Goal: Task Accomplishment & Management: Manage account settings

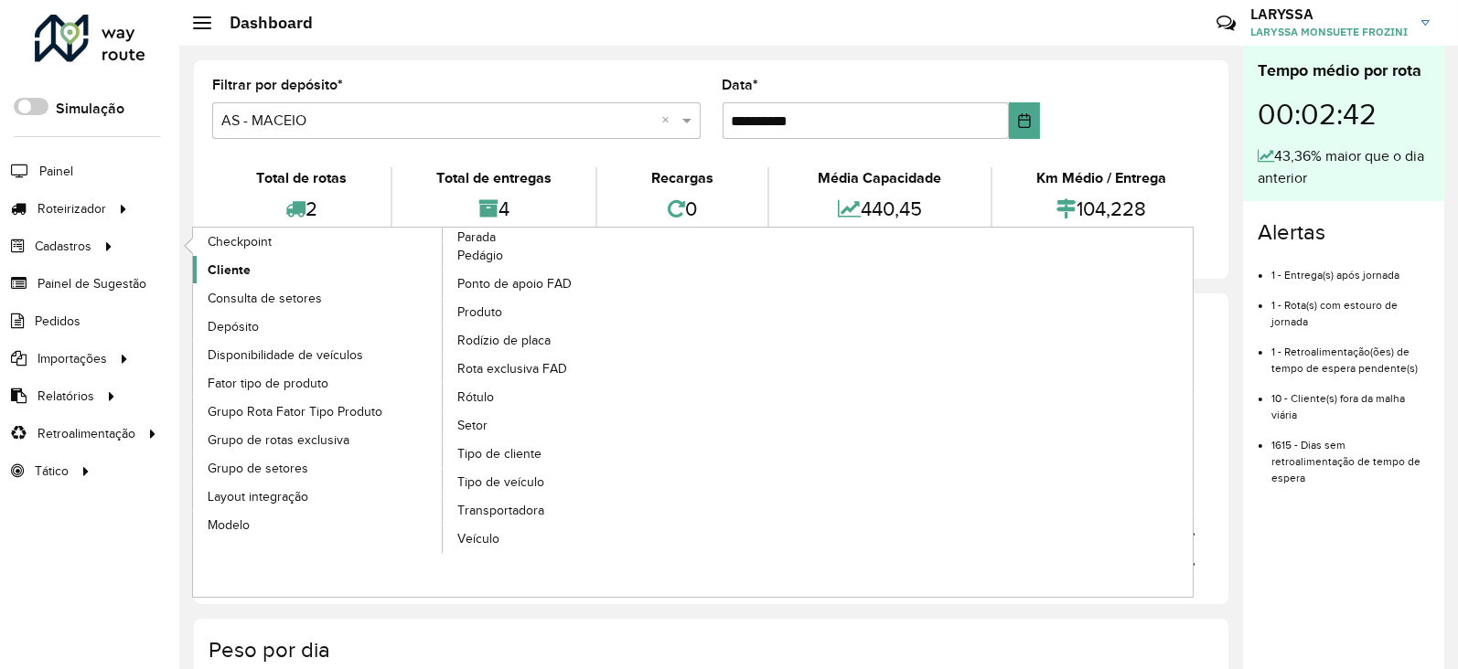
click at [249, 279] on link "Cliente" at bounding box center [318, 269] width 251 height 27
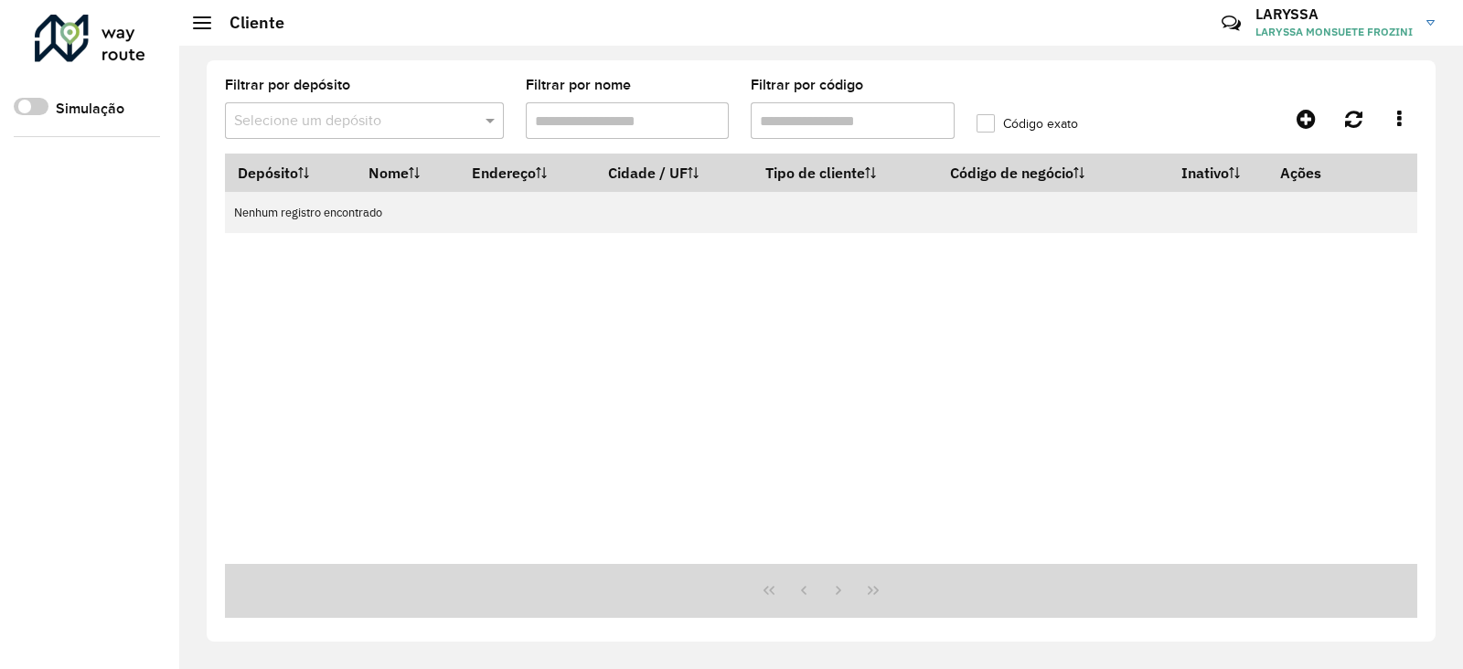
click at [230, 269] on hb-app "Aguarde... Pop-up bloqueado! Seu navegador bloqueou automáticamente a abertura …" at bounding box center [731, 334] width 1463 height 669
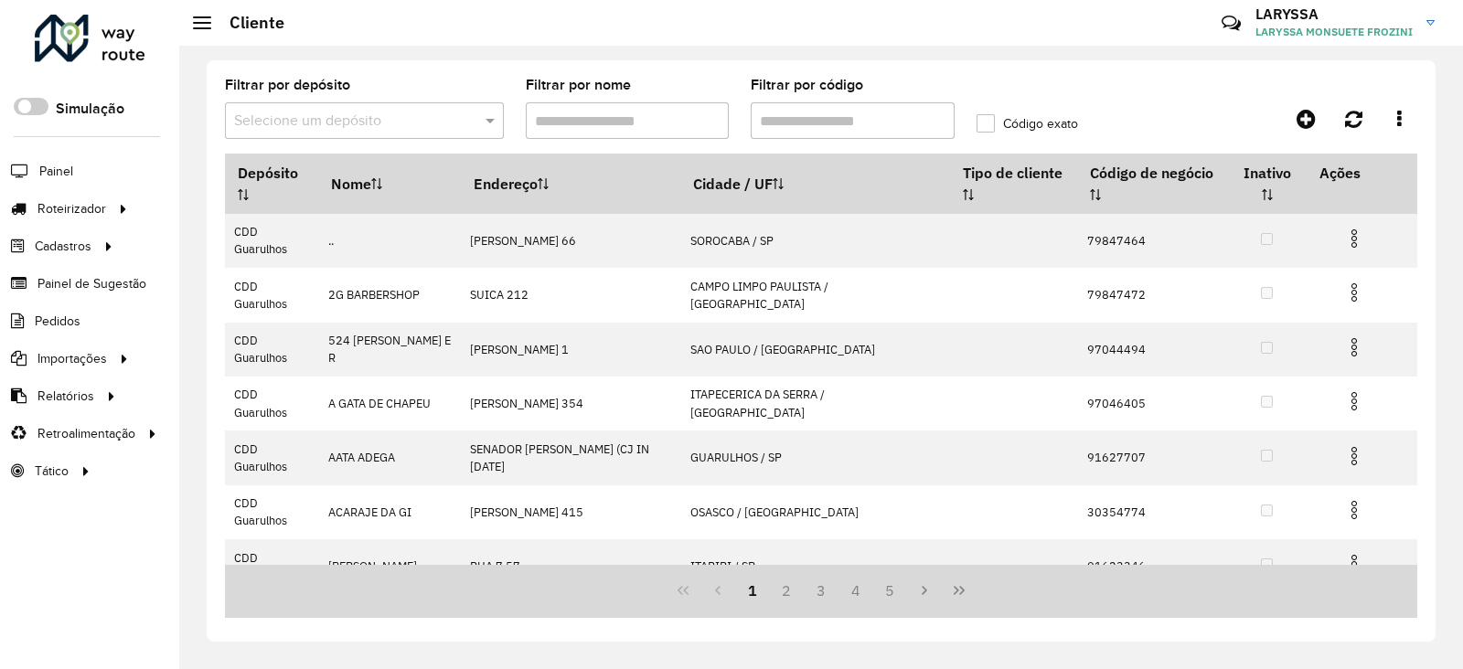
click at [359, 125] on input "text" at bounding box center [346, 122] width 224 height 22
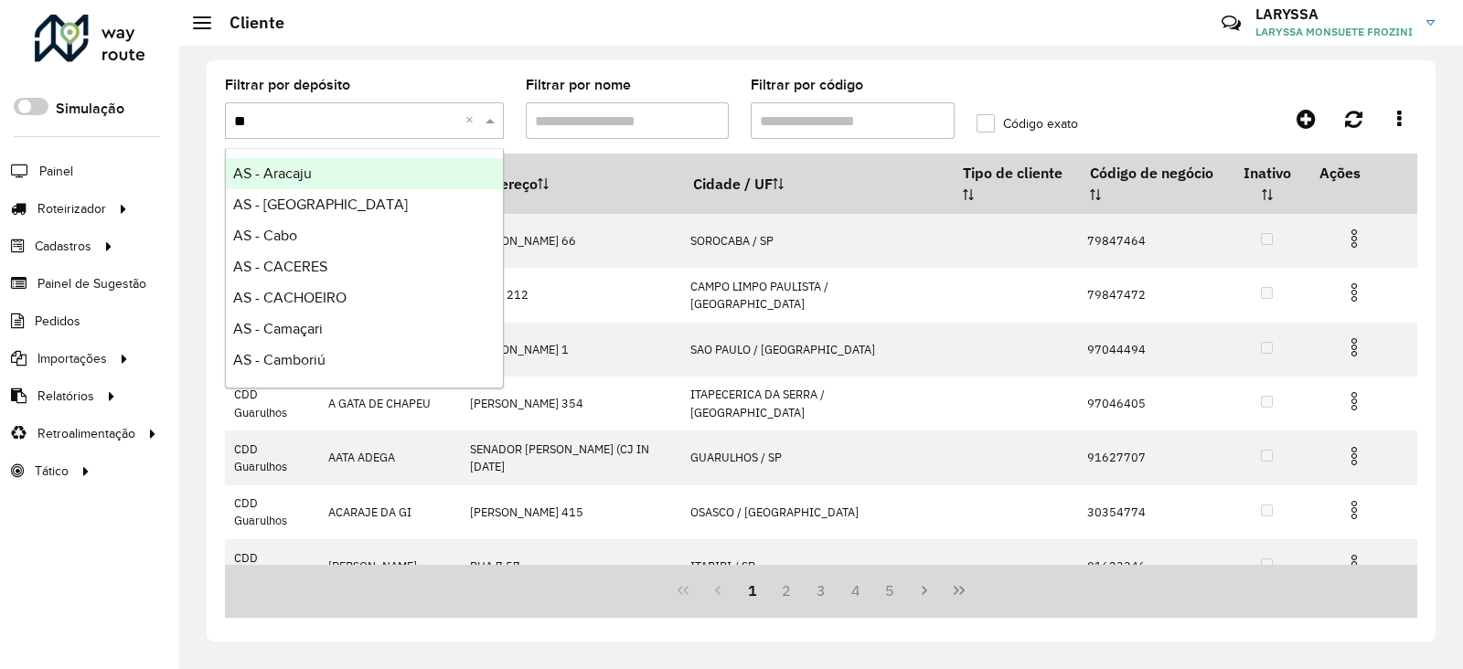
type input "***"
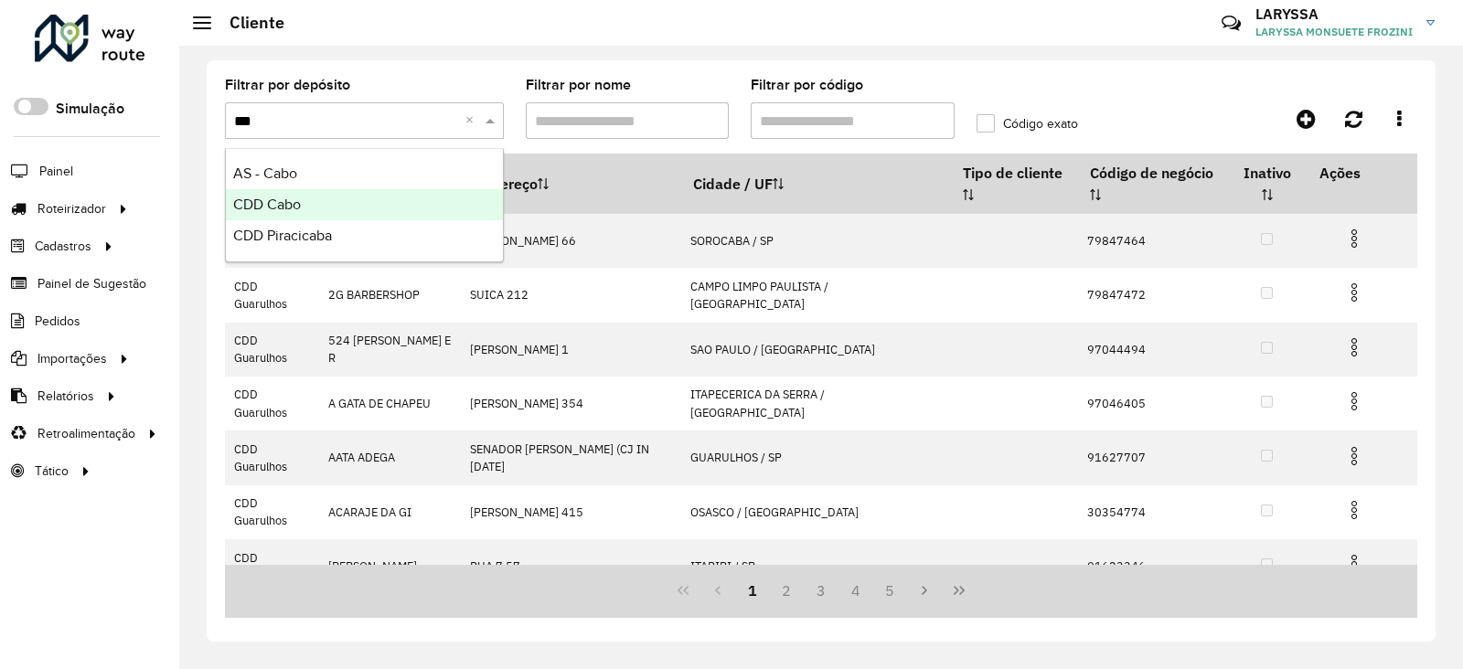
click at [311, 213] on div "CDD Cabo" at bounding box center [364, 204] width 277 height 31
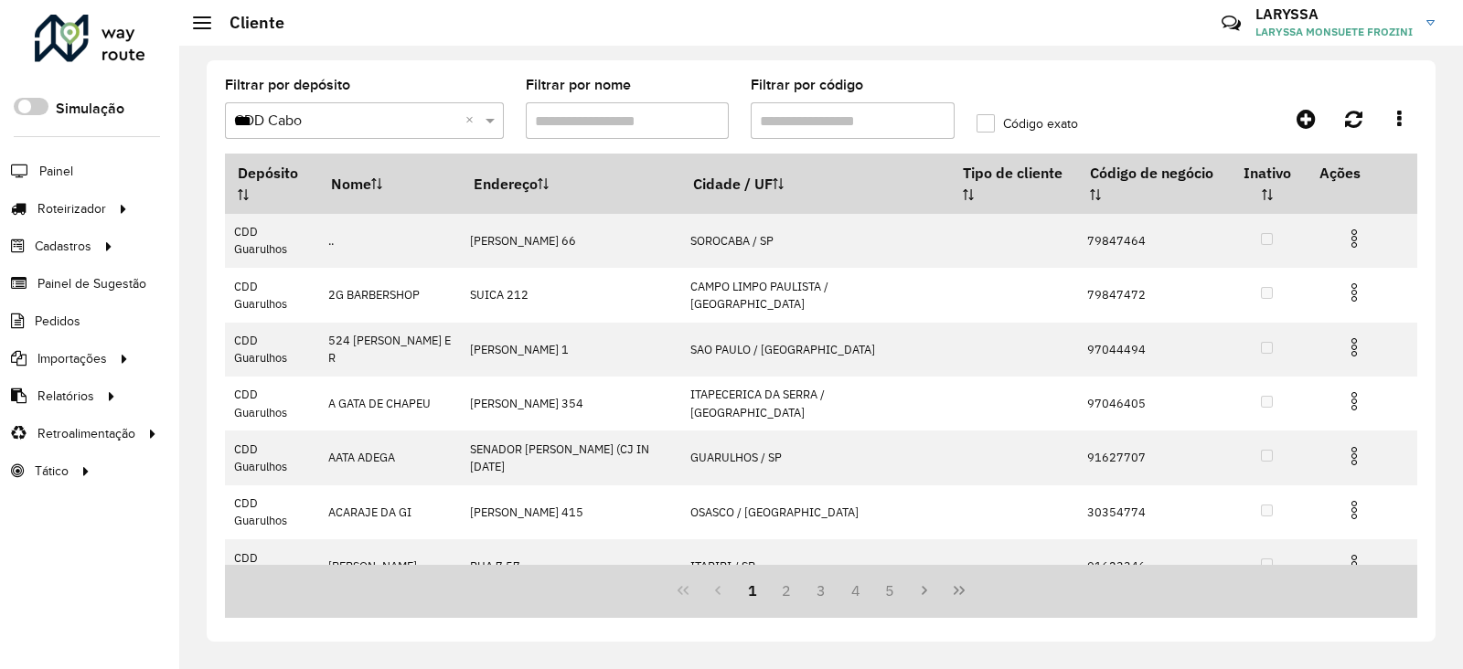
click at [0, 0] on div "Aguarde..." at bounding box center [0, 0] width 0 height 0
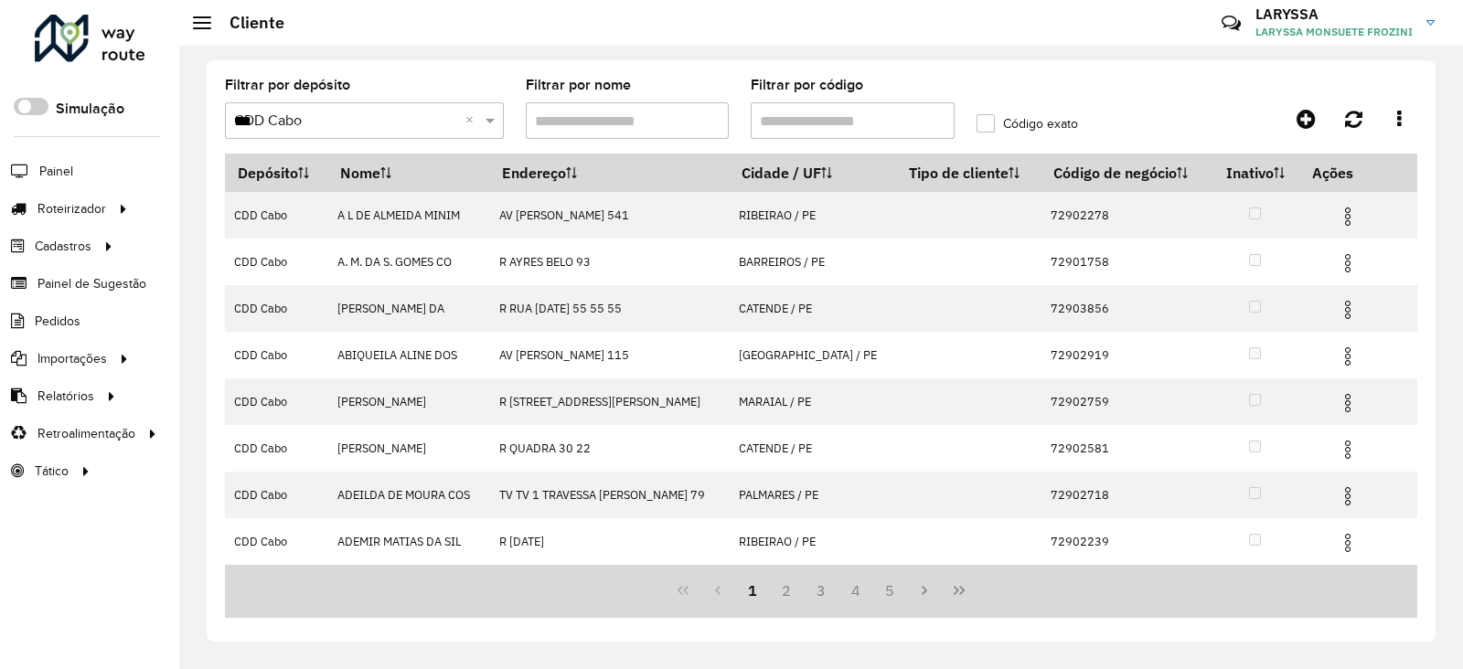
click at [839, 125] on input "Filtrar por código" at bounding box center [853, 120] width 204 height 37
paste input "*****"
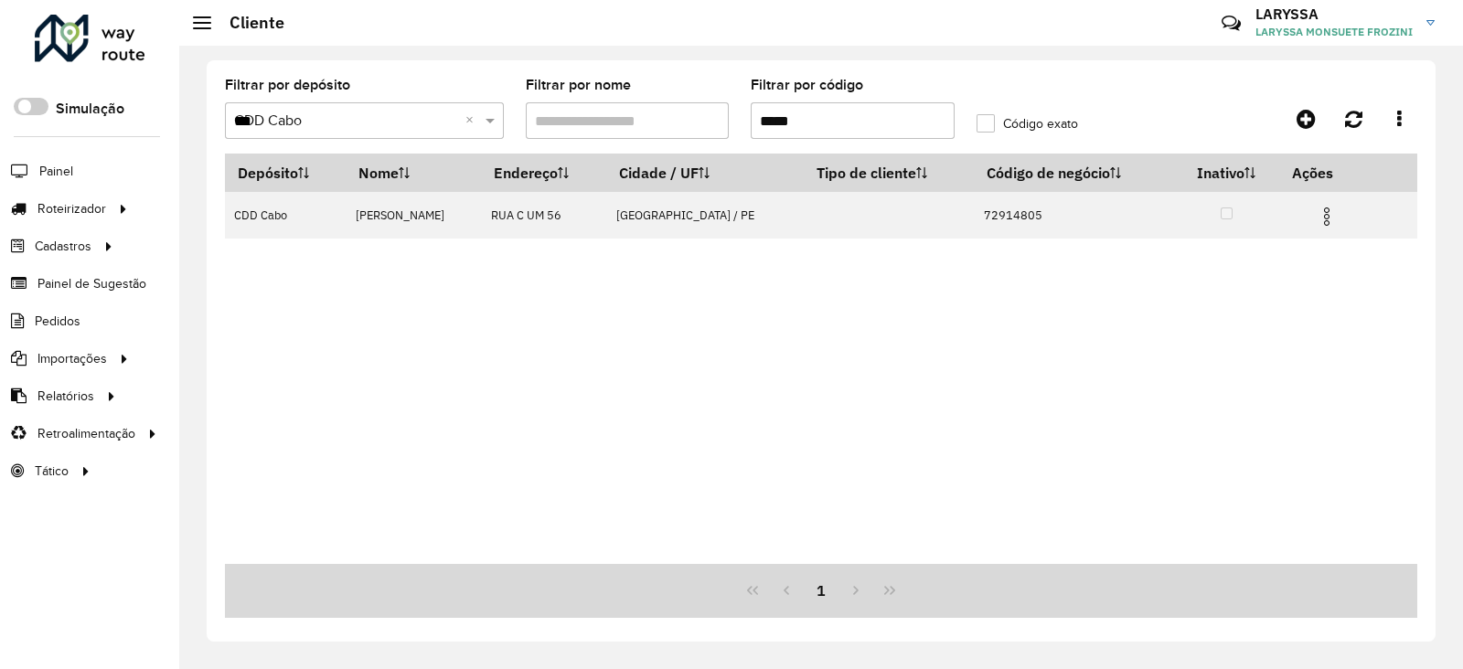
type input "*****"
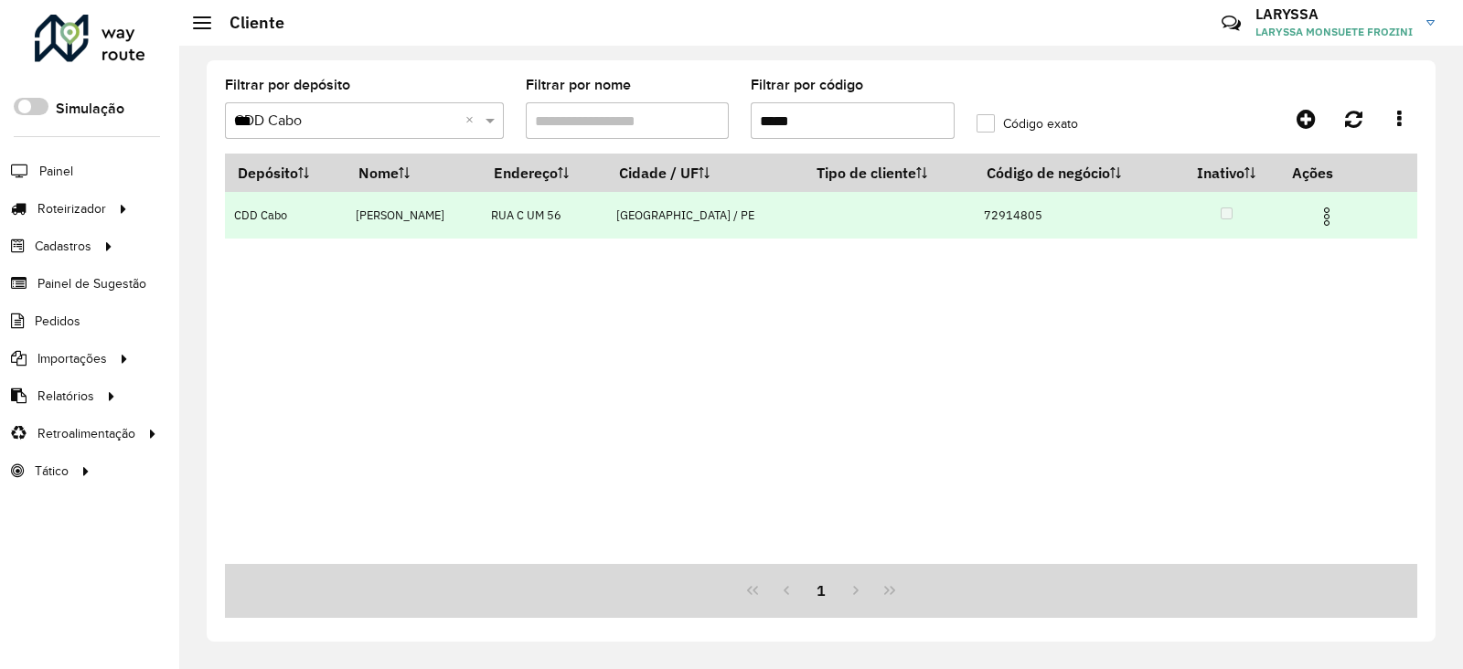
click at [1331, 213] on img at bounding box center [1327, 217] width 22 height 22
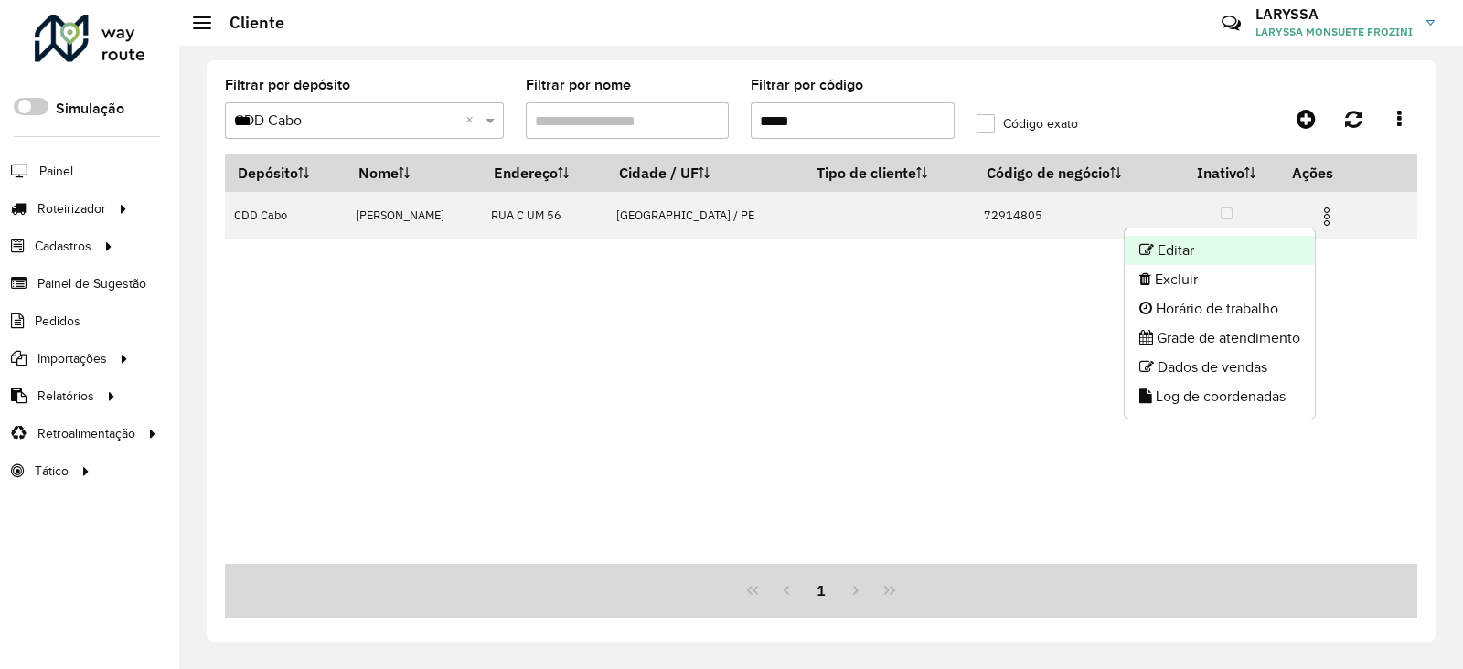
click at [1253, 254] on li "Editar" at bounding box center [1220, 250] width 190 height 29
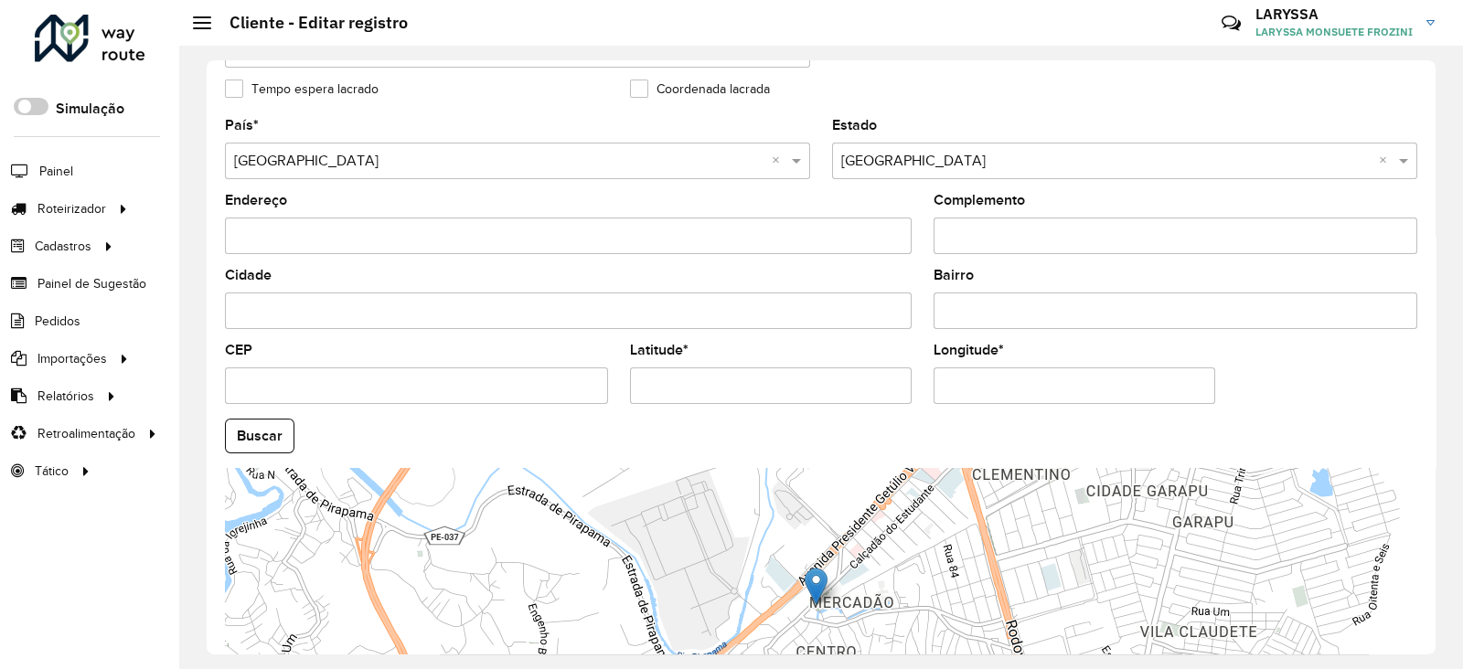
scroll to position [693, 0]
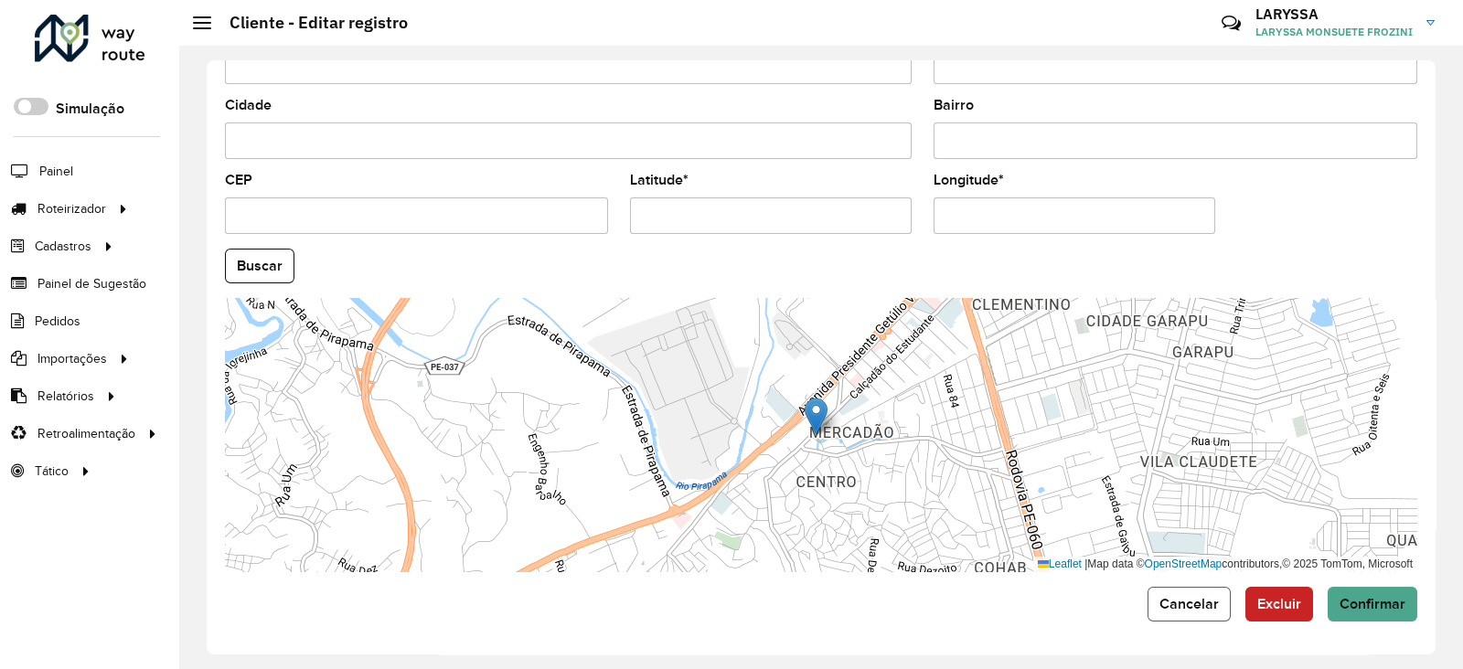
click at [1195, 605] on span "Cancelar" at bounding box center [1189, 604] width 59 height 16
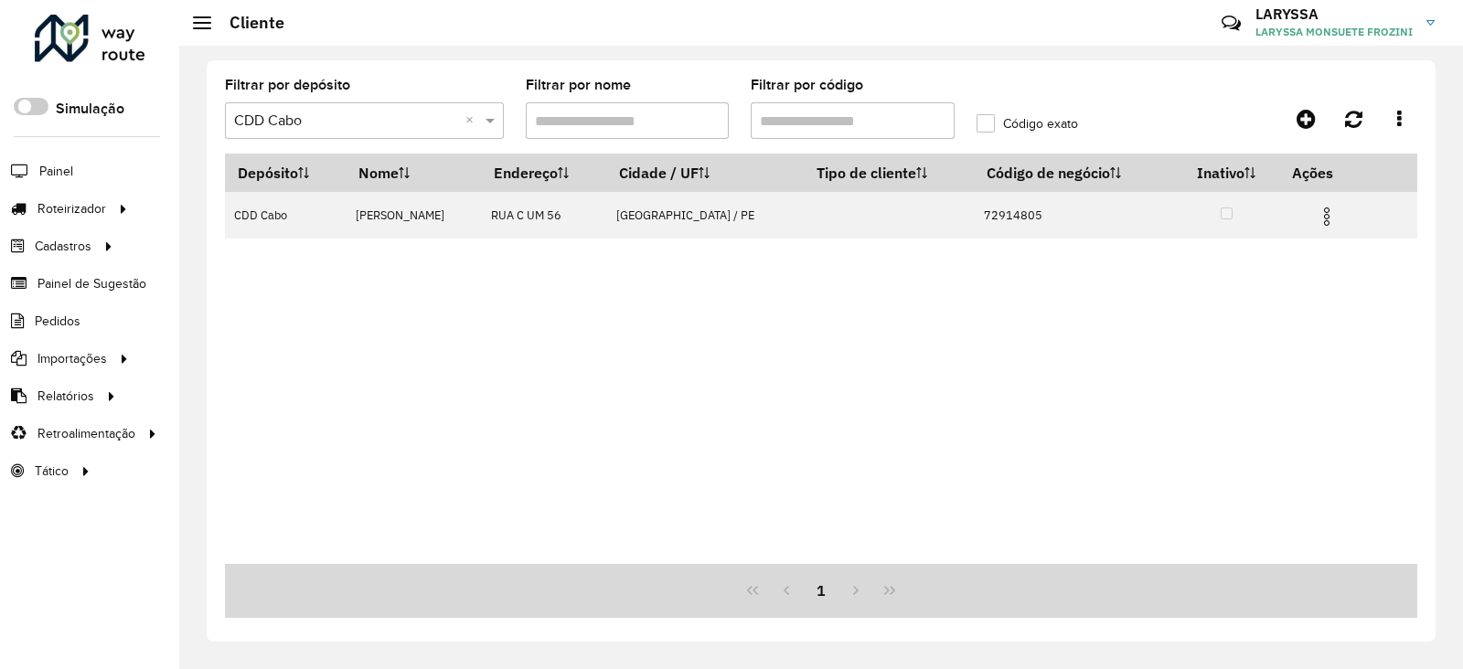
click at [825, 123] on input "Filtrar por código" at bounding box center [853, 120] width 204 height 37
paste input "text"
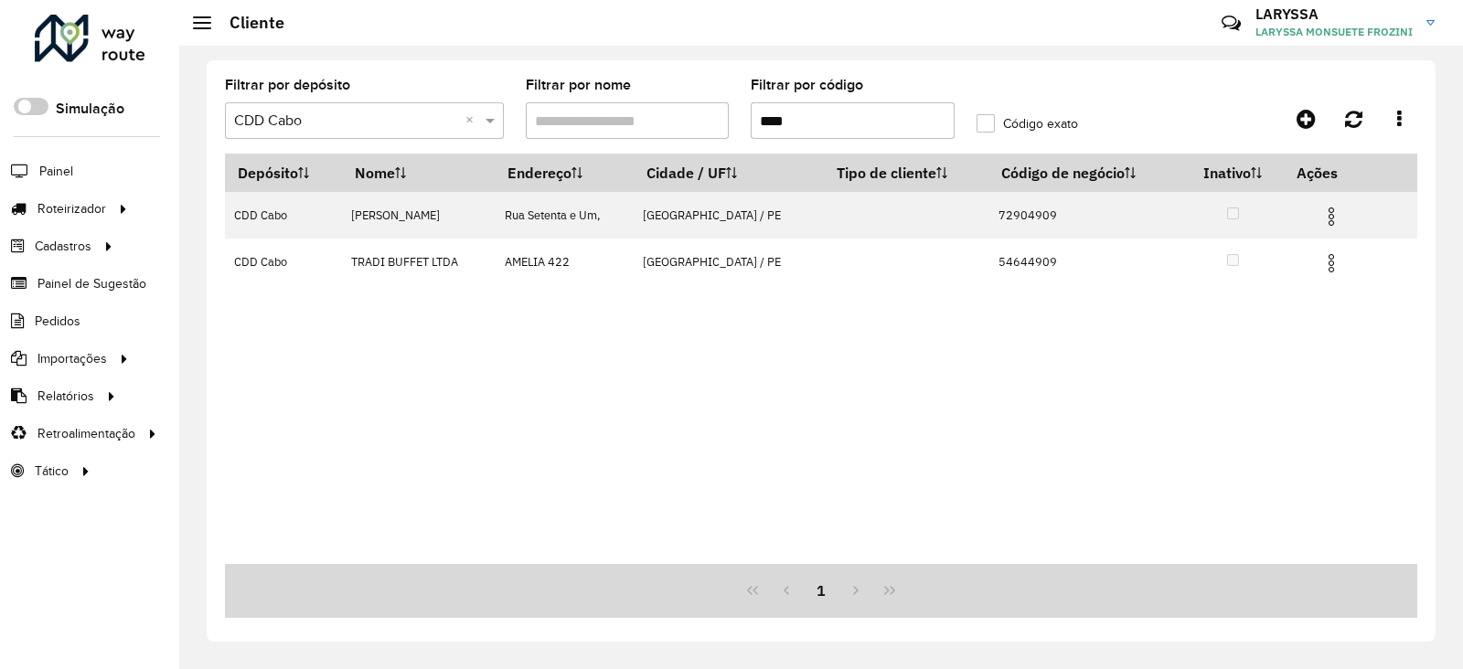
type input "****"
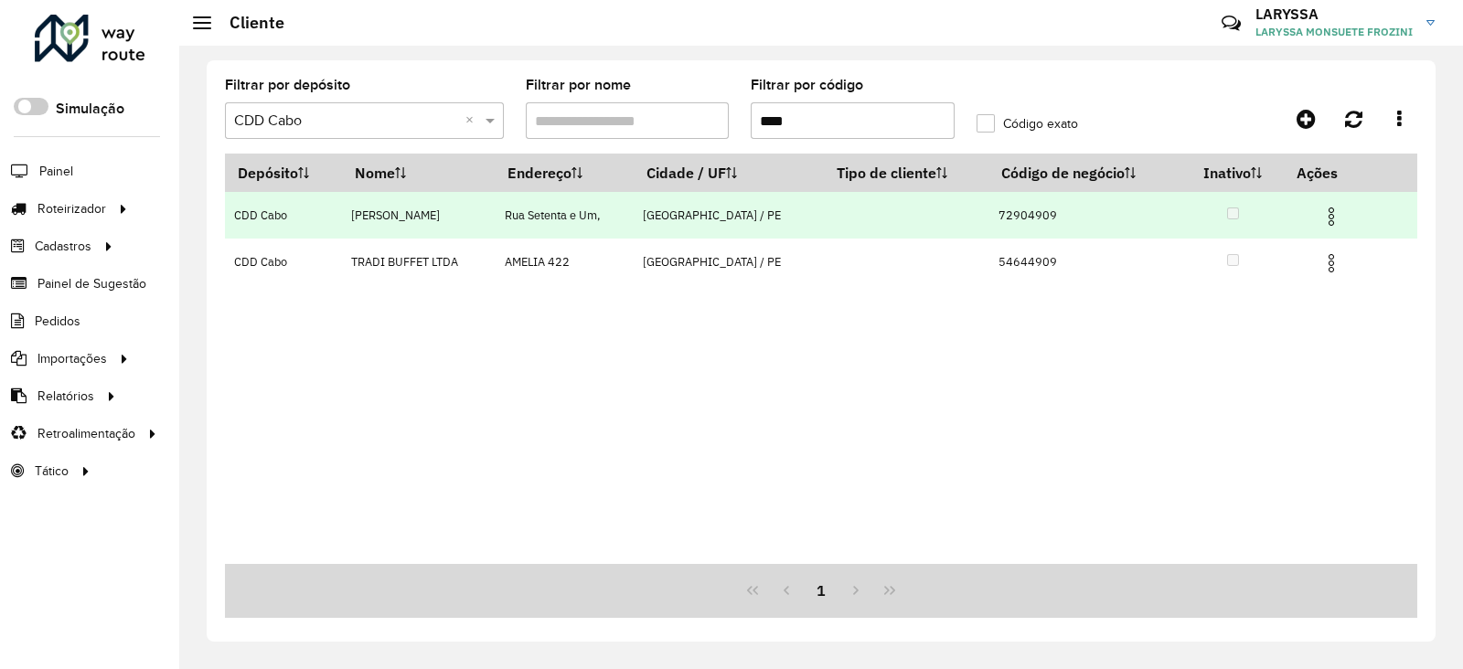
click at [1341, 216] on img at bounding box center [1332, 217] width 22 height 22
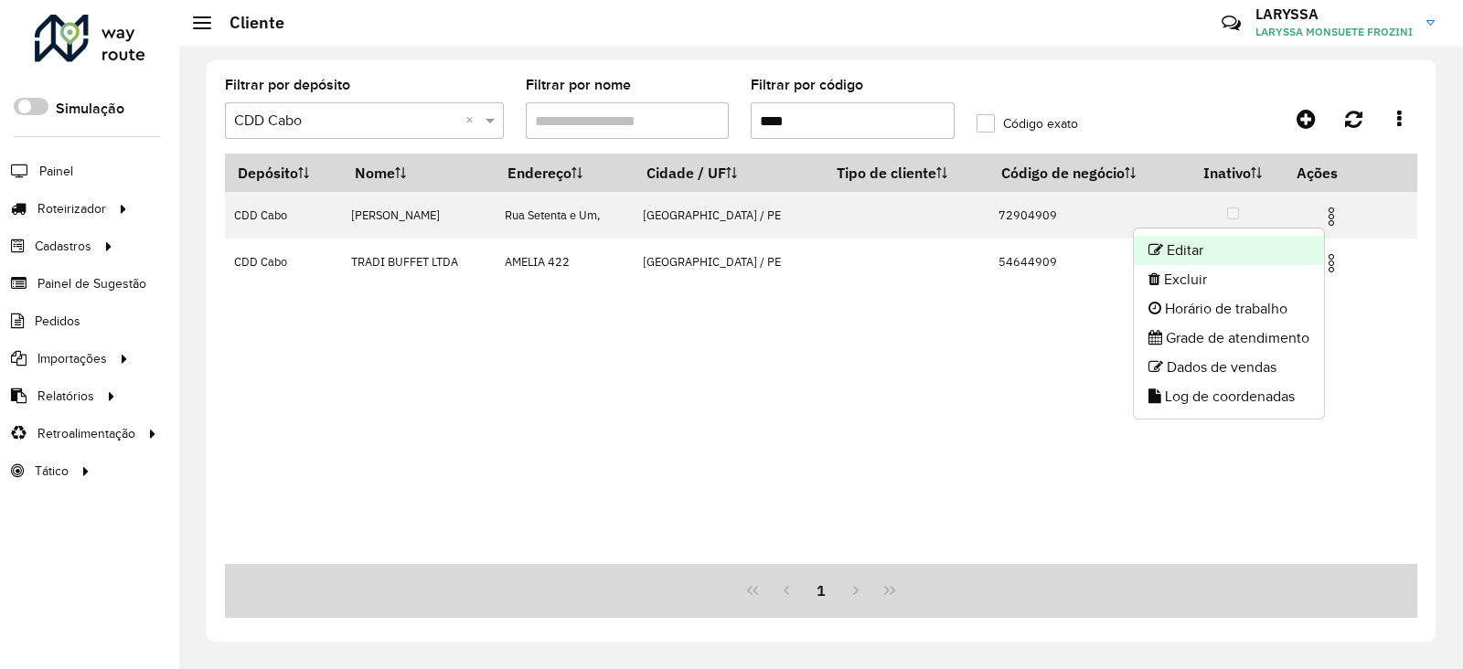
click at [1246, 254] on li "Editar" at bounding box center [1229, 250] width 190 height 29
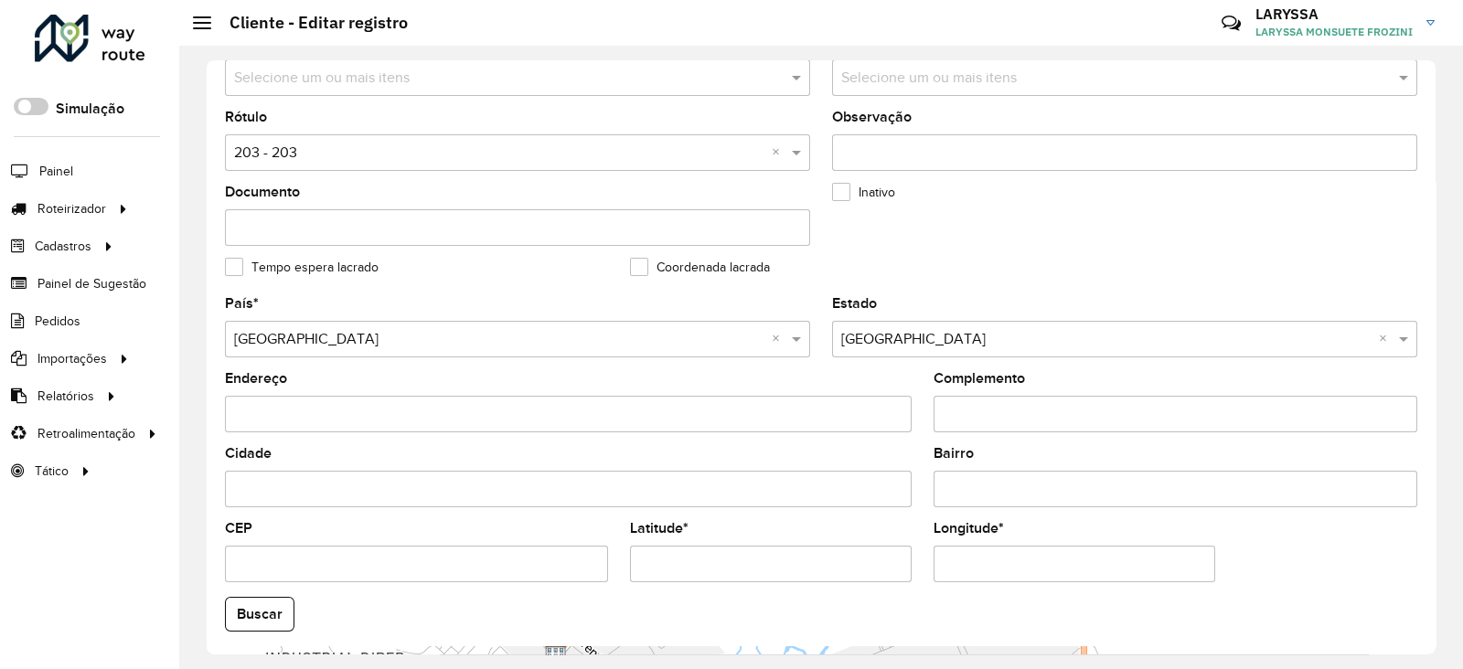
scroll to position [609, 0]
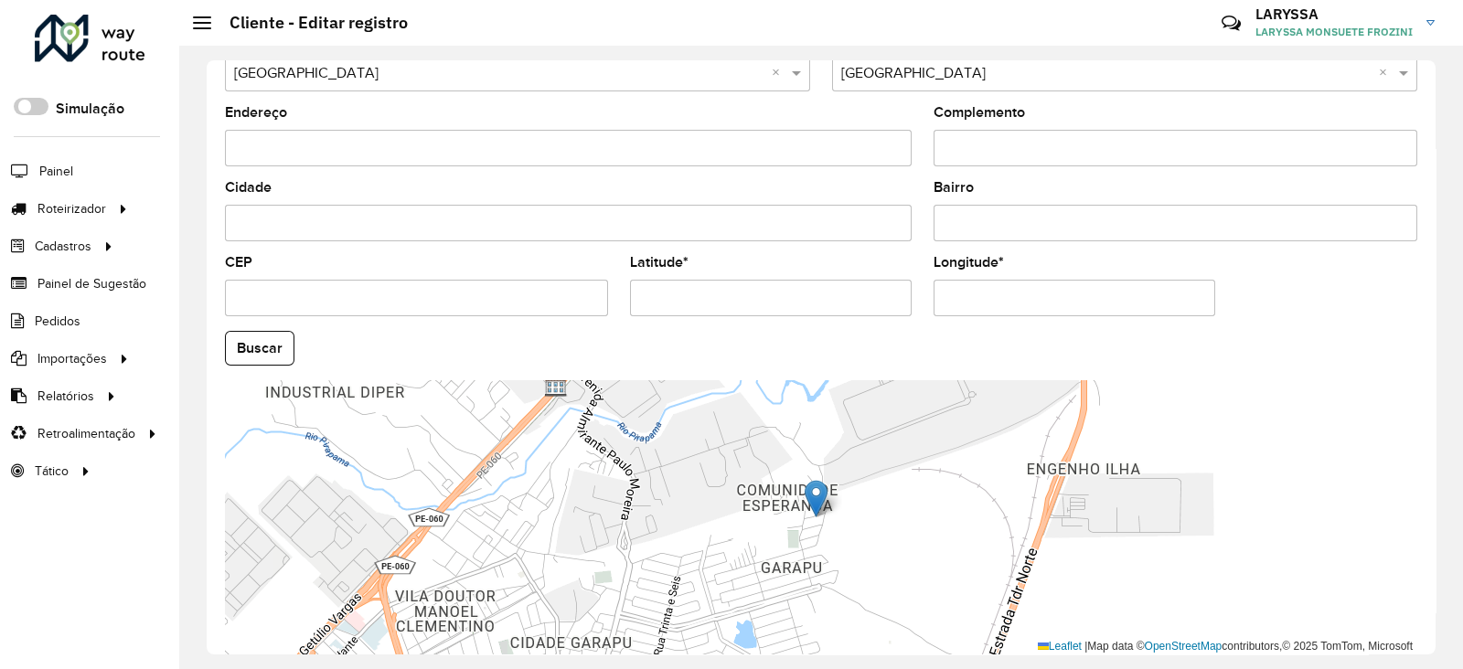
click at [751, 291] on input "Latitude *" at bounding box center [771, 298] width 282 height 37
click at [751, 291] on input "**********" at bounding box center [771, 298] width 282 height 37
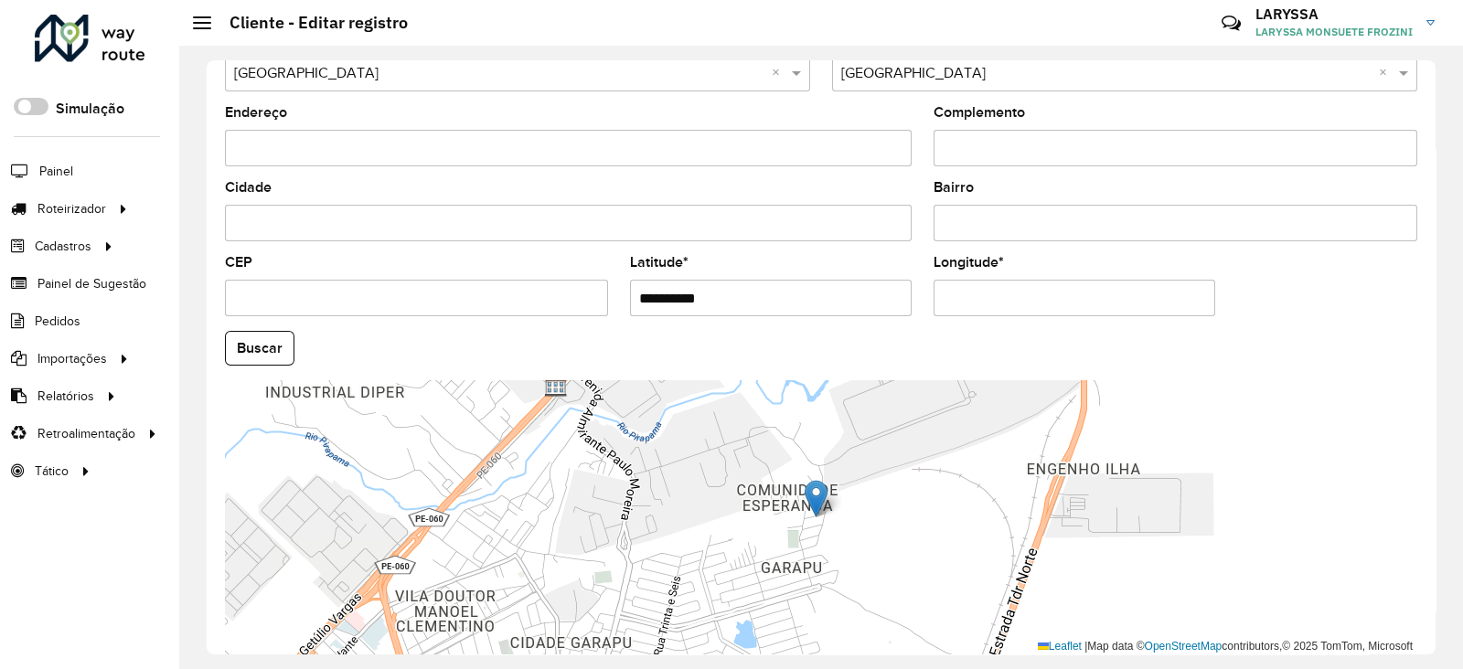
click at [751, 291] on input "**********" at bounding box center [771, 298] width 282 height 37
paste input "text"
type input "*********"
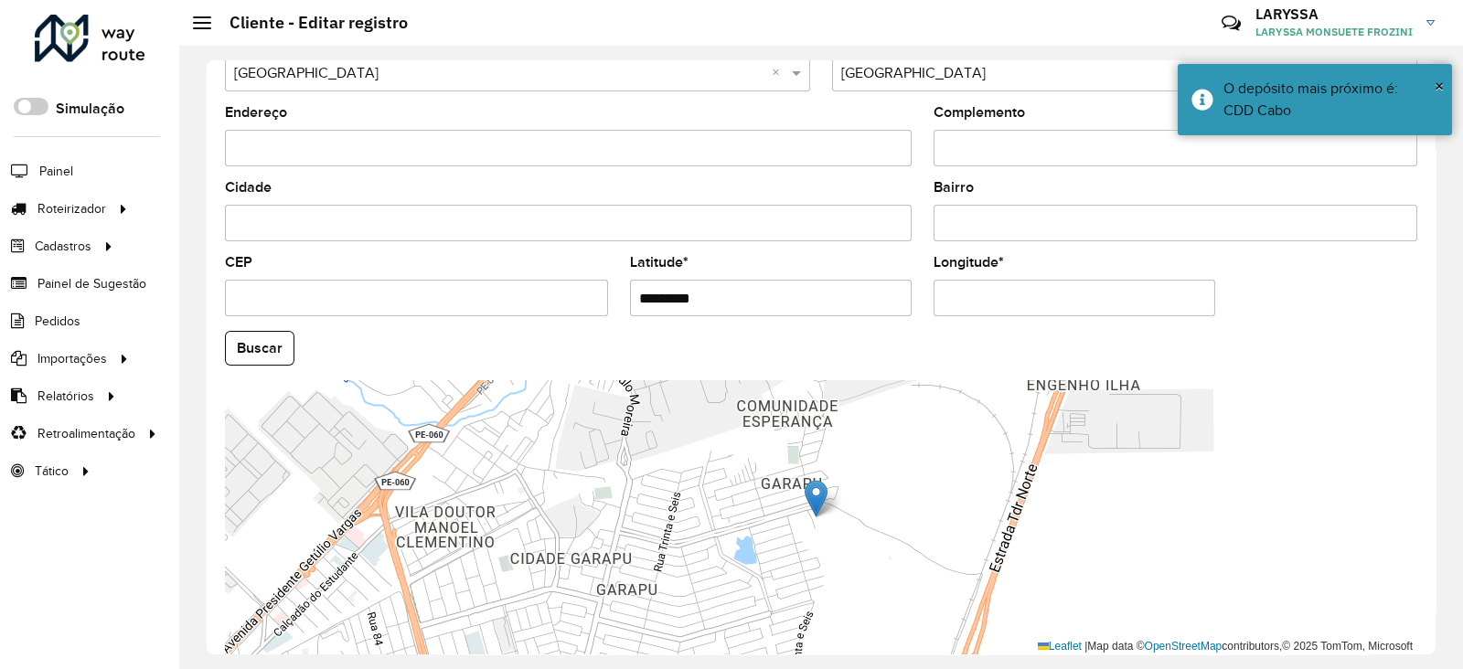
click at [1065, 296] on input "Longitude *" at bounding box center [1075, 298] width 282 height 37
paste input "text"
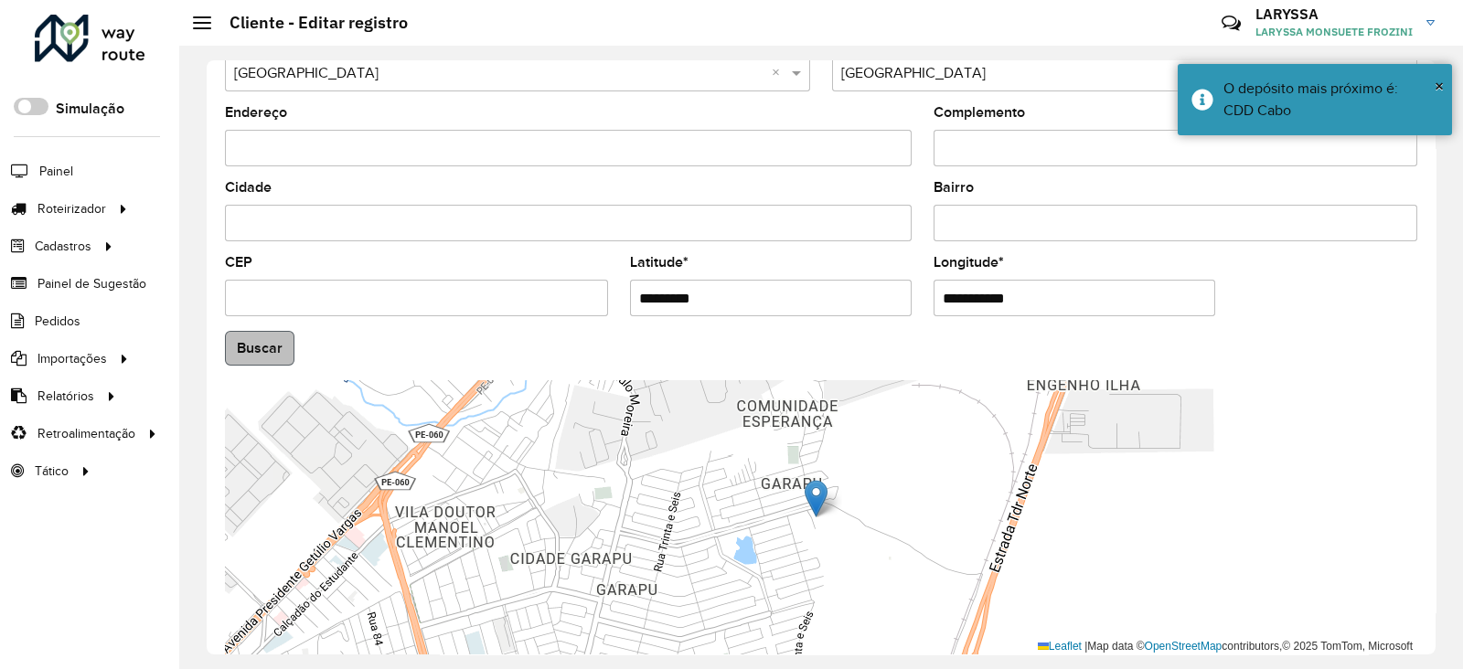
type input "**********"
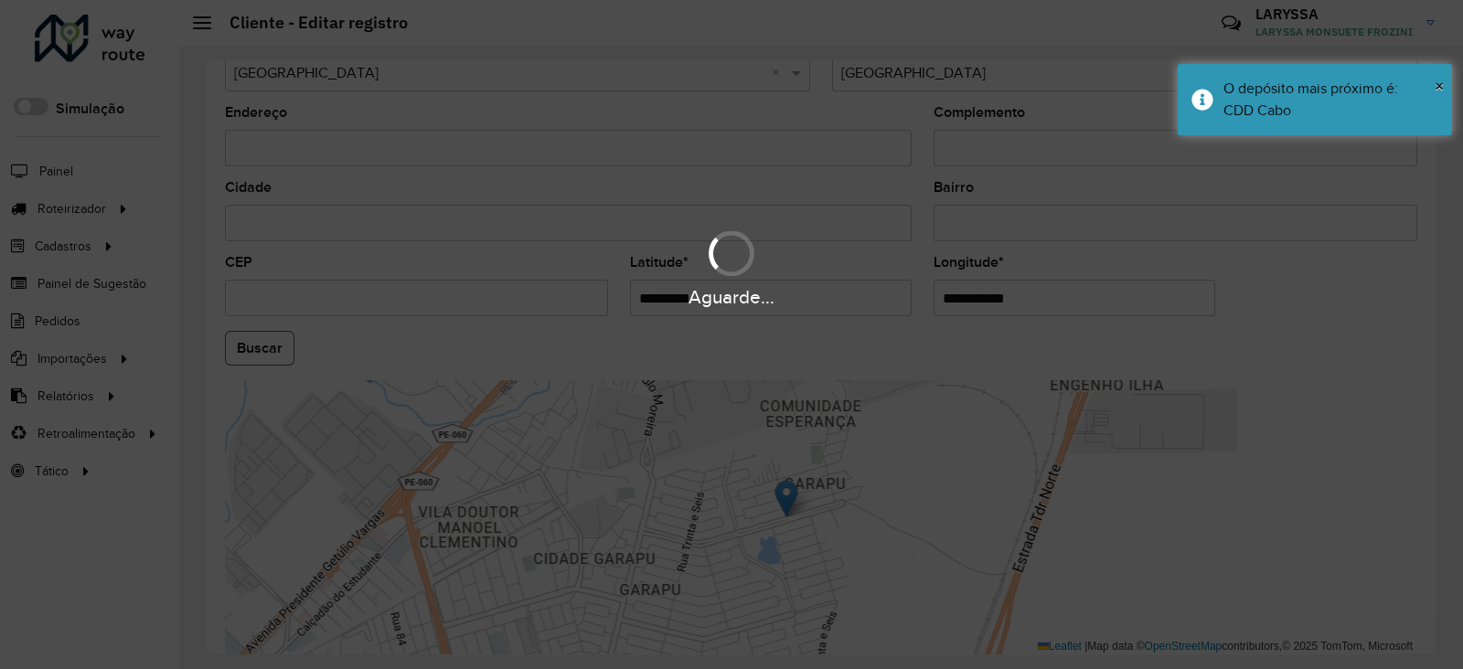
click at [252, 342] on hb-app "Aguarde... Pop-up bloqueado! Seu navegador bloqueou automáticamente a abertura …" at bounding box center [731, 334] width 1463 height 669
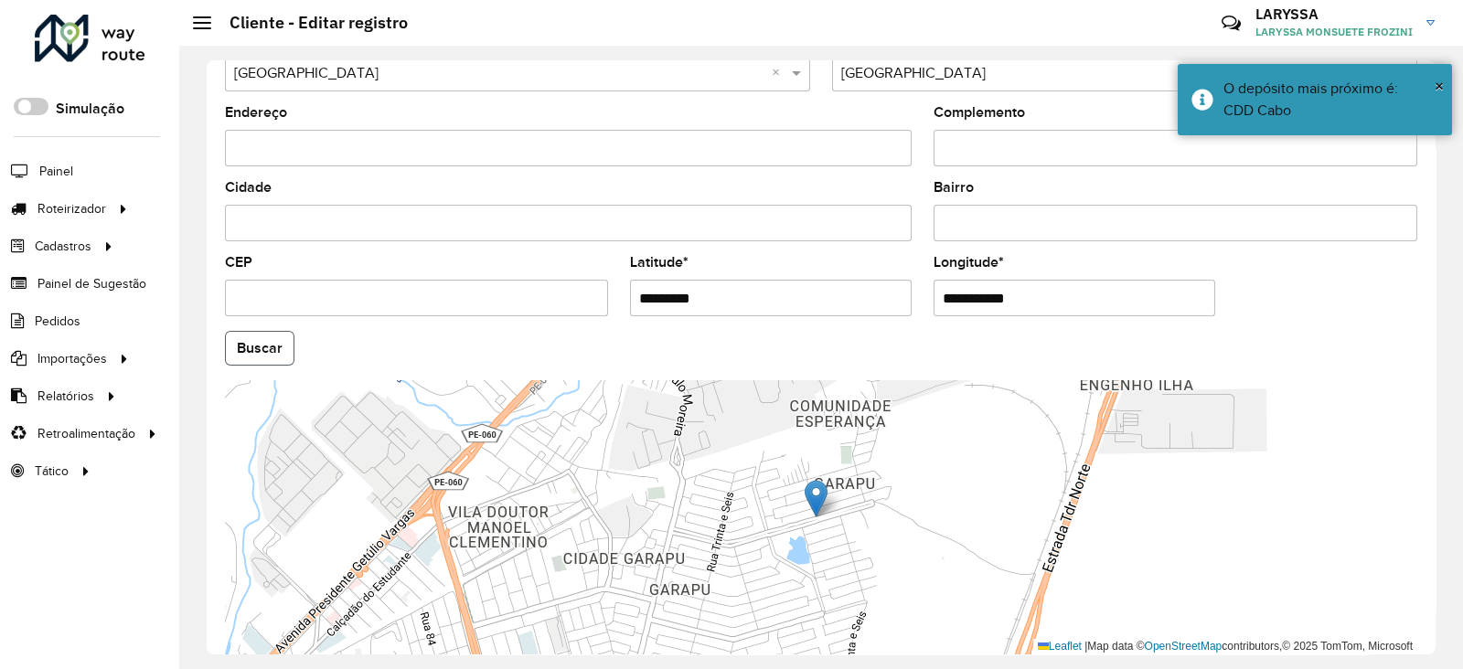
click at [252, 342] on button "Buscar" at bounding box center [260, 348] width 70 height 35
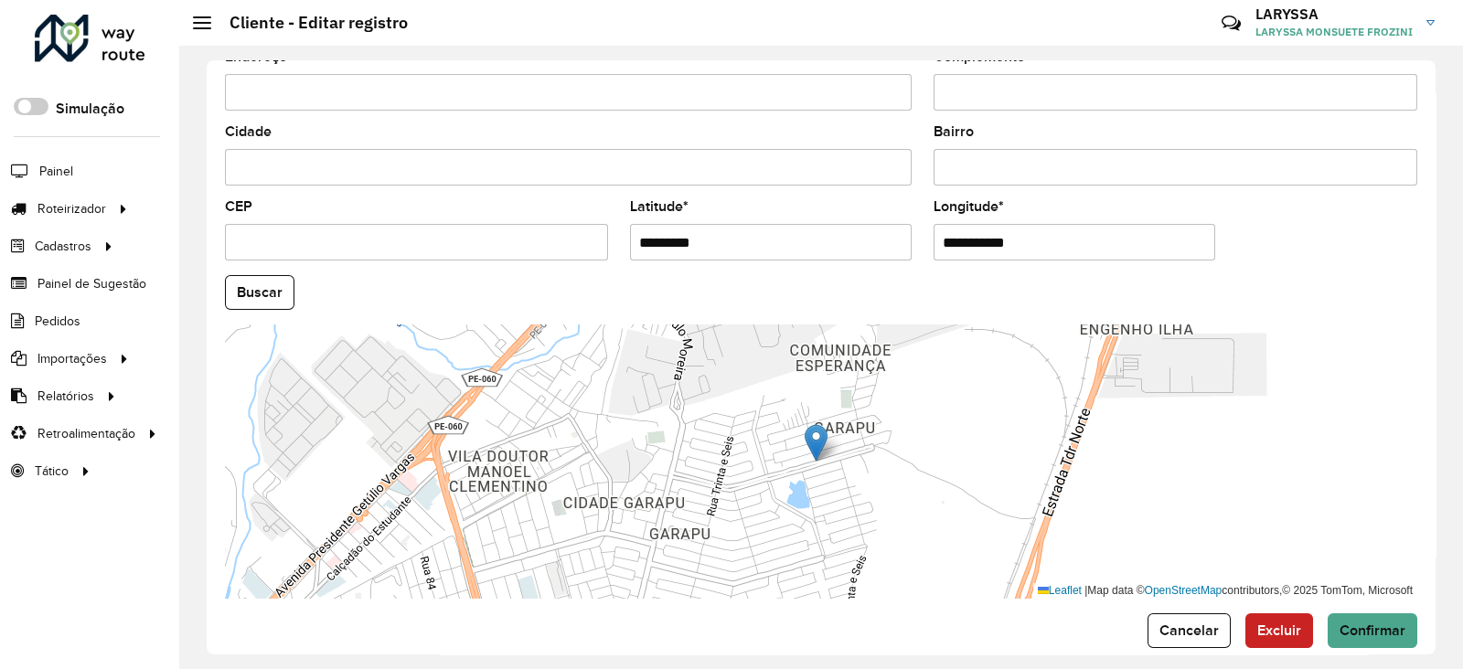
scroll to position [693, 0]
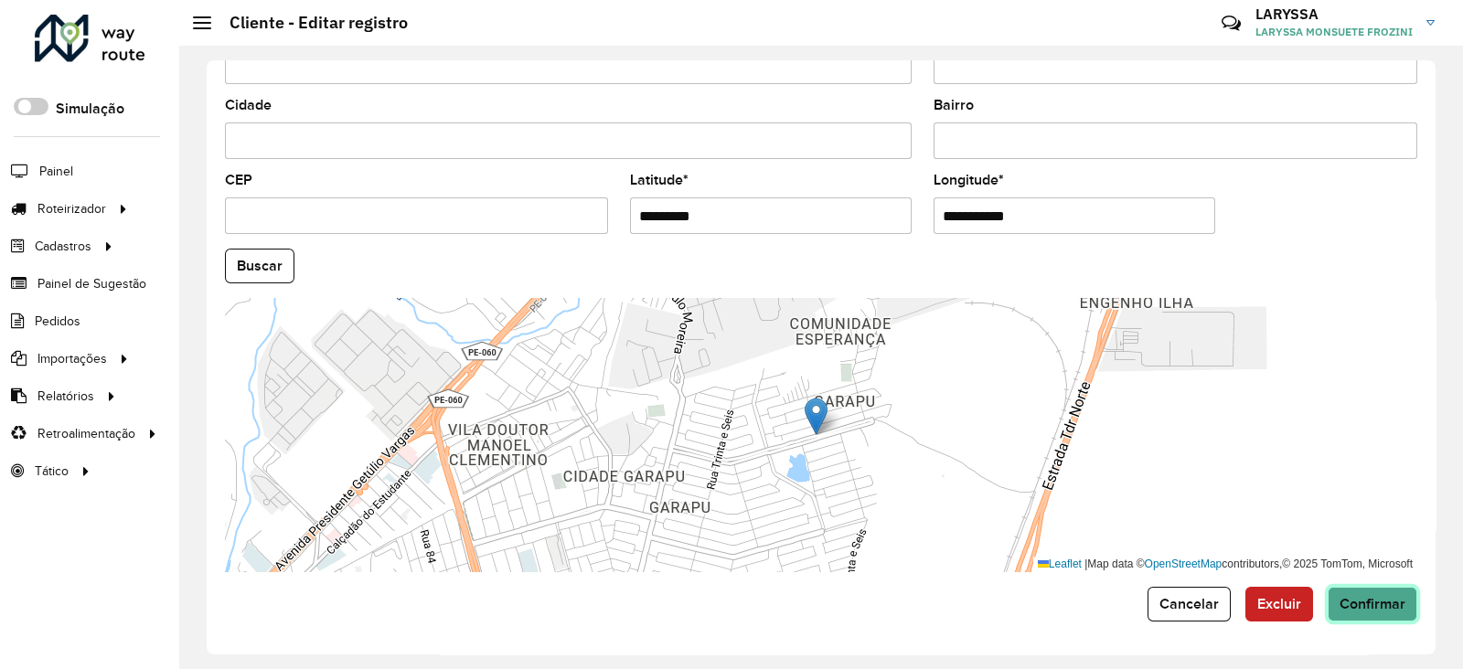
click at [1383, 603] on span "Confirmar" at bounding box center [1373, 604] width 66 height 16
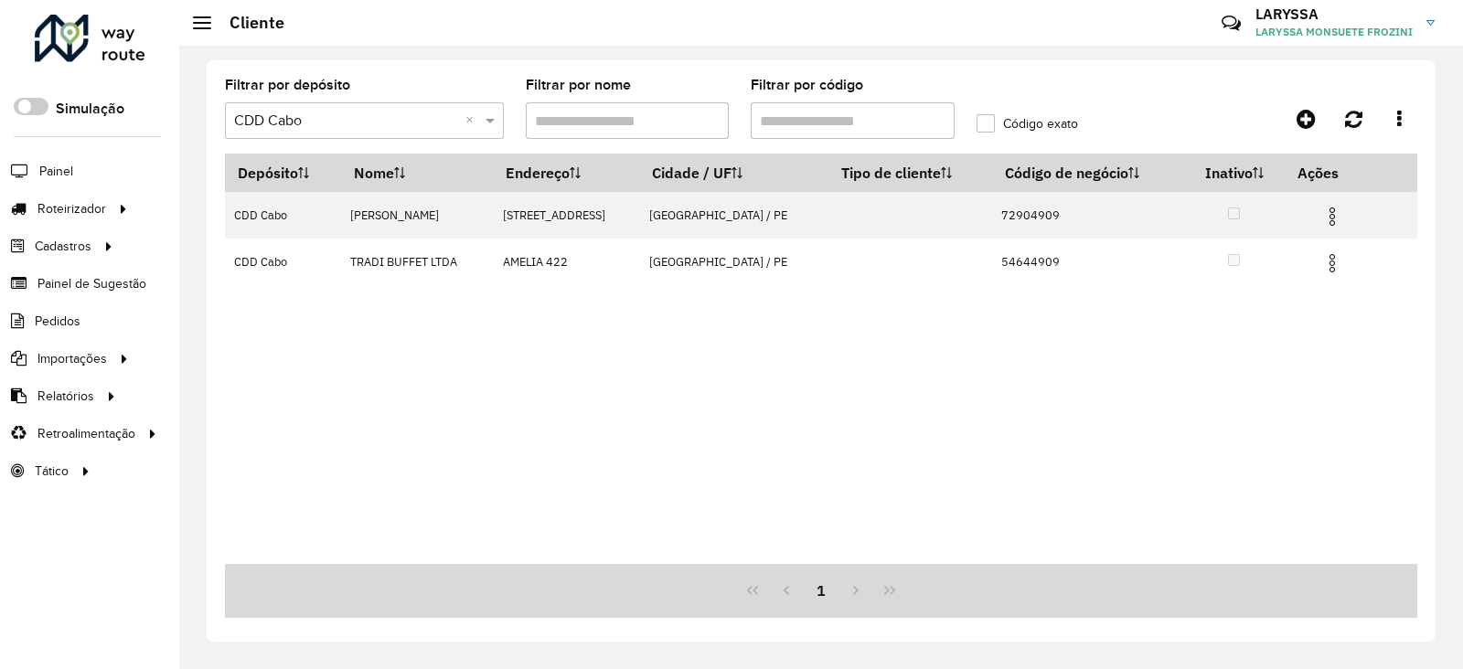
click at [818, 122] on input "Filtrar por código" at bounding box center [853, 120] width 204 height 37
paste input "*"
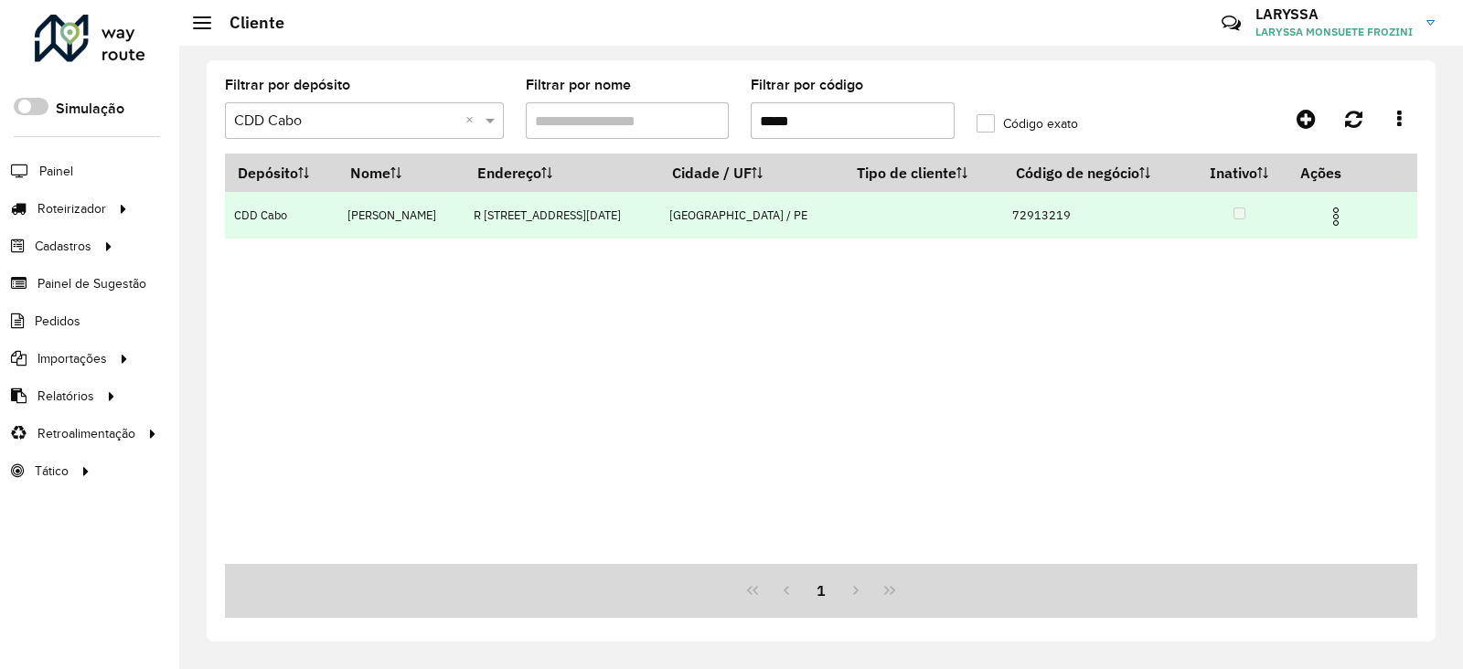
type input "*****"
click at [1331, 215] on img at bounding box center [1336, 217] width 22 height 22
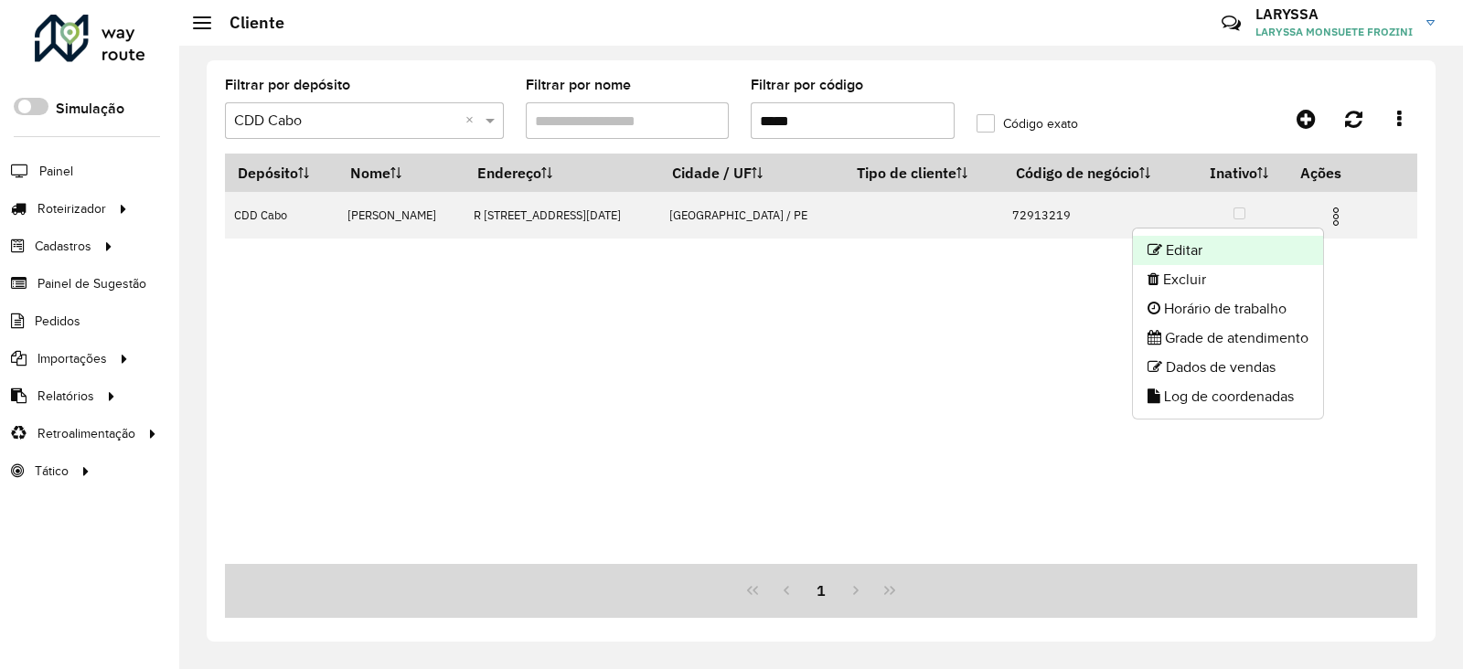
click at [1264, 241] on li "Editar" at bounding box center [1228, 250] width 190 height 29
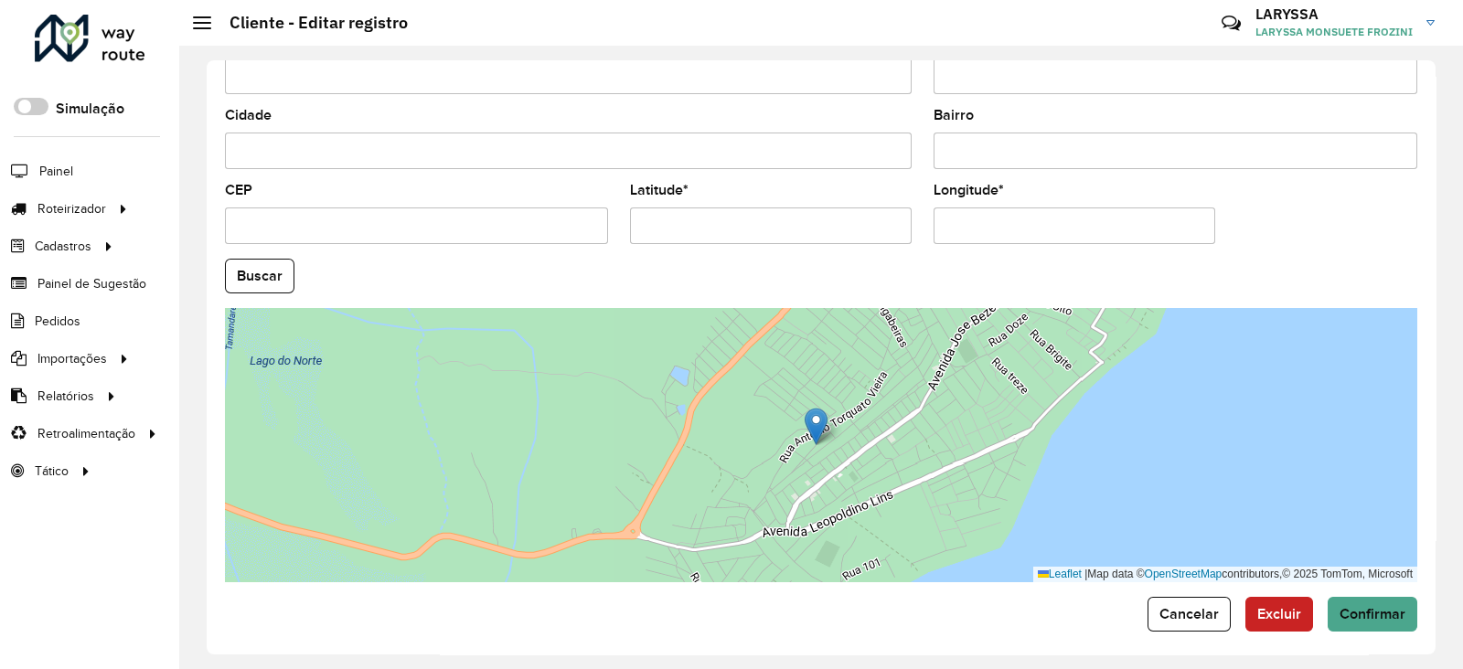
scroll to position [693, 0]
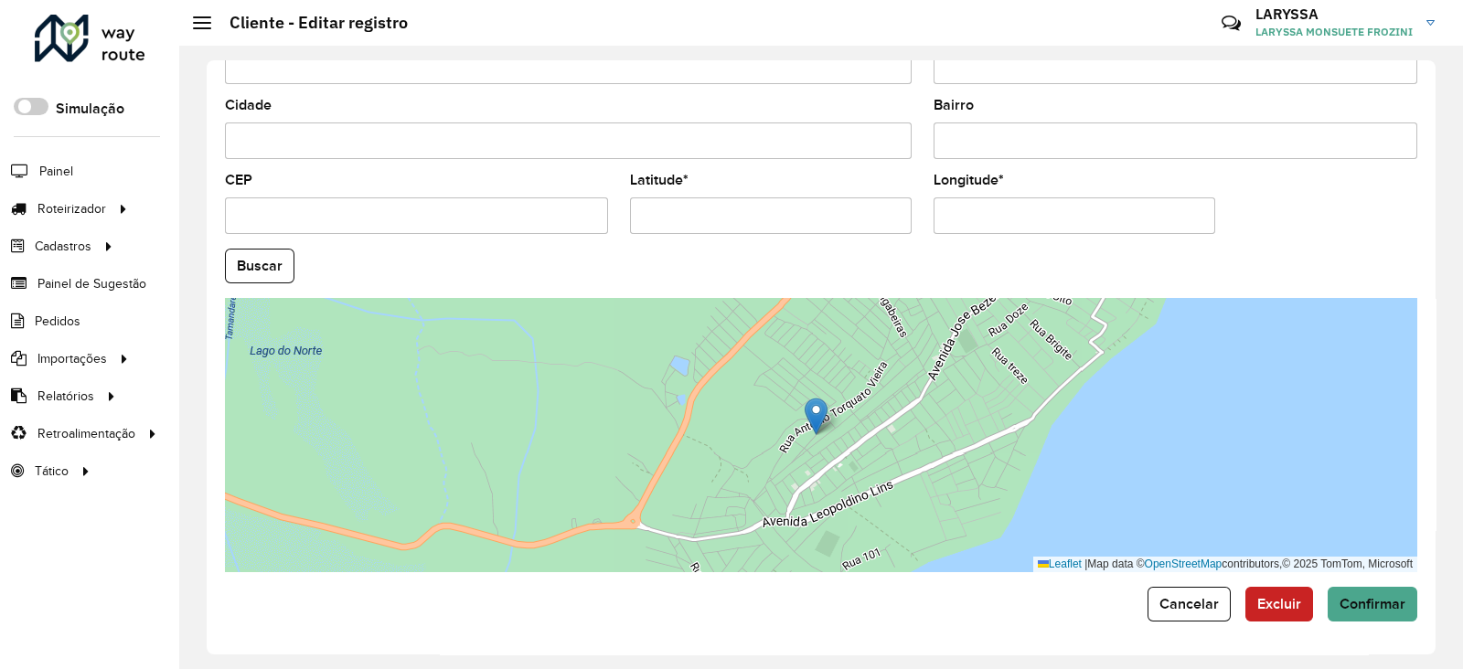
drag, startPoint x: 736, startPoint y: 209, endPoint x: 388, endPoint y: 227, distance: 348.9
click at [388, 227] on formly-group "País * Selecione uma opção × Brasil × Estado Selecione uma opção × Pernambuco ×…" at bounding box center [821, 261] width 1214 height 624
paste input "text"
type input "*********"
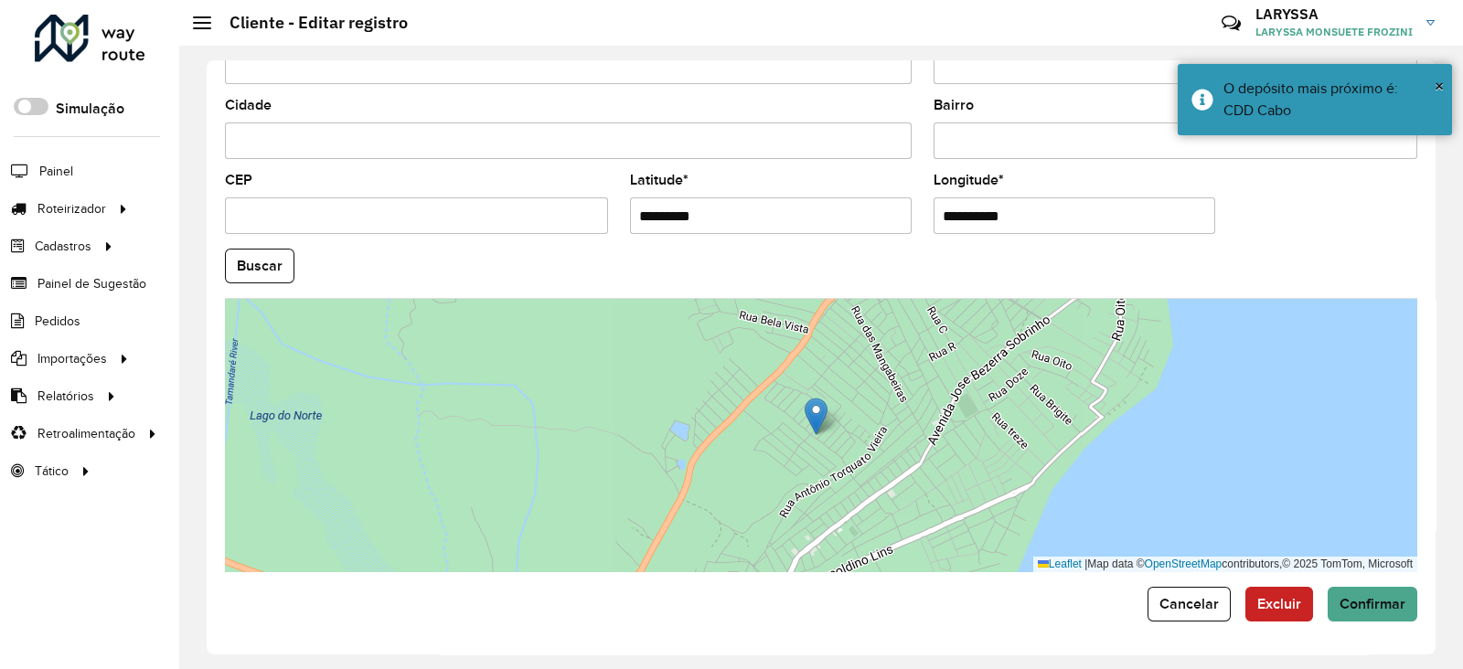
drag, startPoint x: 1052, startPoint y: 230, endPoint x: 686, endPoint y: 258, distance: 366.8
click at [686, 258] on formly-group "**********" at bounding box center [821, 261] width 1214 height 624
paste input "text"
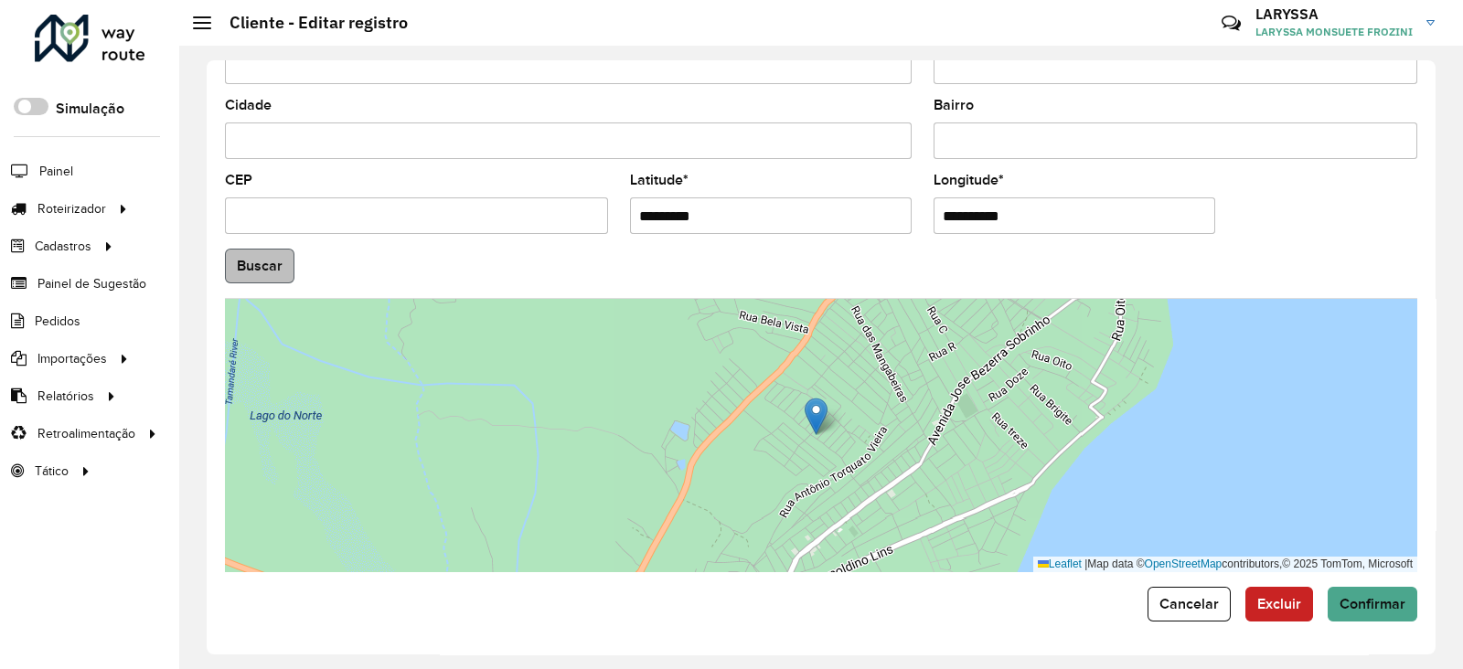
type input "**********"
click at [273, 255] on hb-app "Aguarde... Pop-up bloqueado! Seu navegador bloqueou automáticamente a abertura …" at bounding box center [731, 334] width 1463 height 669
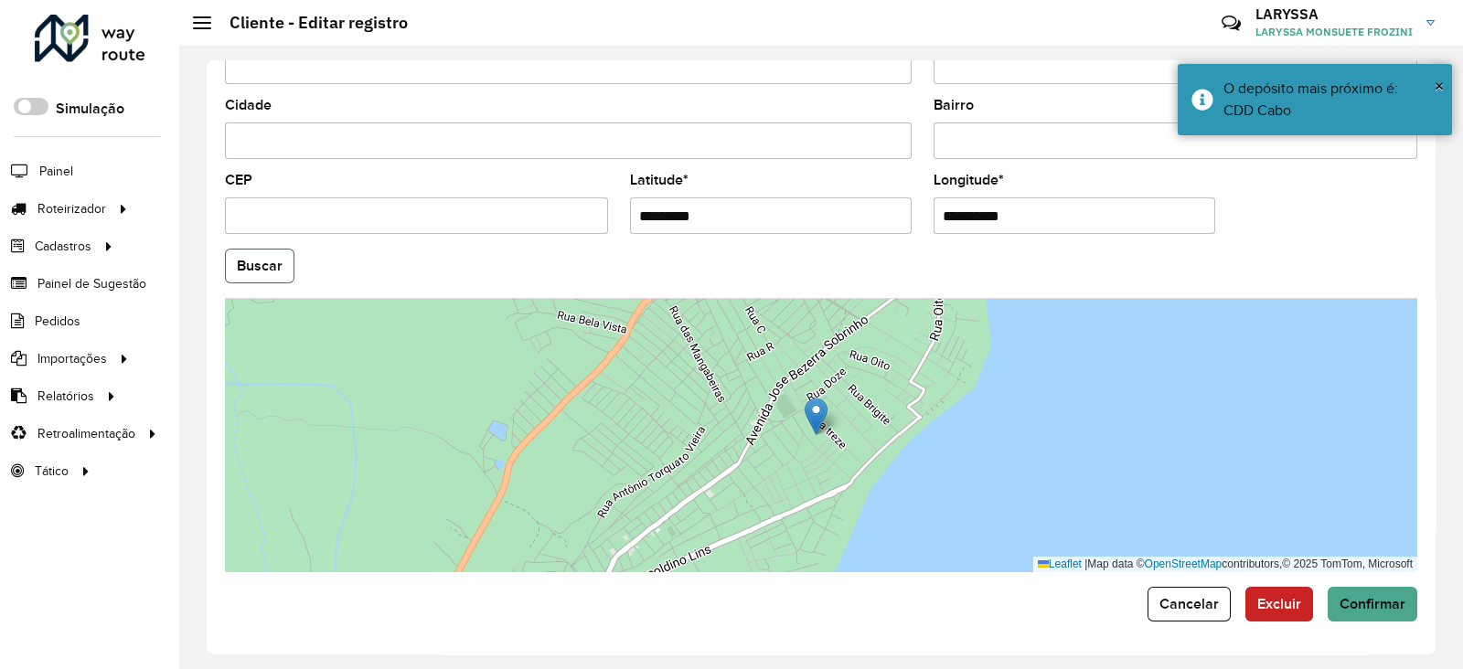
click at [273, 255] on button "Buscar" at bounding box center [260, 266] width 70 height 35
click at [1381, 598] on span "Confirmar" at bounding box center [1373, 604] width 66 height 16
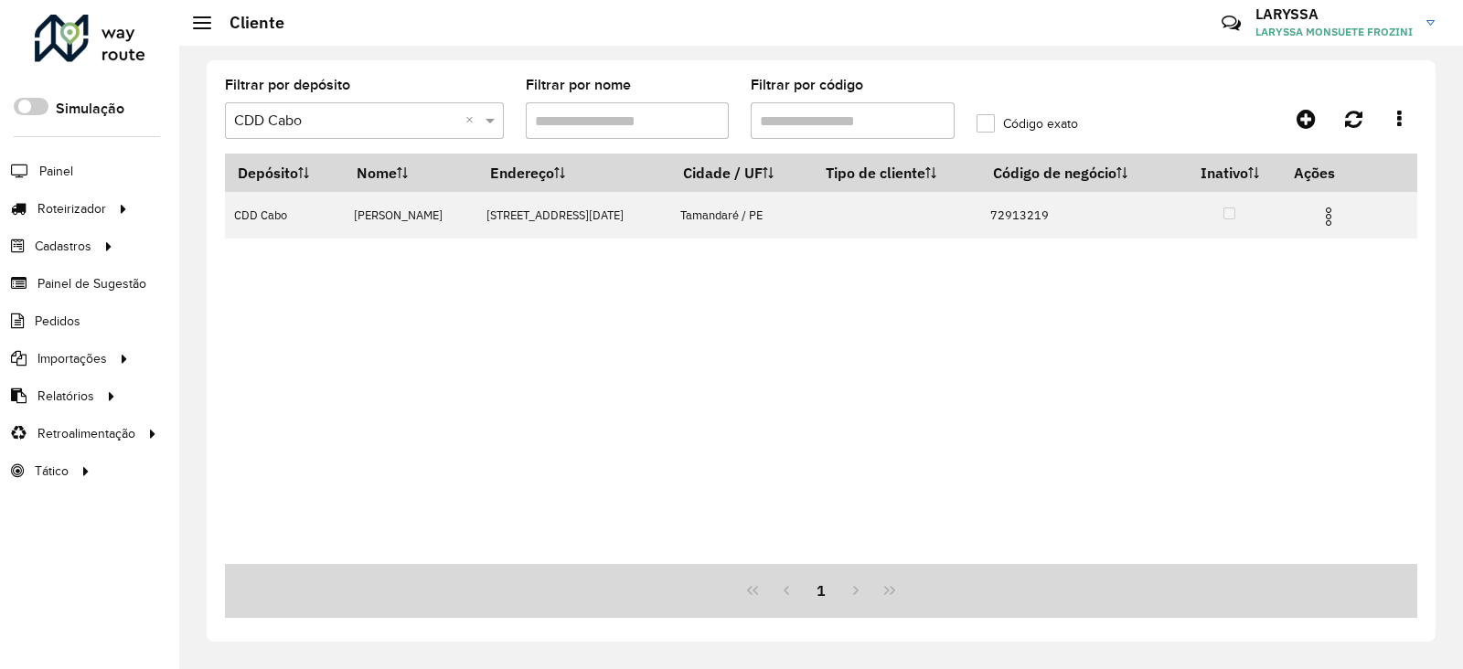
click at [821, 124] on input "Filtrar por código" at bounding box center [853, 120] width 204 height 37
paste input "*****"
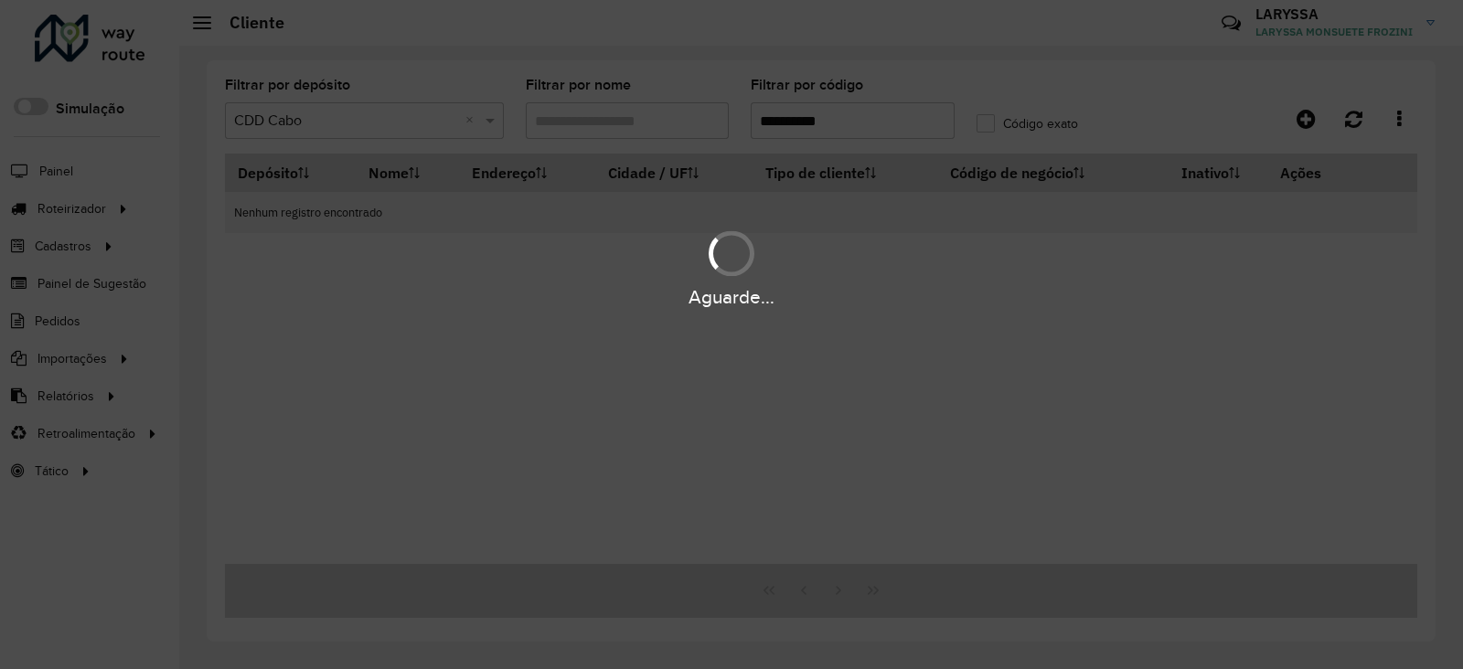
type input "**********"
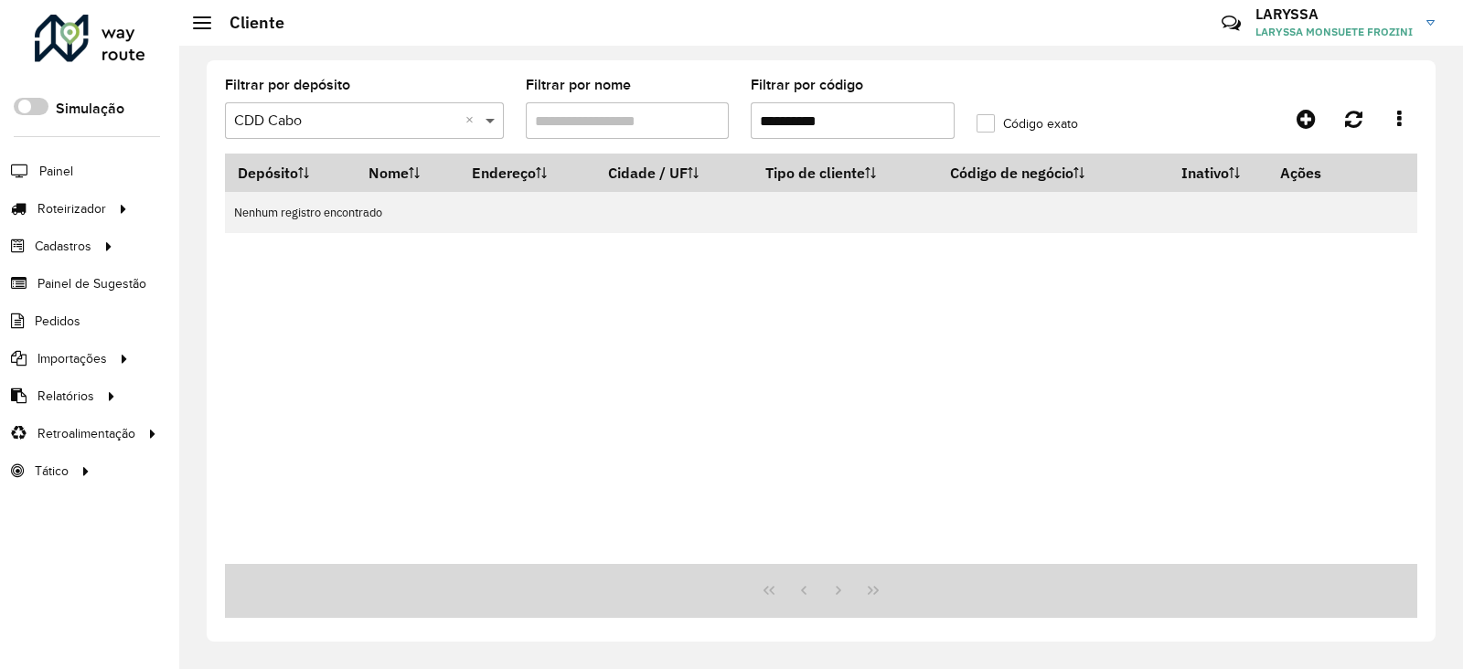
drag, startPoint x: 814, startPoint y: 115, endPoint x: 486, endPoint y: 131, distance: 328.7
click at [486, 131] on hb-app "Aguarde... Pop-up bloqueado! Seu navegador bloqueou automáticamente a abertura …" at bounding box center [731, 334] width 1463 height 669
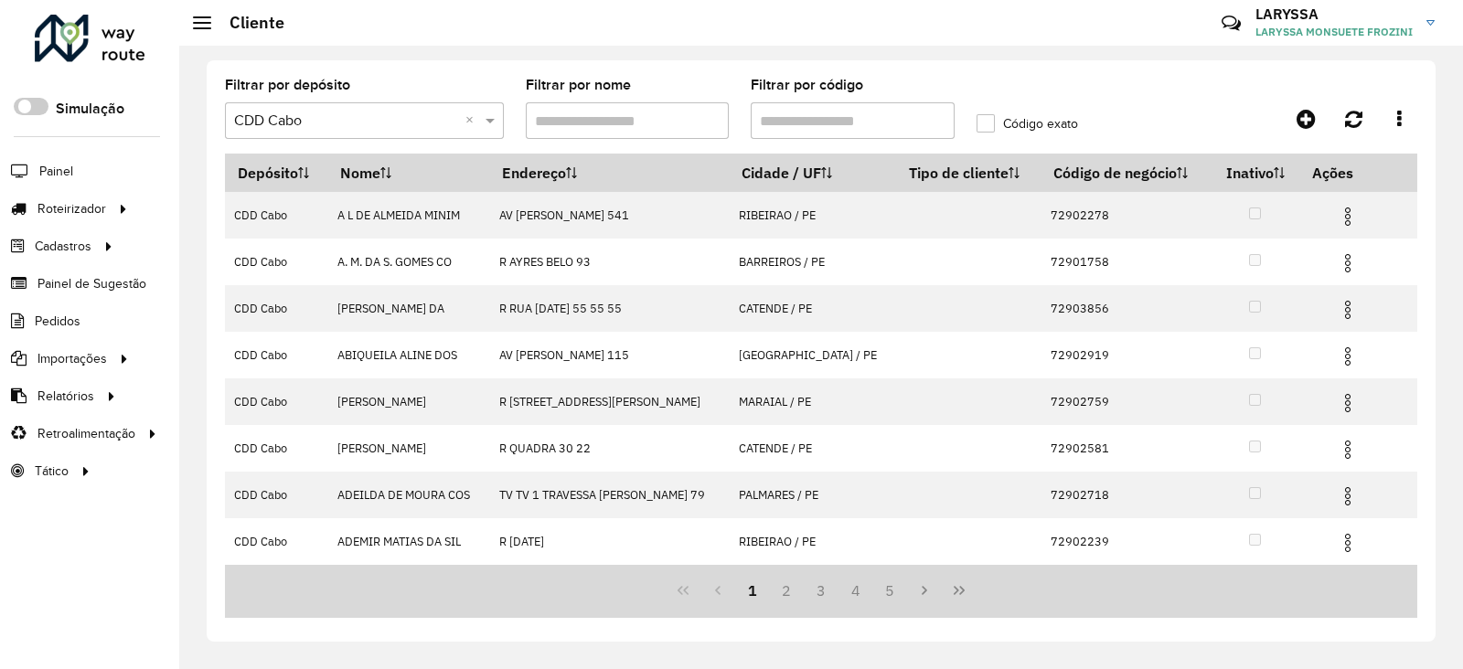
click at [814, 112] on input "Filtrar por código" at bounding box center [853, 120] width 204 height 37
paste input "*****"
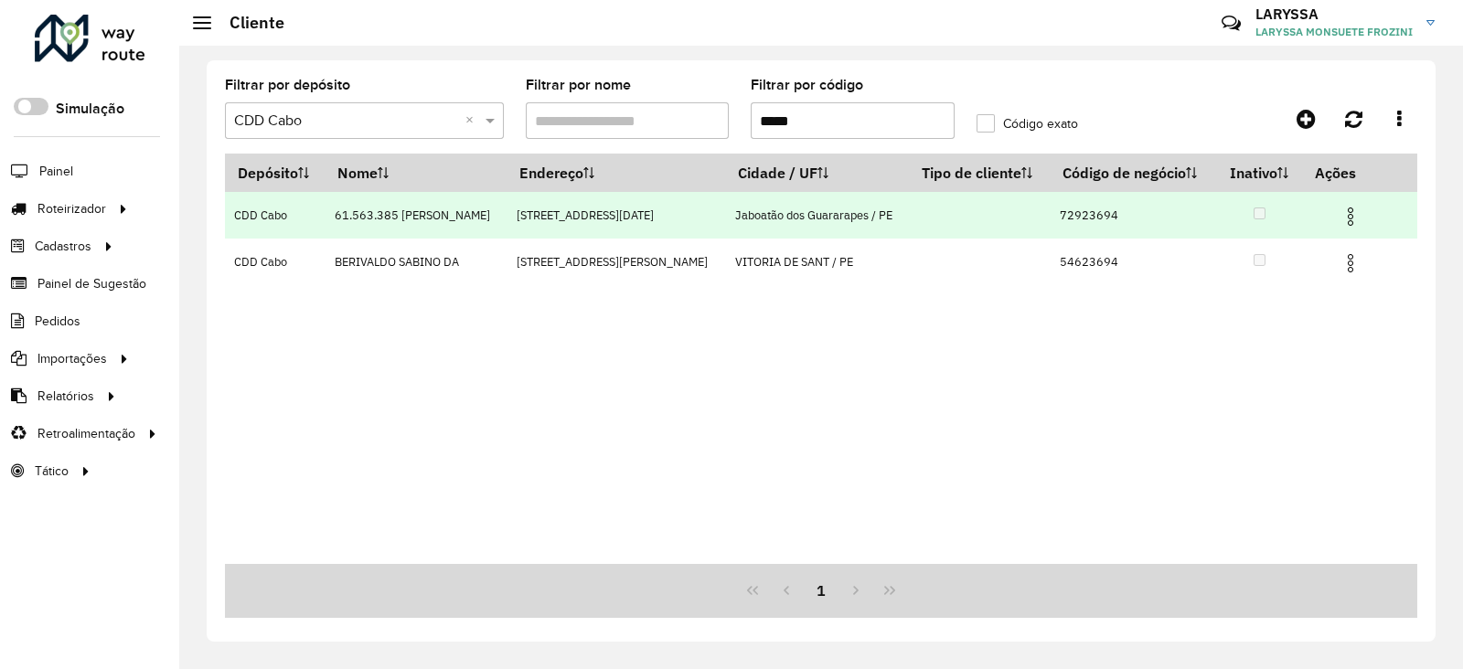
type input "*****"
click at [1352, 211] on img at bounding box center [1351, 217] width 22 height 22
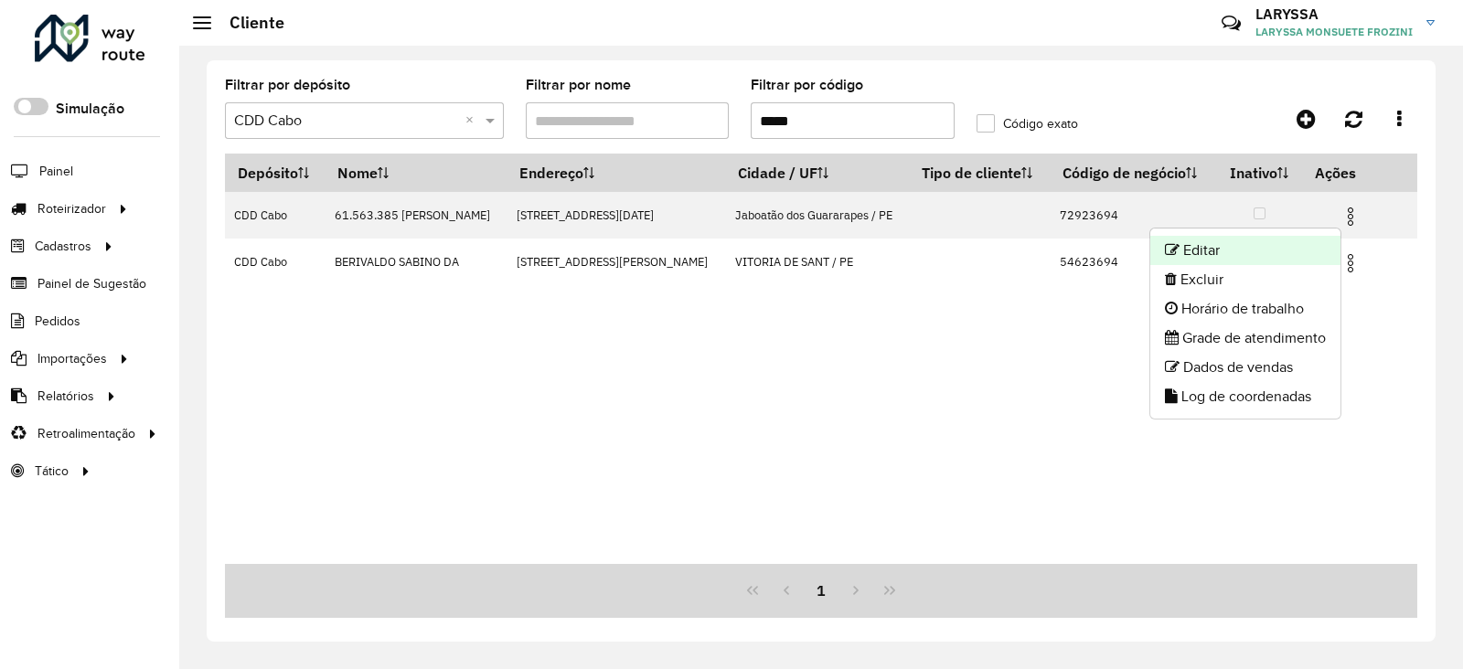
click at [1228, 251] on li "Editar" at bounding box center [1245, 250] width 190 height 29
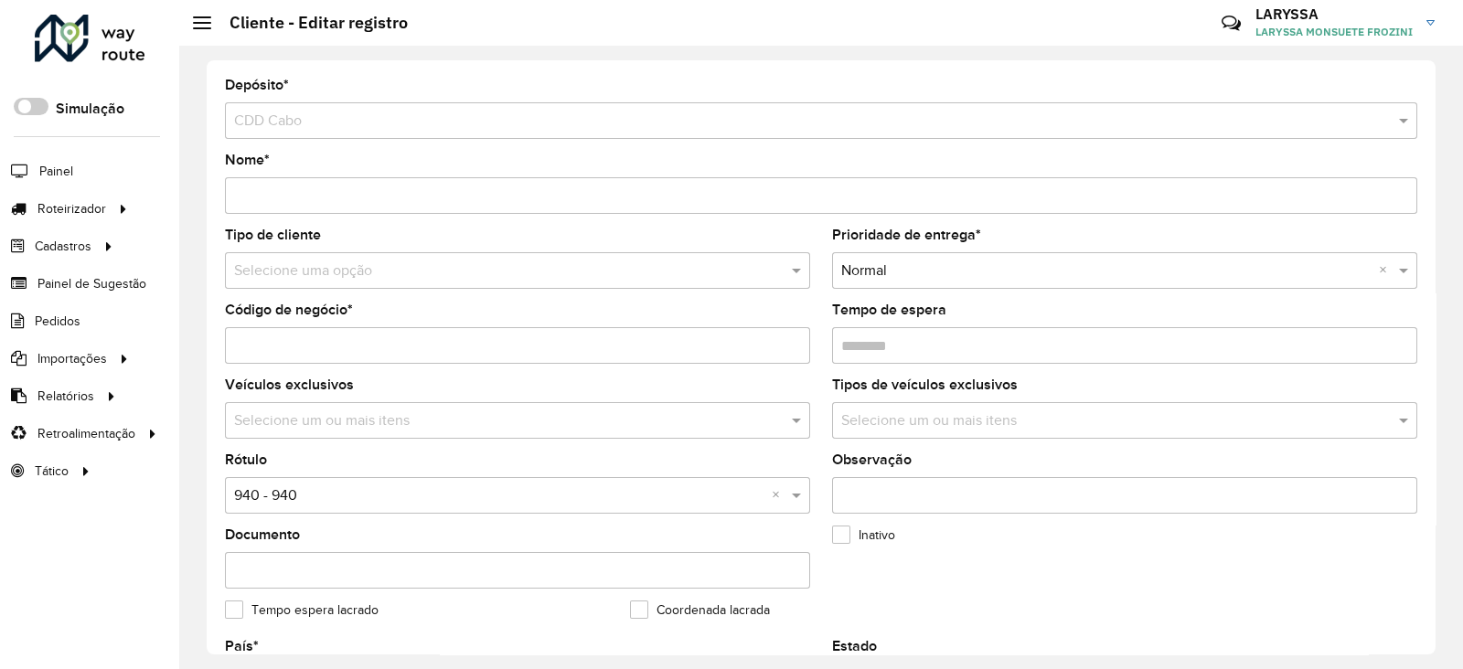
scroll to position [456, 0]
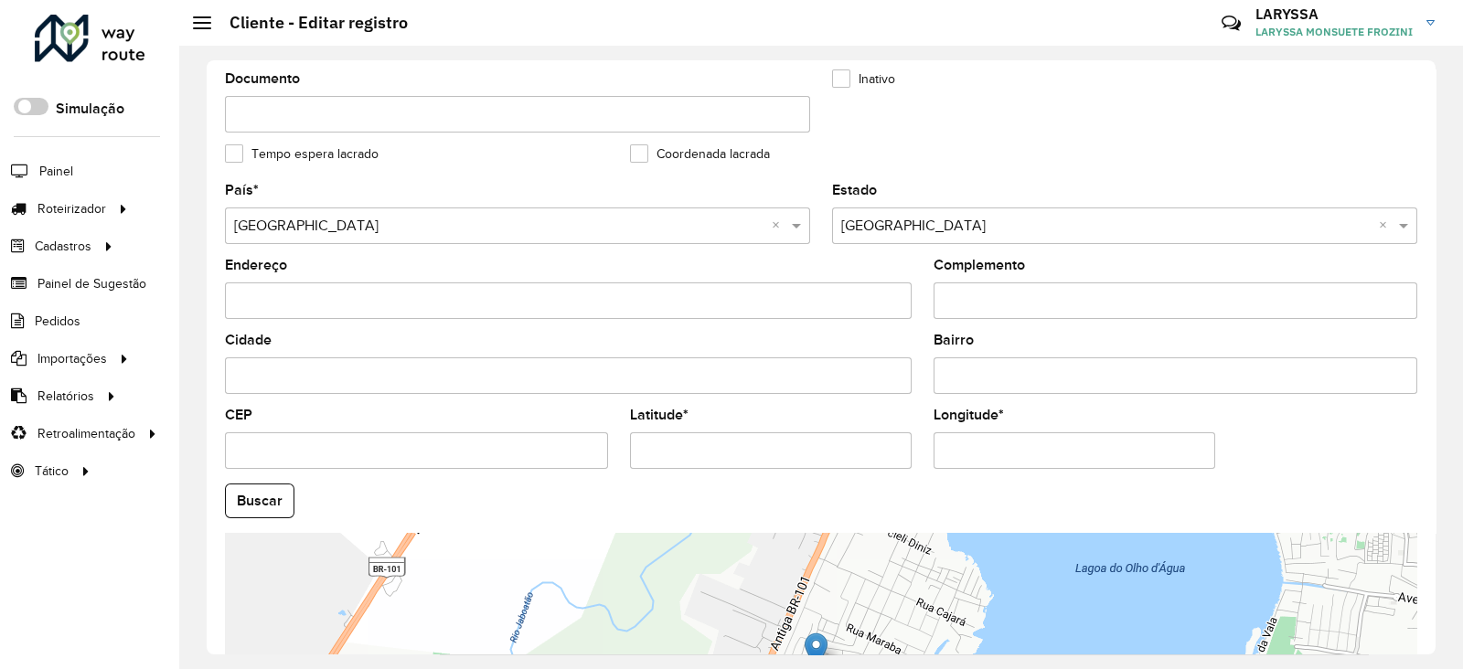
drag, startPoint x: 763, startPoint y: 456, endPoint x: 274, endPoint y: 409, distance: 490.7
click at [274, 409] on formly-group "País * Selecione uma opção × Brasil × Estado Selecione uma opção × Pernambuco ×…" at bounding box center [821, 496] width 1214 height 624
paste input "text"
type input "*********"
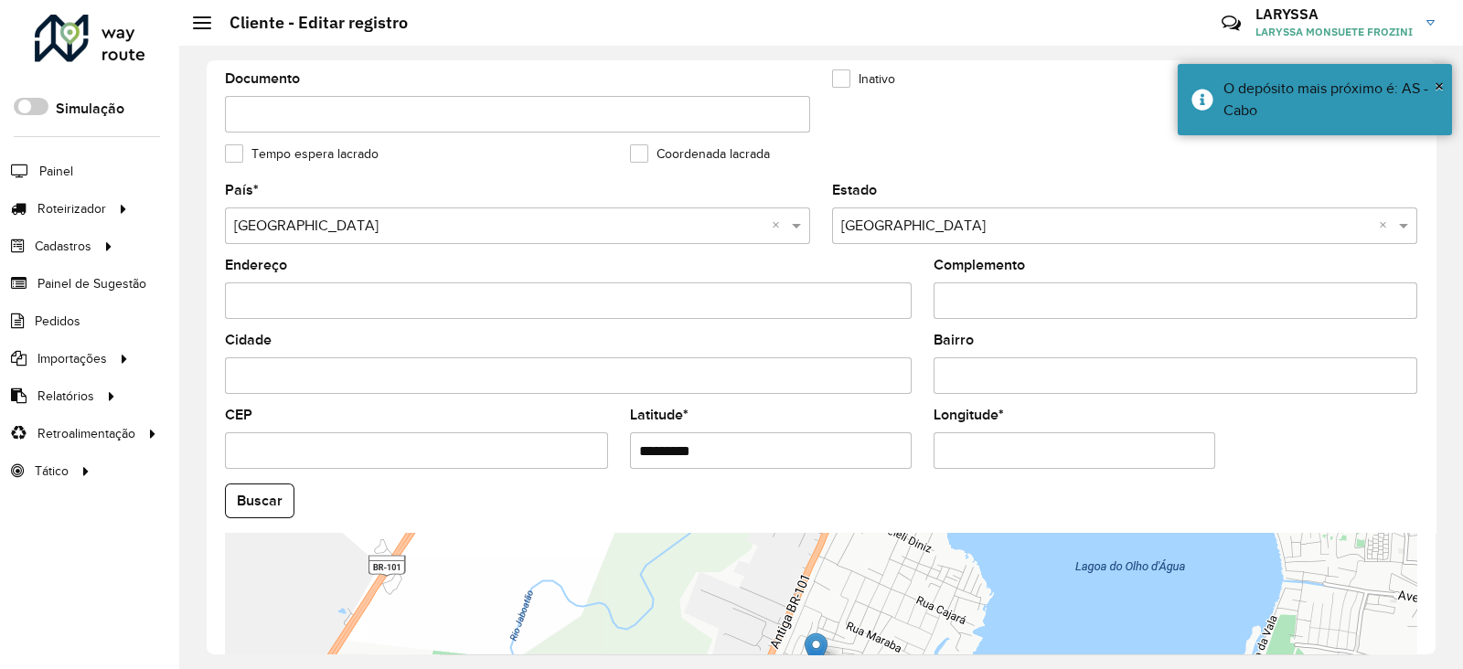
drag, startPoint x: 1048, startPoint y: 456, endPoint x: 699, endPoint y: 468, distance: 349.6
click at [699, 468] on formly-group "País * Selecione uma opção × Brasil × Estado Selecione uma opção × Pernambuco ×…" at bounding box center [821, 496] width 1214 height 624
paste input "text"
type input "**********"
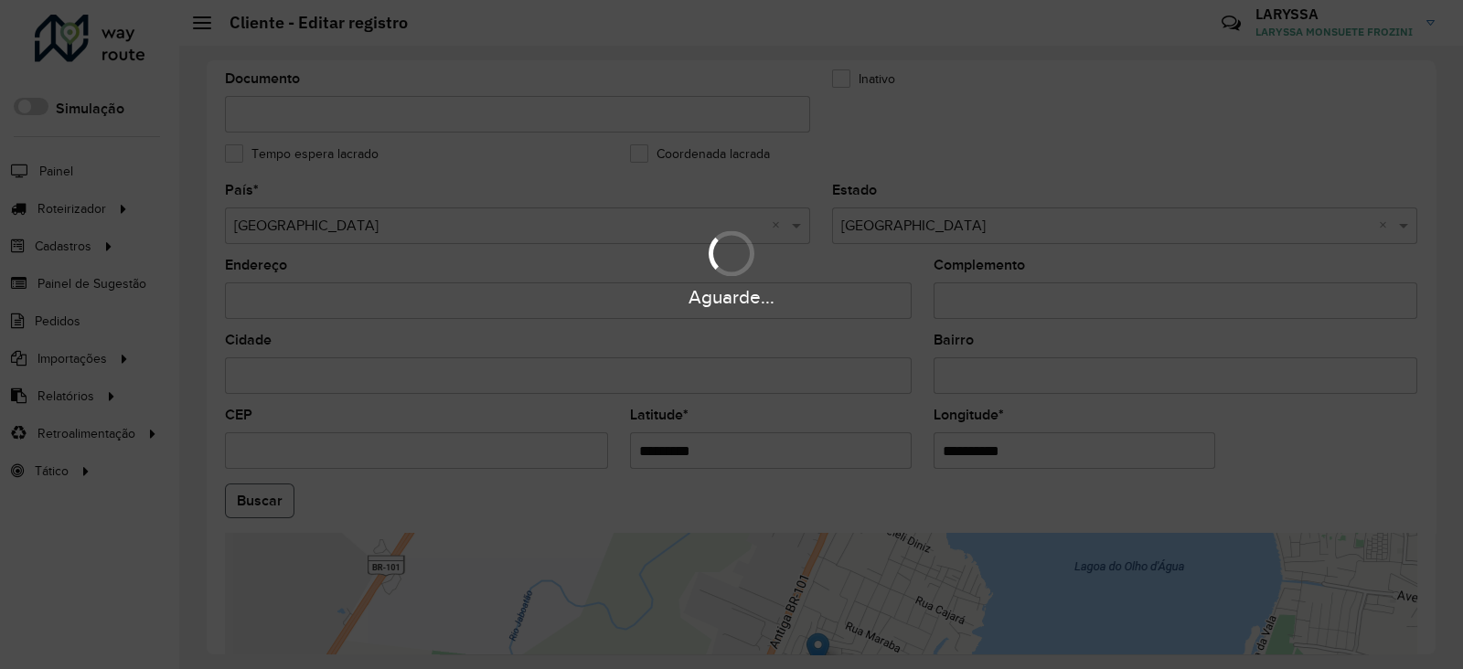
click at [251, 504] on hb-app "Aguarde... Pop-up bloqueado! Seu navegador bloqueou automáticamente a abertura …" at bounding box center [731, 334] width 1463 height 669
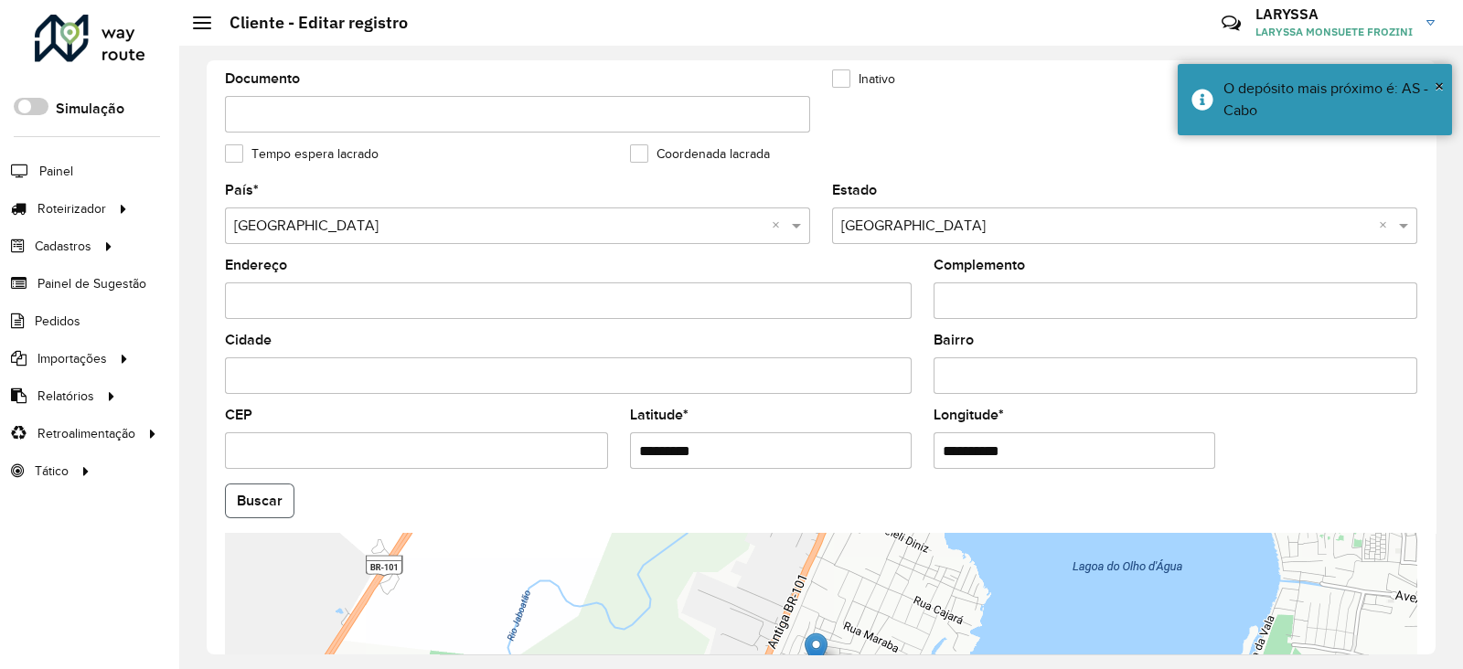
click at [251, 504] on button "Buscar" at bounding box center [260, 501] width 70 height 35
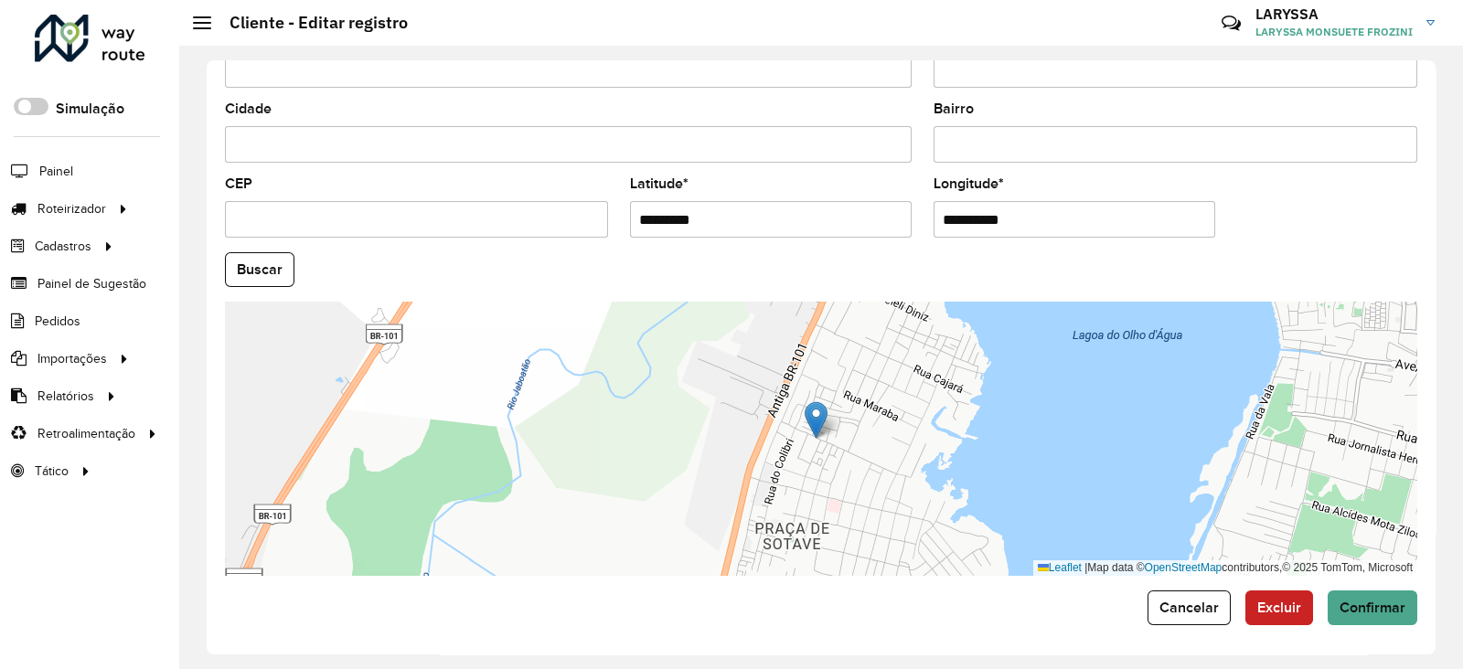
scroll to position [693, 0]
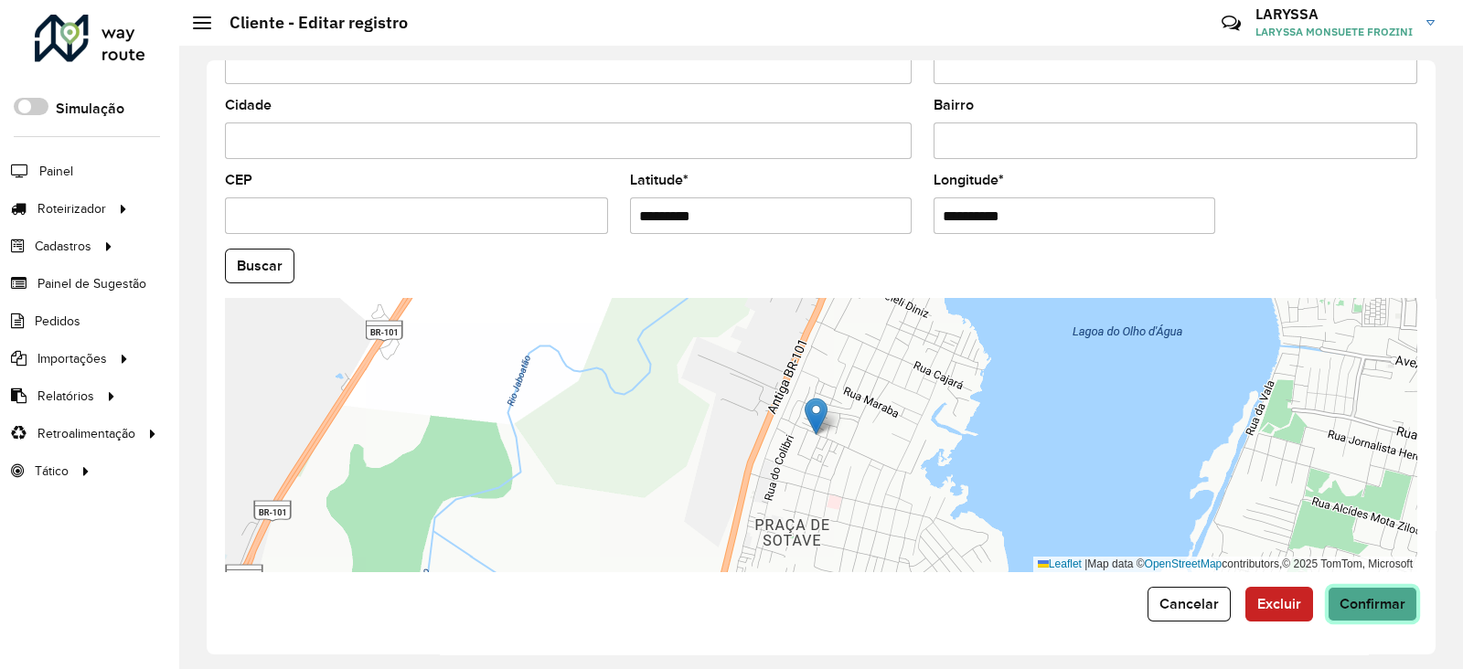
click at [1380, 594] on button "Confirmar" at bounding box center [1373, 604] width 90 height 35
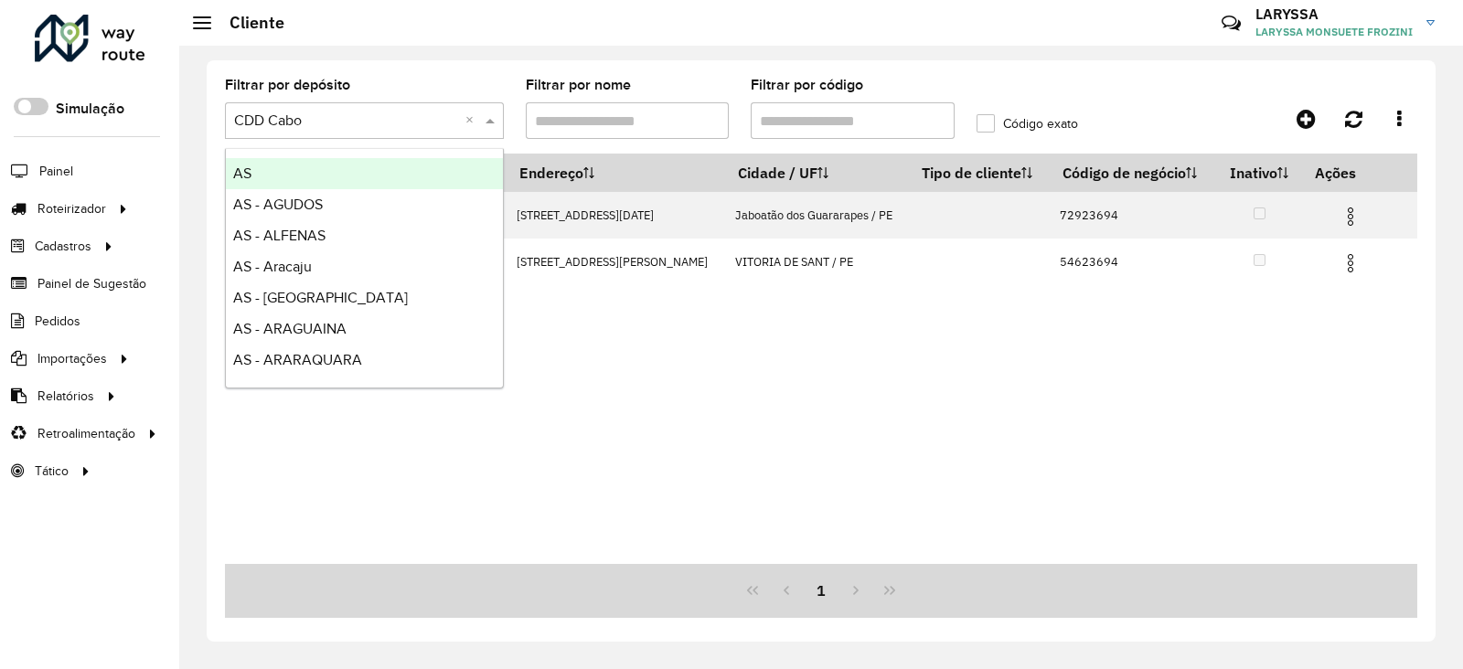
click at [390, 127] on input "text" at bounding box center [346, 122] width 224 height 22
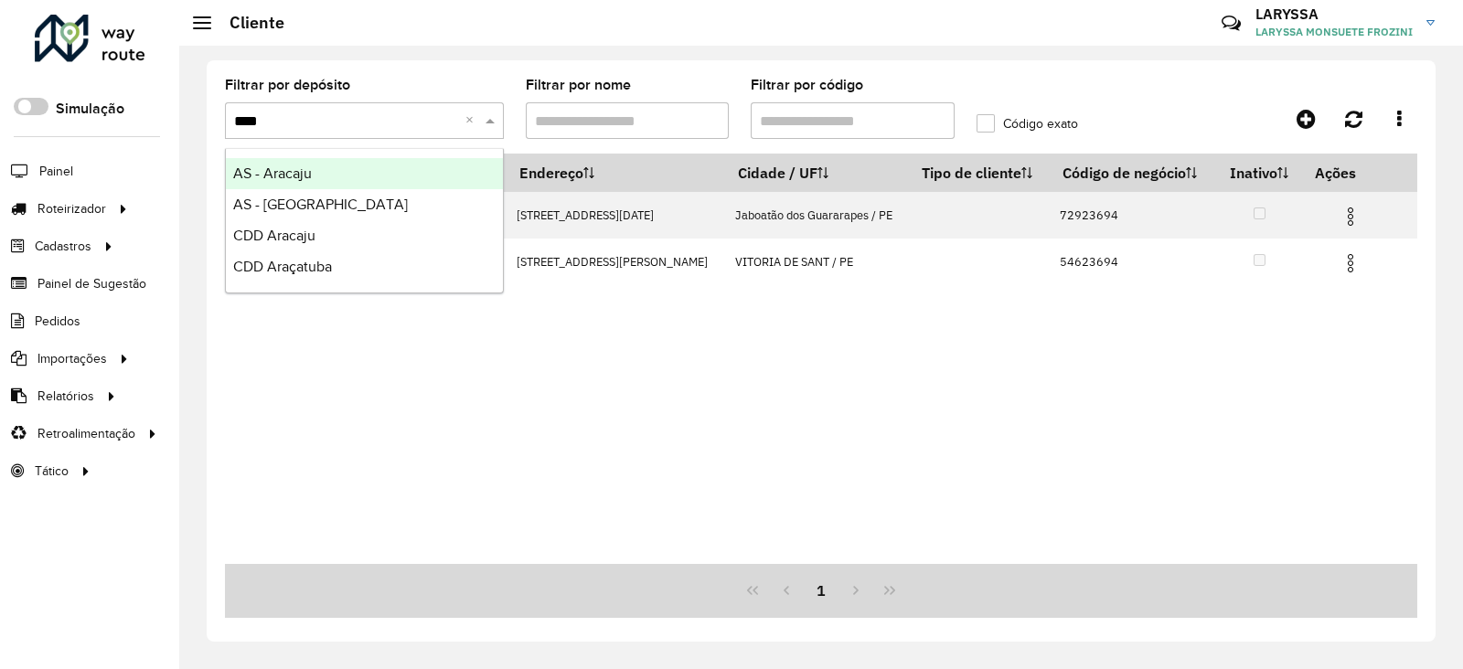
type input "*****"
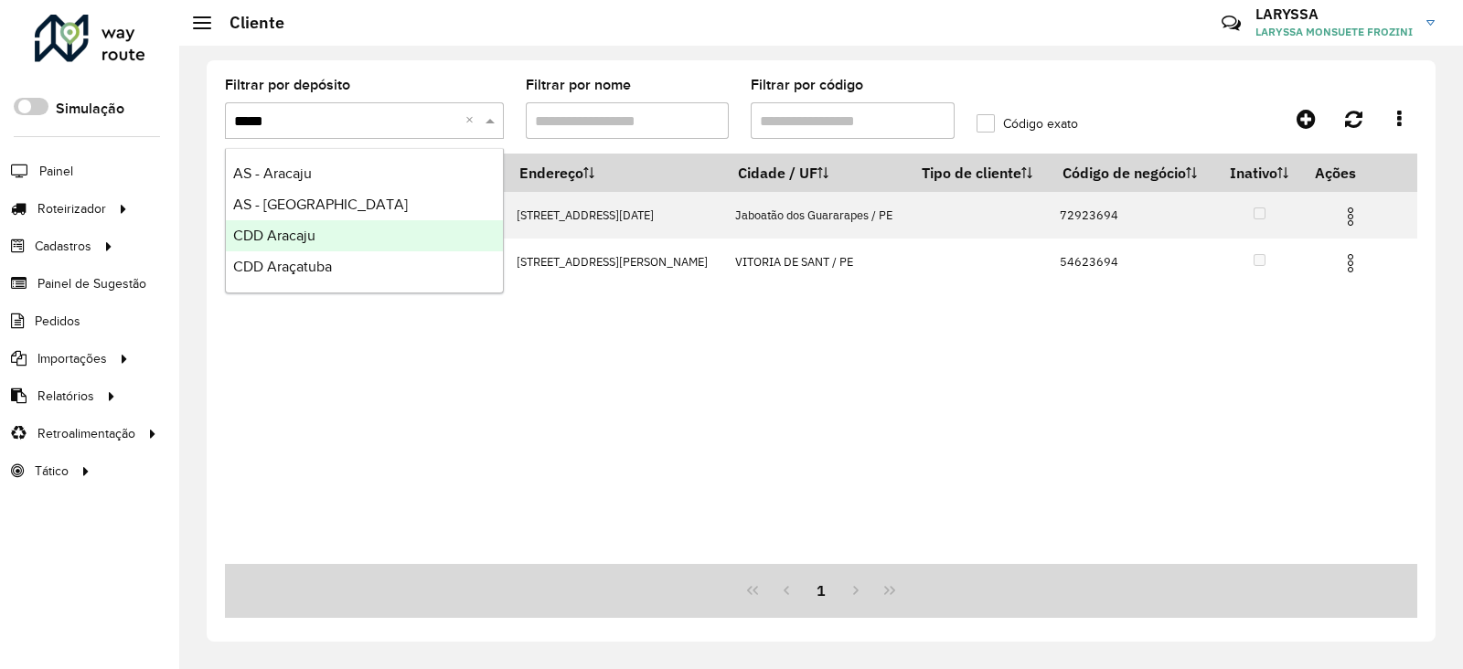
click at [321, 231] on div "CDD Aracaju" at bounding box center [364, 235] width 277 height 31
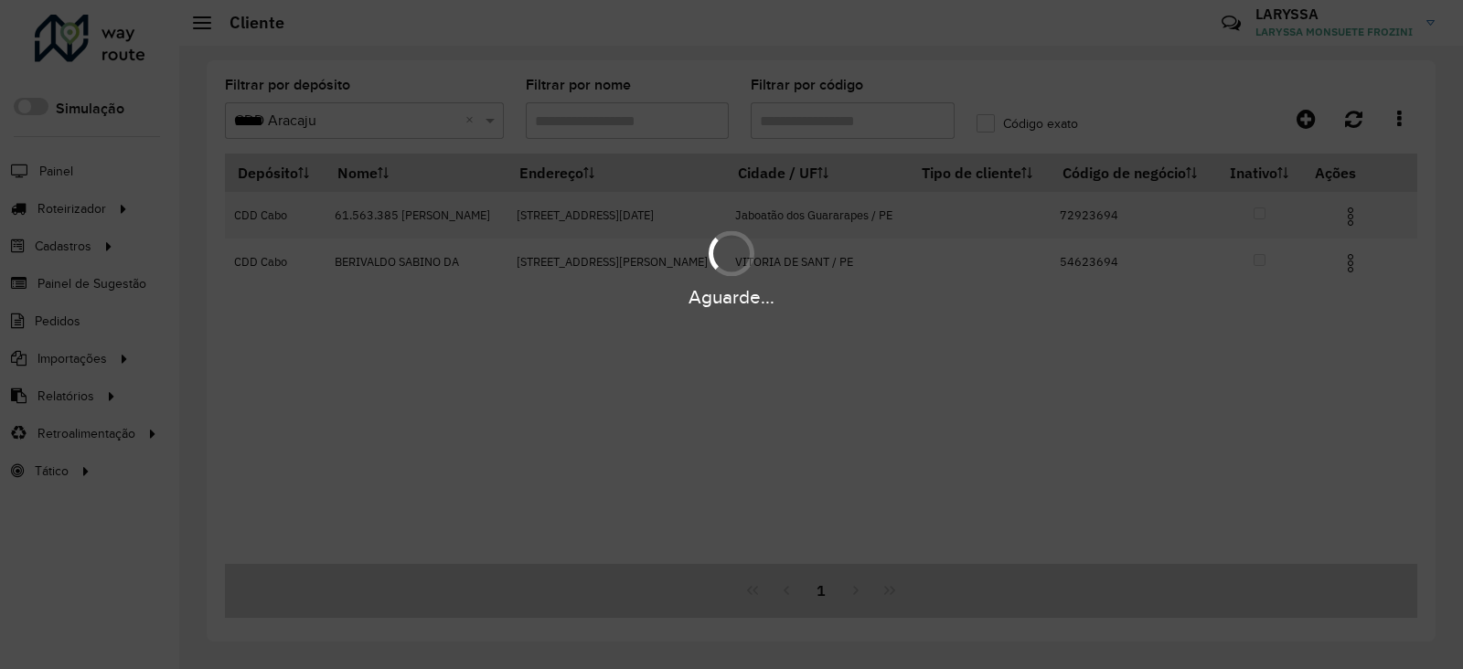
click at [885, 121] on div "Aguarde..." at bounding box center [731, 334] width 1463 height 669
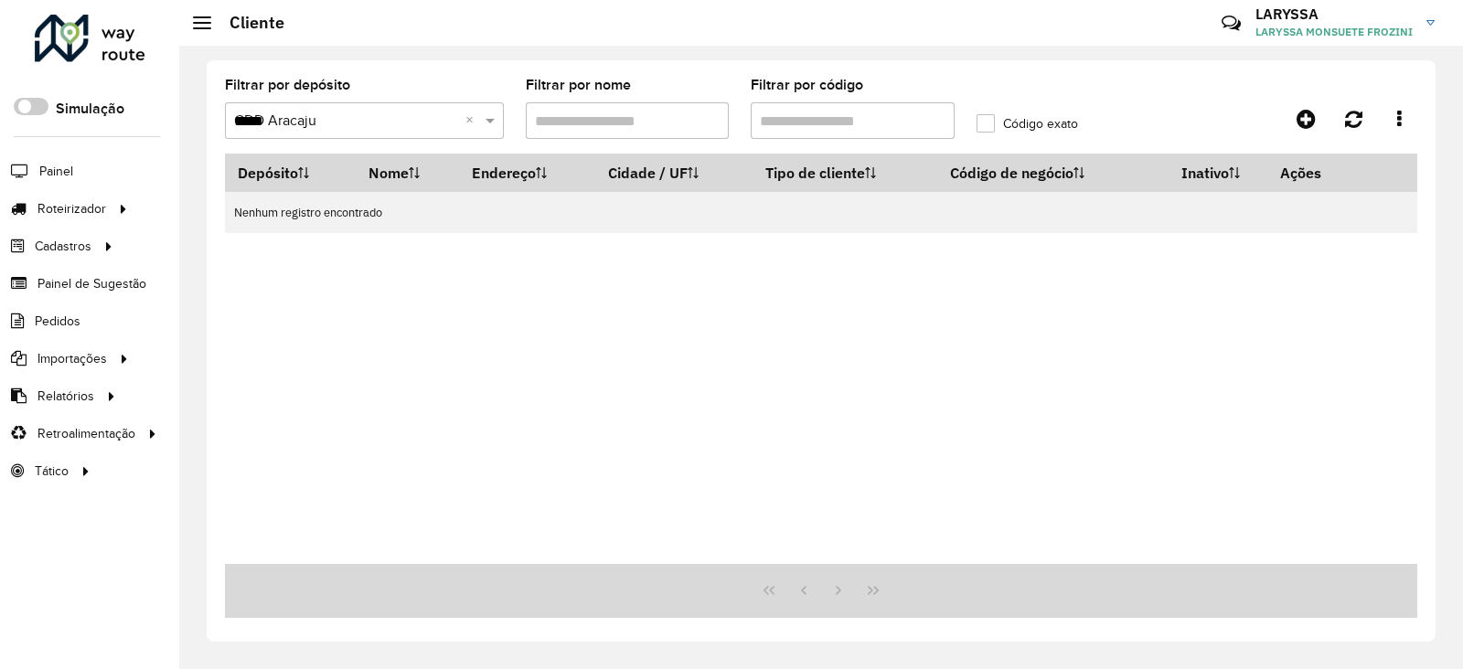
click at [829, 120] on input "Filtrar por código" at bounding box center [853, 120] width 204 height 37
paste input "text"
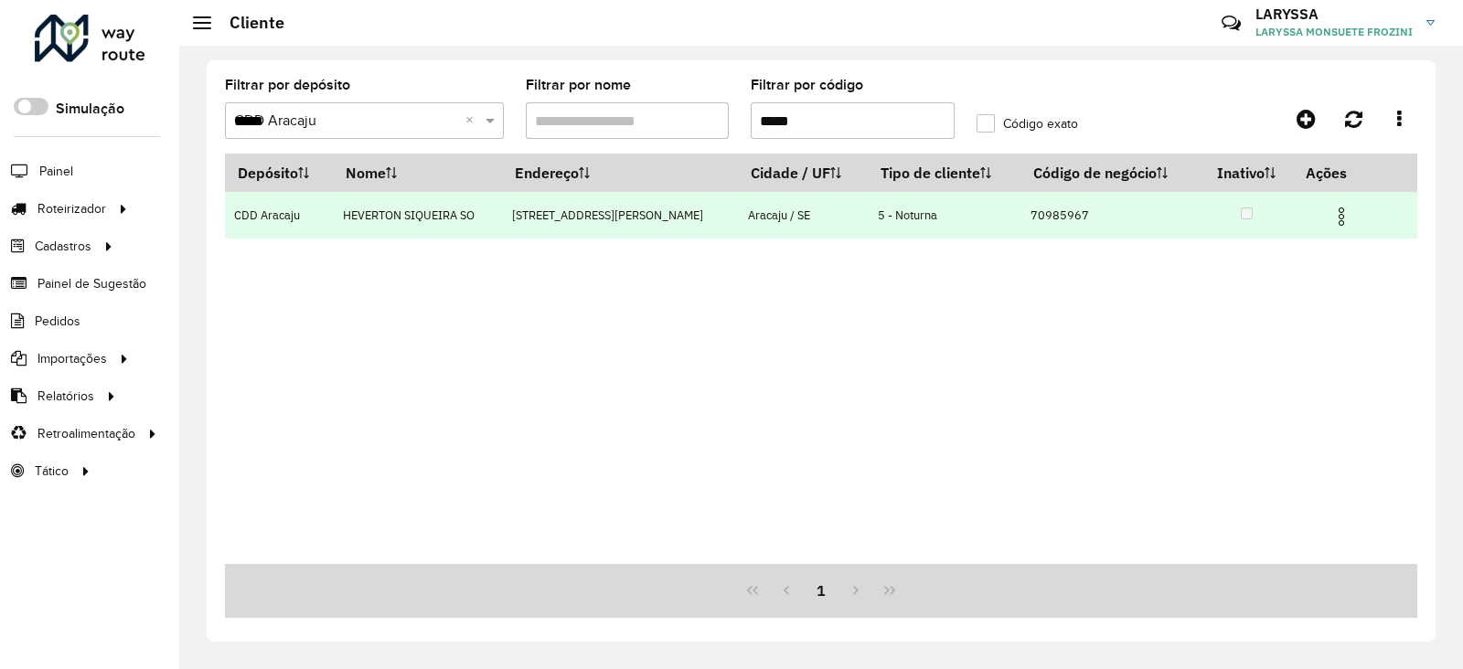
type input "*****"
click at [1336, 221] on img at bounding box center [1342, 217] width 22 height 22
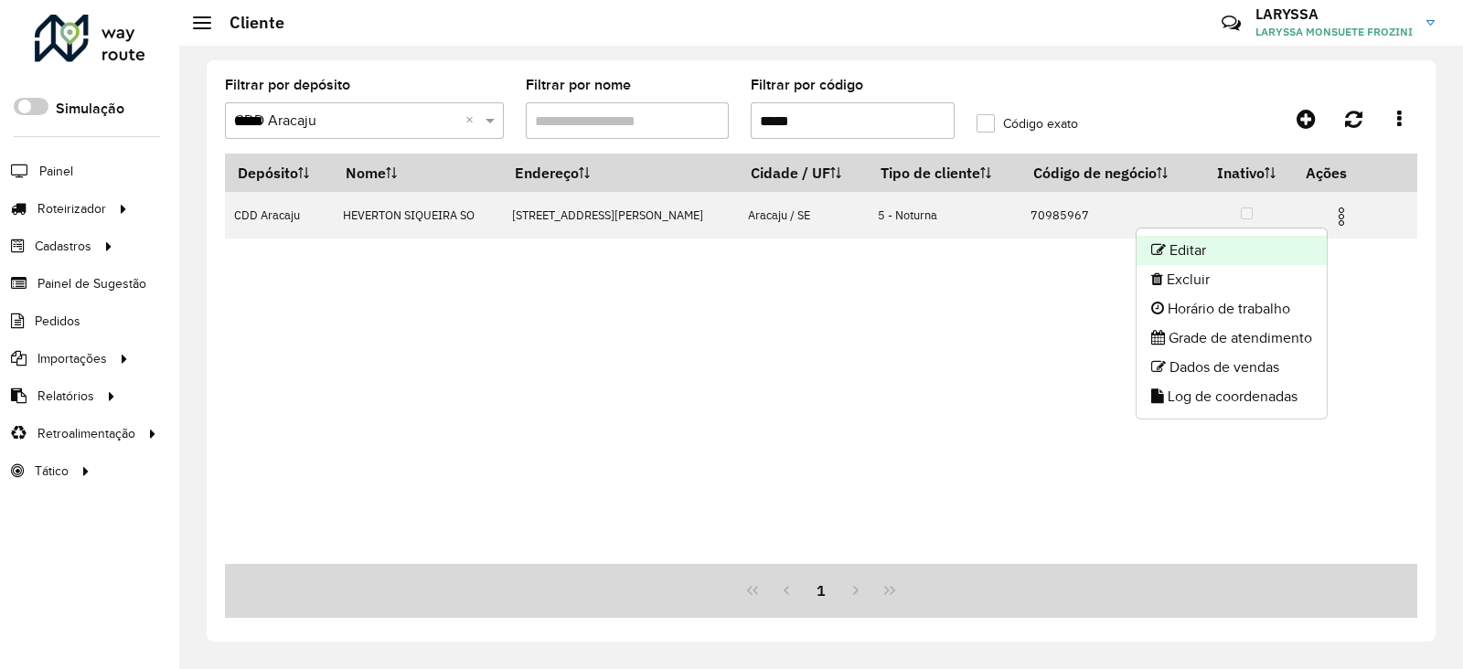
click at [1248, 238] on li "Editar" at bounding box center [1232, 250] width 190 height 29
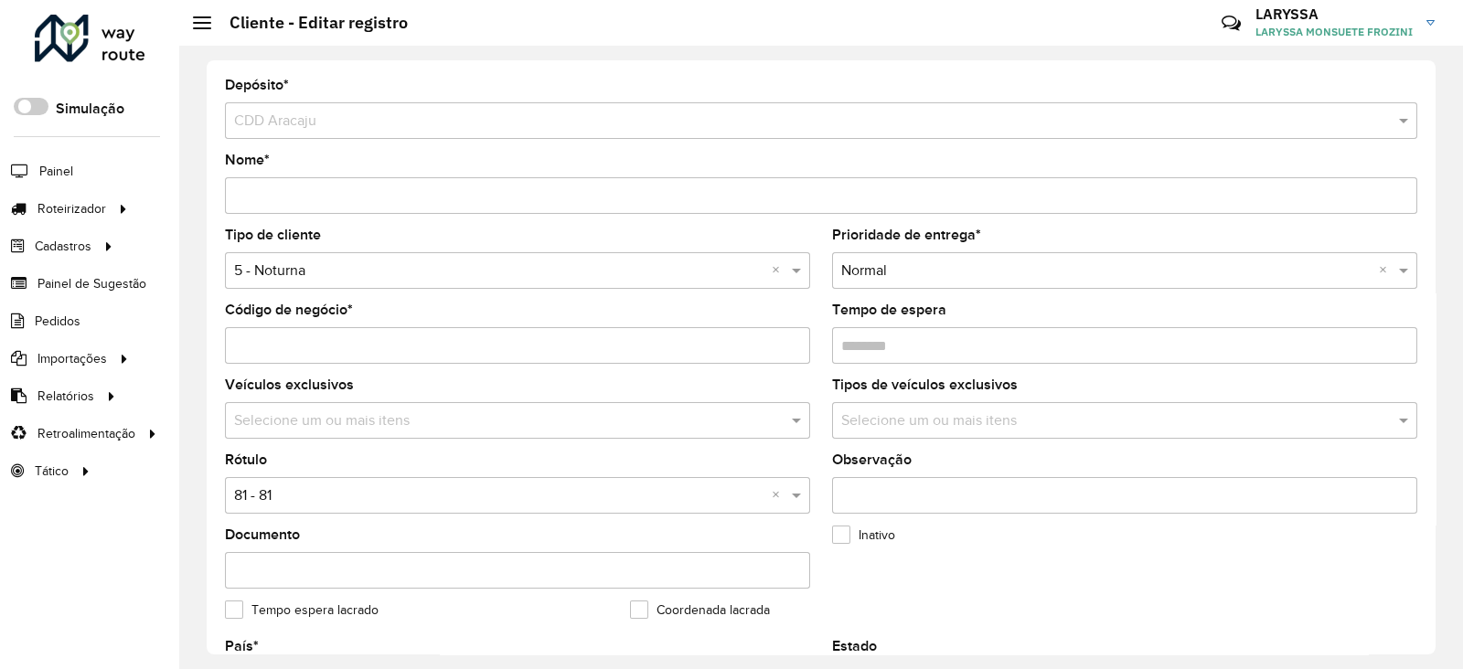
scroll to position [456, 0]
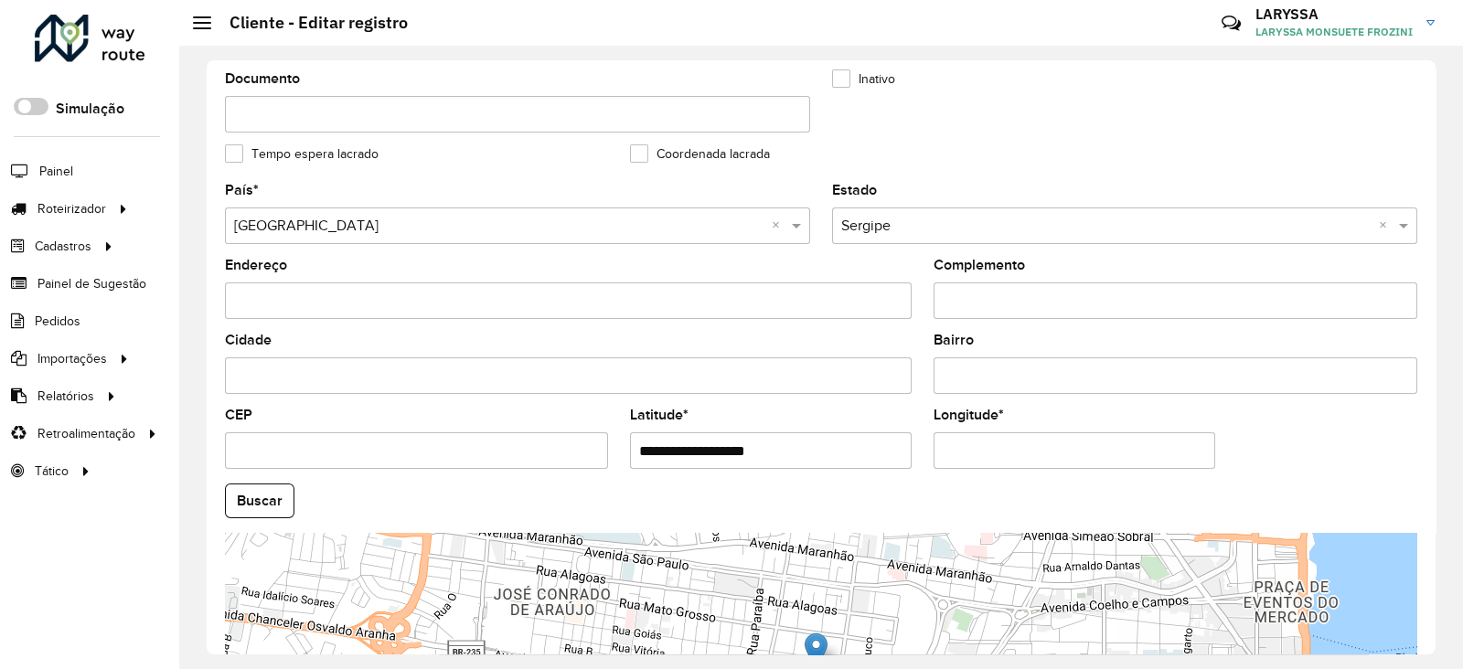
drag, startPoint x: 791, startPoint y: 444, endPoint x: 257, endPoint y: 422, distance: 534.5
click at [257, 422] on formly-group "**********" at bounding box center [821, 496] width 1214 height 624
paste input "text"
type input "**********"
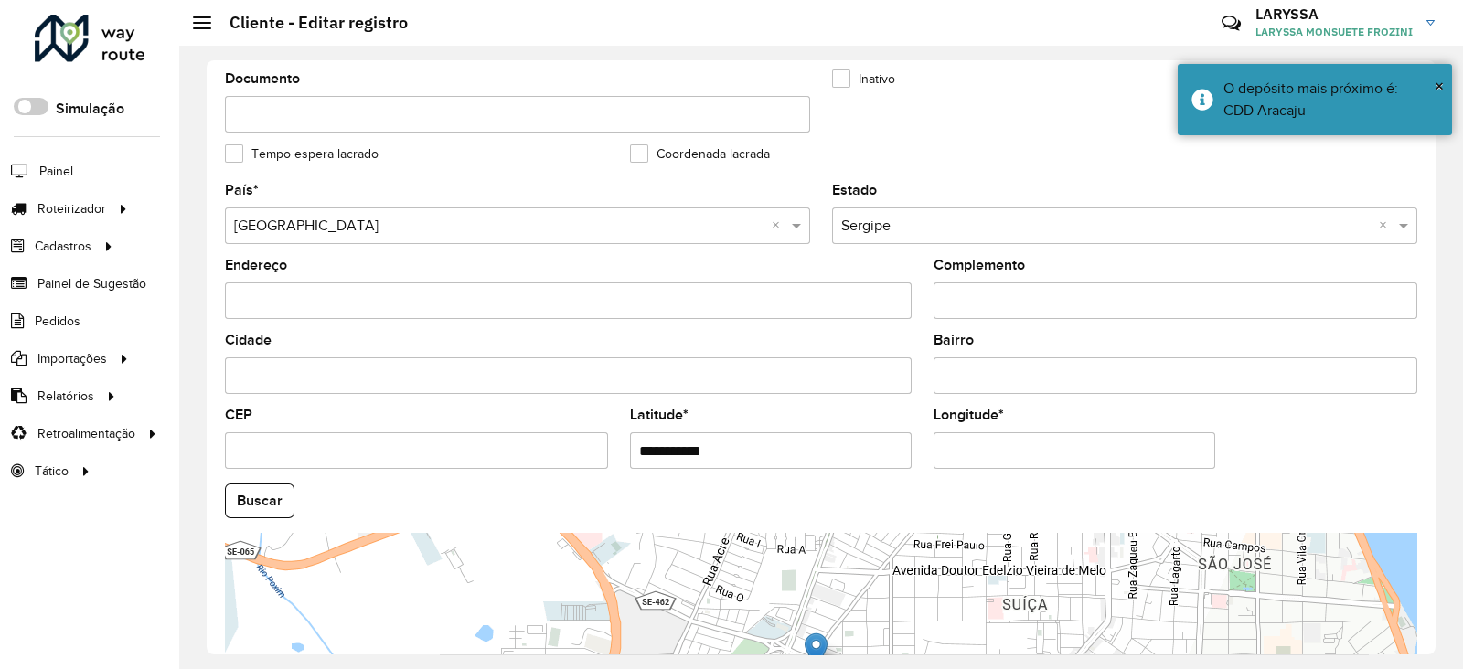
drag, startPoint x: 1102, startPoint y: 444, endPoint x: 378, endPoint y: 433, distance: 724.4
click at [378, 433] on formly-group "**********" at bounding box center [821, 496] width 1214 height 624
paste input "text"
type input "**********"
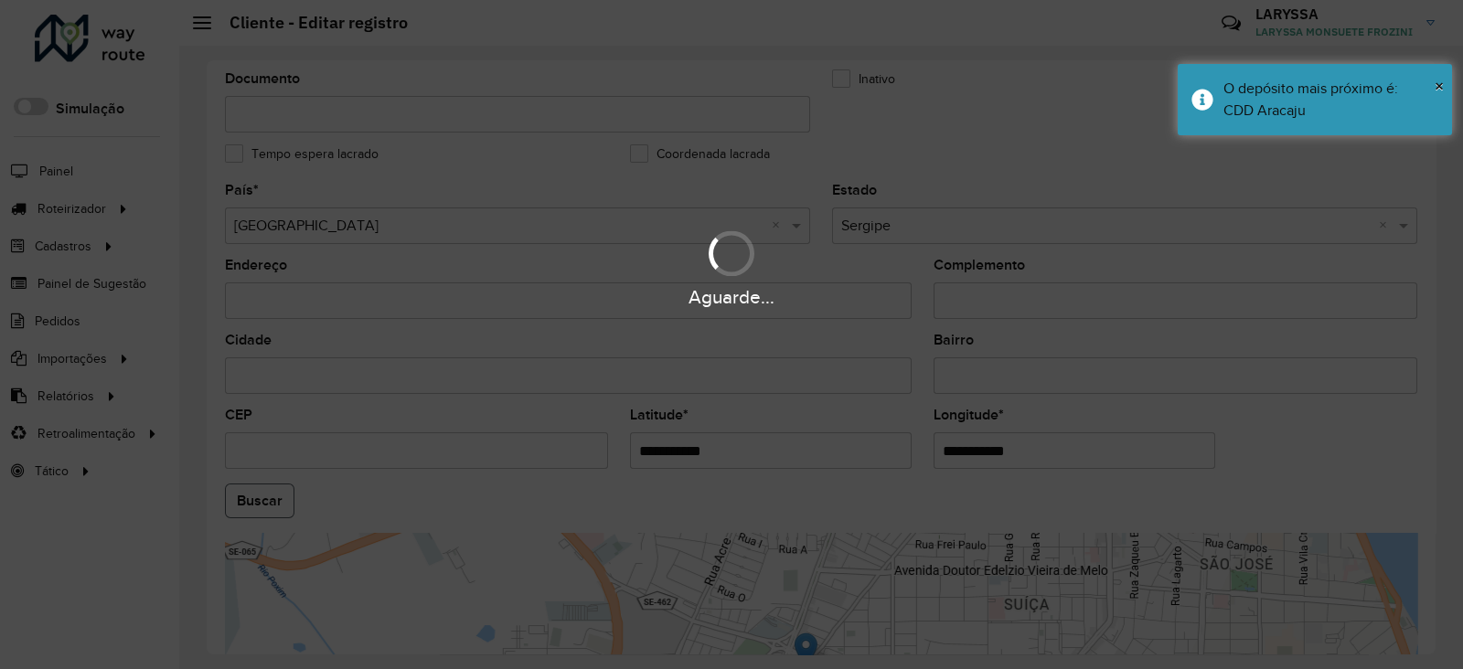
click at [256, 517] on hb-app "Aguarde... Pop-up bloqueado! Seu navegador bloqueou automáticamente a abertura …" at bounding box center [731, 334] width 1463 height 669
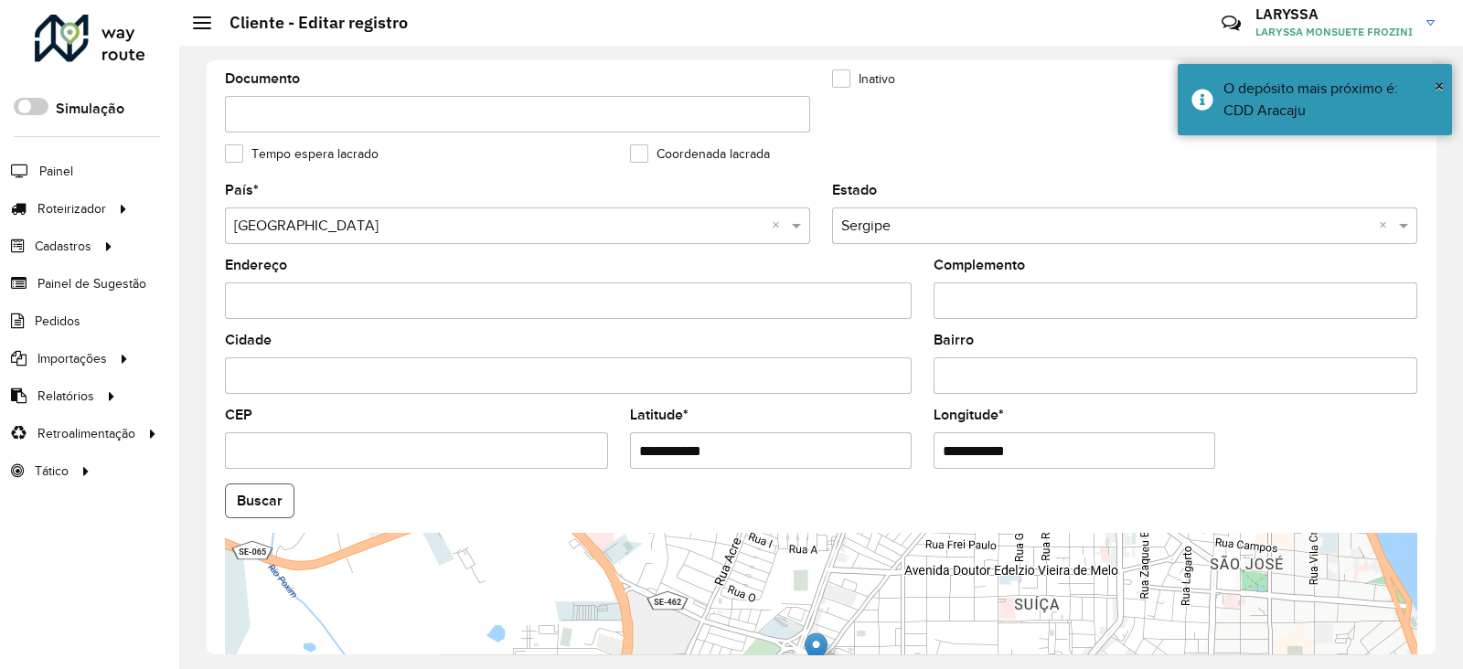
click at [251, 488] on button "Buscar" at bounding box center [260, 501] width 70 height 35
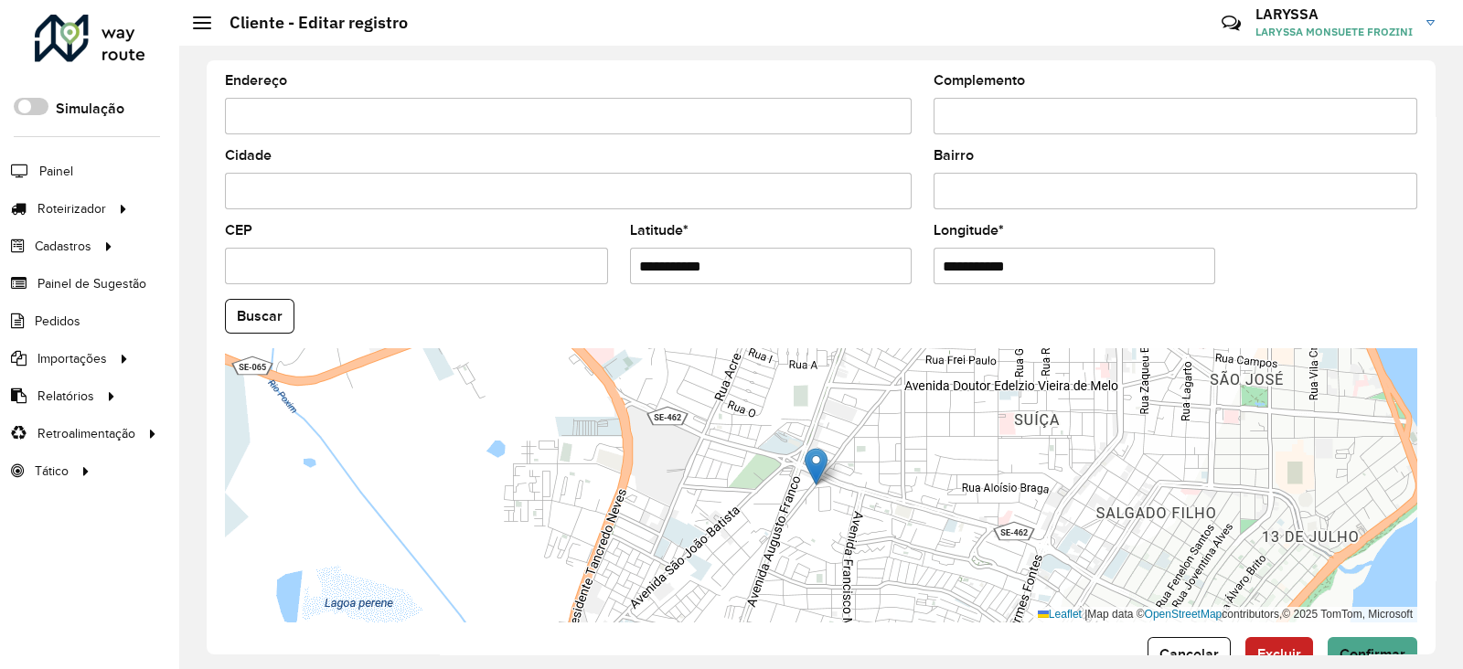
scroll to position [693, 0]
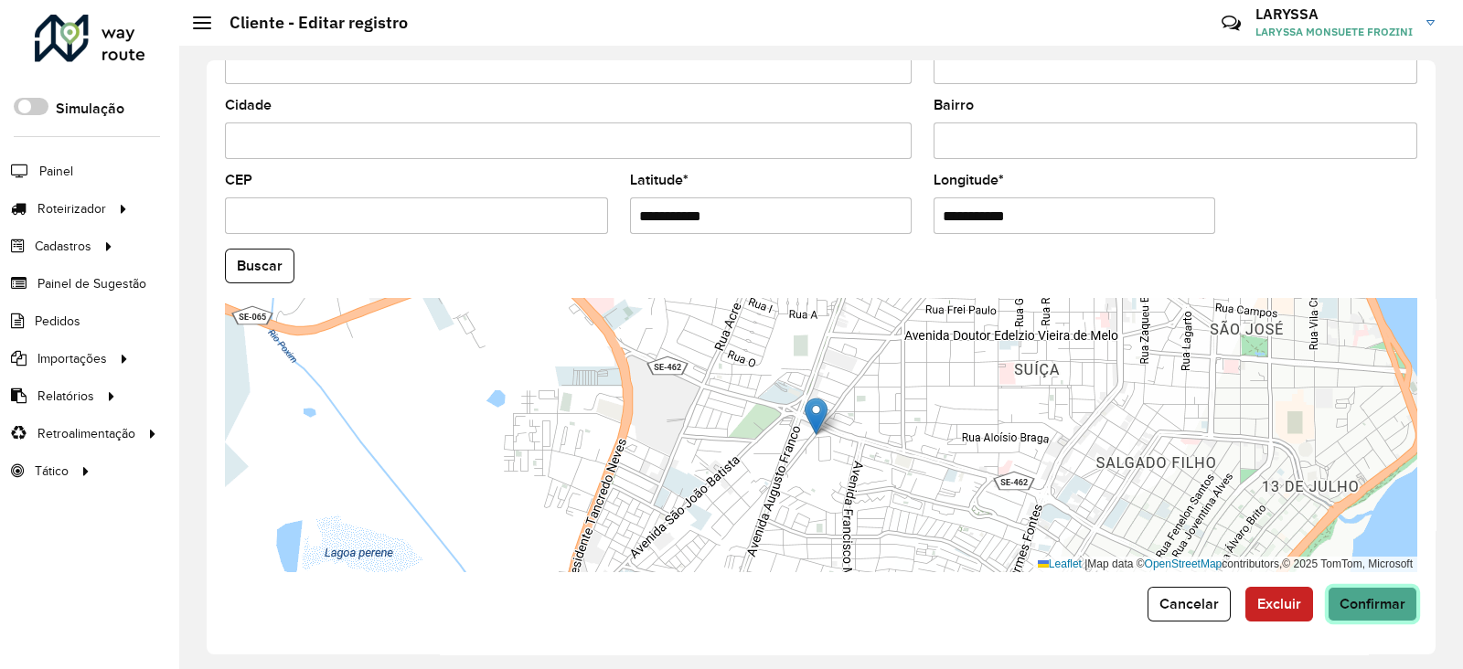
click at [1365, 587] on button "Confirmar" at bounding box center [1373, 604] width 90 height 35
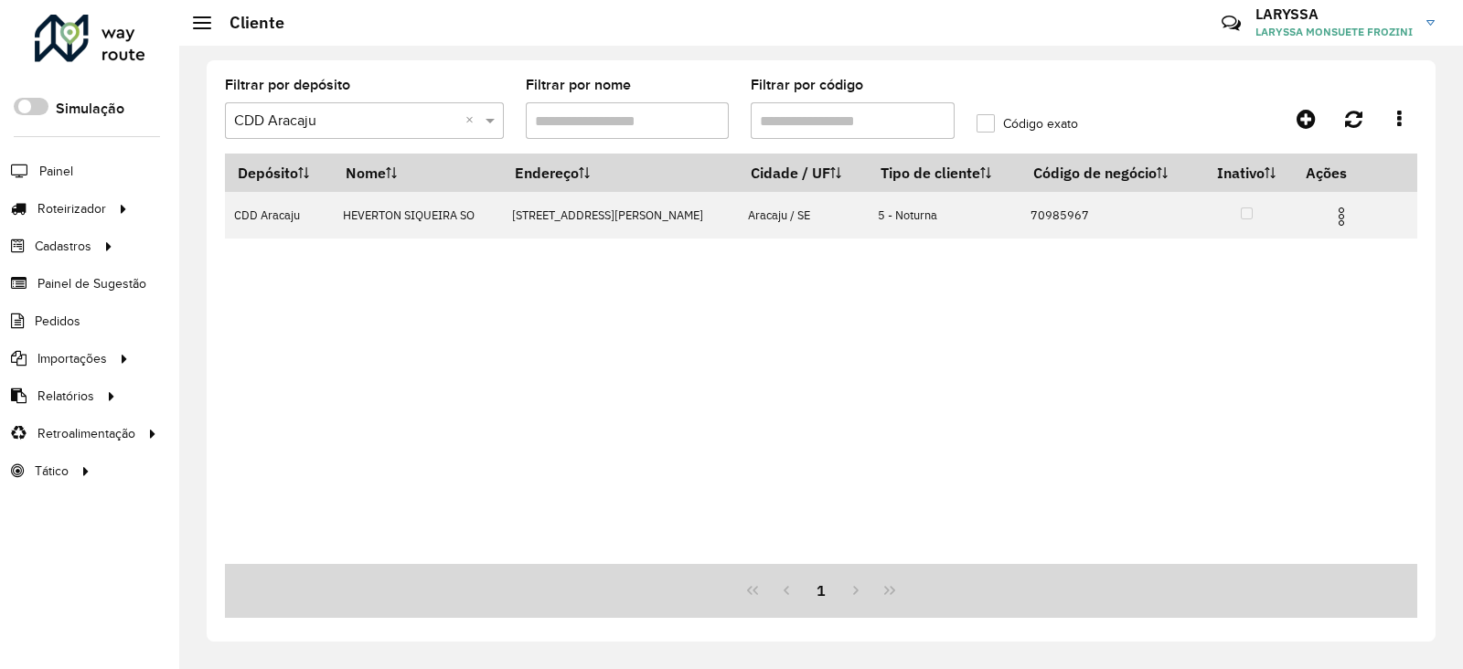
click at [840, 99] on div "Filtrar por código" at bounding box center [853, 109] width 204 height 60
click at [834, 118] on input "Filtrar por código" at bounding box center [853, 120] width 204 height 37
type input "*****"
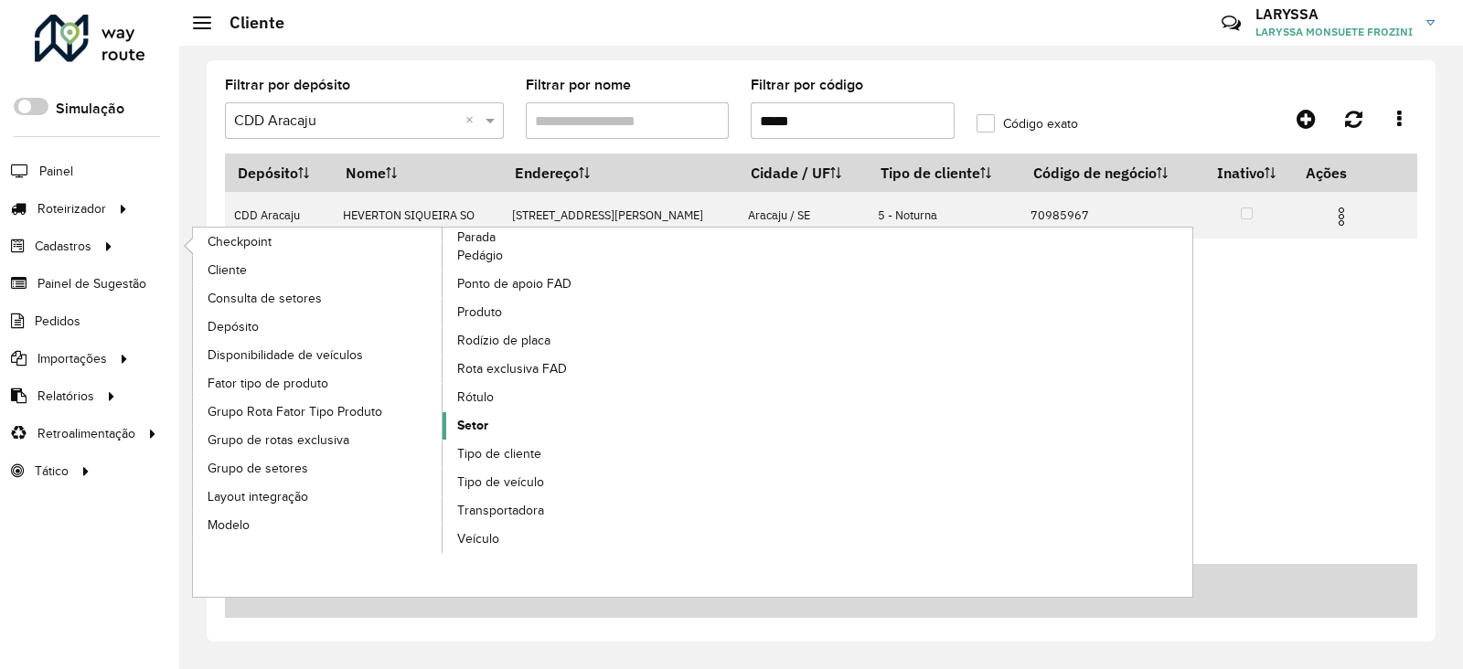
click at [516, 418] on link "Setor" at bounding box center [568, 425] width 251 height 27
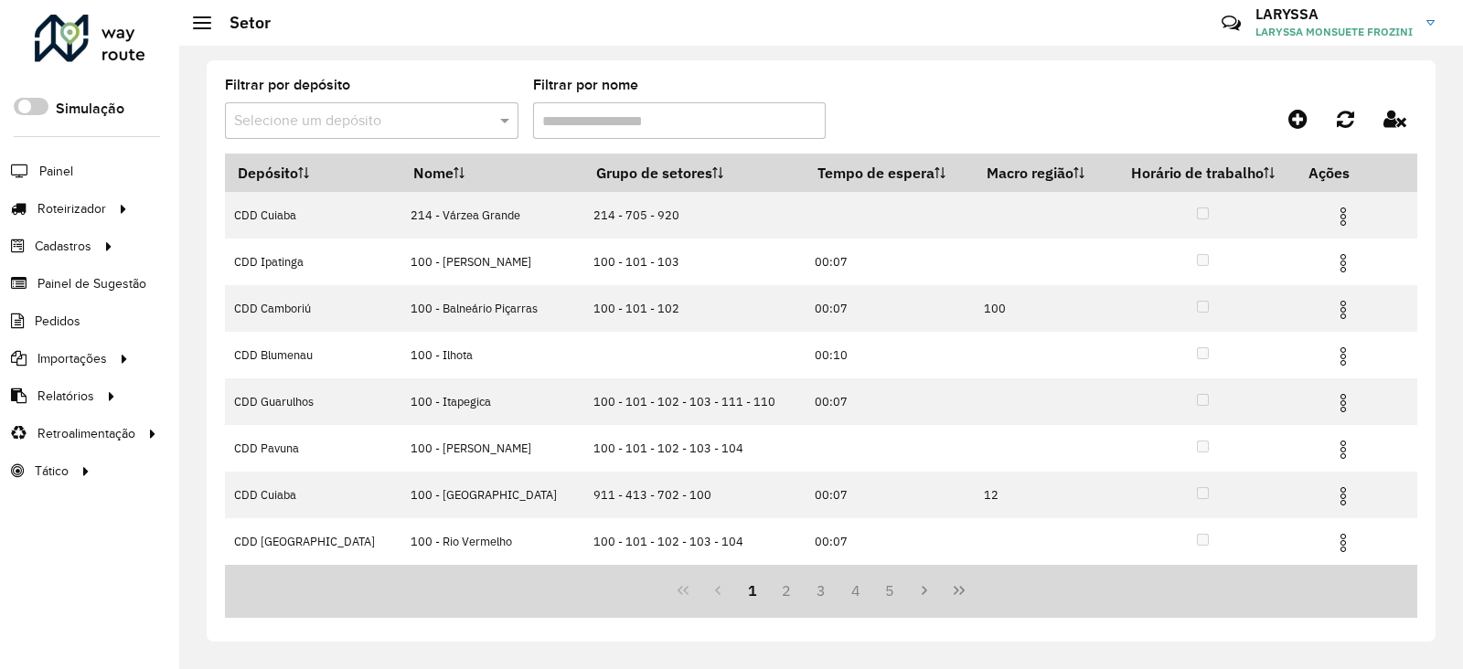
click at [341, 128] on input "text" at bounding box center [353, 122] width 239 height 22
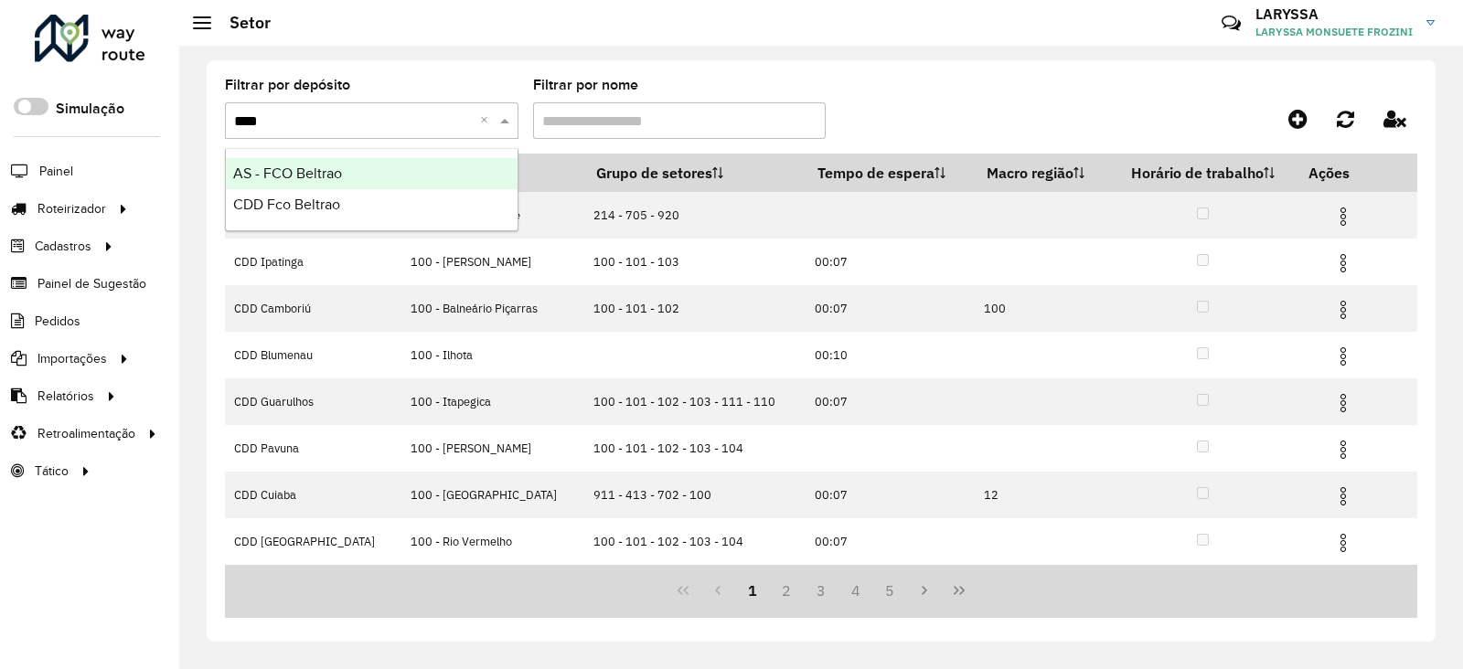
type input "*****"
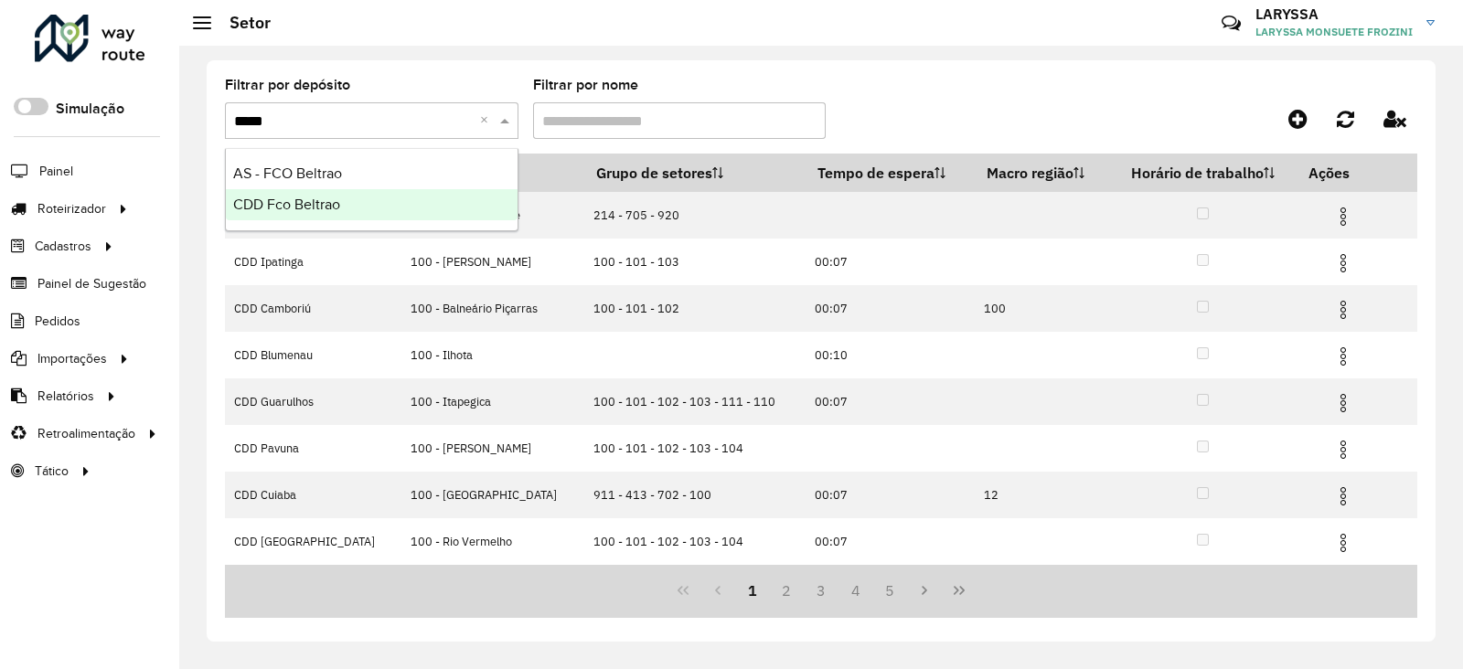
click at [319, 214] on div "CDD Fco Beltrao" at bounding box center [372, 204] width 292 height 31
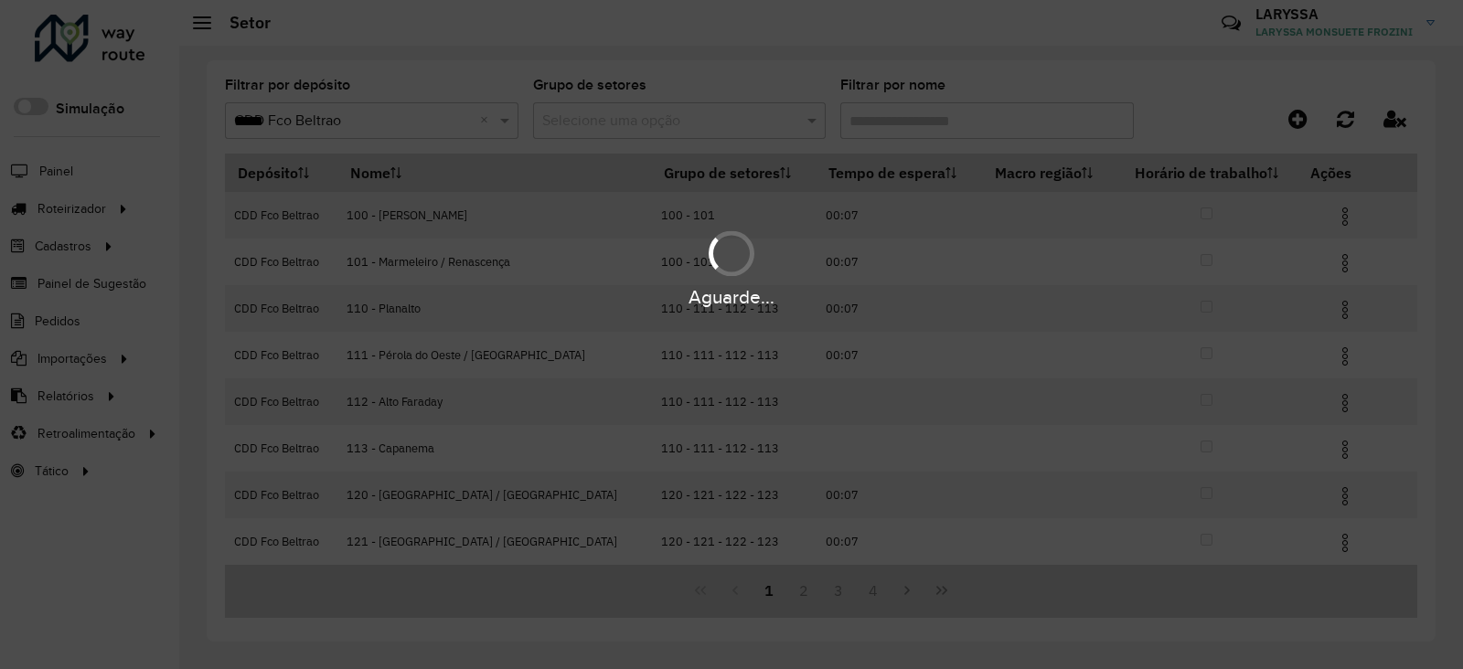
click at [937, 123] on hb-app "Aguarde... Pop-up bloqueado! Seu navegador bloqueou automáticamente a abertura …" at bounding box center [731, 334] width 1463 height 669
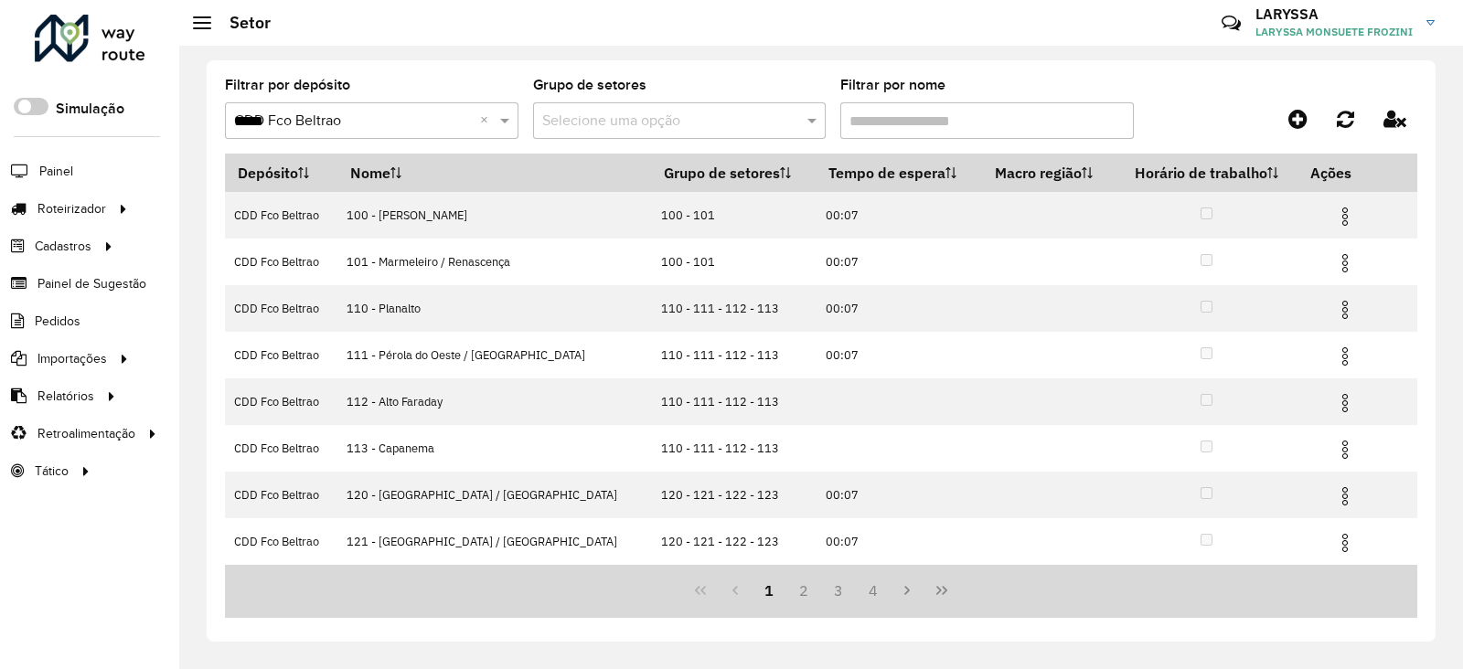
click at [937, 123] on input "Filtrar por nome" at bounding box center [987, 120] width 294 height 37
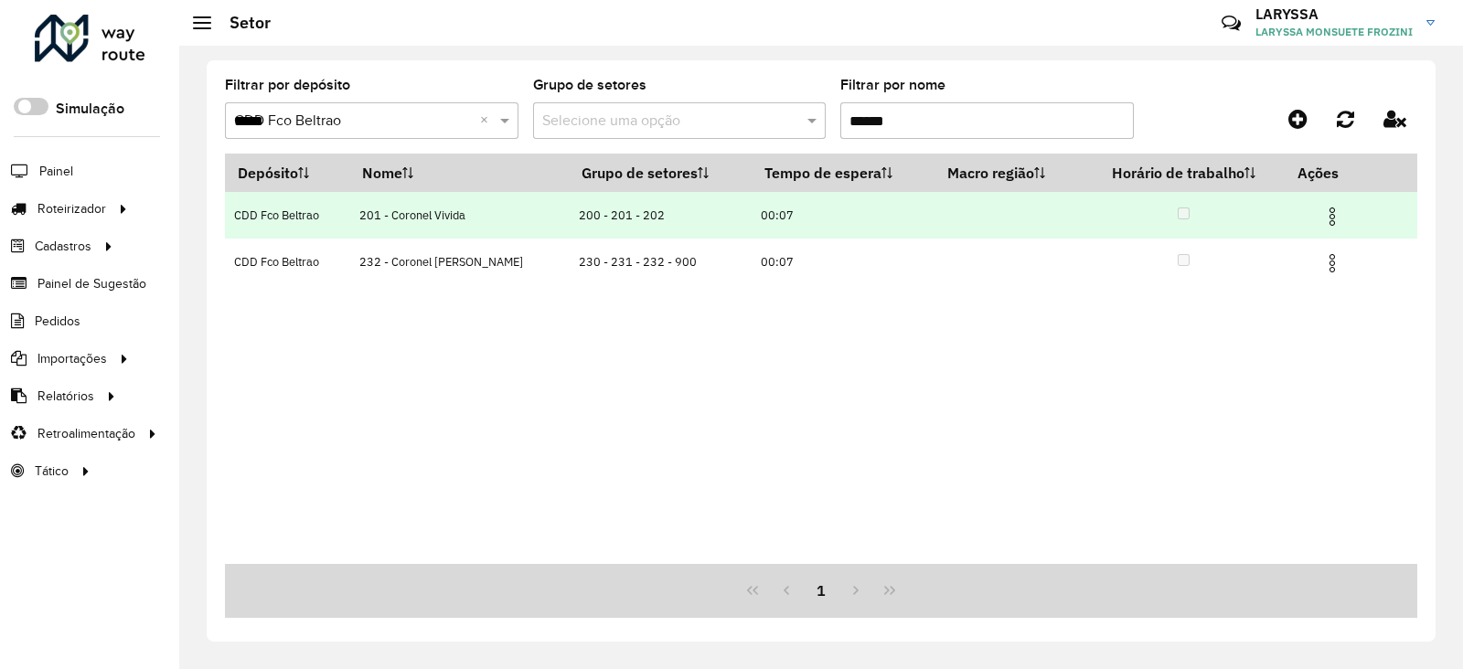
type input "******"
click at [1337, 213] on img at bounding box center [1332, 217] width 22 height 22
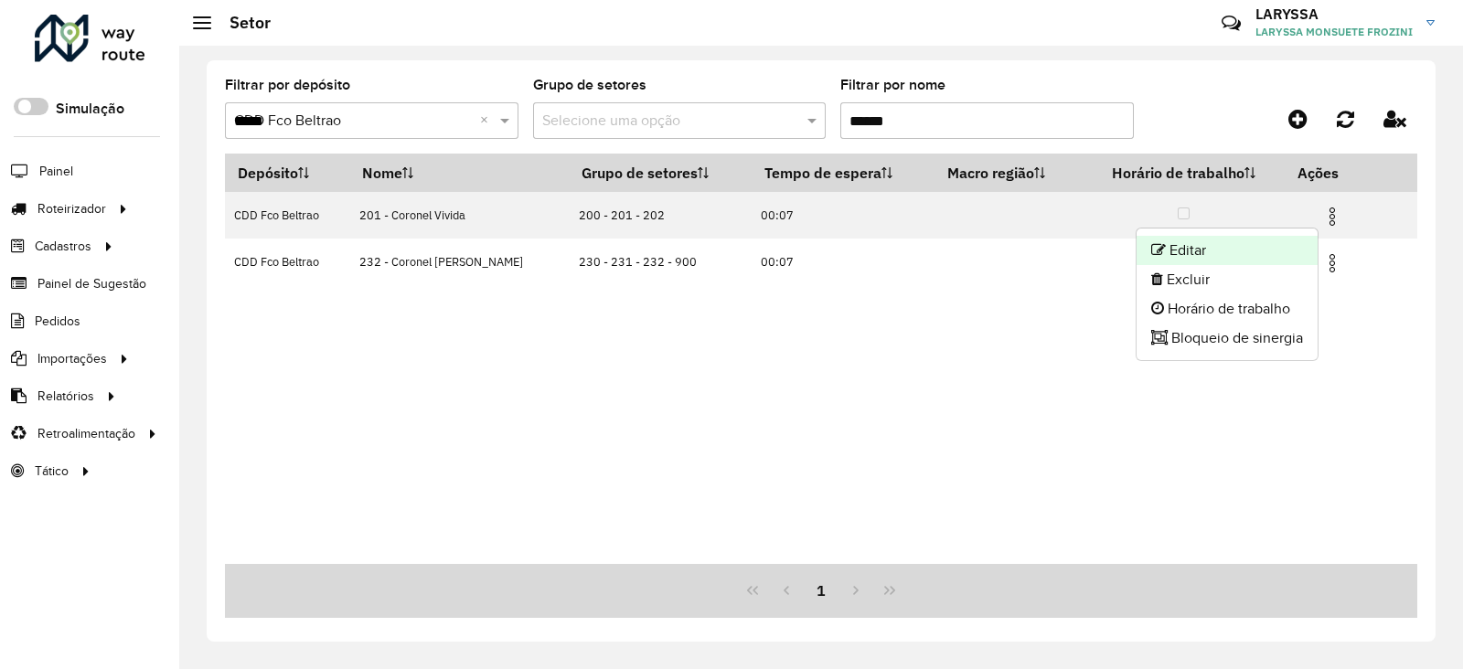
click at [1191, 251] on li "Editar" at bounding box center [1227, 250] width 181 height 29
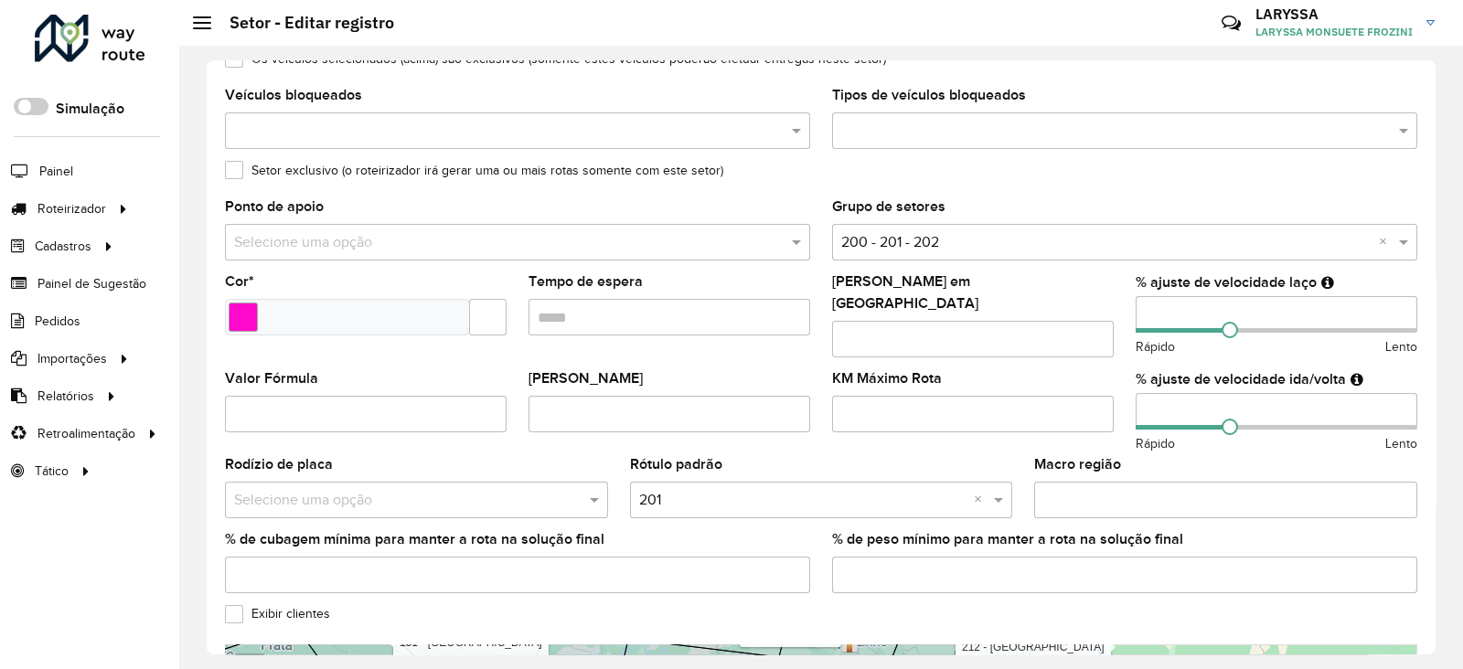
scroll to position [305, 0]
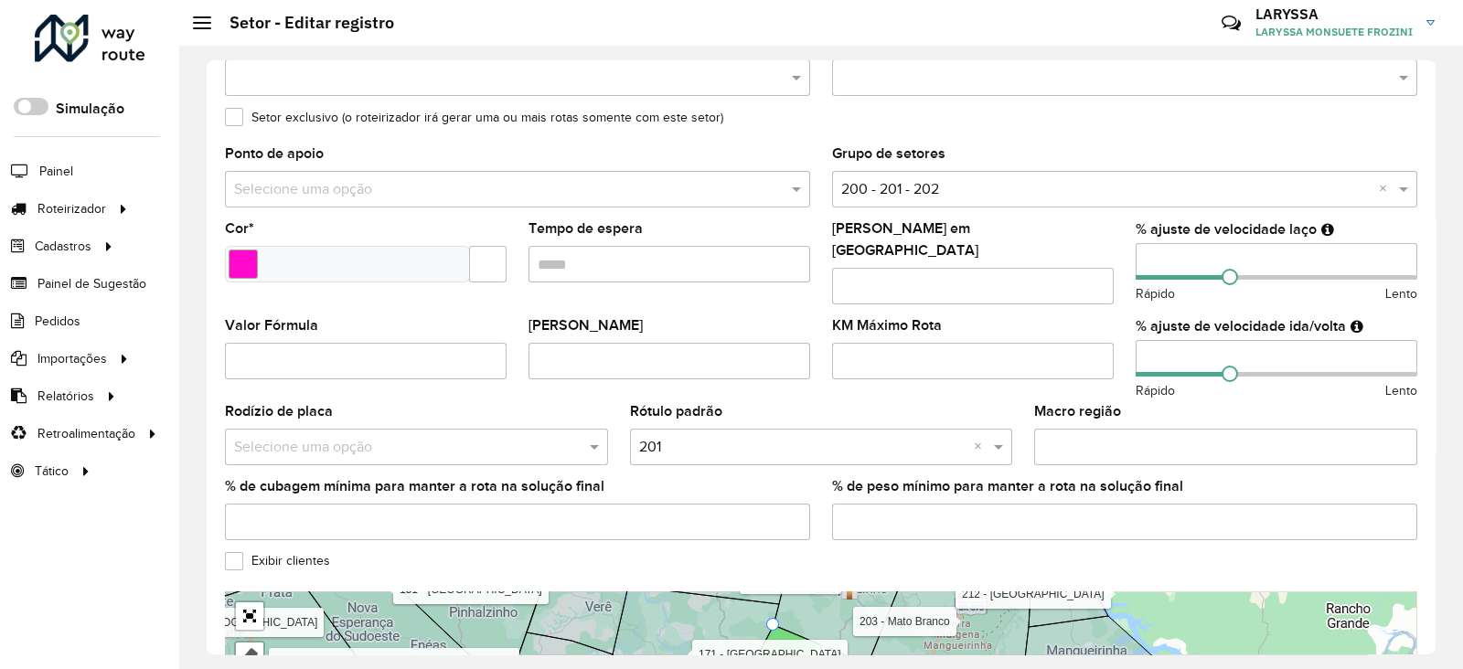
drag, startPoint x: 1174, startPoint y: 256, endPoint x: 1025, endPoint y: 260, distance: 149.1
click at [1025, 260] on formly-group "Veículos CUD7199 × CUG5A62 × × Tipos de veículos exclusivos Os veículos selecio…" at bounding box center [821, 239] width 1214 height 631
type input "**"
drag, startPoint x: 1187, startPoint y: 336, endPoint x: 1059, endPoint y: 340, distance: 128.1
click at [1059, 340] on formly-group "Veículos CUD7199 × CUG5A62 × × Tipos de veículos exclusivos Os veículos selecio…" at bounding box center [821, 239] width 1214 height 631
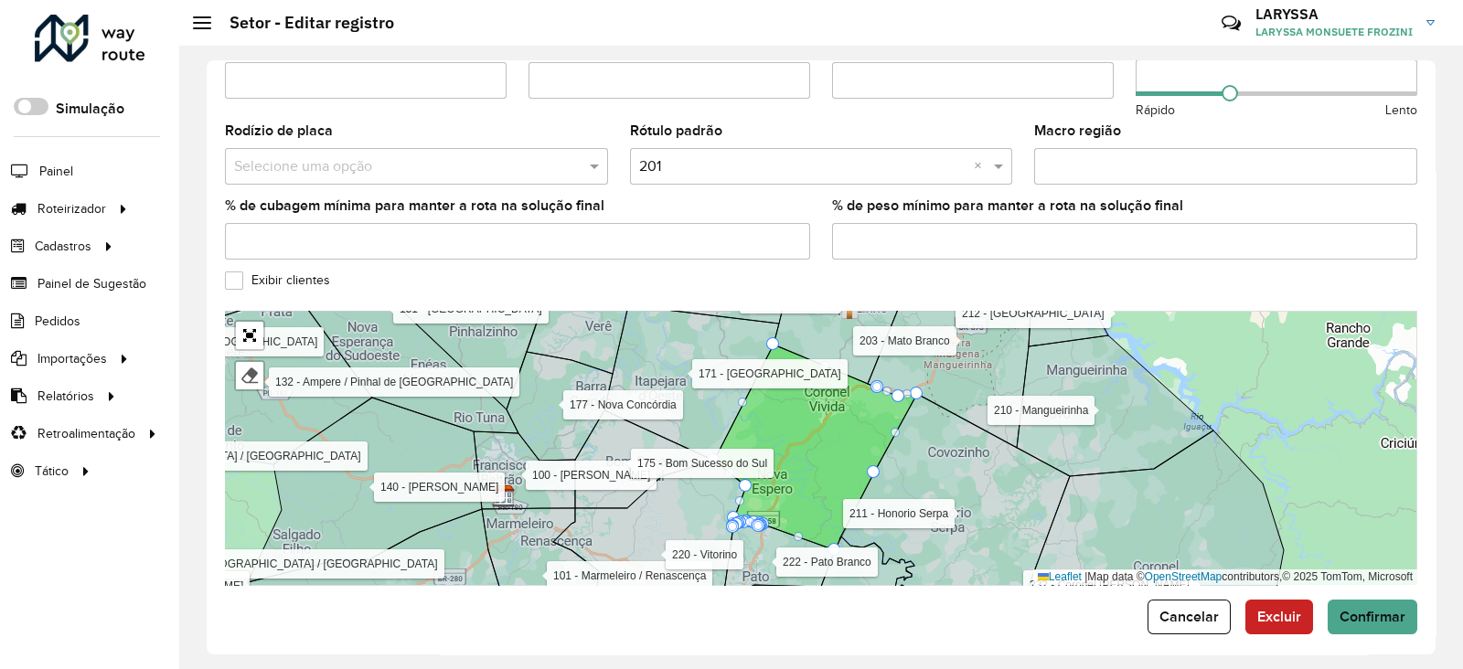
scroll to position [588, 0]
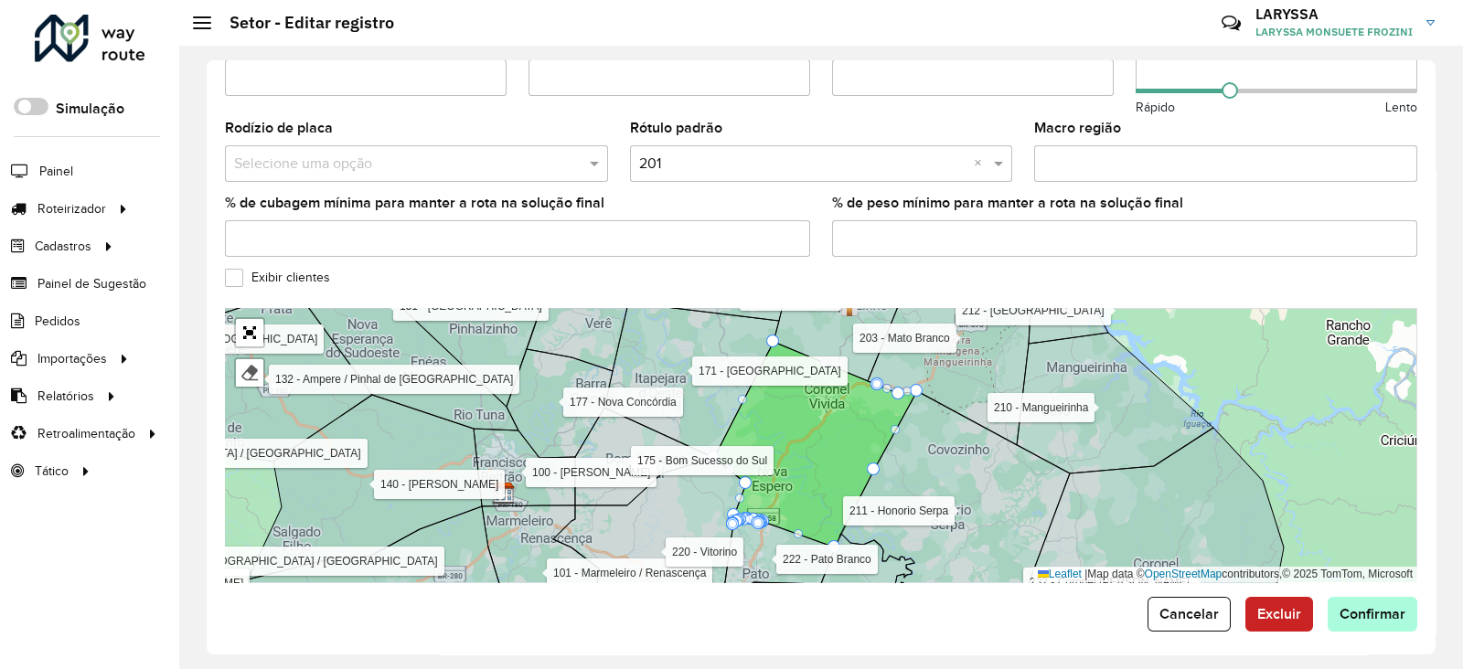
type input "**"
click at [1377, 606] on span "Confirmar" at bounding box center [1373, 614] width 66 height 16
click at [1372, 608] on span "Confirmar" at bounding box center [1373, 614] width 66 height 16
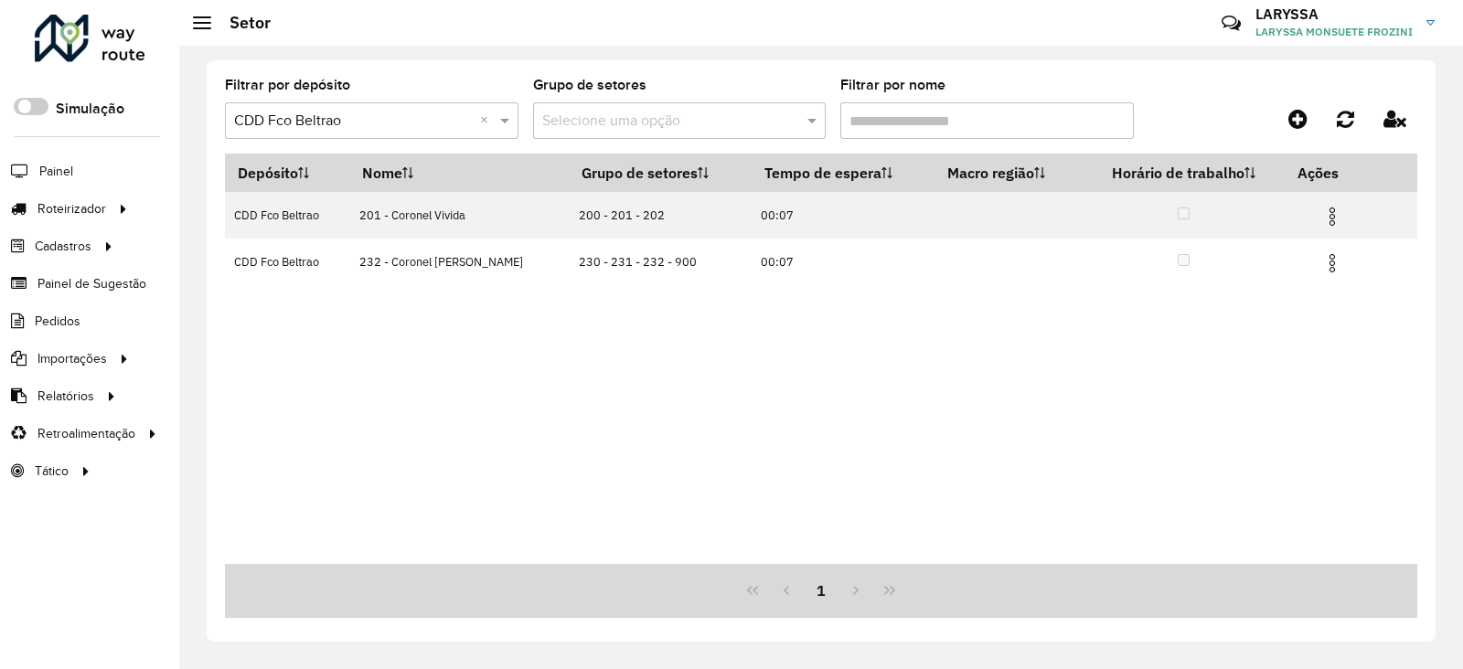
click at [347, 115] on input "text" at bounding box center [353, 122] width 239 height 22
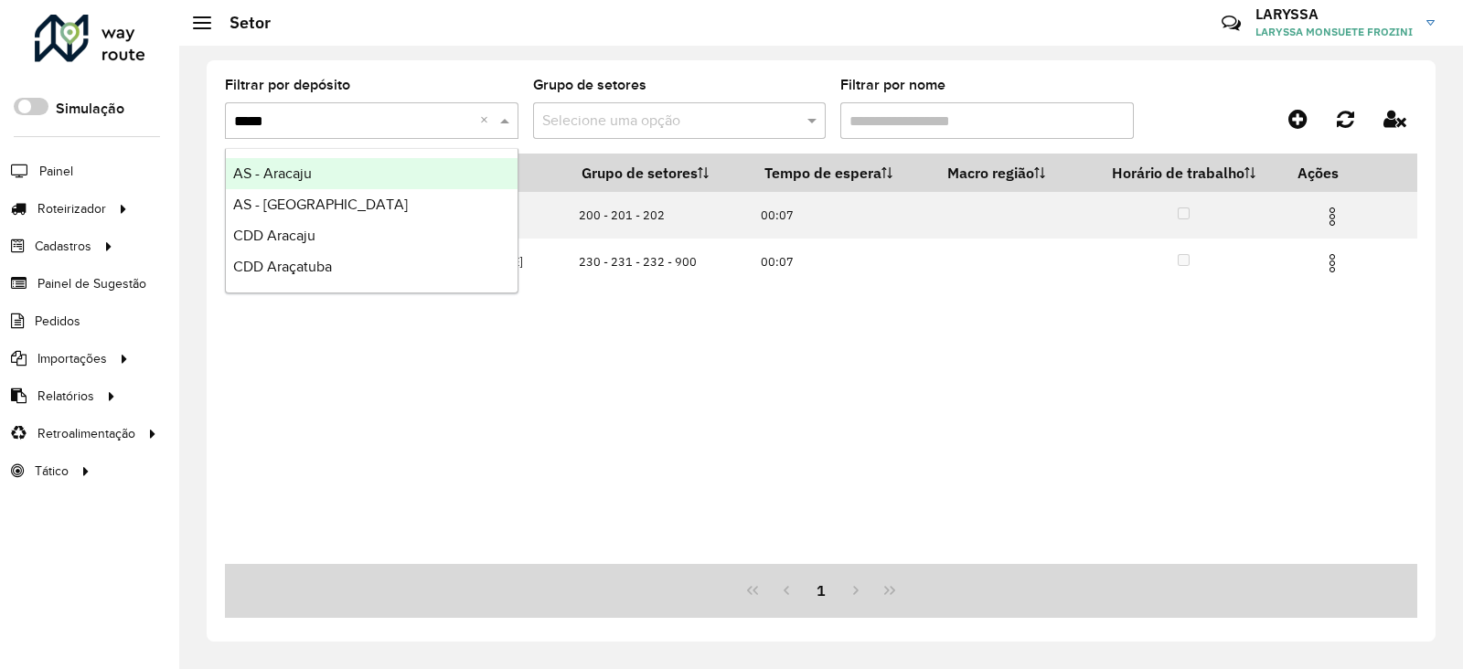
type input "******"
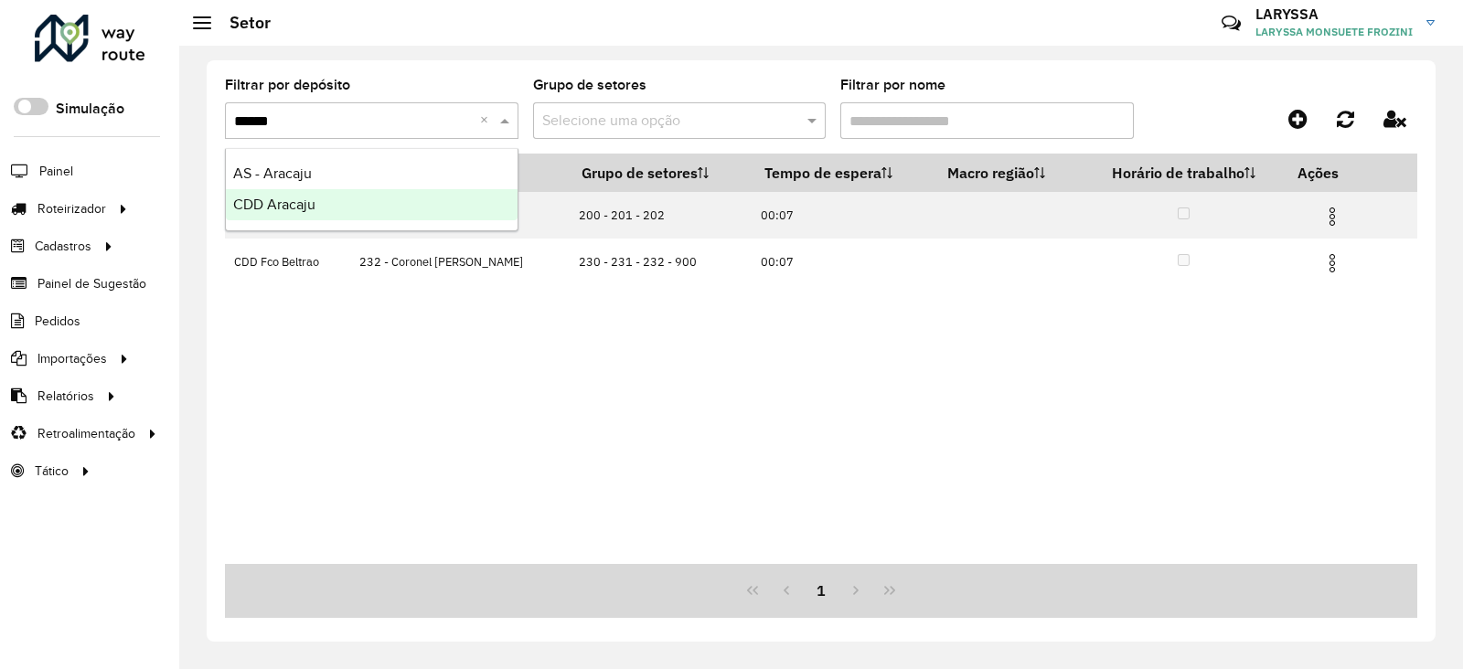
click at [361, 210] on div "CDD Aracaju" at bounding box center [372, 204] width 292 height 31
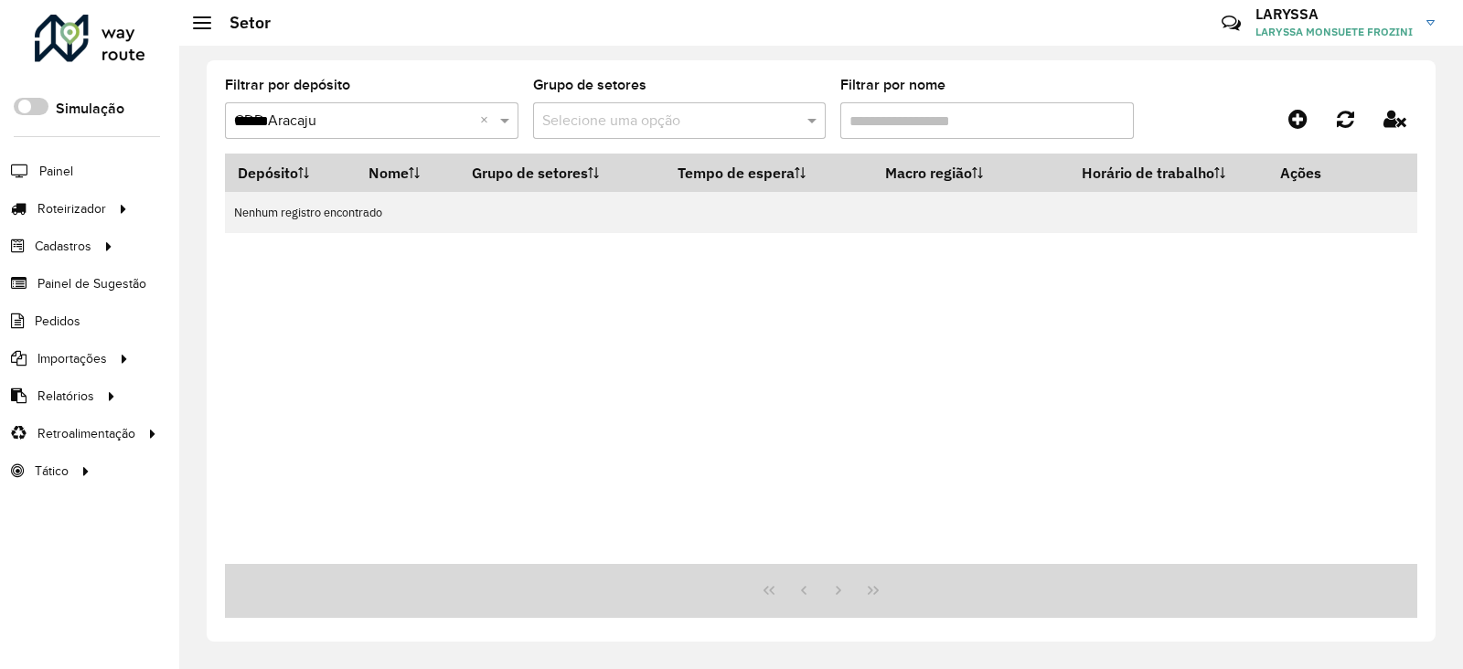
drag, startPoint x: 904, startPoint y: 126, endPoint x: 695, endPoint y: 123, distance: 208.5
click at [695, 123] on formly-group "Filtrar por depósito Selecione um depósito × CDD Aracaju ****** × Grupo de seto…" at bounding box center [665, 116] width 880 height 75
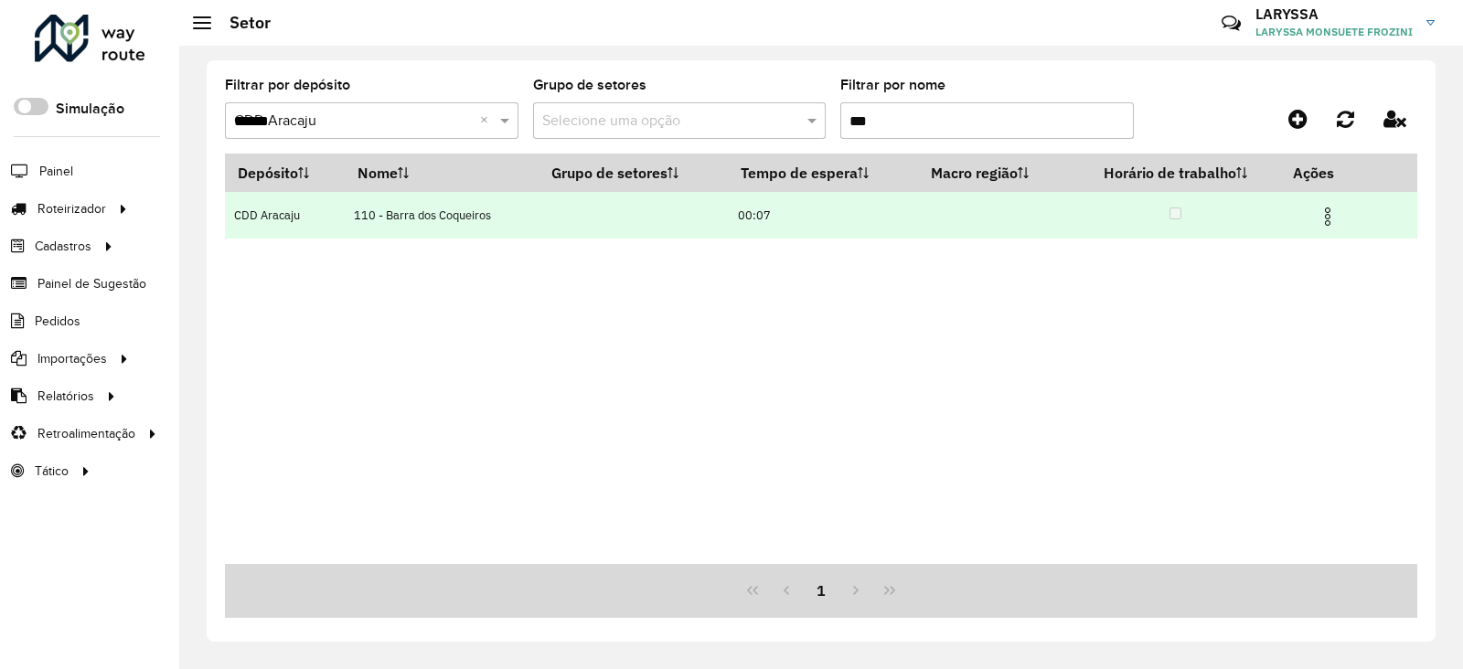
type input "***"
click at [1332, 212] on img at bounding box center [1328, 217] width 22 height 22
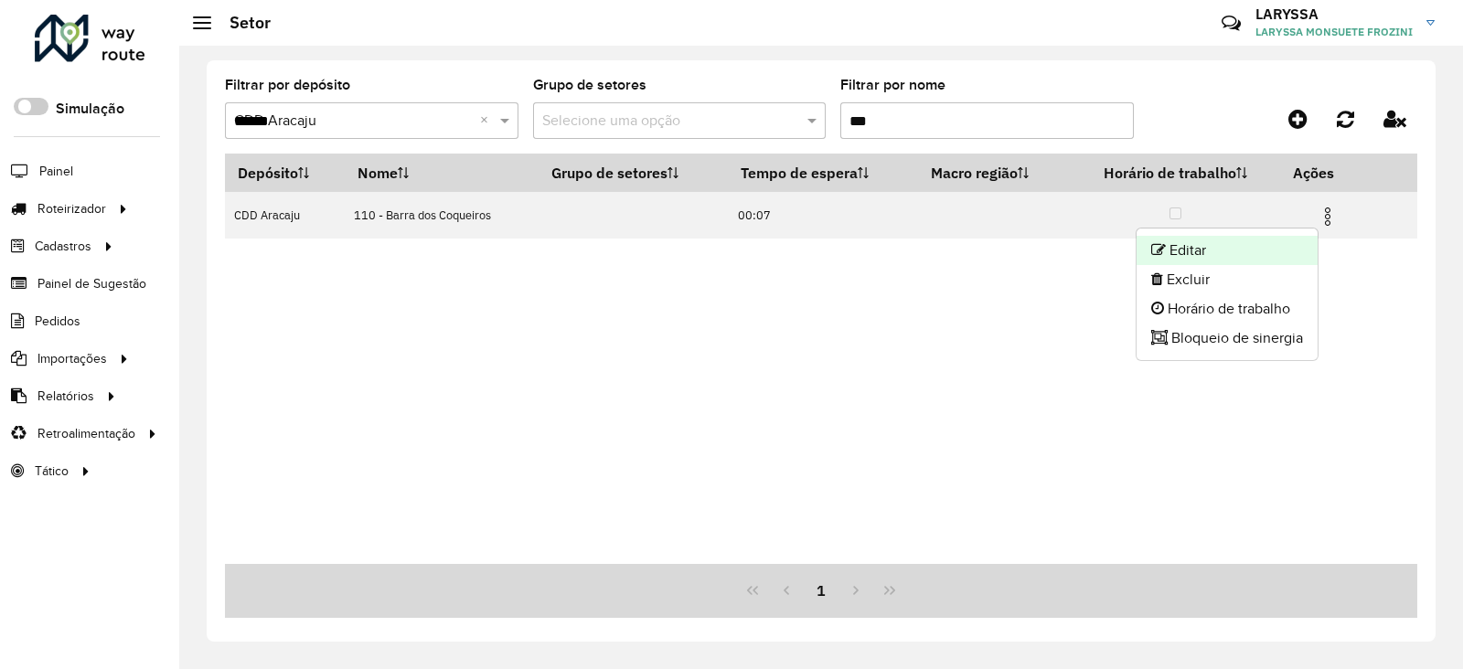
click at [1161, 249] on icon at bounding box center [1158, 249] width 15 height 15
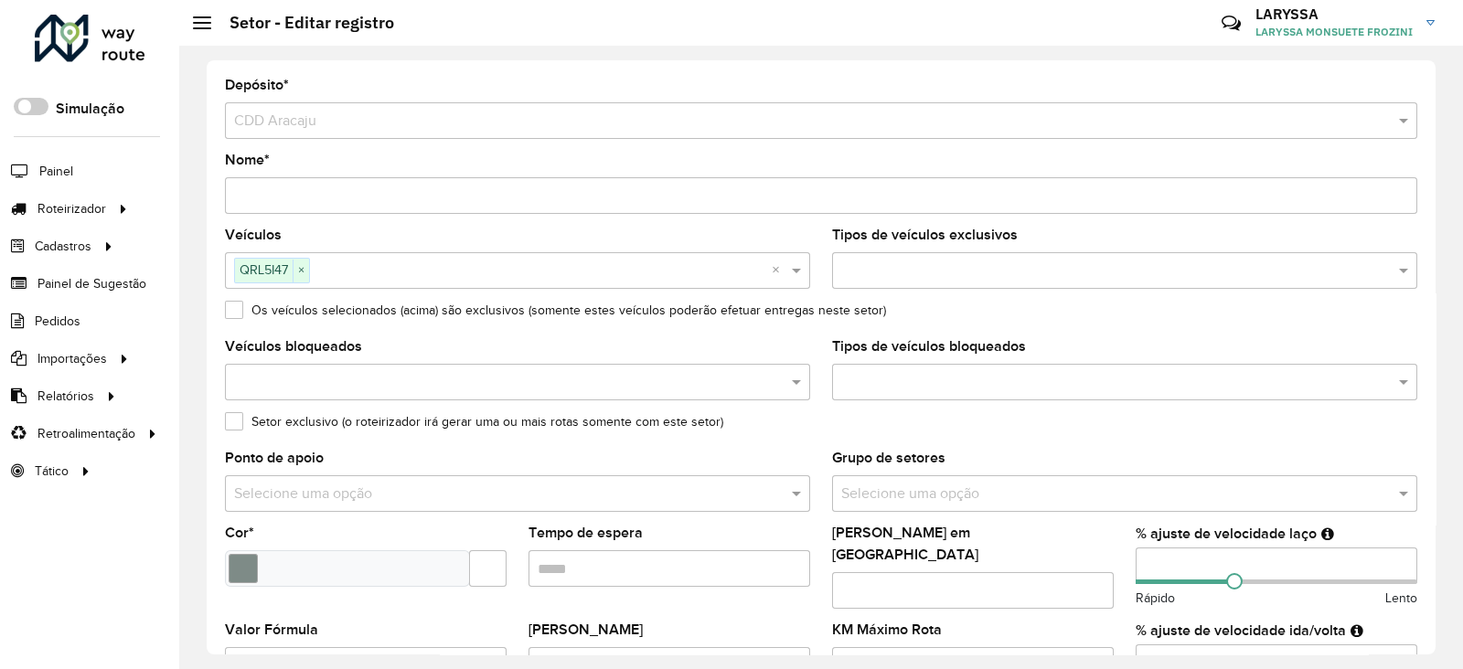
click at [251, 196] on input "Nome *" at bounding box center [821, 195] width 1193 height 37
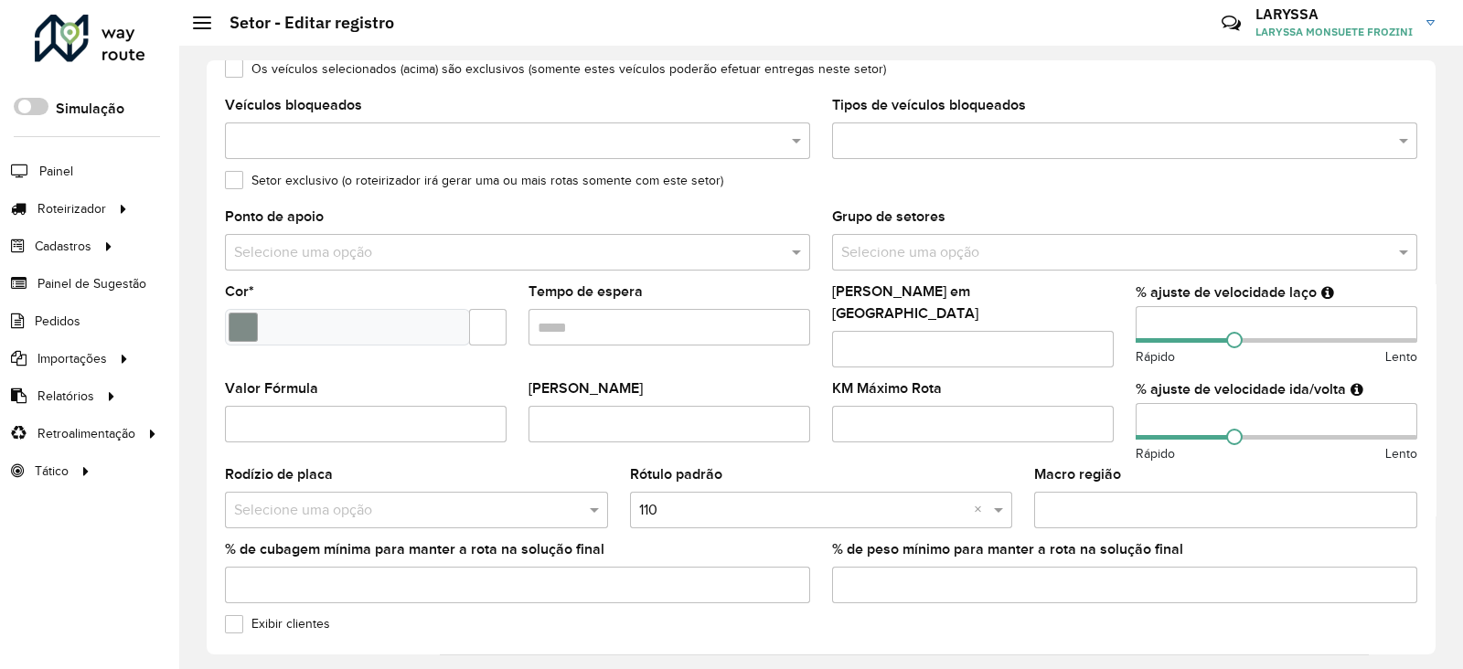
scroll to position [305, 0]
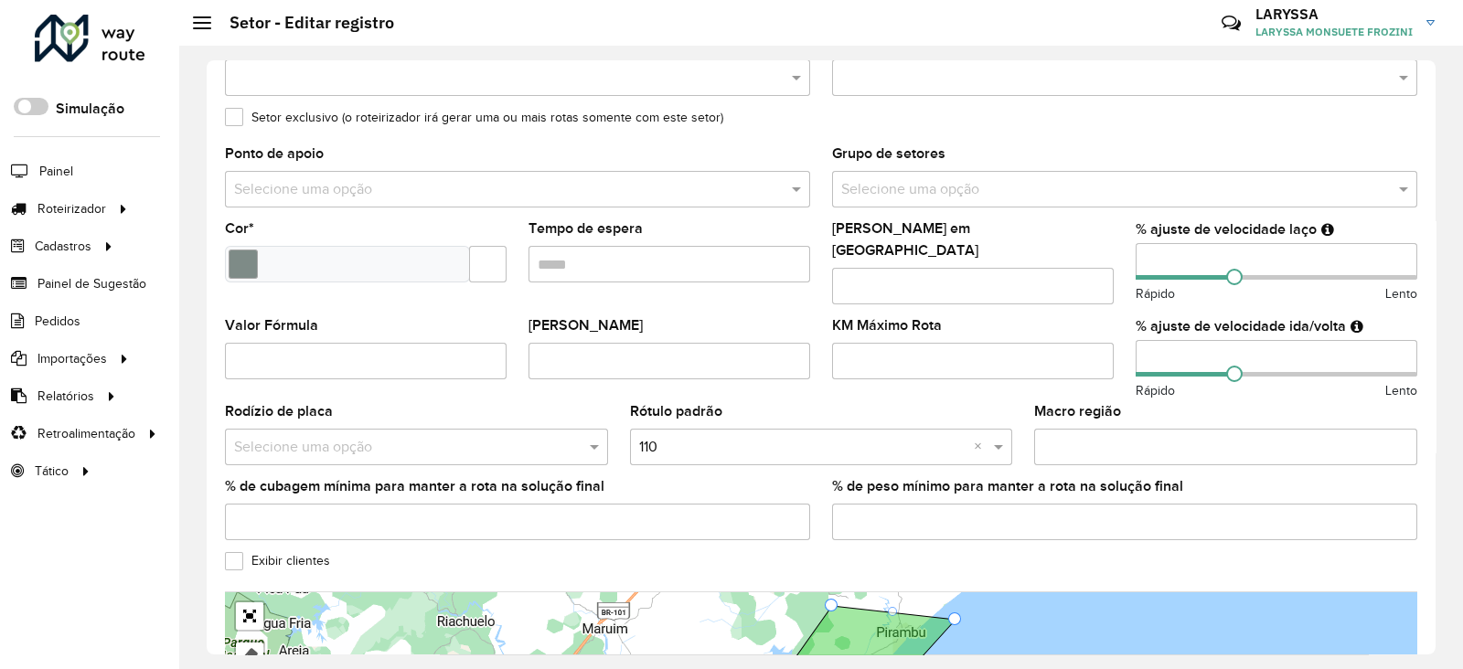
click at [668, 441] on input "text" at bounding box center [803, 447] width 328 height 22
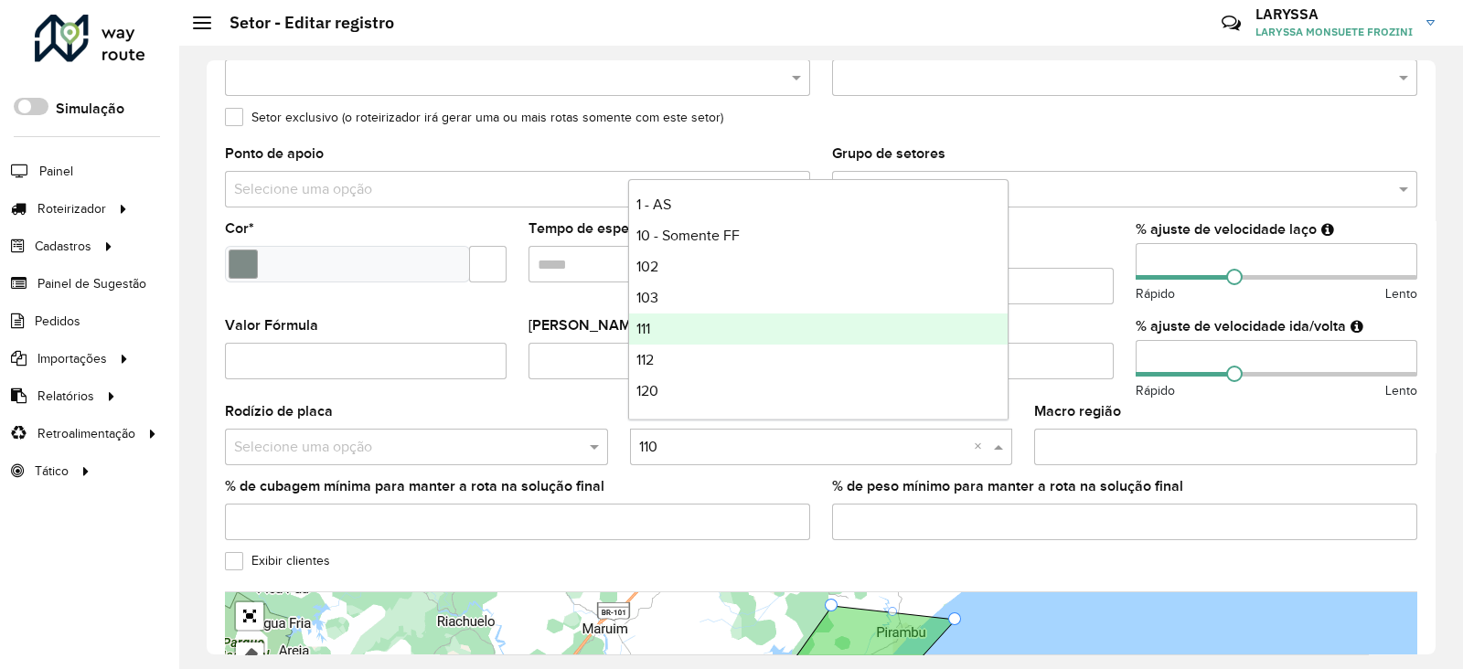
click at [658, 321] on div "111" at bounding box center [819, 329] width 380 height 31
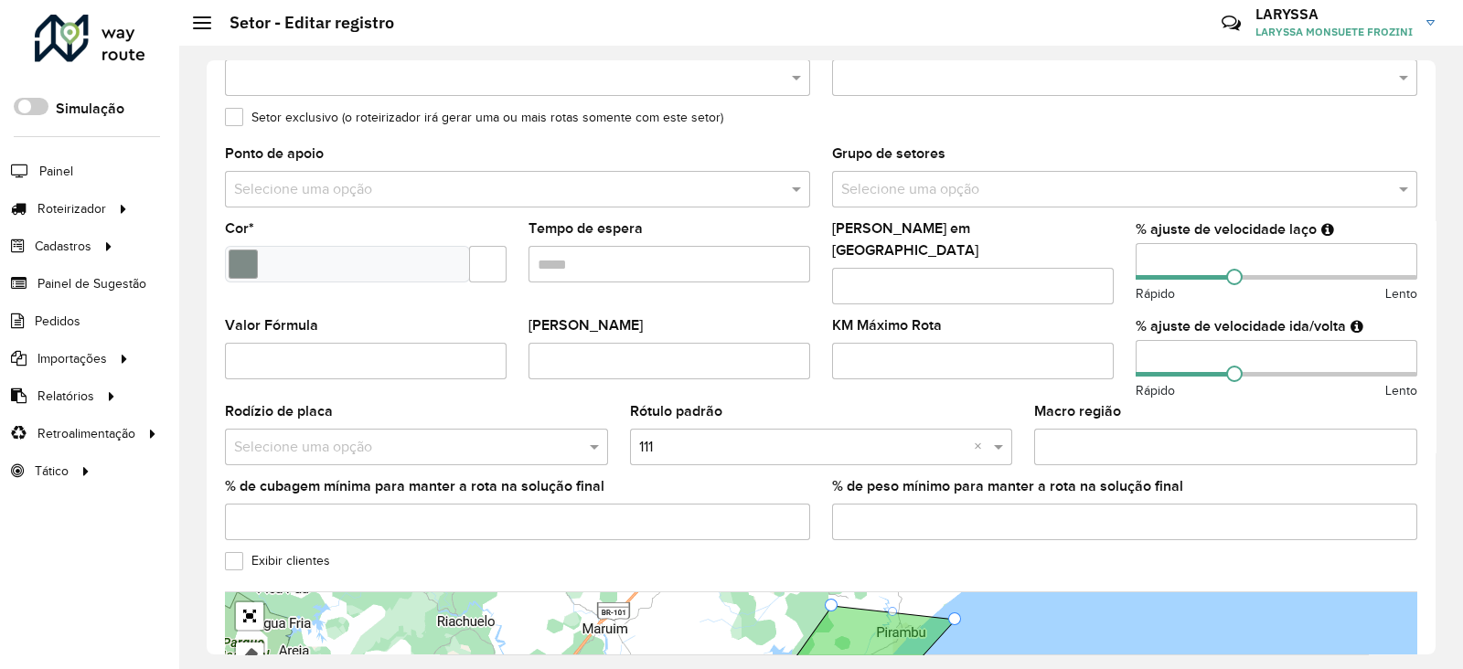
scroll to position [0, 0]
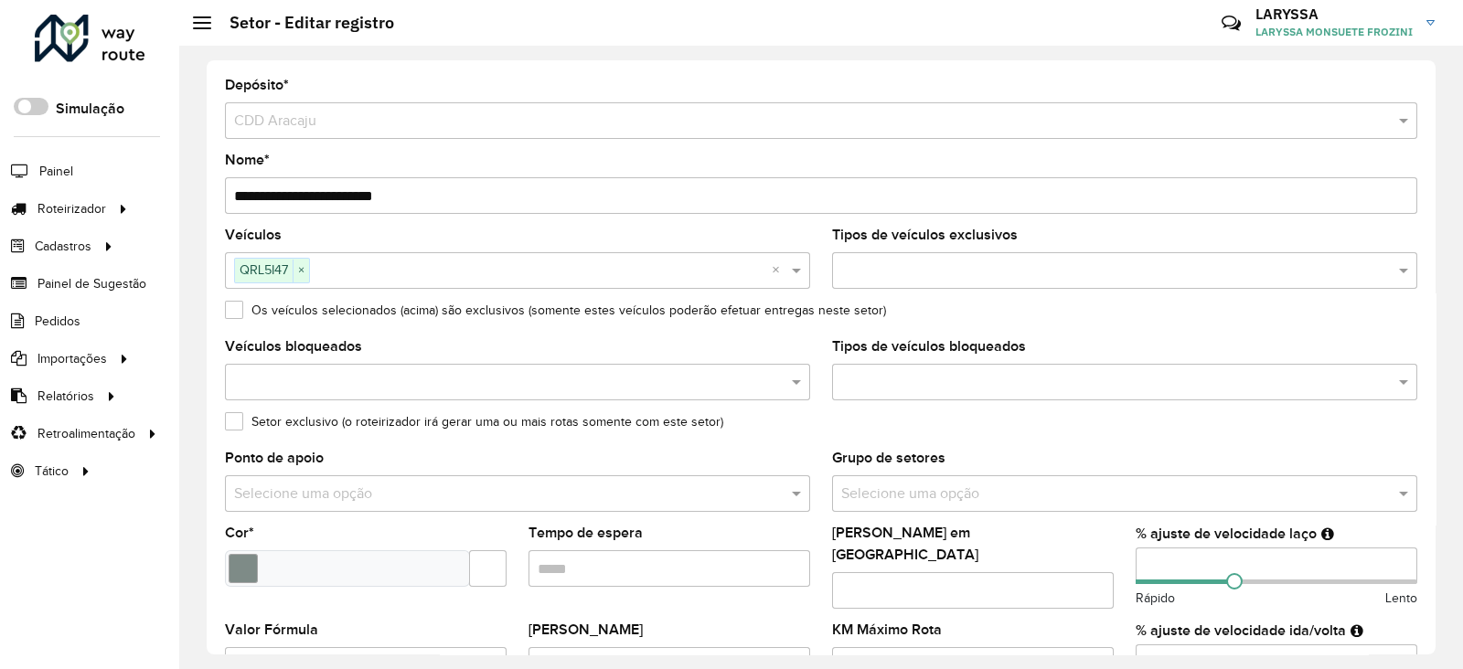
drag, startPoint x: 328, startPoint y: 197, endPoint x: 259, endPoint y: 198, distance: 69.5
click at [259, 198] on input "**********" at bounding box center [821, 195] width 1193 height 37
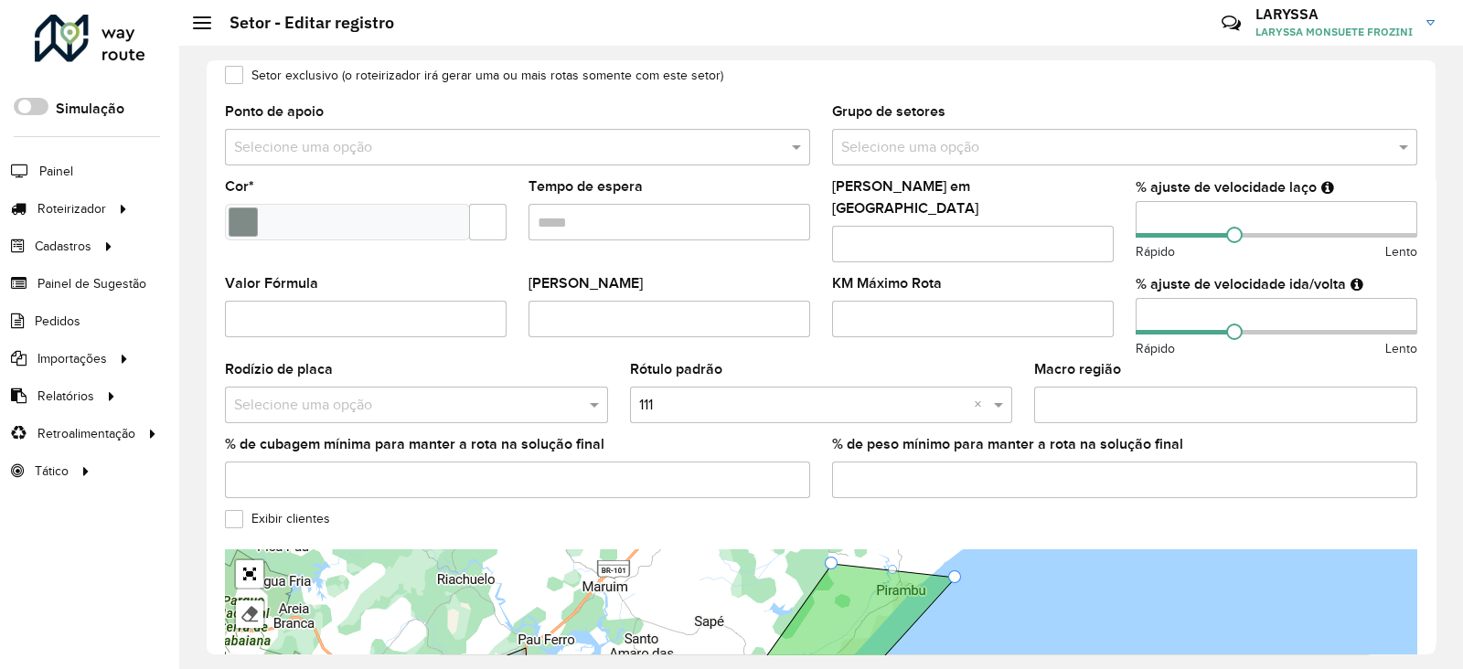
scroll to position [456, 0]
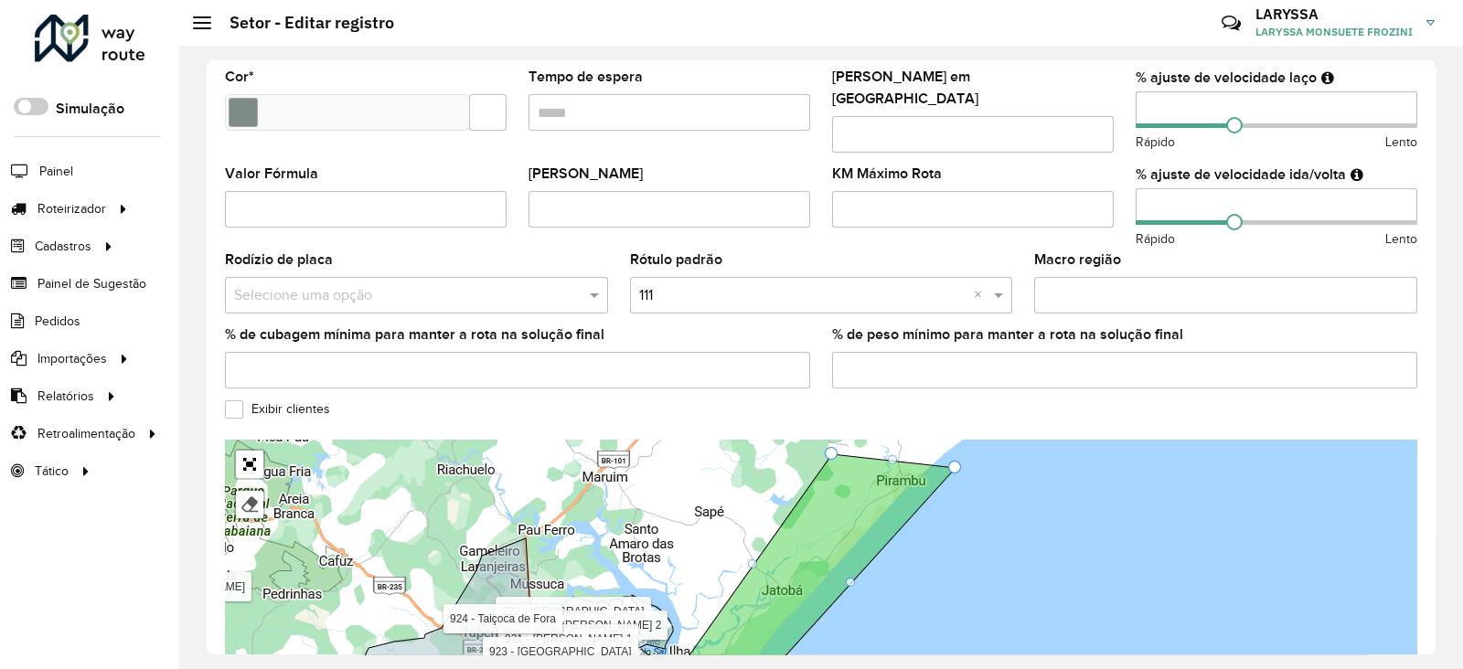
type input "**********"
click at [231, 400] on label "Exibir clientes" at bounding box center [277, 409] width 105 height 19
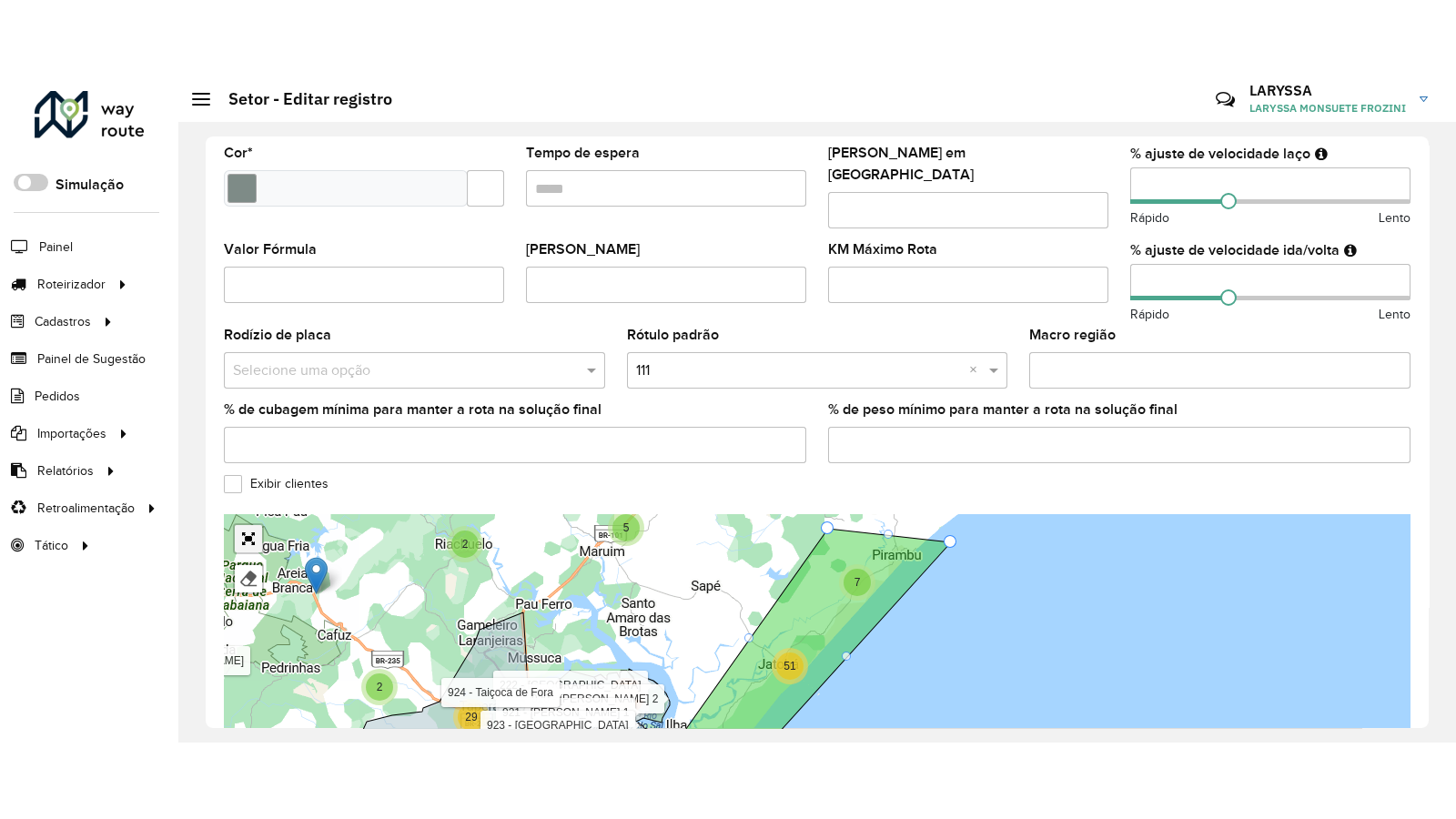
scroll to position [504, 0]
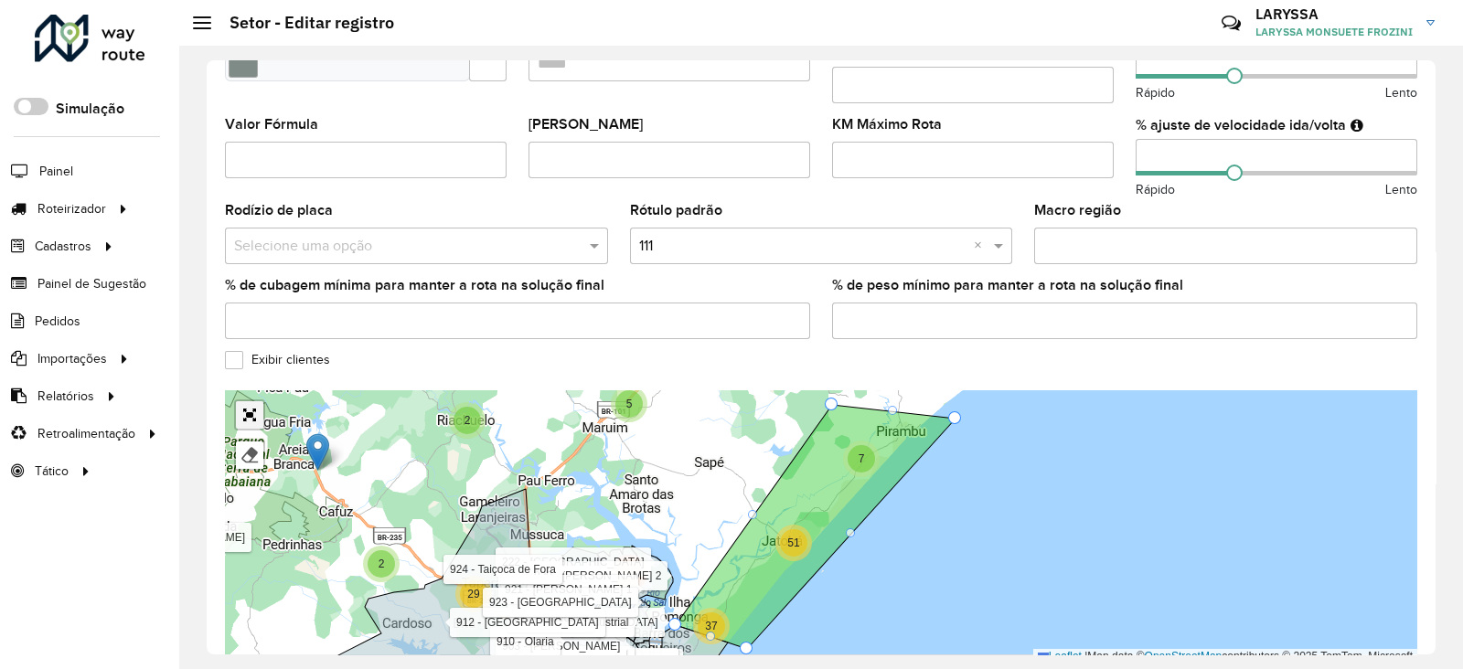
click at [248, 455] on div "Finalizar" at bounding box center [245, 431] width 40 height 80
click at [242, 406] on link "Abrir mapa em tela cheia" at bounding box center [249, 414] width 27 height 27
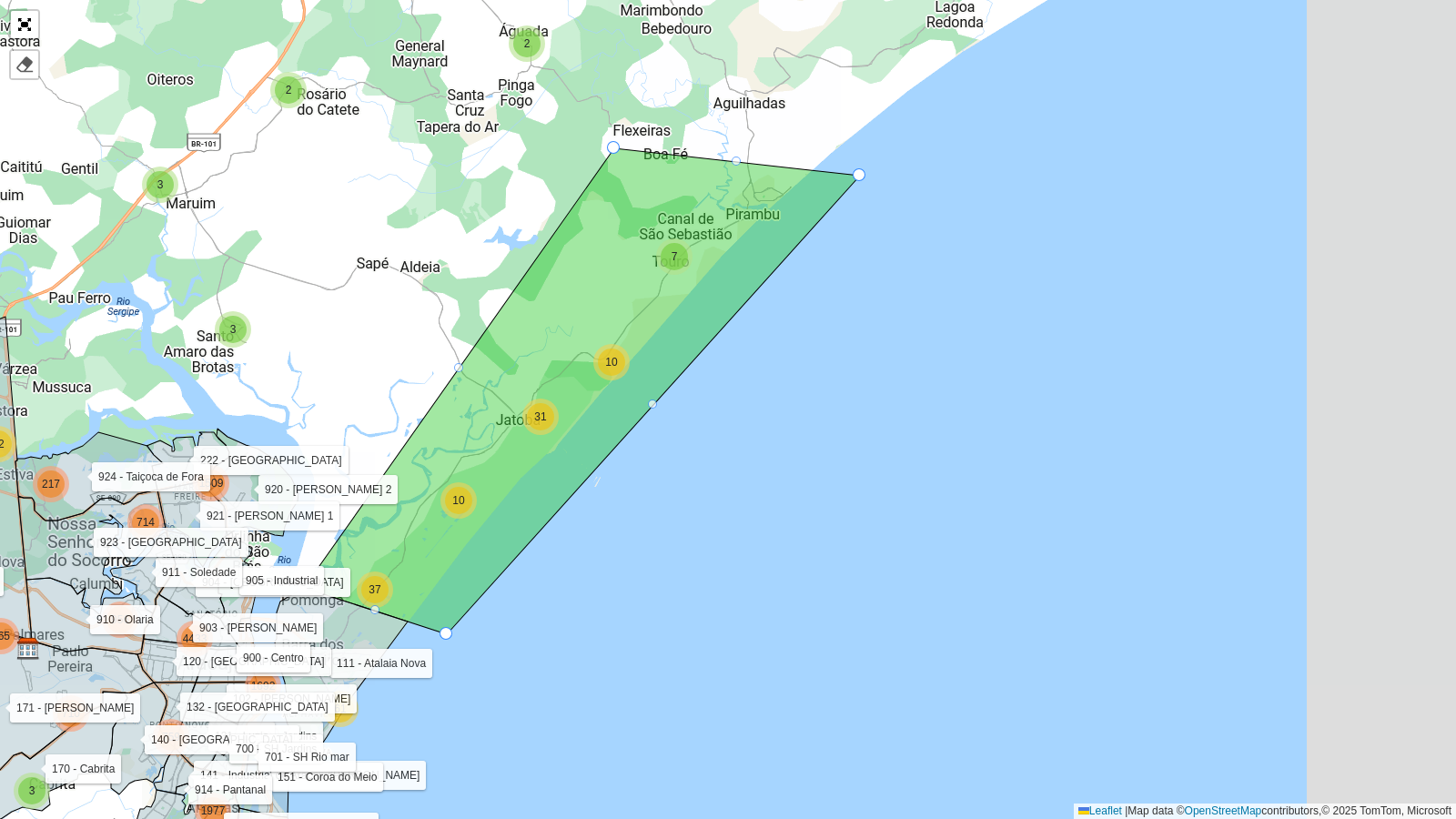
drag, startPoint x: 680, startPoint y: 433, endPoint x: 480, endPoint y: 440, distance: 200.1
click at [480, 440] on icon at bounding box center [581, 391] width 556 height 486
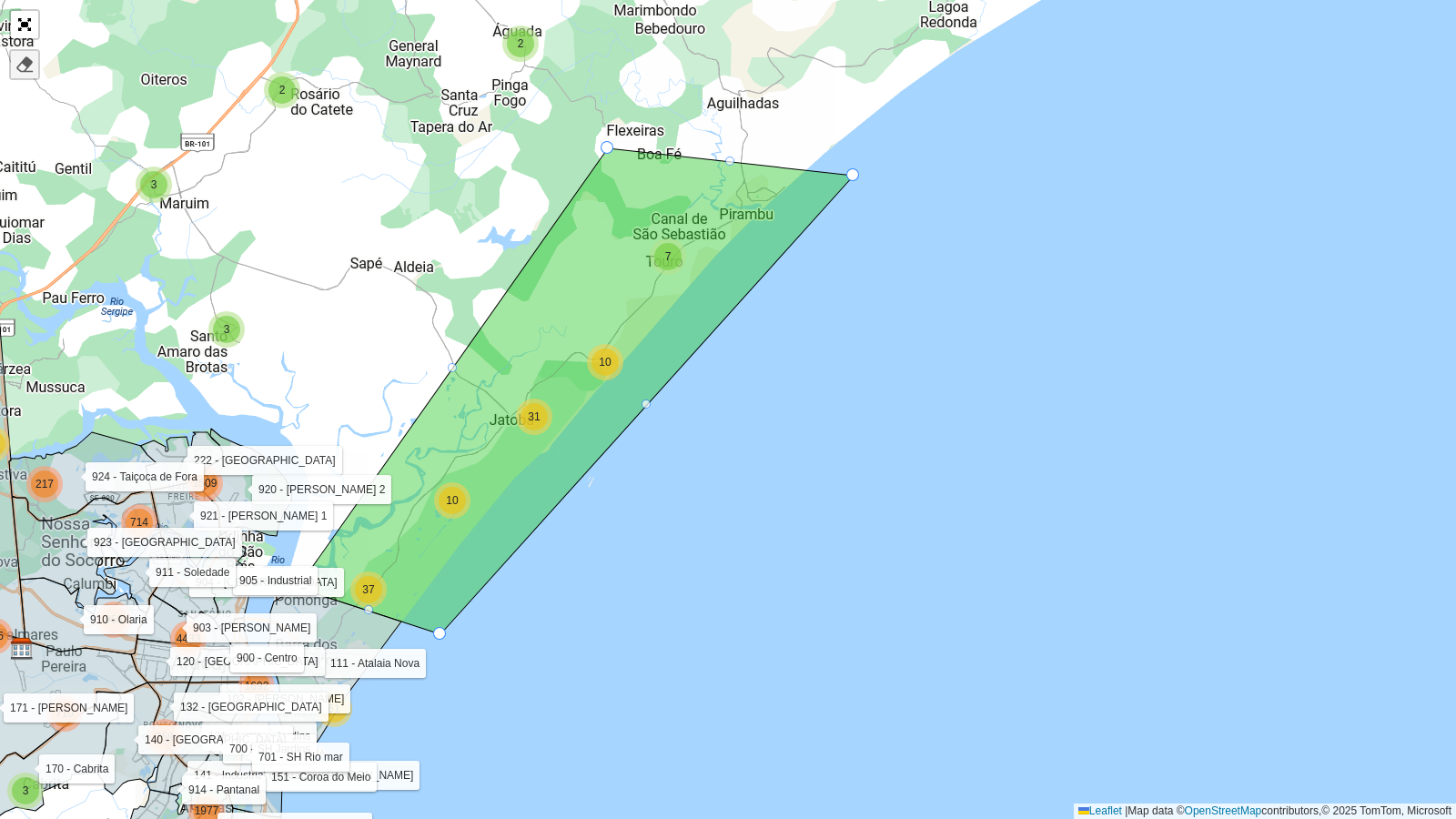
click at [20, 68] on div at bounding box center [25, 65] width 18 height 18
click at [613, 305] on icon at bounding box center [575, 391] width 556 height 486
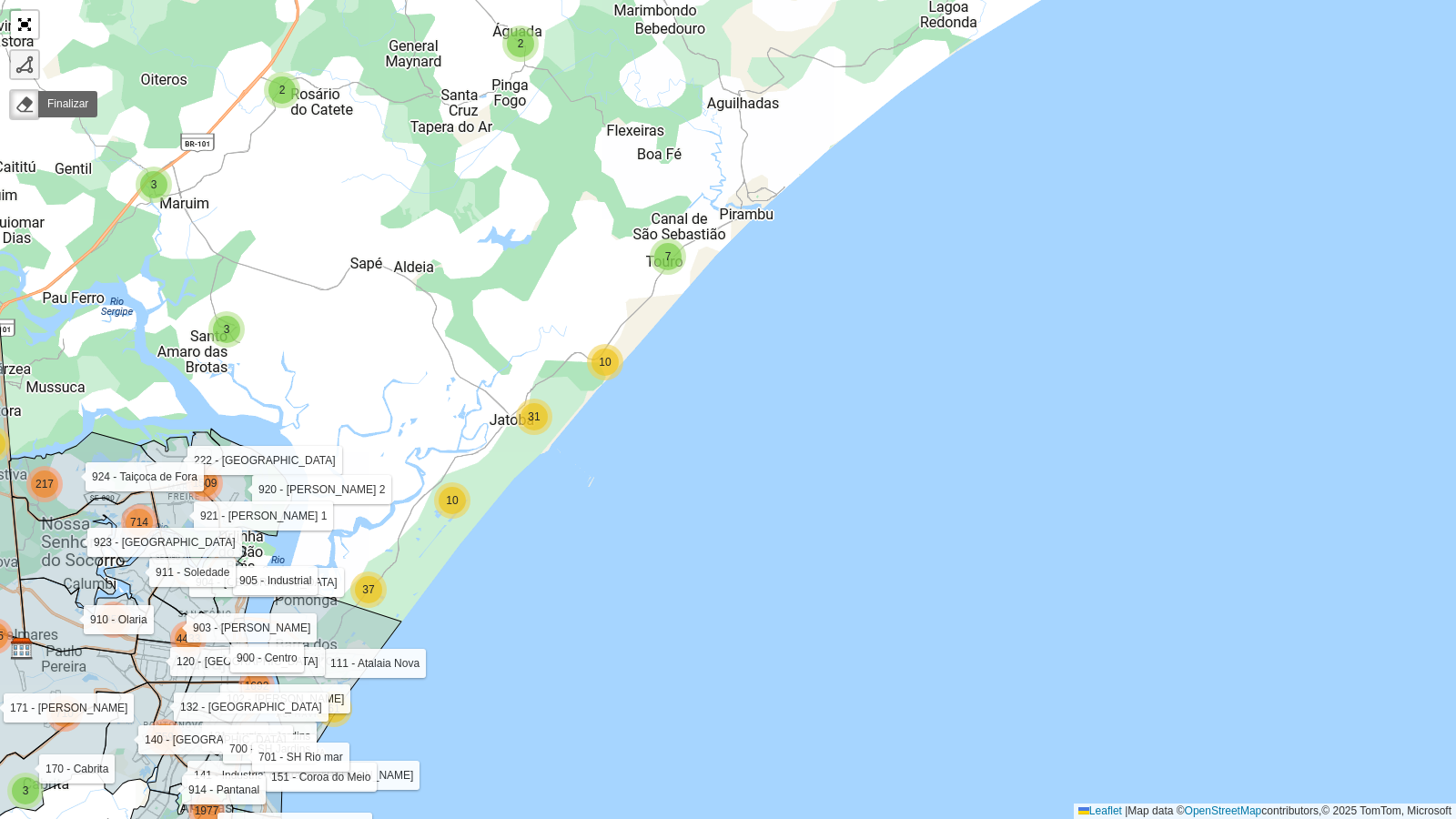
drag, startPoint x: 18, startPoint y: 69, endPoint x: 27, endPoint y: 76, distance: 11.4
click at [18, 69] on div at bounding box center [25, 65] width 18 height 18
click at [447, 561] on div "8 5 3 3 3 2 2 3 5 4 2 4 2 12 2 4 2 8 14 7 10 10 31 8 11 23 31 147 81 146 4 250 …" at bounding box center [728, 409] width 1456 height 819
click at [403, 528] on icon at bounding box center [425, 544] width 44 height 33
click at [412, 501] on div "8 5 3 3 3 2 2 3 5 4 2 4 2 12 2 4 2 8 14 7 10 10 31 8 11 23 31 147 81 146 4 250 …" at bounding box center [728, 409] width 1456 height 819
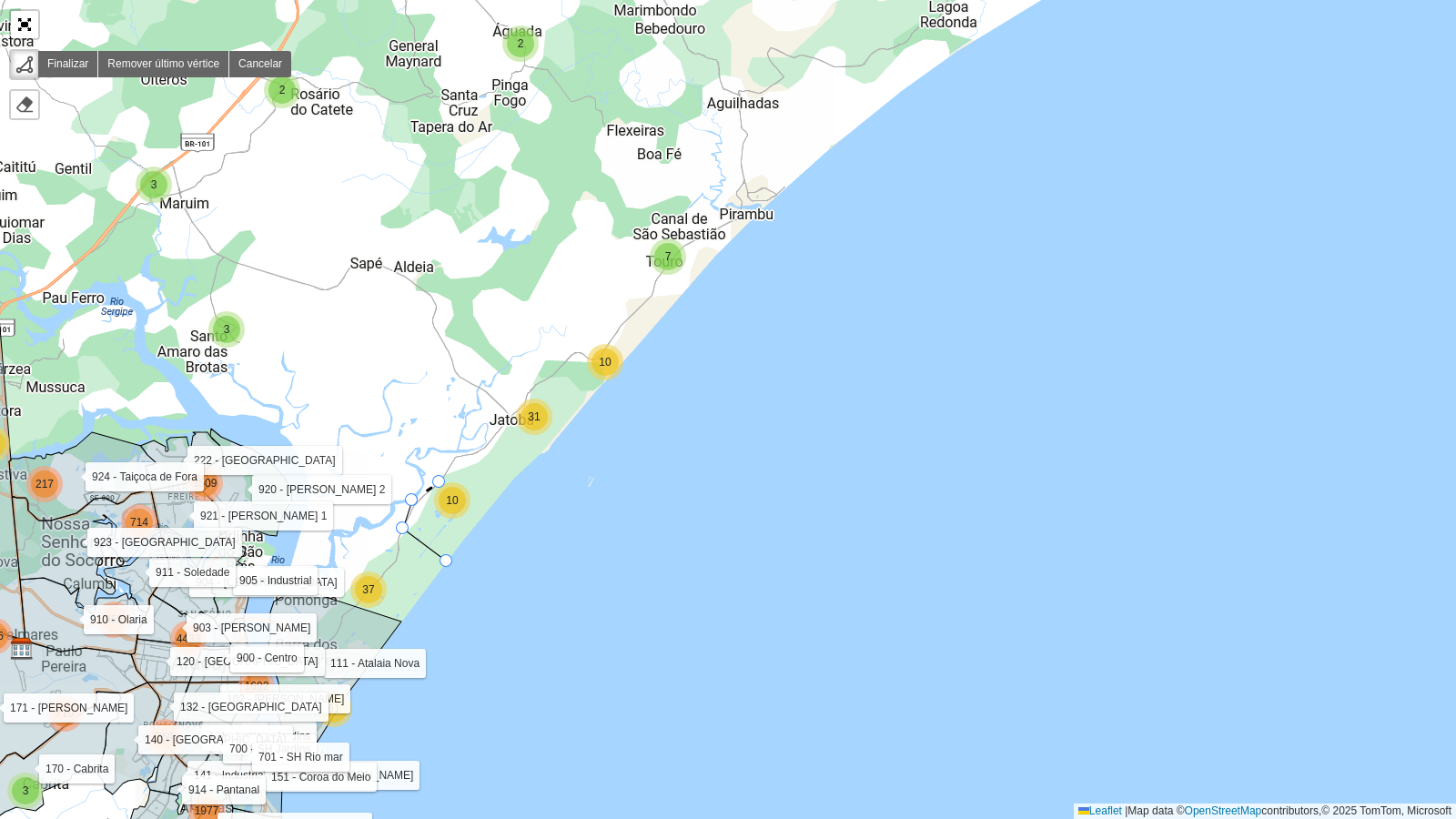
click at [440, 483] on div "8 5 3 3 3 2 2 3 5 4 2 4 2 12 2 4 2 8 14 7 10 10 31 8 11 23 31 147 81 146 4 250 …" at bounding box center [728, 409] width 1456 height 819
click at [457, 456] on div "8 5 3 3 3 2 2 3 5 4 2 4 2 12 2 4 2 8 14 7 10 10 31 8 11 23 31 147 81 146 4 250 …" at bounding box center [728, 409] width 1456 height 819
click at [483, 452] on div "8 5 3 3 3 2 2 3 5 4 2 4 2 12 2 4 2 8 14 7 10 10 31 8 11 23 31 147 81 146 4 250 …" at bounding box center [728, 409] width 1456 height 819
click at [509, 414] on div "8 5 3 3 3 2 2 3 5 4 2 4 2 12 2 4 2 8 14 7 10 10 31 8 11 23 31 147 81 146 4 250 …" at bounding box center [728, 409] width 1456 height 819
click at [534, 382] on icon at bounding box center [521, 398] width 26 height 32
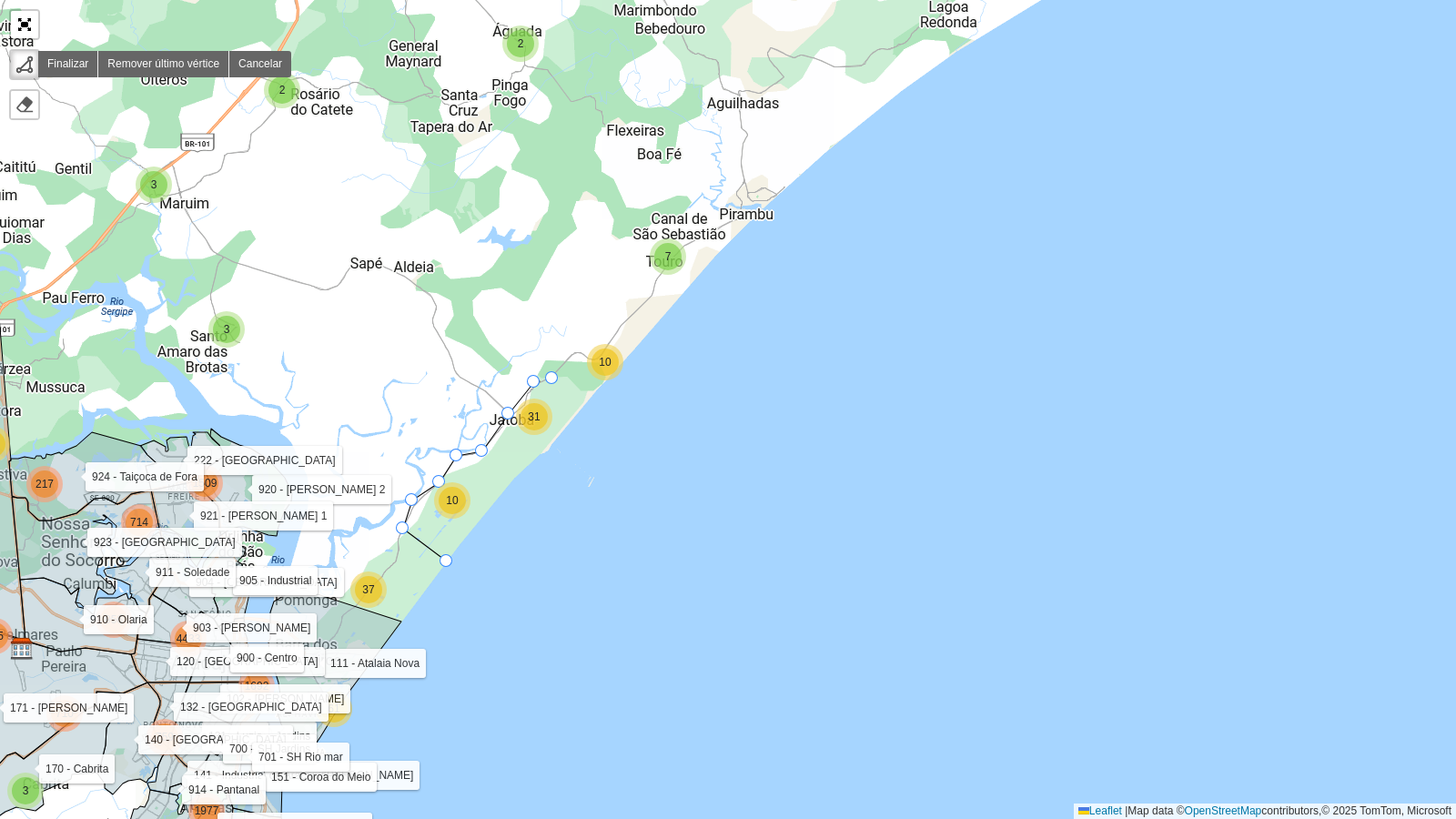
click at [552, 378] on icon at bounding box center [543, 380] width 18 height 4
click at [582, 403] on div "8 5 3 3 3 2 2 3 5 4 2 4 2 12 2 4 2 8 14 7 10 10 31 8 11 23 31 147 81 146 4 250 …" at bounding box center [728, 409] width 1456 height 819
click at [550, 451] on icon at bounding box center [566, 427] width 32 height 48
click at [540, 457] on div "8 5 3 3 3 2 2 3 5 4 2 4 2 12 2 4 2 8 14 7 10 10 31 8 11 23 31 147 81 146 4 250 …" at bounding box center [728, 409] width 1456 height 819
click at [515, 478] on div "8 5 3 3 3 2 2 3 5 4 2 4 2 12 2 4 2 8 14 7 10 10 31 8 11 23 31 147 81 146 4 250 …" at bounding box center [728, 409] width 1456 height 819
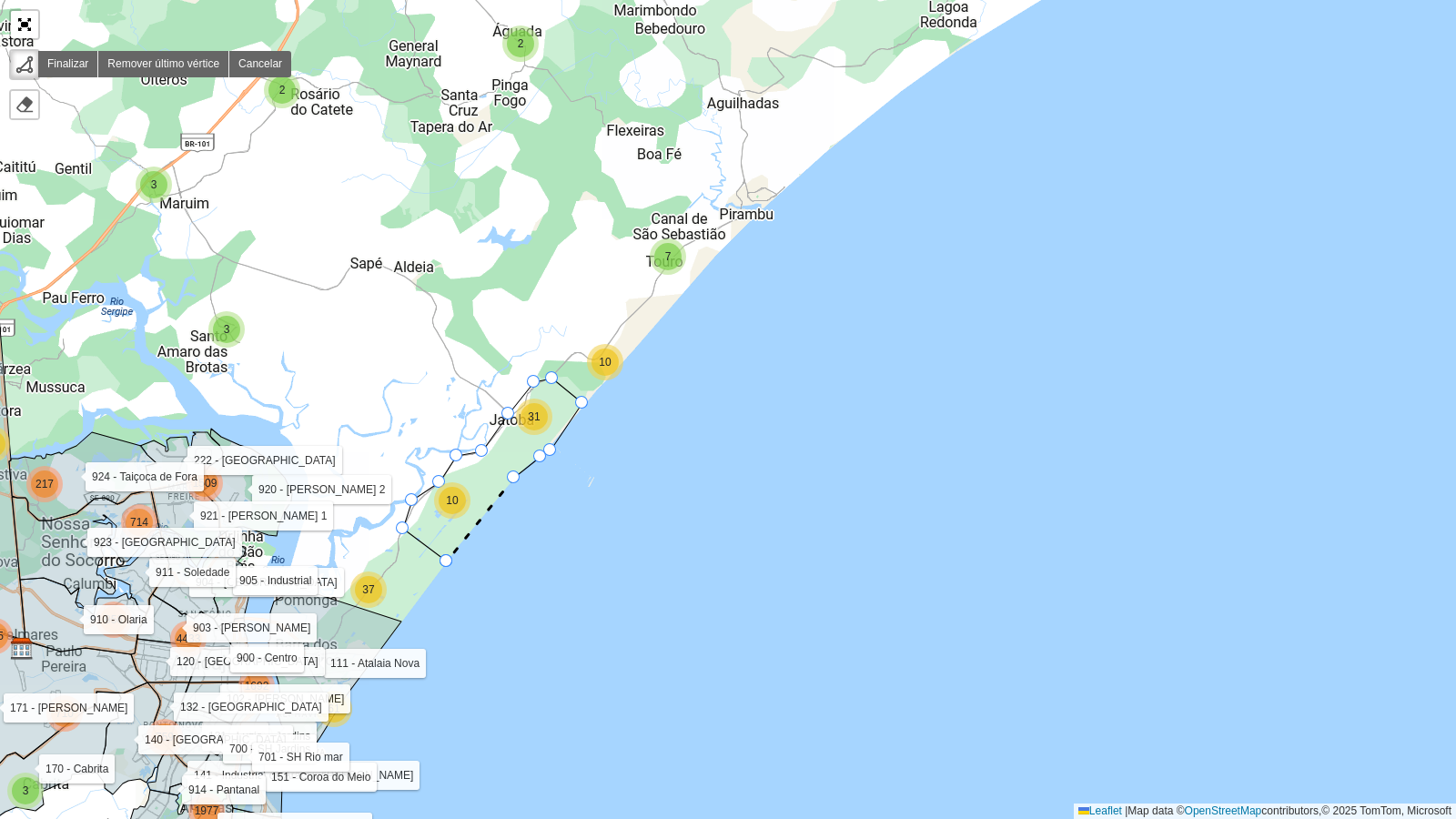
click at [447, 559] on div at bounding box center [446, 560] width 13 height 13
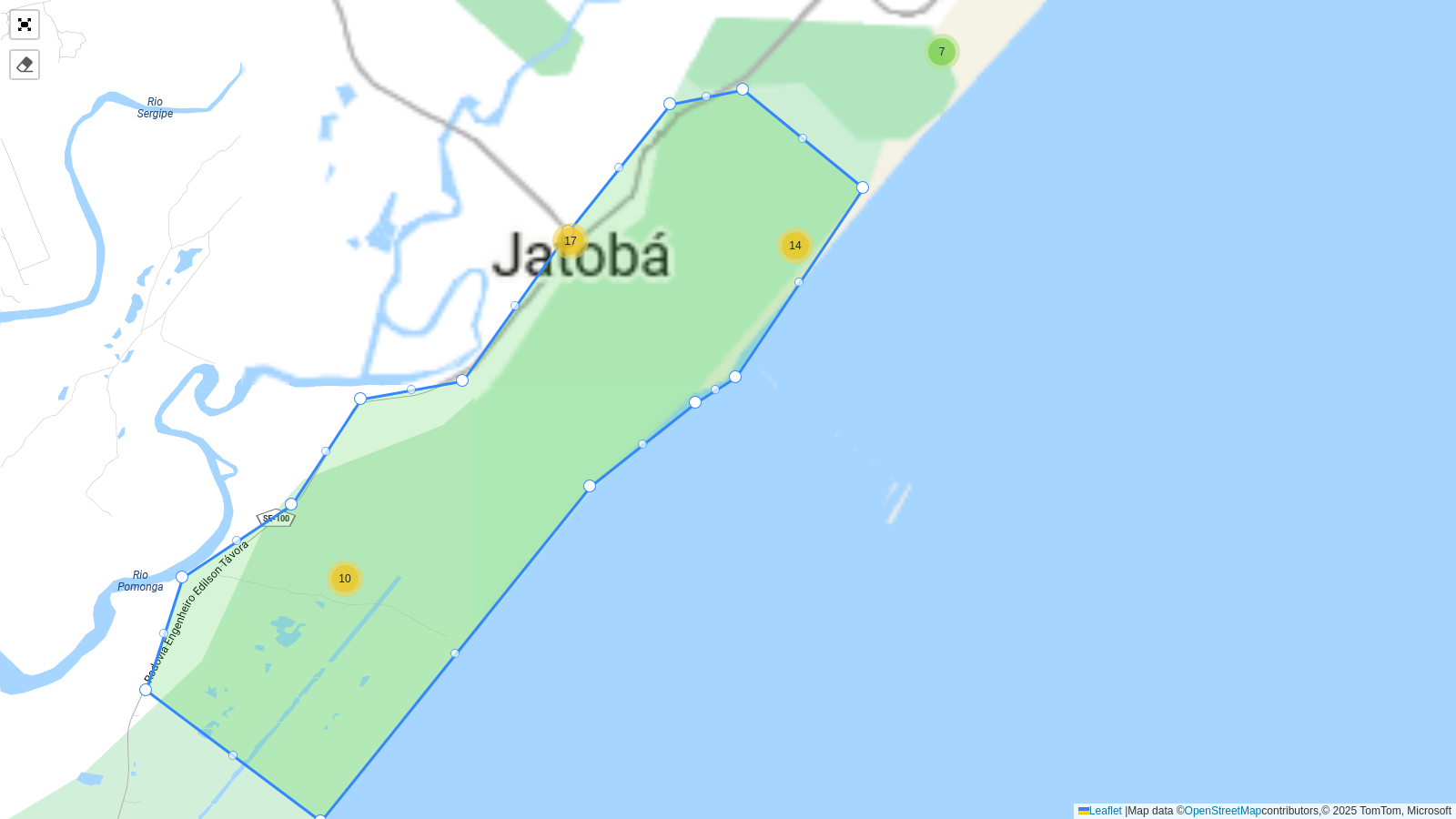
drag, startPoint x: 703, startPoint y: 272, endPoint x: 564, endPoint y: 395, distance: 185.6
click at [564, 395] on icon at bounding box center [505, 456] width 718 height 731
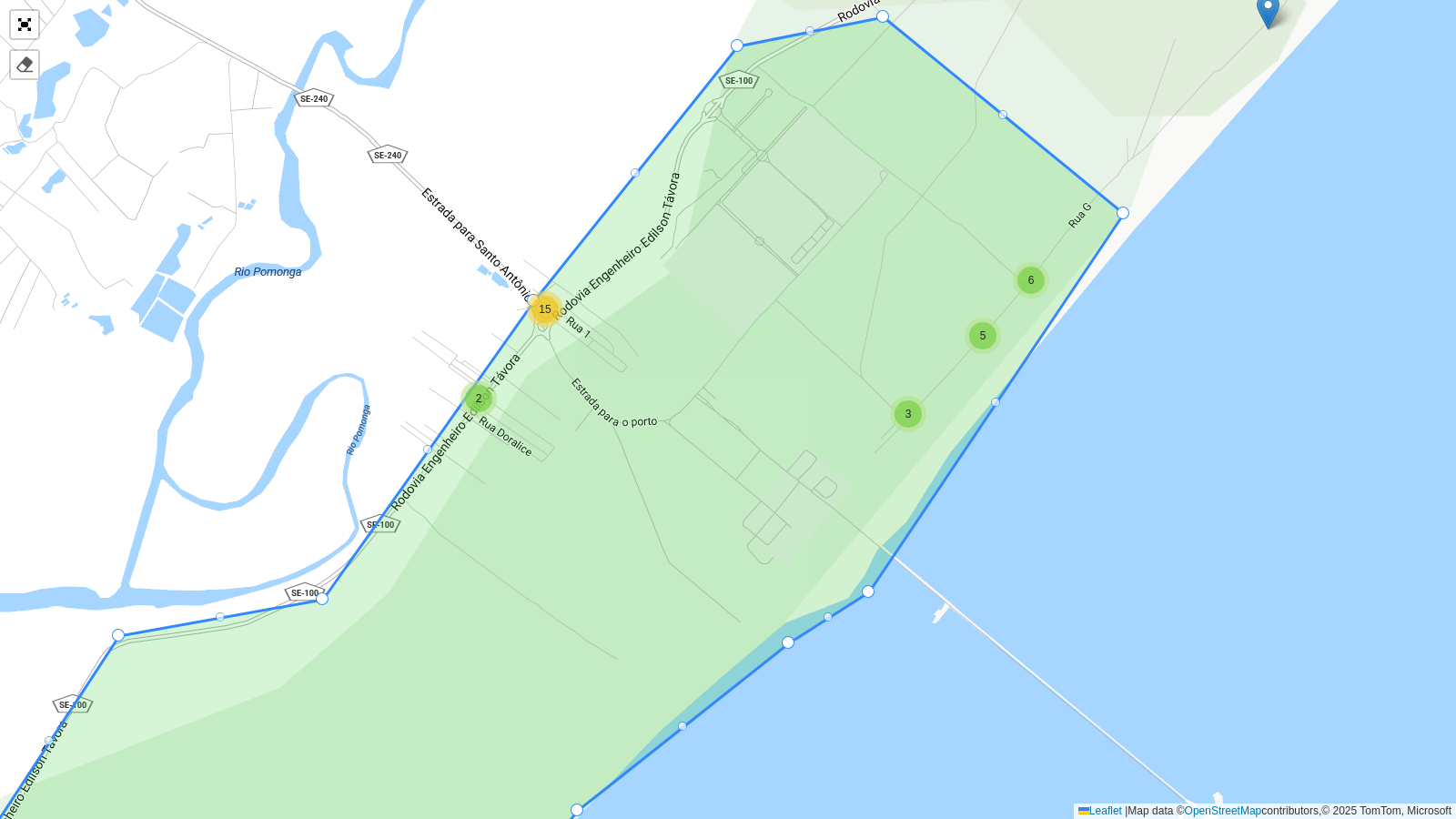
drag, startPoint x: 642, startPoint y: 410, endPoint x: 587, endPoint y: 470, distance: 81.4
click at [601, 474] on icon at bounding box center [469, 491] width 1312 height 947
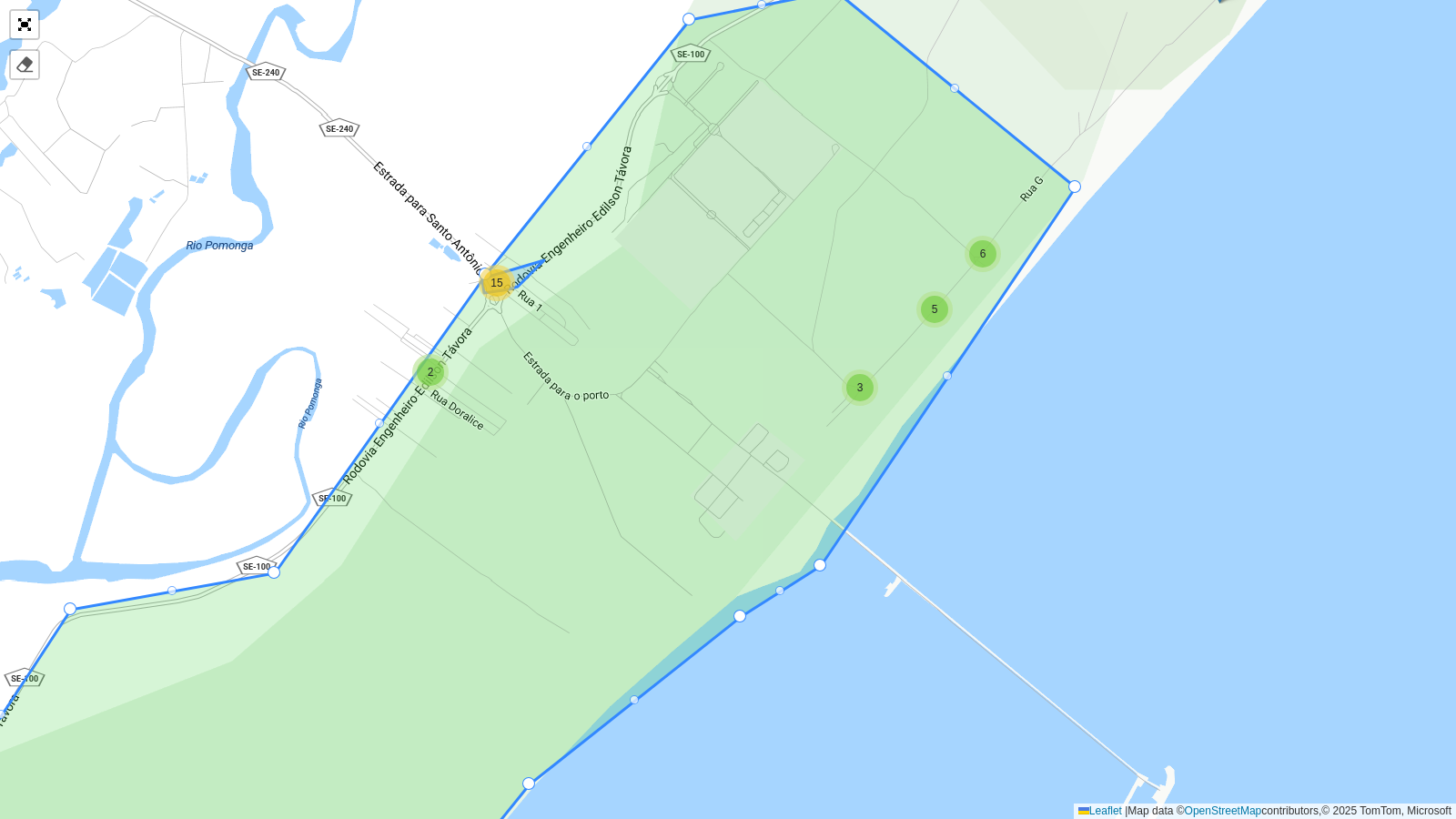
drag, startPoint x: 528, startPoint y: 301, endPoint x: 478, endPoint y: 269, distance: 59.4
click at [479, 269] on div "15" at bounding box center [497, 283] width 37 height 37
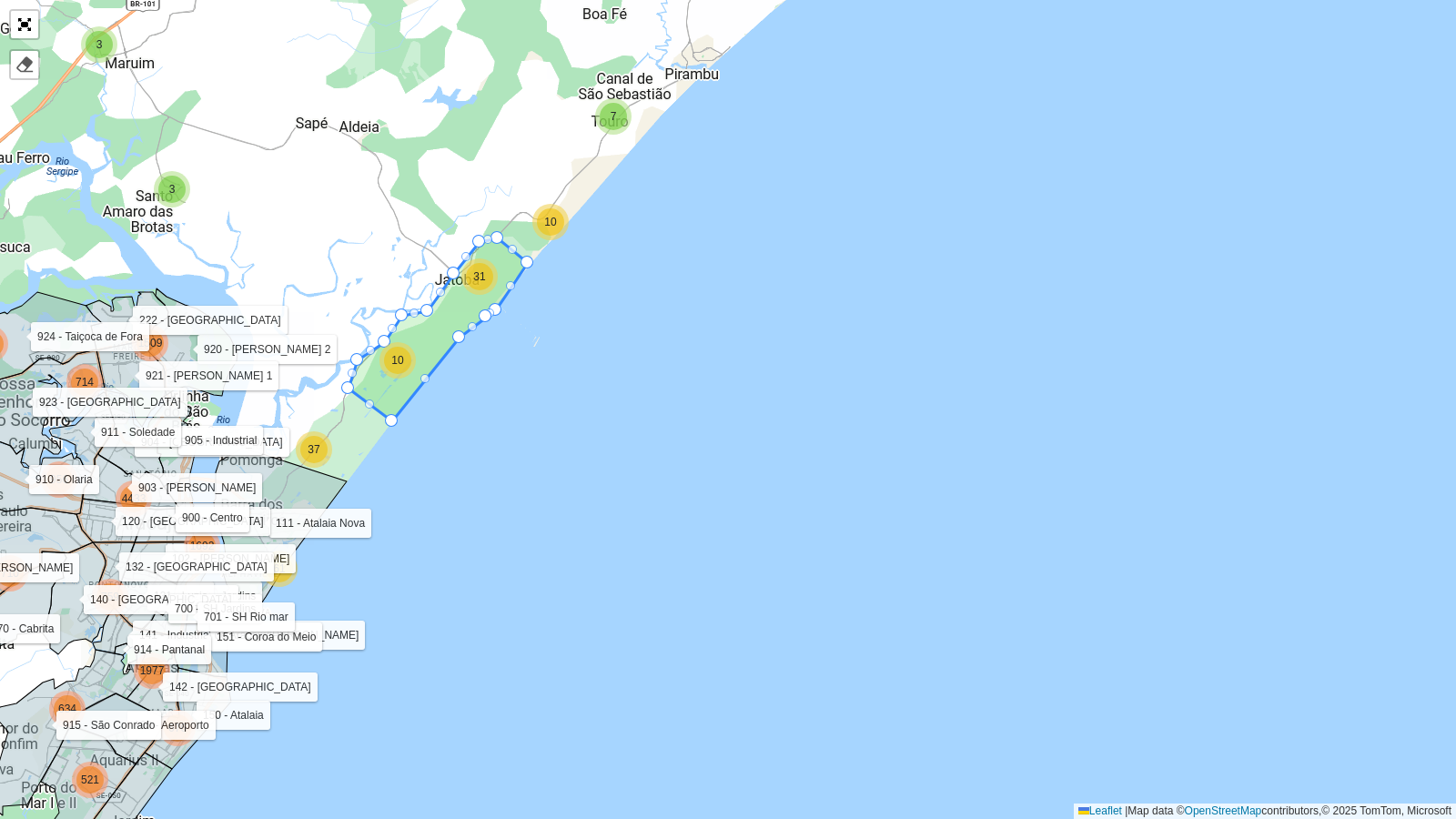
drag, startPoint x: 465, startPoint y: 269, endPoint x: 426, endPoint y: 305, distance: 53.1
click at [426, 305] on div "8 5 3 3 3 2 2 3 5 4 2 4 2 12 2 4 2 8 14 7 10 10 31 8 11 23 31 147 81 146 4 250 …" at bounding box center [728, 409] width 1456 height 819
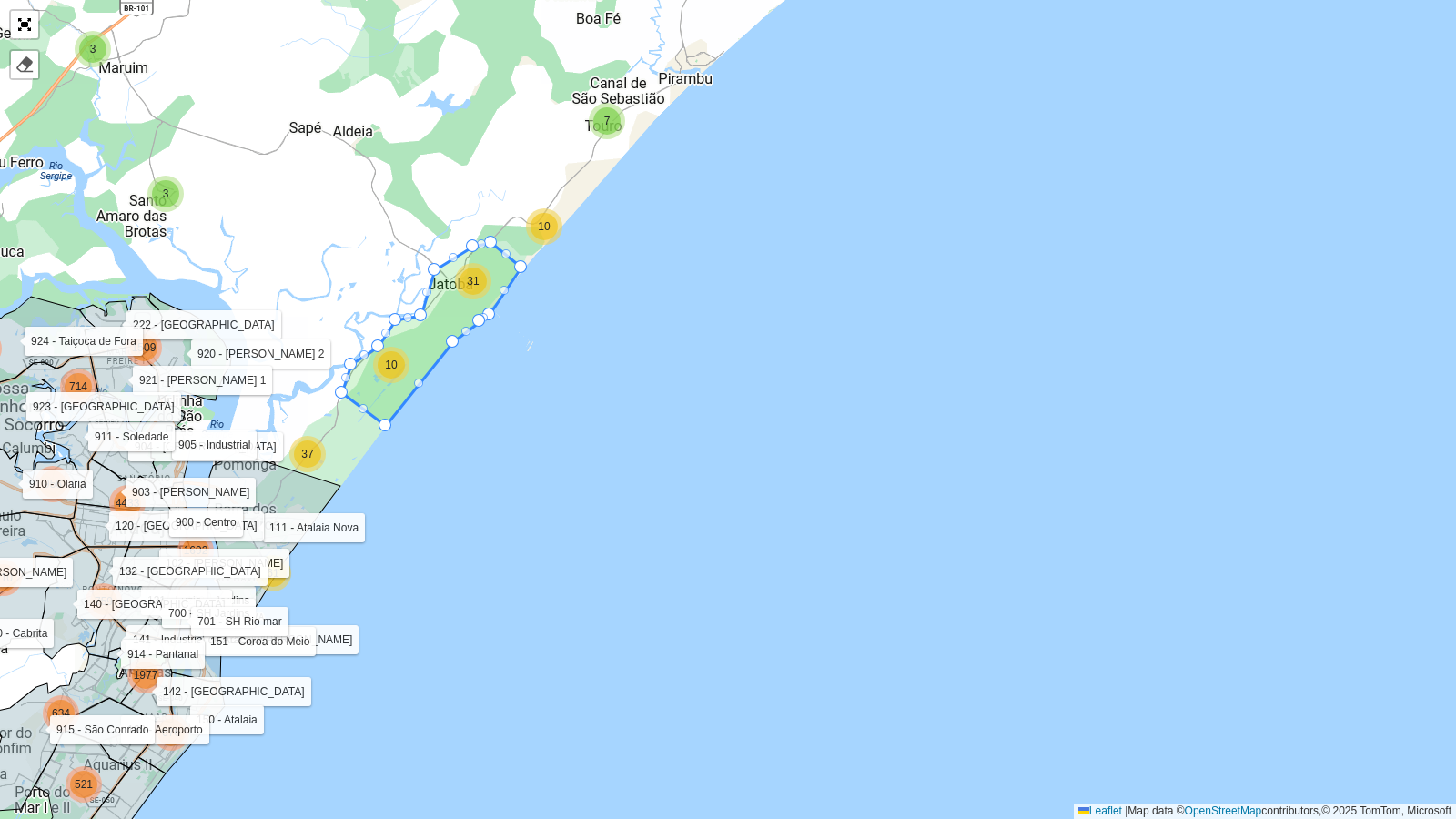
drag, startPoint x: 446, startPoint y: 277, endPoint x: 433, endPoint y: 269, distance: 15.3
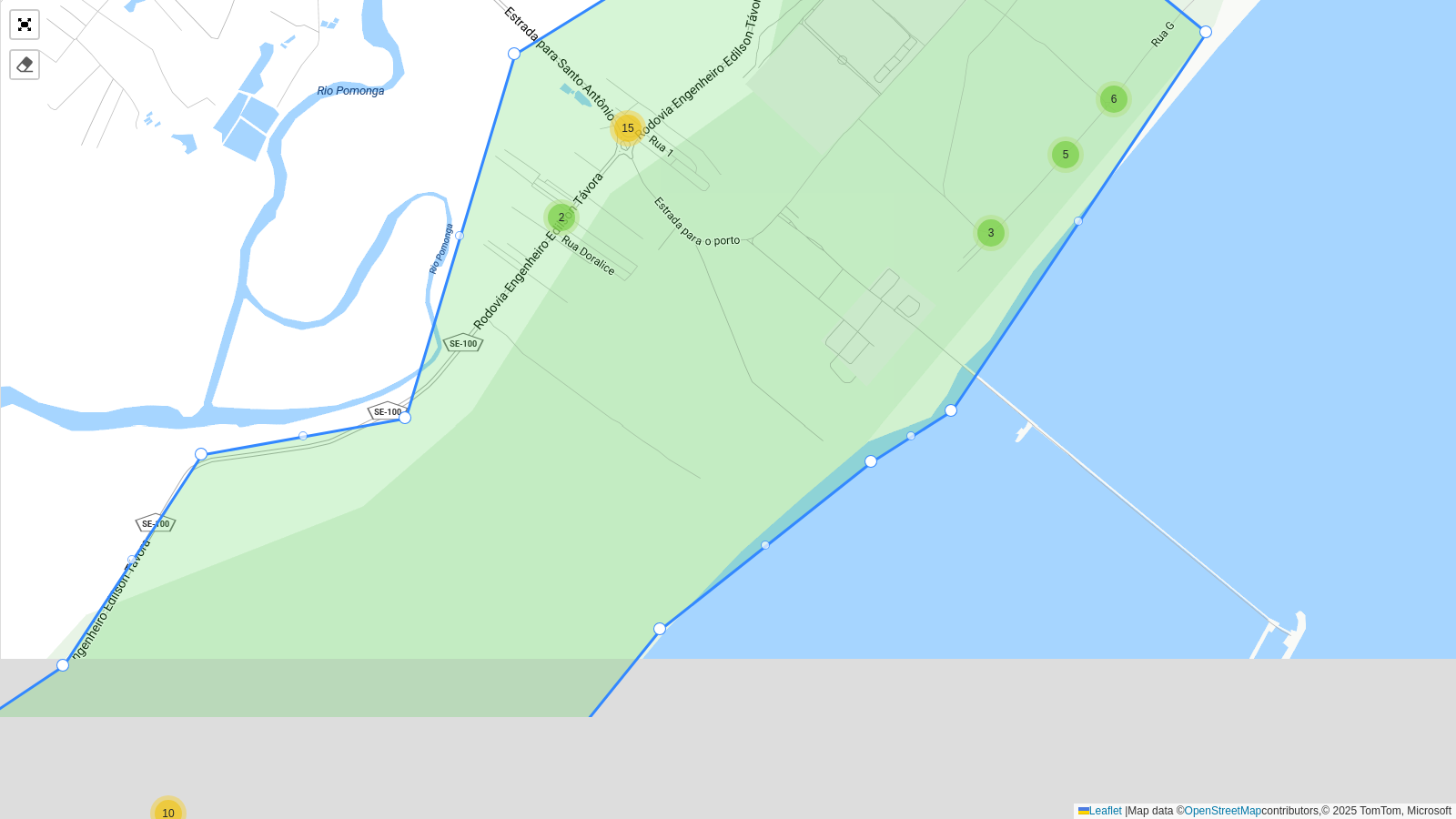
drag, startPoint x: 394, startPoint y: 375, endPoint x: 540, endPoint y: 188, distance: 237.2
click at [540, 188] on icon at bounding box center [600, 278] width 1211 height 884
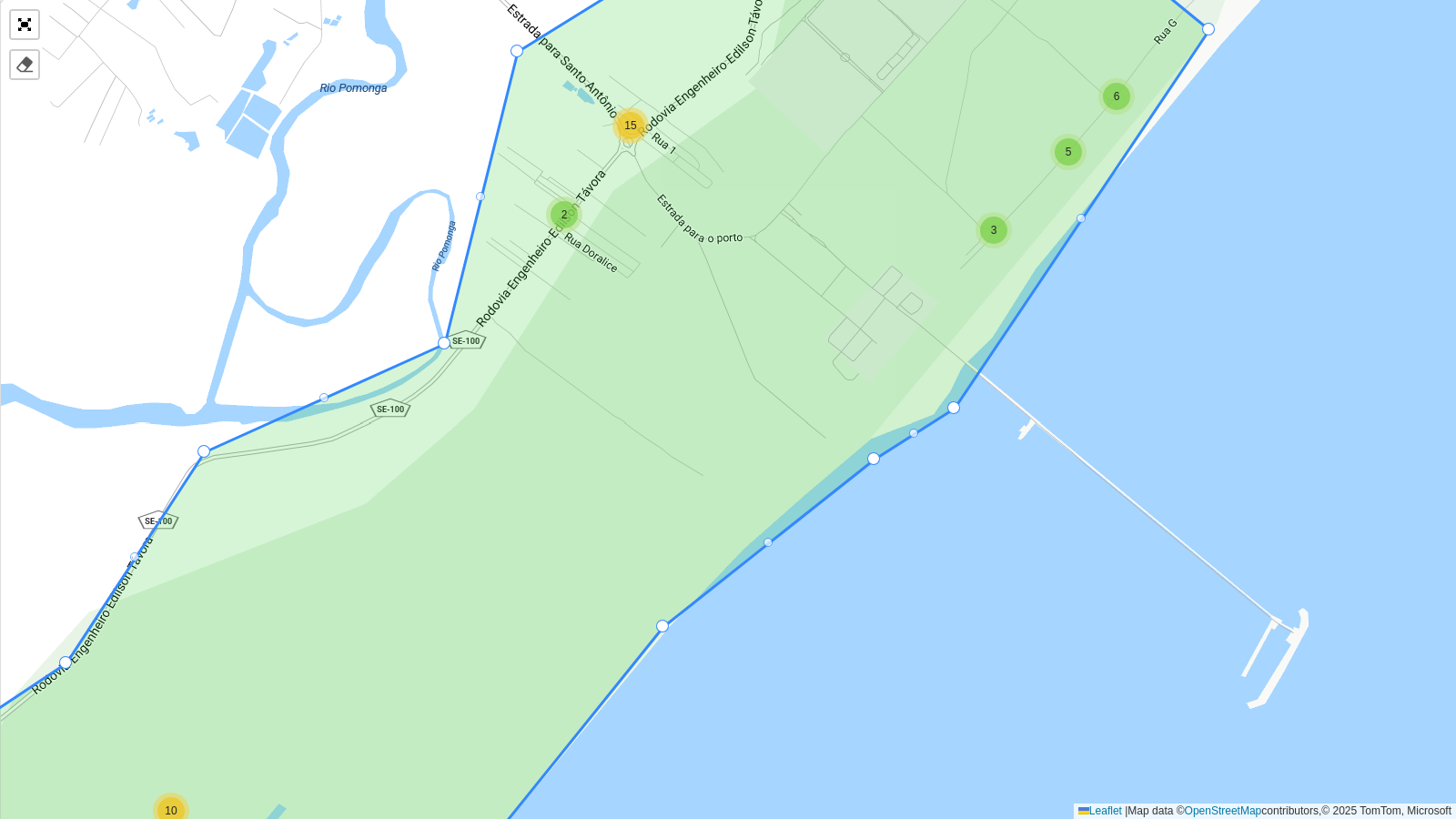
drag, startPoint x: 405, startPoint y: 411, endPoint x: 442, endPoint y: 339, distance: 81.0
click at [326, 396] on div at bounding box center [323, 397] width 9 height 9
click at [324, 395] on div at bounding box center [323, 397] width 9 height 9
drag, startPoint x: 202, startPoint y: 449, endPoint x: 186, endPoint y: 460, distance: 19.4
click at [315, 400] on div at bounding box center [315, 403] width 9 height 9
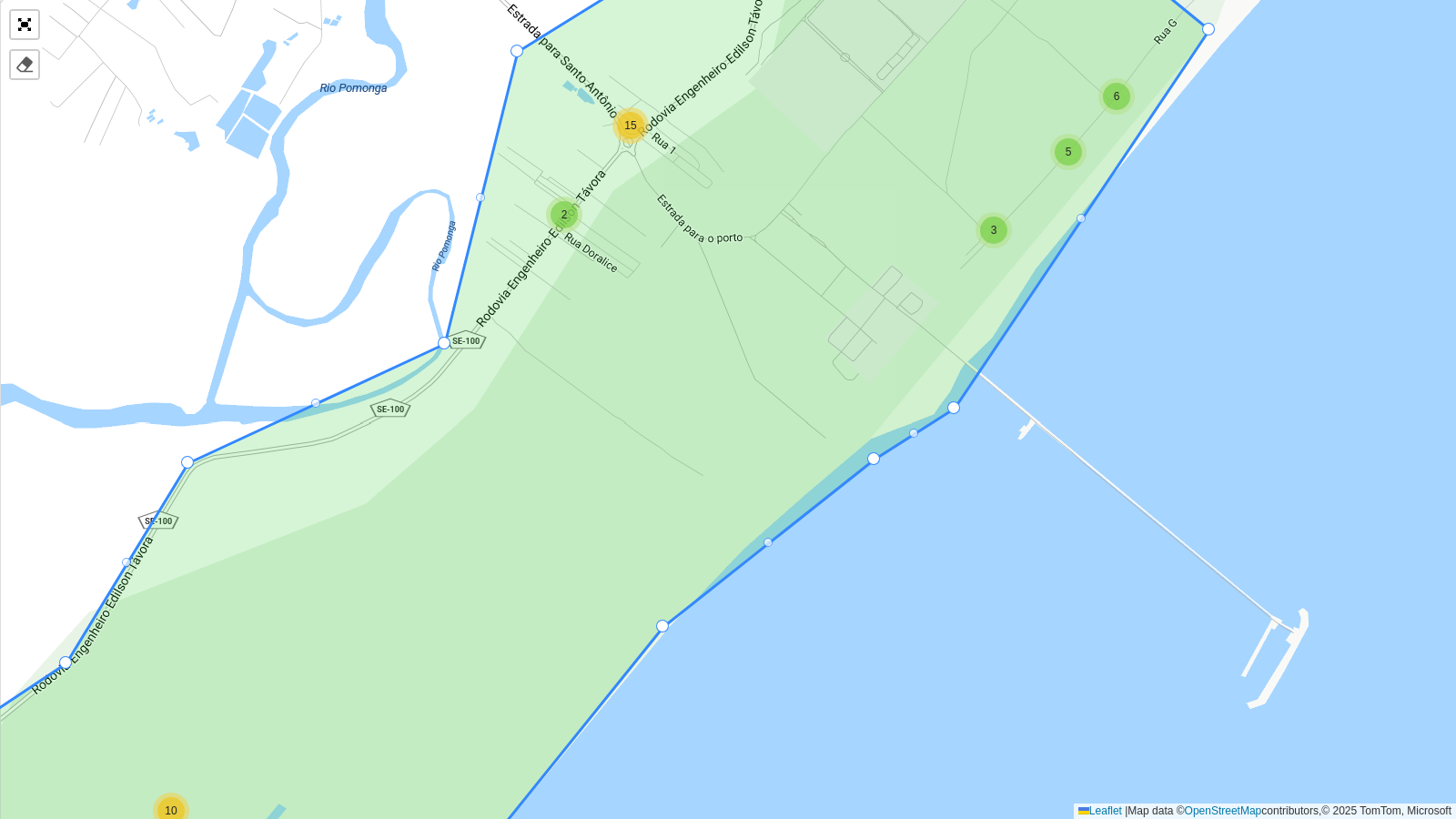
click at [315, 400] on div at bounding box center [315, 403] width 9 height 9
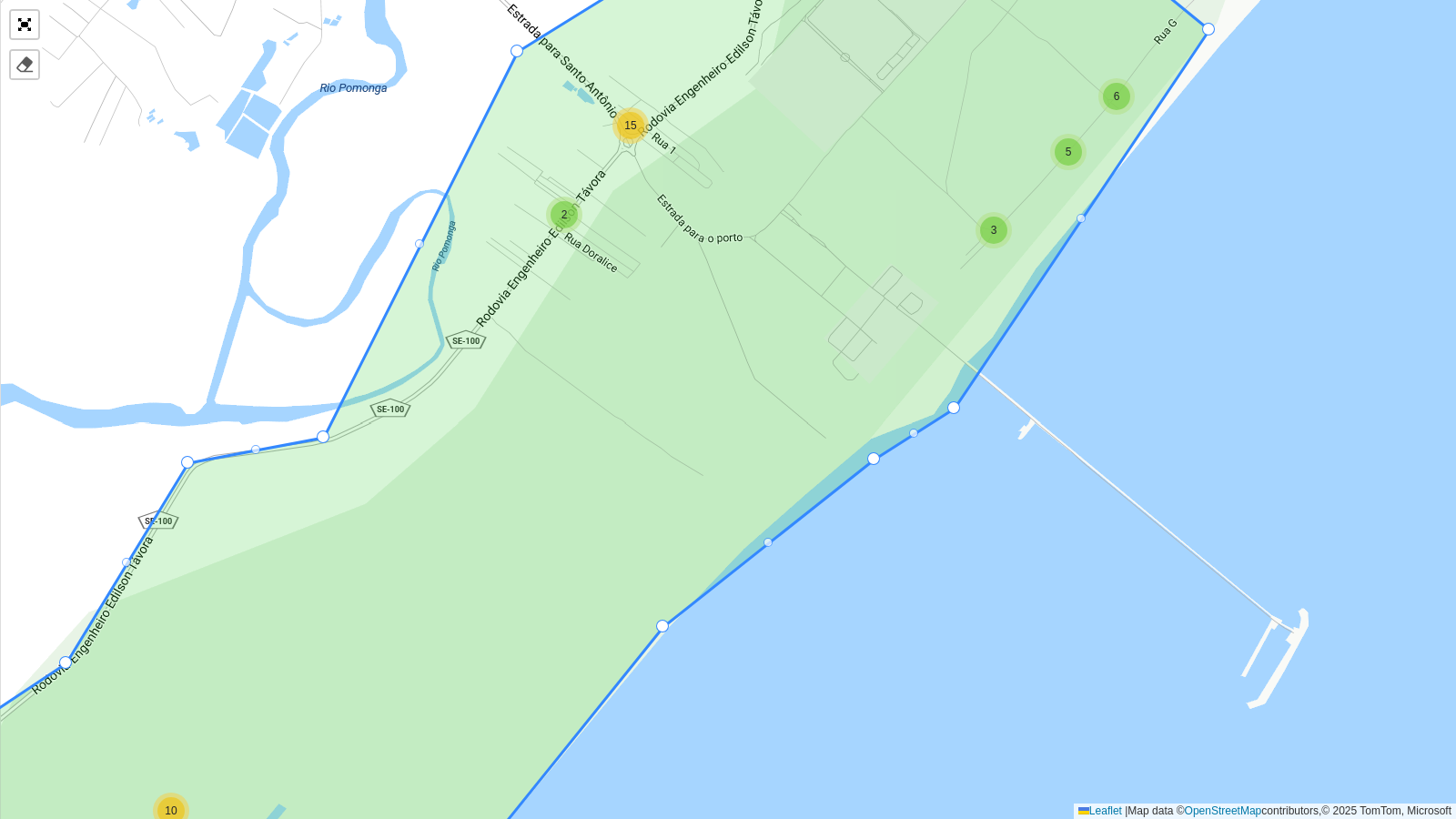
drag, startPoint x: 441, startPoint y: 342, endPoint x: 320, endPoint y: 435, distance: 152.6
click at [420, 242] on div at bounding box center [420, 243] width 9 height 9
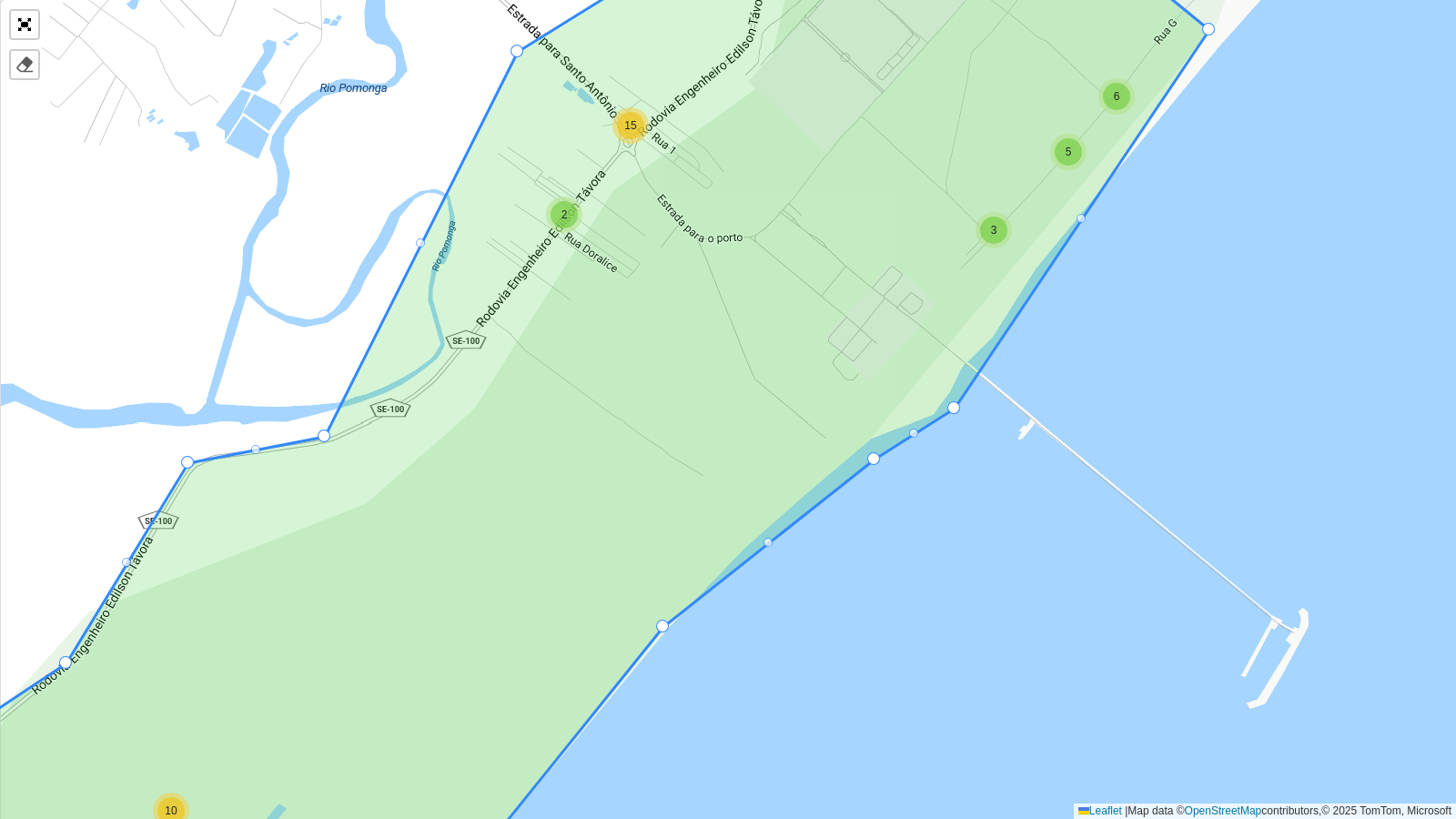
click at [420, 242] on div at bounding box center [420, 243] width 9 height 9
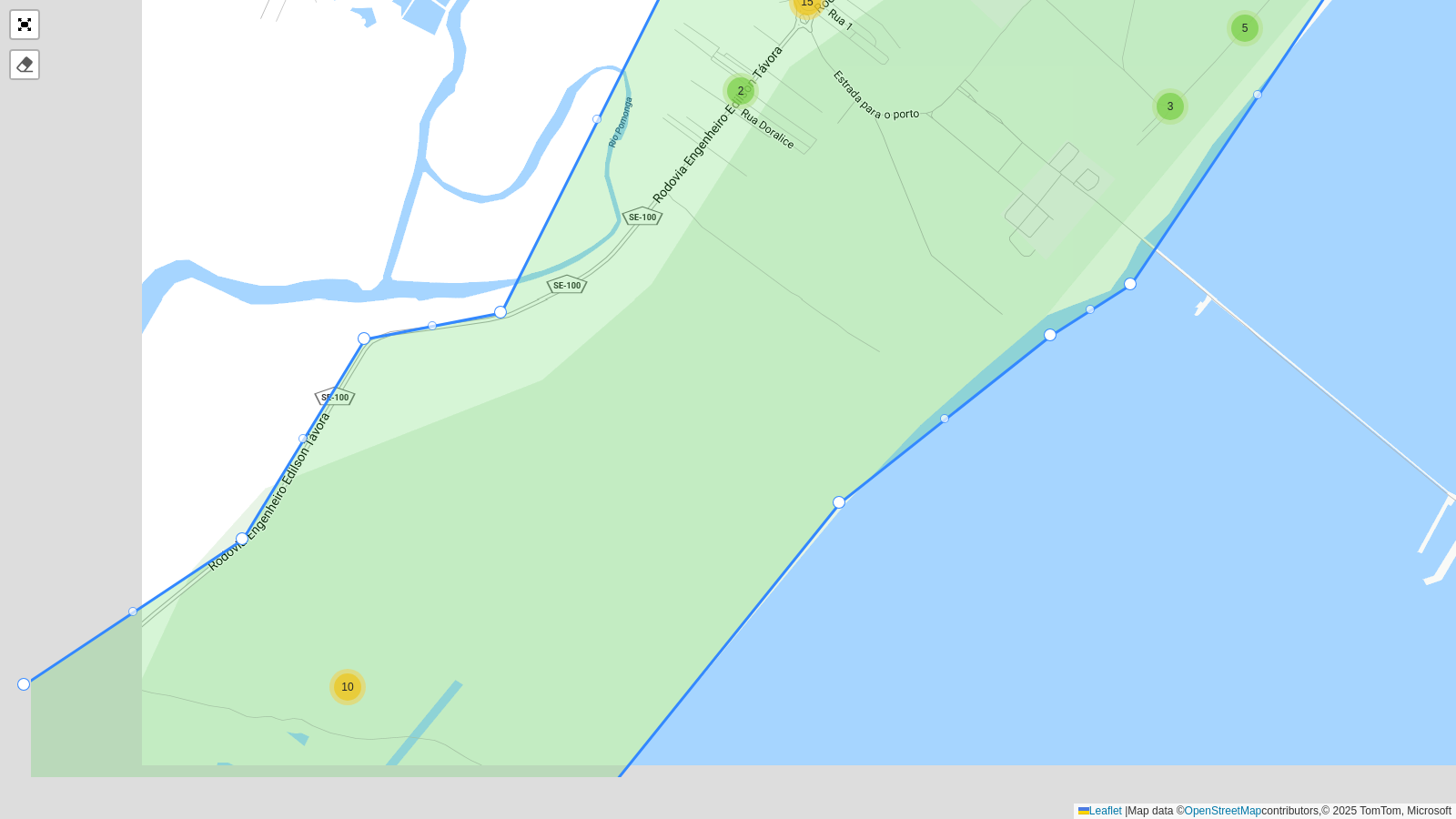
drag, startPoint x: 464, startPoint y: 323, endPoint x: 684, endPoint y: 37, distance: 360.8
click at [684, 37] on icon at bounding box center [707, 286] width 1357 height 988
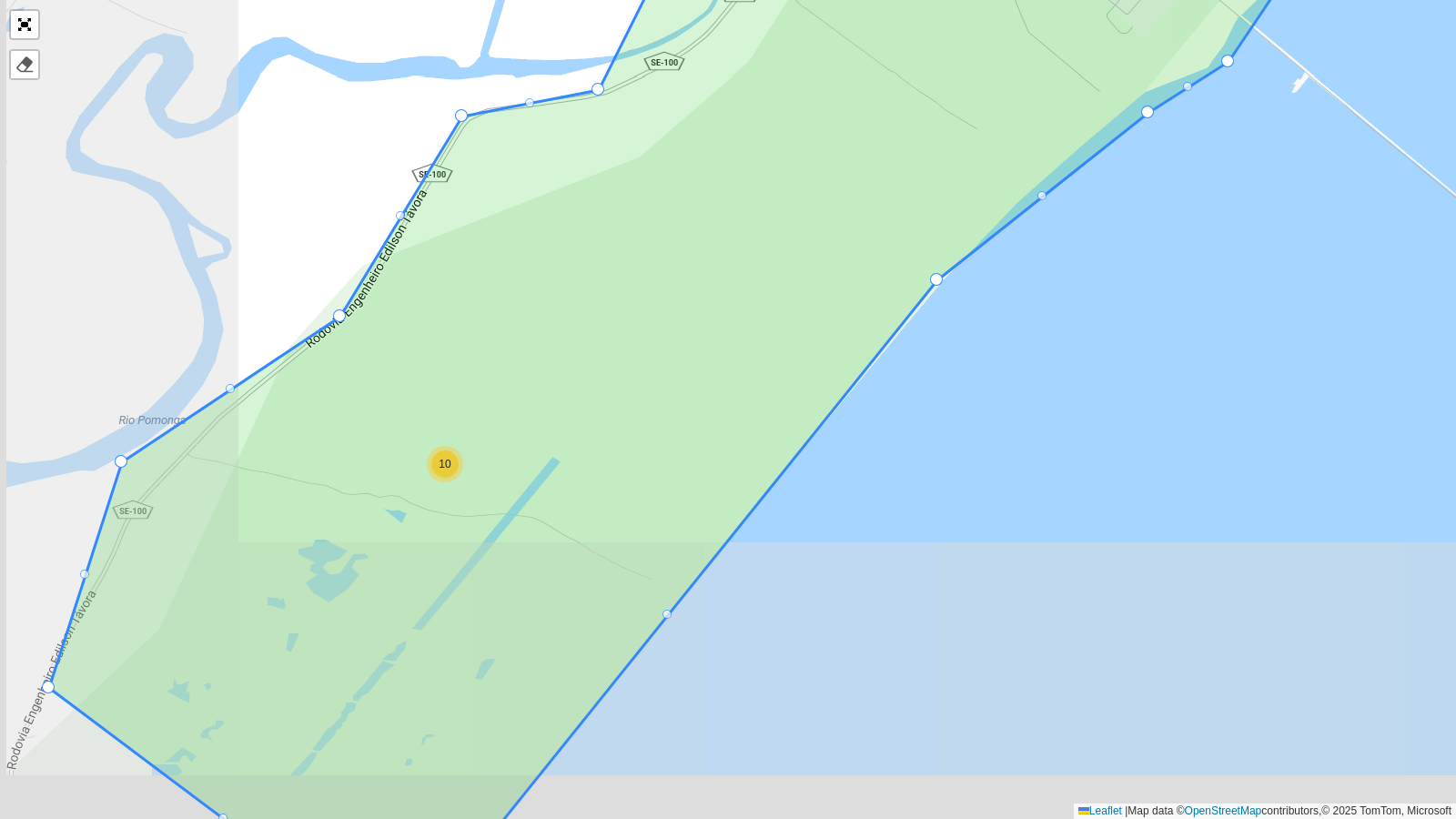
drag, startPoint x: 564, startPoint y: 443, endPoint x: 687, endPoint y: 220, distance: 254.7
click at [692, 214] on icon at bounding box center [709, 347] width 1320 height 988
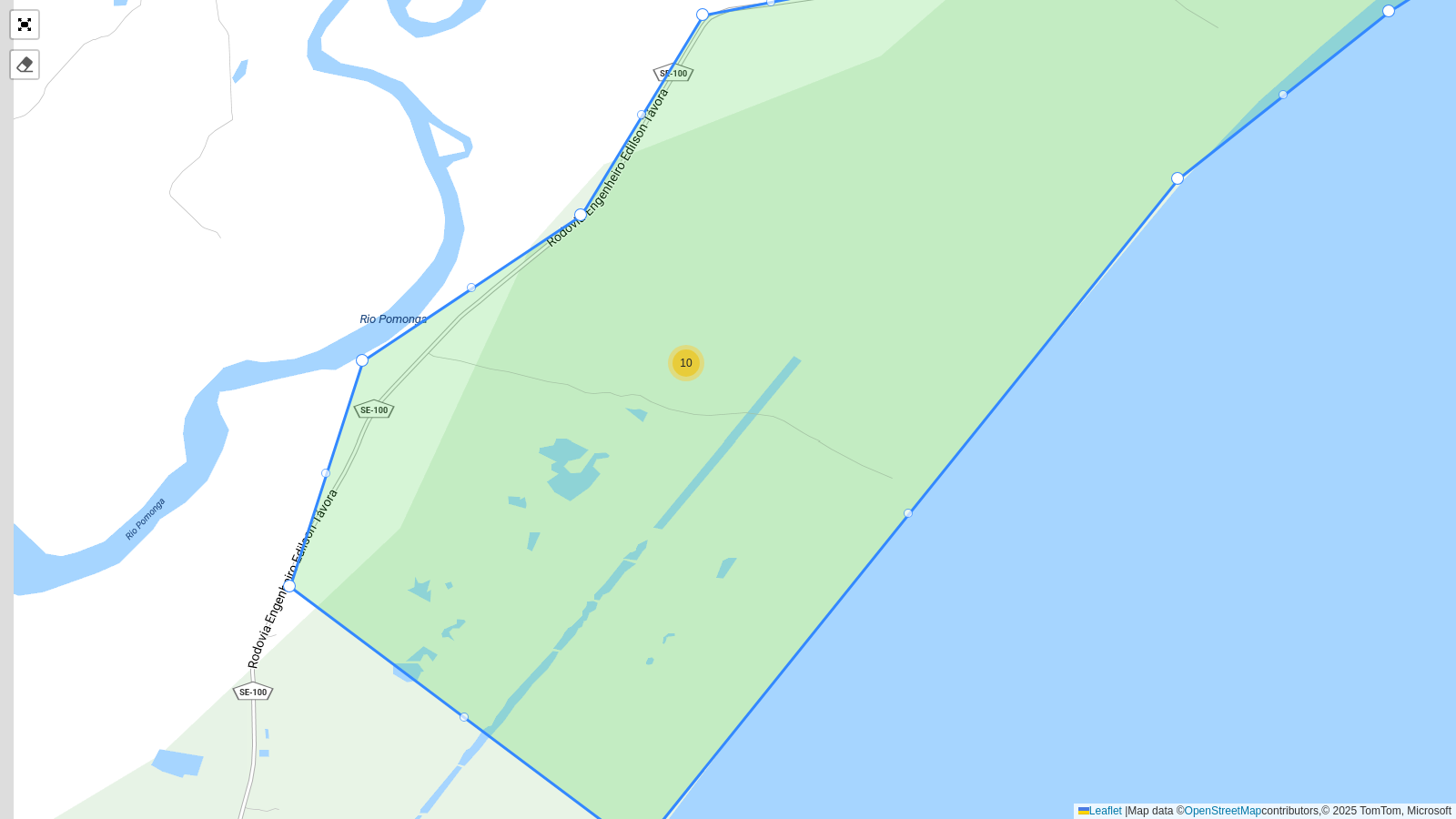
drag, startPoint x: 537, startPoint y: 237, endPoint x: 706, endPoint y: 209, distance: 171.3
click at [706, 209] on icon at bounding box center [858, 419] width 1135 height 860
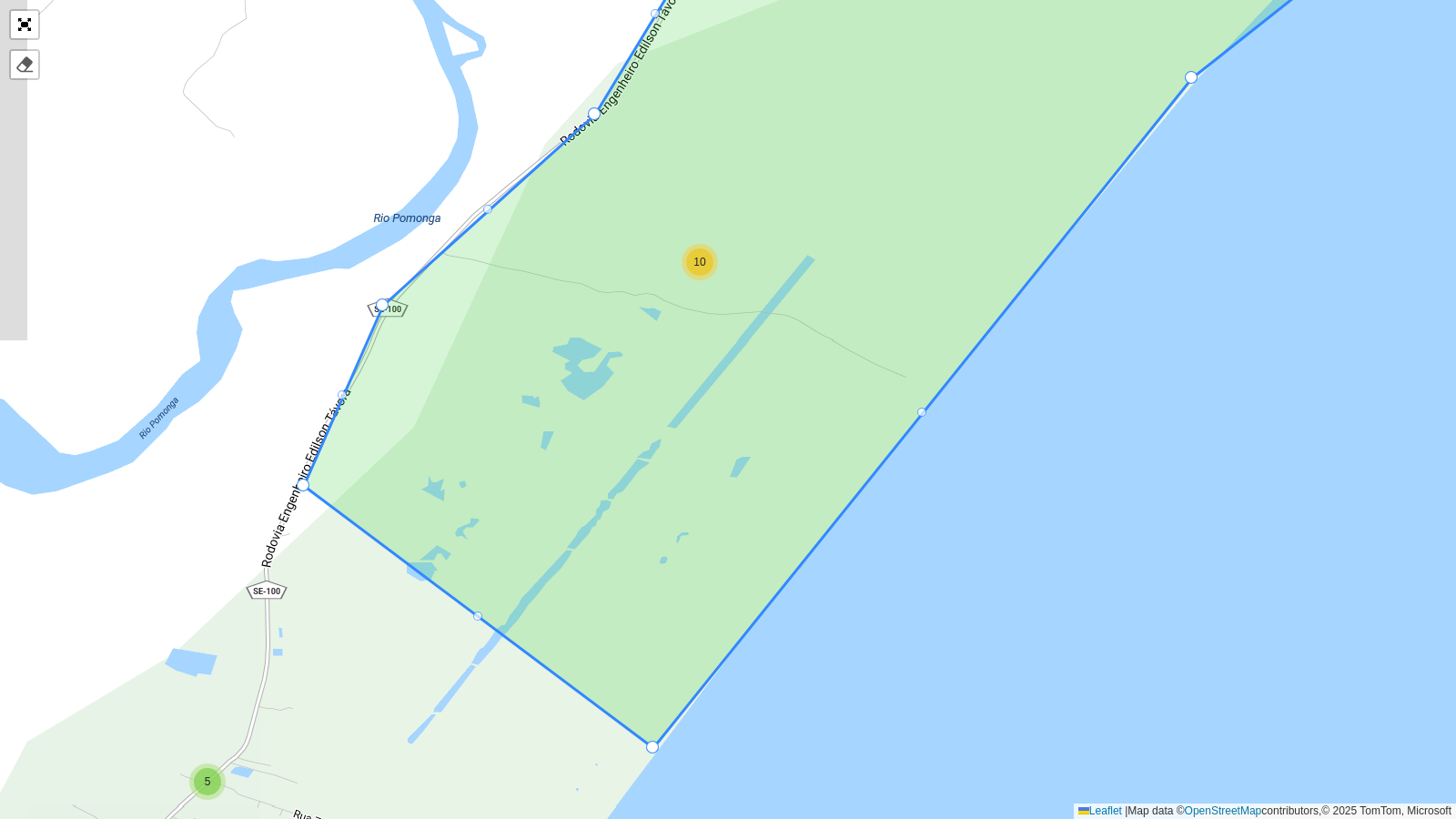
drag, startPoint x: 374, startPoint y: 255, endPoint x: 380, endPoint y: 301, distance: 46.4
click at [488, 212] on div at bounding box center [489, 209] width 9 height 9
drag, startPoint x: 492, startPoint y: 208, endPoint x: 474, endPoint y: 209, distance: 18.0
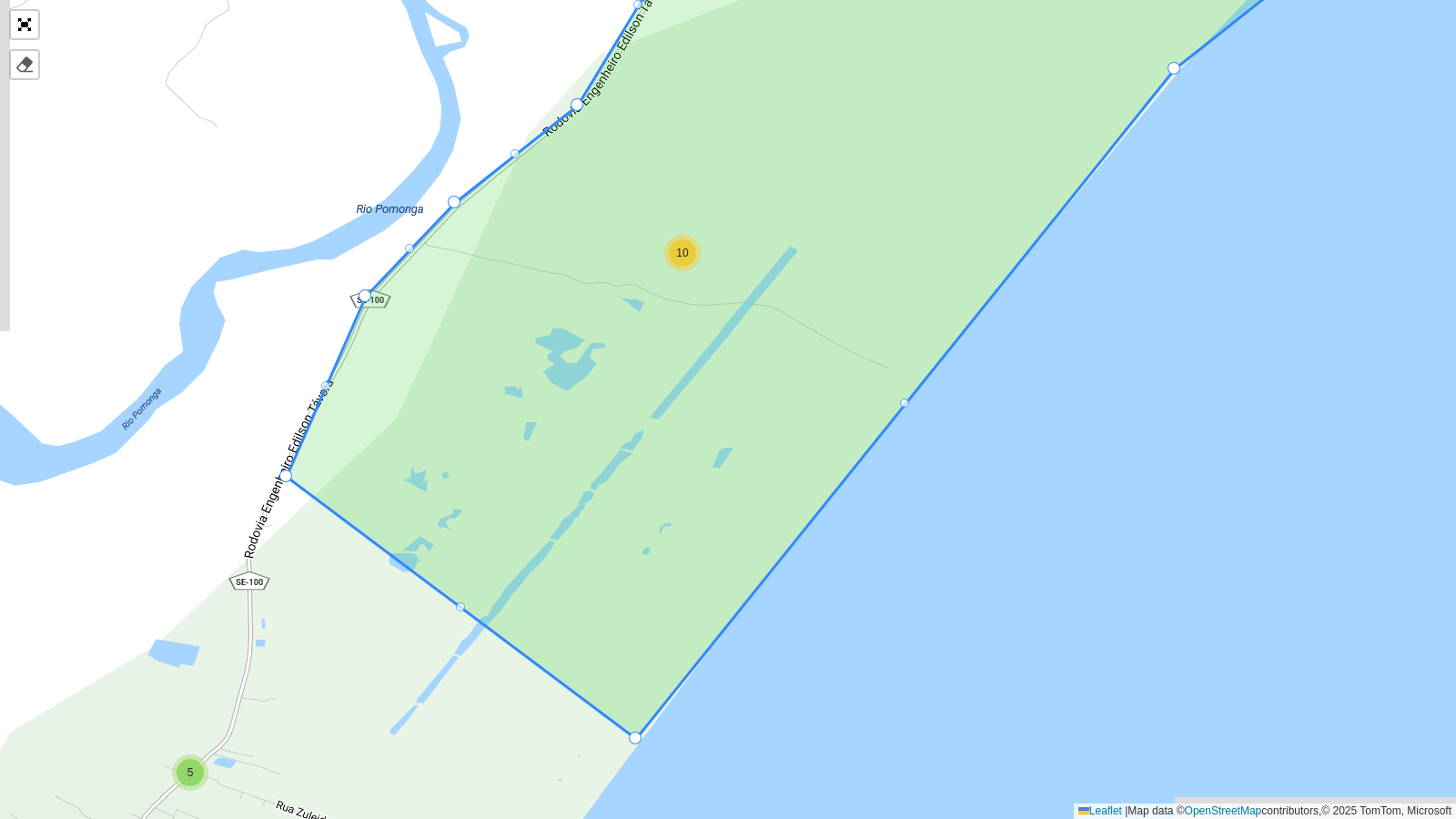
drag, startPoint x: 581, startPoint y: 318, endPoint x: 558, endPoint y: 307, distance: 25.5
click at [558, 307] on icon at bounding box center [833, 322] width 1094 height 833
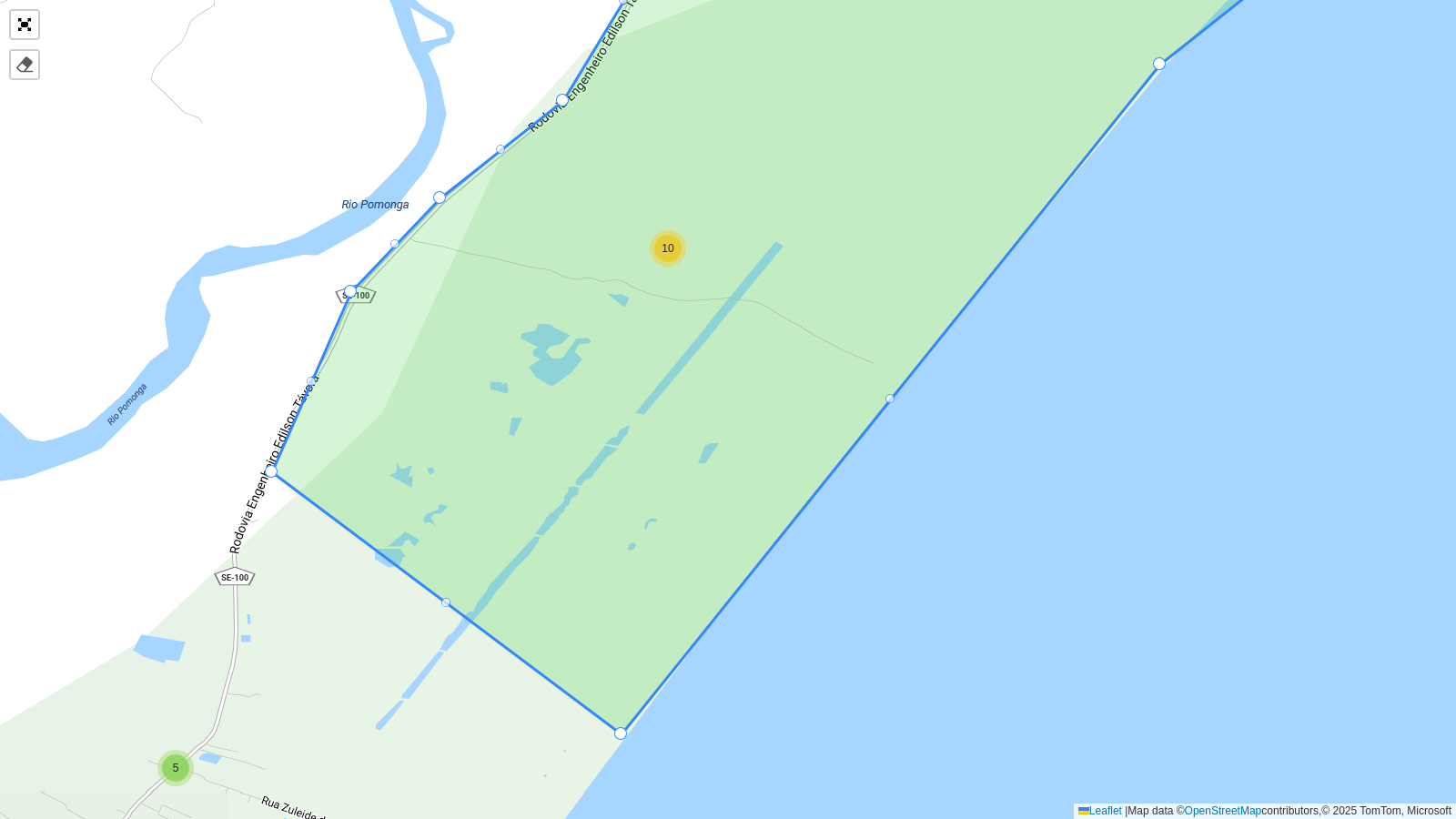
drag, startPoint x: 283, startPoint y: 465, endPoint x: 273, endPoint y: 463, distance: 10.2
click at [273, 463] on div "10 5 3 6 5 2 15 5 7 3 6 2 9 2 2 2 2 5 4 10 12 37 9 21 27 14 88 115 5 47 37 59 9…" at bounding box center [728, 409] width 1456 height 819
drag, startPoint x: 272, startPoint y: 469, endPoint x: 262, endPoint y: 464, distance: 11.2
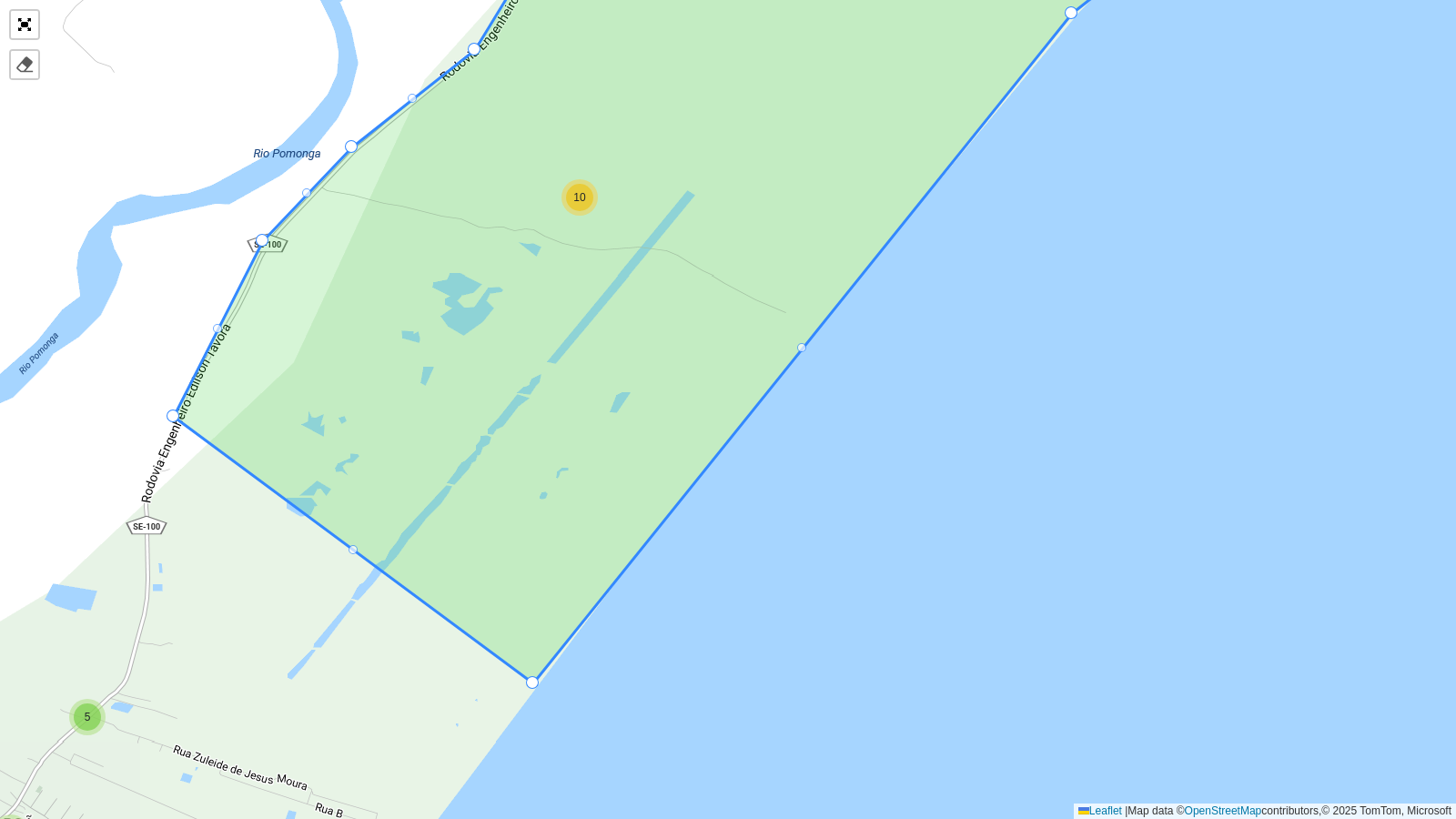
drag, startPoint x: 476, startPoint y: 413, endPoint x: 464, endPoint y: 405, distance: 14.4
click at [464, 405] on icon at bounding box center [717, 275] width 1086 height 818
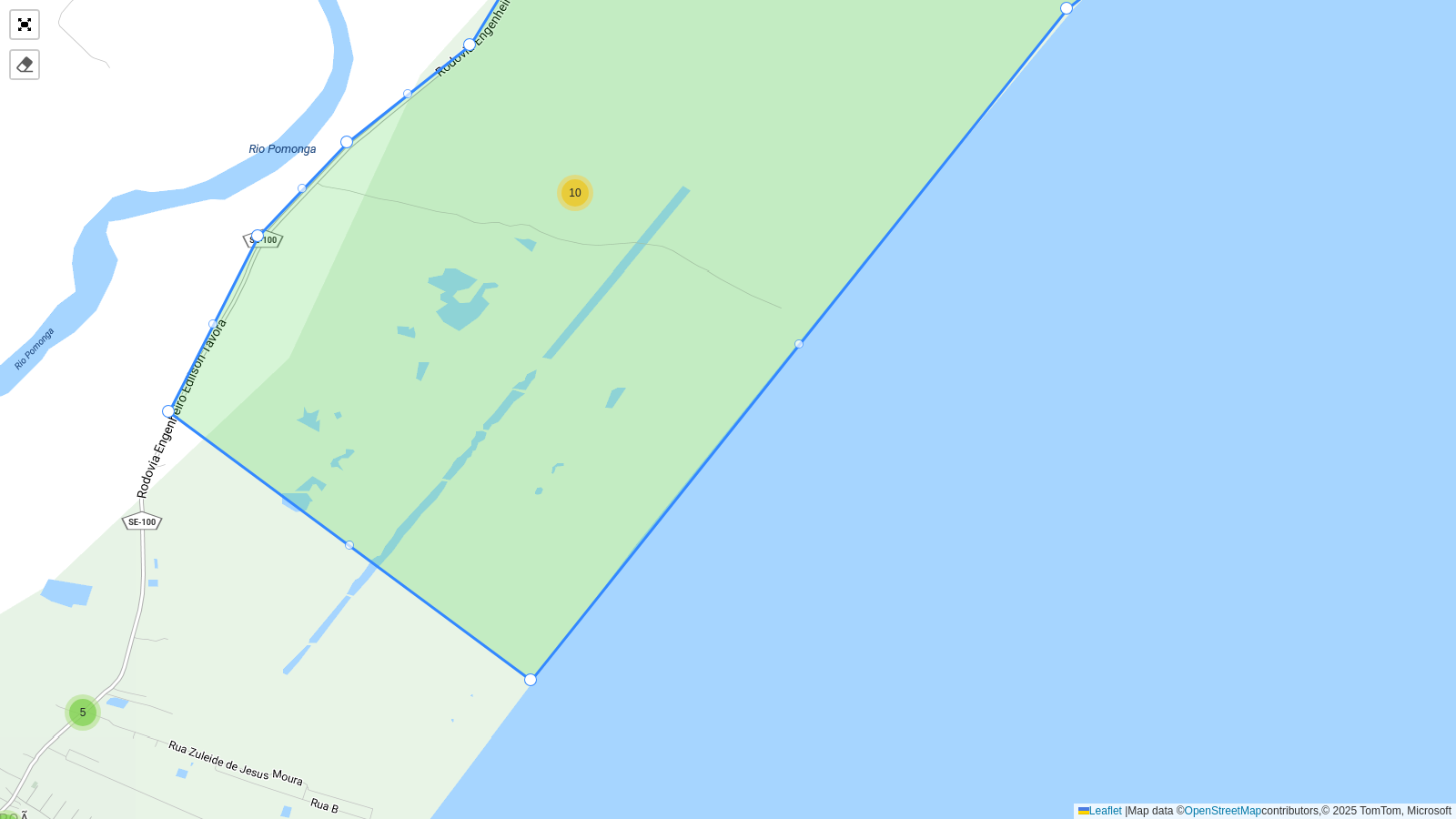
drag, startPoint x: 591, startPoint y: 279, endPoint x: 373, endPoint y: 559, distance: 354.9
click at [371, 585] on icon at bounding box center [678, 298] width 1017 height 765
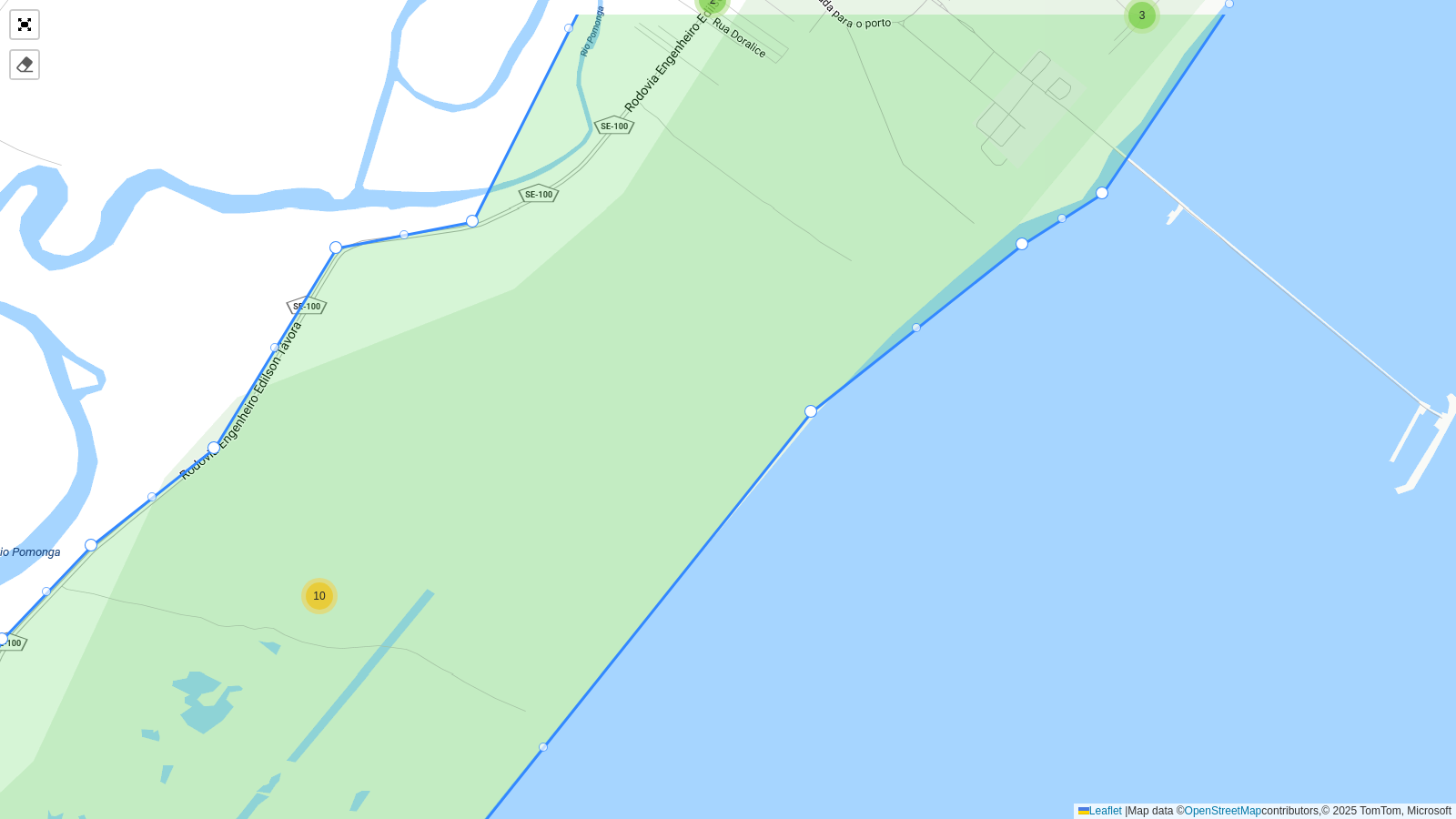
drag, startPoint x: 496, startPoint y: 356, endPoint x: 453, endPoint y: 522, distance: 171.5
click at [453, 522] on icon at bounding box center [569, 506] width 1313 height 988
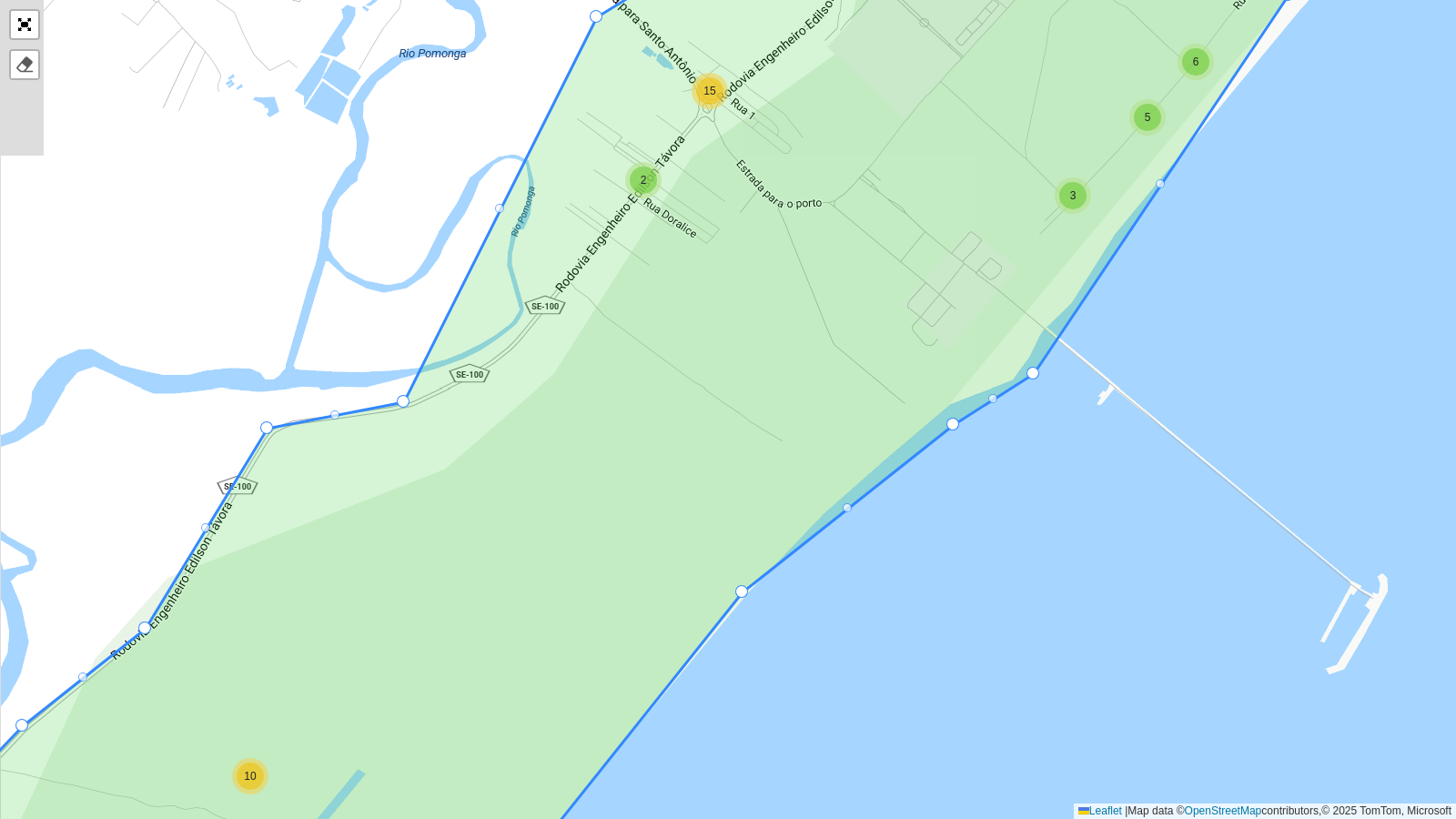
drag, startPoint x: 611, startPoint y: 350, endPoint x: 582, endPoint y: 364, distance: 32.2
click at [582, 364] on icon at bounding box center [586, 423] width 1404 height 988
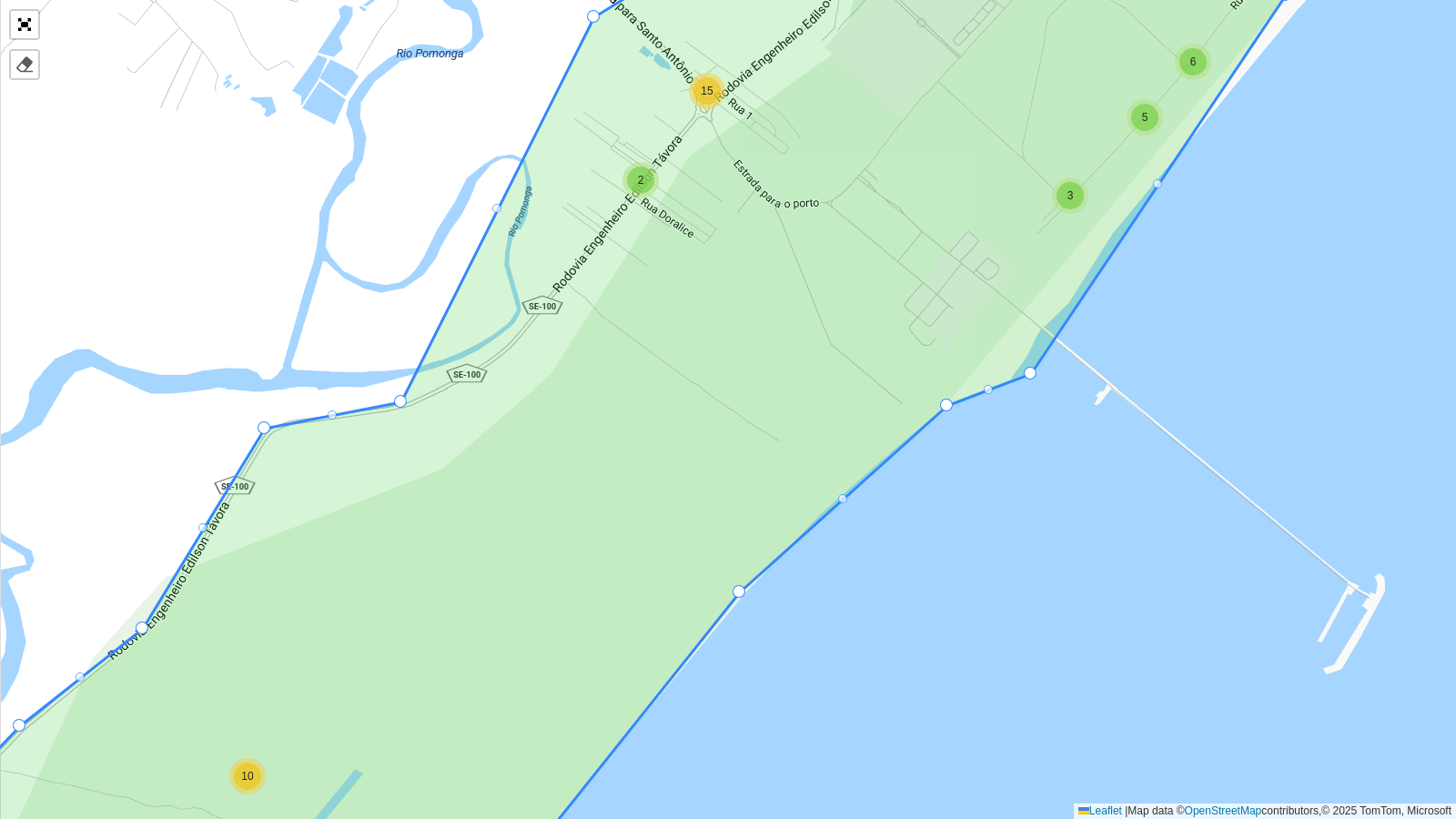
drag, startPoint x: 948, startPoint y: 422, endPoint x: 945, endPoint y: 403, distance: 19.2
drag, startPoint x: 1027, startPoint y: 370, endPoint x: 1004, endPoint y: 378, distance: 24.4
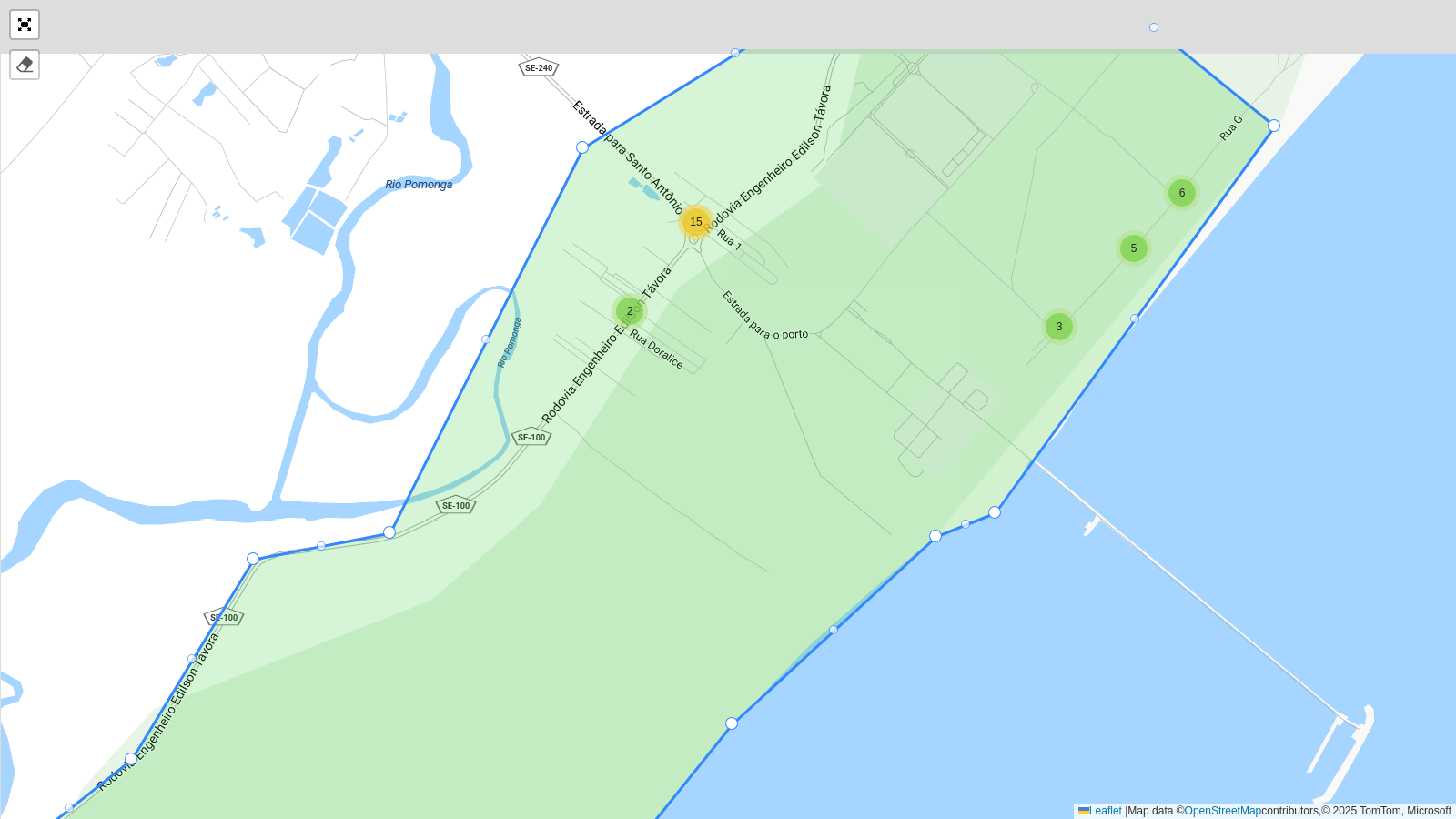
drag, startPoint x: 621, startPoint y: 286, endPoint x: 617, endPoint y: 388, distance: 102.1
click at [617, 388] on icon at bounding box center [576, 540] width 1398 height 988
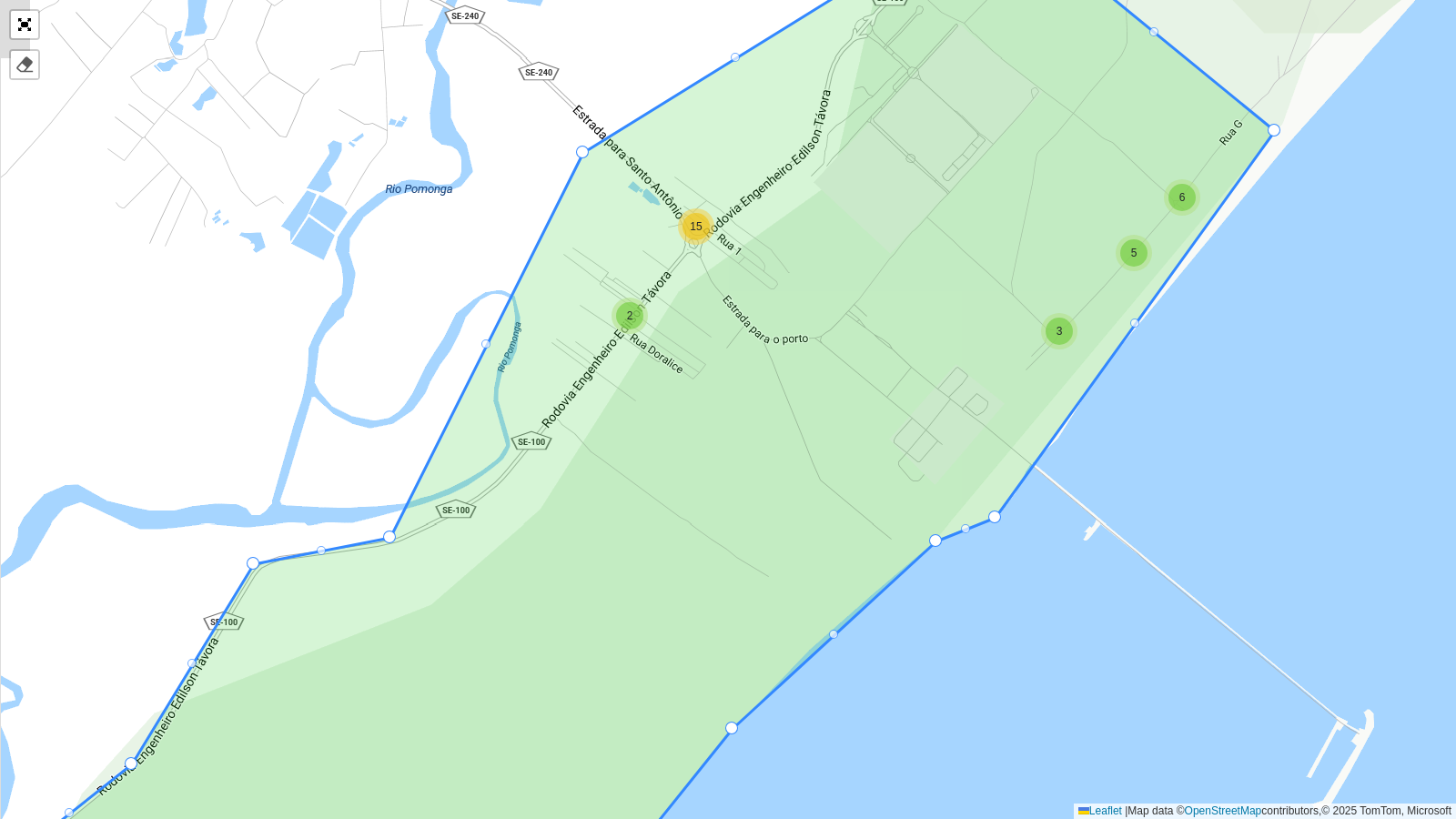
click at [485, 346] on div at bounding box center [486, 343] width 9 height 9
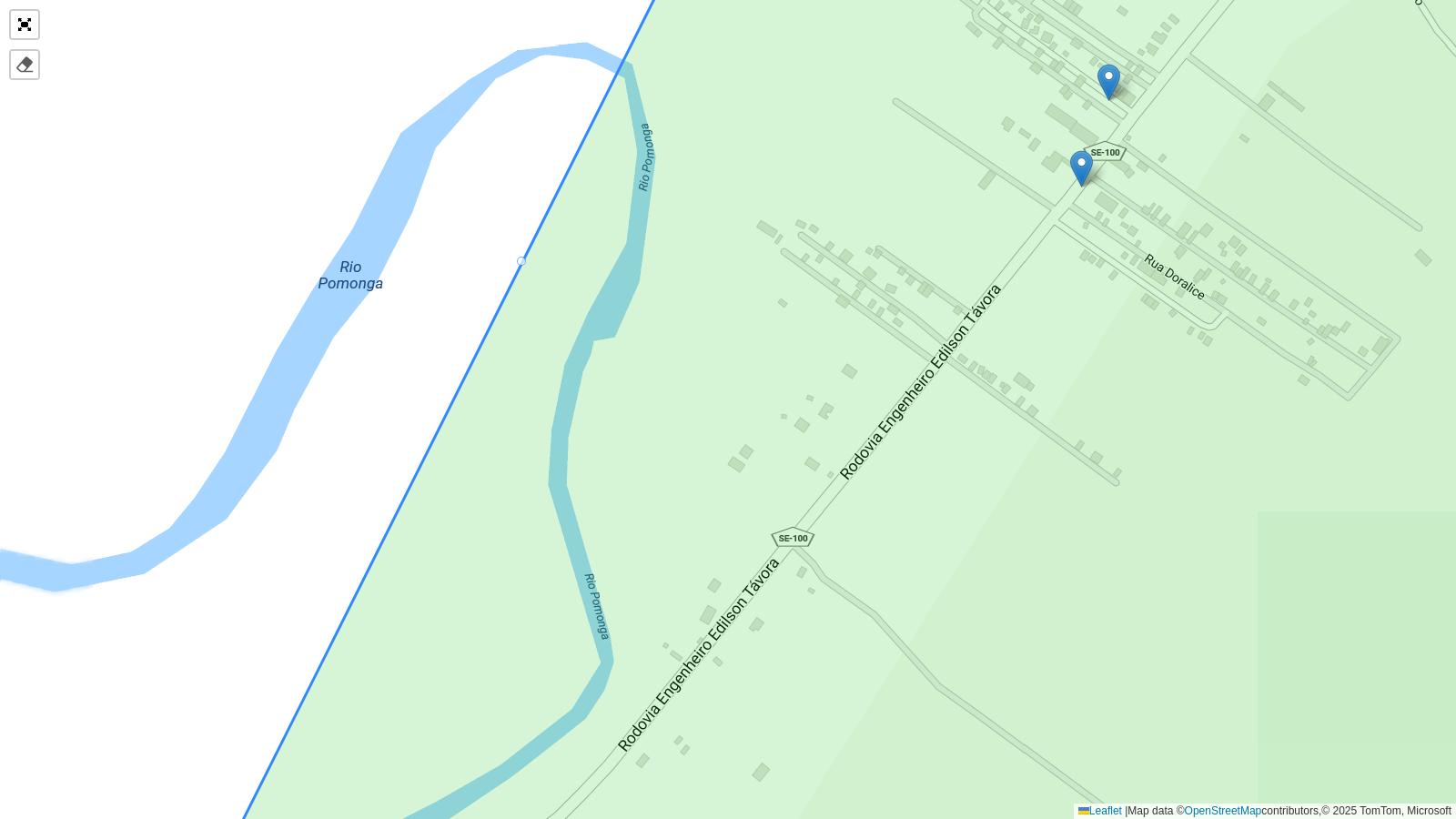
click at [524, 260] on div at bounding box center [520, 261] width 9 height 9
click at [520, 260] on div at bounding box center [520, 261] width 9 height 9
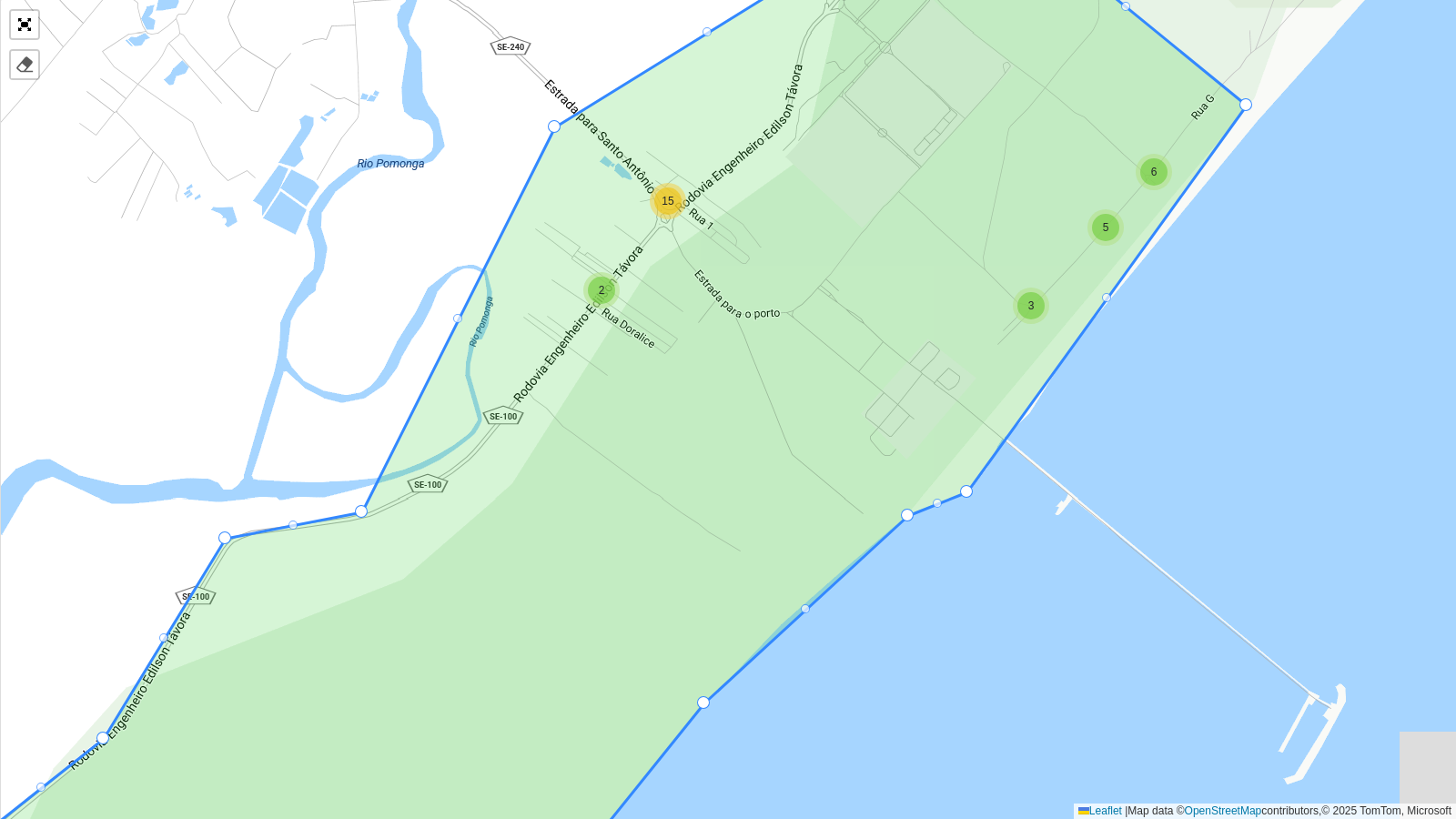
drag, startPoint x: 619, startPoint y: 59, endPoint x: 551, endPoint y: 111, distance: 85.6
click at [551, 111] on div "10 3 5 3 6 5 2 15 3 6 2 5 7 9 5 4 10 37 21 14 115 47 30 35 16 102 - Salgado Fil…" at bounding box center [728, 409] width 1456 height 819
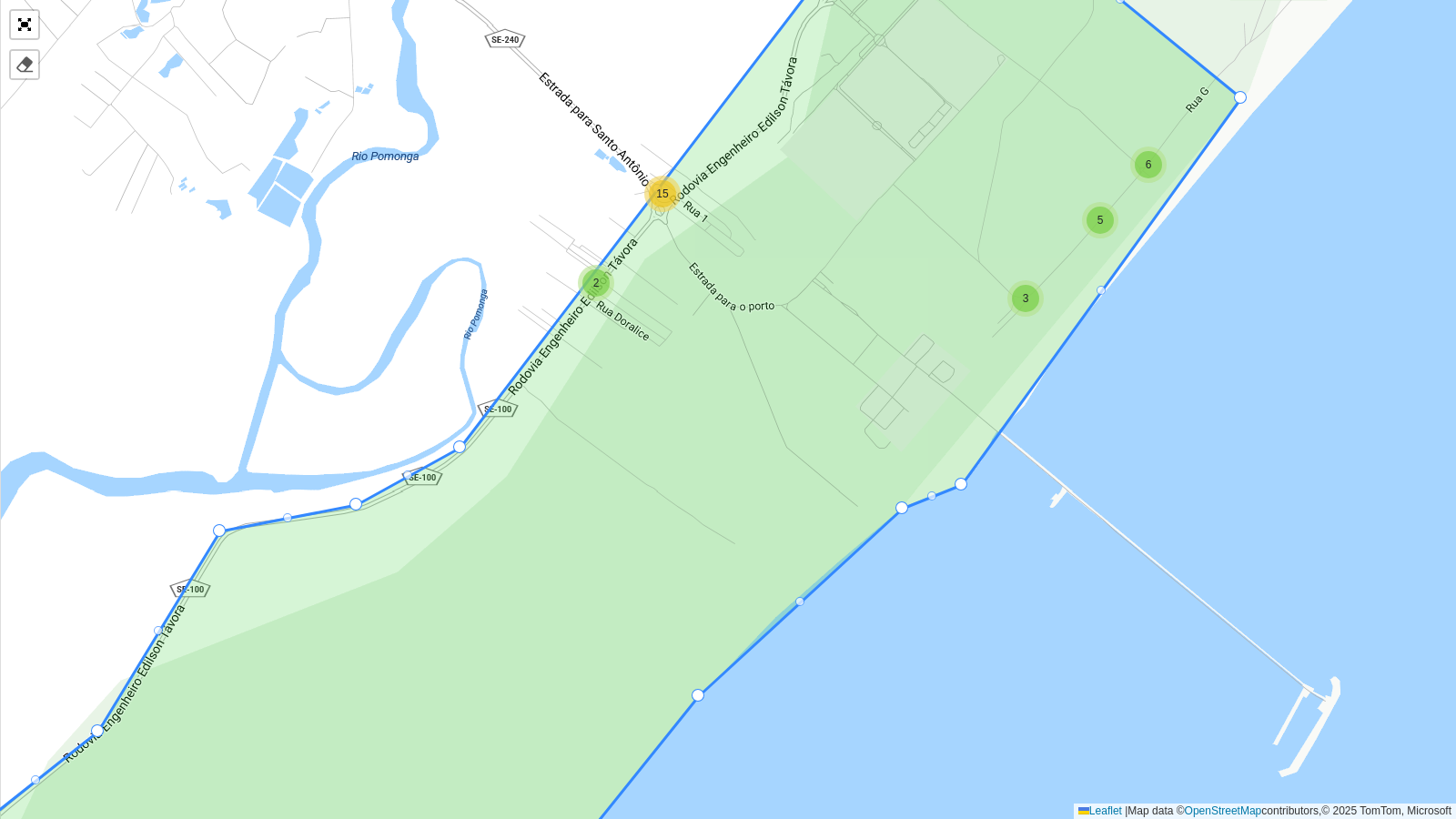
drag, startPoint x: 548, startPoint y: 116, endPoint x: 460, endPoint y: 444, distance: 339.6
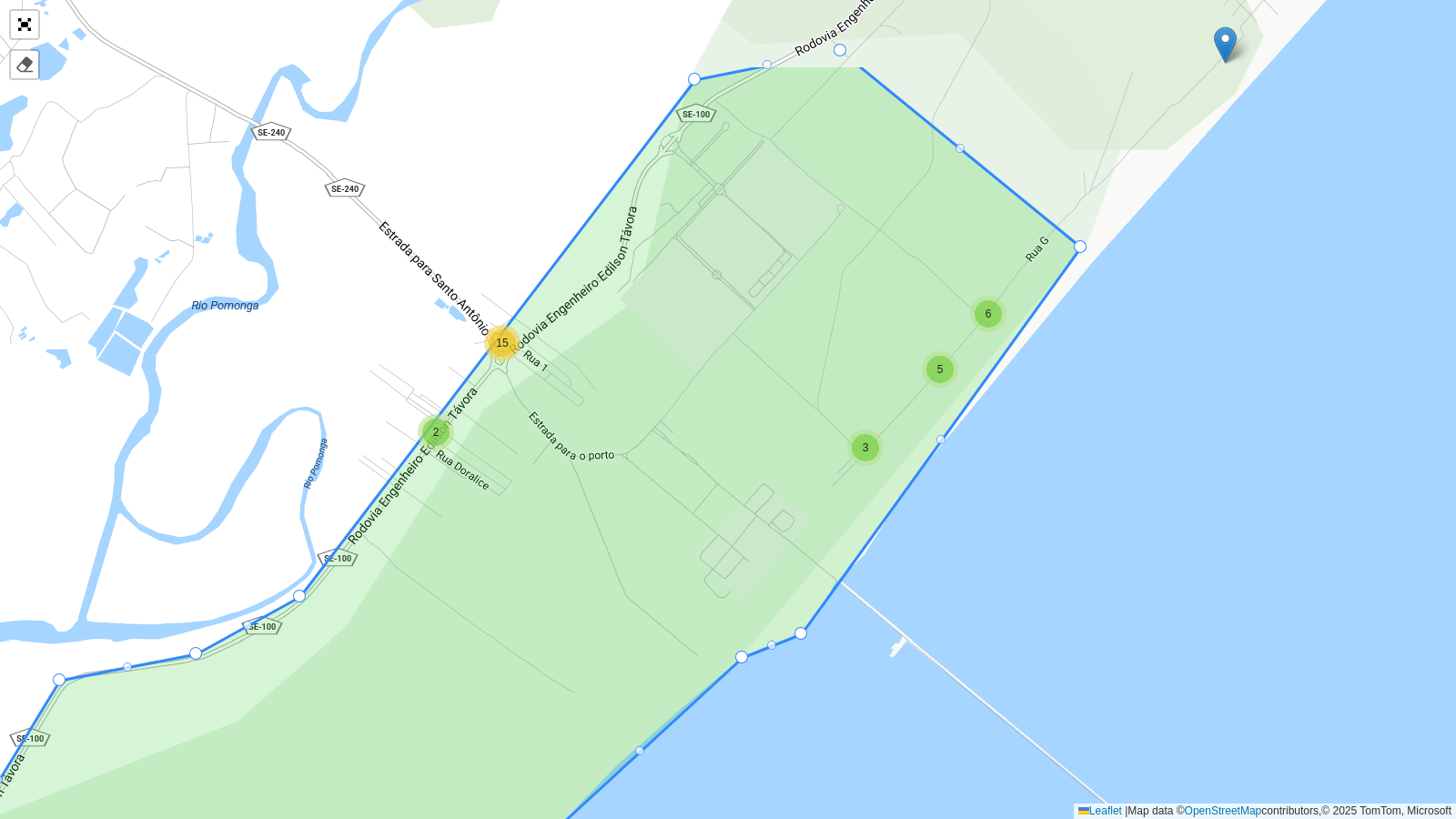
drag, startPoint x: 806, startPoint y: 104, endPoint x: 641, endPoint y: 258, distance: 225.7
click at [641, 258] on icon at bounding box center [412, 558] width 1337 height 988
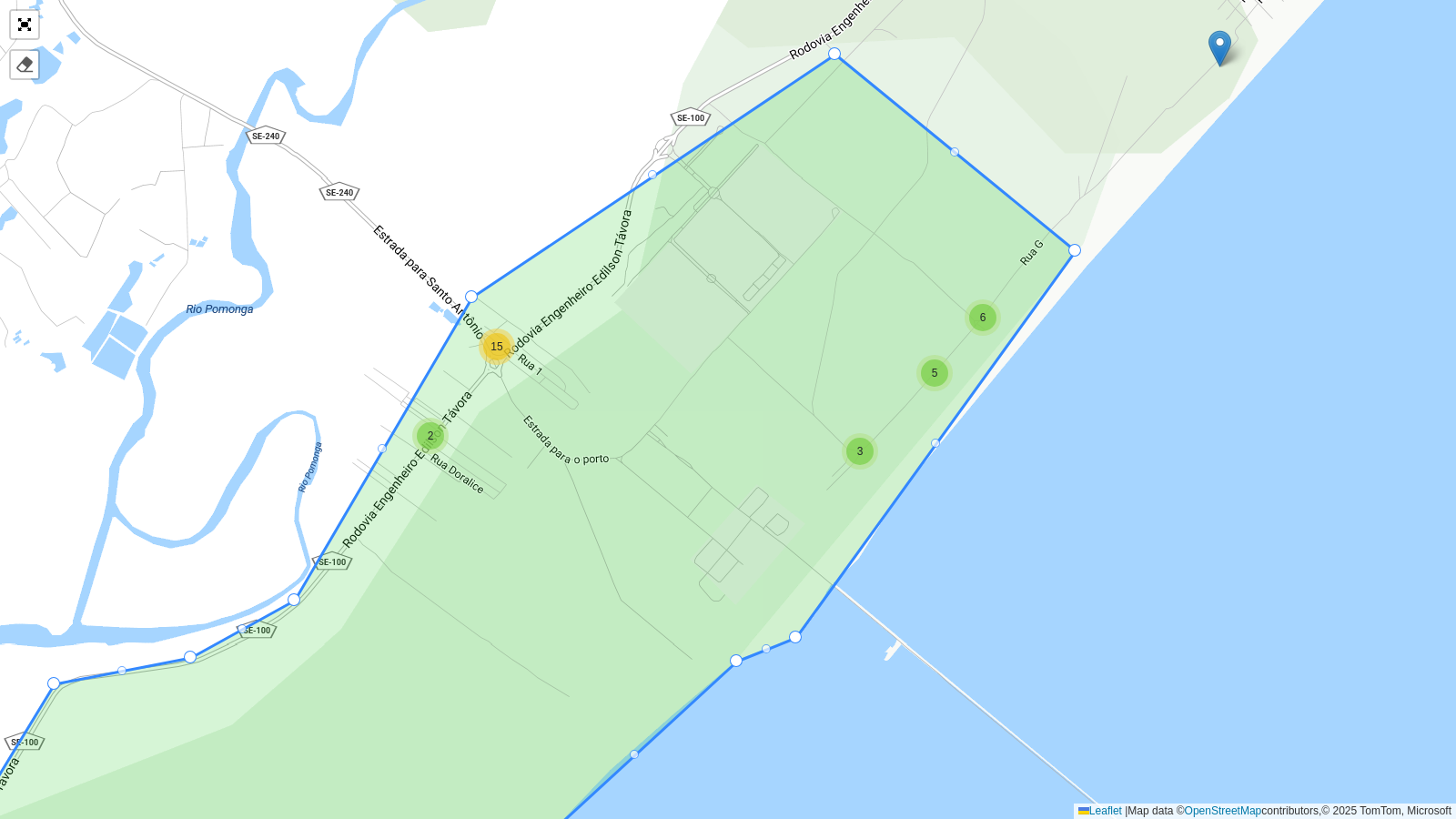
drag, startPoint x: 690, startPoint y: 79, endPoint x: 474, endPoint y: 293, distance: 304.1
click at [383, 446] on div at bounding box center [382, 448] width 9 height 9
drag, startPoint x: 383, startPoint y: 446, endPoint x: 369, endPoint y: 365, distance: 82.2
click at [652, 172] on div at bounding box center [653, 174] width 9 height 9
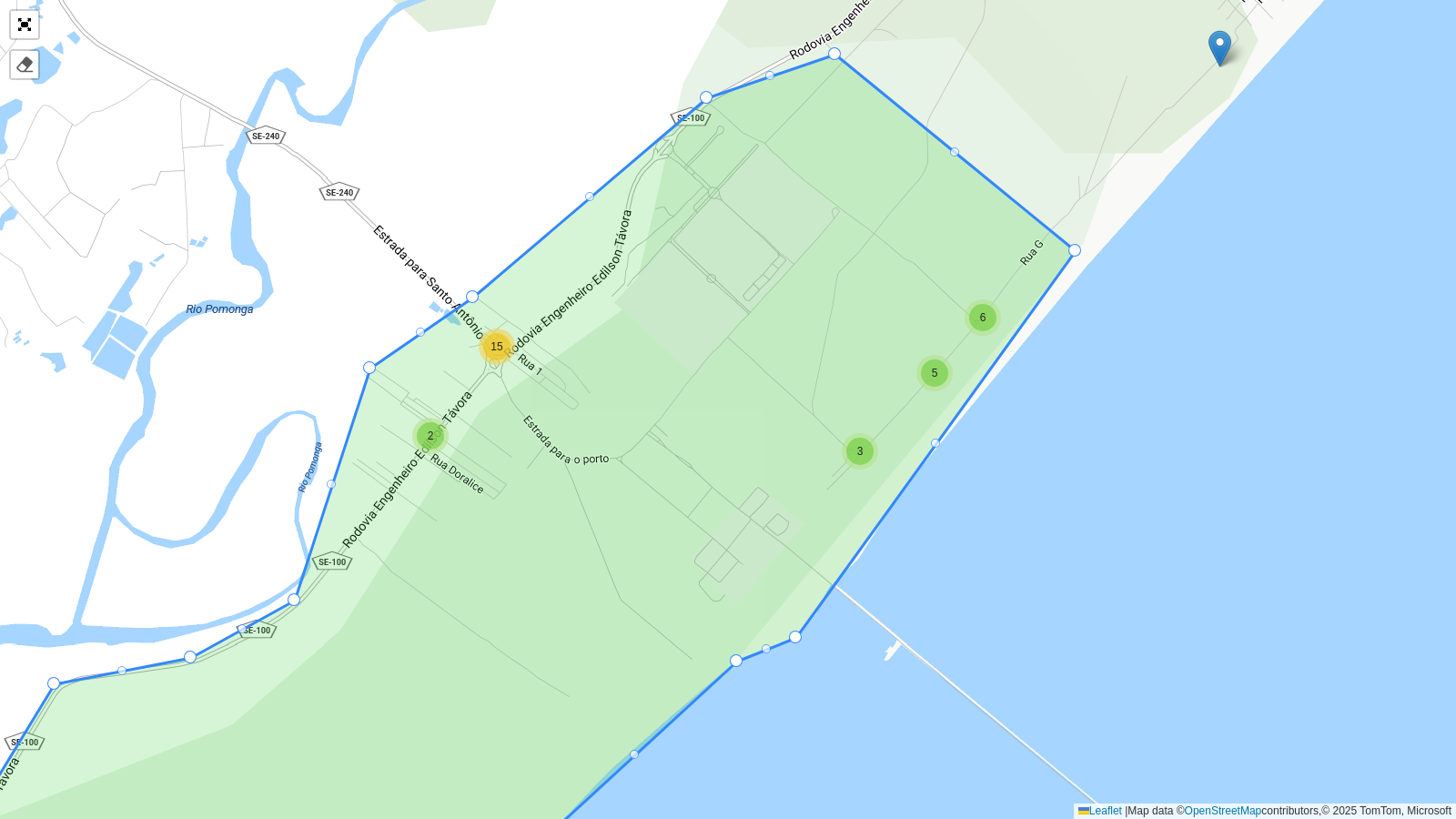
drag, startPoint x: 652, startPoint y: 172, endPoint x: 705, endPoint y: 94, distance: 94.3
drag, startPoint x: 828, startPoint y: 50, endPoint x: 814, endPoint y: 34, distance: 21.3
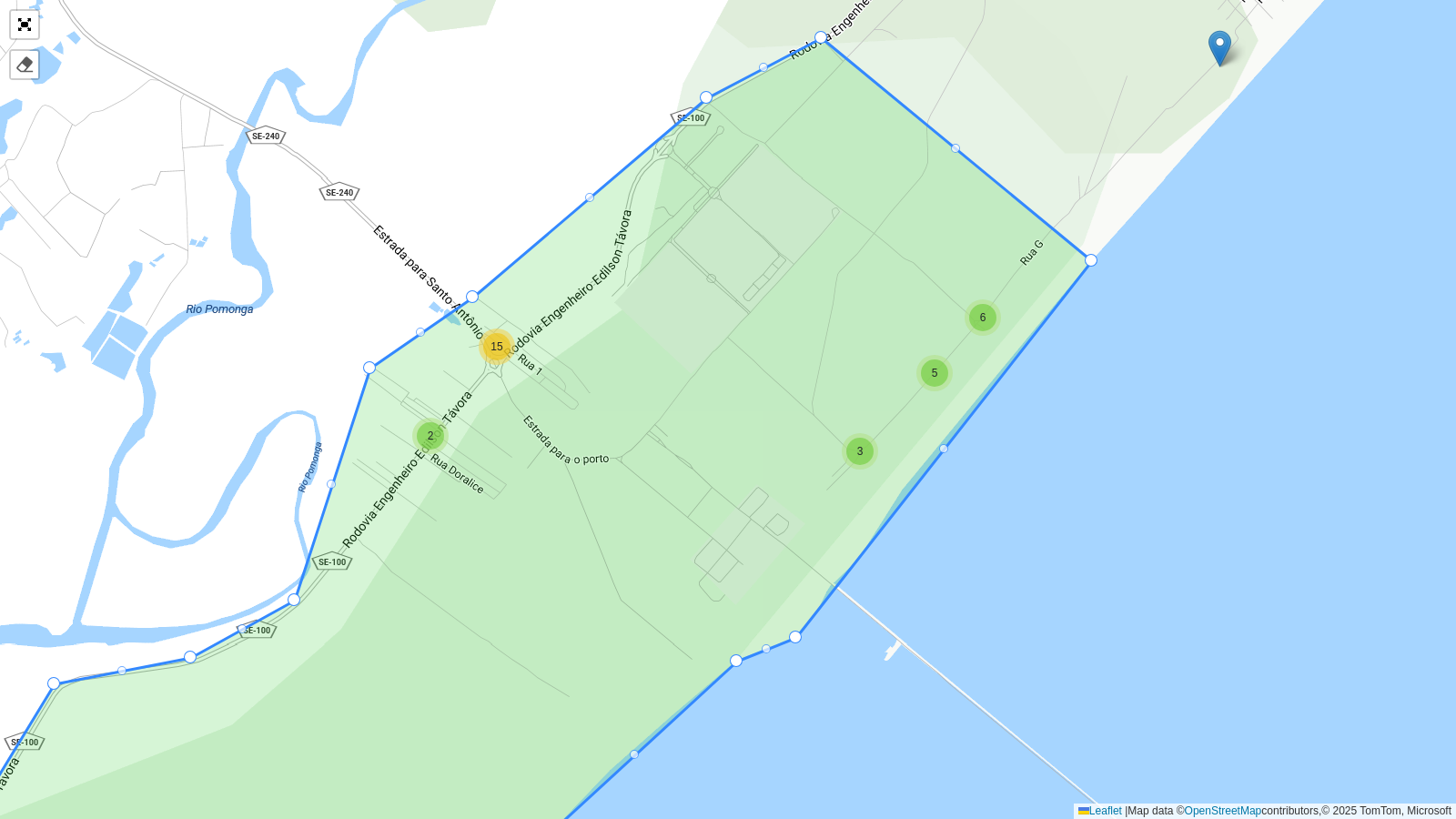
drag, startPoint x: 1076, startPoint y: 251, endPoint x: 1092, endPoint y: 261, distance: 18.9
click at [943, 451] on div at bounding box center [943, 448] width 9 height 9
drag, startPoint x: 942, startPoint y: 449, endPoint x: 906, endPoint y: 484, distance: 50.2
click at [849, 559] on div at bounding box center [850, 559] width 9 height 9
click at [851, 559] on div at bounding box center [850, 559] width 9 height 9
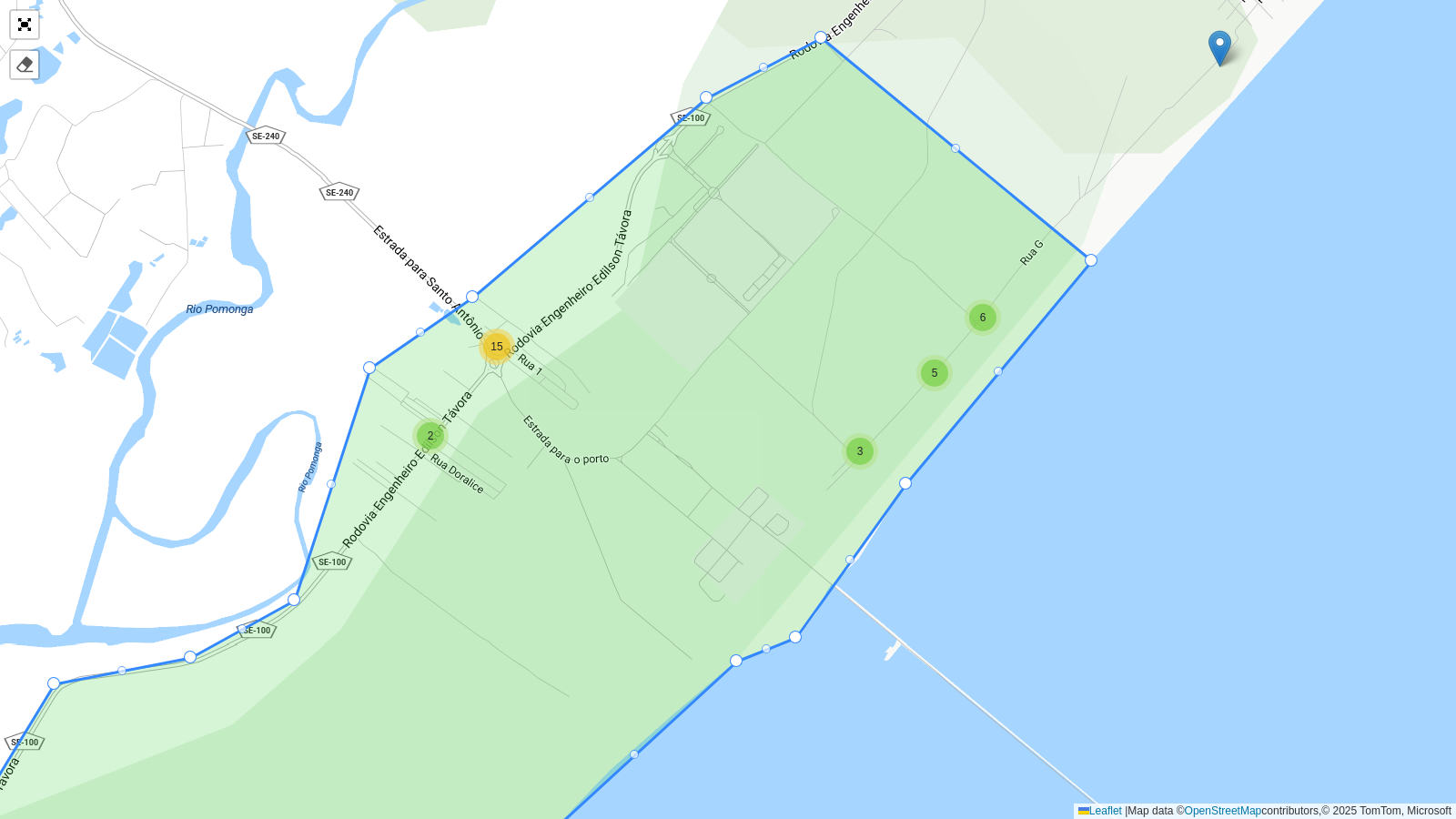
click at [851, 554] on icon at bounding box center [501, 471] width 1183 height 866
drag, startPoint x: 907, startPoint y: 483, endPoint x: 864, endPoint y: 550, distance: 79.6
click at [971, 402] on icon at bounding box center [501, 471] width 1183 height 866
click at [977, 405] on div at bounding box center [976, 405] width 9 height 9
drag, startPoint x: 977, startPoint y: 405, endPoint x: 906, endPoint y: 484, distance: 106.2
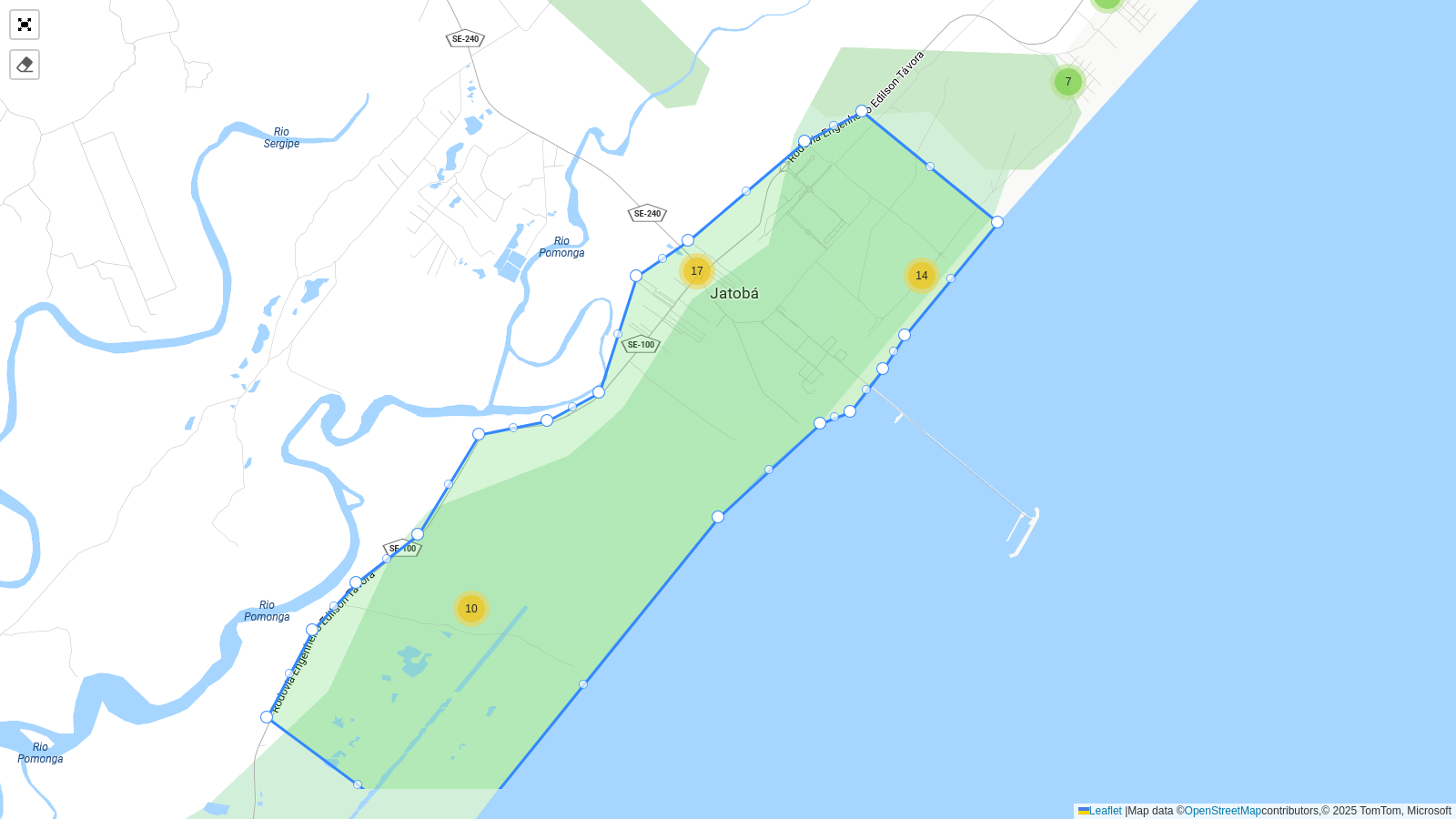
drag, startPoint x: 897, startPoint y: 504, endPoint x: 1017, endPoint y: 230, distance: 299.1
click at [1017, 231] on div "3 6 10 3 7 14 17 2 11 23 20 9 260 9 46 141 196 3 2 28 73 58 105 9 83 63 274 6 5…" at bounding box center [728, 409] width 1456 height 819
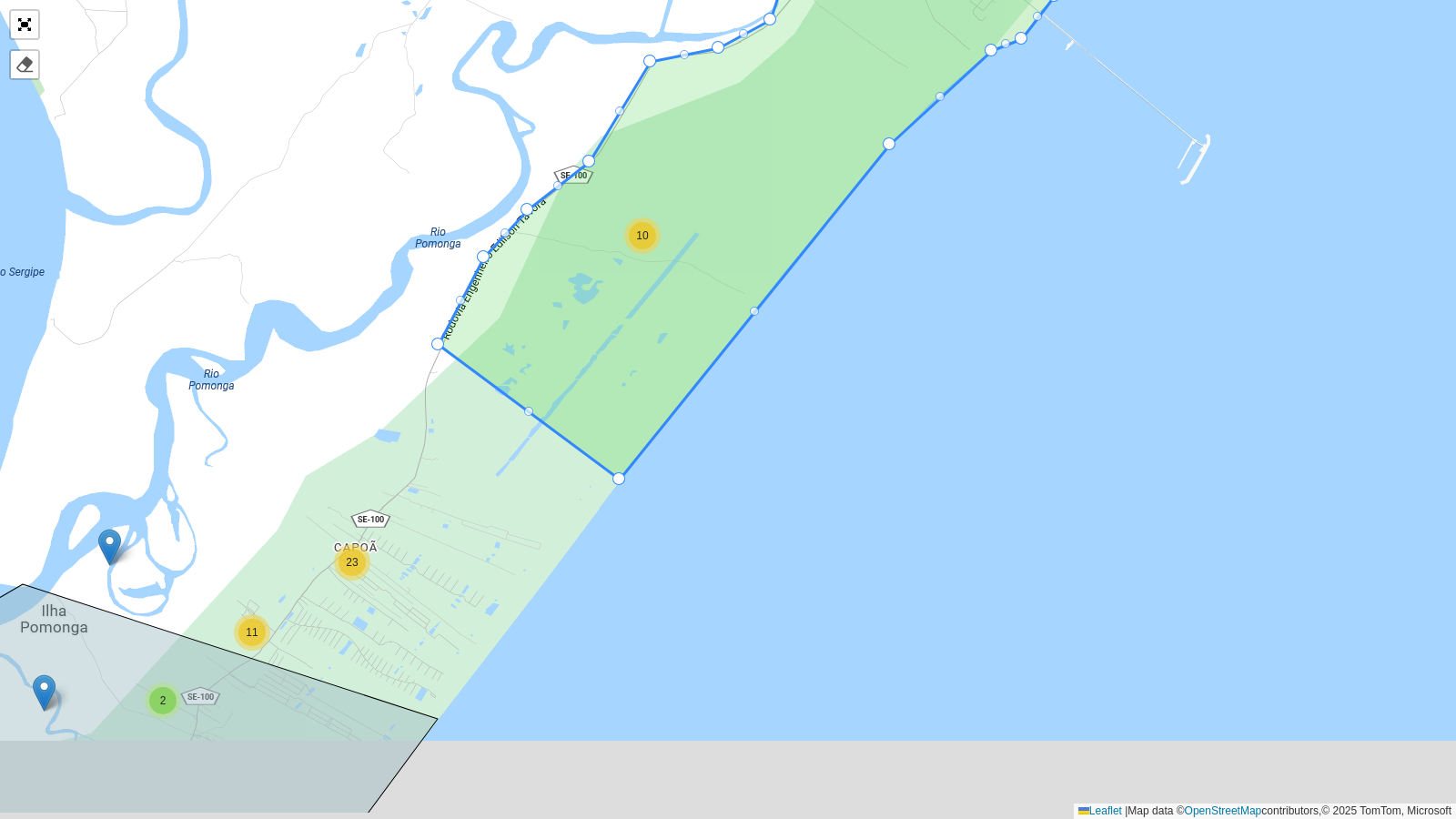
drag, startPoint x: 782, startPoint y: 464, endPoint x: 833, endPoint y: 325, distance: 148.1
click at [833, 327] on div "6 10 3 7 14 17 2 11 23 20 9 260 9 46 141 196 3 2 28 73 58 105 9 83 63 274 6 53 …" at bounding box center [728, 409] width 1456 height 819
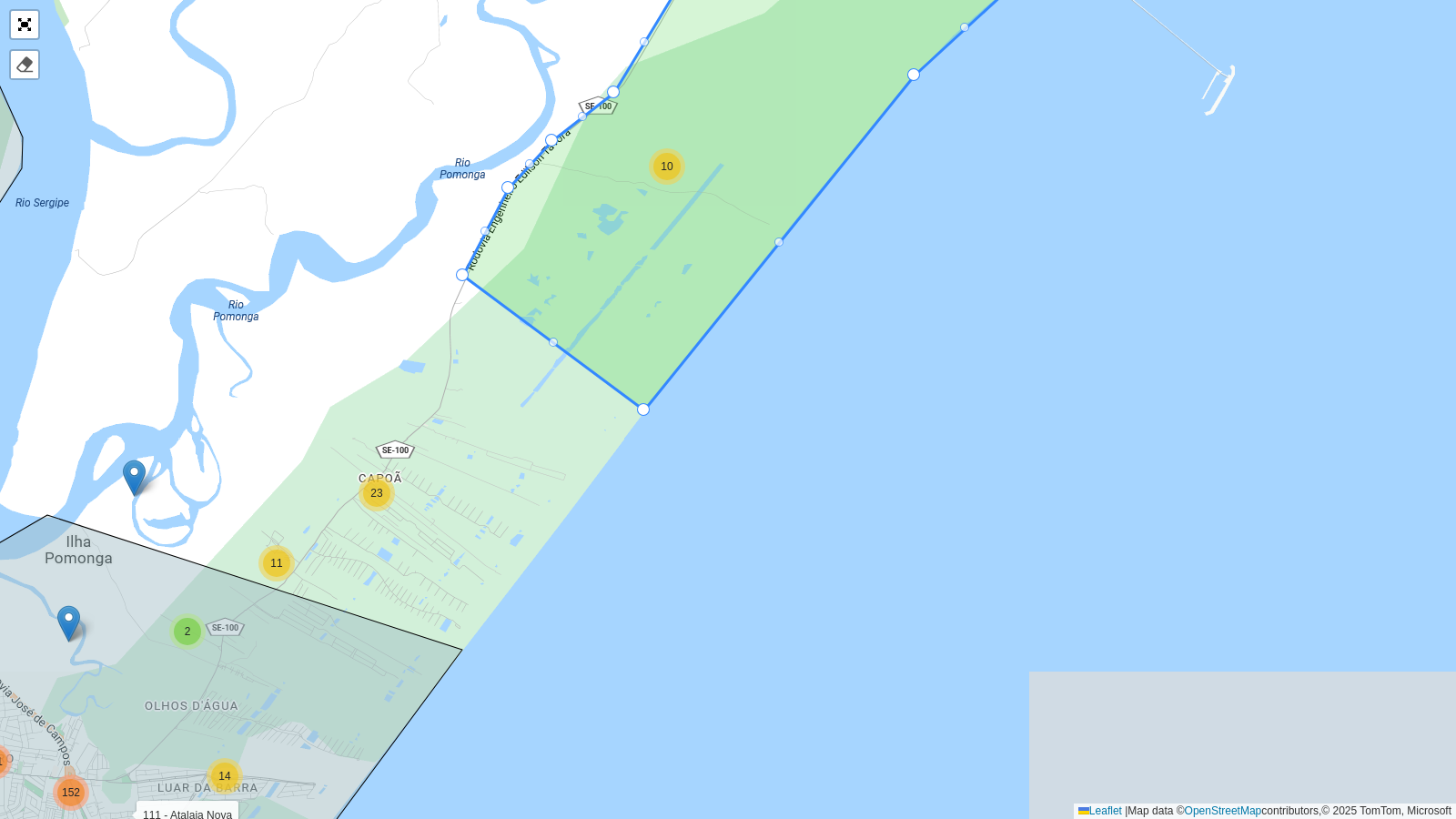
drag, startPoint x: 797, startPoint y: 367, endPoint x: 770, endPoint y: 446, distance: 83.5
click at [770, 446] on div "10 3 7 14 17 2 11 23 20 9 260 9 46 141 196 3 2 28 73 58 105 9 83 63 274 6 53 10…" at bounding box center [728, 409] width 1456 height 819
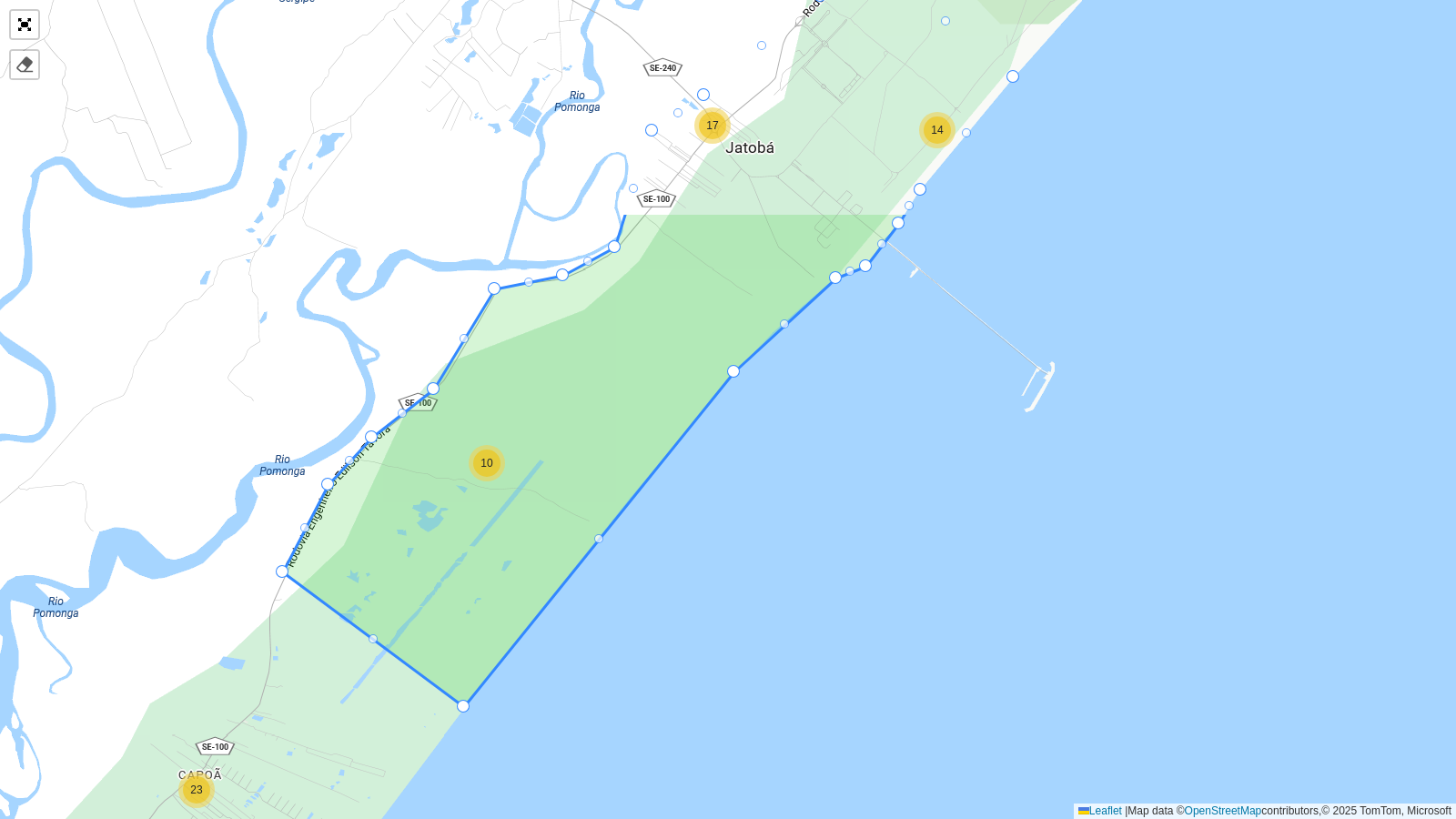
drag, startPoint x: 790, startPoint y: 410, endPoint x: 610, endPoint y: 685, distance: 328.7
click at [610, 666] on div "10 3 7 14 17 2 11 23 20 9 260 9 46 141 196 3 2 28 73 58 105 9 83 63 274 6 53 10…" at bounding box center [728, 409] width 1456 height 819
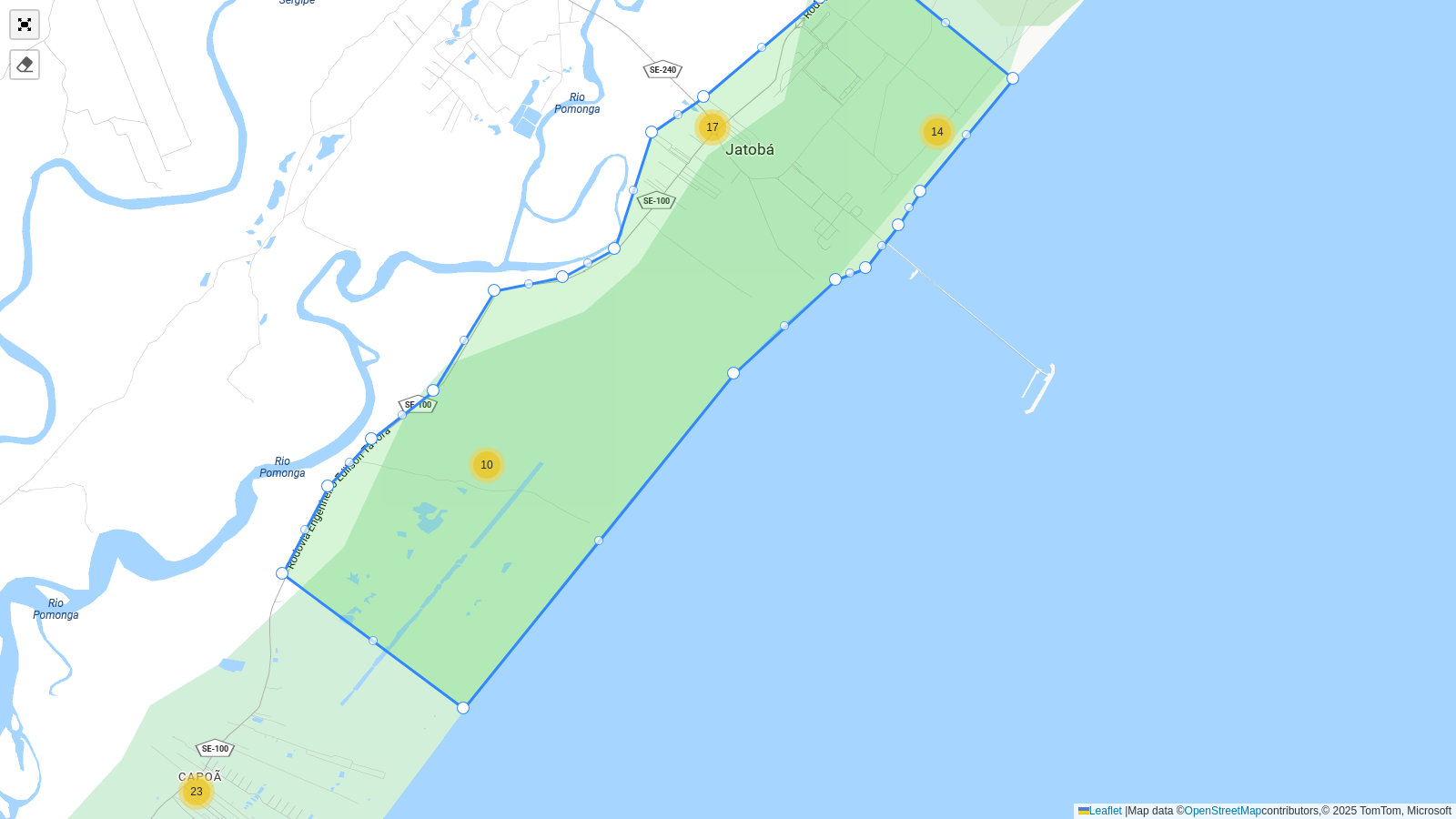
click at [21, 19] on link "Abrir mapa em tela cheia" at bounding box center [24, 24] width 27 height 27
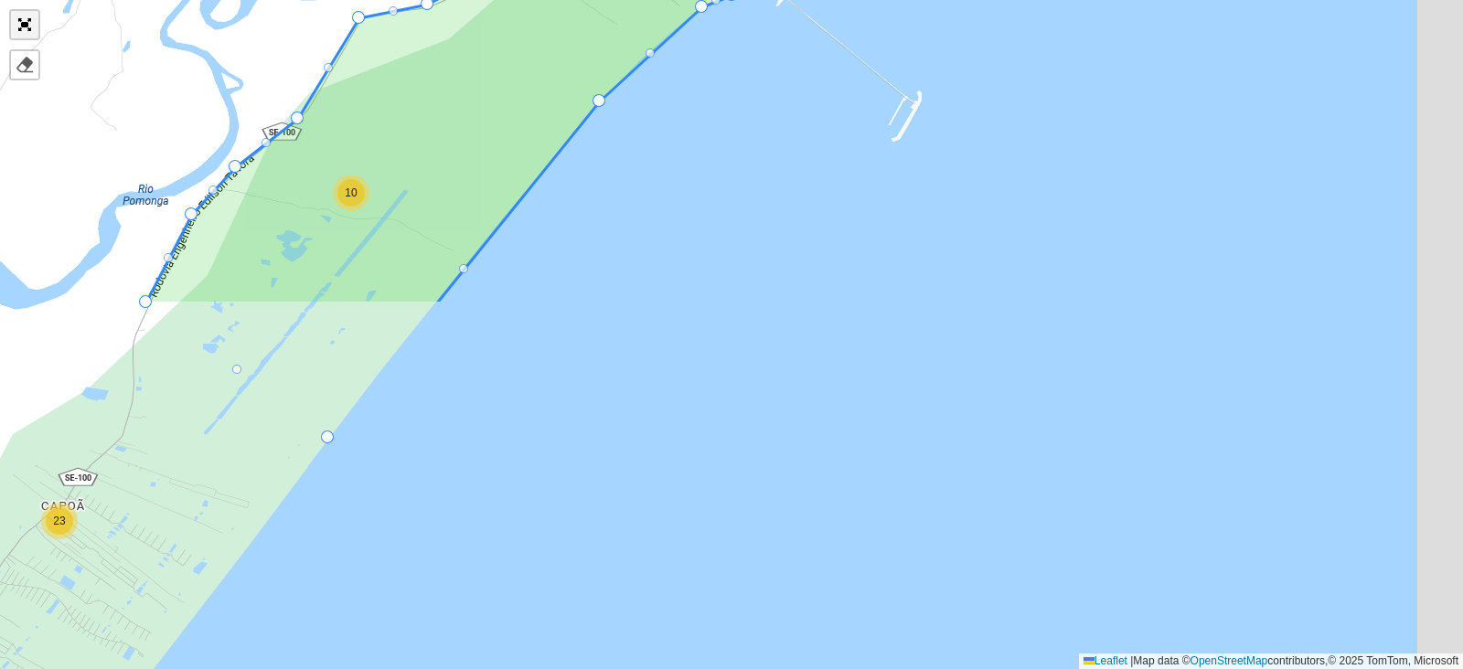
scroll to position [588, 0]
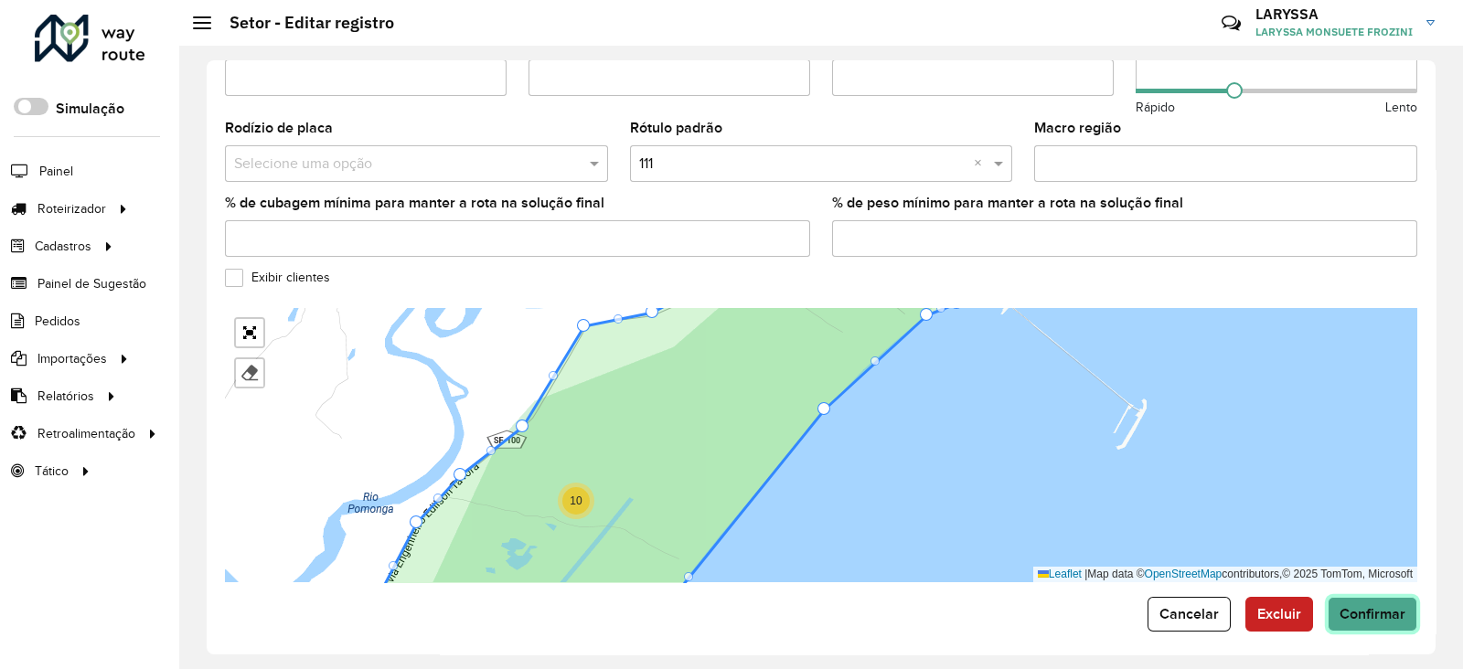
click at [1363, 614] on button "Confirmar" at bounding box center [1373, 614] width 90 height 35
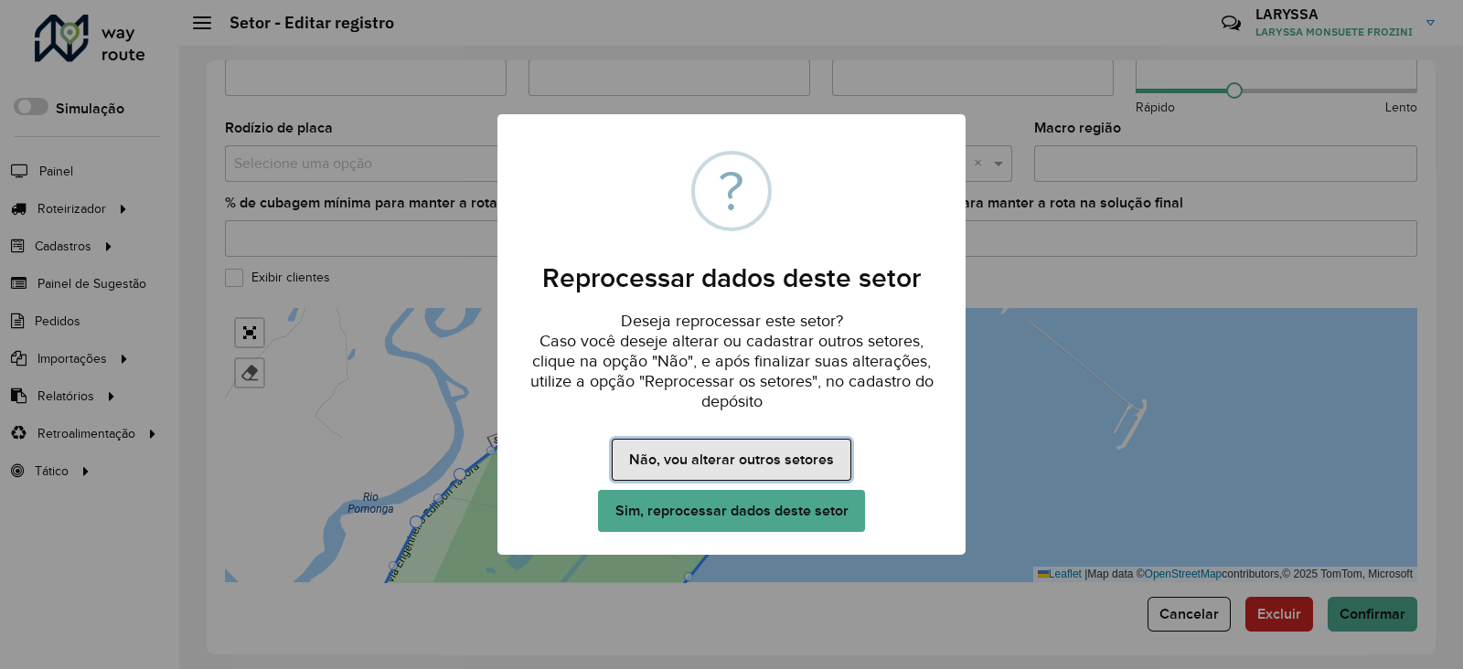
click at [725, 456] on button "Não, vou alterar outros setores" at bounding box center [731, 460] width 239 height 42
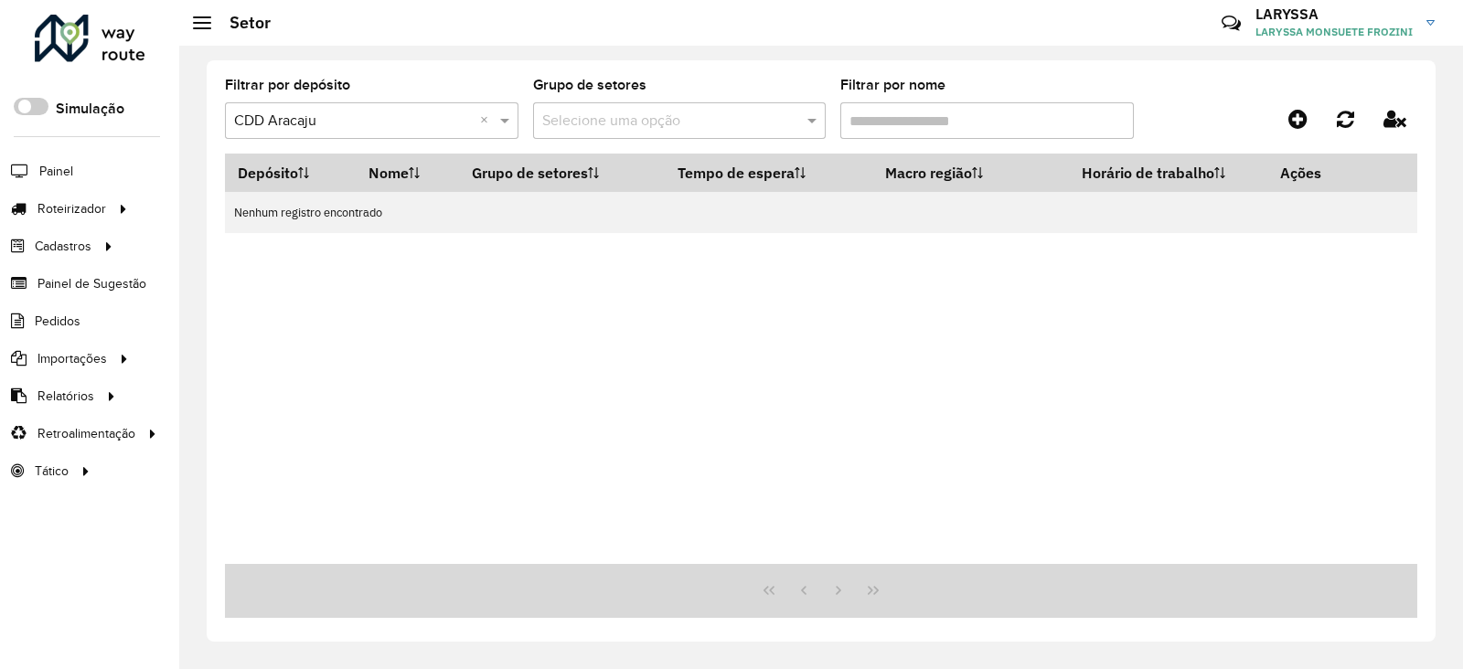
click at [883, 113] on input "Filtrar por nome" at bounding box center [987, 120] width 294 height 37
click at [942, 120] on input "***" at bounding box center [987, 120] width 294 height 37
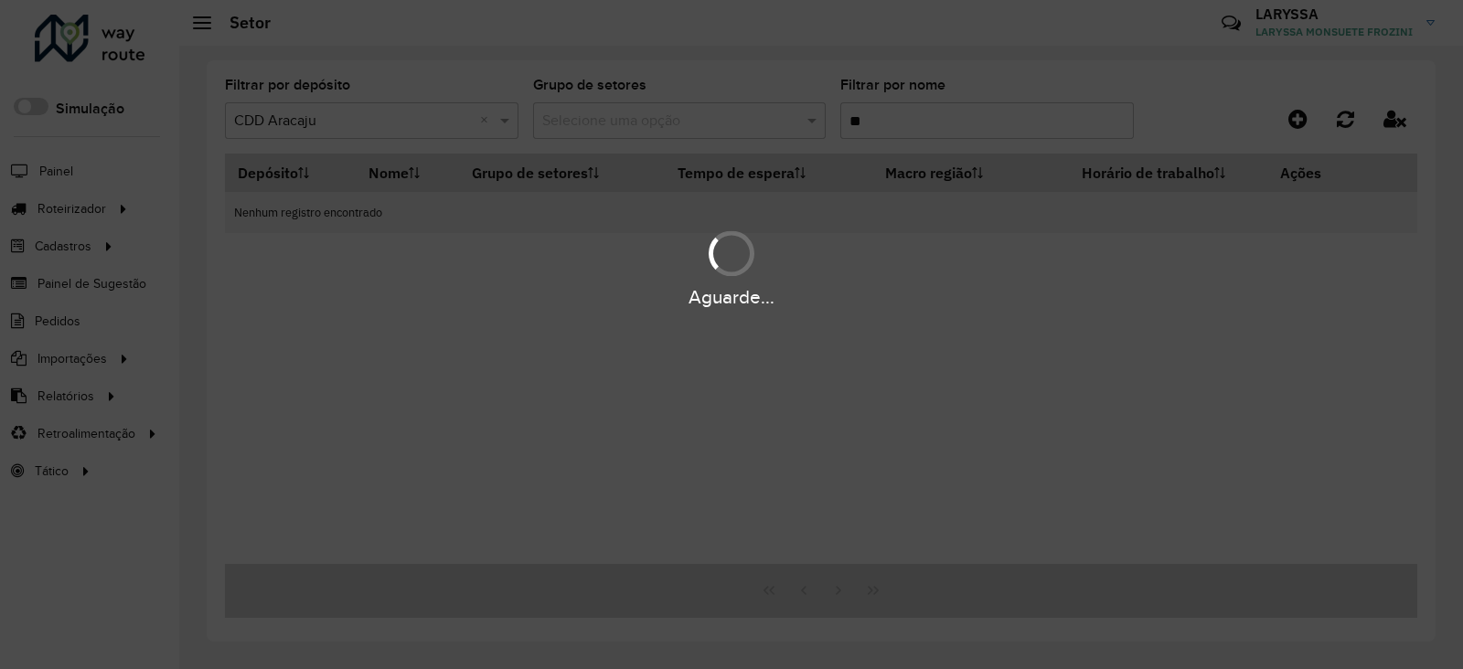
type input "***"
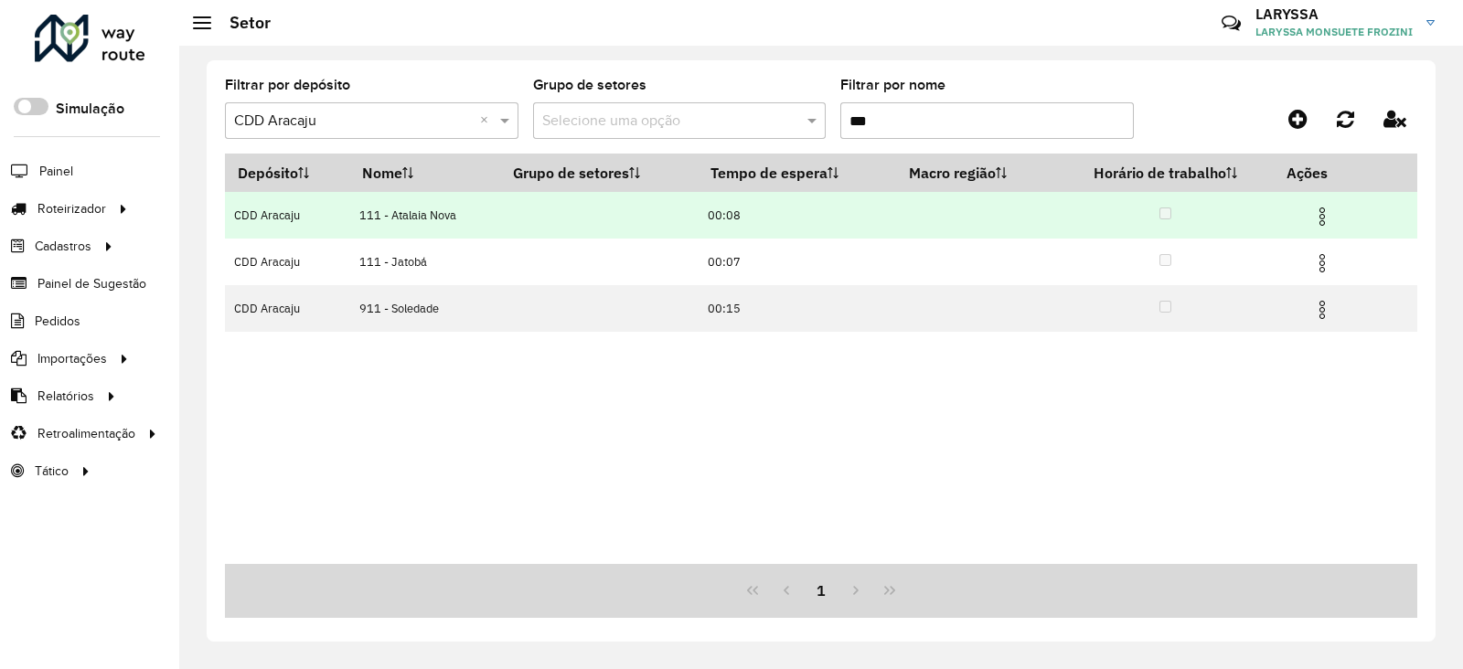
click at [1326, 219] on img at bounding box center [1322, 217] width 22 height 22
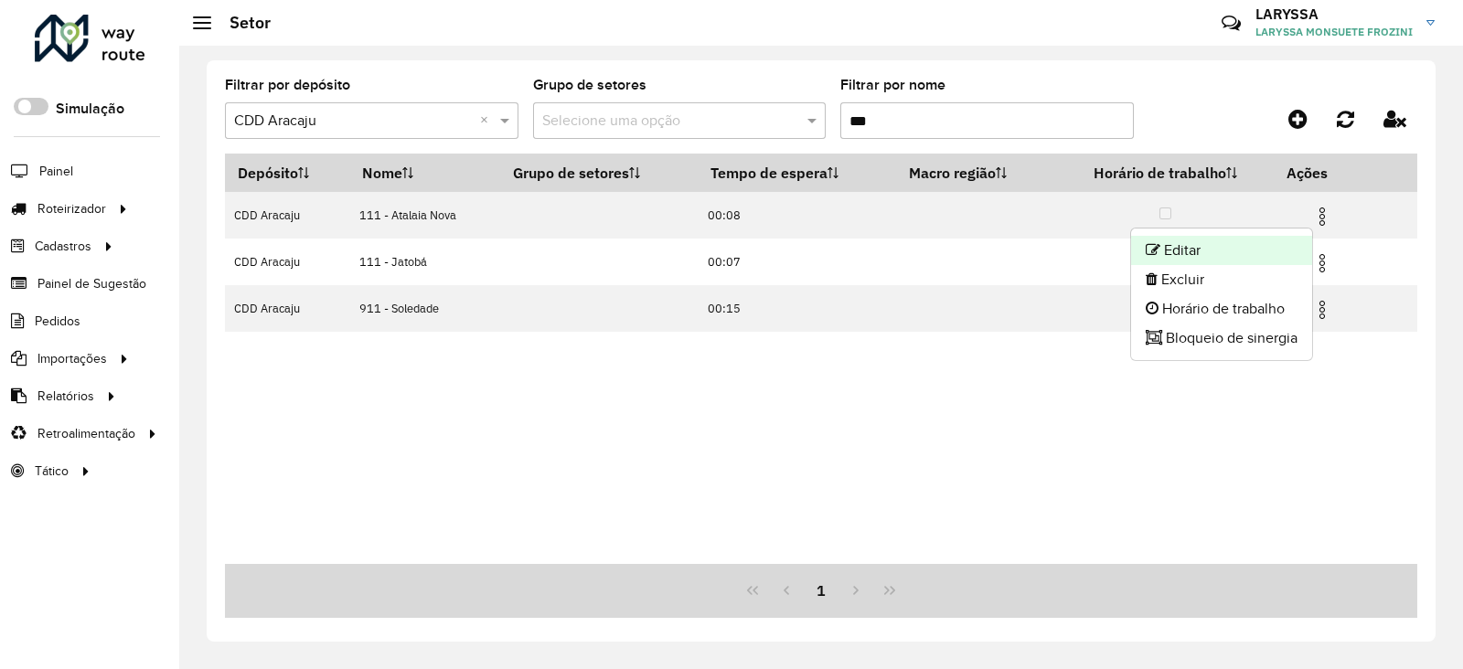
click at [1230, 247] on li "Editar" at bounding box center [1221, 250] width 181 height 29
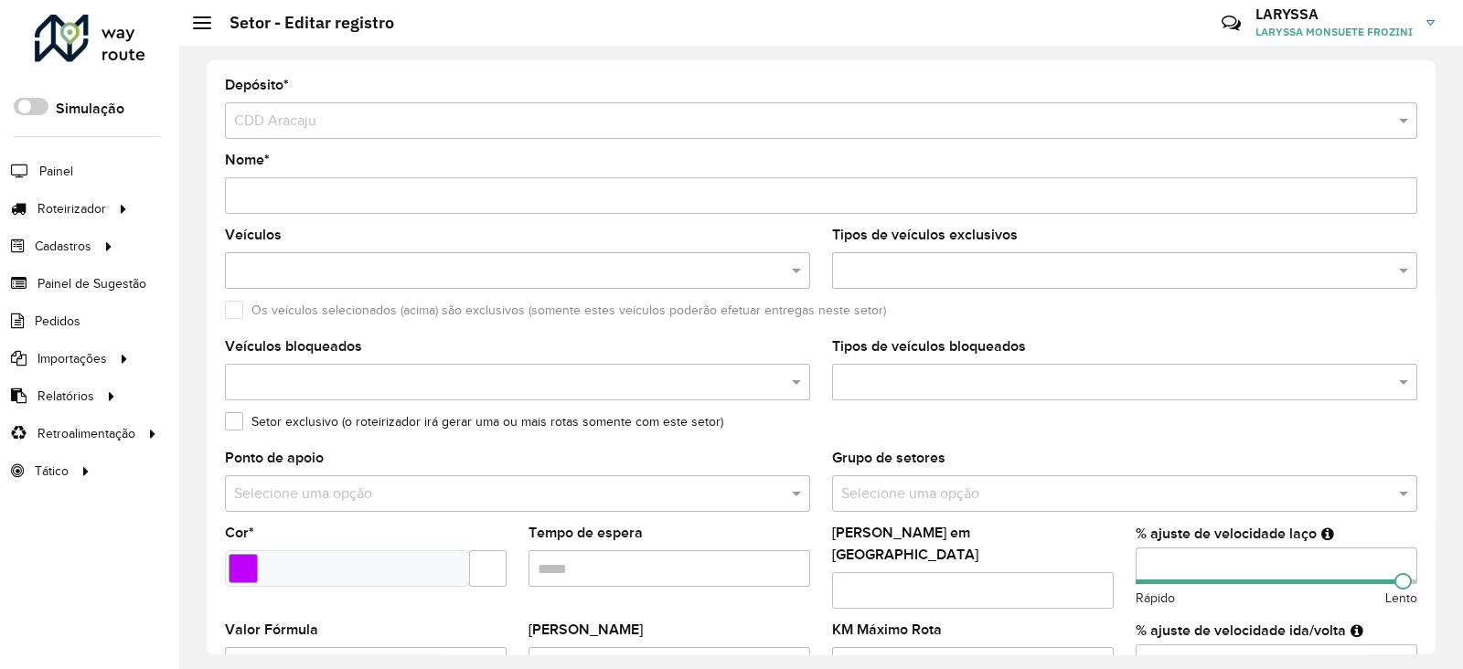
click at [247, 199] on input "Nome *" at bounding box center [821, 195] width 1193 height 37
drag, startPoint x: 354, startPoint y: 194, endPoint x: 265, endPoint y: 190, distance: 88.8
click at [265, 190] on input "**********" at bounding box center [821, 195] width 1193 height 37
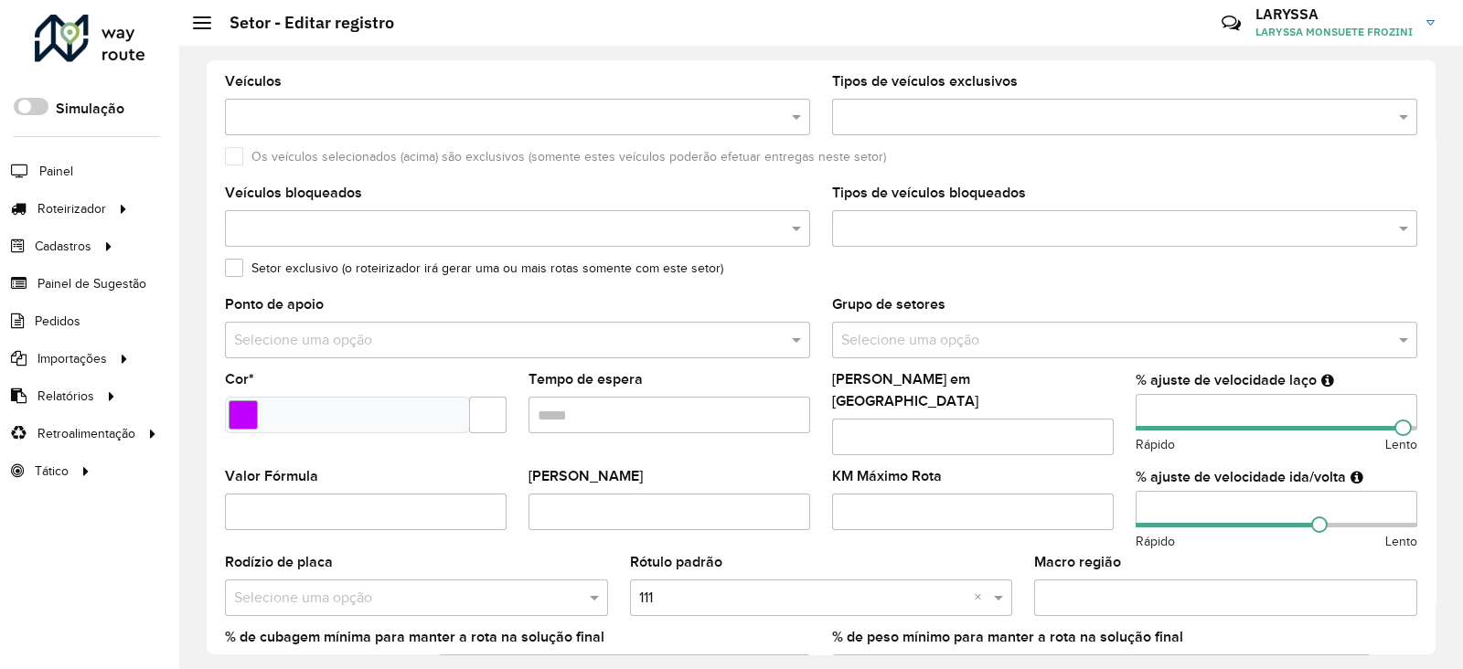
scroll to position [456, 0]
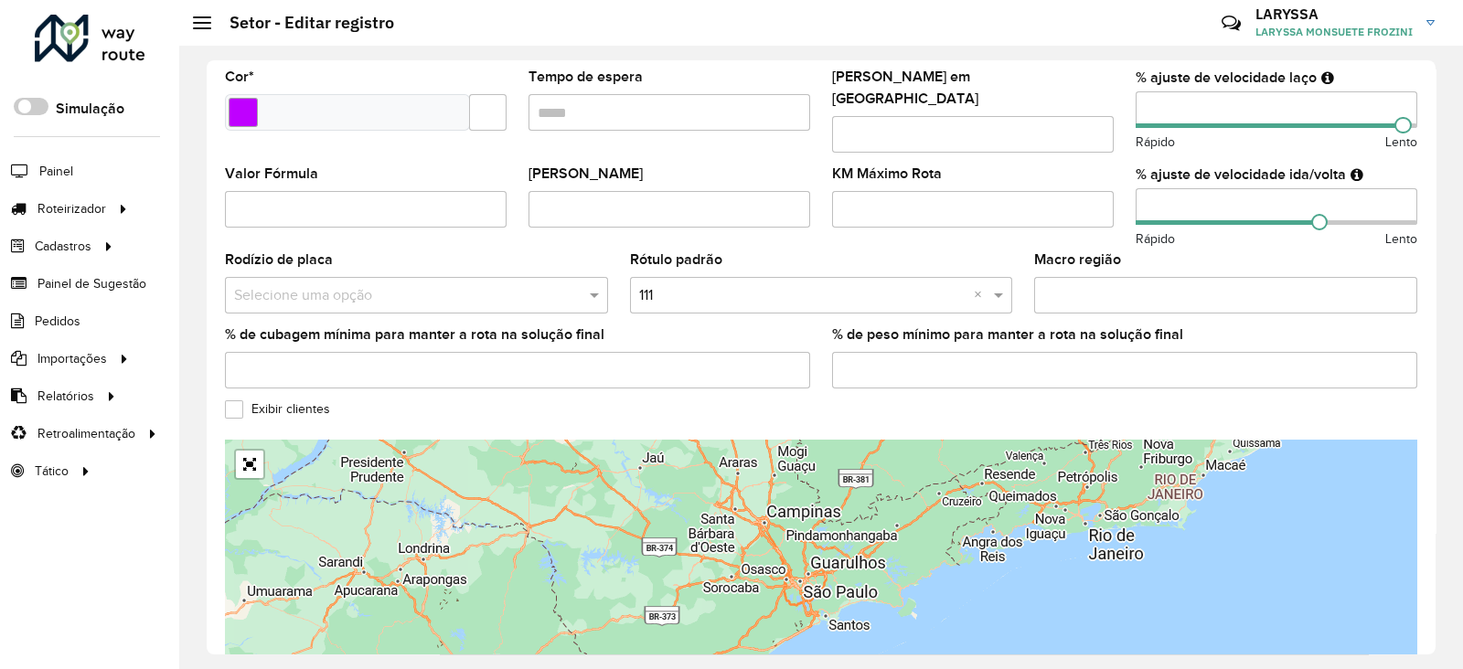
type input "**********"
click at [704, 284] on input "text" at bounding box center [803, 295] width 328 height 22
type input "***"
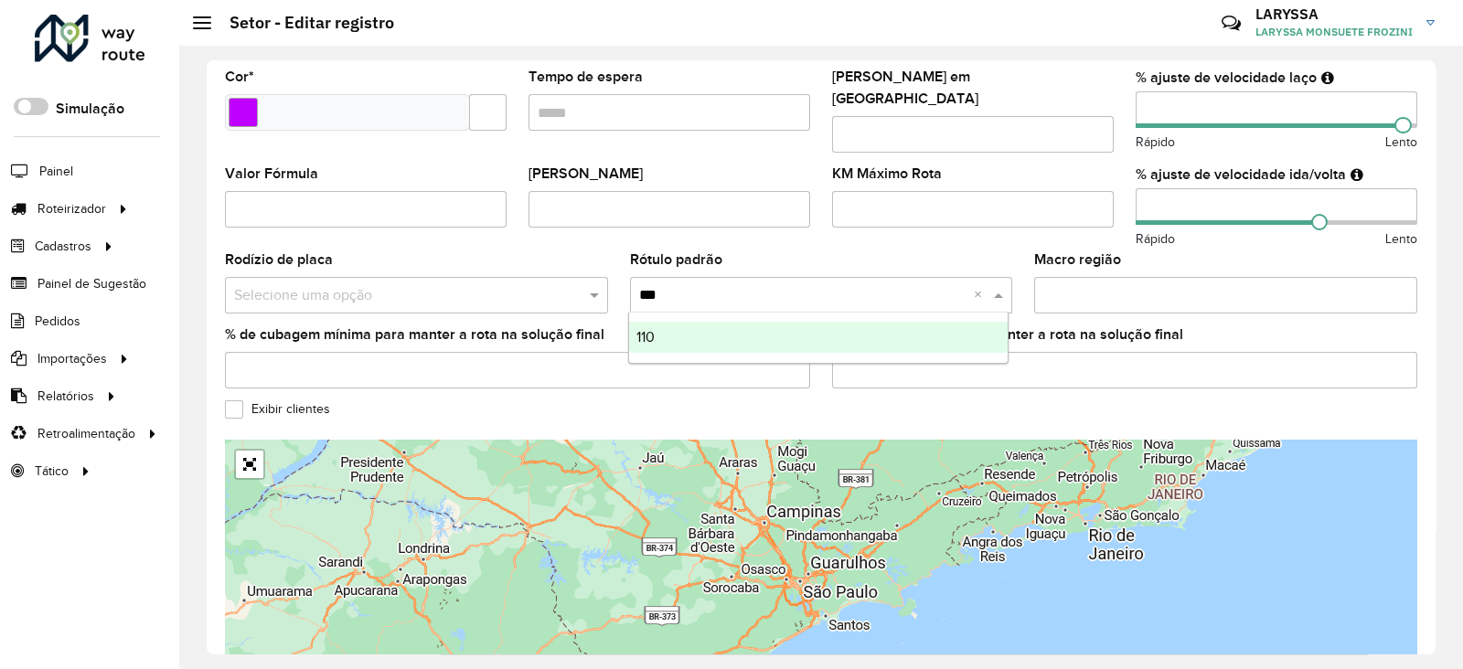
click at [711, 328] on div "110" at bounding box center [819, 337] width 380 height 31
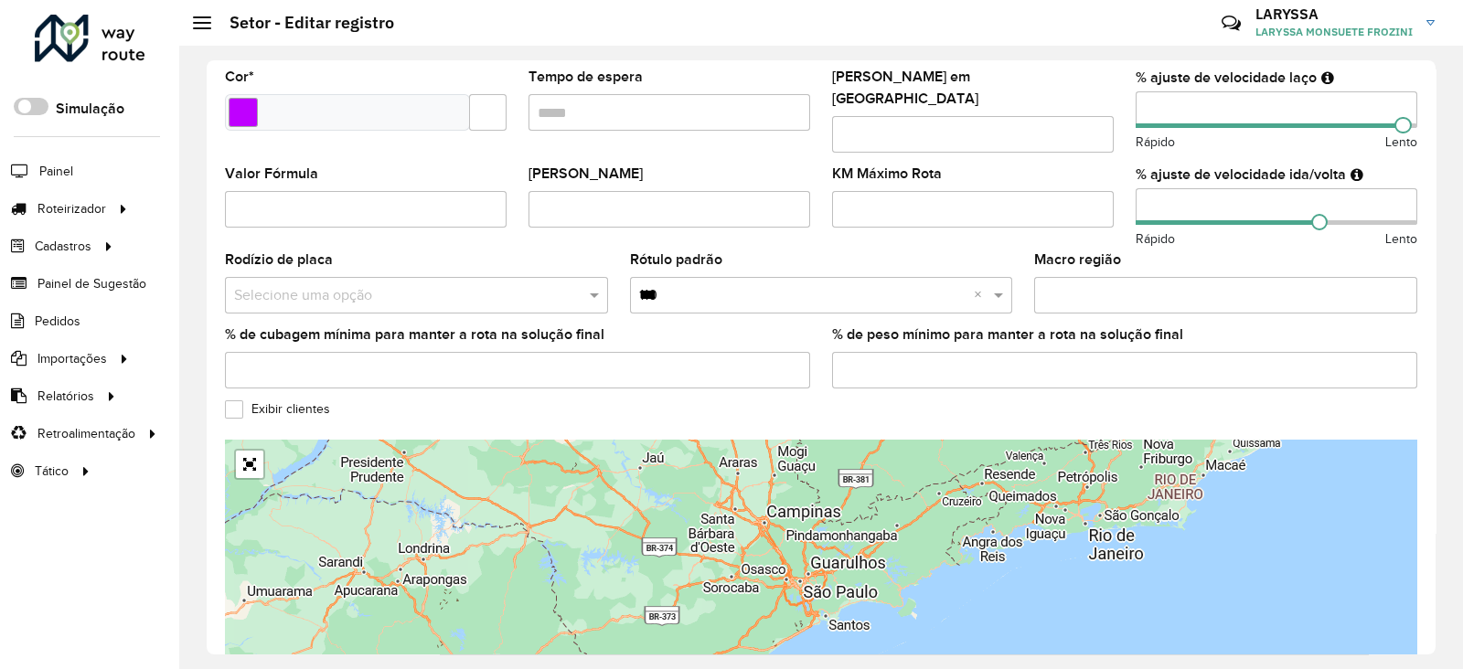
click at [237, 400] on label "Exibir clientes" at bounding box center [277, 409] width 105 height 19
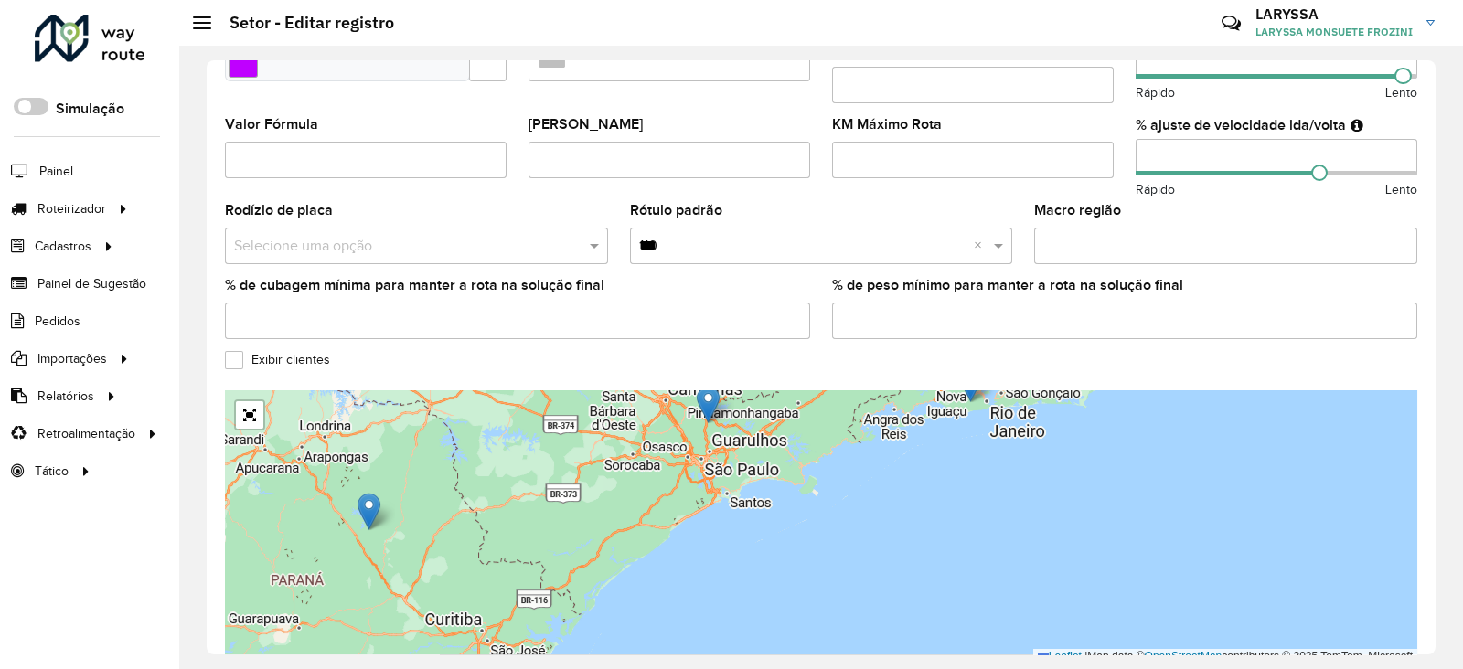
drag, startPoint x: 878, startPoint y: 538, endPoint x: 844, endPoint y: 505, distance: 47.2
click at [844, 505] on div "2 2 2 Leaflet | Map data © OpenStreetMap contributors,© 2025 TomTom, Microsoft" at bounding box center [821, 528] width 1193 height 274
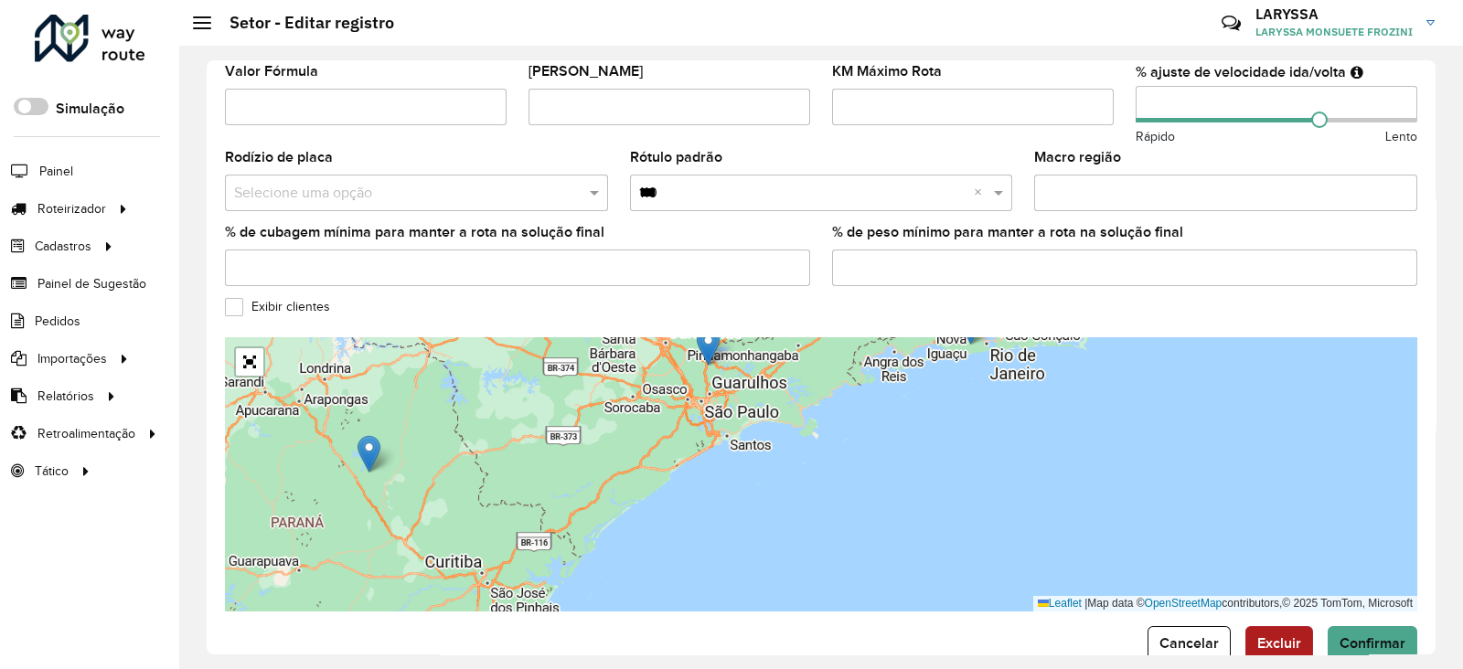
scroll to position [588, 0]
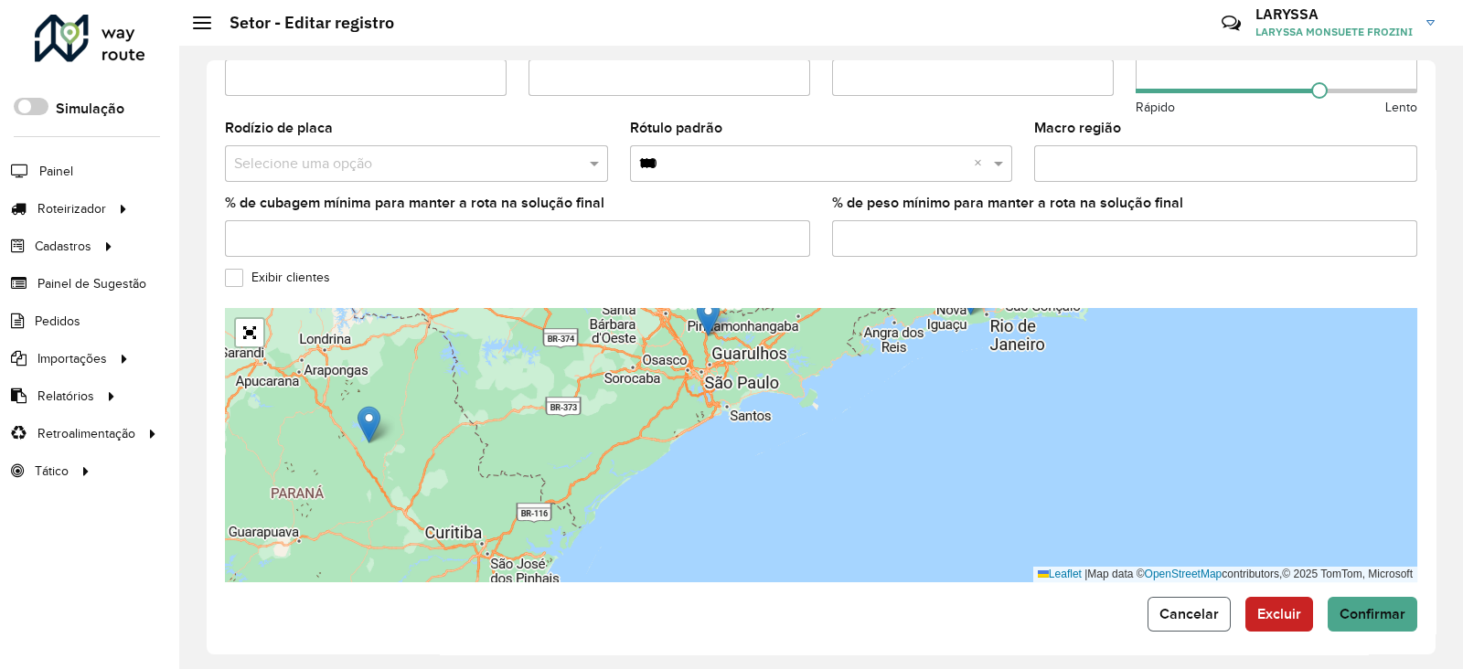
click at [1213, 609] on span "Cancelar" at bounding box center [1189, 614] width 59 height 16
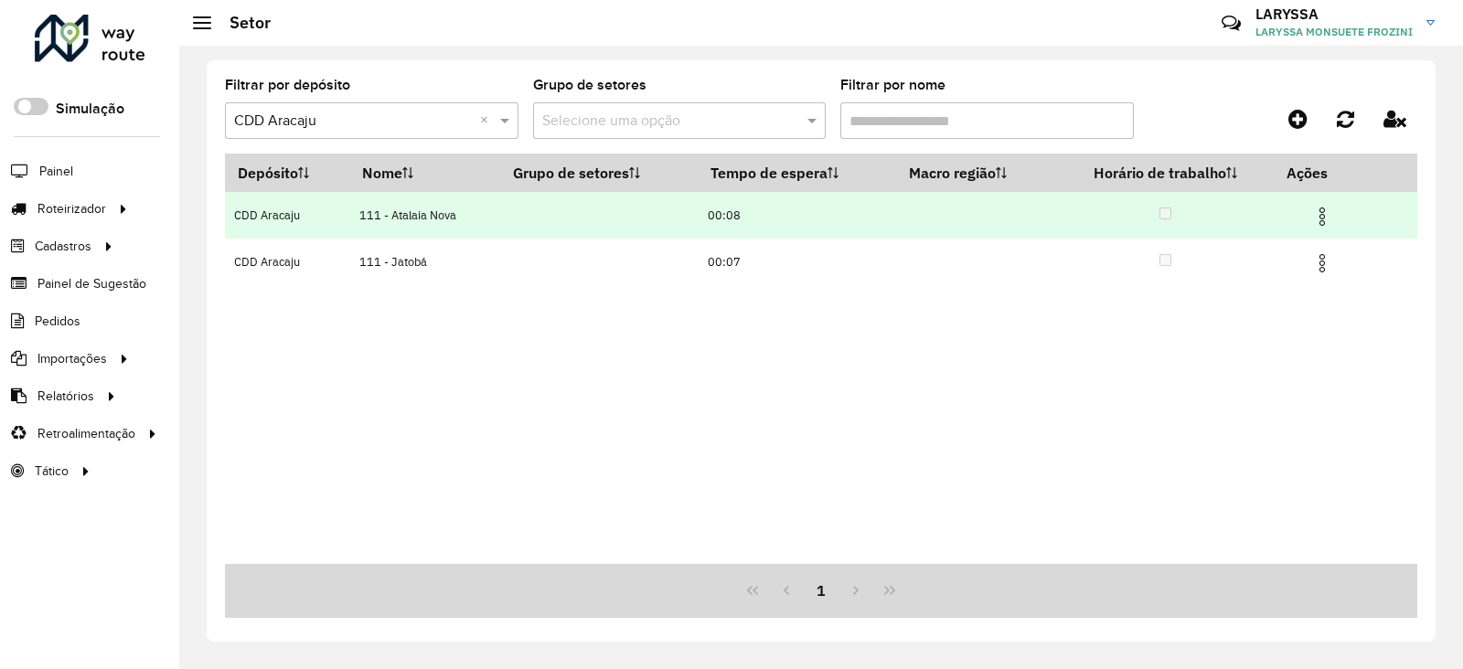
click at [1321, 214] on img at bounding box center [1322, 217] width 22 height 22
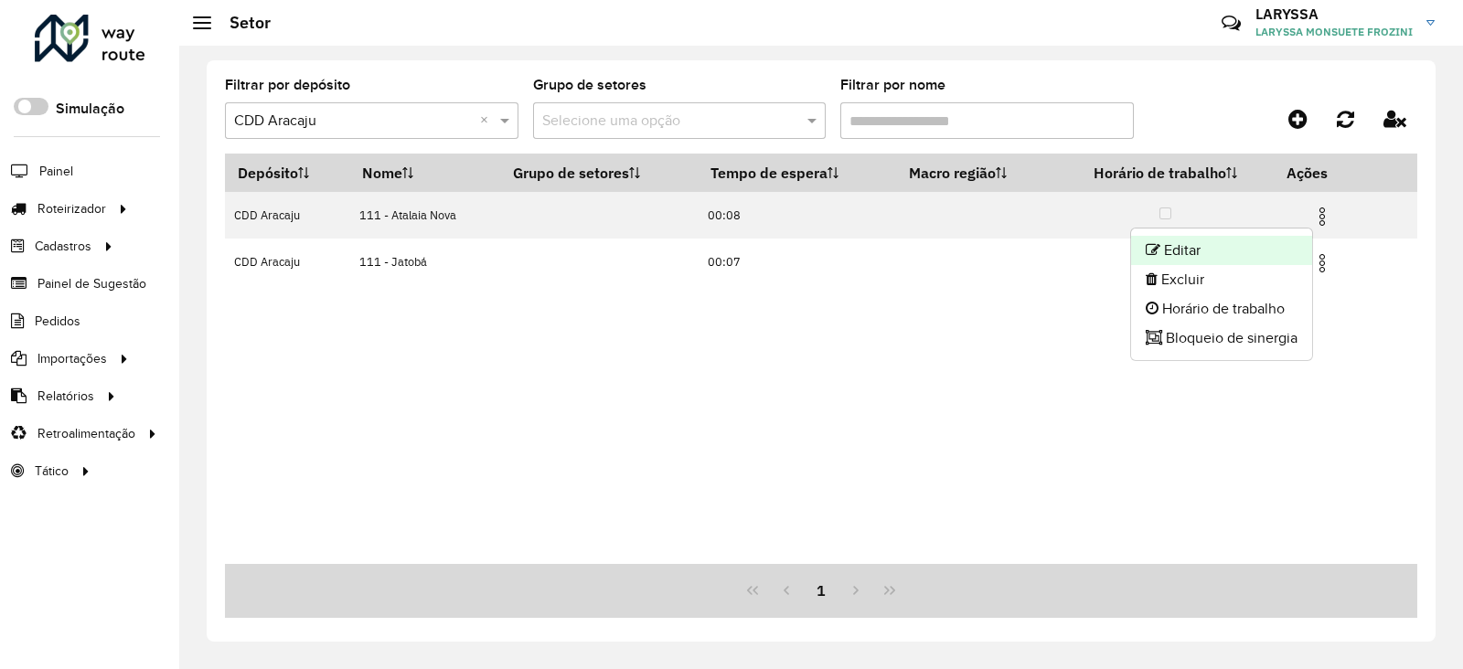
click at [1212, 249] on li "Editar" at bounding box center [1221, 250] width 181 height 29
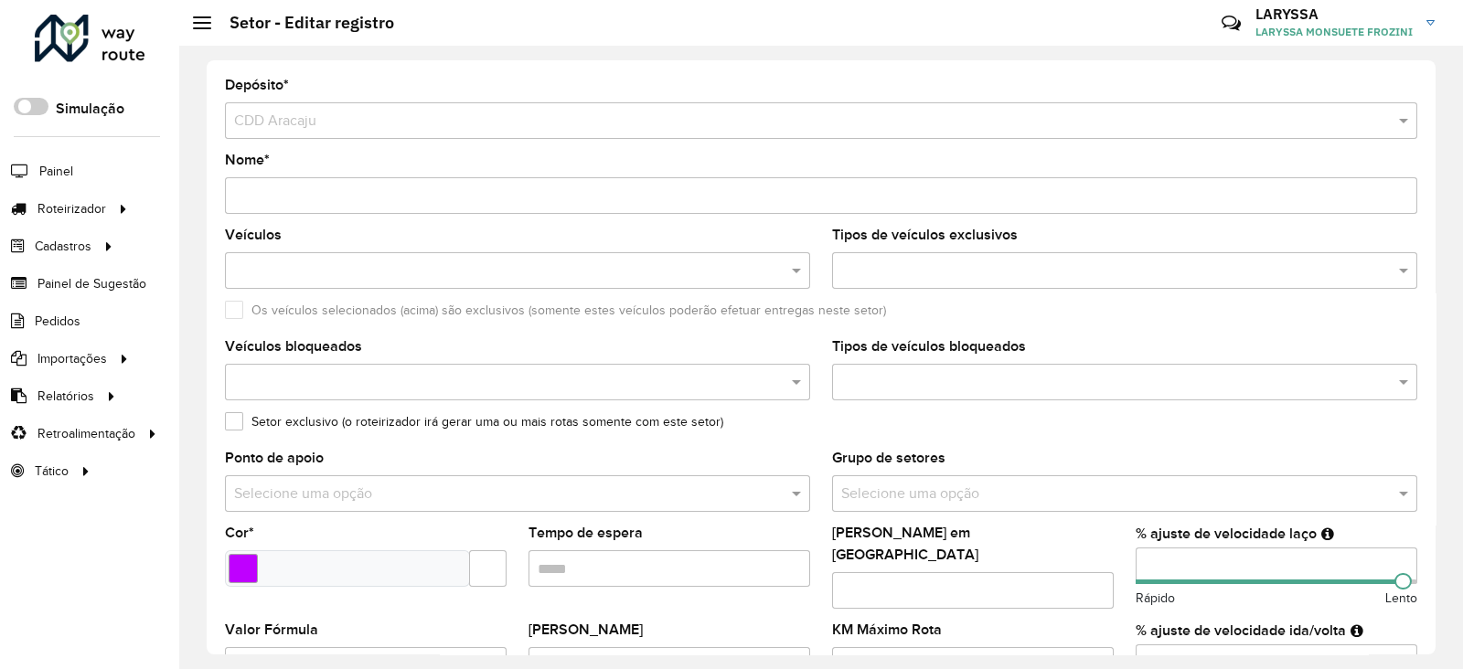
click at [247, 196] on input "Nome *" at bounding box center [821, 195] width 1193 height 37
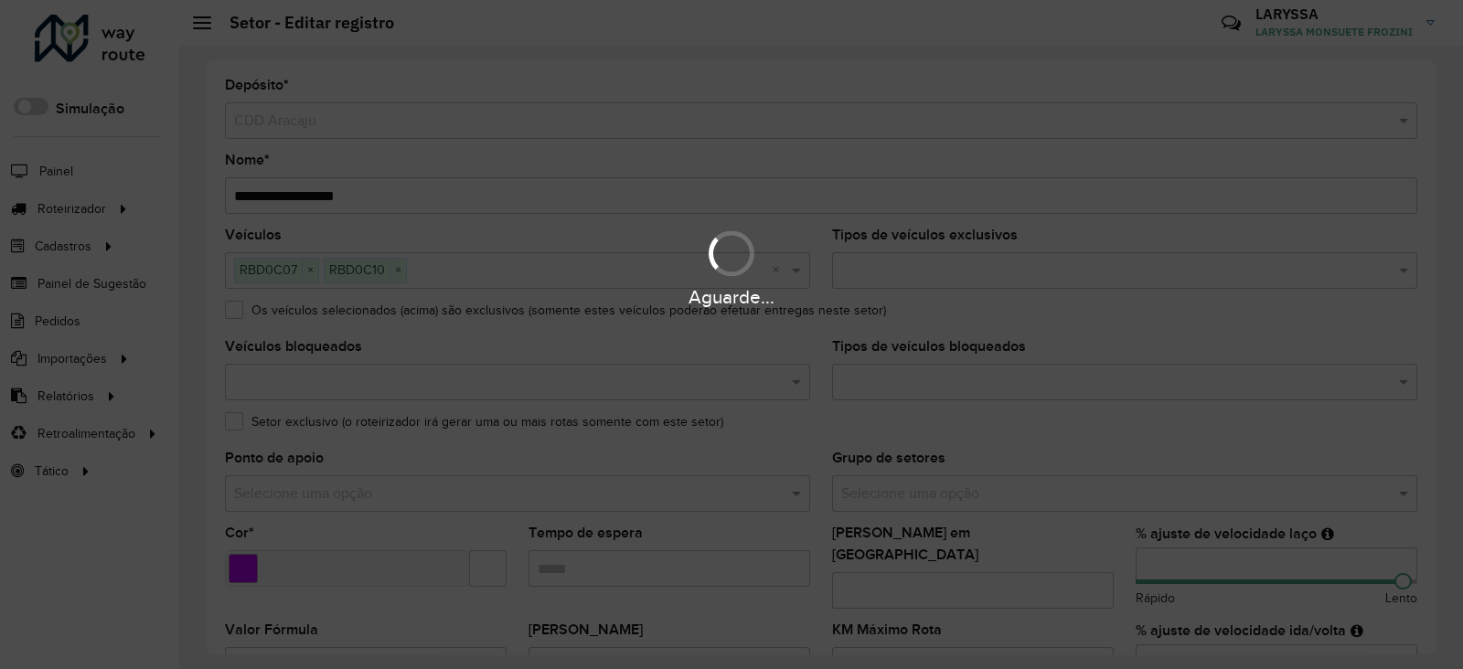
drag, startPoint x: 360, startPoint y: 192, endPoint x: 313, endPoint y: 192, distance: 47.6
click at [313, 192] on hb-app "Aguarde... Pop-up bloqueado! Seu navegador bloqueou automáticamente a abertura …" at bounding box center [731, 334] width 1463 height 669
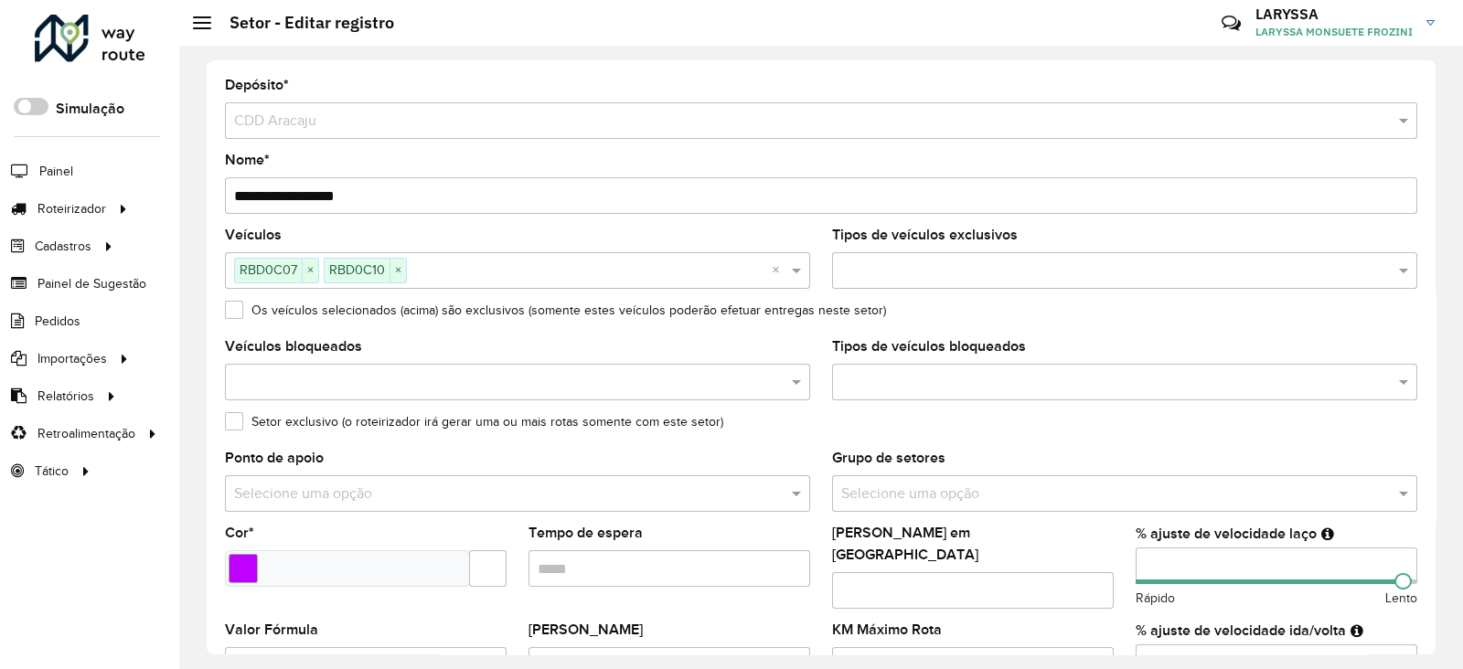
drag, startPoint x: 356, startPoint y: 189, endPoint x: 265, endPoint y: 194, distance: 90.7
click at [265, 194] on input "**********" at bounding box center [821, 195] width 1193 height 37
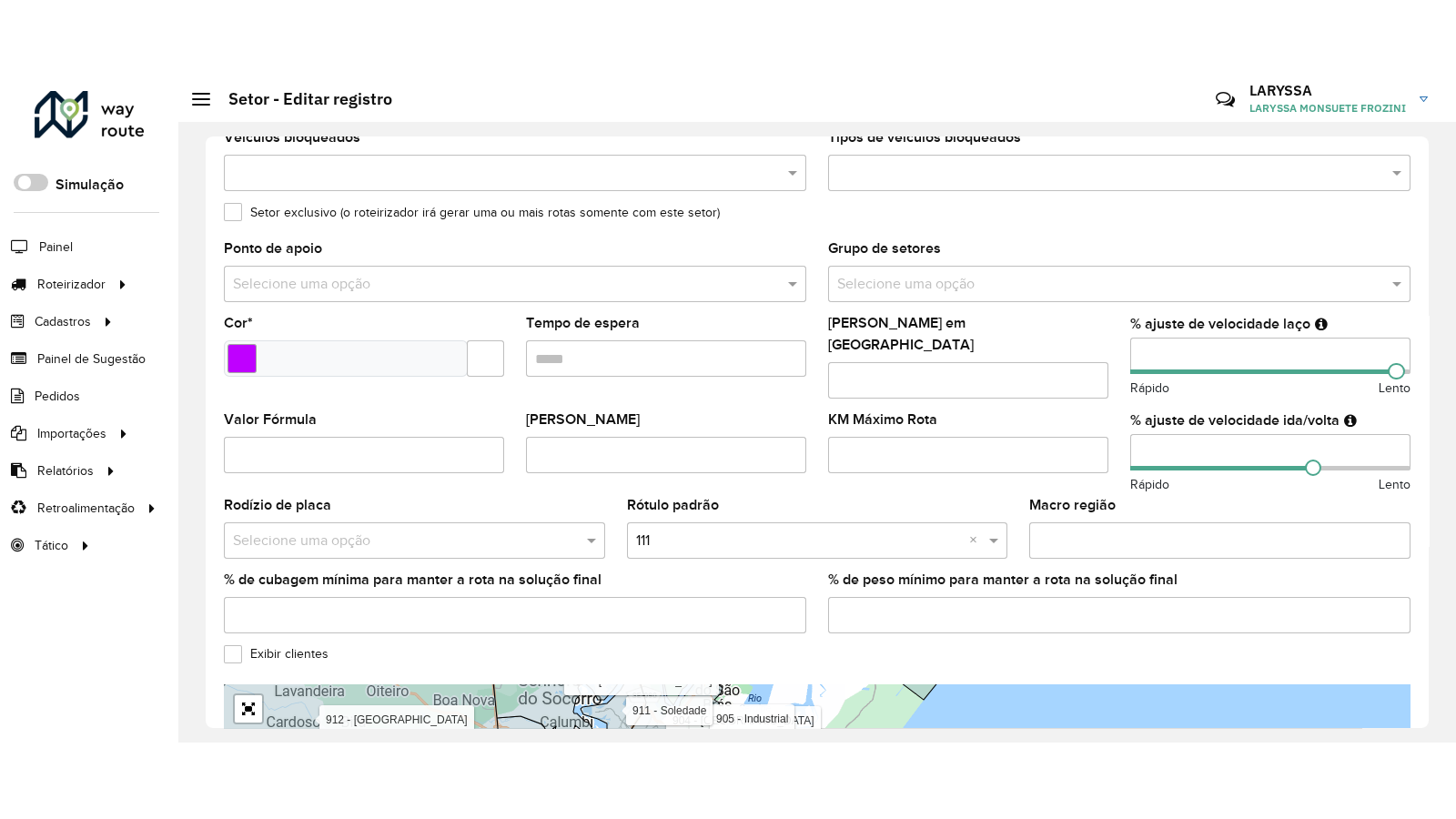
scroll to position [585, 0]
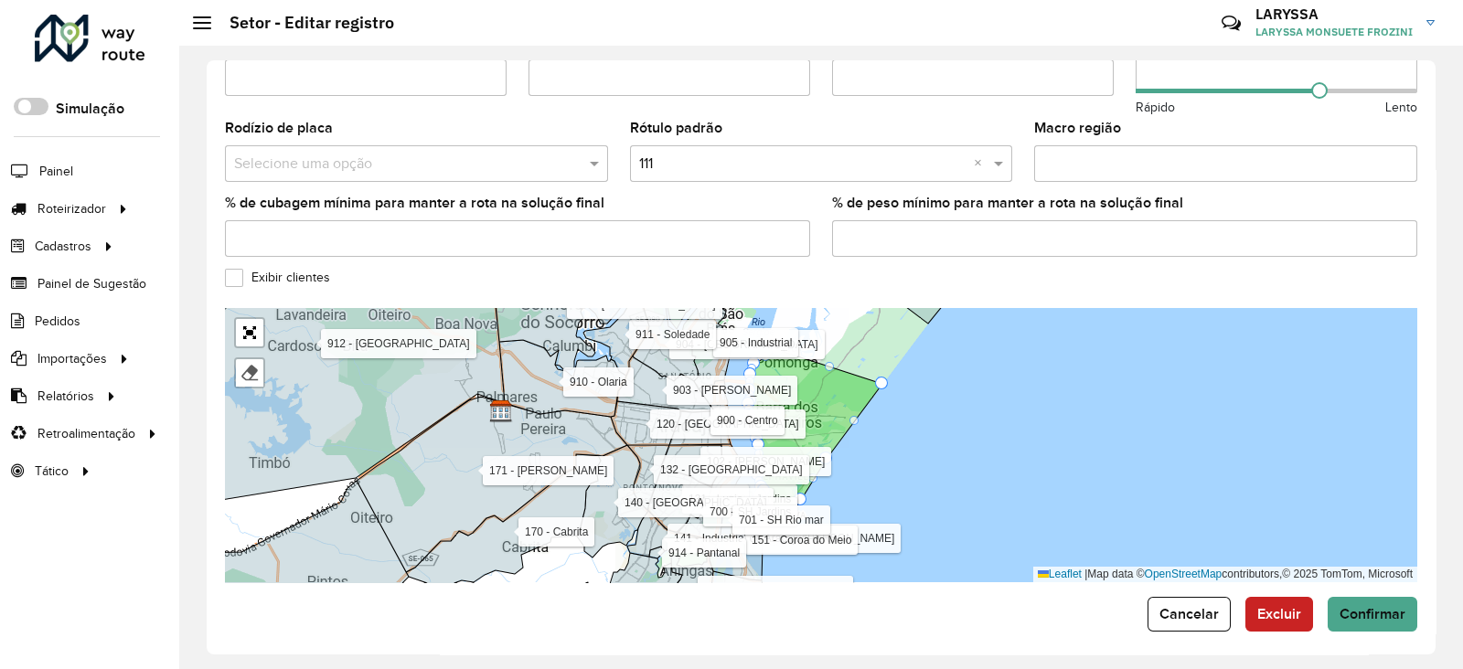
type input "**********"
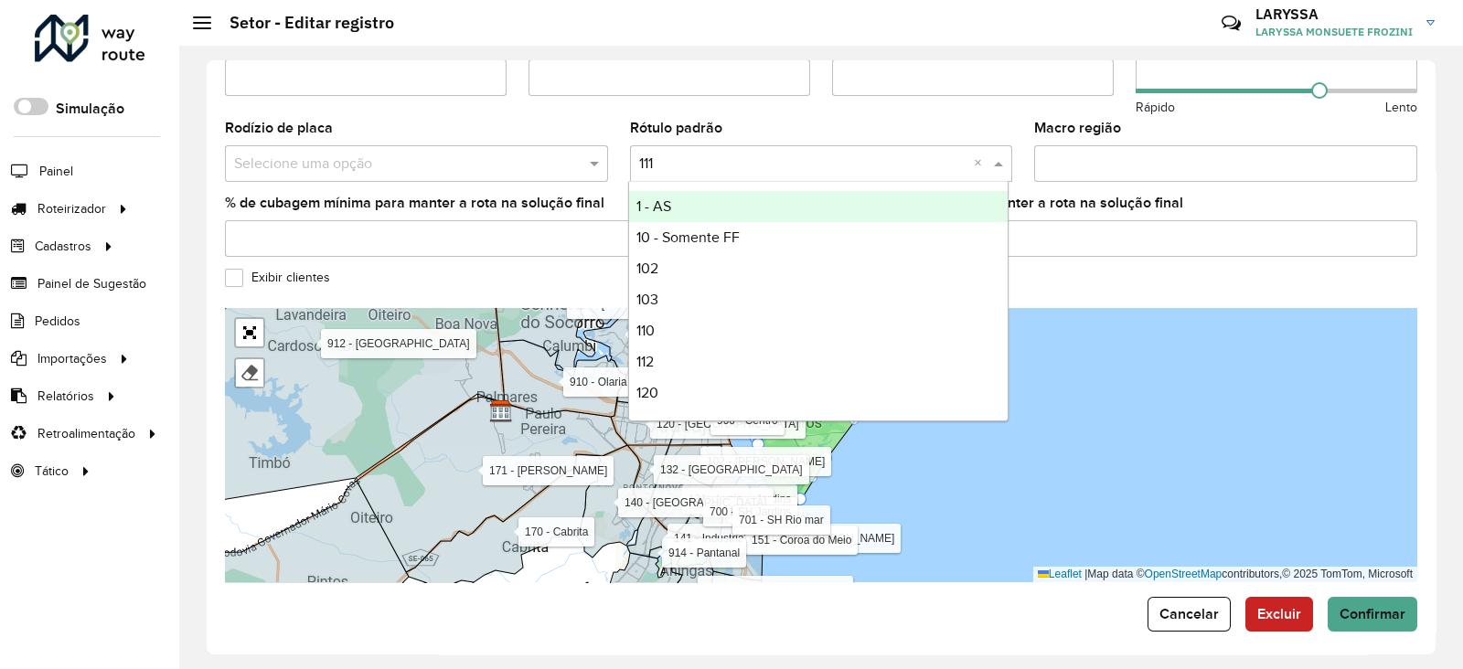
click at [688, 153] on input "text" at bounding box center [803, 164] width 328 height 22
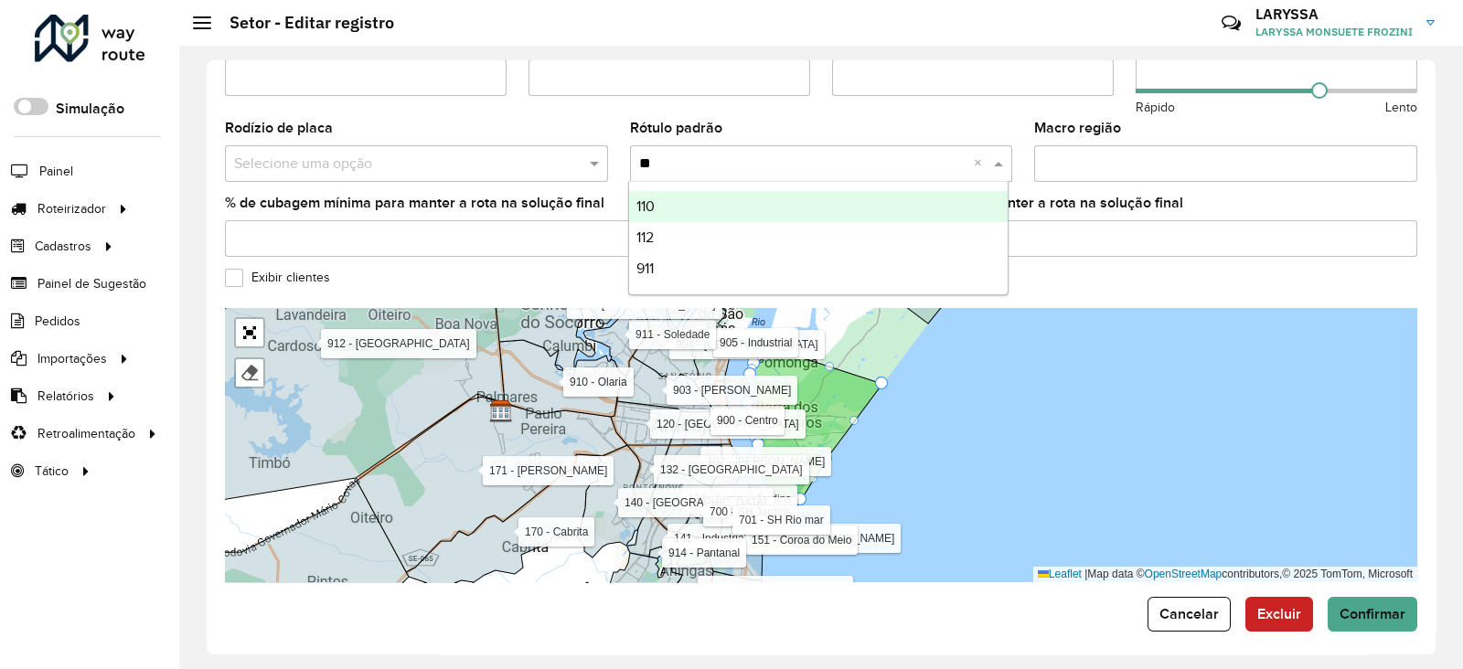
type input "***"
click at [681, 194] on div "110" at bounding box center [819, 206] width 380 height 31
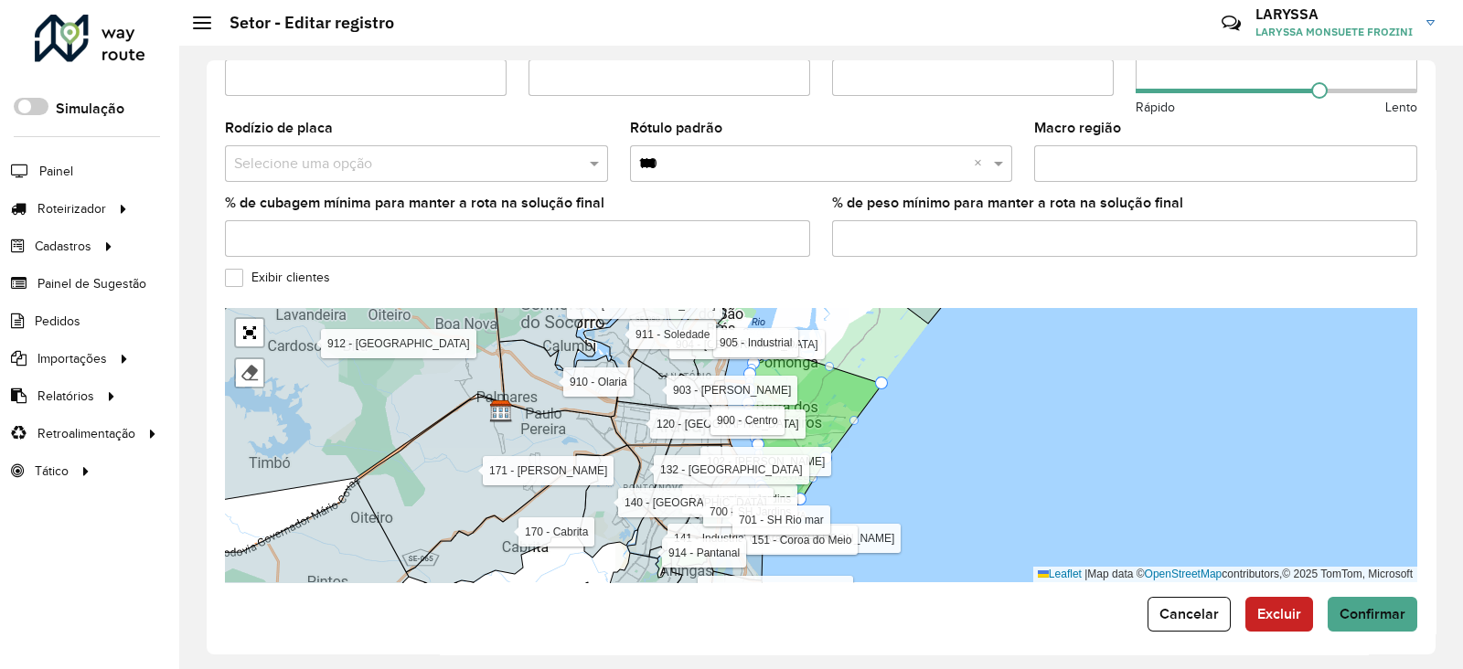
click at [238, 272] on label "Exibir clientes" at bounding box center [277, 277] width 105 height 19
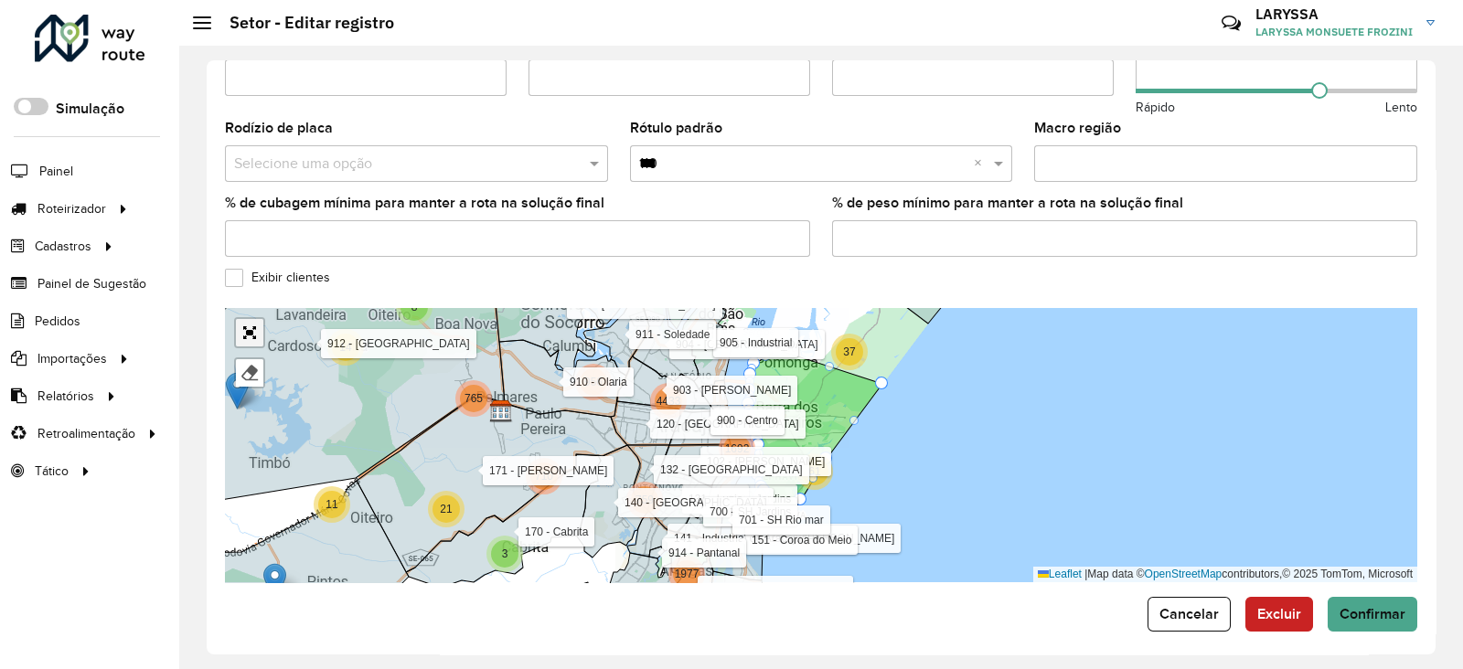
click at [246, 322] on link "Abrir mapa em tela cheia" at bounding box center [249, 332] width 27 height 27
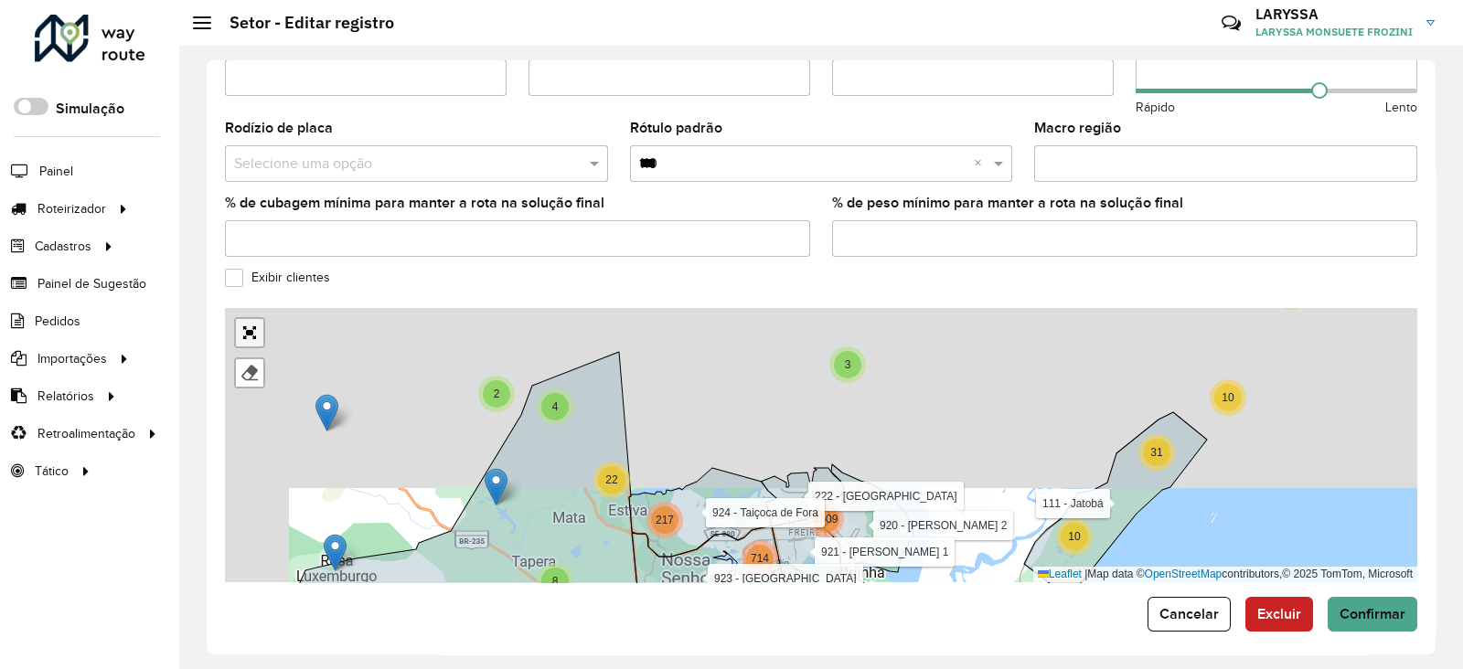
scroll to position [144, 0]
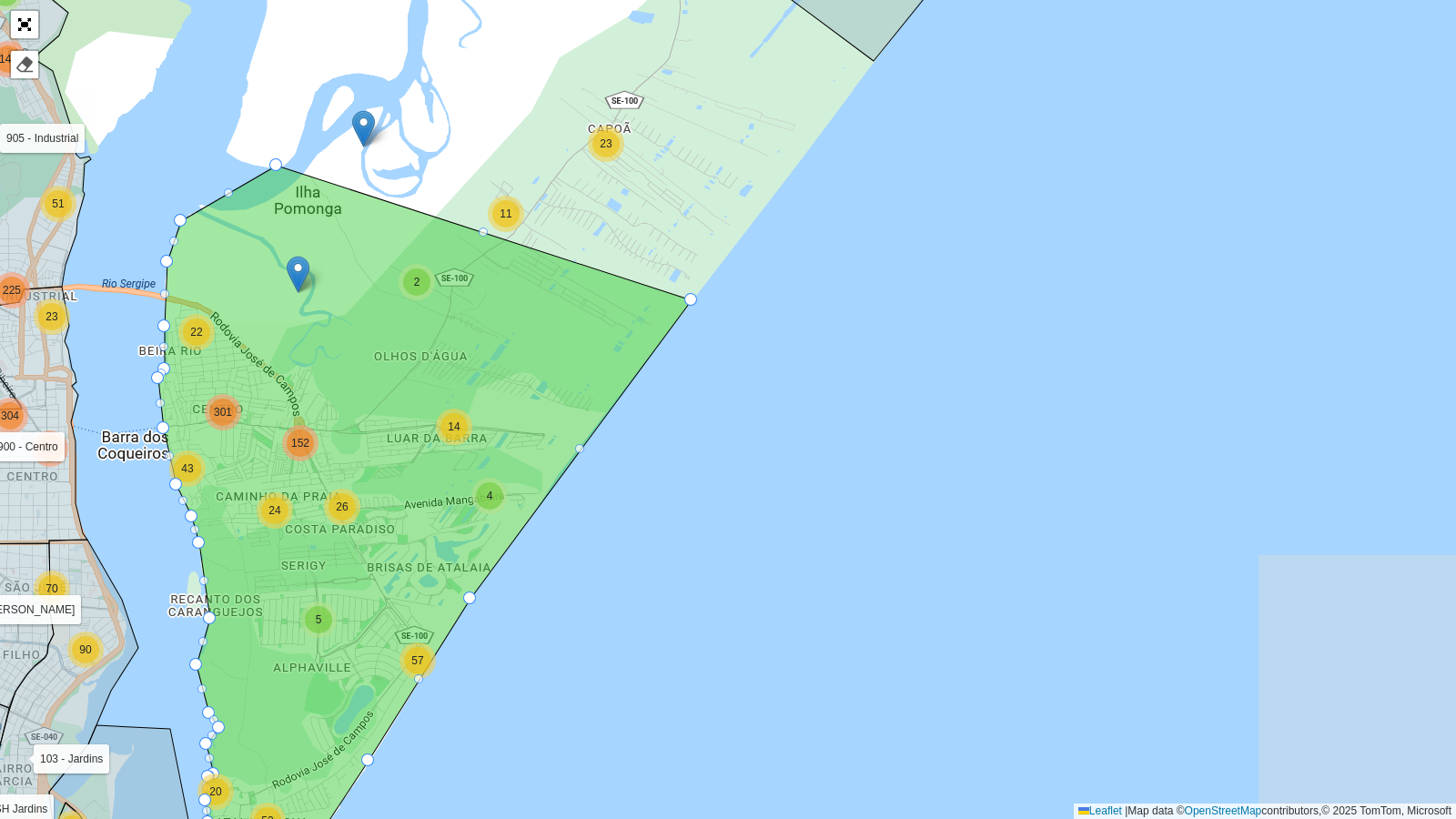
drag, startPoint x: 762, startPoint y: 363, endPoint x: 563, endPoint y: 358, distance: 199.1
click at [563, 358] on icon at bounding box center [425, 530] width 533 height 731
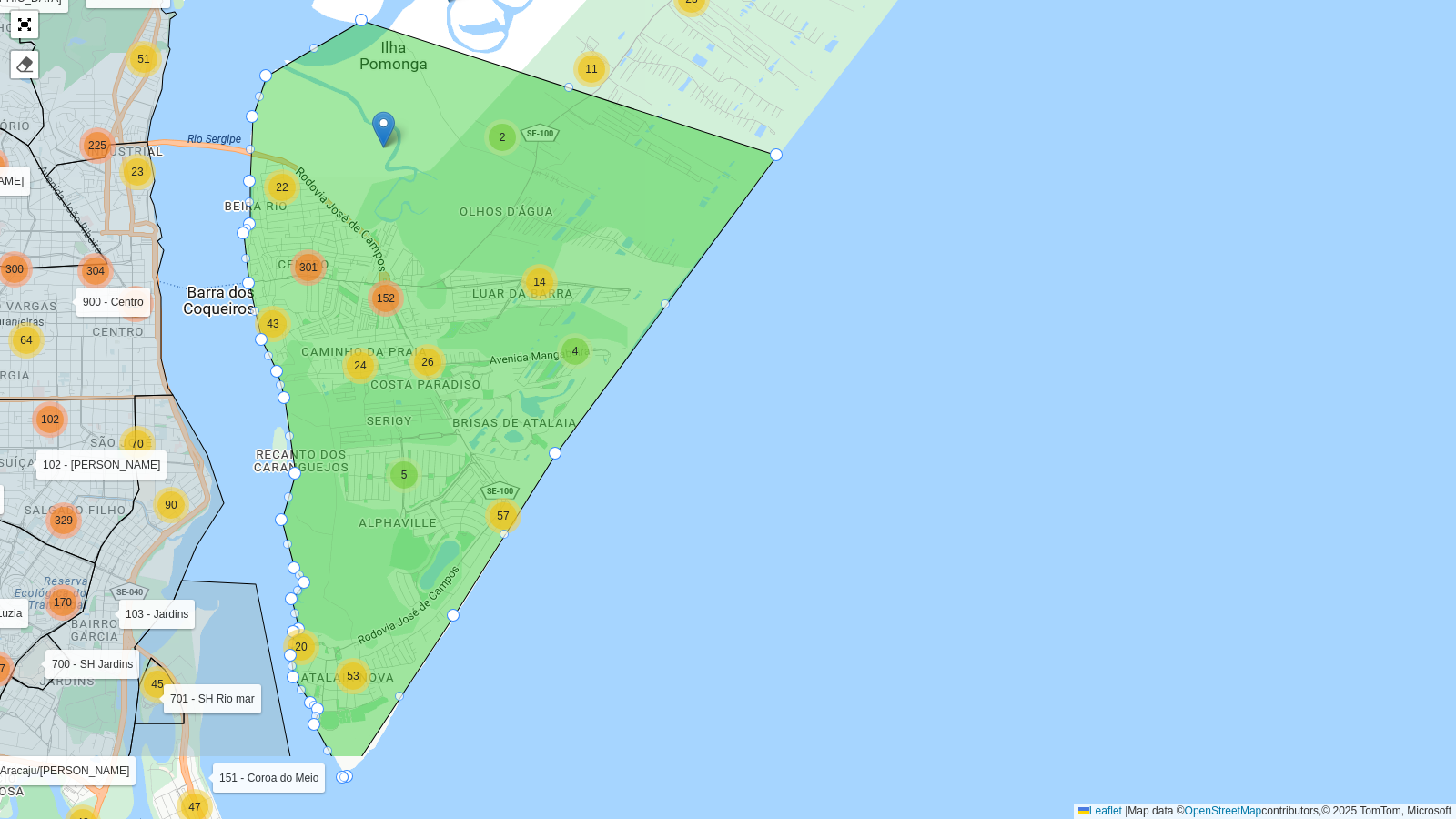
drag, startPoint x: 563, startPoint y: 358, endPoint x: 649, endPoint y: 214, distance: 167.7
click at [649, 214] on icon at bounding box center [511, 389] width 533 height 736
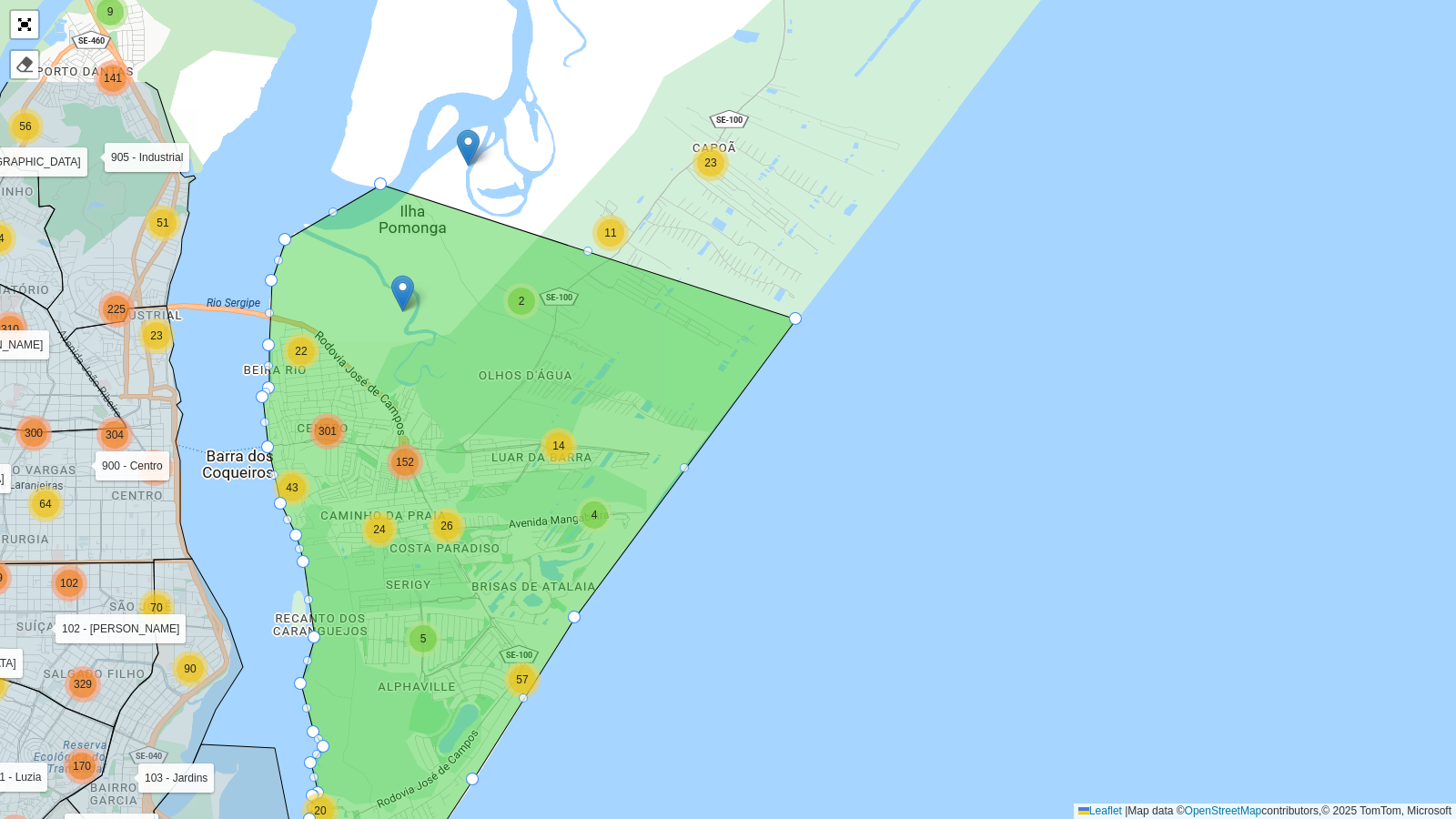
drag, startPoint x: 514, startPoint y: 234, endPoint x: 532, endPoint y: 378, distance: 145.1
click at [532, 378] on icon at bounding box center [529, 563] width 533 height 757
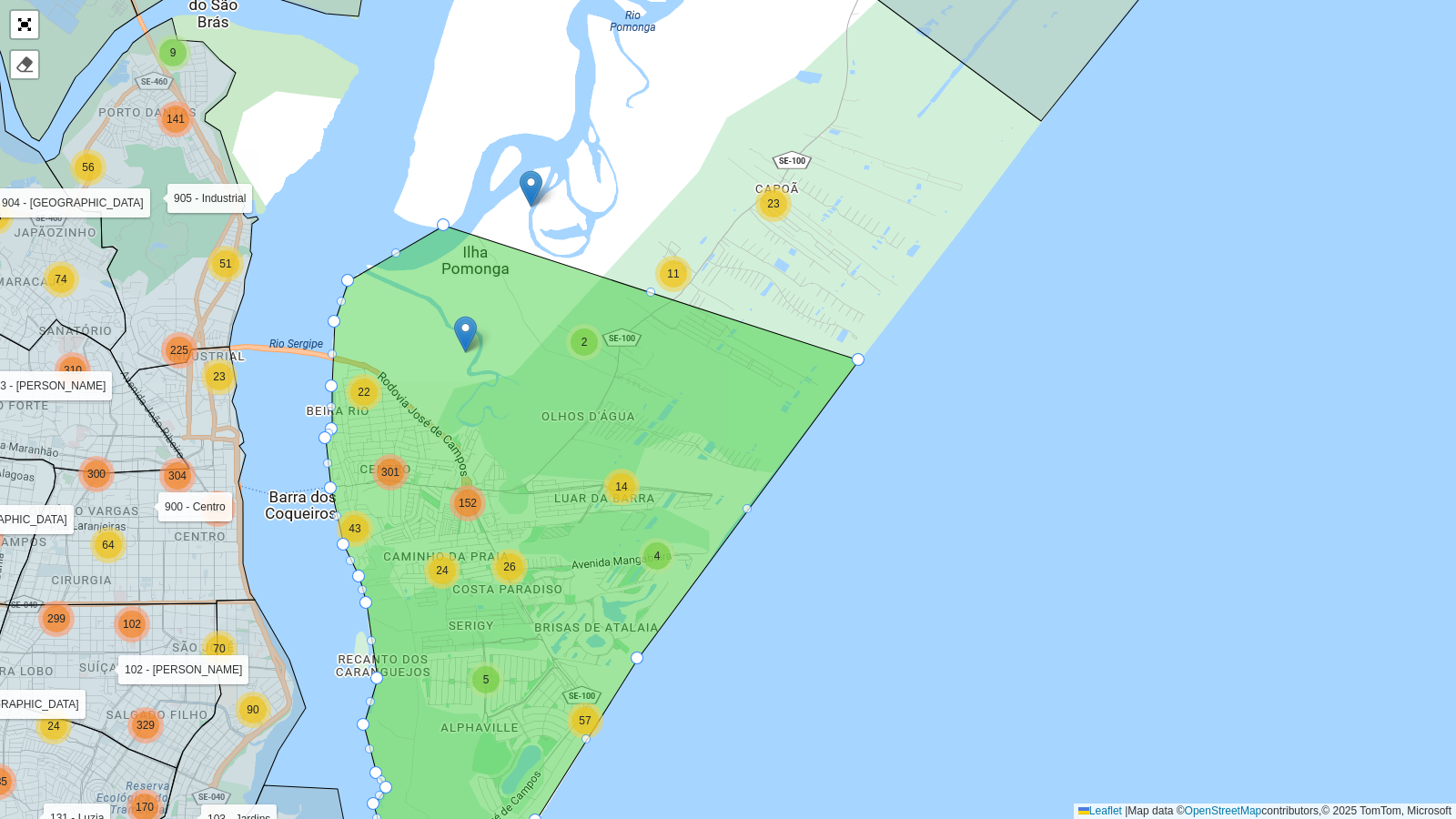
drag, startPoint x: 382, startPoint y: 176, endPoint x: 442, endPoint y: 218, distance: 73.2
click at [444, 218] on div "7 2 3 3 10 14 17 2 2 2 11 23 6 16 14 75 21 77 78 35 26 60 78 17 73 65 71 326 12…" at bounding box center [728, 409] width 1456 height 819
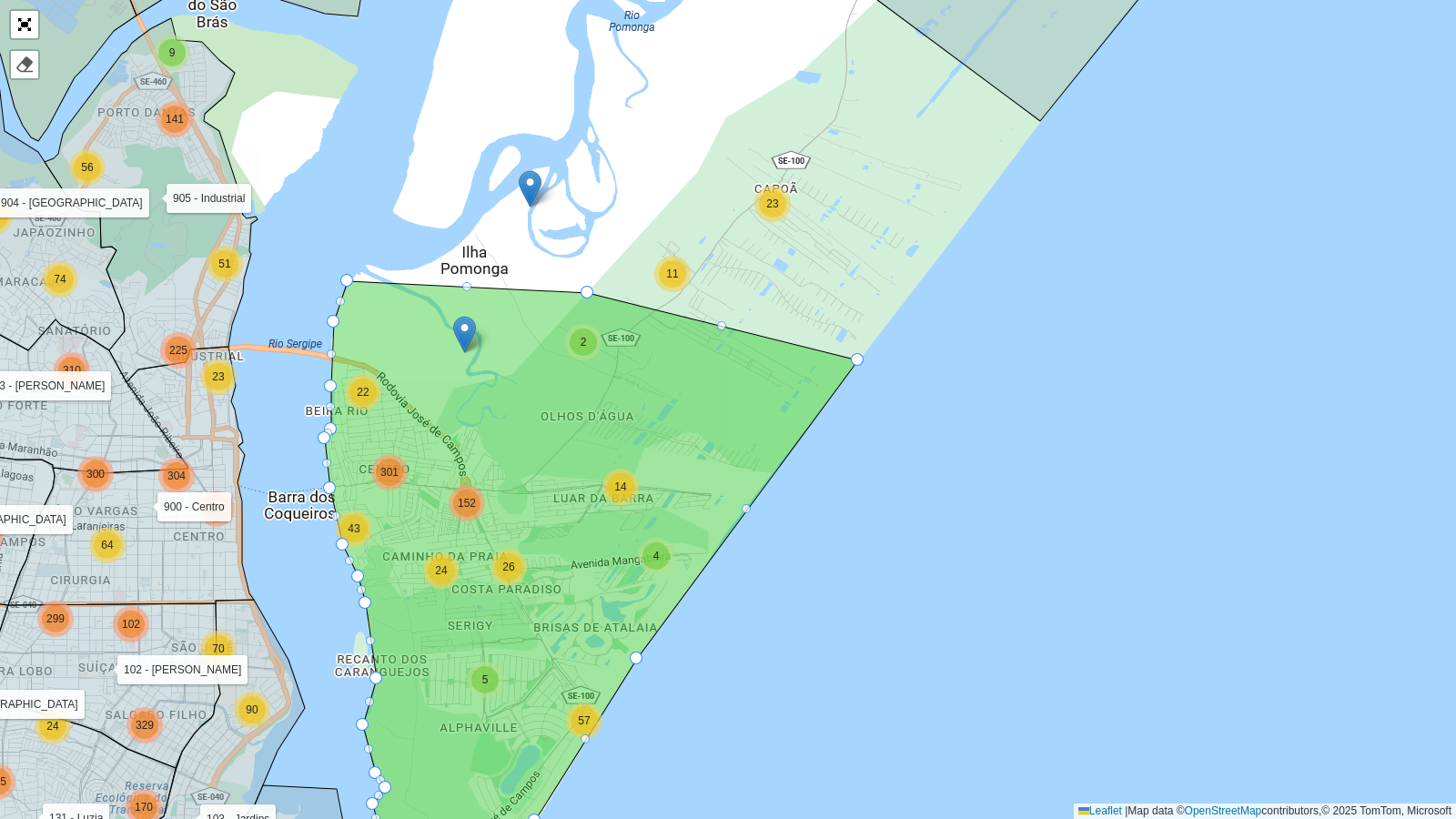
drag, startPoint x: 442, startPoint y: 228, endPoint x: 586, endPoint y: 295, distance: 158.8
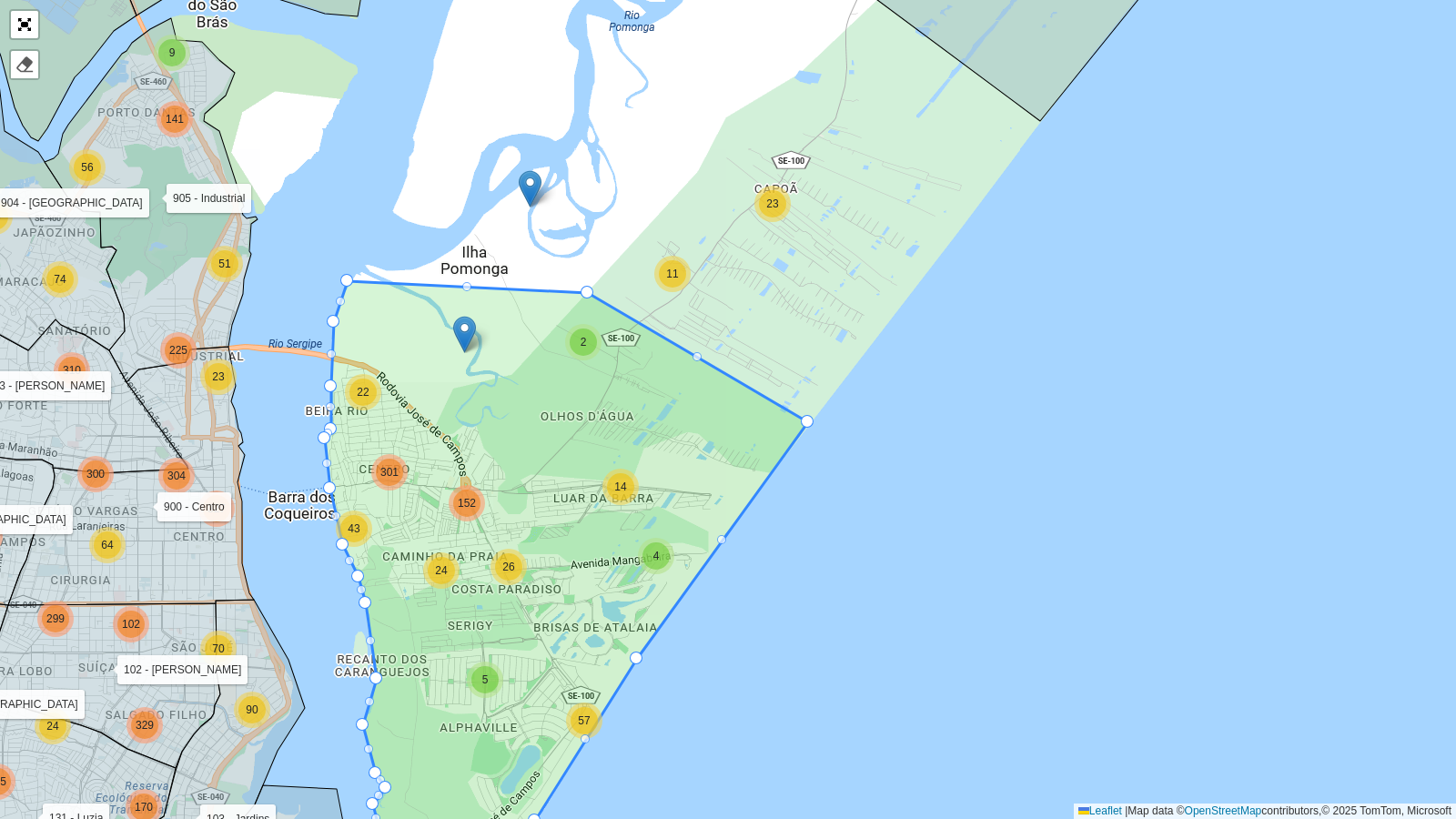
drag, startPoint x: 860, startPoint y: 361, endPoint x: 810, endPoint y: 423, distance: 79.6
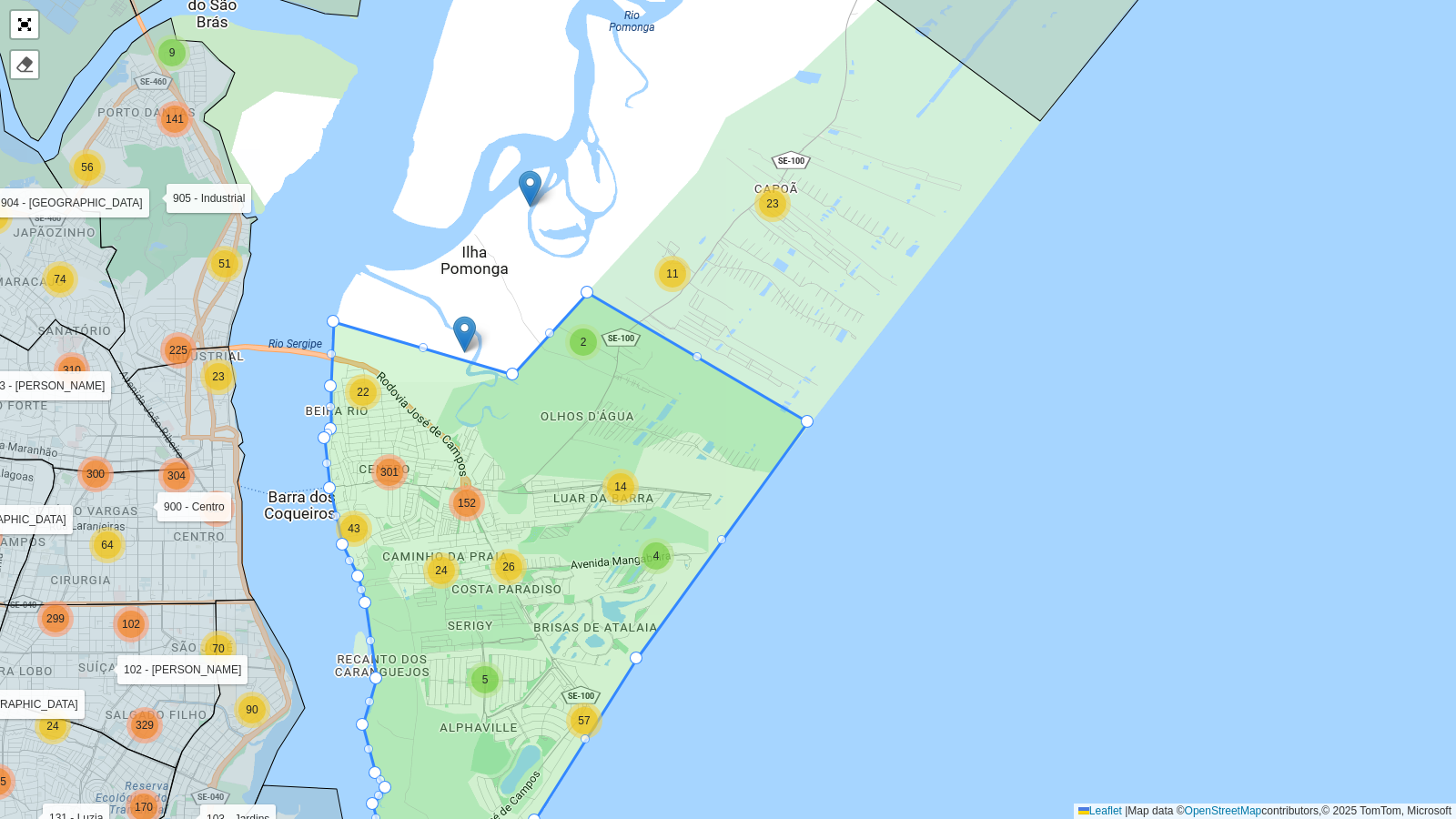
drag, startPoint x: 346, startPoint y: 279, endPoint x: 513, endPoint y: 372, distance: 191.1
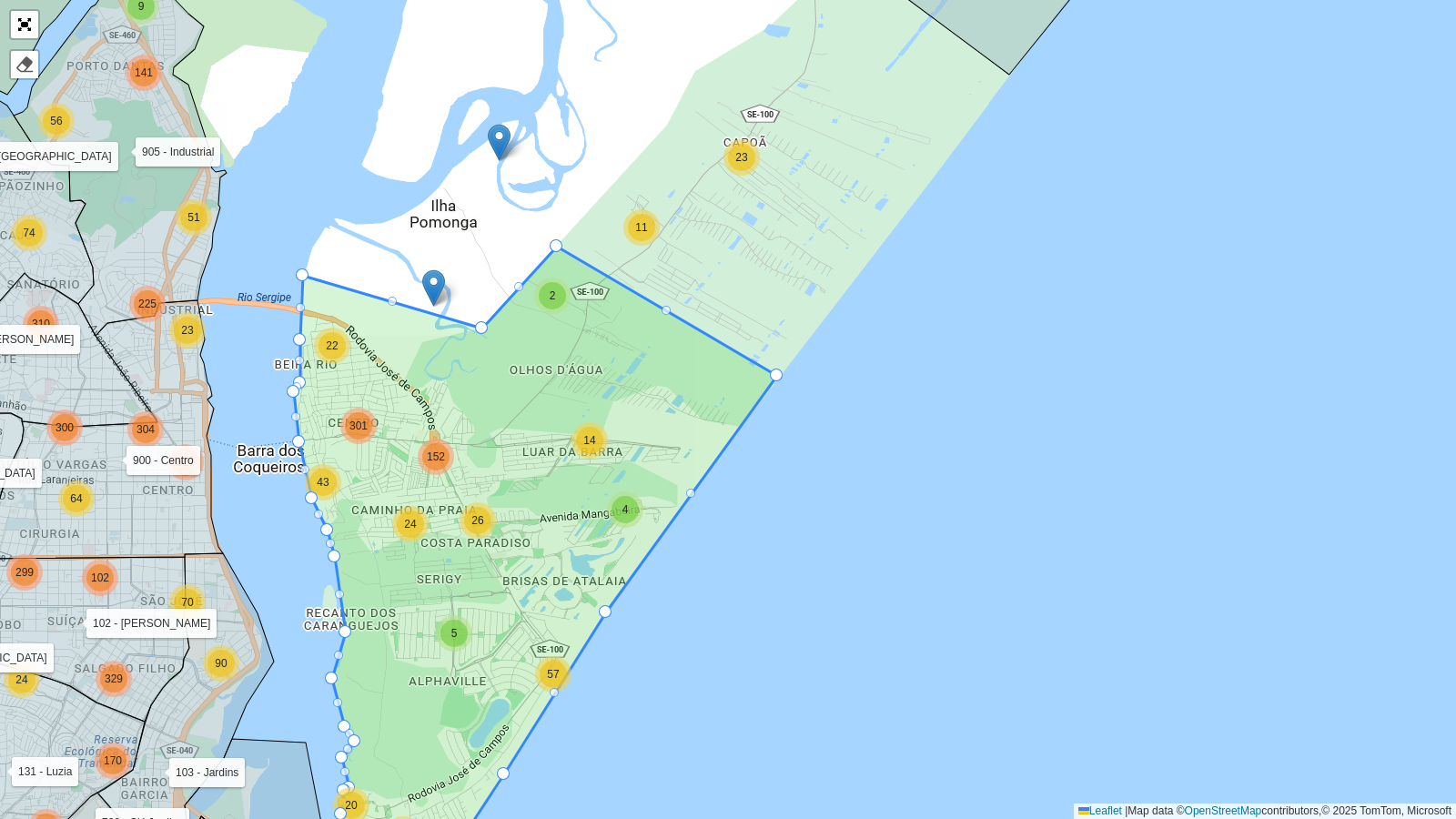
drag, startPoint x: 431, startPoint y: 374, endPoint x: 399, endPoint y: 327, distance: 56.9
click at [399, 327] on icon at bounding box center [535, 552] width 484 height 611
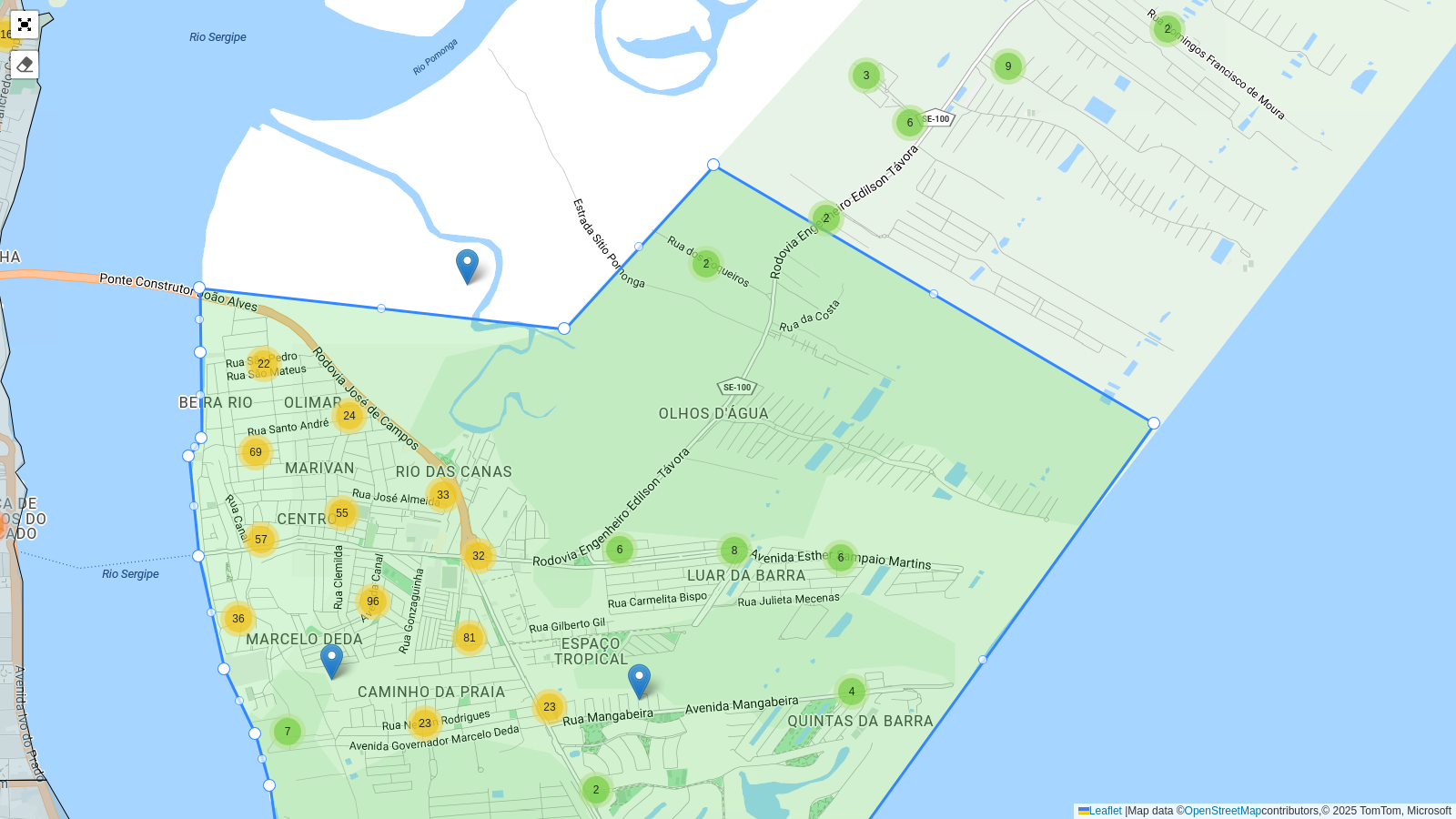
drag, startPoint x: 206, startPoint y: 223, endPoint x: 199, endPoint y: 287, distance: 64.4
click at [379, 308] on div at bounding box center [381, 307] width 9 height 9
drag, startPoint x: 379, startPoint y: 305, endPoint x: 442, endPoint y: 355, distance: 80.4
click at [319, 320] on div at bounding box center [320, 322] width 9 height 9
drag, startPoint x: 319, startPoint y: 321, endPoint x: 269, endPoint y: 306, distance: 52.2
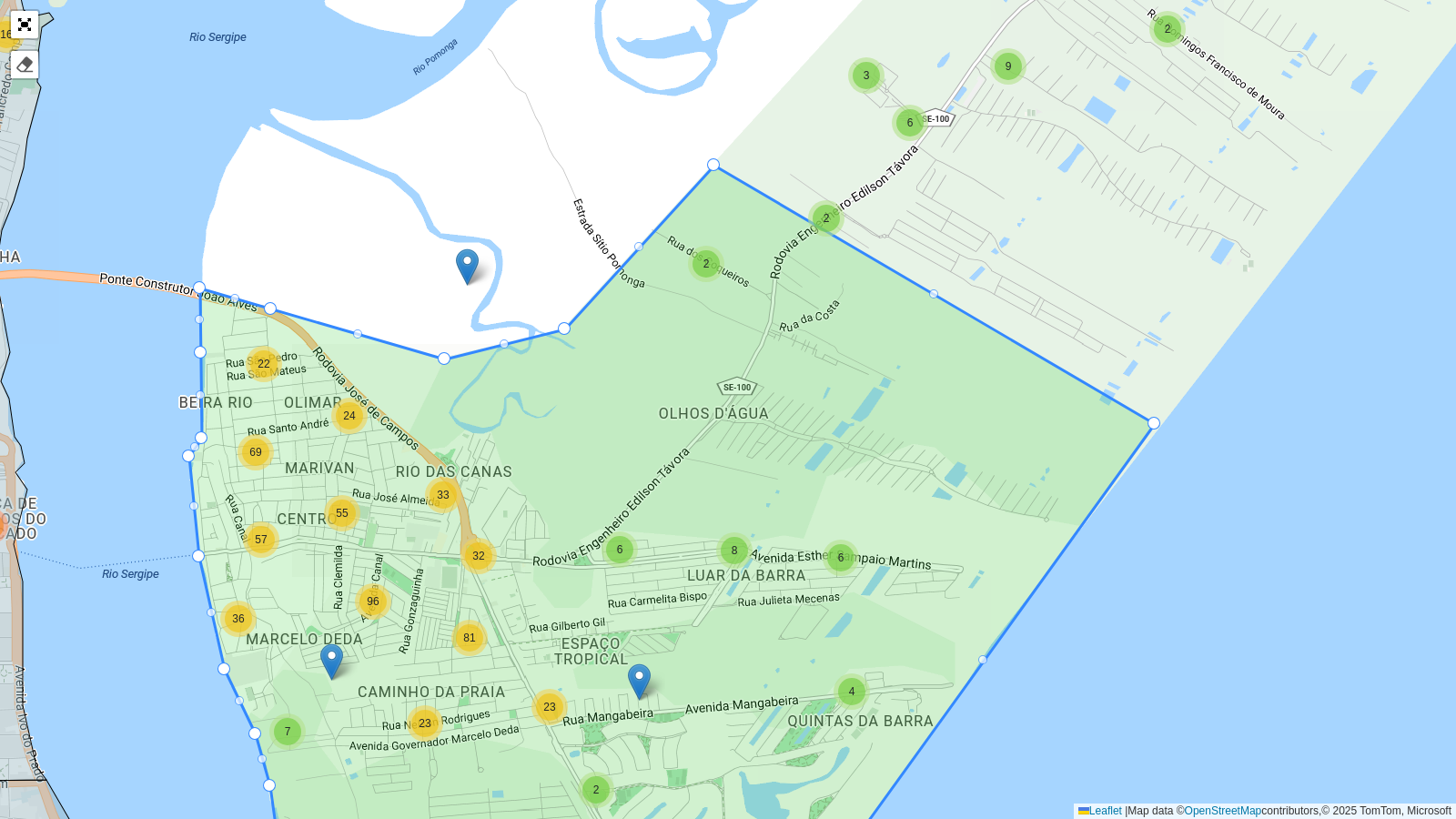
click at [357, 331] on div at bounding box center [357, 333] width 9 height 9
drag, startPoint x: 356, startPoint y: 331, endPoint x: 407, endPoint y: 430, distance: 111.4
click at [340, 371] on div at bounding box center [338, 370] width 9 height 9
drag, startPoint x: 340, startPoint y: 371, endPoint x: 304, endPoint y: 327, distance: 56.9
click at [353, 378] on div at bounding box center [353, 379] width 9 height 9
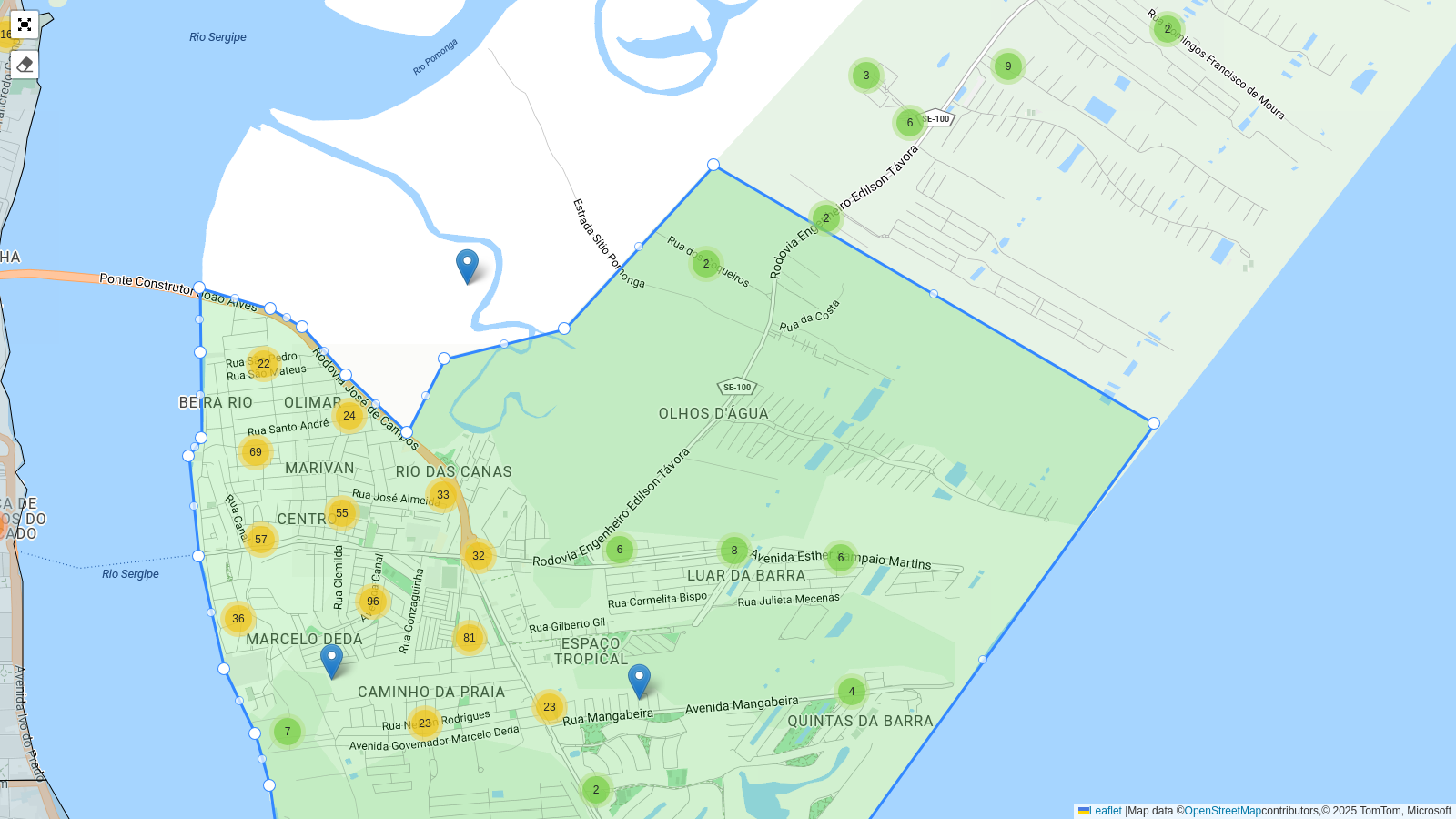
drag, startPoint x: 353, startPoint y: 378, endPoint x: 345, endPoint y: 373, distance: 9.4
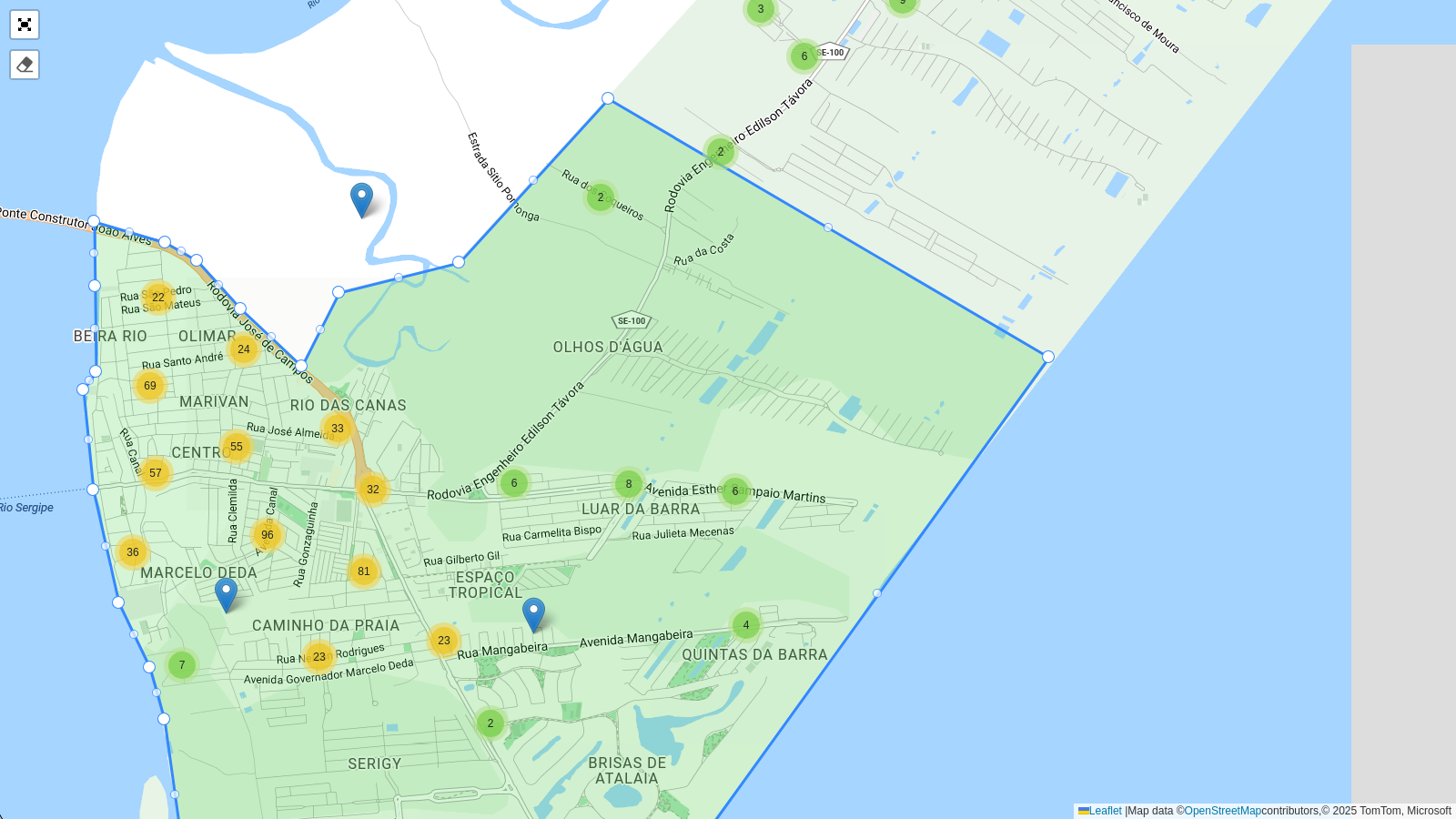
drag, startPoint x: 382, startPoint y: 296, endPoint x: 277, endPoint y: 229, distance: 124.6
click at [277, 229] on div "10 2 3 2 6 2 5 7 9 19 3 6 12 76 35 91 45 8 8 4 81 32 7 24 27 19 25 60 2 2 5 41 …" at bounding box center [728, 409] width 1456 height 819
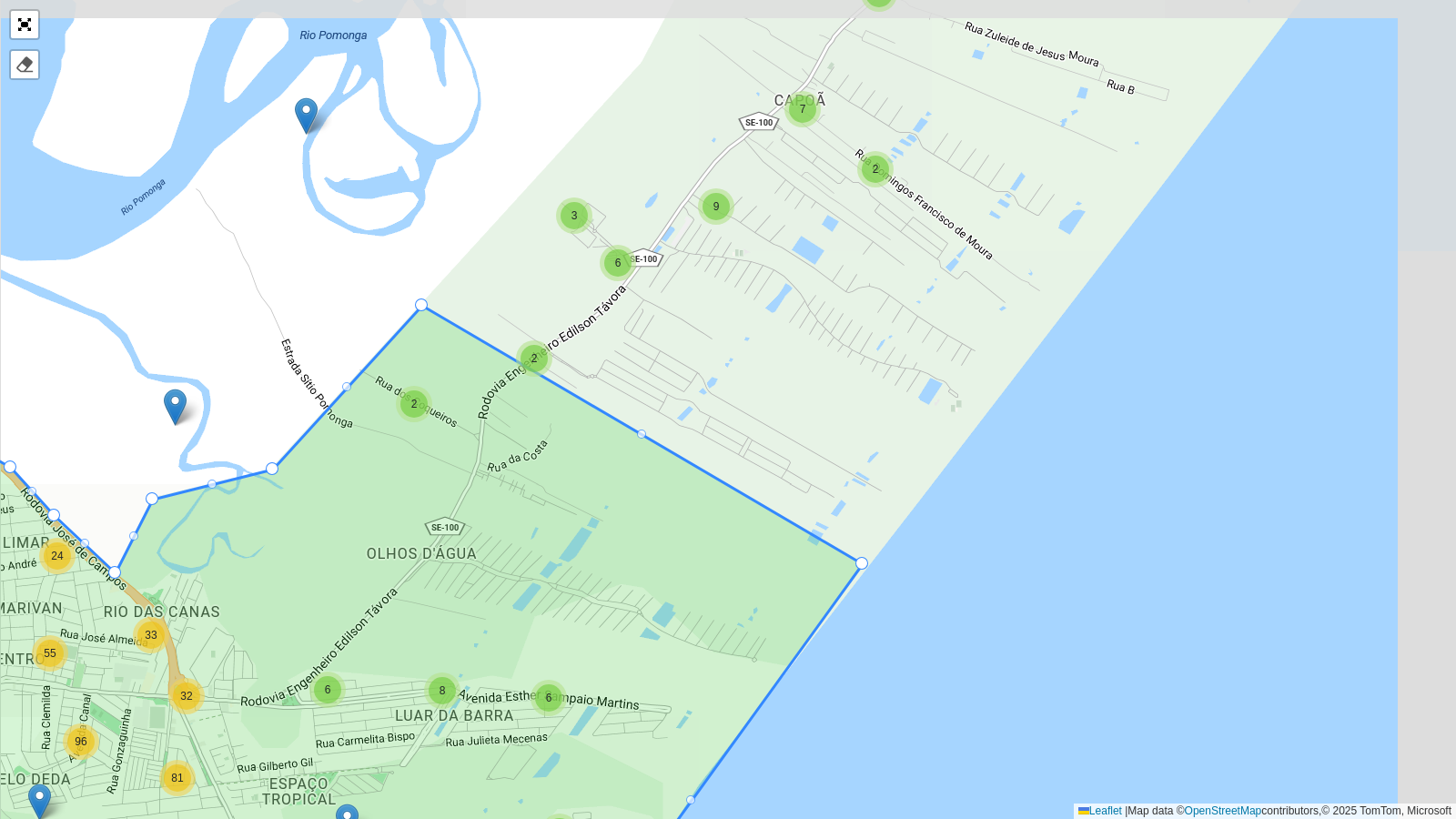
drag, startPoint x: 919, startPoint y: 142, endPoint x: 728, endPoint y: 349, distance: 281.7
click at [728, 349] on div "10 2 3 2 6 2 5 7 9 19 3 6 12 76 91 45 7 24 27 19 25 60 2 2 5 41 42 4 12 37 9 21…" at bounding box center [728, 409] width 1456 height 819
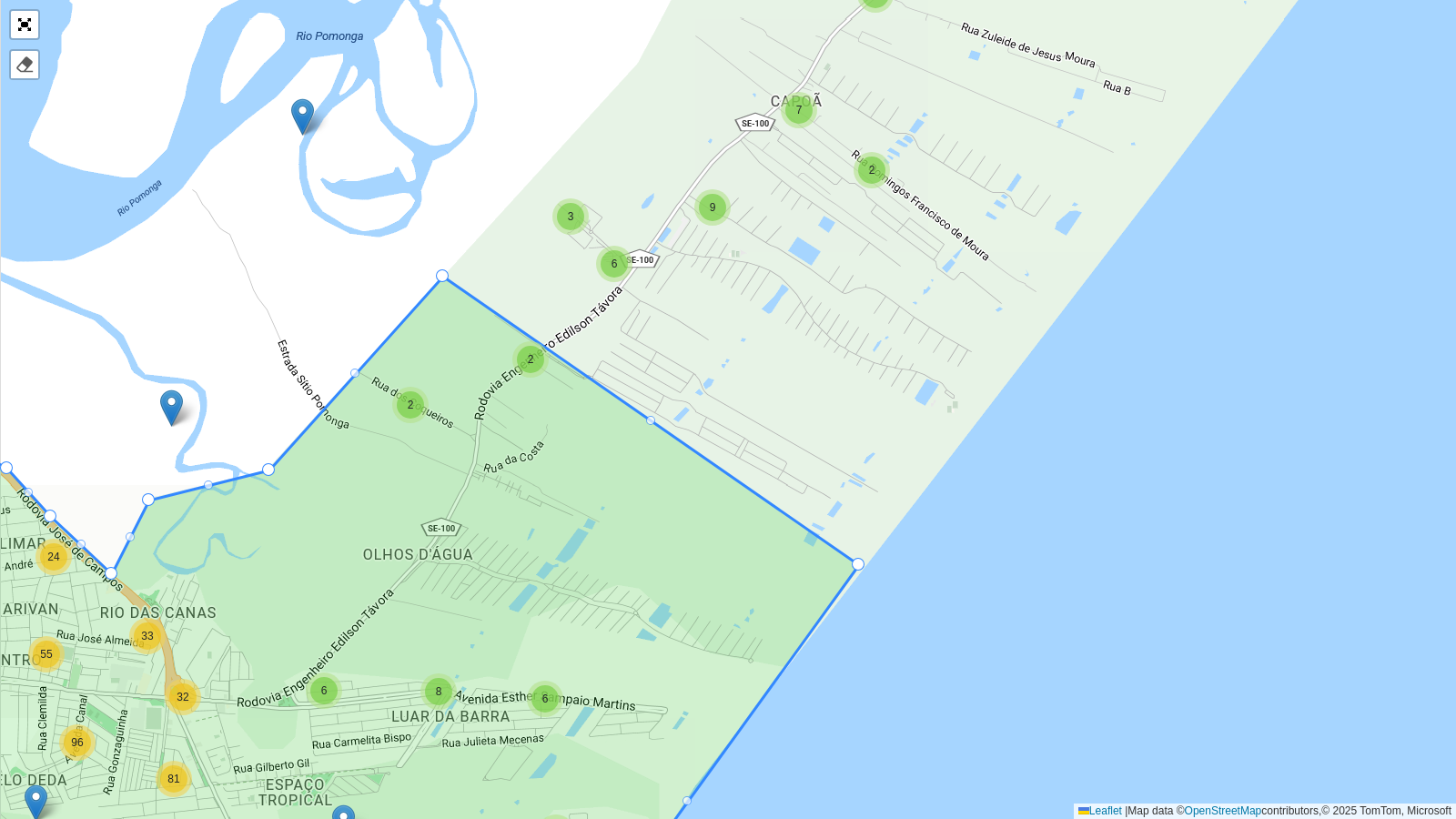
drag, startPoint x: 418, startPoint y: 306, endPoint x: 442, endPoint y: 276, distance: 38.4
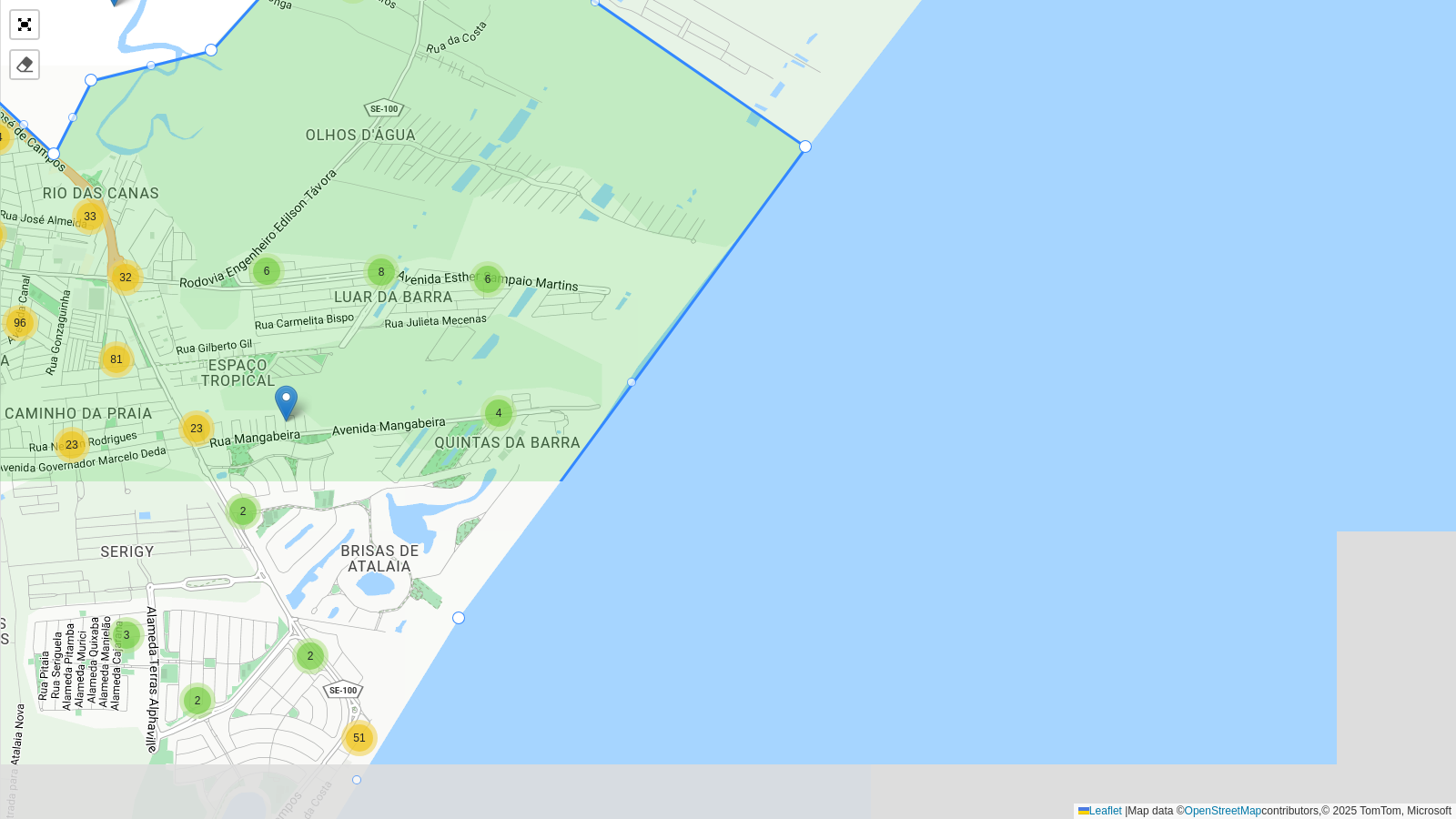
drag, startPoint x: 825, startPoint y: 705, endPoint x: 764, endPoint y: 269, distance: 440.2
click at [764, 269] on div "10 2 3 2 6 2 5 7 9 3 6 7 24 27 19 25 60 2 2 5 41 42 4 12 37 9 21 27 14 88 115 2…" at bounding box center [728, 409] width 1456 height 819
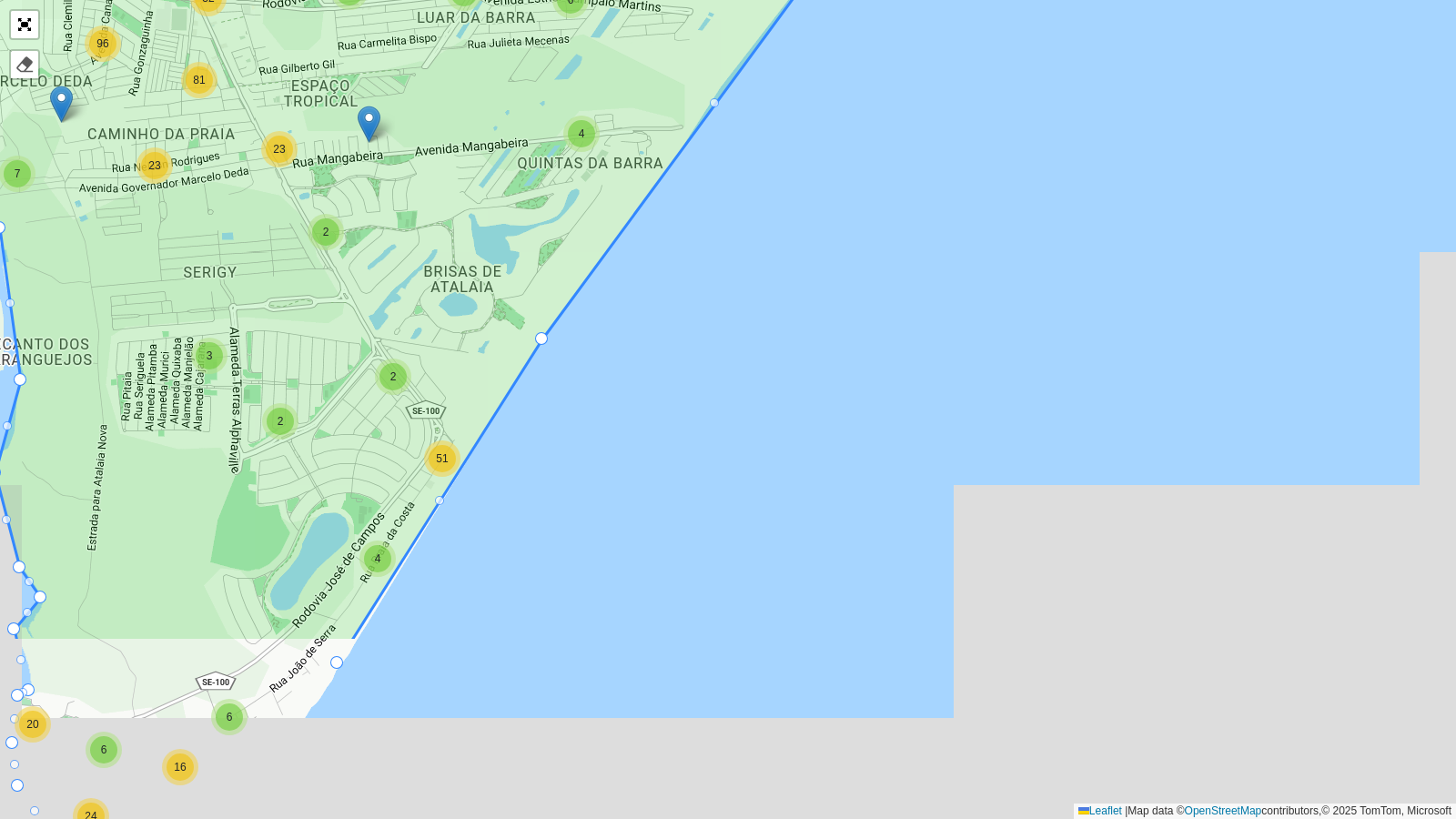
drag, startPoint x: 700, startPoint y: 348, endPoint x: 736, endPoint y: 213, distance: 139.7
click at [736, 213] on div "2 3 2 6 2 5 7 9 7 24 2 2 5 9 14 12 49 60 47 50 5 36 115 4 2 4 51 24 23 55 48 10…" at bounding box center [728, 409] width 1456 height 819
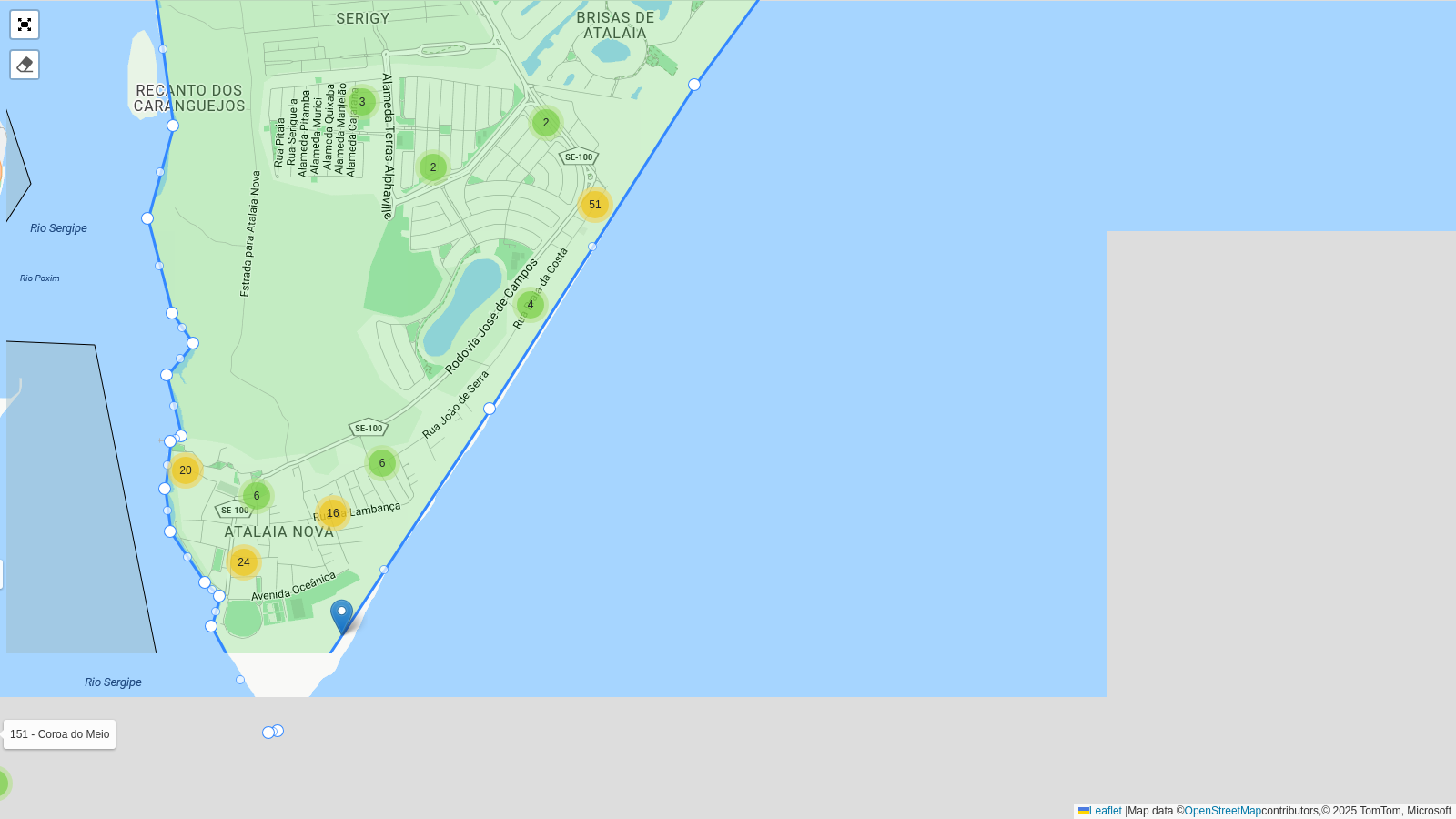
click at [771, 277] on div "2 3 2 6 2 5 7 9 12 4 2 4 51 24 23 55 48 109 8 23 39 66 6 8 98 104 24 41 64 6 6 …" at bounding box center [728, 409] width 1456 height 819
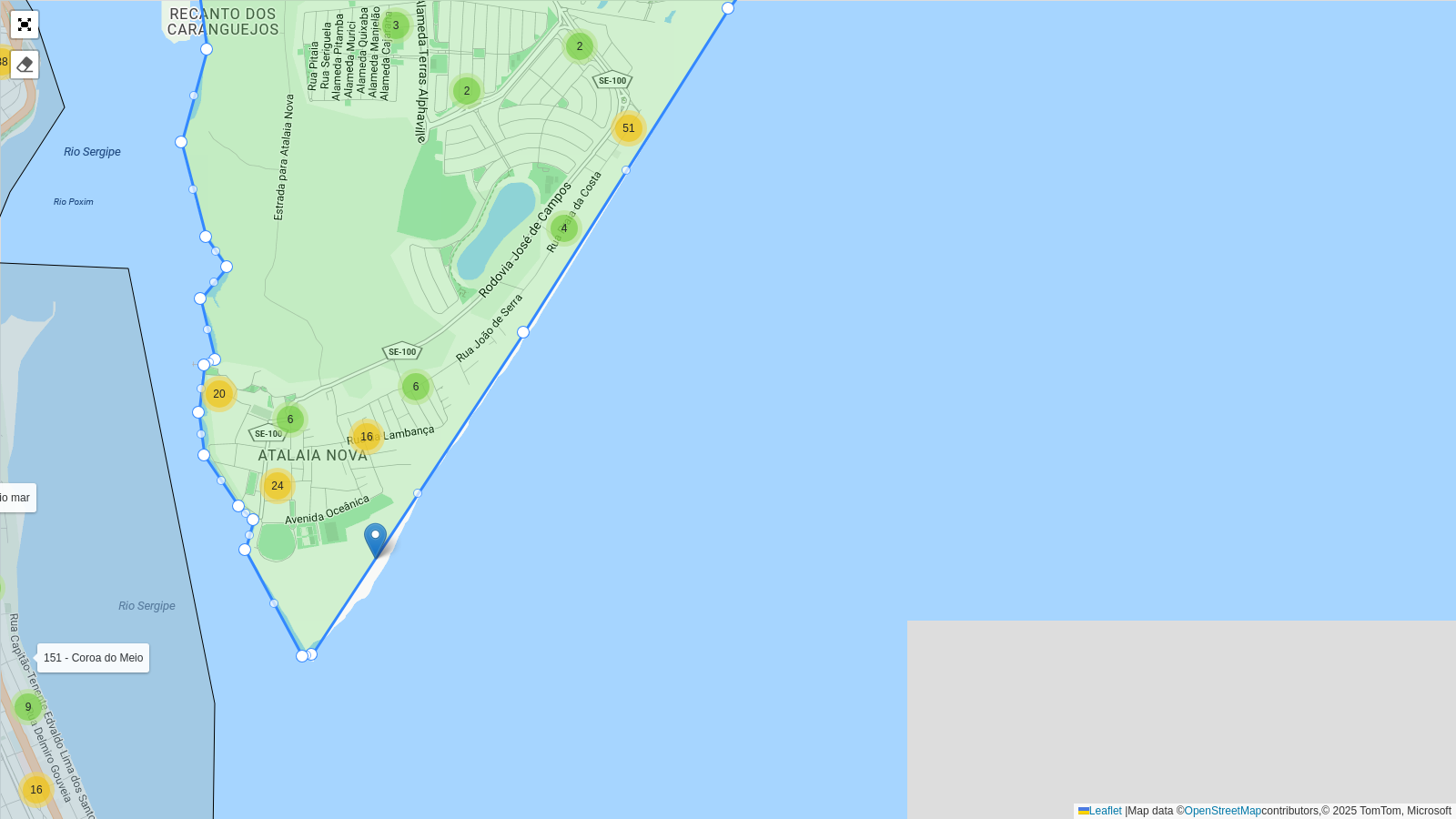
drag, startPoint x: 391, startPoint y: 672, endPoint x: 417, endPoint y: 604, distance: 72.8
click at [417, 604] on div "2 3 2 6 2 9 4 2 4 51 24 23 55 48 109 8 23 39 66 6 8 98 104 24 41 64 6 6 5 20 23…" at bounding box center [728, 409] width 1456 height 819
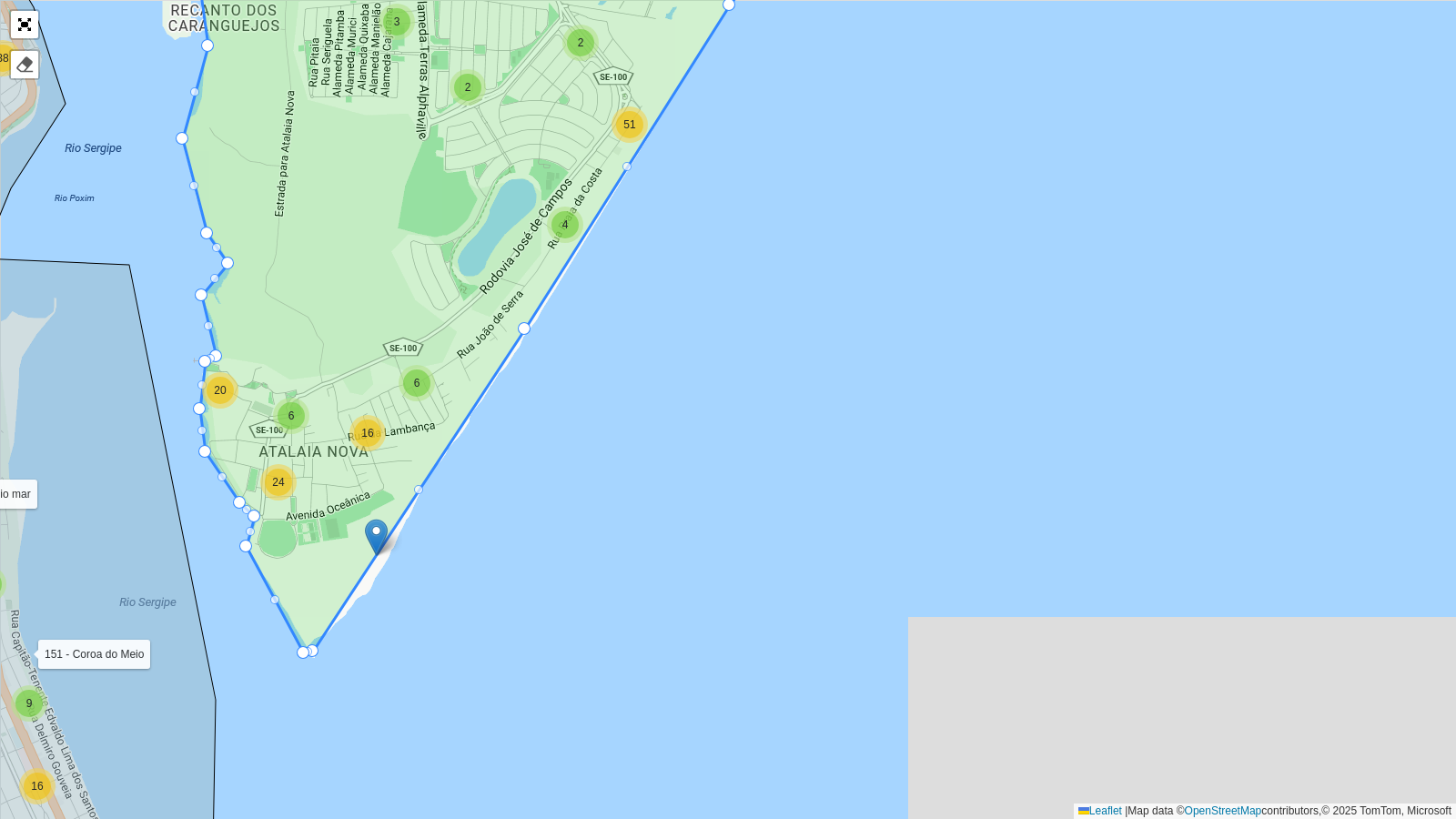
click at [419, 489] on div at bounding box center [418, 489] width 9 height 9
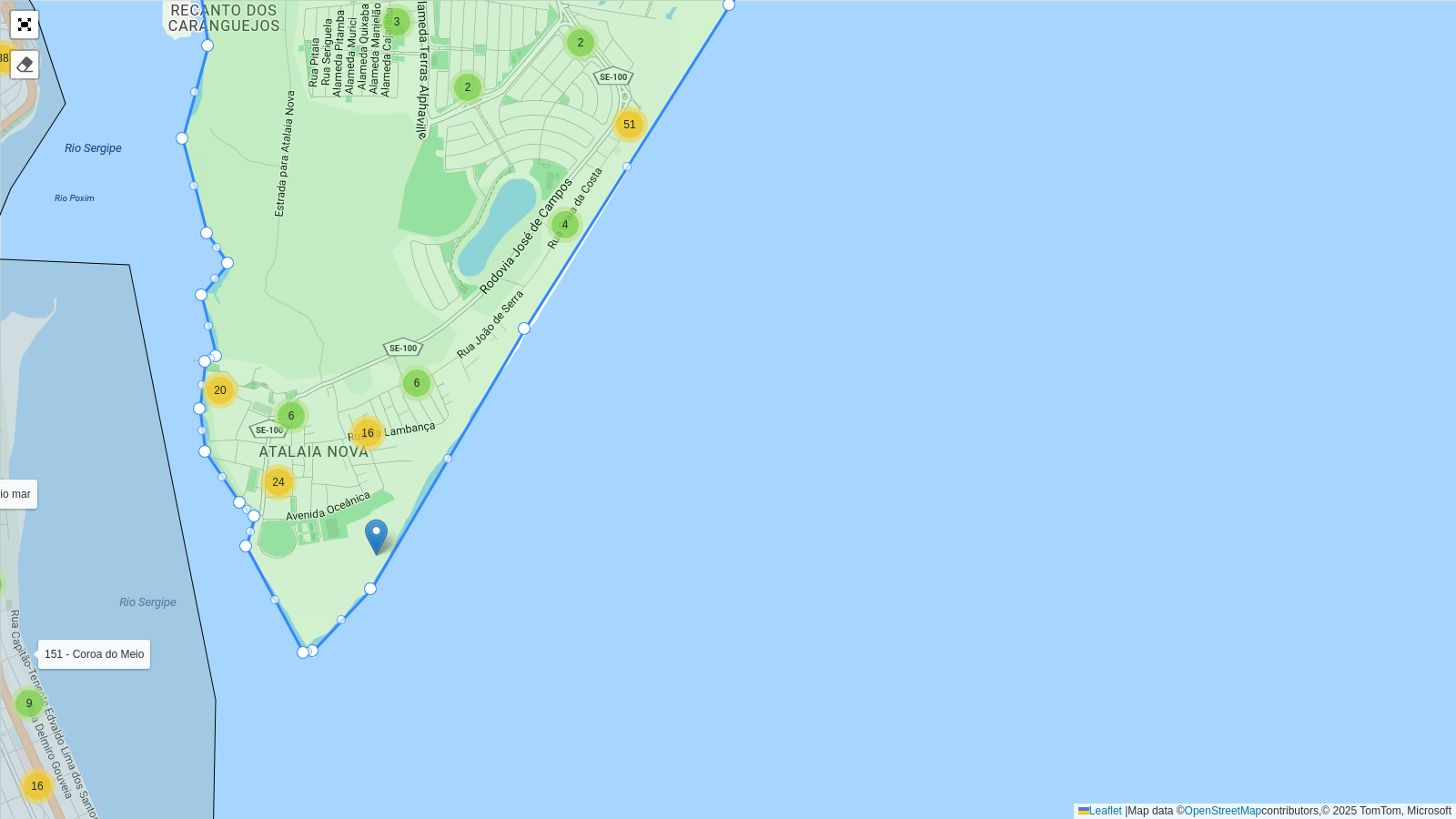
drag, startPoint x: 419, startPoint y: 490, endPoint x: 370, endPoint y: 588, distance: 109.6
click at [452, 460] on div at bounding box center [447, 458] width 9 height 9
click at [446, 457] on div at bounding box center [447, 458] width 9 height 9
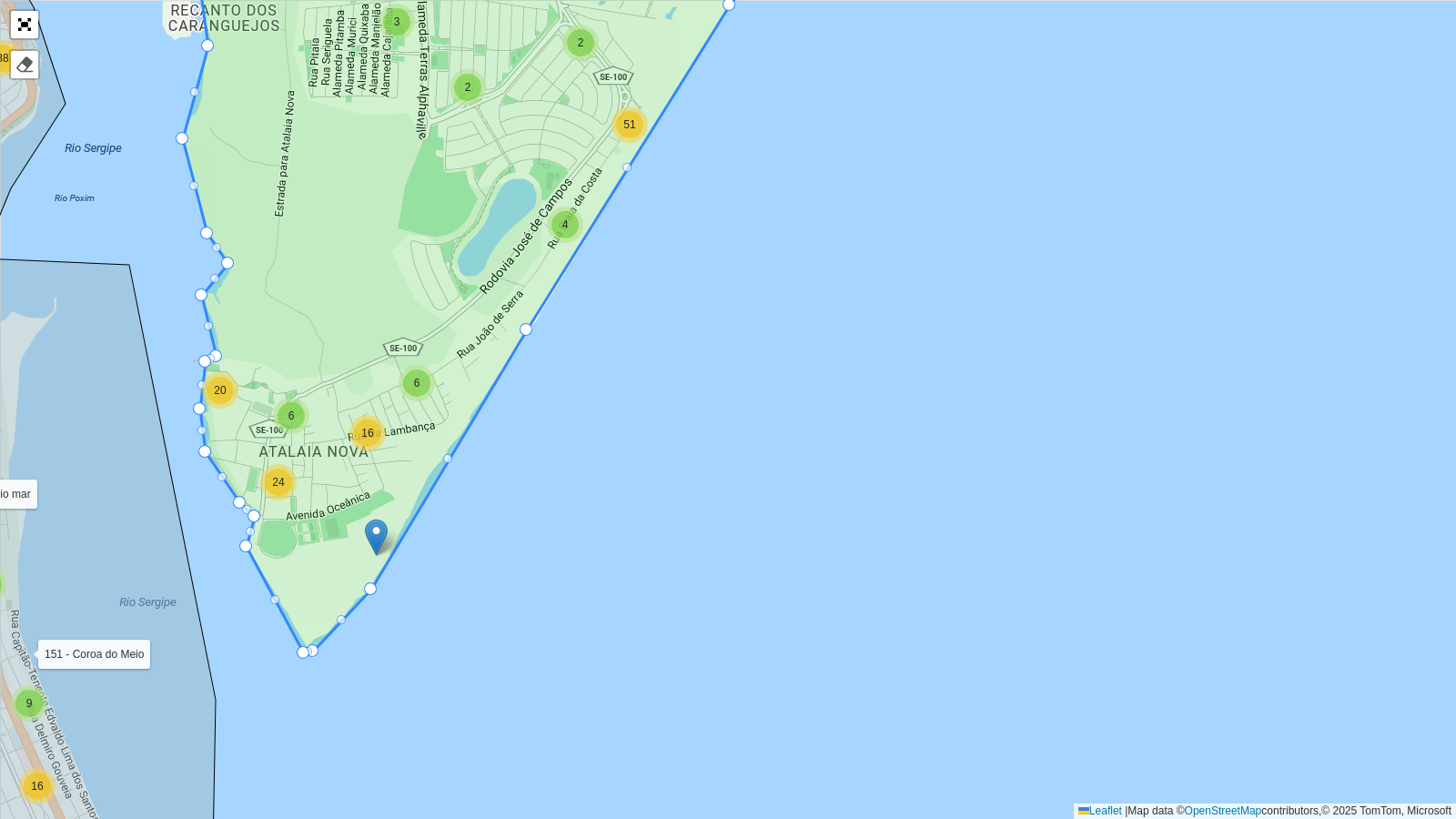
click at [446, 457] on div at bounding box center [447, 458] width 9 height 9
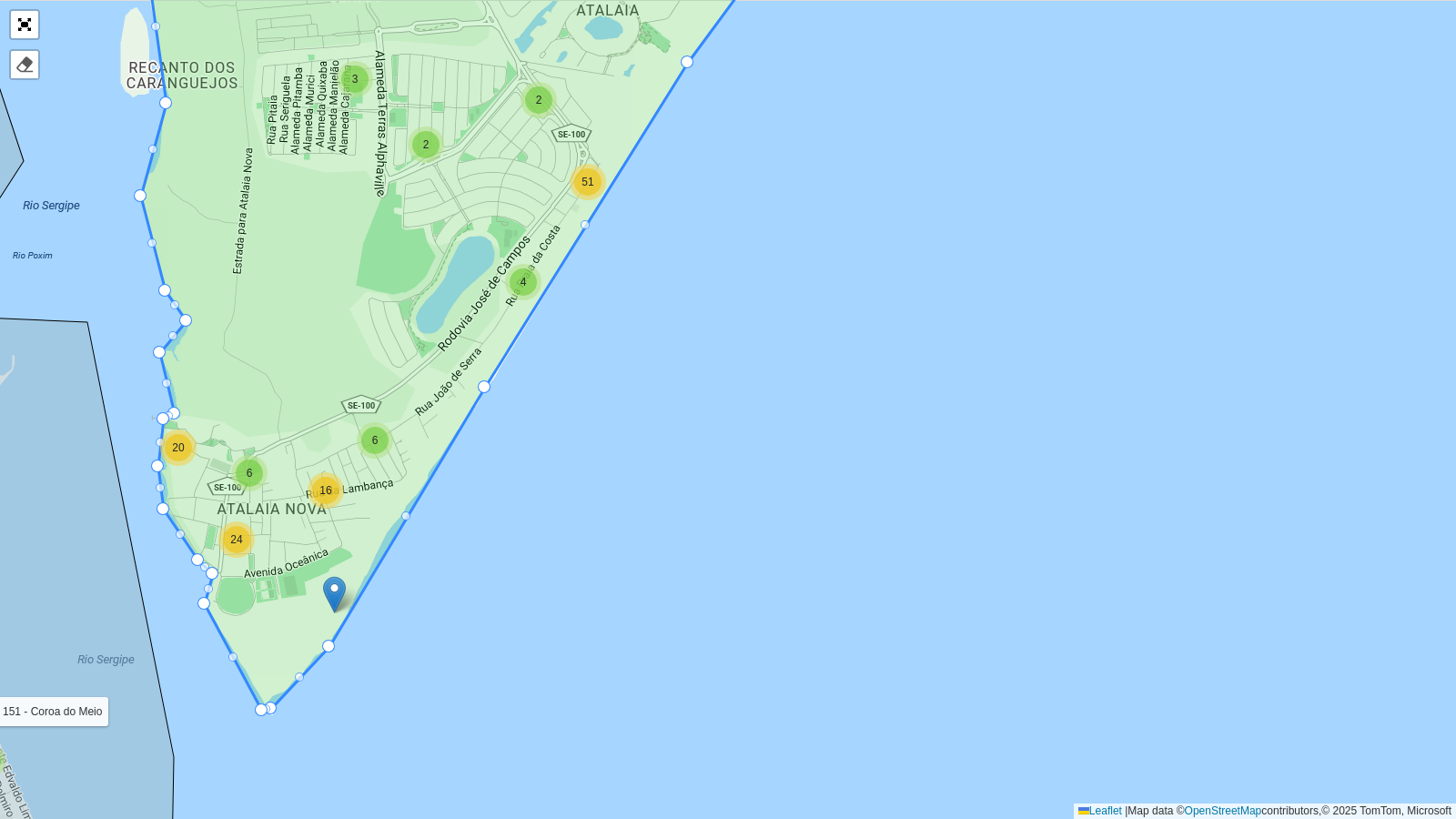
drag, startPoint x: 614, startPoint y: 376, endPoint x: 510, endPoint y: 529, distance: 185.0
click at [510, 529] on div "2 3 2 6 4 2 4 51 24 23 55 48 109 8 23 39 66 6 8 98 104 24 41 64 6 6 5 20 23 56 …" at bounding box center [728, 409] width 1456 height 819
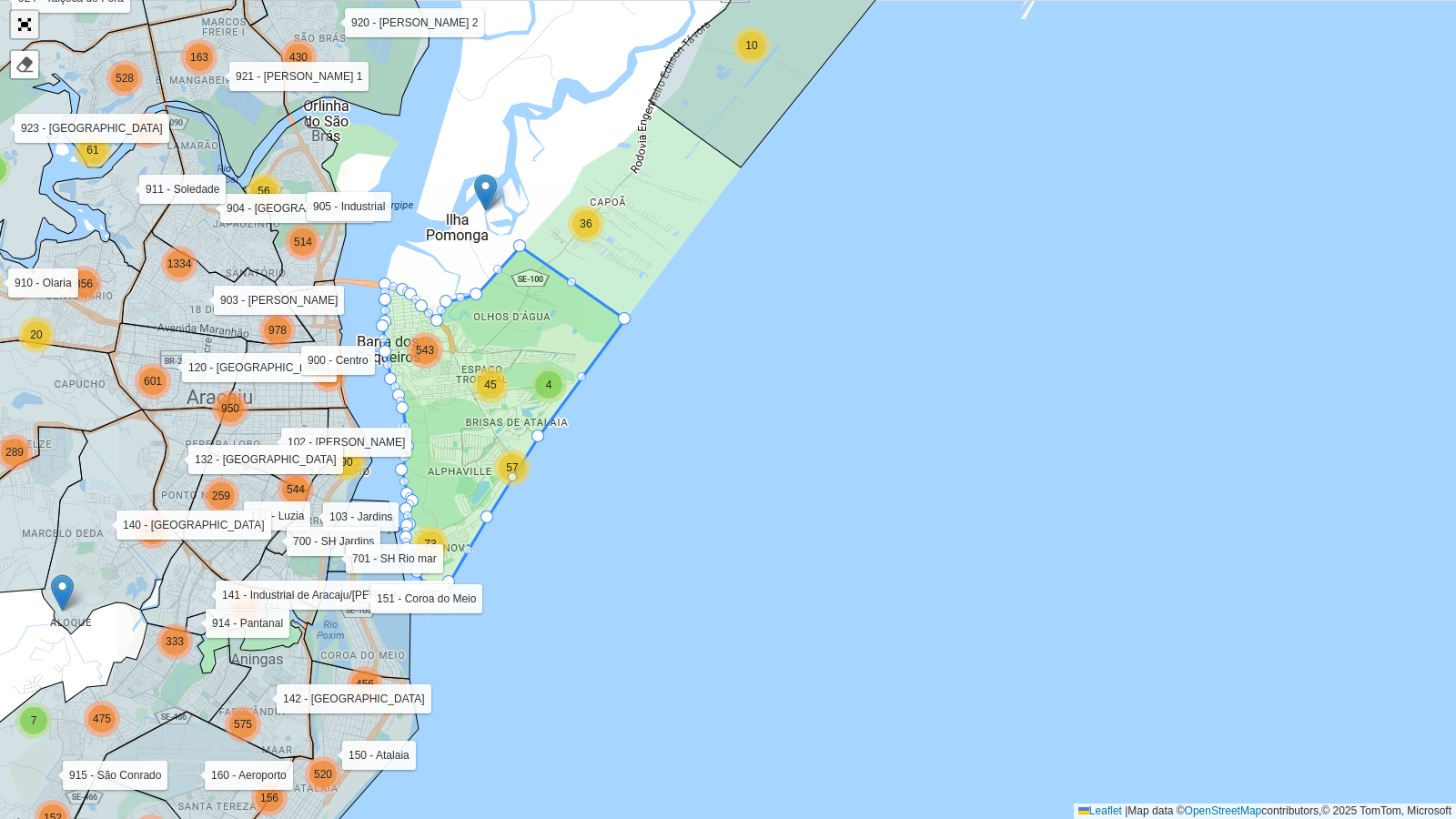
click at [17, 18] on link "Abrir mapa em tela cheia" at bounding box center [24, 24] width 27 height 27
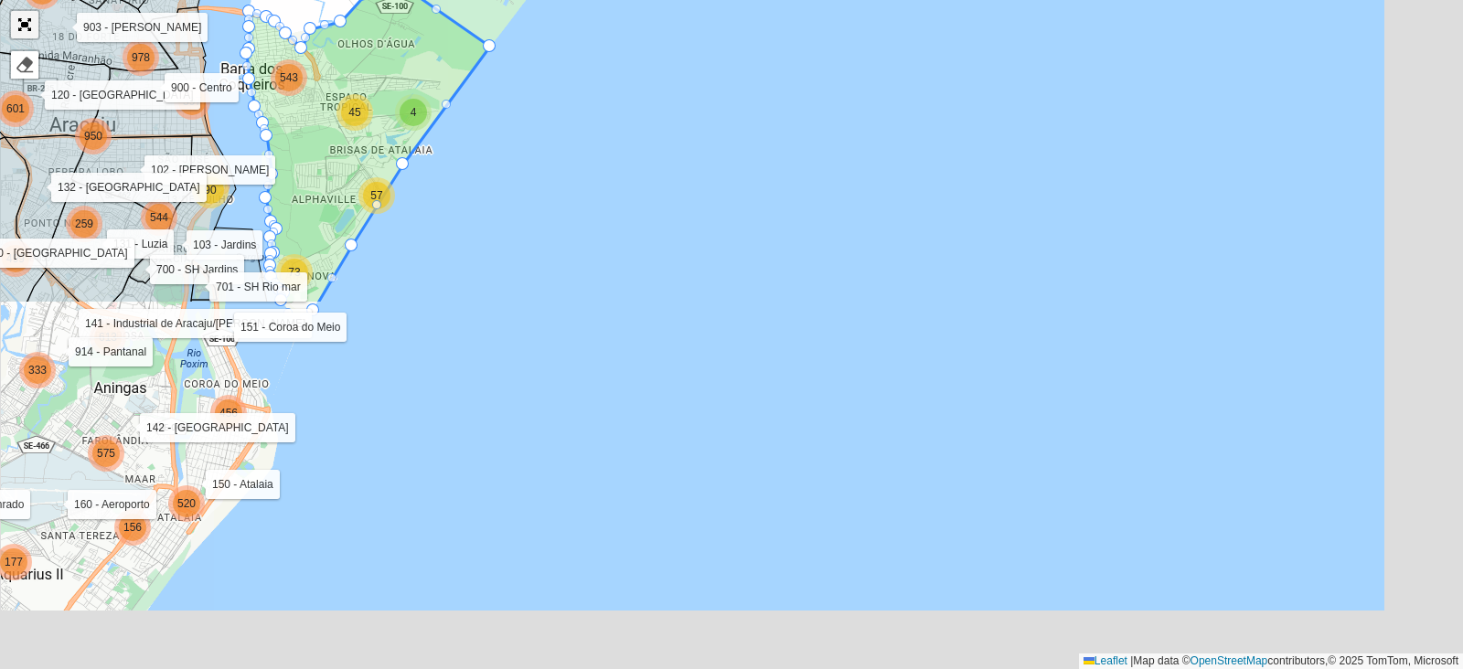
scroll to position [588, 0]
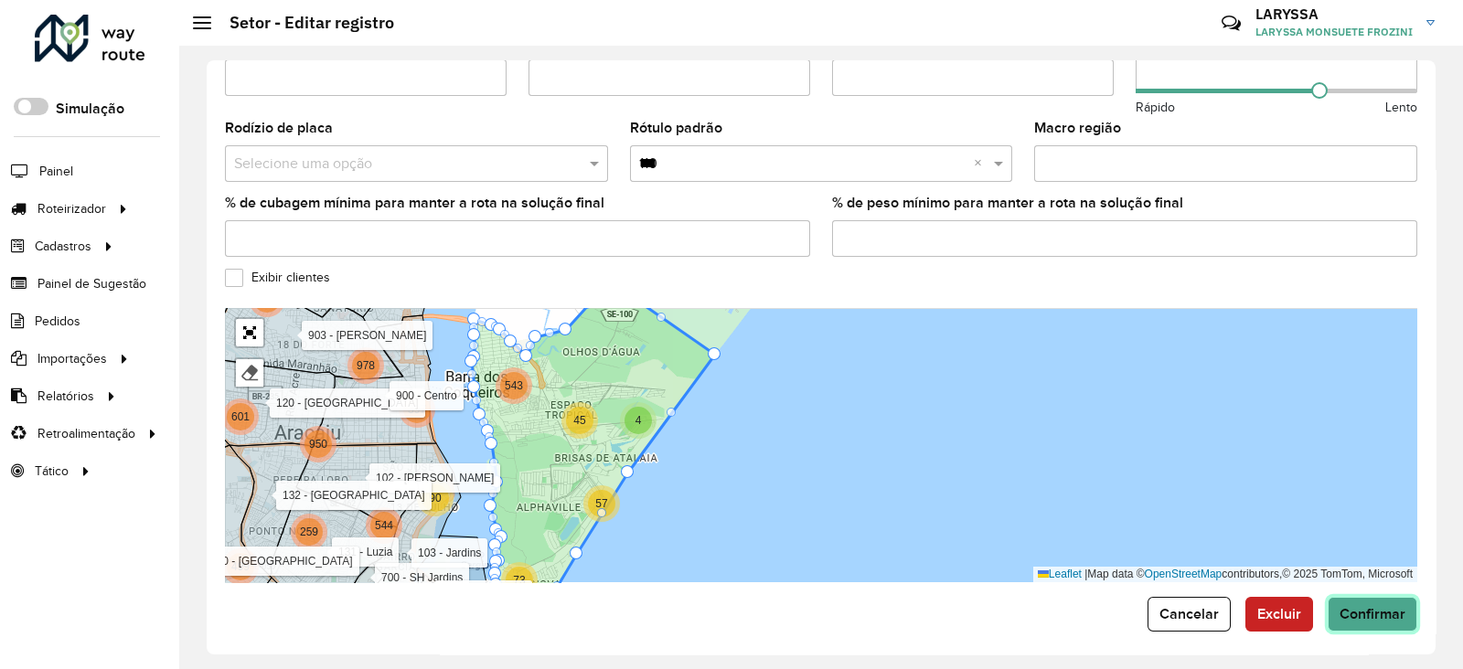
click at [1381, 606] on span "Confirmar" at bounding box center [1373, 614] width 66 height 16
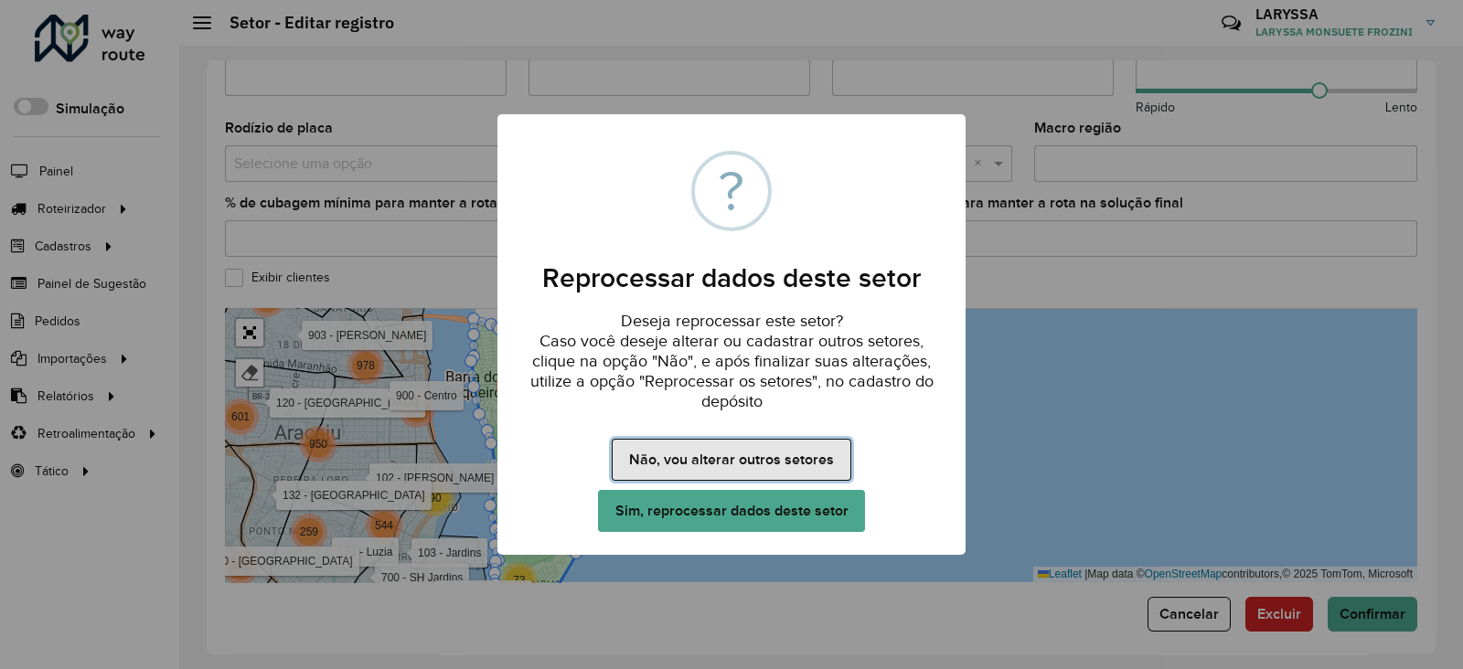
click at [646, 439] on button "Não, vou alterar outros setores" at bounding box center [731, 460] width 239 height 42
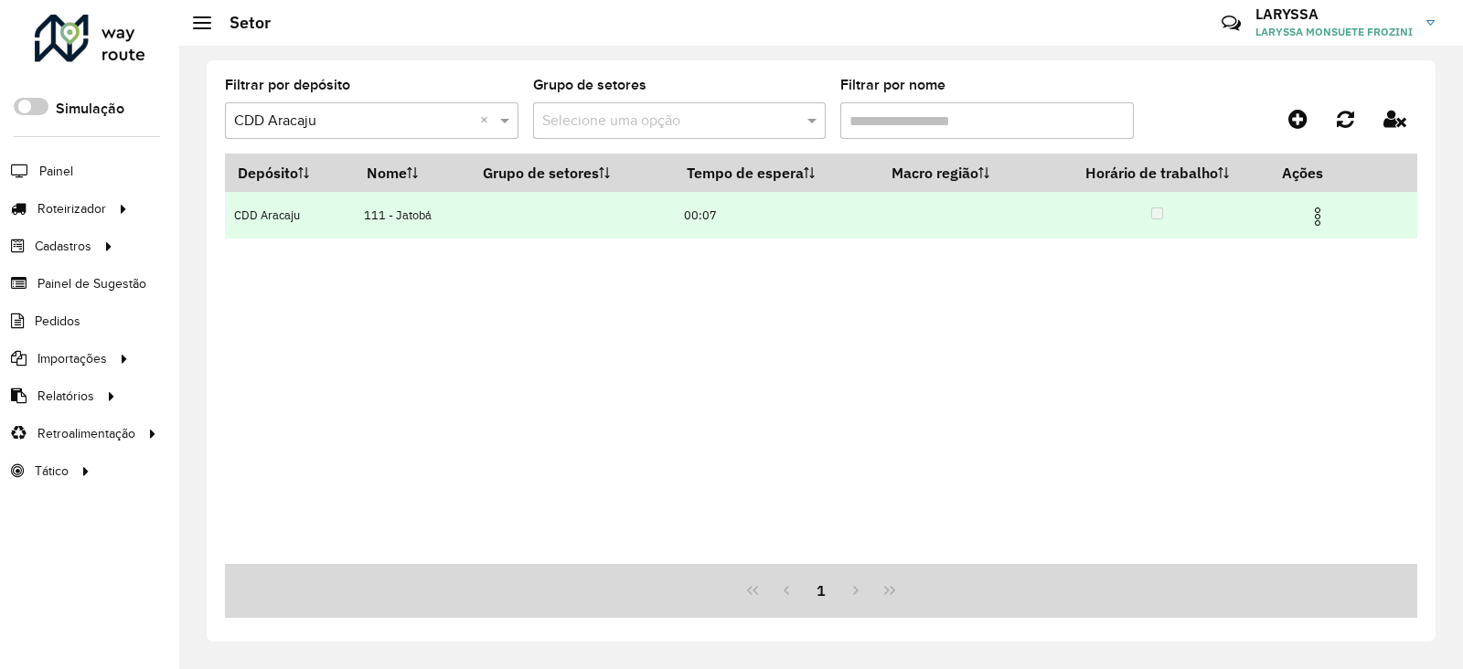
click at [1321, 208] on img at bounding box center [1318, 217] width 22 height 22
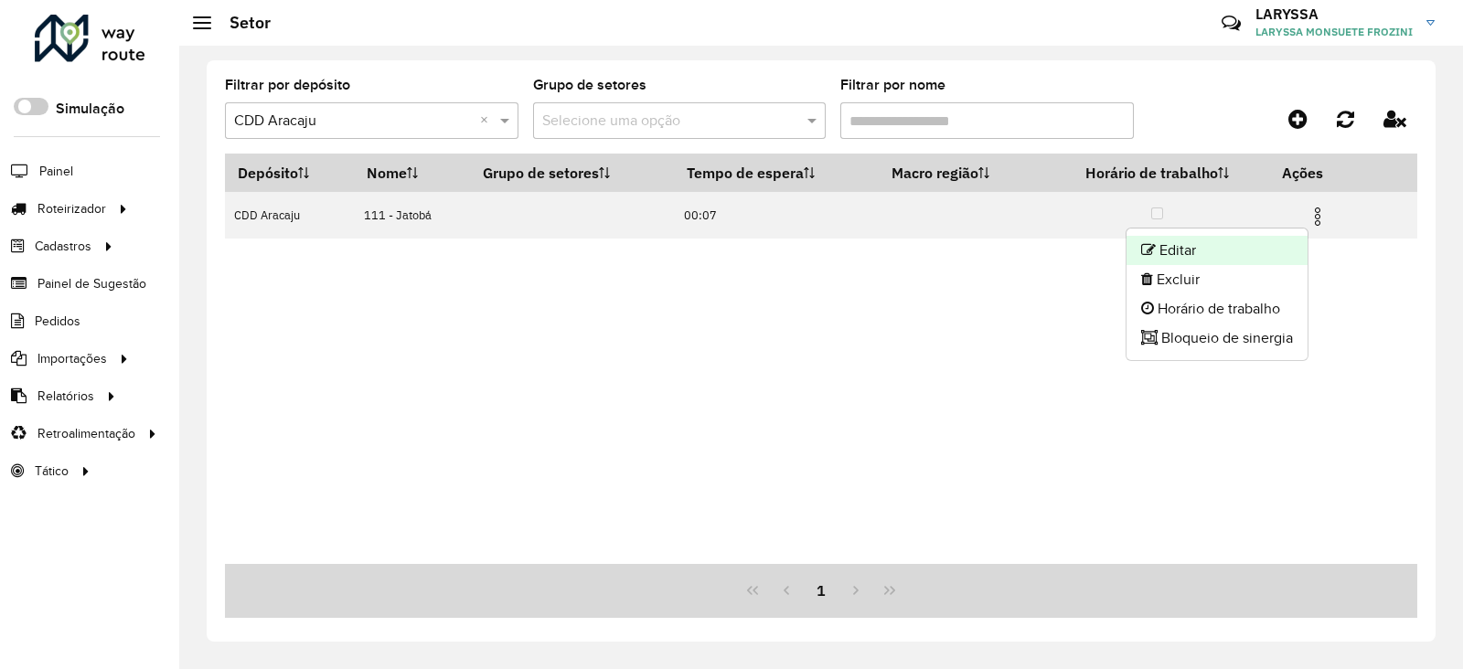
click at [1221, 246] on li "Editar" at bounding box center [1217, 250] width 181 height 29
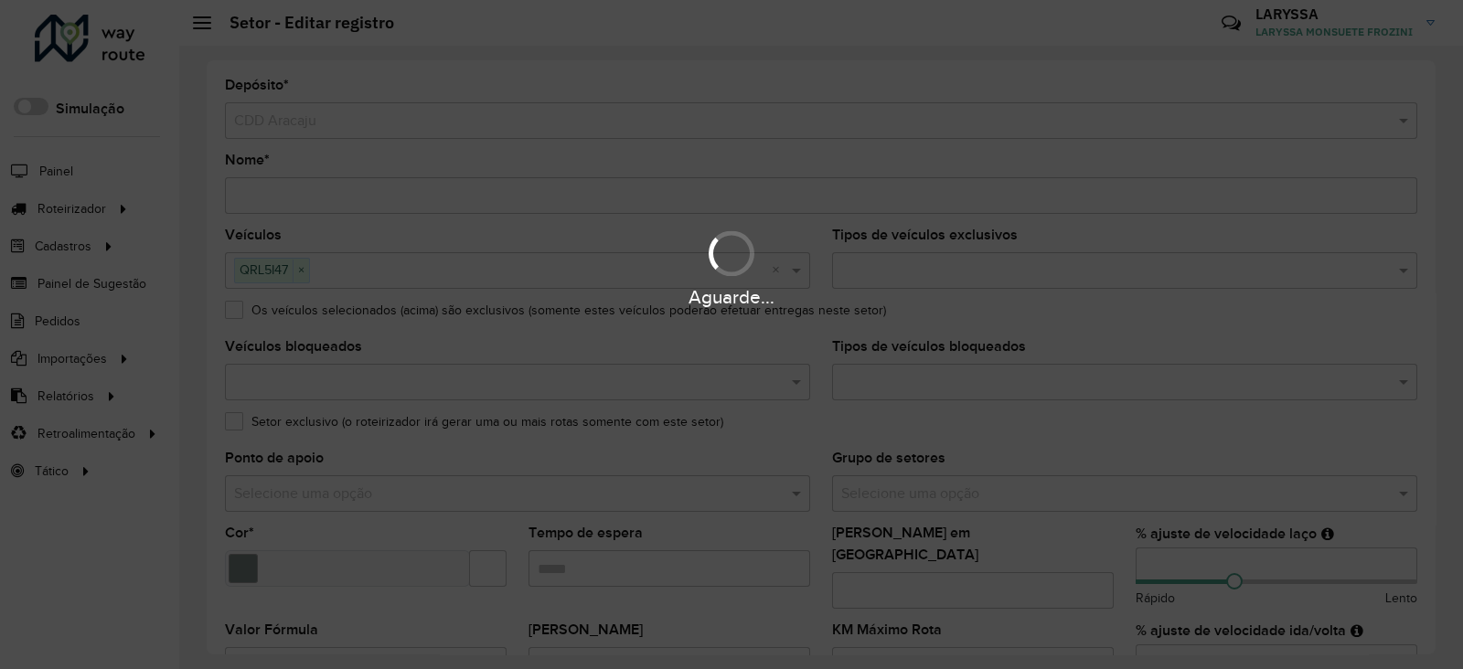
click at [253, 188] on div "Aguarde..." at bounding box center [731, 334] width 1463 height 669
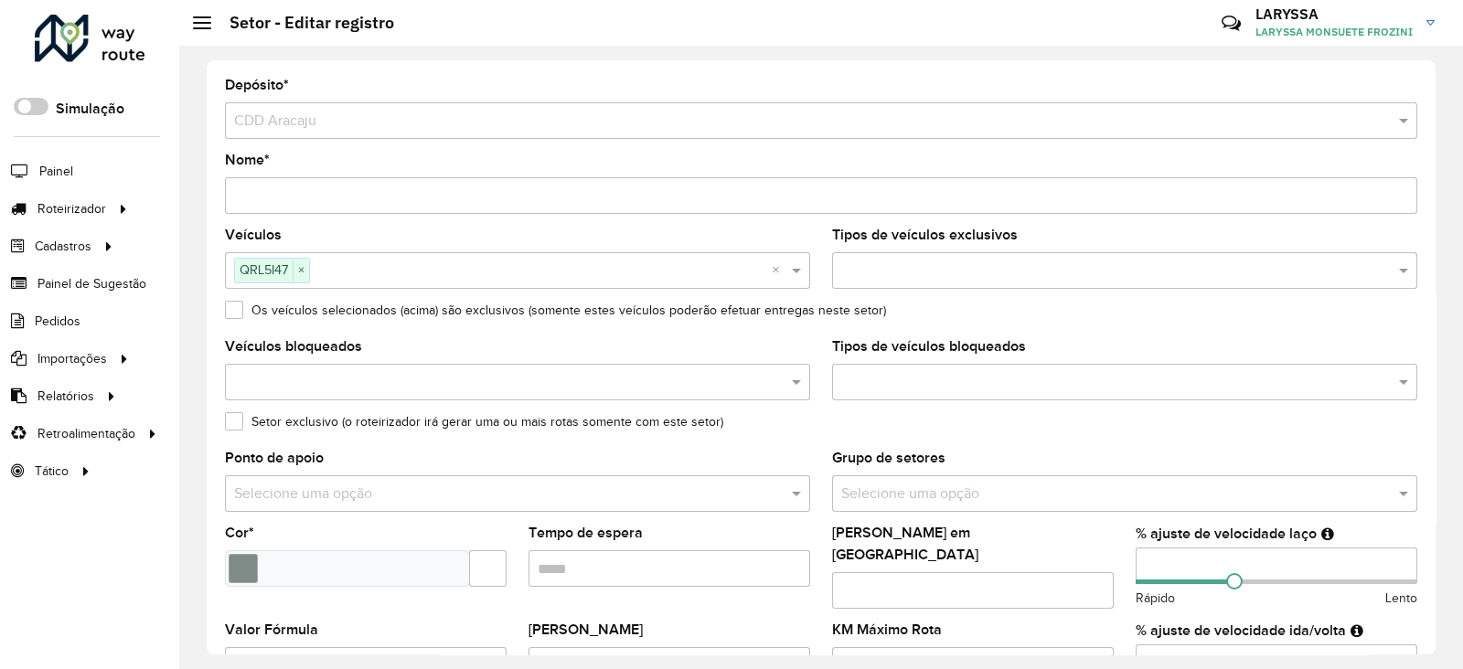
click at [245, 198] on input "Nome *" at bounding box center [821, 195] width 1193 height 37
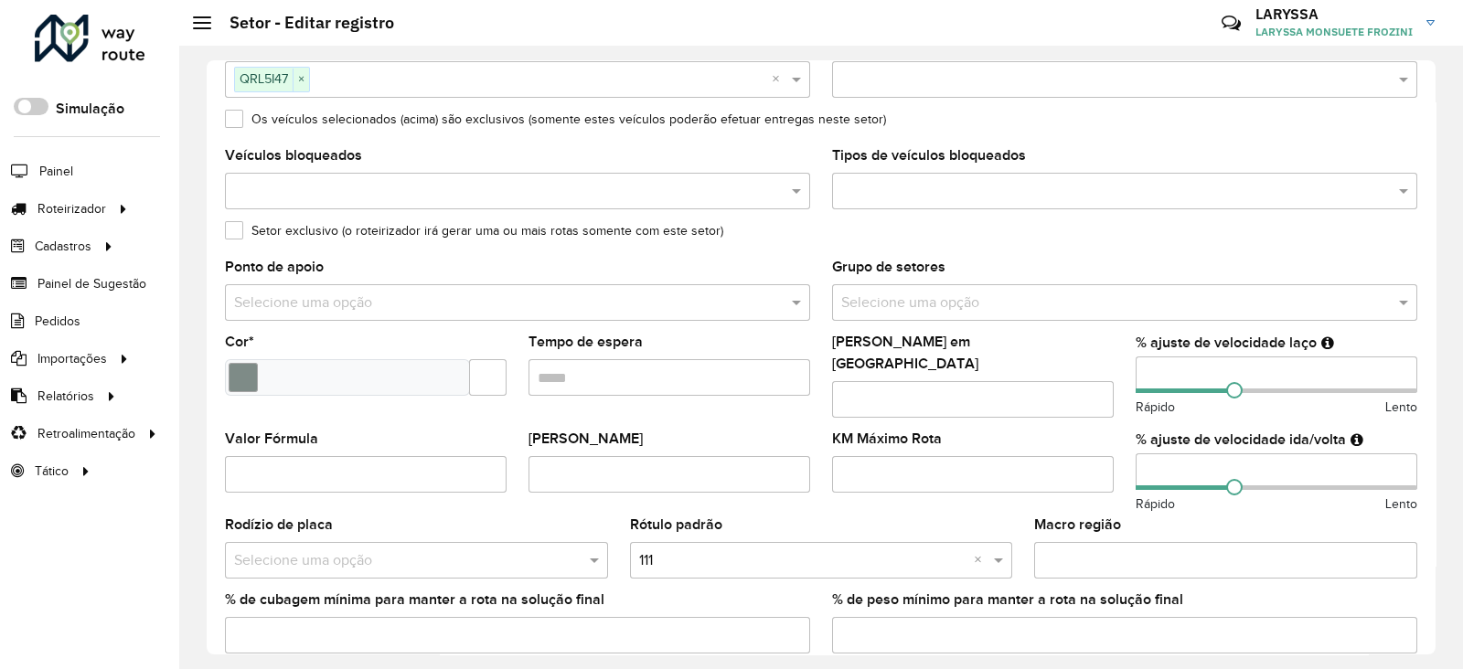
scroll to position [305, 0]
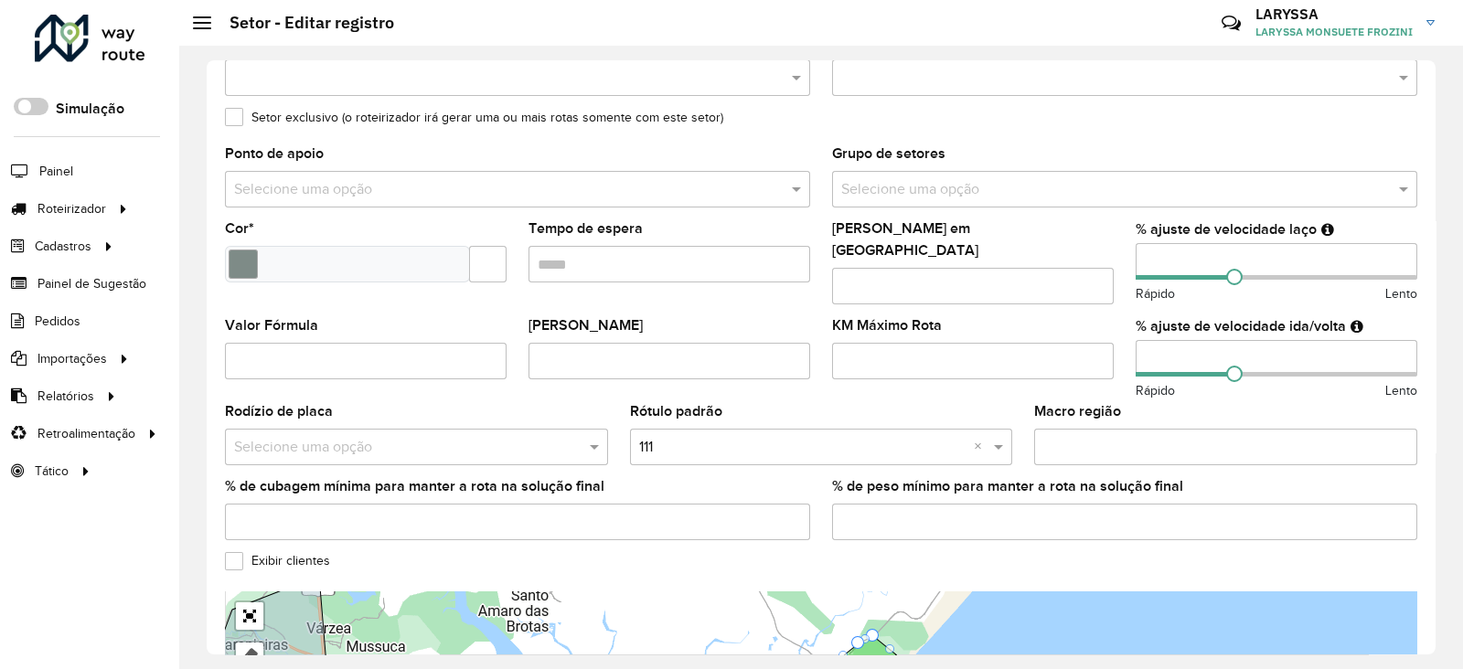
type input "**********"
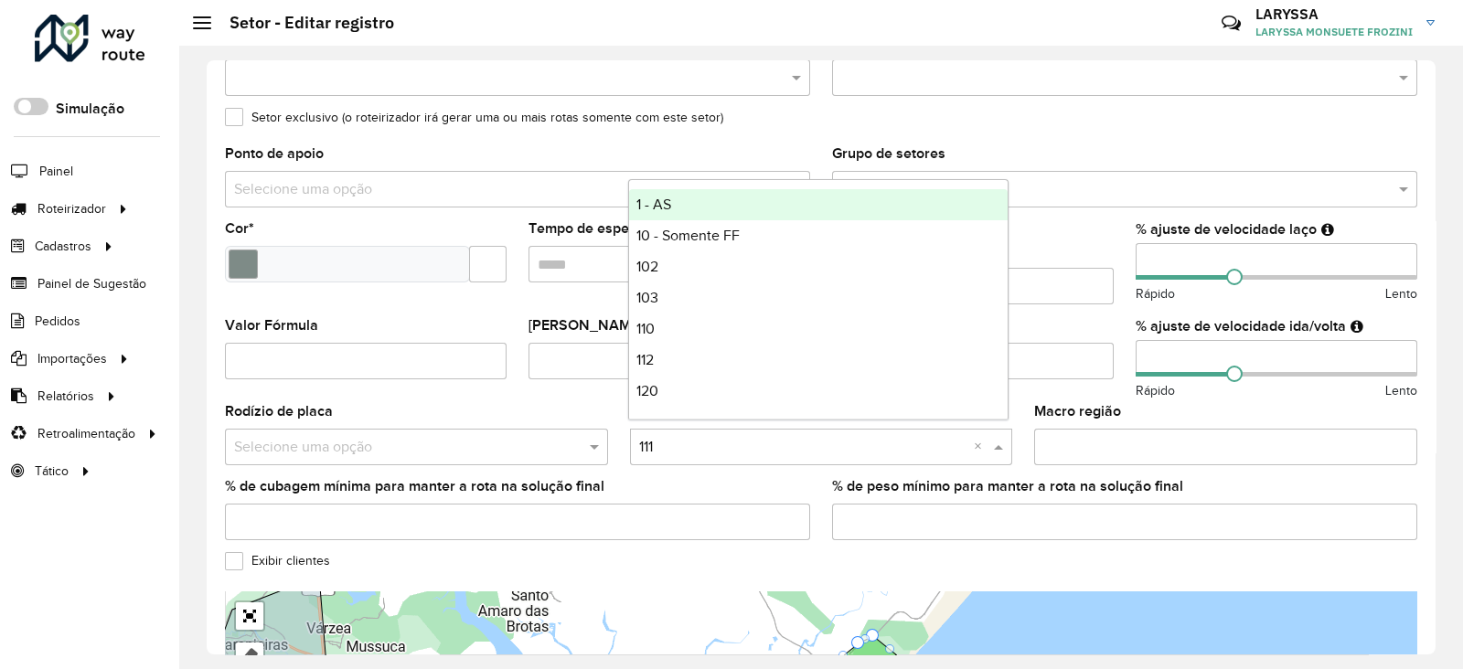
click at [786, 442] on input "text" at bounding box center [803, 447] width 328 height 22
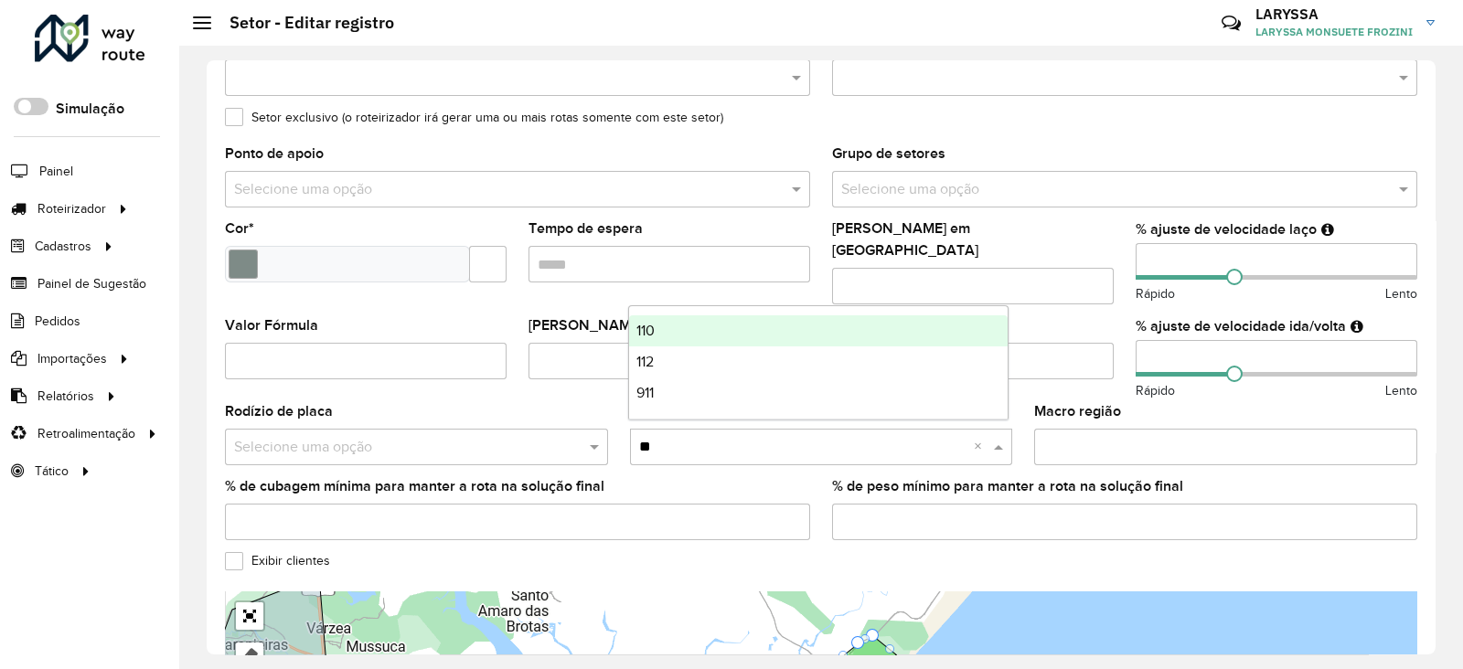
type input "***"
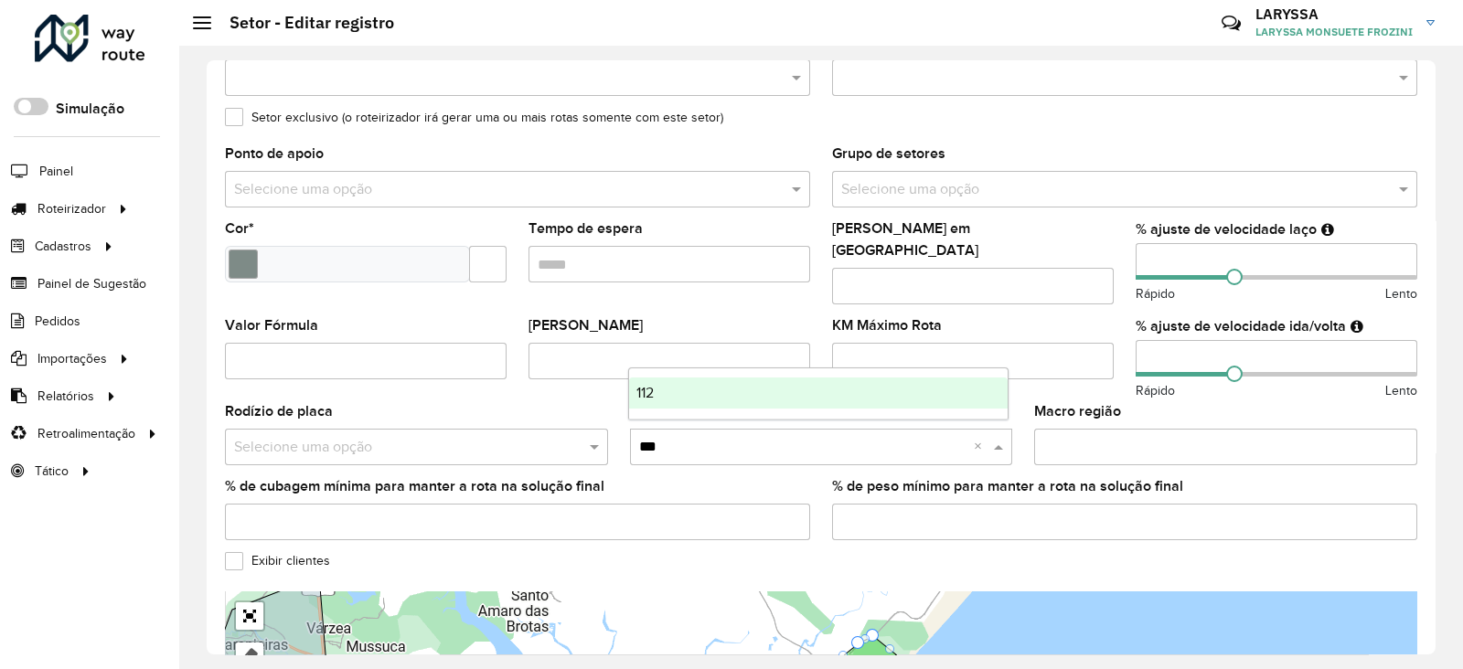
click at [709, 381] on div "112" at bounding box center [819, 393] width 380 height 31
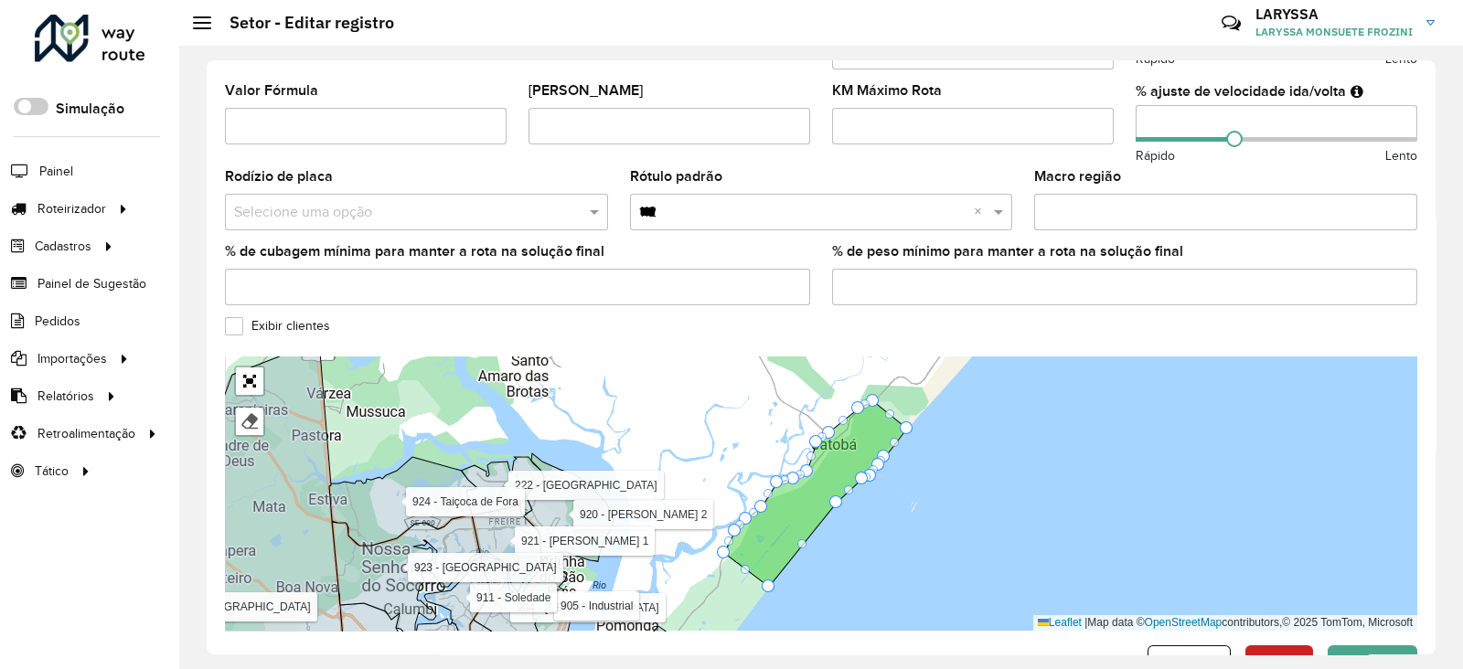
scroll to position [588, 0]
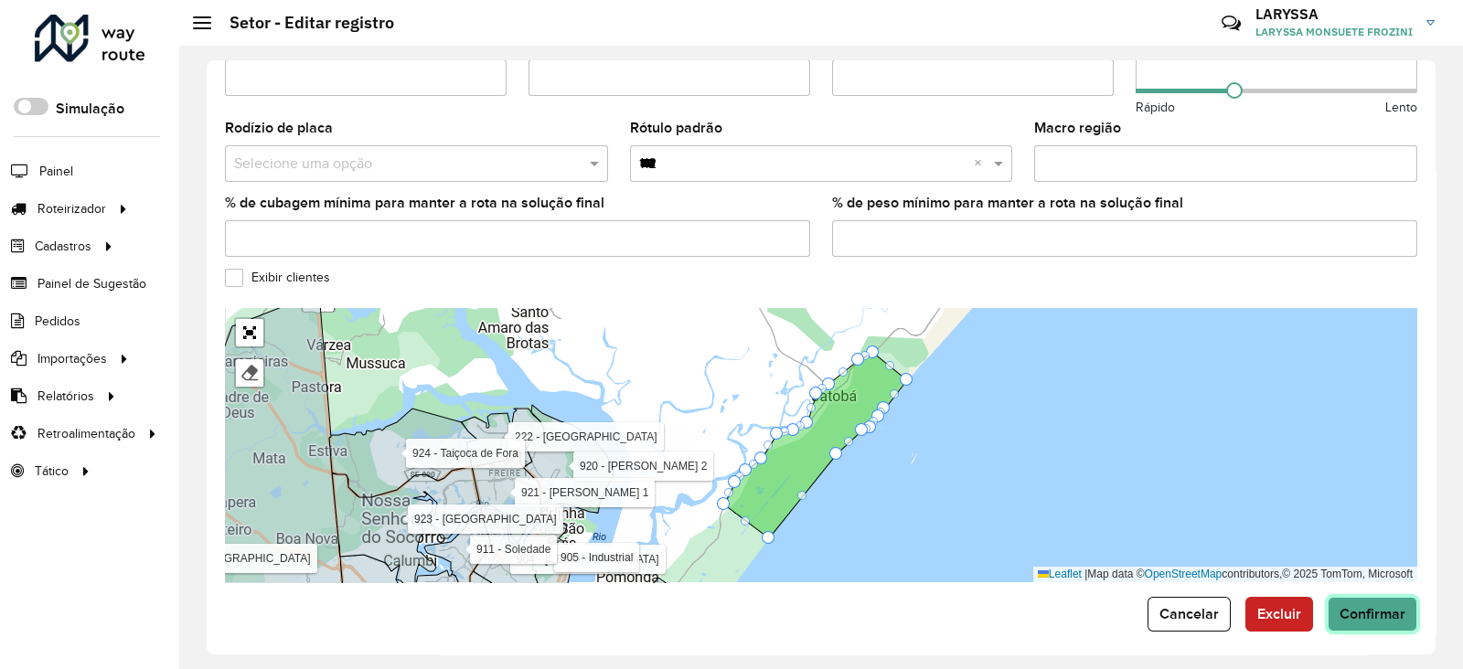
click at [1360, 606] on span "Confirmar" at bounding box center [1373, 614] width 66 height 16
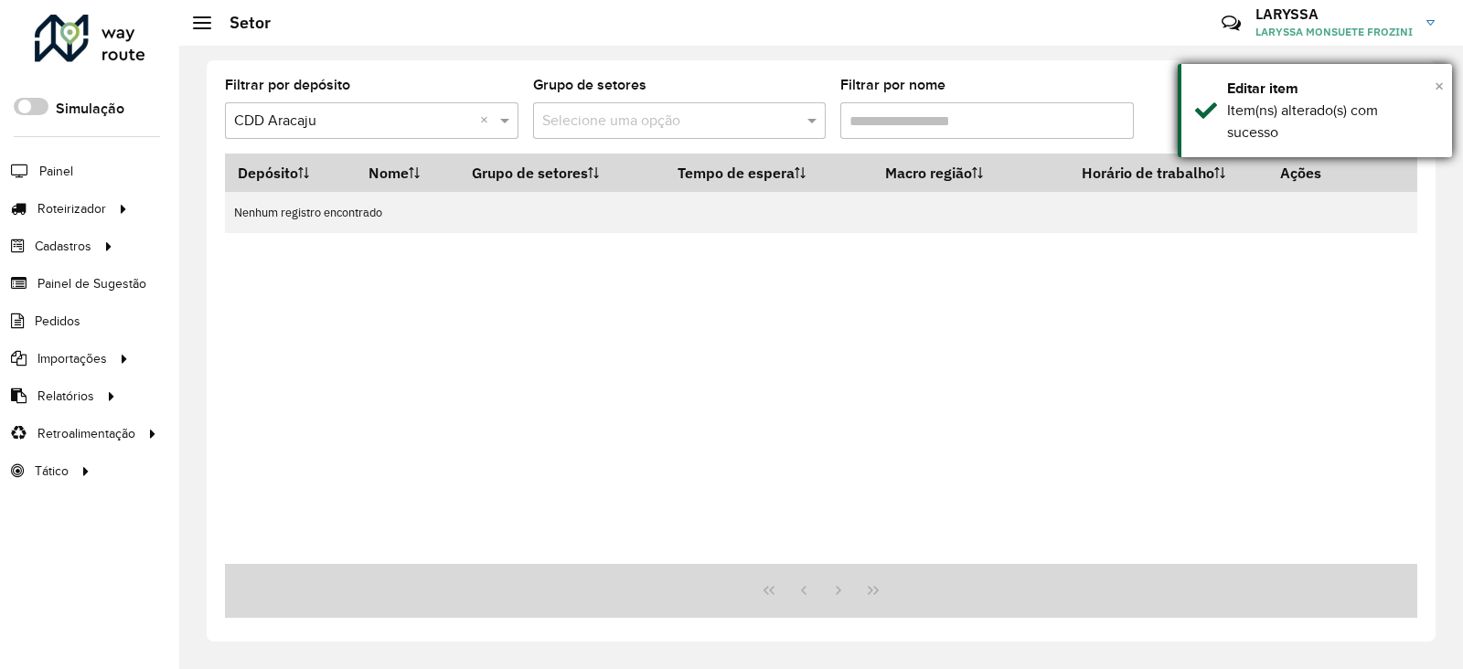
click at [1440, 84] on span "×" at bounding box center [1439, 86] width 9 height 20
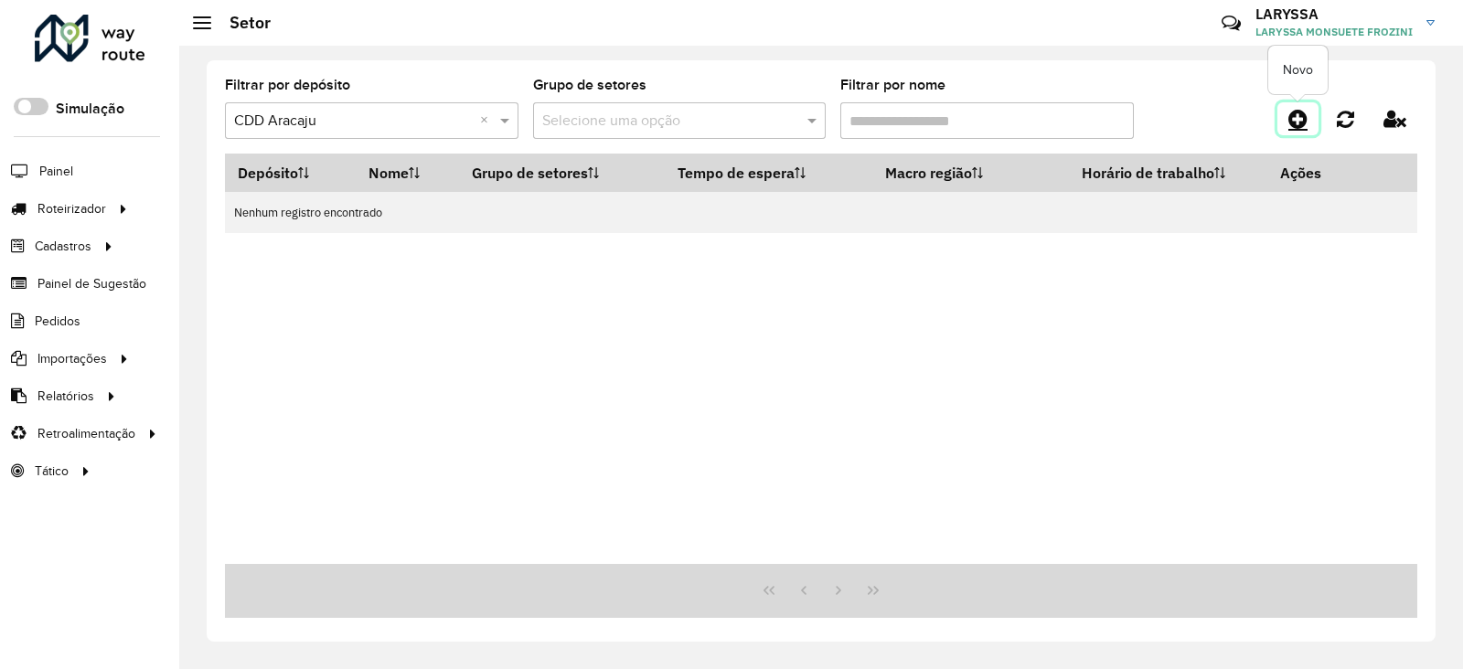
click at [1294, 115] on icon at bounding box center [1298, 119] width 19 height 22
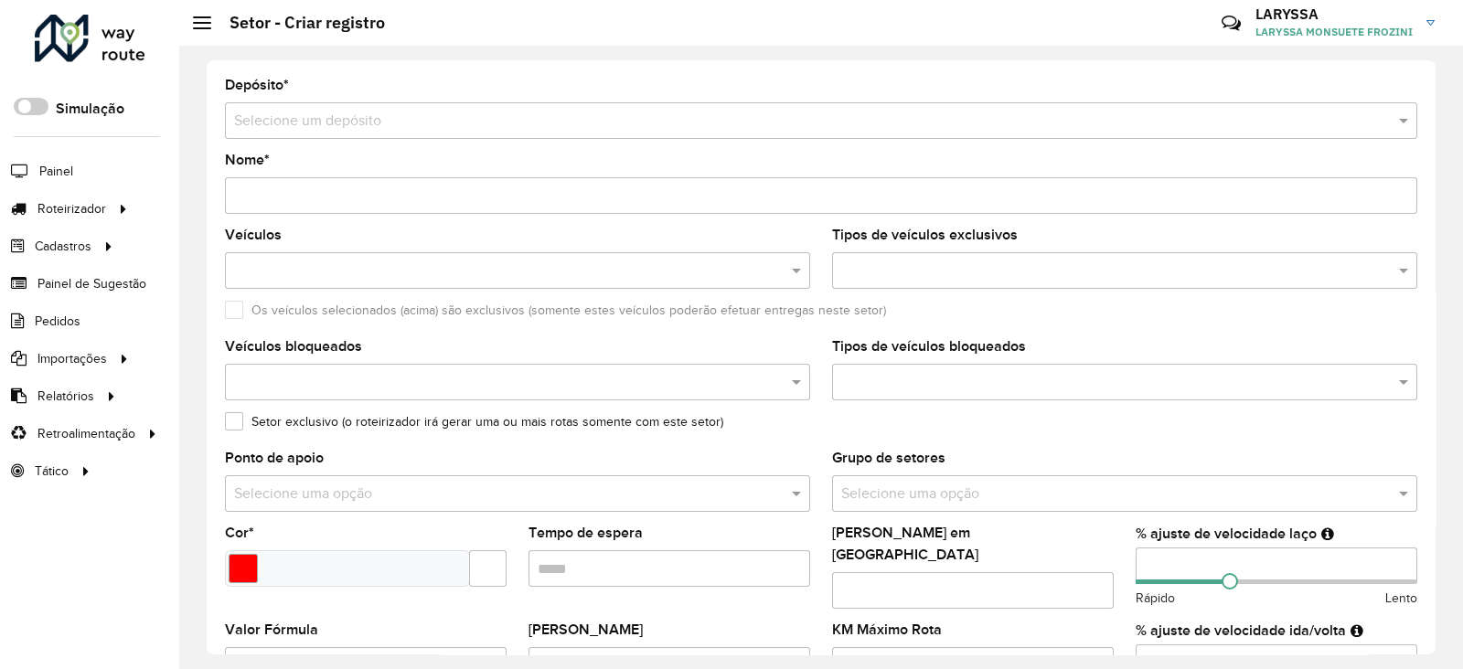
click at [342, 112] on input "text" at bounding box center [803, 122] width 1138 height 22
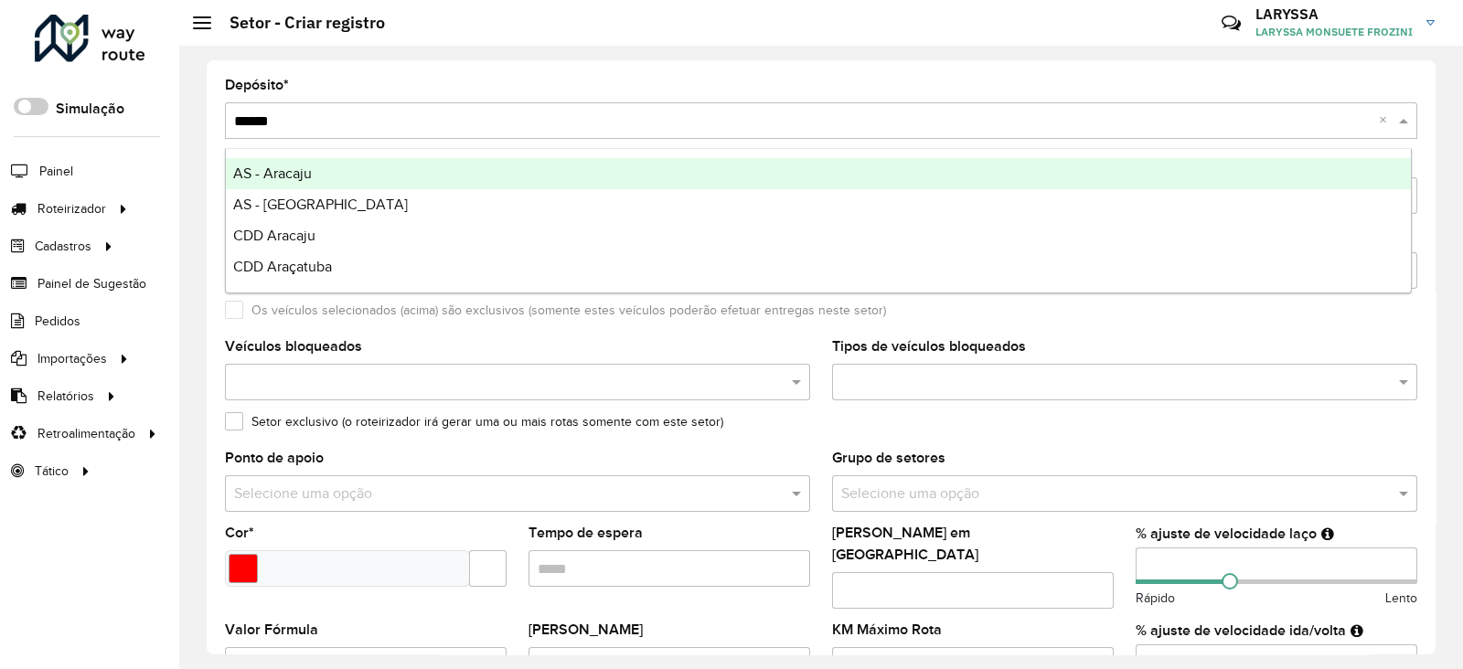
type input "*******"
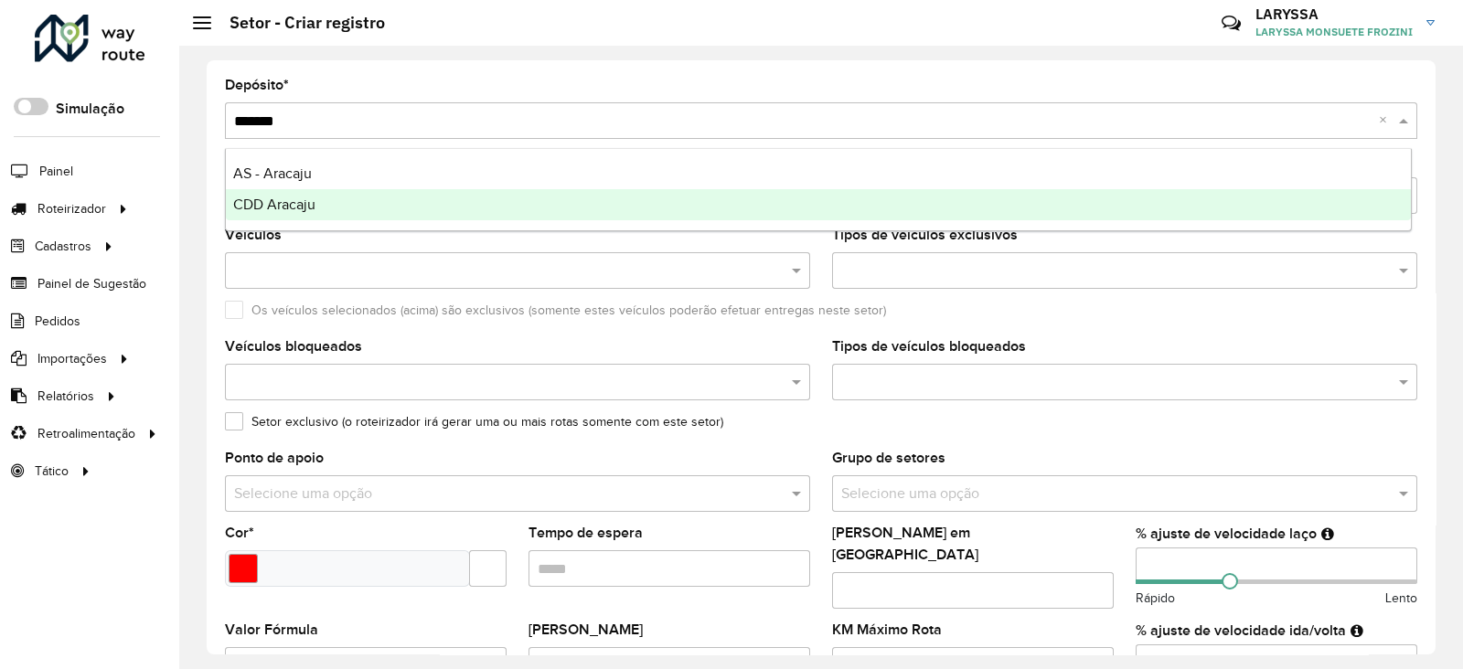
click at [284, 205] on span "CDD Aracaju" at bounding box center [274, 205] width 82 height 16
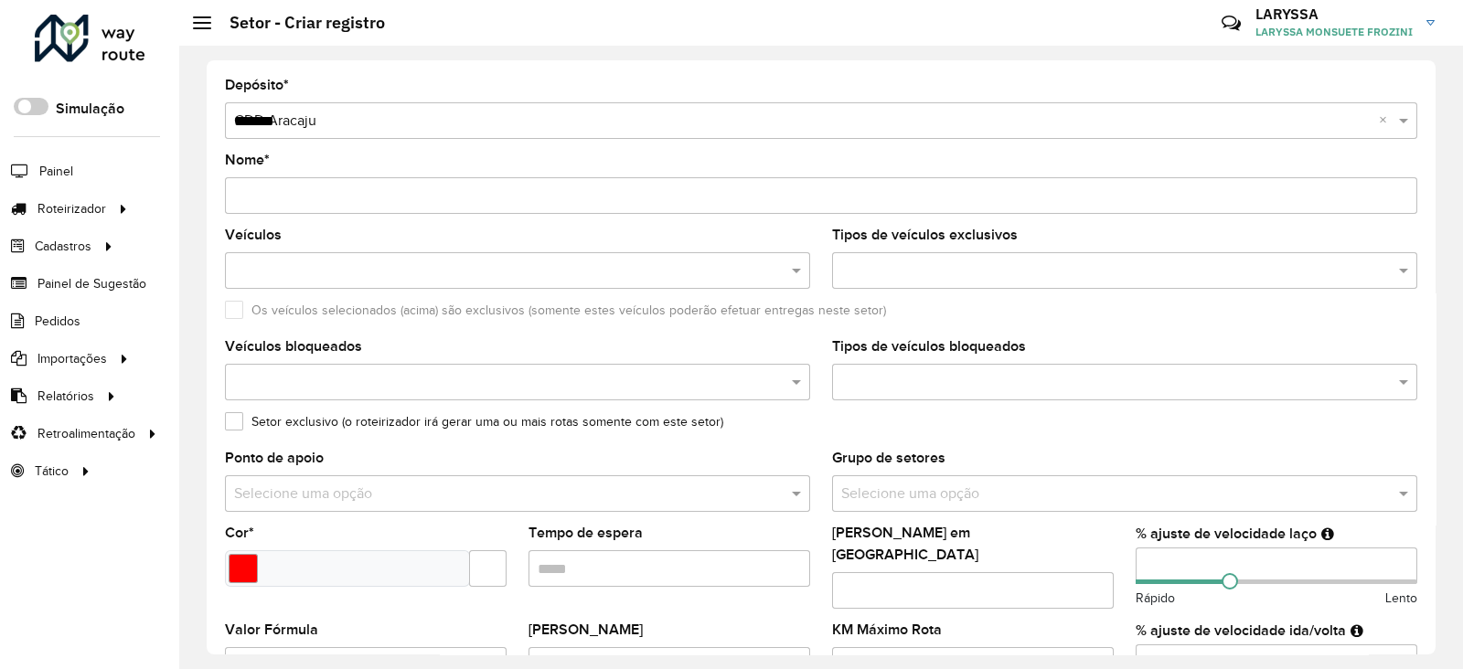
click at [284, 198] on input "Nome *" at bounding box center [821, 195] width 1193 height 37
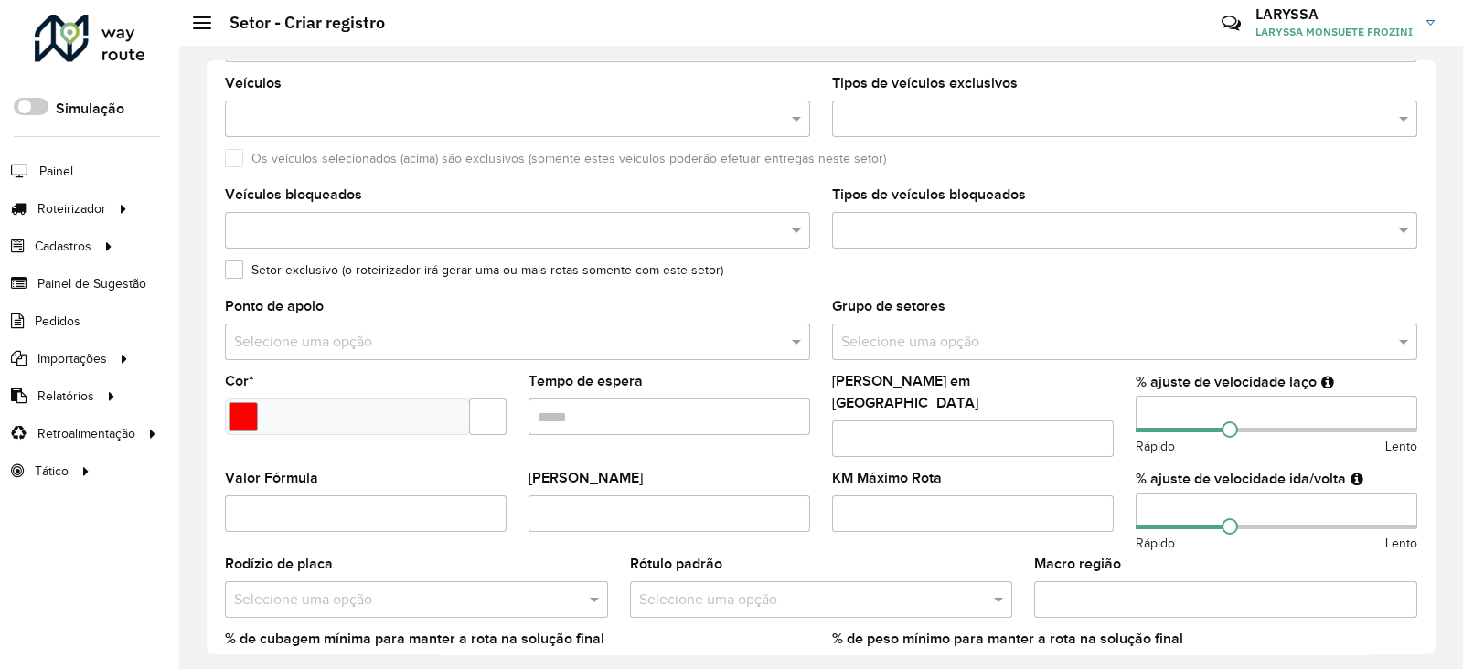
type input "**********"
click at [233, 416] on input "Select a color" at bounding box center [243, 416] width 29 height 29
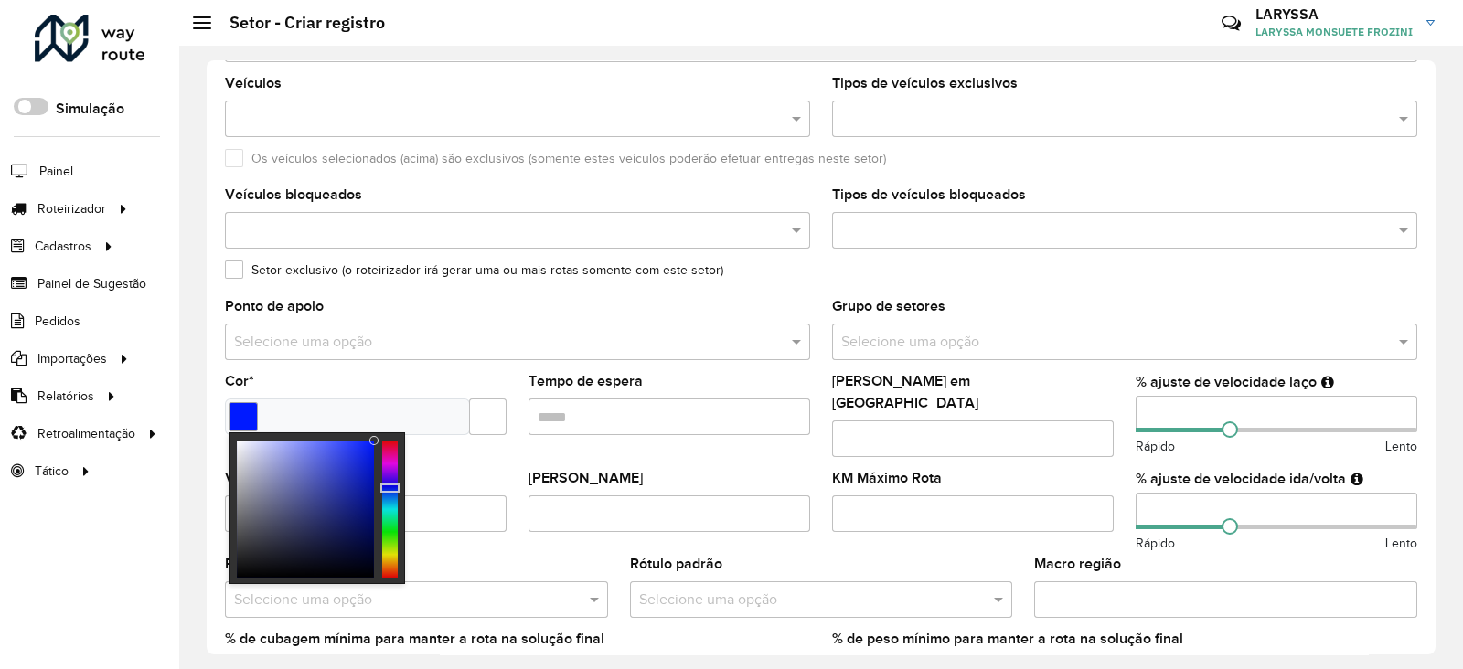
click at [387, 488] on div at bounding box center [390, 509] width 16 height 137
drag, startPoint x: 373, startPoint y: 441, endPoint x: 302, endPoint y: 456, distance: 73.0
click at [302, 456] on div at bounding box center [300, 457] width 9 height 9
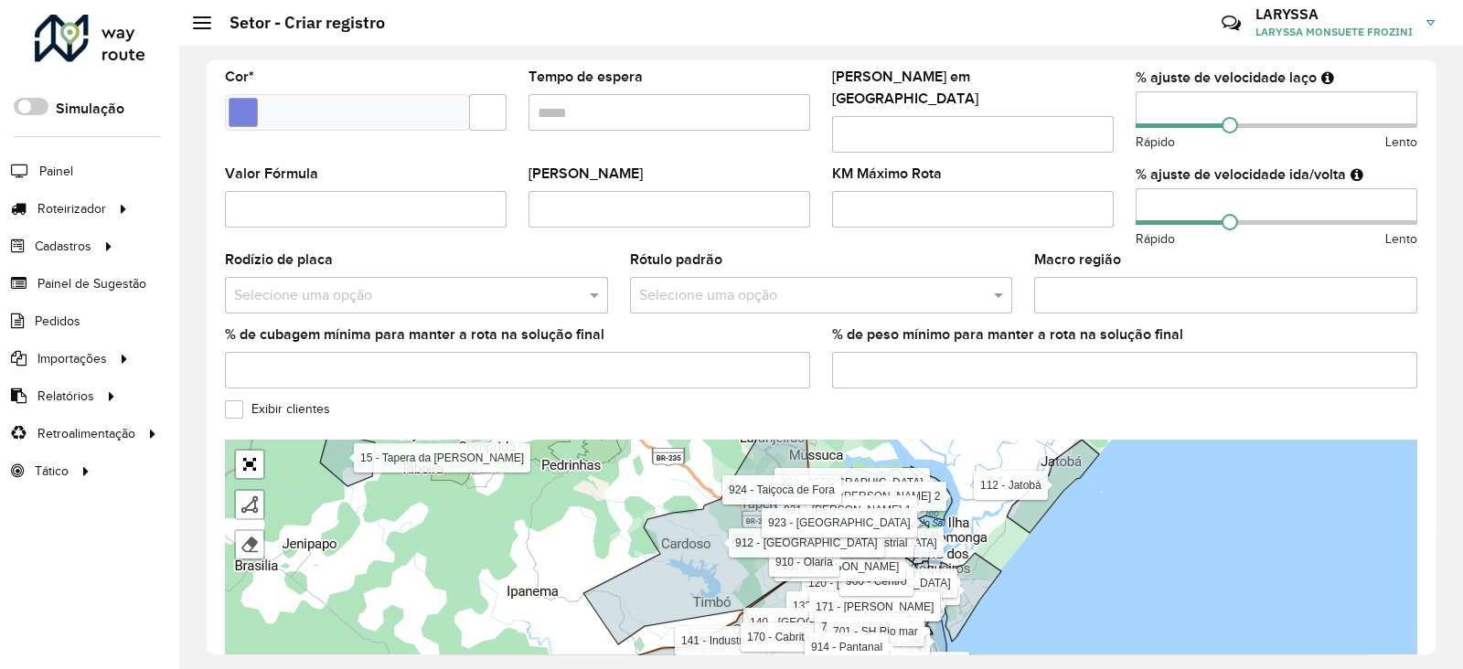
click at [744, 285] on input "text" at bounding box center [803, 295] width 328 height 22
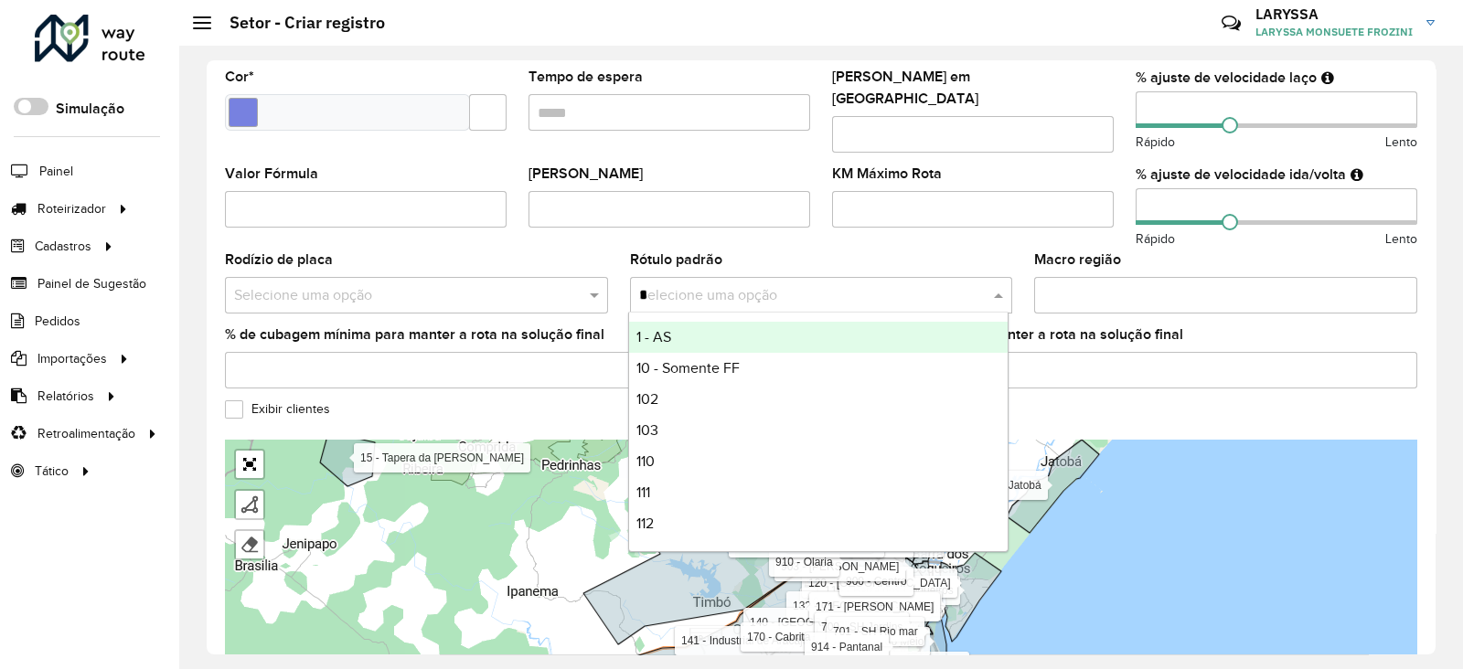
type input "**"
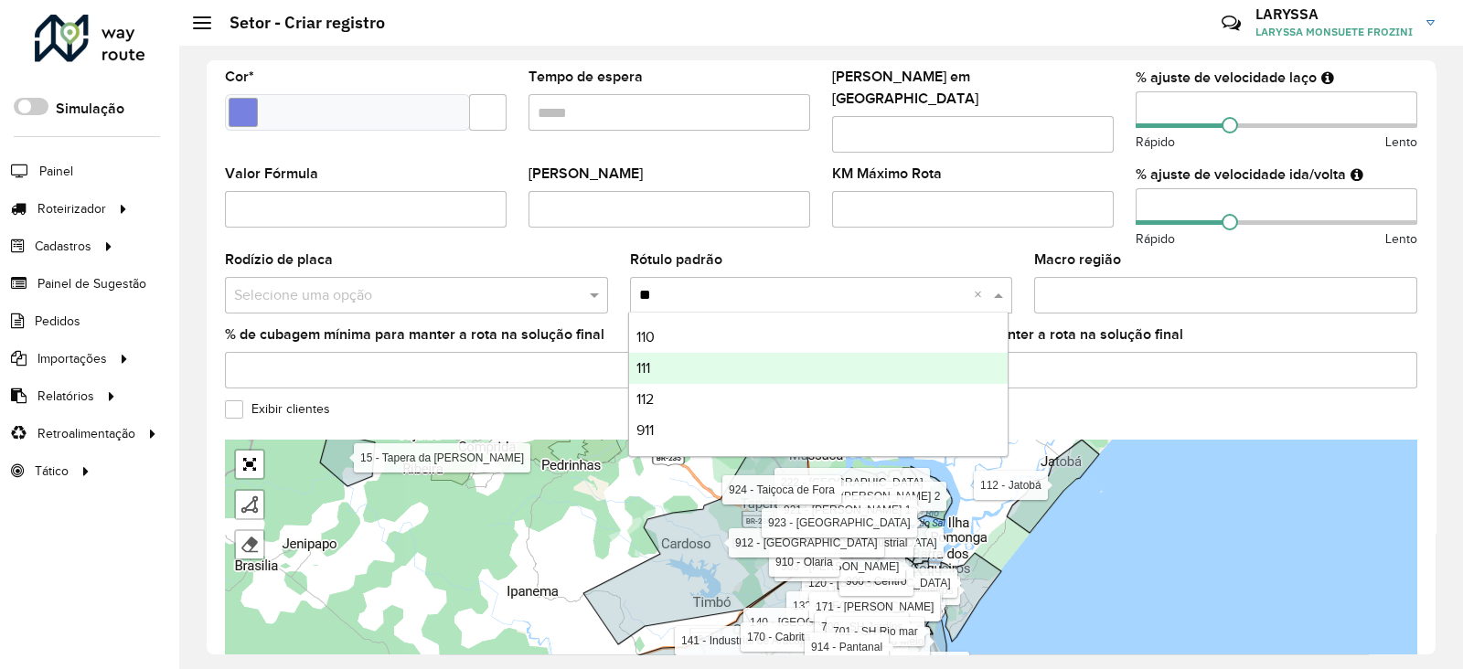
click at [663, 364] on div "111" at bounding box center [819, 368] width 380 height 31
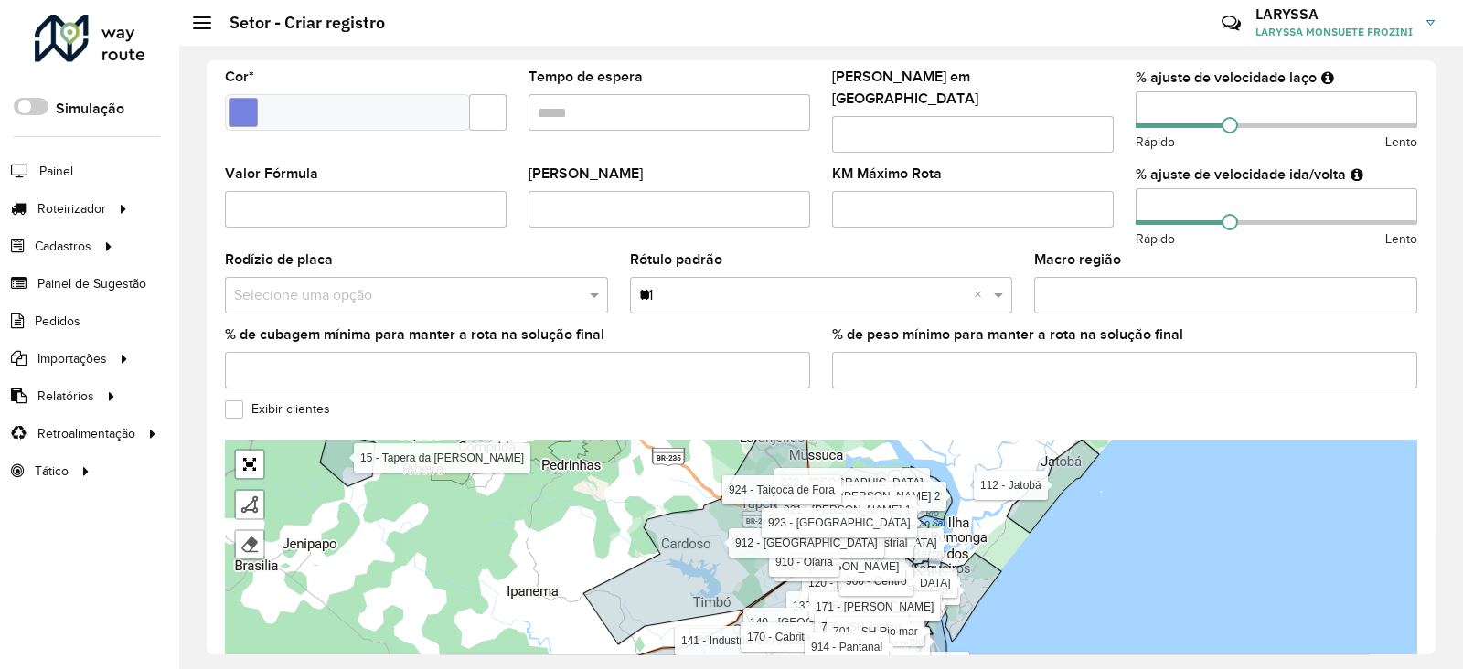
click at [230, 400] on label "Exibir clientes" at bounding box center [277, 409] width 105 height 19
click at [1161, 107] on input "number" at bounding box center [1277, 109] width 282 height 37
type input "**"
click at [1163, 188] on input "number" at bounding box center [1277, 206] width 282 height 37
type input "**"
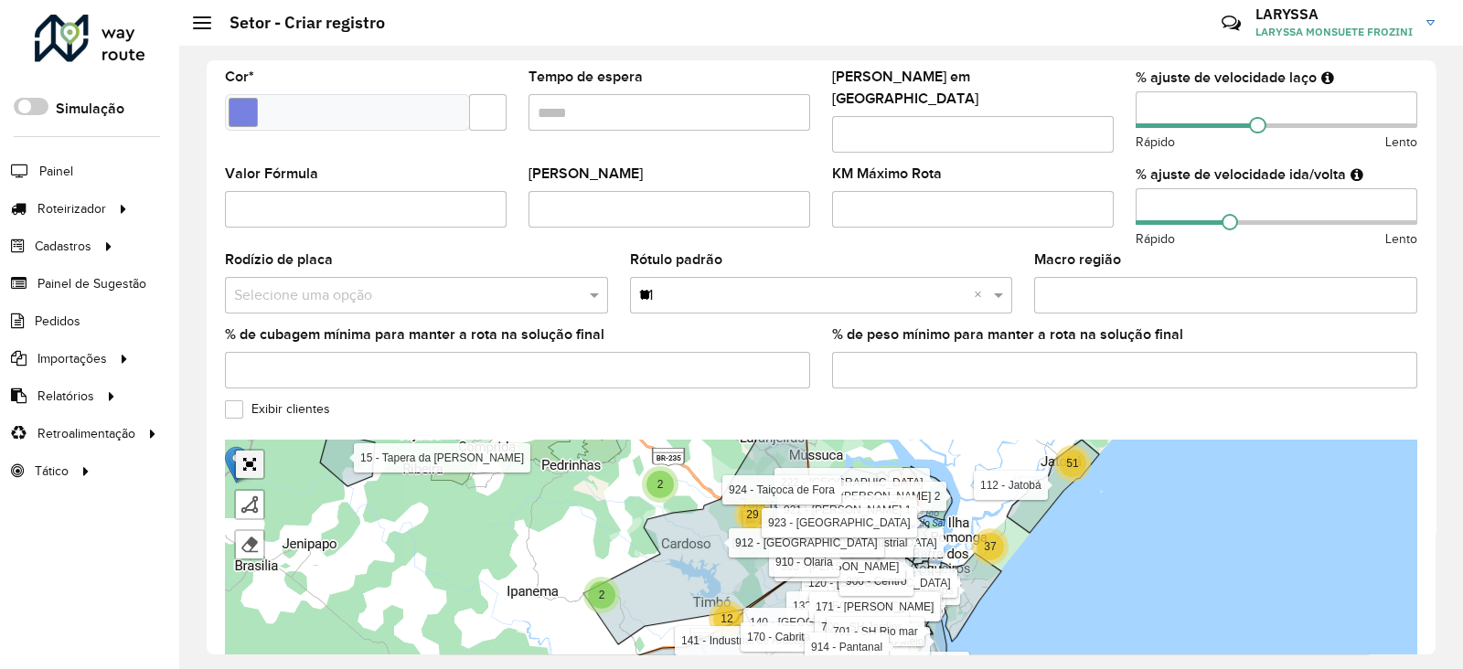
click at [243, 453] on div "Finalizar Remover último vértice Cancelar Finalizar" at bounding box center [245, 500] width 40 height 121
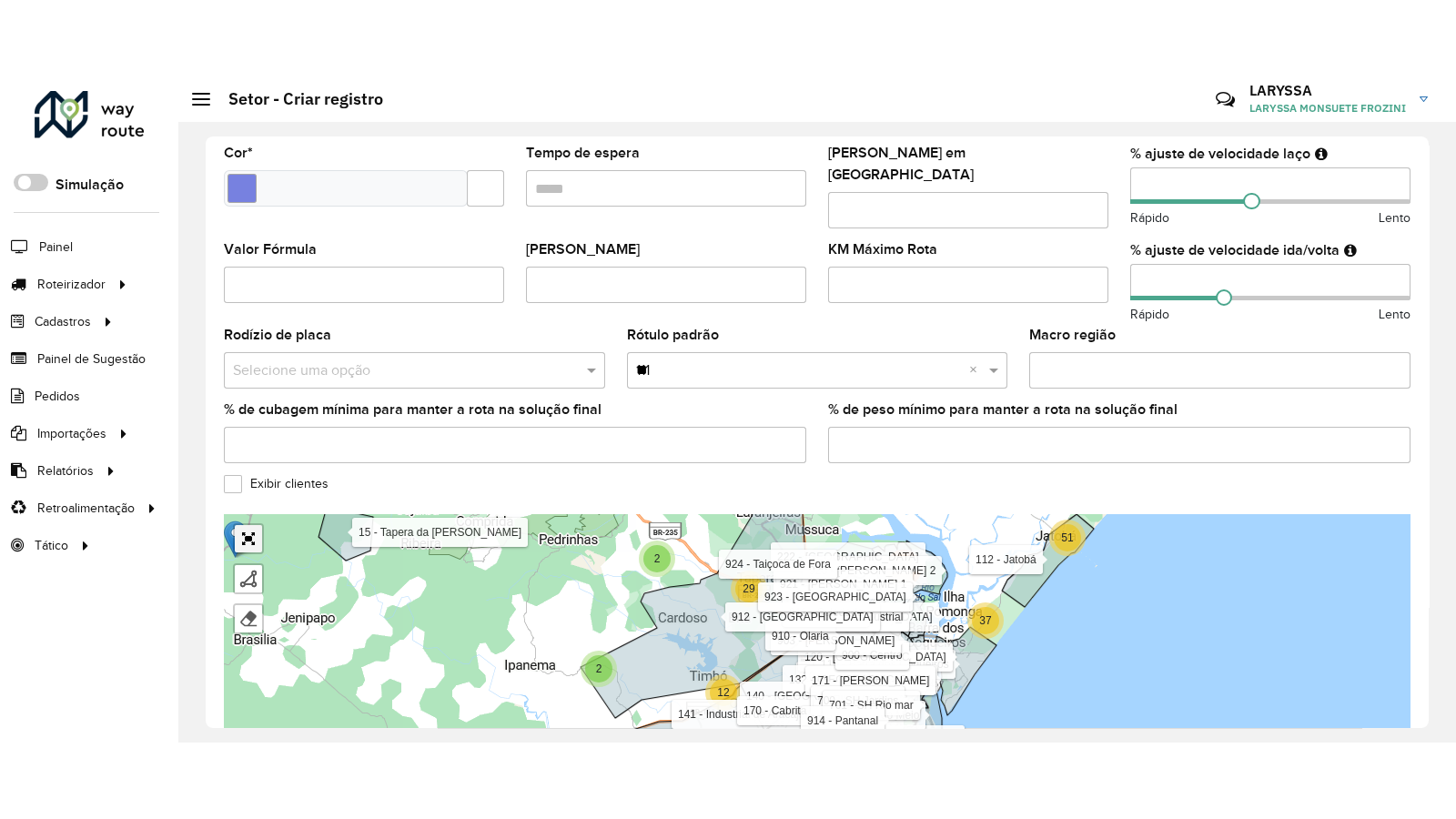
scroll to position [504, 0]
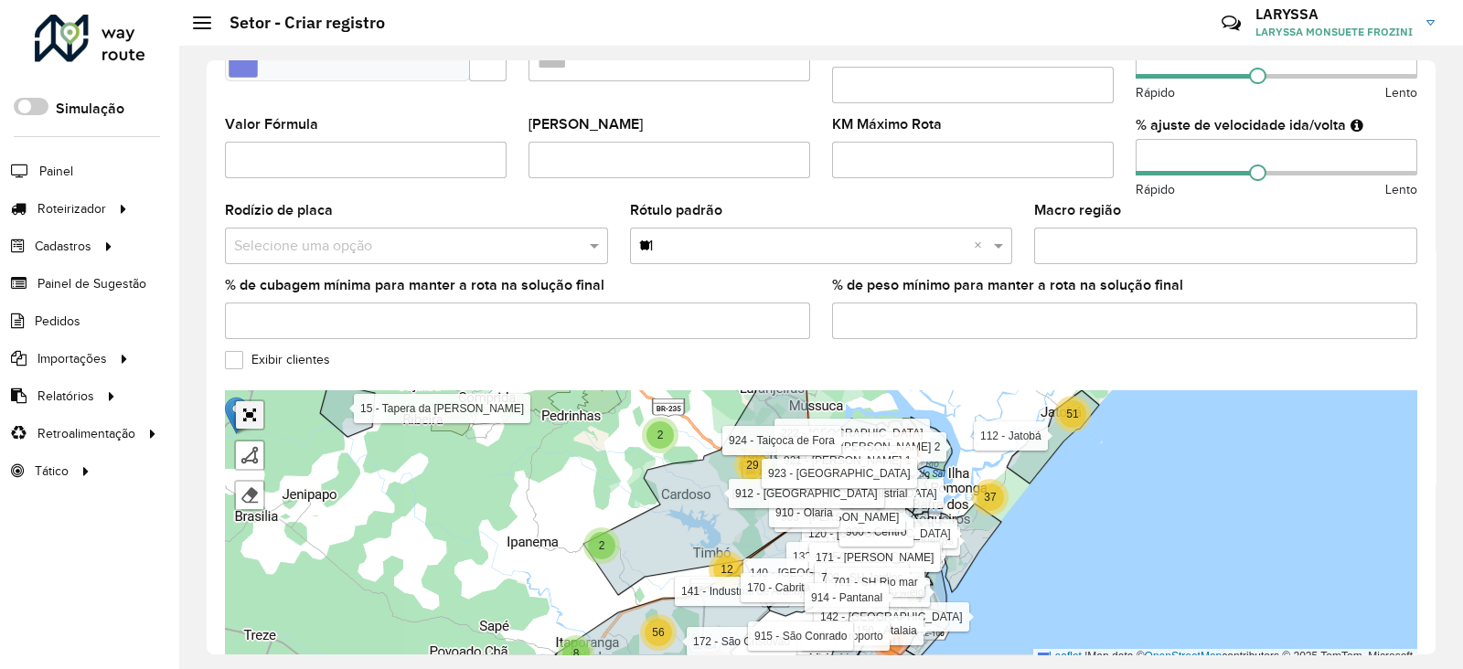
click at [248, 412] on link "Abrir mapa em tela cheia" at bounding box center [249, 414] width 27 height 27
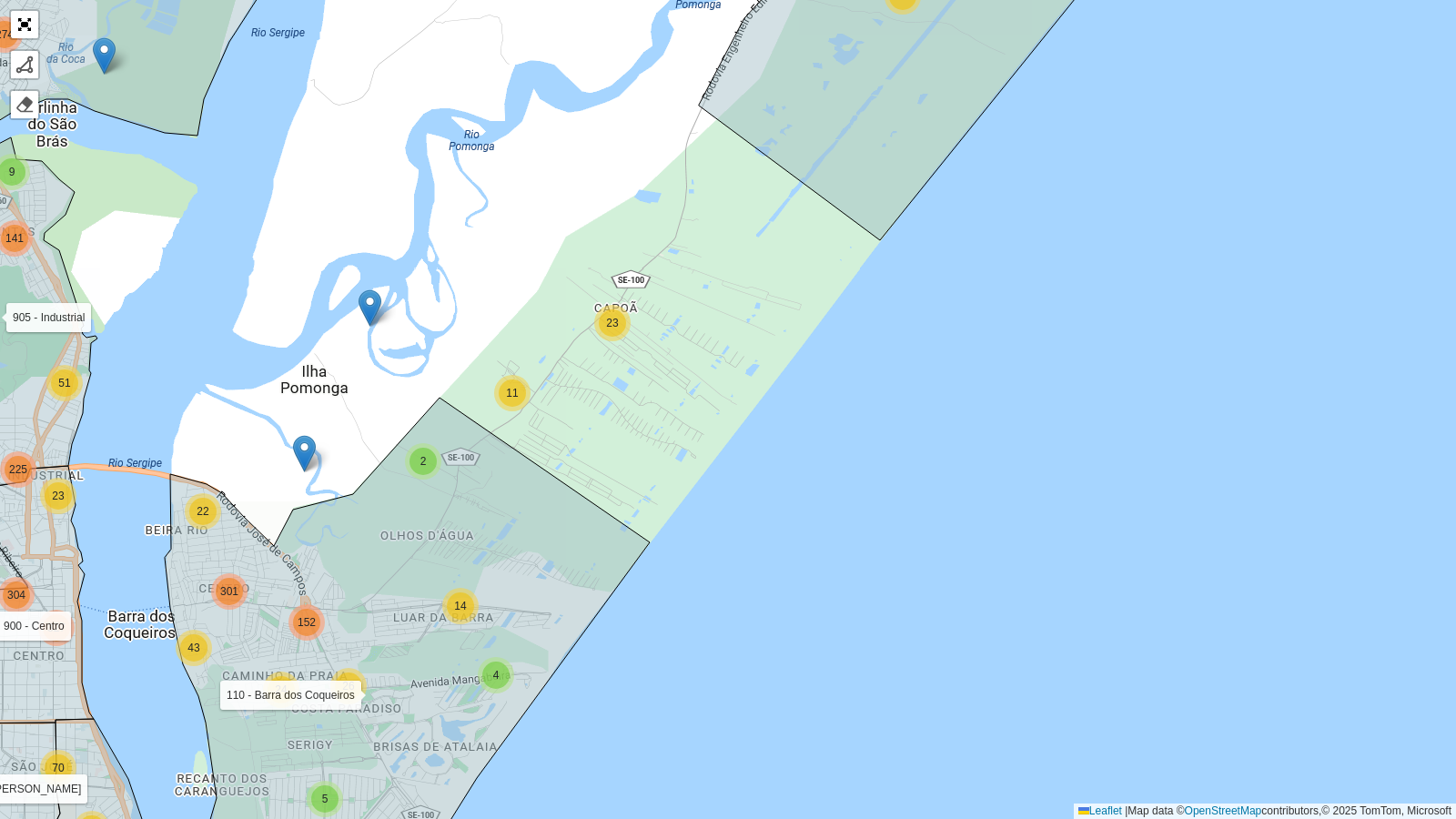
drag, startPoint x: 879, startPoint y: 327, endPoint x: 457, endPoint y: 349, distance: 422.6
click at [457, 349] on div "3 7 4 2 3 3 10 3 7 14 17 2 2 2 2 2 31 37 22 2 11 23 16 75 21 77 78 35 17 73 65 …" at bounding box center [728, 409] width 1456 height 819
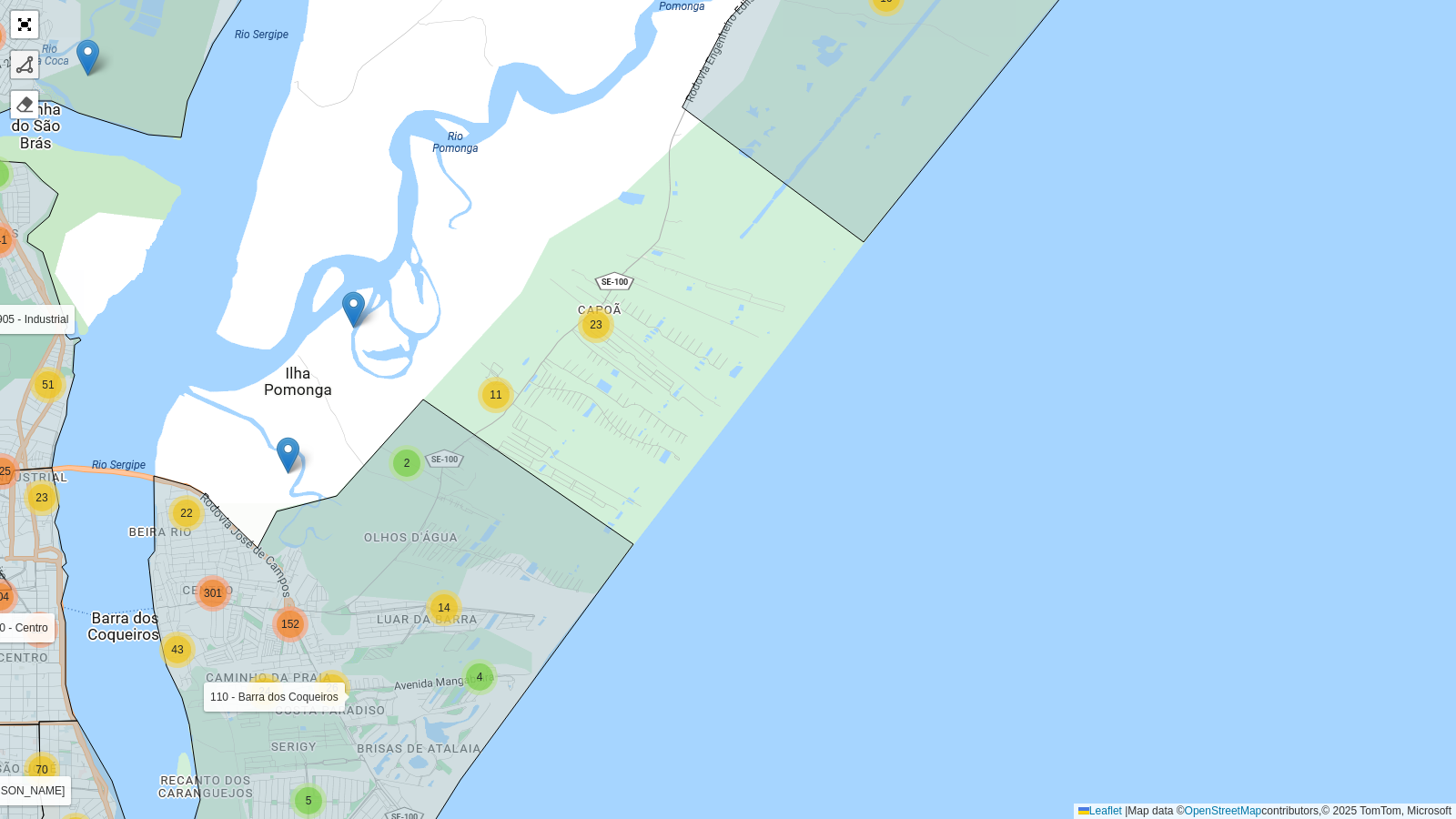
click at [17, 67] on div at bounding box center [25, 65] width 18 height 18
click at [628, 546] on icon at bounding box center [390, 650] width 485 height 503
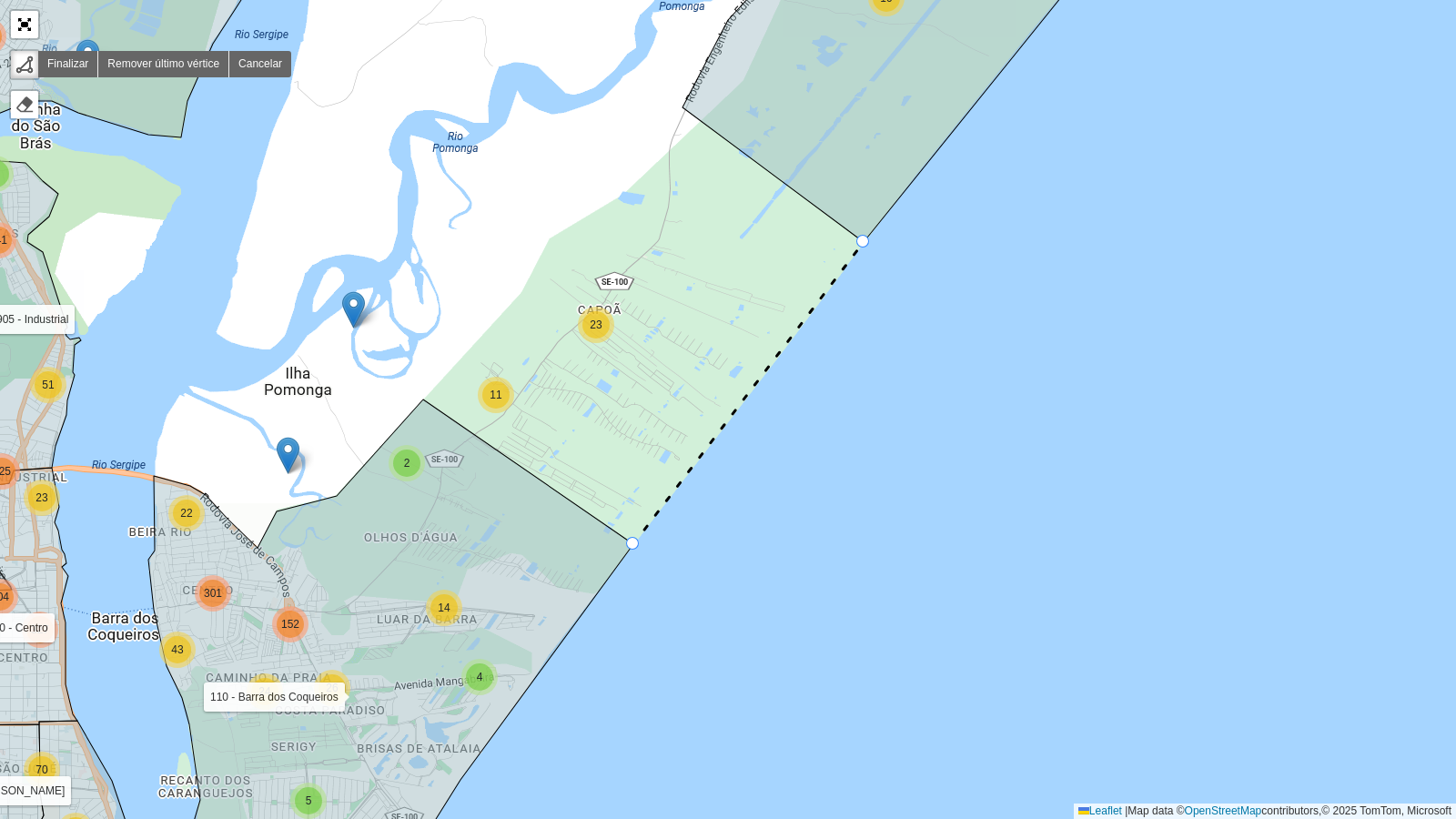
click at [863, 243] on div "3 7 2 3 3 10 3 7 14 17 2 2 11 23 16 21 77 78 17 73 65 71 326 123 7 15 2 135 43 …" at bounding box center [728, 409] width 1456 height 819
click at [687, 113] on div "3 7 2 3 3 10 3 7 14 17 2 2 11 23 16 21 77 78 17 73 65 71 326 123 7 15 2 135 43 …" at bounding box center [728, 409] width 1456 height 819
click at [669, 150] on div "3 7 2 3 3 10 3 7 14 17 2 2 11 23 16 21 77 78 17 73 65 71 326 123 7 15 2 135 43 …" at bounding box center [728, 409] width 1456 height 819
click at [623, 190] on icon at bounding box center [646, 170] width 46 height 40
click at [547, 237] on div "3 7 2 3 3 10 3 7 14 17 2 2 11 23 16 21 77 78 17 73 65 71 326 123 7 15 2 135 43 …" at bounding box center [728, 409] width 1456 height 819
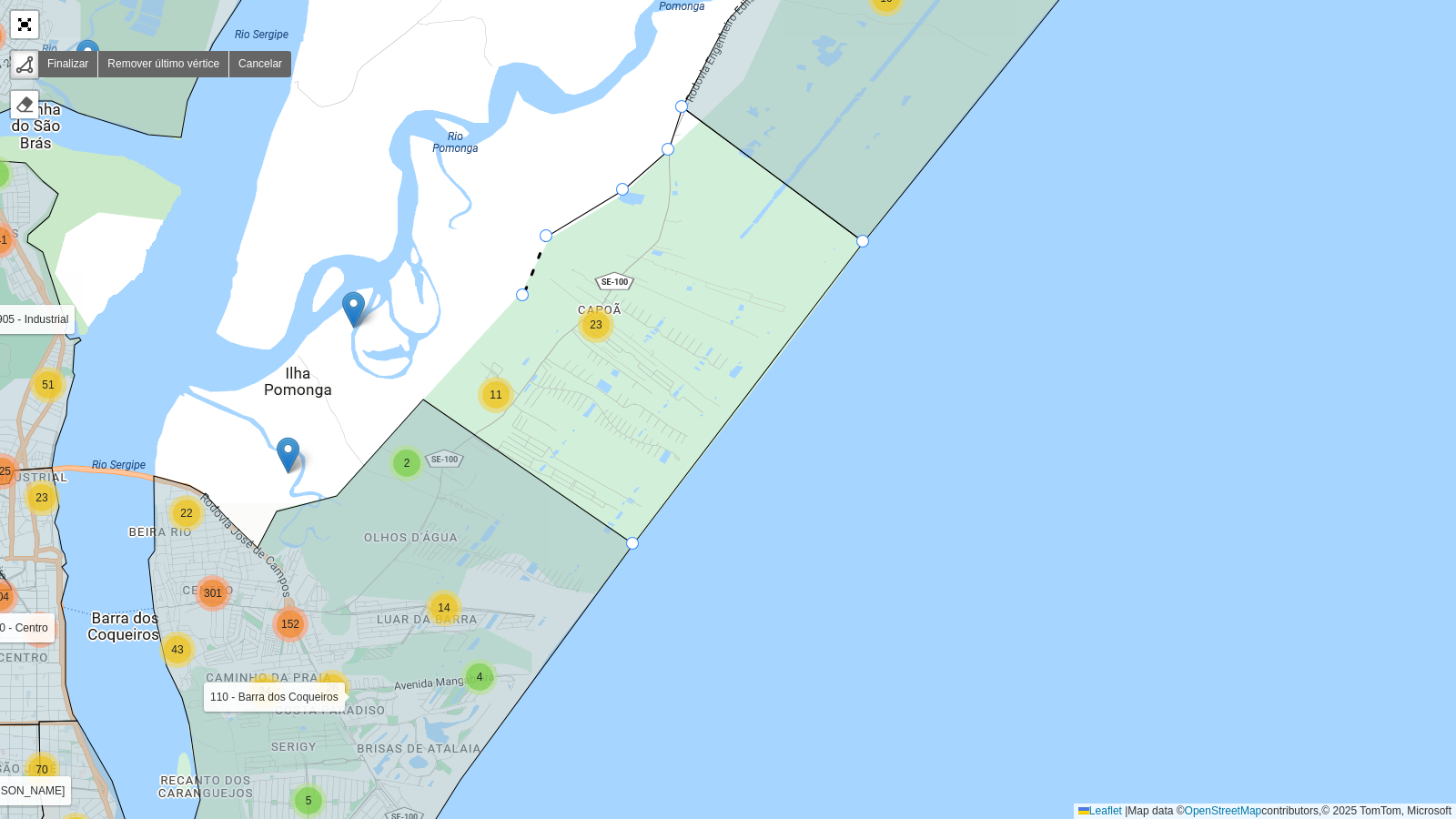
click at [523, 296] on div "3 7 2 3 3 10 3 7 14 17 2 2 11 23 16 21 77 78 17 73 65 71 326 123 7 15 2 135 43 …" at bounding box center [728, 409] width 1456 height 819
click at [430, 406] on icon at bounding box center [390, 650] width 485 height 503
click at [628, 541] on div at bounding box center [632, 543] width 13 height 13
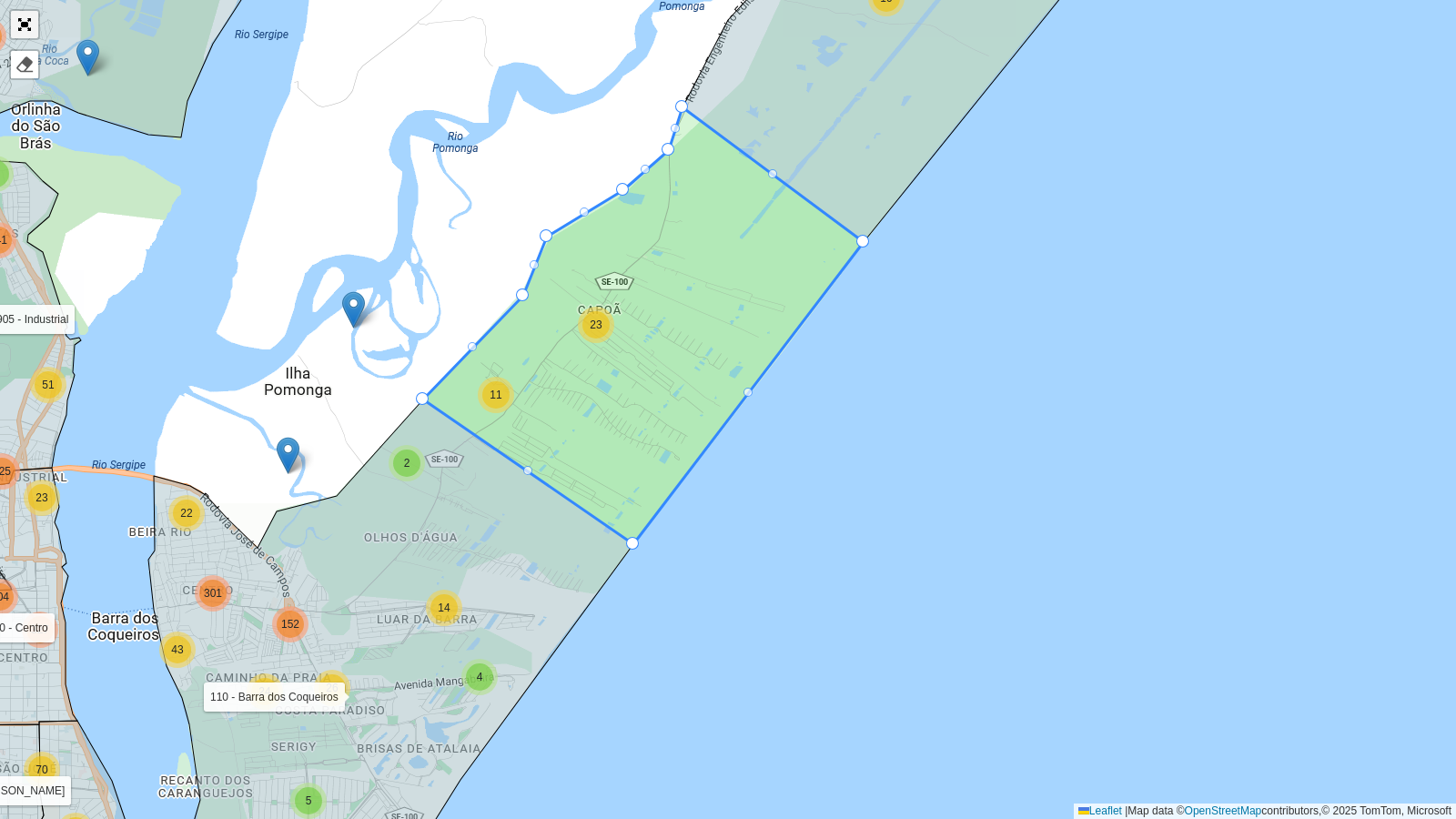
click at [27, 24] on link "Abrir mapa em tela cheia" at bounding box center [24, 24] width 27 height 27
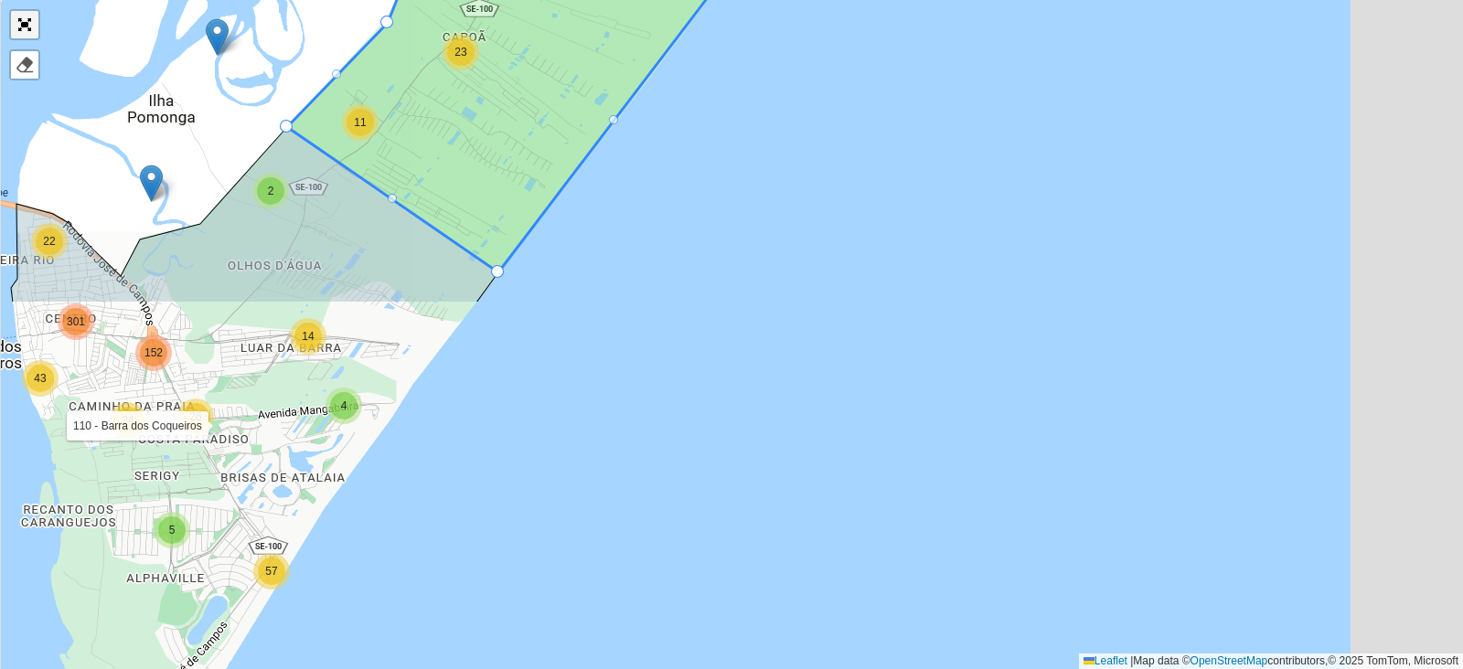
scroll to position [588, 0]
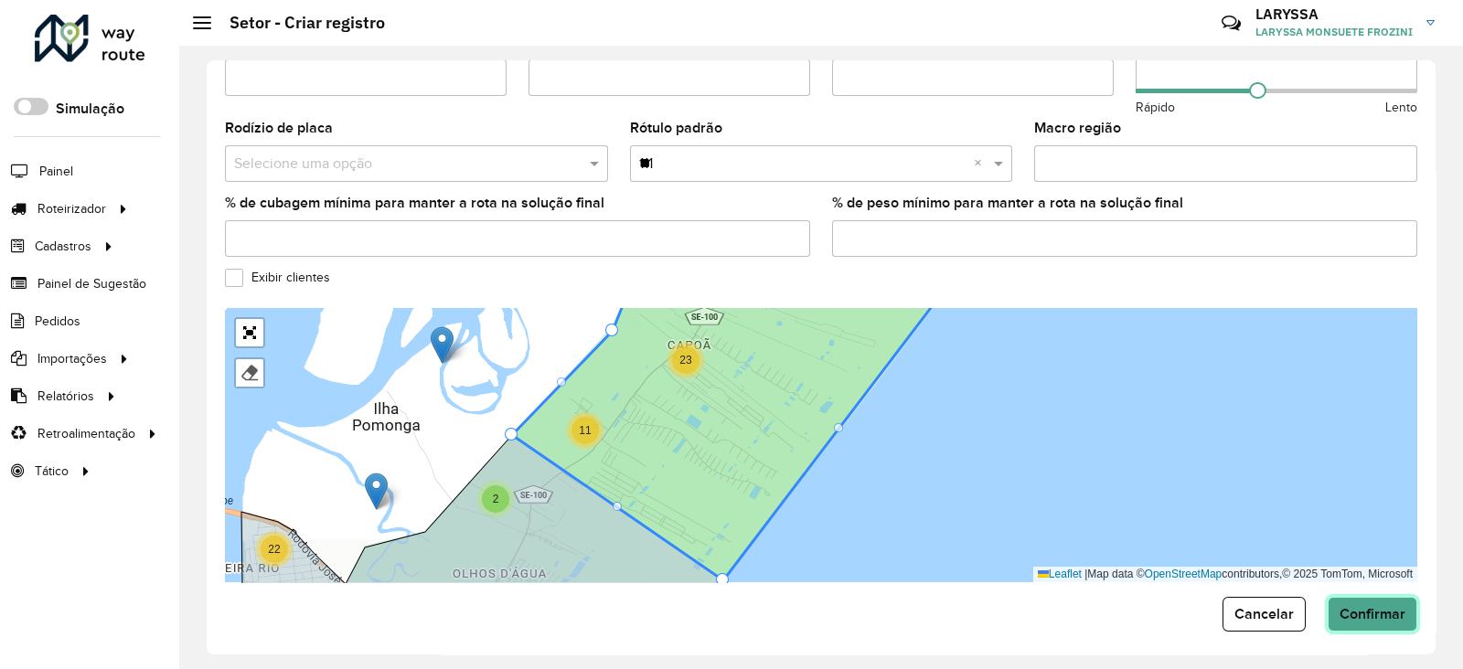
click at [1375, 606] on span "Confirmar" at bounding box center [1373, 614] width 66 height 16
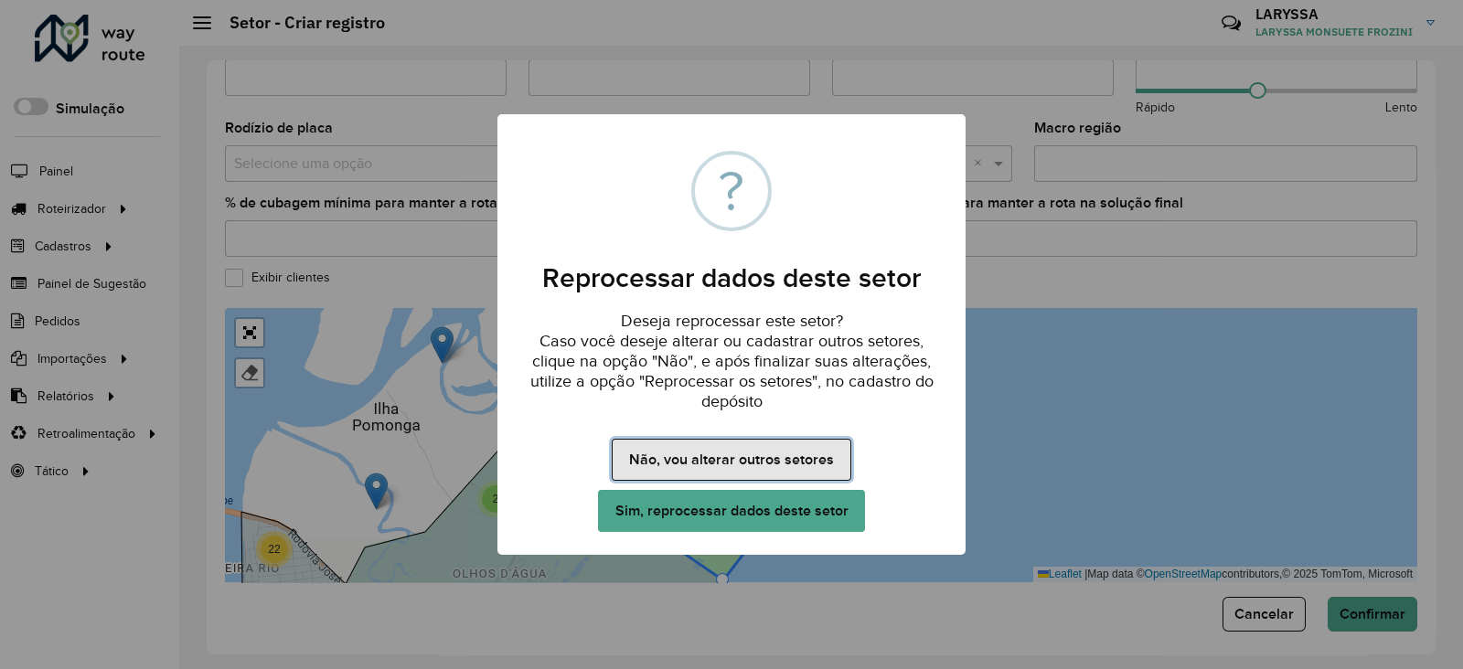
click at [764, 464] on button "Não, vou alterar outros setores" at bounding box center [731, 460] width 239 height 42
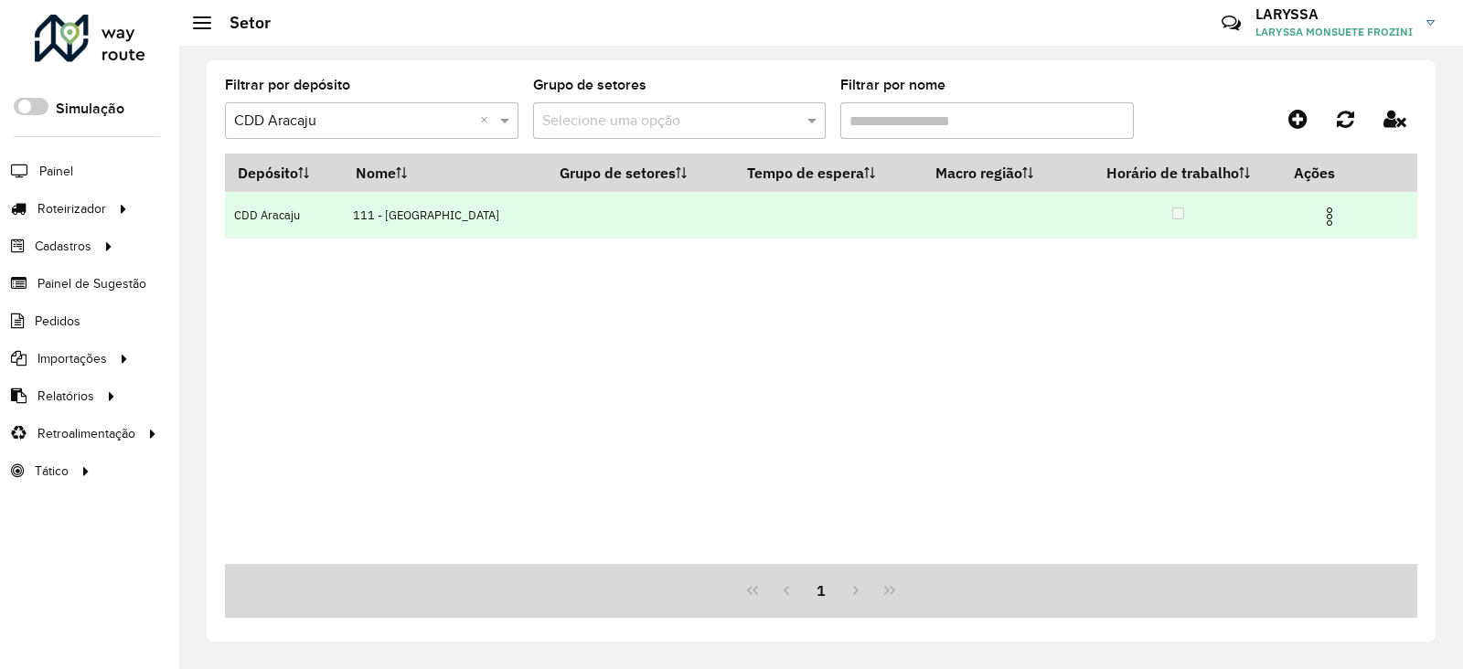
click at [1319, 220] on img at bounding box center [1330, 217] width 22 height 22
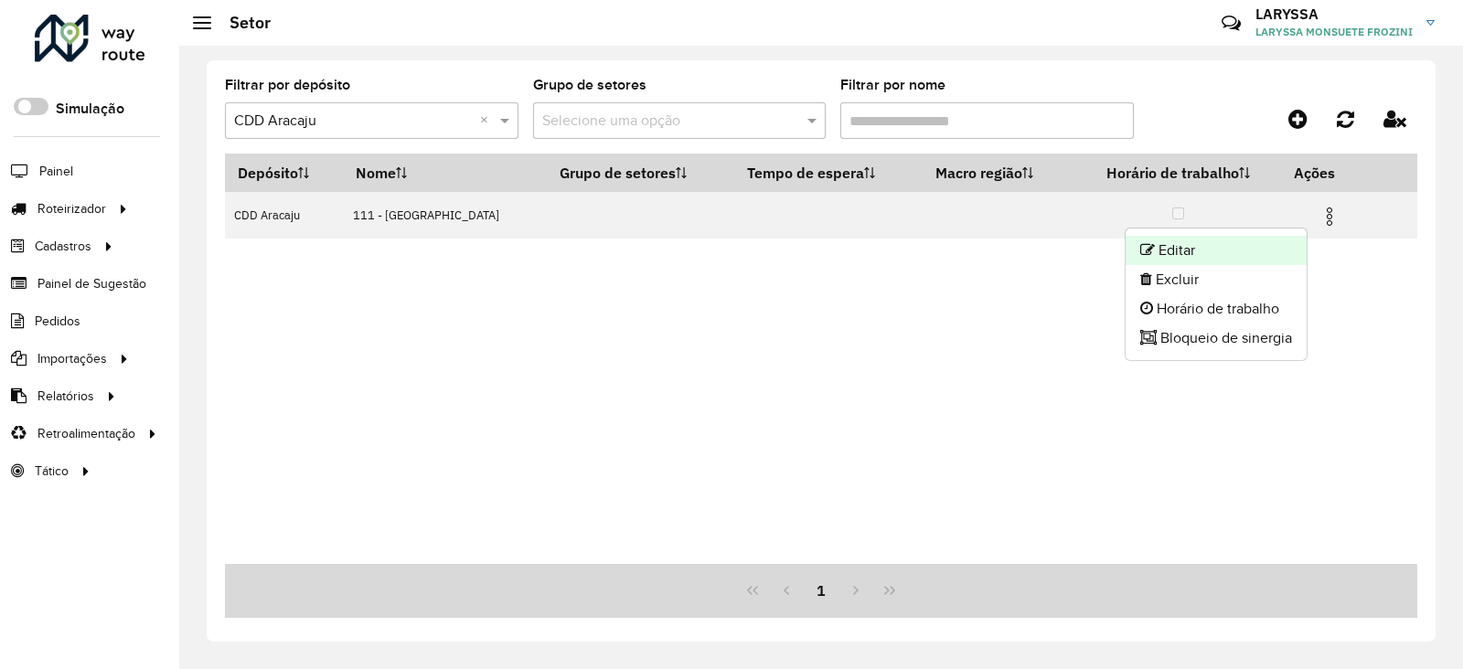
click at [1223, 246] on li "Editar" at bounding box center [1216, 250] width 181 height 29
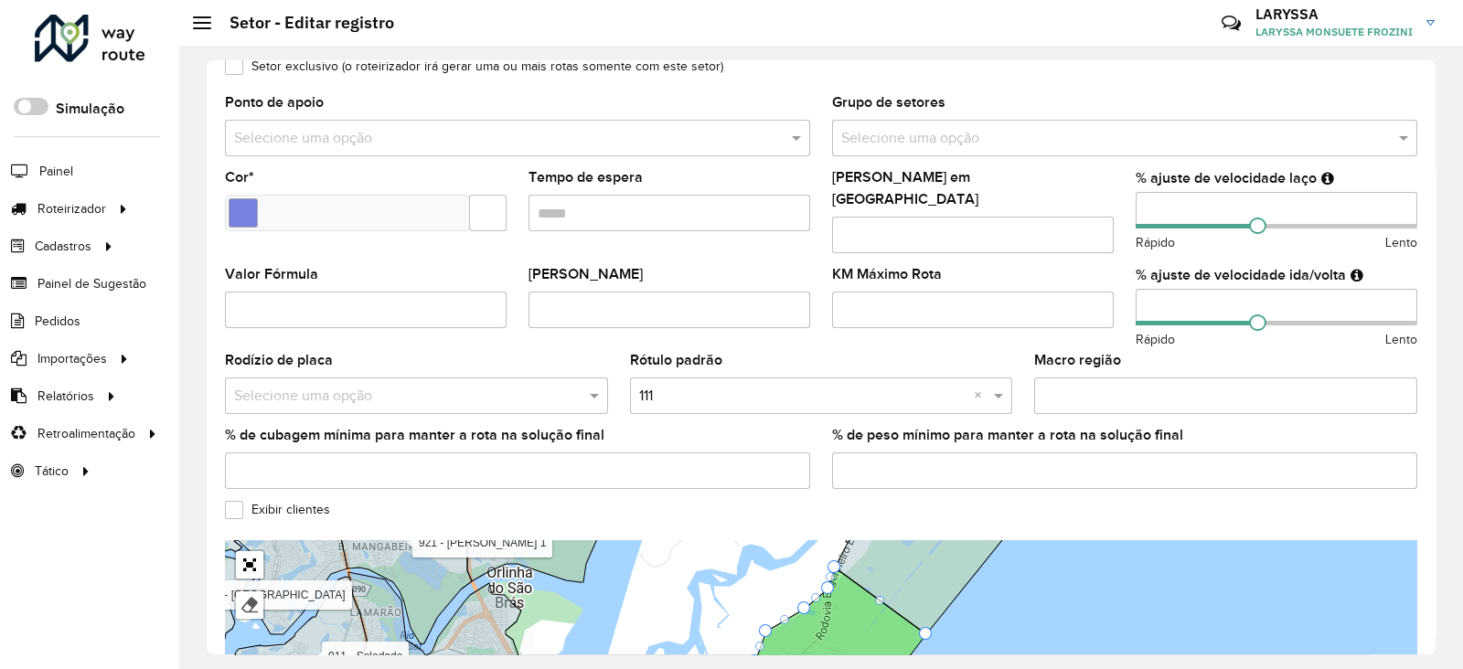
scroll to position [588, 0]
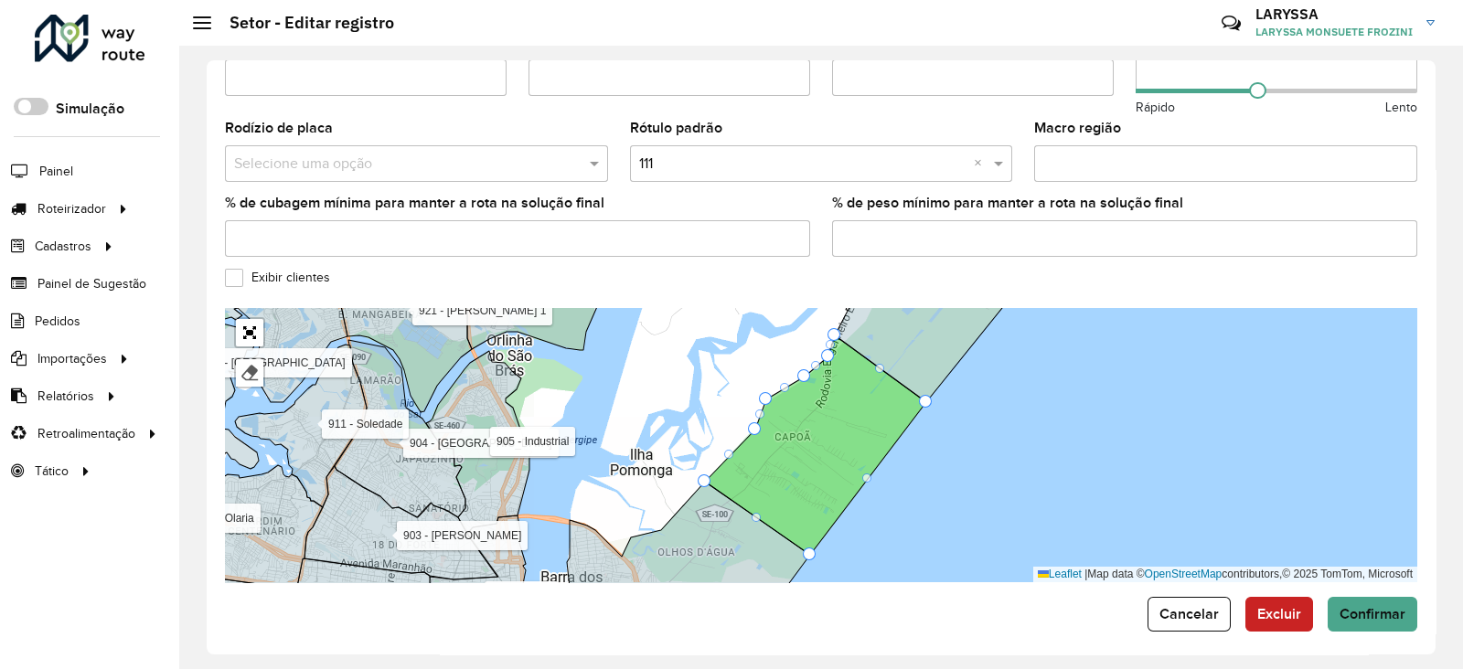
click at [233, 270] on label "Exibir clientes" at bounding box center [277, 277] width 105 height 19
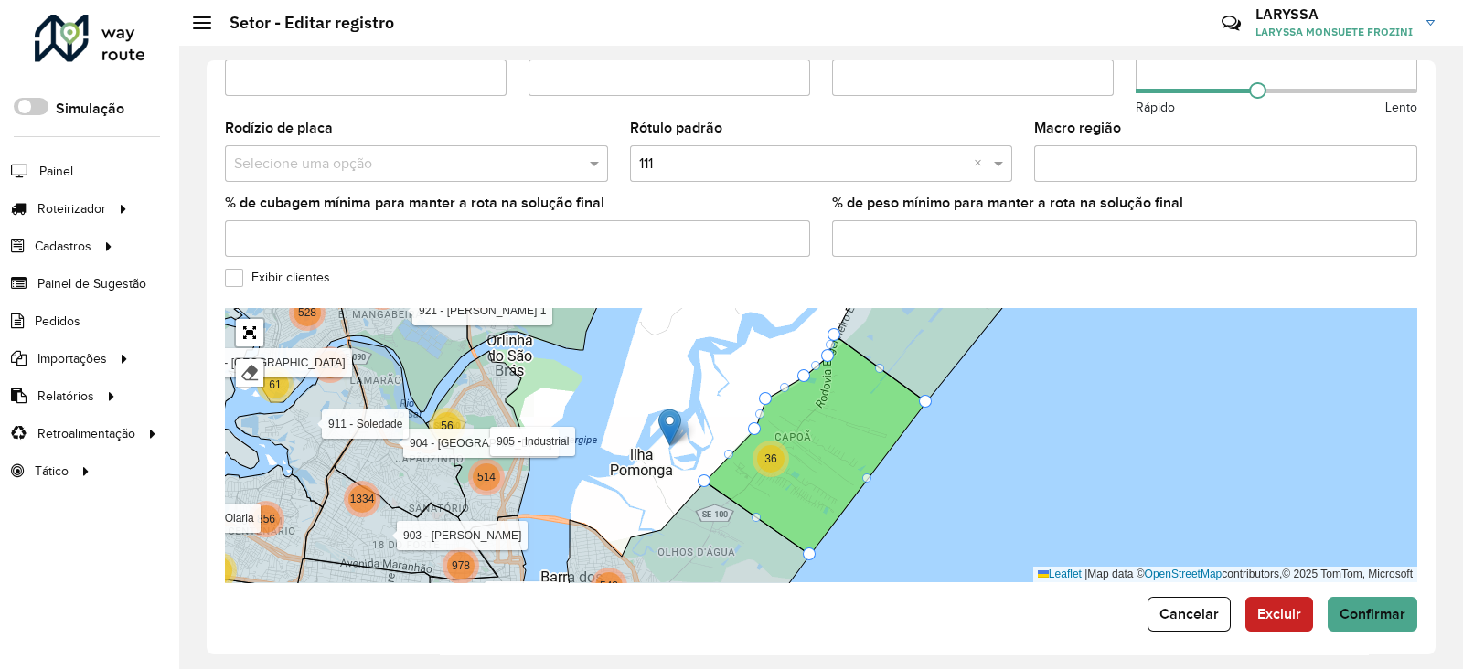
drag, startPoint x: 1088, startPoint y: 372, endPoint x: 907, endPoint y: 539, distance: 246.0
click at [907, 539] on div "2 7 5 9 10 10 14 17 3 4 4 3 36 3 19 289 420 103 163 430 813 2 5 15 10 94 113 17…" at bounding box center [821, 445] width 1193 height 274
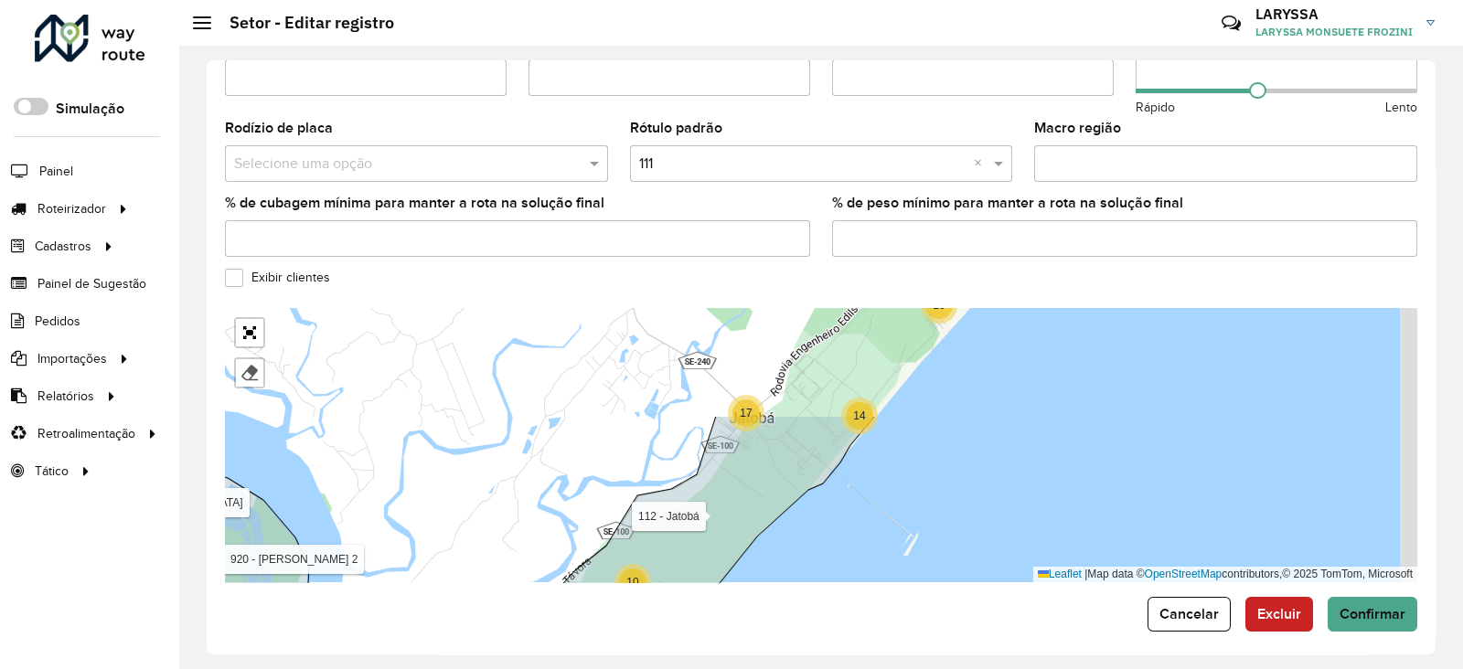
drag, startPoint x: 1010, startPoint y: 410, endPoint x: 893, endPoint y: 536, distance: 172.1
click at [893, 536] on div "7 5 9 10 10 14 17 36 289 103 163 430 813 2 5 15 10 94 113 17 61 108 528 2 17 47…" at bounding box center [821, 445] width 1193 height 274
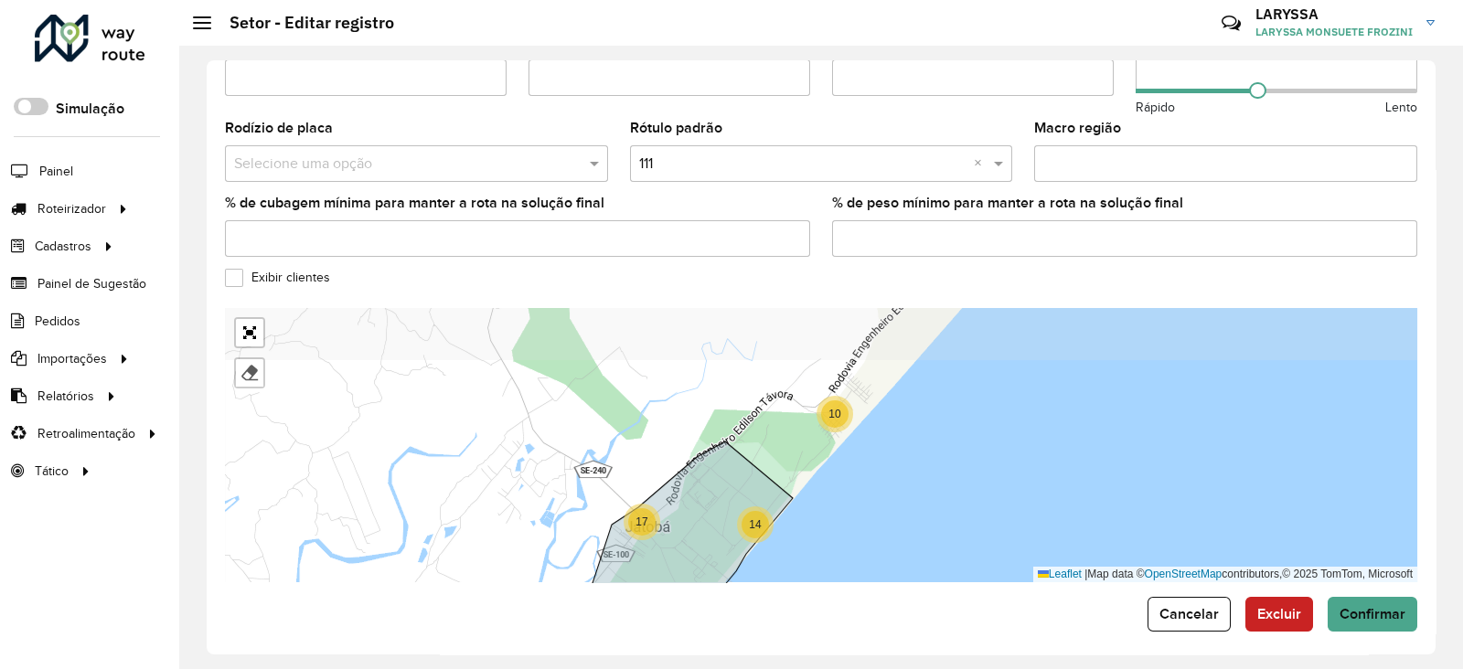
click at [937, 498] on div "7 5 9 10 10 14 17 36 103 163 430 813 2 5 15 10 94 113 17 61 108 528 17 369 9 71…" at bounding box center [821, 445] width 1193 height 274
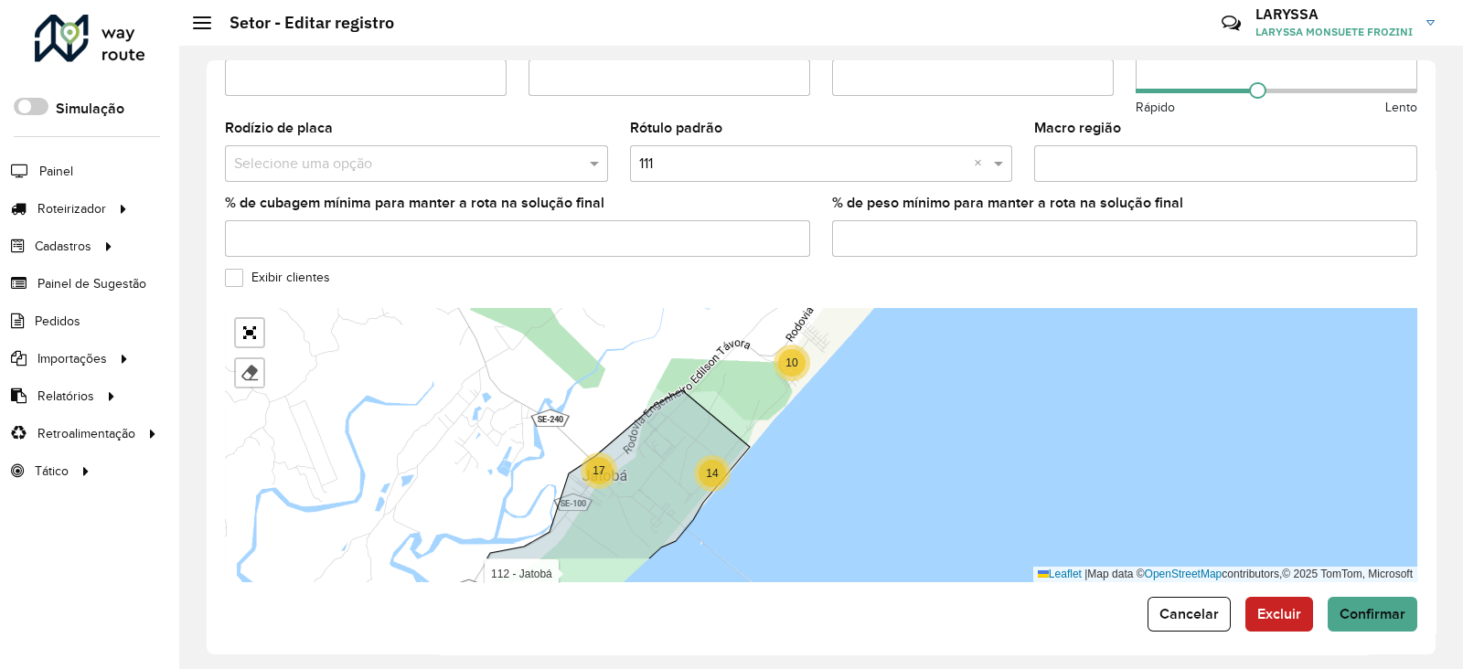
drag, startPoint x: 884, startPoint y: 465, endPoint x: 841, endPoint y: 413, distance: 66.9
click at [841, 413] on div "7 5 10 10 14 17 103 163 430 813 2 5 15 10 94 113 17 61 108 528 9 56 4 3 7 3 2 9…" at bounding box center [821, 445] width 1193 height 274
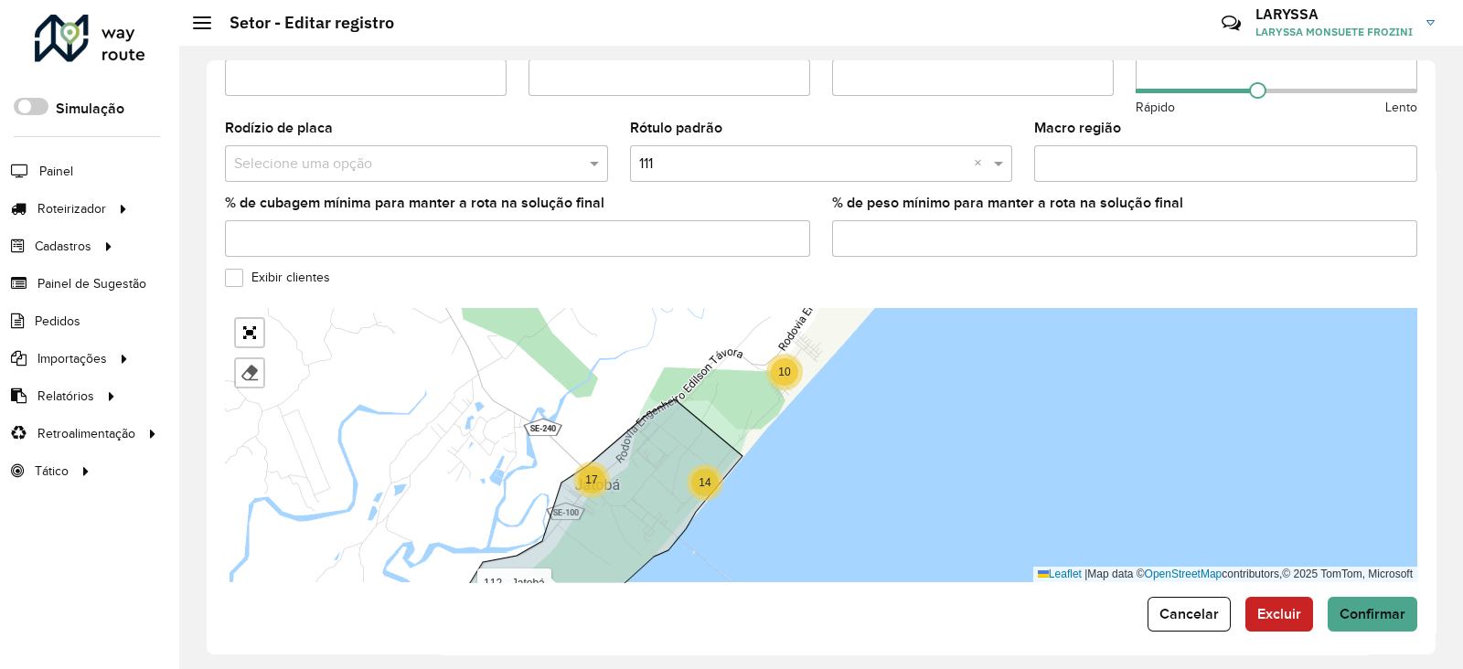
drag, startPoint x: 841, startPoint y: 413, endPoint x: 834, endPoint y: 423, distance: 11.7
click at [834, 423] on div "7 5 10 10 14 17 103 163 430 813 2 5 15 10 94 113 17 61 108 528 9 56 4 3 7 9 36 …" at bounding box center [821, 445] width 1193 height 274
click at [1193, 606] on span "Cancelar" at bounding box center [1189, 614] width 59 height 16
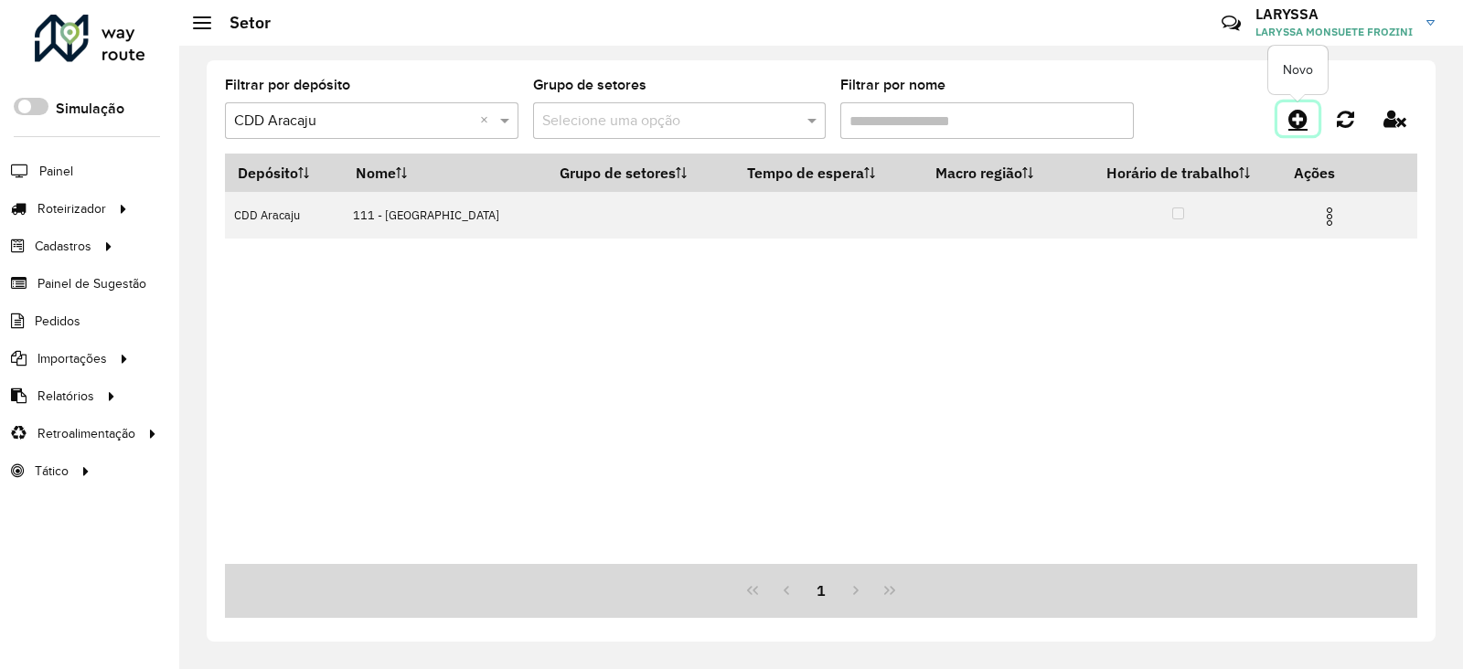
click at [1294, 112] on icon at bounding box center [1298, 119] width 19 height 22
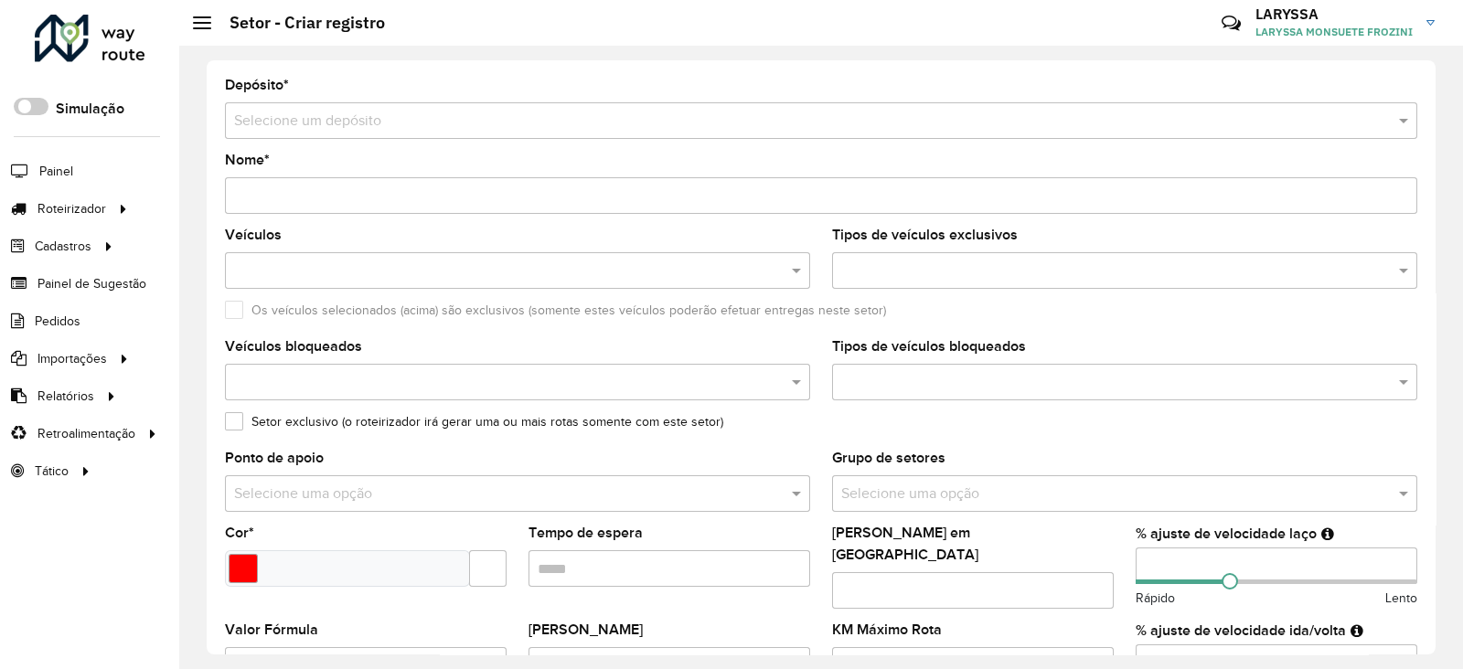
click at [261, 113] on input "text" at bounding box center [803, 122] width 1138 height 22
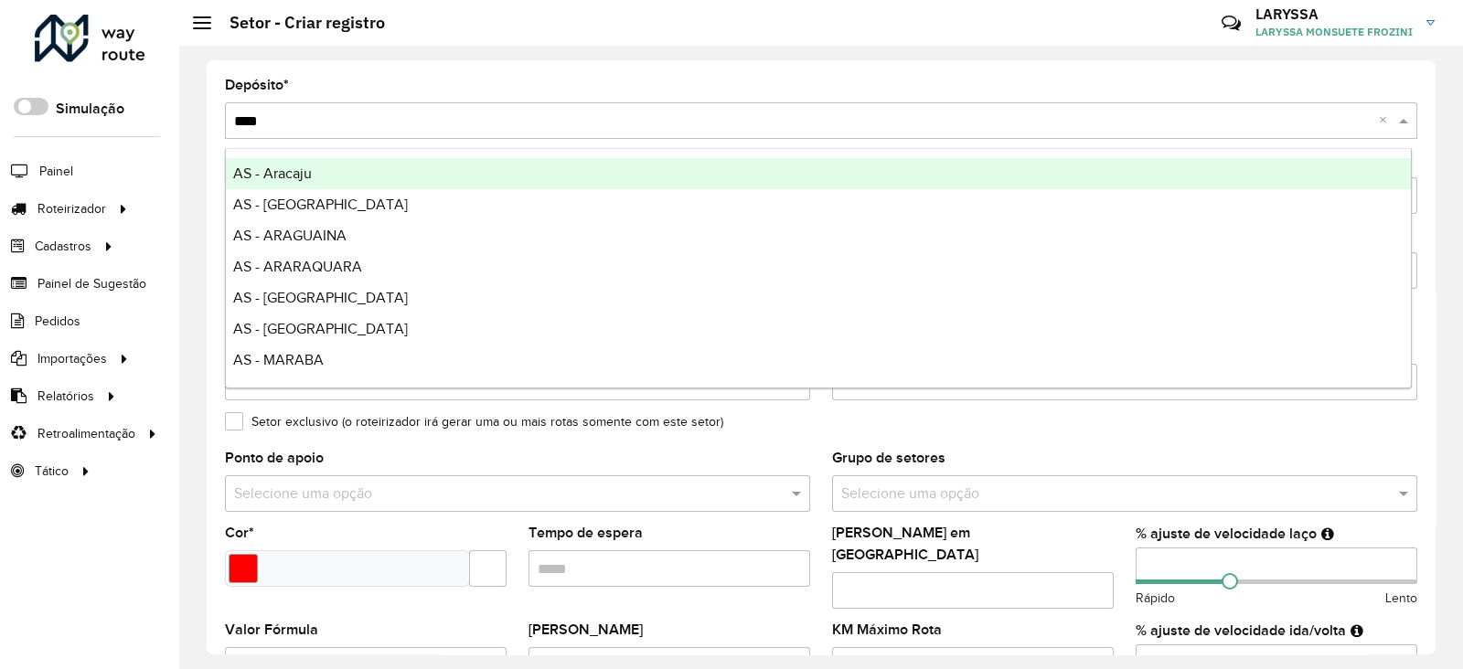
type input "*****"
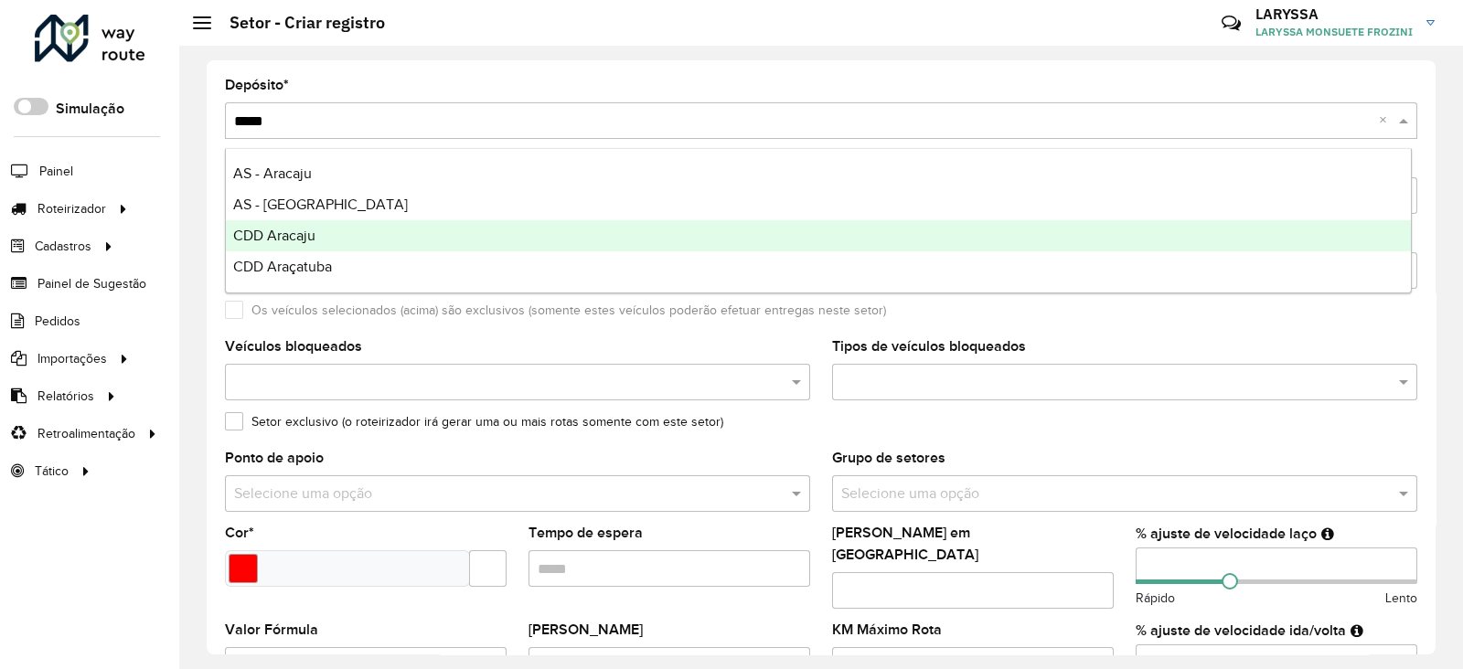
click at [293, 246] on div "CDD Aracaju" at bounding box center [818, 235] width 1185 height 31
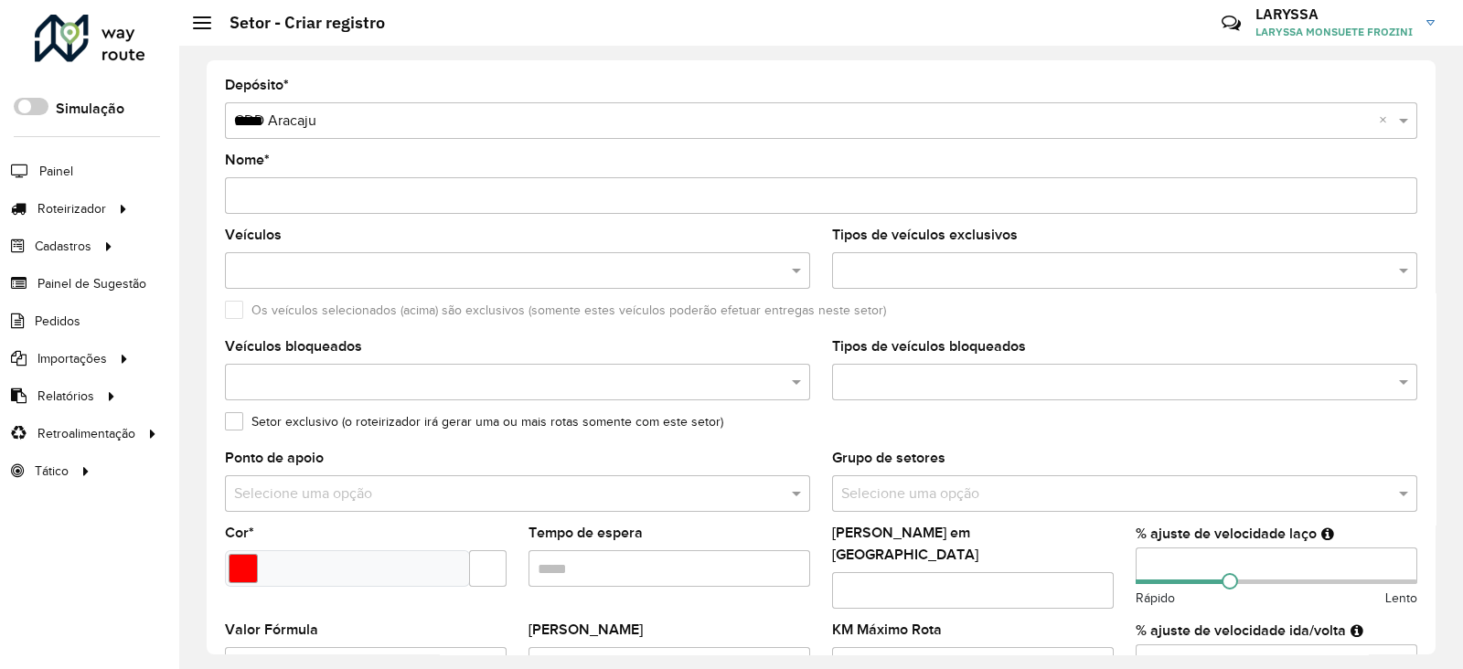
click at [420, 205] on input "Nome *" at bounding box center [821, 195] width 1193 height 37
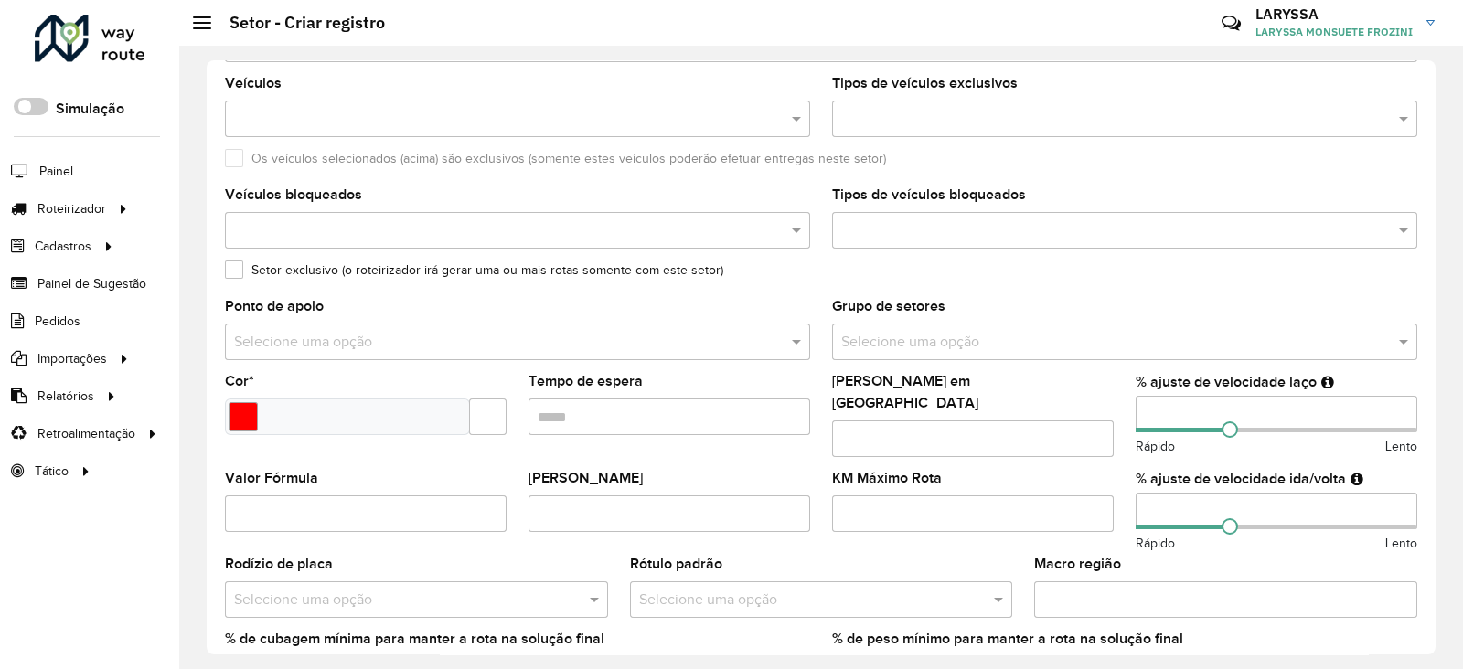
type input "**********"
click at [1193, 412] on input "number" at bounding box center [1277, 414] width 282 height 37
type input "**"
click at [1149, 495] on input "number" at bounding box center [1277, 511] width 282 height 37
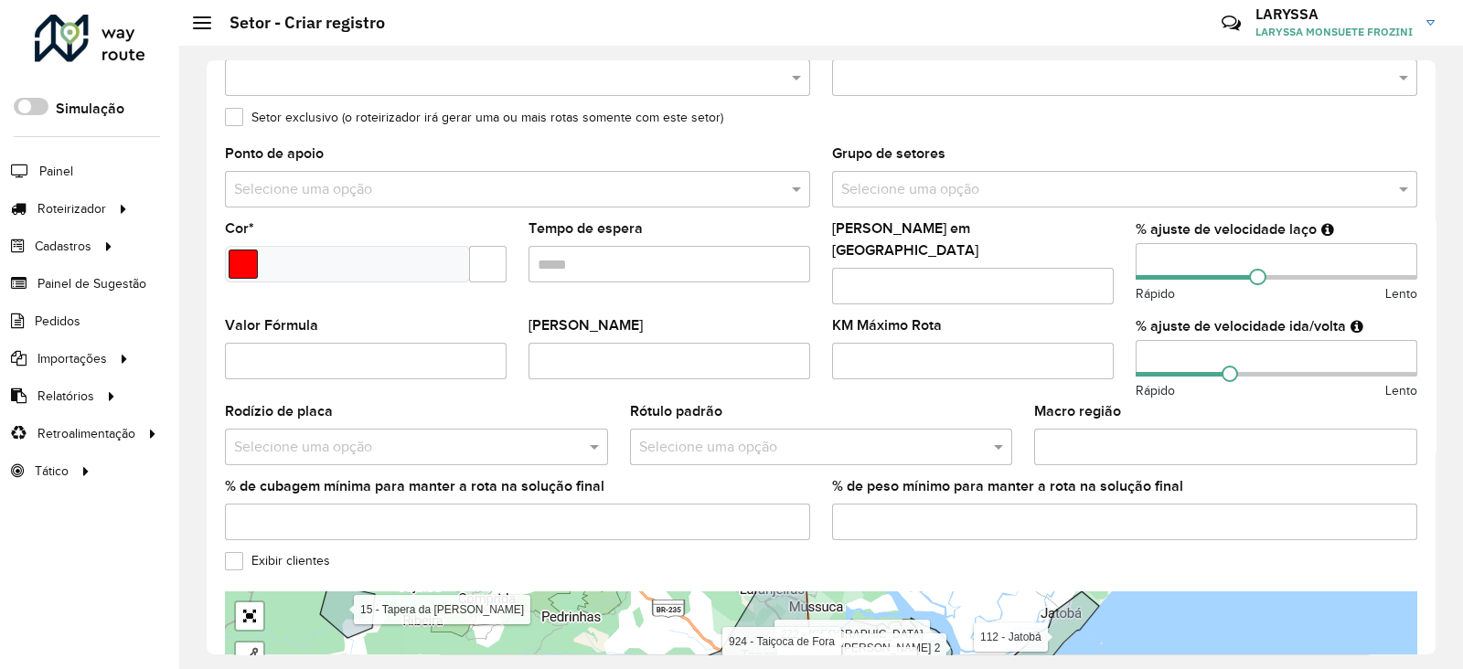
type input "**"
click at [242, 262] on input "Select a color" at bounding box center [243, 264] width 29 height 29
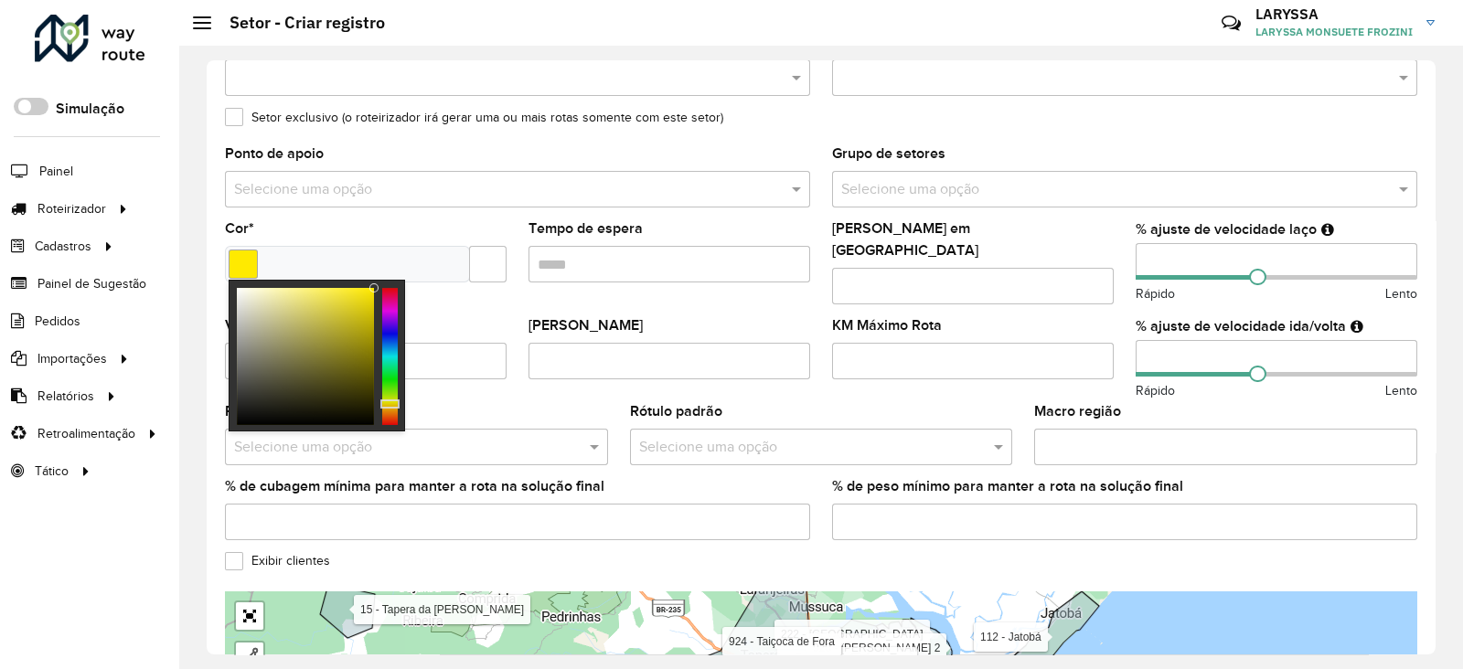
click at [387, 404] on div at bounding box center [390, 356] width 16 height 137
drag, startPoint x: 373, startPoint y: 284, endPoint x: 309, endPoint y: 305, distance: 67.1
click at [309, 305] on div at bounding box center [307, 304] width 9 height 9
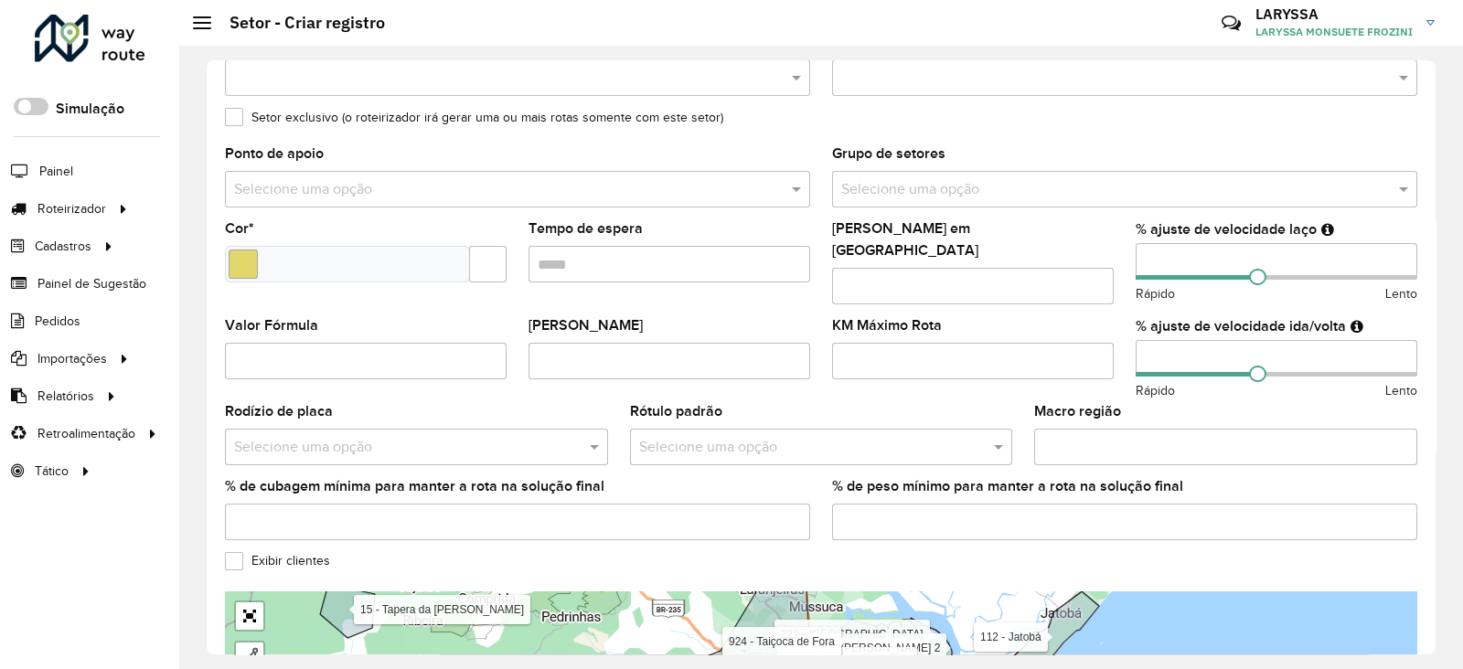
scroll to position [456, 0]
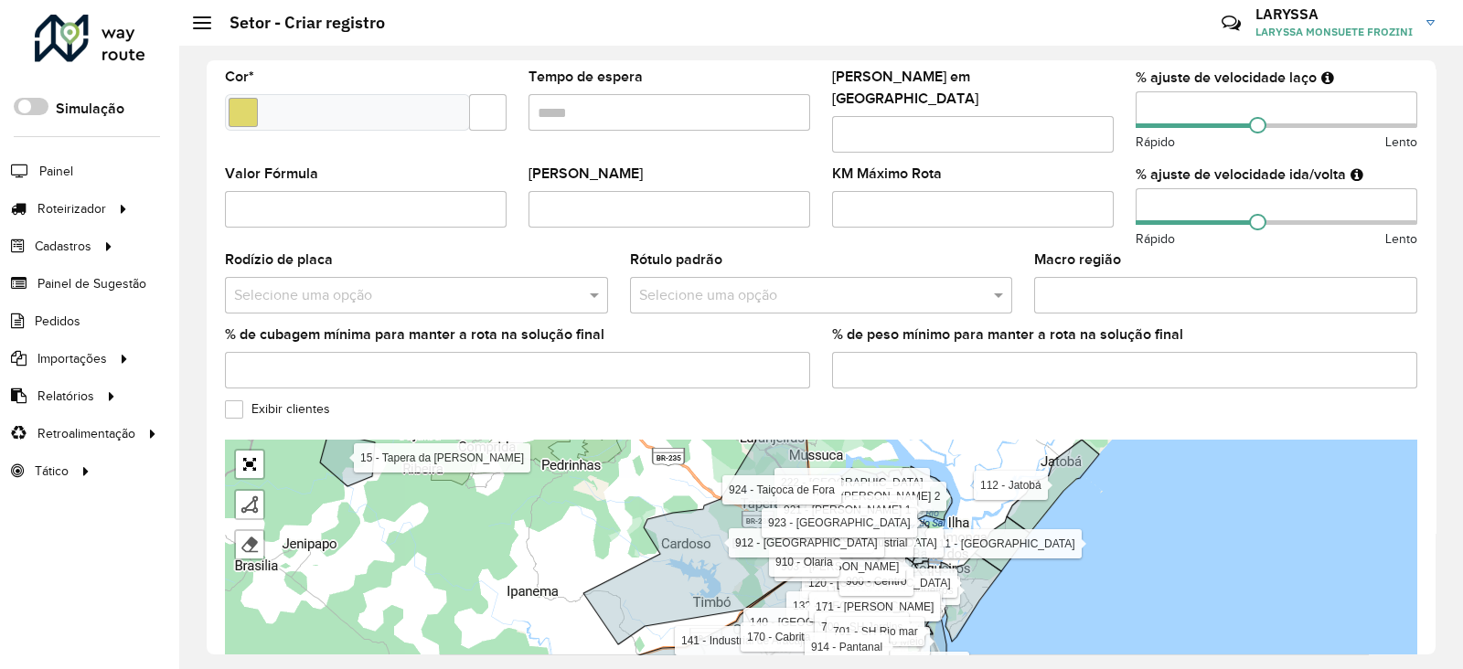
click at [229, 400] on label "Exibir clientes" at bounding box center [277, 409] width 105 height 19
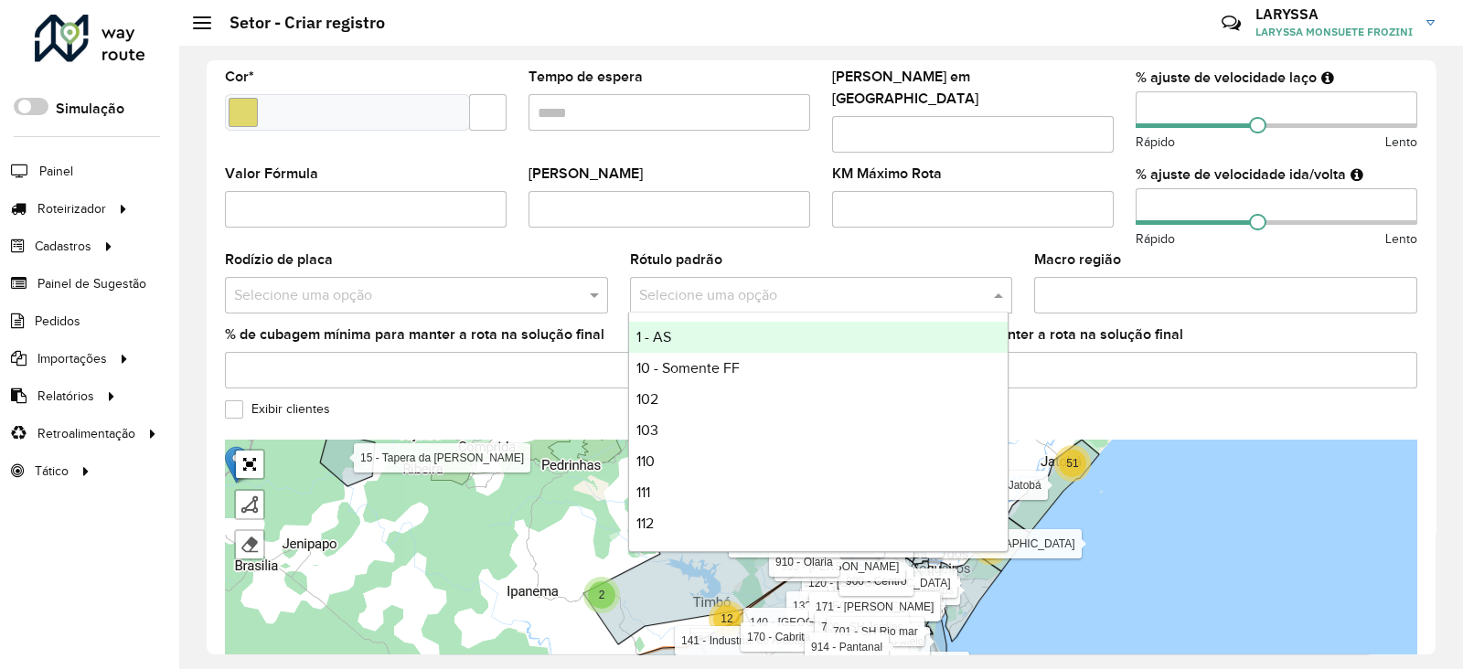
click at [663, 291] on input "text" at bounding box center [803, 295] width 328 height 22
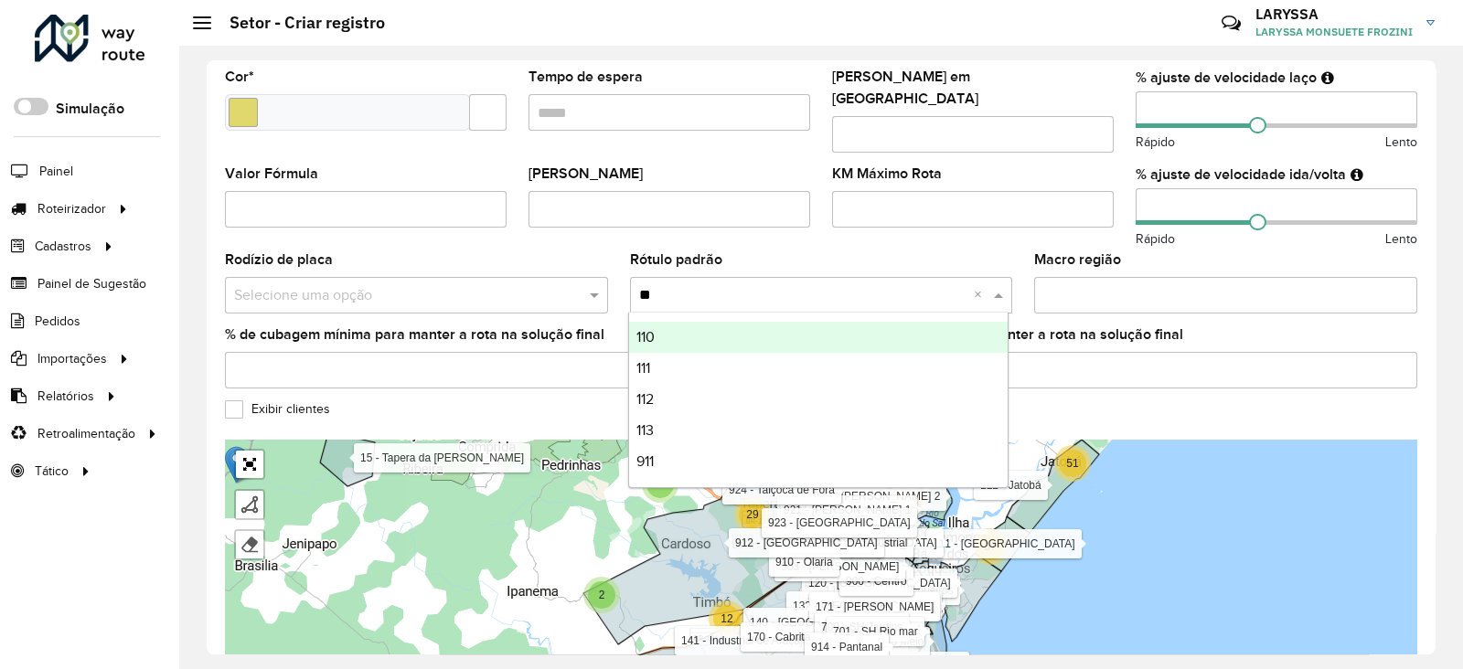
type input "***"
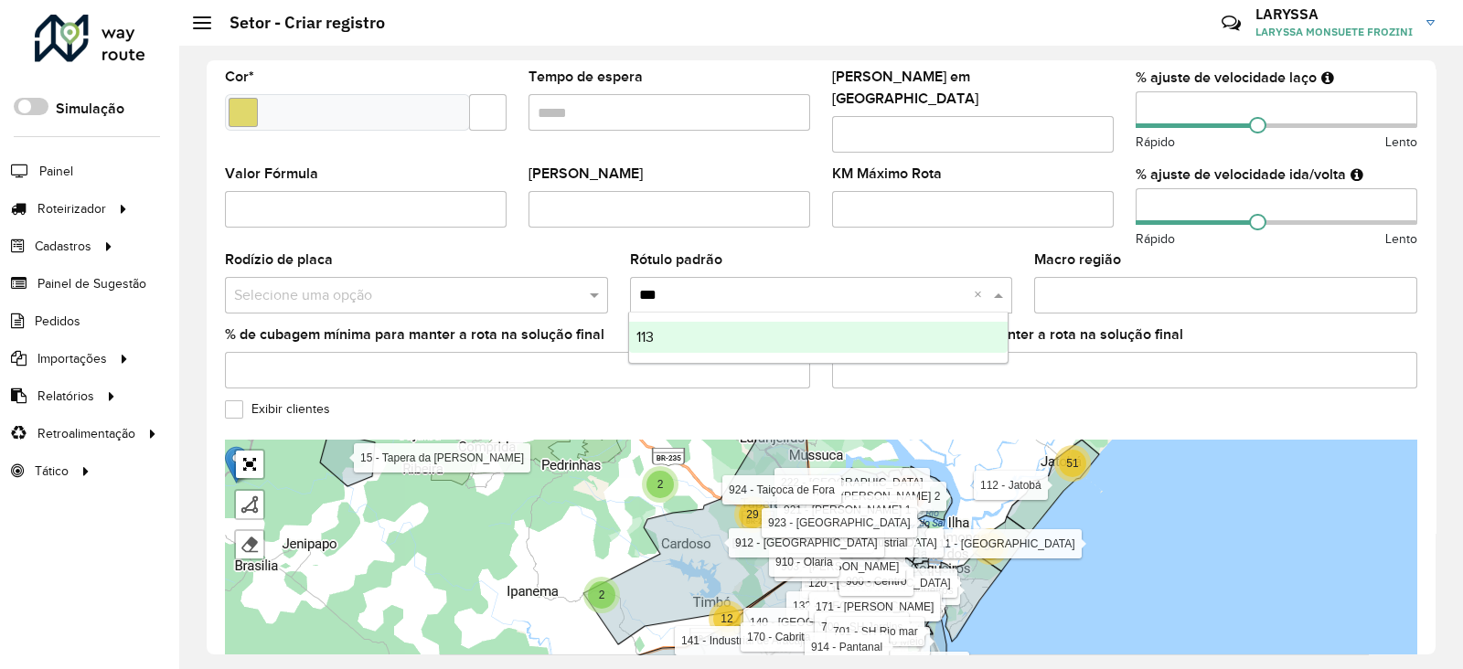
click at [664, 338] on div "113" at bounding box center [819, 337] width 380 height 31
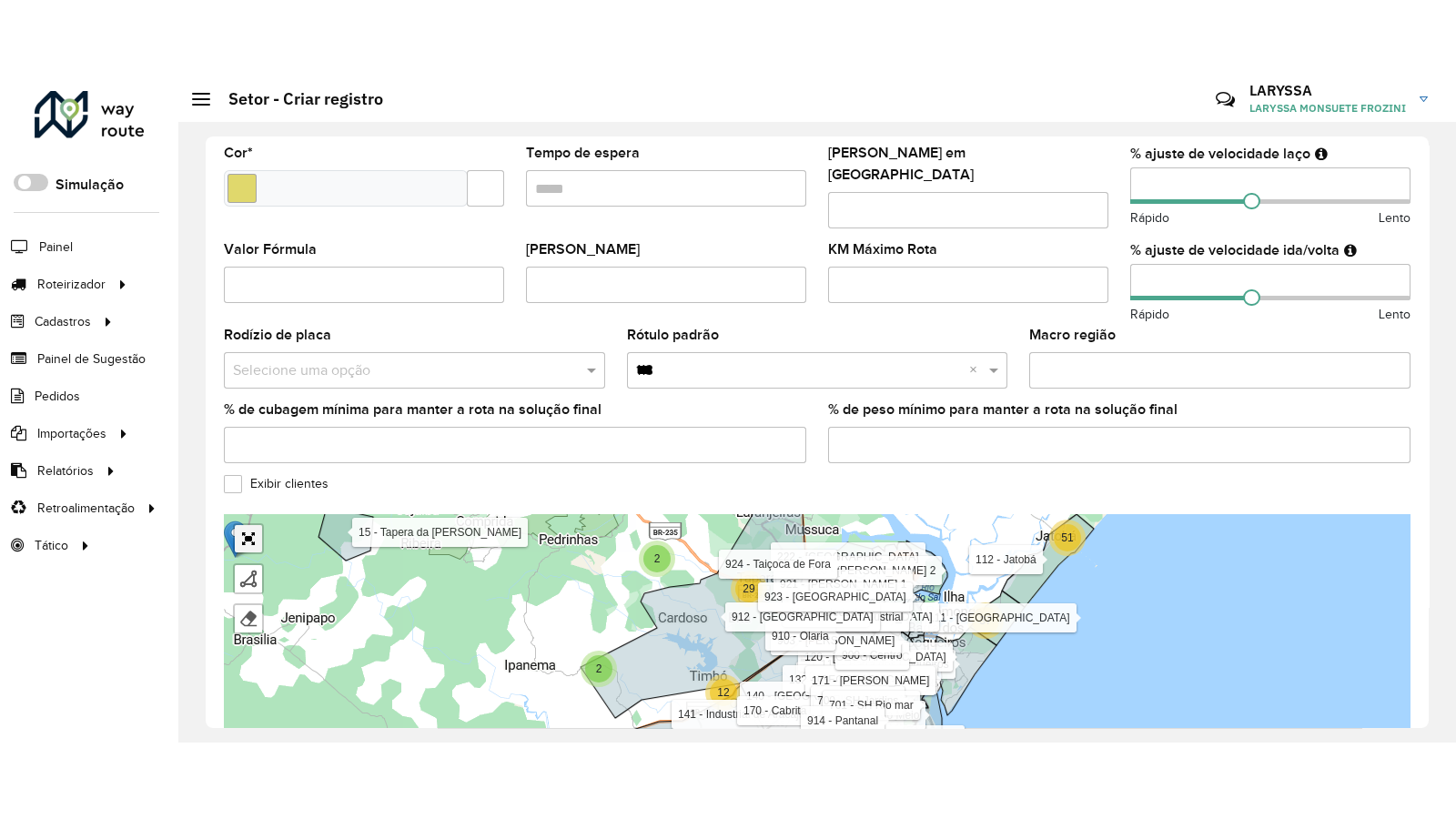
scroll to position [504, 0]
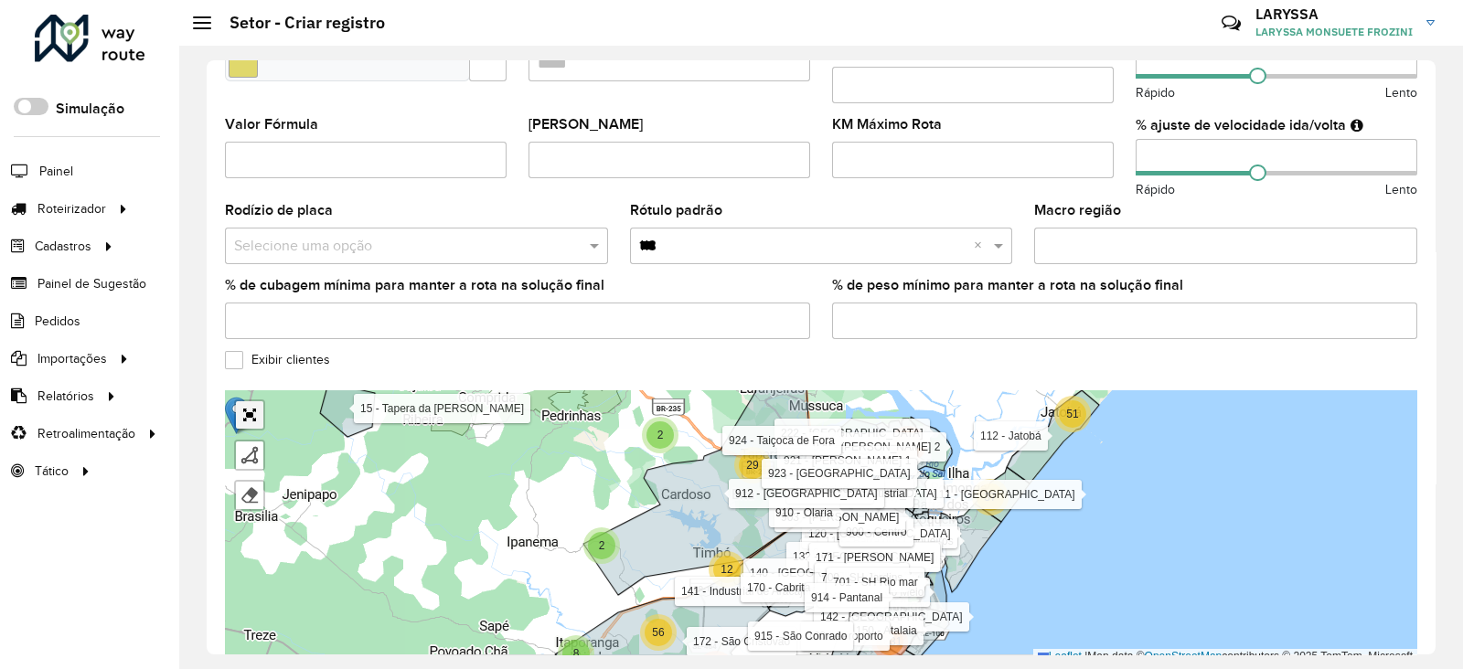
click at [250, 460] on div "8 6 5 15 2 4 2 2 2 29 7 51 8 12 56 147 227 254 37 1831 734 1512 1718 9878 102 -…" at bounding box center [821, 528] width 1193 height 274
click at [248, 405] on link "Abrir mapa em tela cheia" at bounding box center [249, 414] width 27 height 27
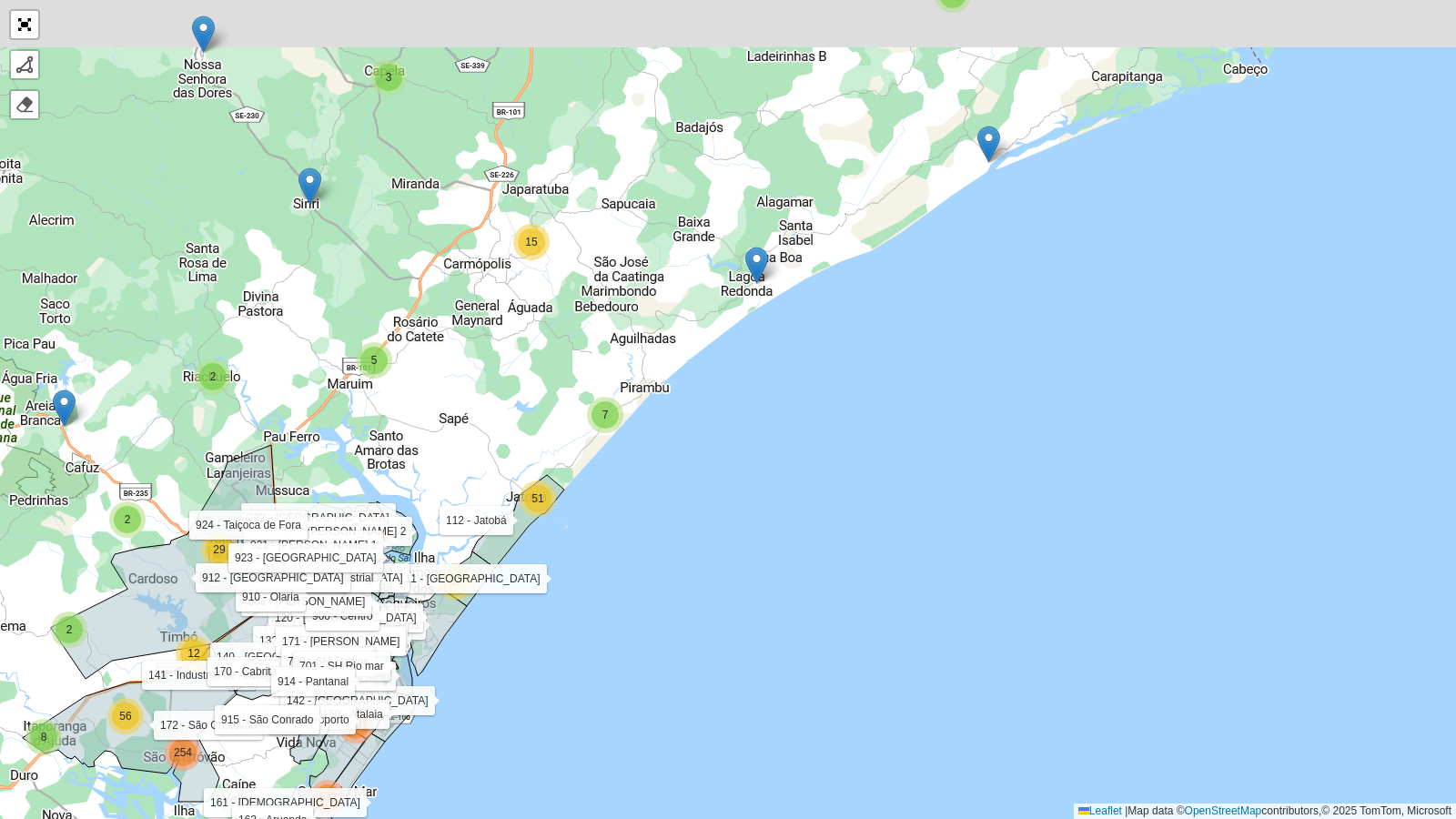
drag, startPoint x: 1185, startPoint y: 419, endPoint x: 738, endPoint y: 623, distance: 491.4
click at [738, 623] on div "8 6 5 15 2 4 2 2 2 29 7 51 8 12 56 147 227 254 37 1831 734 1512 1718 9878 4 4 2…" at bounding box center [728, 409] width 1456 height 819
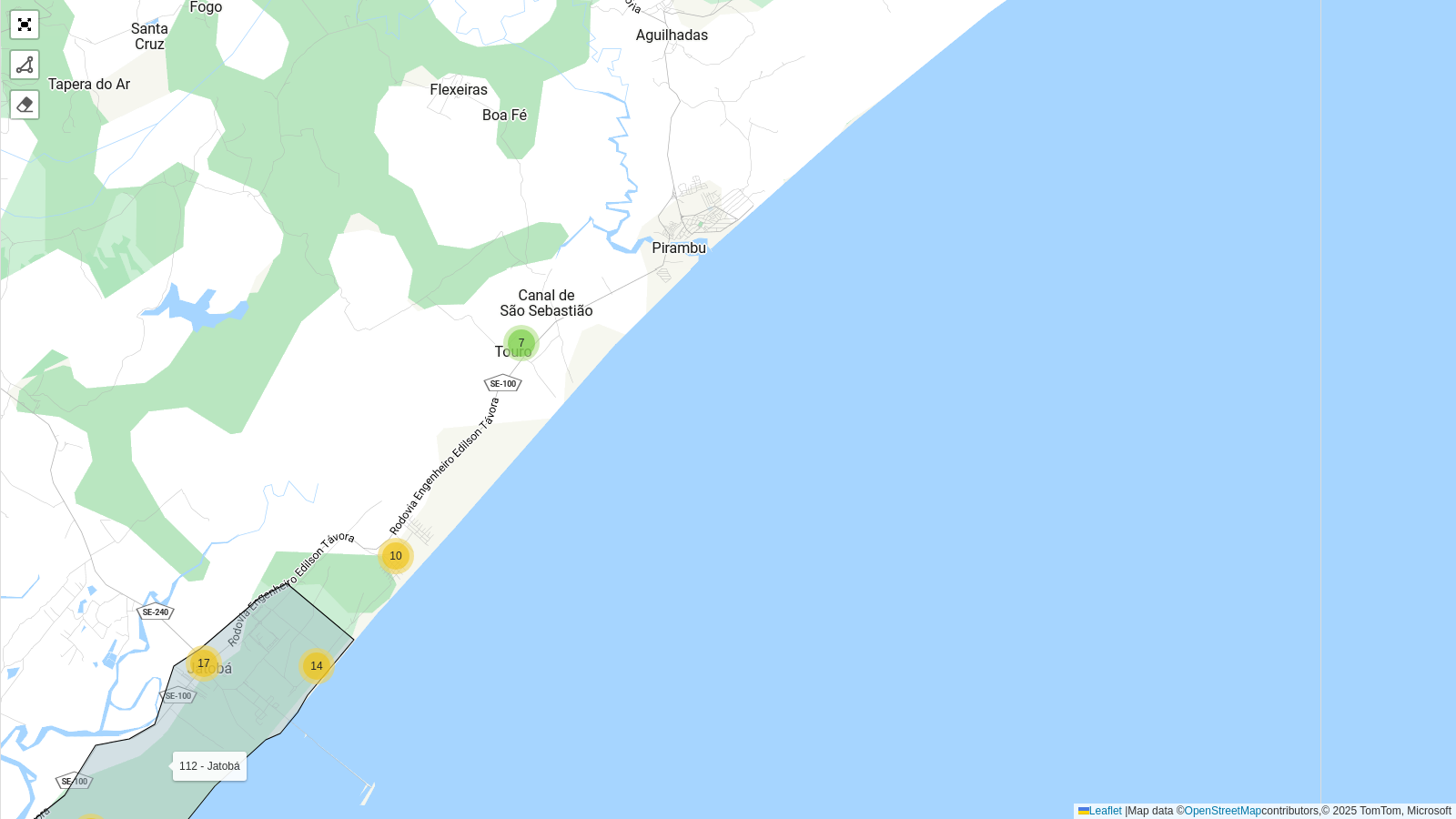
drag, startPoint x: 619, startPoint y: 438, endPoint x: 643, endPoint y: 448, distance: 26.0
click at [643, 448] on div "3 2 2 3 5 4 2 4 7 5 9 7 10 10 14 17 3 4 4 3 28 31 218 36 105 177 156 520 7 152 …" at bounding box center [728, 409] width 1456 height 819
click at [24, 71] on div at bounding box center [25, 65] width 18 height 18
click at [361, 641] on div "3 2 2 3 5 4 2 4 7 5 9 7 10 10 14 17 3 4 4 3 28 31 36 177 156 520 7 152 475 3 2 …" at bounding box center [728, 409] width 1456 height 819
click at [287, 586] on icon at bounding box center [172, 742] width 365 height 318
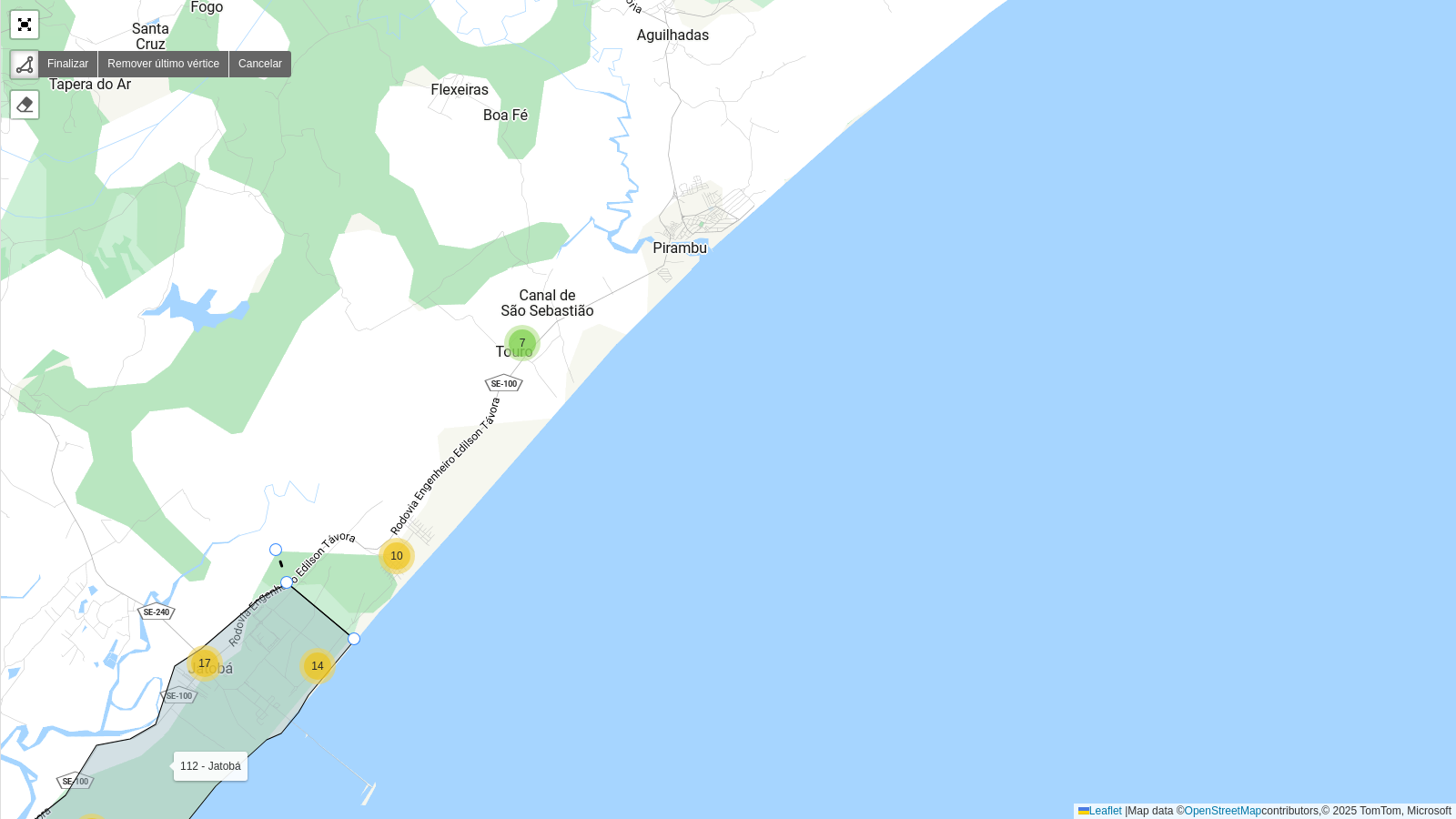
click at [277, 550] on div "3 2 2 3 5 4 2 4 7 5 9 7 10 10 14 17 3 4 4 3 28 31 36 177 156 520 7 152 475 3 2 …" at bounding box center [728, 409] width 1456 height 819
click at [335, 536] on icon at bounding box center [306, 543] width 59 height 15
click at [375, 506] on div "3 2 2 3 5 4 2 4 7 5 9 7 10 10 14 17 3 4 4 3 28 31 36 177 156 520 7 152 475 3 2 …" at bounding box center [728, 409] width 1456 height 819
click at [443, 432] on div "3 2 2 3 5 4 2 4 7 5 9 7 10 10 14 17 3 4 4 3 28 31 36 177 156 520 7 152 475 3 2 …" at bounding box center [728, 409] width 1456 height 819
click at [466, 316] on div "3 2 2 3 5 4 2 4 7 5 9 7 10 10 14 17 3 4 4 3 28 31 36 177 156 520 7 152 475 3 2 …" at bounding box center [728, 409] width 1456 height 819
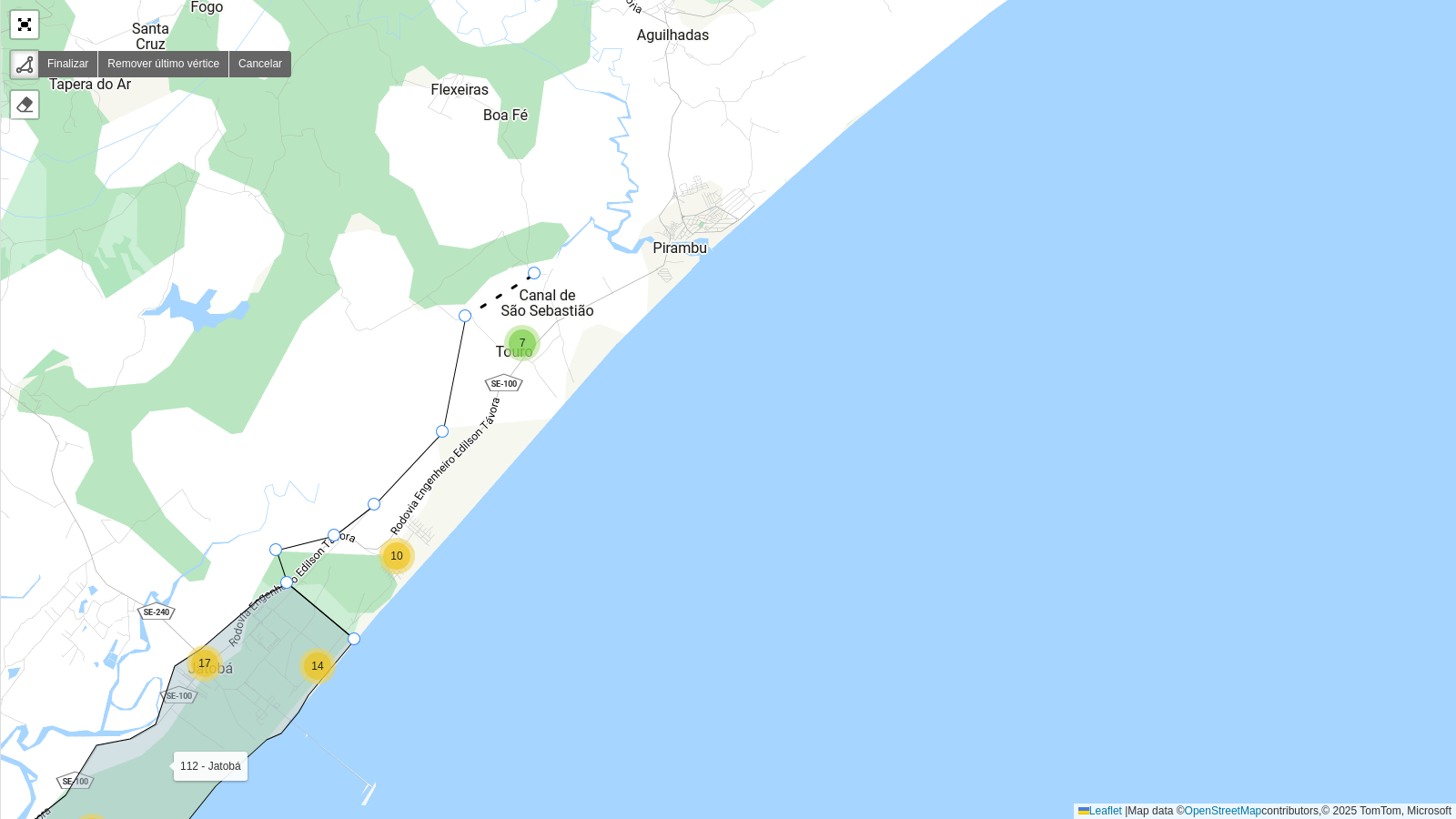
click at [535, 274] on div "3 2 2 3 5 4 2 4 7 5 9 7 10 10 14 17 3 4 4 3 28 31 36 177 156 520 7 152 475 3 2 …" at bounding box center [728, 409] width 1456 height 819
click at [564, 246] on icon at bounding box center [549, 260] width 29 height 28
click at [591, 218] on icon at bounding box center [577, 231] width 27 height 27
click at [610, 233] on div "3 2 2 3 5 4 2 4 7 5 9 7 10 10 14 17 3 4 4 3 28 31 36 177 156 520 7 152 475 3 2 …" at bounding box center [728, 409] width 1456 height 819
click at [608, 243] on div "3 2 2 3 5 4 2 4 7 5 9 7 10 10 14 17 3 4 4 3 28 31 36 177 156 520 7 152 475 3 2 …" at bounding box center [728, 409] width 1456 height 819
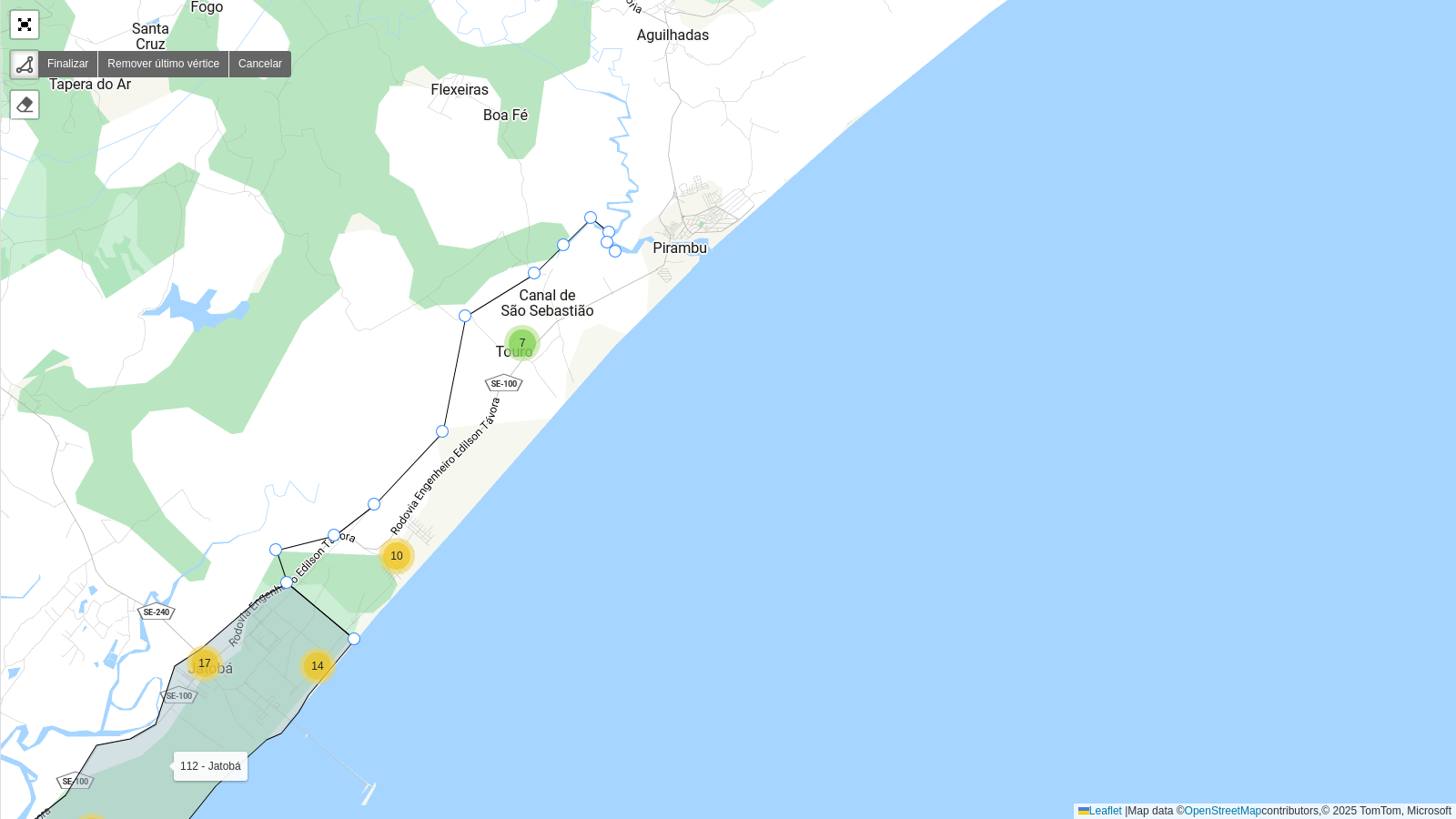
click at [616, 252] on div "3 2 2 3 5 4 2 4 7 5 9 7 10 10 14 17 3 4 4 3 28 31 36 177 156 520 7 152 475 3 2 …" at bounding box center [728, 409] width 1456 height 819
click at [633, 257] on div "3 2 2 3 5 4 2 4 7 5 9 7 10 10 14 17 3 4 4 3 28 31 36 177 156 520 7 152 475 3 2 …" at bounding box center [728, 409] width 1456 height 819
click at [642, 246] on div "3 2 2 3 5 4 2 4 7 5 9 7 10 10 14 17 3 4 4 3 28 31 36 177 156 520 7 152 475 3 2 …" at bounding box center [728, 409] width 1456 height 819
click at [651, 243] on div "3 2 2 3 5 4 2 4 7 5 9 7 10 10 14 17 3 4 4 3 28 31 36 177 156 520 7 152 475 3 2 …" at bounding box center [728, 409] width 1456 height 819
click at [669, 241] on icon at bounding box center [660, 242] width 18 height 2
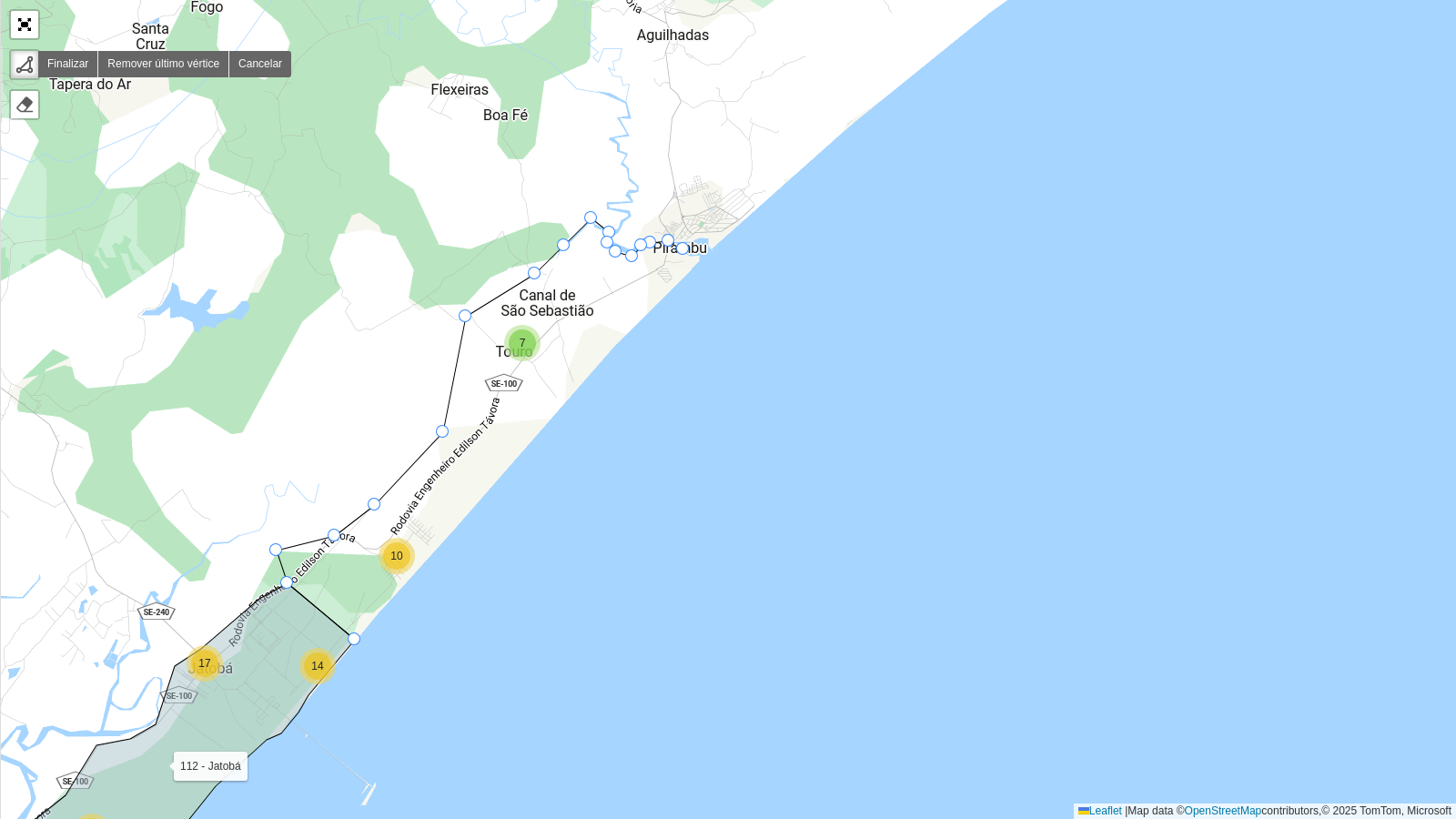
click at [684, 250] on div "3 2 2 3 5 4 2 4 7 5 9 7 10 10 14 17 3 4 4 3 28 31 36 177 156 520 7 152 475 3 2 …" at bounding box center [728, 409] width 1456 height 819
click at [703, 257] on icon at bounding box center [693, 253] width 19 height 7
click at [698, 269] on div "3 2 2 3 5 4 2 4 7 5 9 7 10 10 14 17 3 4 4 3 28 31 36 177 156 520 7 152 475 3 2 …" at bounding box center [728, 409] width 1456 height 819
click at [353, 640] on div at bounding box center [353, 639] width 13 height 13
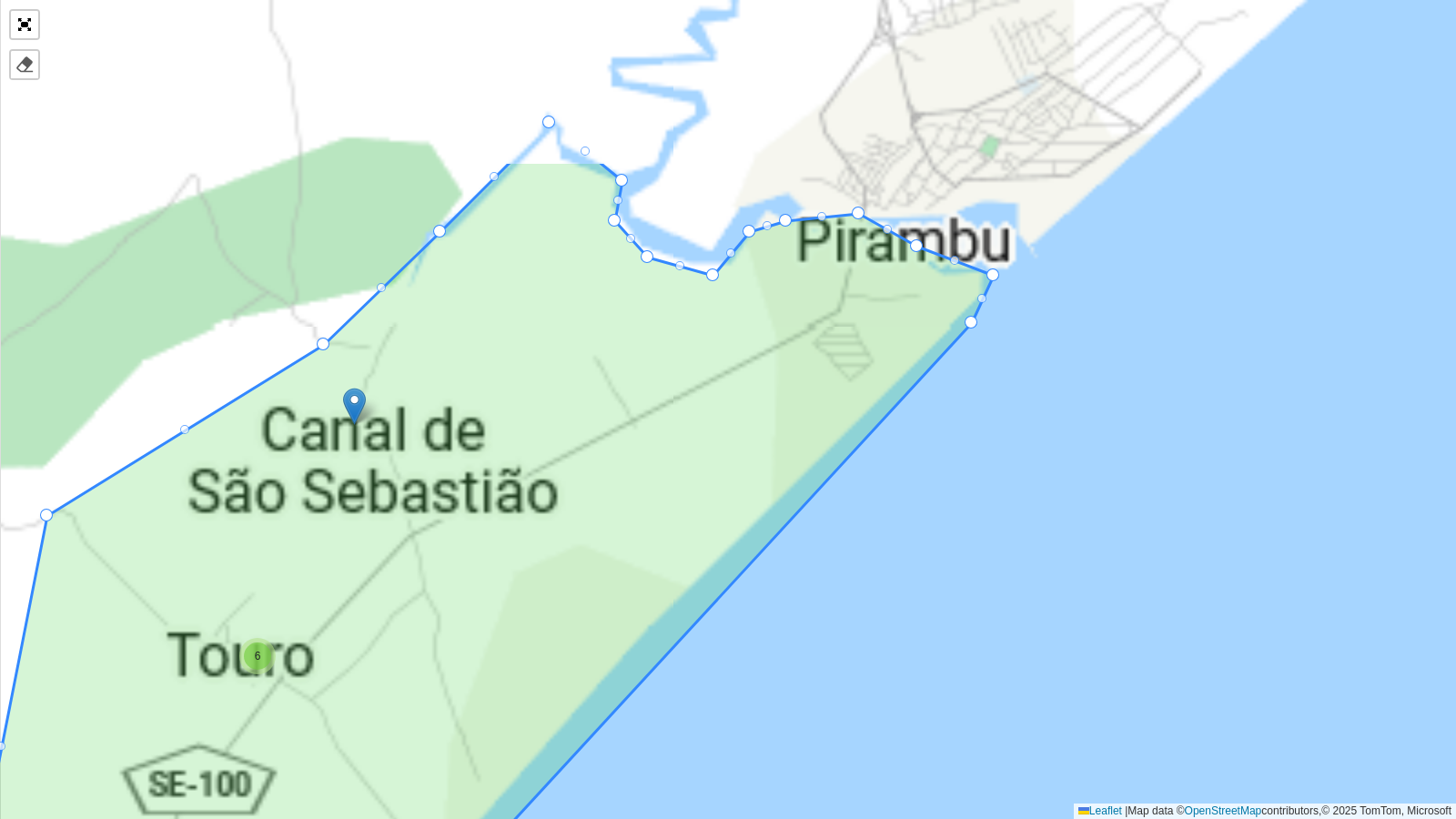
drag, startPoint x: 458, startPoint y: 372, endPoint x: 407, endPoint y: 455, distance: 97.4
click at [407, 453] on icon at bounding box center [395, 655] width 1198 height 988
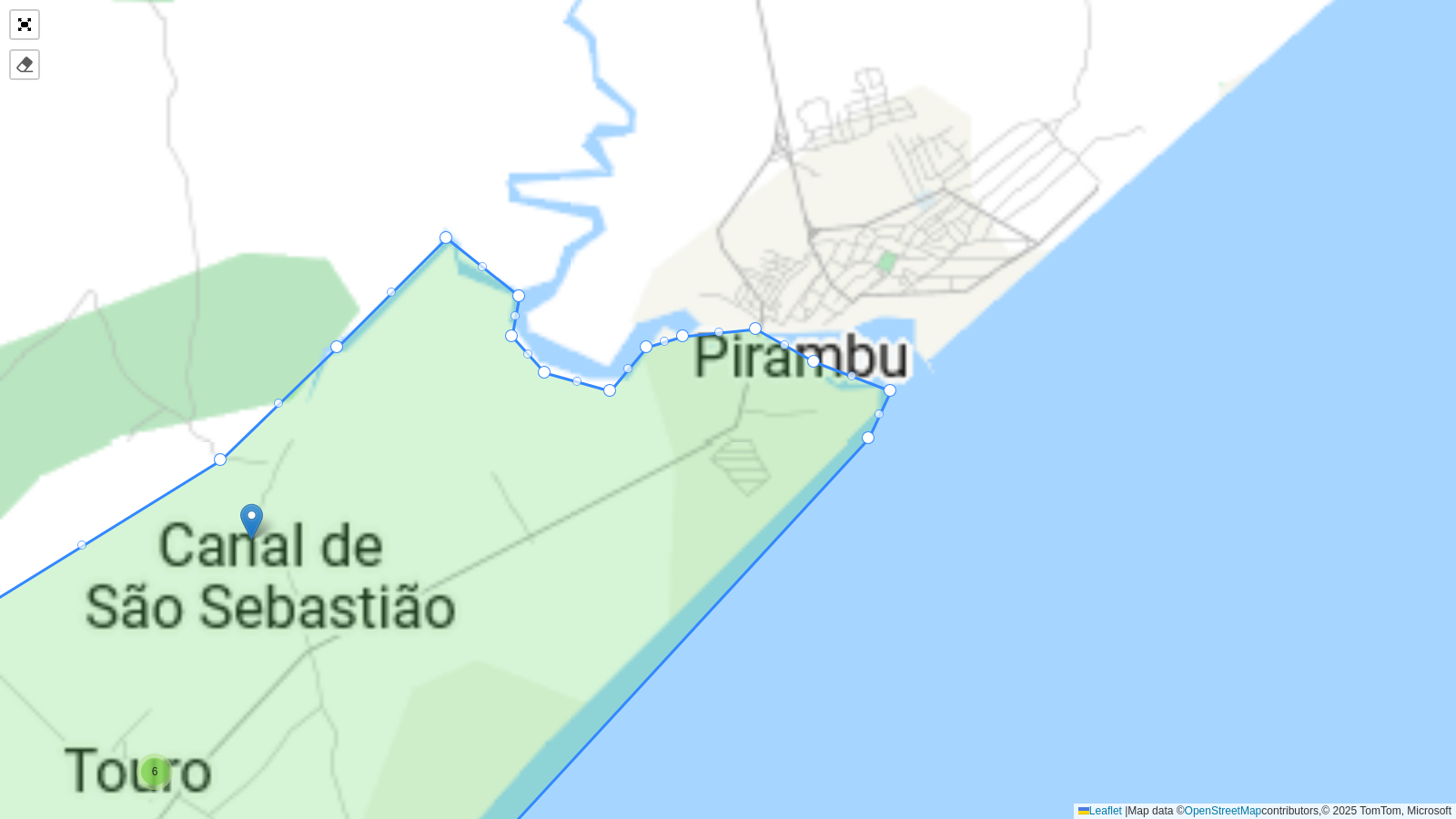
click at [674, 427] on icon at bounding box center [387, 588] width 1006 height 700
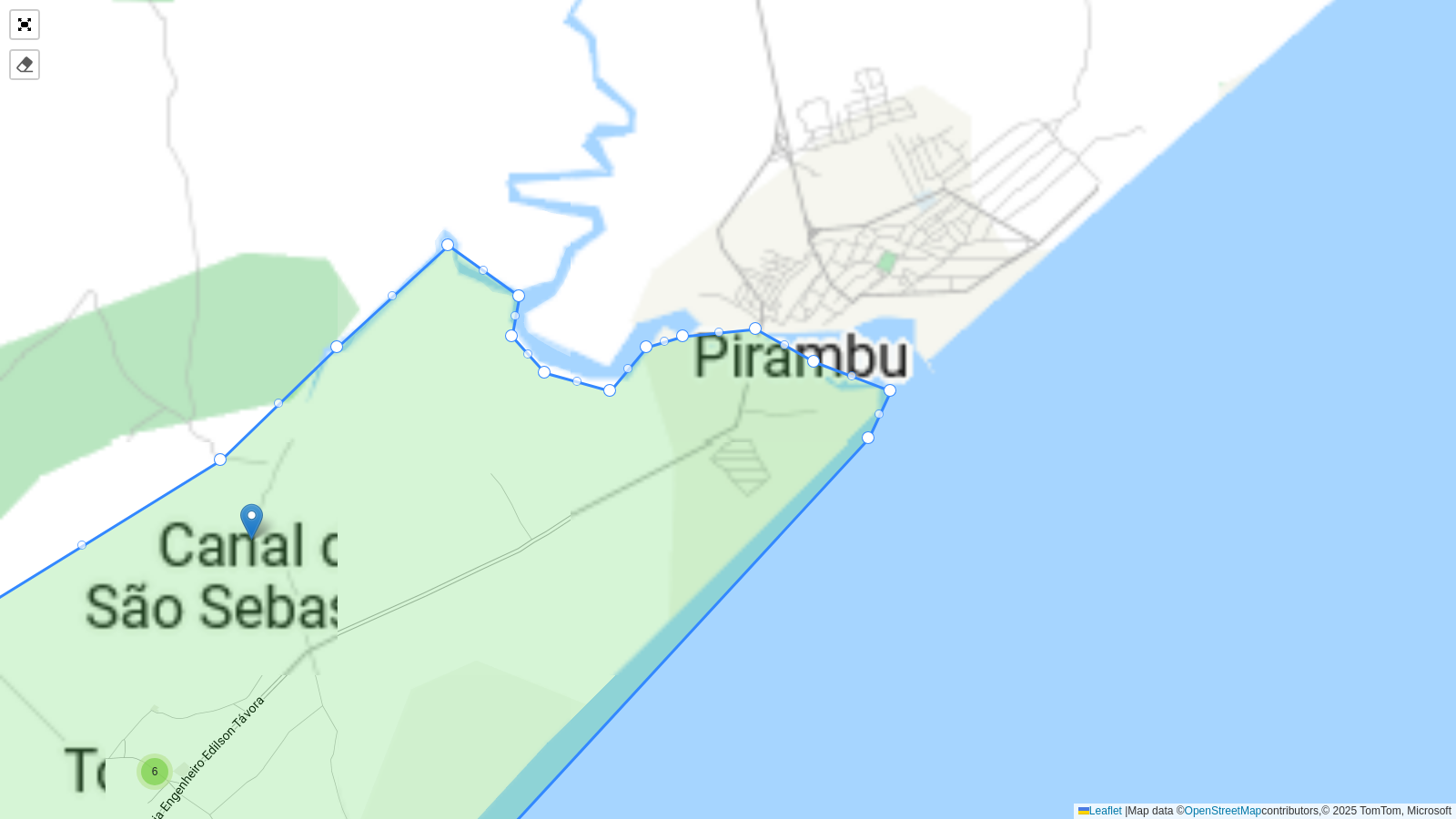
click at [487, 270] on div at bounding box center [483, 270] width 9 height 9
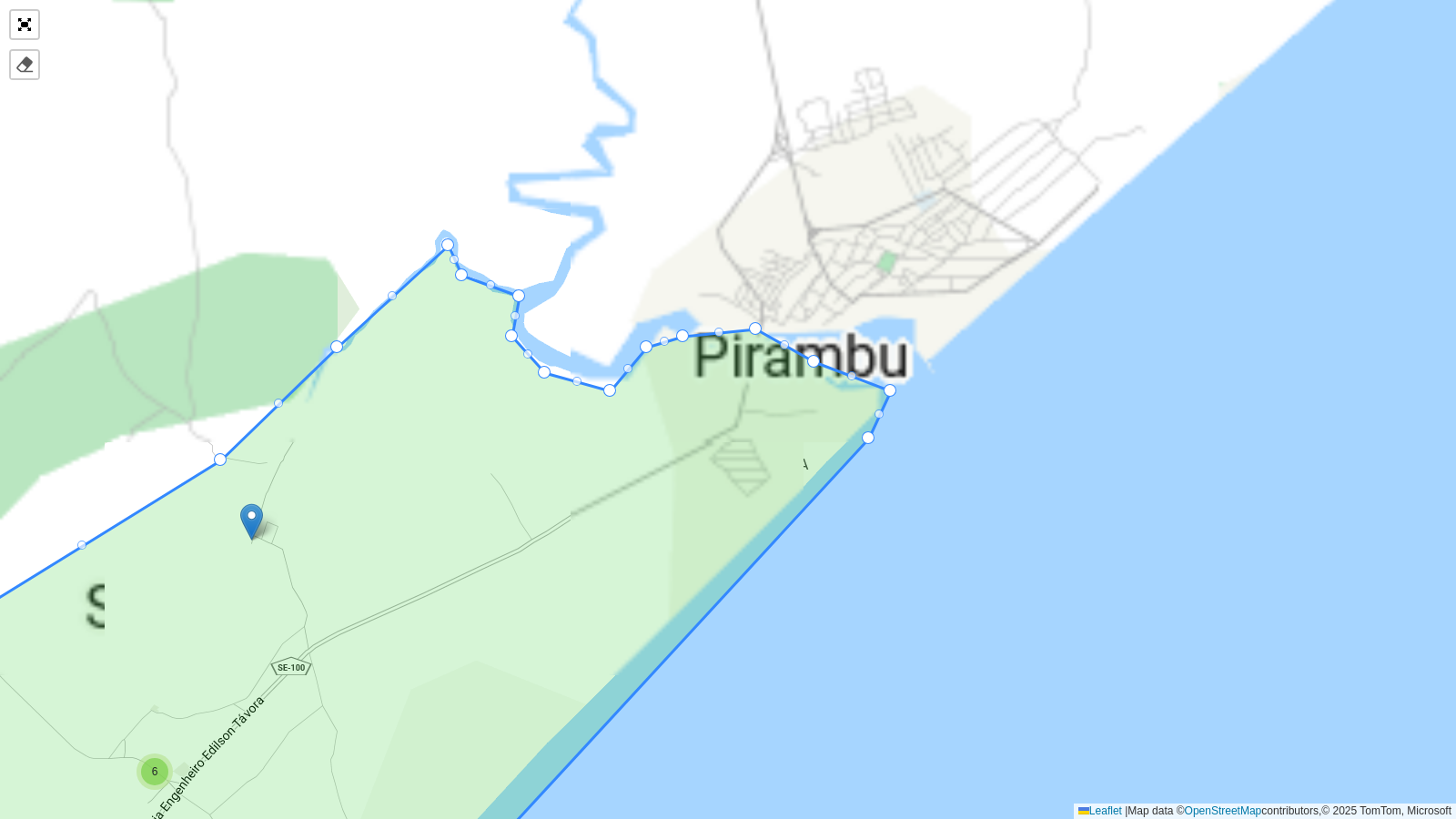
drag, startPoint x: 483, startPoint y: 264, endPoint x: 461, endPoint y: 269, distance: 22.6
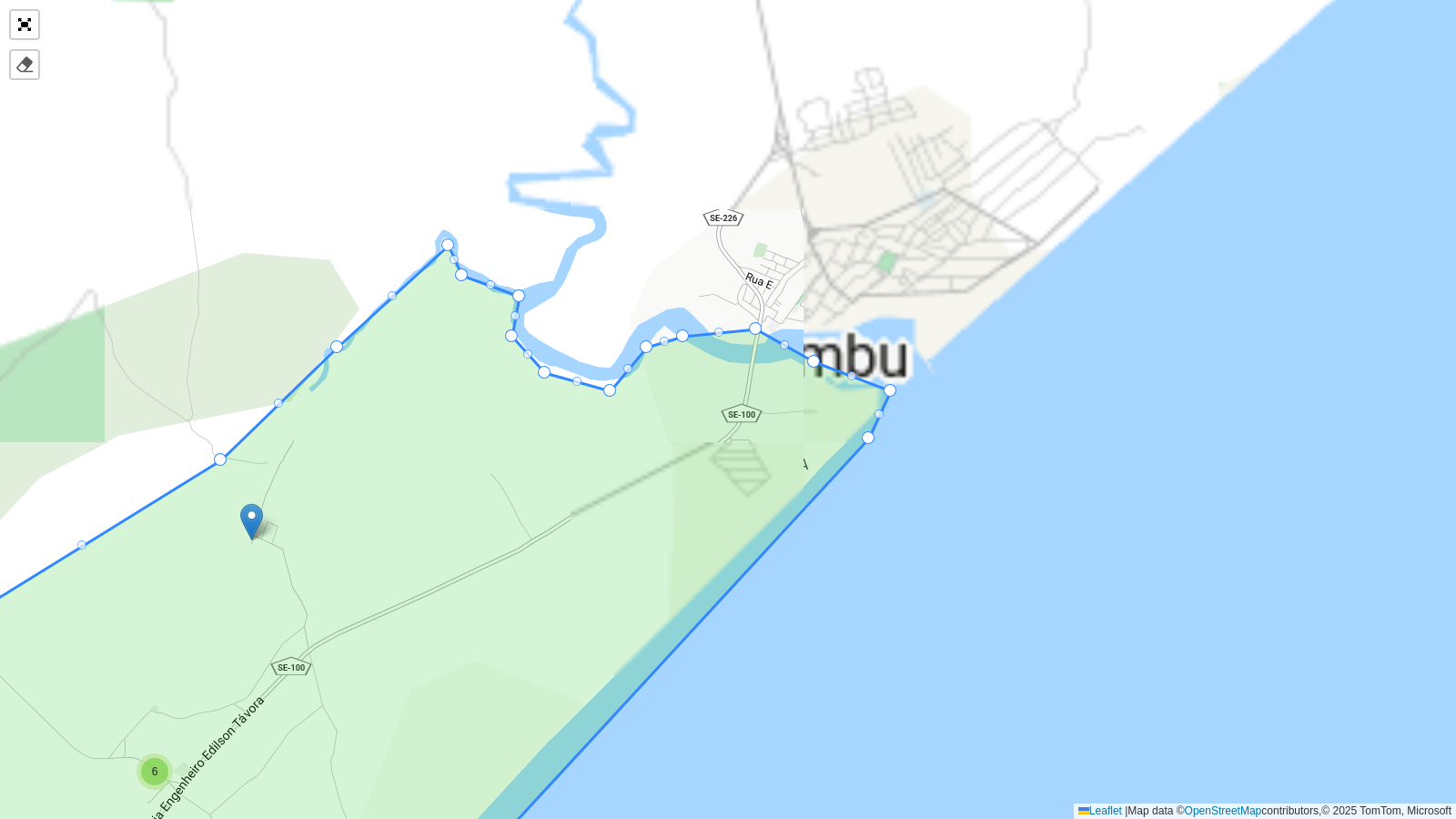
click at [492, 283] on div at bounding box center [490, 285] width 9 height 9
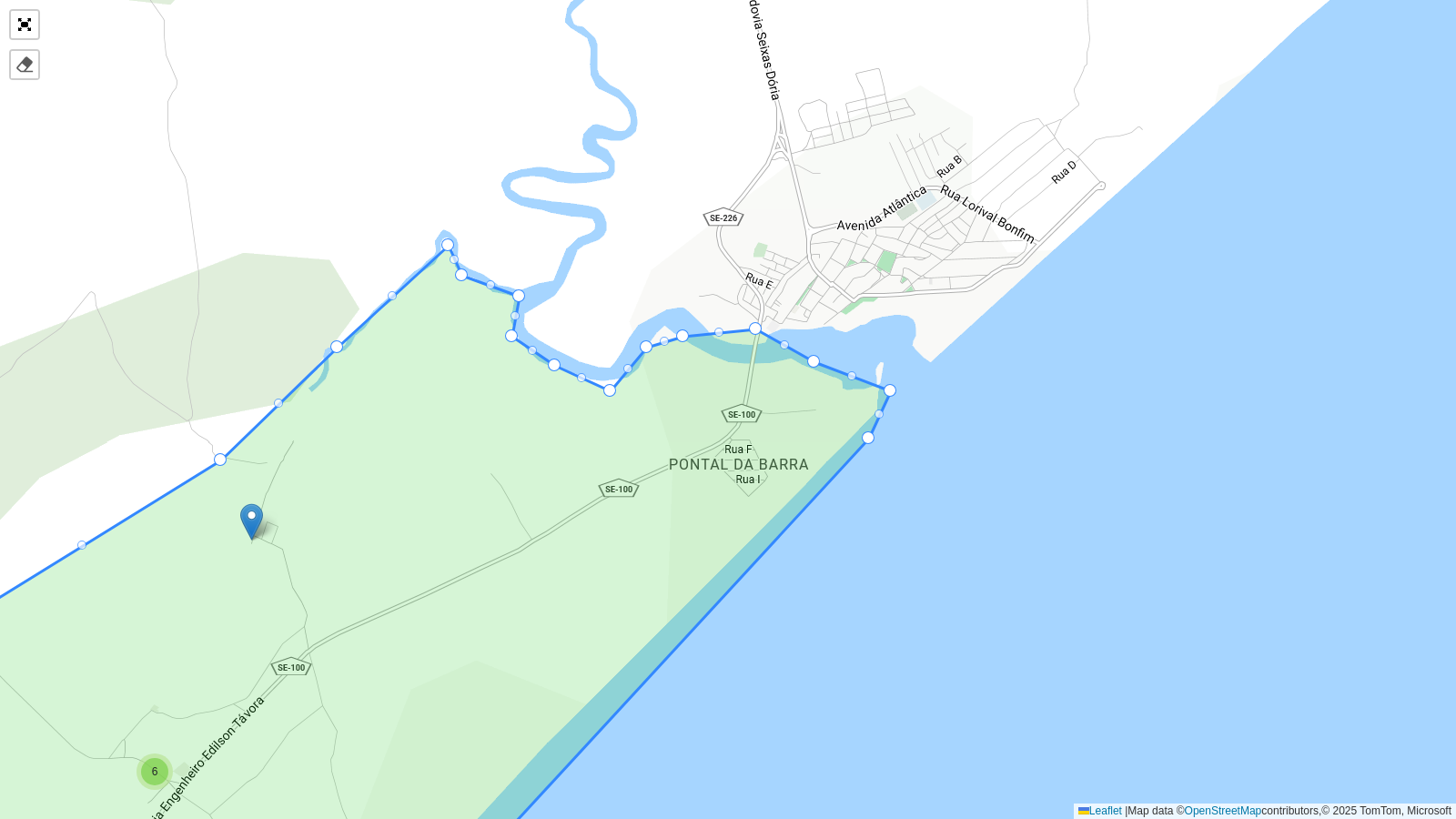
drag, startPoint x: 542, startPoint y: 368, endPoint x: 552, endPoint y: 361, distance: 12.2
drag, startPoint x: 647, startPoint y: 349, endPoint x: 635, endPoint y: 370, distance: 24.2
drag, startPoint x: 680, startPoint y: 335, endPoint x: 656, endPoint y: 325, distance: 26.0
drag, startPoint x: 755, startPoint y: 324, endPoint x: 728, endPoint y: 358, distance: 43.4
drag, startPoint x: 805, startPoint y: 363, endPoint x: 790, endPoint y: 359, distance: 15.5
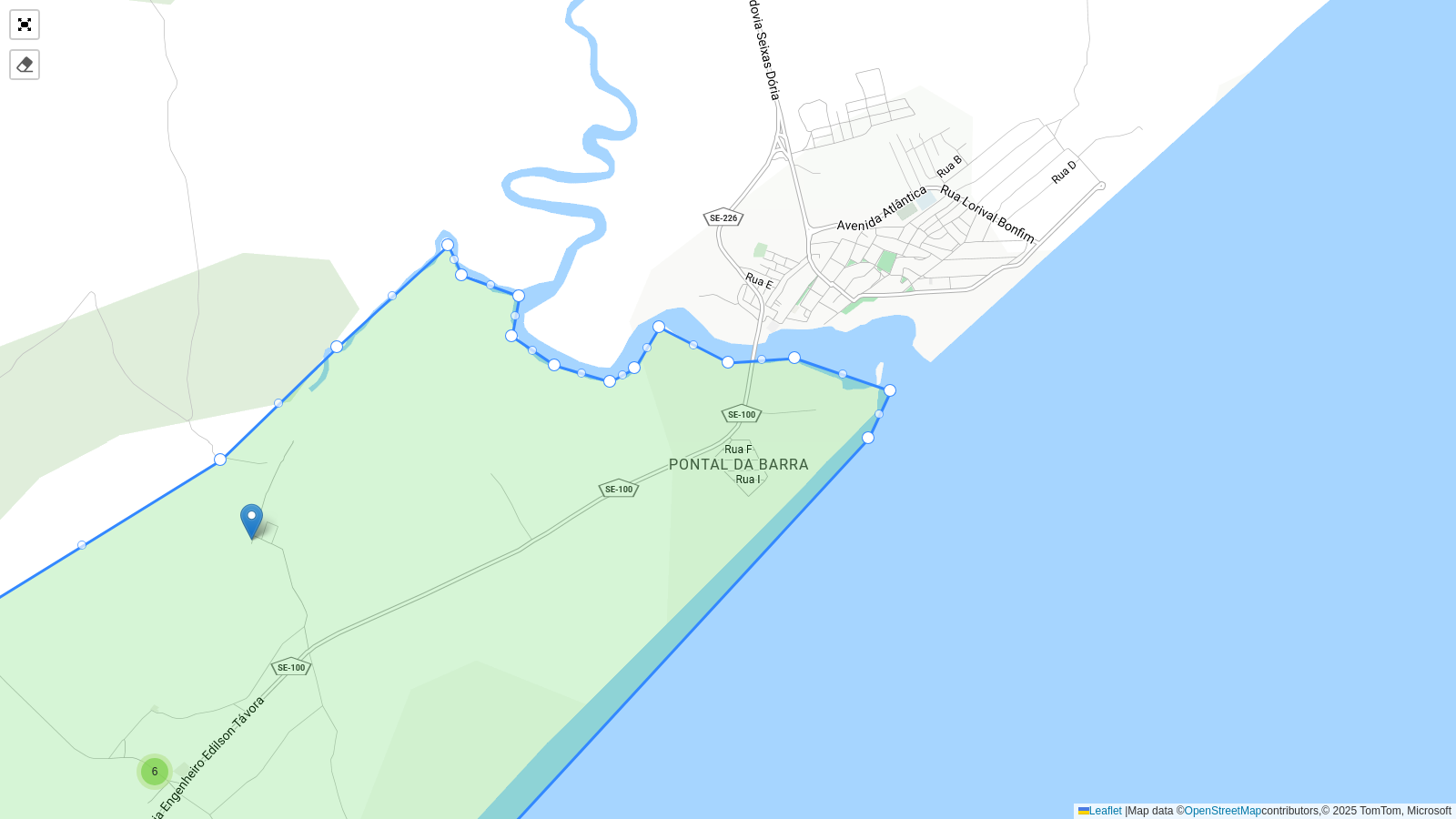
click at [844, 370] on div at bounding box center [842, 373] width 9 height 9
click at [842, 373] on div at bounding box center [842, 373] width 9 height 9
drag, startPoint x: 887, startPoint y: 389, endPoint x: 879, endPoint y: 364, distance: 26.2
click at [840, 359] on div at bounding box center [838, 360] width 9 height 9
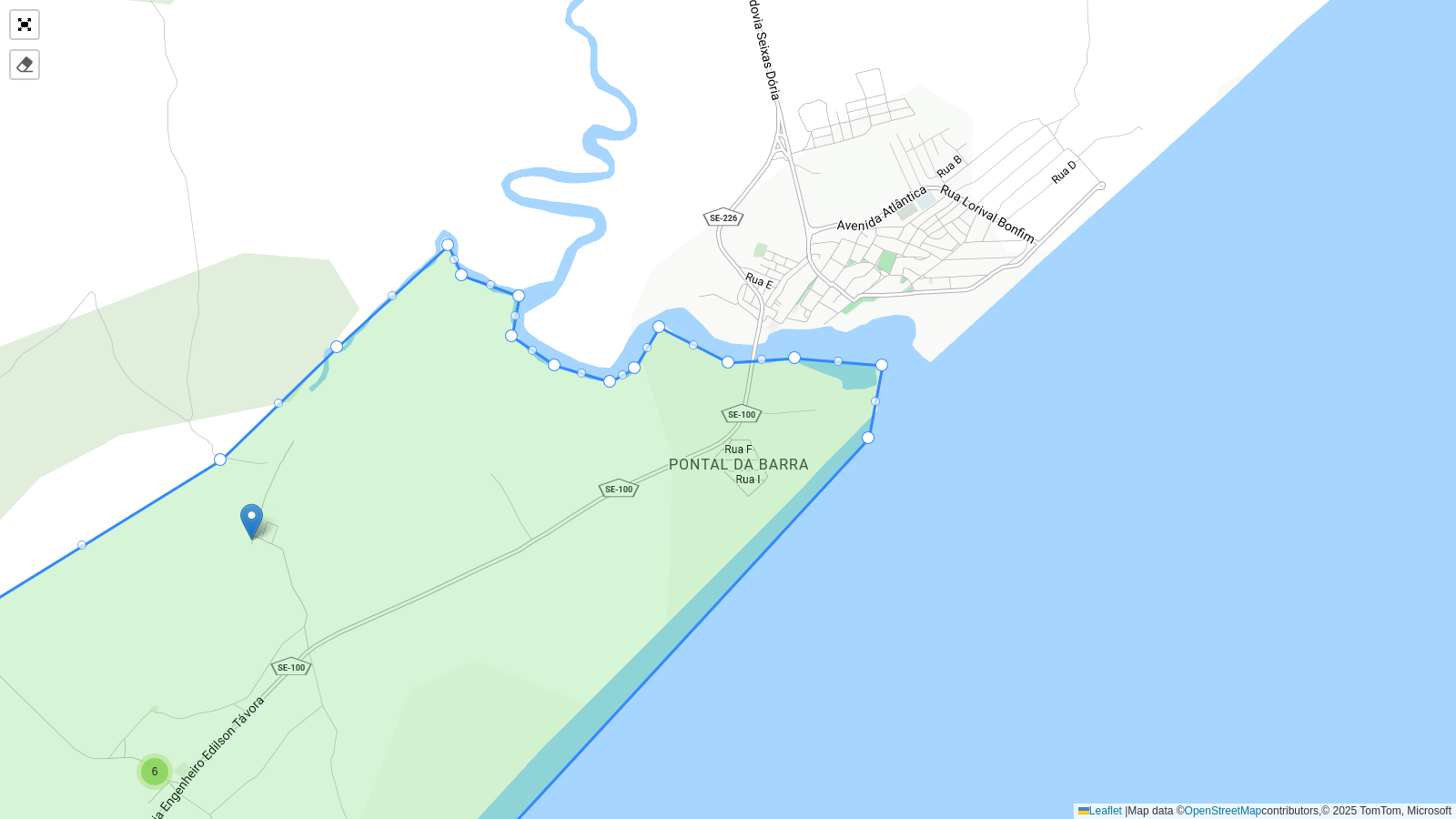
click at [837, 357] on div at bounding box center [838, 360] width 9 height 9
drag, startPoint x: 868, startPoint y: 438, endPoint x: 874, endPoint y: 410, distance: 28.6
click at [834, 358] on div at bounding box center [838, 360] width 9 height 9
click at [841, 362] on div at bounding box center [838, 360] width 9 height 9
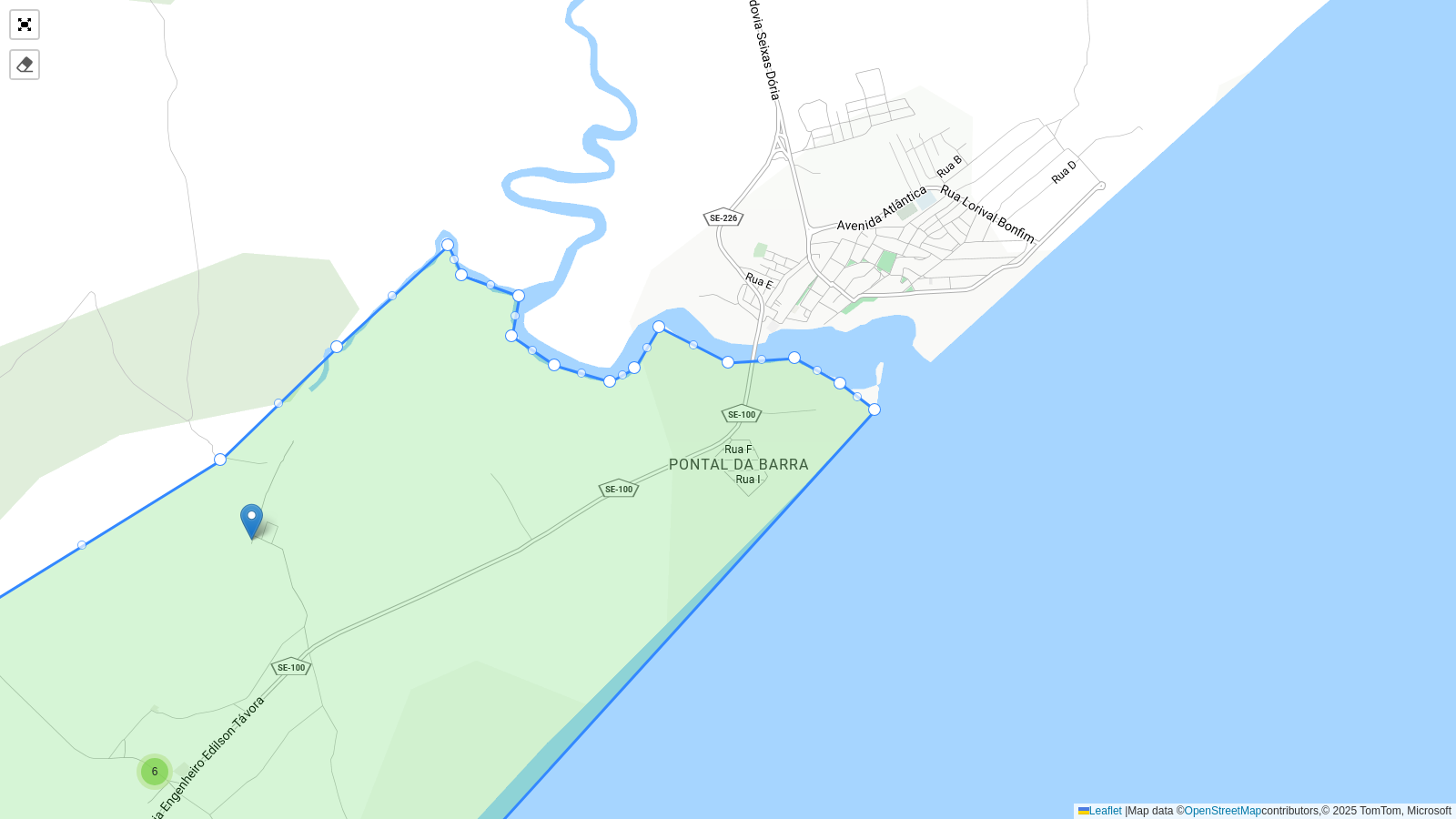
drag, startPoint x: 883, startPoint y: 364, endPoint x: 841, endPoint y: 382, distance: 45.7
click at [856, 396] on div at bounding box center [857, 396] width 9 height 9
drag, startPoint x: 860, startPoint y: 396, endPoint x: 888, endPoint y: 361, distance: 44.8
click at [862, 372] on div at bounding box center [862, 371] width 9 height 9
drag, startPoint x: 862, startPoint y: 371, endPoint x: 867, endPoint y: 387, distance: 16.8
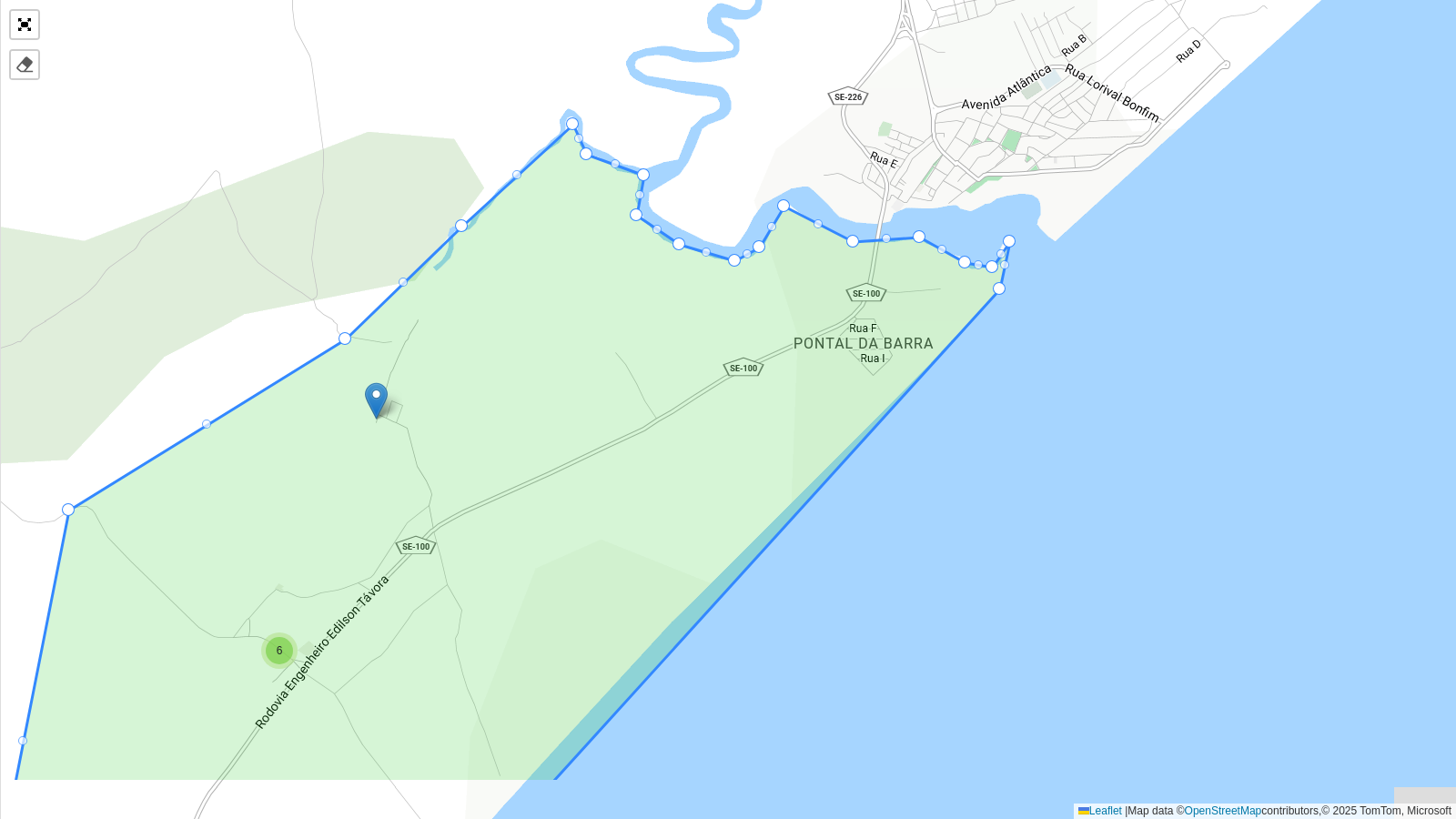
drag, startPoint x: 690, startPoint y: 472, endPoint x: 792, endPoint y: 389, distance: 131.5
click at [792, 389] on icon at bounding box center [514, 453] width 995 height 658
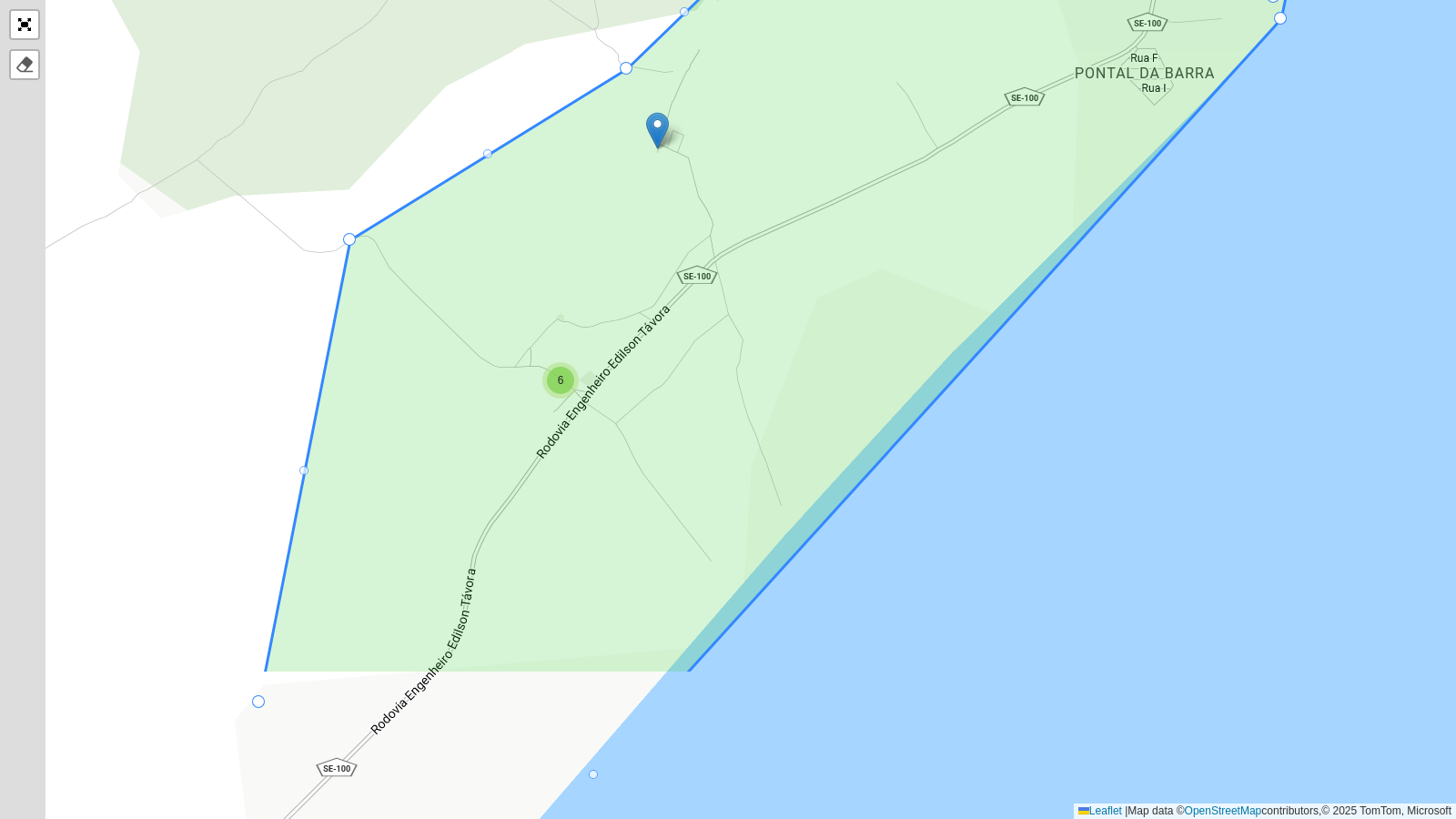
drag, startPoint x: 536, startPoint y: 569, endPoint x: 697, endPoint y: 412, distance: 224.9
click at [761, 336] on icon at bounding box center [778, 265] width 1027 height 820
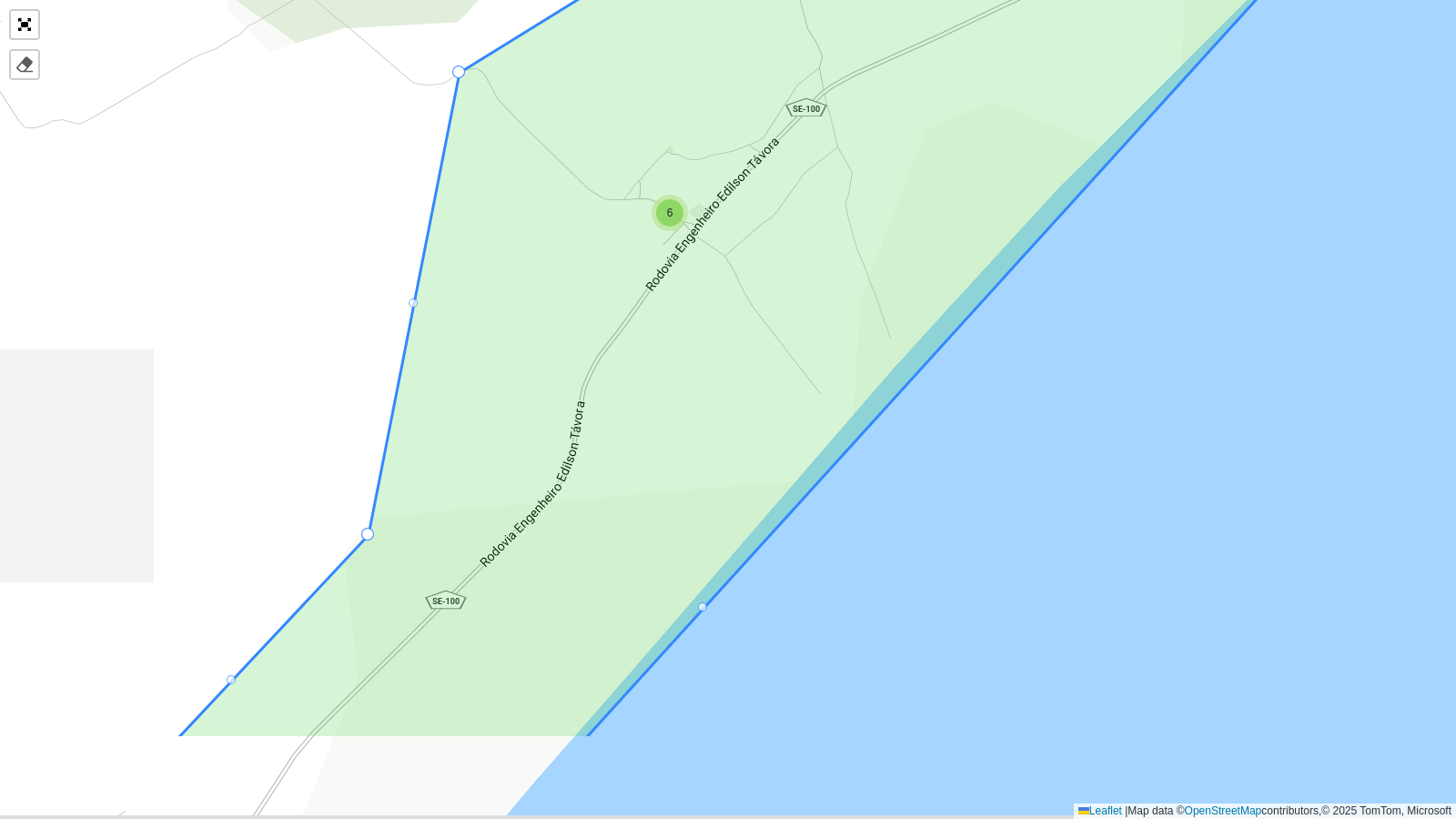
drag, startPoint x: 512, startPoint y: 561, endPoint x: 653, endPoint y: 283, distance: 311.7
click at [653, 283] on icon at bounding box center [788, 244] width 1223 height 988
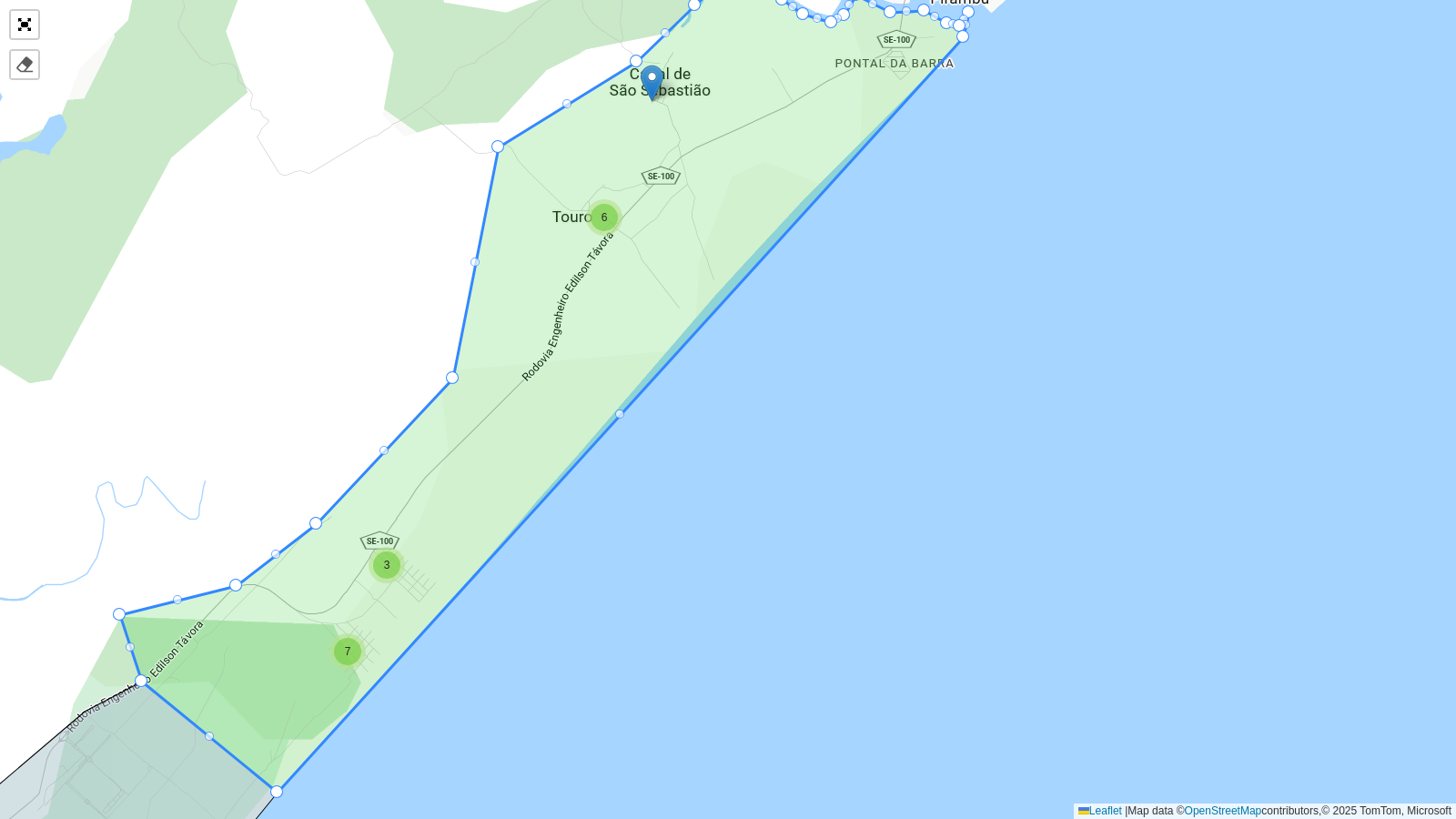
drag, startPoint x: 628, startPoint y: 335, endPoint x: 559, endPoint y: 345, distance: 69.7
click at [559, 345] on icon at bounding box center [544, 373] width 849 height 838
click at [619, 413] on div at bounding box center [619, 414] width 9 height 9
drag, startPoint x: 619, startPoint y: 413, endPoint x: 719, endPoint y: 292, distance: 157.0
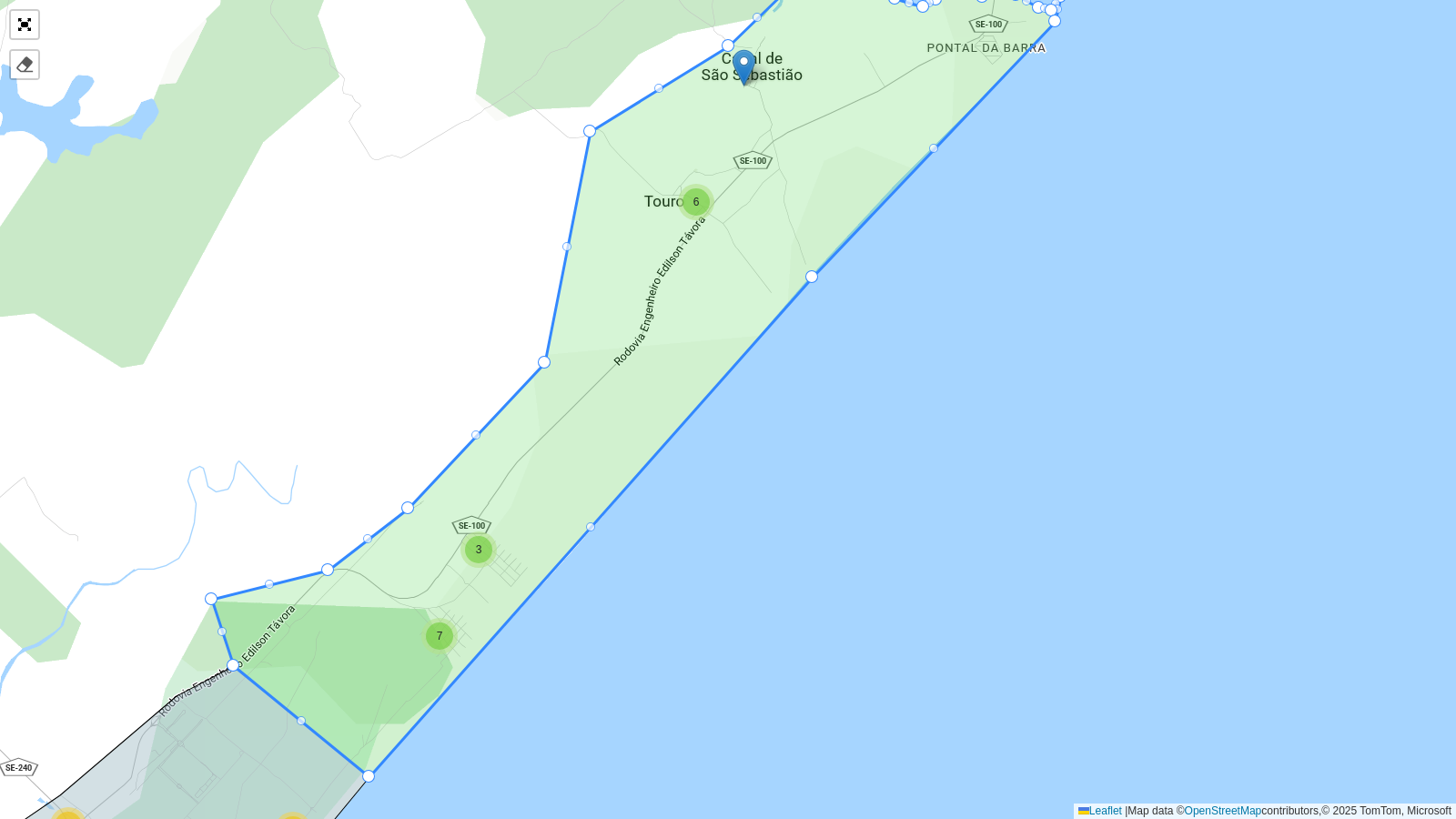
drag, startPoint x: 428, startPoint y: 428, endPoint x: 722, endPoint y: 229, distance: 355.0
click at [722, 229] on icon at bounding box center [636, 358] width 849 height 838
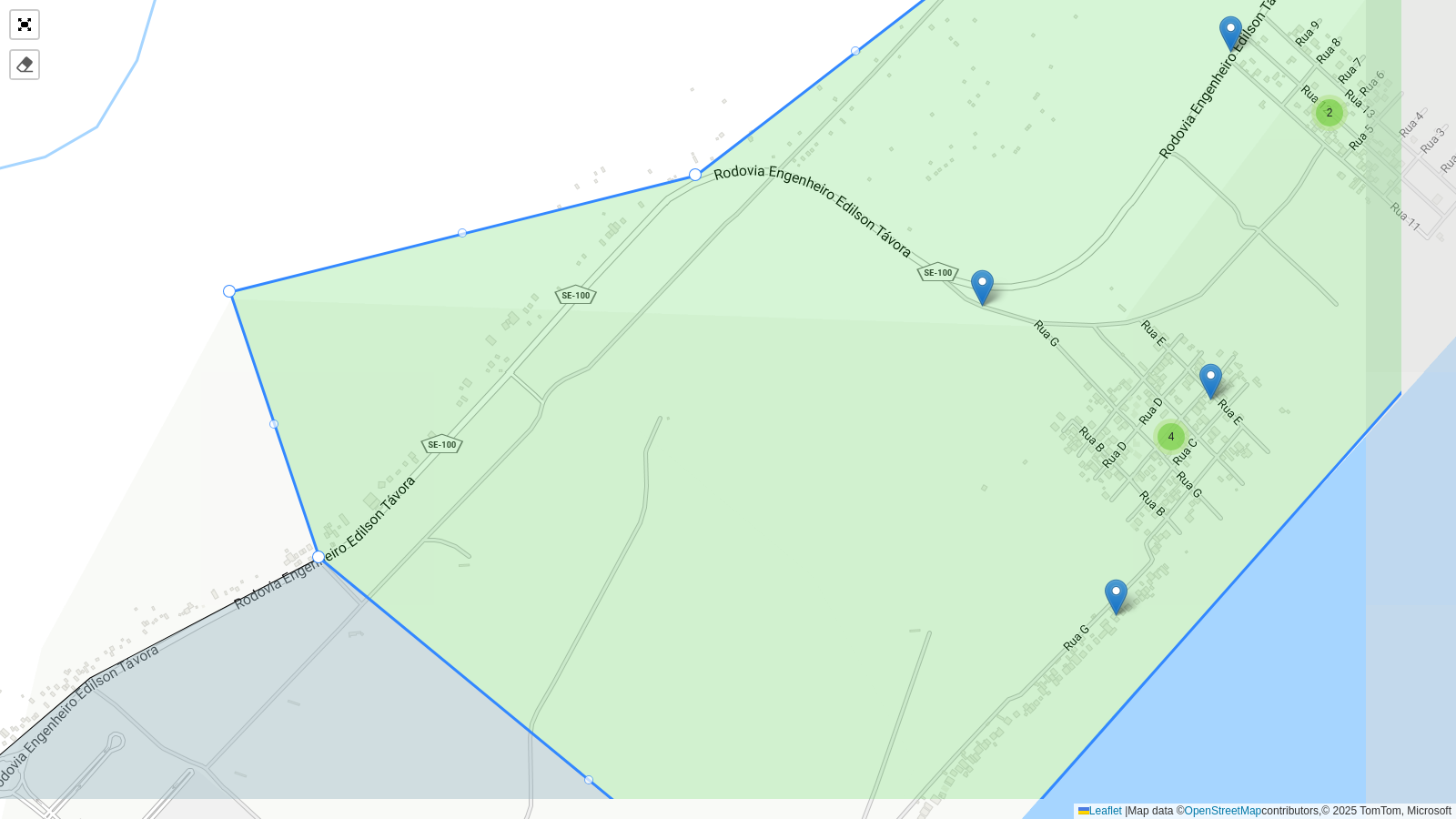
drag, startPoint x: 646, startPoint y: 513, endPoint x: 444, endPoint y: 410, distance: 226.7
click at [444, 410] on icon at bounding box center [817, 307] width 1174 height 988
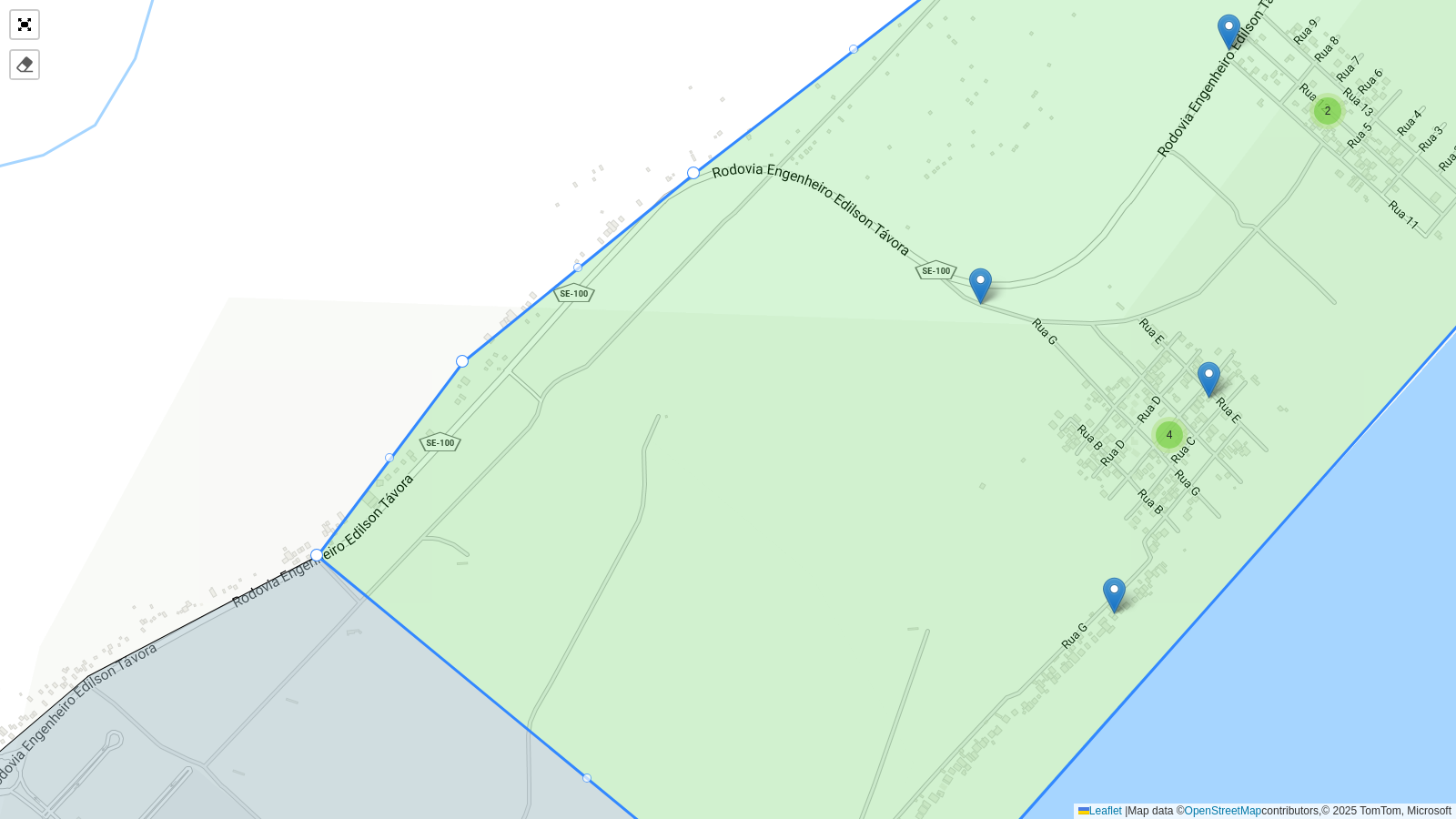
drag, startPoint x: 225, startPoint y: 283, endPoint x: 459, endPoint y: 355, distance: 244.8
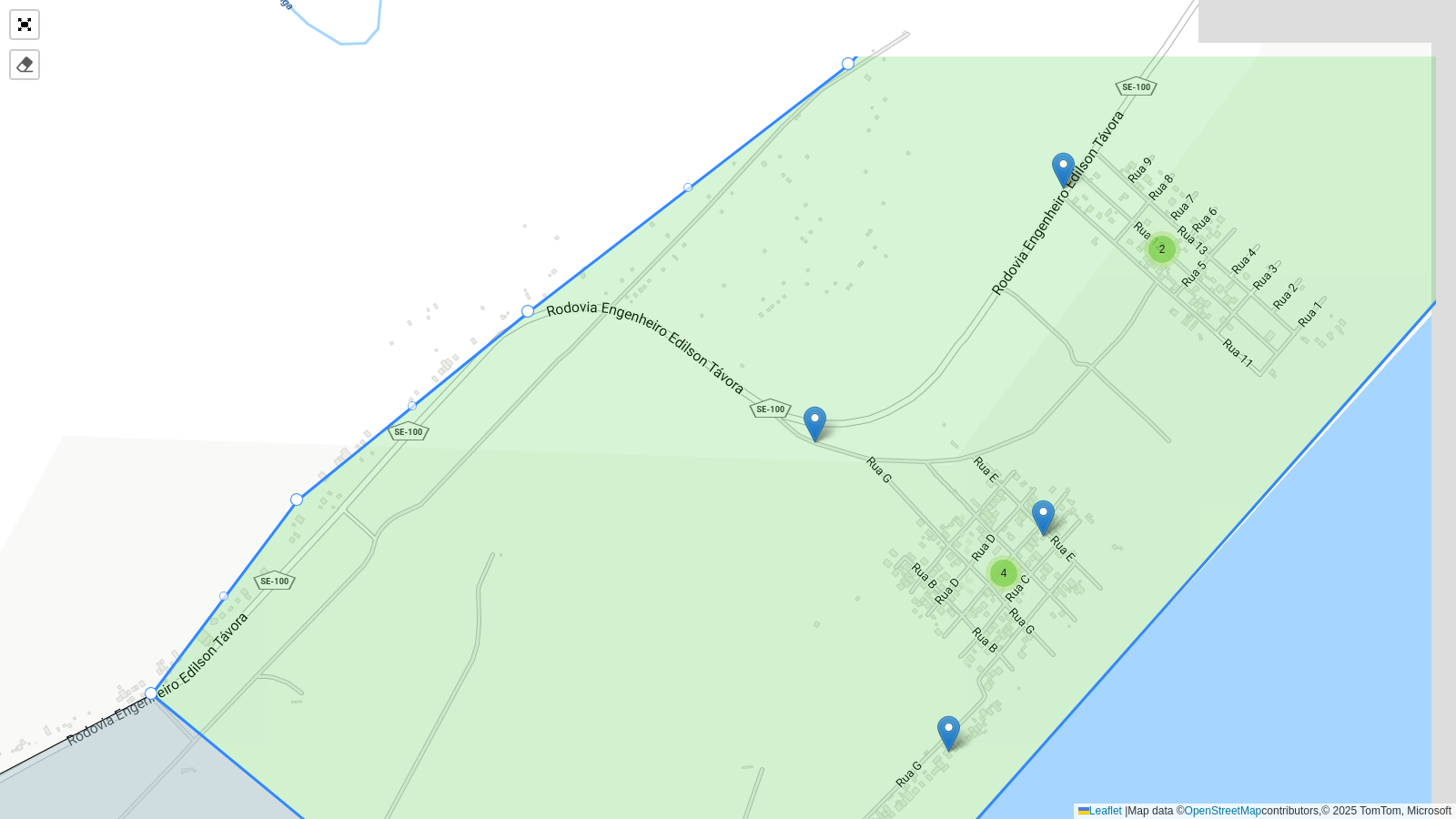
drag, startPoint x: 616, startPoint y: 295, endPoint x: 468, endPoint y: 426, distance: 197.6
click at [463, 442] on icon at bounding box center [795, 547] width 1287 height 988
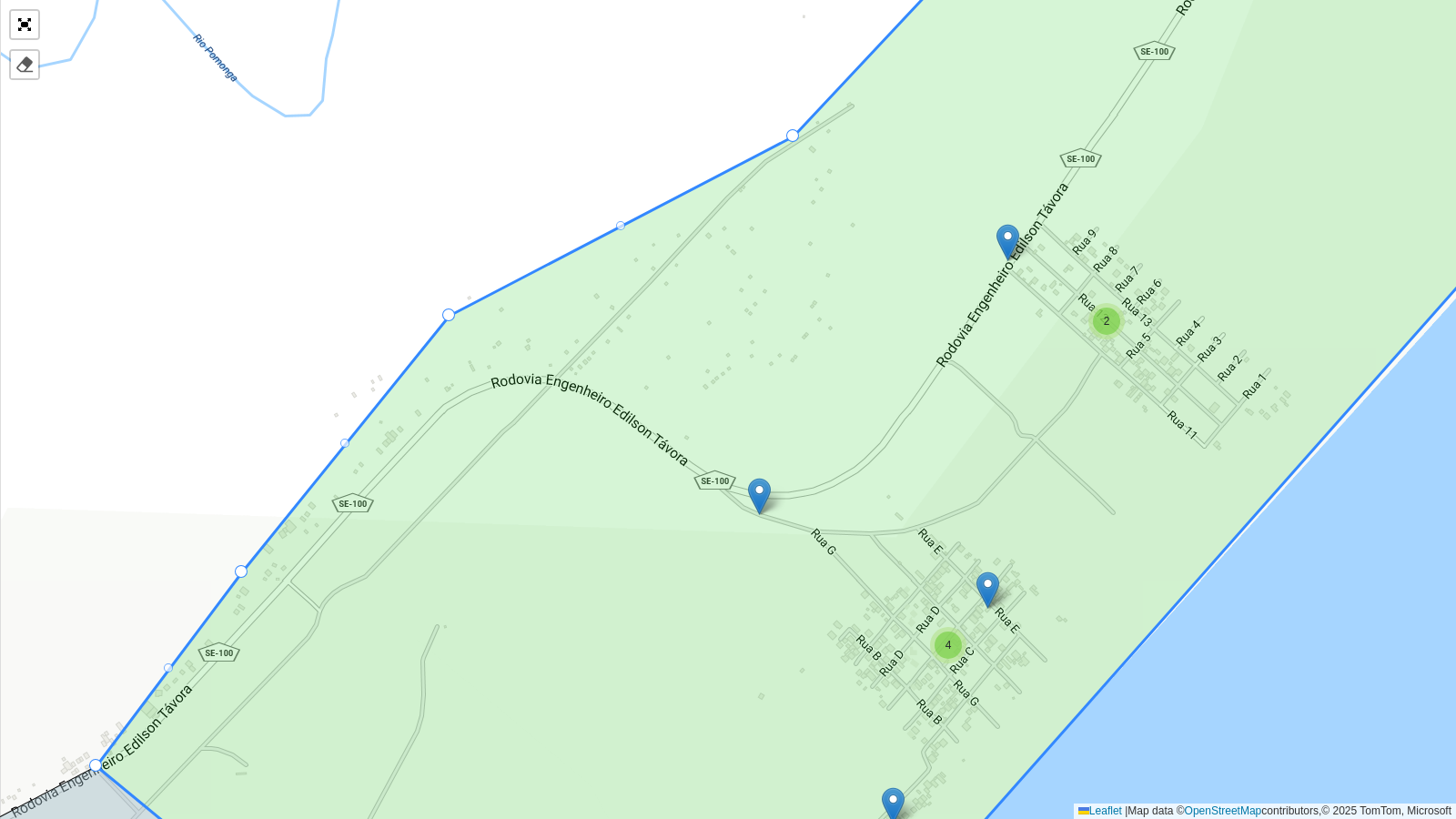
drag, startPoint x: 473, startPoint y: 376, endPoint x: 449, endPoint y: 307, distance: 73.1
click at [22, 27] on link "Abrir mapa em tela cheia" at bounding box center [24, 24] width 27 height 27
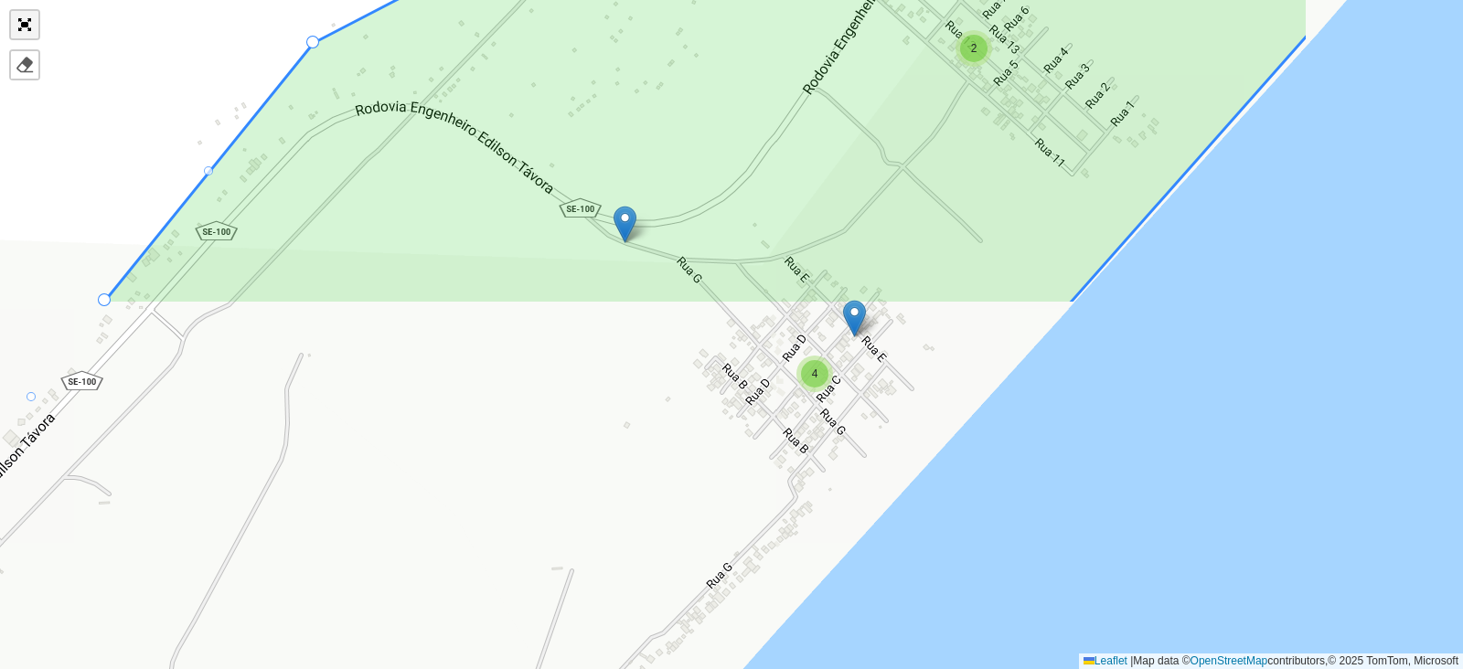
scroll to position [588, 0]
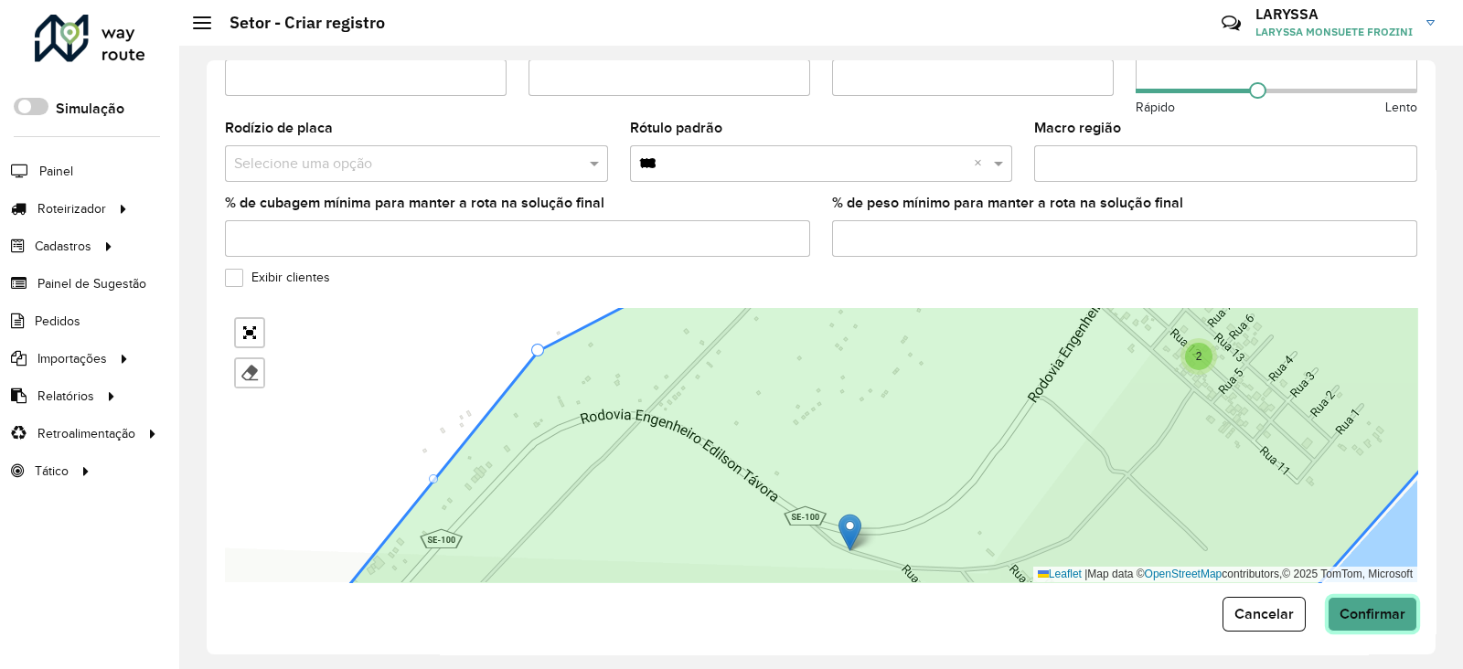
click at [1391, 597] on button "Confirmar" at bounding box center [1373, 614] width 90 height 35
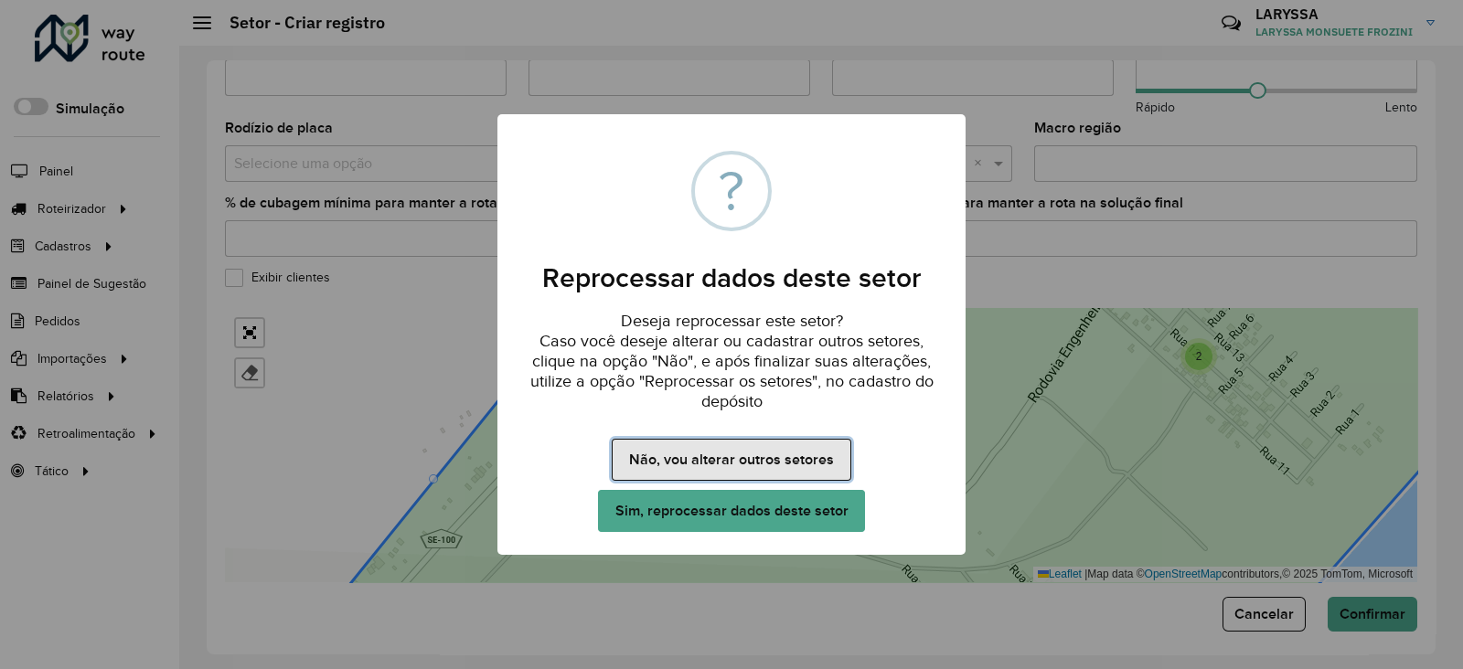
click at [736, 459] on button "Não, vou alterar outros setores" at bounding box center [731, 460] width 239 height 42
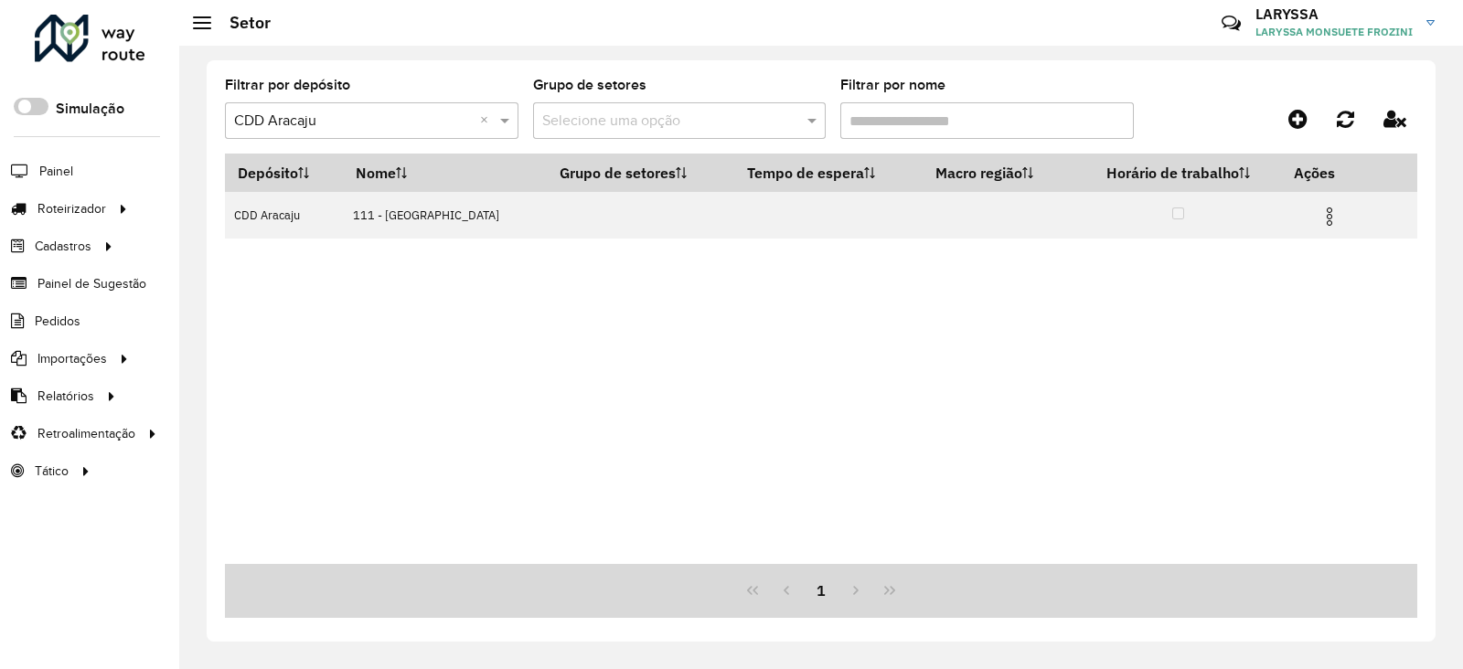
click at [951, 113] on input "Filtrar por nome" at bounding box center [987, 120] width 294 height 37
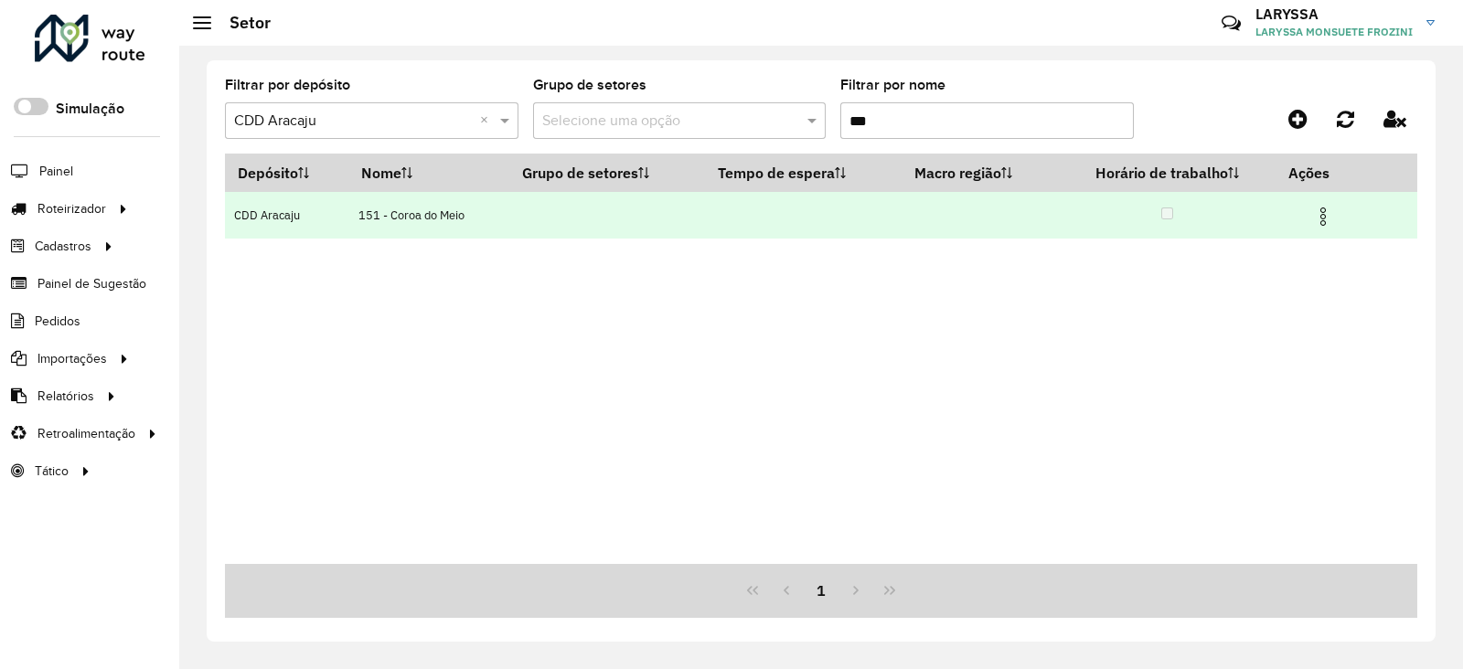
type input "***"
click at [1321, 216] on img at bounding box center [1323, 217] width 22 height 22
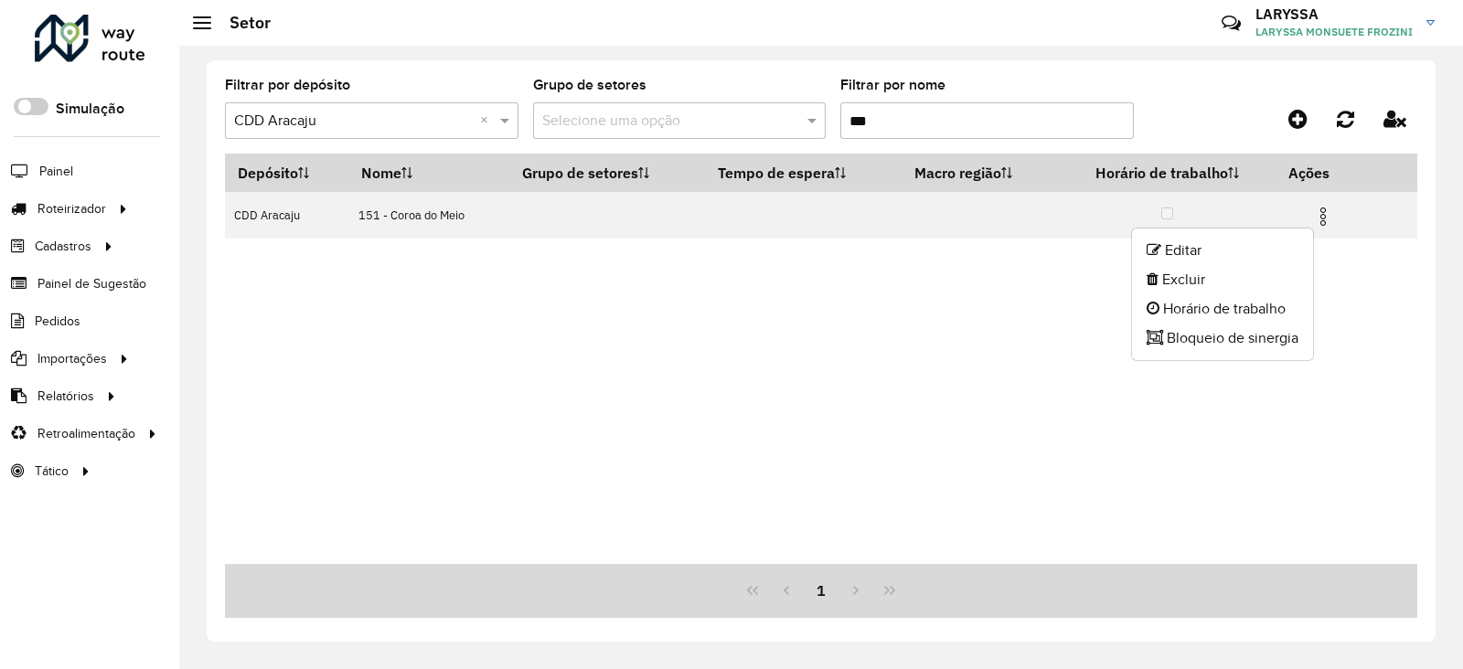
click at [1221, 234] on ul "Editar Excluir Horário de trabalho Bloqueio de sinergia" at bounding box center [1222, 295] width 183 height 134
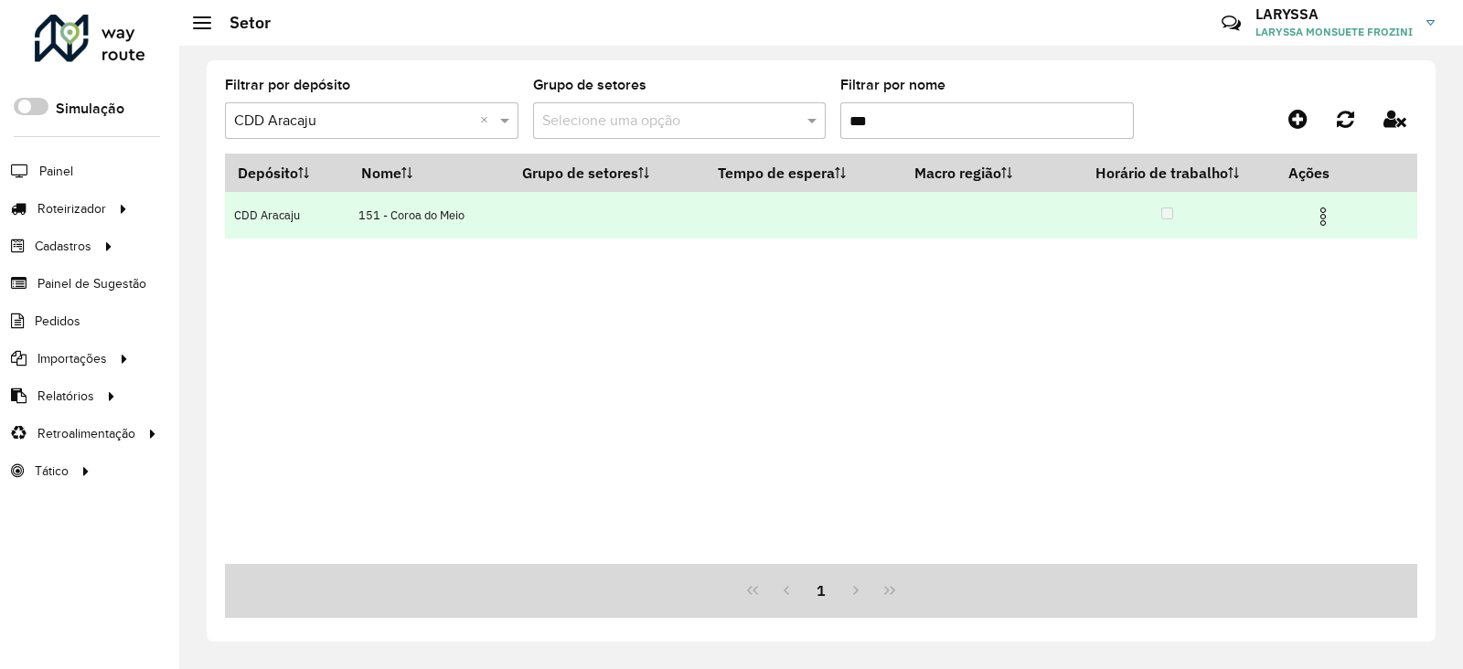
click at [1327, 214] on img at bounding box center [1323, 217] width 22 height 22
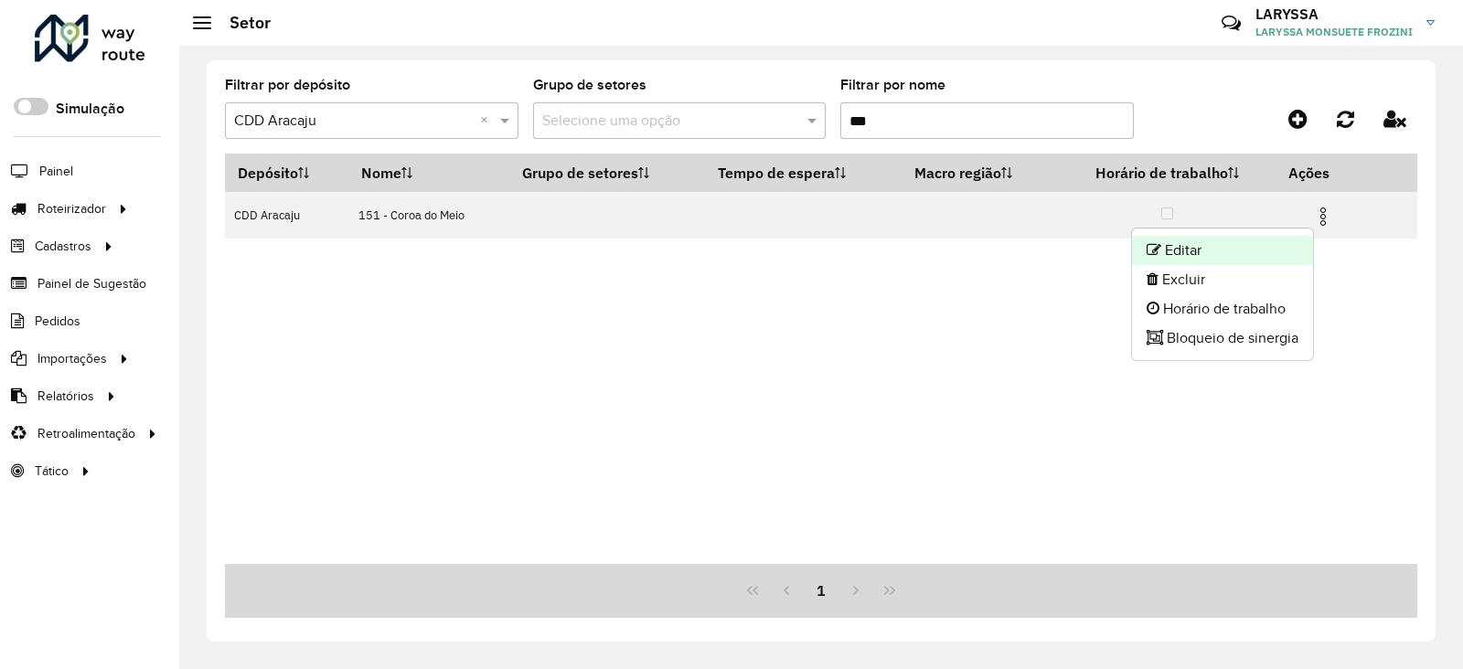
click at [1215, 244] on li "Editar" at bounding box center [1222, 250] width 181 height 29
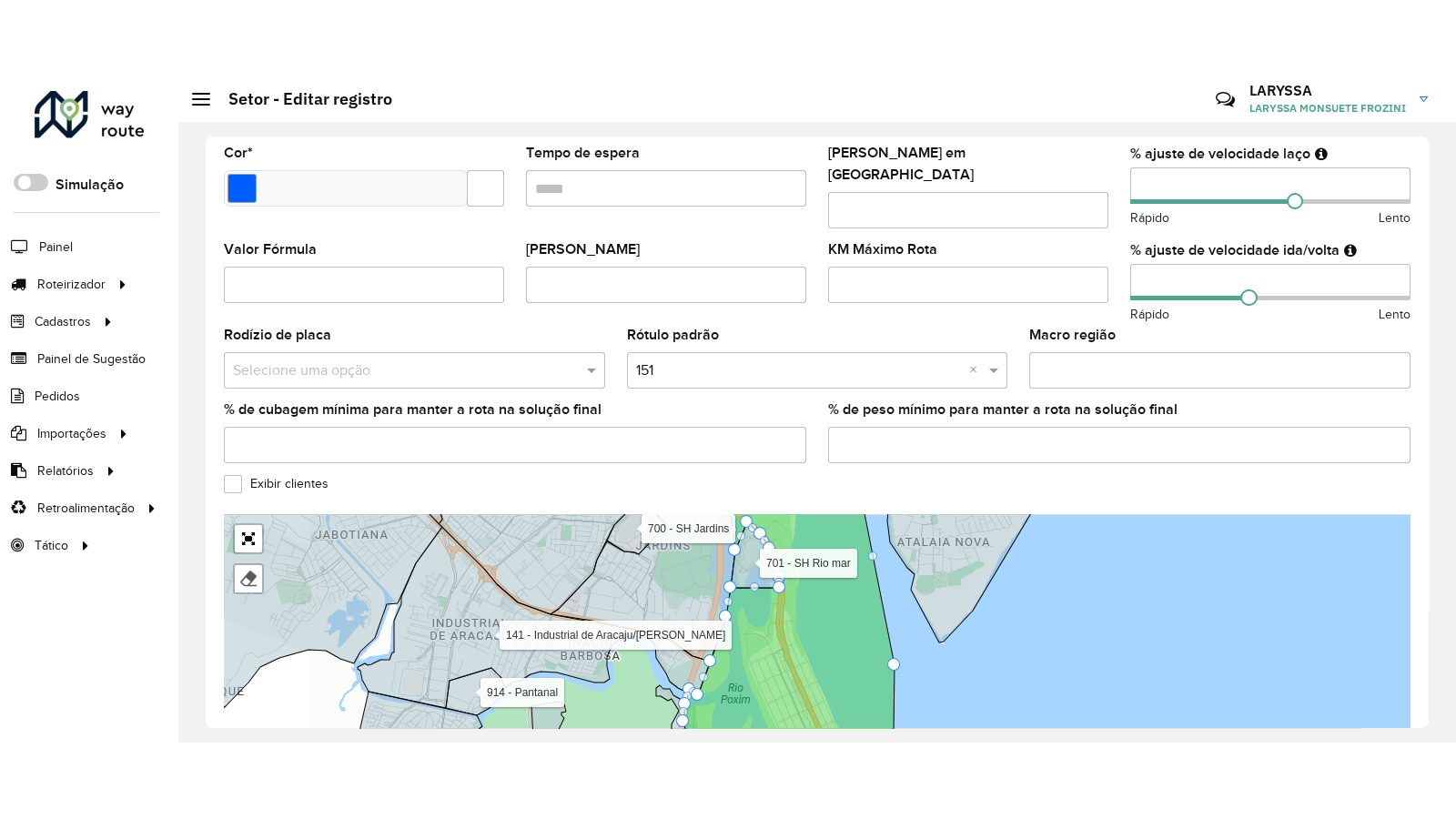
scroll to position [504, 0]
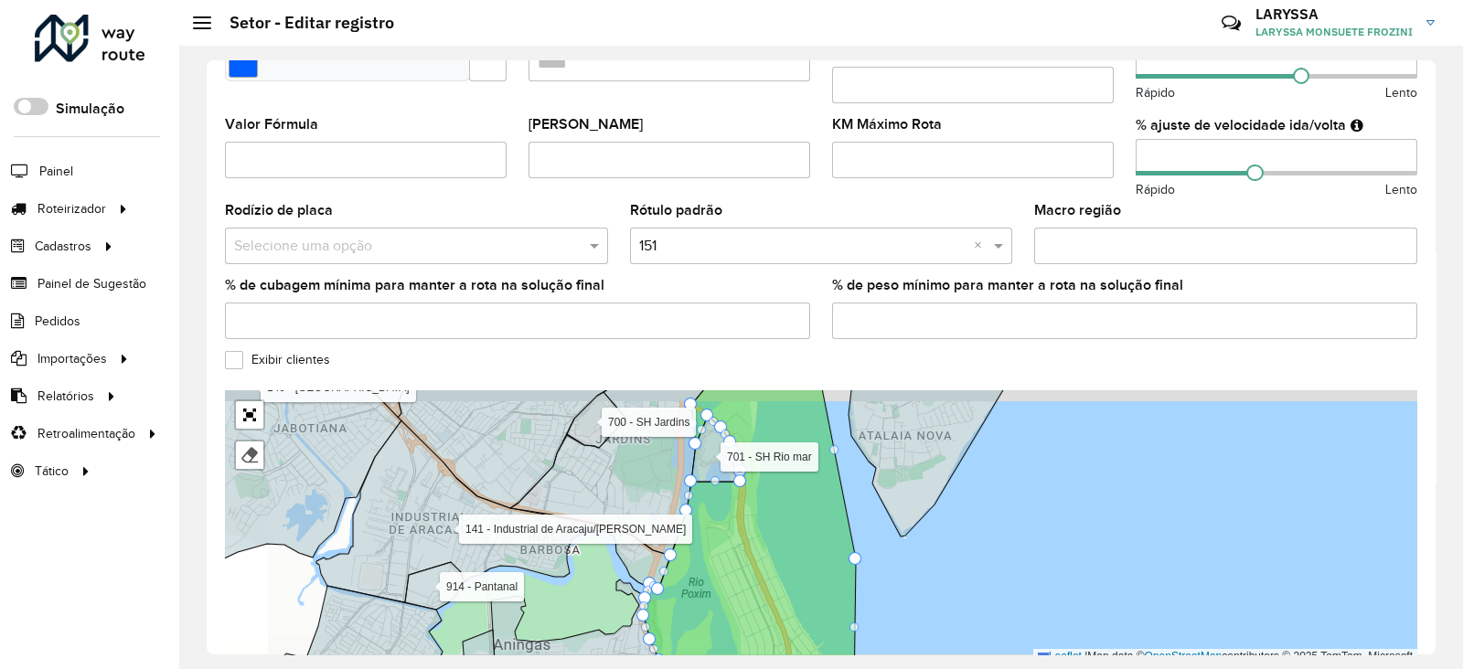
drag, startPoint x: 853, startPoint y: 567, endPoint x: 808, endPoint y: 585, distance: 48.4
click at [808, 585] on icon at bounding box center [750, 538] width 212 height 317
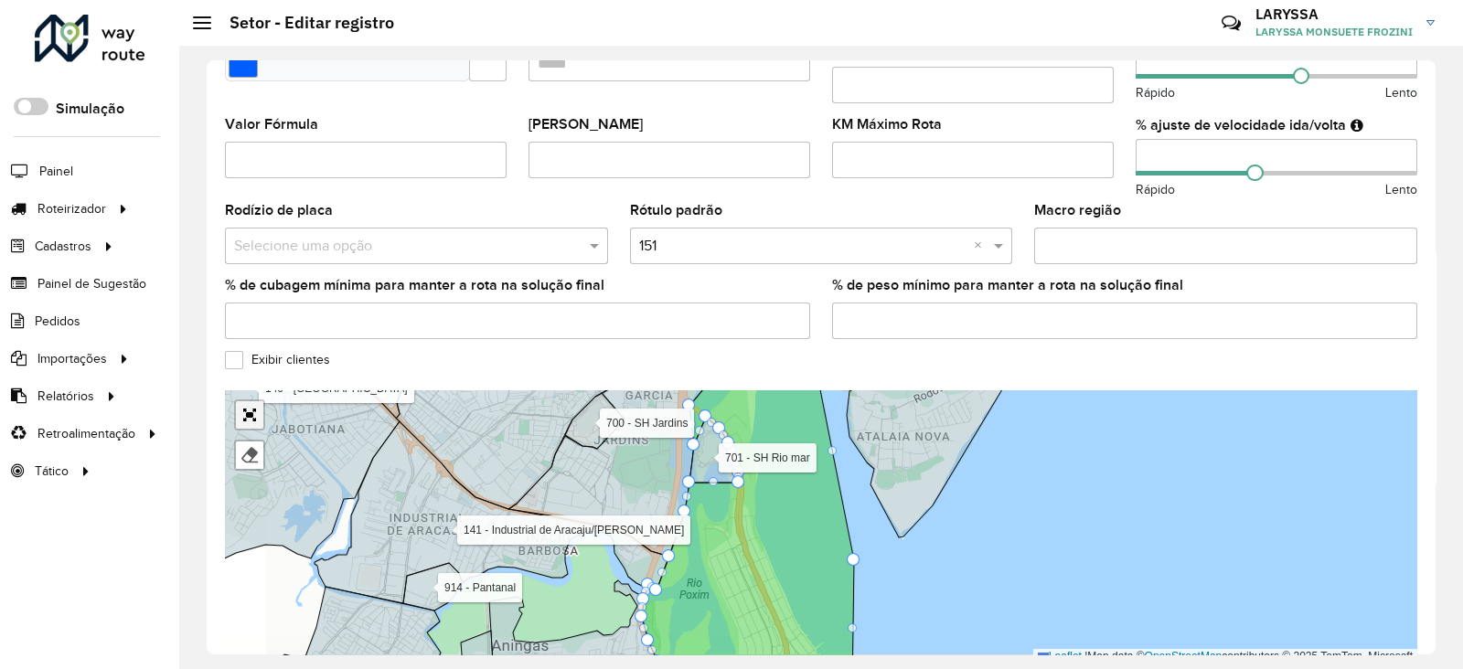
click at [241, 401] on link "Abrir mapa em tela cheia" at bounding box center [249, 414] width 27 height 27
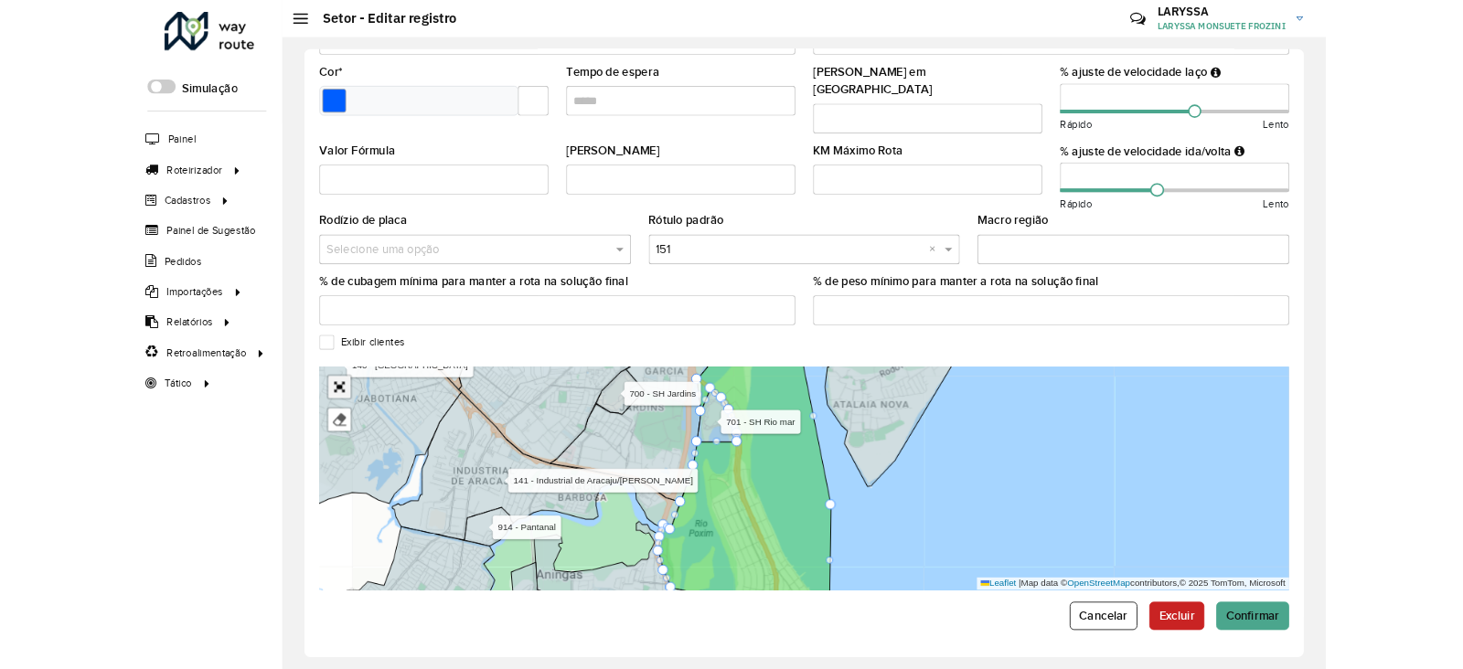
scroll to position [144, 0]
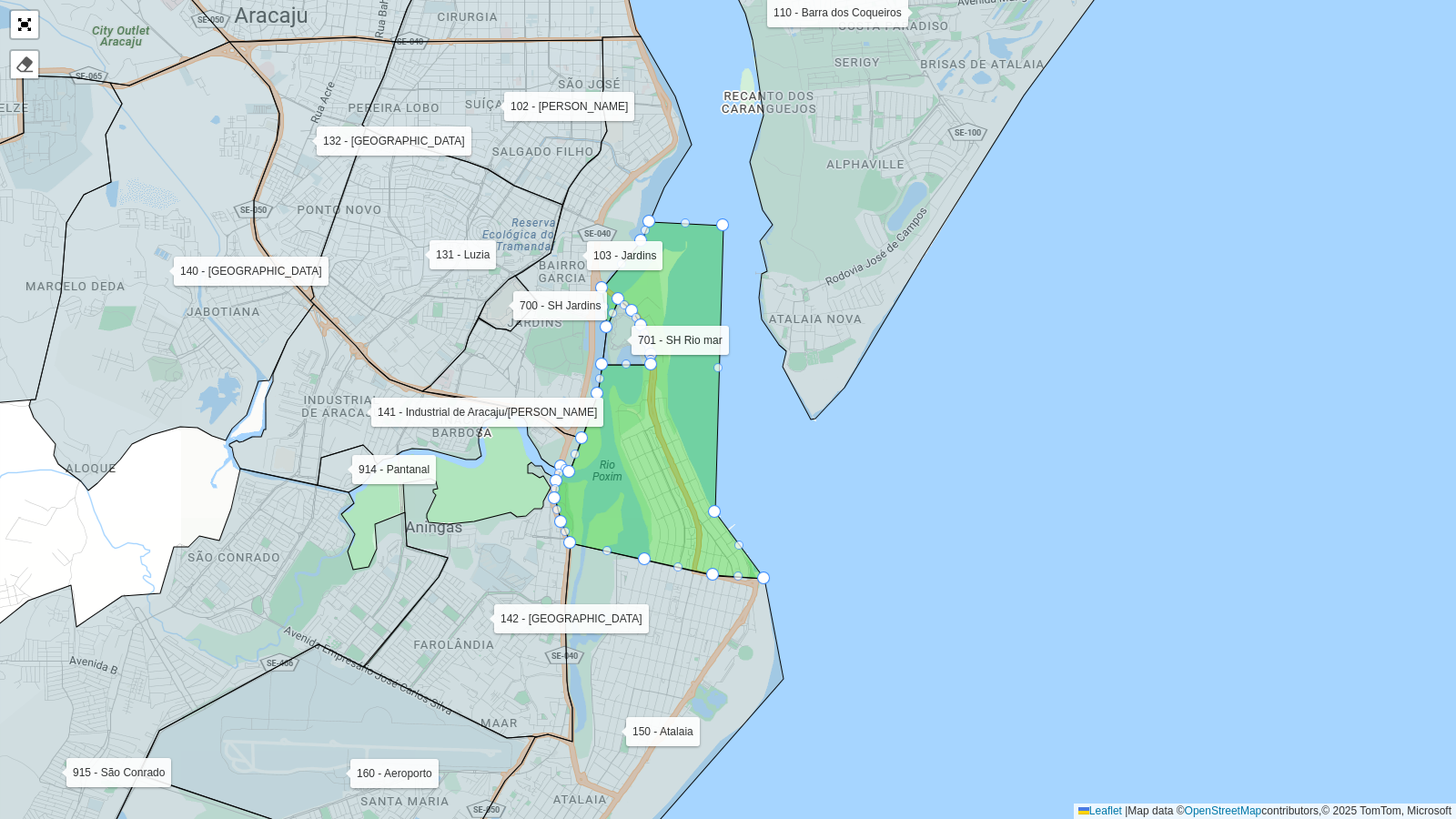
drag, startPoint x: 760, startPoint y: 440, endPoint x: 709, endPoint y: 509, distance: 85.8
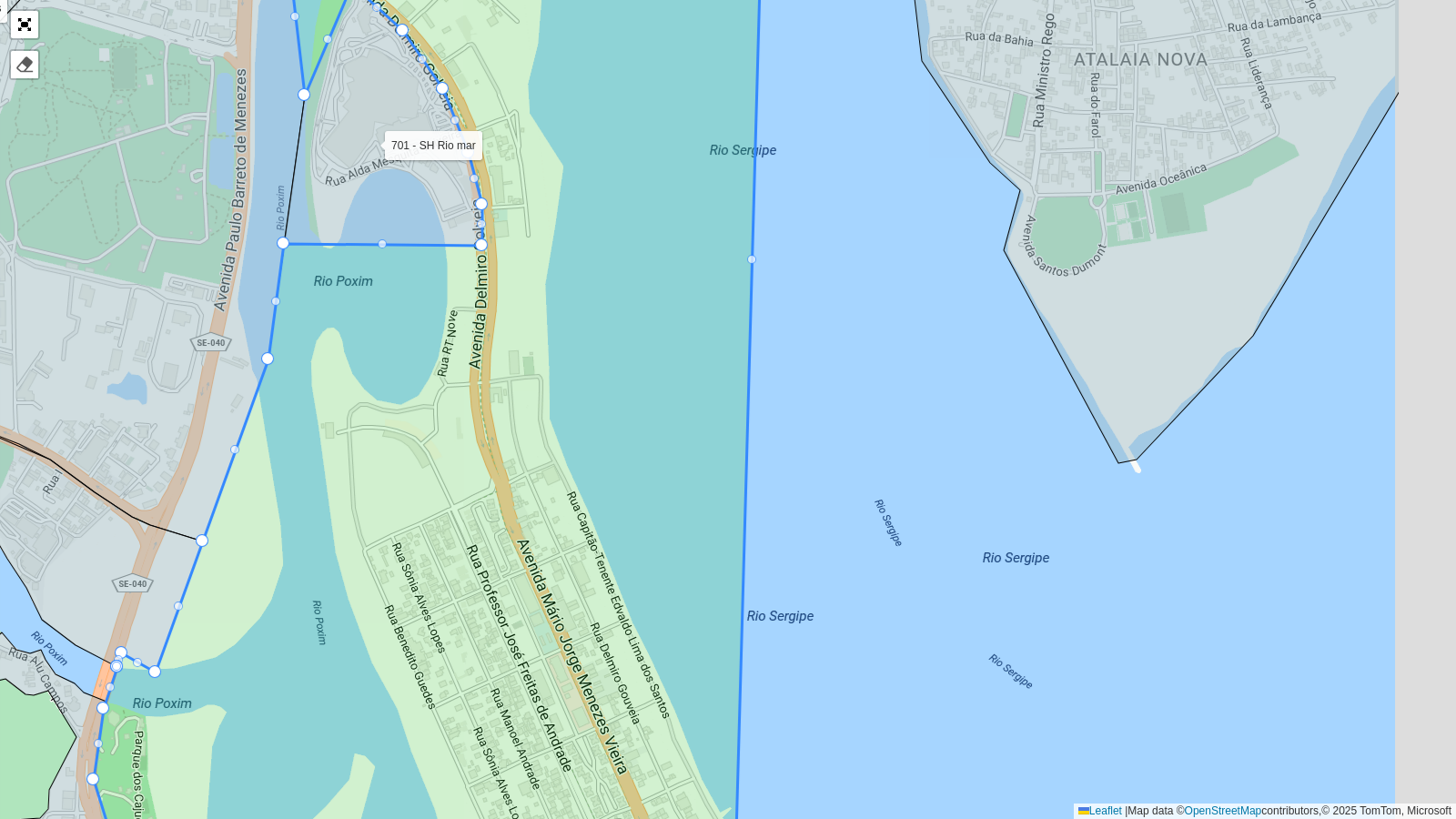
drag, startPoint x: 1126, startPoint y: 326, endPoint x: 922, endPoint y: 329, distance: 204.0
click at [922, 329] on div "102 - Salgado Filho 103 - Jardins 110 - Barra dos Coqueiros 111 - Capoã 112 - J…" at bounding box center [728, 409] width 1456 height 819
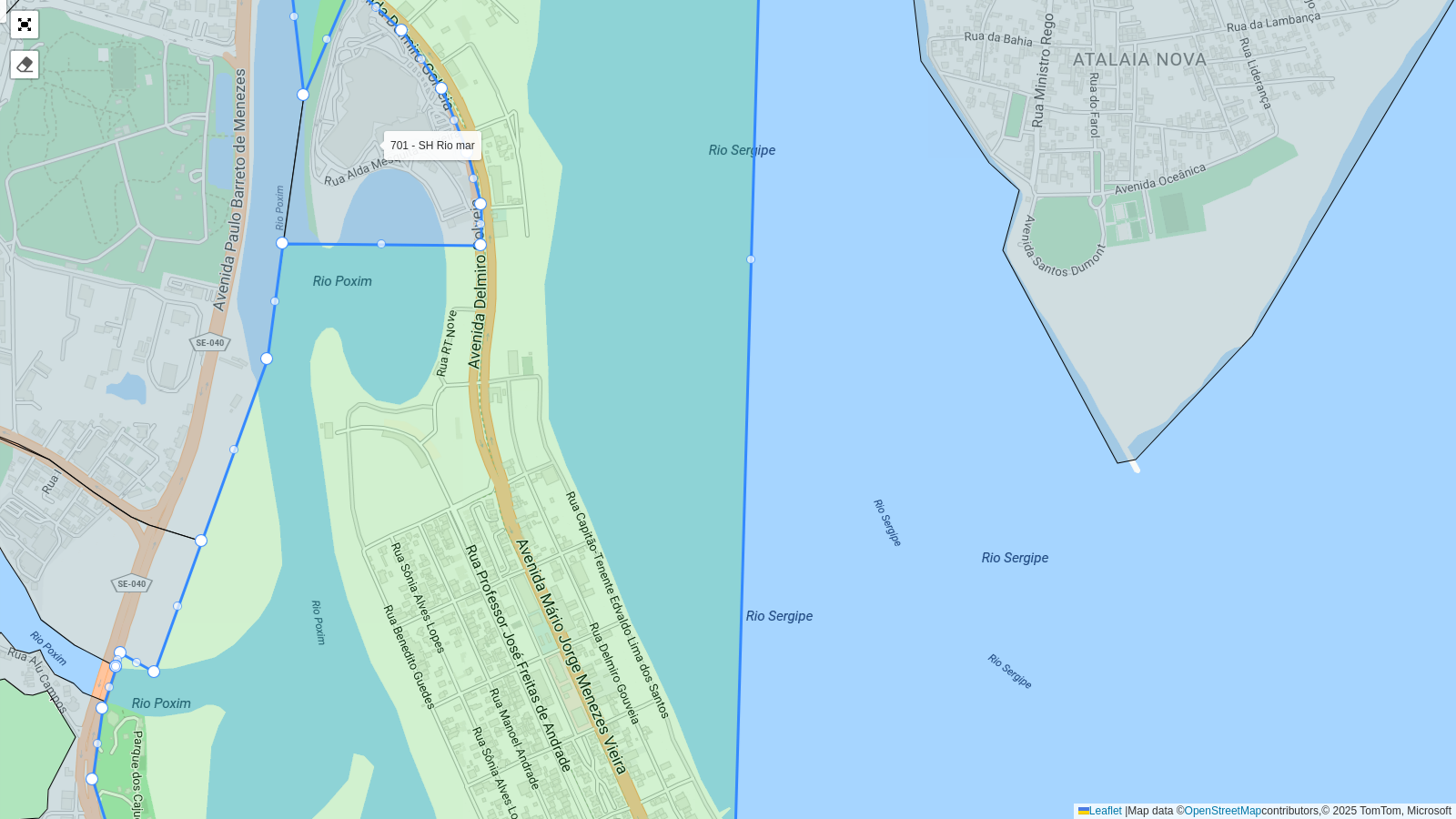
click at [749, 261] on div at bounding box center [750, 259] width 9 height 9
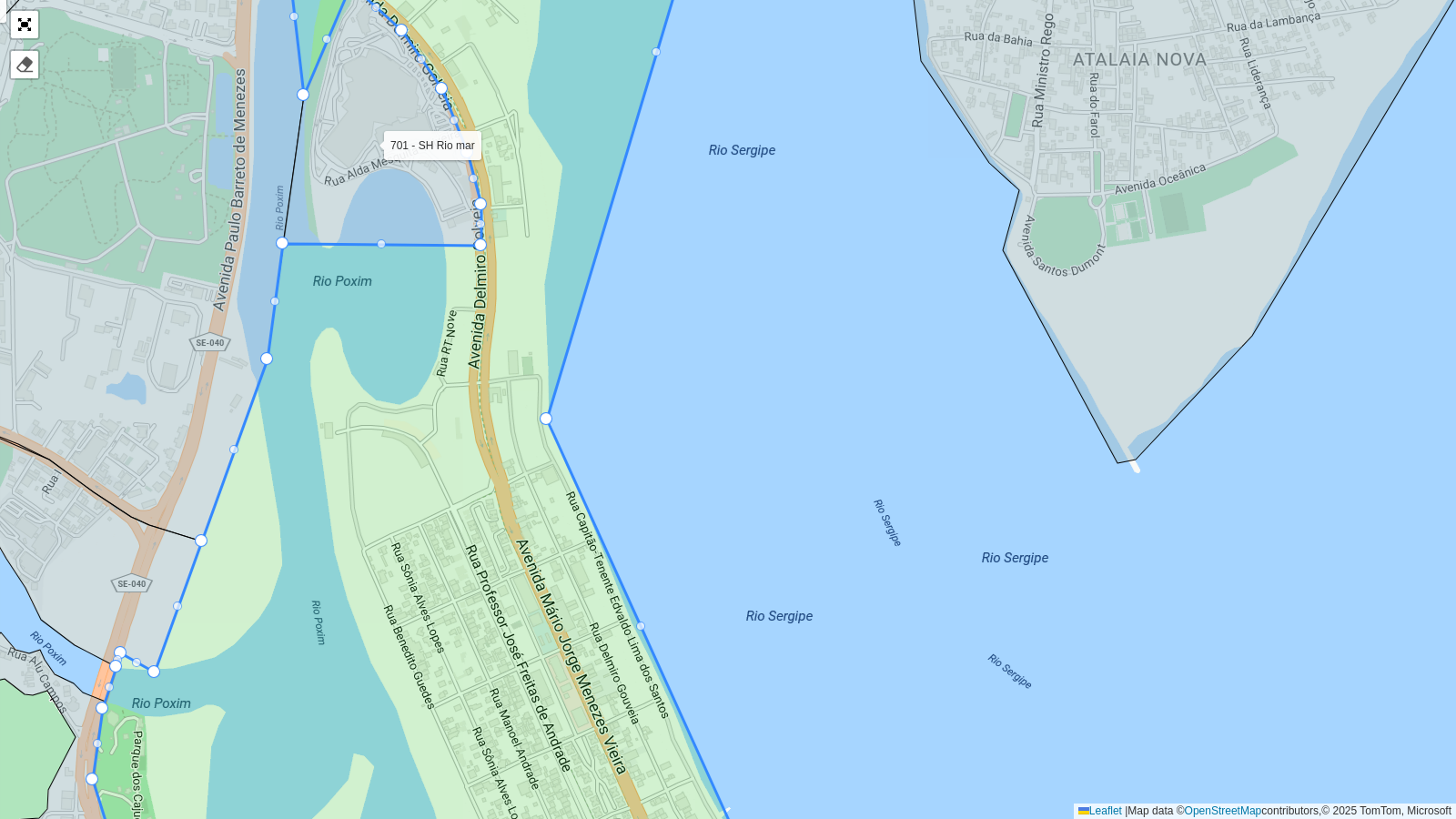
drag, startPoint x: 749, startPoint y: 260, endPoint x: 544, endPoint y: 419, distance: 259.4
drag, startPoint x: 847, startPoint y: 218, endPoint x: 812, endPoint y: 441, distance: 225.7
click at [812, 441] on div "102 - Salgado Filho 103 - Jardins 110 - Barra dos Coqueiros 111 - Capoã 112 - J…" at bounding box center [728, 409] width 1456 height 819
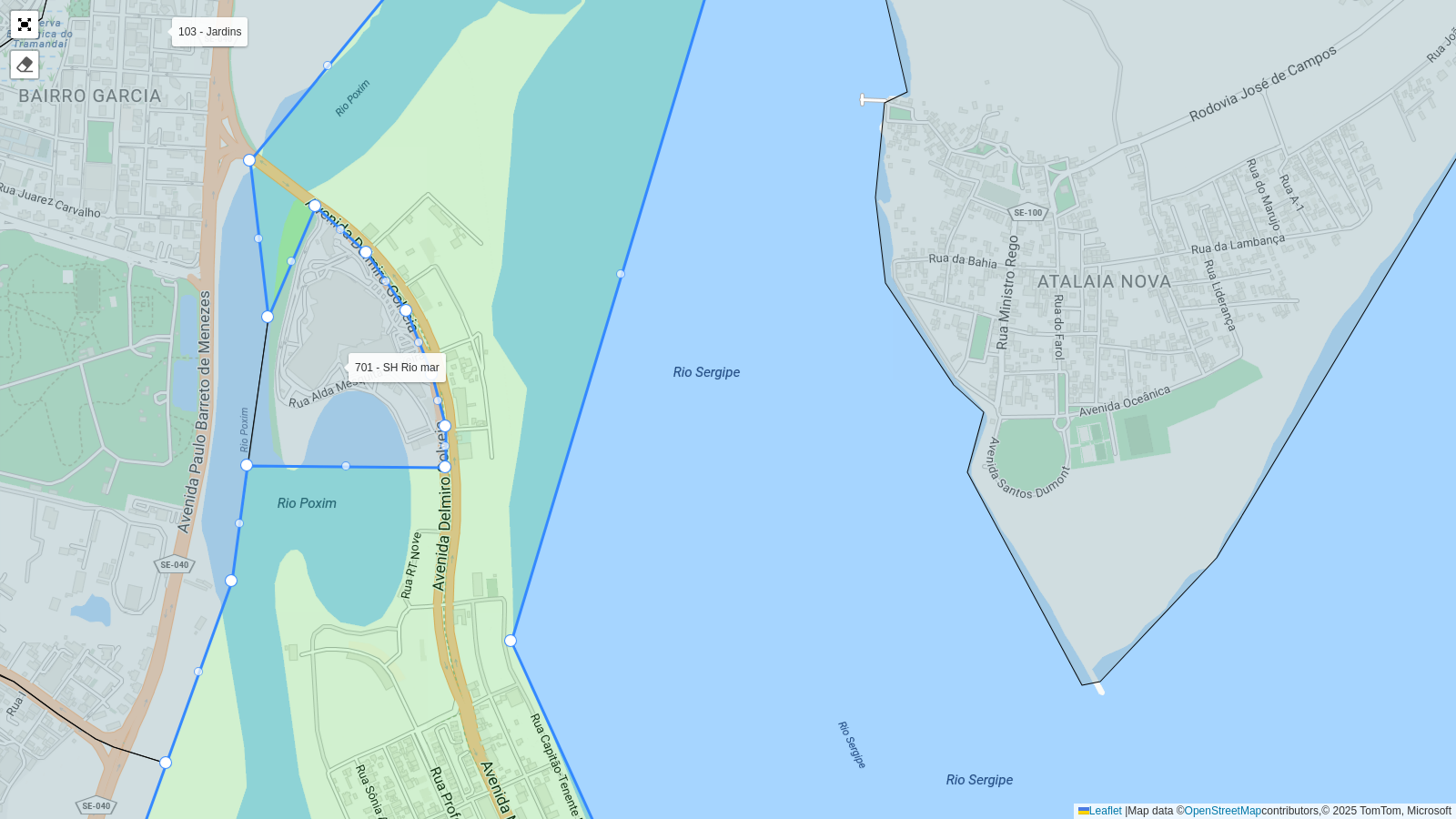
click at [620, 270] on div at bounding box center [620, 274] width 9 height 9
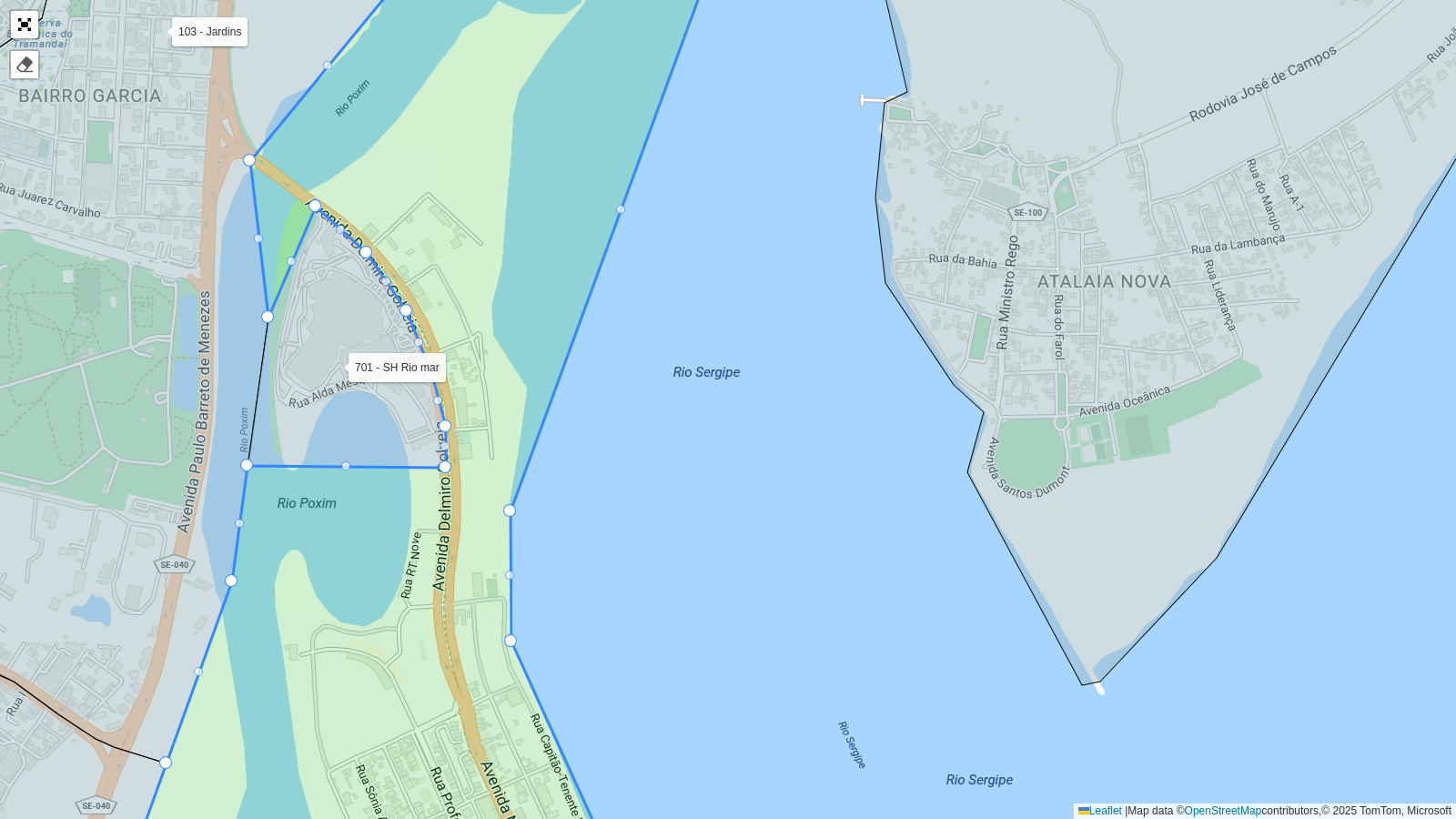
drag, startPoint x: 617, startPoint y: 269, endPoint x: 506, endPoint y: 506, distance: 261.7
click at [621, 212] on div at bounding box center [620, 209] width 9 height 9
drag, startPoint x: 621, startPoint y: 212, endPoint x: 528, endPoint y: 389, distance: 199.9
click at [629, 141] on icon at bounding box center [403, 409] width 653 height 988
click at [629, 142] on div at bounding box center [629, 146] width 9 height 9
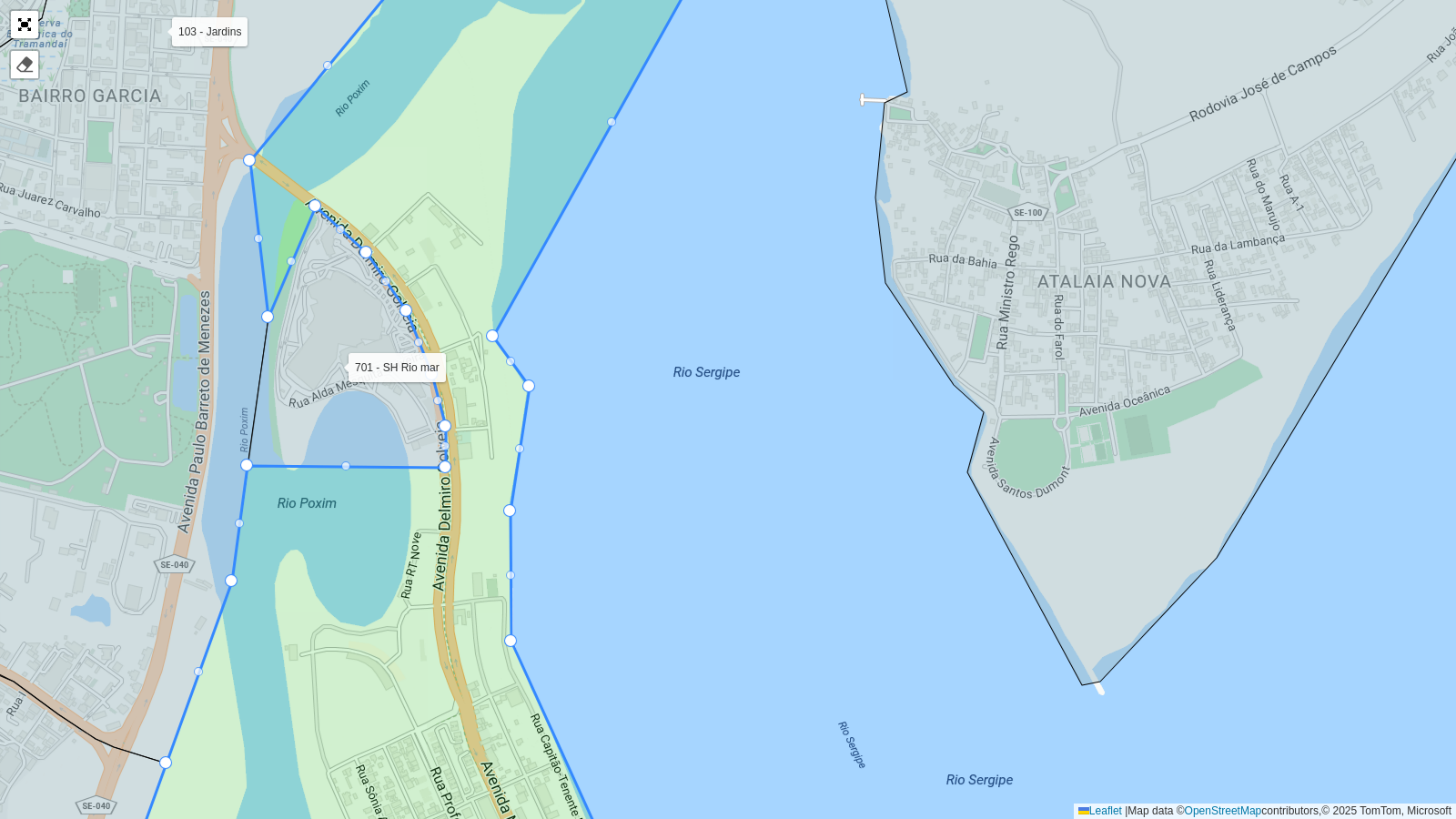
drag, startPoint x: 633, startPoint y: 143, endPoint x: 496, endPoint y: 332, distance: 233.4
click at [612, 118] on div at bounding box center [611, 121] width 9 height 9
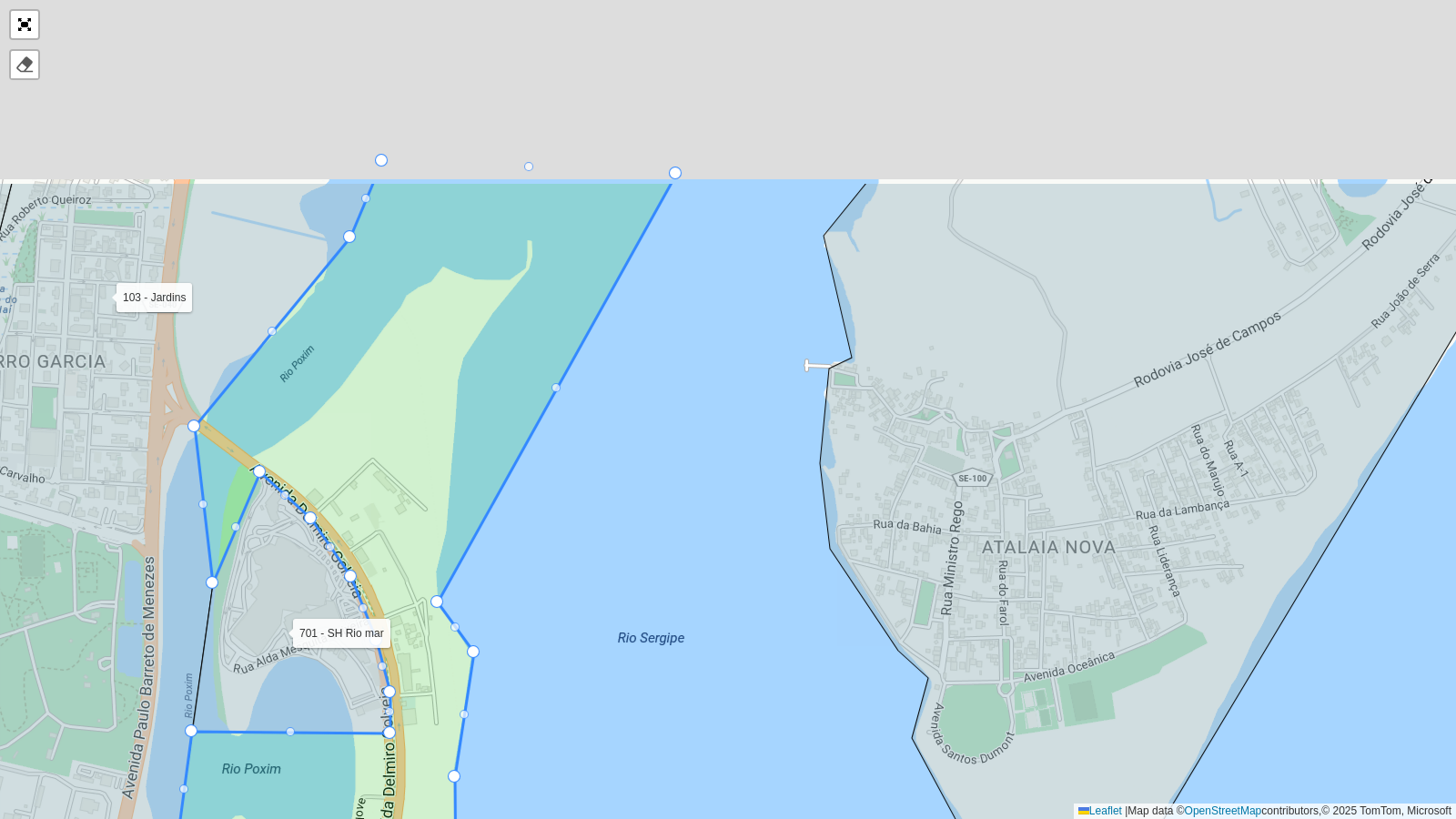
drag, startPoint x: 708, startPoint y: 132, endPoint x: 653, endPoint y: 399, distance: 272.6
click at [653, 399] on div "102 - Salgado Filho 103 - Jardins 110 - Barra dos Coqueiros 111 - Capoã 112 - J…" at bounding box center [728, 409] width 1456 height 819
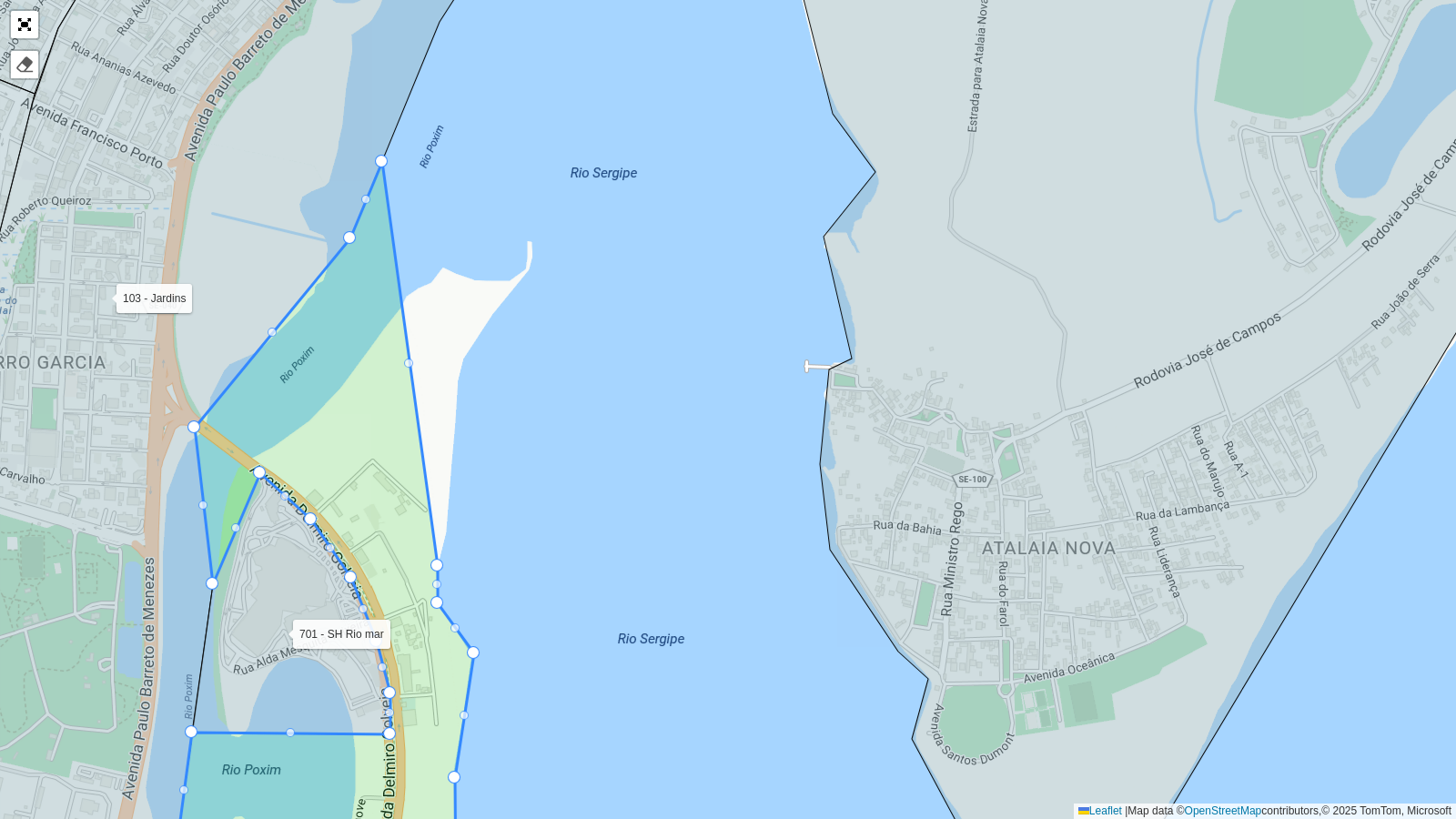
drag, startPoint x: 676, startPoint y: 174, endPoint x: 438, endPoint y: 565, distance: 457.7
click at [408, 356] on icon at bounding box center [314, 532] width 317 height 741
click at [409, 368] on icon at bounding box center [314, 532] width 317 height 741
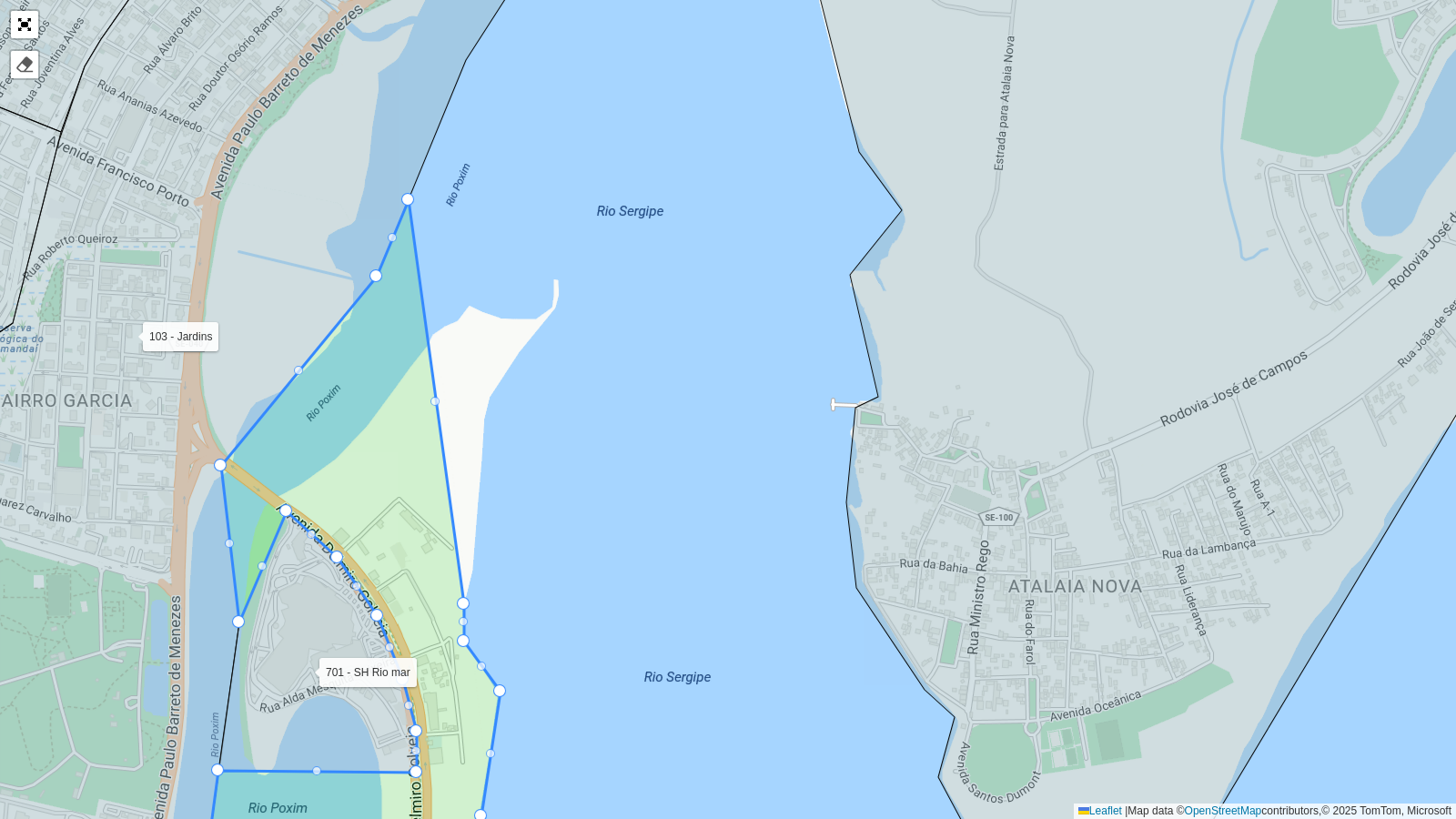
drag, startPoint x: 375, startPoint y: 154, endPoint x: 401, endPoint y: 195, distance: 48.5
click at [401, 195] on icon at bounding box center [206, 448] width 654 height 985
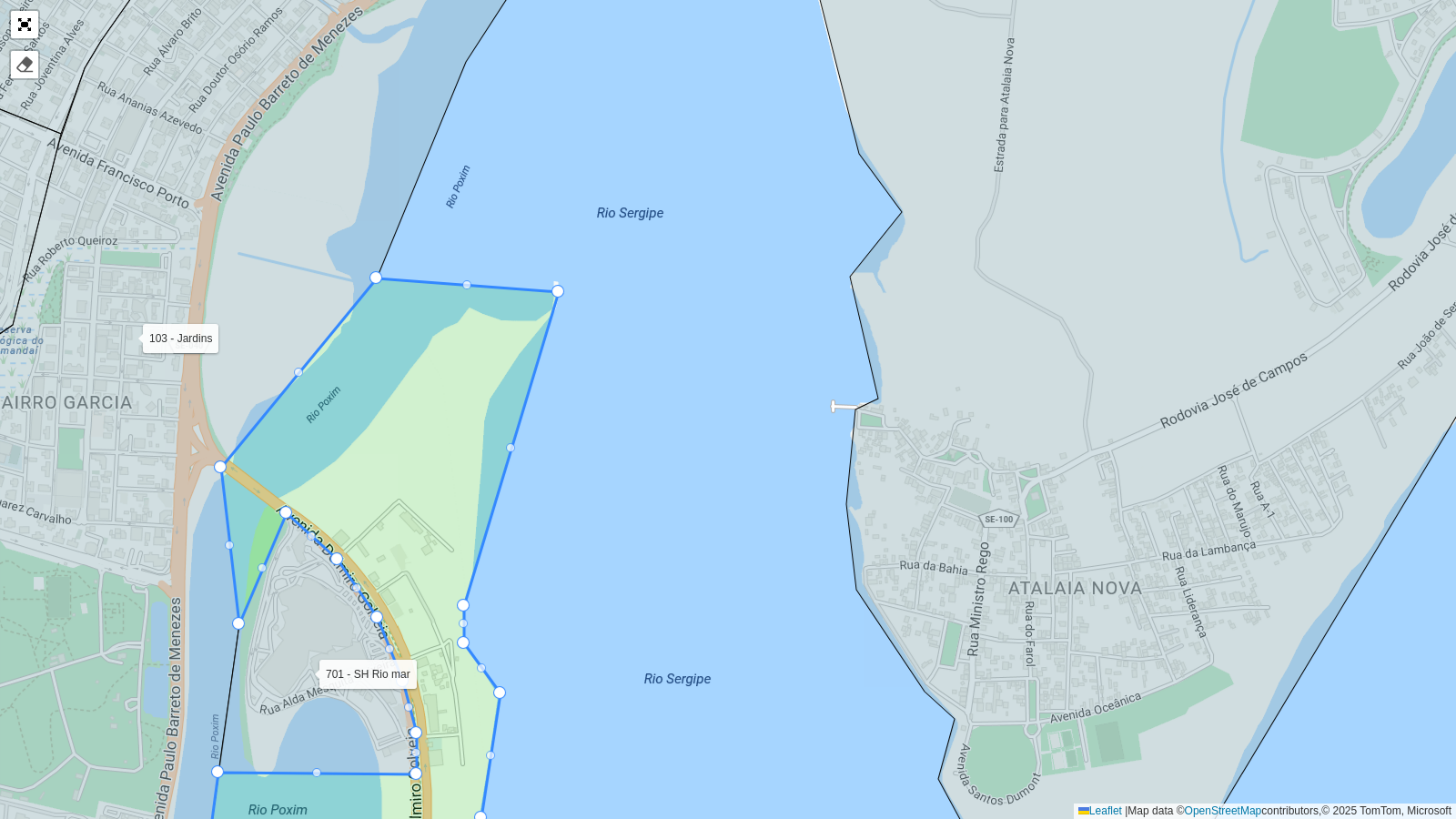
drag, startPoint x: 406, startPoint y: 196, endPoint x: 559, endPoint y: 286, distance: 177.5
click at [512, 451] on div at bounding box center [512, 448] width 9 height 9
click at [512, 448] on div at bounding box center [512, 448] width 9 height 9
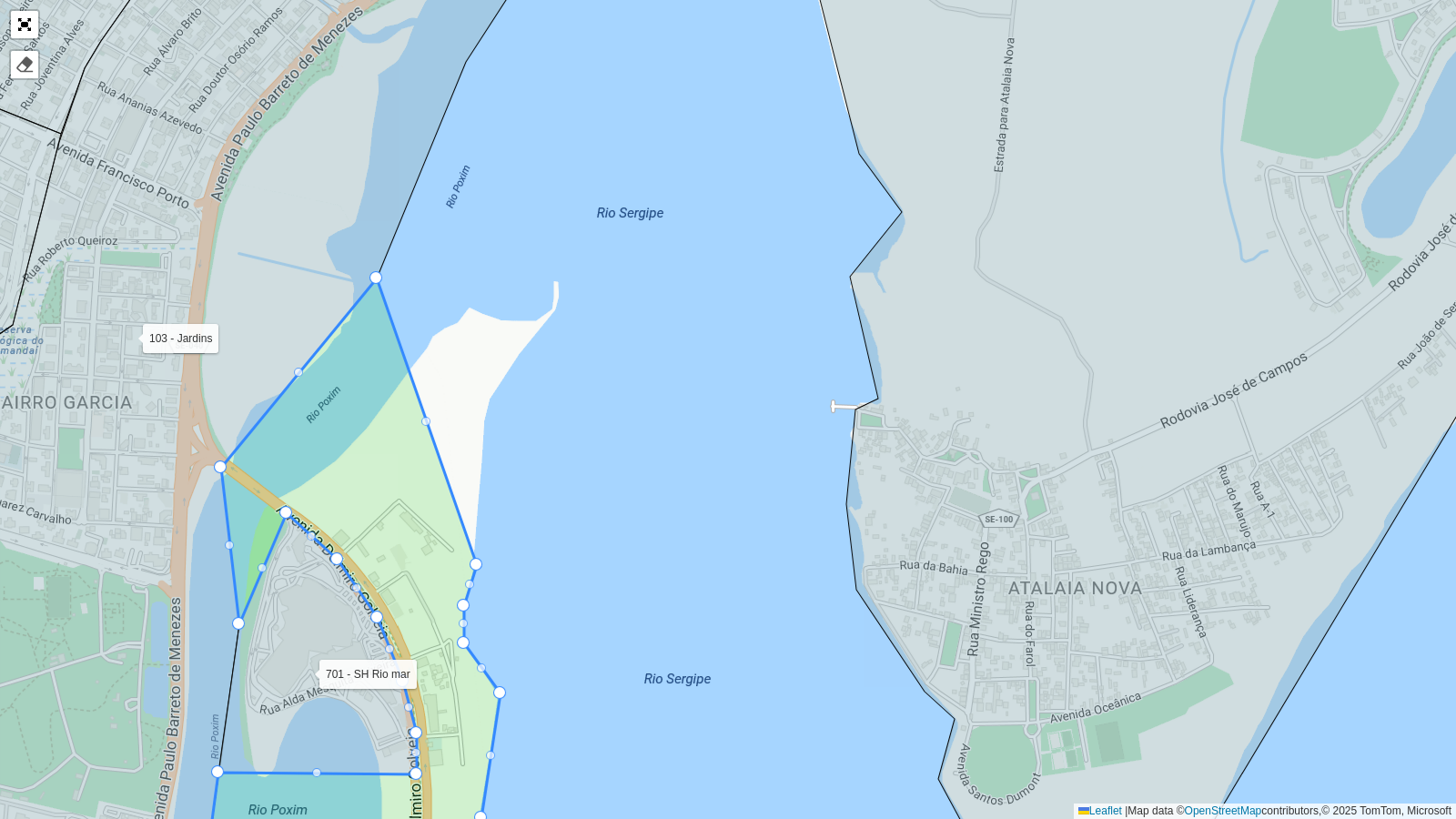
drag, startPoint x: 559, startPoint y: 296, endPoint x: 474, endPoint y: 569, distance: 285.9
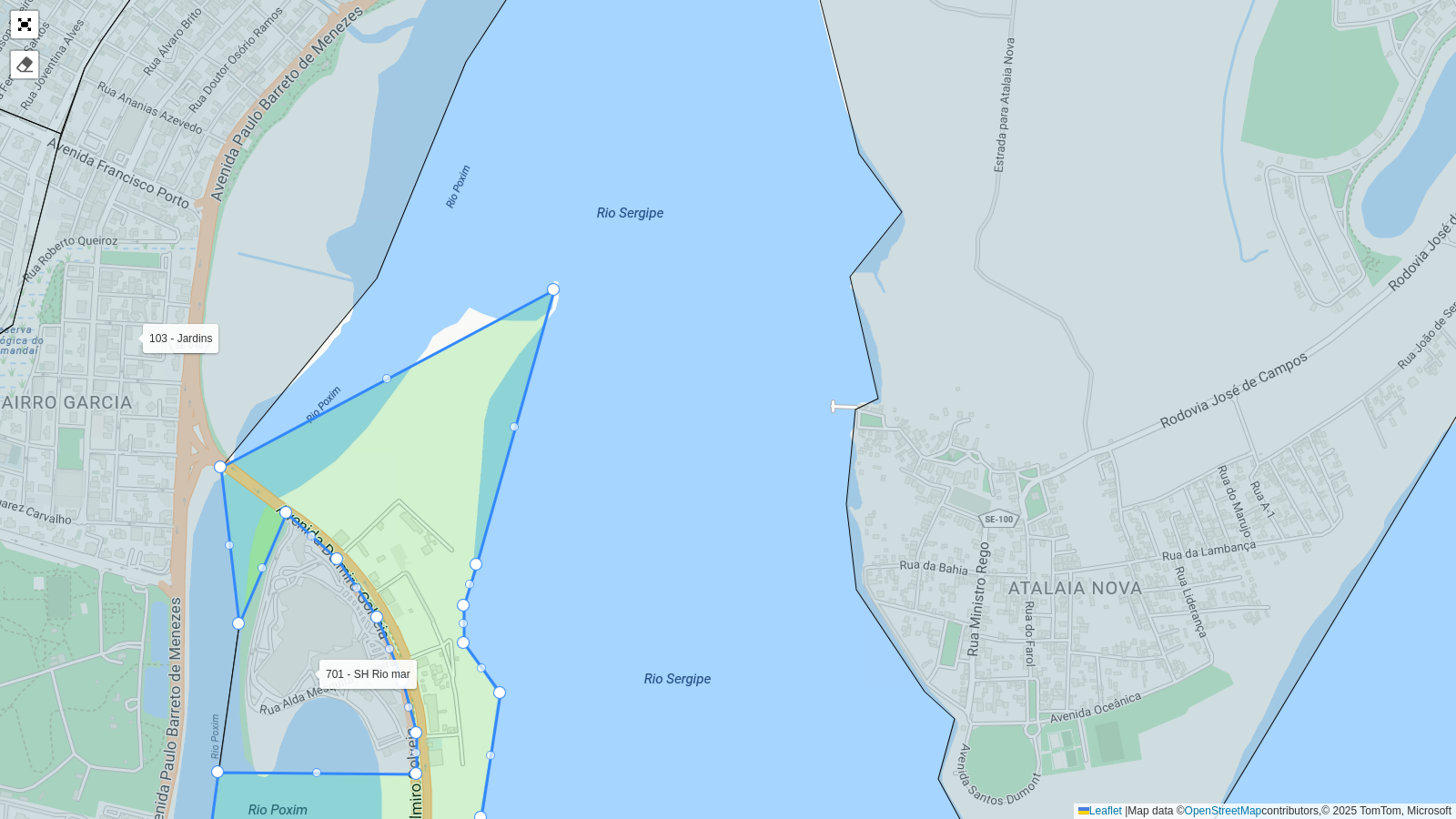
drag, startPoint x: 378, startPoint y: 278, endPoint x: 558, endPoint y: 290, distance: 180.4
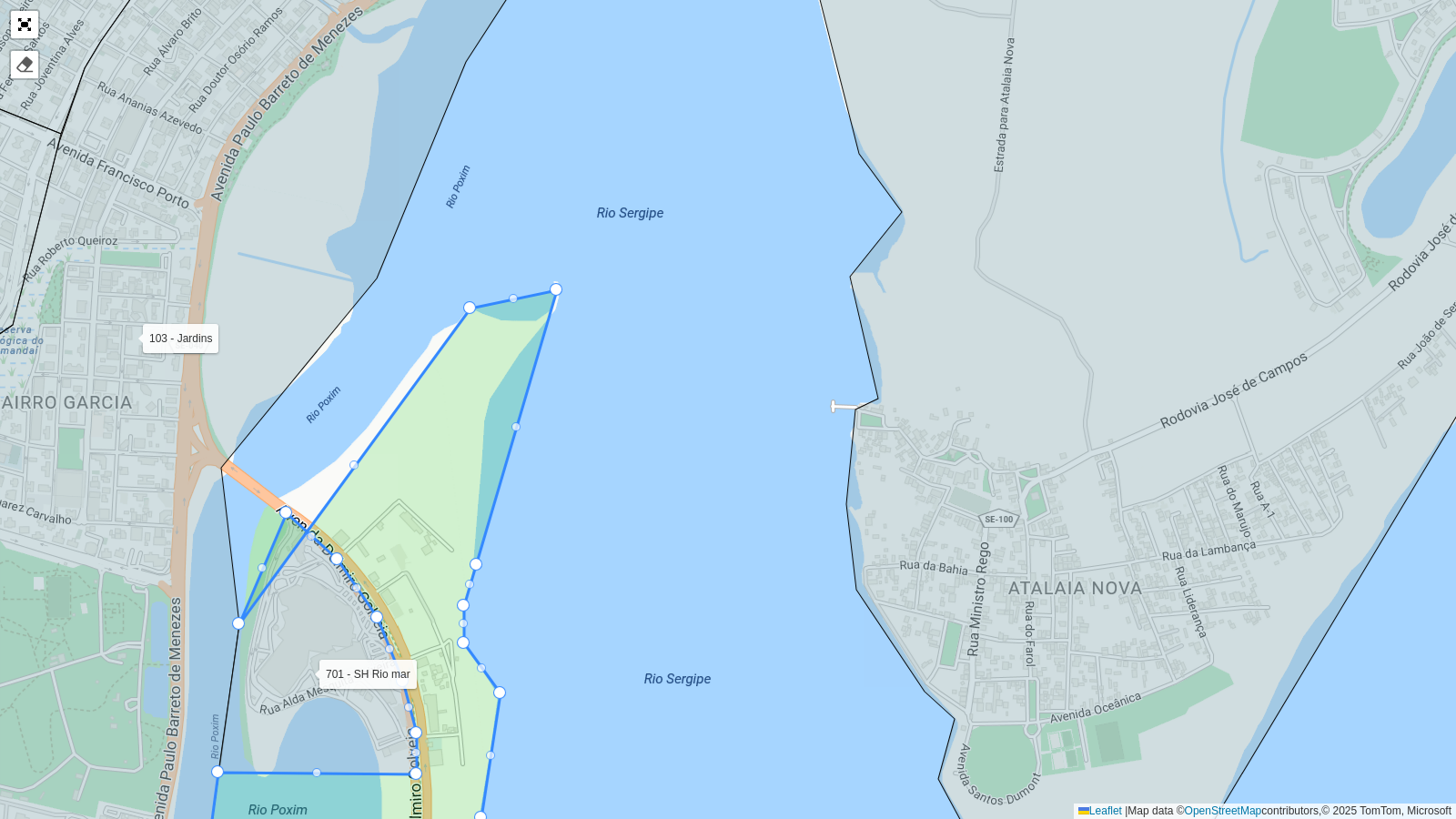
drag, startPoint x: 221, startPoint y: 467, endPoint x: 470, endPoint y: 305, distance: 297.1
drag, startPoint x: 309, startPoint y: 523, endPoint x: 236, endPoint y: 605, distance: 109.8
click at [521, 425] on div "102 - Salgado Filho 103 - Jardins 110 - Barra dos Coqueiros 111 - Capoã 112 - J…" at bounding box center [728, 409] width 1456 height 819
click at [514, 425] on div at bounding box center [516, 426] width 9 height 9
drag, startPoint x: 516, startPoint y: 426, endPoint x: 485, endPoint y: 402, distance: 39.2
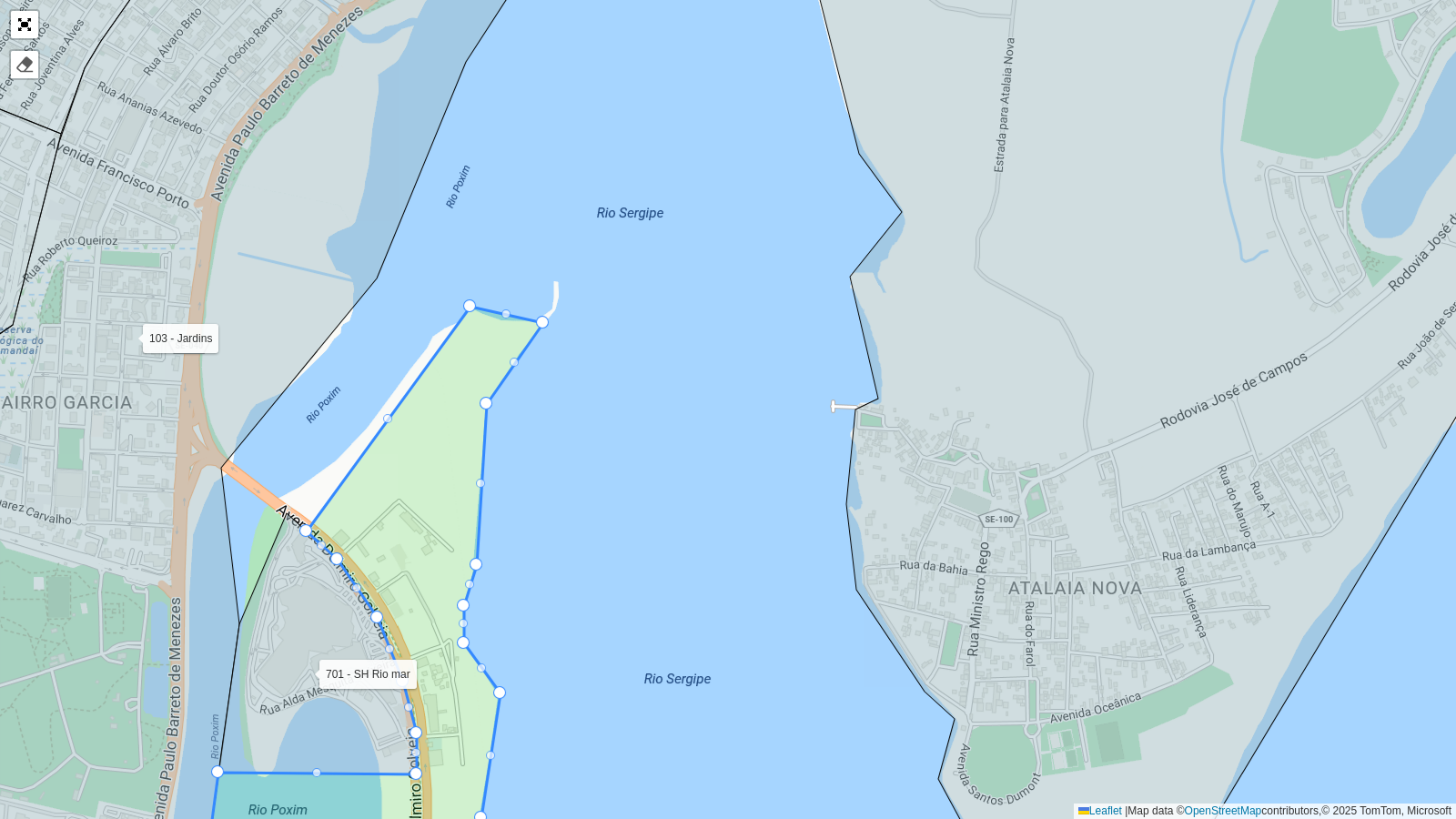
drag, startPoint x: 555, startPoint y: 291, endPoint x: 541, endPoint y: 323, distance: 34.9
click at [508, 311] on div at bounding box center [506, 313] width 9 height 9
drag, startPoint x: 508, startPoint y: 312, endPoint x: 501, endPoint y: 318, distance: 9.2
click at [469, 304] on div at bounding box center [469, 306] width 13 height 13
click at [387, 423] on div at bounding box center [387, 418] width 9 height 9
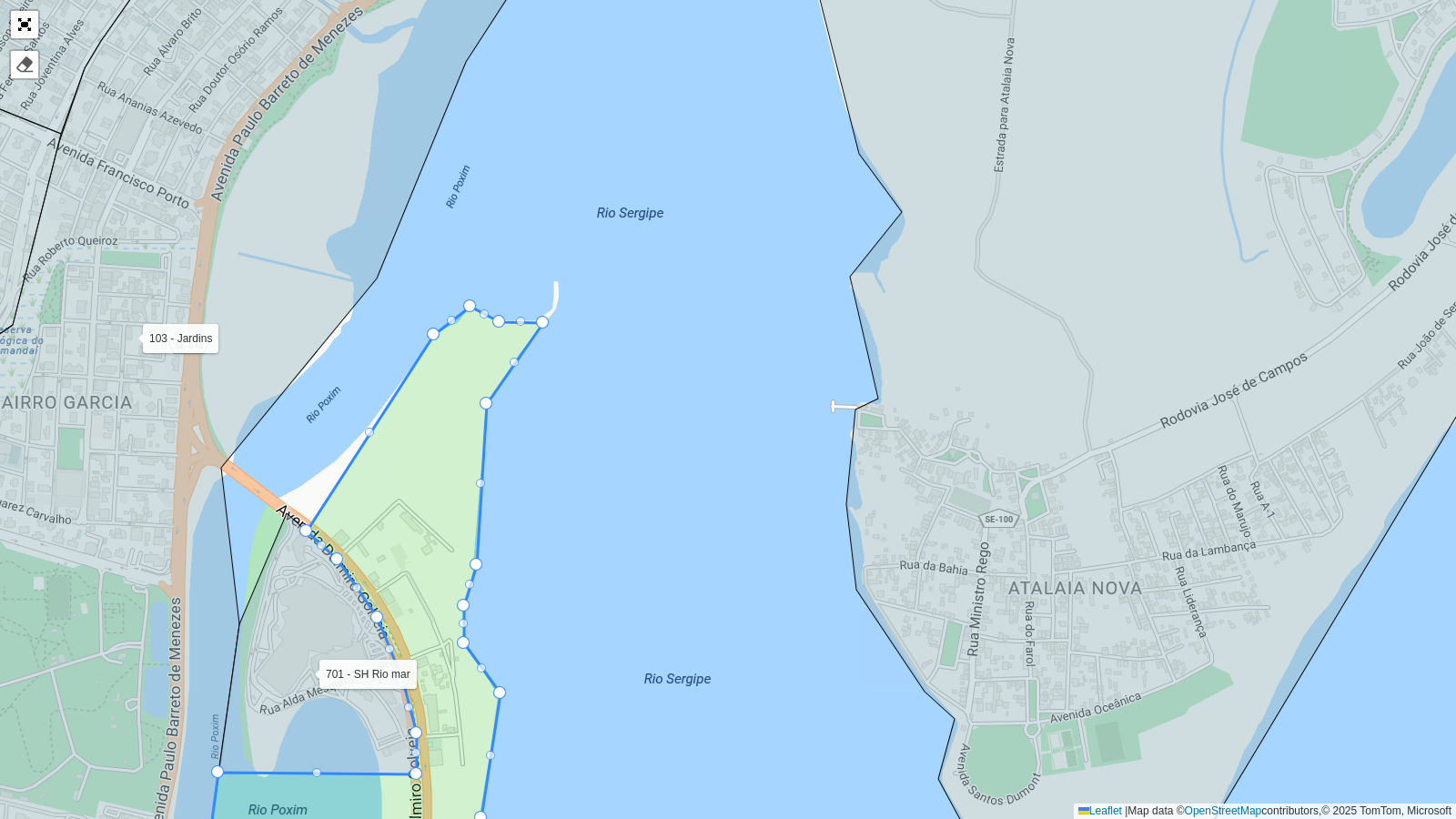
drag, startPoint x: 382, startPoint y: 417, endPoint x: 428, endPoint y: 332, distance: 96.6
drag, startPoint x: 306, startPoint y: 532, endPoint x: 268, endPoint y: 501, distance: 49.0
drag, startPoint x: 283, startPoint y: 514, endPoint x: 241, endPoint y: 564, distance: 65.3
drag, startPoint x: 270, startPoint y: 500, endPoint x: 368, endPoint y: 414, distance: 130.4
drag, startPoint x: 286, startPoint y: 512, endPoint x: 241, endPoint y: 614, distance: 111.5
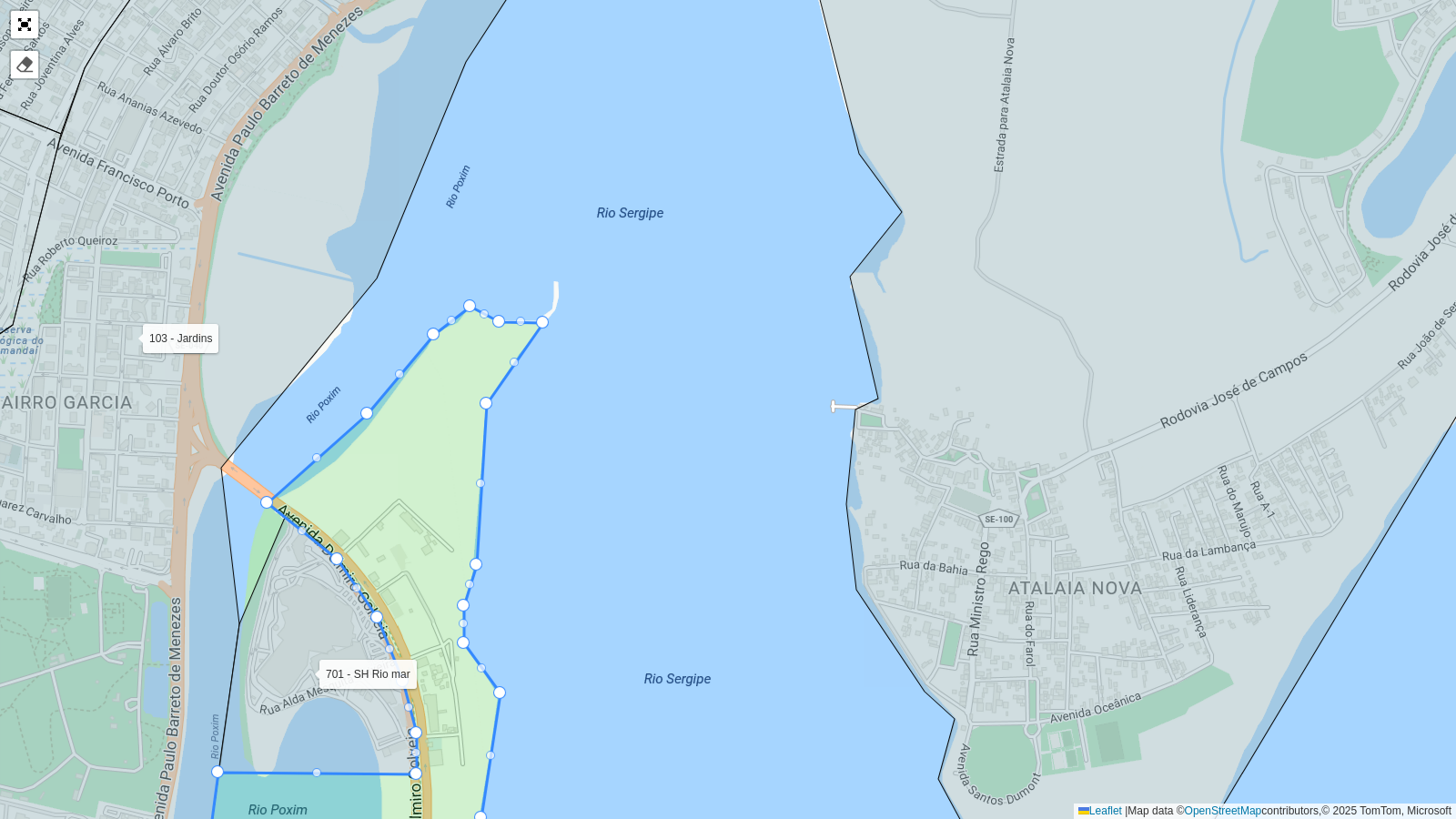
drag, startPoint x: 298, startPoint y: 524, endPoint x: 266, endPoint y: 503, distance: 38.3
click at [318, 455] on div at bounding box center [316, 457] width 9 height 9
drag, startPoint x: 318, startPoint y: 455, endPoint x: 314, endPoint y: 474, distance: 19.4
drag, startPoint x: 369, startPoint y: 413, endPoint x: 344, endPoint y: 456, distance: 49.7
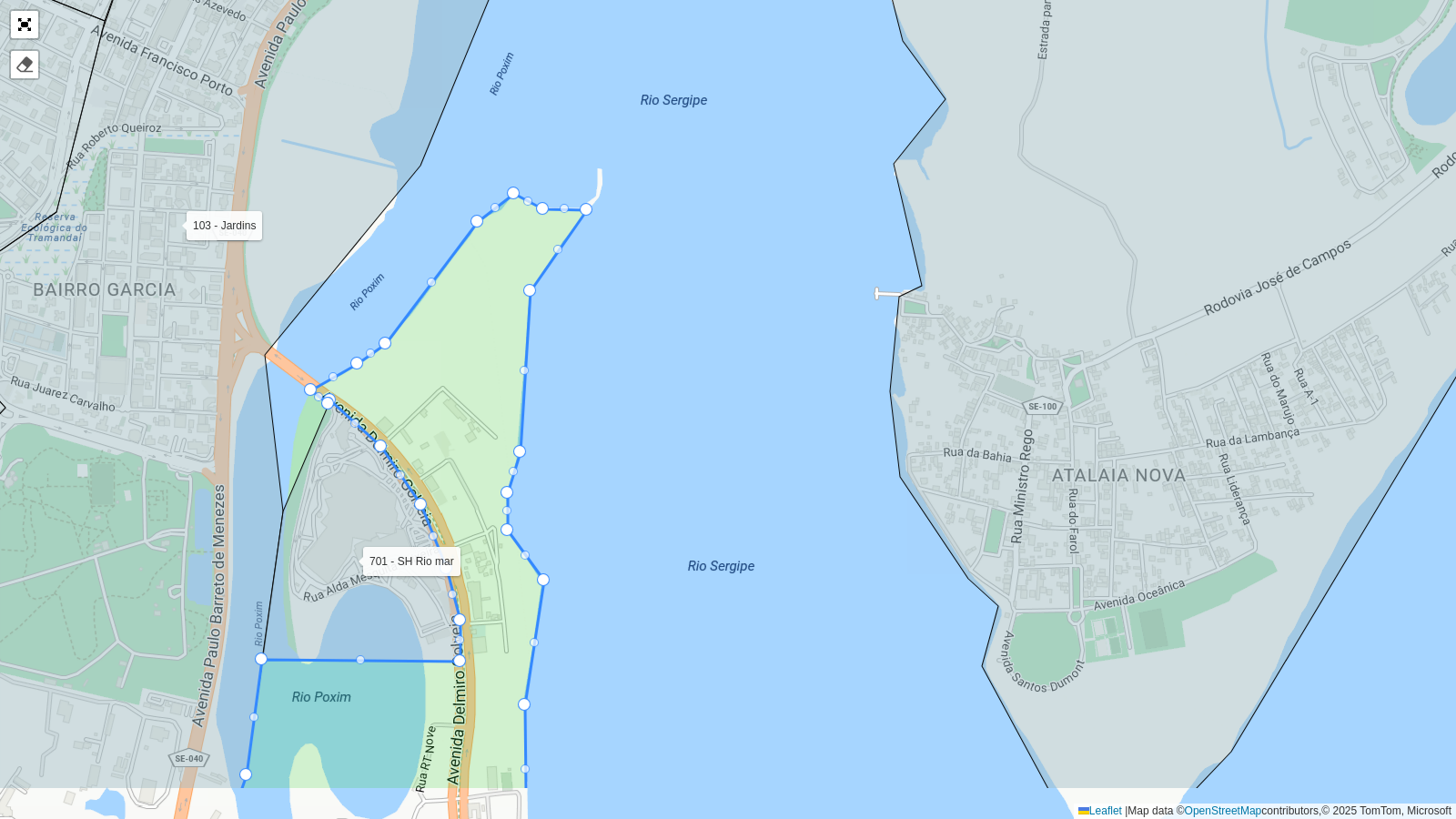
drag, startPoint x: 698, startPoint y: 601, endPoint x: 762, endPoint y: 412, distance: 199.5
click at [762, 412] on div "102 - Salgado Filho 103 - Jardins 110 - Barra dos Coqueiros 111 - Capoã 112 - J…" at bounding box center [728, 409] width 1456 height 819
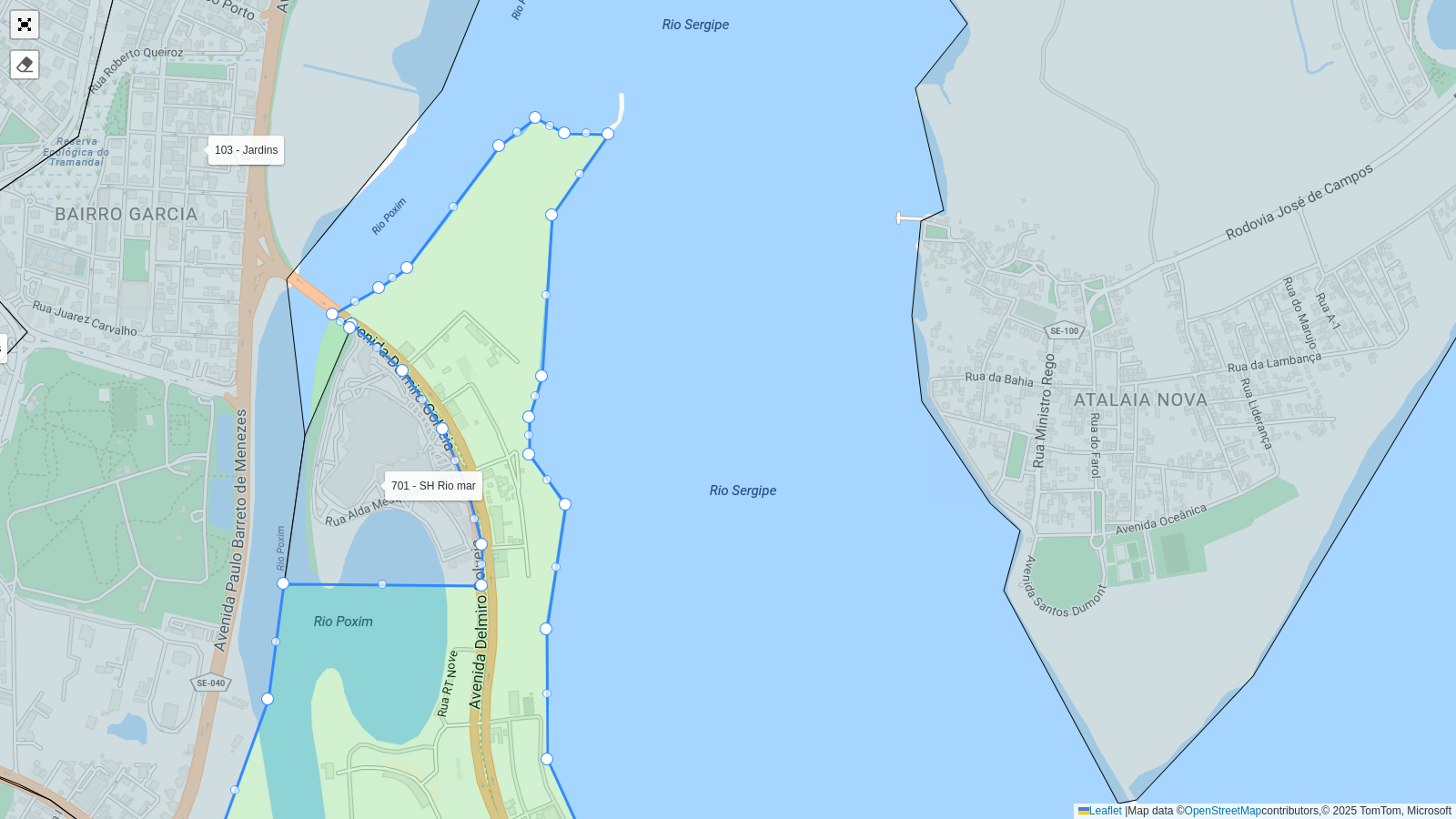
click at [23, 18] on link "Abrir mapa em tela cheia" at bounding box center [24, 24] width 27 height 27
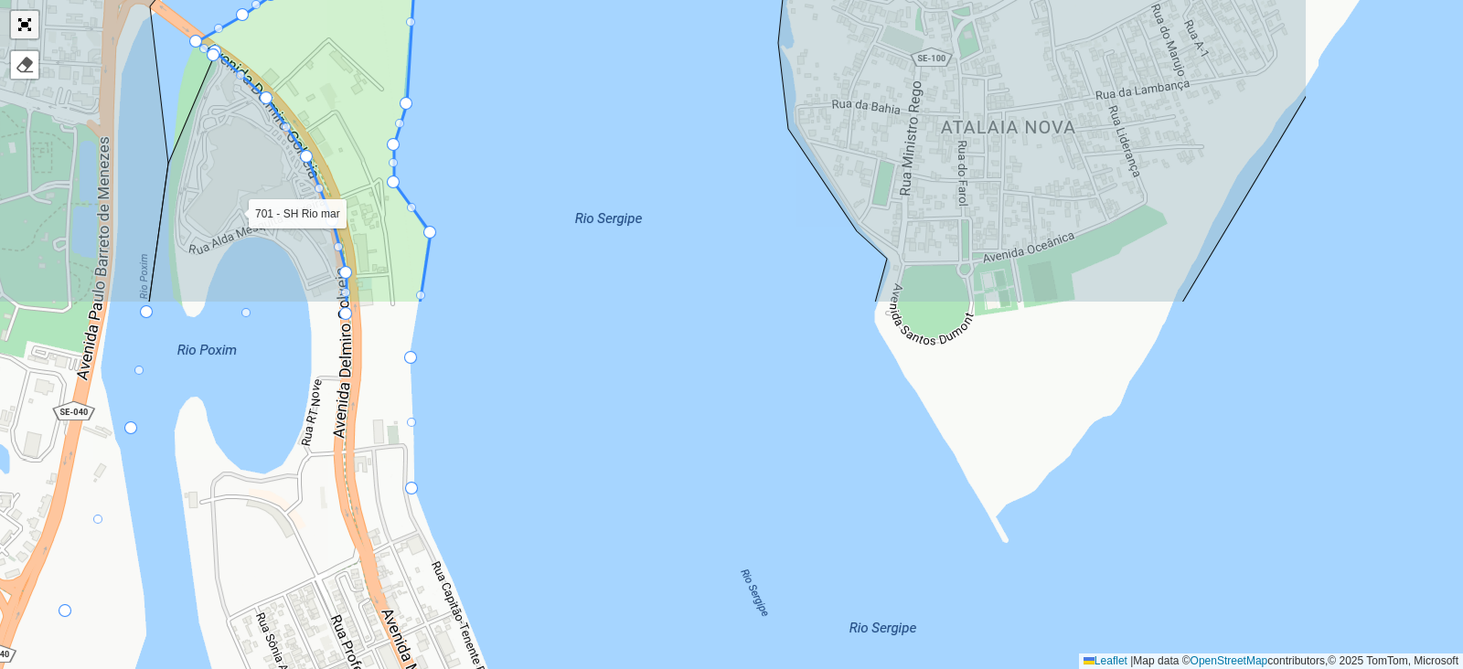
scroll to position [588, 0]
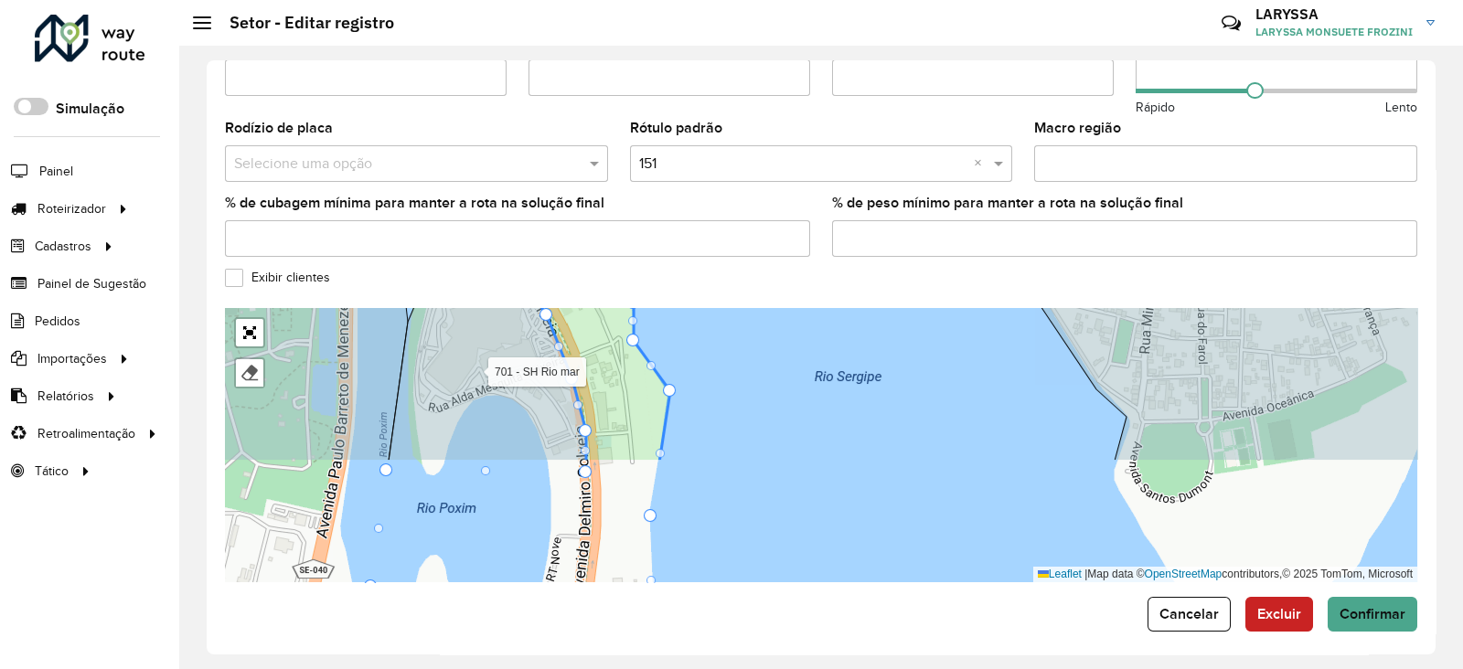
drag, startPoint x: 795, startPoint y: 527, endPoint x: 817, endPoint y: 326, distance: 201.5
click at [817, 326] on div "102 - Salgado Filho 103 - Jardins 110 - Barra dos Coqueiros 111 - Capoã 112 - J…" at bounding box center [821, 445] width 1193 height 274
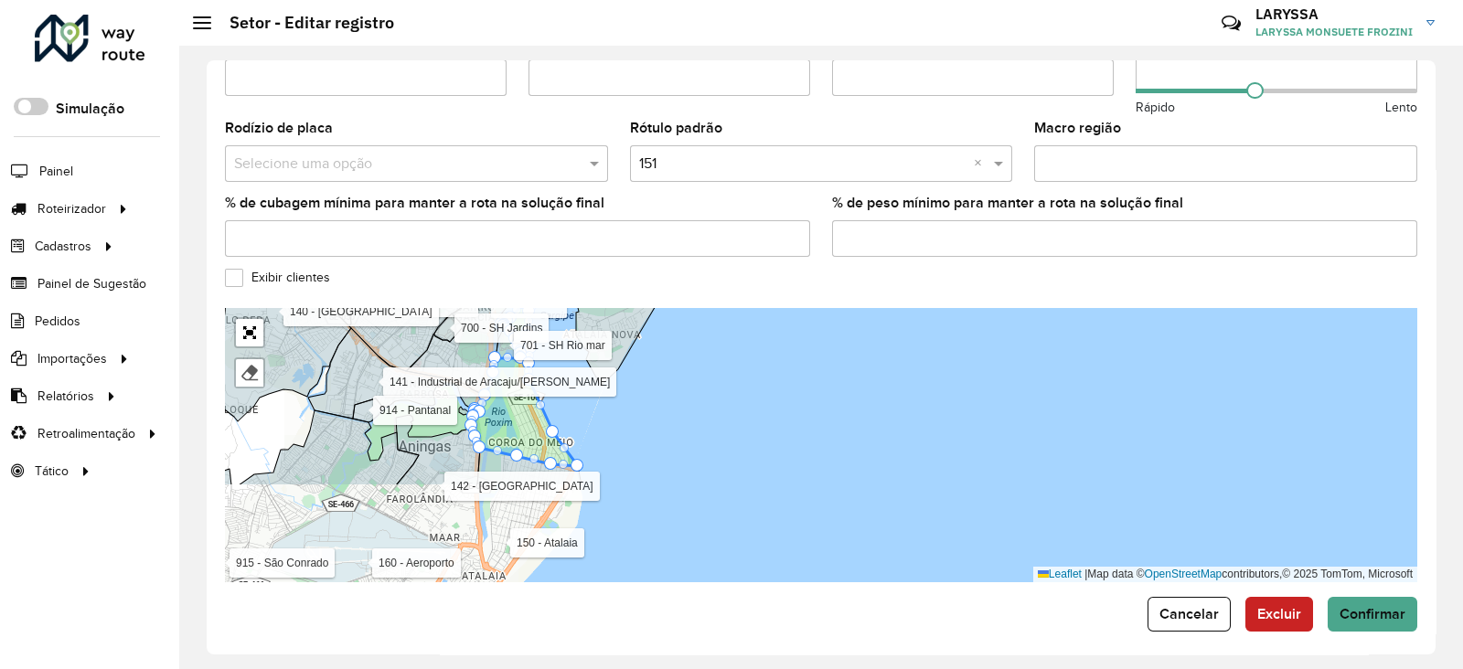
drag, startPoint x: 668, startPoint y: 551, endPoint x: 674, endPoint y: 426, distance: 125.5
click at [674, 426] on div "102 - Salgado Filho 103 - Jardins 110 - Barra dos Coqueiros 111 - Capoã 112 - J…" at bounding box center [821, 445] width 1193 height 274
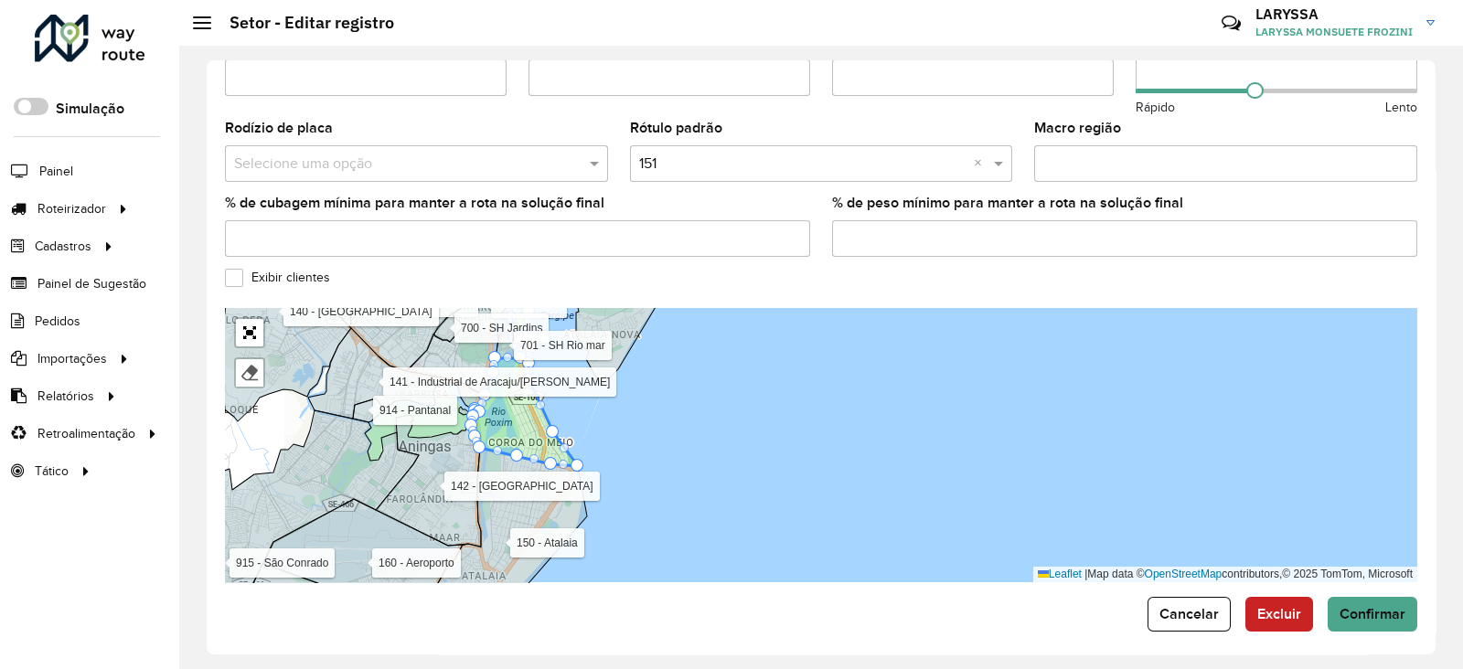
click at [681, 156] on input "text" at bounding box center [803, 164] width 328 height 22
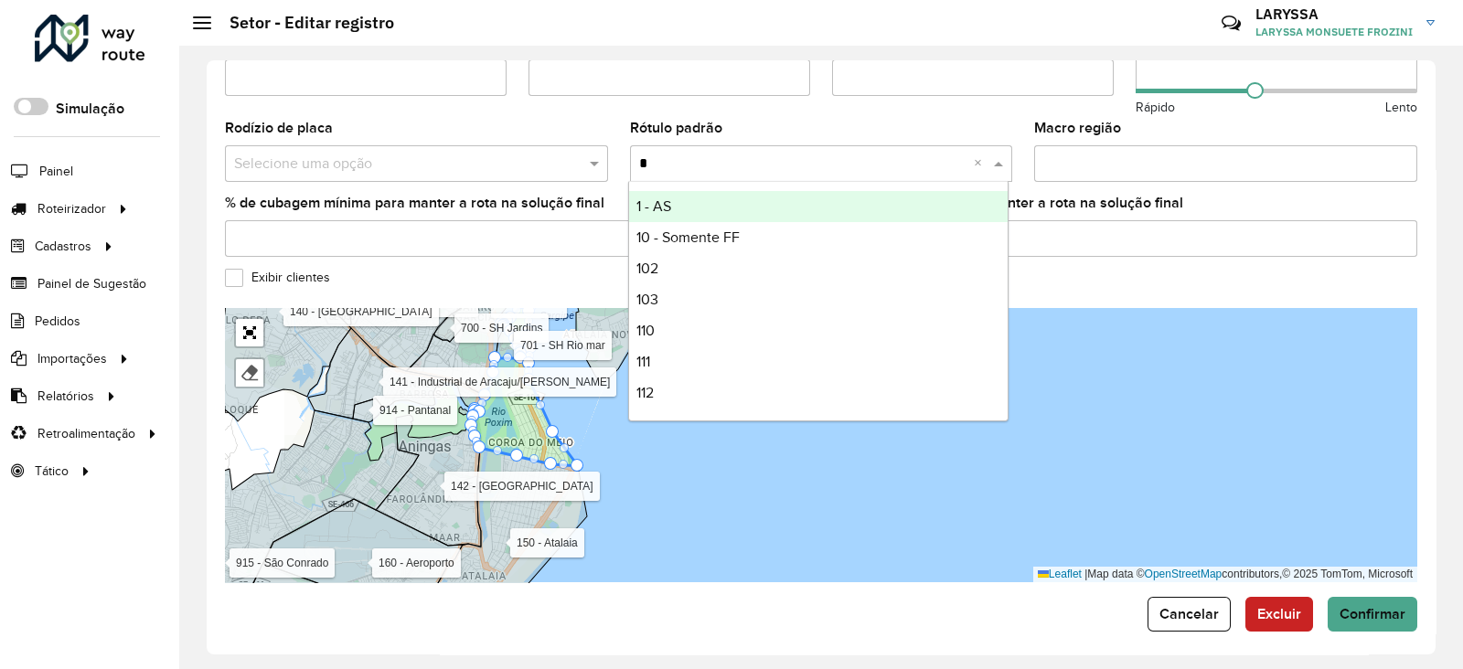
type input "**"
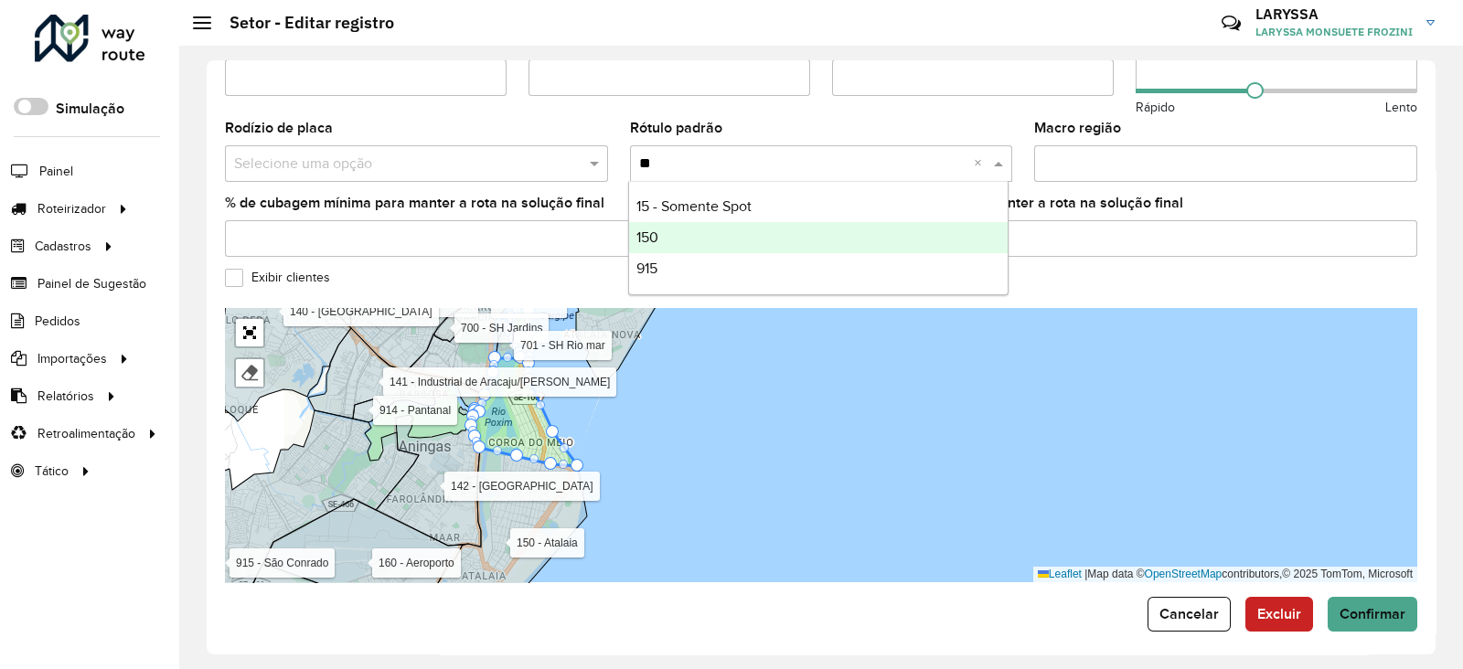
click at [677, 235] on div "150" at bounding box center [819, 237] width 380 height 31
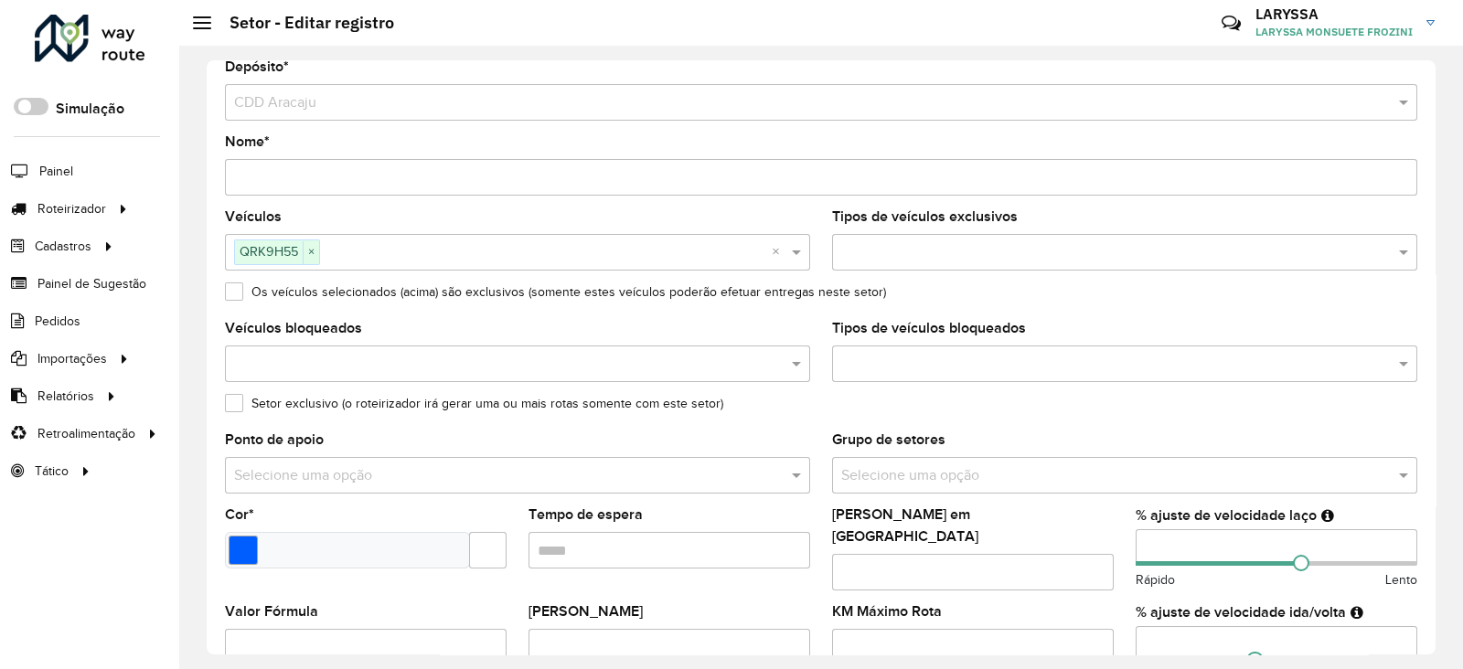
scroll to position [0, 0]
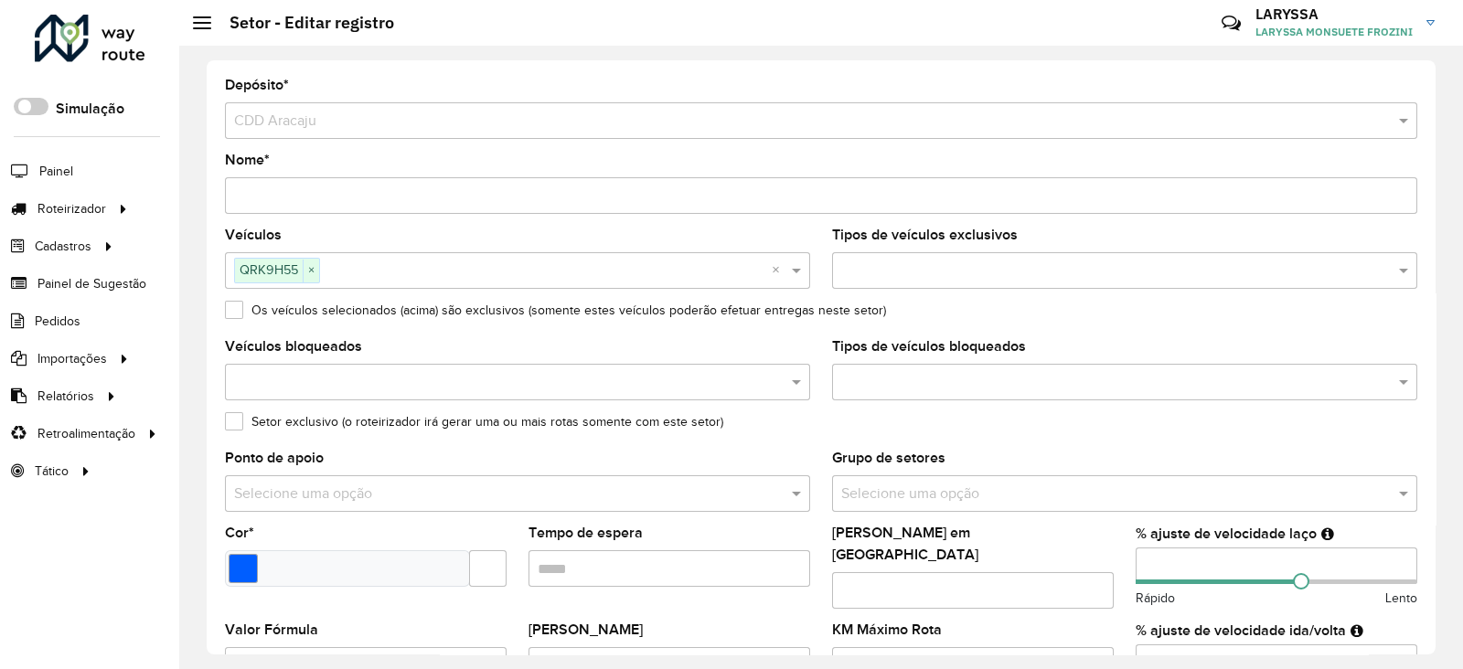
click at [258, 201] on input "Nome *" at bounding box center [821, 195] width 1193 height 37
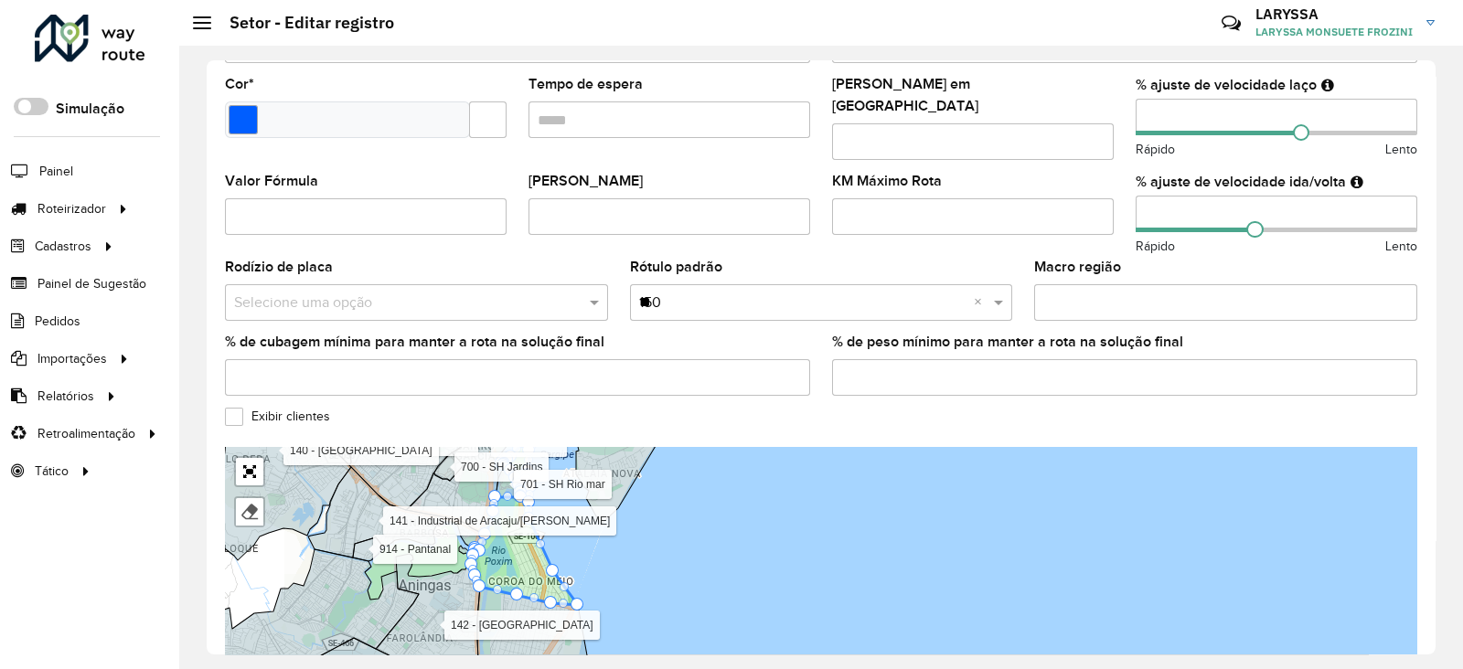
scroll to position [588, 0]
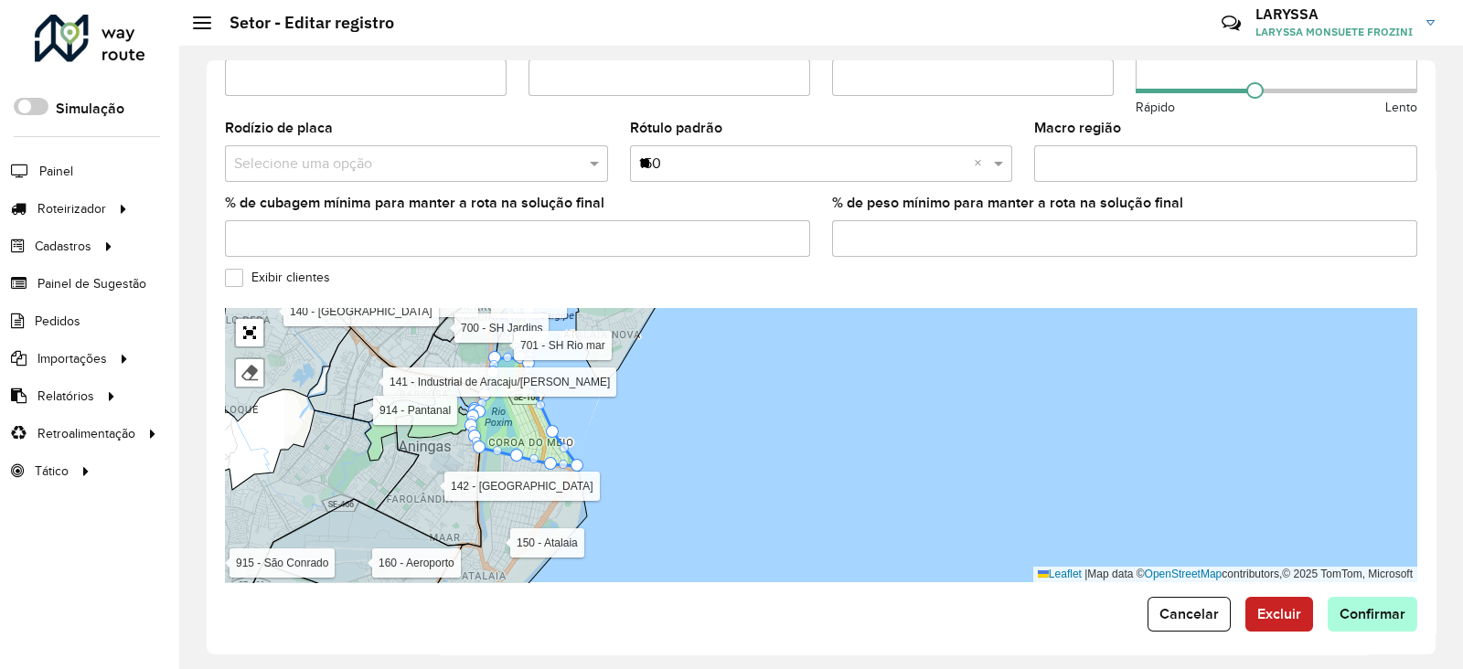
type input "**********"
click at [1389, 610] on span "Confirmar" at bounding box center [1373, 614] width 66 height 16
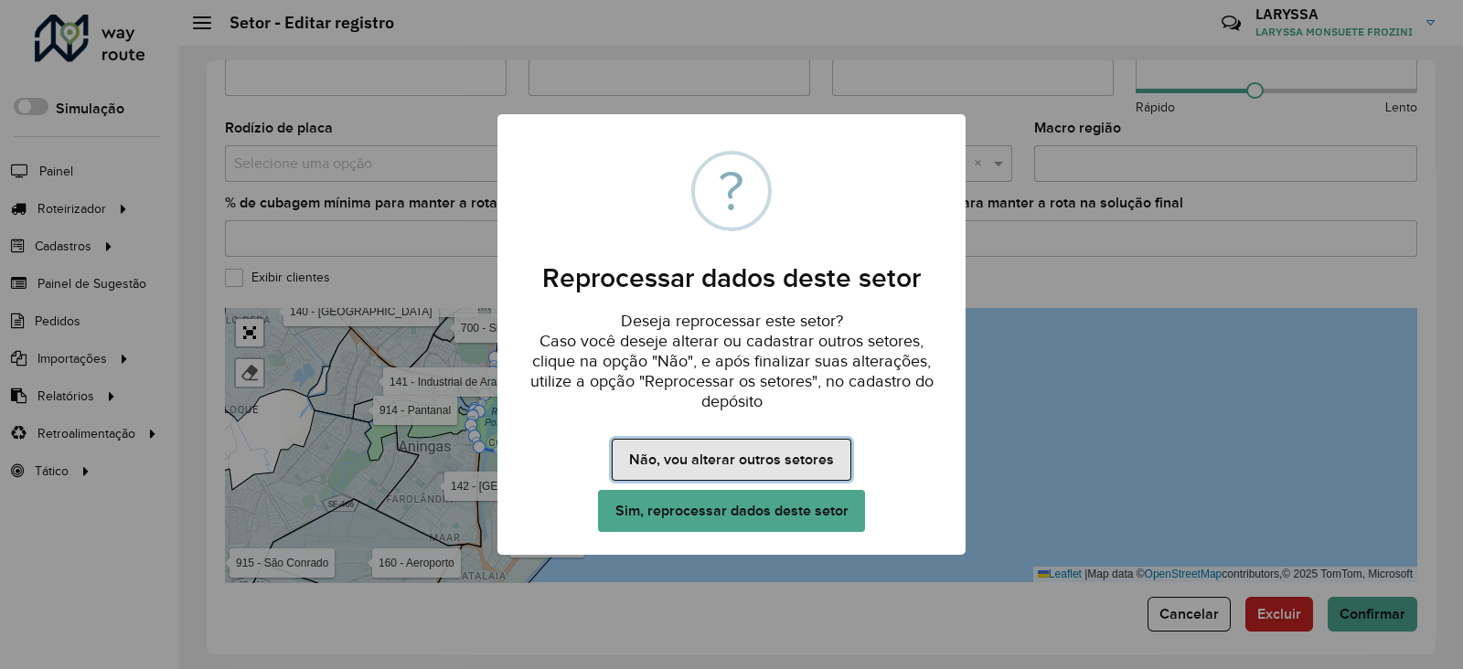
click at [702, 451] on button "Não, vou alterar outros setores" at bounding box center [731, 460] width 239 height 42
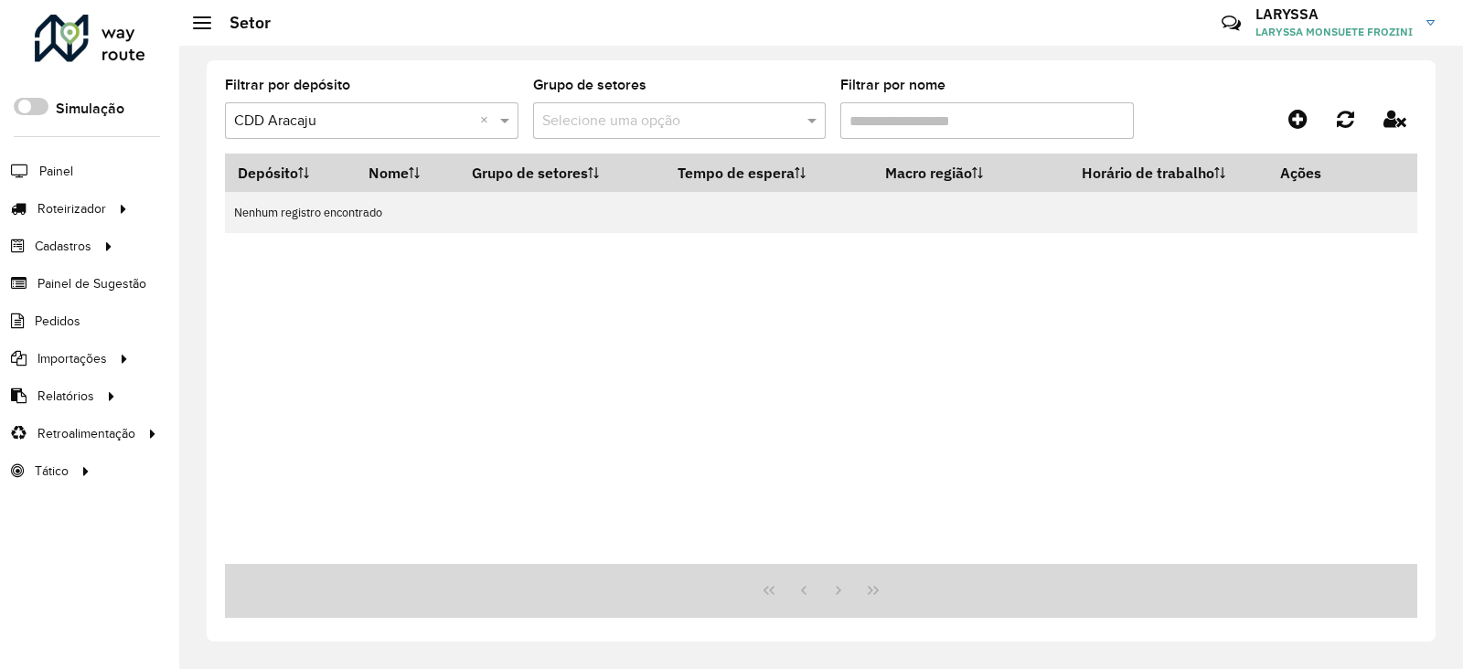
click at [912, 127] on input "Filtrar por nome" at bounding box center [987, 120] width 294 height 37
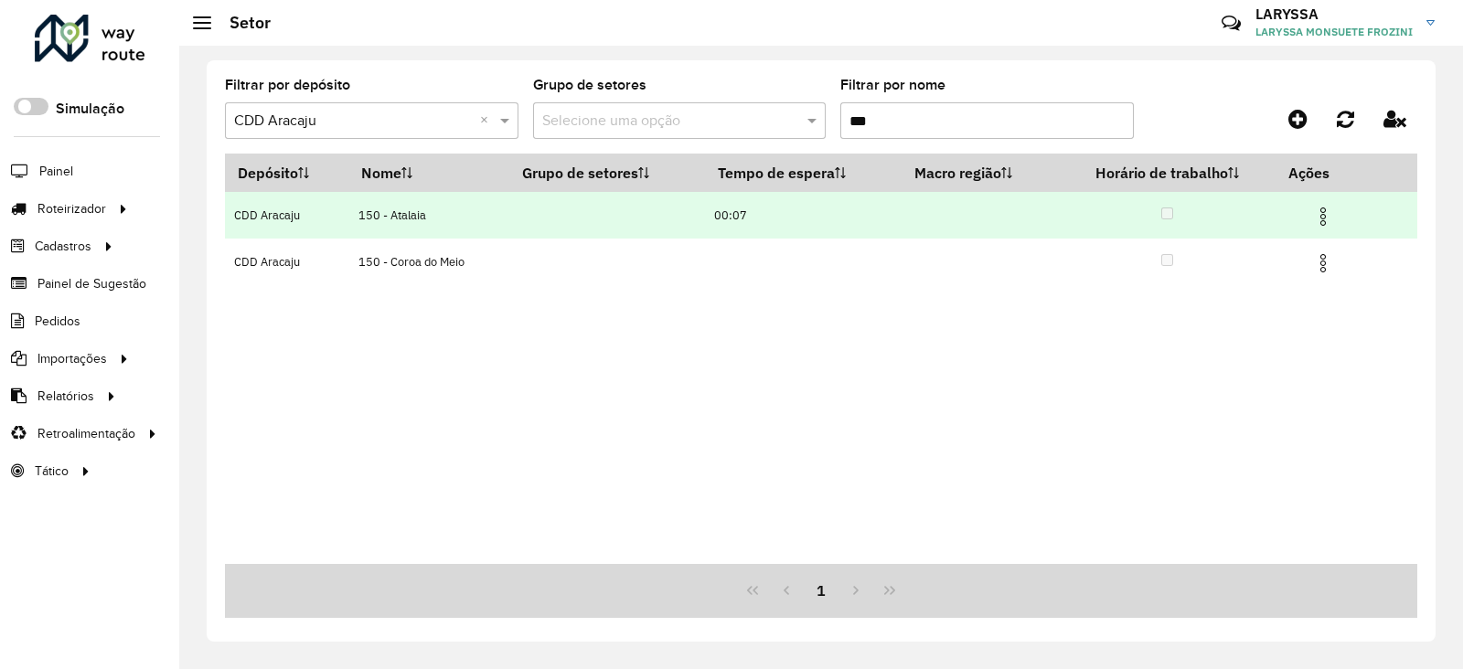
type input "***"
click at [1325, 219] on img at bounding box center [1323, 217] width 22 height 22
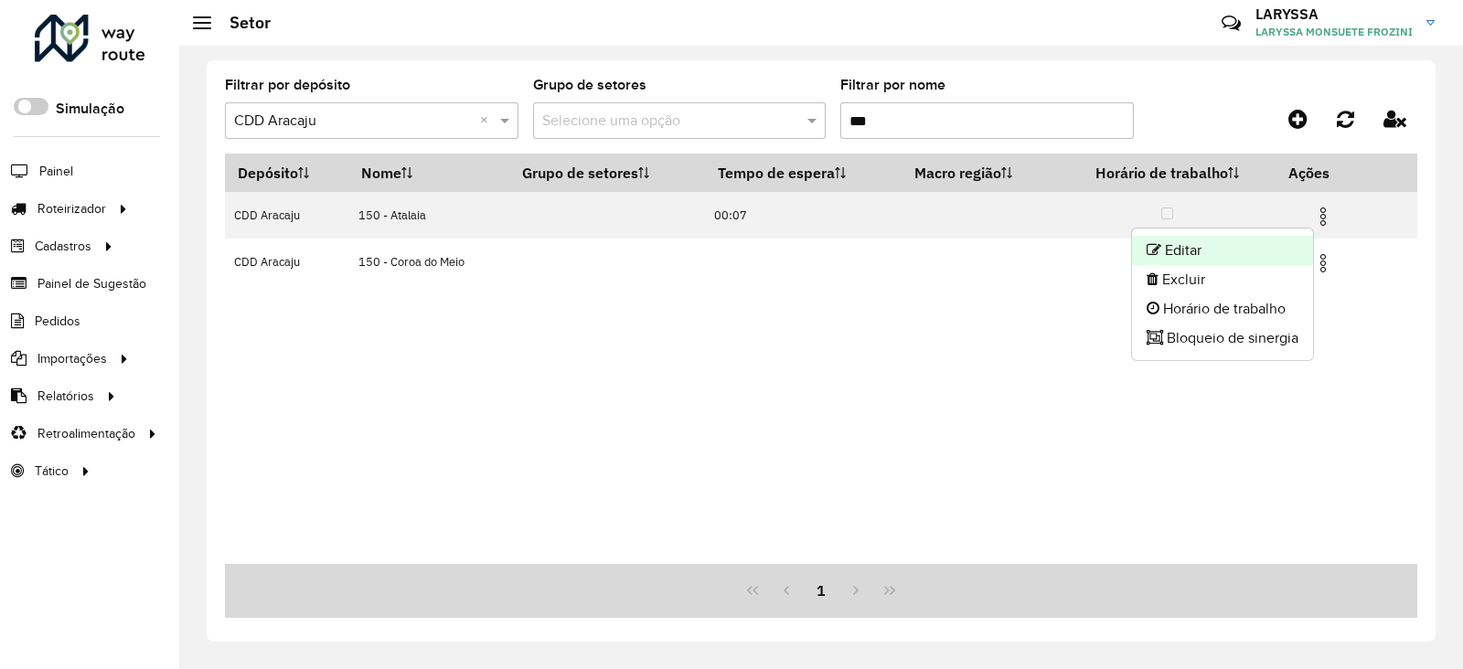
click at [1218, 252] on li "Editar" at bounding box center [1222, 250] width 181 height 29
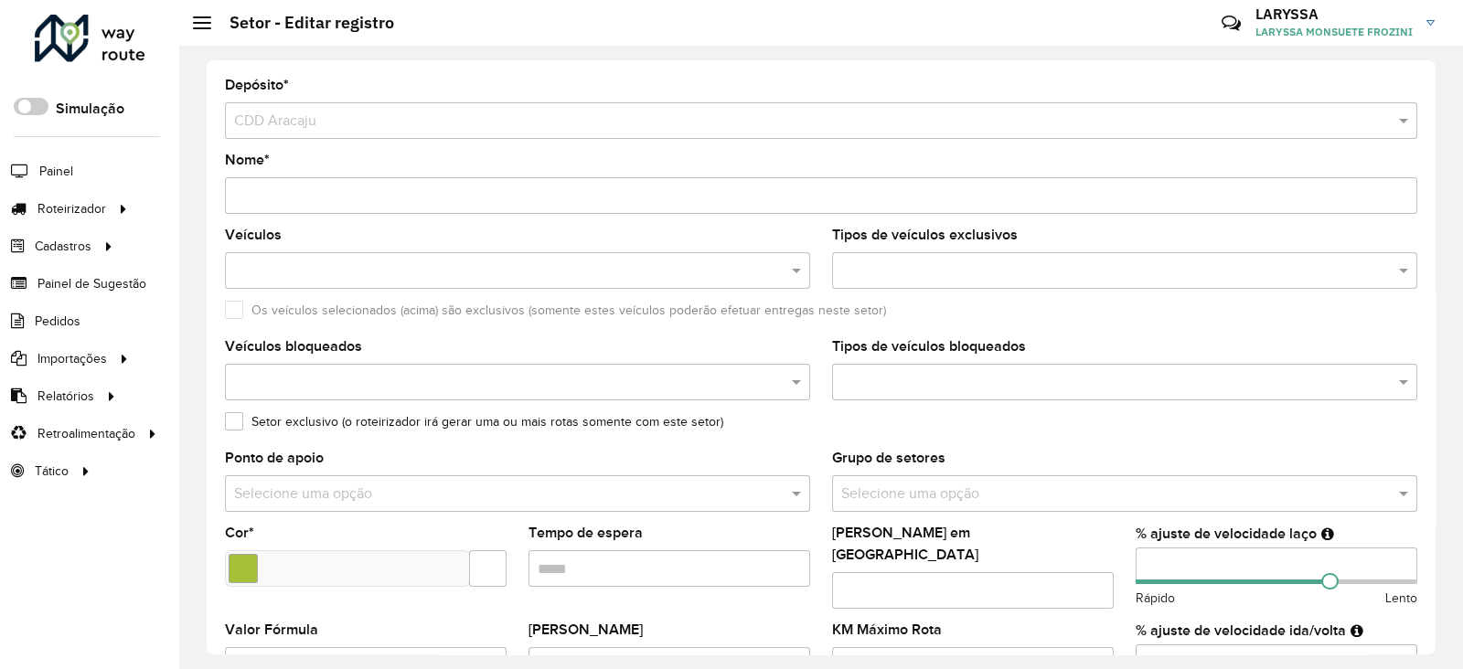
click at [0, 0] on div "Aguarde..." at bounding box center [0, 0] width 0 height 0
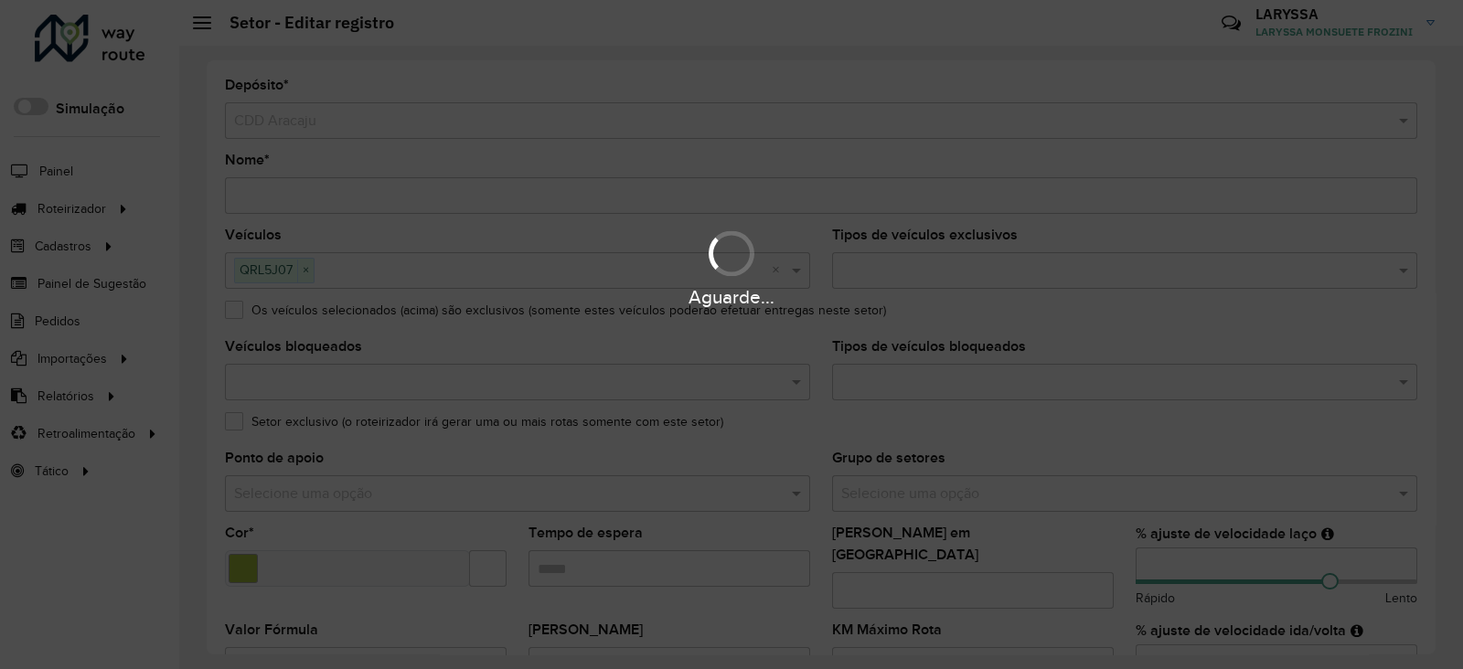
click at [252, 195] on div "Aguarde..." at bounding box center [731, 334] width 1463 height 669
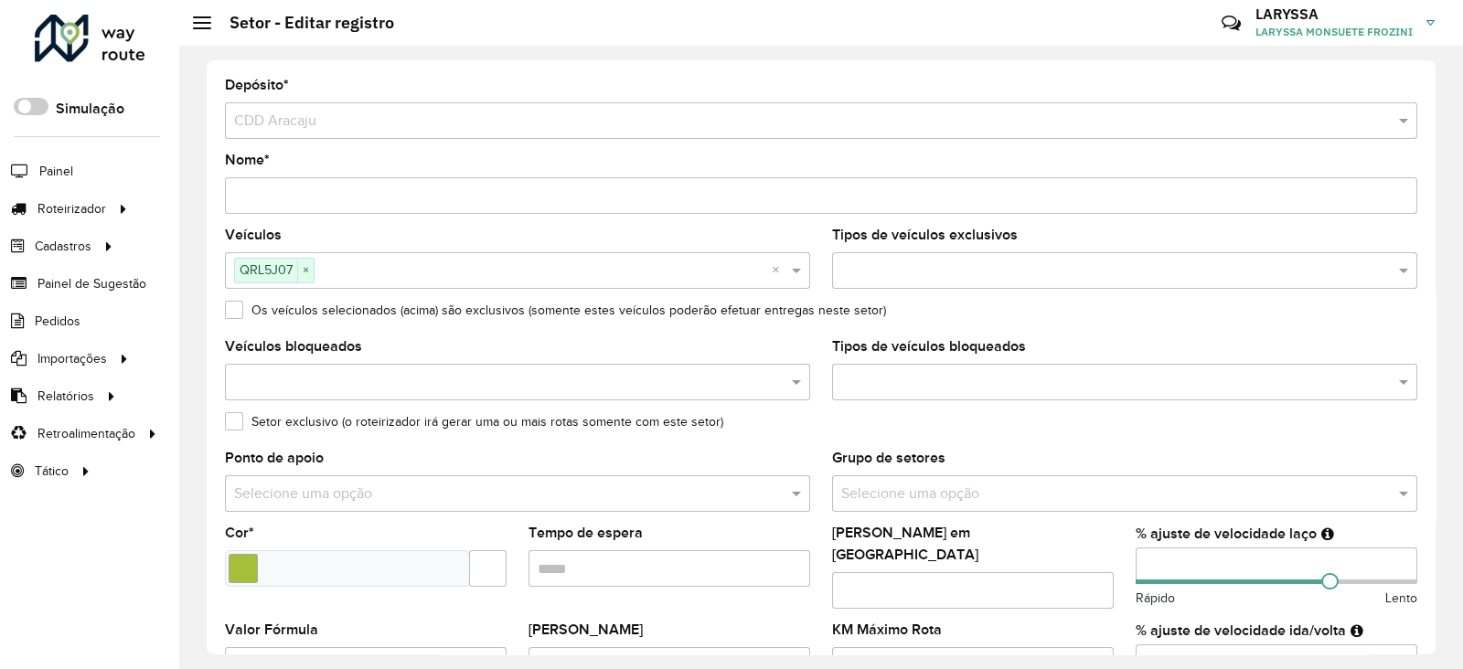
click at [252, 197] on input "Nome *" at bounding box center [821, 195] width 1193 height 37
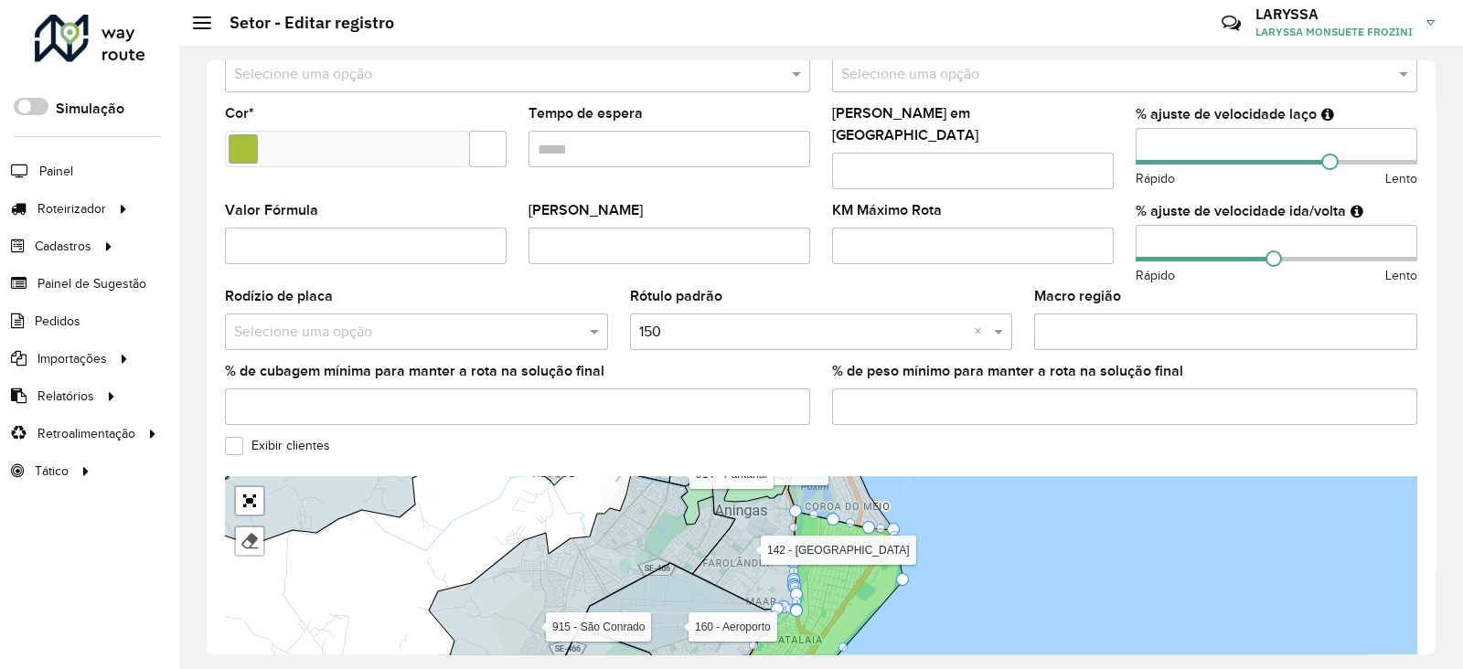
scroll to position [456, 0]
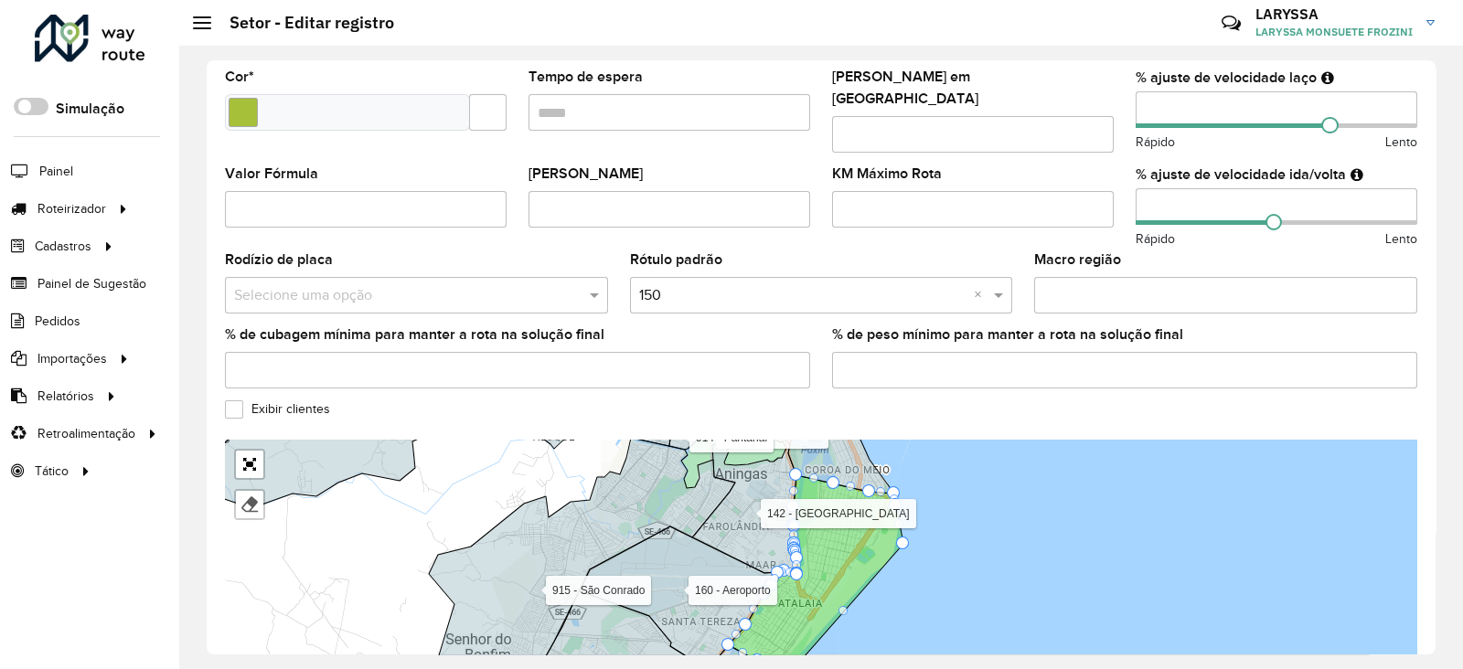
type input "**********"
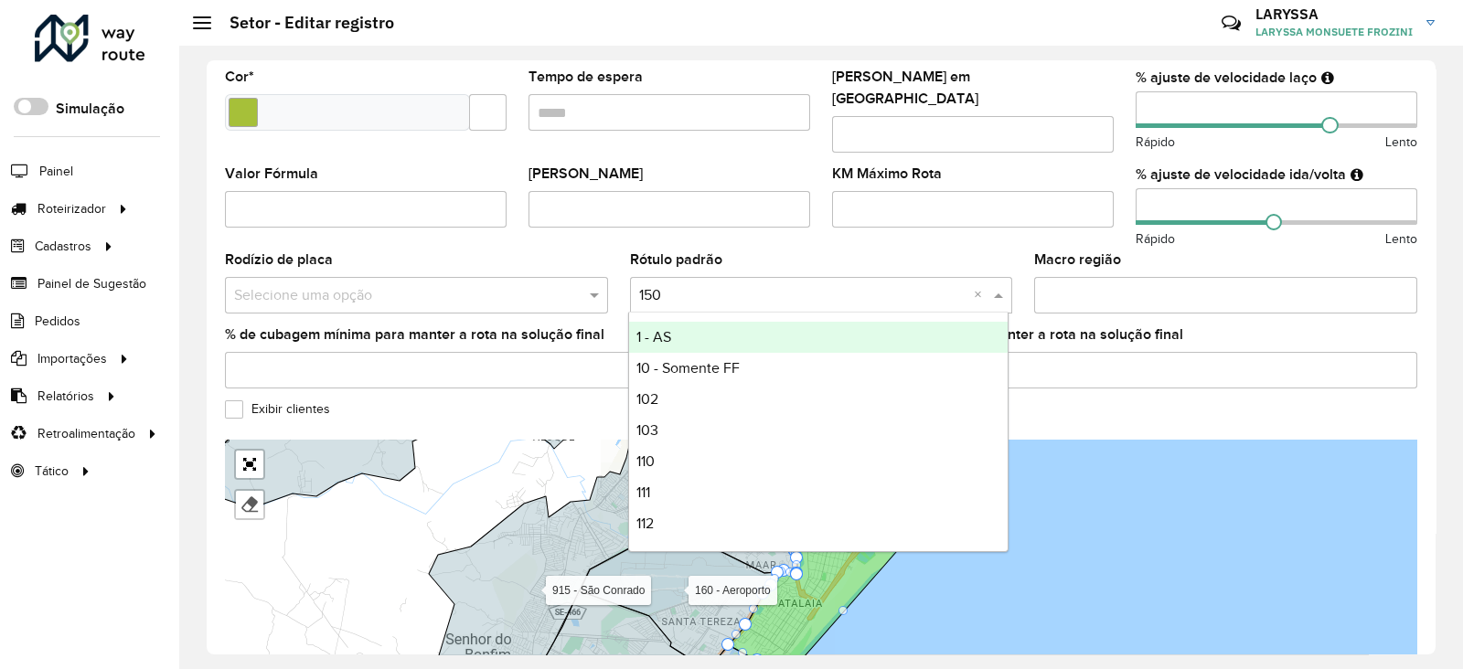
click at [705, 288] on input "text" at bounding box center [803, 295] width 328 height 22
type input "***"
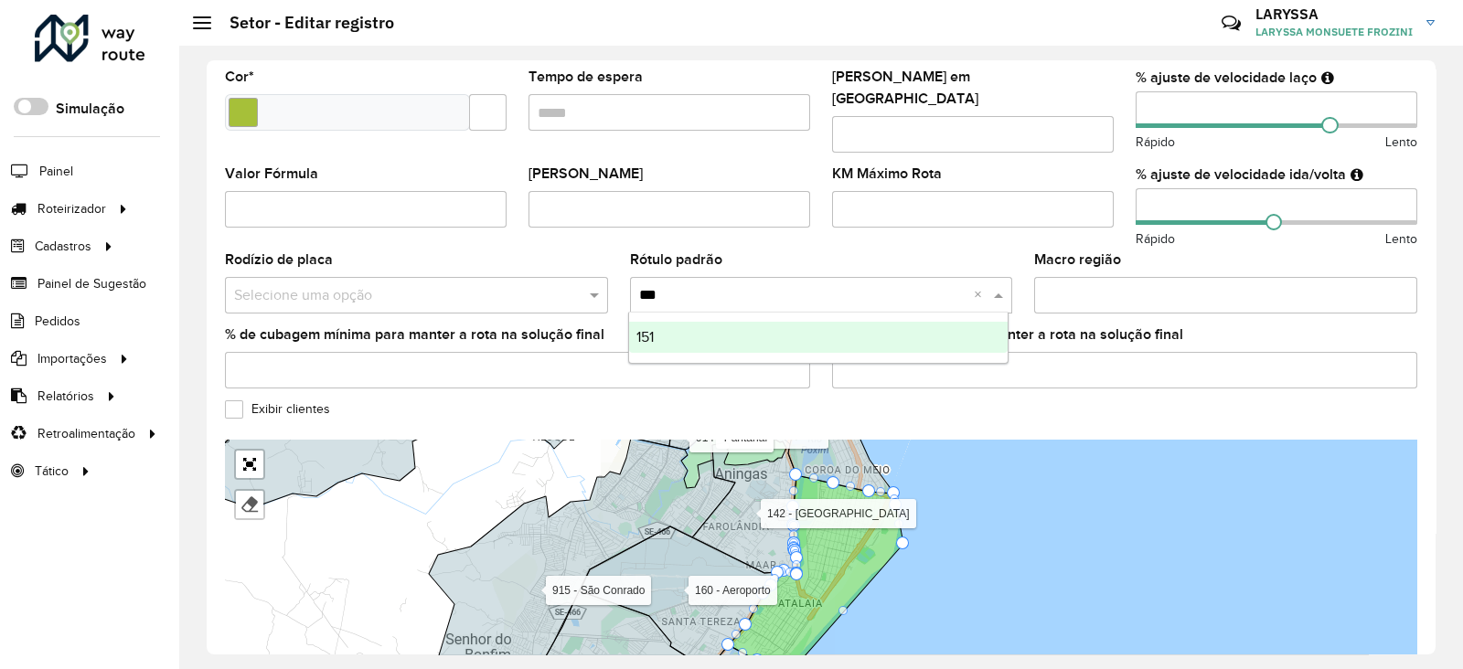
click at [707, 336] on div "151" at bounding box center [819, 337] width 380 height 31
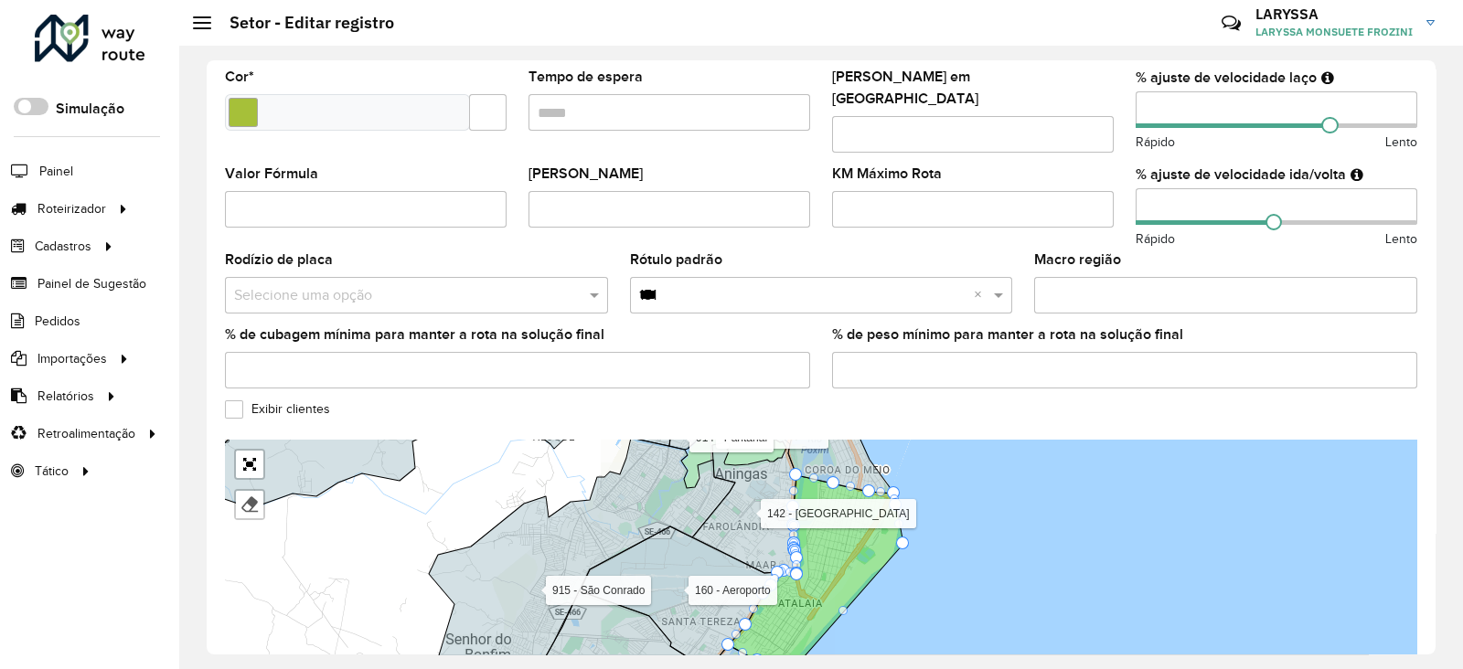
click at [230, 400] on label "Exibir clientes" at bounding box center [277, 409] width 105 height 19
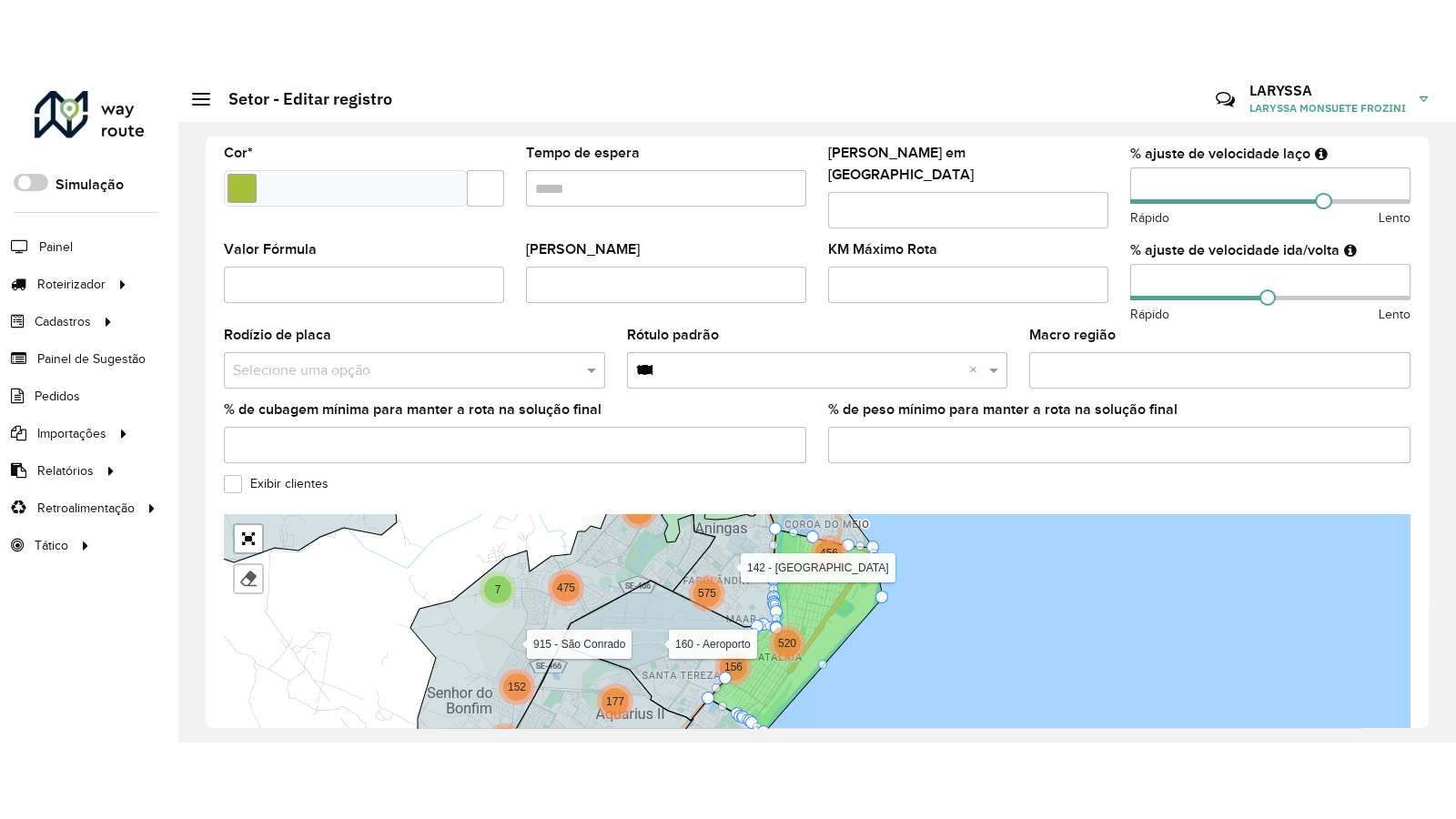
scroll to position [504, 0]
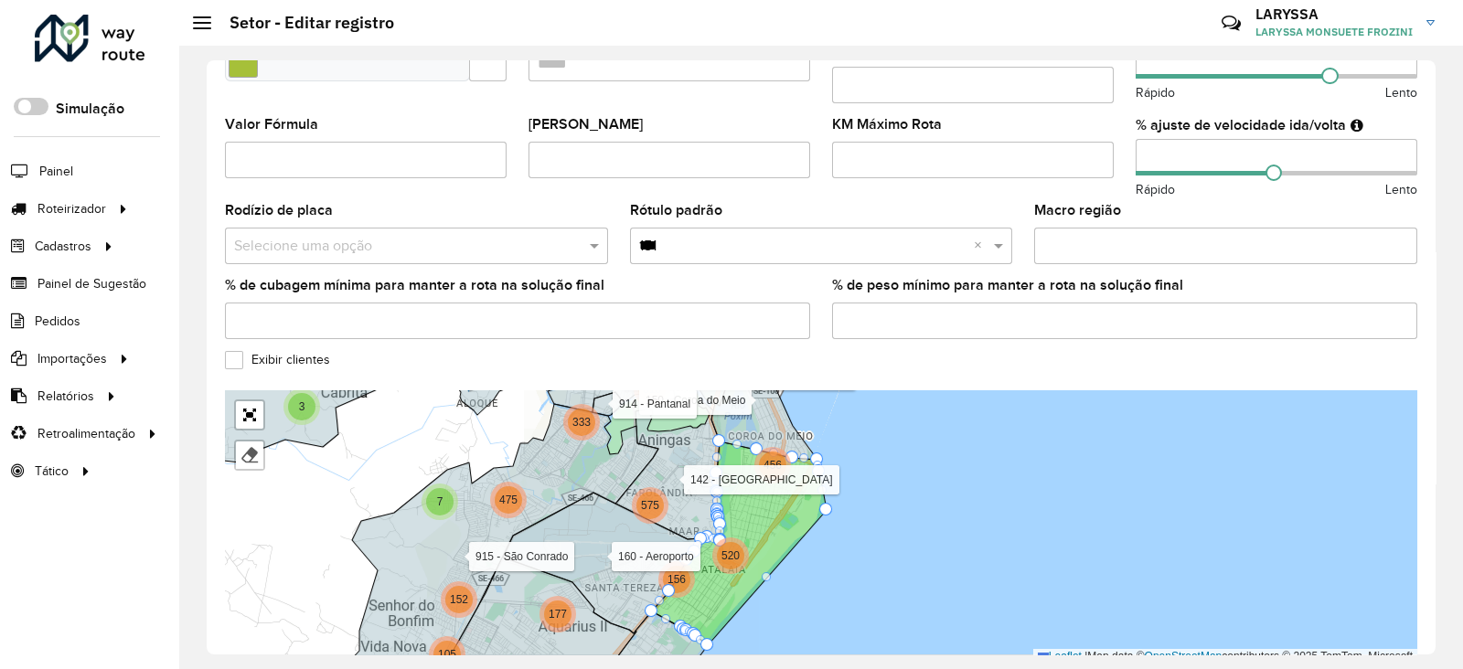
drag, startPoint x: 1010, startPoint y: 594, endPoint x: 933, endPoint y: 610, distance: 78.4
click at [933, 610] on div "2 8 3 4 4 2 13 7 3 28 23 39 85 3 31 218 6 105 177 233 156 520 7 152 475 3 2 19 …" at bounding box center [821, 528] width 1193 height 274
click at [232, 350] on label "Exibir clientes" at bounding box center [277, 359] width 105 height 19
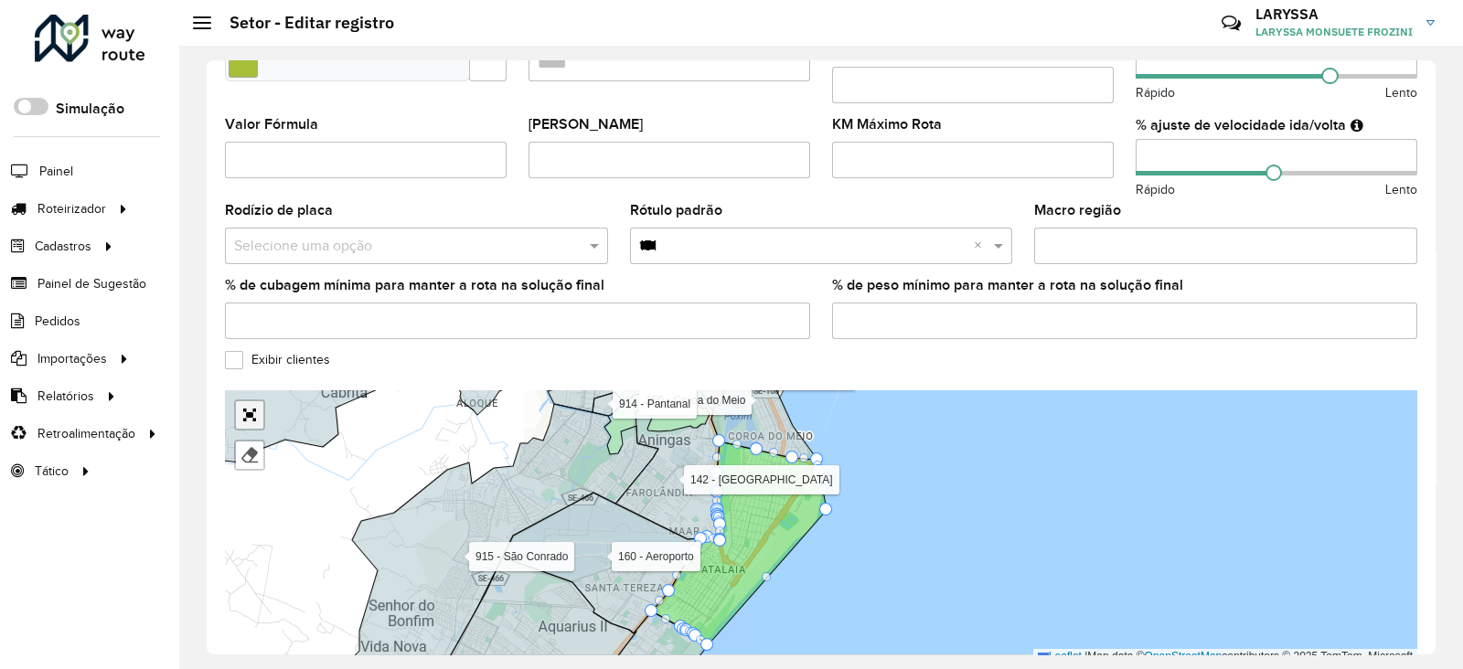
click at [247, 401] on link "Abrir mapa em tela cheia" at bounding box center [249, 414] width 27 height 27
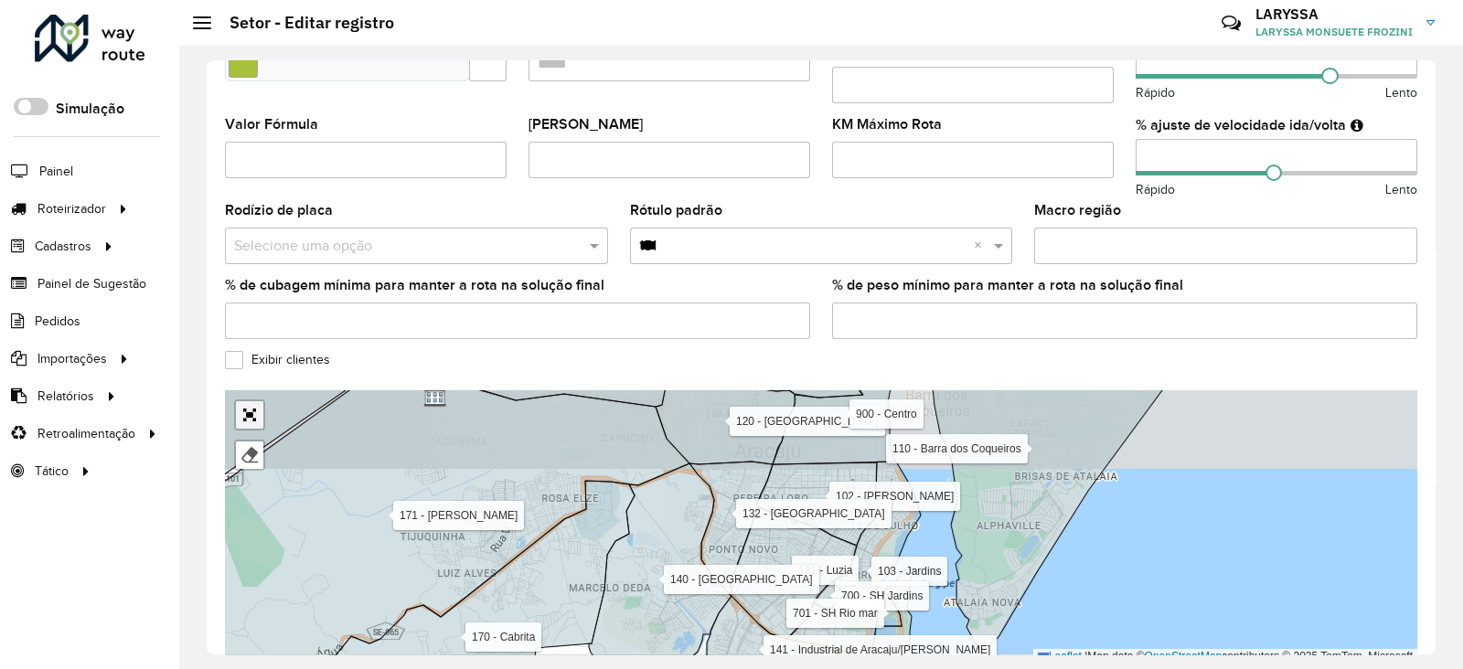
scroll to position [144, 0]
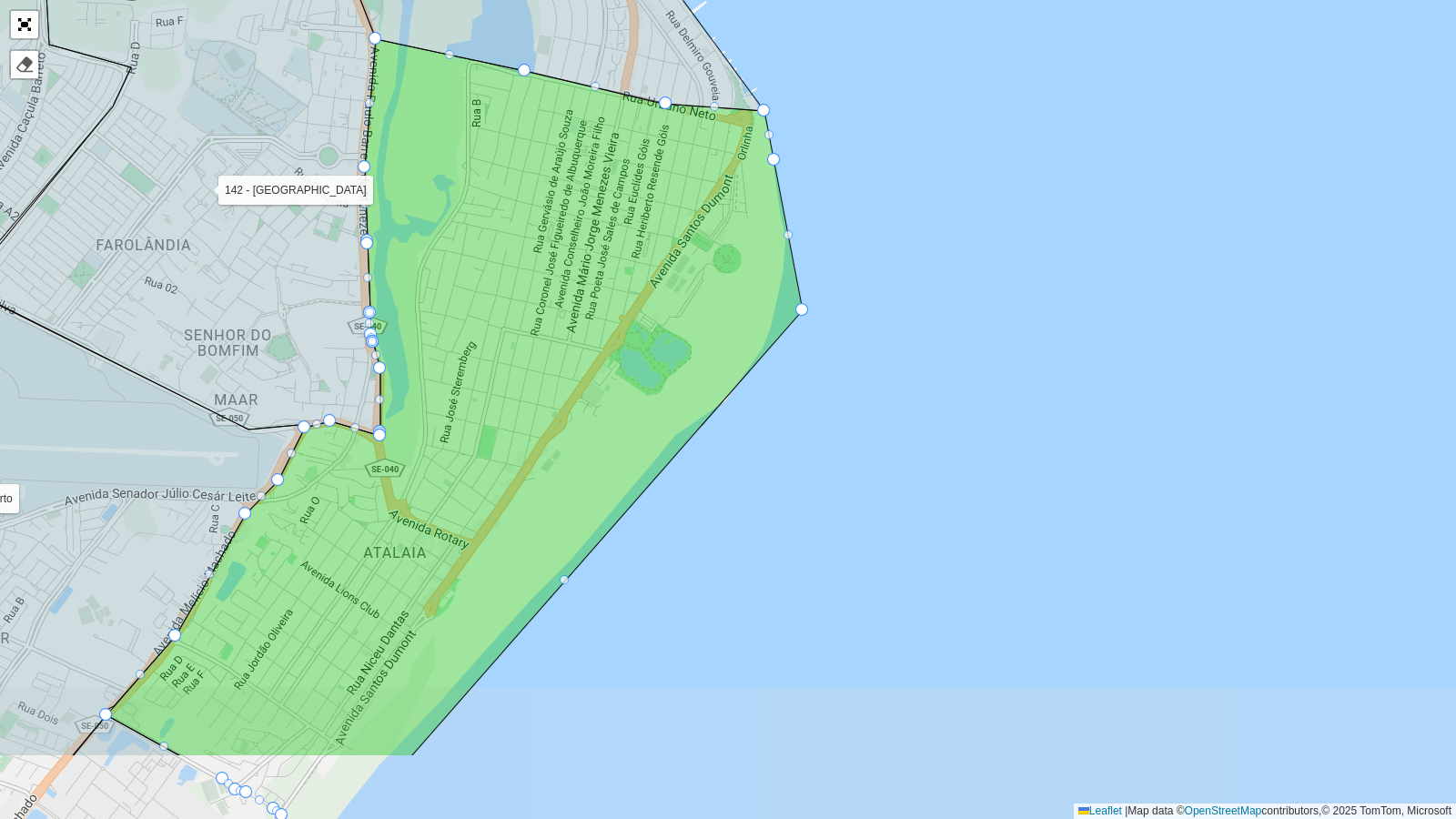
drag, startPoint x: 1030, startPoint y: 460, endPoint x: 953, endPoint y: 280, distance: 195.8
click at [953, 280] on div "102 - Salgado Filho 103 - Jardins 110 - Barra dos Coqueiros 111 - Capoã 112 - J…" at bounding box center [728, 409] width 1456 height 819
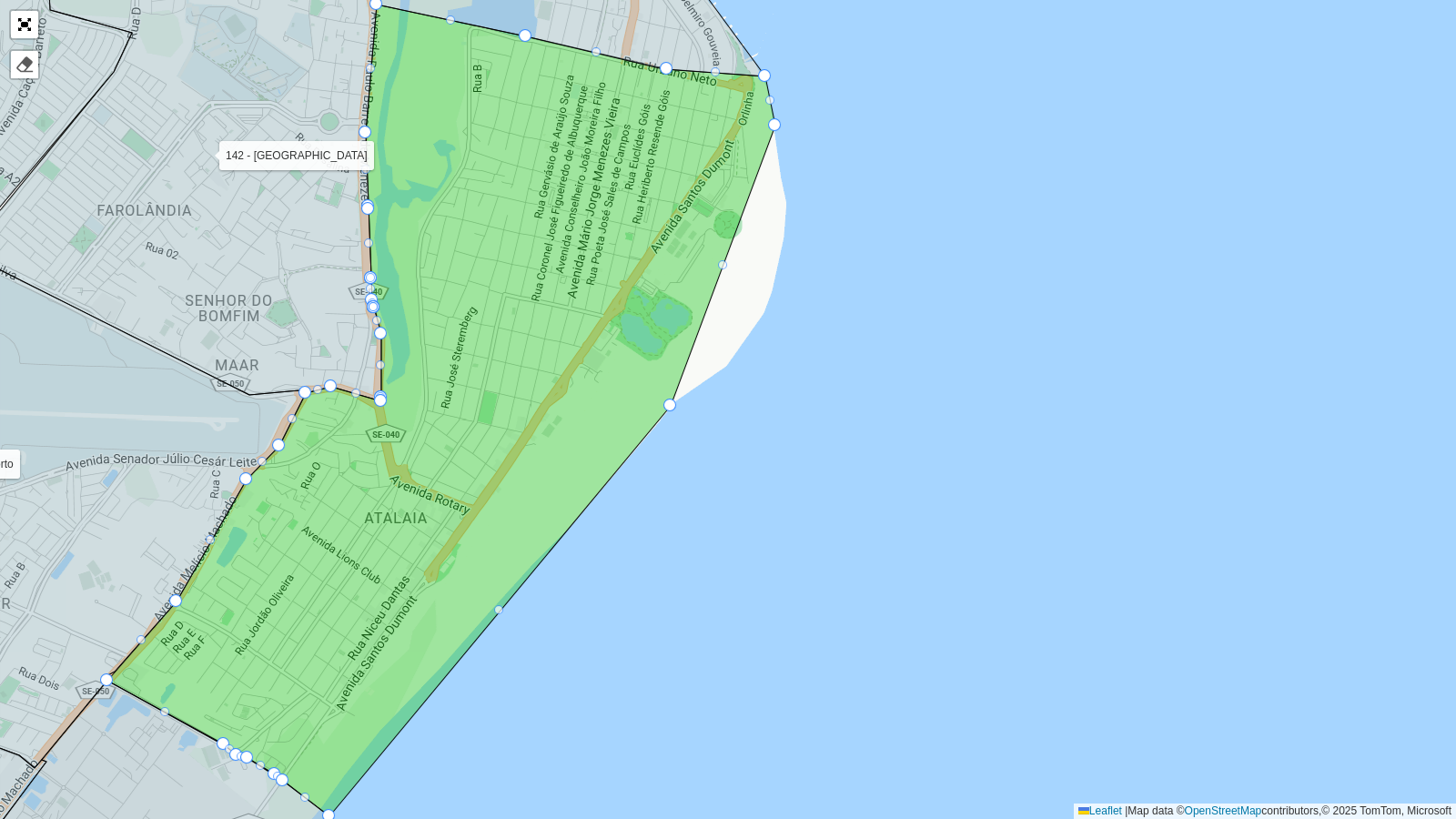
drag, startPoint x: 802, startPoint y: 273, endPoint x: 669, endPoint y: 403, distance: 186.0
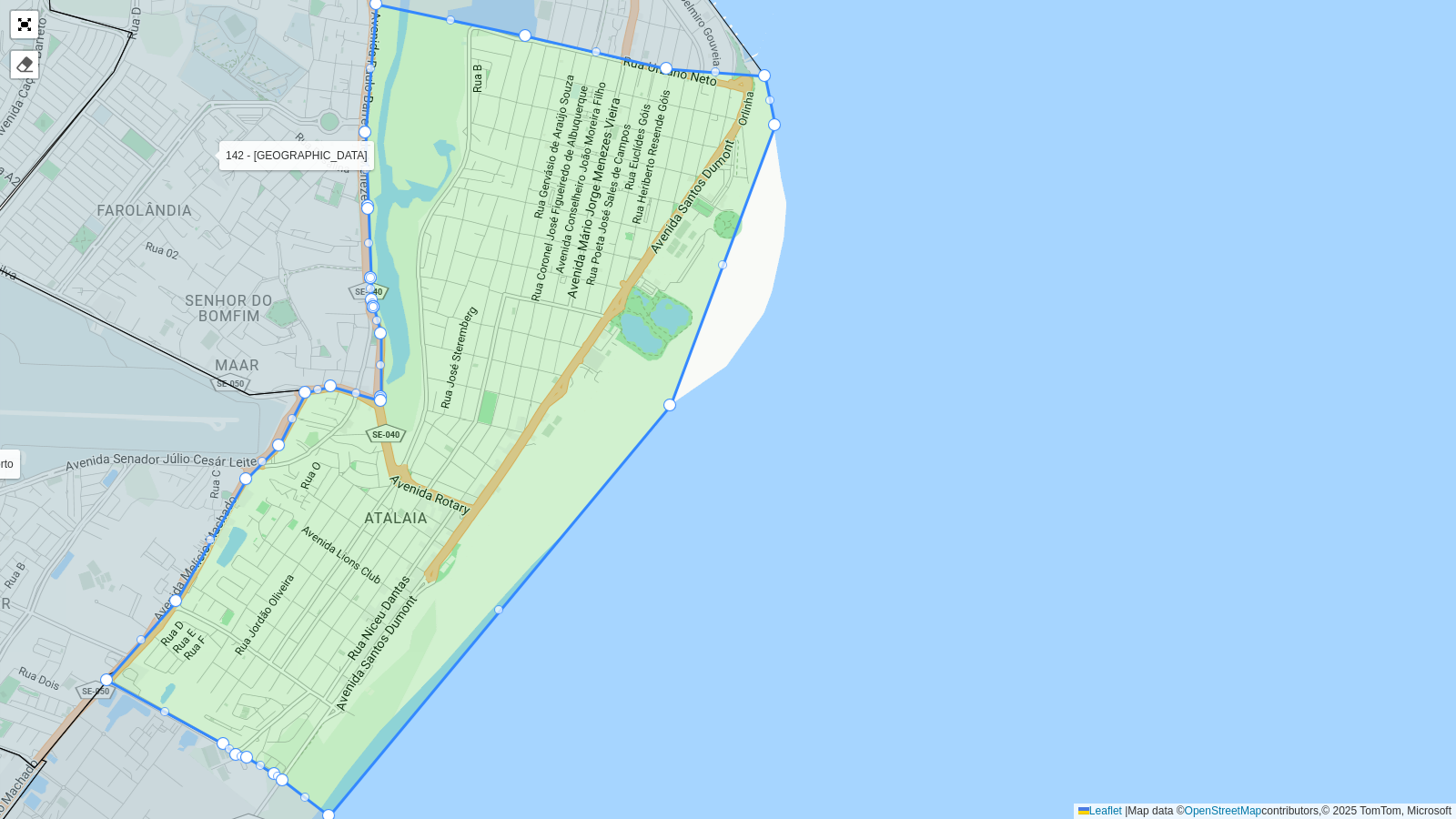
click at [724, 263] on div at bounding box center [723, 265] width 9 height 9
drag, startPoint x: 724, startPoint y: 263, endPoint x: 732, endPoint y: 361, distance: 98.3
click at [750, 241] on div at bounding box center [752, 244] width 9 height 9
drag, startPoint x: 750, startPoint y: 241, endPoint x: 760, endPoint y: 310, distance: 69.7
click at [764, 215] on div at bounding box center [767, 219] width 9 height 9
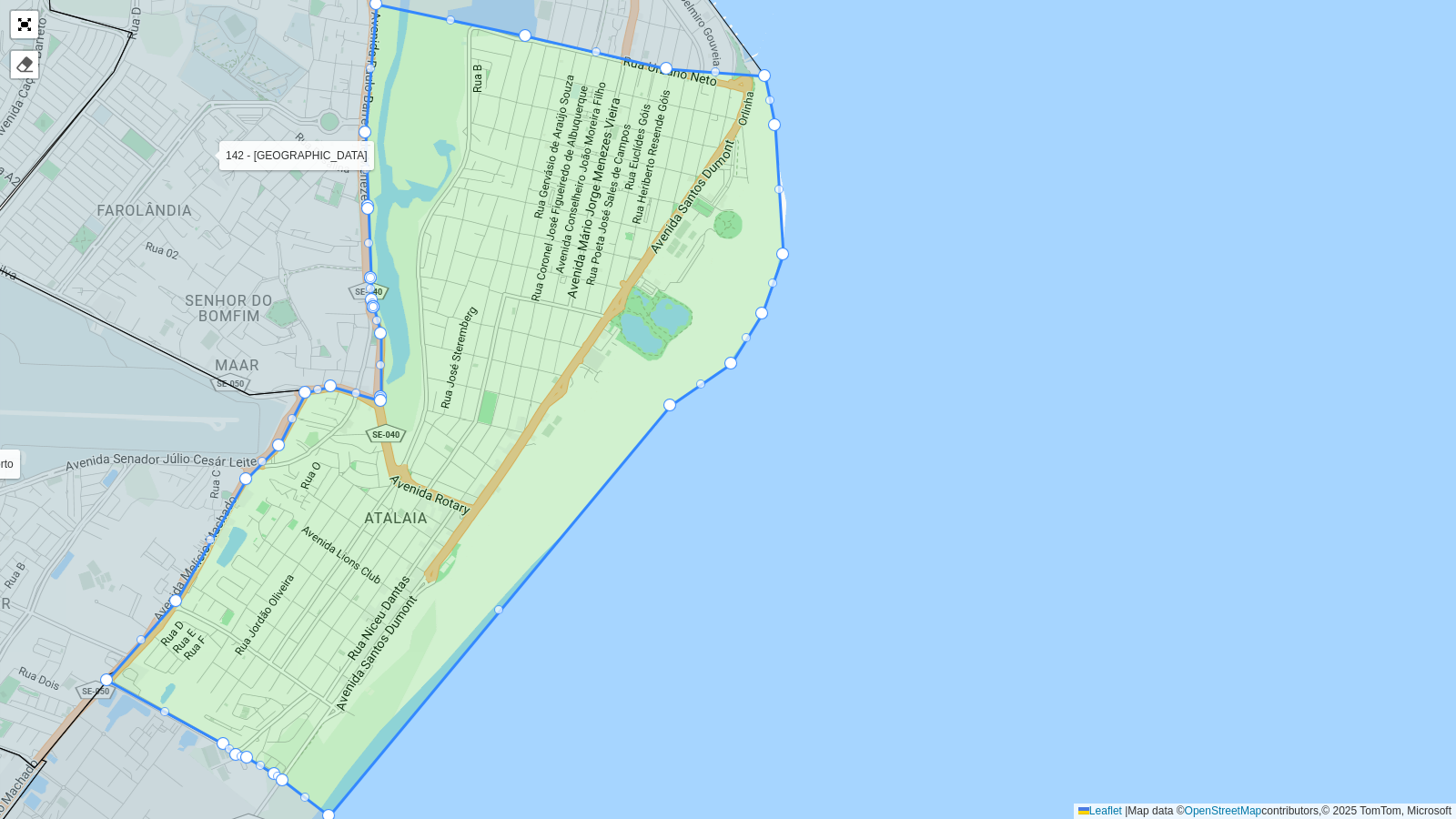
drag, startPoint x: 767, startPoint y: 217, endPoint x: 782, endPoint y: 251, distance: 37.2
click at [775, 188] on div at bounding box center [778, 189] width 9 height 9
click at [776, 188] on div at bounding box center [778, 189] width 9 height 9
drag, startPoint x: 766, startPoint y: 170, endPoint x: 782, endPoint y: 200, distance: 34.0
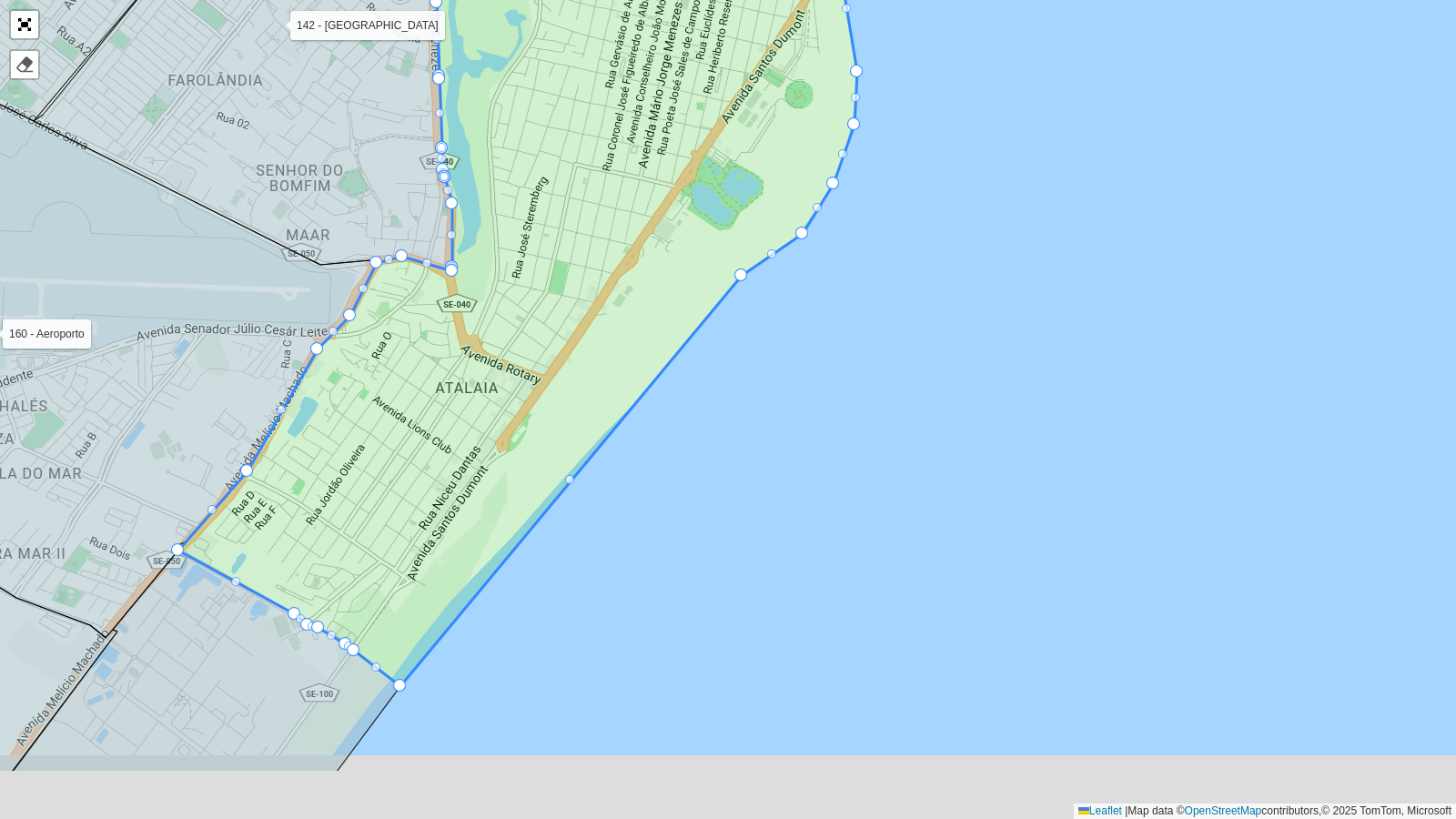
drag, startPoint x: 847, startPoint y: 398, endPoint x: 941, endPoint y: 237, distance: 186.4
click at [941, 237] on div "102 - Salgado Filho 103 - Jardins 110 - Barra dos Coqueiros 111 - Capoã 112 - J…" at bounding box center [728, 409] width 1456 height 819
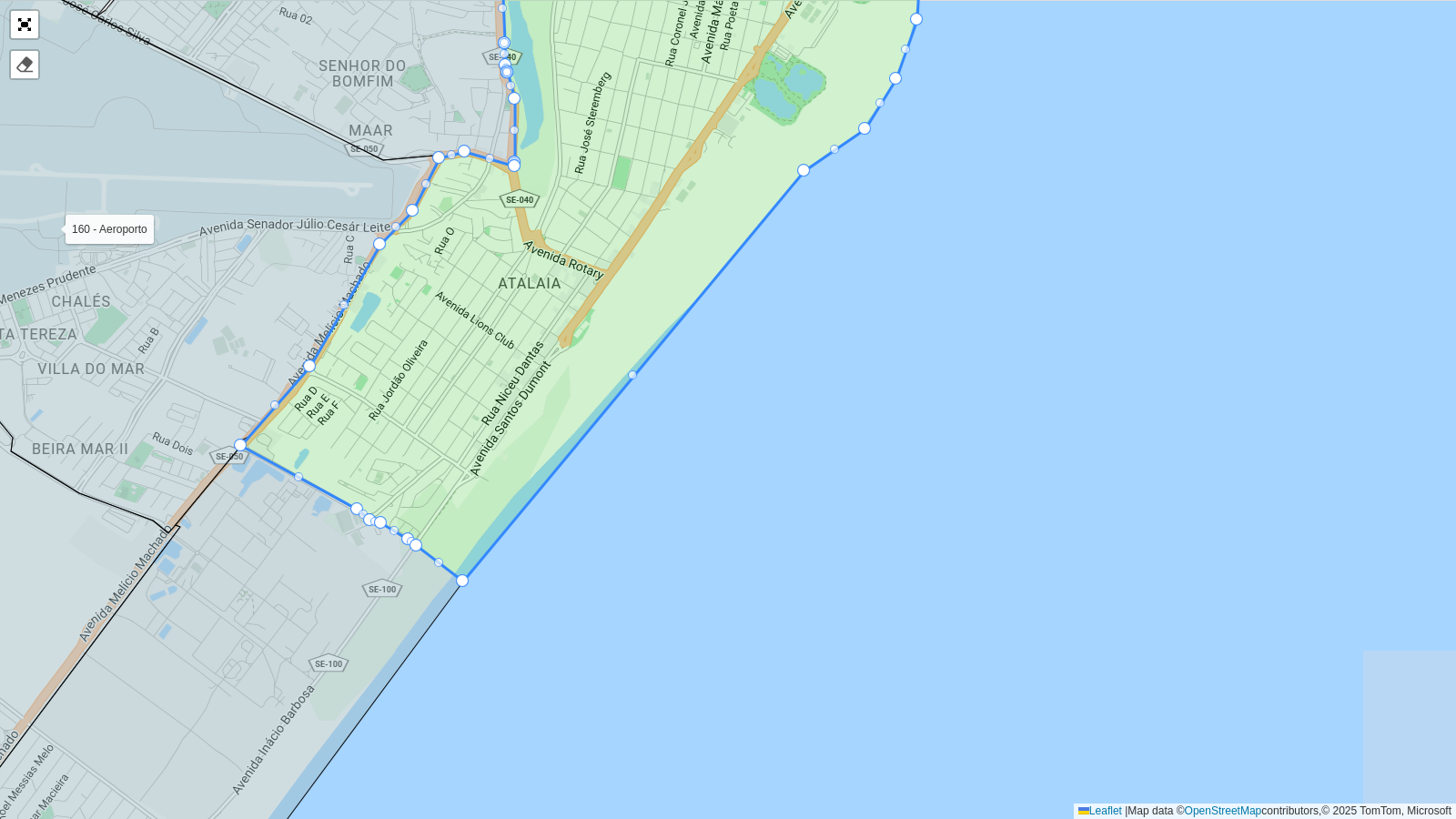
drag, startPoint x: 805, startPoint y: 478, endPoint x: 878, endPoint y: 329, distance: 165.9
click at [878, 329] on div "102 - Salgado Filho 103 - Jardins 110 - Barra dos Coqueiros 111 - Capoã 112 - J…" at bounding box center [728, 409] width 1456 height 819
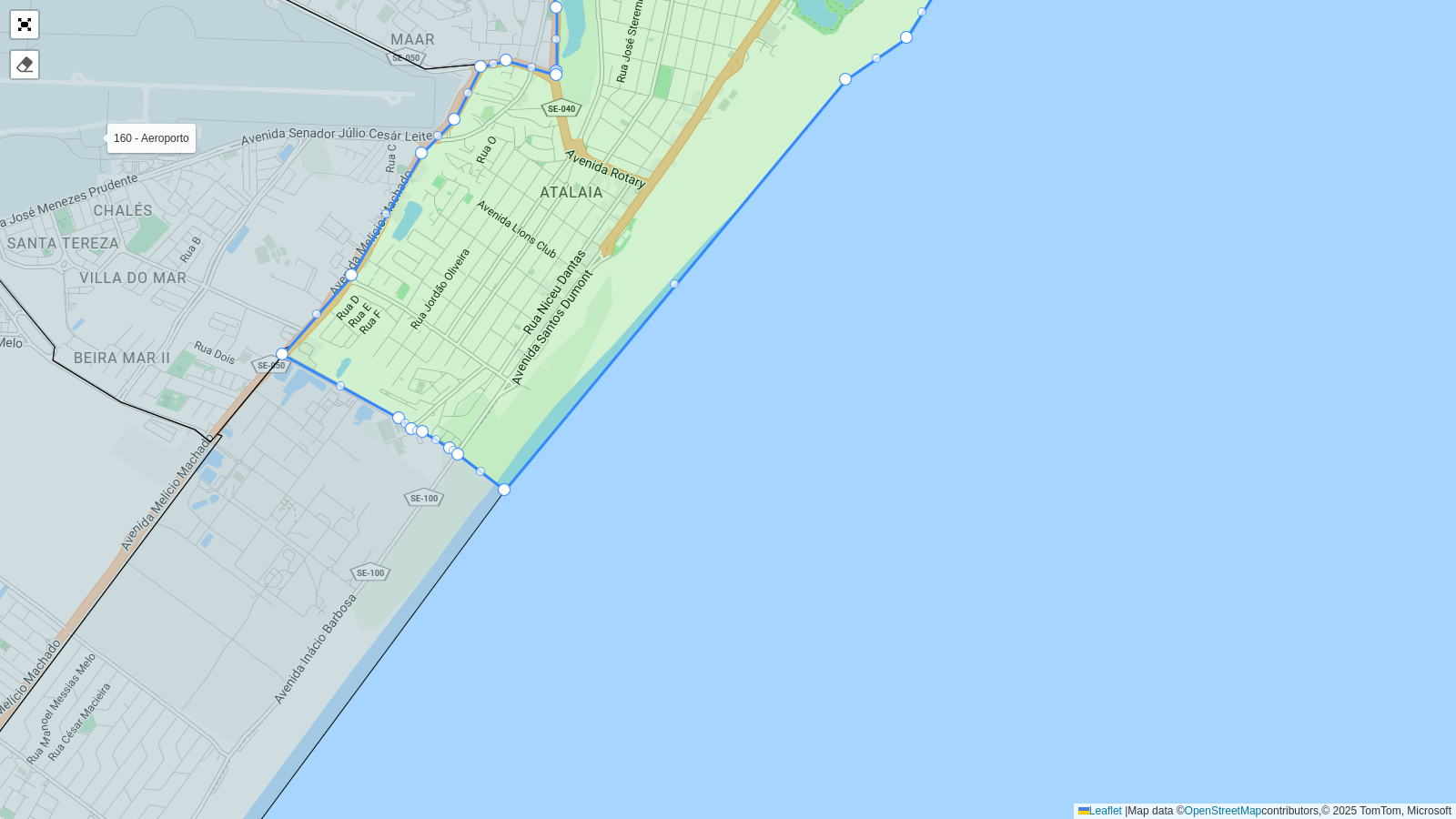
drag, startPoint x: 501, startPoint y: 483, endPoint x: 508, endPoint y: 469, distance: 15.7
click at [677, 285] on div at bounding box center [674, 284] width 9 height 9
drag, startPoint x: 677, startPoint y: 283, endPoint x: 569, endPoint y: 391, distance: 152.7
click at [705, 235] on div at bounding box center [706, 235] width 9 height 9
drag, startPoint x: 705, startPoint y: 235, endPoint x: 746, endPoint y: 196, distance: 56.6
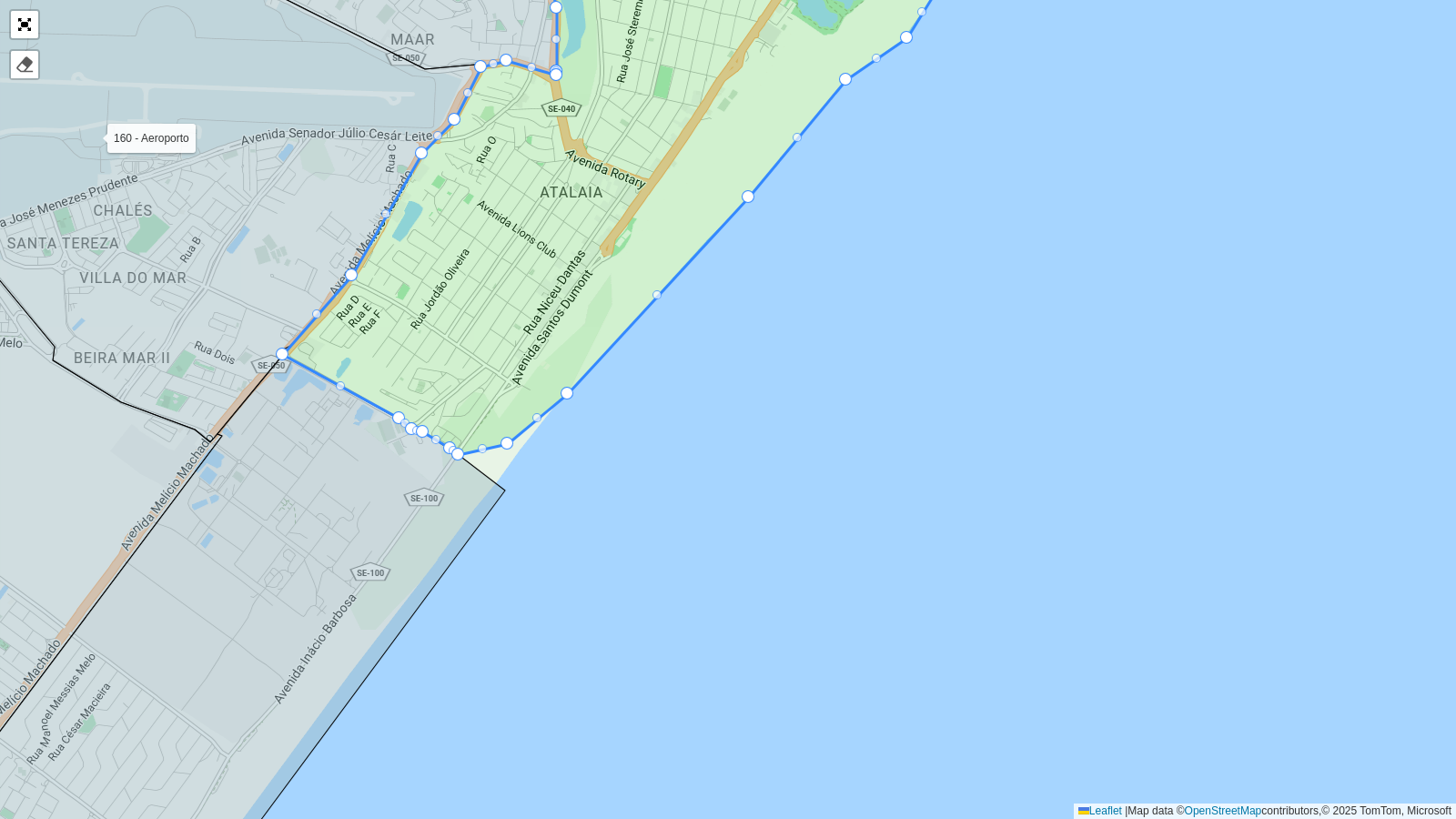
drag, startPoint x: 505, startPoint y: 485, endPoint x: 507, endPoint y: 438, distance: 47.0
click at [14, 15] on link "Abrir mapa em tela cheia" at bounding box center [24, 24] width 27 height 27
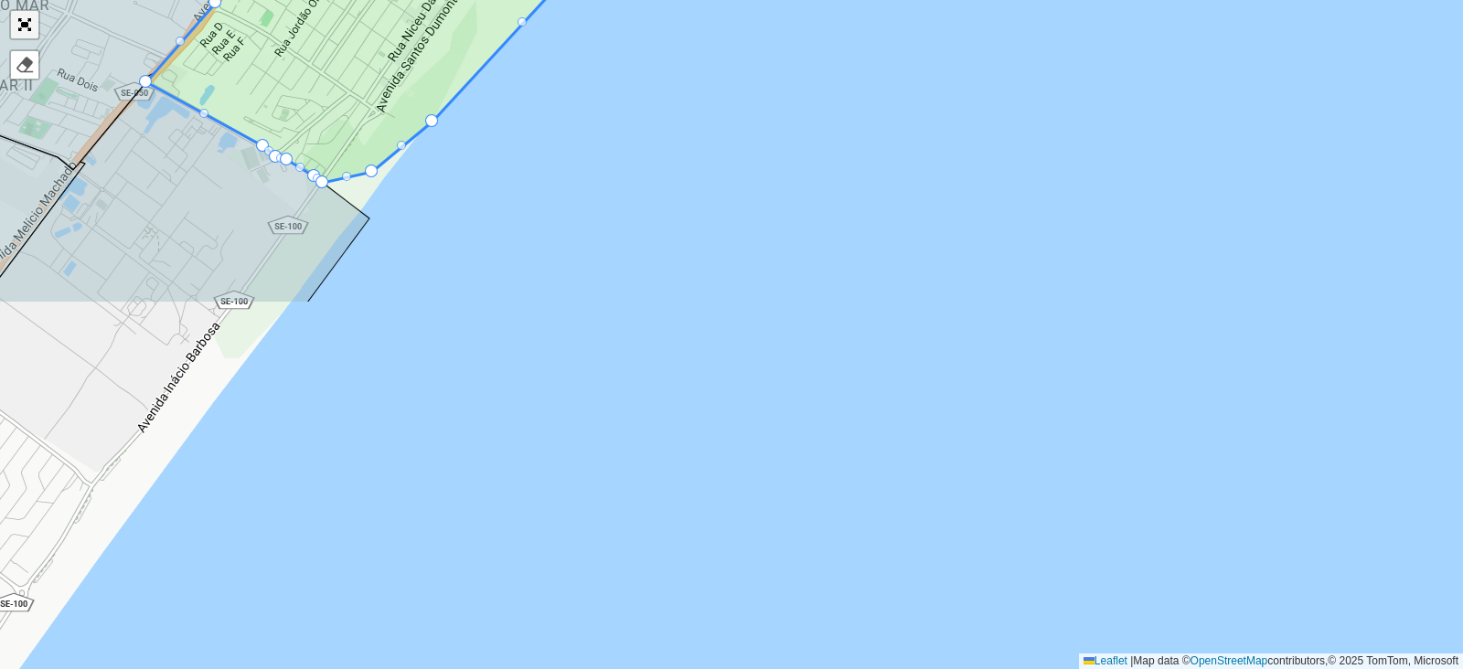
scroll to position [588, 0]
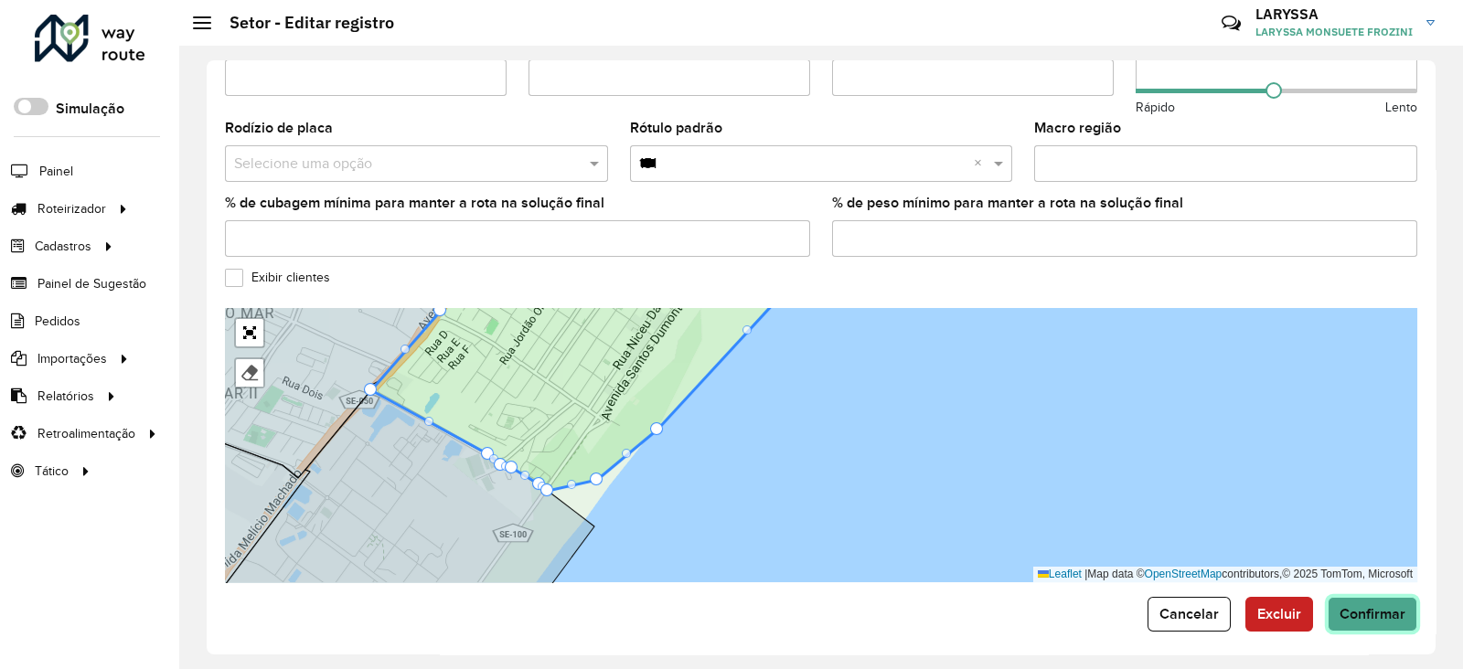
click at [1392, 606] on span "Confirmar" at bounding box center [1373, 614] width 66 height 16
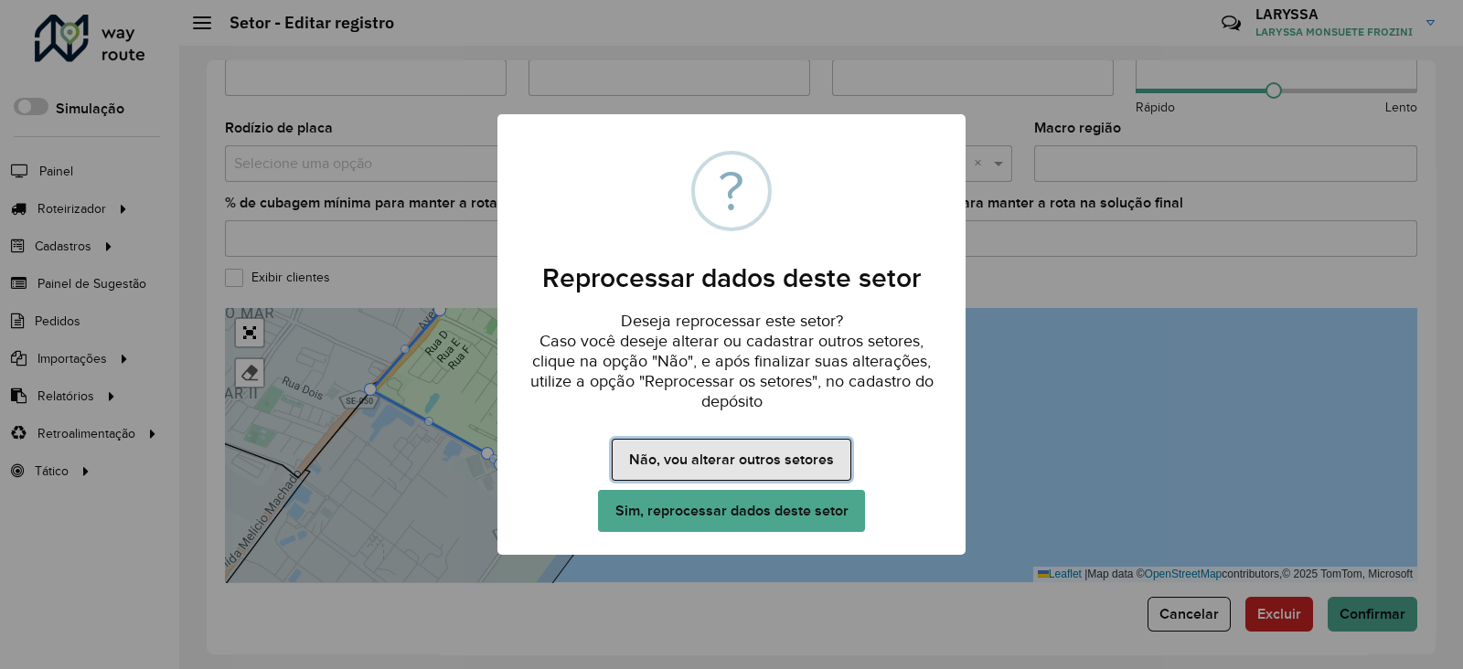
click at [750, 469] on button "Não, vou alterar outros setores" at bounding box center [731, 460] width 239 height 42
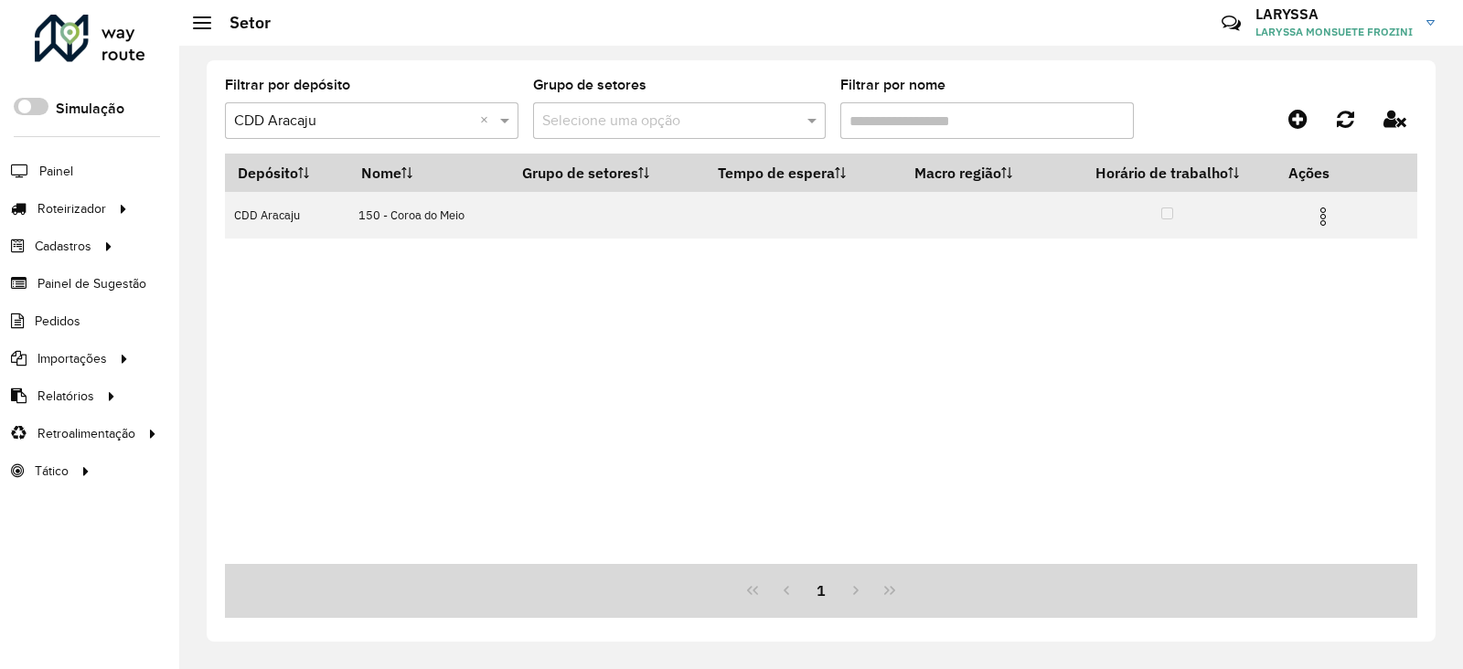
click at [909, 118] on input "Filtrar por nome" at bounding box center [987, 120] width 294 height 37
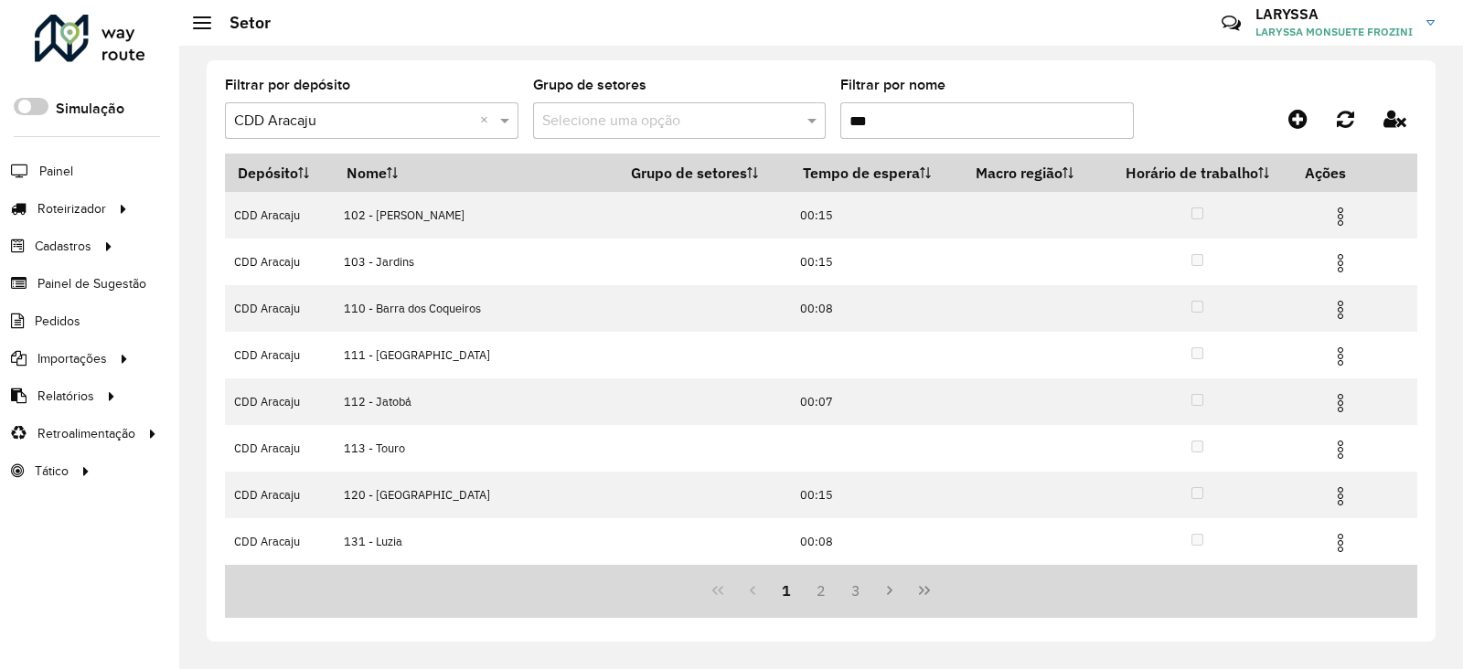
click at [948, 116] on input "***" at bounding box center [987, 120] width 294 height 37
type input "*"
click at [909, 121] on input "***" at bounding box center [987, 120] width 294 height 37
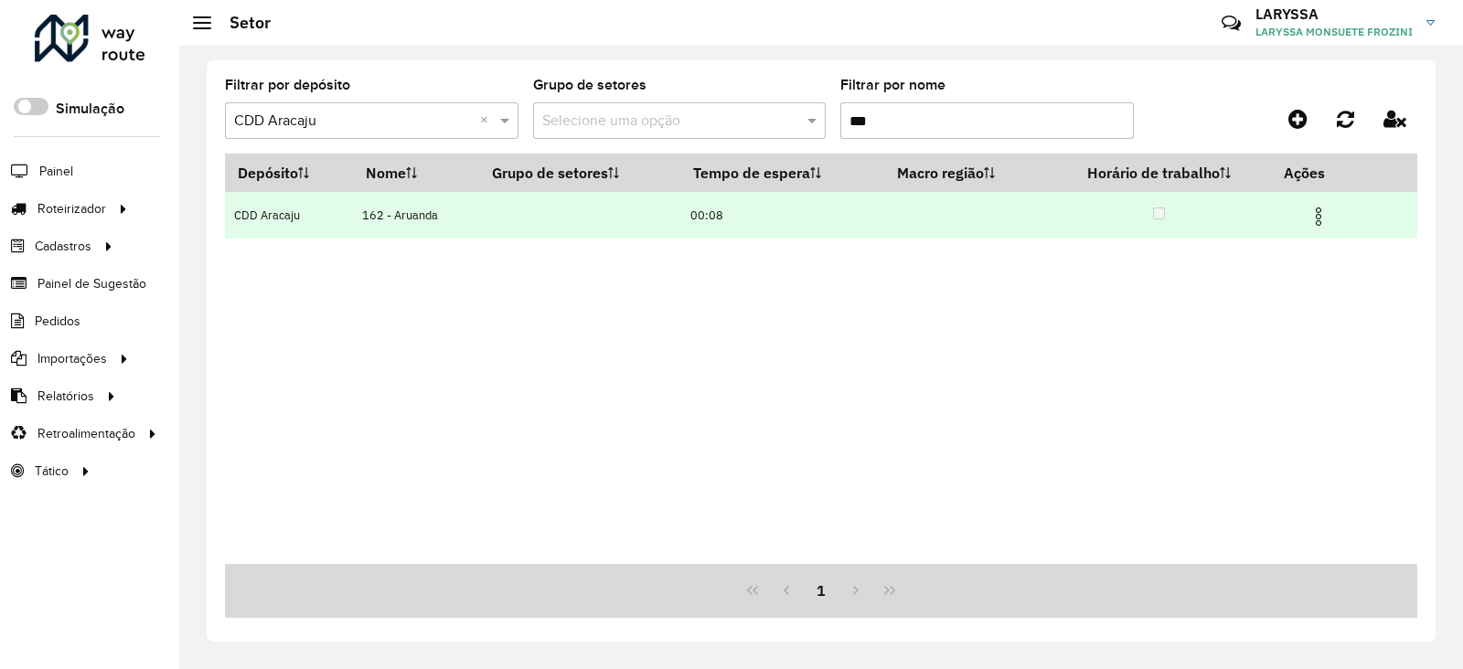
type input "***"
click at [1319, 218] on img at bounding box center [1319, 217] width 22 height 22
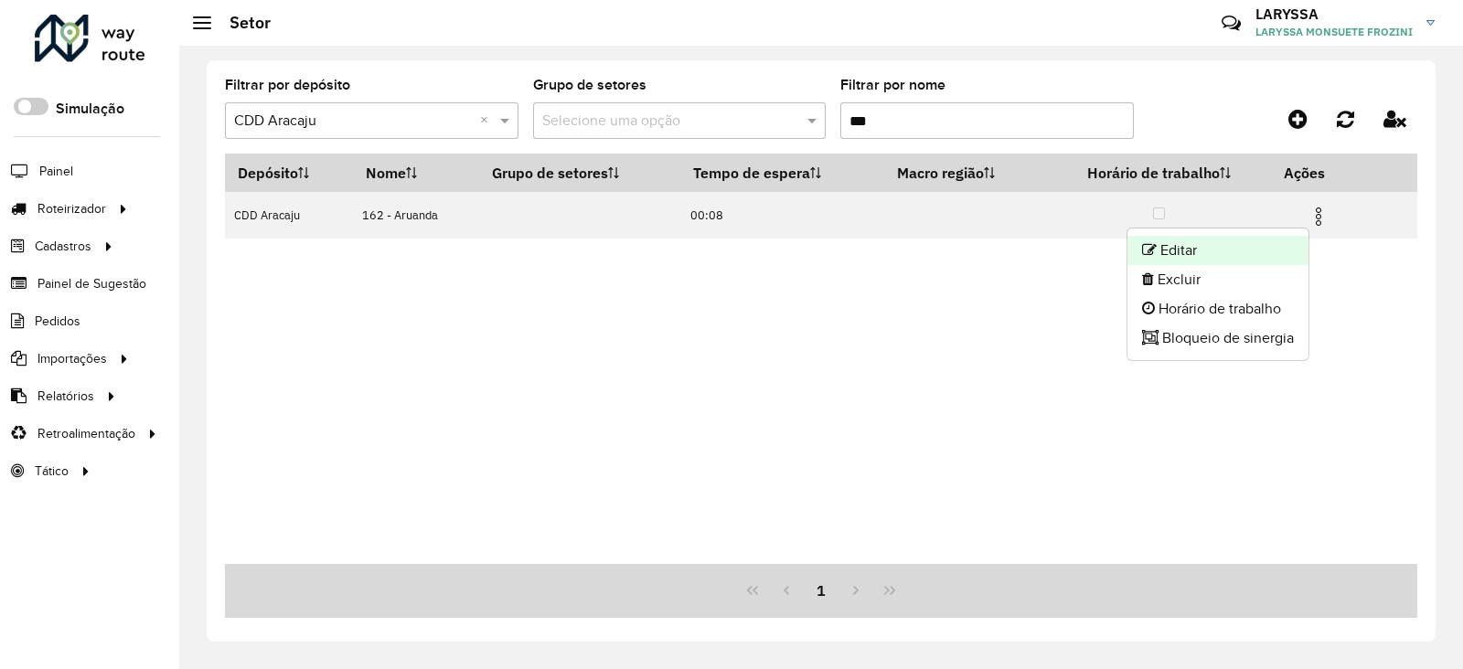
click at [1170, 252] on li "Editar" at bounding box center [1218, 250] width 181 height 29
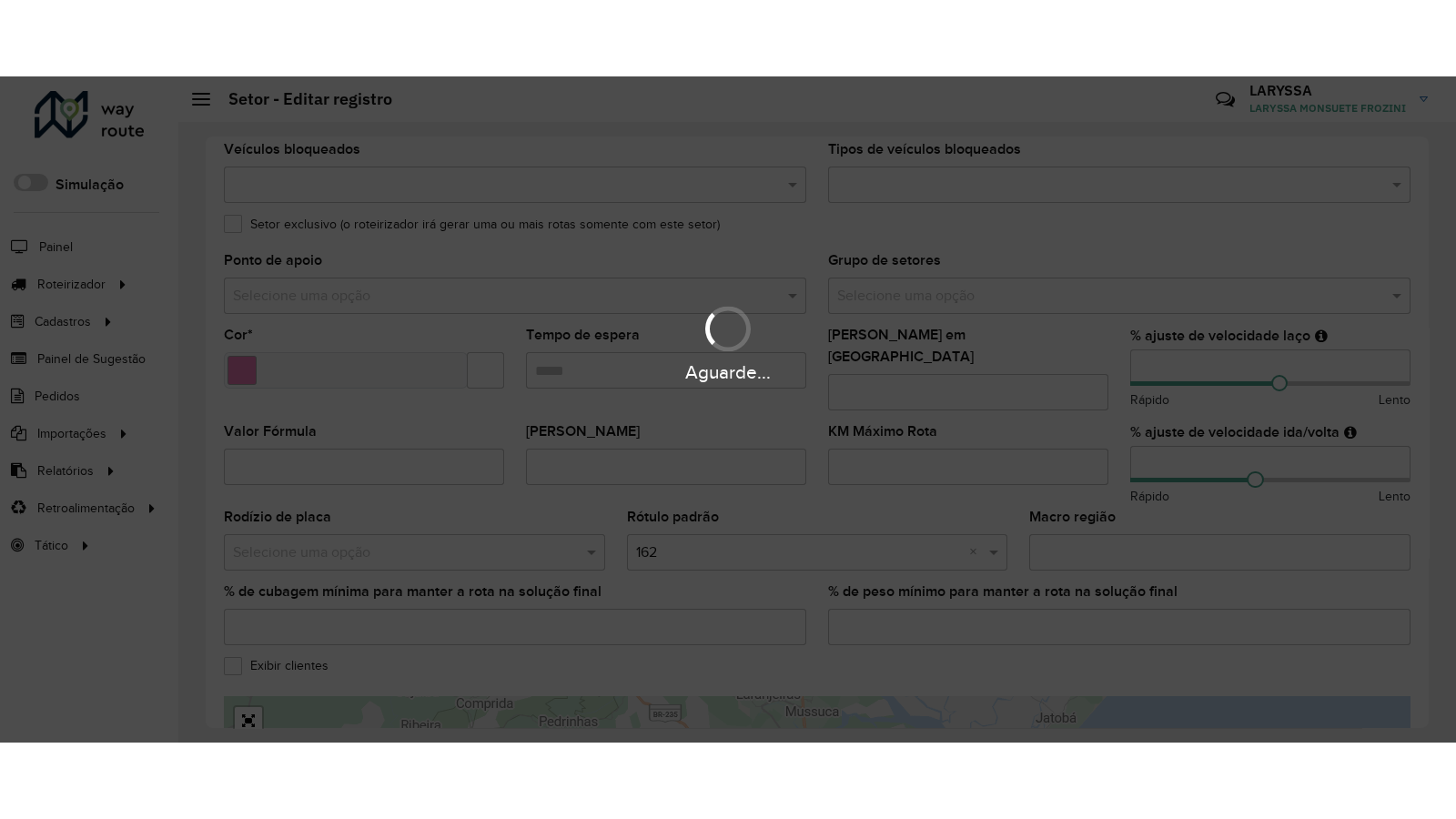
scroll to position [585, 0]
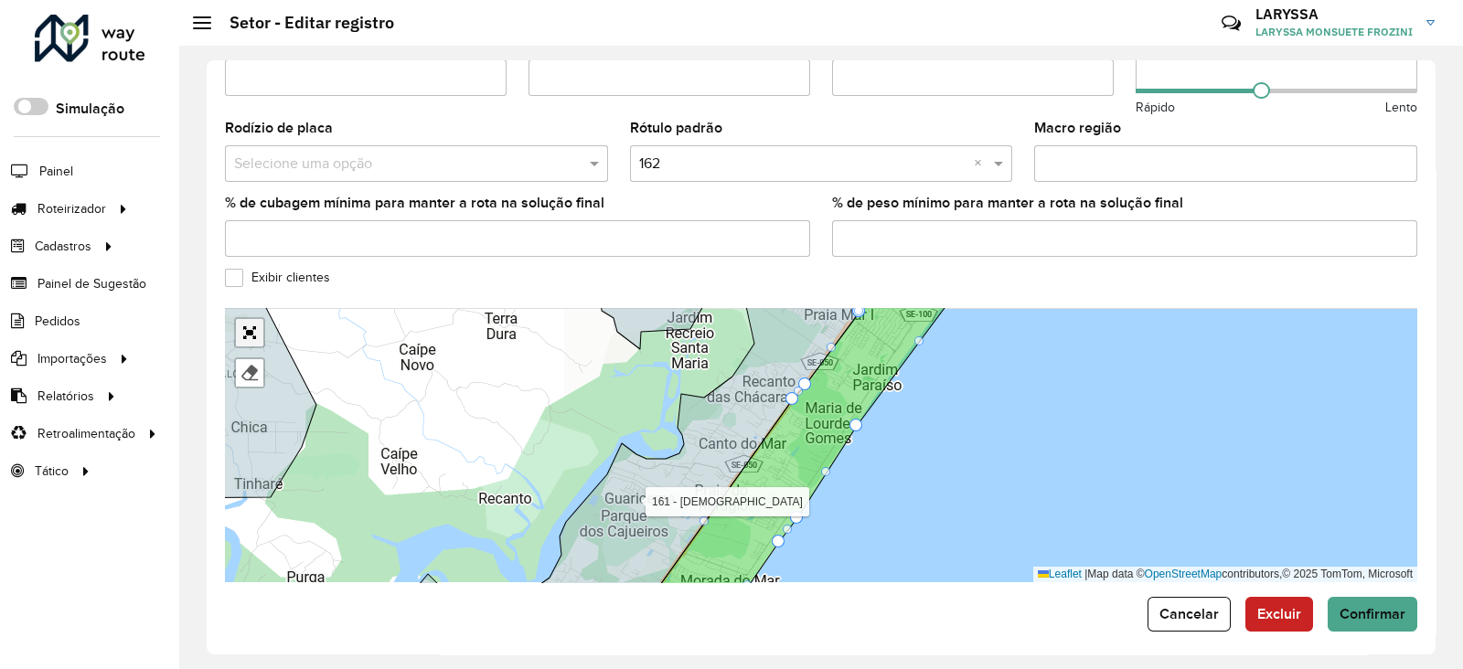
click at [257, 322] on link "Abrir mapa em tela cheia" at bounding box center [249, 332] width 27 height 27
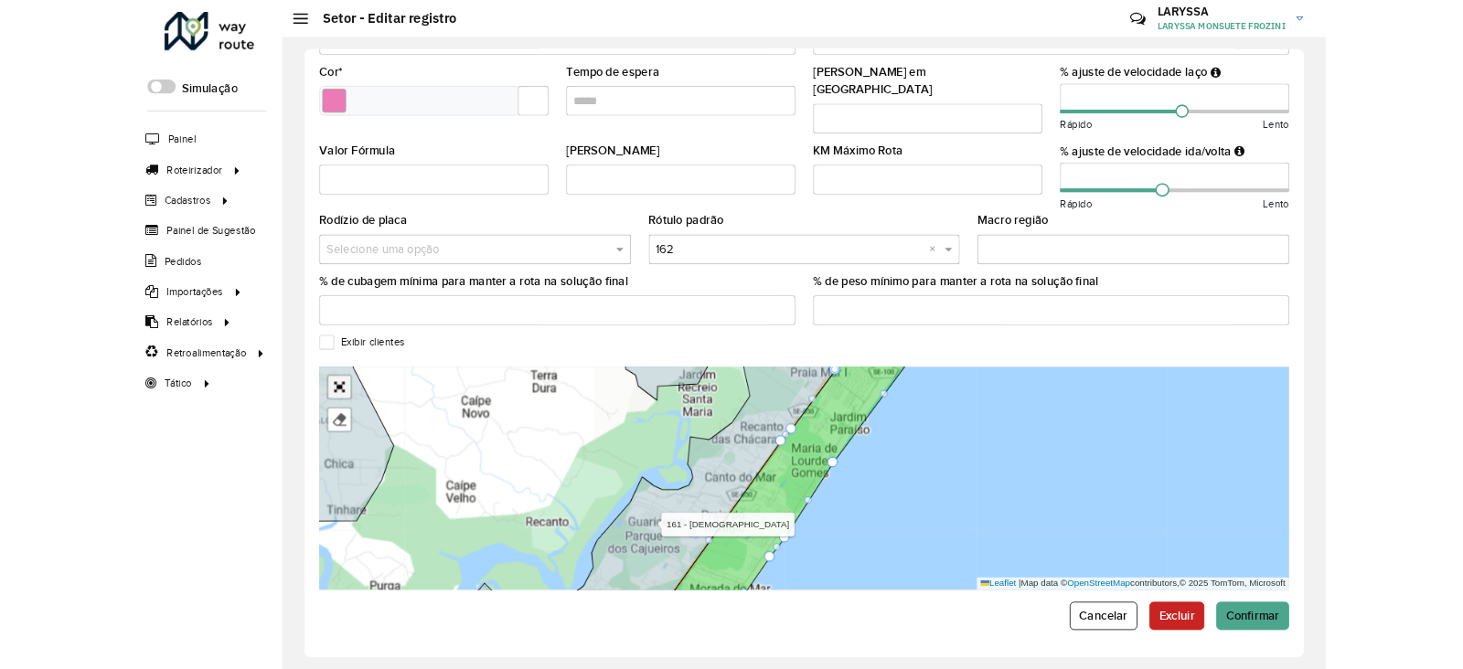
scroll to position [144, 0]
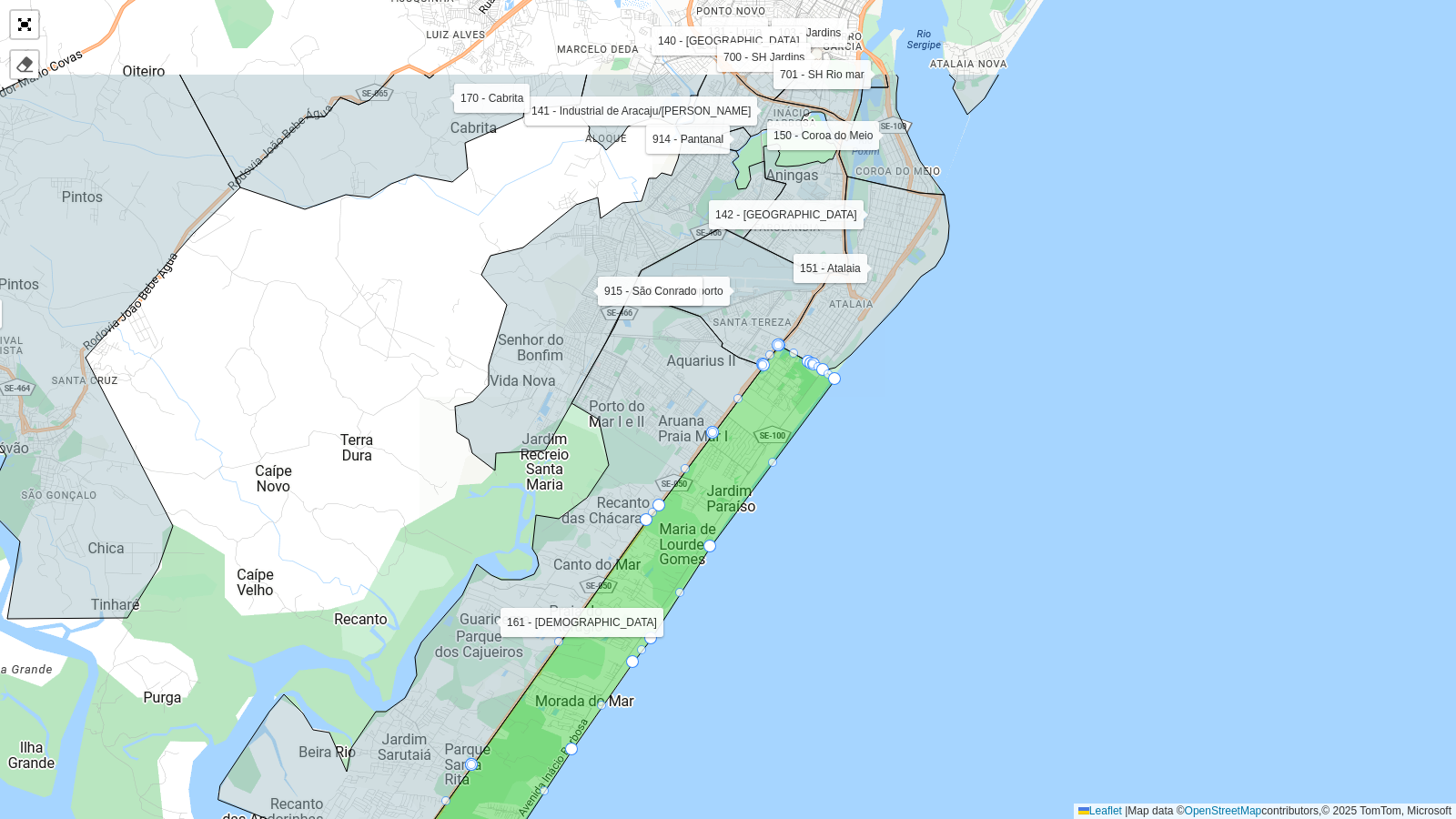
drag, startPoint x: 956, startPoint y: 297, endPoint x: 899, endPoint y: 453, distance: 166.1
click at [899, 453] on div "102 - Salgado Filho 103 - Jardins 110 - Barra dos Coqueiros 111 - Capoã 112 - J…" at bounding box center [728, 409] width 1456 height 819
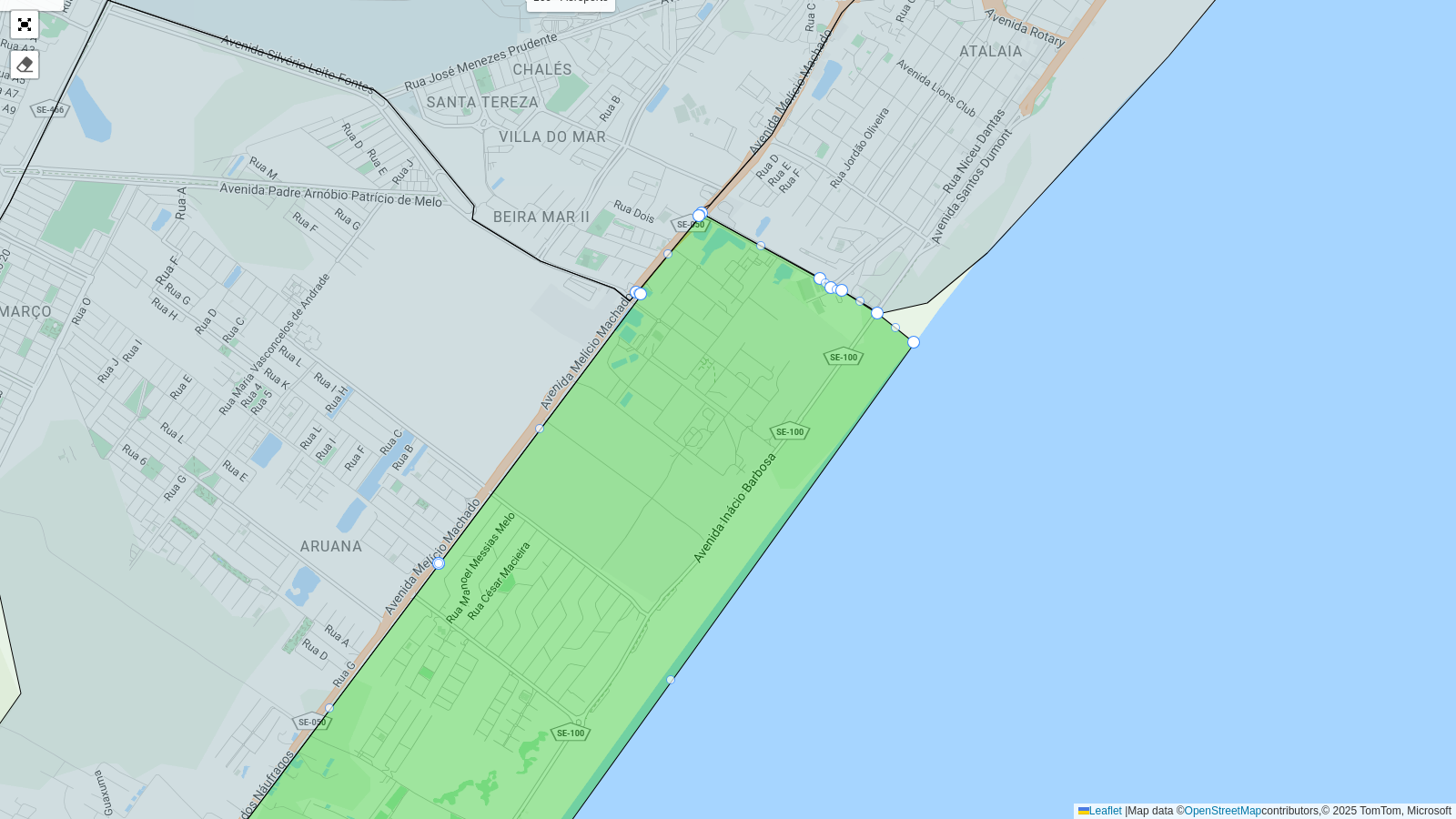
drag, startPoint x: 924, startPoint y: 346, endPoint x: 915, endPoint y: 340, distance: 10.8
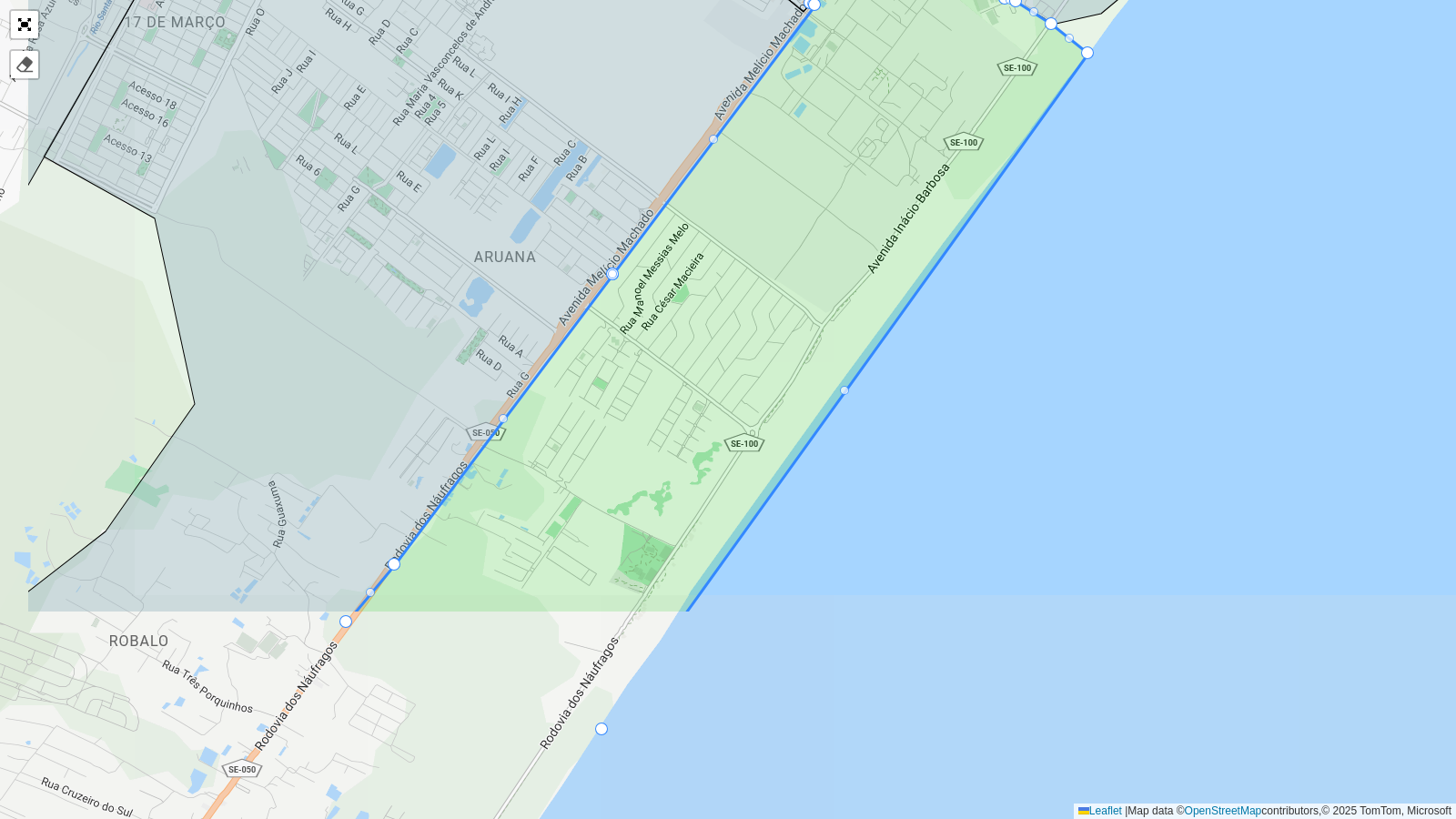
drag, startPoint x: 874, startPoint y: 650, endPoint x: 994, endPoint y: 398, distance: 279.1
click at [1050, 356] on div "102 - Salgado Filho 103 - Jardins 110 - Barra dos Coqueiros 111 - Capoã 112 - J…" at bounding box center [728, 409] width 1456 height 819
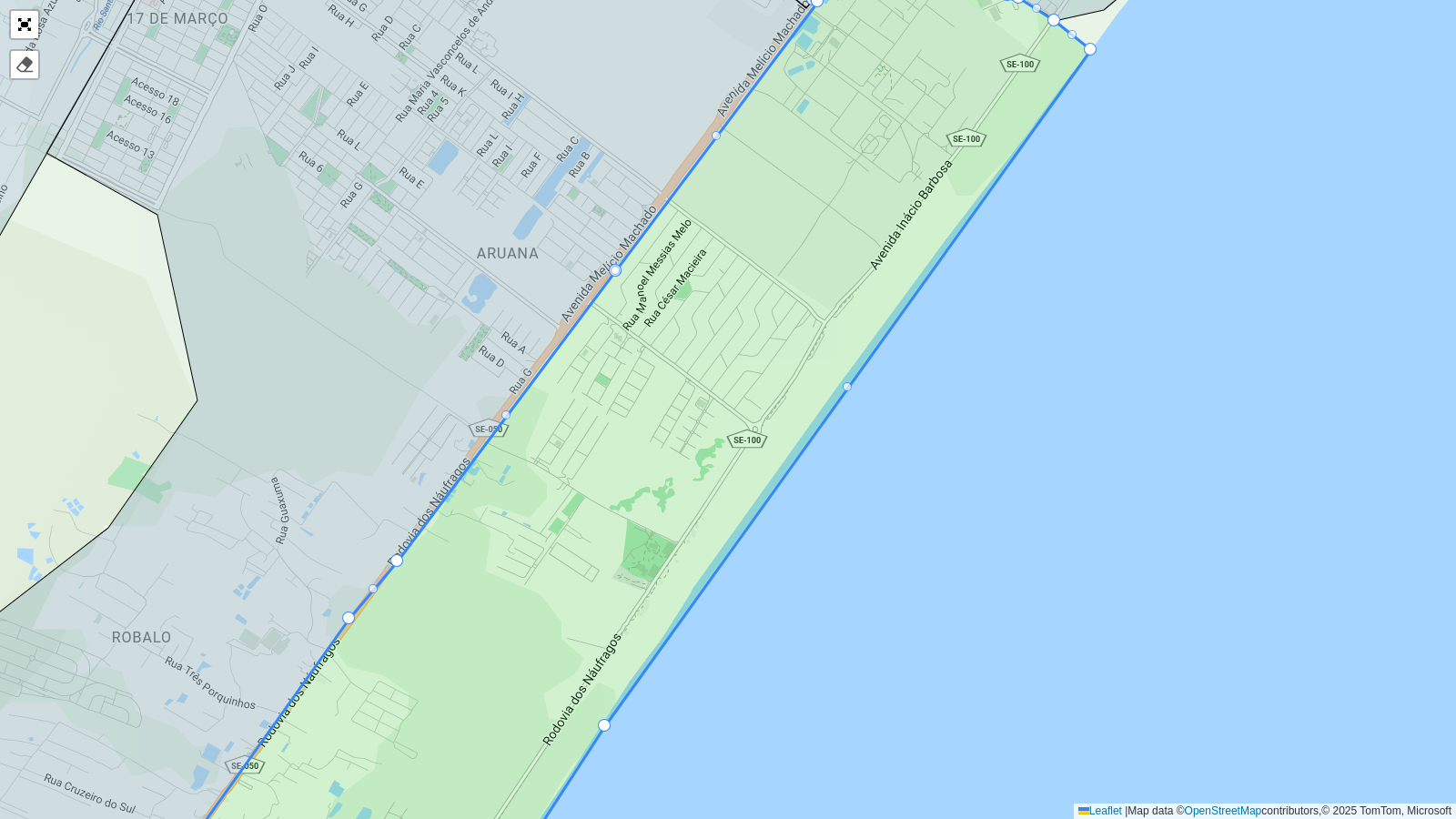
drag, startPoint x: 835, startPoint y: 590, endPoint x: 913, endPoint y: 496, distance: 122.1
click at [913, 496] on div "102 - Salgado Filho 103 - Jardins 110 - Barra dos Coqueiros 111 - Capoã 112 - J…" at bounding box center [728, 409] width 1456 height 819
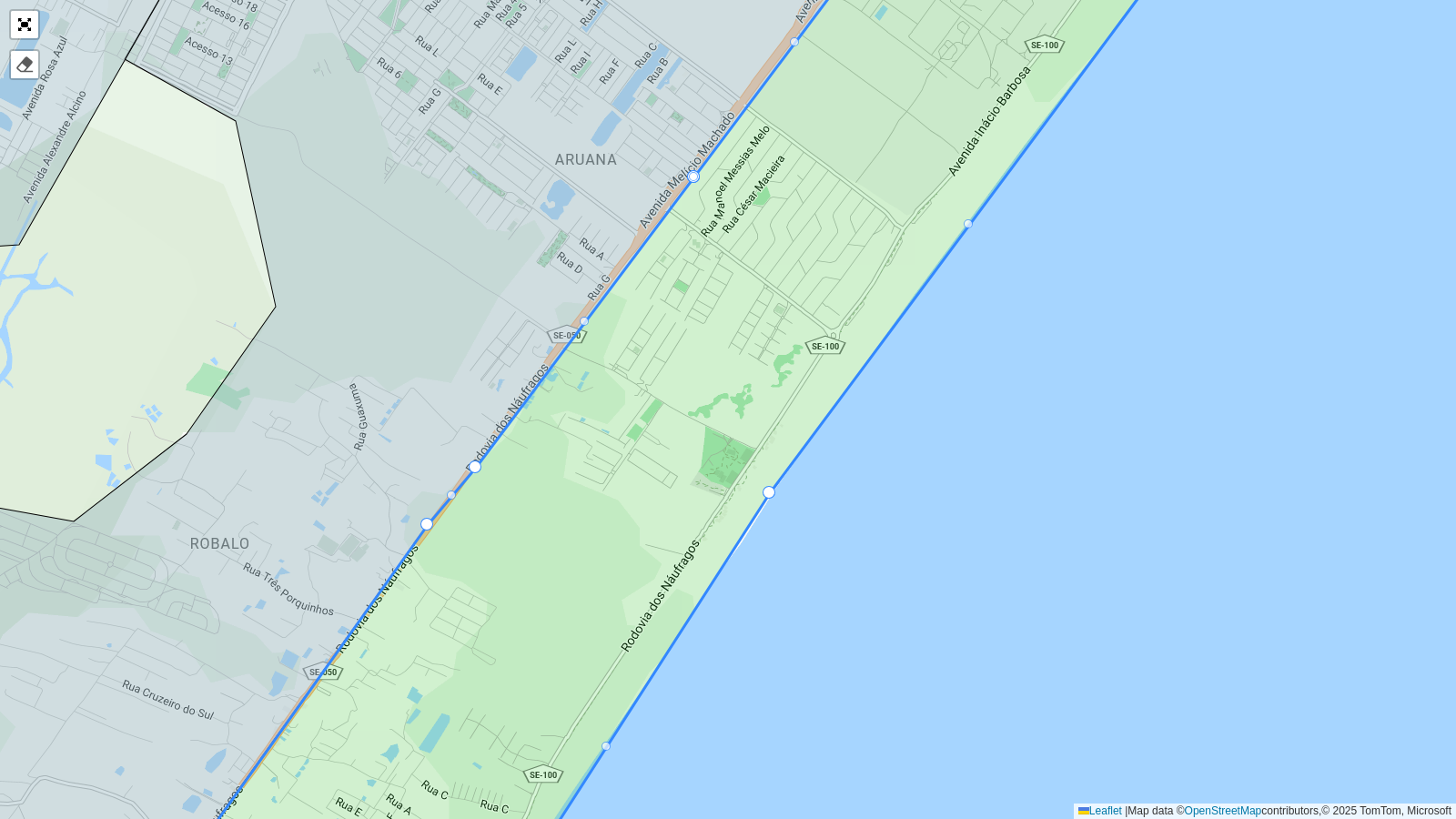
drag, startPoint x: 683, startPoint y: 625, endPoint x: 769, endPoint y: 489, distance: 160.9
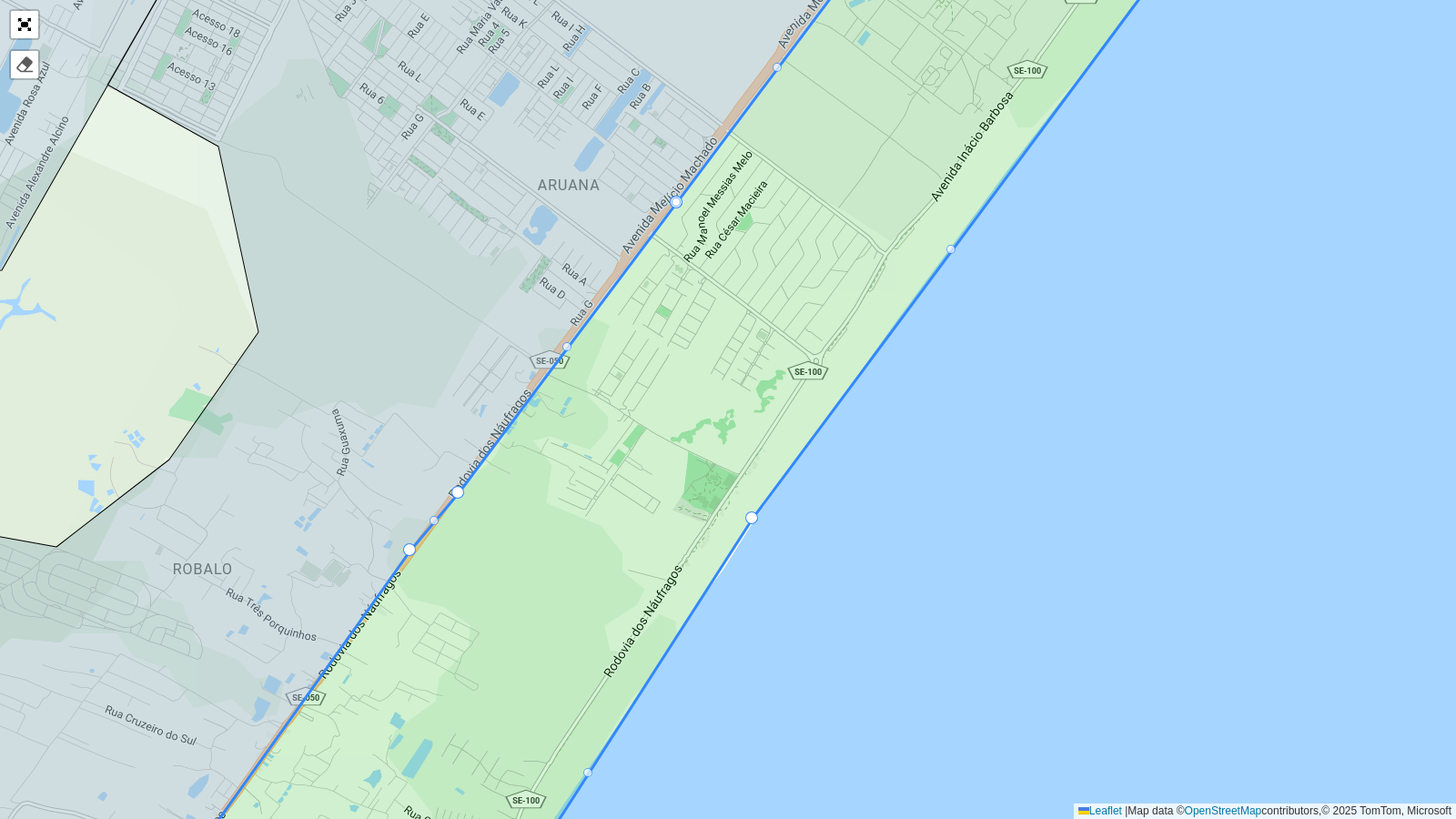
drag, startPoint x: 1049, startPoint y: 358, endPoint x: 858, endPoint y: 732, distance: 419.9
click at [858, 666] on div "102 - Salgado Filho 103 - Jardins 110 - Barra dos Coqueiros 111 - Capoã 112 - J…" at bounding box center [728, 409] width 1456 height 819
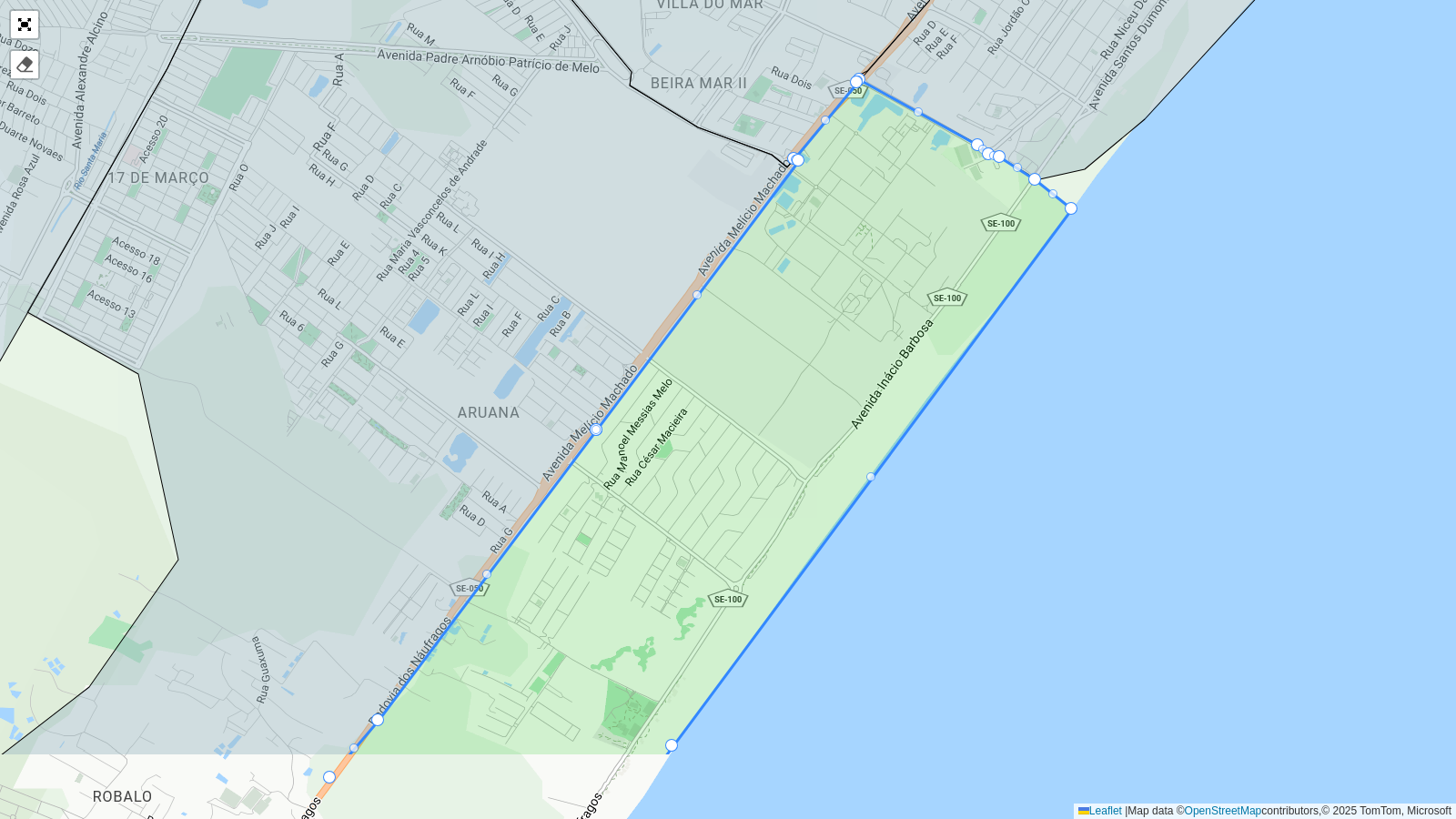
drag, startPoint x: 1046, startPoint y: 481, endPoint x: 1260, endPoint y: 202, distance: 351.6
click at [1258, 202] on div "102 - Salgado Filho 103 - Jardins 110 - Barra dos Coqueiros 111 - Capoã 112 - J…" at bounding box center [728, 409] width 1456 height 819
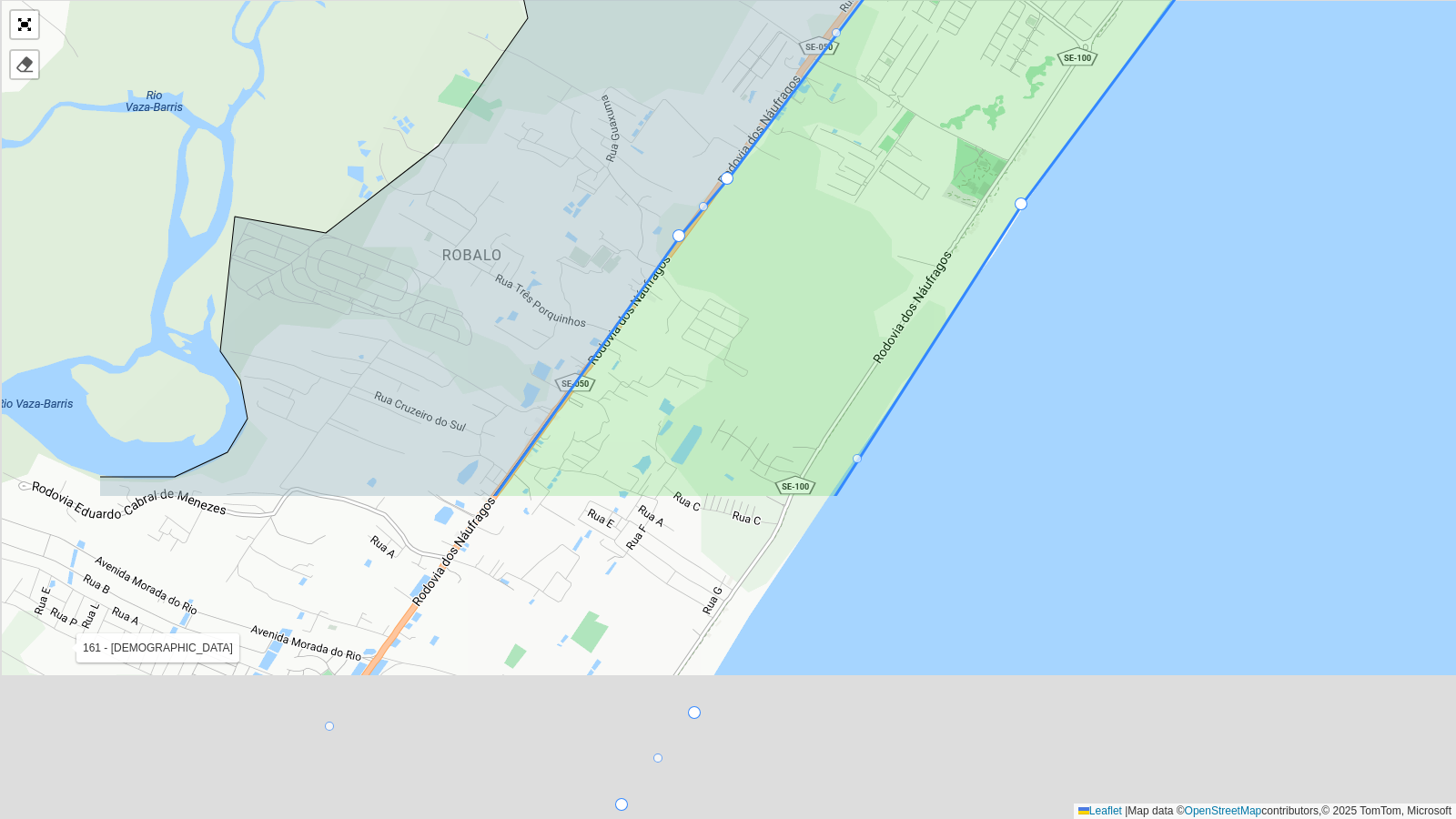
drag, startPoint x: 660, startPoint y: 724, endPoint x: 874, endPoint y: 377, distance: 407.7
click at [874, 377] on icon at bounding box center [957, 18] width 929 height 960
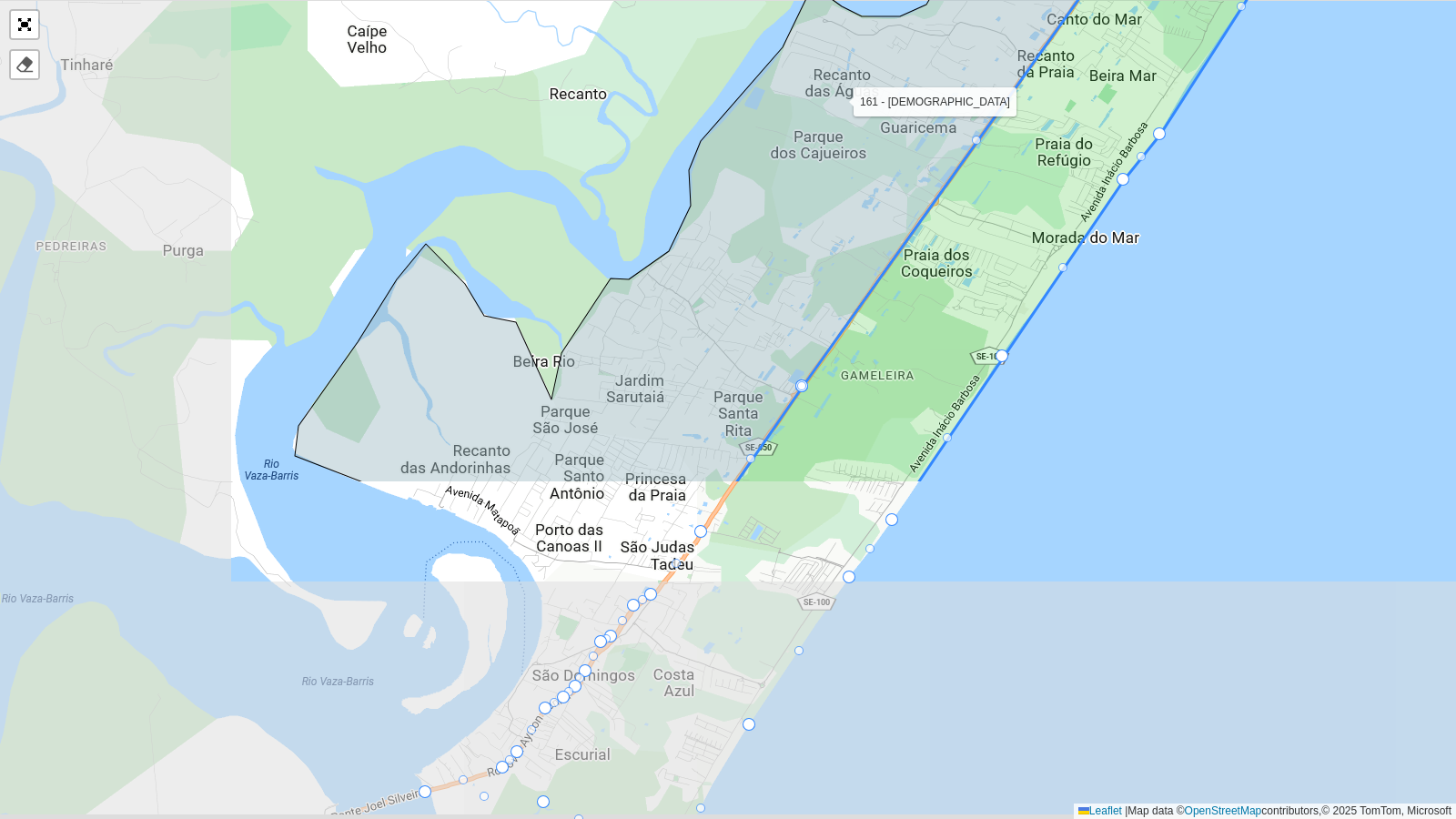
drag, startPoint x: 841, startPoint y: 584, endPoint x: 1247, endPoint y: 164, distance: 584.2
click at [1247, 164] on div "102 - Salgado Filho 103 - Jardins 110 - Barra dos Coqueiros 111 - Capoã 112 - J…" at bounding box center [728, 409] width 1456 height 819
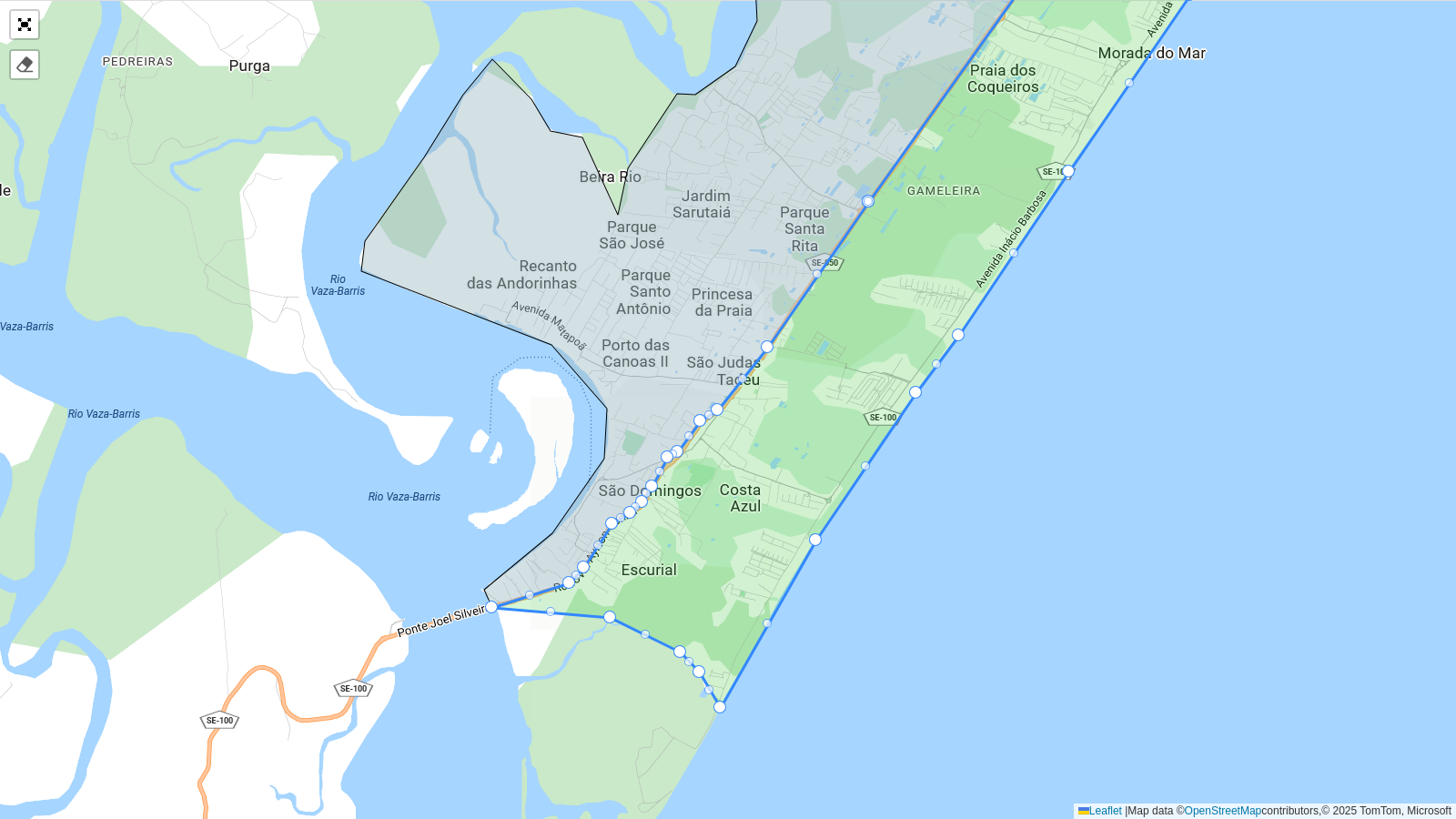
drag, startPoint x: 678, startPoint y: 322, endPoint x: 645, endPoint y: 418, distance: 101.5
click at [645, 418] on icon at bounding box center [782, 170] width 842 height 875
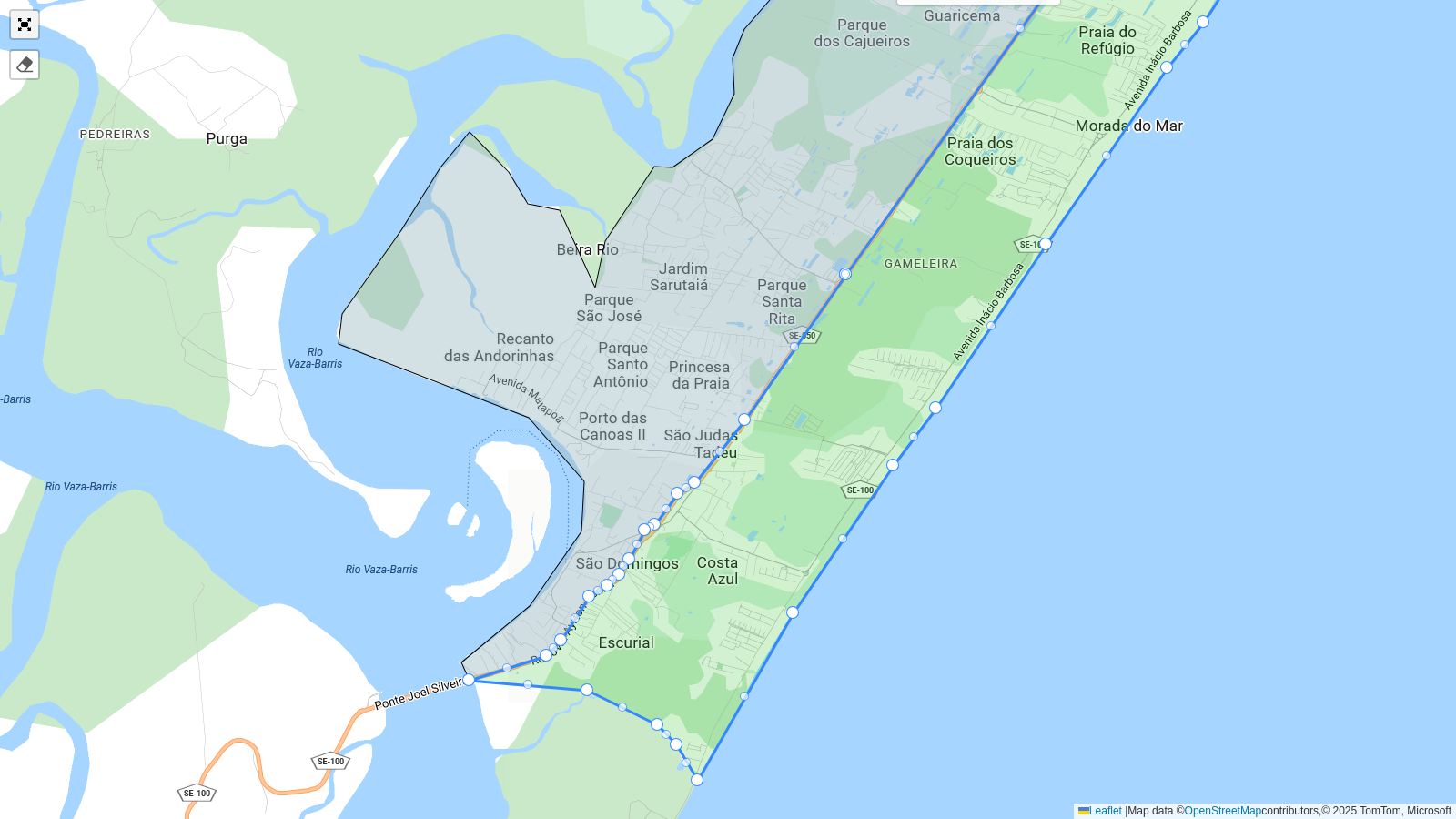
click at [28, 24] on link "Abrir mapa em tela cheia" at bounding box center [24, 24] width 27 height 27
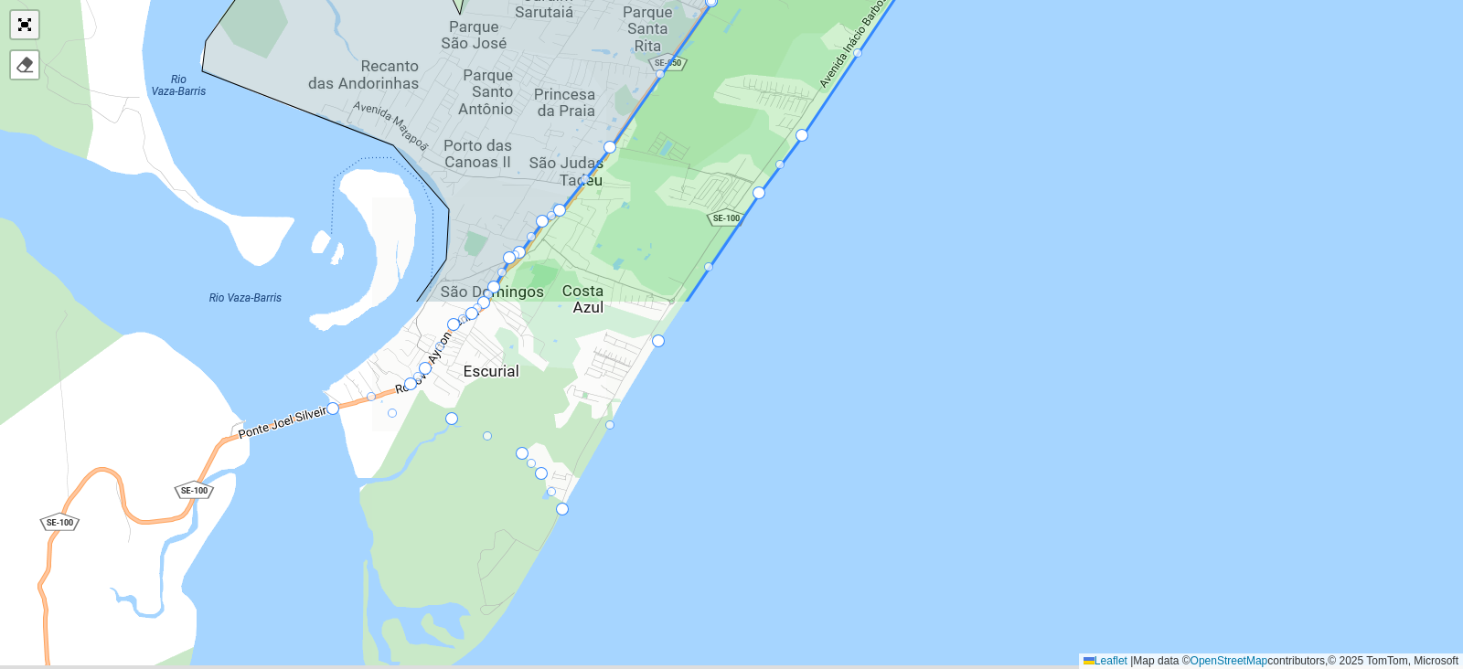
scroll to position [588, 0]
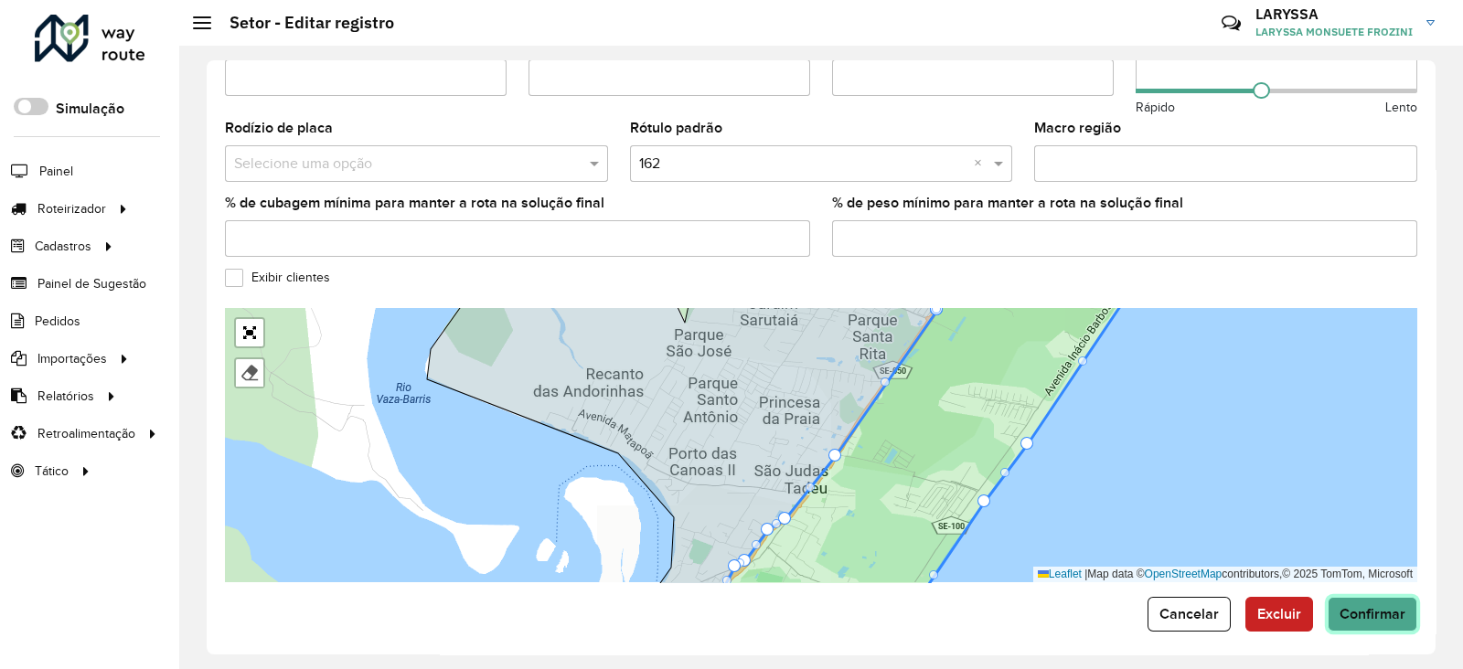
click at [1399, 612] on button "Confirmar" at bounding box center [1373, 614] width 90 height 35
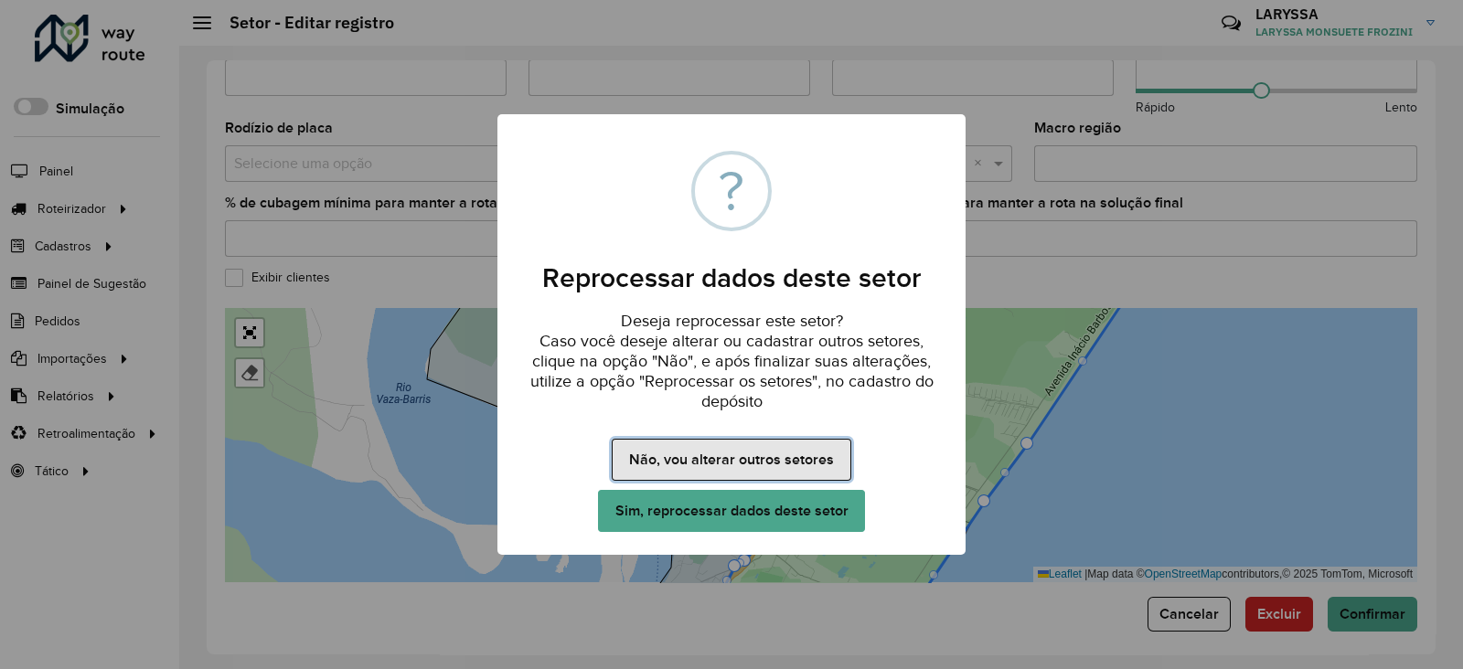
click at [739, 454] on button "Não, vou alterar outros setores" at bounding box center [731, 460] width 239 height 42
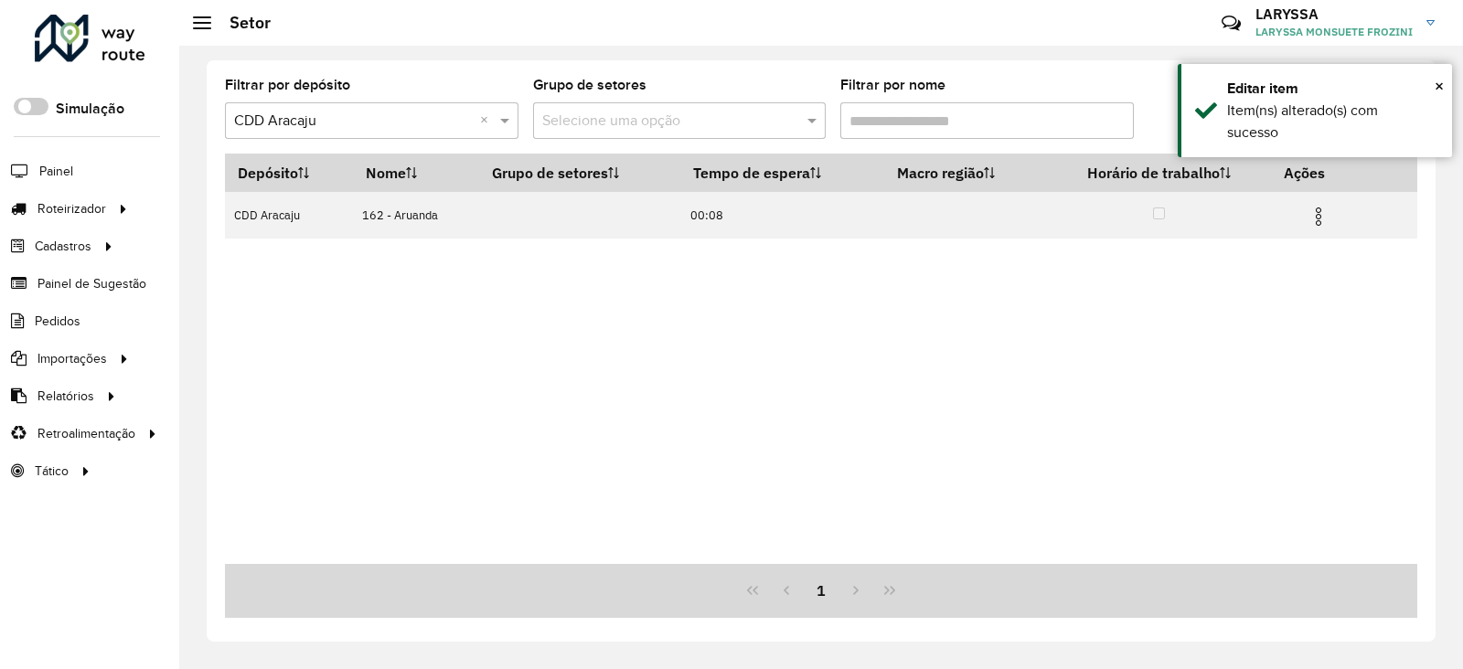
click at [1005, 130] on input "Filtrar por nome" at bounding box center [987, 120] width 294 height 37
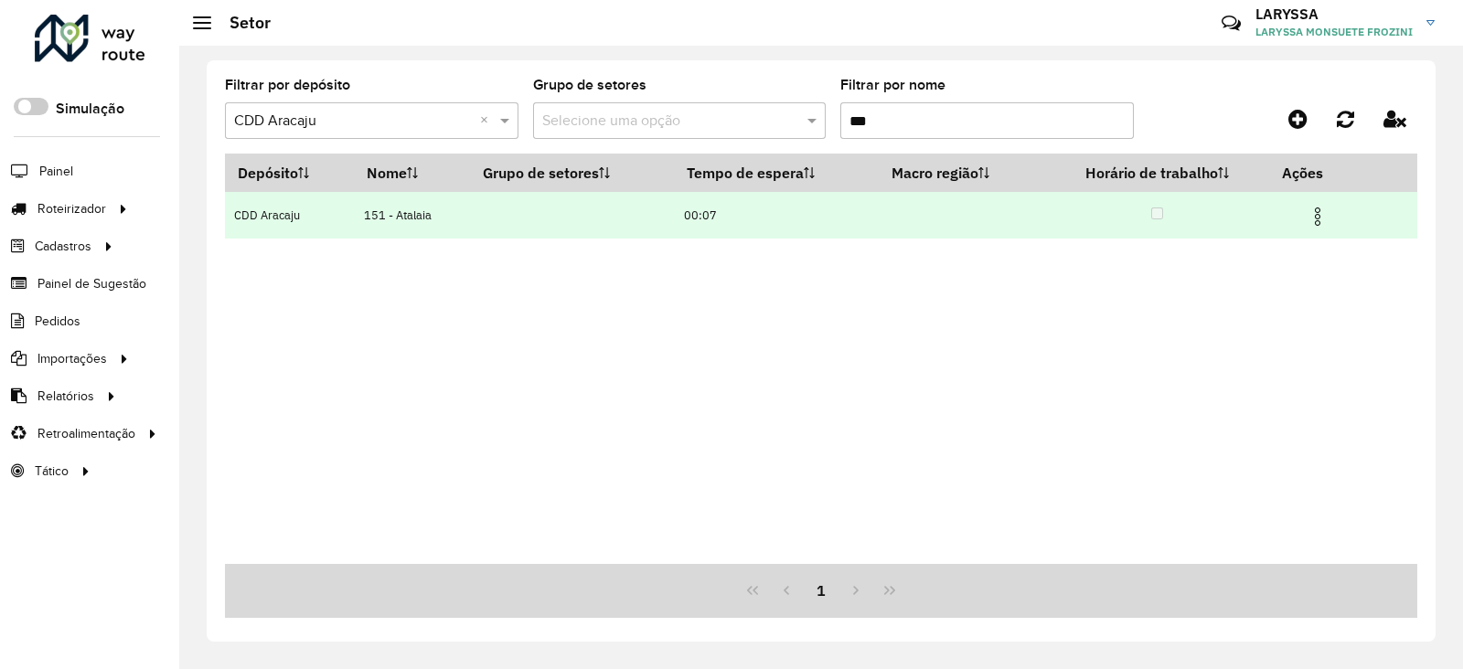
type input "***"
click at [1322, 219] on img at bounding box center [1318, 217] width 22 height 22
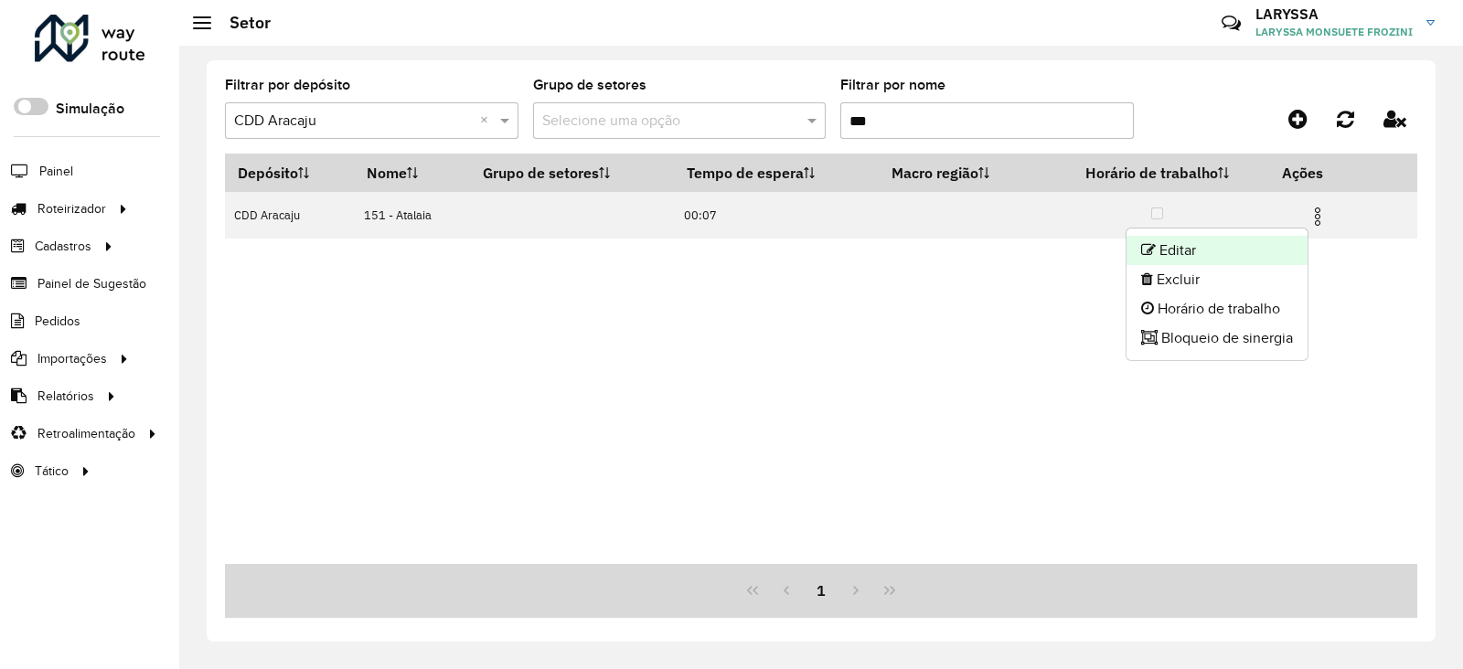
click at [1246, 258] on li "Editar" at bounding box center [1217, 250] width 181 height 29
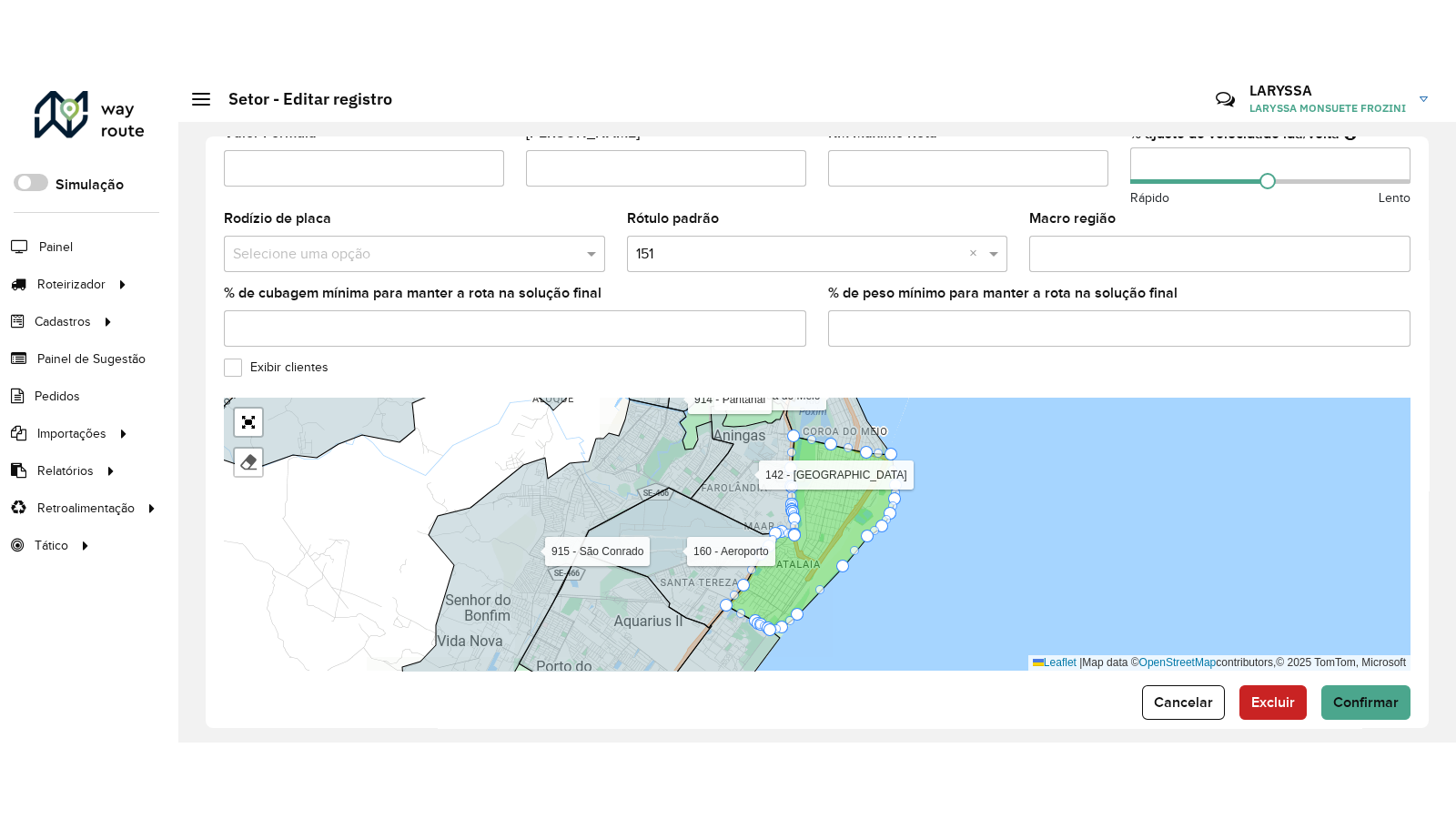
scroll to position [585, 0]
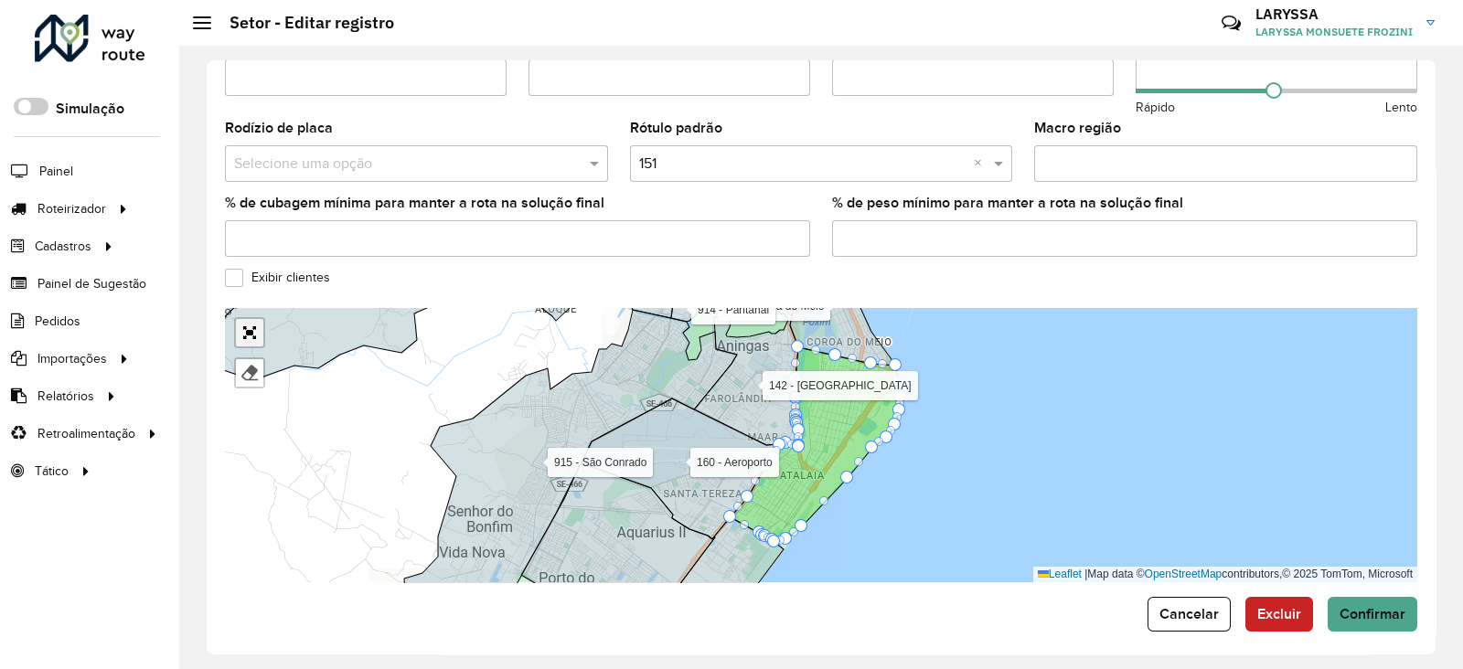
click at [247, 319] on link "Abrir mapa em tela cheia" at bounding box center [249, 332] width 27 height 27
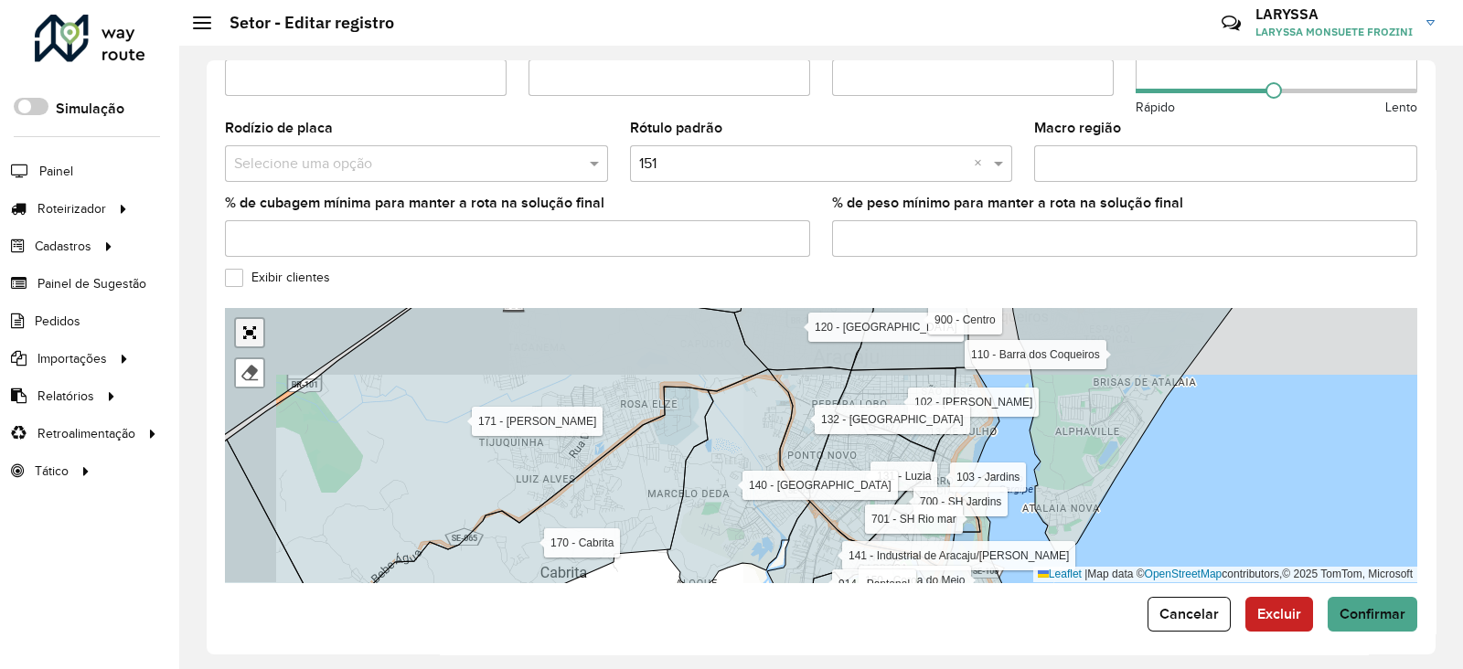
scroll to position [144, 0]
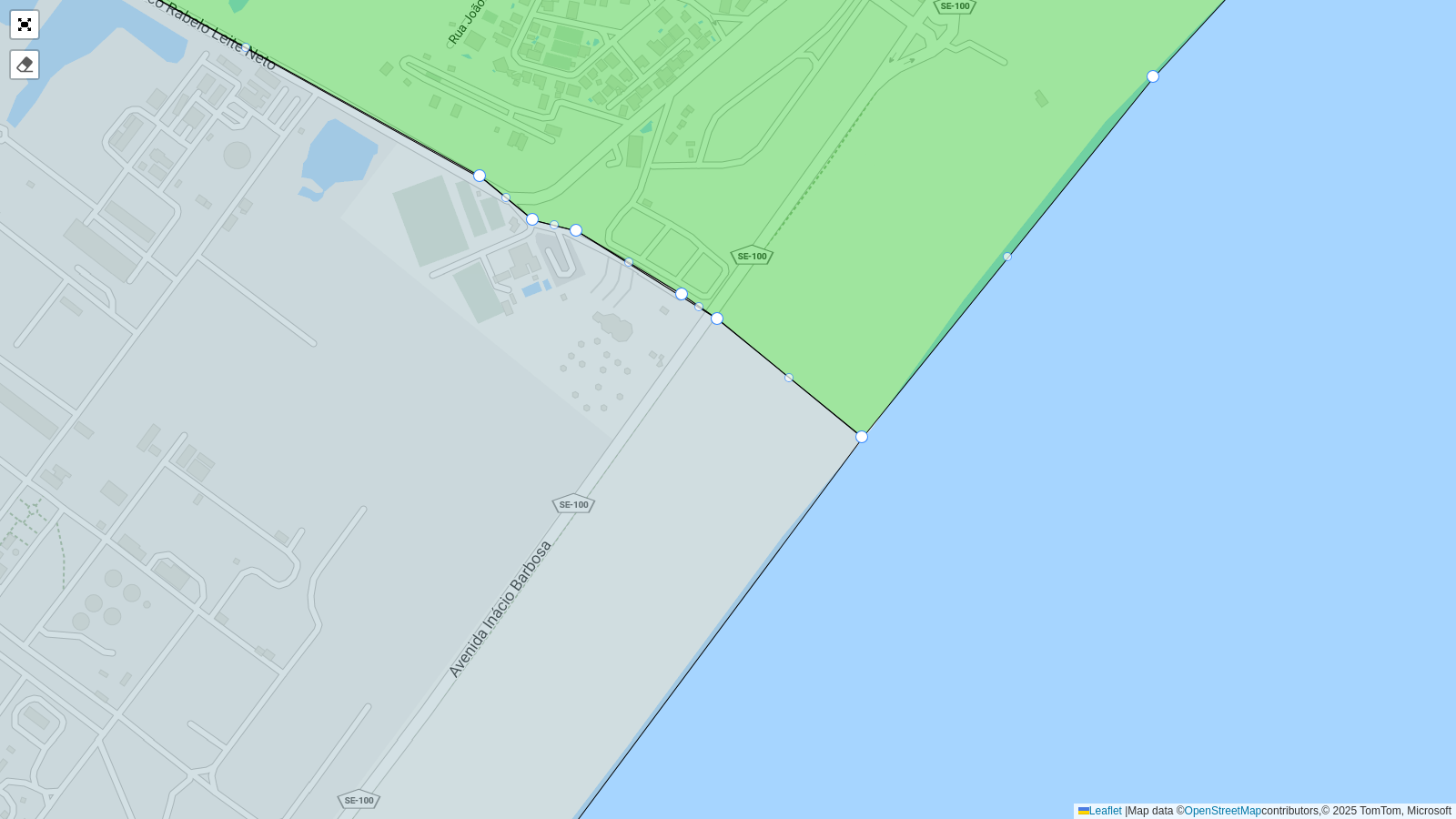
drag, startPoint x: 911, startPoint y: 278, endPoint x: 871, endPoint y: 442, distance: 168.8
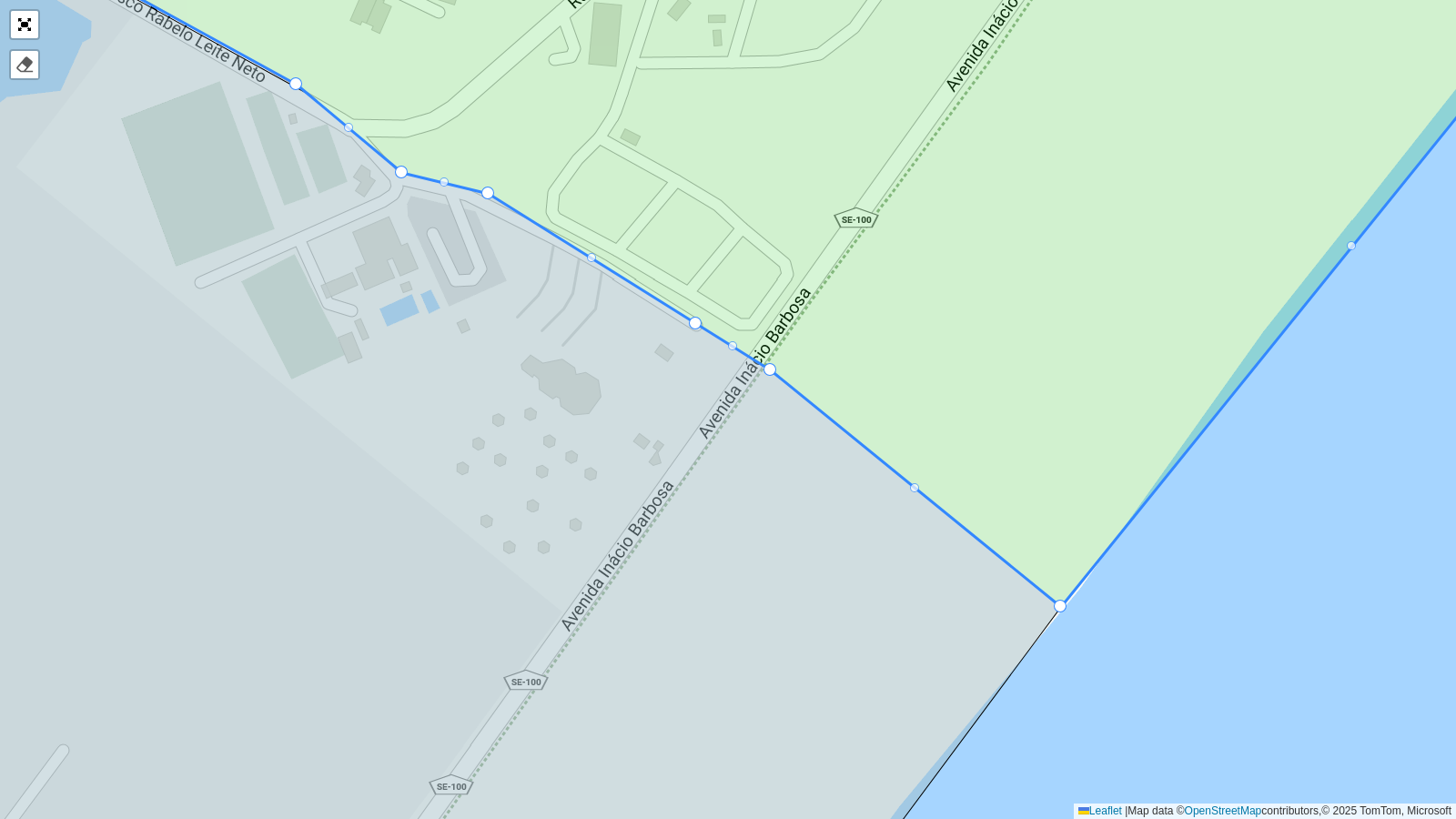
drag, startPoint x: 698, startPoint y: 322, endPoint x: 687, endPoint y: 335, distance: 17.0
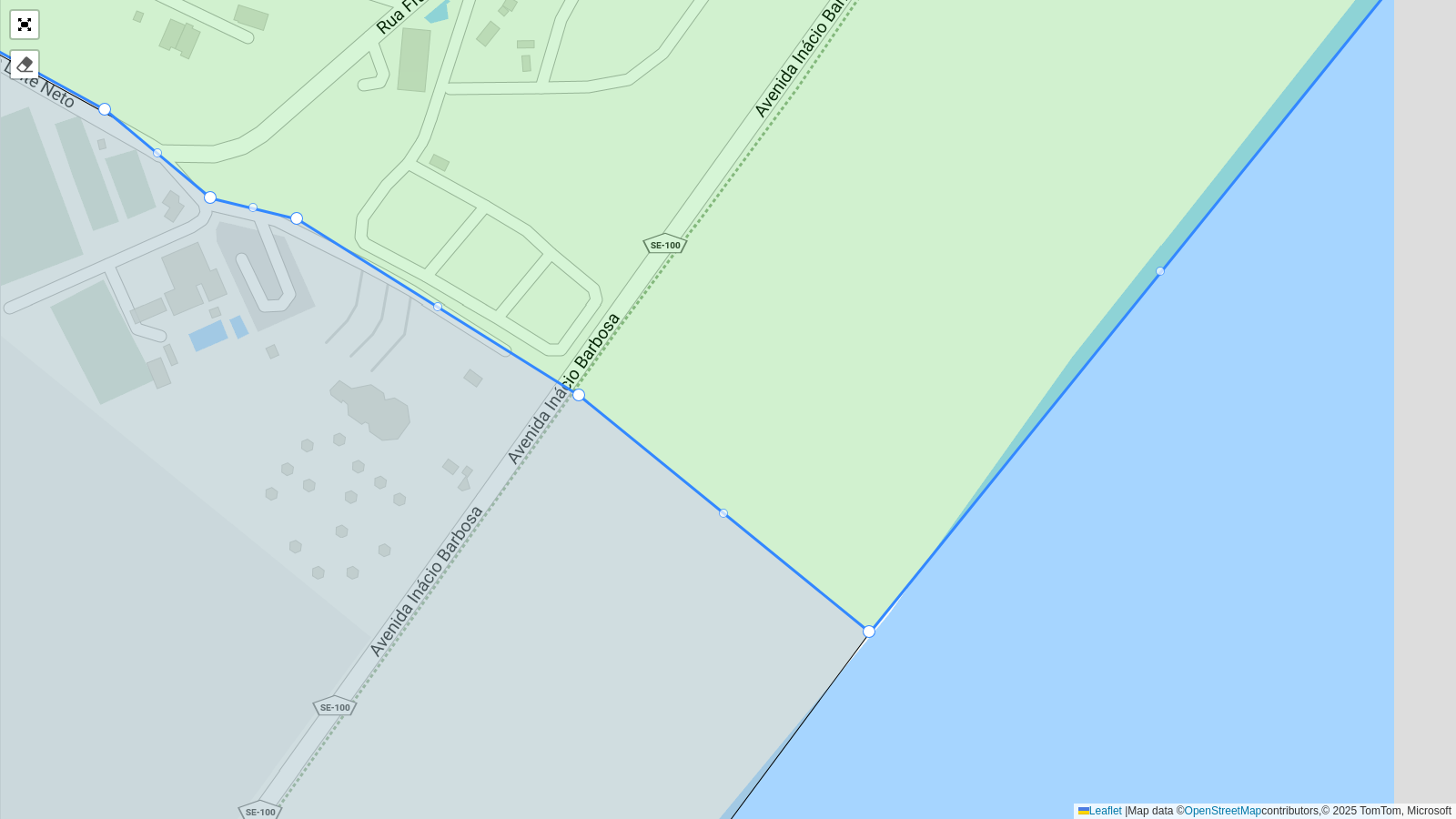
drag, startPoint x: 442, startPoint y: 352, endPoint x: 39, endPoint y: 282, distance: 409.0
click at [39, 282] on icon at bounding box center [267, 435] width 1208 height 985
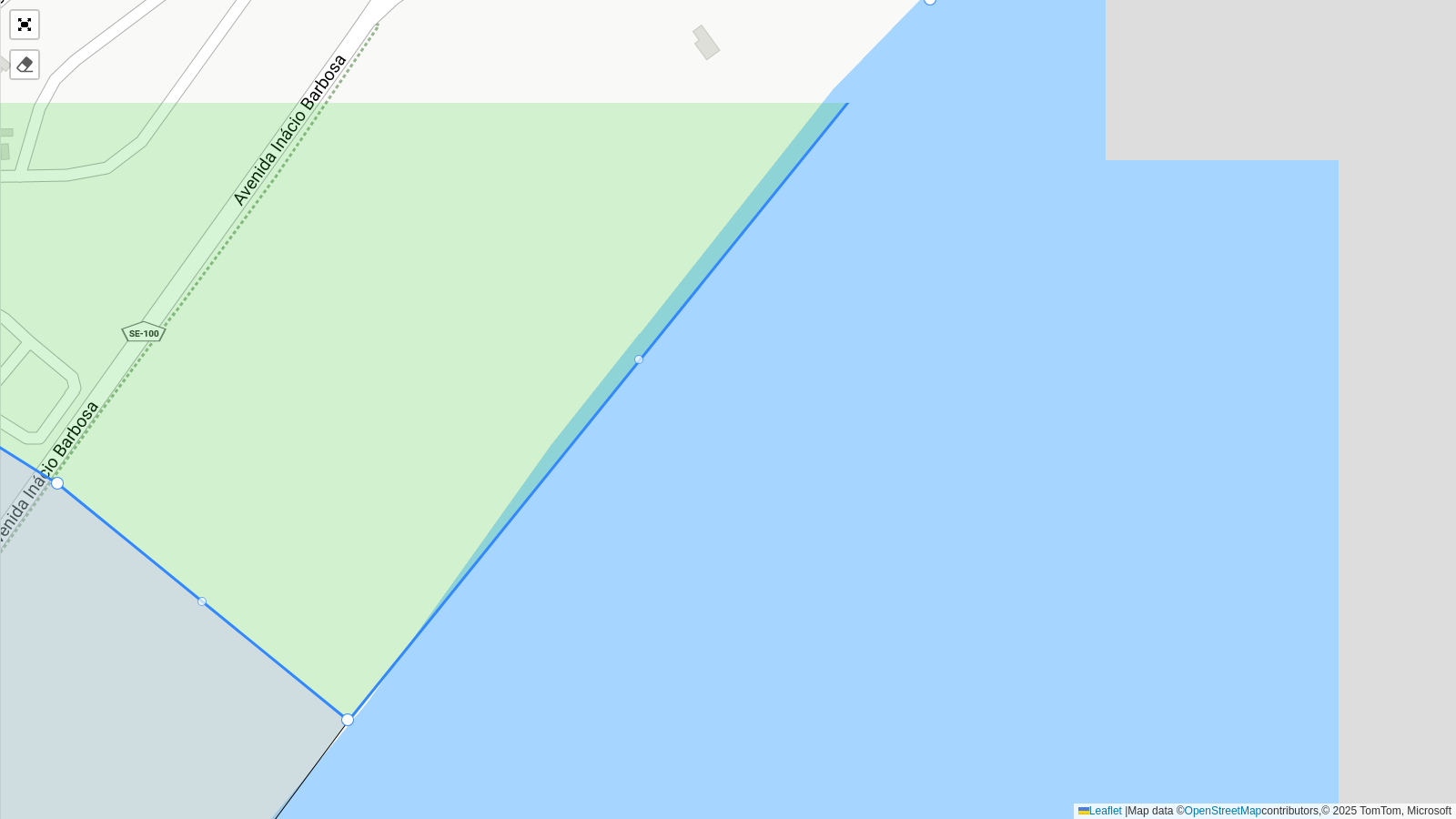
drag, startPoint x: 661, startPoint y: 364, endPoint x: 587, endPoint y: 412, distance: 88.2
click at [587, 412] on icon at bounding box center [195, 411] width 1309 height 621
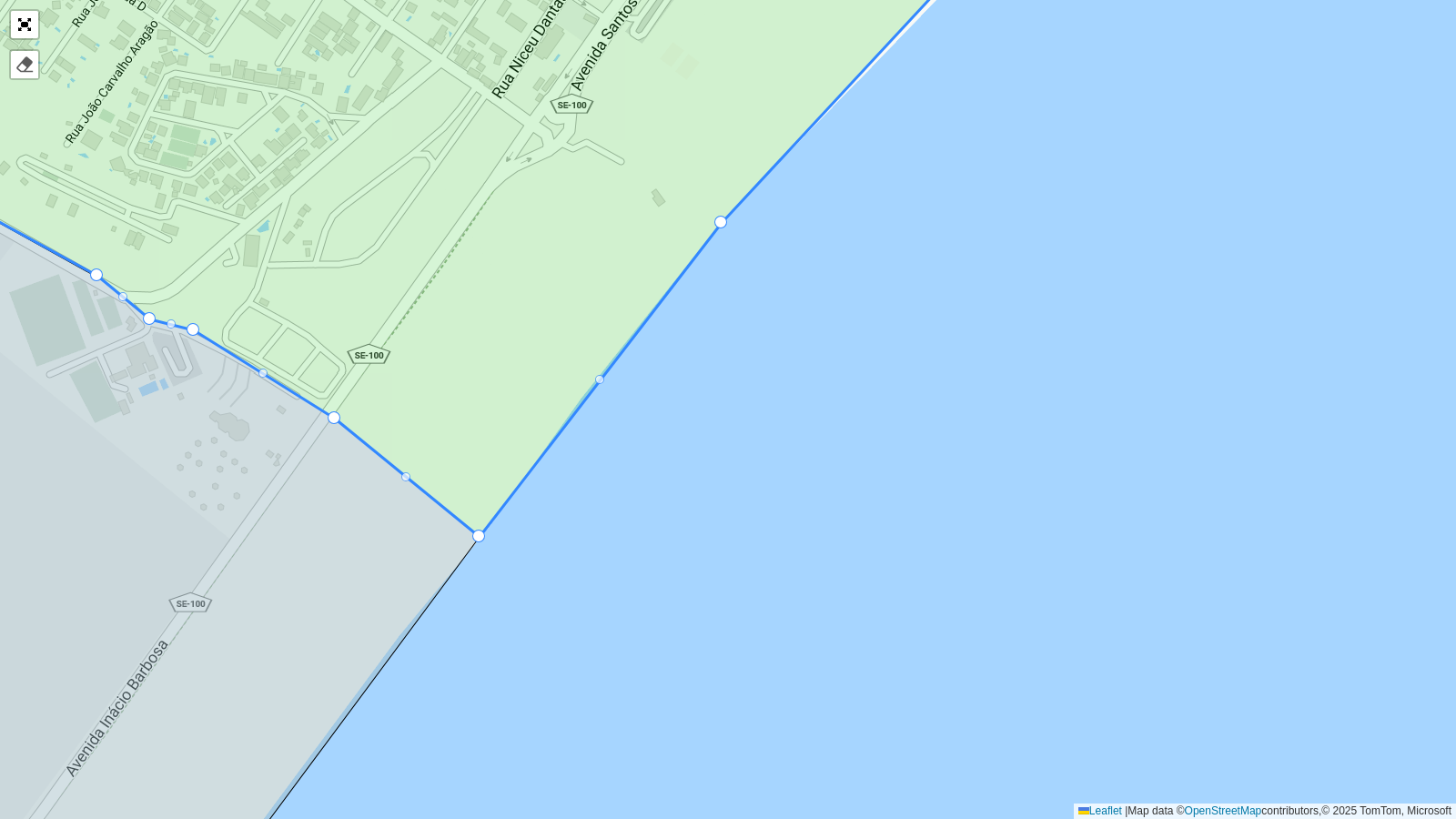
drag, startPoint x: 773, startPoint y: 176, endPoint x: 725, endPoint y: 223, distance: 67.2
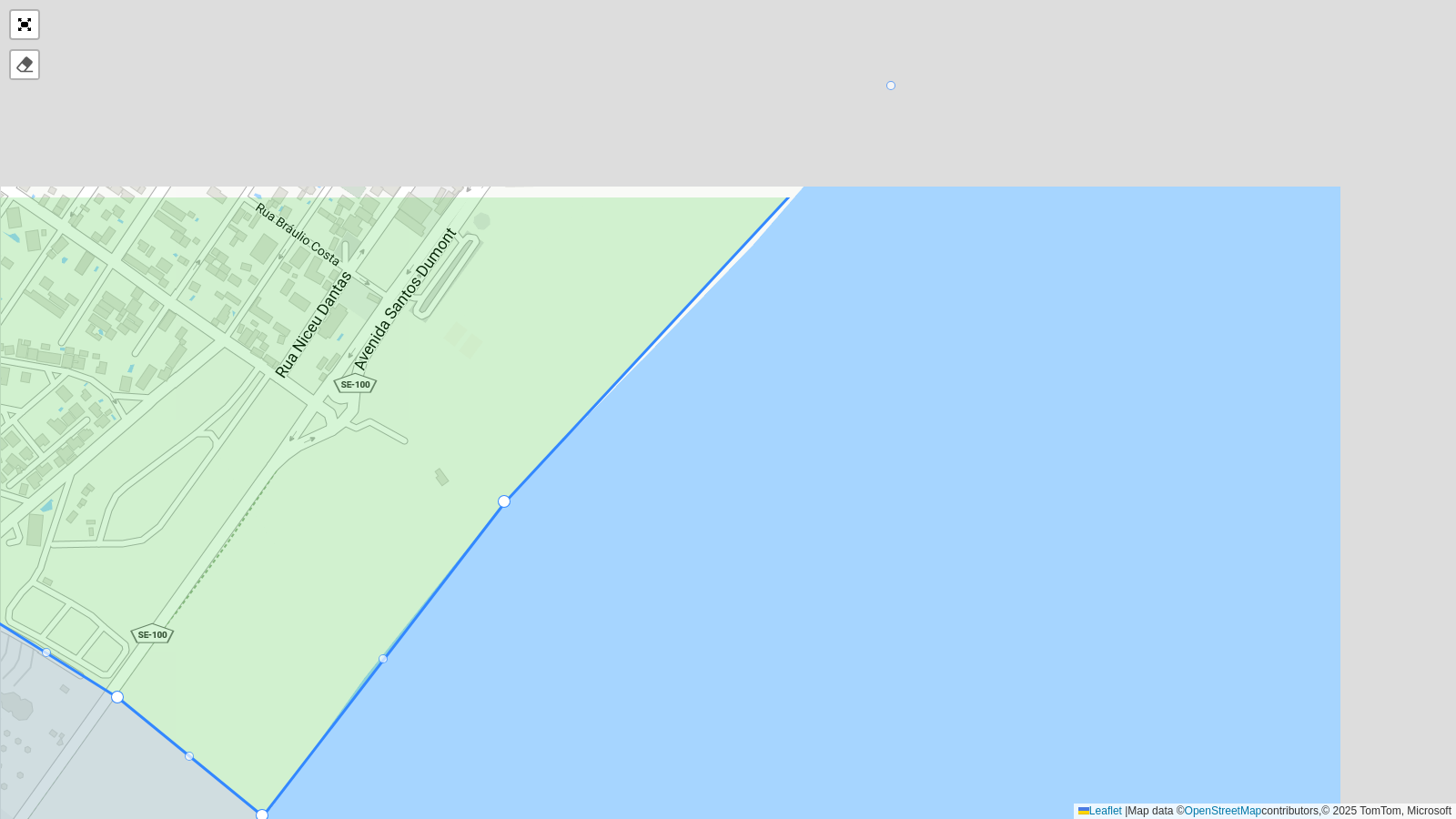
drag, startPoint x: 990, startPoint y: 173, endPoint x: 724, endPoint y: 520, distance: 437.2
click at [724, 520] on div "102 - Salgado Filho 103 - Jardins 110 - Barra dos Coqueiros 111 - Capoã 112 - J…" at bounding box center [728, 409] width 1456 height 819
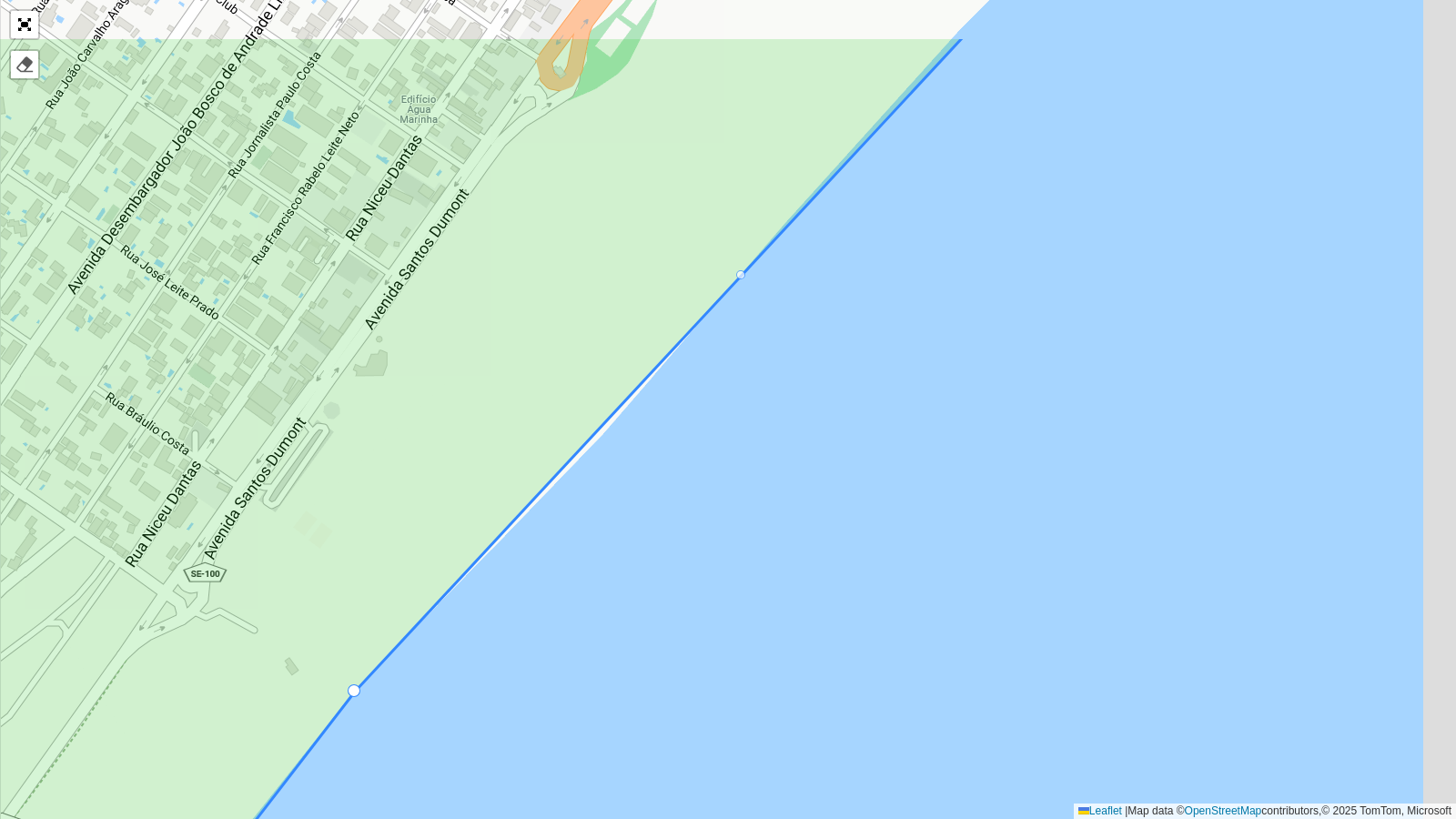
drag, startPoint x: 897, startPoint y: 281, endPoint x: 825, endPoint y: 362, distance: 108.4
click at [825, 362] on div "102 - Salgado Filho 103 - Jardins 110 - Barra dos Coqueiros 111 - Capoã 112 - J…" at bounding box center [728, 409] width 1456 height 819
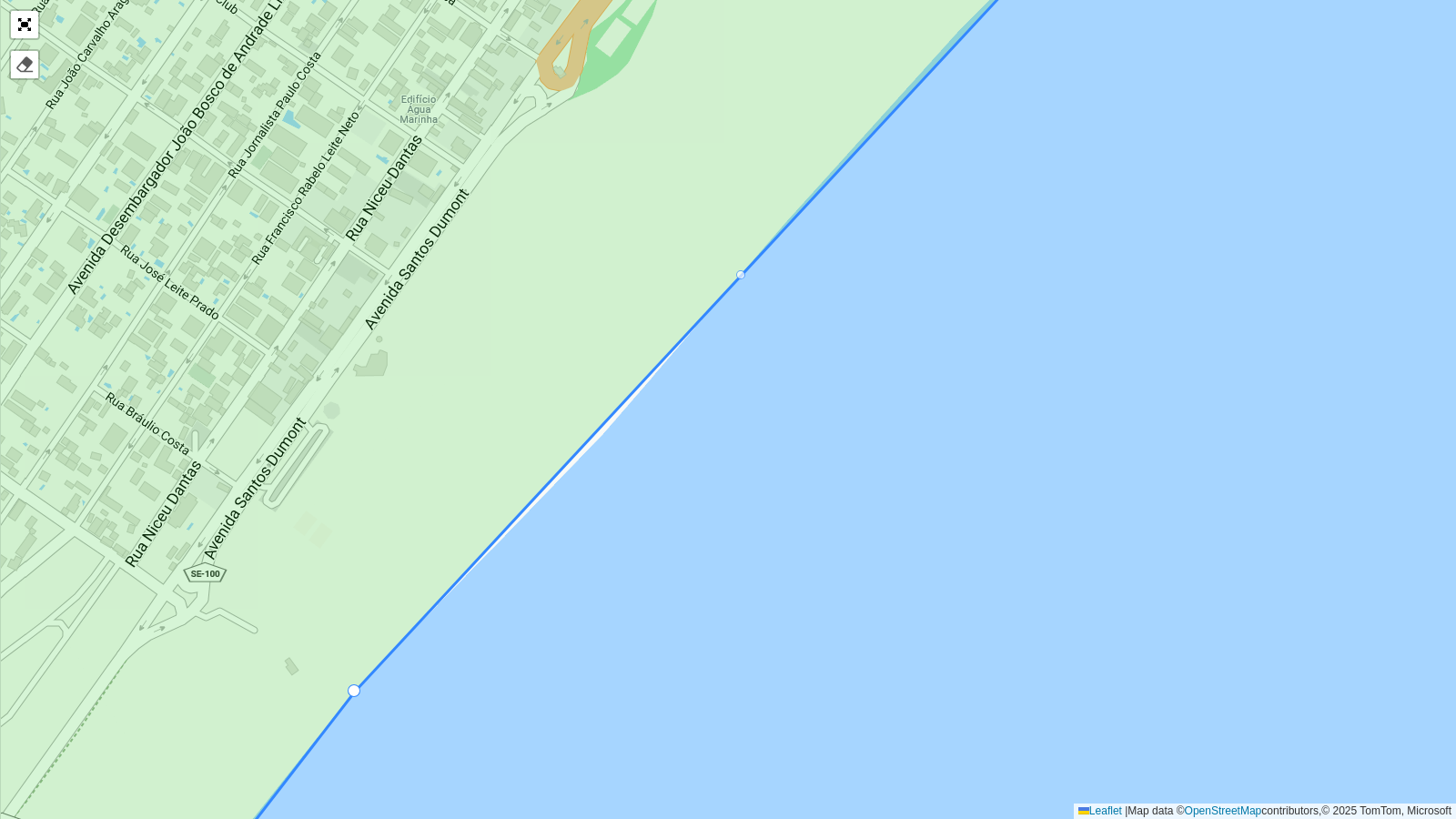
click at [740, 271] on div at bounding box center [740, 275] width 9 height 9
drag, startPoint x: 740, startPoint y: 271, endPoint x: 595, endPoint y: 437, distance: 220.4
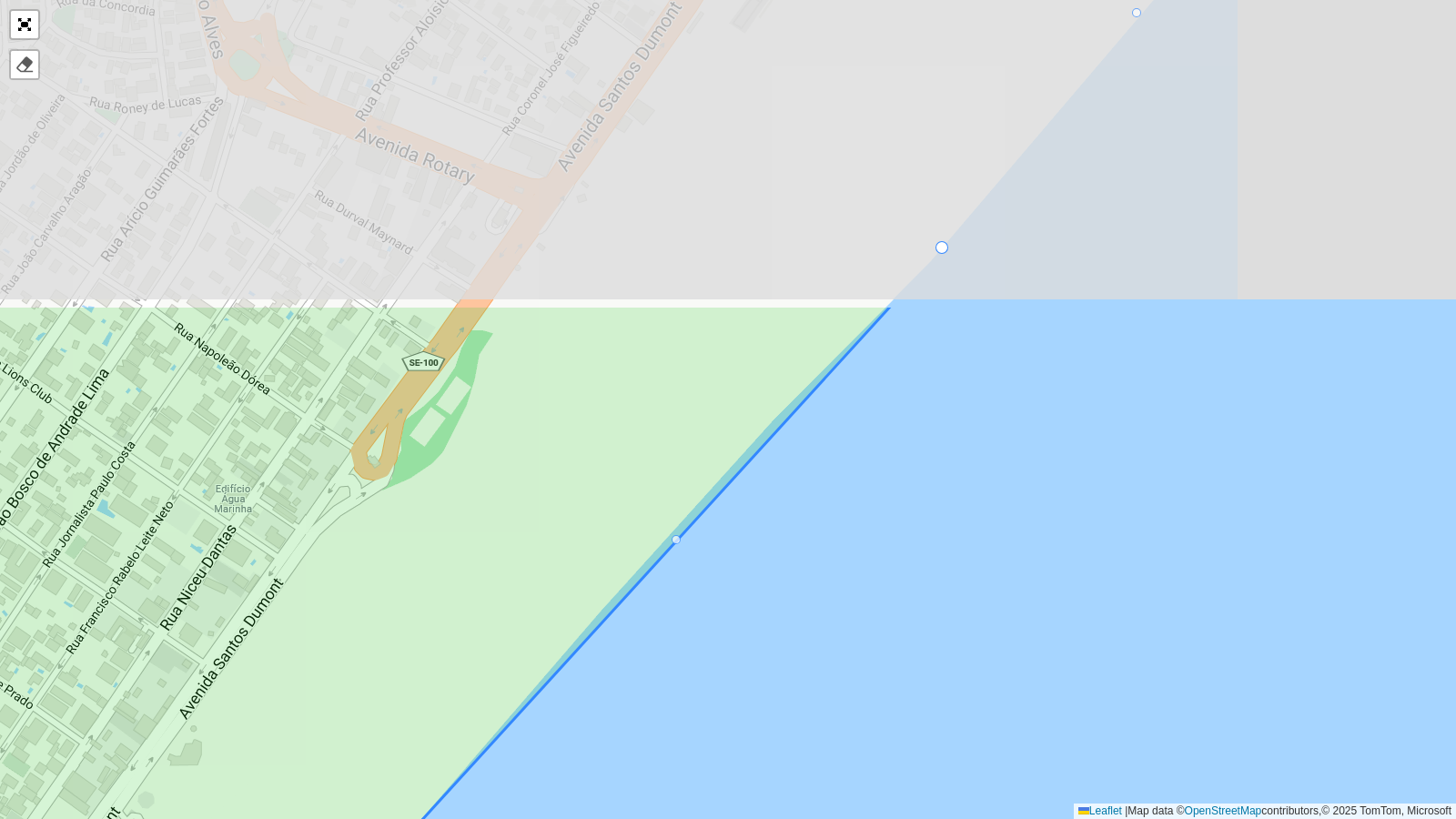
drag, startPoint x: 906, startPoint y: 232, endPoint x: 728, endPoint y: 606, distance: 414.2
click at [728, 606] on div "102 - Salgado Filho 103 - Jardins 110 - Barra dos Coqueiros 111 - Capoã 112 - J…" at bounding box center [728, 409] width 1456 height 819
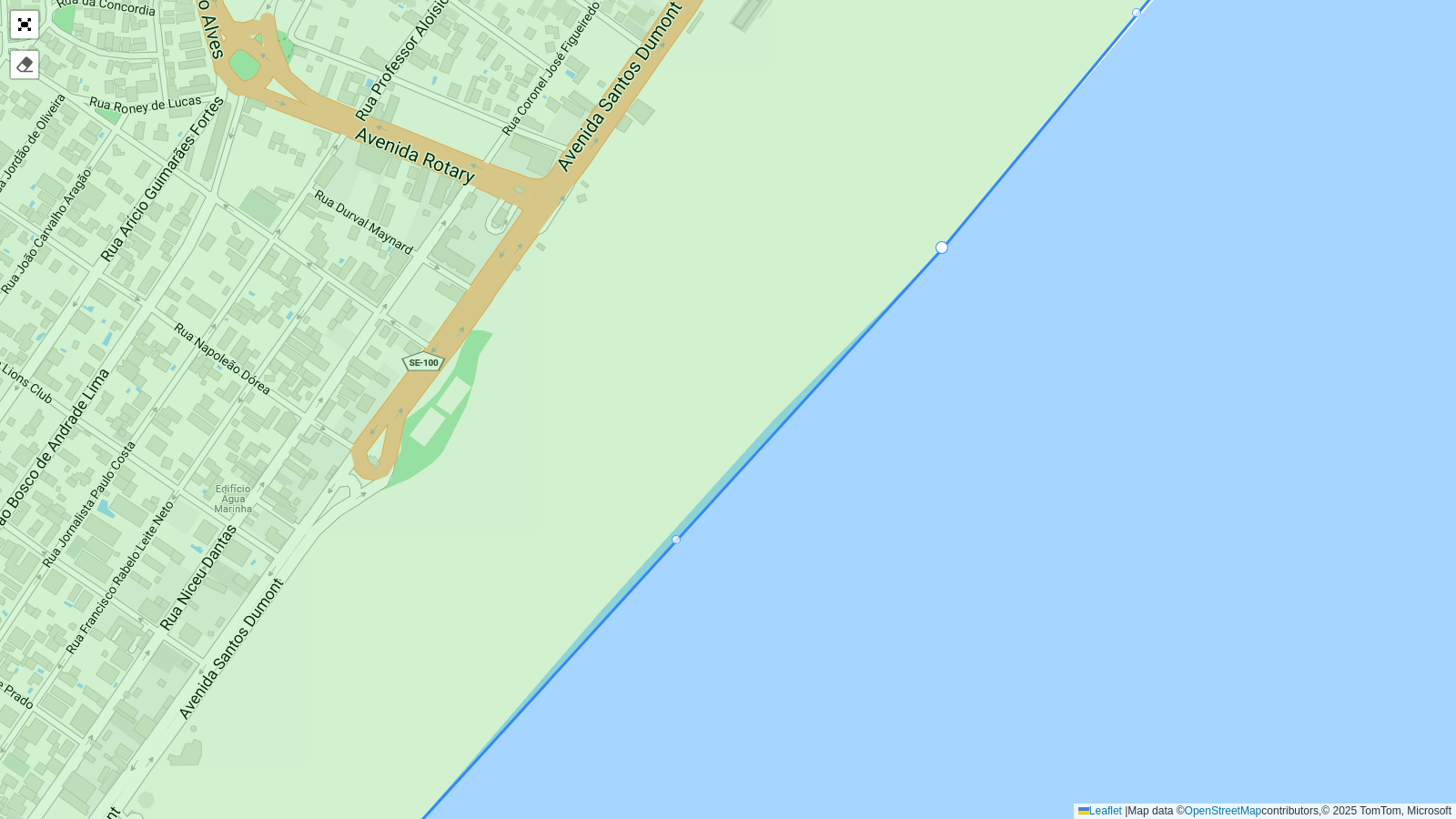
click at [684, 534] on div "102 - Salgado Filho 103 - Jardins 110 - Barra dos Coqueiros 111 - Capoã 112 - J…" at bounding box center [728, 409] width 1456 height 819
click at [681, 537] on icon at bounding box center [535, 409] width 1368 height 988
click at [676, 540] on div at bounding box center [676, 539] width 9 height 9
drag, startPoint x: 676, startPoint y: 540, endPoint x: 674, endPoint y: 527, distance: 13.2
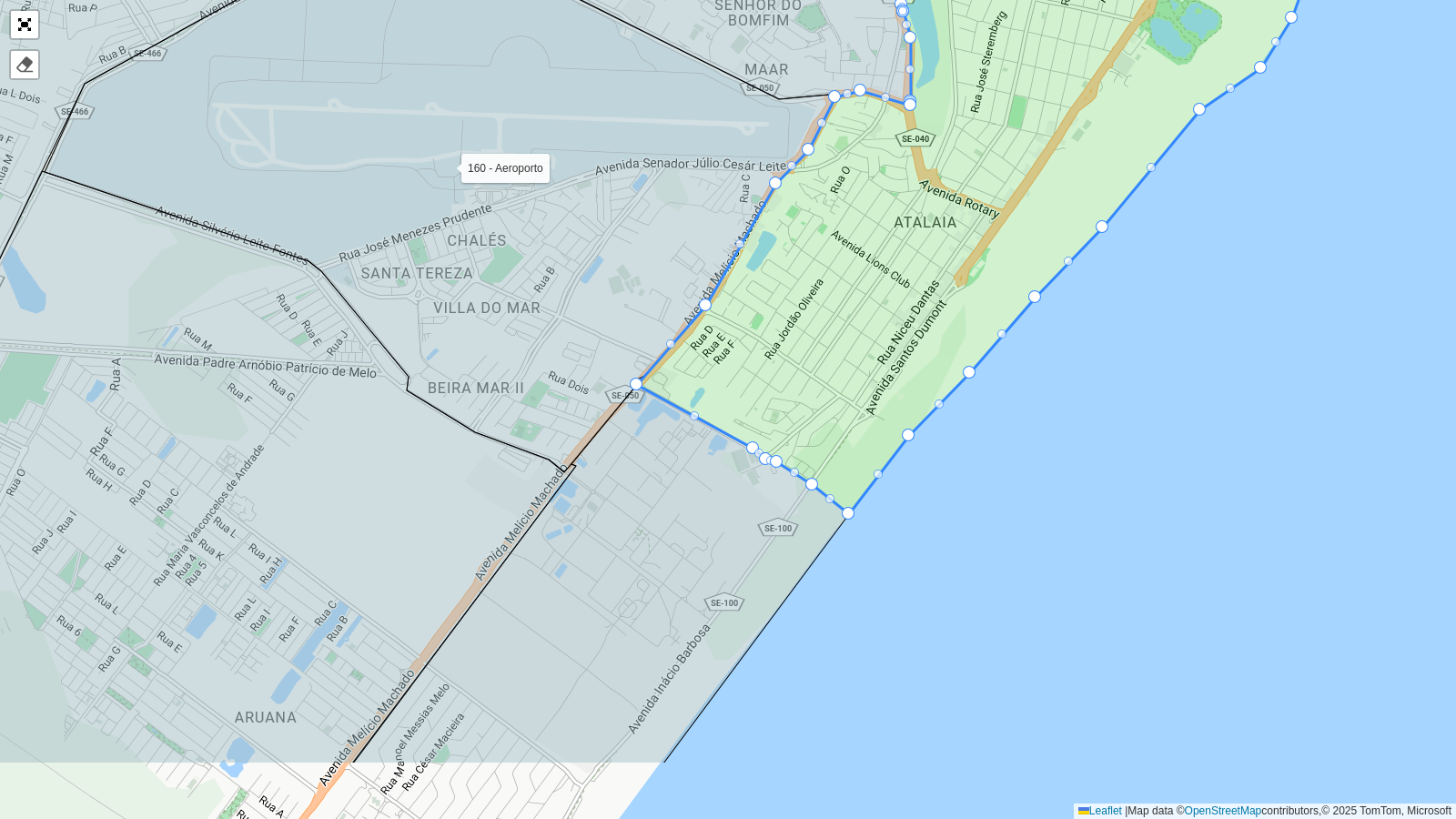
drag, startPoint x: 1033, startPoint y: 508, endPoint x: 1113, endPoint y: 390, distance: 142.6
click at [1113, 390] on div "102 - Salgado Filho 103 - Jardins 110 - Barra dos Coqueiros 111 - Capoã 112 - J…" at bounding box center [728, 409] width 1456 height 819
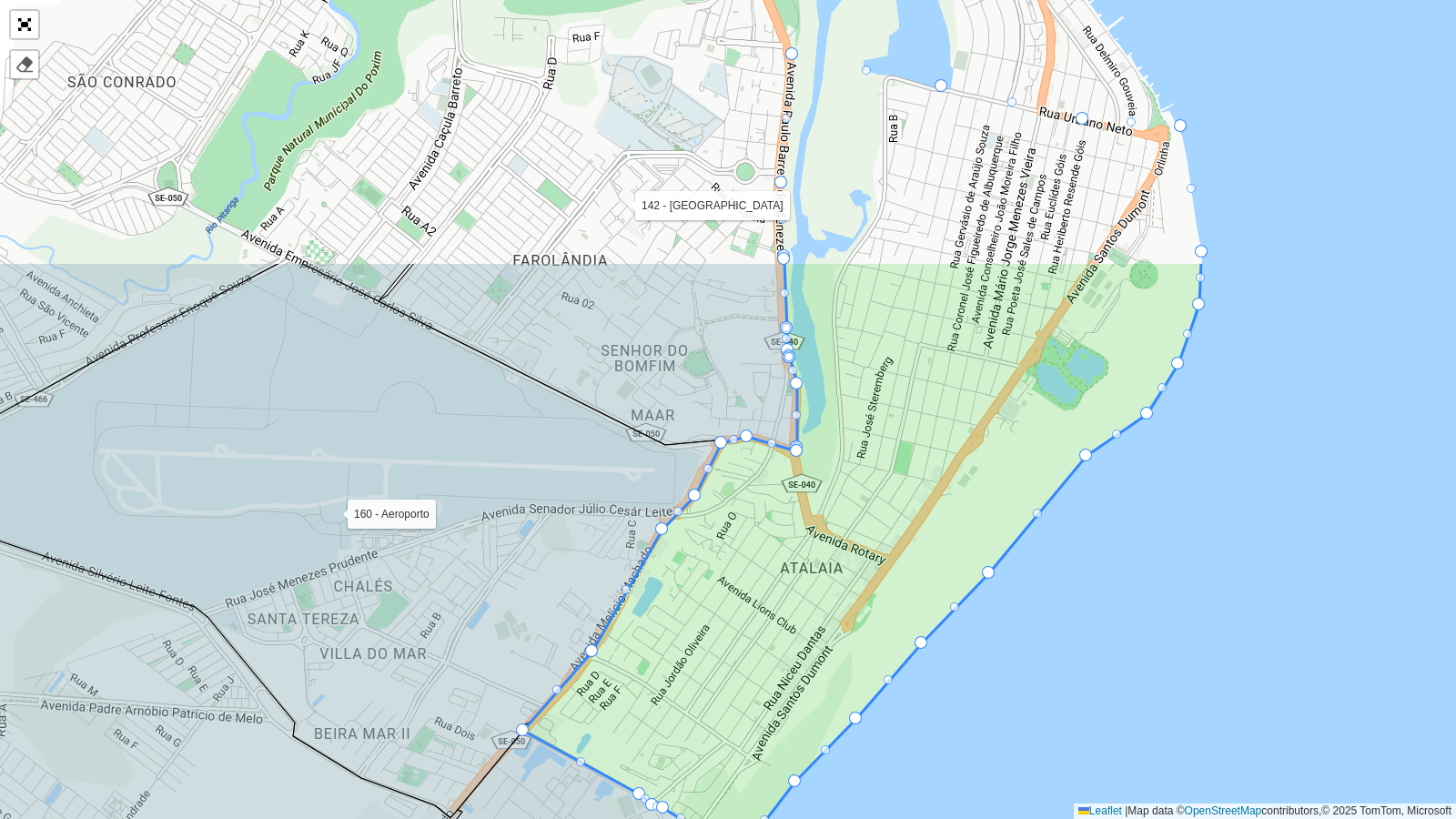
drag, startPoint x: 523, startPoint y: 179, endPoint x: 410, endPoint y: 525, distance: 364.0
click at [410, 525] on icon at bounding box center [327, 540] width 794 height 555
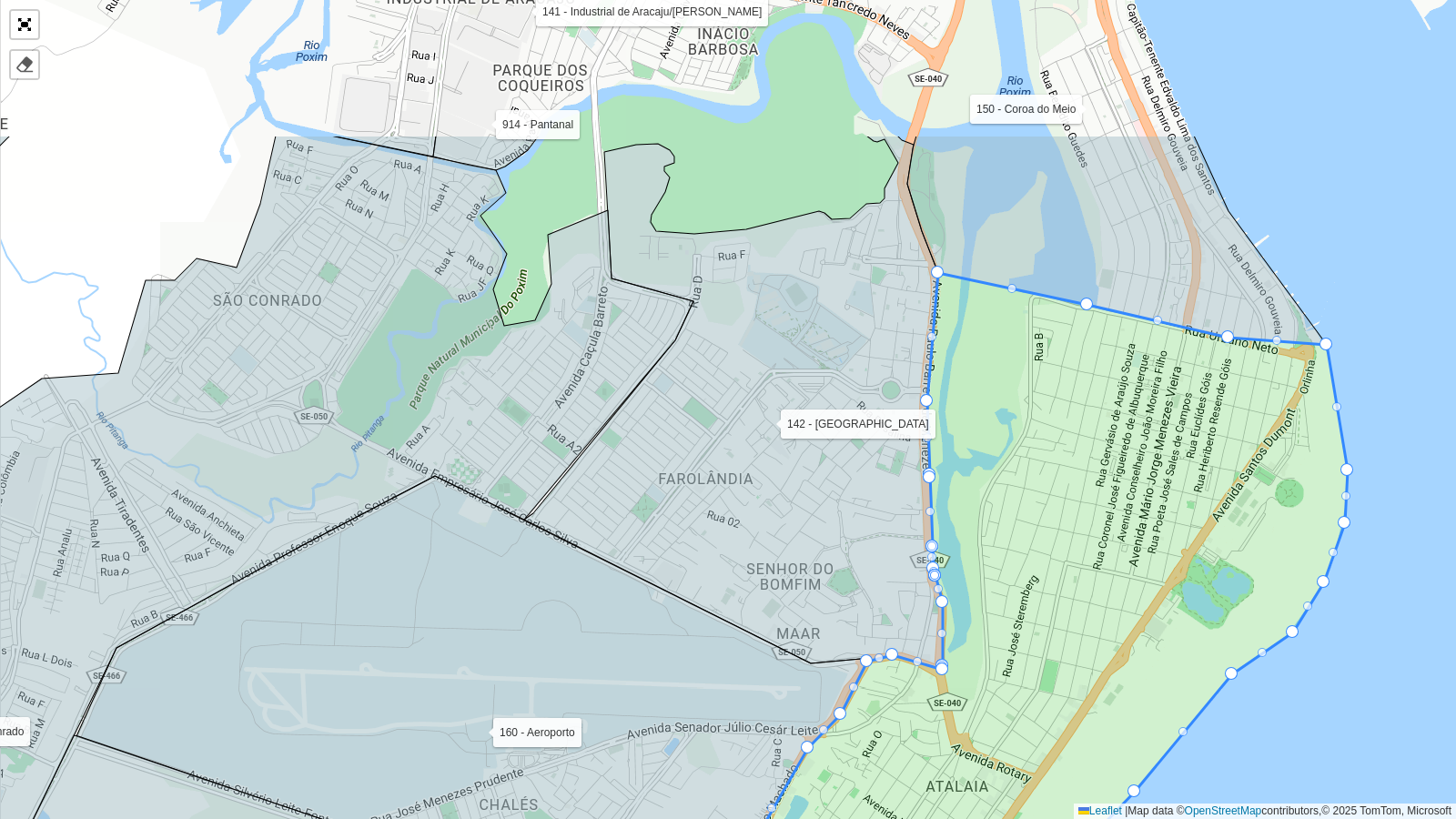
drag, startPoint x: 432, startPoint y: 396, endPoint x: 578, endPoint y: 614, distance: 262.4
click at [578, 614] on icon at bounding box center [474, 755] width 794 height 560
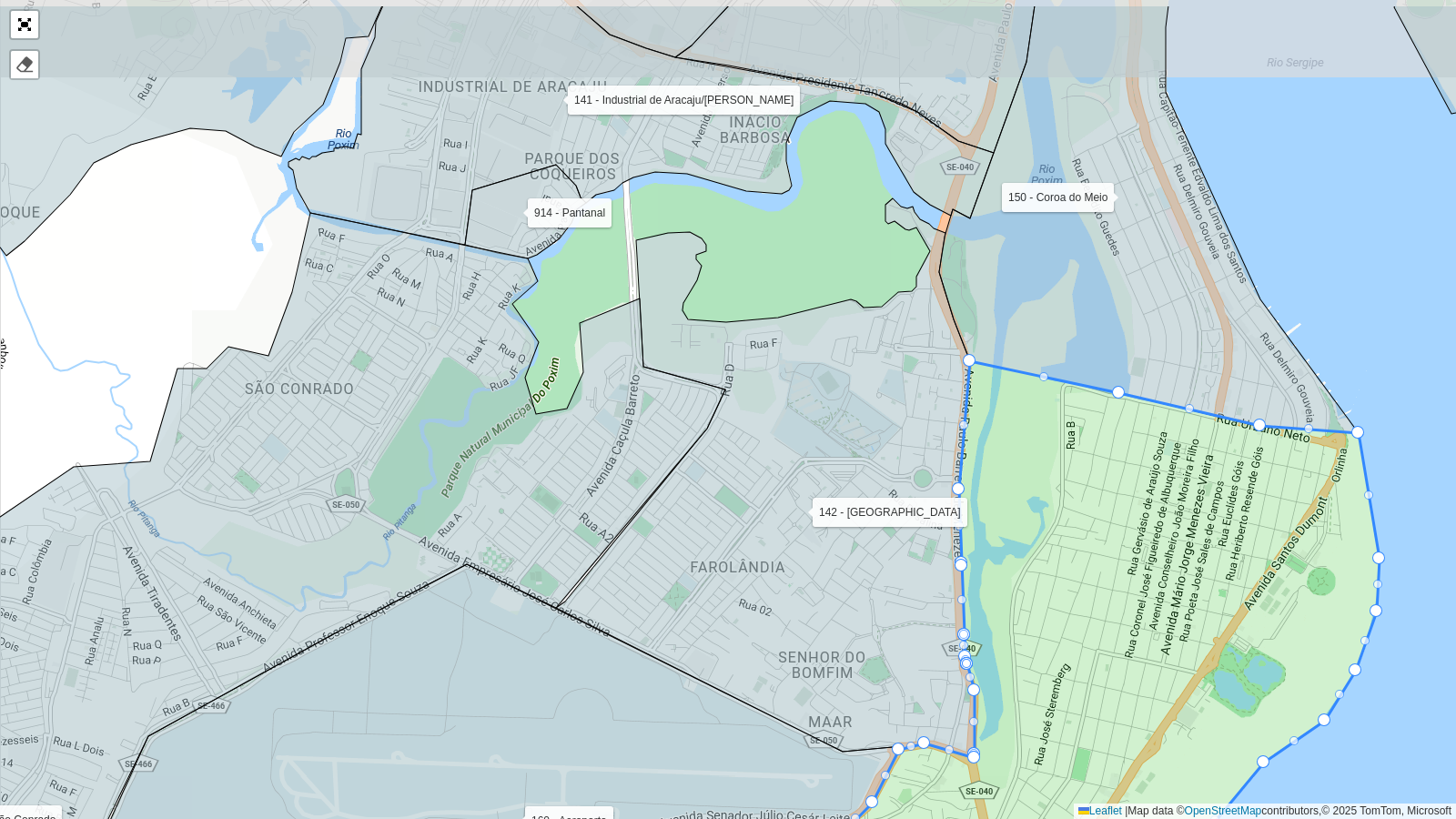
drag, startPoint x: 683, startPoint y: 406, endPoint x: 744, endPoint y: 559, distance: 164.7
click at [744, 559] on icon at bounding box center [765, 478] width 419 height 559
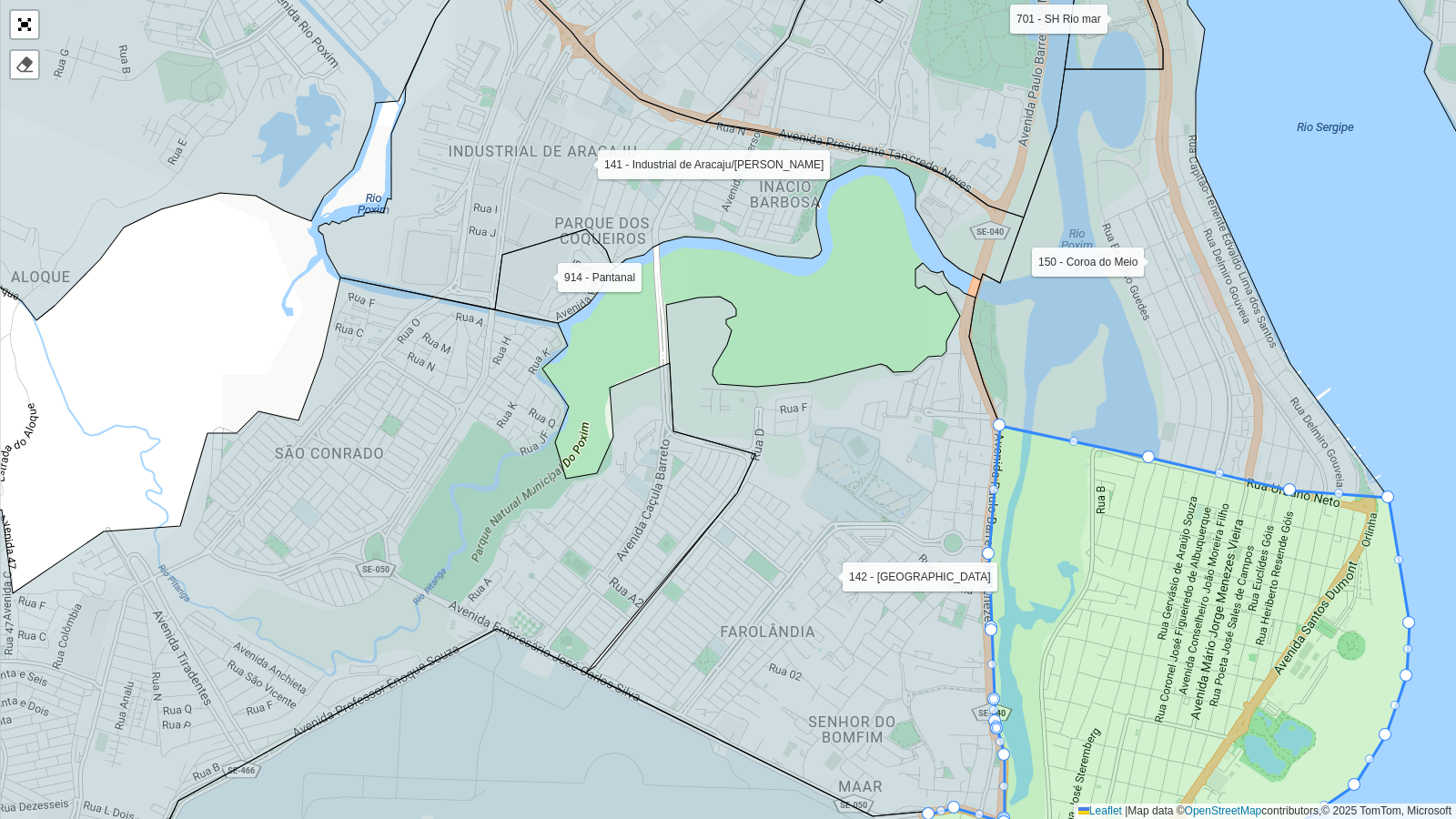
drag, startPoint x: 556, startPoint y: 147, endPoint x: 632, endPoint y: 288, distance: 160.2
click at [632, 288] on icon at bounding box center [671, 128] width 706 height 362
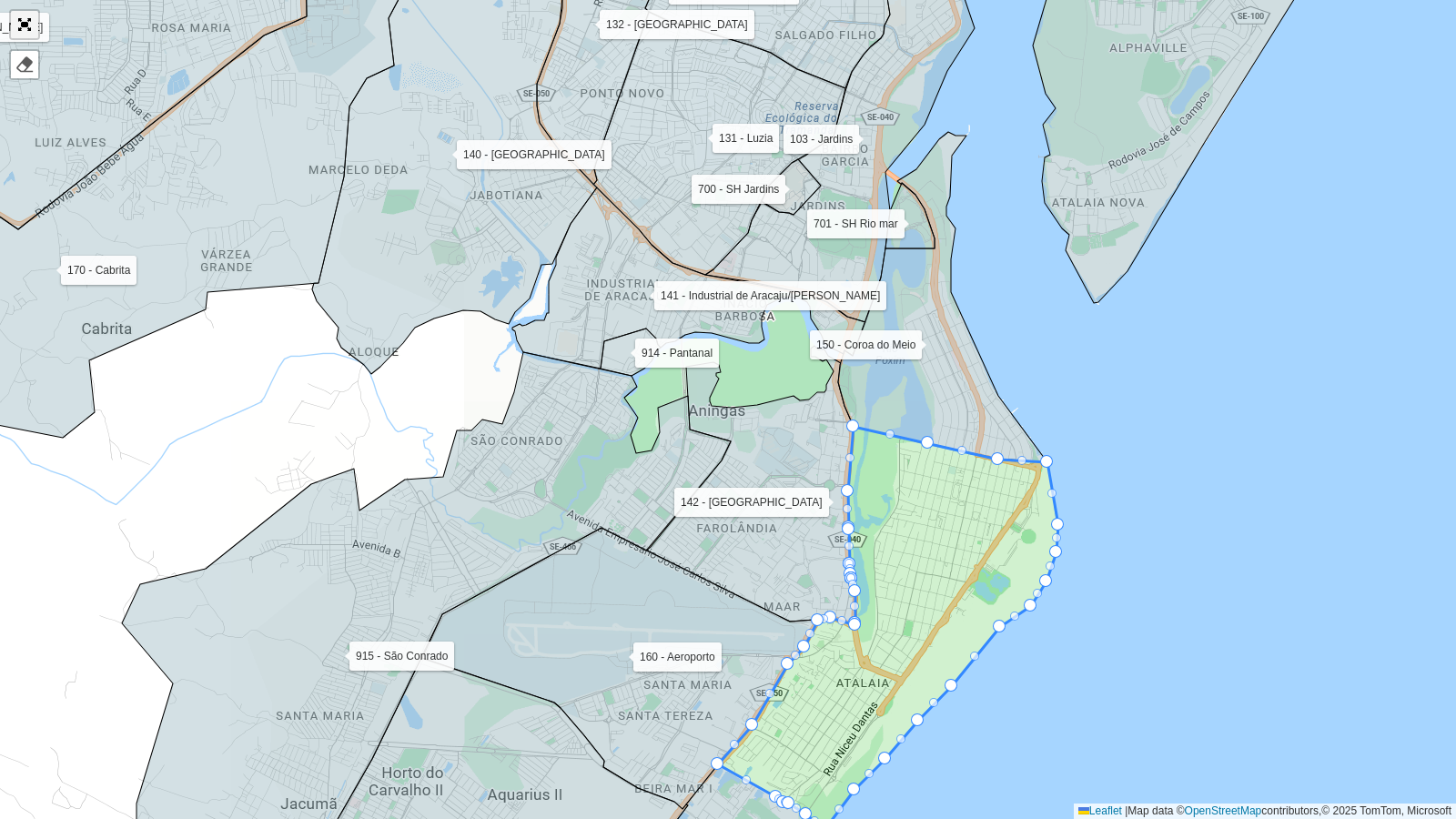
click at [19, 19] on link "Abrir mapa em tela cheia" at bounding box center [24, 24] width 27 height 27
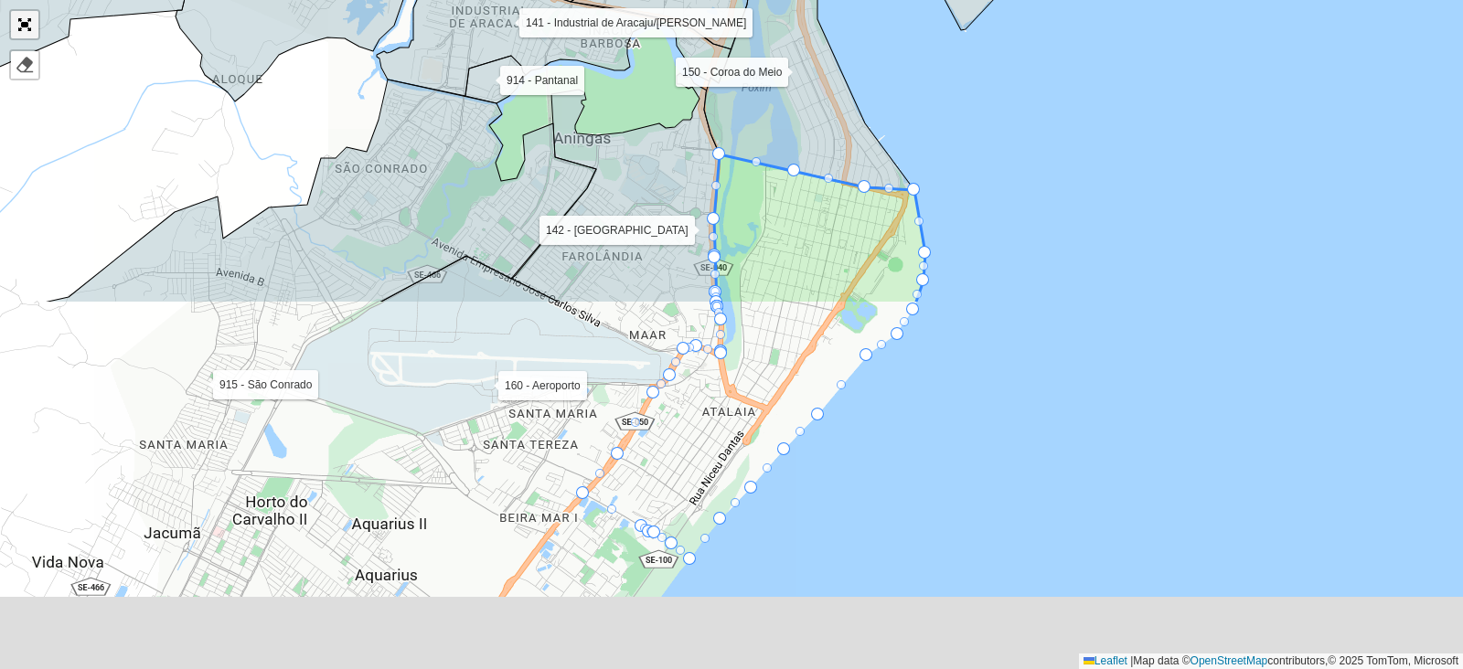
scroll to position [588, 0]
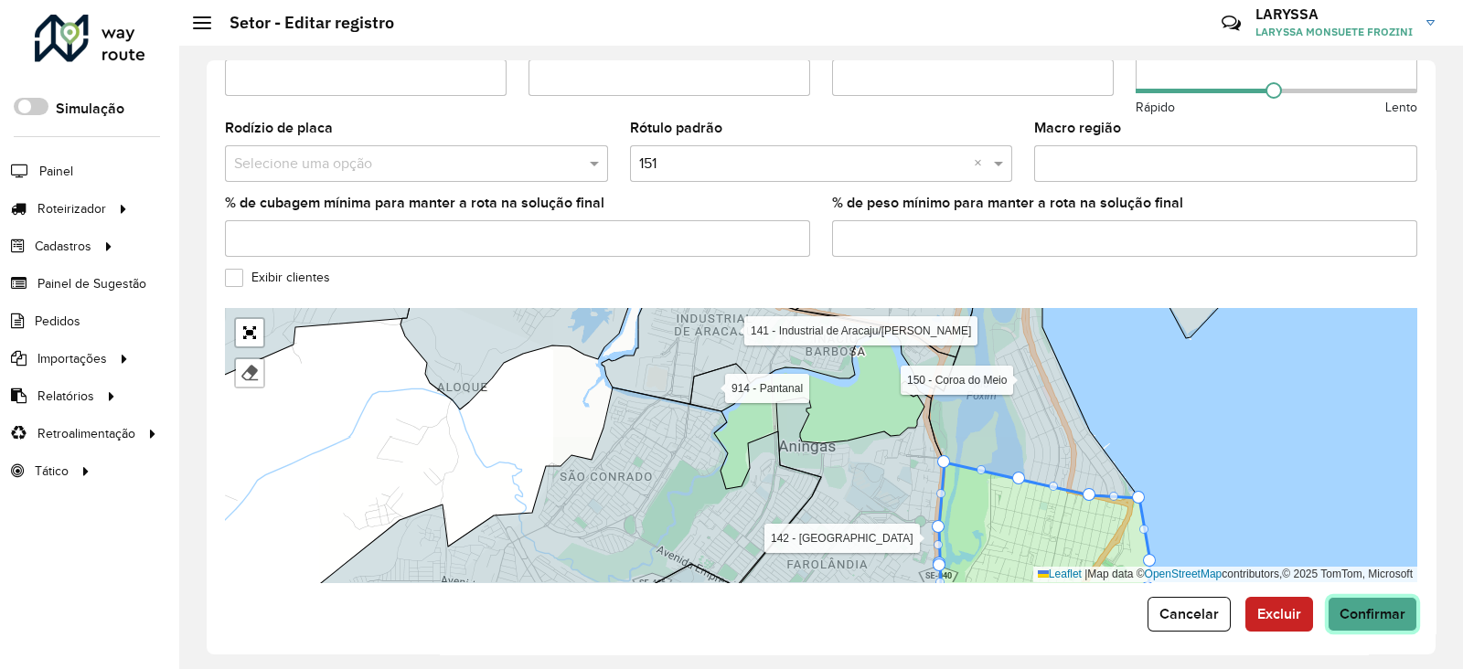
click at [1385, 609] on span "Confirmar" at bounding box center [1373, 614] width 66 height 16
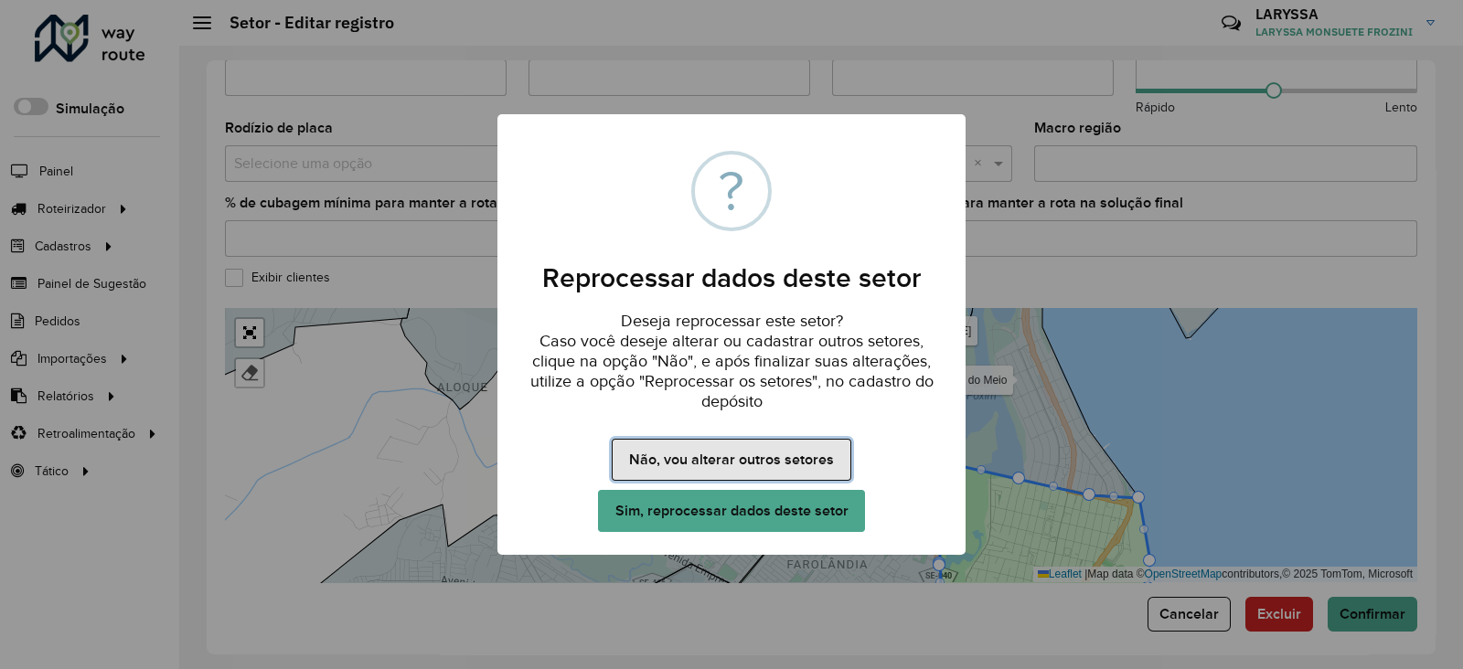
click at [684, 464] on button "Não, vou alterar outros setores" at bounding box center [731, 460] width 239 height 42
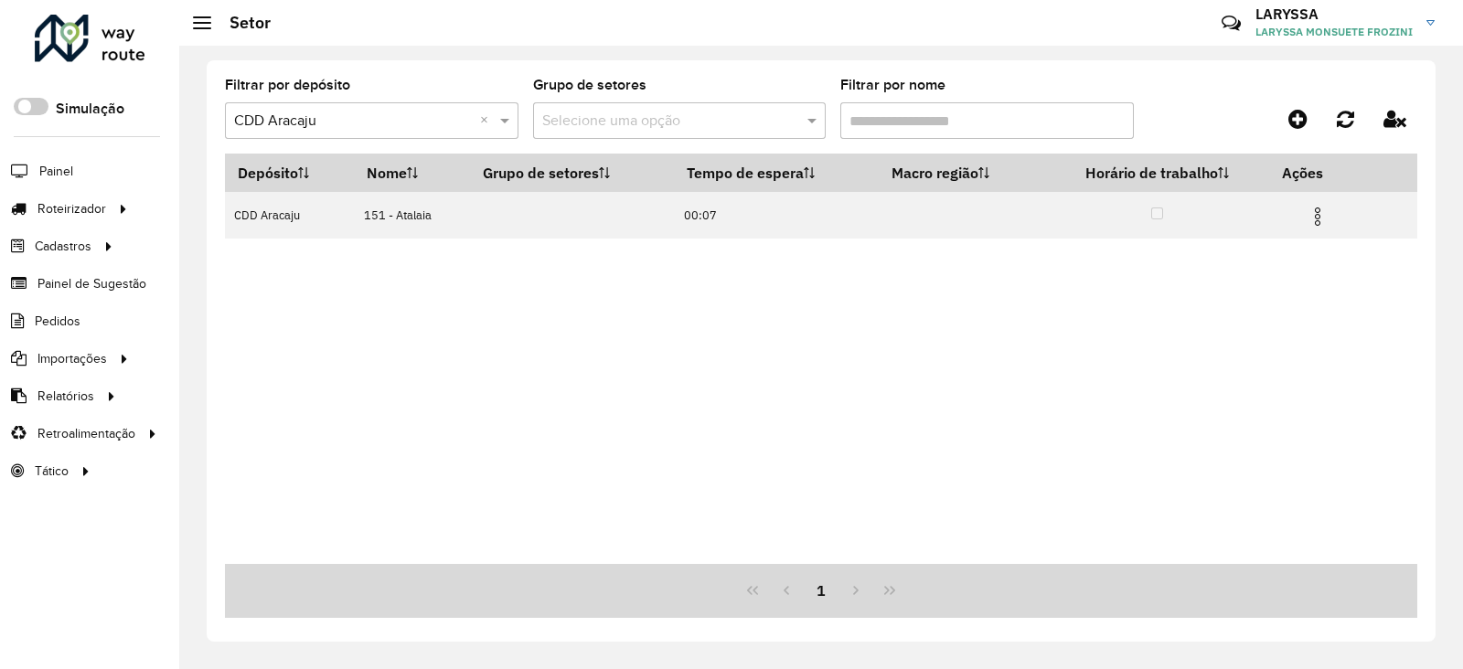
click at [947, 125] on input "Filtrar por nome" at bounding box center [987, 120] width 294 height 37
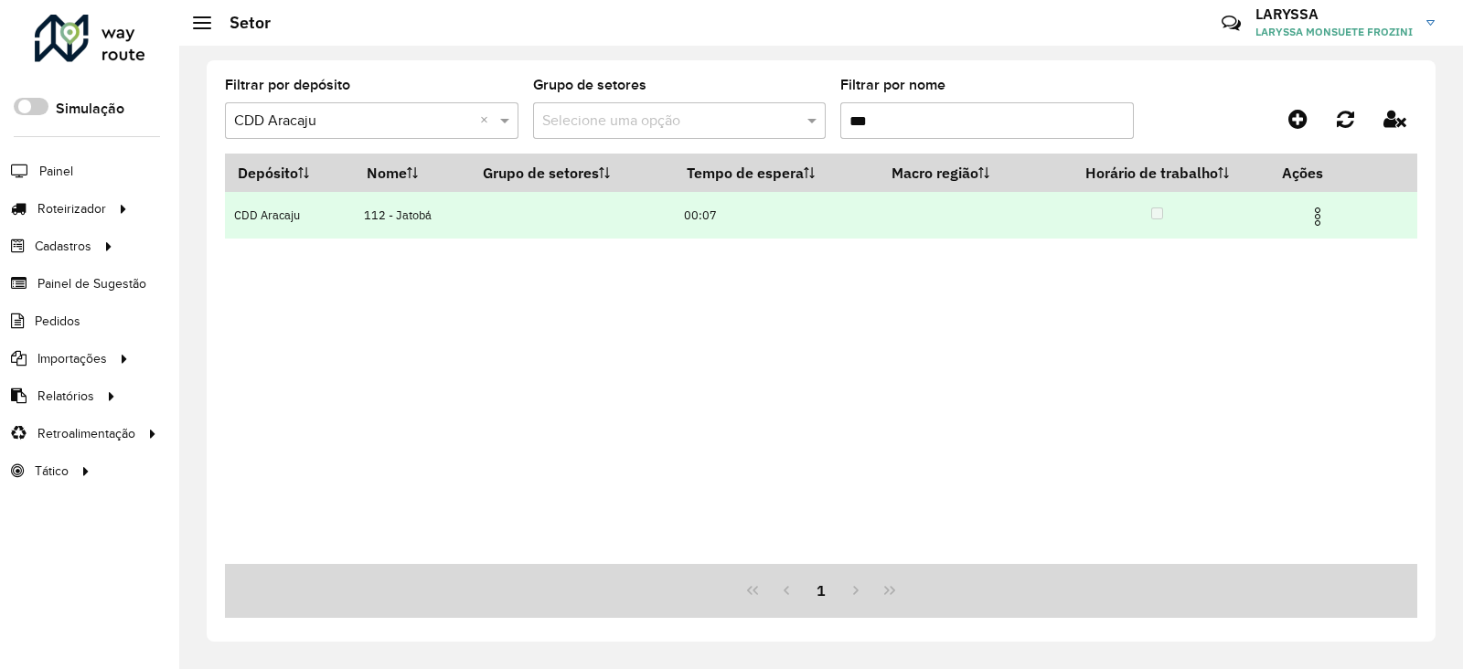
type input "***"
click at [1319, 230] on td at bounding box center [1325, 215] width 110 height 46
click at [1321, 217] on img at bounding box center [1318, 217] width 22 height 22
click at [1162, 263] on li "Editar" at bounding box center [1217, 250] width 181 height 29
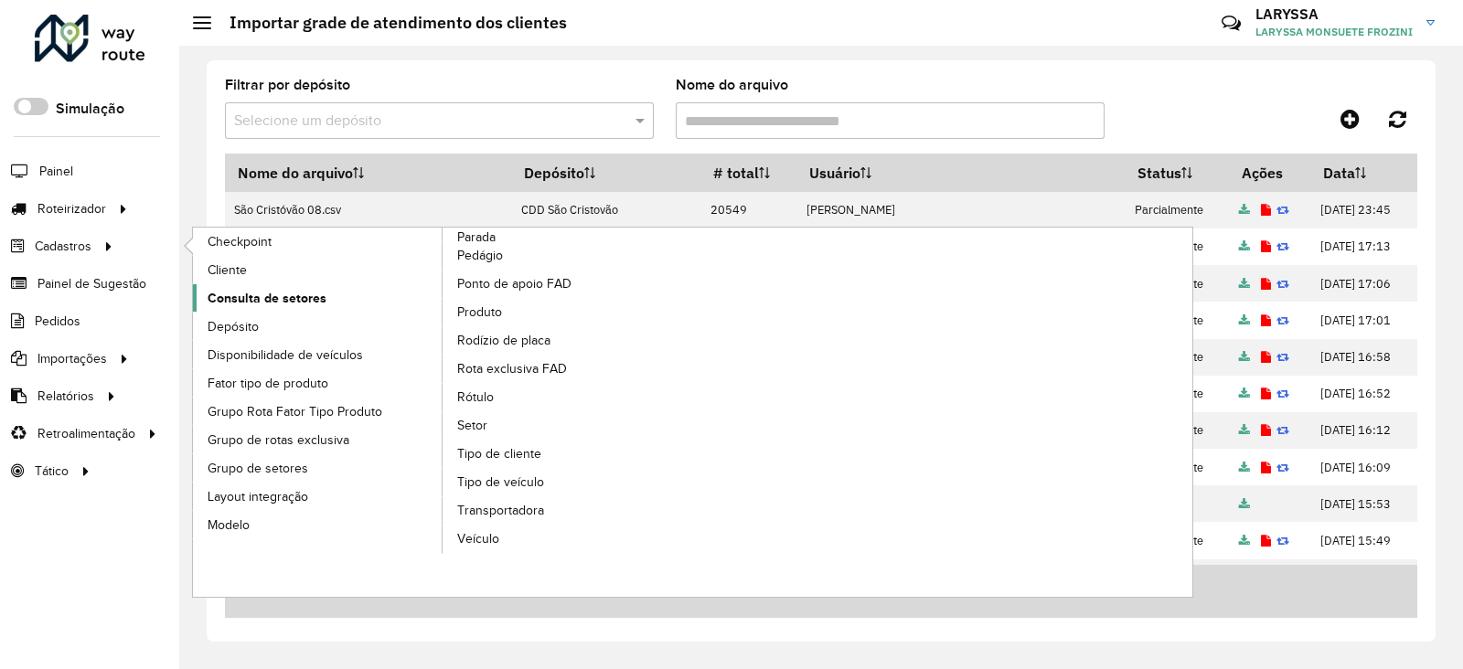
click at [325, 298] on link "Consulta de setores" at bounding box center [318, 297] width 251 height 27
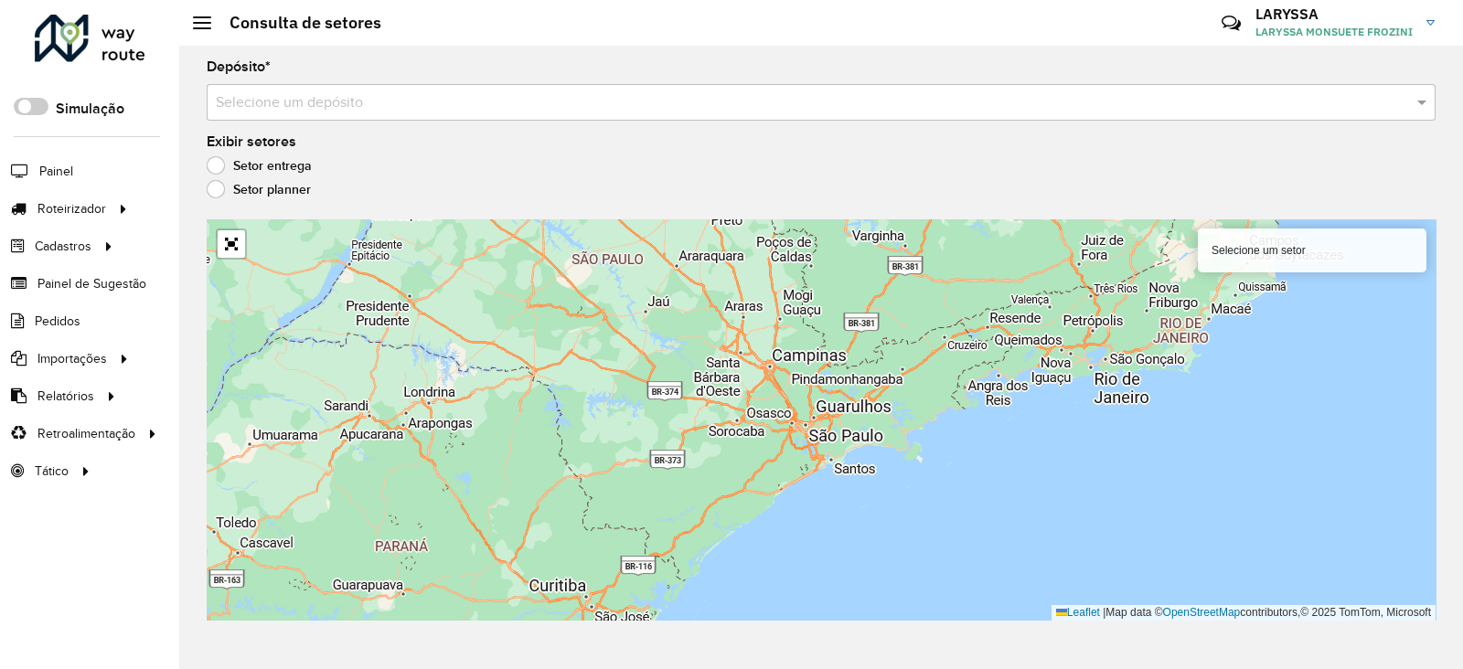
click at [323, 102] on input "text" at bounding box center [803, 103] width 1174 height 22
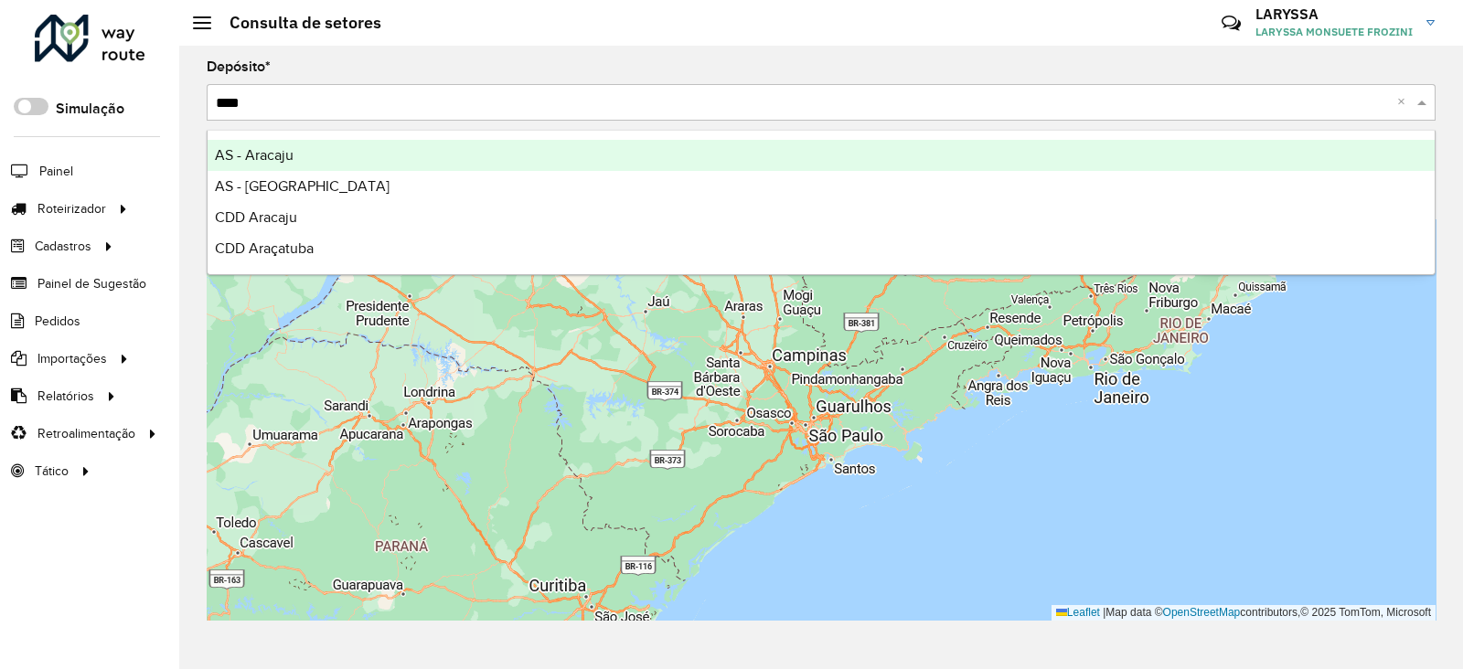
type input "*****"
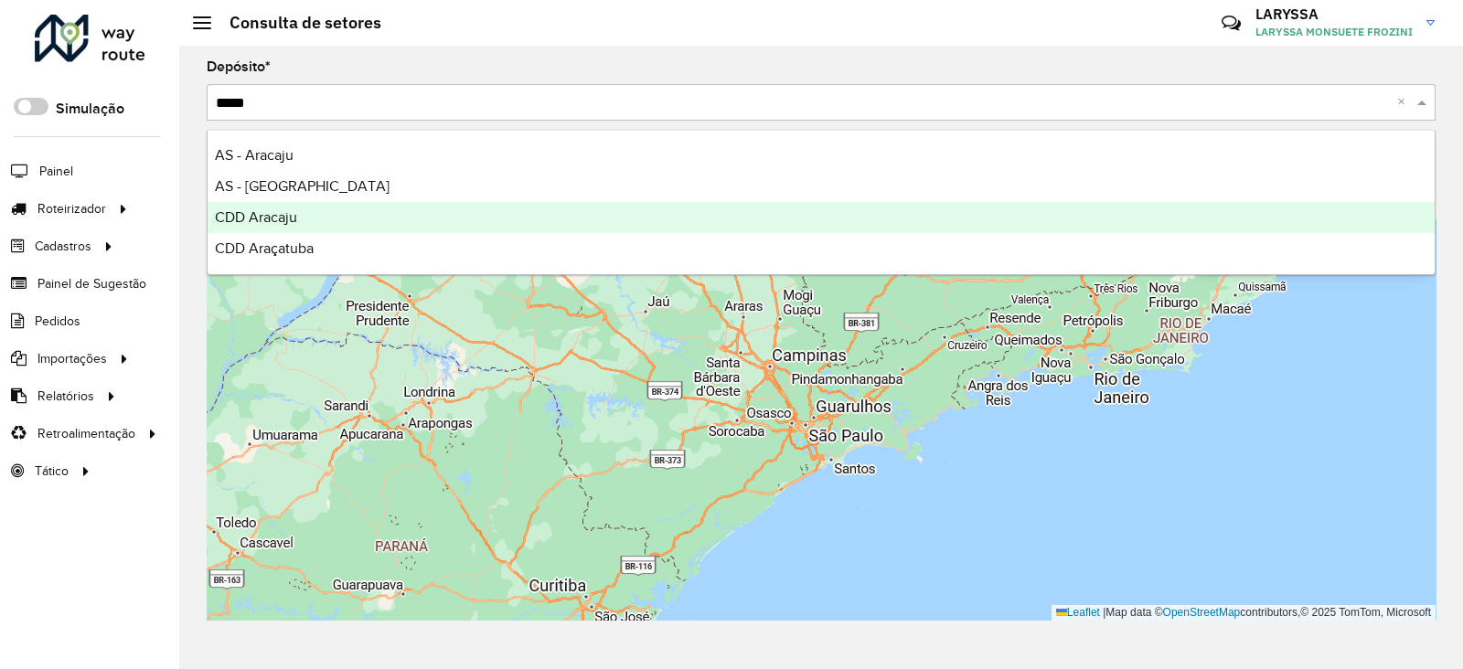
click at [301, 226] on div "CDD Aracaju" at bounding box center [821, 217] width 1227 height 31
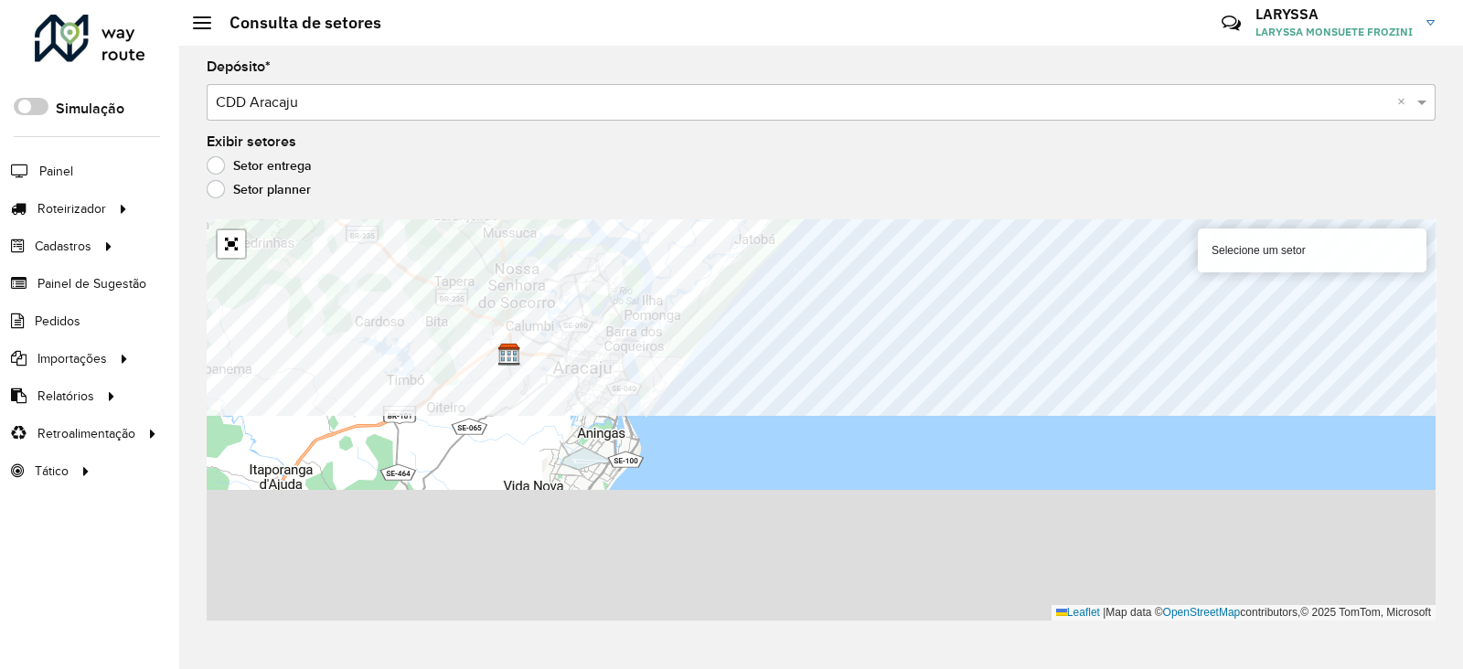
click at [776, 214] on div "Depósito * Selecione um depósito × CDD Aracaju × Exibir setores Setor entrega S…" at bounding box center [821, 358] width 1284 height 624
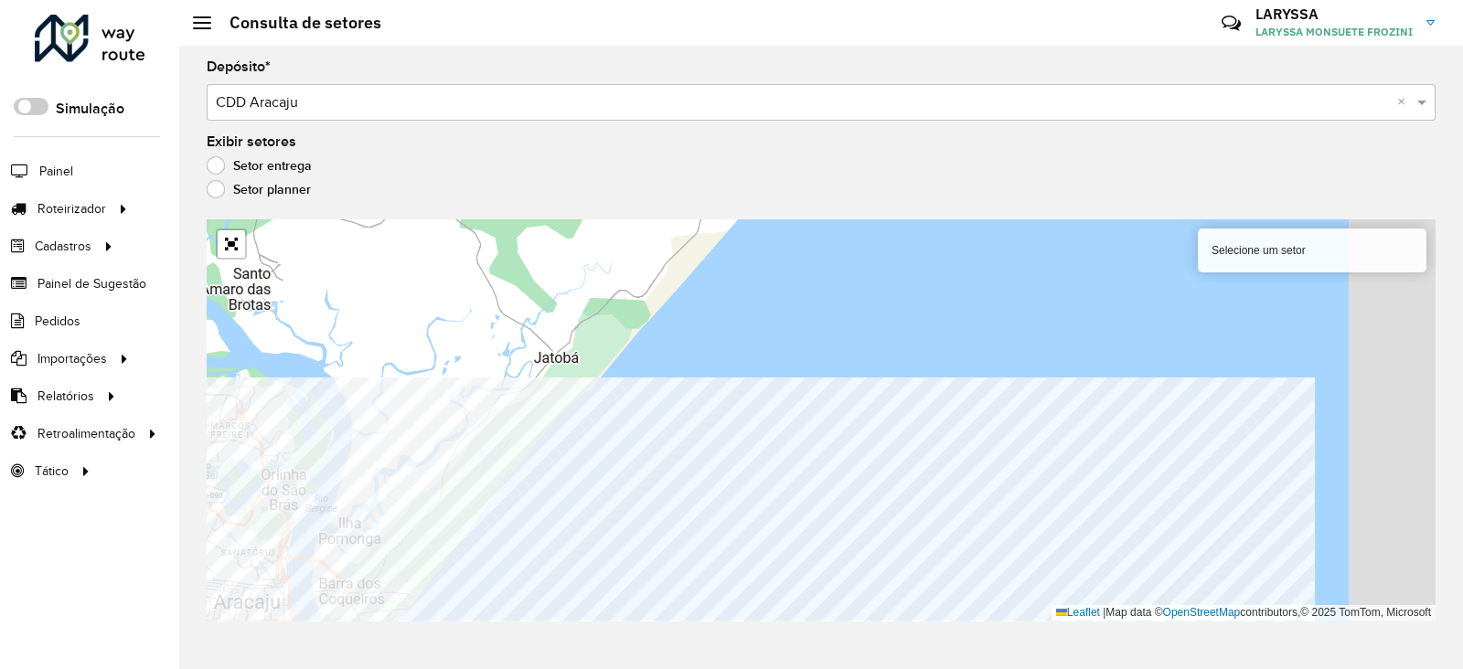
click at [336, 624] on div "Depósito * Selecione um depósito × CDD Aracaju × Exibir setores Setor entrega S…" at bounding box center [821, 358] width 1284 height 624
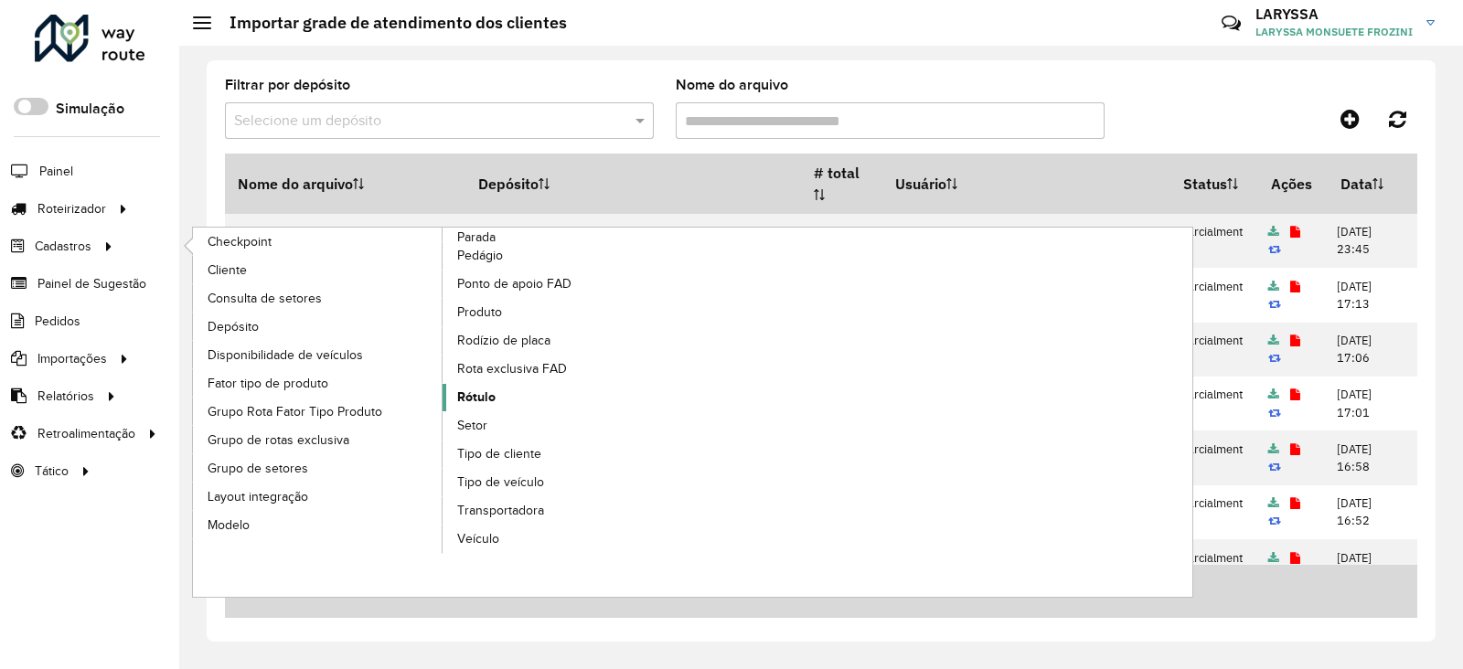
click at [502, 398] on link "Rótulo" at bounding box center [568, 397] width 251 height 27
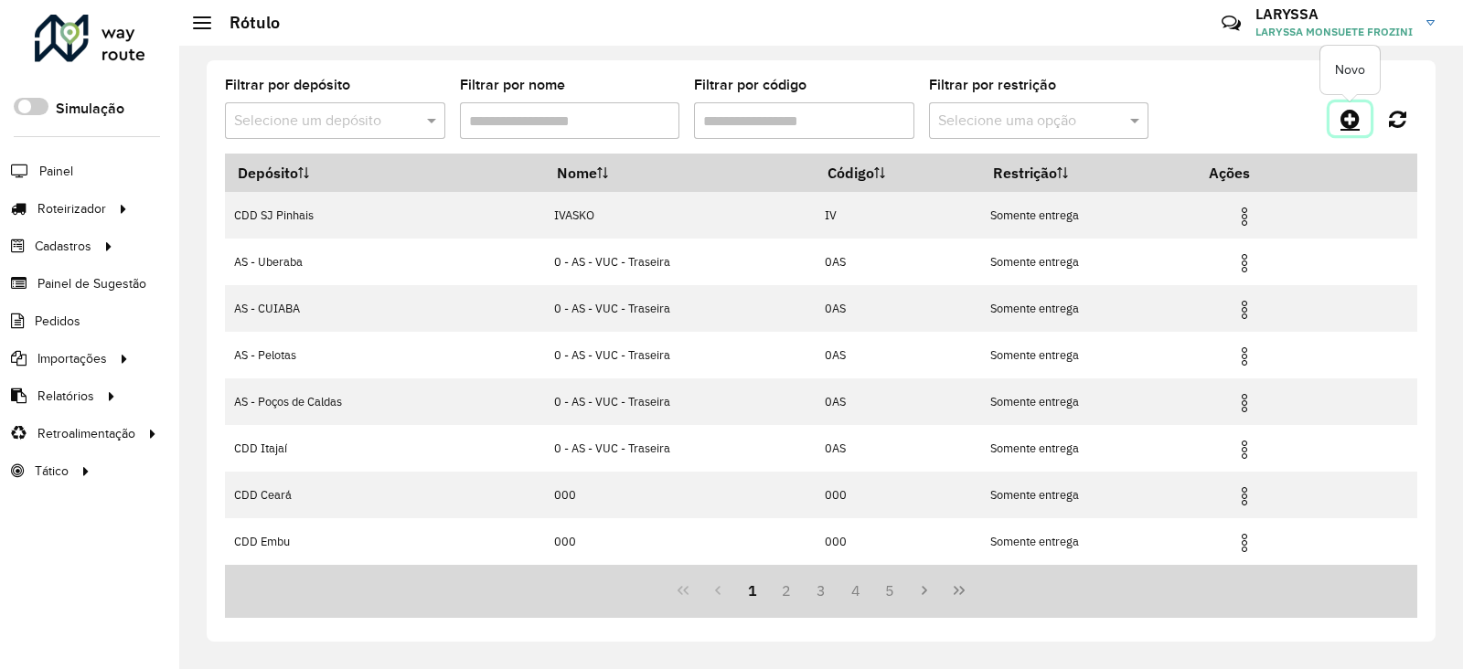
click at [1362, 116] on link at bounding box center [1350, 118] width 41 height 33
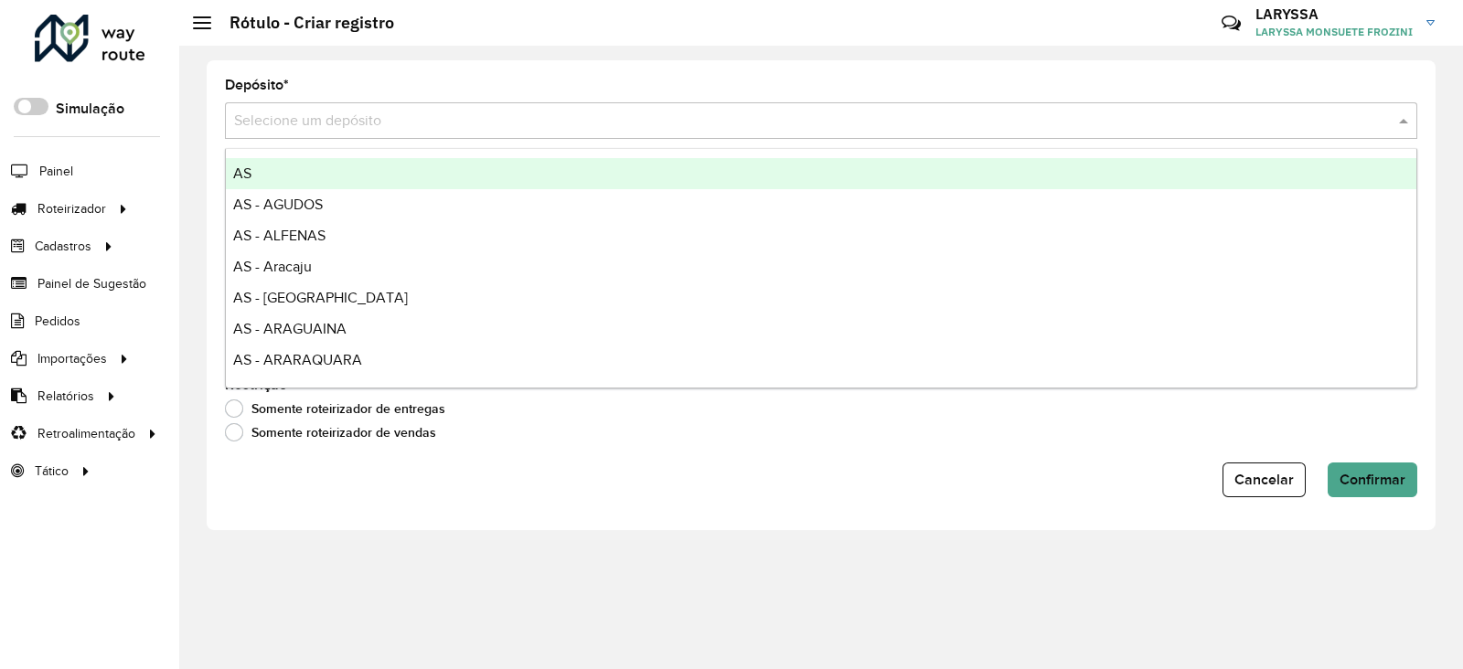
click at [372, 117] on input "text" at bounding box center [803, 122] width 1138 height 22
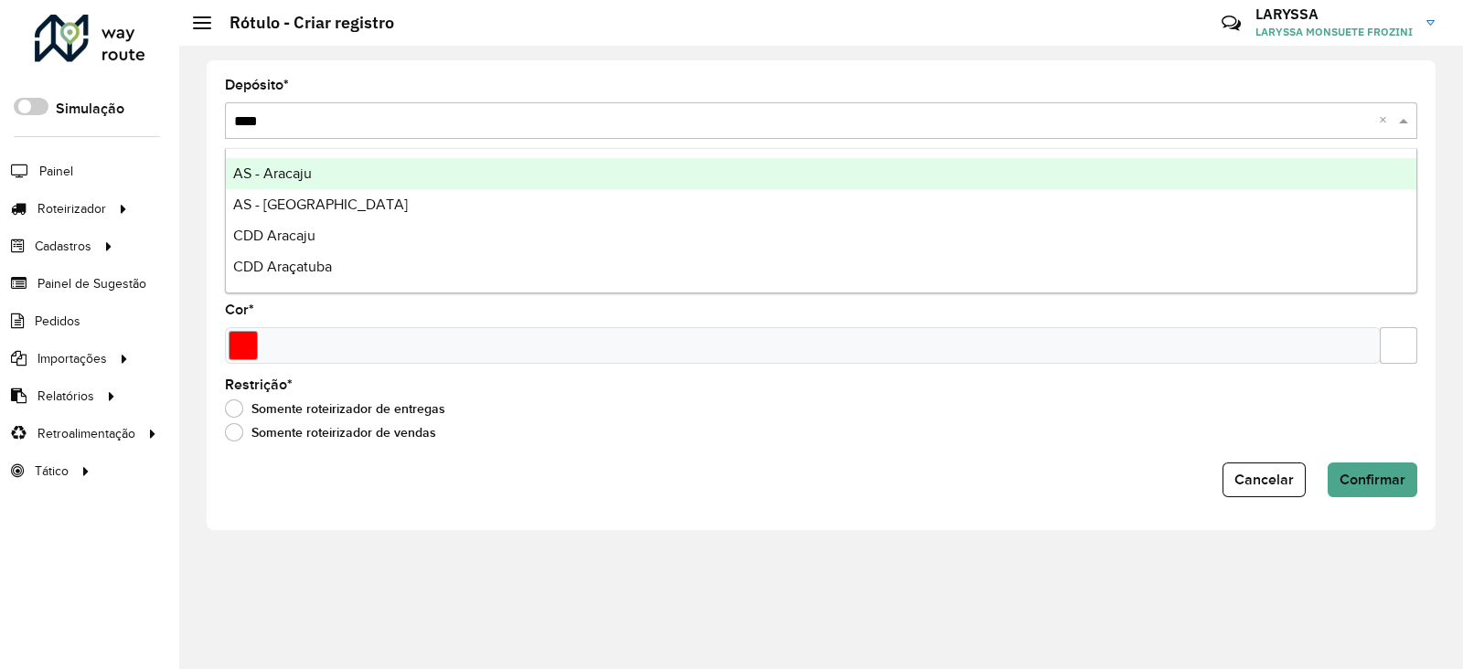
type input "*****"
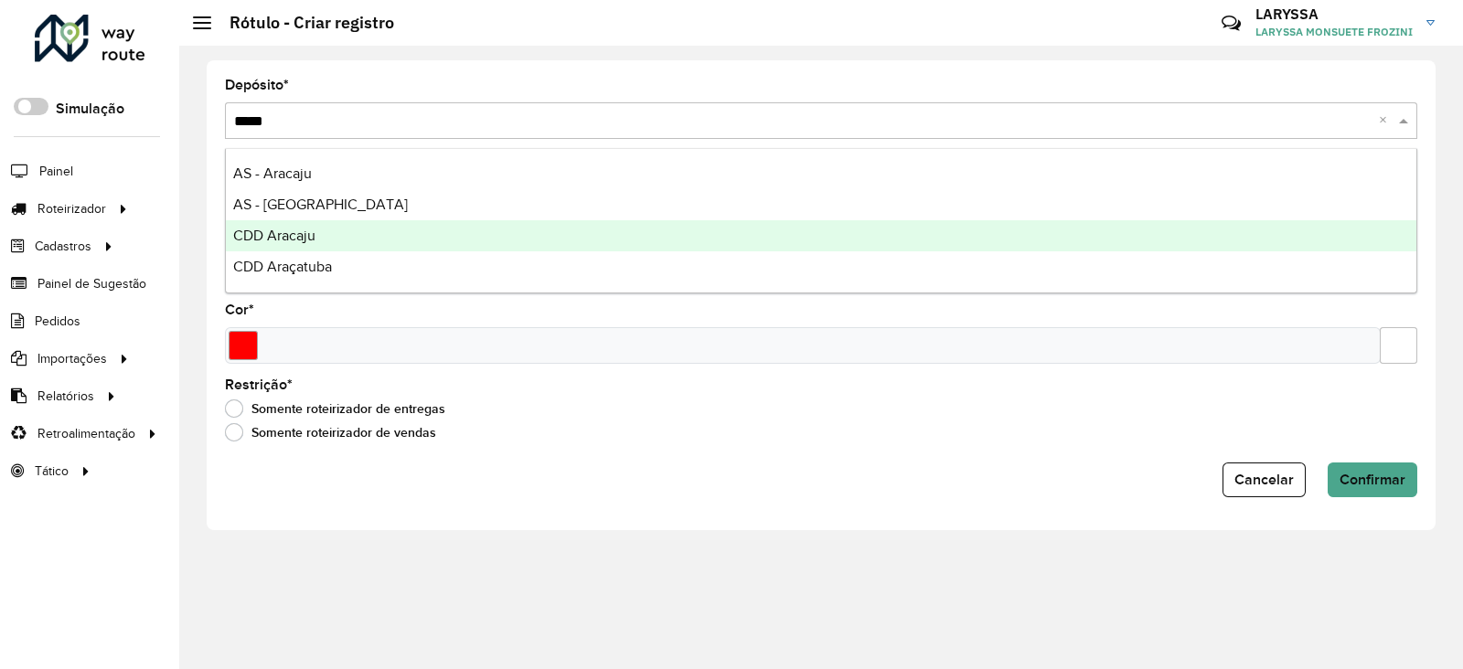
click at [314, 235] on span "CDD Aracaju" at bounding box center [274, 236] width 82 height 16
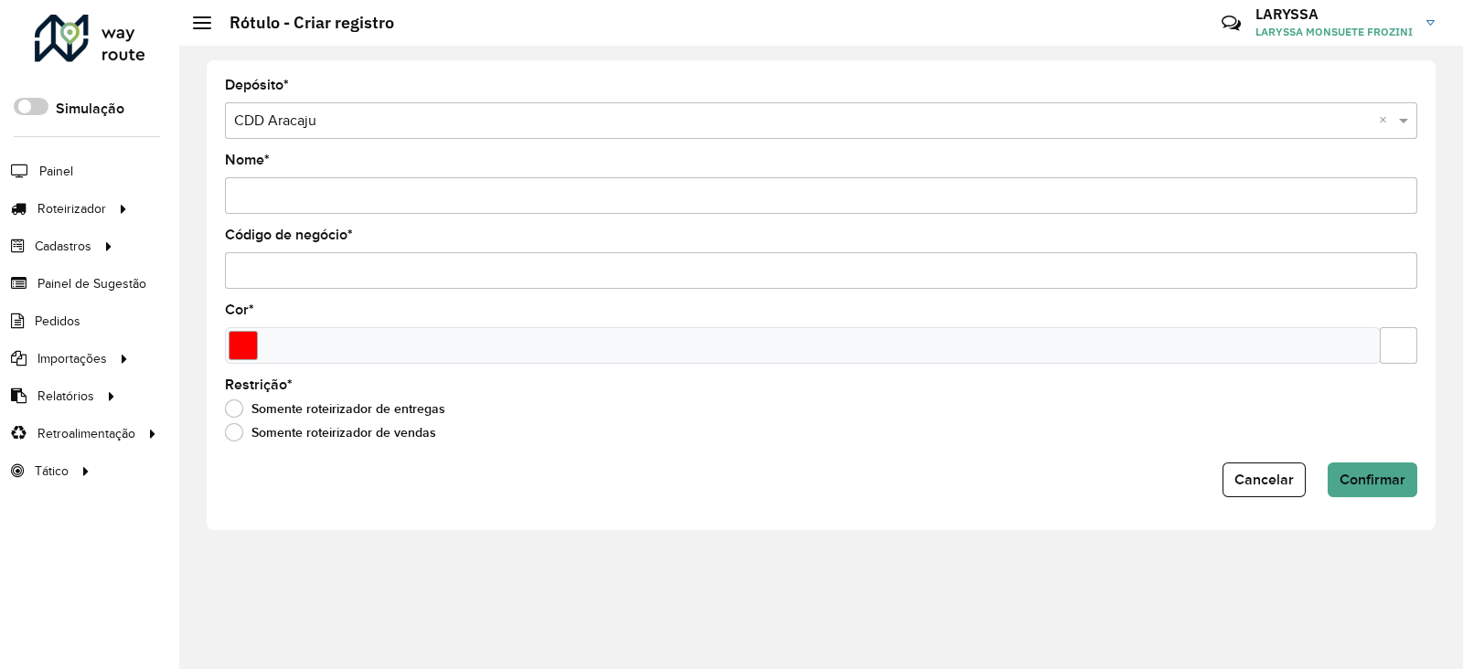
click at [303, 186] on input "Nome *" at bounding box center [821, 195] width 1193 height 37
type input "***"
click at [247, 259] on input "Código de negócio *" at bounding box center [821, 270] width 1193 height 37
type input "***"
click at [241, 346] on input "Select a color" at bounding box center [243, 345] width 29 height 29
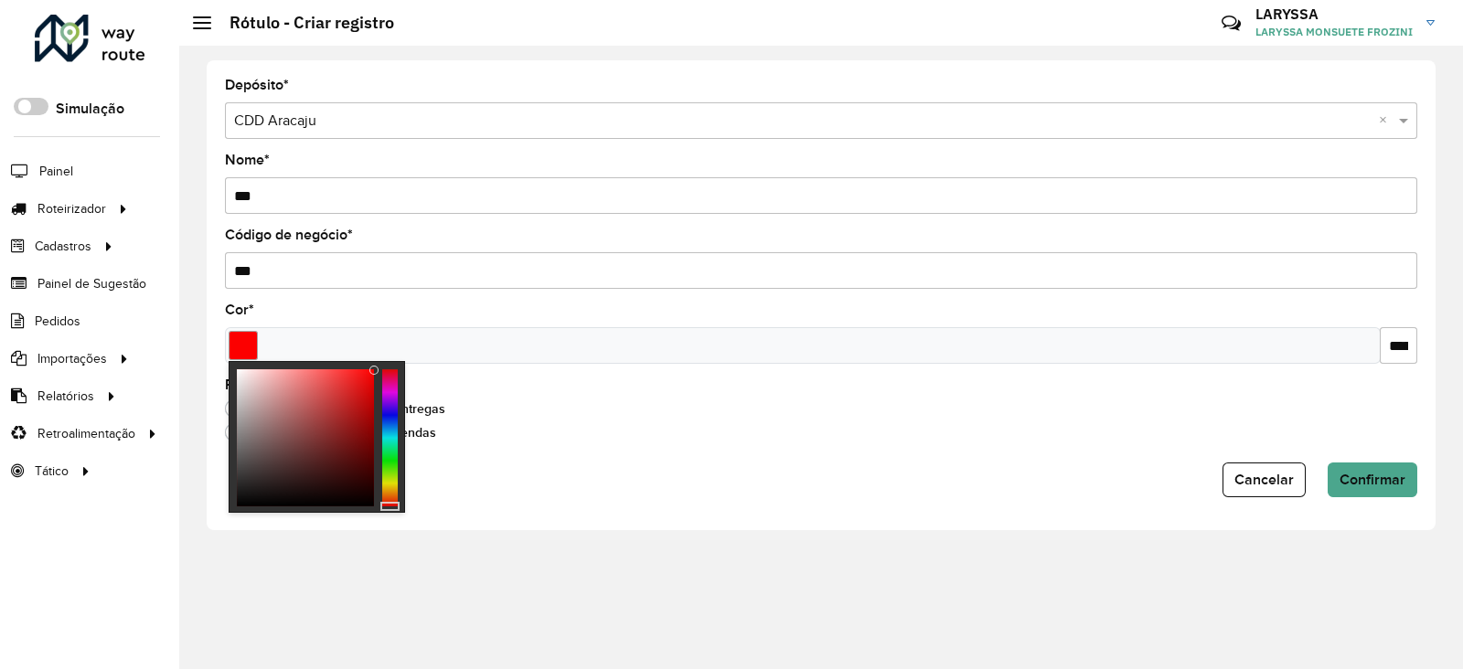
type input "*******"
drag, startPoint x: 370, startPoint y: 372, endPoint x: 383, endPoint y: 366, distance: 14.3
click at [383, 366] on div at bounding box center [317, 437] width 177 height 152
click at [1371, 487] on span "Confirmar" at bounding box center [1373, 480] width 66 height 16
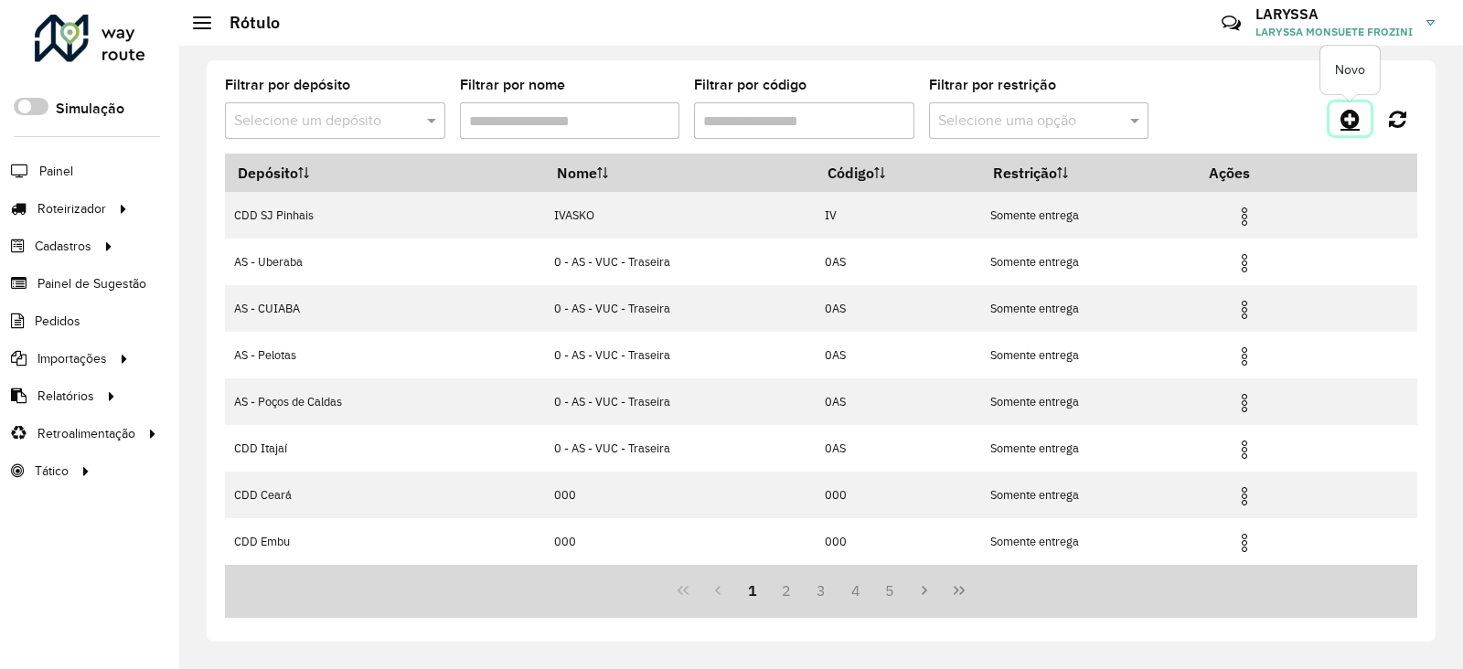
click at [1363, 114] on link at bounding box center [1350, 118] width 41 height 33
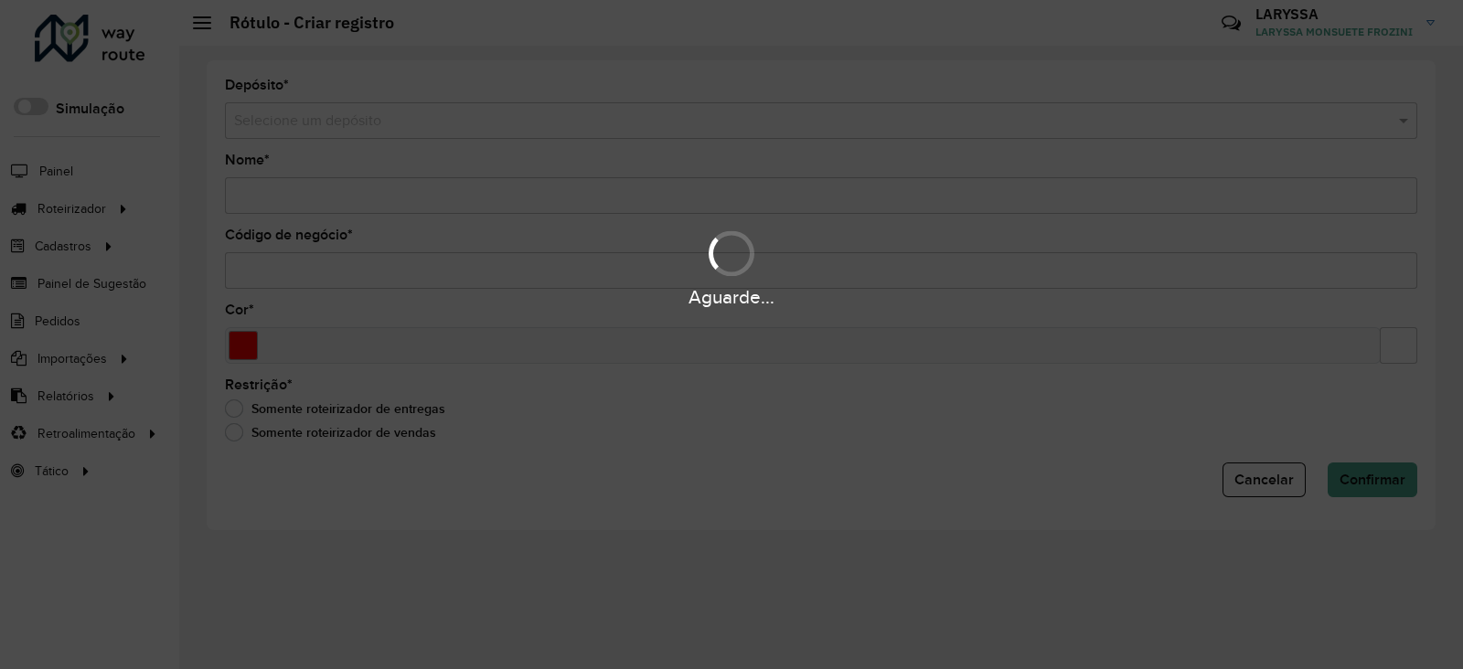
click at [422, 118] on hb-app "Aguarde... Pop-up bloqueado! Seu navegador bloqueou automáticamente a abertura …" at bounding box center [731, 334] width 1463 height 669
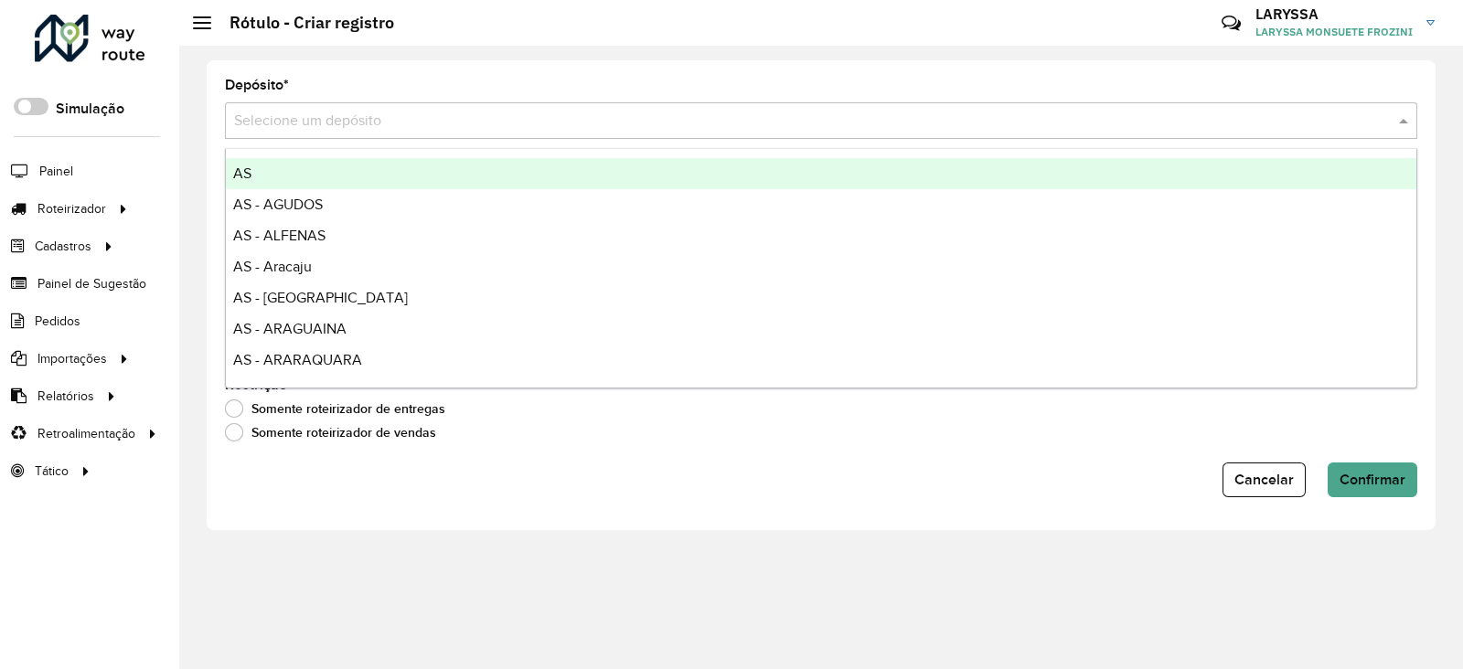
click at [422, 118] on input "text" at bounding box center [803, 122] width 1138 height 22
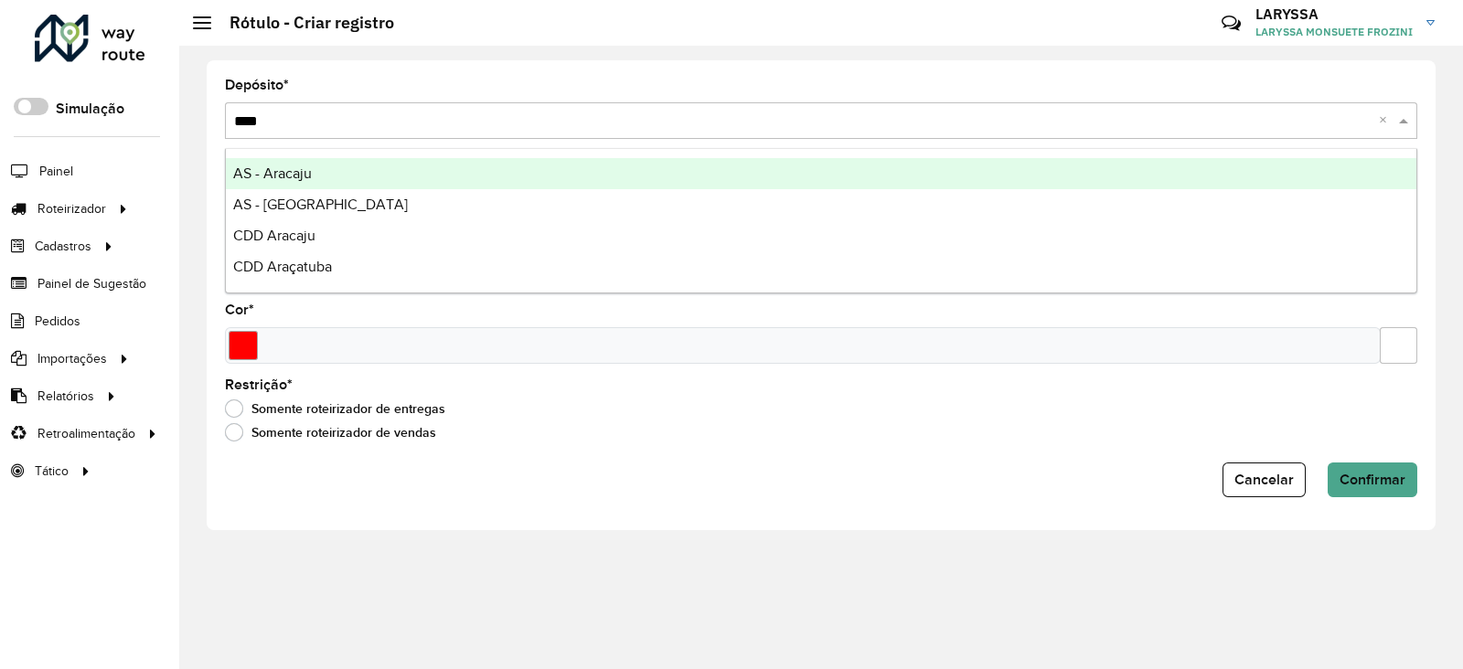
type input "*****"
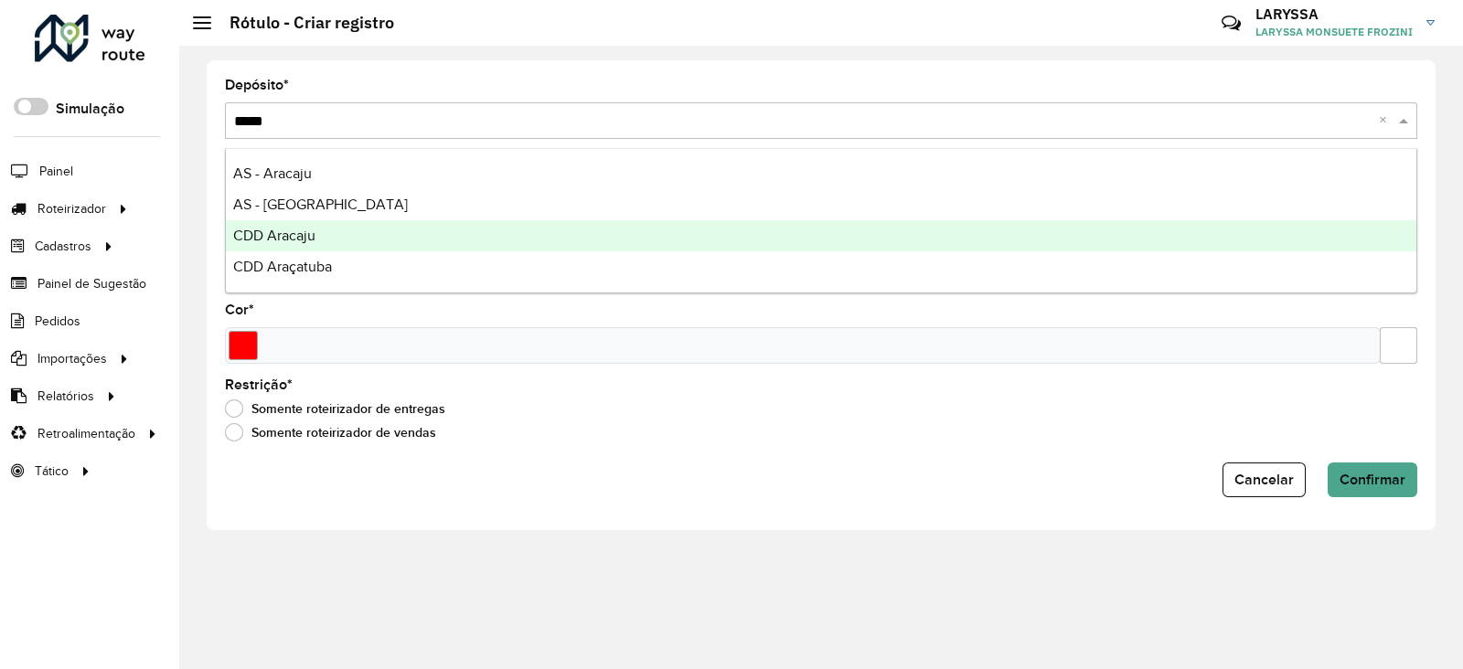
click at [369, 248] on div "CDD Aracaju" at bounding box center [821, 235] width 1191 height 31
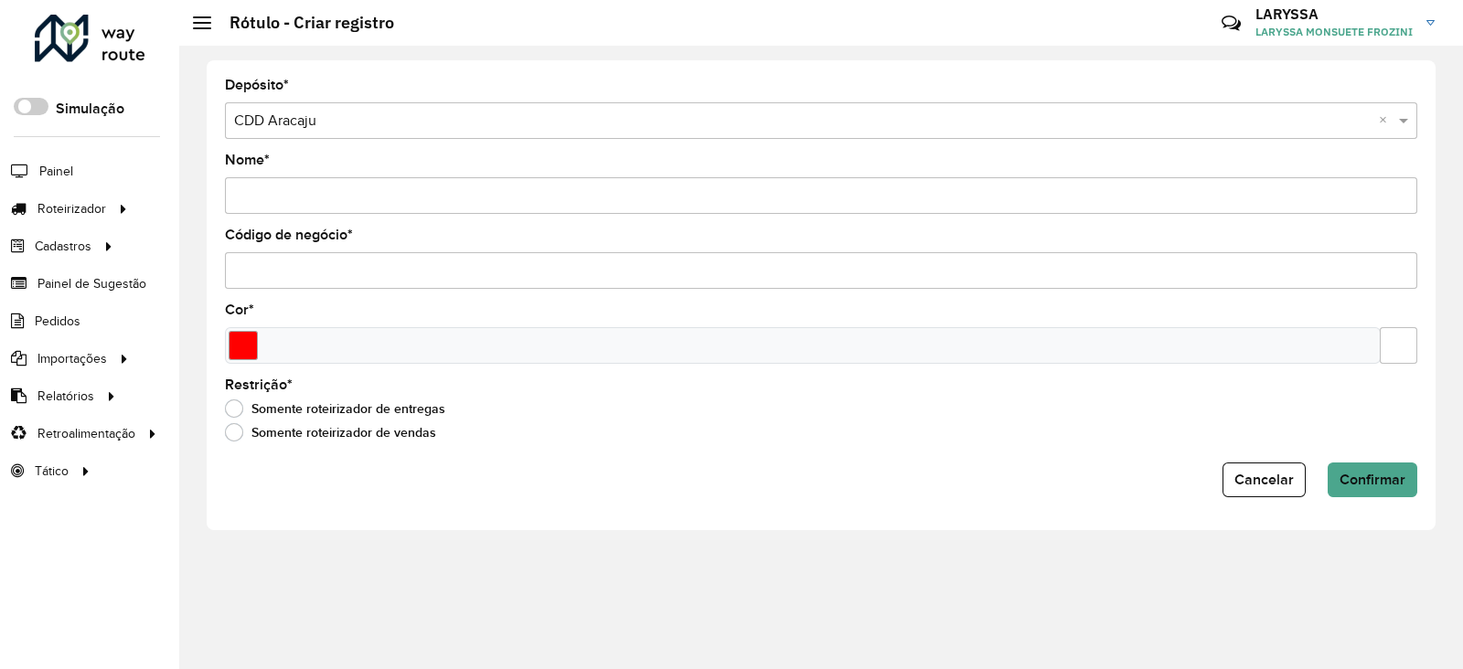
click at [289, 203] on input "Nome *" at bounding box center [821, 195] width 1193 height 37
type input "***"
click at [279, 283] on input "Código de negócio *" at bounding box center [821, 270] width 1193 height 37
type input "***"
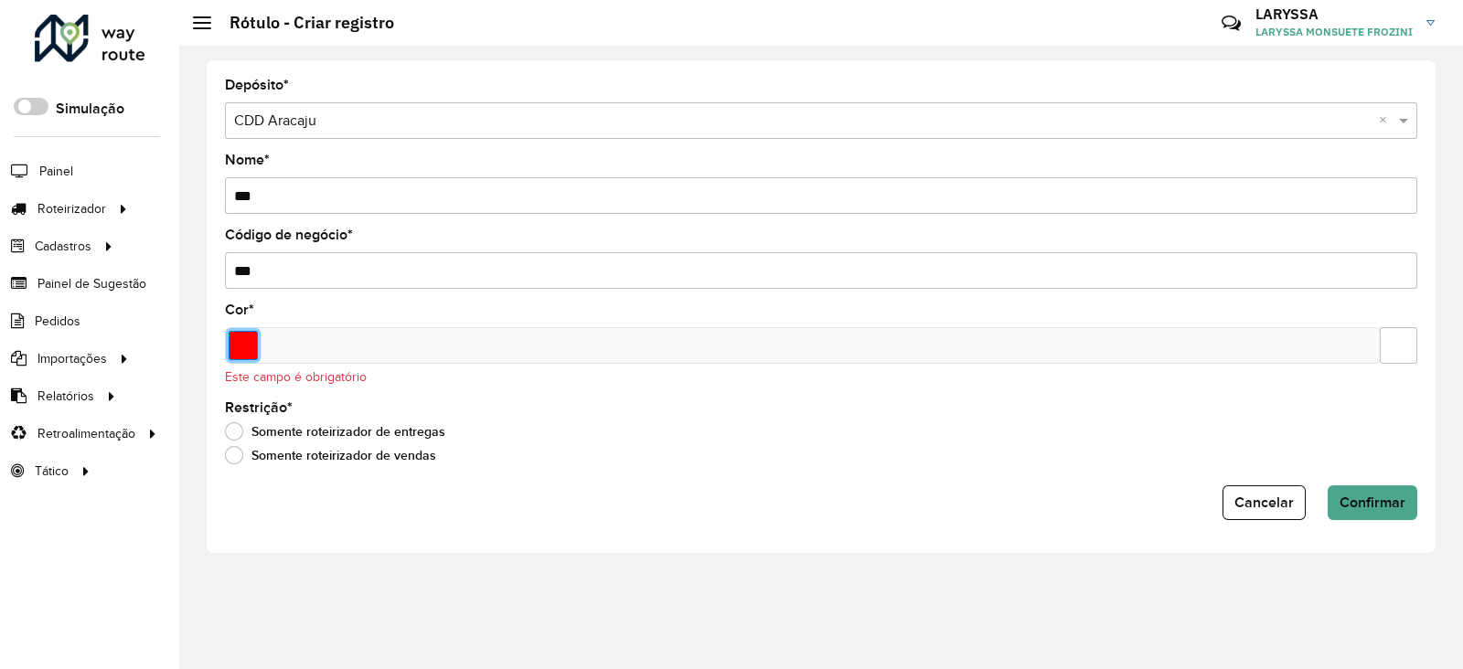
click at [230, 345] on input "Select a color" at bounding box center [243, 345] width 29 height 29
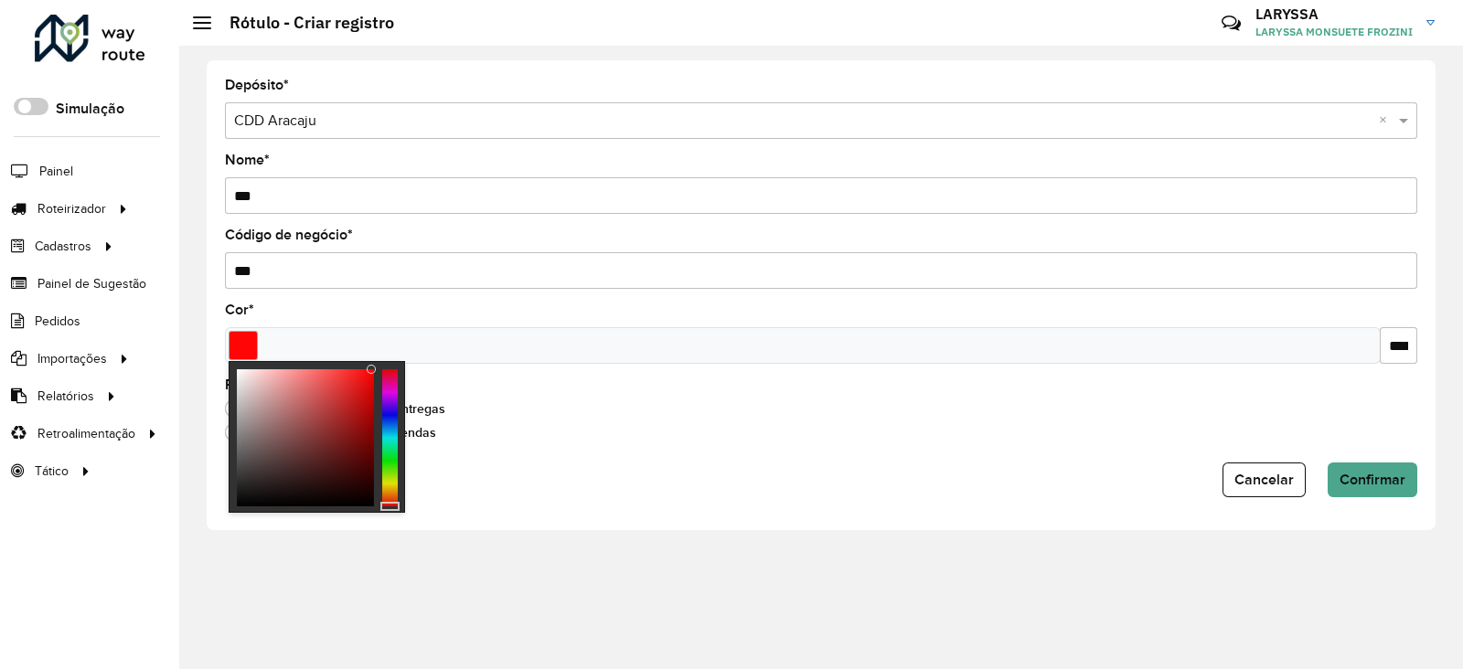
type input "*******"
drag, startPoint x: 372, startPoint y: 366, endPoint x: 387, endPoint y: 353, distance: 19.4
click at [387, 353] on body "Aguarde... Pop-up bloqueado! Seu navegador bloqueou automáticamente a abertura …" at bounding box center [731, 334] width 1463 height 669
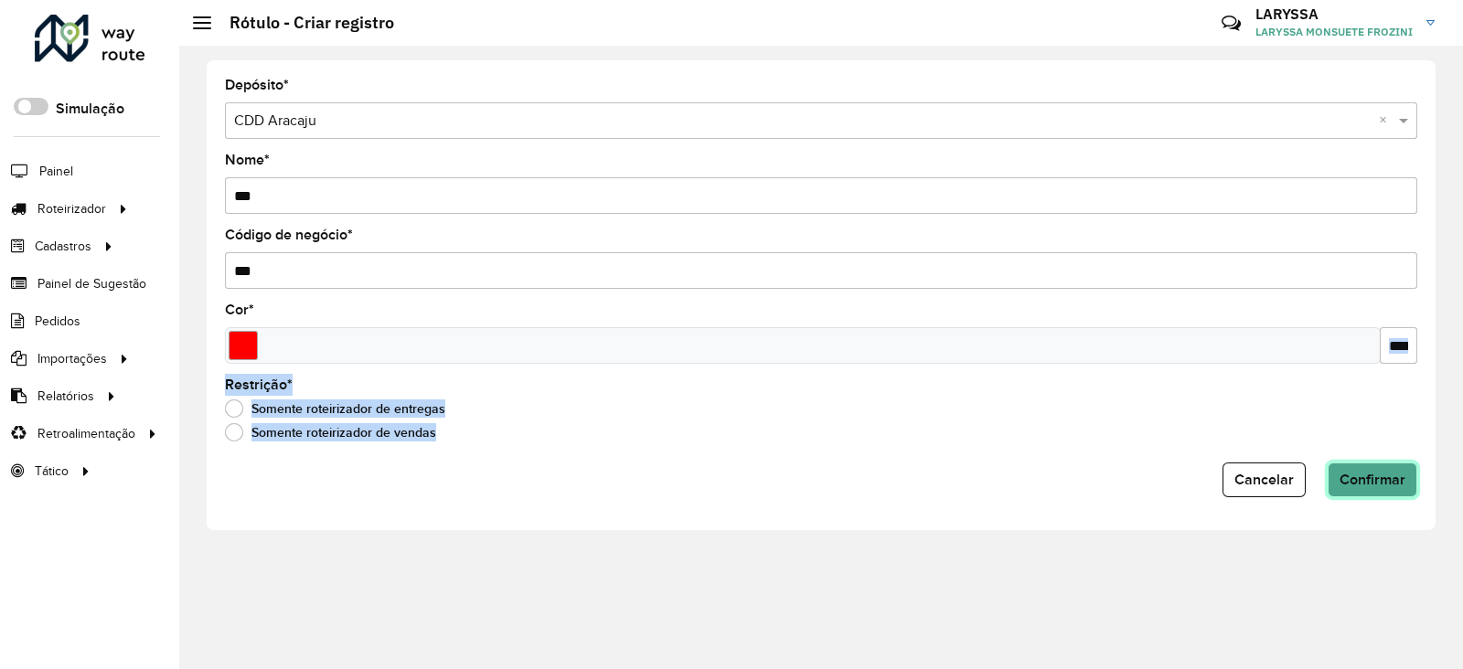
click at [1399, 480] on span "Confirmar" at bounding box center [1373, 480] width 66 height 16
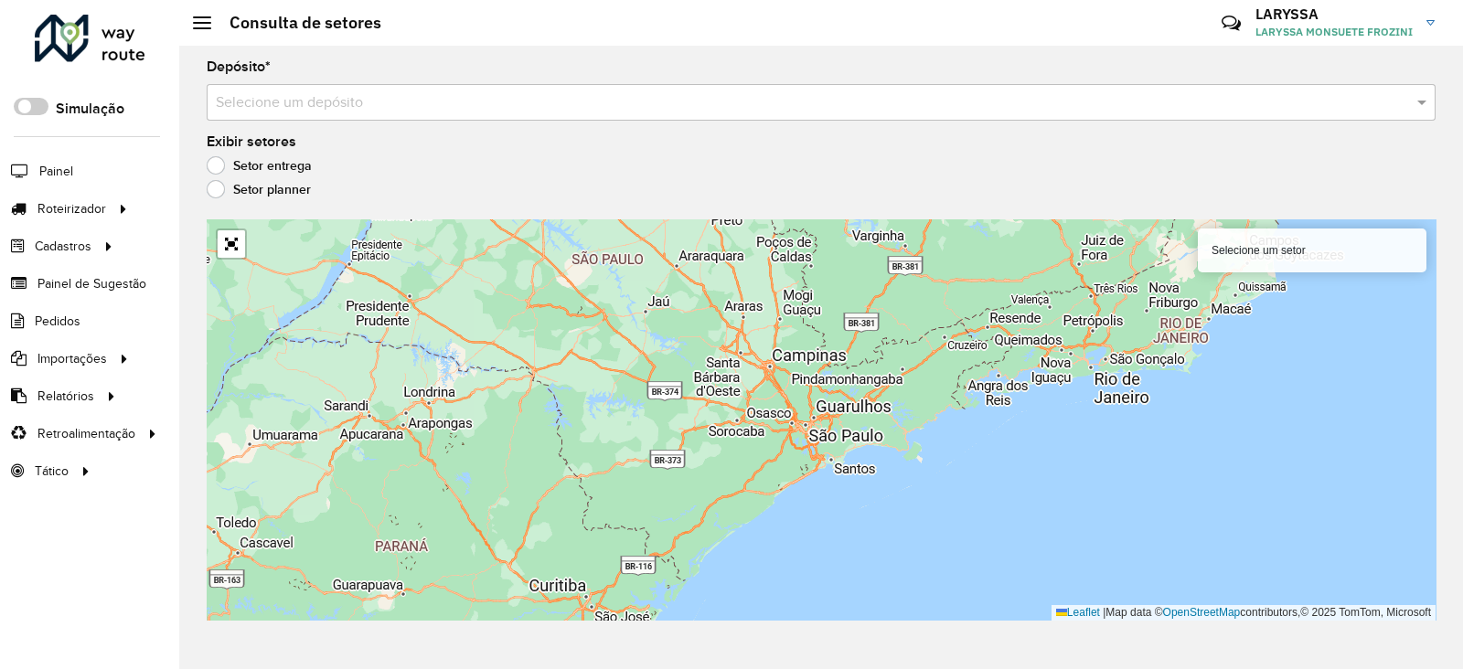
click at [357, 100] on input "text" at bounding box center [803, 103] width 1174 height 22
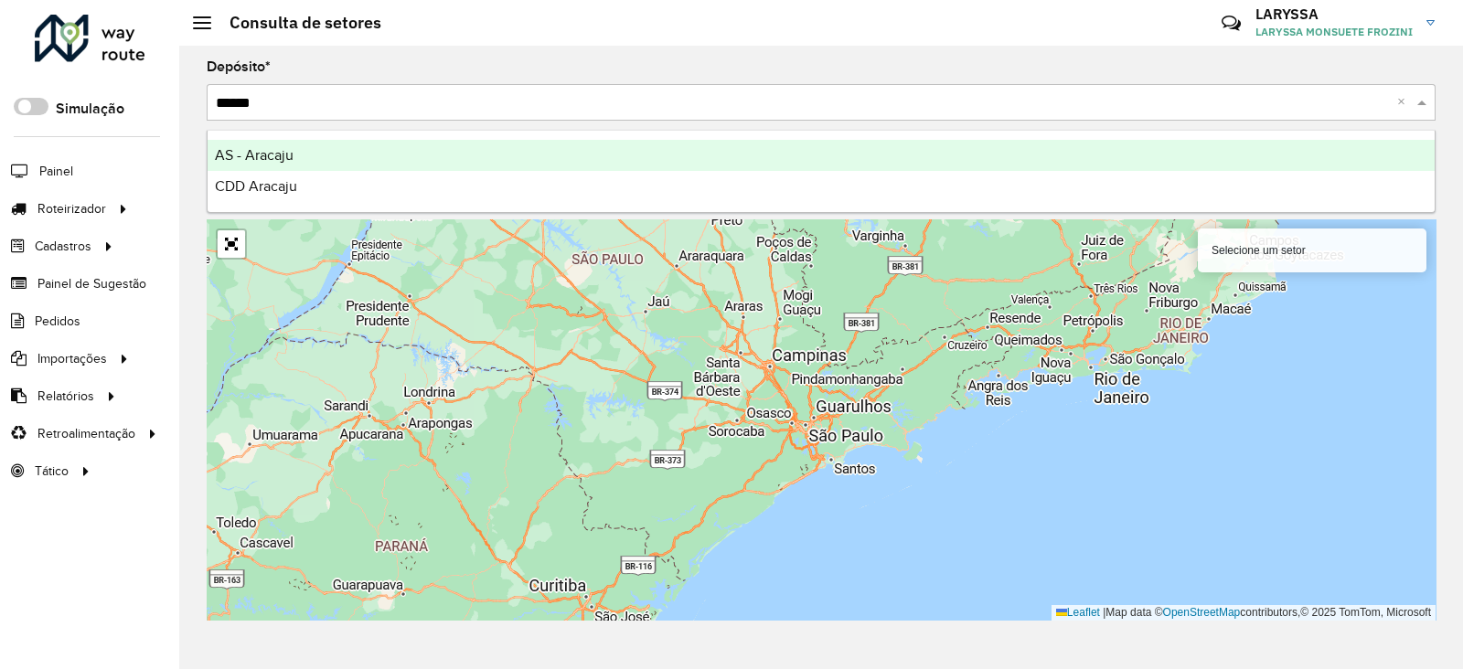
type input "*******"
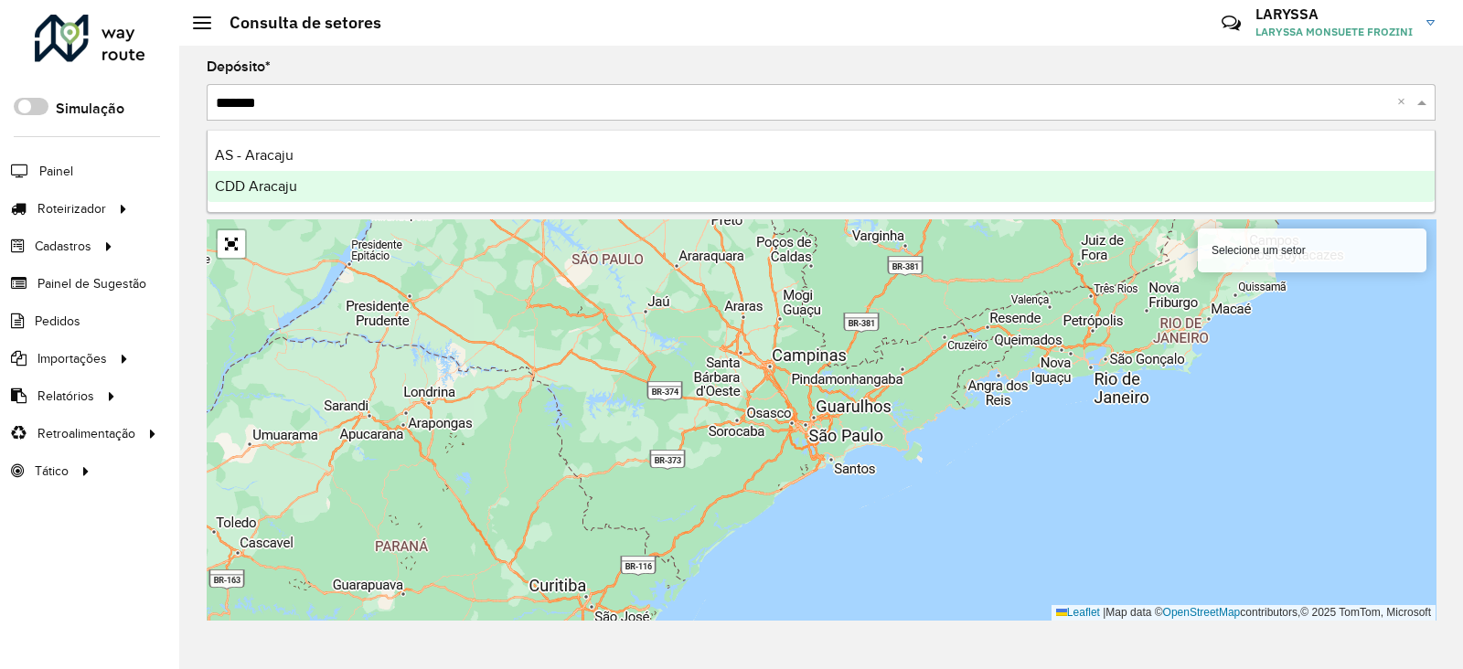
click at [284, 195] on div "CDD Aracaju" at bounding box center [821, 186] width 1227 height 31
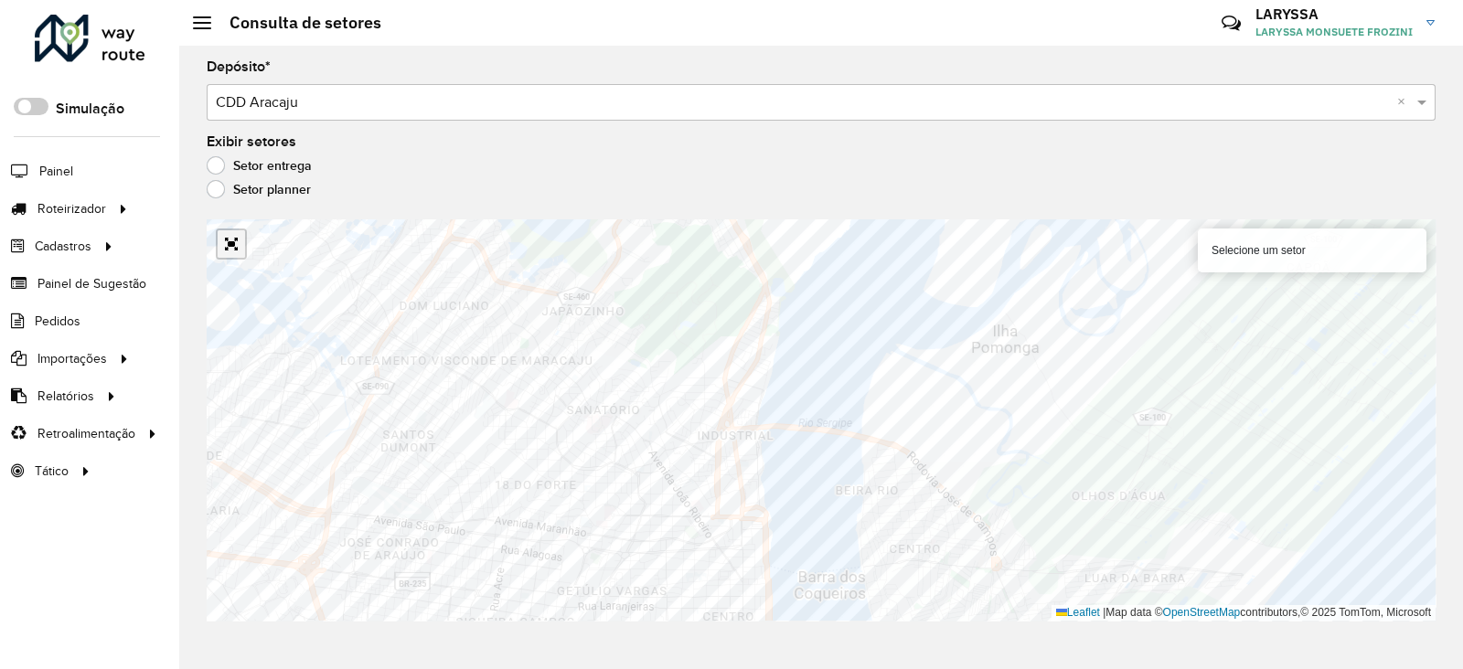
click at [220, 247] on link "Abrir mapa em tela cheia" at bounding box center [231, 243] width 27 height 27
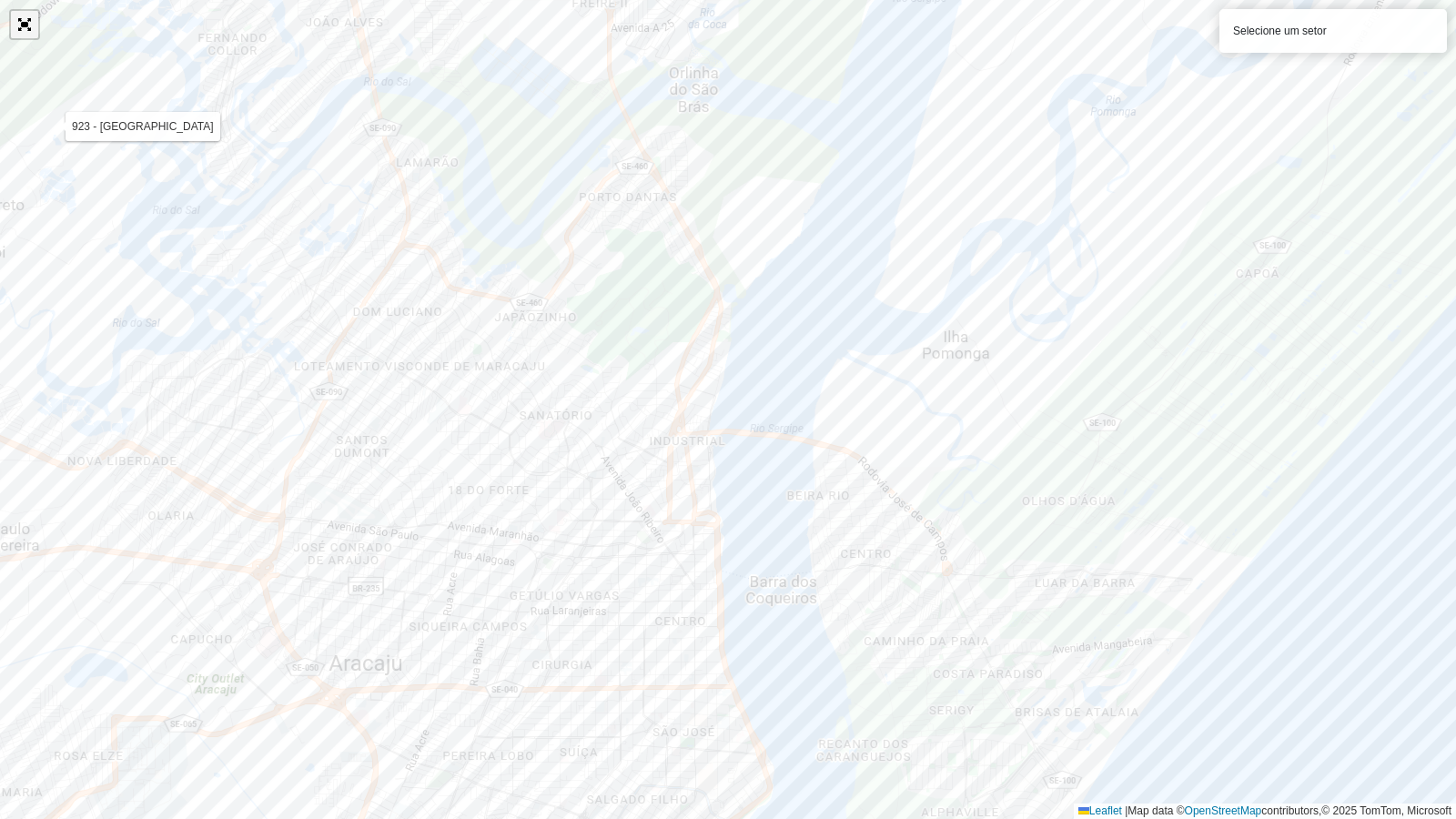
click at [11, 19] on link "Abrir mapa em tela cheia" at bounding box center [24, 24] width 27 height 27
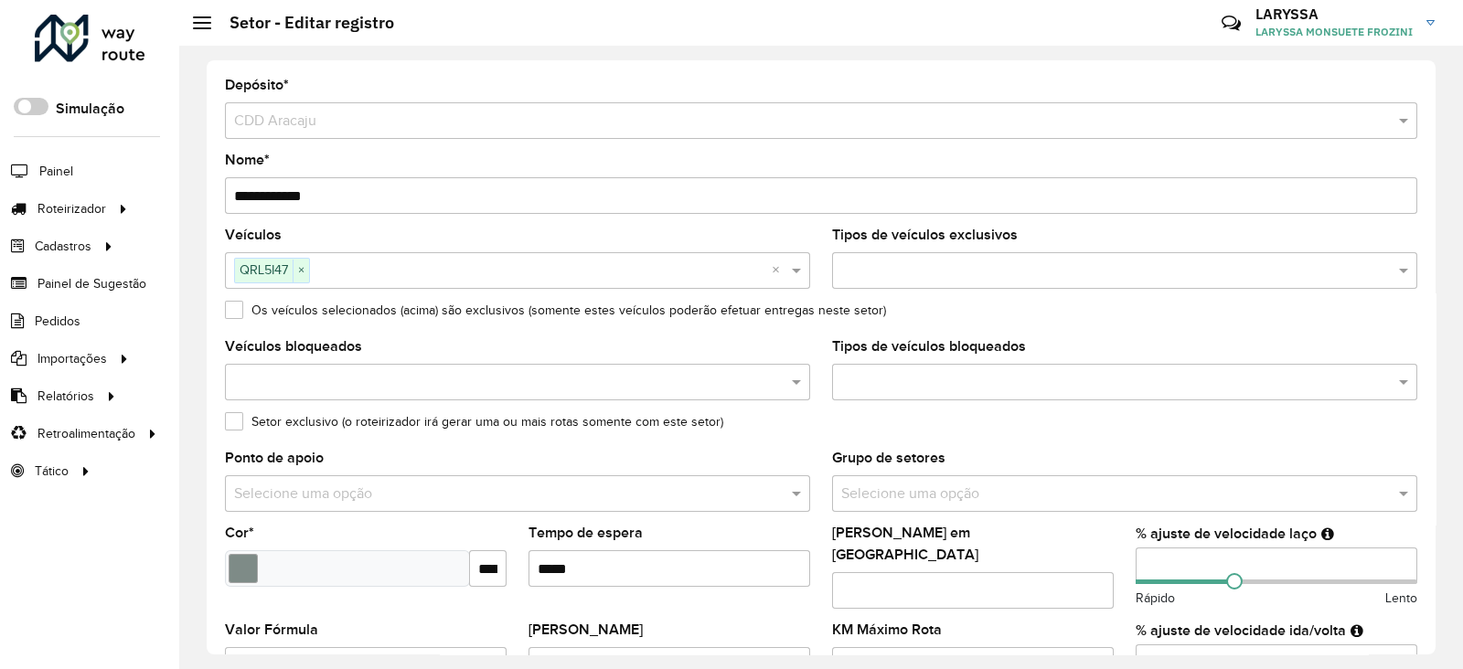
scroll to position [588, 0]
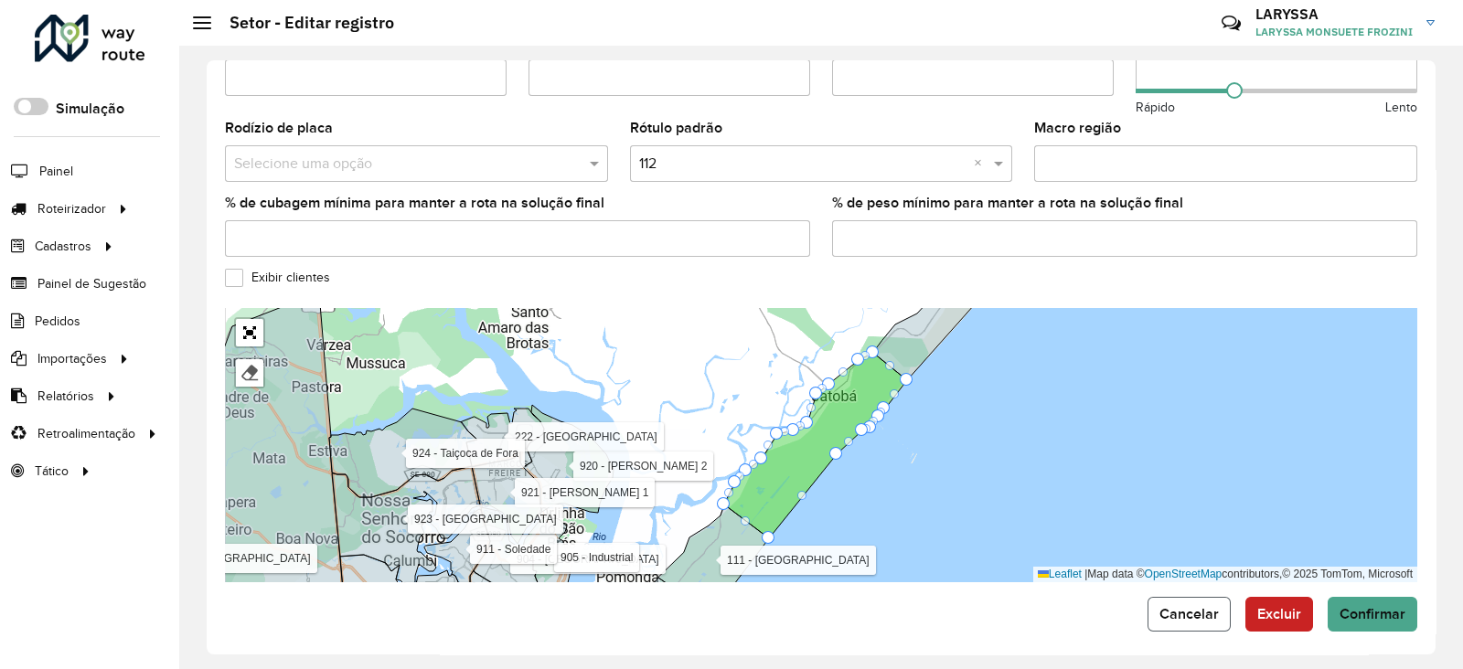
click at [1161, 607] on span "Cancelar" at bounding box center [1189, 614] width 59 height 16
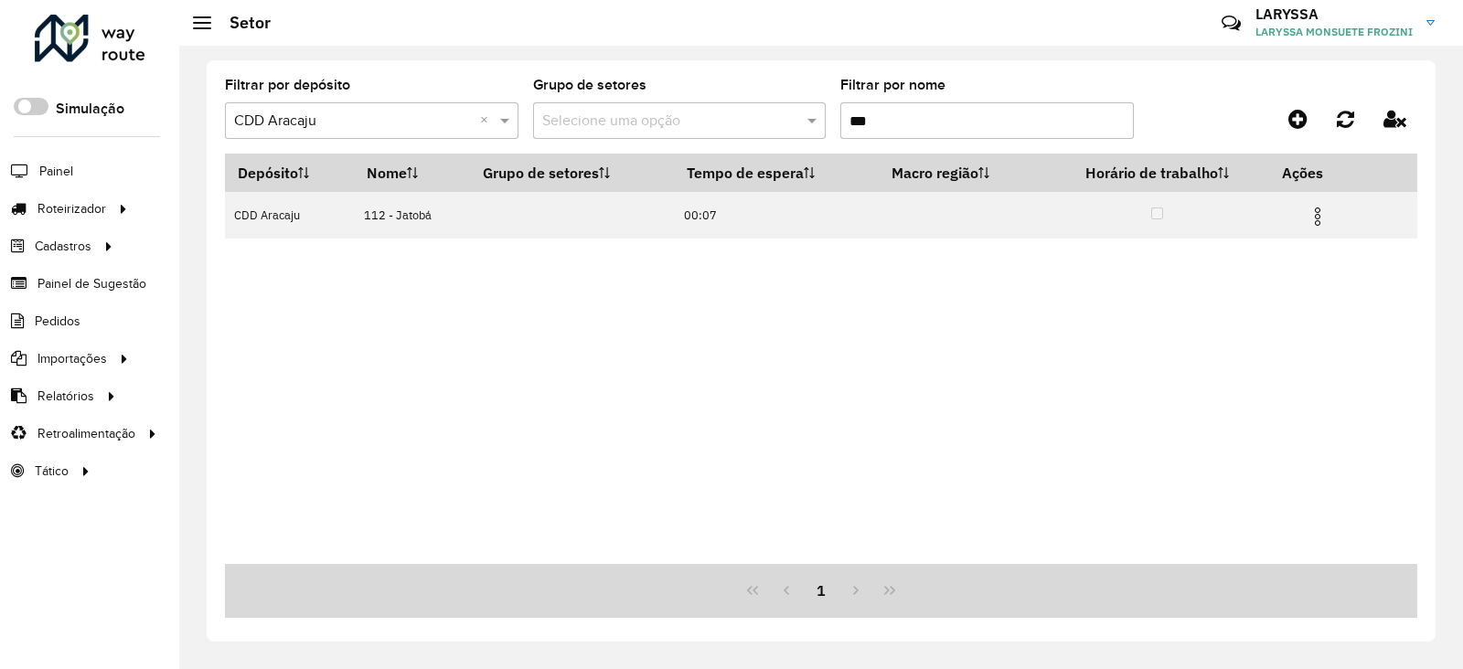
click at [932, 121] on input "***" at bounding box center [987, 120] width 294 height 37
type input "***"
click at [1320, 218] on img at bounding box center [1330, 217] width 22 height 22
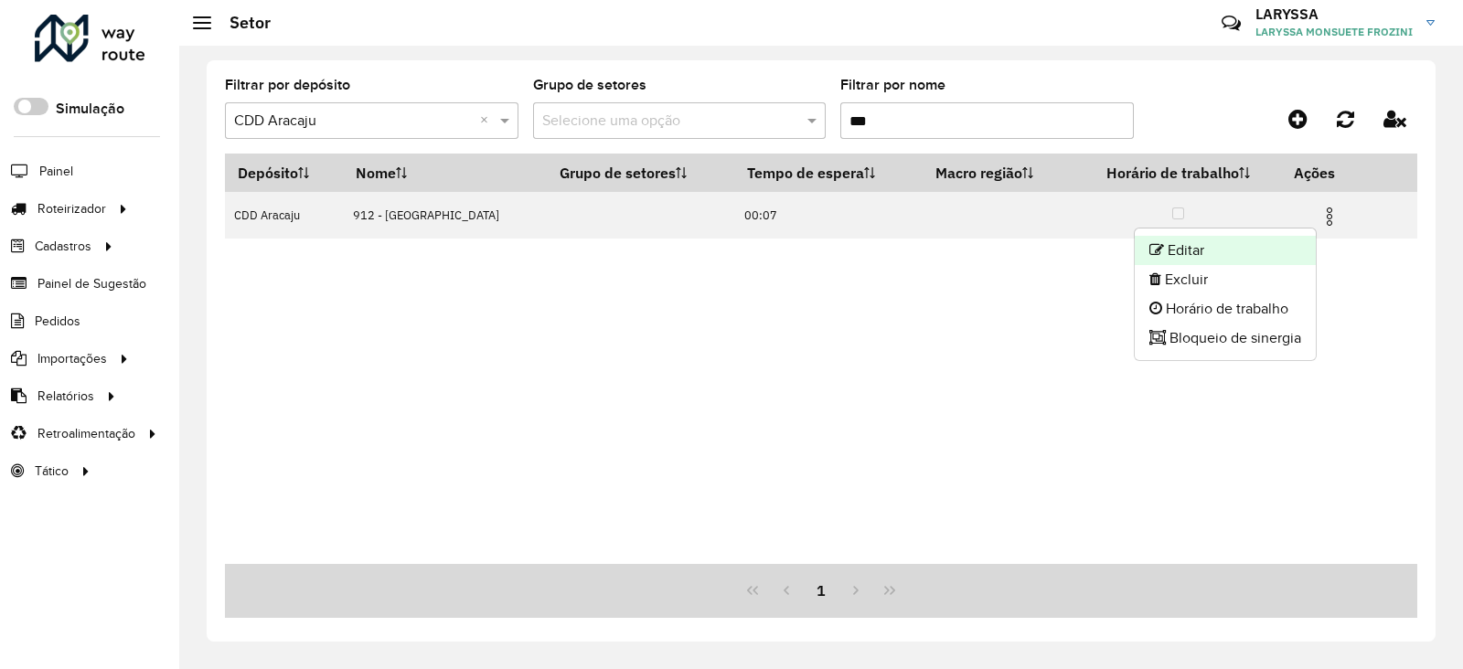
click at [1168, 255] on li "Editar" at bounding box center [1225, 250] width 181 height 29
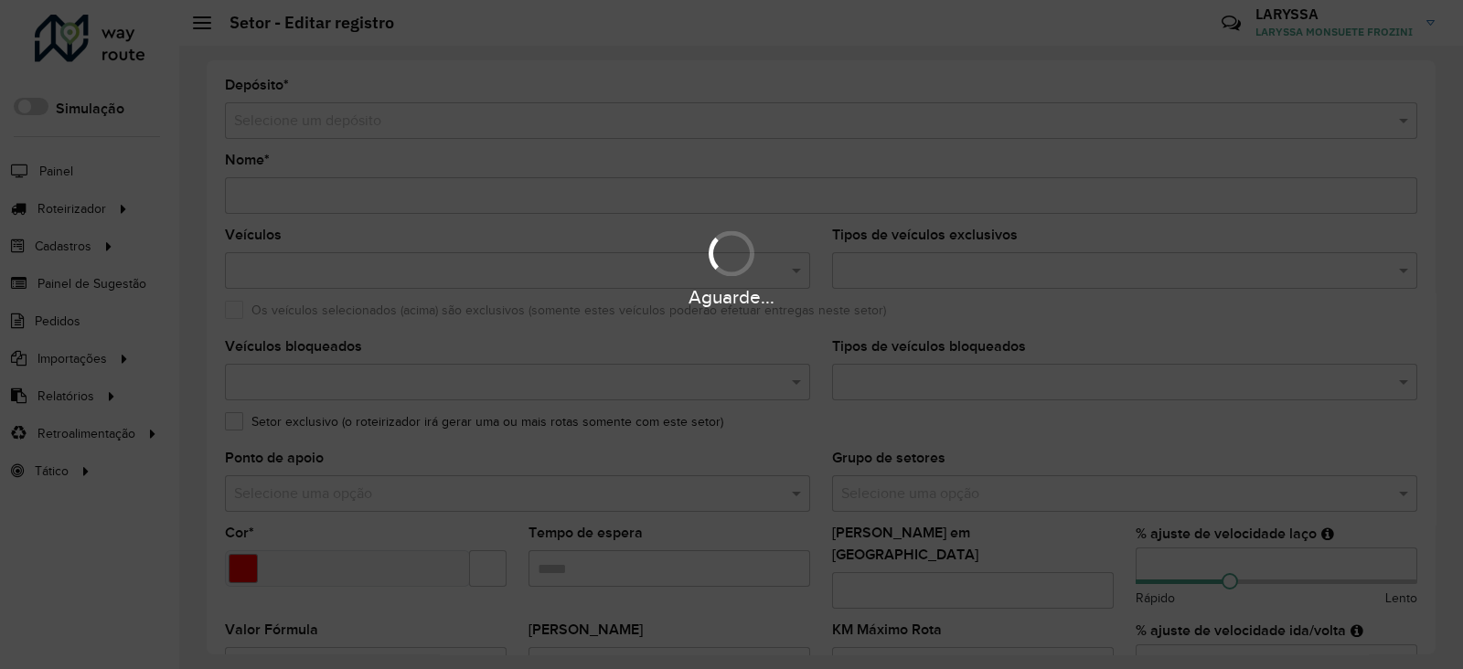
type input "**********"
type input "*******"
type input "*****"
type input "**"
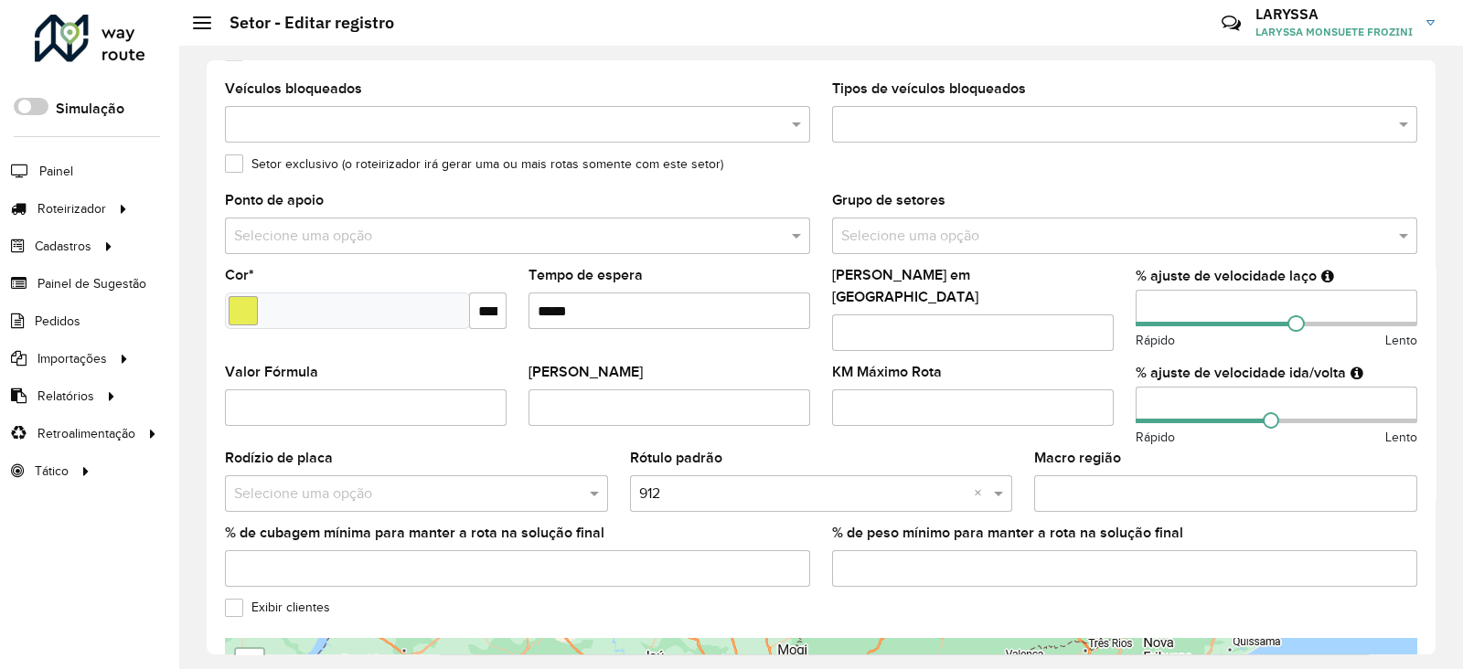
scroll to position [456, 0]
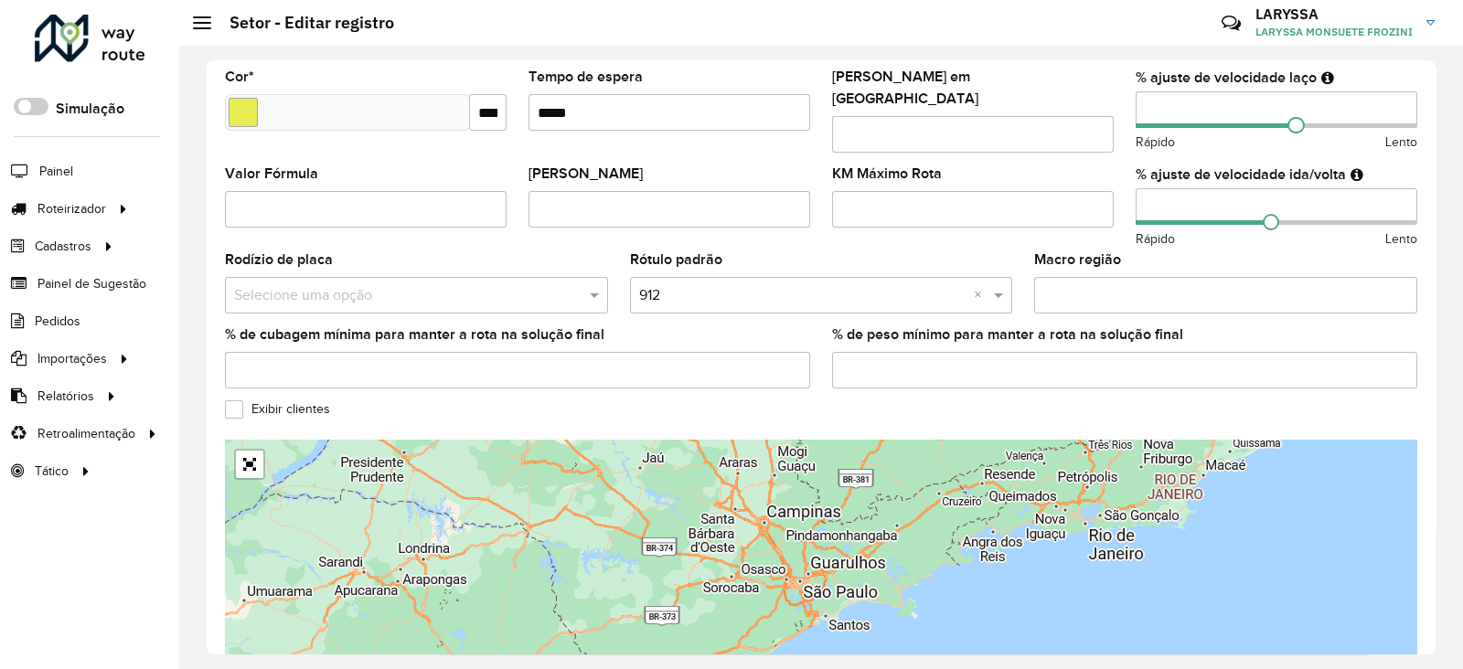
click at [238, 400] on label "Exibir clientes" at bounding box center [277, 409] width 105 height 19
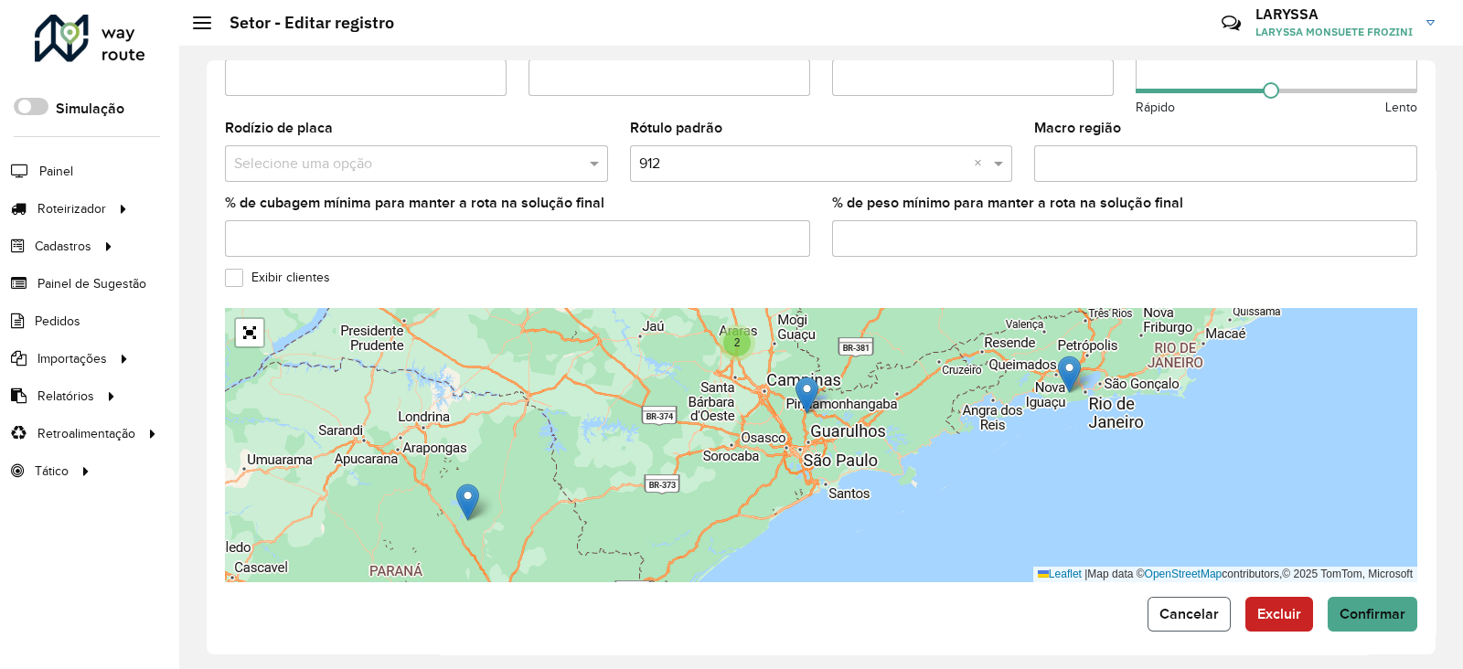
click at [1193, 606] on span "Cancelar" at bounding box center [1189, 614] width 59 height 16
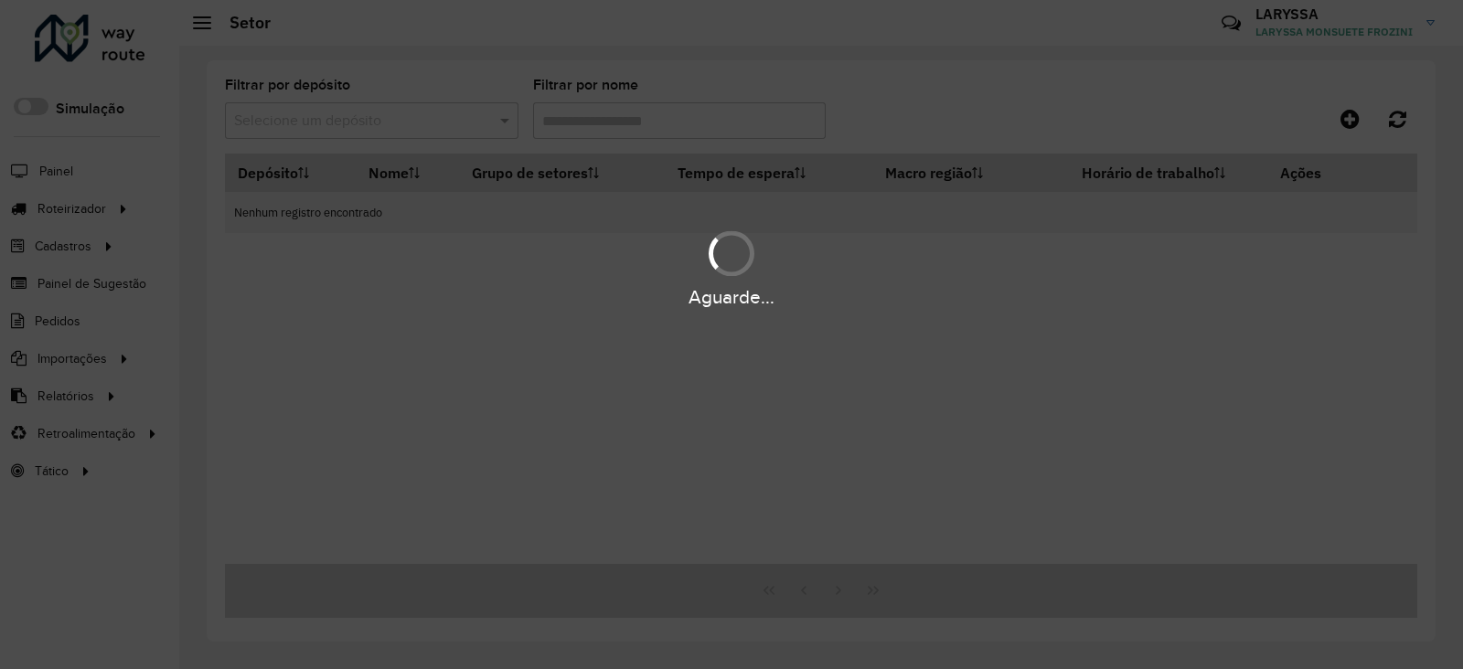
type input "***"
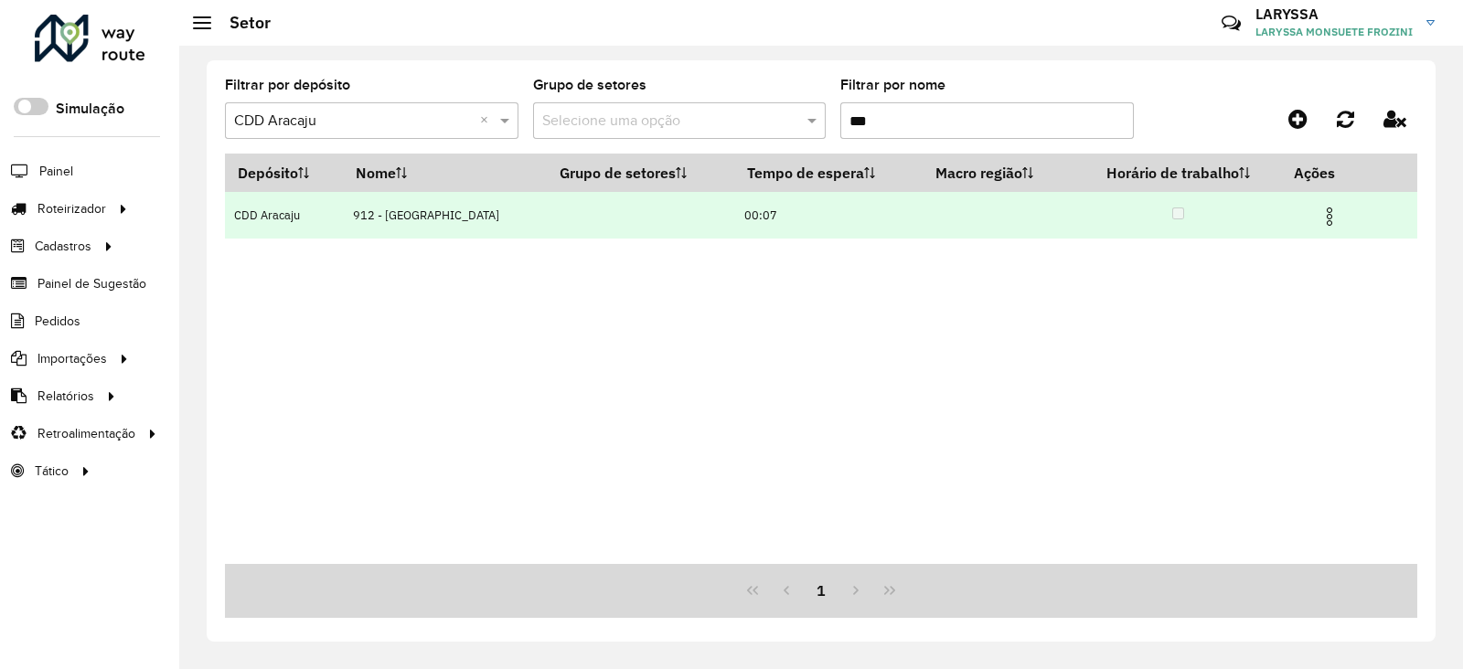
click at [1319, 216] on img at bounding box center [1330, 217] width 22 height 22
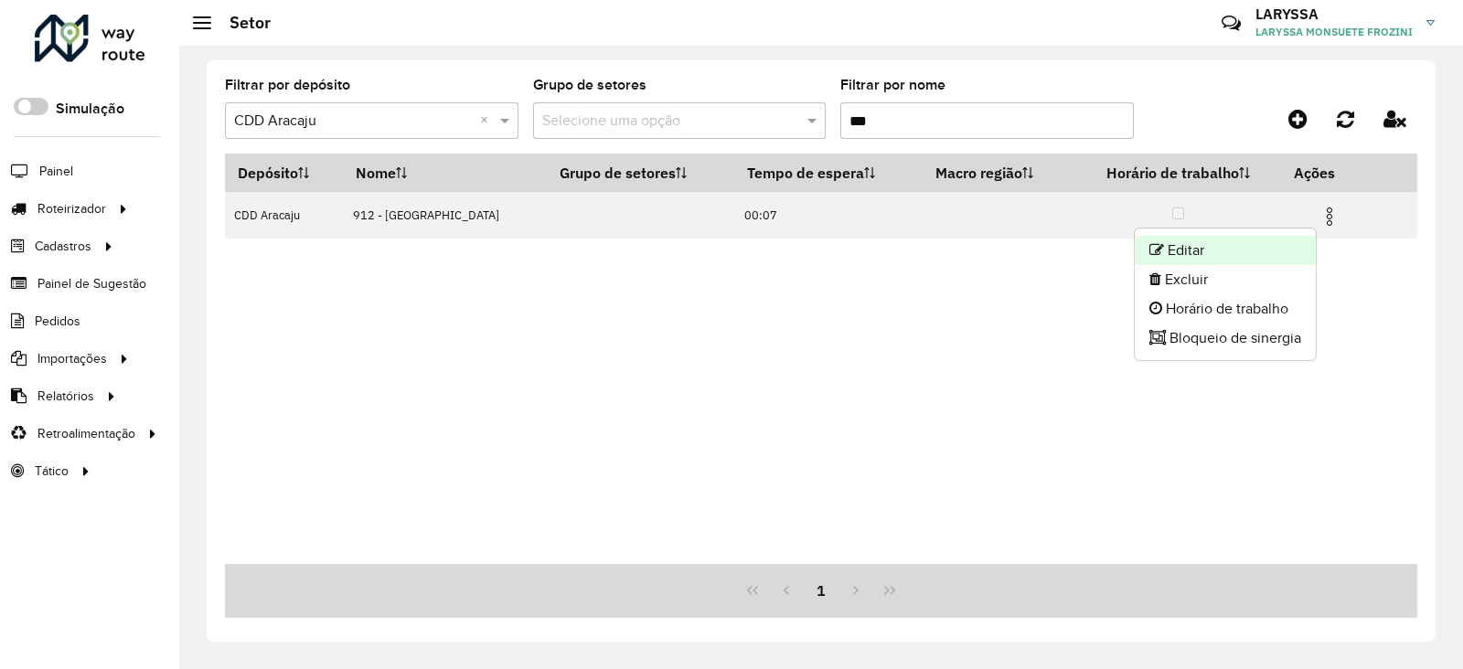
click at [1226, 248] on li "Editar" at bounding box center [1225, 250] width 181 height 29
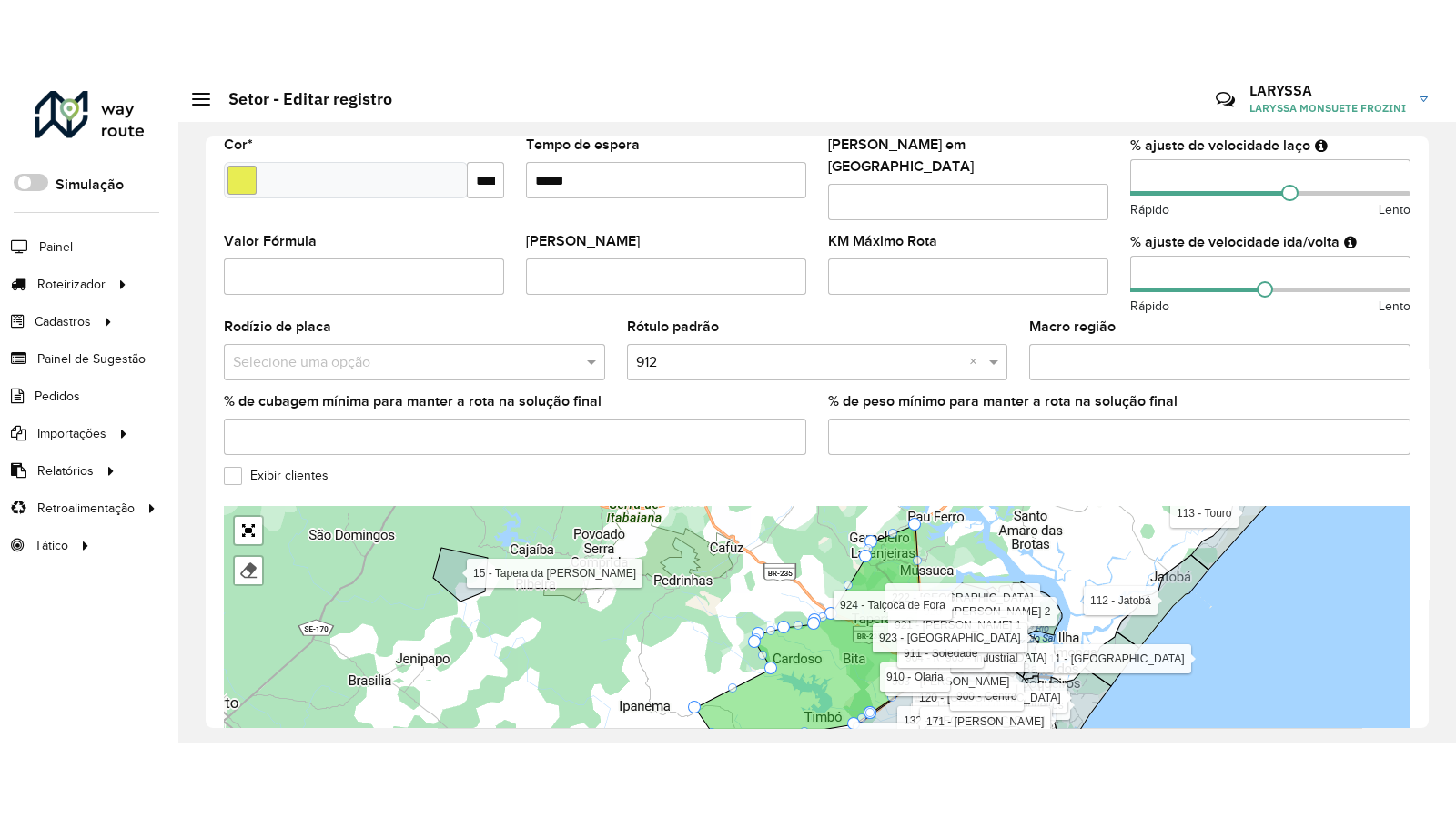
scroll to position [585, 0]
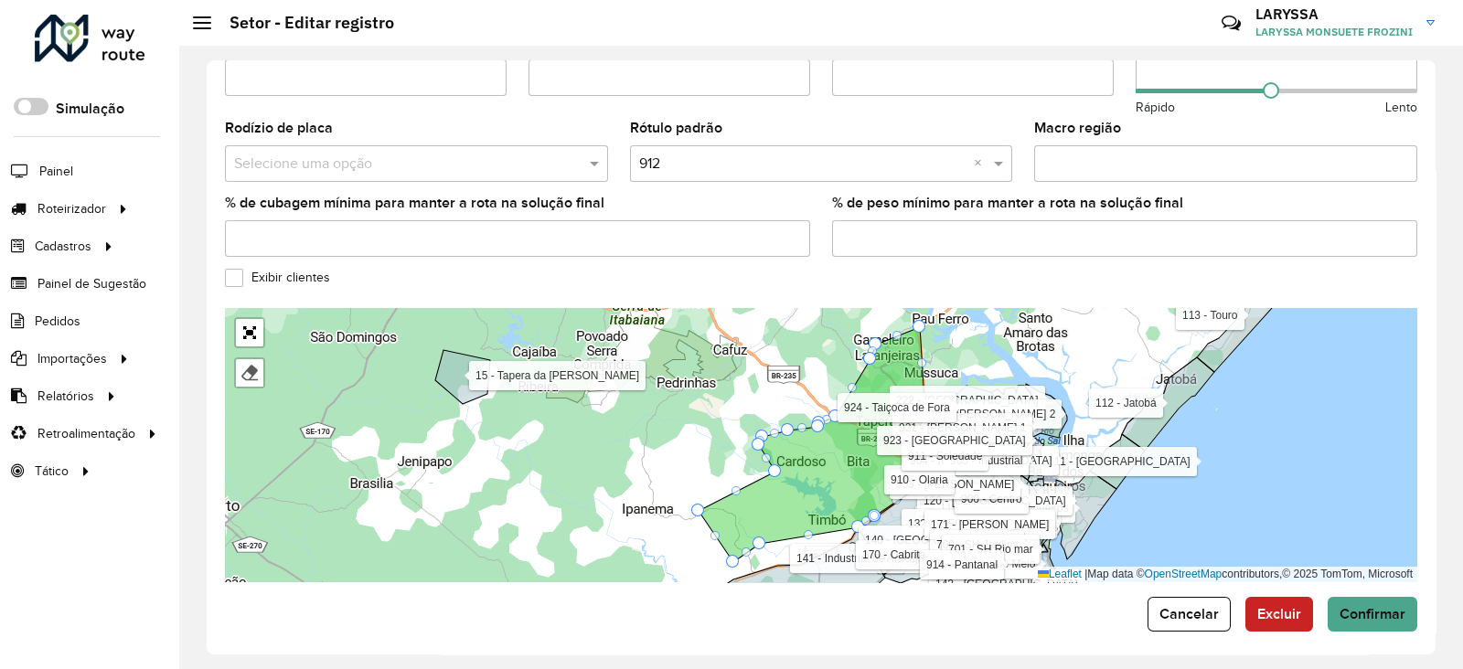
click at [230, 269] on label "Exibir clientes" at bounding box center [277, 277] width 105 height 19
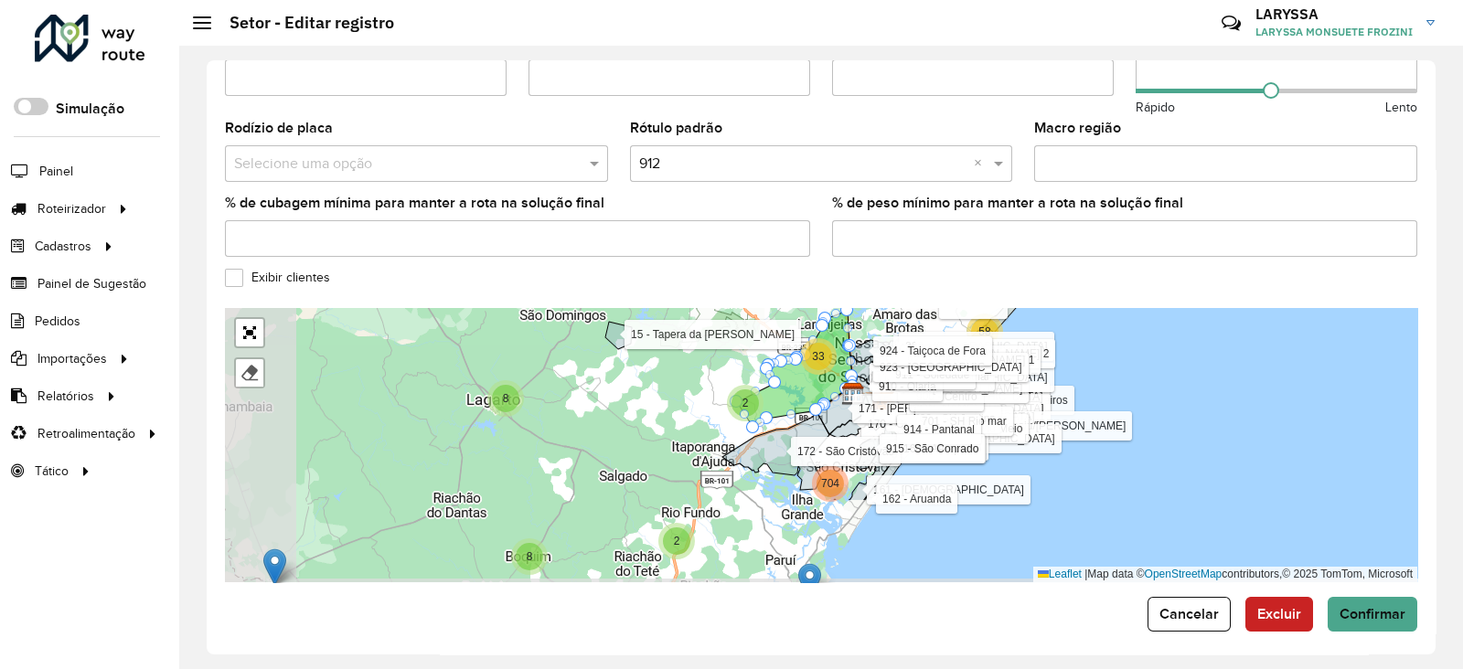
drag, startPoint x: 514, startPoint y: 503, endPoint x: 645, endPoint y: 393, distance: 170.7
click at [645, 393] on div "4 8 8 4 6 3 8 17 3 5 15 2 4 2 12 33 58 704 15710 102 - [PERSON_NAME] 103 - Jard…" at bounding box center [821, 445] width 1193 height 274
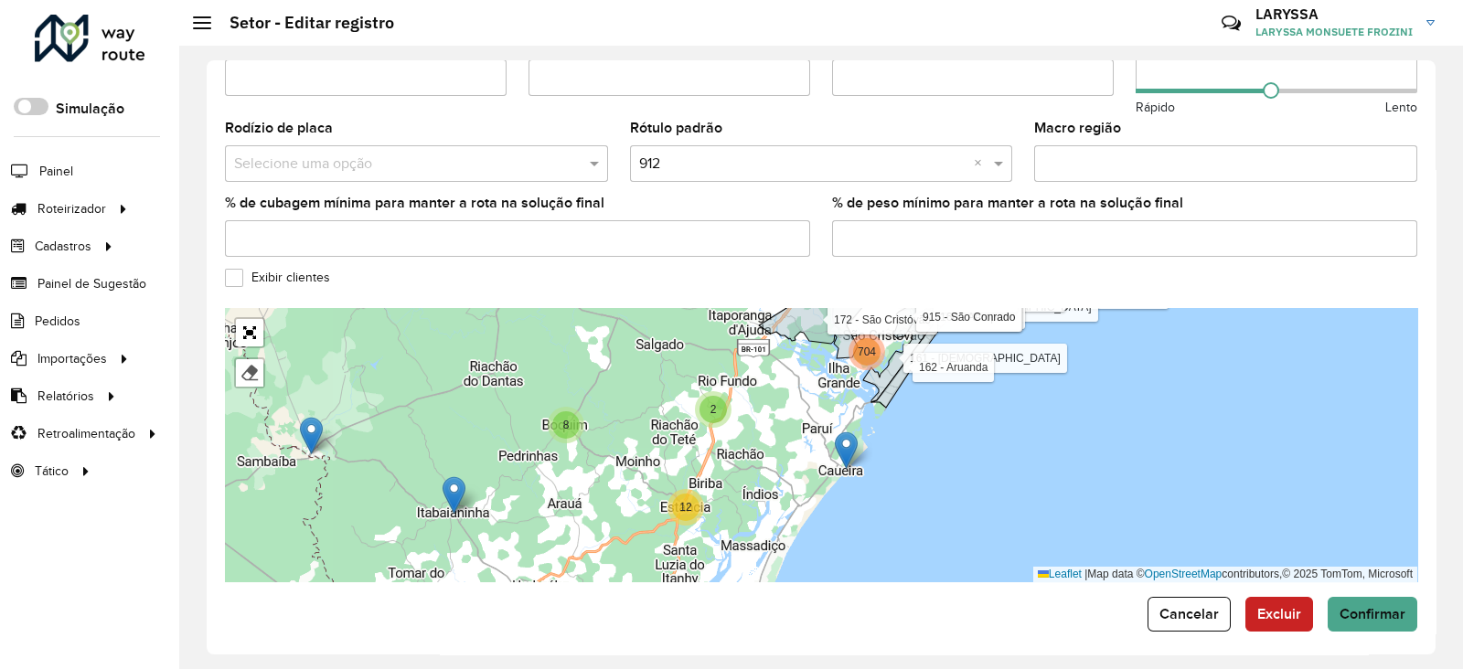
drag, startPoint x: 590, startPoint y: 496, endPoint x: 626, endPoint y: 364, distance: 136.7
click at [626, 364] on div "8 8 6 3 5 15 2 4 2 12 33 58 704 15710 3 8 102 - [PERSON_NAME] 103 - Jardins 110…" at bounding box center [821, 445] width 1193 height 274
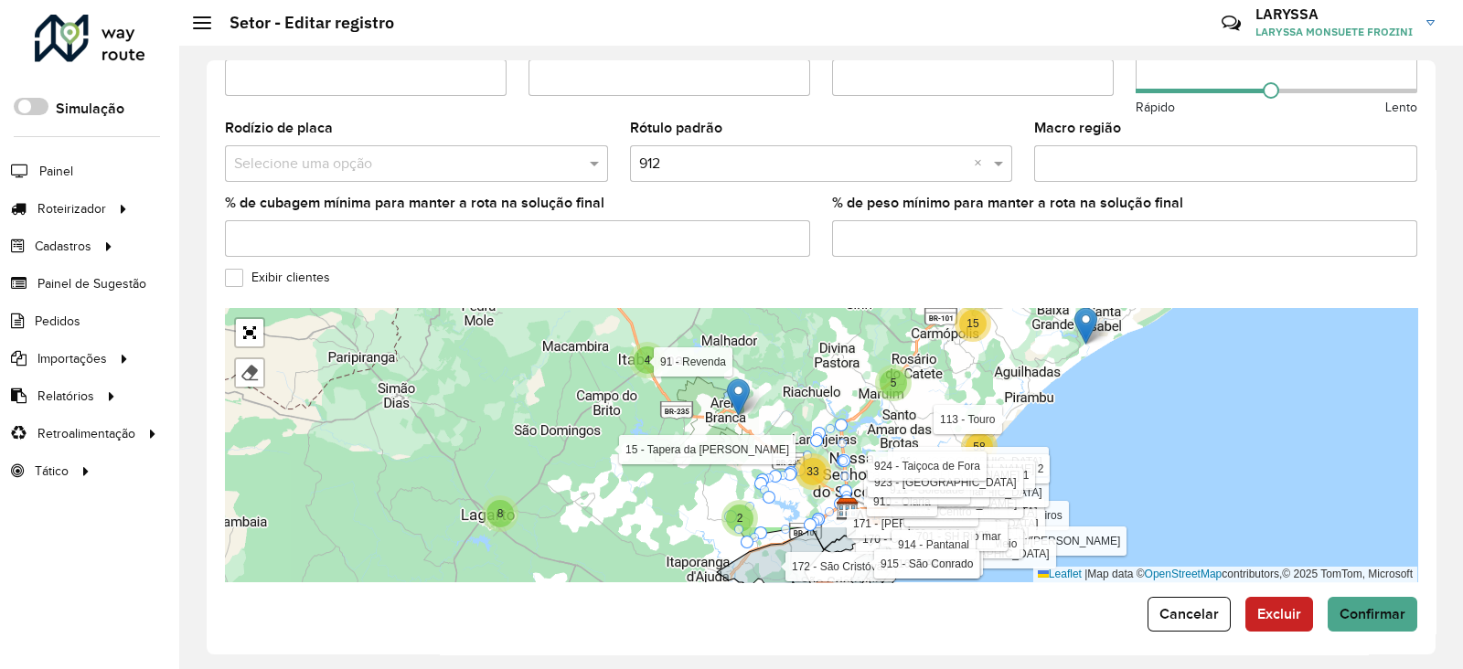
drag, startPoint x: 672, startPoint y: 400, endPoint x: 630, endPoint y: 647, distance: 250.5
click at [630, 647] on div "**********" at bounding box center [821, 357] width 1229 height 594
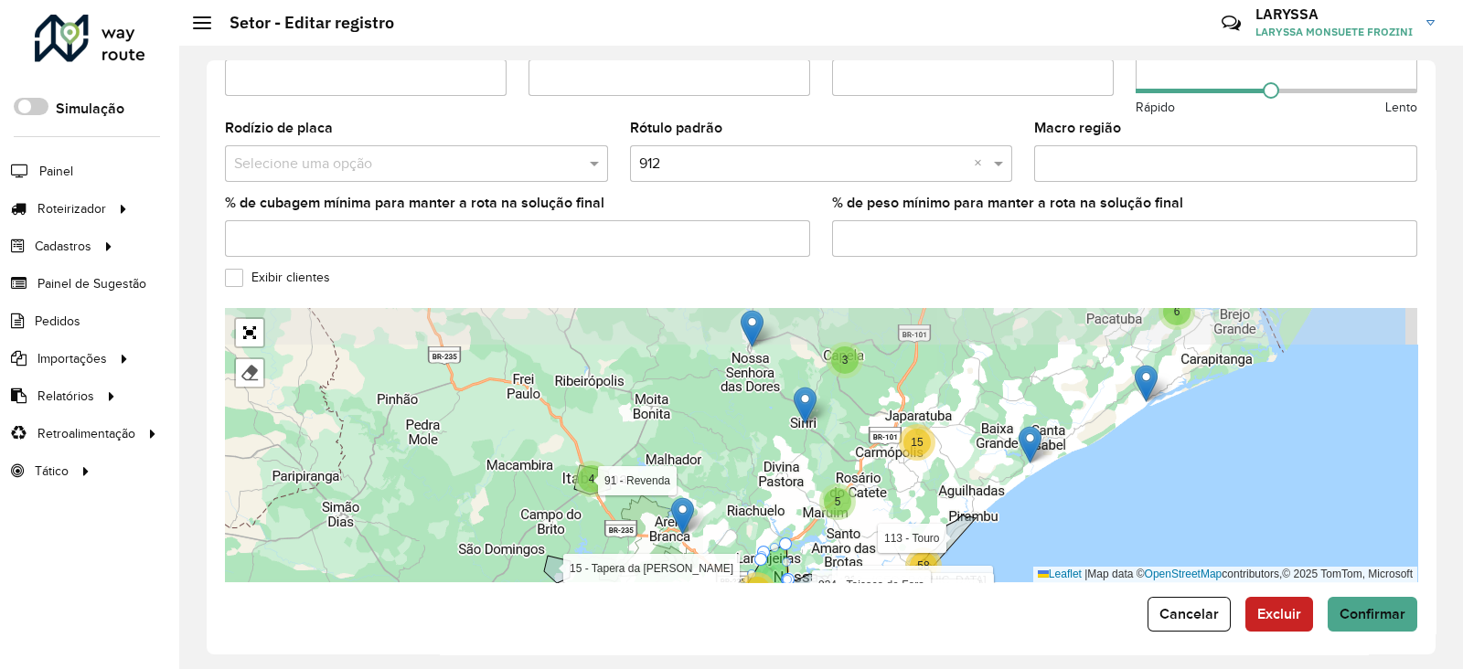
drag, startPoint x: 686, startPoint y: 514, endPoint x: 630, endPoint y: 633, distance: 131.3
click at [630, 633] on div "**********" at bounding box center [821, 357] width 1229 height 594
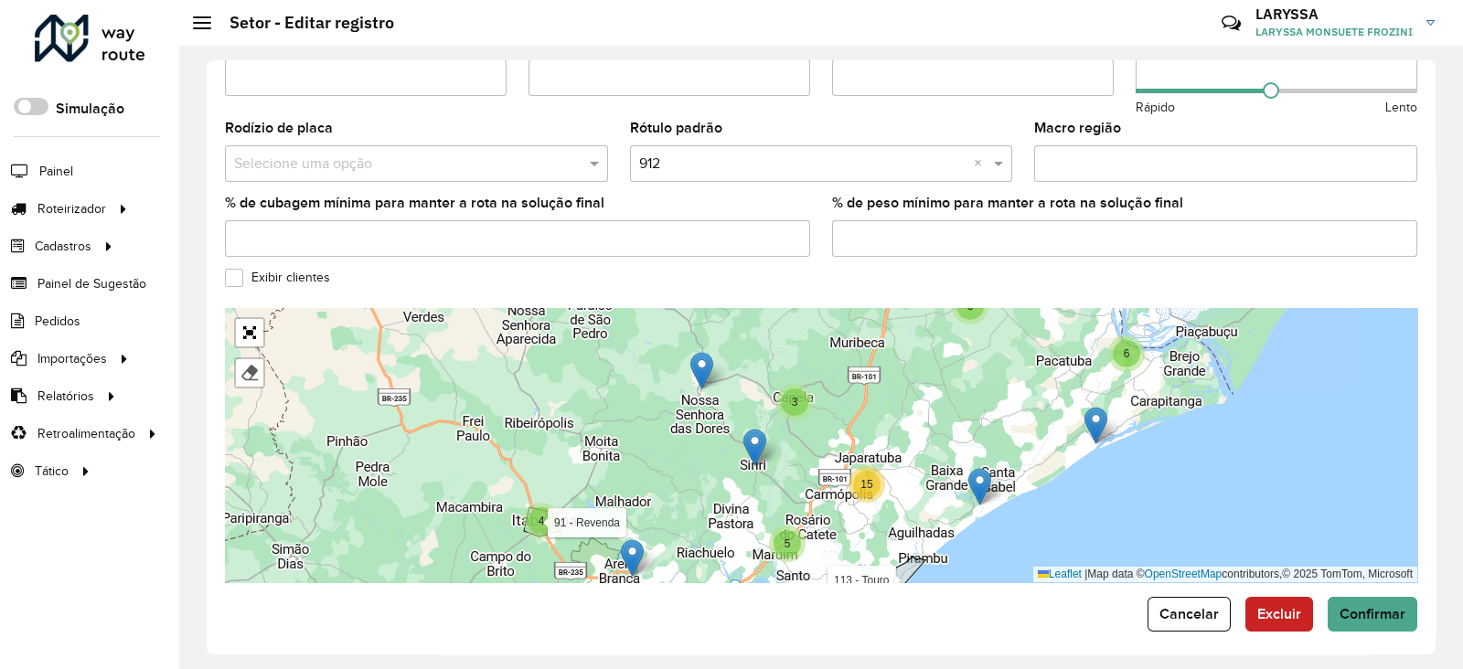
drag, startPoint x: 711, startPoint y: 450, endPoint x: 669, endPoint y: 485, distance: 55.3
click at [669, 485] on div "8 8 5 15 2 4 2 33 58 704 15710 4 4 6 3 8 17 3 2 102 - [PERSON_NAME] 103 - Jardi…" at bounding box center [821, 445] width 1193 height 274
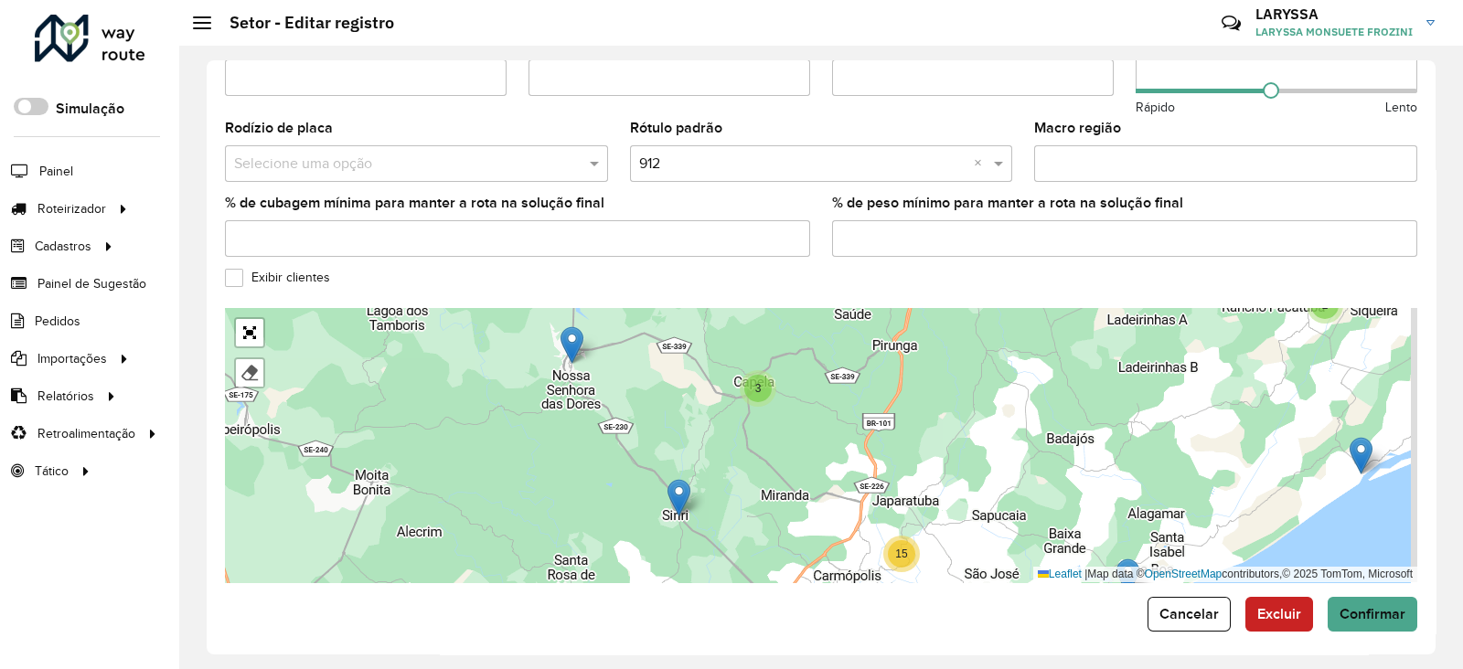
drag, startPoint x: 790, startPoint y: 455, endPoint x: 775, endPoint y: 421, distance: 38.1
click at [775, 421] on div "4 2 3 2 2 4 2 3 3 5 15 4 2 2 29 7 51 1512 1718 102 - [PERSON_NAME] 103 - Jardin…" at bounding box center [821, 445] width 1193 height 274
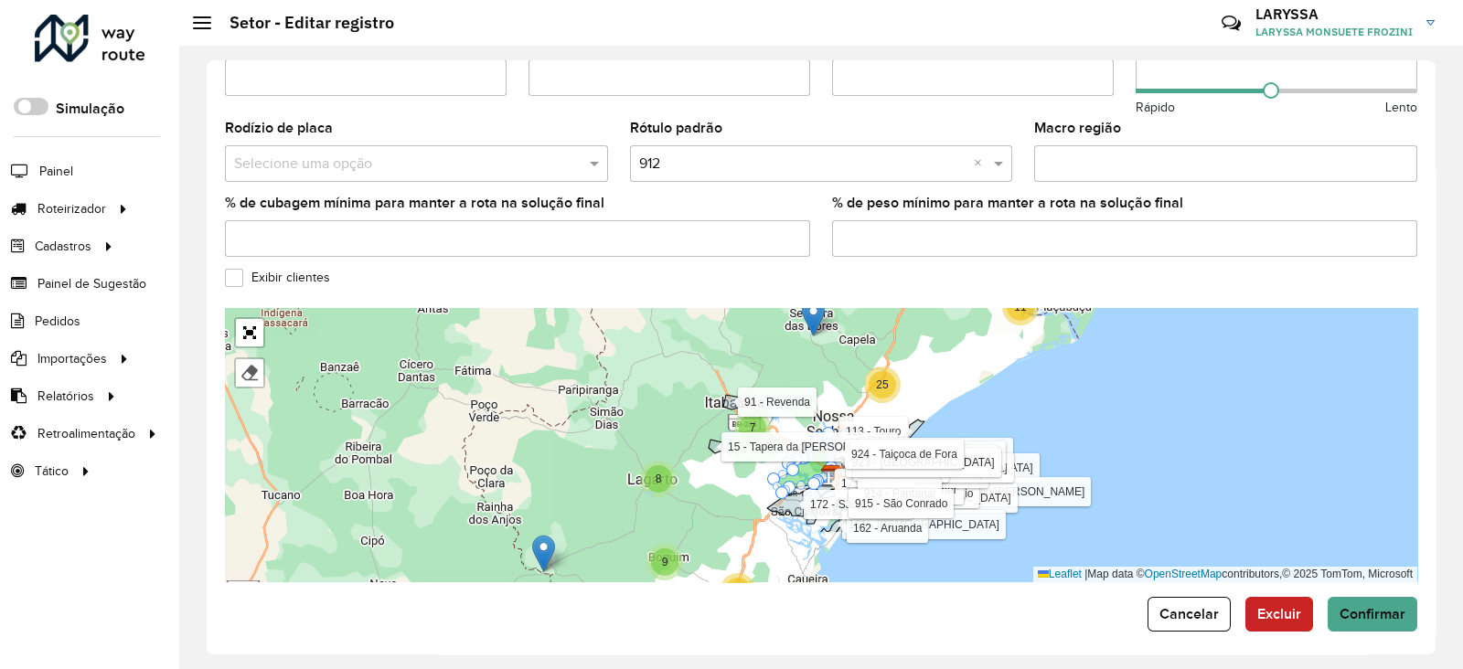
drag, startPoint x: 714, startPoint y: 444, endPoint x: 804, endPoint y: 366, distance: 118.6
click at [804, 366] on div "4 9 8 11 30 25 7 15 16505 102 - [PERSON_NAME] 103 - Jardins 110 - [GEOGRAPHIC_D…" at bounding box center [821, 445] width 1193 height 274
click at [251, 325] on link "Abrir mapa em tela cheia" at bounding box center [249, 332] width 27 height 27
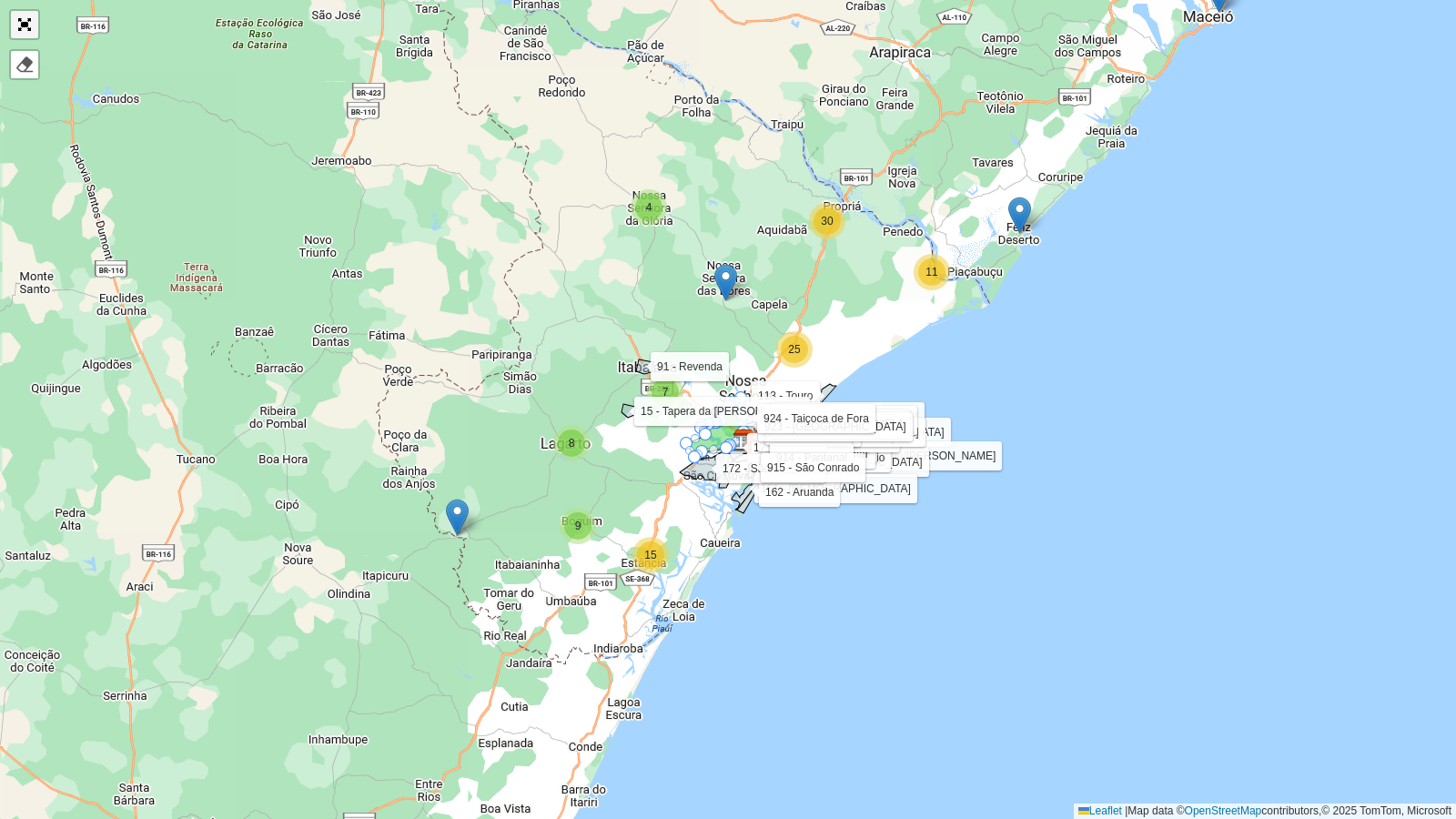
click at [26, 23] on link "Abrir mapa em tela cheia" at bounding box center [24, 24] width 27 height 27
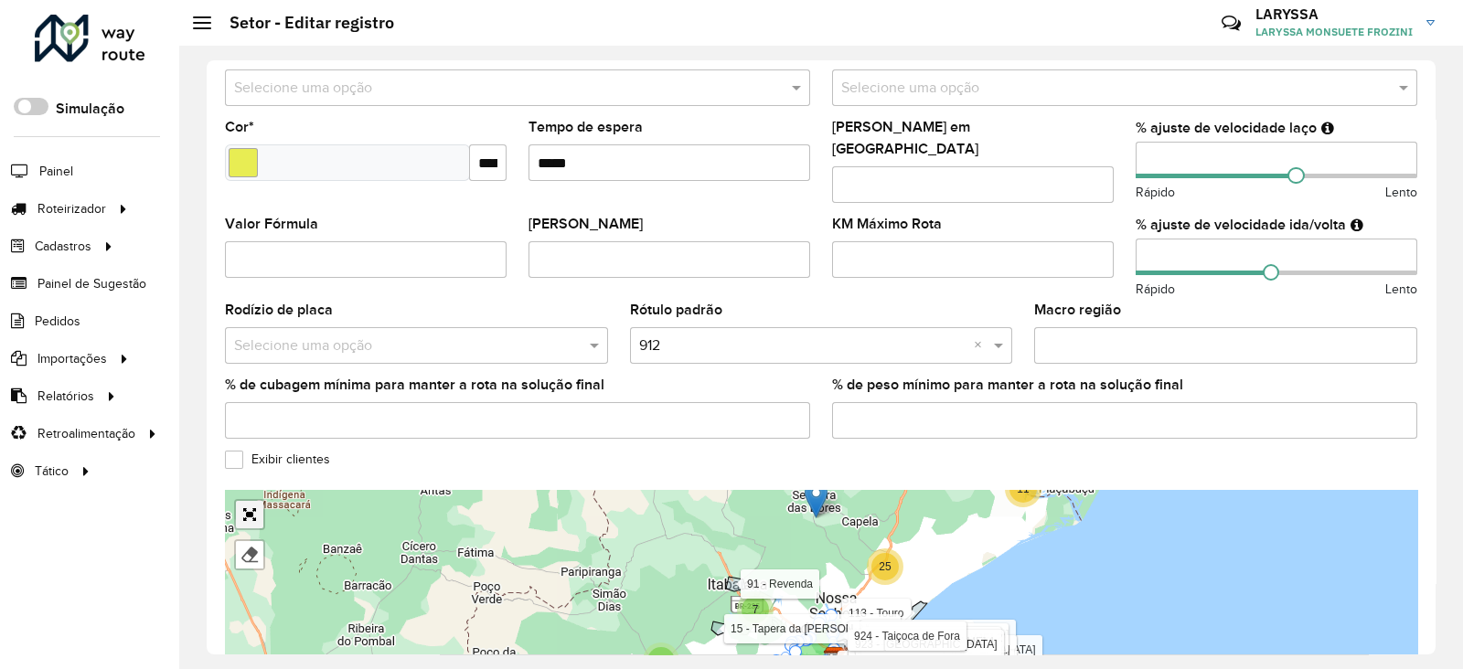
scroll to position [588, 0]
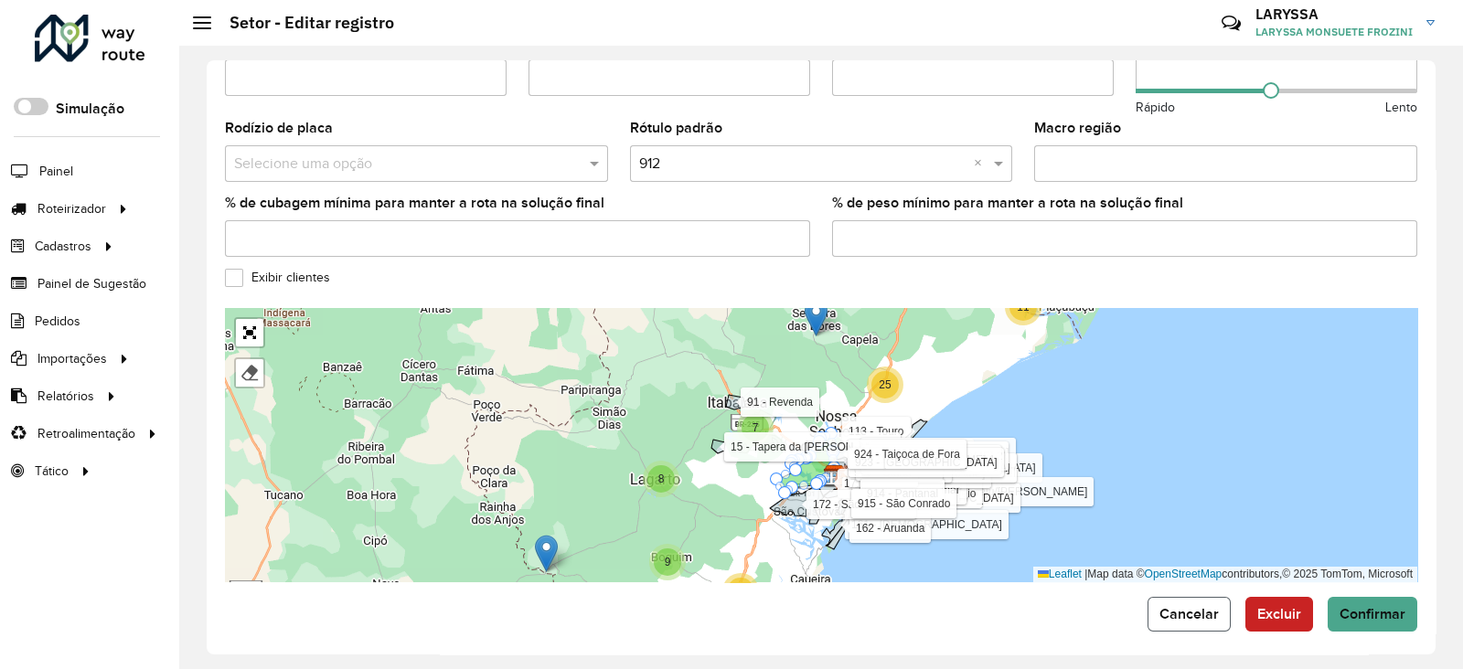
click at [1184, 609] on span "Cancelar" at bounding box center [1189, 614] width 59 height 16
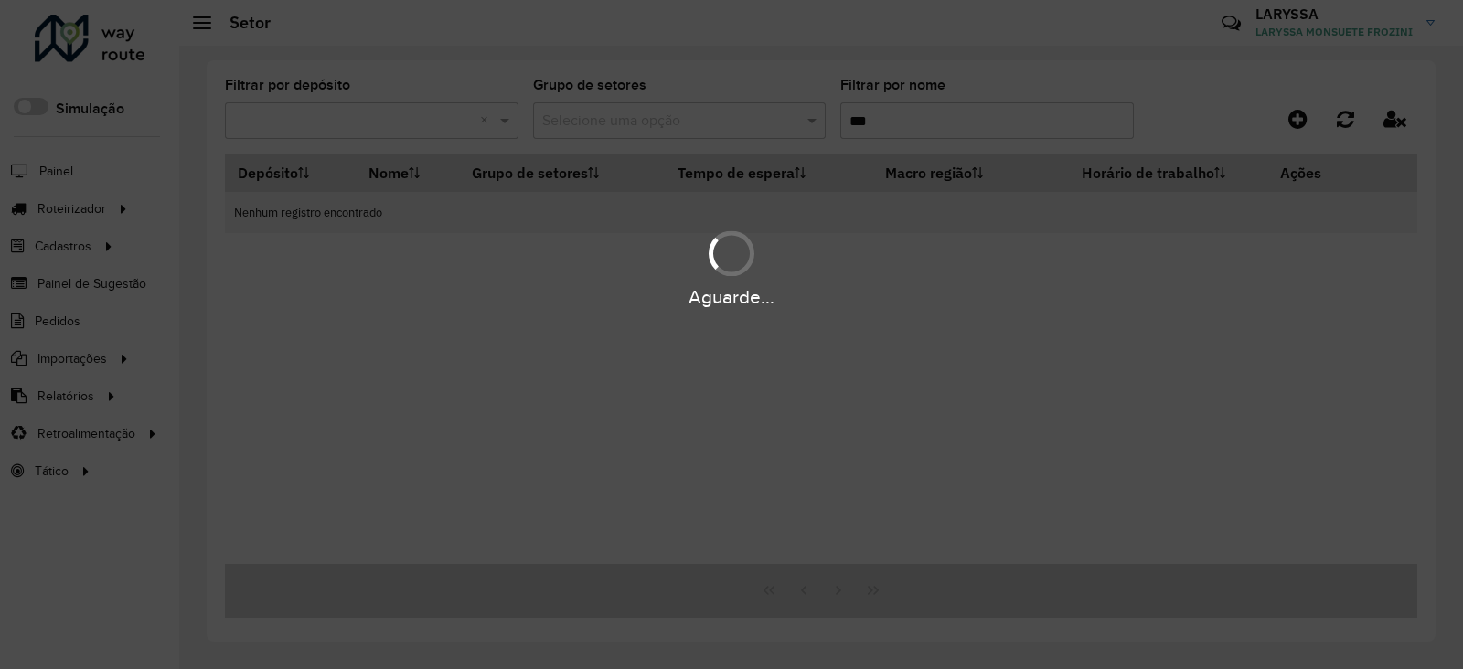
click at [959, 116] on div "Aguarde..." at bounding box center [731, 334] width 1463 height 669
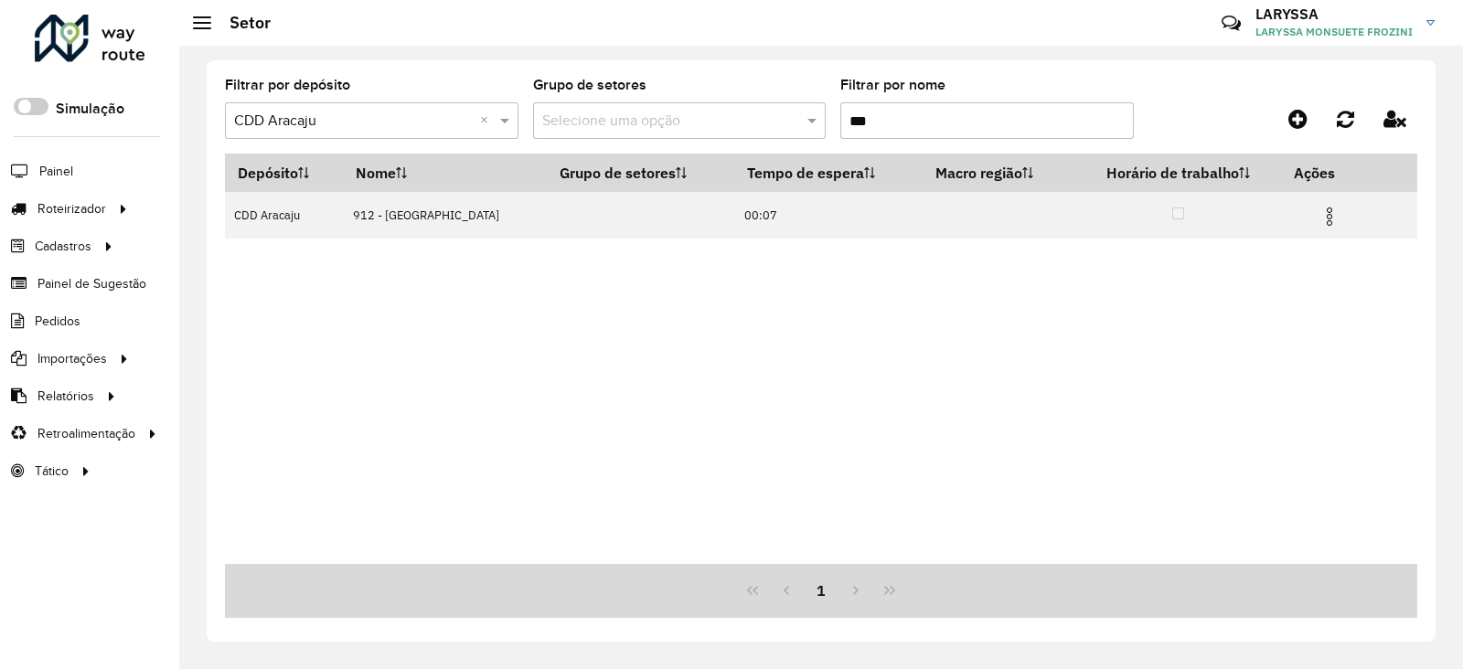
click at [959, 116] on input "***" at bounding box center [987, 120] width 294 height 37
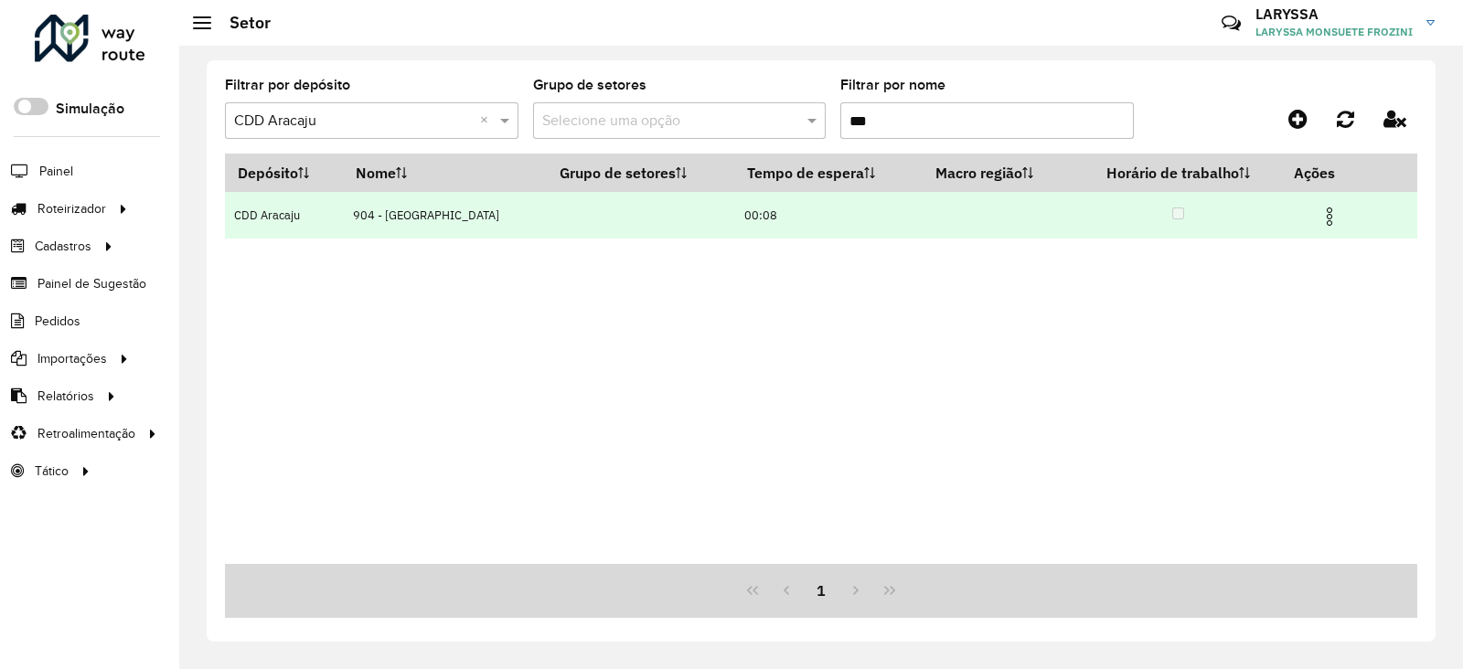
type input "***"
click at [1324, 219] on img at bounding box center [1330, 217] width 22 height 22
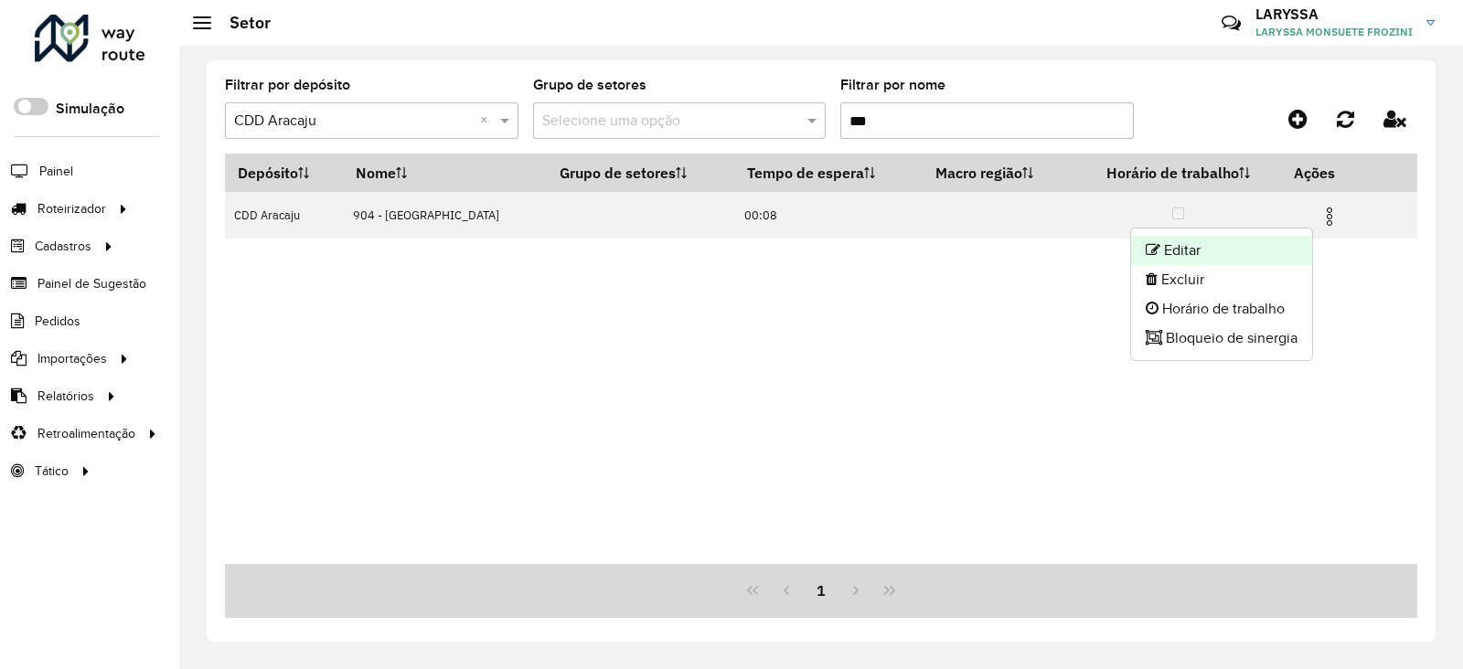
click at [1255, 251] on li "Editar" at bounding box center [1221, 250] width 181 height 29
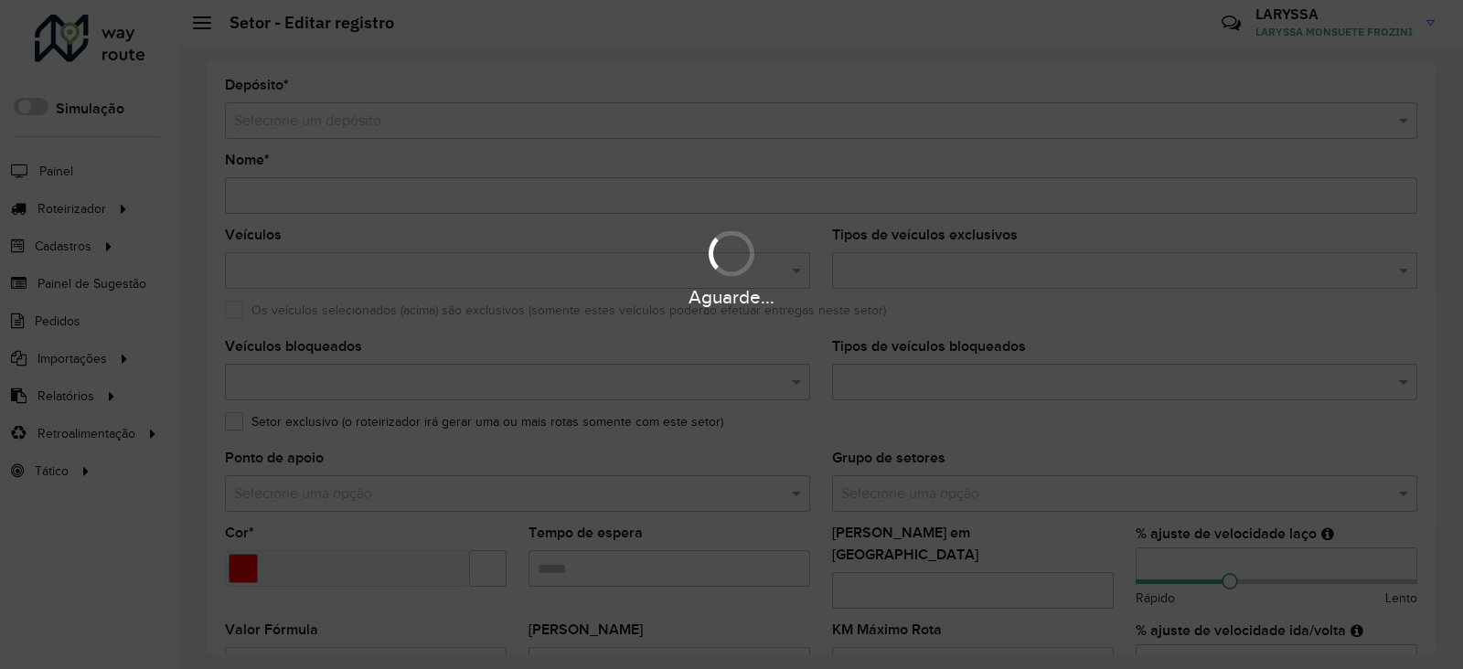
type input "**********"
type input "*******"
type input "*****"
type input "***"
type input "**"
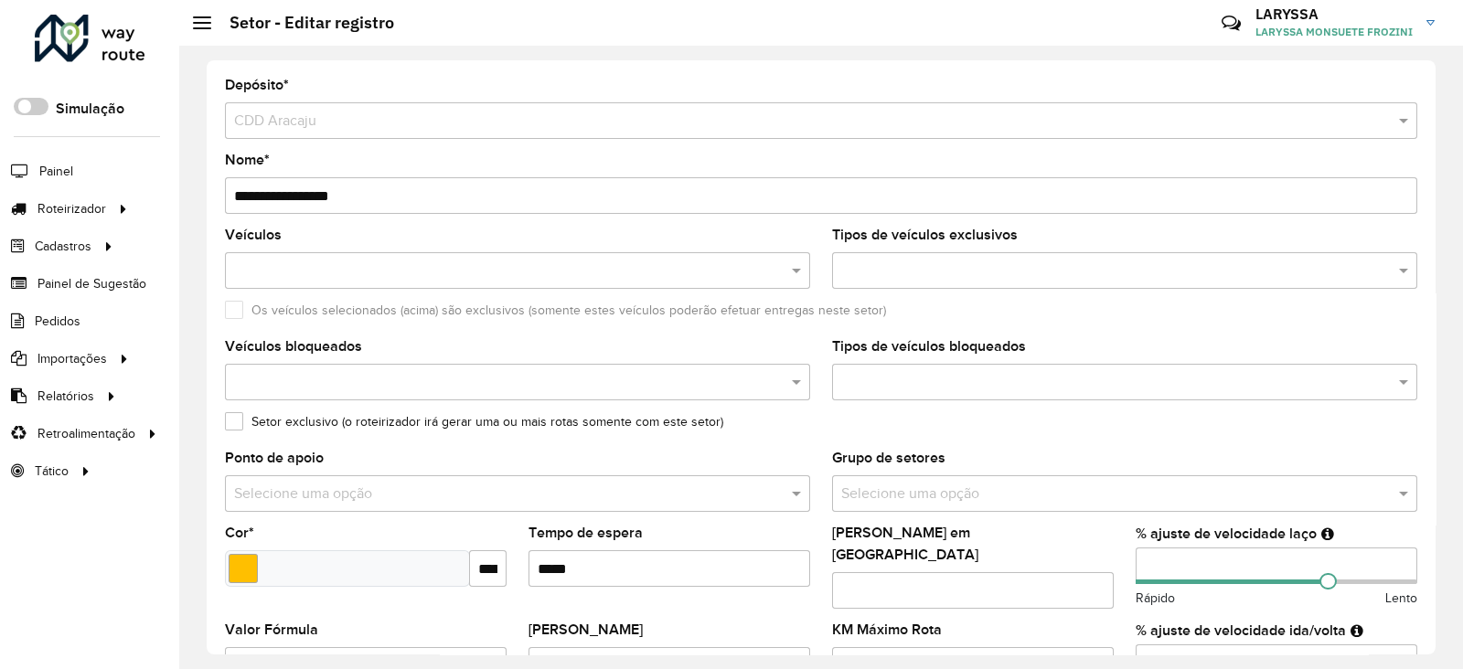
scroll to position [588, 0]
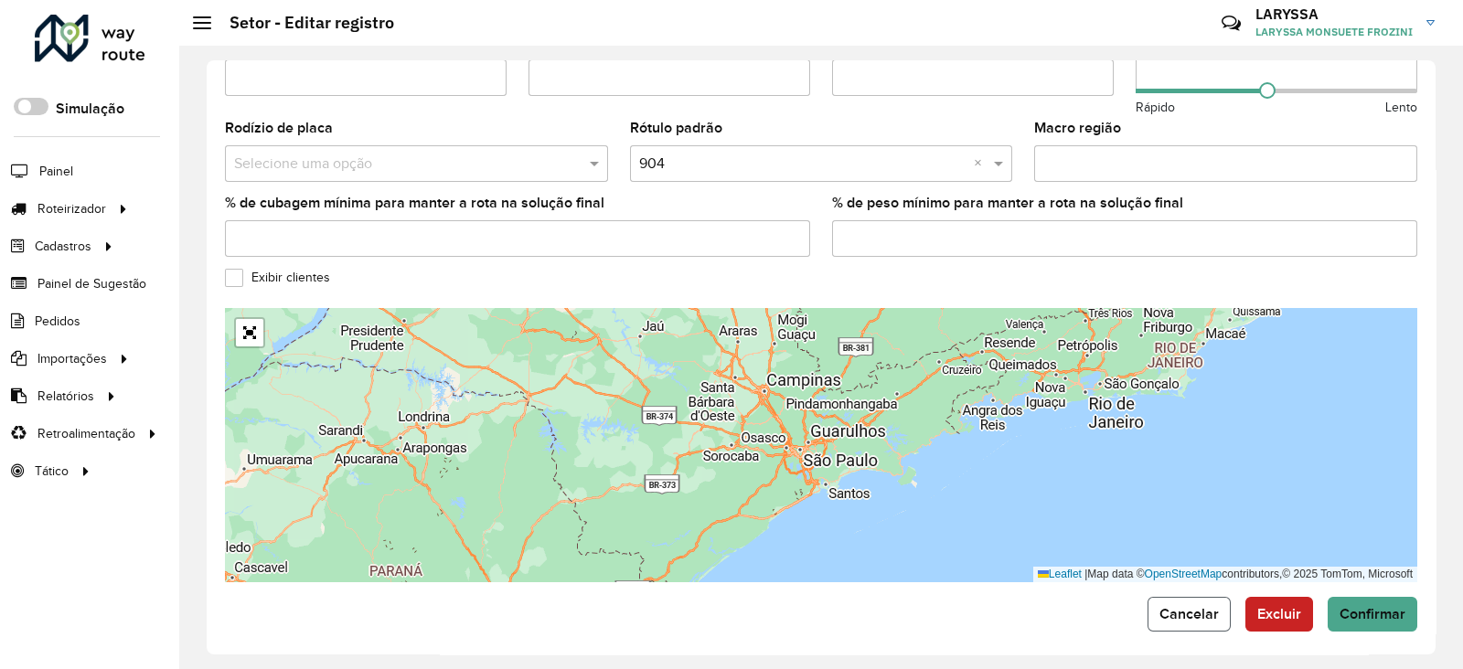
click at [1192, 597] on button "Cancelar" at bounding box center [1189, 614] width 83 height 35
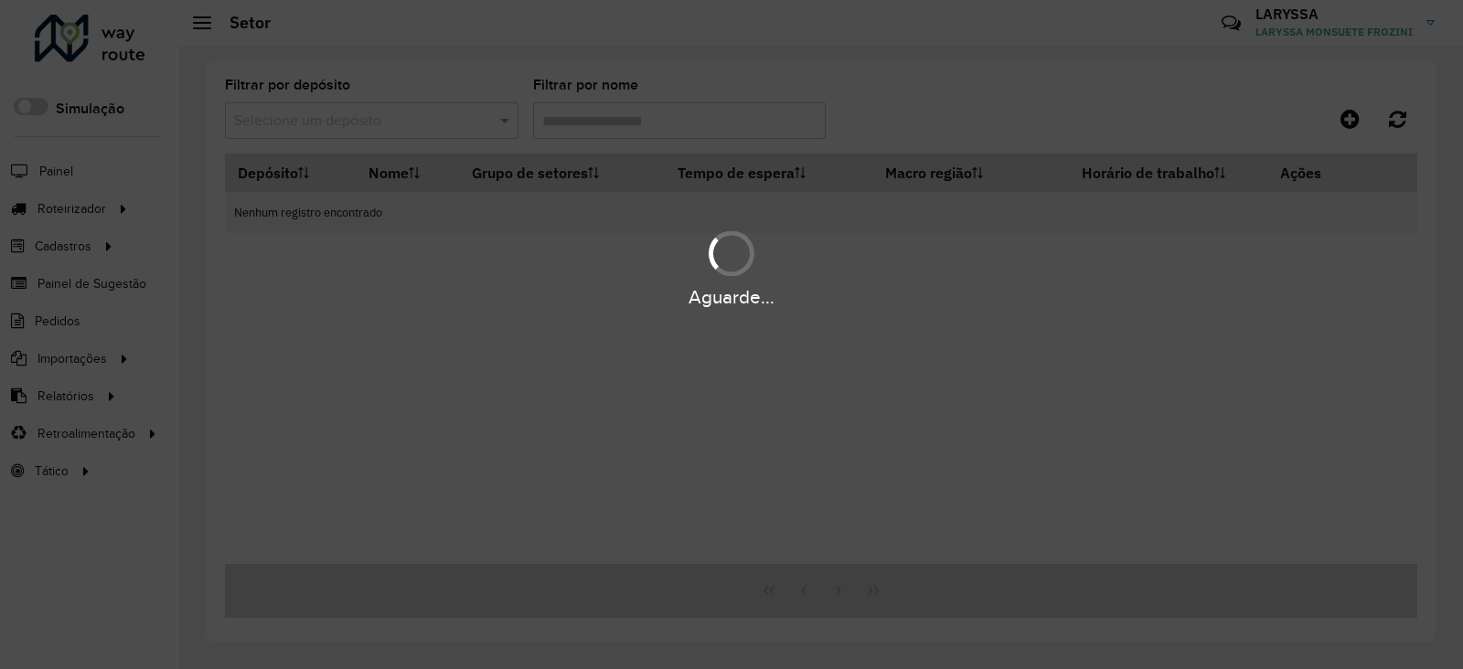
type input "***"
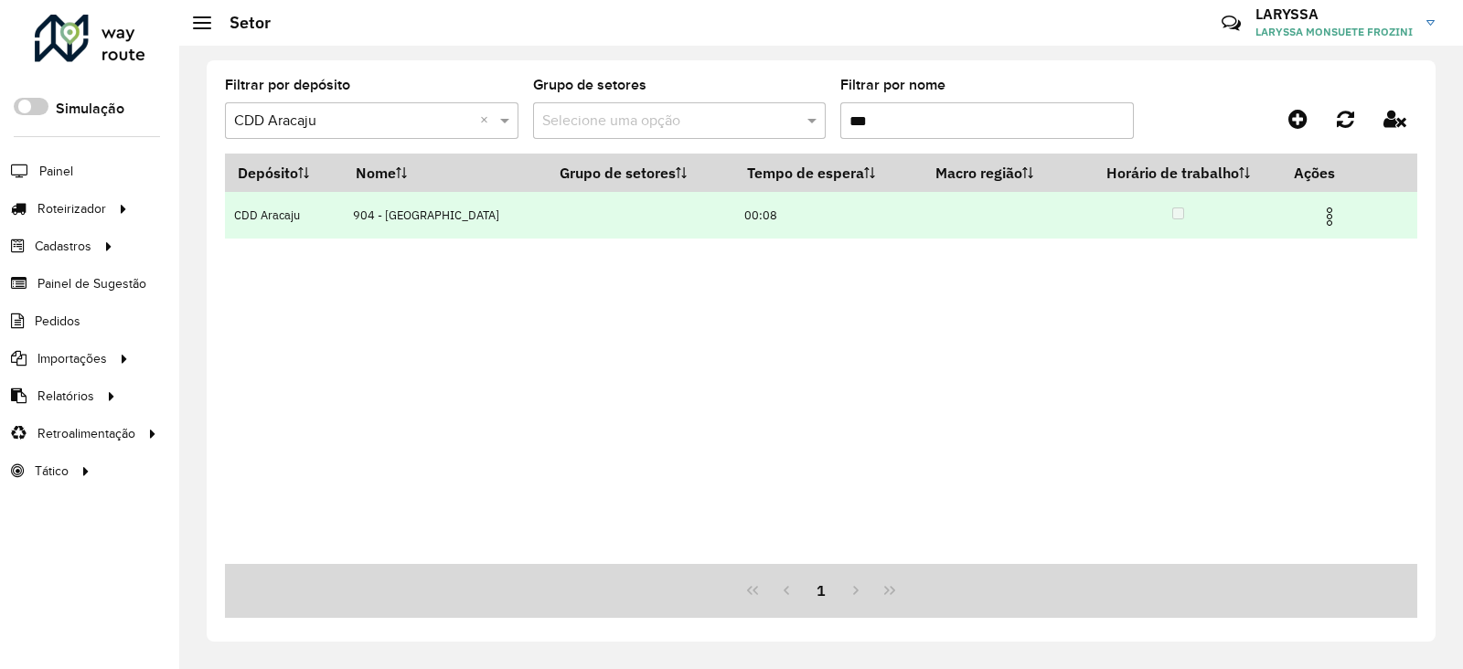
click at [1325, 221] on img at bounding box center [1330, 217] width 22 height 22
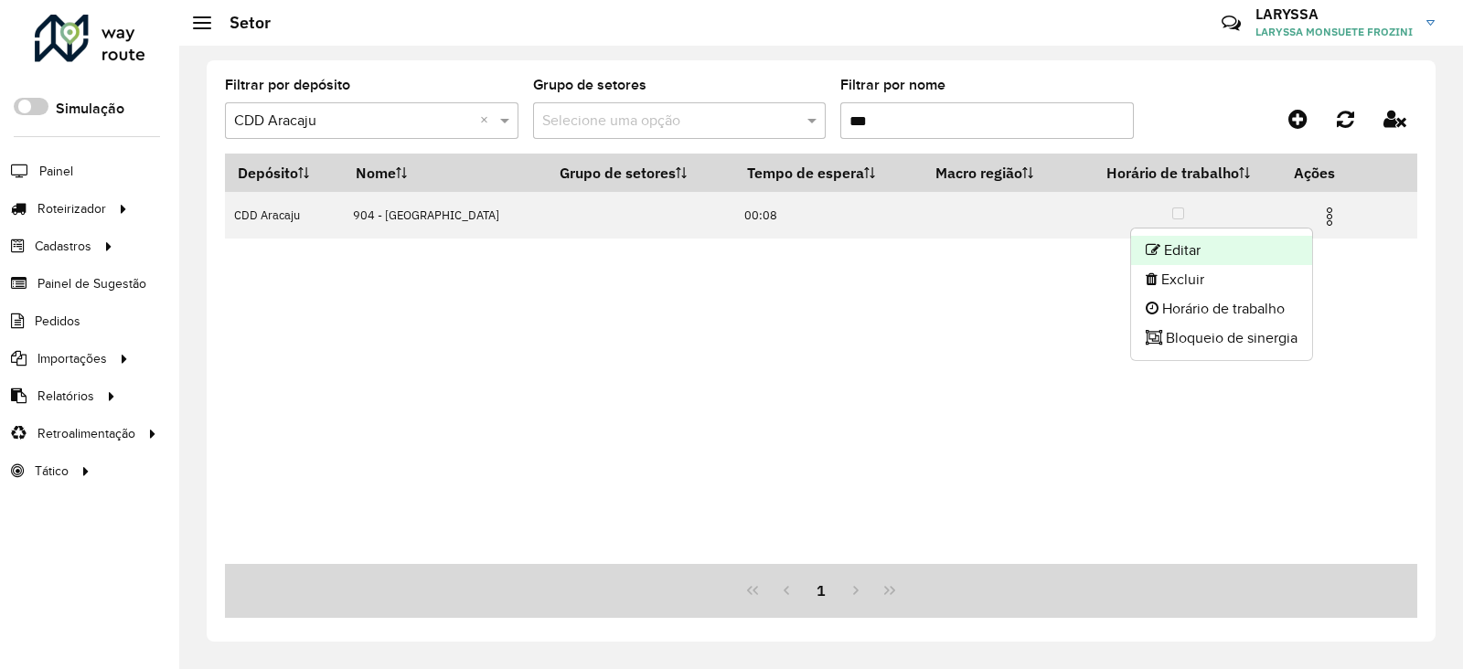
click at [1225, 249] on li "Editar" at bounding box center [1221, 250] width 181 height 29
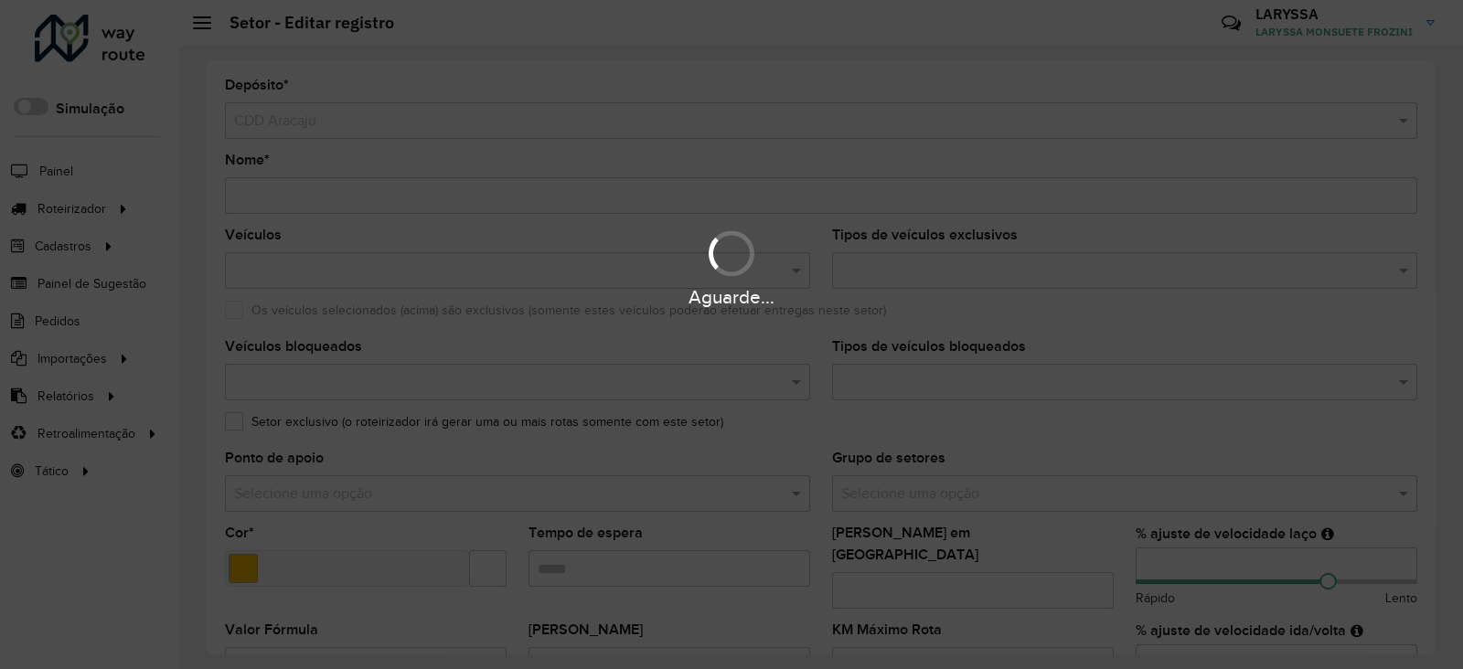
type input "**********"
type input "*******"
type input "*****"
type input "***"
type input "**"
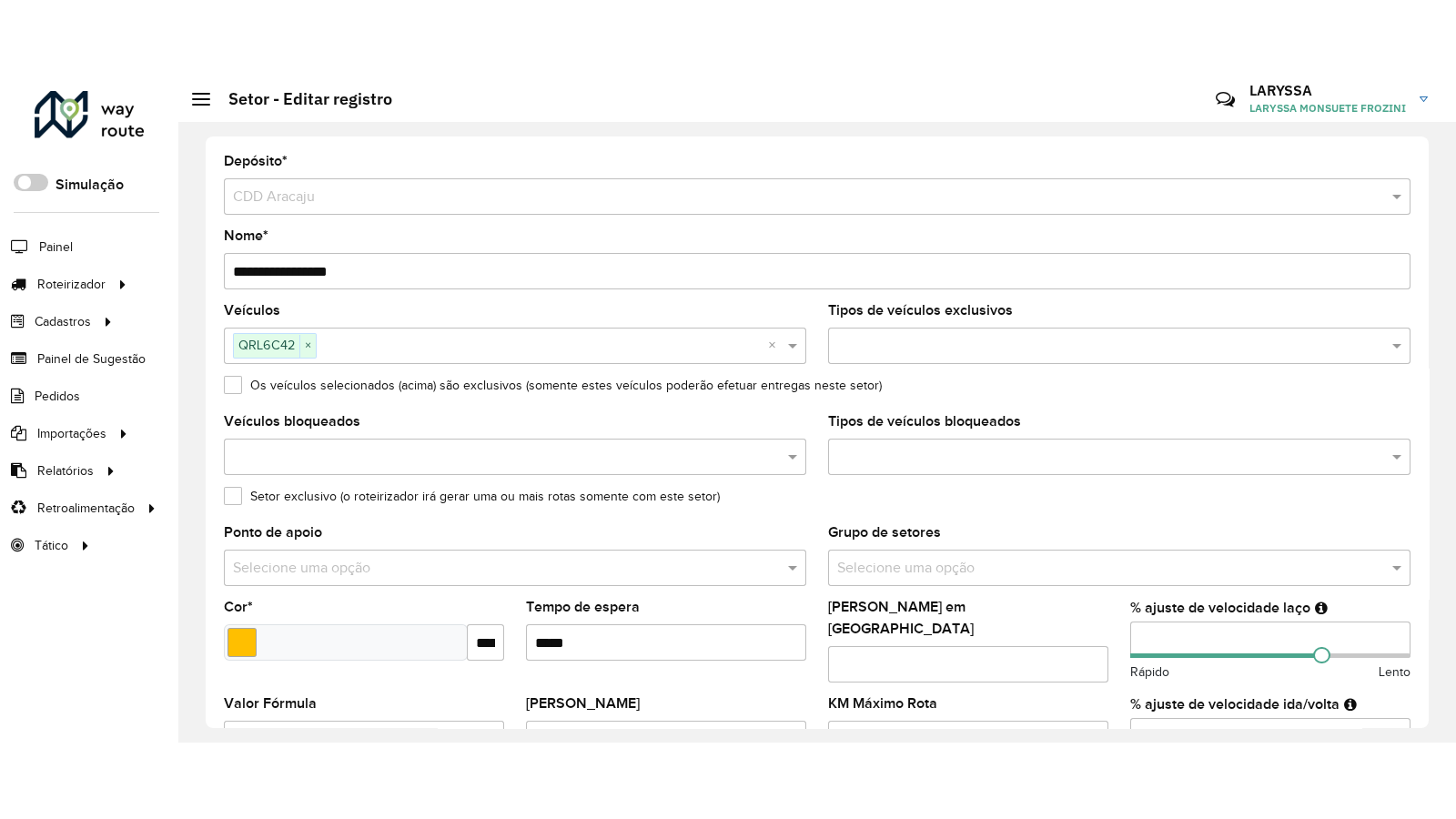
scroll to position [585, 0]
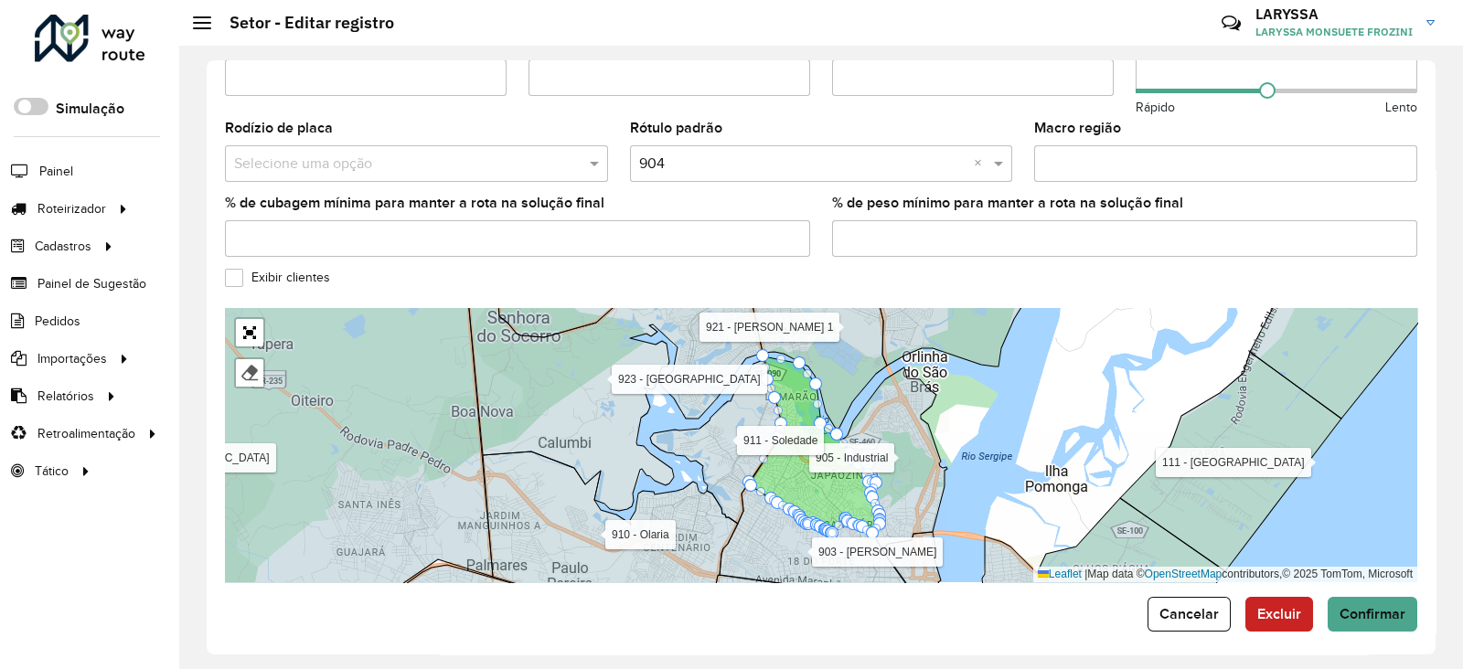
click at [226, 268] on label "Exibir clientes" at bounding box center [277, 277] width 105 height 19
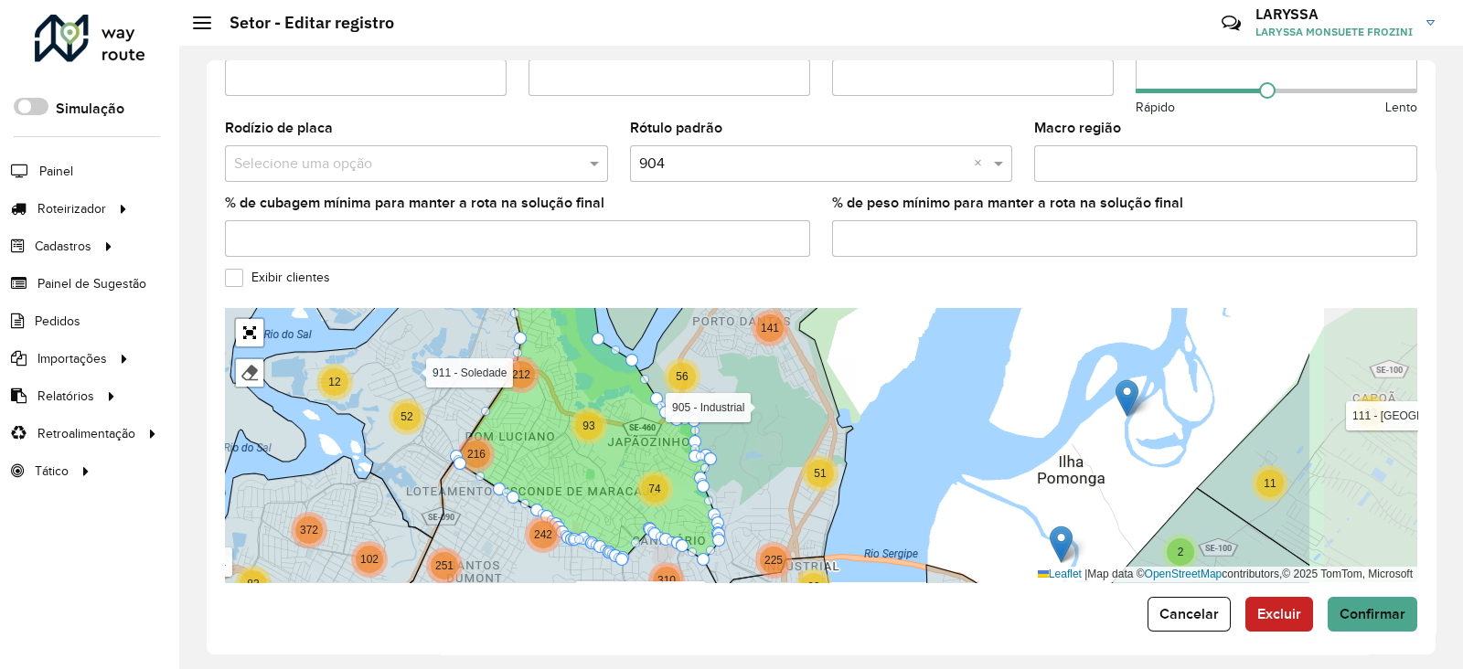
drag, startPoint x: 828, startPoint y: 479, endPoint x: 613, endPoint y: 460, distance: 215.8
click at [613, 460] on icon at bounding box center [588, 411] width 262 height 300
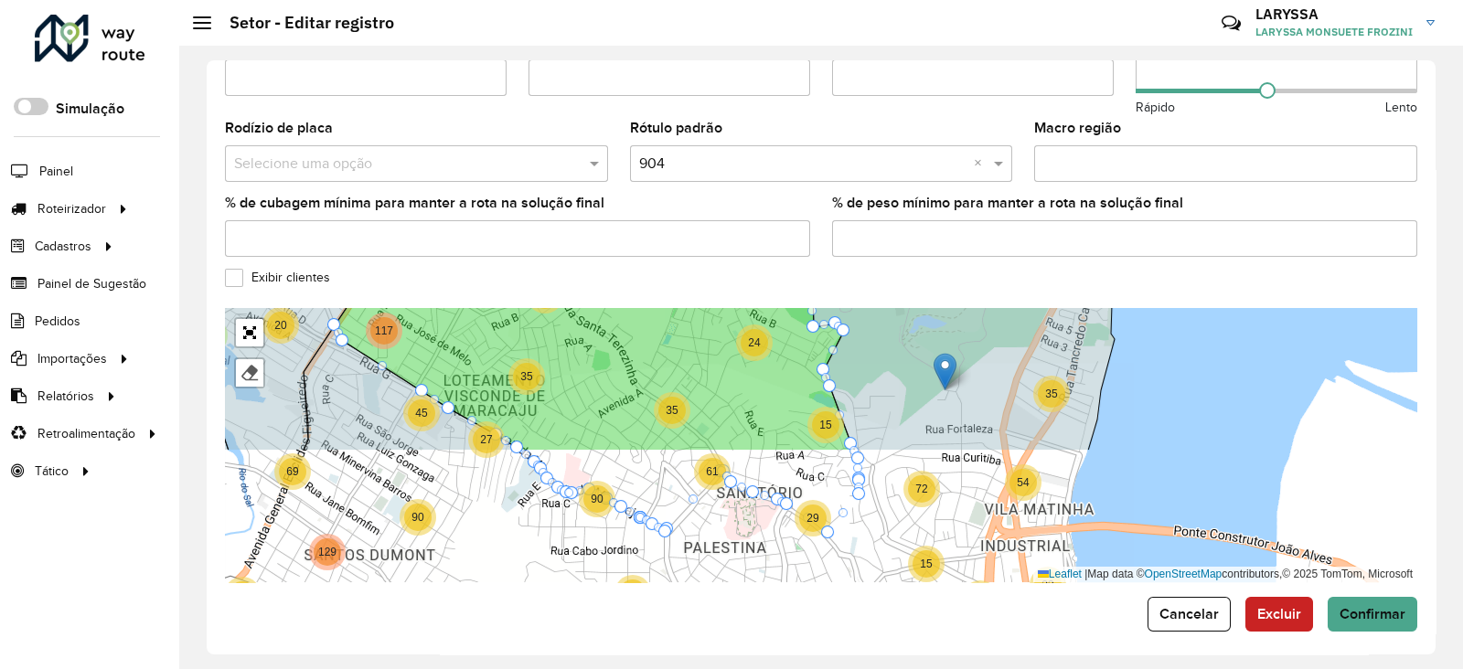
drag, startPoint x: 615, startPoint y: 465, endPoint x: 636, endPoint y: 305, distance: 161.3
click at [636, 305] on icon at bounding box center [595, 285] width 520 height 331
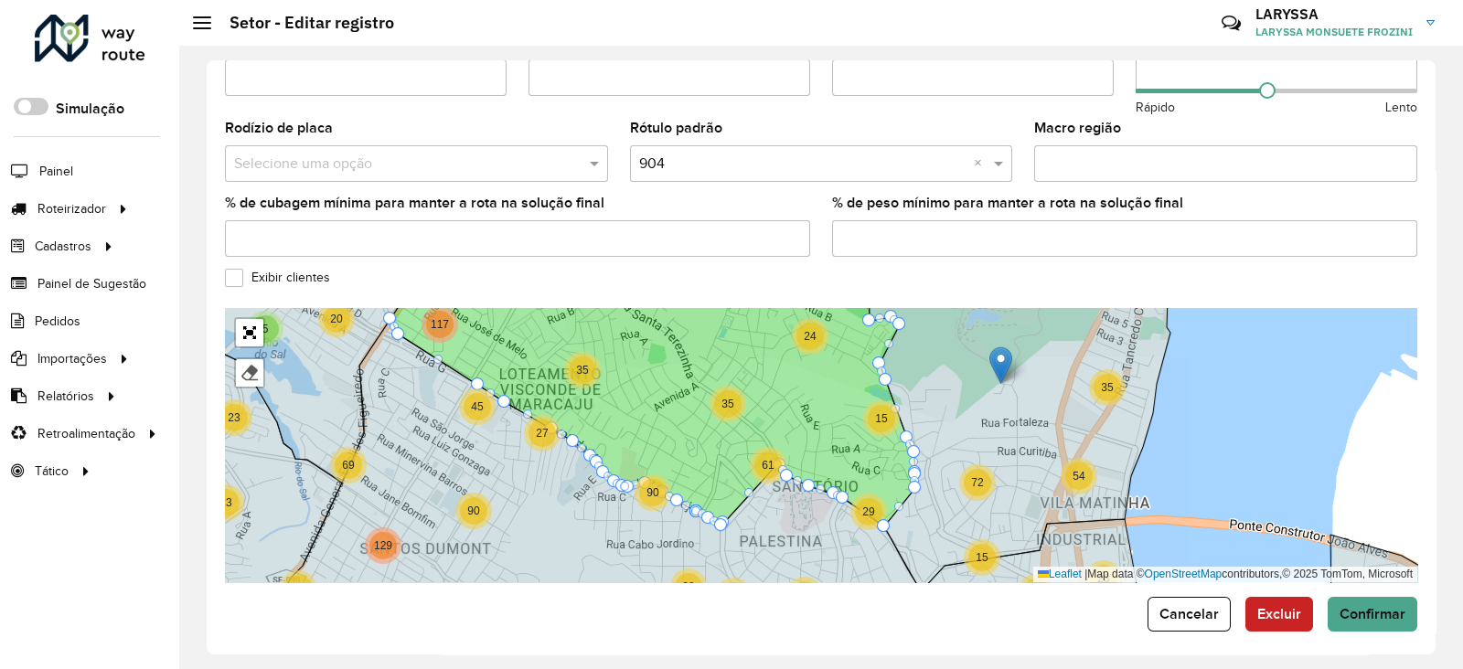
drag, startPoint x: 580, startPoint y: 395, endPoint x: 636, endPoint y: 389, distance: 56.2
click at [636, 389] on icon at bounding box center [653, 399] width 525 height 253
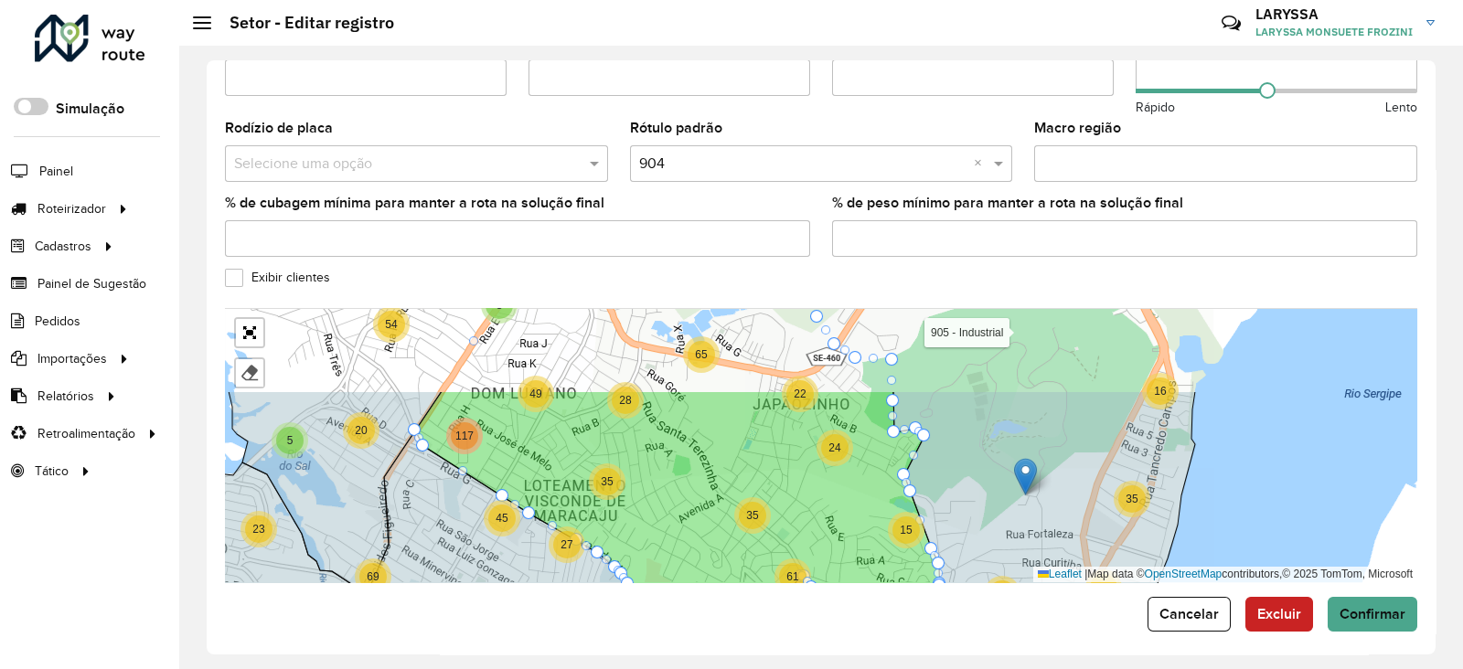
drag, startPoint x: 636, startPoint y: 389, endPoint x: 660, endPoint y: 500, distance: 114.3
click at [660, 500] on icon at bounding box center [677, 514] width 525 height 247
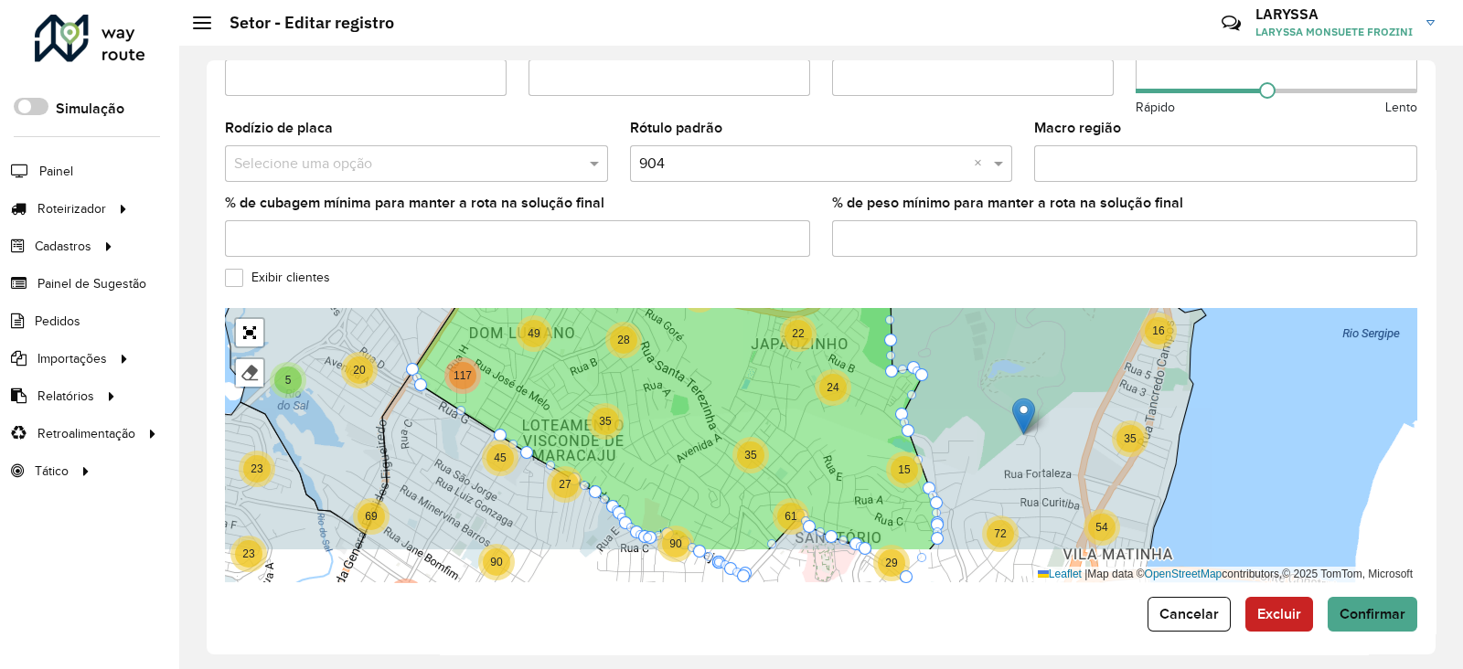
drag, startPoint x: 660, startPoint y: 500, endPoint x: 658, endPoint y: 440, distance: 60.4
click at [658, 440] on icon at bounding box center [675, 384] width 525 height 331
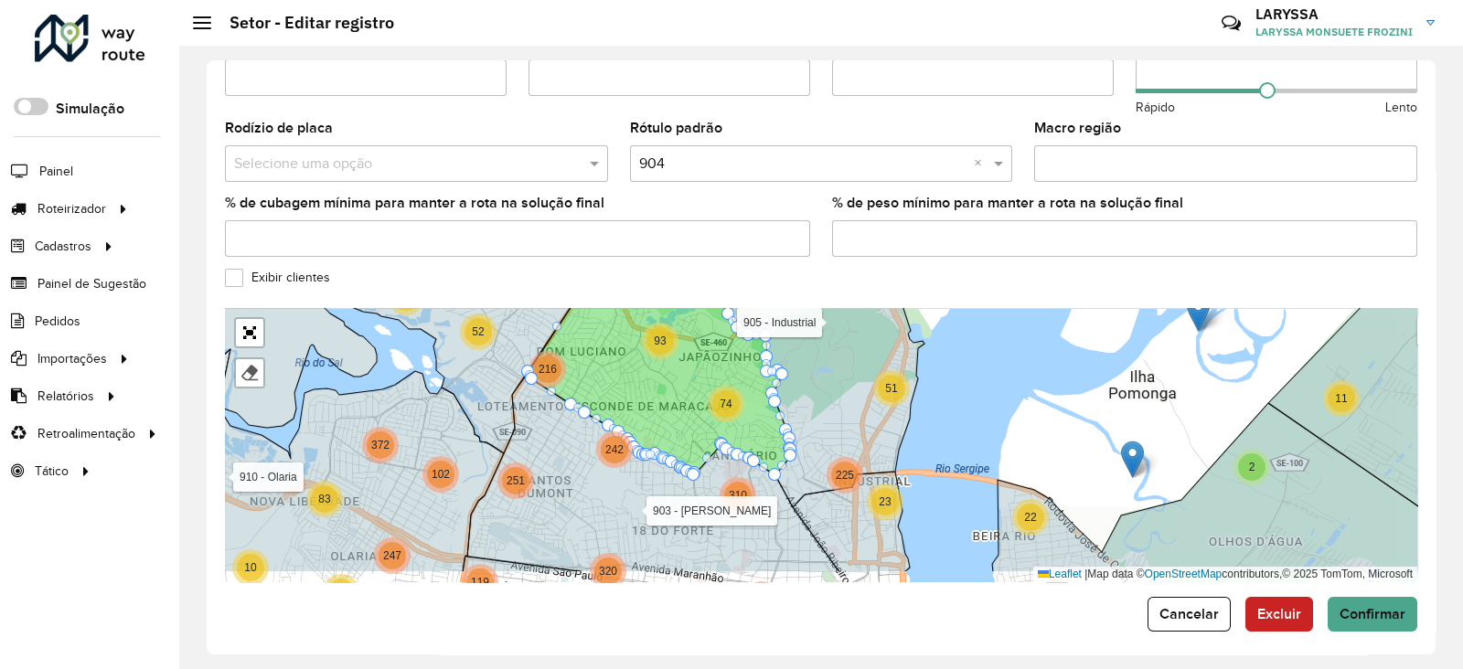
drag, startPoint x: 679, startPoint y: 444, endPoint x: 667, endPoint y: 402, distance: 43.7
click at [667, 402] on icon at bounding box center [660, 358] width 262 height 234
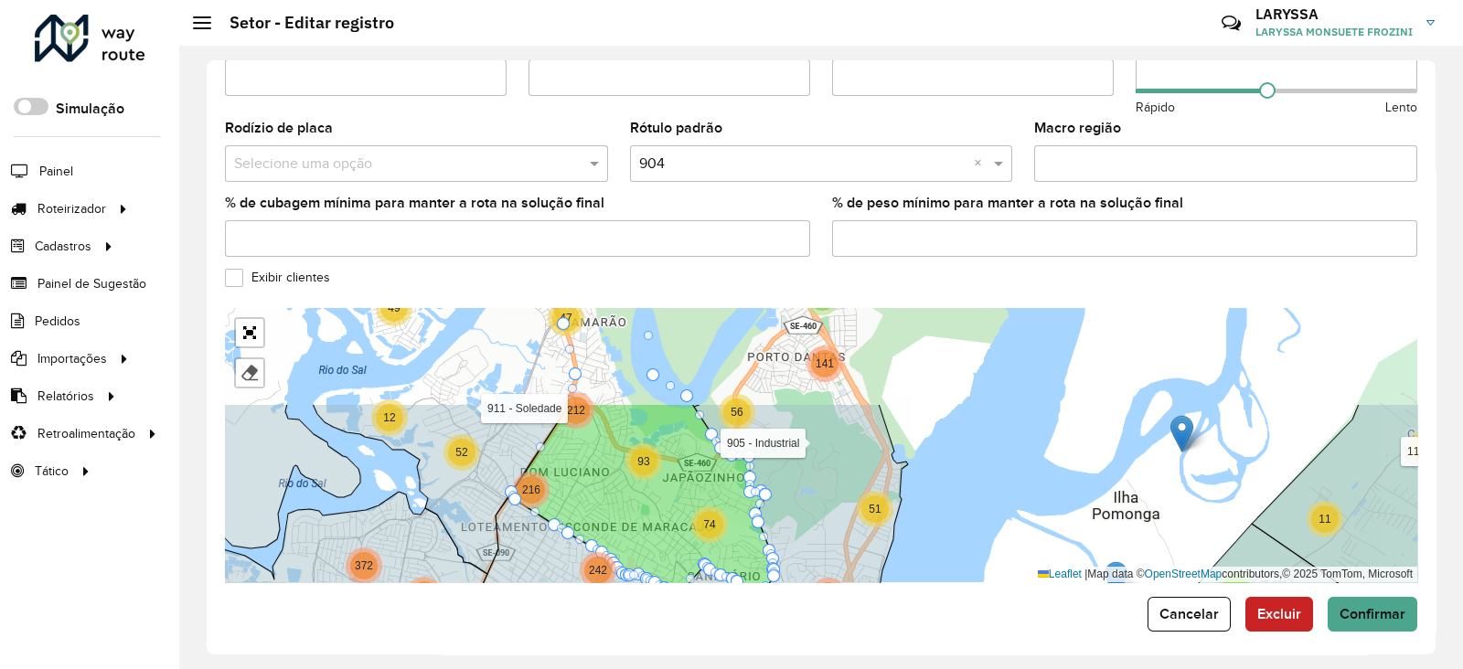
drag, startPoint x: 615, startPoint y: 344, endPoint x: 604, endPoint y: 468, distance: 124.9
click at [604, 468] on icon at bounding box center [643, 500] width 262 height 192
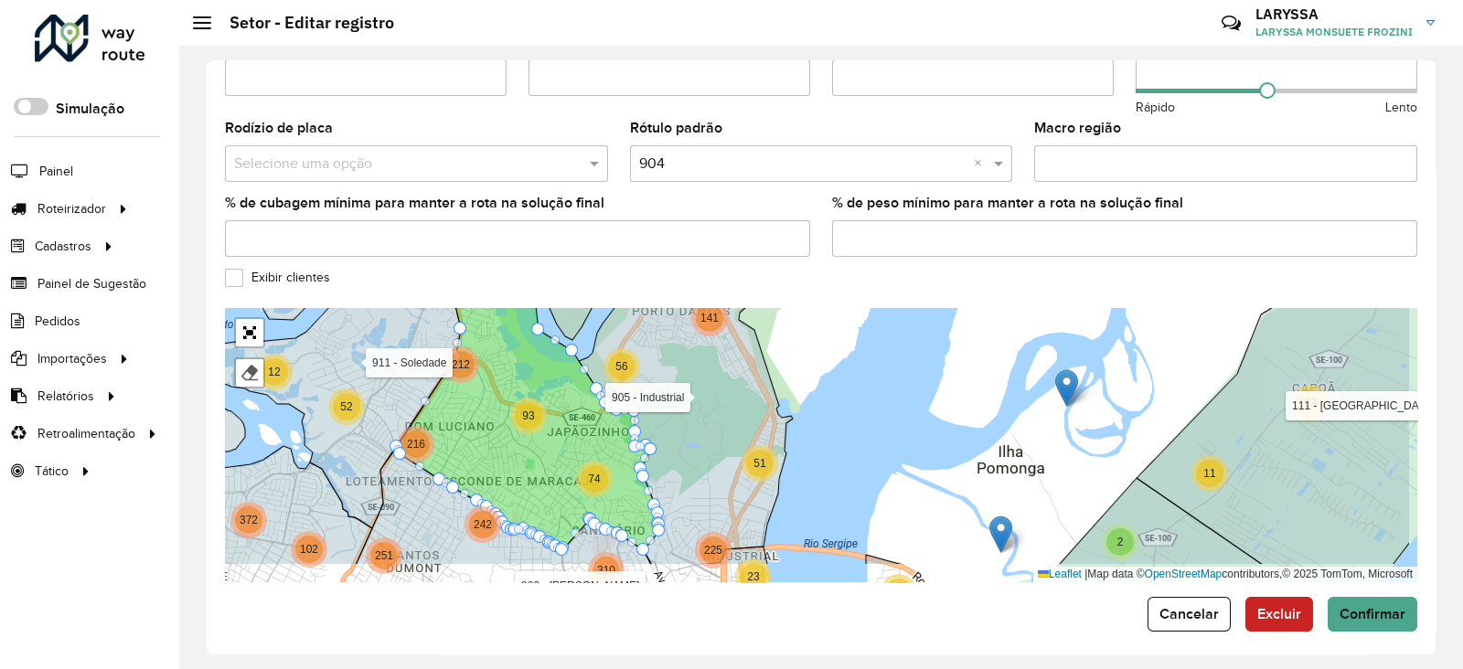
drag, startPoint x: 604, startPoint y: 468, endPoint x: 488, endPoint y: 423, distance: 124.0
click at [488, 423] on icon at bounding box center [528, 392] width 262 height 316
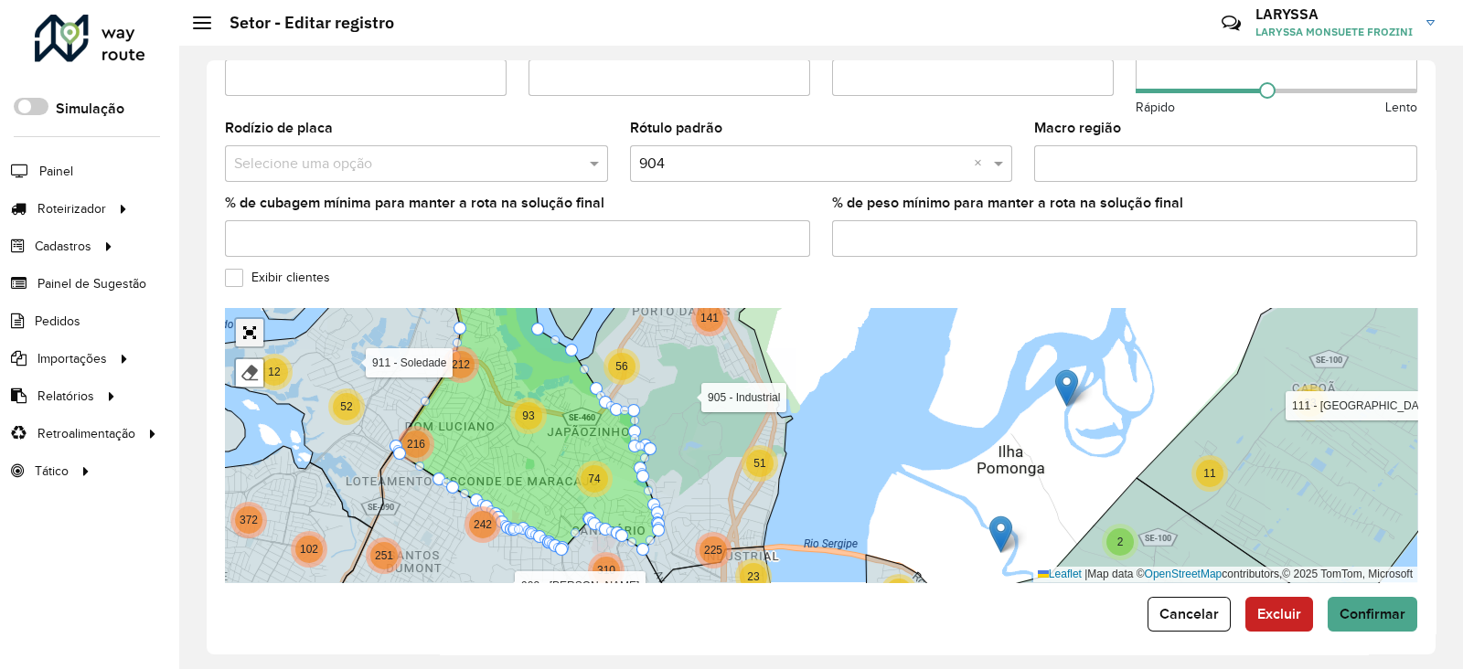
click at [250, 323] on link "Abrir mapa em tela cheia" at bounding box center [249, 332] width 27 height 27
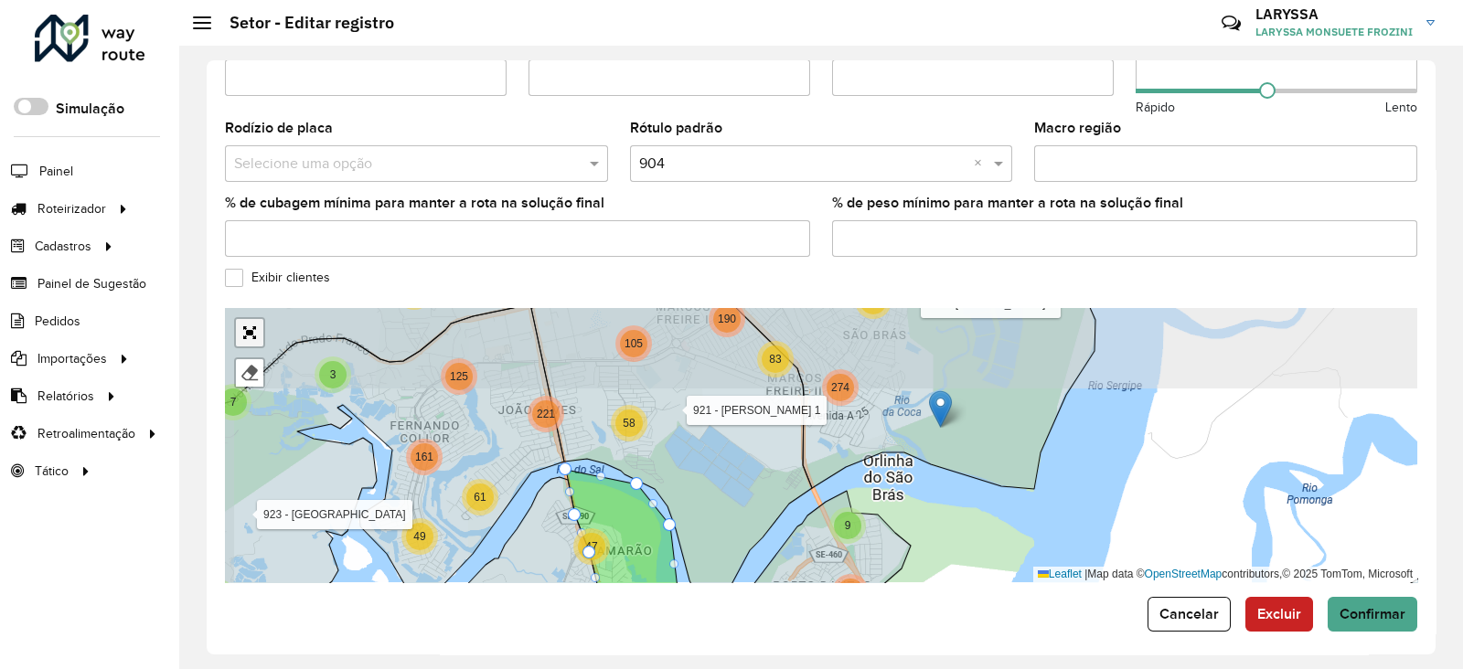
scroll to position [144, 0]
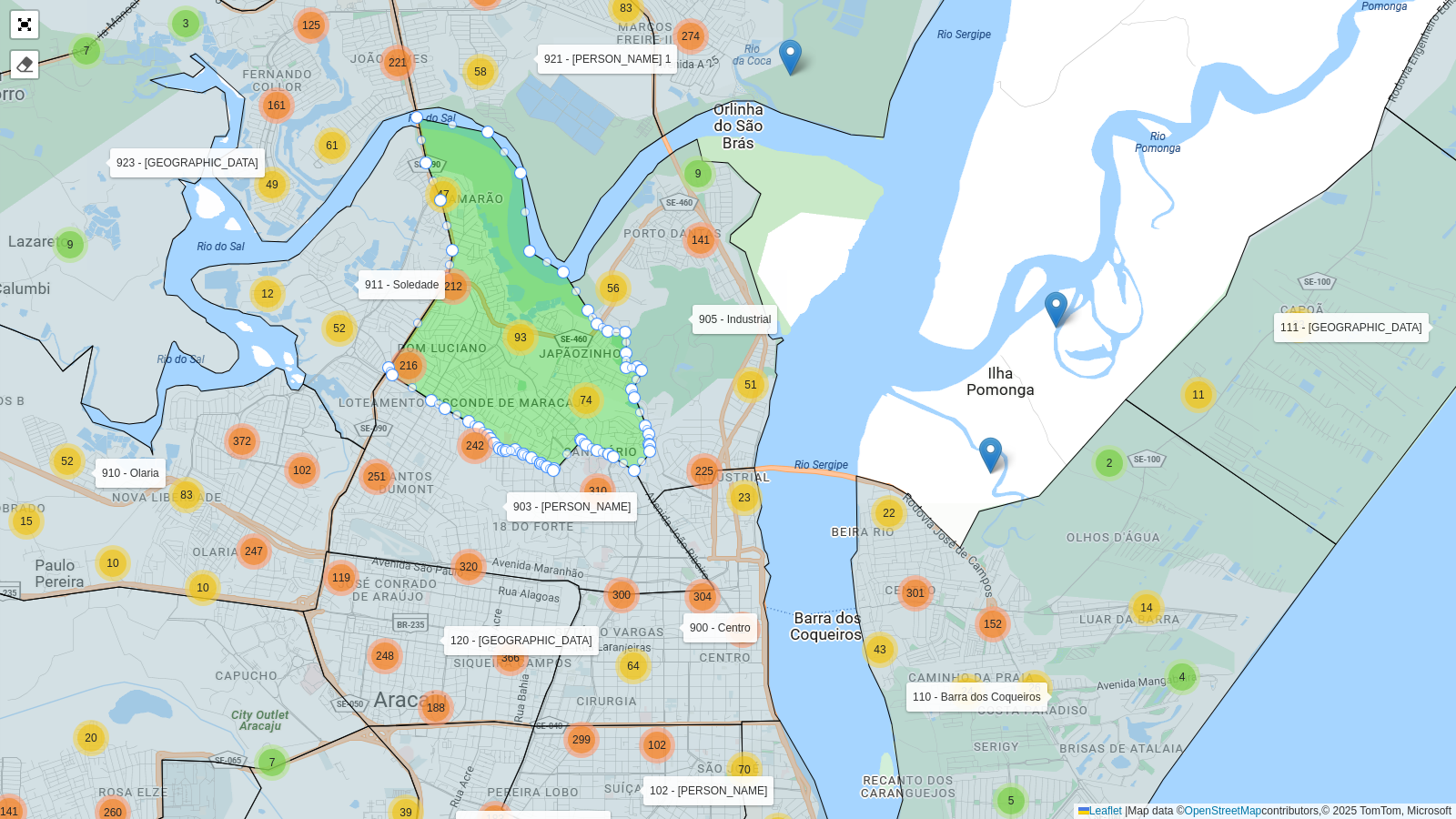
drag, startPoint x: 636, startPoint y: 312, endPoint x: 715, endPoint y: 269, distance: 89.9
click at [715, 269] on icon at bounding box center [677, 321] width 213 height 364
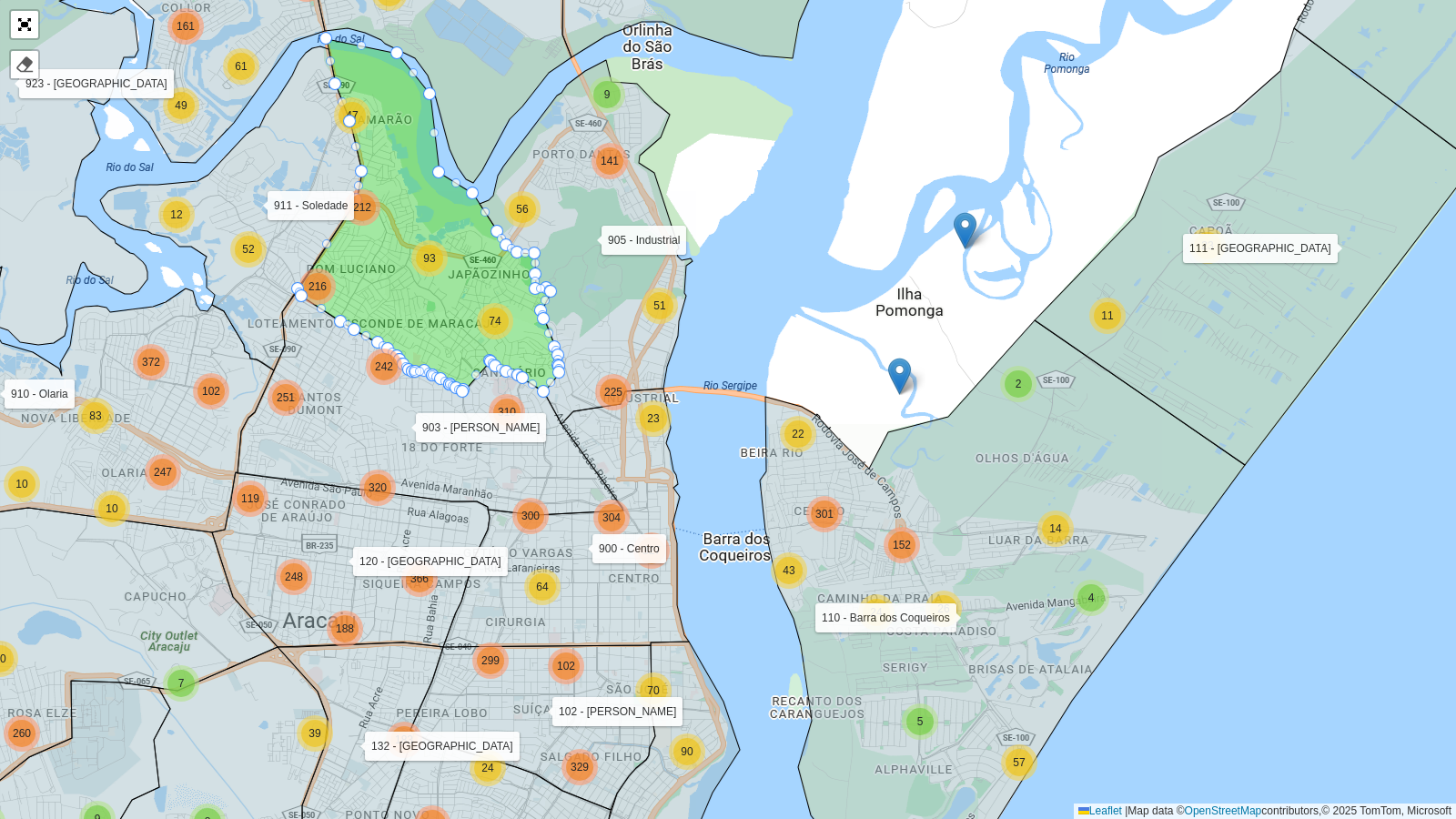
drag, startPoint x: 621, startPoint y: 563, endPoint x: 529, endPoint y: 485, distance: 120.6
click at [529, 485] on icon at bounding box center [430, 402] width 385 height 226
click at [18, 22] on link "Abrir mapa em tela cheia" at bounding box center [24, 24] width 27 height 27
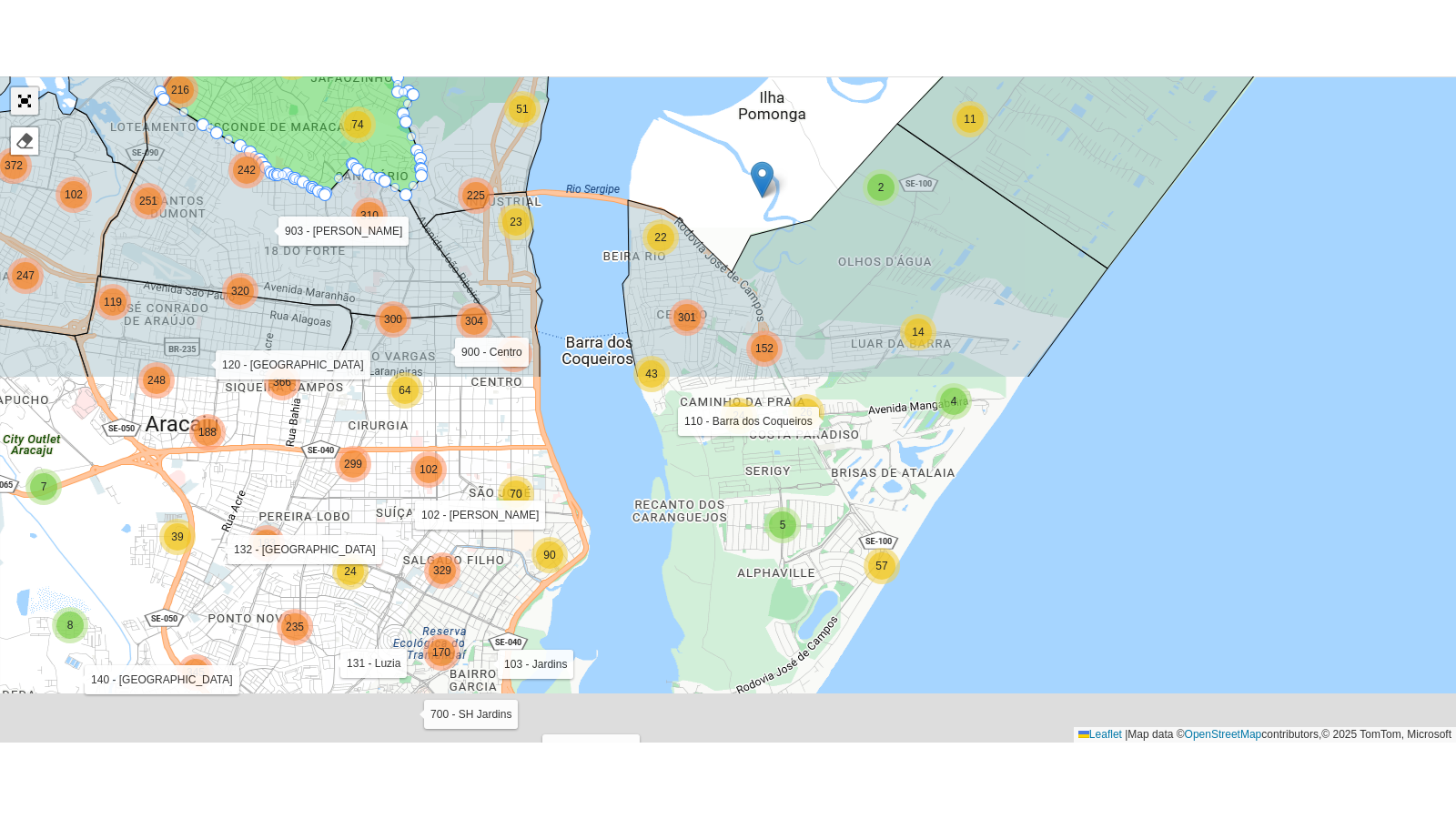
scroll to position [585, 0]
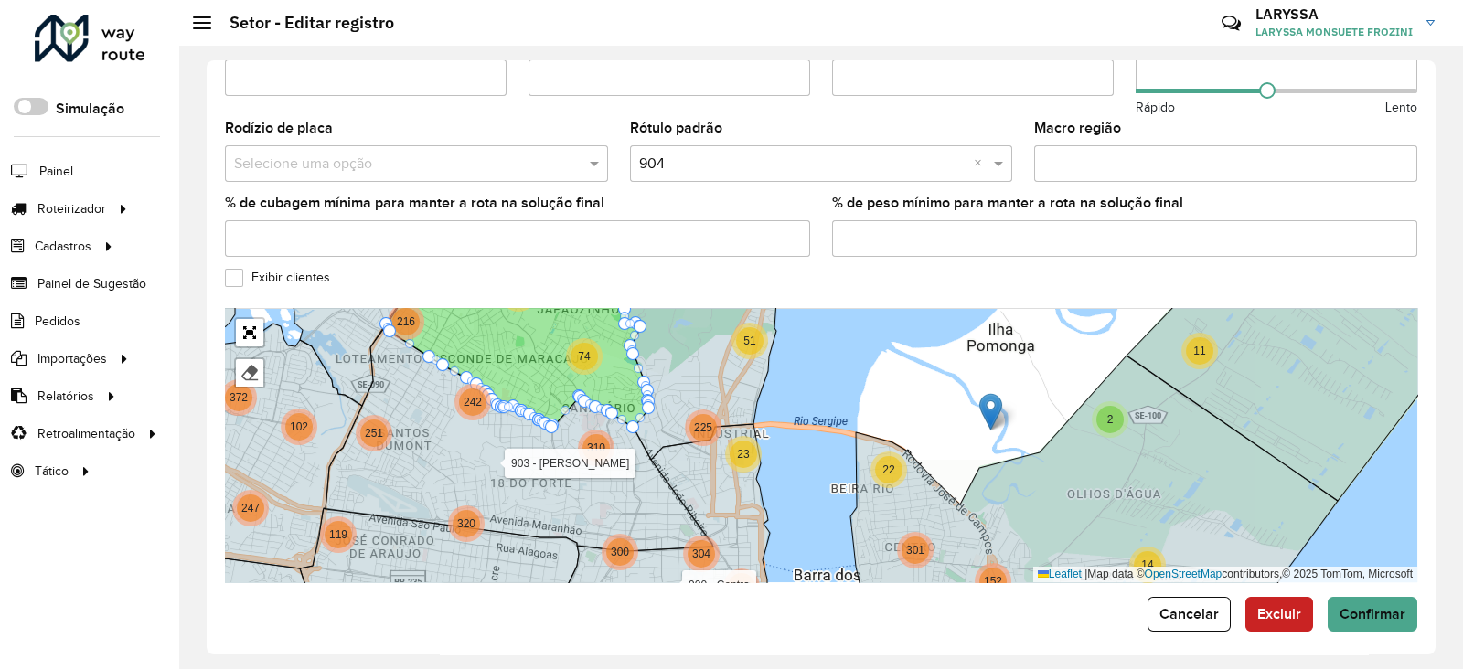
click at [241, 268] on label "Exibir clientes" at bounding box center [277, 277] width 105 height 19
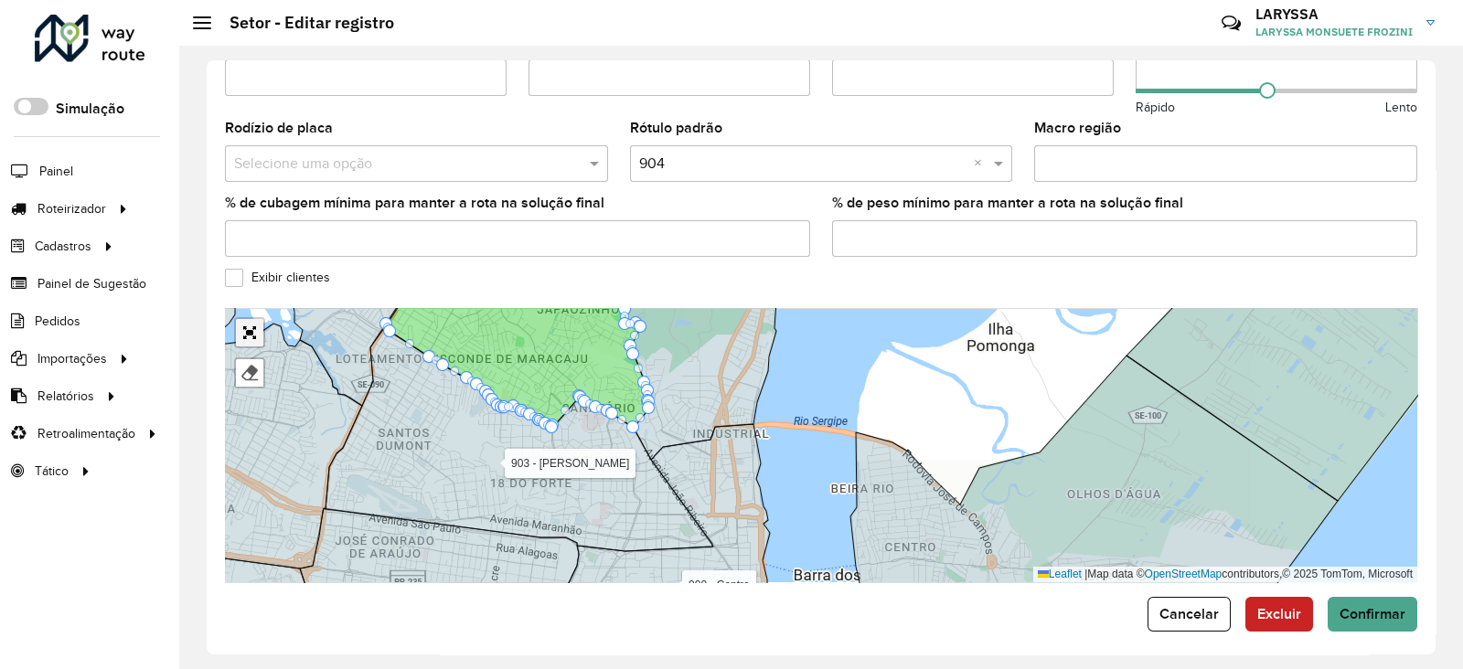
click at [247, 320] on link "Abrir mapa em tela cheia" at bounding box center [249, 332] width 27 height 27
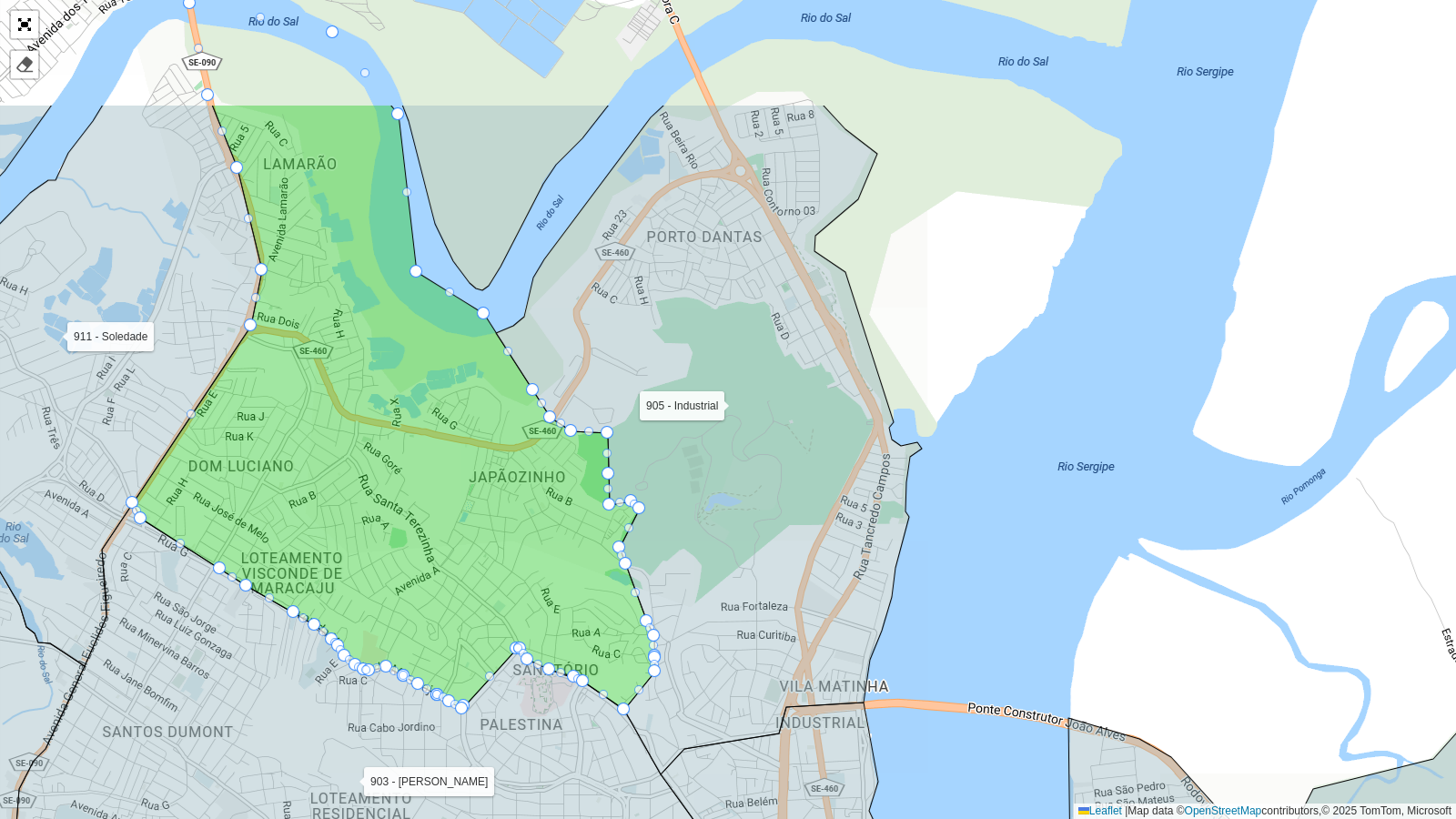
drag, startPoint x: 406, startPoint y: 234, endPoint x: 318, endPoint y: 424, distance: 209.4
click at [318, 424] on icon at bounding box center [394, 407] width 522 height 605
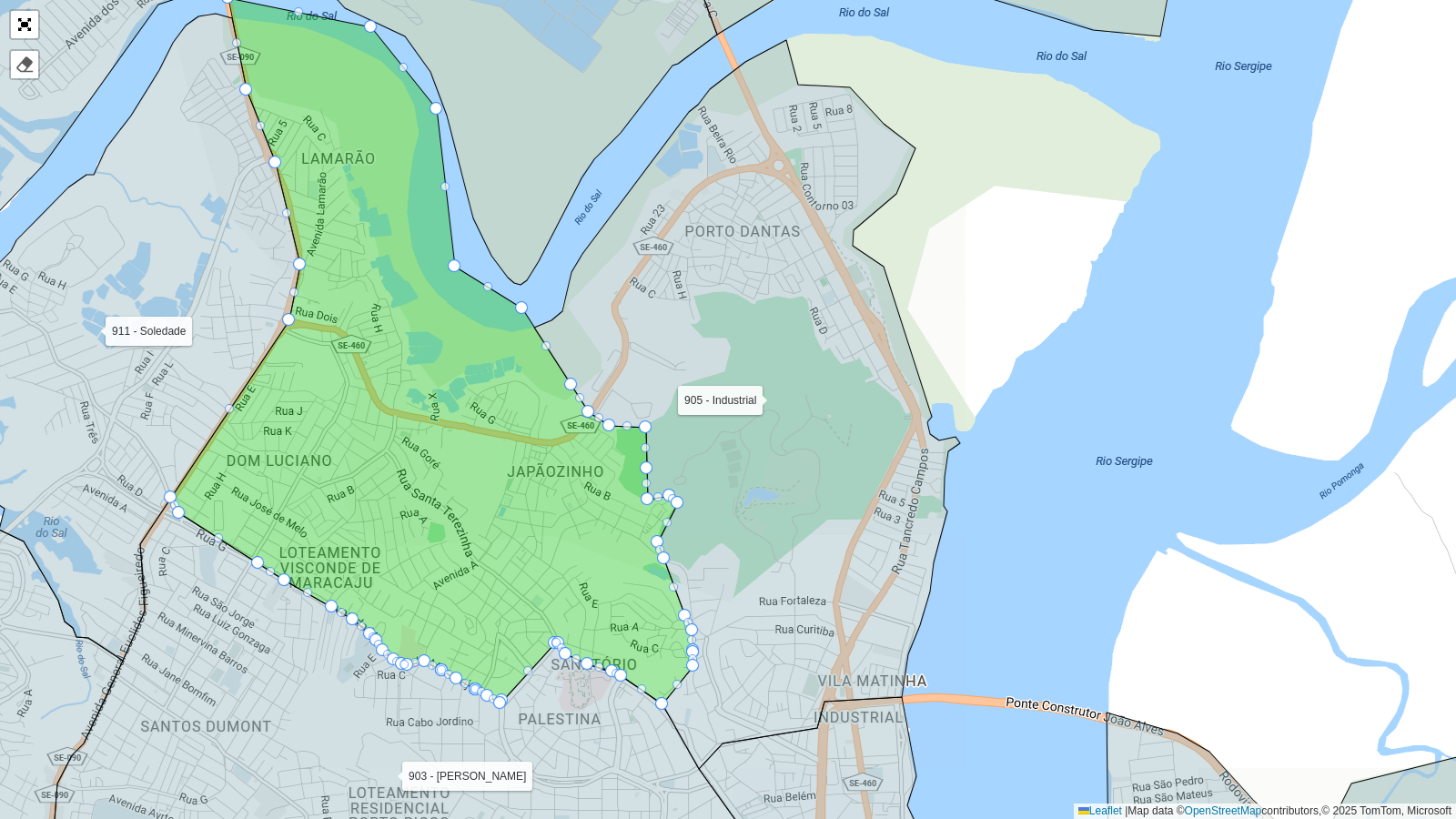
drag, startPoint x: 318, startPoint y: 424, endPoint x: 352, endPoint y: 416, distance: 34.9
click at [352, 416] on icon at bounding box center [432, 351] width 522 height 707
click at [26, 23] on link "Abrir mapa em tela cheia" at bounding box center [24, 24] width 27 height 27
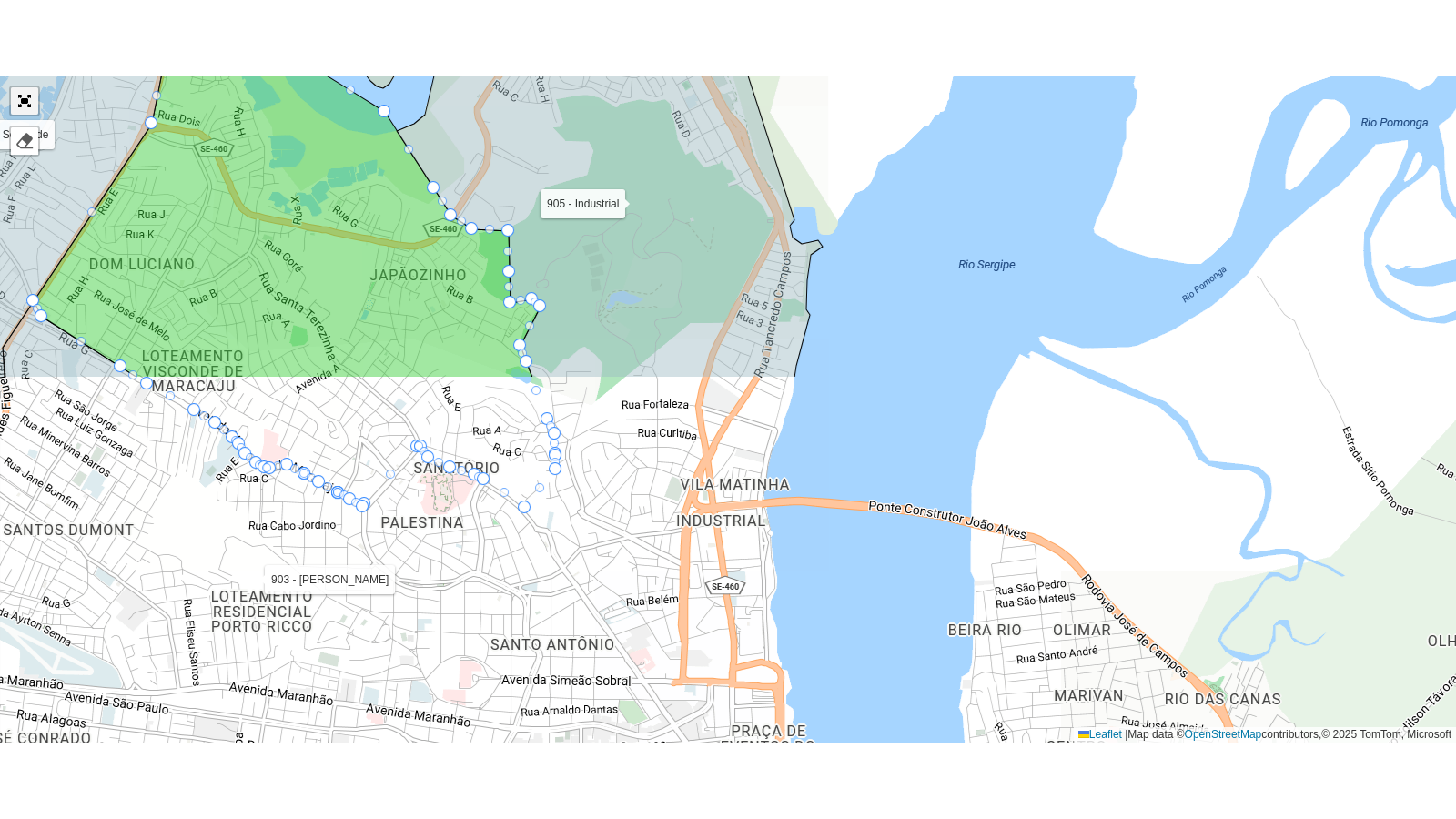
scroll to position [585, 0]
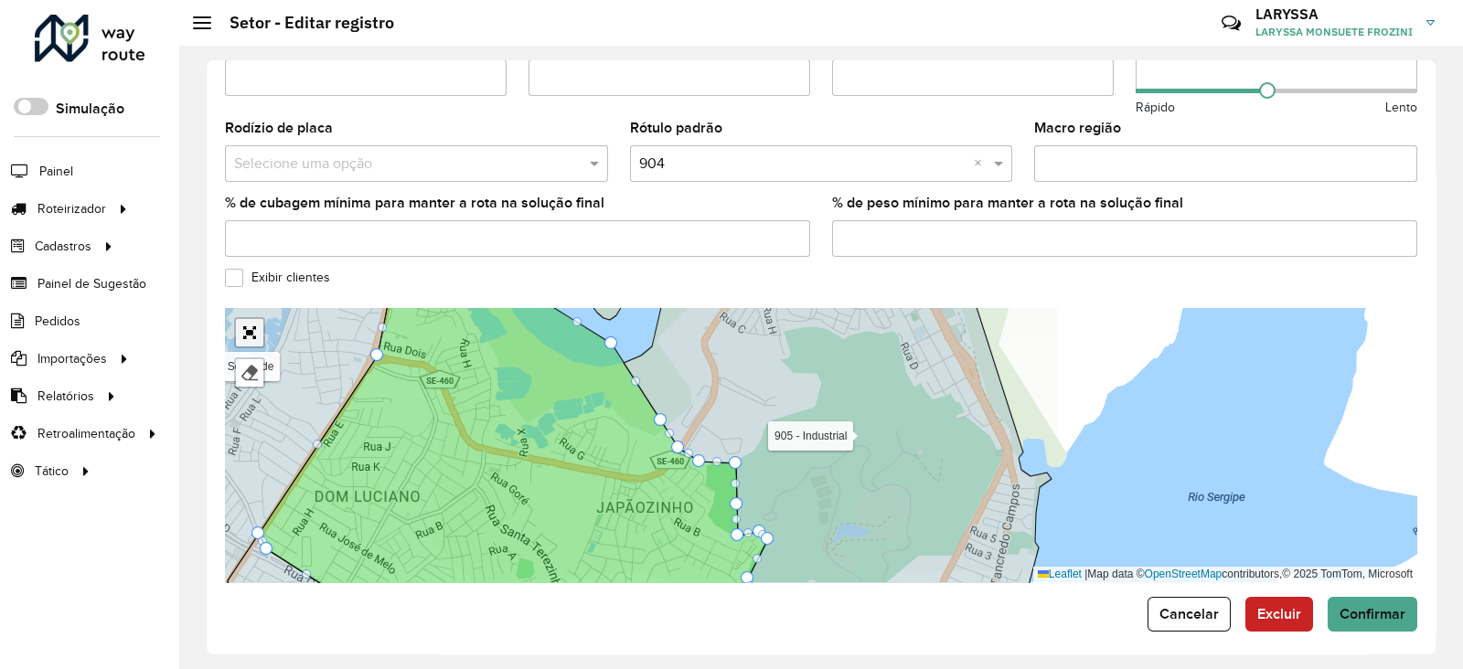
click at [249, 319] on link "Abrir mapa em tela cheia" at bounding box center [249, 332] width 27 height 27
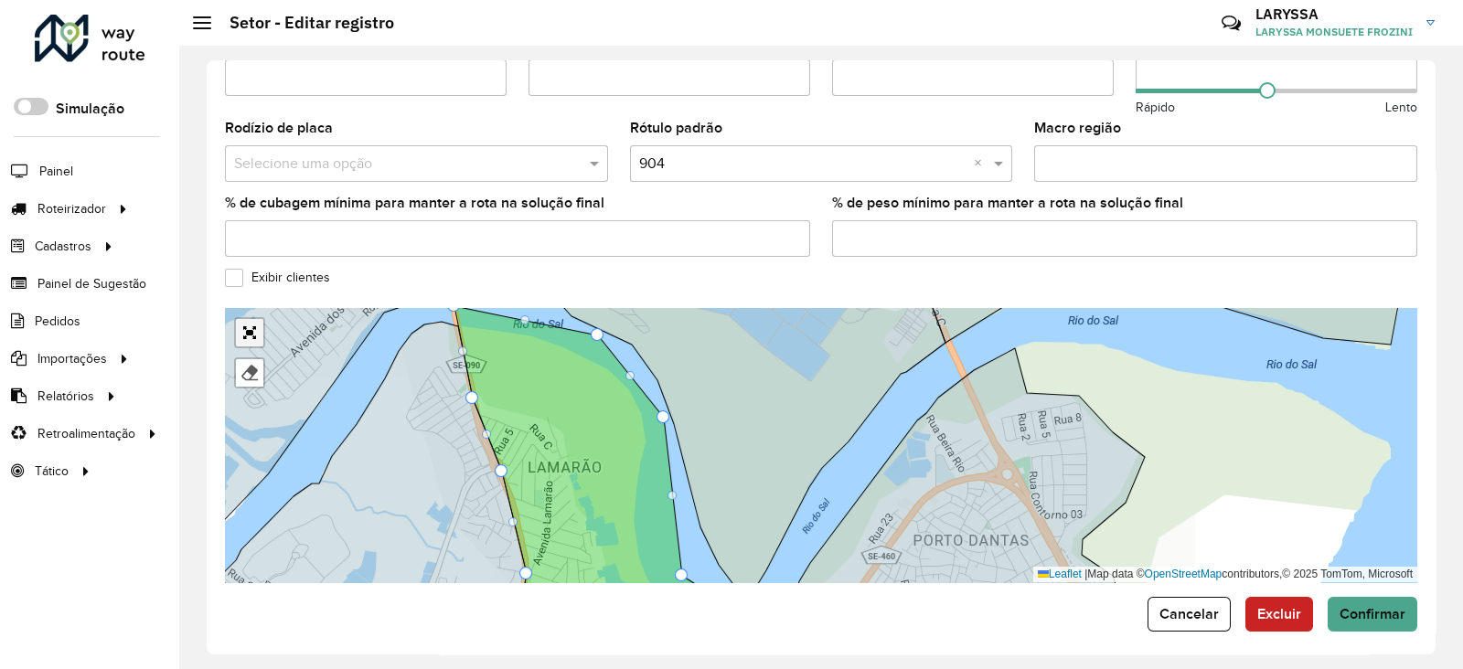
scroll to position [144, 0]
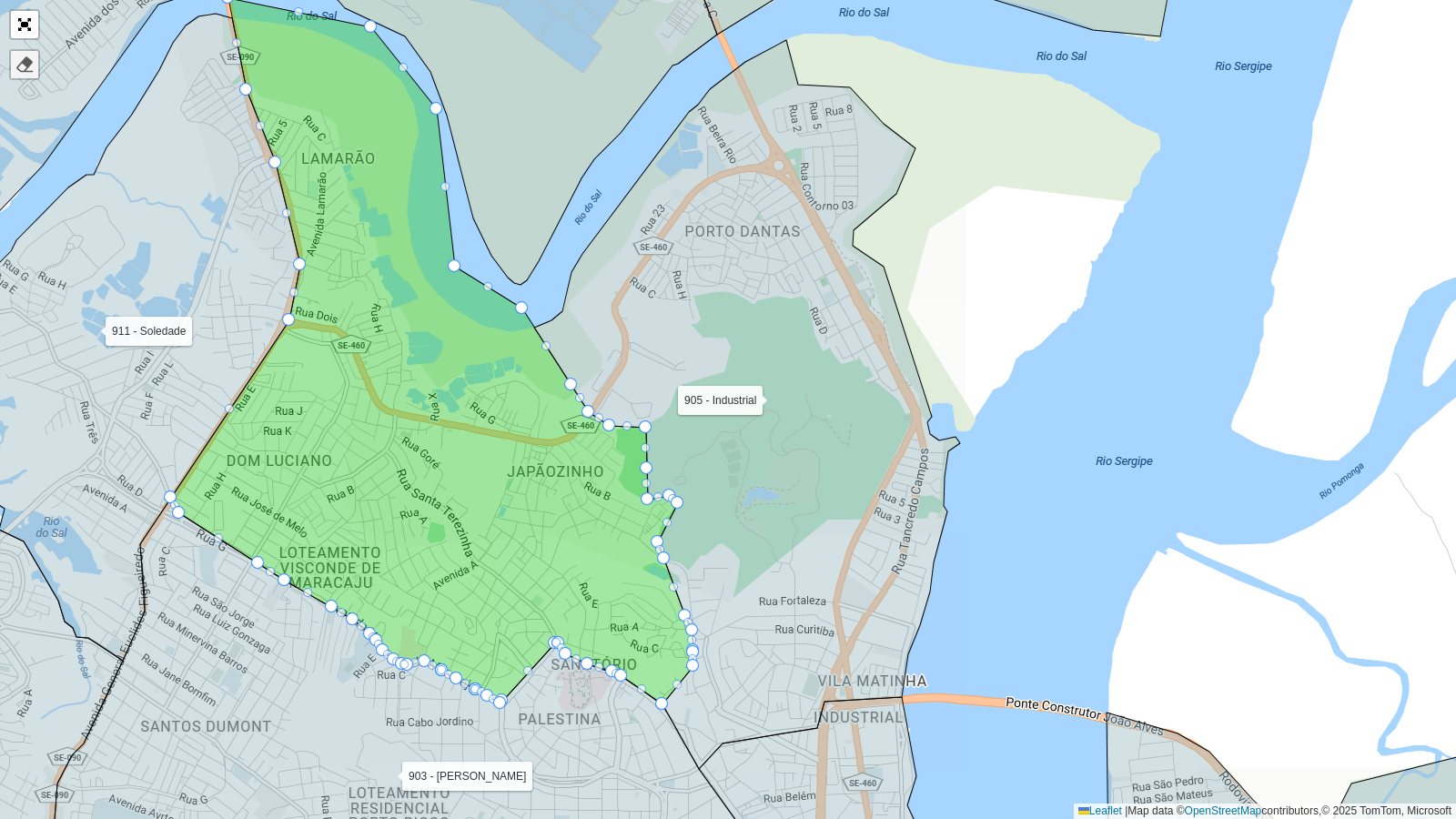
click at [27, 57] on div at bounding box center [25, 65] width 18 height 18
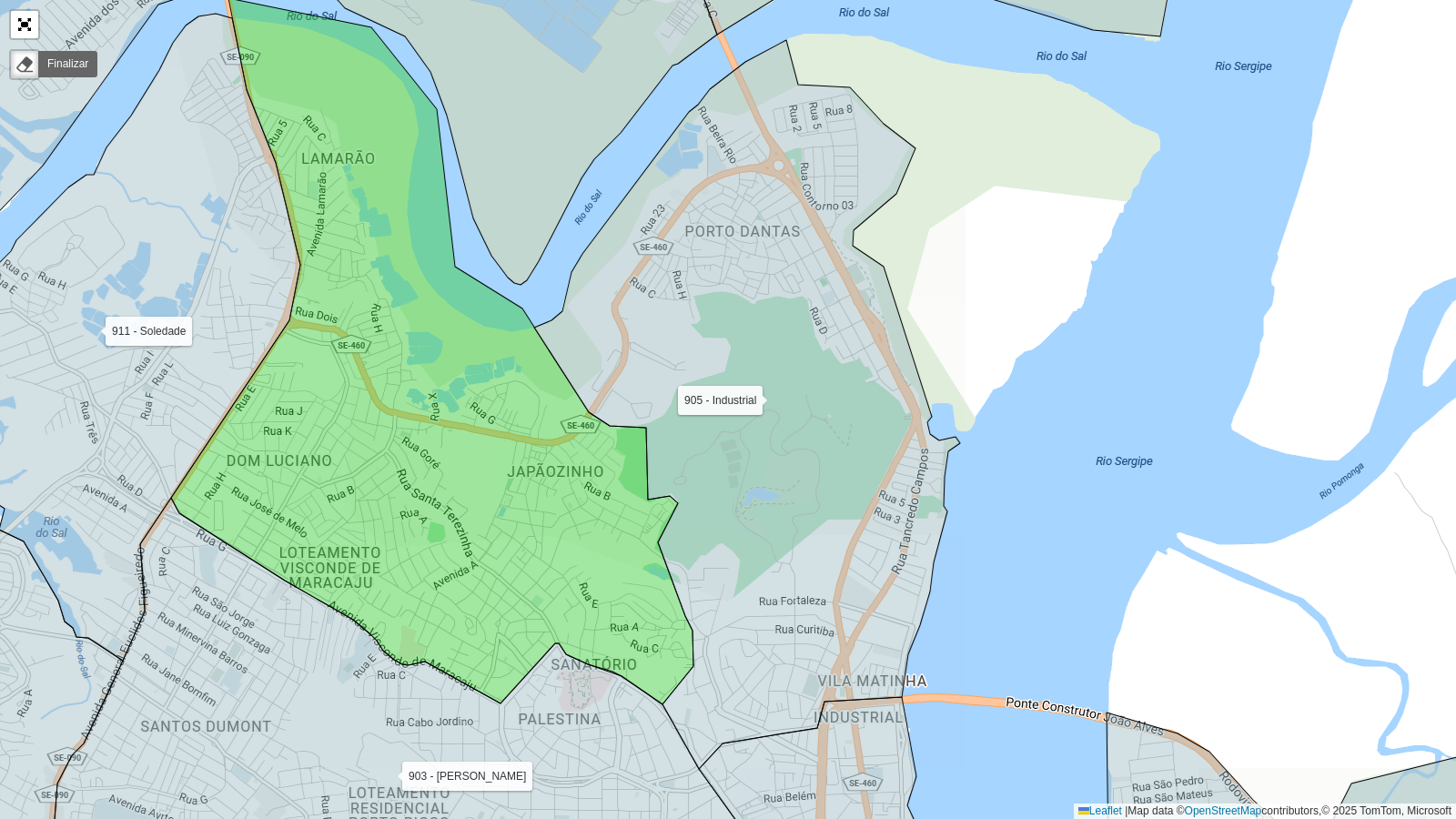
click at [318, 97] on icon at bounding box center [432, 351] width 522 height 707
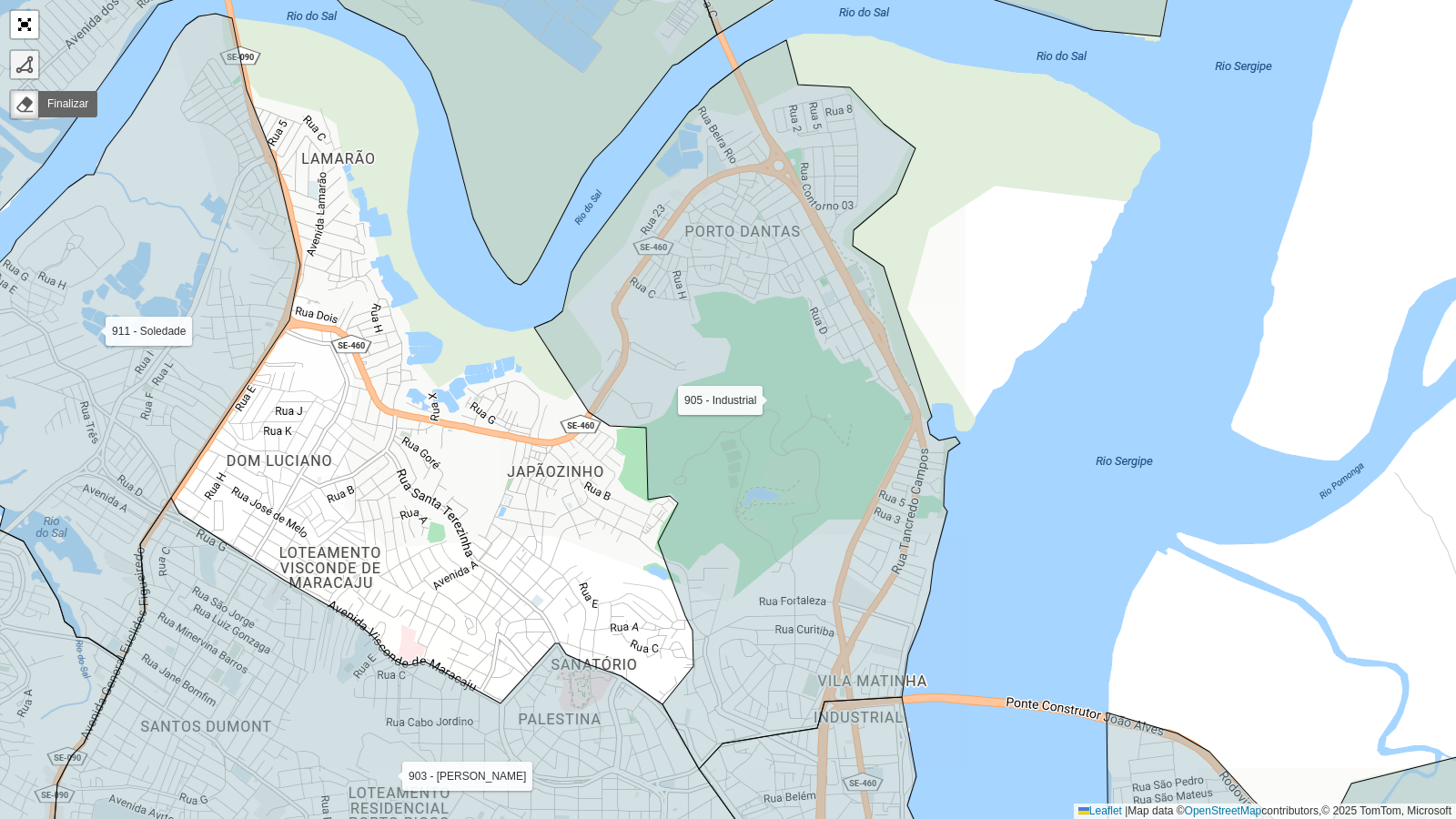
click at [27, 64] on div at bounding box center [25, 65] width 18 height 18
click at [234, 23] on div "102 - Salgado Filho 103 - Jardins 110 - [GEOGRAPHIC_DATA] 111 - [GEOGRAPHIC_DAT…" at bounding box center [728, 409] width 1456 height 819
click at [261, 23] on div "102 - Salgado Filho 103 - Jardins 110 - [GEOGRAPHIC_DATA] 111 - [GEOGRAPHIC_DAT…" at bounding box center [728, 409] width 1456 height 819
click at [305, 27] on div "102 - Salgado Filho 103 - Jardins 110 - [GEOGRAPHIC_DATA] 111 - [GEOGRAPHIC_DAT…" at bounding box center [728, 409] width 1456 height 819
click at [378, 59] on div "102 - Salgado Filho 103 - Jardins 110 - [GEOGRAPHIC_DATA] 111 - [GEOGRAPHIC_DAT…" at bounding box center [728, 409] width 1456 height 819
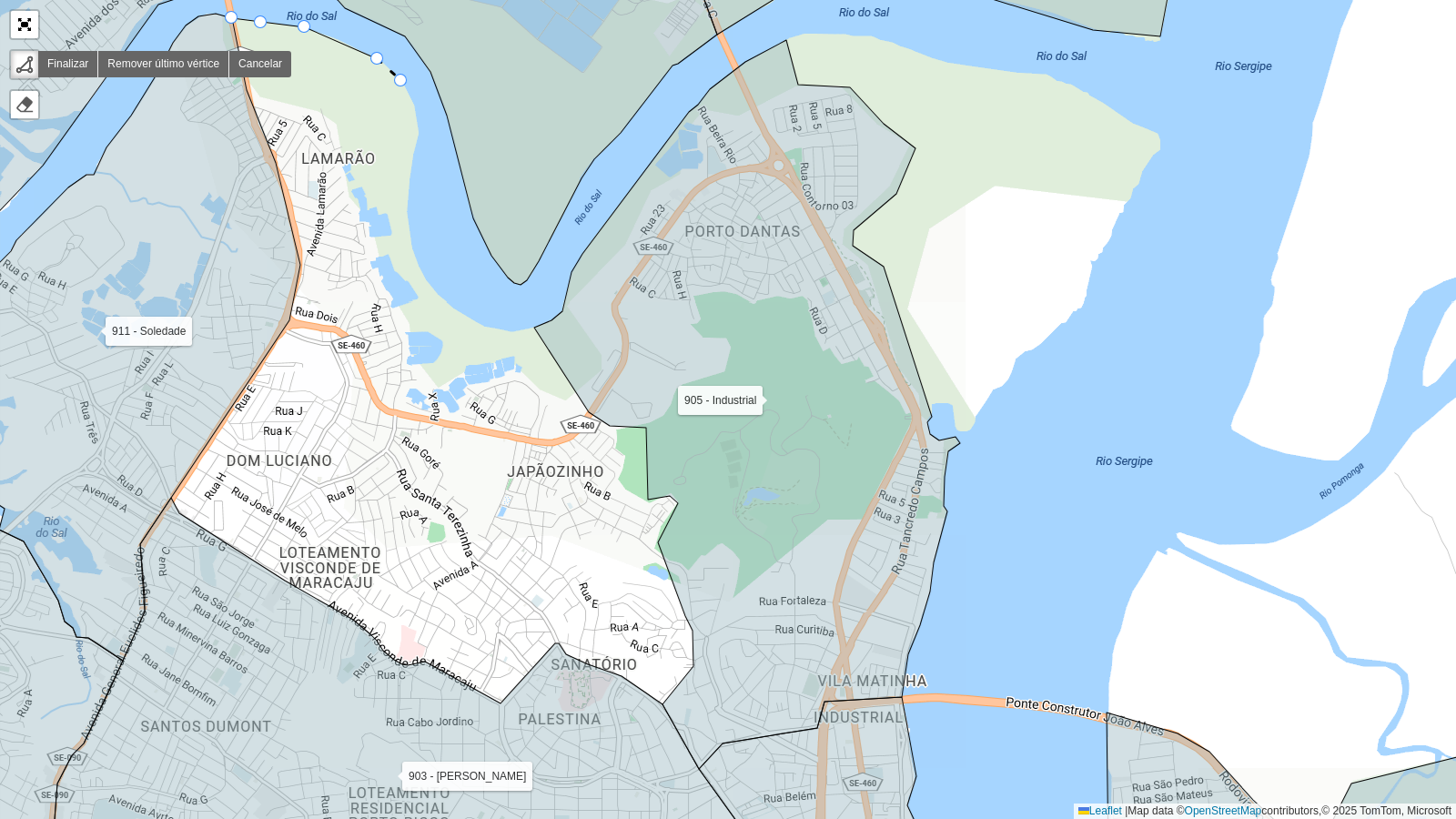
click at [401, 81] on div "102 - Salgado Filho 103 - Jardins 110 - [GEOGRAPHIC_DATA] 111 - [GEOGRAPHIC_DAT…" at bounding box center [728, 409] width 1456 height 819
click at [417, 103] on div "102 - Salgado Filho 103 - Jardins 110 - [GEOGRAPHIC_DATA] 111 - [GEOGRAPHIC_DAT…" at bounding box center [728, 409] width 1456 height 819
click at [419, 141] on icon at bounding box center [418, 121] width 2 height 37
click at [406, 204] on div "102 - Salgado Filho 103 - Jardins 110 - [GEOGRAPHIC_DATA] 111 - [GEOGRAPHIC_DAT…" at bounding box center [728, 409] width 1456 height 819
click at [416, 261] on icon at bounding box center [411, 233] width 10 height 58
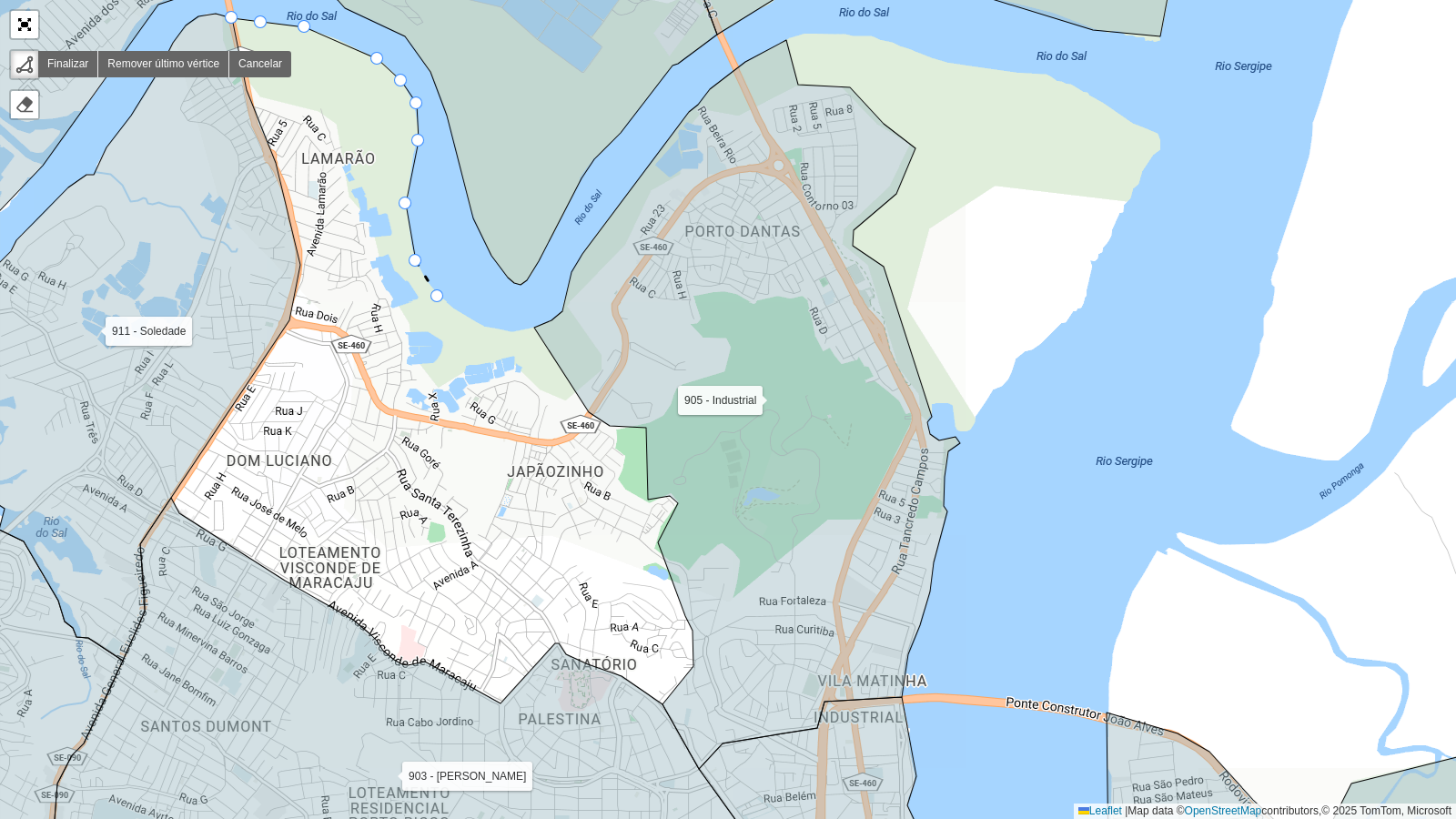
click at [438, 297] on div "102 - Salgado Filho 103 - Jardins 110 - [GEOGRAPHIC_DATA] 111 - [GEOGRAPHIC_DAT…" at bounding box center [728, 409] width 1456 height 819
click at [483, 328] on icon at bounding box center [460, 312] width 45 height 32
click at [513, 333] on div "102 - Salgado Filho 103 - Jardins 110 - [GEOGRAPHIC_DATA] 111 - [GEOGRAPHIC_DAT…" at bounding box center [728, 409] width 1456 height 819
click at [539, 334] on icon at bounding box center [747, 404] width 426 height 729
click at [588, 419] on div "102 - Salgado Filho 103 - Jardins 110 - [GEOGRAPHIC_DATA] 111 - [GEOGRAPHIC_DAT…" at bounding box center [728, 409] width 1456 height 819
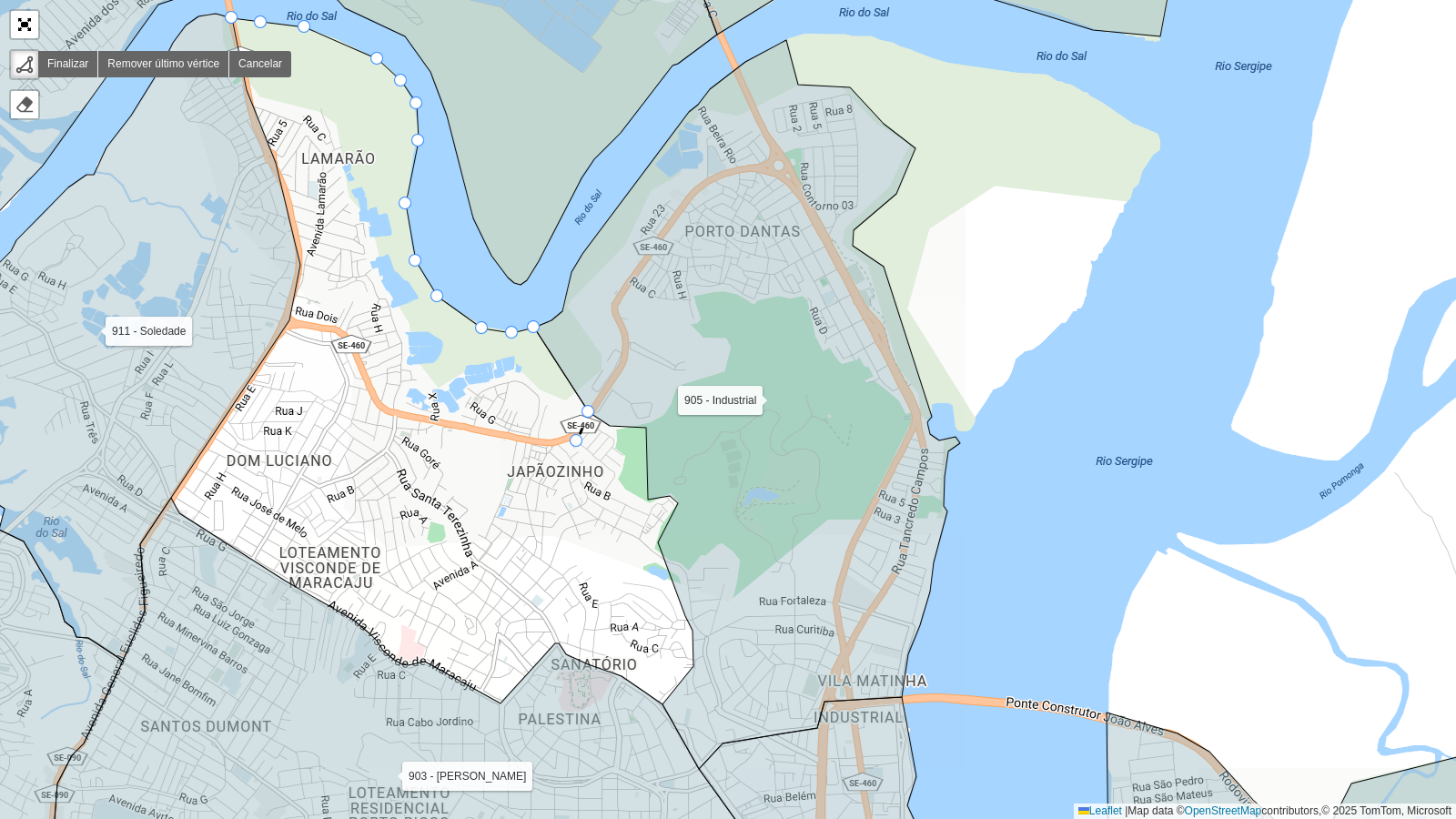
click at [577, 442] on div "102 - Salgado Filho 103 - Jardins 110 - [GEOGRAPHIC_DATA] 111 - [GEOGRAPHIC_DAT…" at bounding box center [728, 409] width 1456 height 819
click at [551, 449] on div "102 - Salgado Filho 103 - Jardins 110 - [GEOGRAPHIC_DATA] 111 - [GEOGRAPHIC_DAT…" at bounding box center [728, 409] width 1456 height 819
click at [265, 69] on link "Cancelar" at bounding box center [260, 64] width 62 height 27
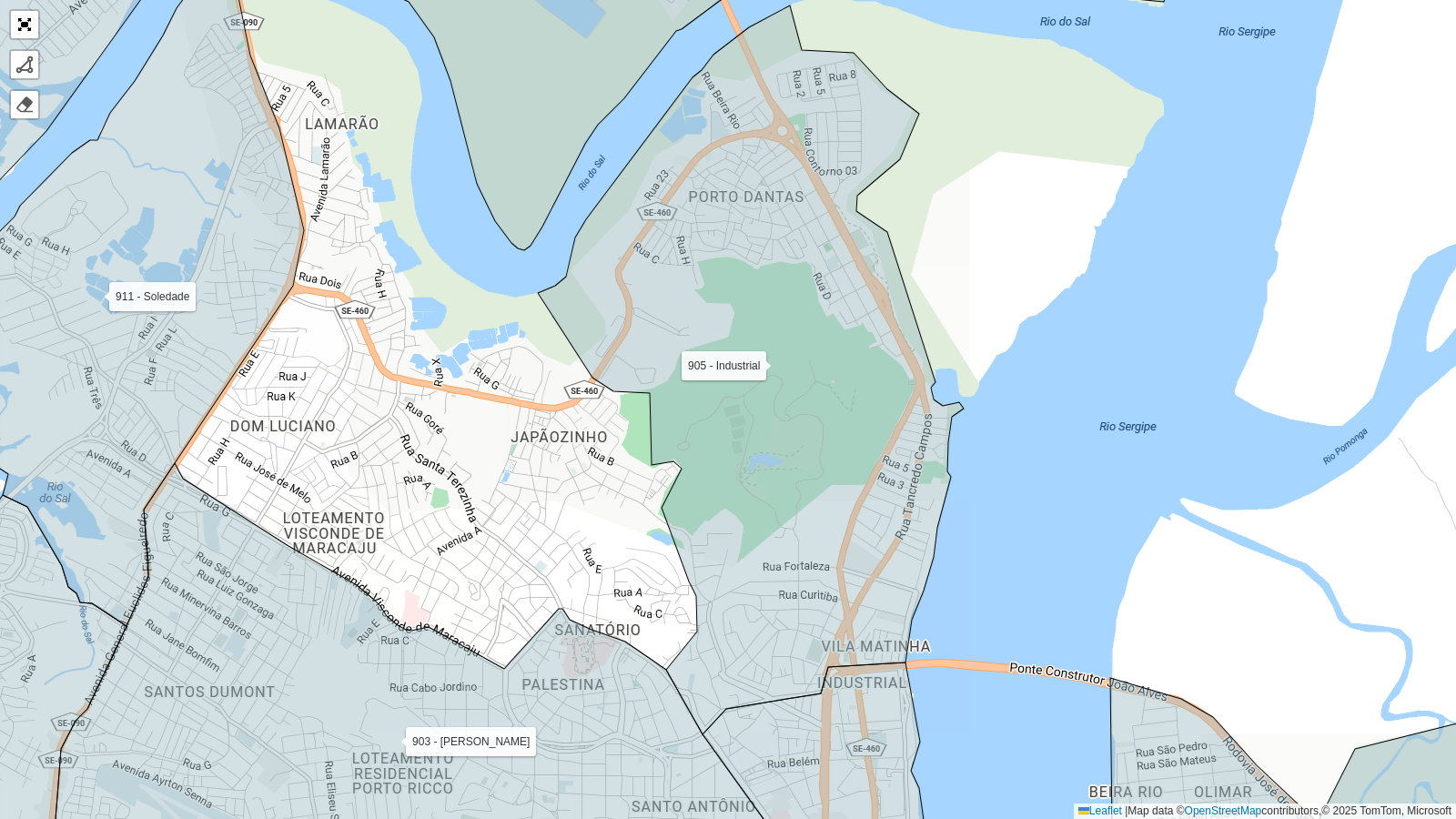
drag, startPoint x: 566, startPoint y: 482, endPoint x: 569, endPoint y: 447, distance: 35.1
click at [569, 447] on div "102 - Salgado Filho 103 - Jardins 110 - [GEOGRAPHIC_DATA] 111 - [GEOGRAPHIC_DAT…" at bounding box center [728, 409] width 1456 height 819
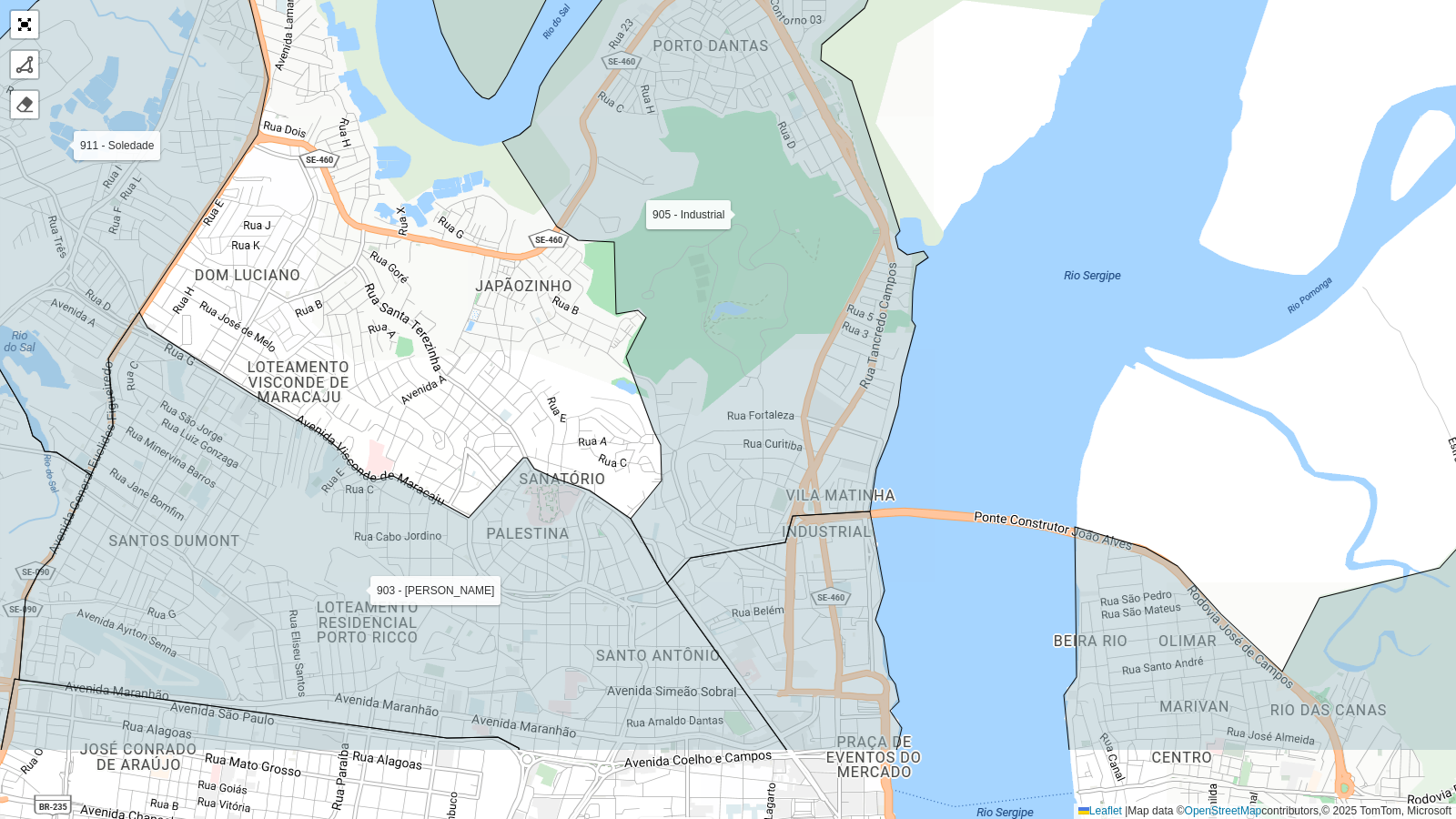
drag, startPoint x: 566, startPoint y: 480, endPoint x: 521, endPoint y: 352, distance: 135.7
click at [521, 352] on div "102 - Salgado Filho 103 - Jardins 110 - [GEOGRAPHIC_DATA] 111 - [GEOGRAPHIC_DAT…" at bounding box center [728, 409] width 1456 height 819
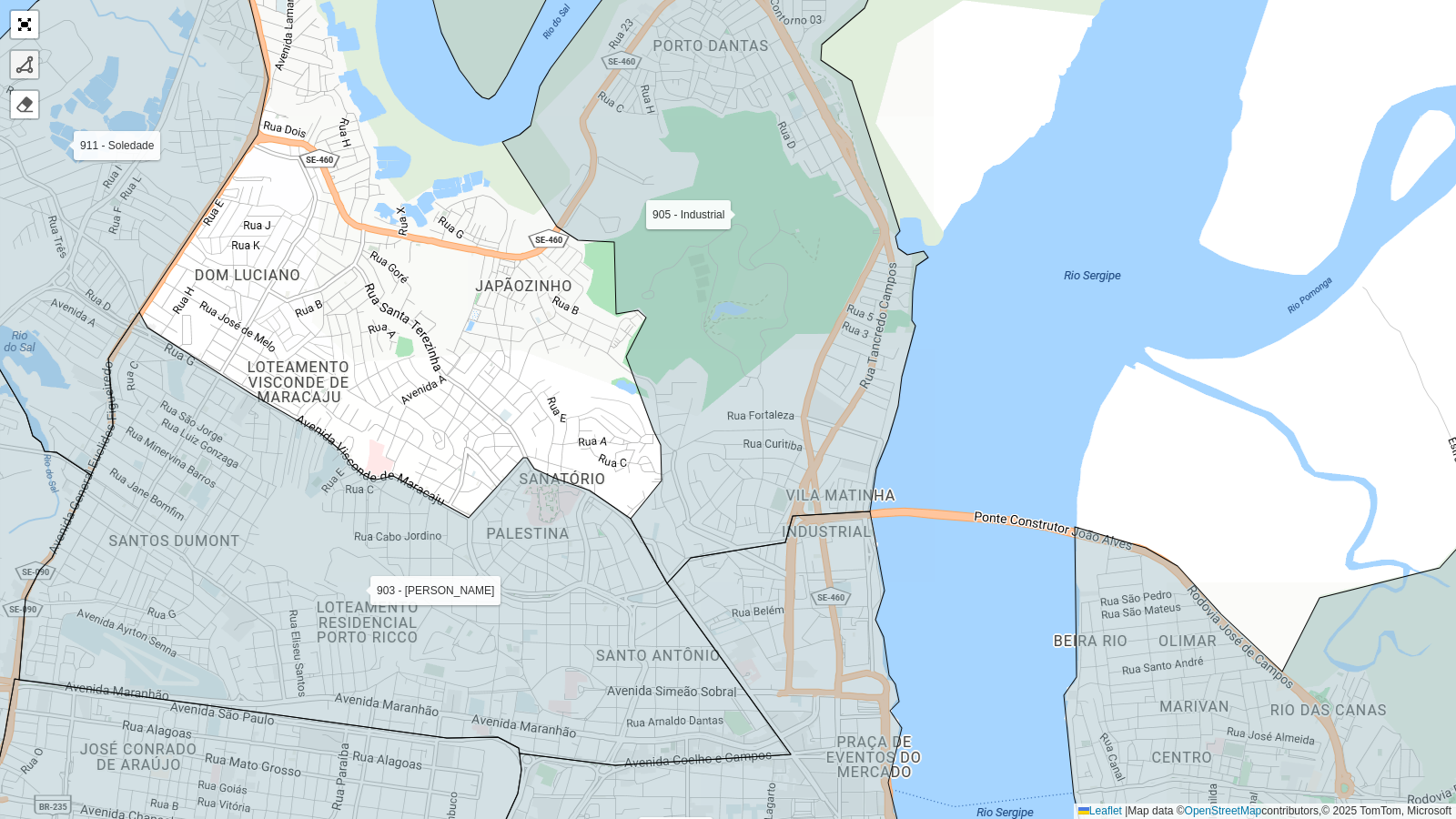
click at [26, 62] on div at bounding box center [25, 65] width 18 height 18
click at [500, 145] on div "102 - Salgado Filho 103 - Jardins 110 - [GEOGRAPHIC_DATA] 111 - [GEOGRAPHIC_DAT…" at bounding box center [728, 409] width 1456 height 819
click at [554, 232] on div "102 - Salgado Filho 103 - Jardins 110 - [GEOGRAPHIC_DATA] 111 - [GEOGRAPHIC_DAT…" at bounding box center [728, 409] width 1456 height 819
click at [577, 247] on div "102 - Salgado Filho 103 - Jardins 110 - [GEOGRAPHIC_DATA] 111 - [GEOGRAPHIC_DAT…" at bounding box center [728, 409] width 1456 height 819
click at [584, 263] on icon at bounding box center [581, 251] width 6 height 23
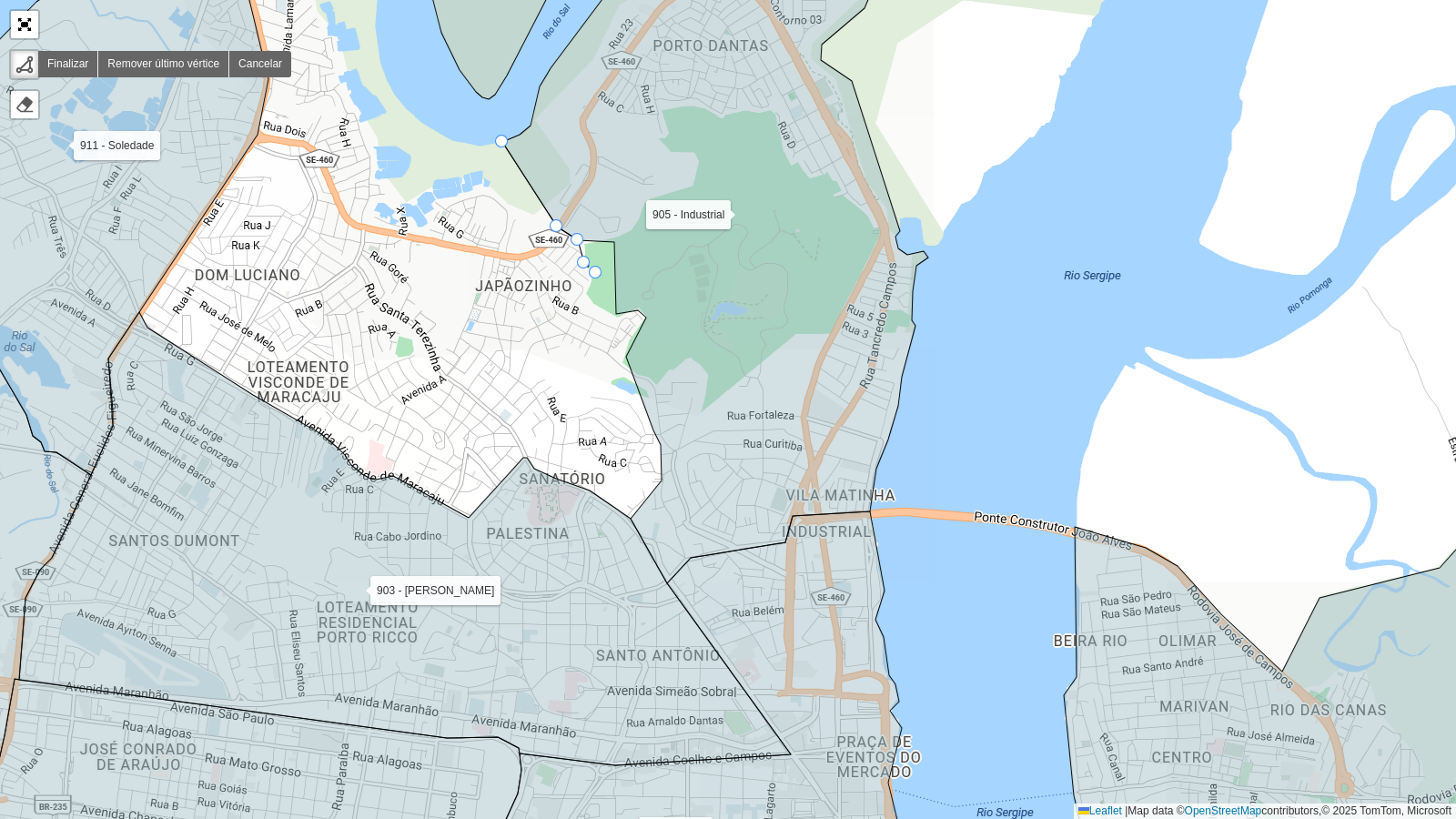
click at [596, 273] on div "102 - Salgado Filho 103 - Jardins 110 - [GEOGRAPHIC_DATA] 111 - [GEOGRAPHIC_DAT…" at bounding box center [728, 409] width 1456 height 819
click at [590, 296] on icon at bounding box center [593, 284] width 6 height 23
click at [619, 323] on div "102 - Salgado Filho 103 - Jardins 110 - [GEOGRAPHIC_DATA] 111 - [GEOGRAPHIC_DAT…" at bounding box center [728, 409] width 1456 height 819
click at [636, 316] on div "102 - Salgado Filho 103 - Jardins 110 - [GEOGRAPHIC_DATA] 111 - [GEOGRAPHIC_DAT…" at bounding box center [728, 409] width 1456 height 819
click at [643, 322] on div "102 - Salgado Filho 103 - Jardins 110 - [GEOGRAPHIC_DATA] 111 - [GEOGRAPHIC_DAT…" at bounding box center [728, 409] width 1456 height 819
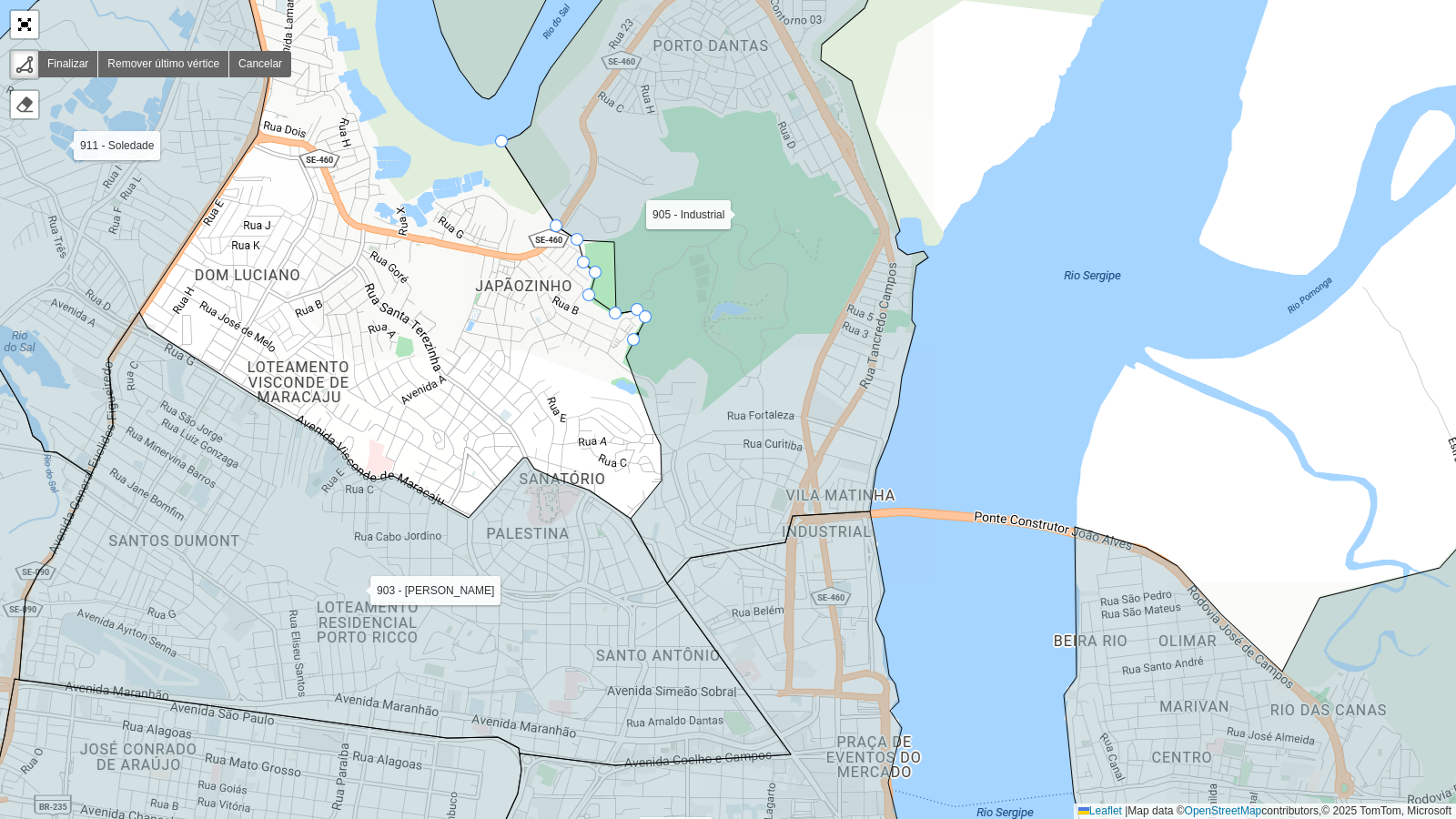
click at [625, 335] on div "102 - Salgado Filho 103 - Jardins 110 - [GEOGRAPHIC_DATA] 111 - [GEOGRAPHIC_DAT…" at bounding box center [728, 409] width 1456 height 819
click at [622, 351] on div "102 - Salgado Filho 103 - Jardins 110 - [GEOGRAPHIC_DATA] 111 - [GEOGRAPHIC_DAT…" at bounding box center [728, 409] width 1456 height 819
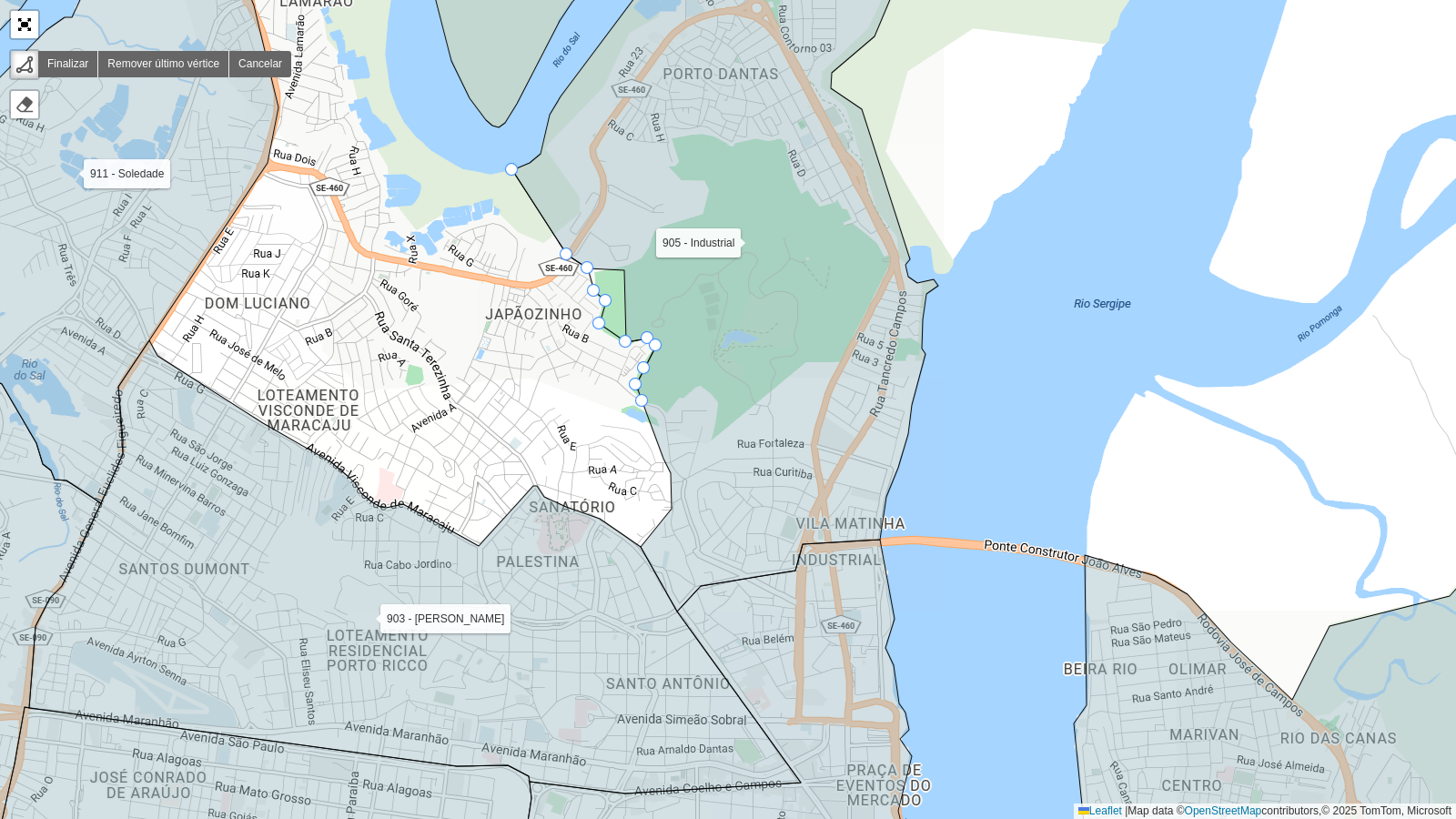
drag, startPoint x: 633, startPoint y: 389, endPoint x: 643, endPoint y: 414, distance: 26.9
click at [643, 414] on div "102 - Salgado Filho 103 - Jardins 110 - [GEOGRAPHIC_DATA] 111 - [GEOGRAPHIC_DAT…" at bounding box center [728, 409] width 1456 height 819
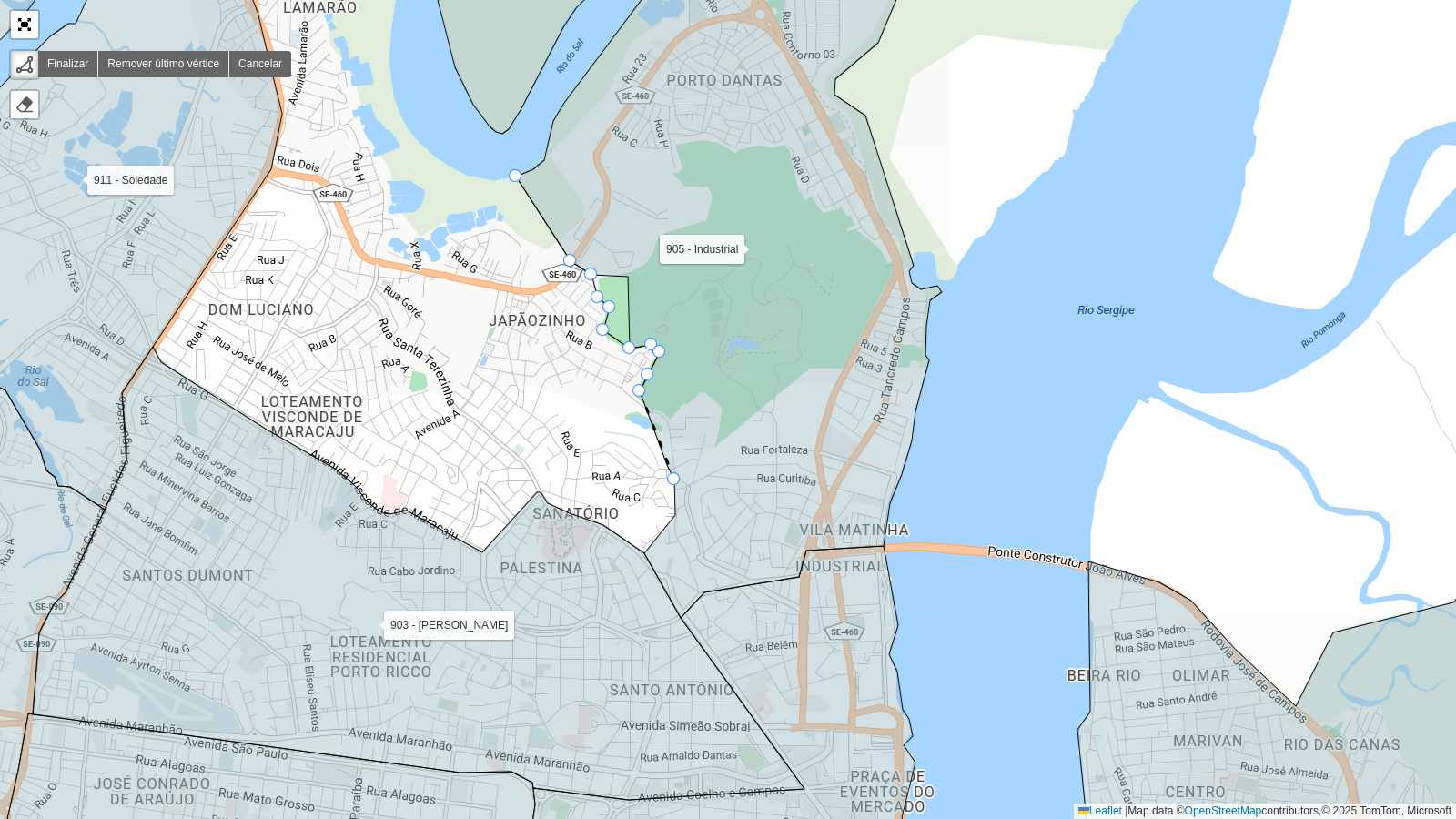
click at [677, 484] on icon at bounding box center [729, 268] width 426 height 701
click at [678, 513] on icon at bounding box center [729, 268] width 426 height 701
click at [652, 547] on icon at bounding box center [729, 268] width 426 height 701
click at [608, 529] on icon at bounding box center [419, 572] width 772 height 453
click at [550, 507] on icon at bounding box center [419, 572] width 772 height 453
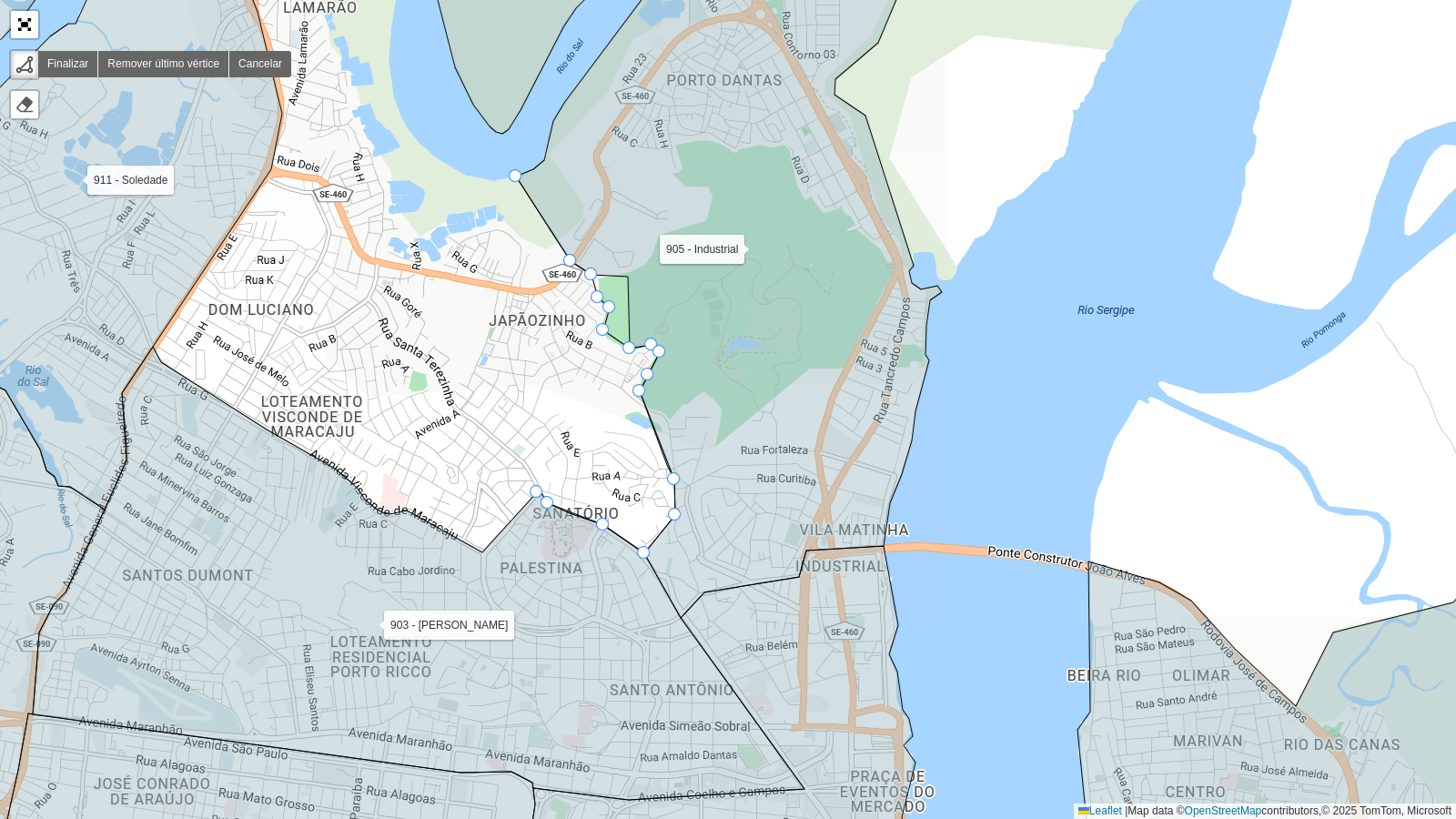
click at [536, 488] on div "102 - Salgado Filho 103 - Jardins 110 - [GEOGRAPHIC_DATA] 111 - [GEOGRAPHIC_DAT…" at bounding box center [728, 409] width 1456 height 819
click at [525, 464] on div "102 - Salgado Filho 103 - Jardins 110 - [GEOGRAPHIC_DATA] 111 - [GEOGRAPHIC_DAT…" at bounding box center [728, 409] width 1456 height 819
click at [456, 410] on div "102 - Salgado Filho 103 - Jardins 110 - [GEOGRAPHIC_DATA] 111 - [GEOGRAPHIC_DAT…" at bounding box center [728, 409] width 1456 height 819
click at [436, 363] on div "102 - Salgado Filho 103 - Jardins 110 - [GEOGRAPHIC_DATA] 111 - [GEOGRAPHIC_DAT…" at bounding box center [728, 409] width 1456 height 819
click at [421, 352] on icon at bounding box center [428, 357] width 15 height 11
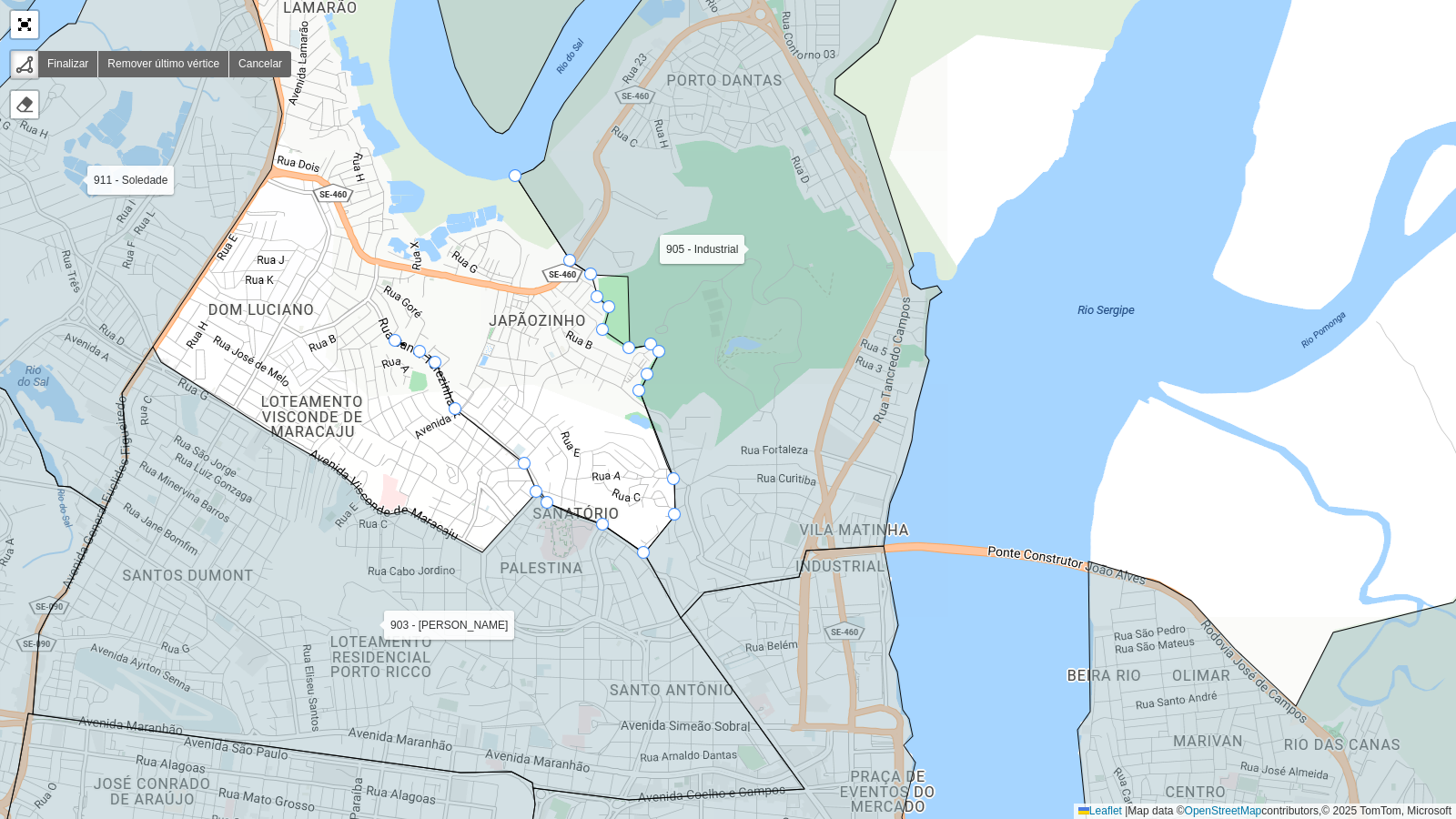
click at [396, 341] on div "102 - Salgado Filho 103 - Jardins 110 - [GEOGRAPHIC_DATA] 111 - [GEOGRAPHIC_DAT…" at bounding box center [728, 409] width 1456 height 819
click at [379, 310] on div "102 - Salgado Filho 103 - Jardins 110 - [GEOGRAPHIC_DATA] 111 - [GEOGRAPHIC_DAT…" at bounding box center [728, 409] width 1456 height 819
click at [367, 303] on div "102 - Salgado Filho 103 - Jardins 110 - [GEOGRAPHIC_DATA] 111 - [GEOGRAPHIC_DAT…" at bounding box center [728, 409] width 1456 height 819
click at [378, 283] on icon at bounding box center [372, 293] width 10 height 20
click at [380, 264] on icon at bounding box center [379, 273] width 3 height 18
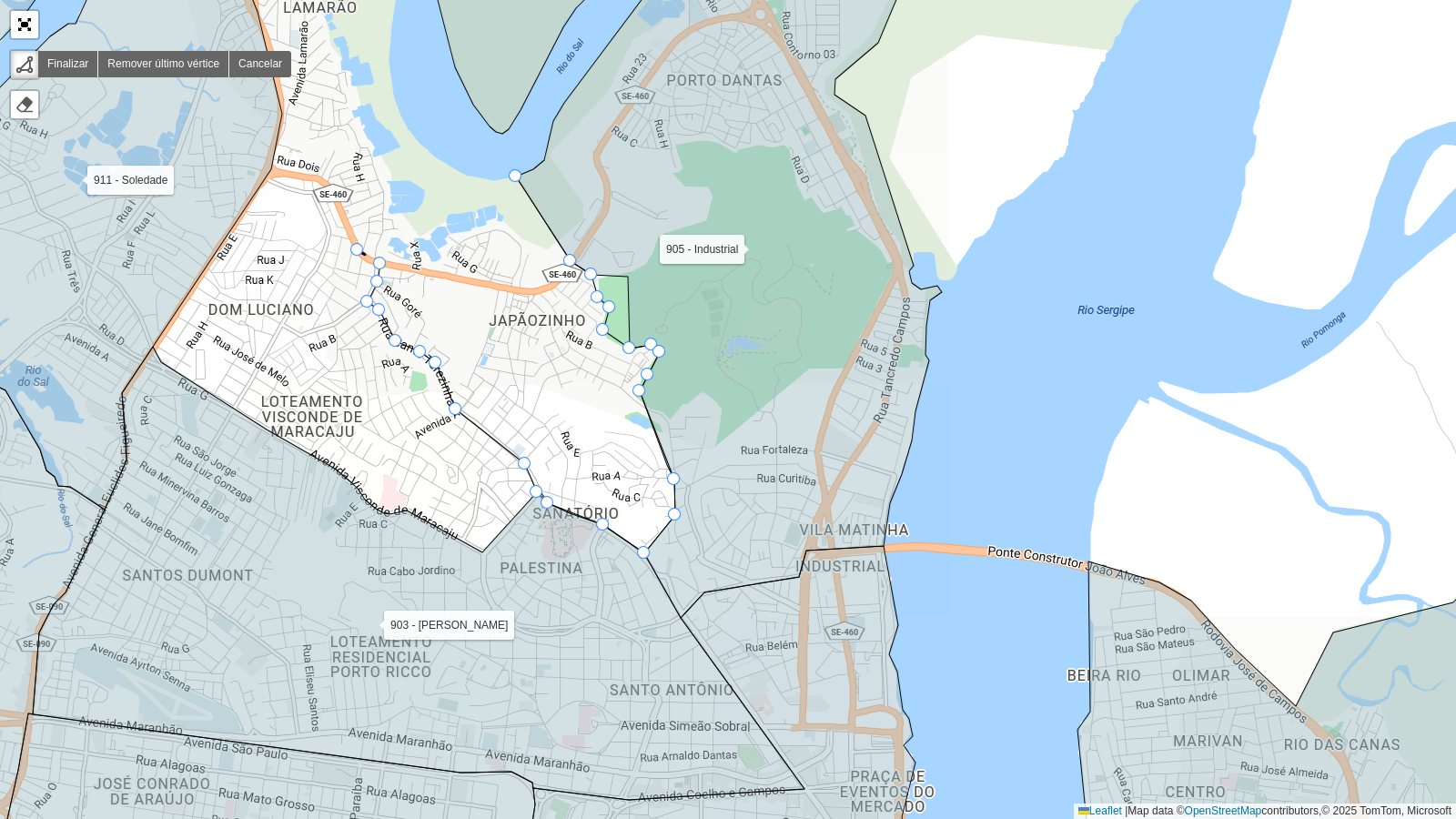
click at [356, 250] on div "102 - Salgado Filho 103 - Jardins 110 - [GEOGRAPHIC_DATA] 111 - [GEOGRAPHIC_DAT…" at bounding box center [728, 409] width 1456 height 819
click at [335, 196] on icon at bounding box center [345, 223] width 21 height 55
click at [316, 179] on div "102 - Salgado Filho 103 - Jardins 110 - [GEOGRAPHIC_DATA] 111 - [GEOGRAPHIC_DAT…" at bounding box center [728, 409] width 1456 height 819
click at [282, 171] on icon at bounding box center [295, 174] width 46 height 10
click at [147, 341] on icon at bounding box center [68, 213] width 429 height 592
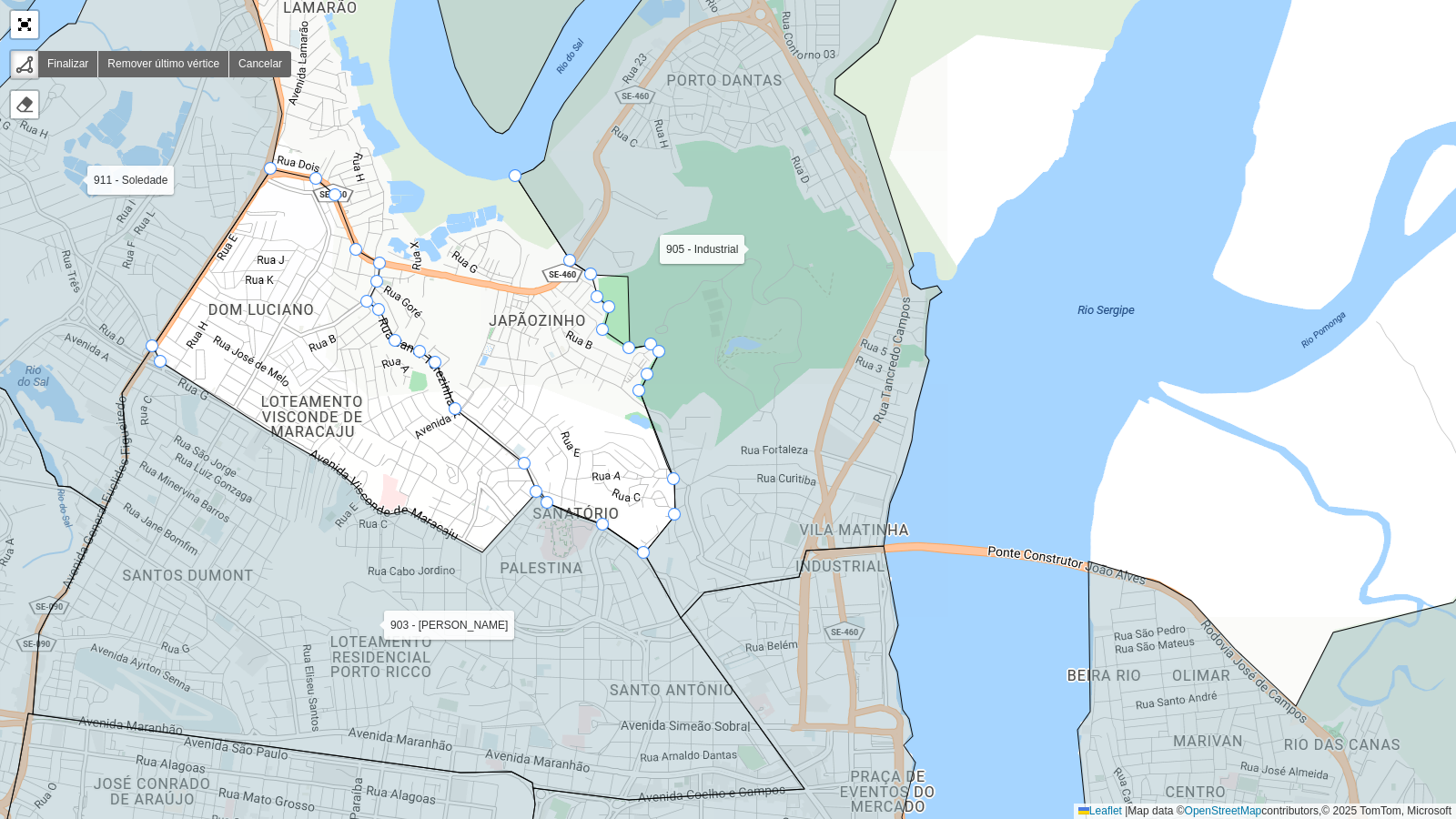
click at [155, 364] on icon at bounding box center [419, 572] width 772 height 453
click at [353, 483] on div "102 - Salgado Filho 103 - Jardins 110 - [GEOGRAPHIC_DATA] 111 - [GEOGRAPHIC_DAT…" at bounding box center [728, 409] width 1456 height 819
click at [365, 503] on icon at bounding box center [419, 572] width 772 height 453
click at [379, 514] on icon at bounding box center [419, 572] width 772 height 453
click at [404, 511] on icon at bounding box center [395, 512] width 23 height 3
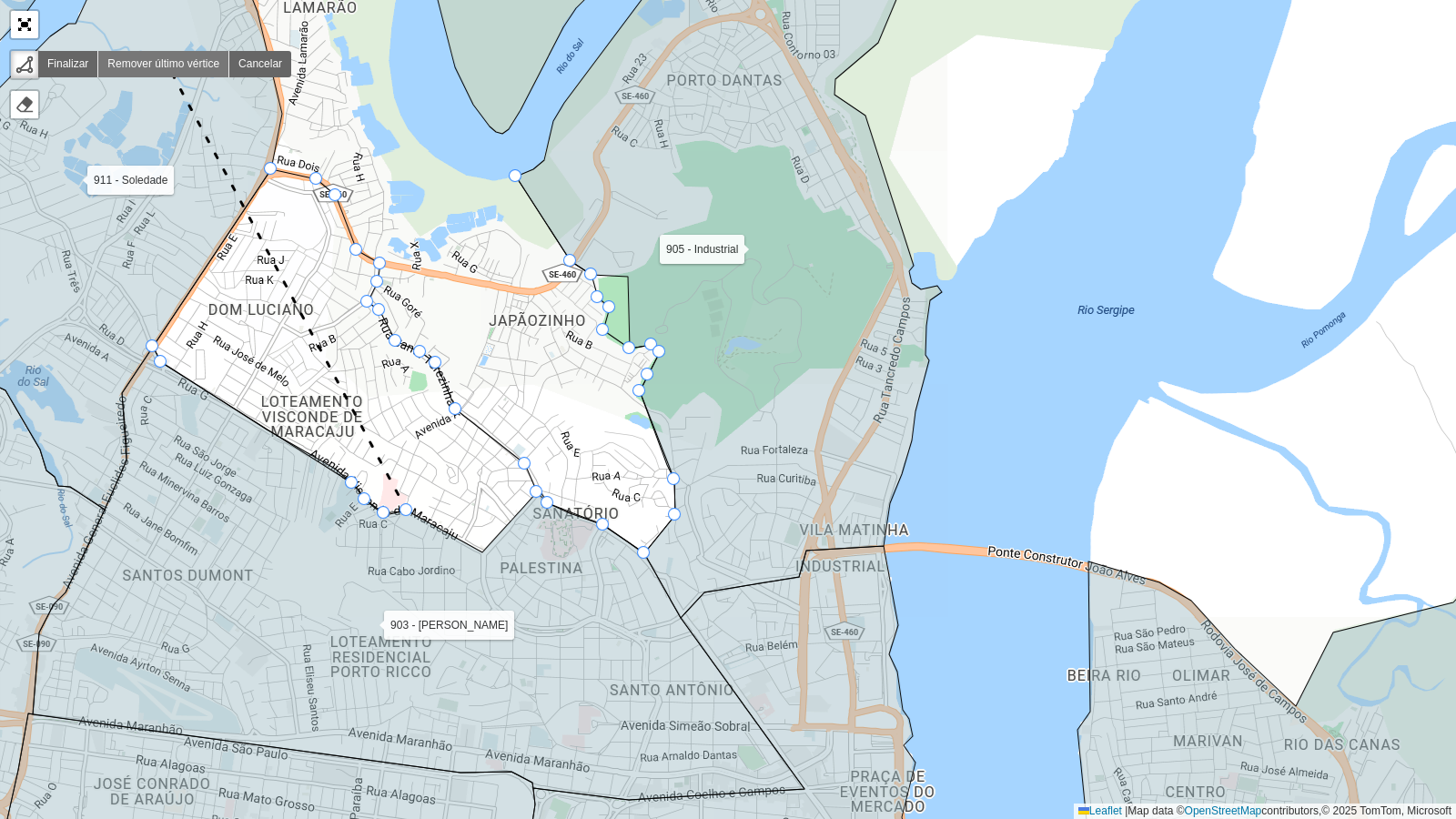
click at [164, 59] on link "Remover último vértice" at bounding box center [164, 64] width 131 height 27
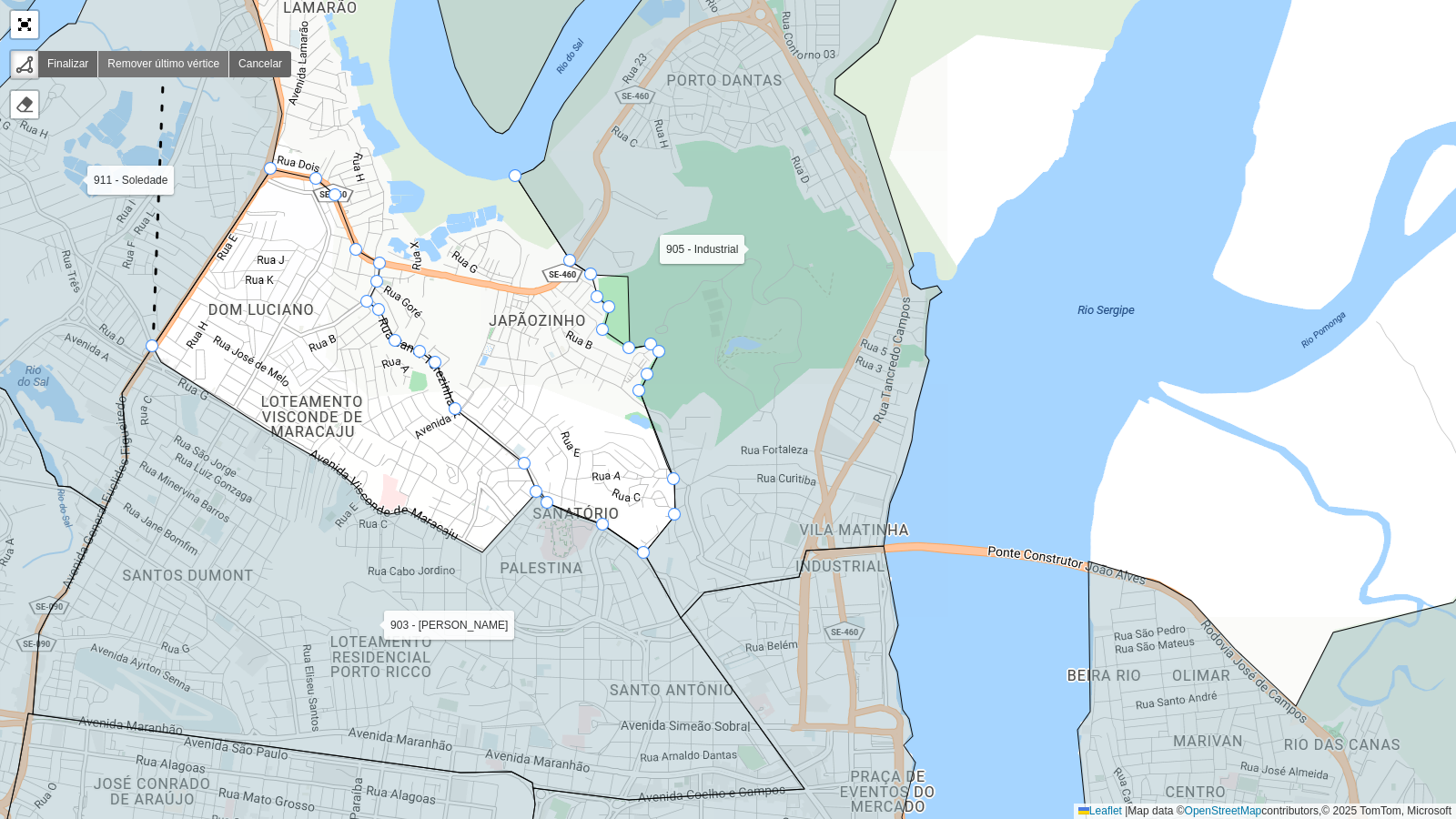
click at [164, 59] on link "Remover último vértice" at bounding box center [164, 64] width 131 height 27
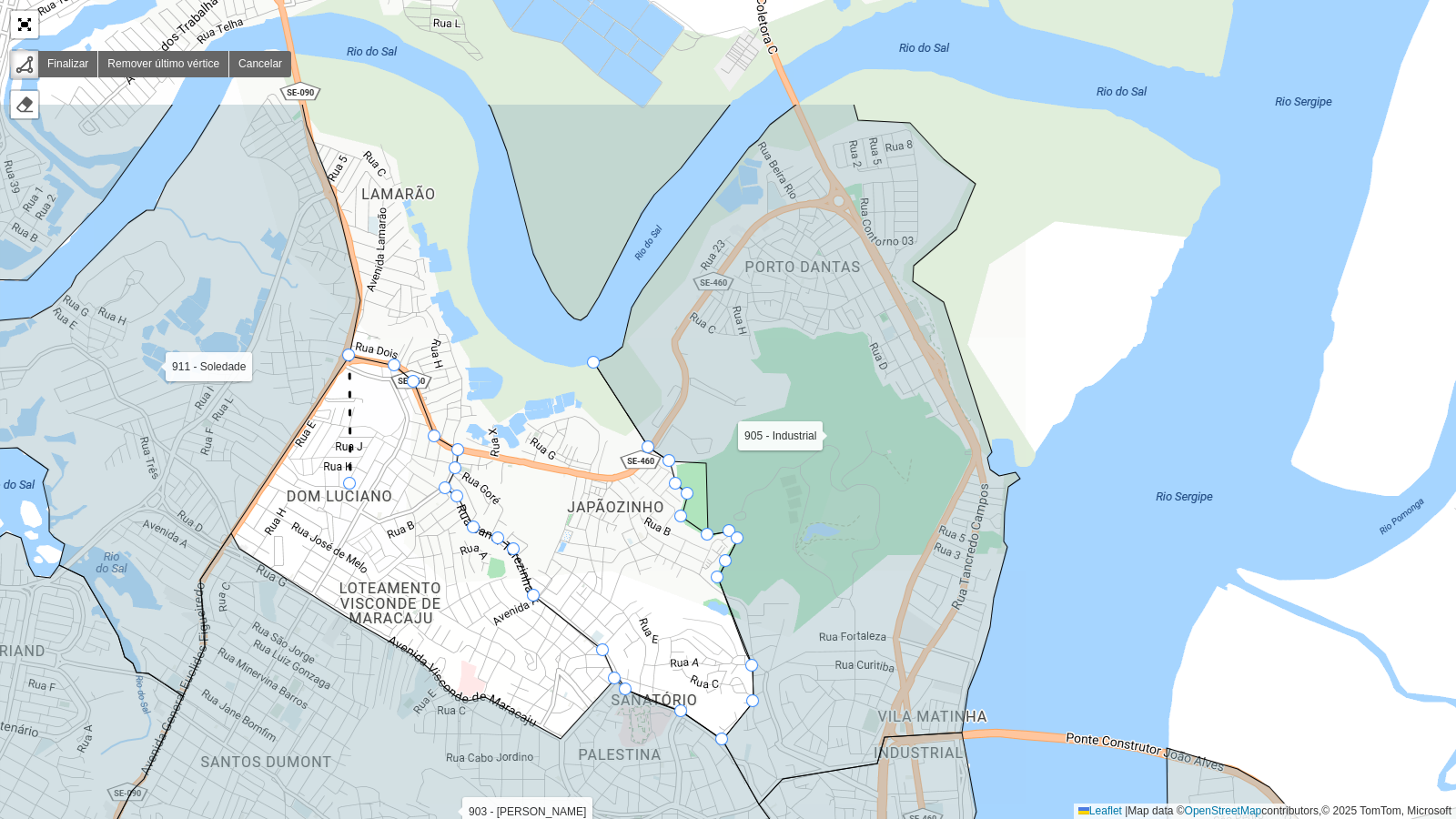
drag, startPoint x: 272, startPoint y: 297, endPoint x: 350, endPoint y: 485, distance: 203.5
click at [350, 485] on icon at bounding box center [349, 420] width 1 height 128
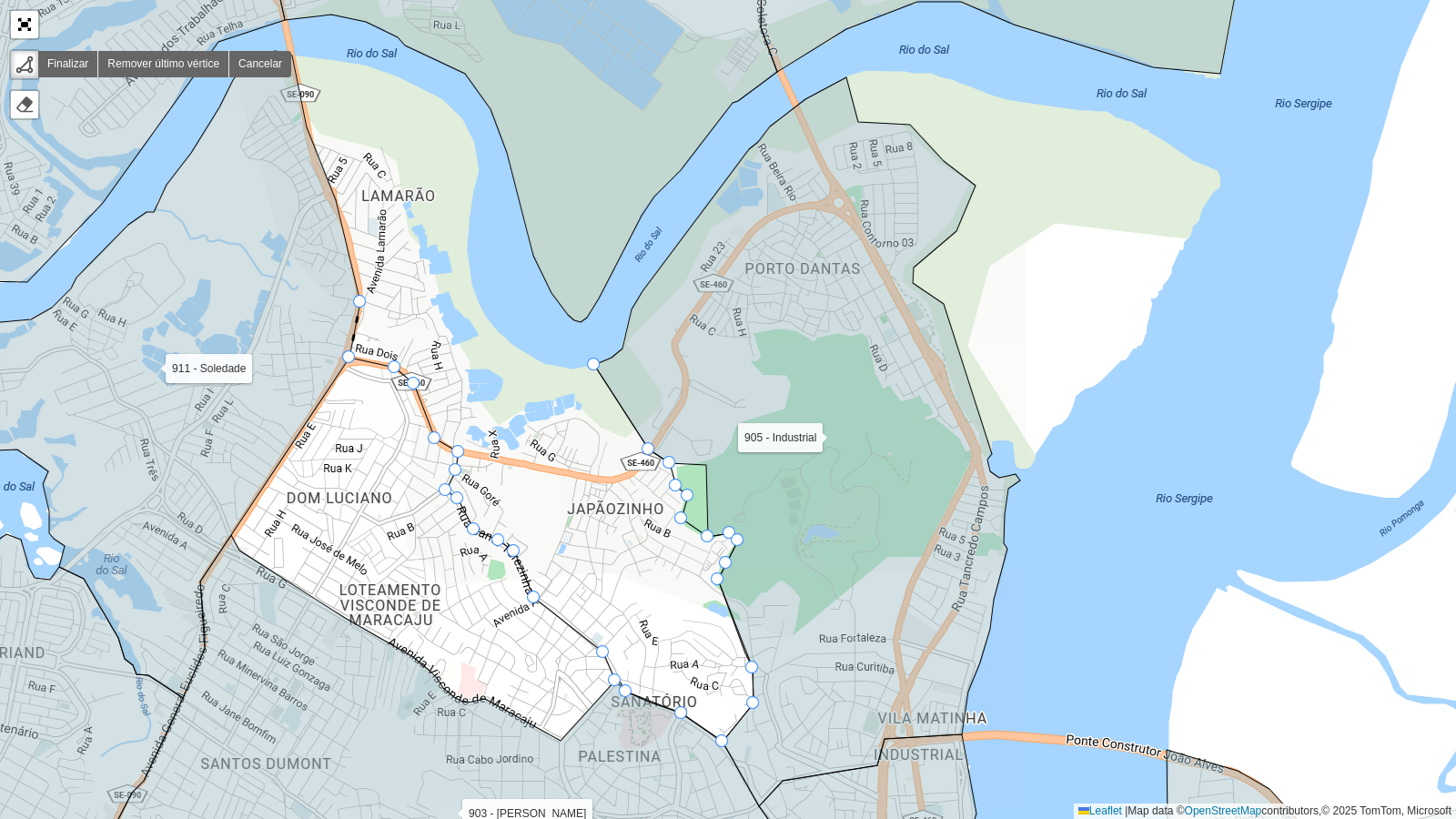
click at [364, 300] on div "102 - Salgado Filho 103 - Jardins 110 - [GEOGRAPHIC_DATA] 111 - [GEOGRAPHIC_DAT…" at bounding box center [728, 409] width 1456 height 819
click at [341, 204] on div "102 - Salgado Filho 103 - Jardins 110 - [GEOGRAPHIC_DATA] 111 - [GEOGRAPHIC_DAT…" at bounding box center [728, 409] width 1456 height 819
click at [304, 139] on icon at bounding box center [106, 374] width 507 height 647
click at [300, 62] on div "102 - Salgado Filho 103 - Jardins 110 - [GEOGRAPHIC_DATA] 111 - [GEOGRAPHIC_DAT…" at bounding box center [728, 409] width 1456 height 819
click at [368, 64] on icon at bounding box center [330, 60] width 77 height 8
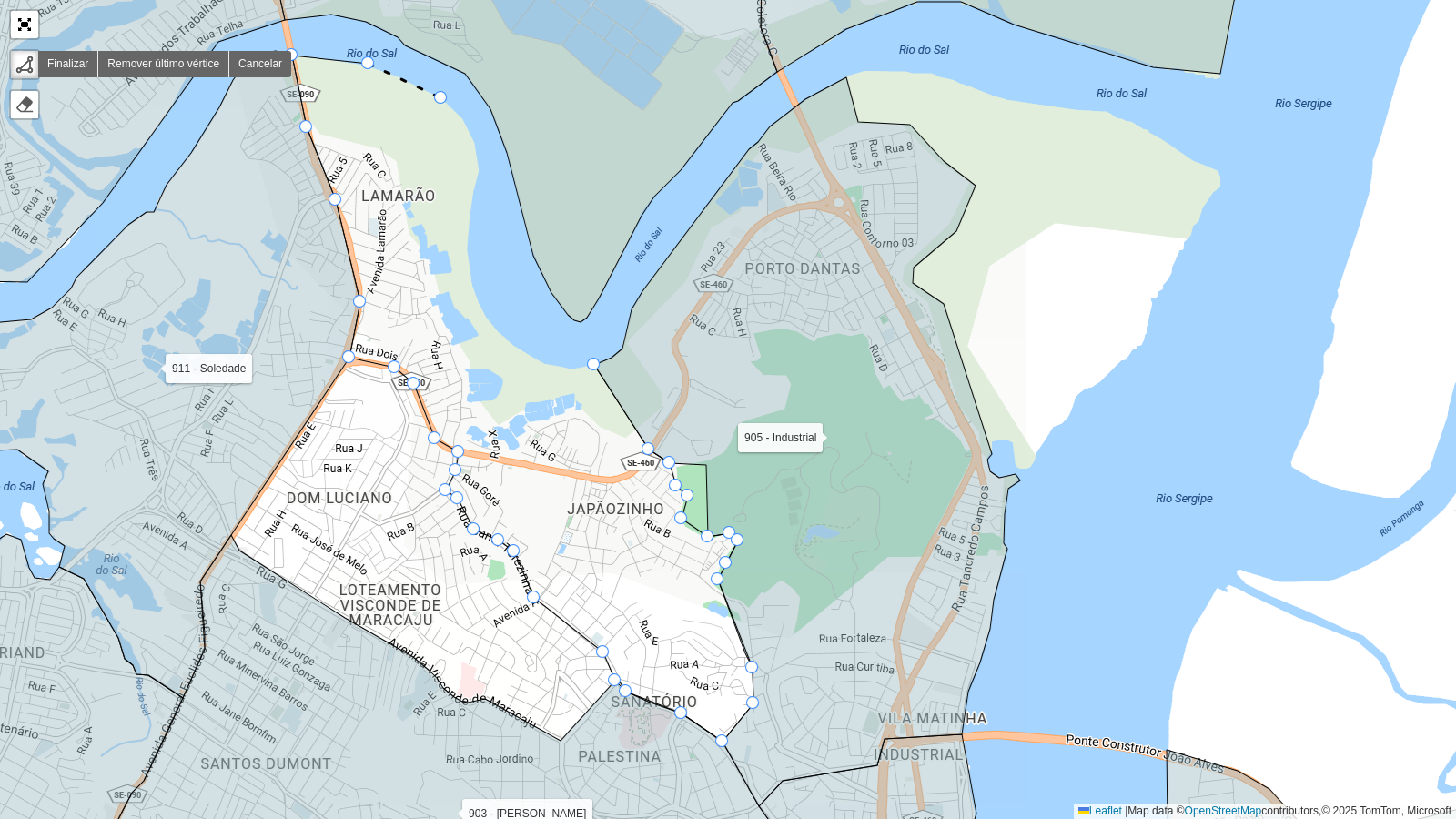
click at [442, 99] on div "102 - Salgado Filho 103 - Jardins 110 - [GEOGRAPHIC_DATA] 111 - [GEOGRAPHIC_DAT…" at bounding box center [728, 409] width 1456 height 819
click at [463, 118] on div "102 - Salgado Filho 103 - Jardins 110 - [GEOGRAPHIC_DATA] 111 - [GEOGRAPHIC_DAT…" at bounding box center [728, 409] width 1456 height 819
click at [474, 143] on div "102 - Salgado Filho 103 - Jardins 110 - [GEOGRAPHIC_DATA] 111 - [GEOGRAPHIC_DAT…" at bounding box center [728, 409] width 1456 height 819
click at [480, 174] on div "102 - Salgado Filho 103 - Jardins 110 - [GEOGRAPHIC_DATA] 111 - [GEOGRAPHIC_DAT…" at bounding box center [728, 409] width 1456 height 819
click at [474, 192] on icon at bounding box center [477, 183] width 6 height 18
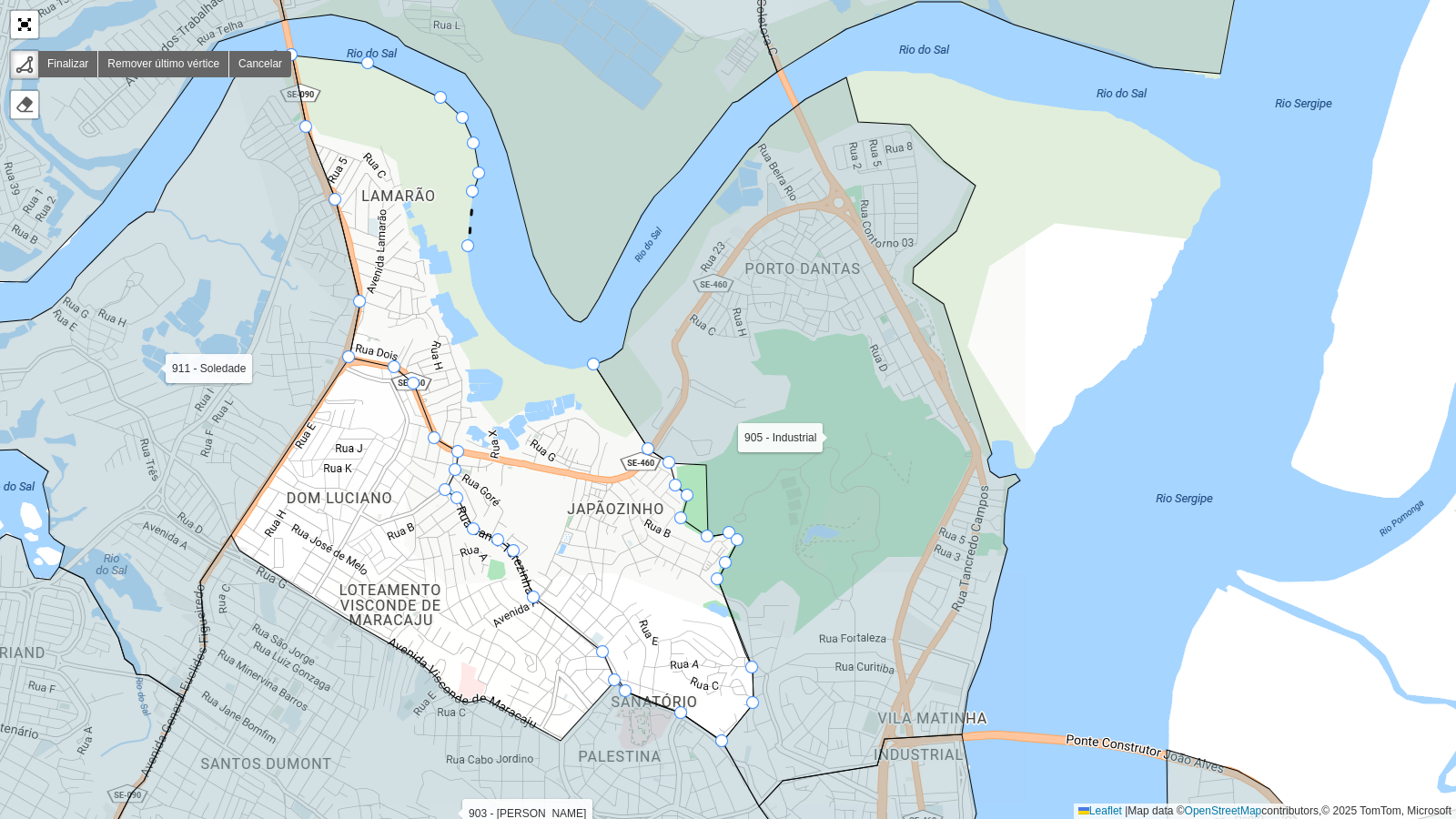
click at [469, 247] on icon at bounding box center [471, 219] width 5 height 55
click at [472, 289] on div "102 - Salgado Filho 103 - Jardins 110 - [GEOGRAPHIC_DATA] 111 - [GEOGRAPHIC_DAT…" at bounding box center [728, 409] width 1456 height 819
click at [491, 327] on div "102 - Salgado Filho 103 - Jardins 110 - [GEOGRAPHIC_DATA] 111 - [GEOGRAPHIC_DAT…" at bounding box center [728, 409] width 1456 height 819
click at [522, 354] on icon at bounding box center [507, 340] width 32 height 27
click at [543, 366] on div "102 - Salgado Filho 103 - Jardins 110 - [GEOGRAPHIC_DATA] 111 - [GEOGRAPHIC_DAT…" at bounding box center [728, 409] width 1456 height 819
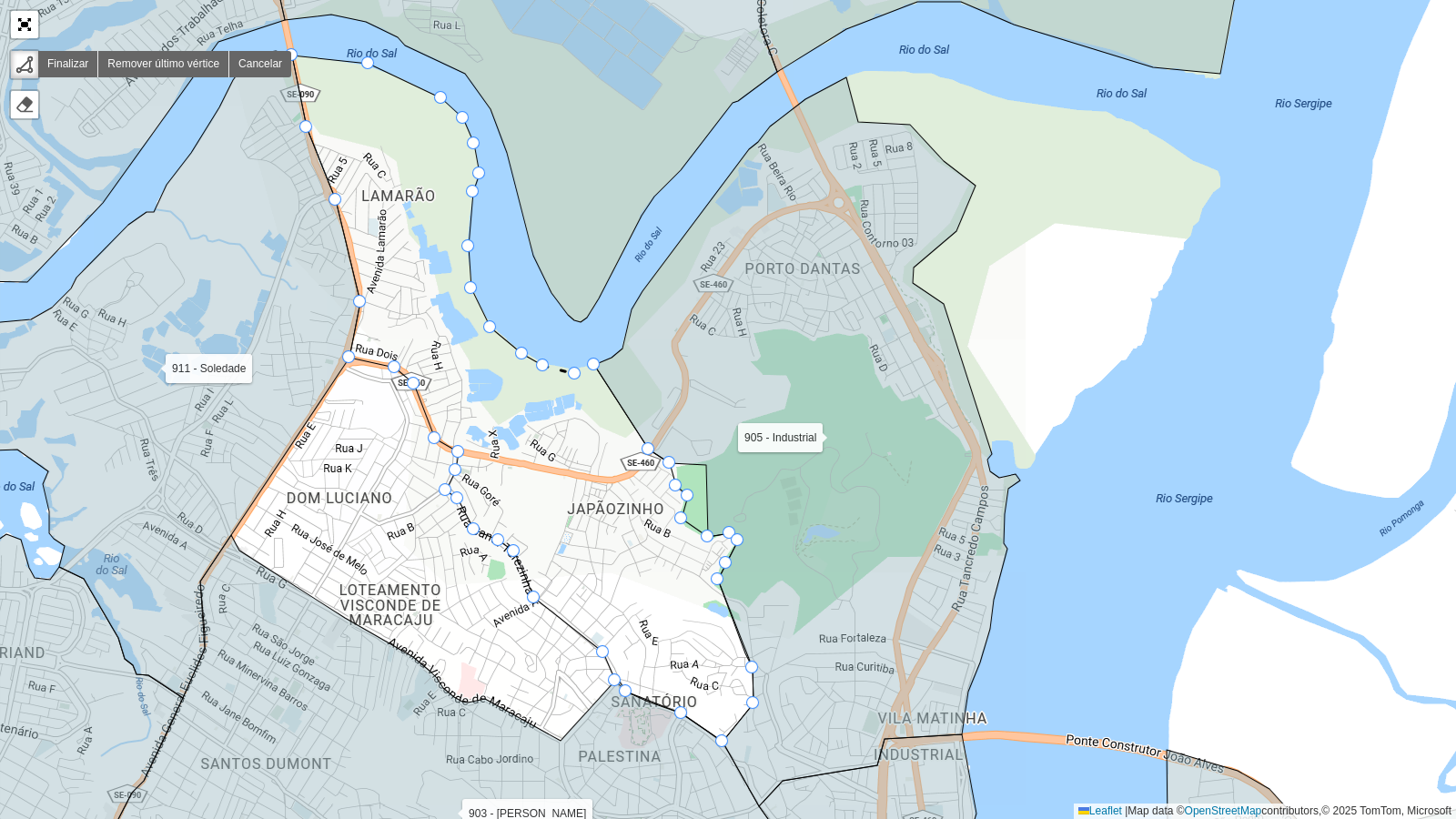
click at [576, 374] on div "102 - Salgado Filho 103 - Jardins 110 - [GEOGRAPHIC_DATA] 111 - [GEOGRAPHIC_DAT…" at bounding box center [728, 409] width 1456 height 819
click at [595, 366] on div at bounding box center [593, 363] width 13 height 13
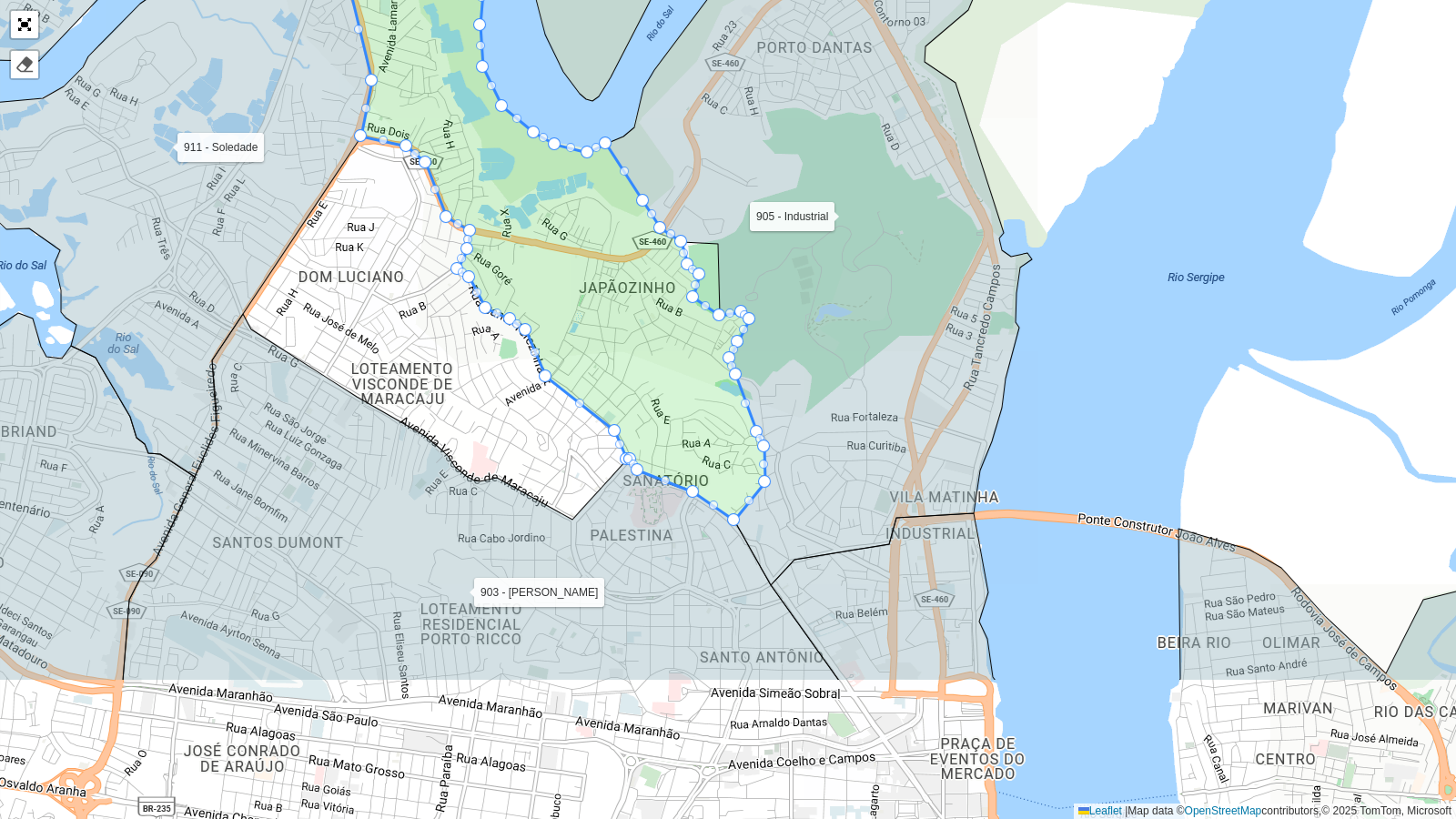
drag, startPoint x: 905, startPoint y: 513, endPoint x: 916, endPoint y: 293, distance: 220.3
click at [916, 293] on icon at bounding box center [819, 221] width 426 height 729
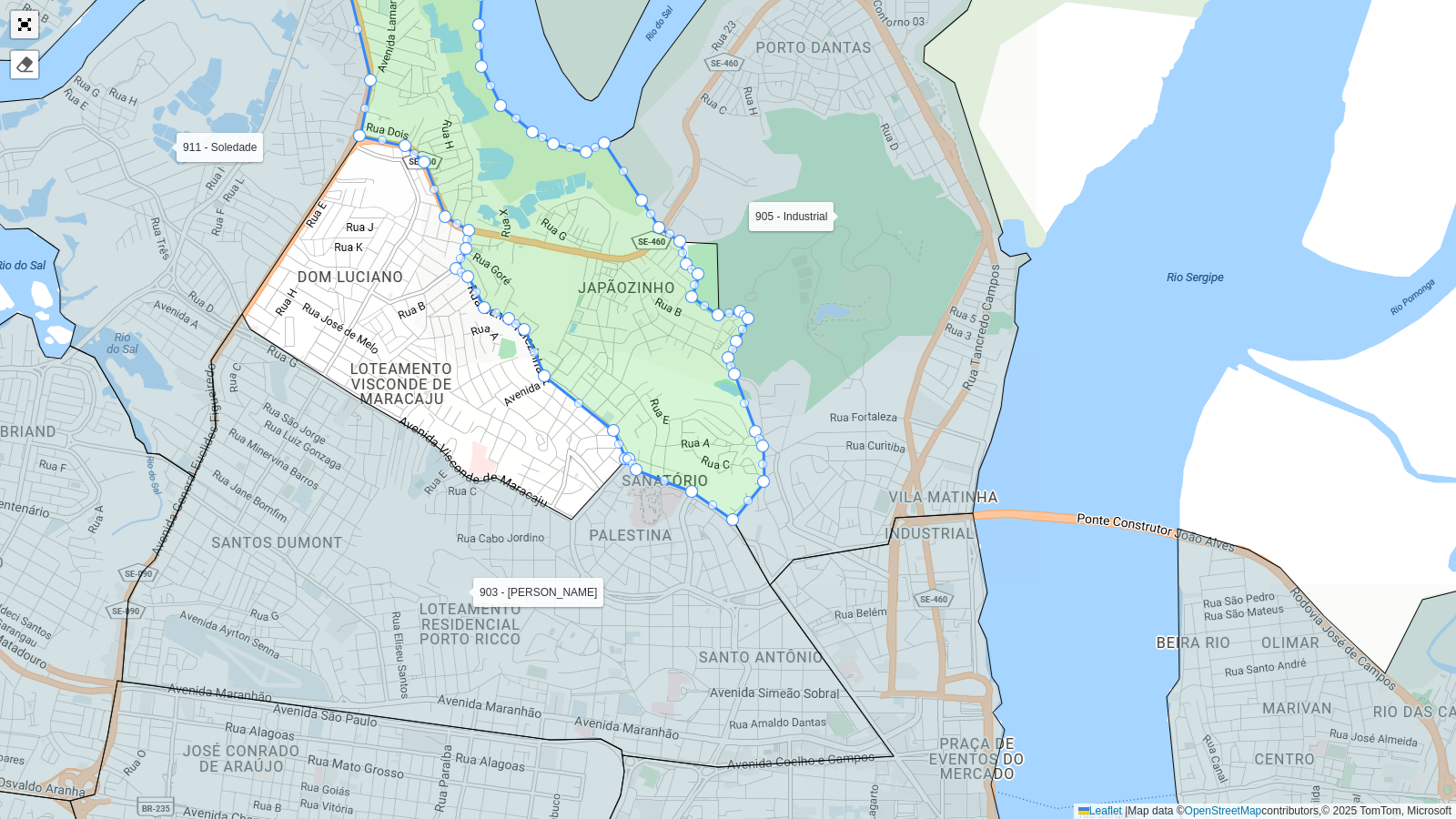
click at [24, 20] on link "Abrir mapa em tela cheia" at bounding box center [24, 24] width 27 height 27
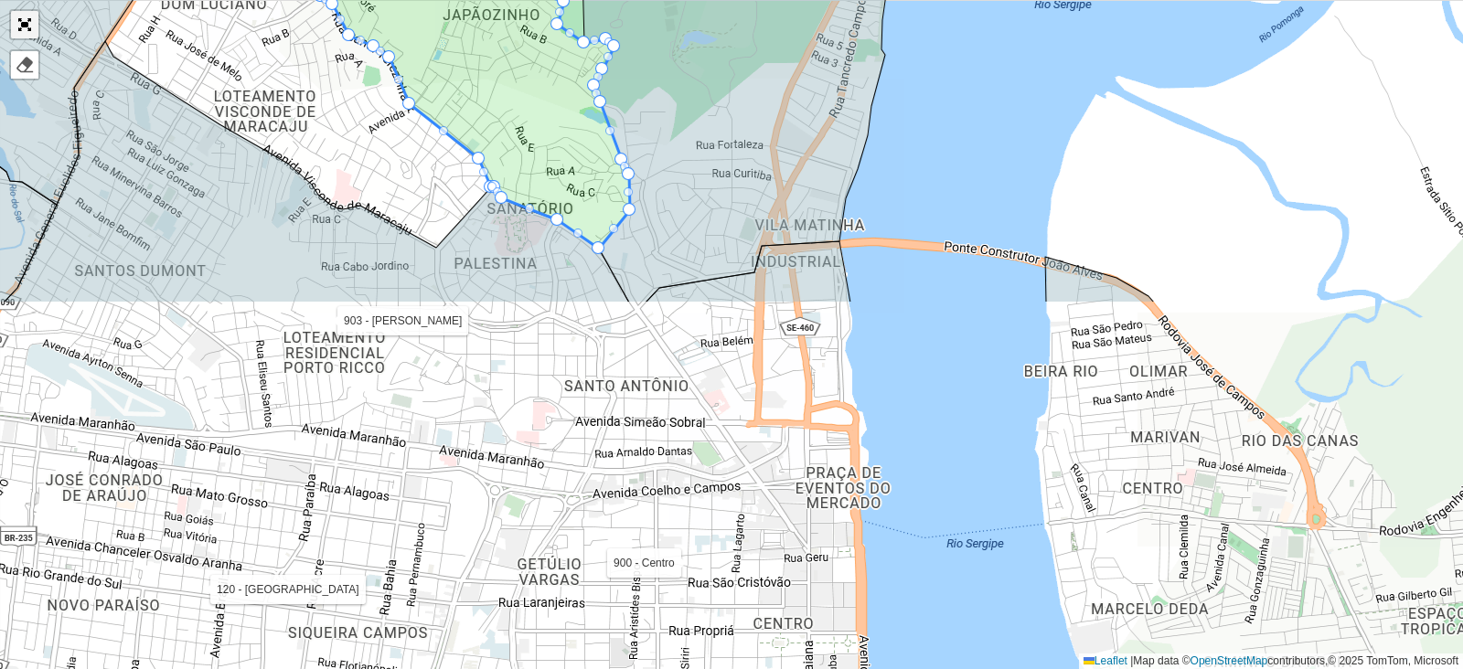
scroll to position [588, 0]
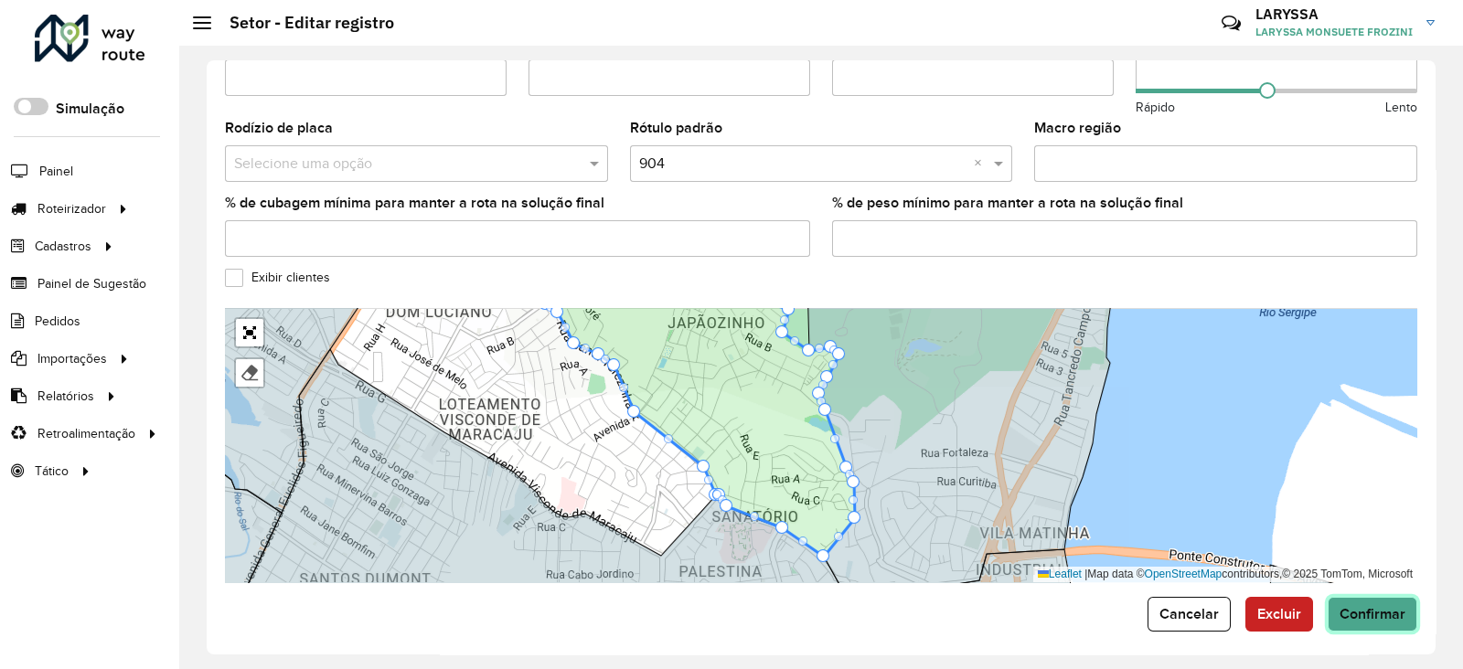
click at [1352, 610] on span "Confirmar" at bounding box center [1373, 614] width 66 height 16
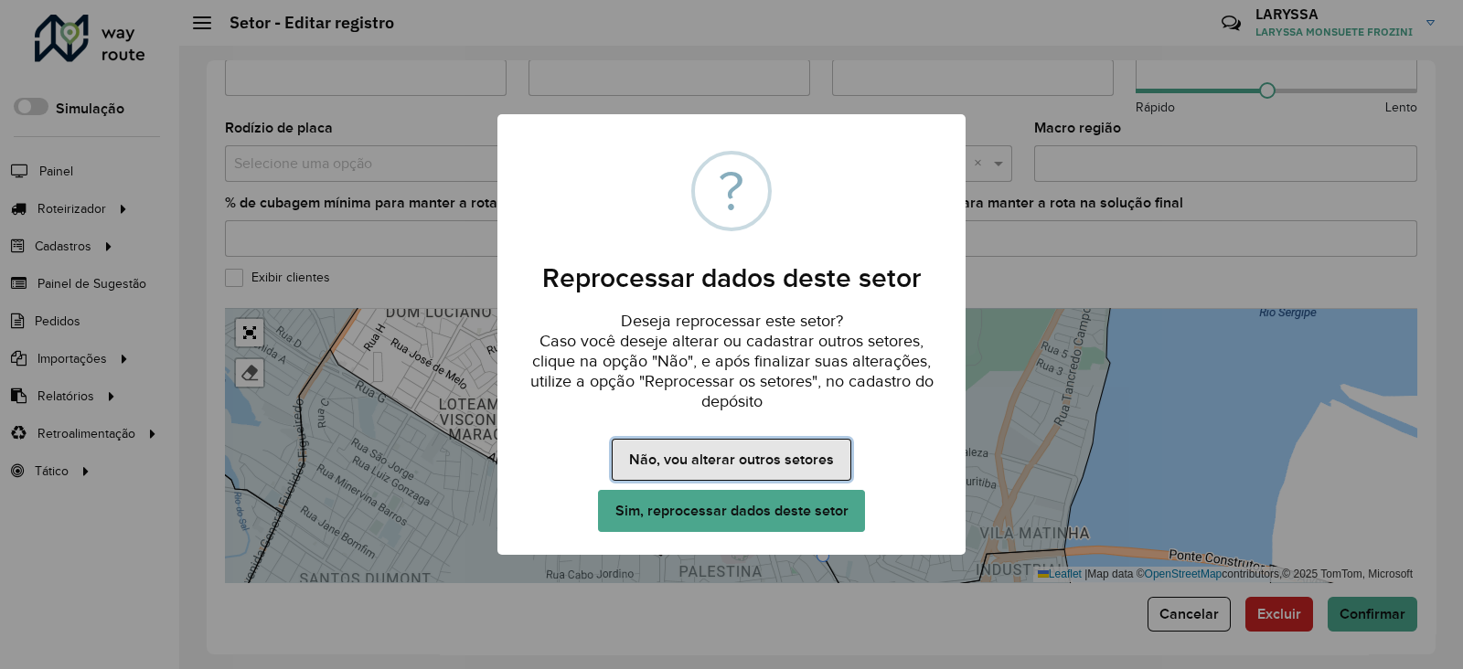
click at [769, 445] on button "Não, vou alterar outros setores" at bounding box center [731, 460] width 239 height 42
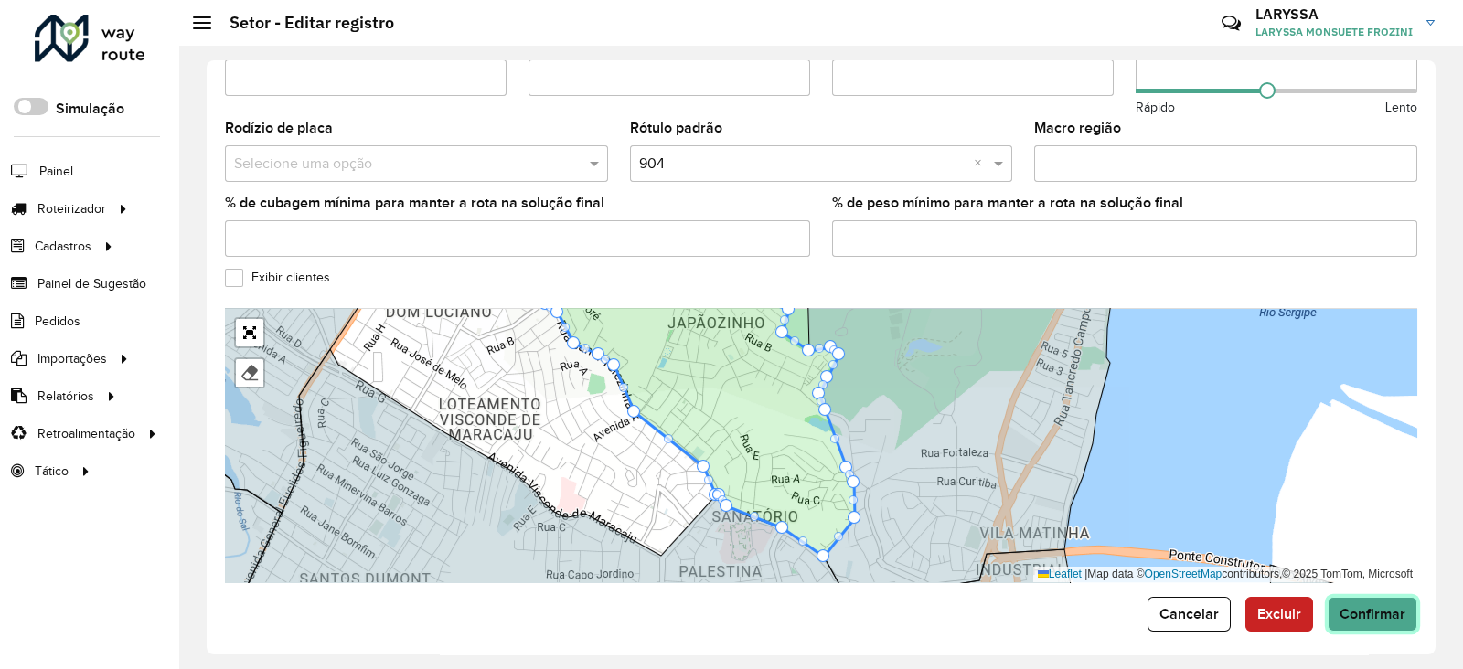
click at [1369, 606] on span "Confirmar" at bounding box center [1373, 614] width 66 height 16
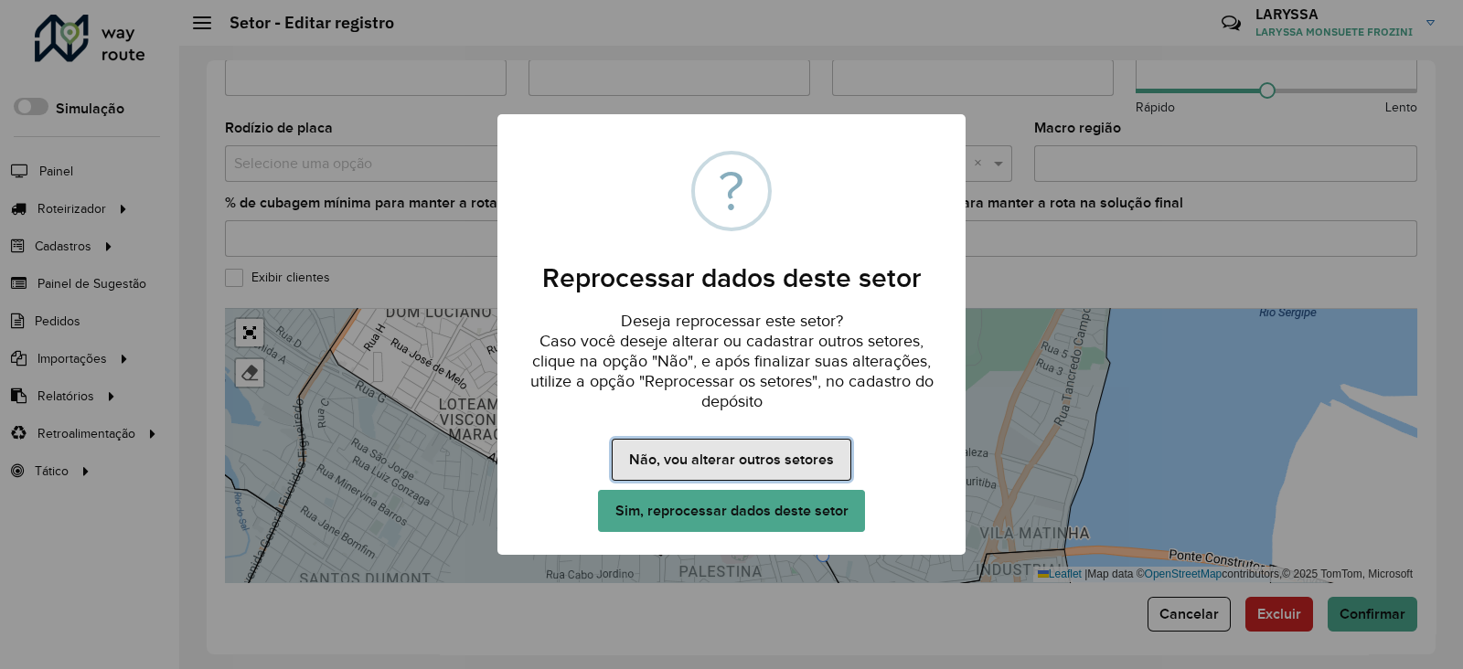
click at [724, 462] on button "Não, vou alterar outros setores" at bounding box center [731, 460] width 239 height 42
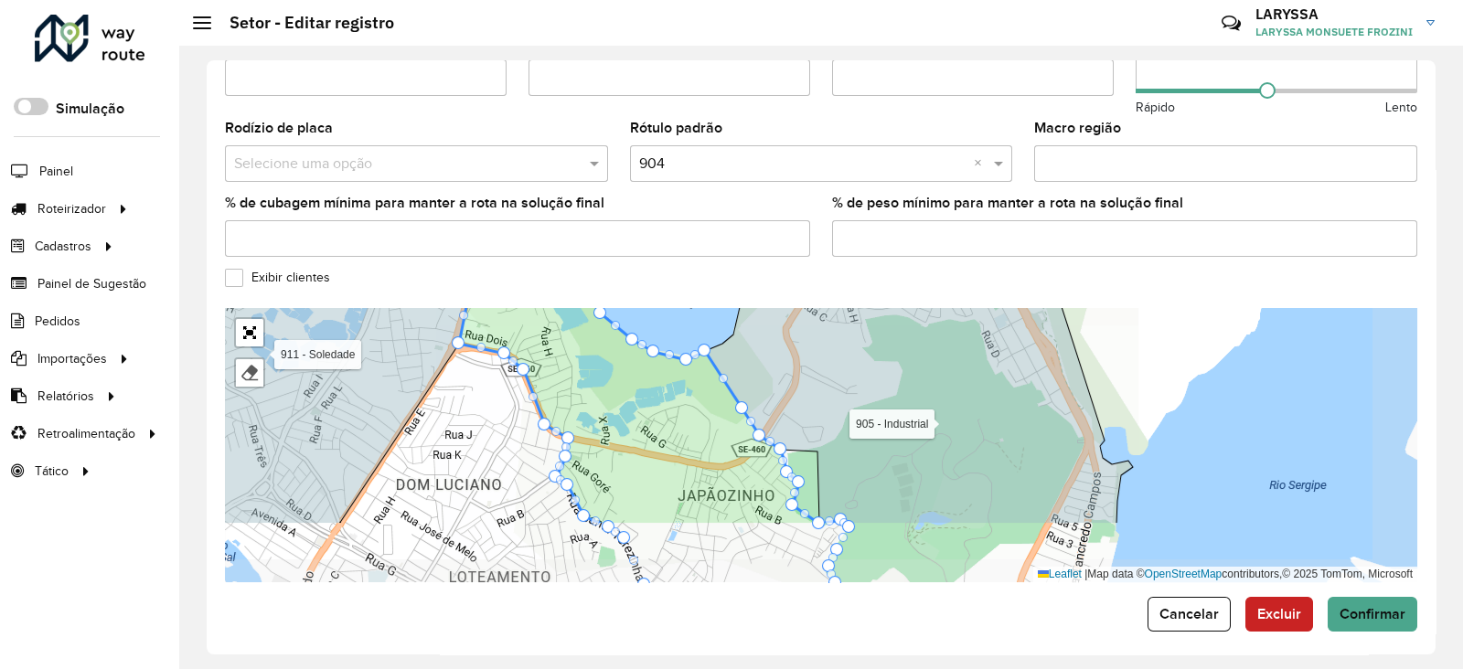
drag, startPoint x: 727, startPoint y: 371, endPoint x: 658, endPoint y: 284, distance: 110.7
click at [658, 284] on form "**********" at bounding box center [821, 61] width 1193 height 1141
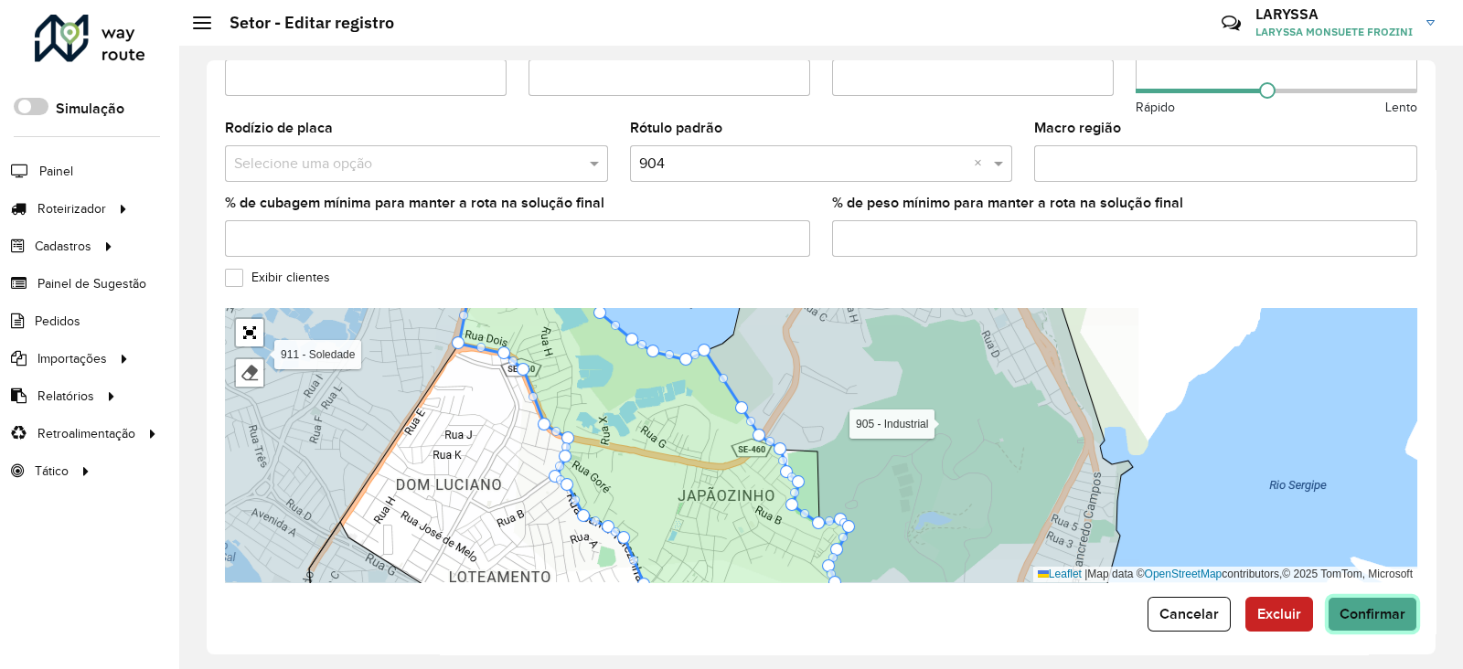
click at [1373, 606] on span "Confirmar" at bounding box center [1373, 614] width 66 height 16
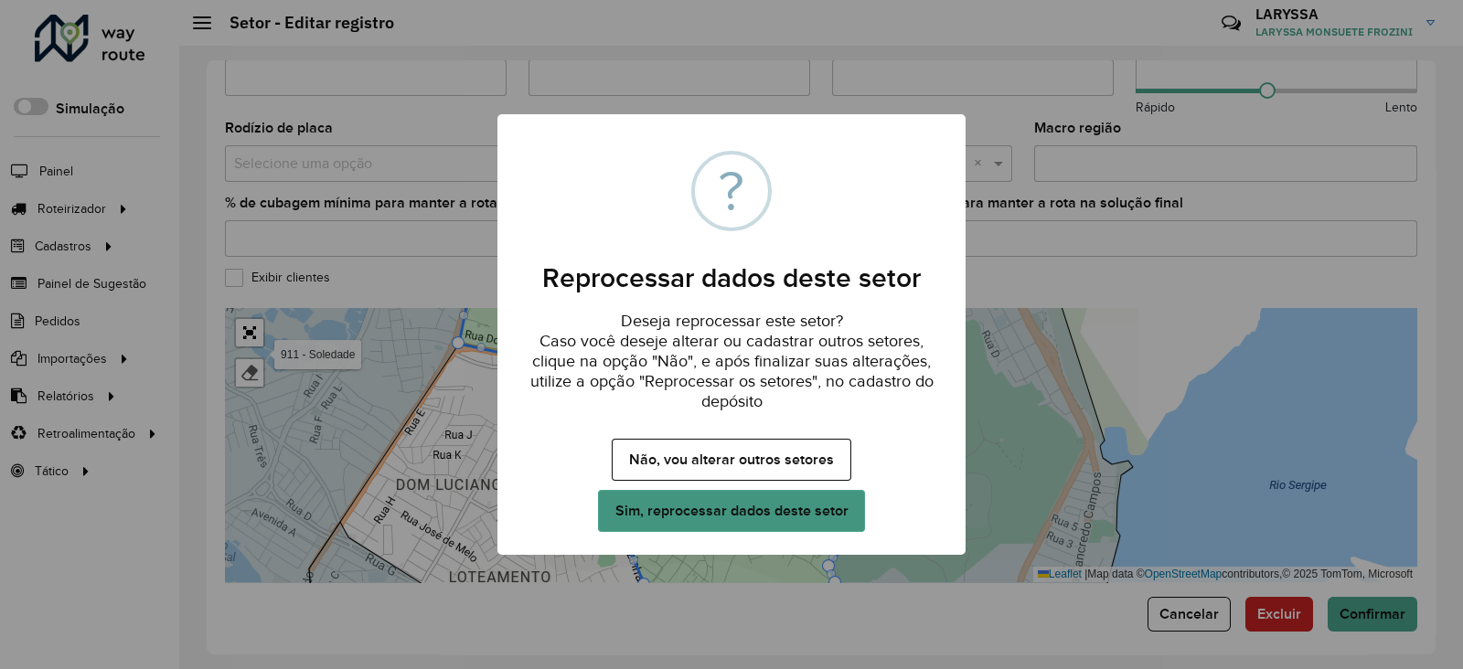
click at [701, 508] on button "Sim, reprocessar dados deste setor" at bounding box center [731, 511] width 267 height 42
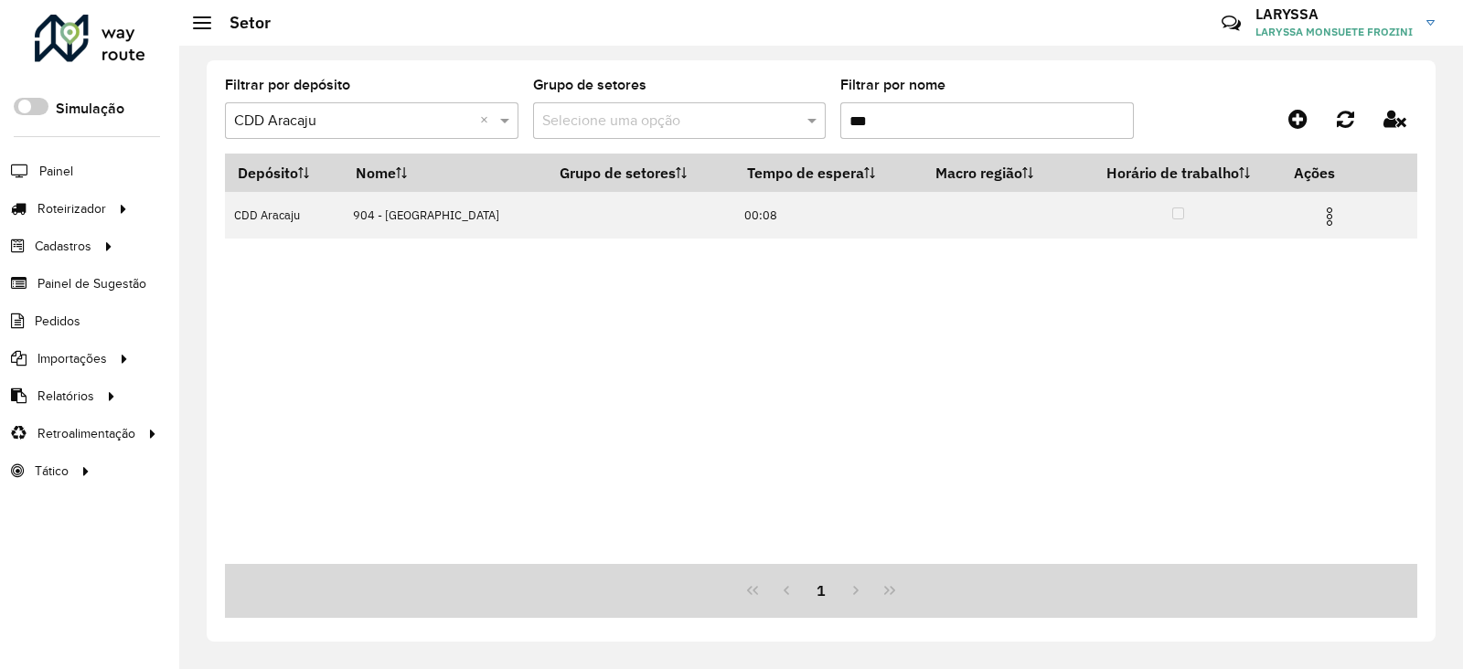
click at [942, 133] on input "***" at bounding box center [987, 120] width 294 height 37
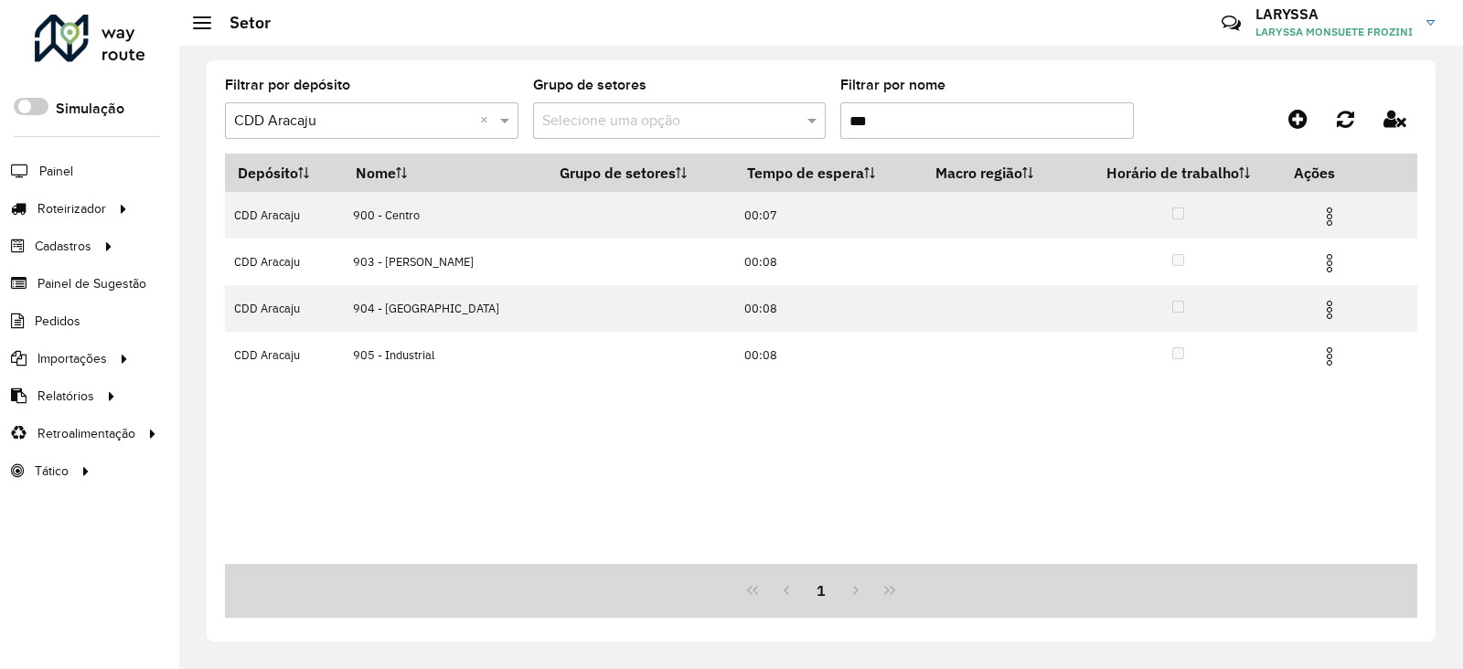
type input "***"
click at [1321, 217] on img at bounding box center [1330, 217] width 22 height 22
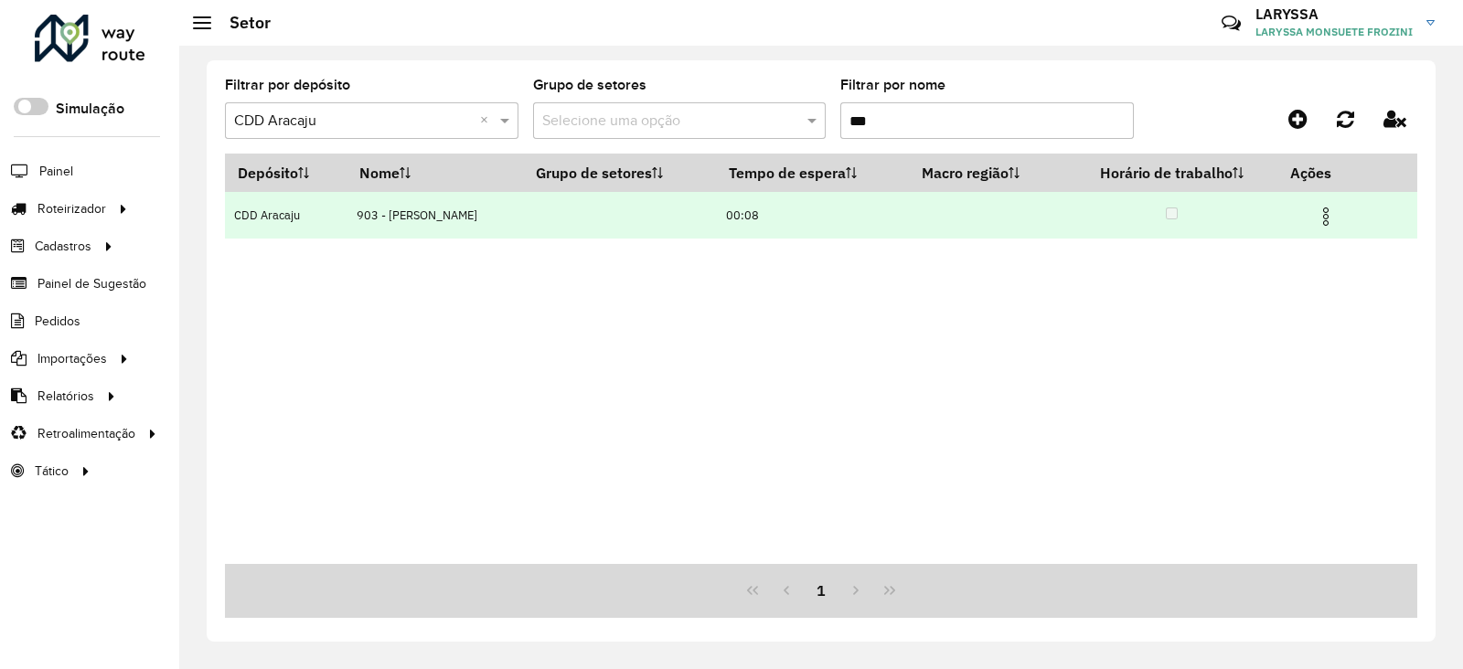
click at [1321, 219] on img at bounding box center [1326, 217] width 22 height 22
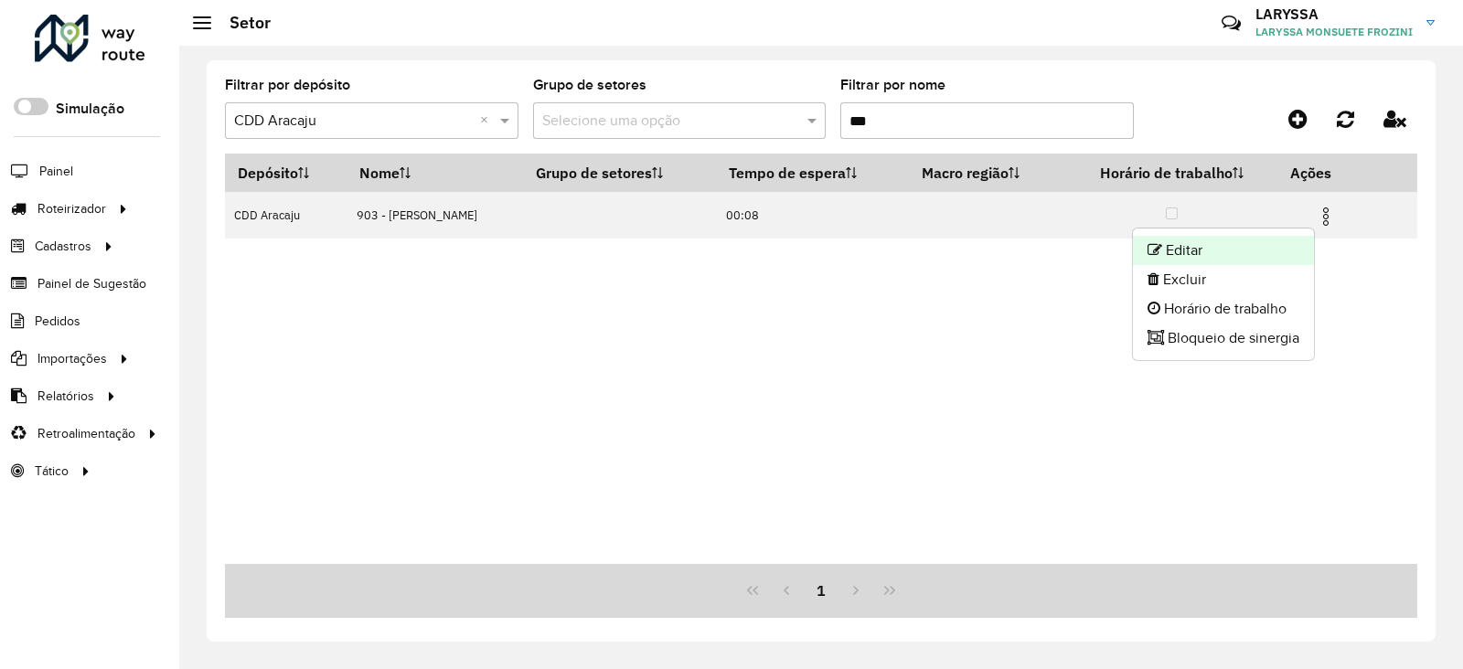
click at [1246, 245] on li "Editar" at bounding box center [1223, 250] width 181 height 29
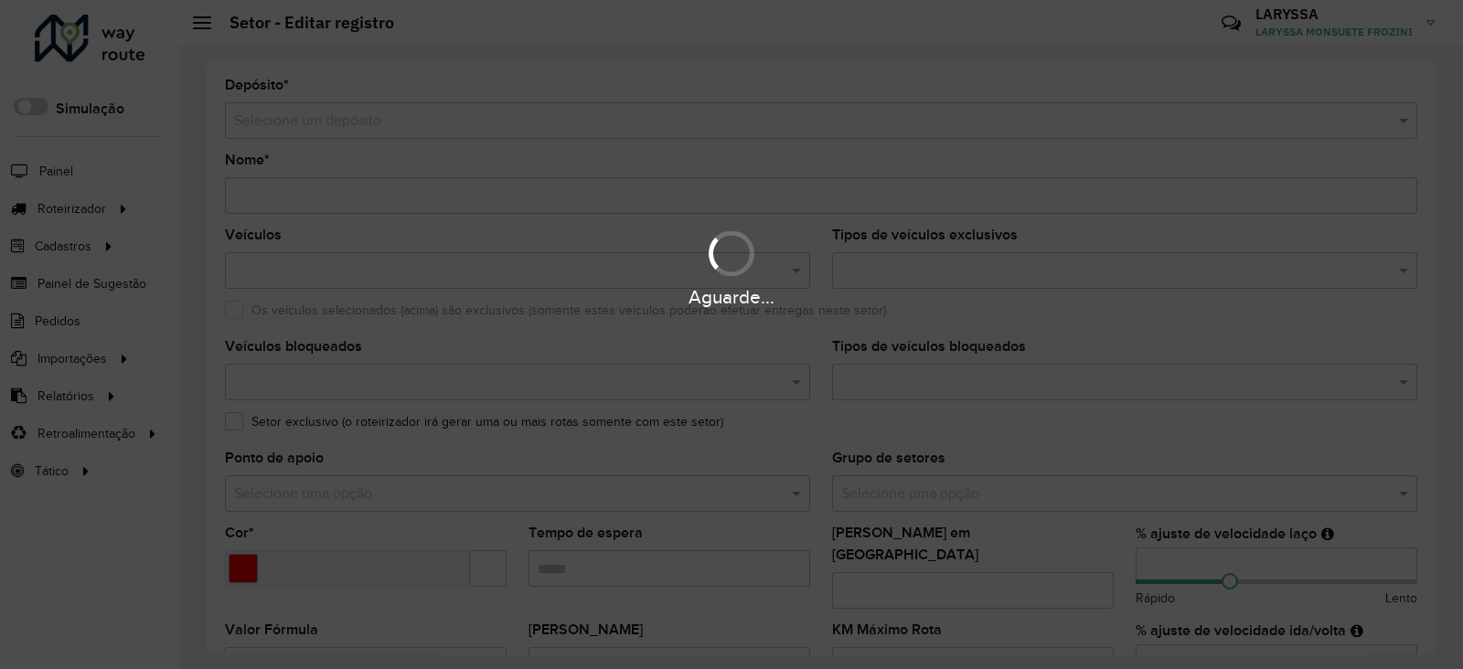
type input "**********"
type input "*******"
type input "*****"
type input "***"
type input "**"
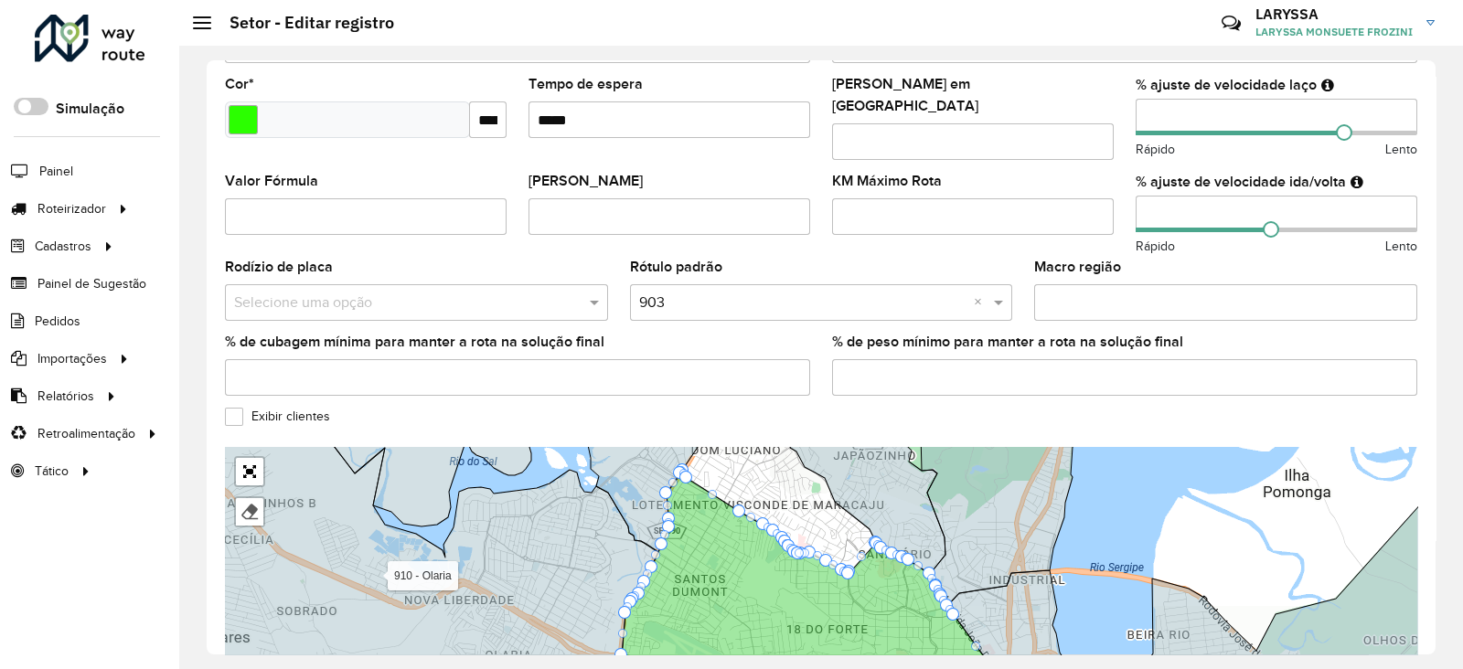
scroll to position [456, 0]
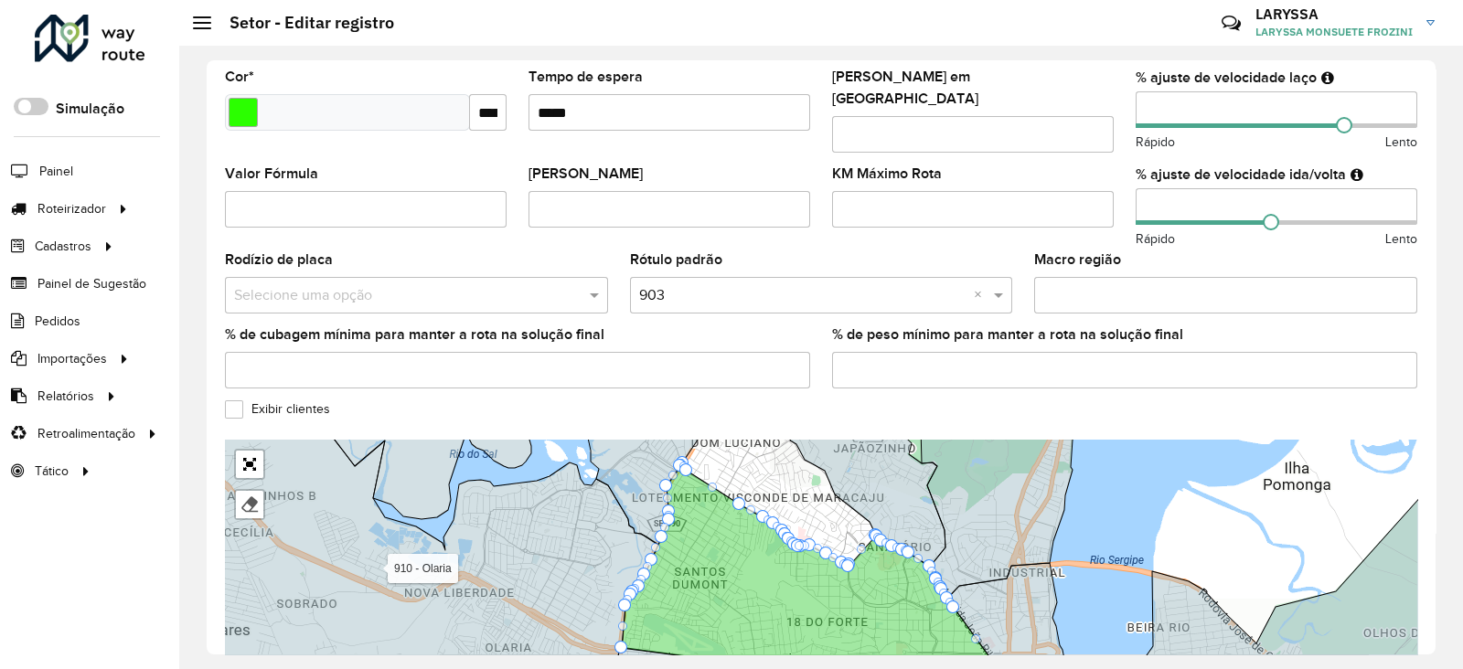
click at [234, 404] on label "Exibir clientes" at bounding box center [277, 409] width 105 height 19
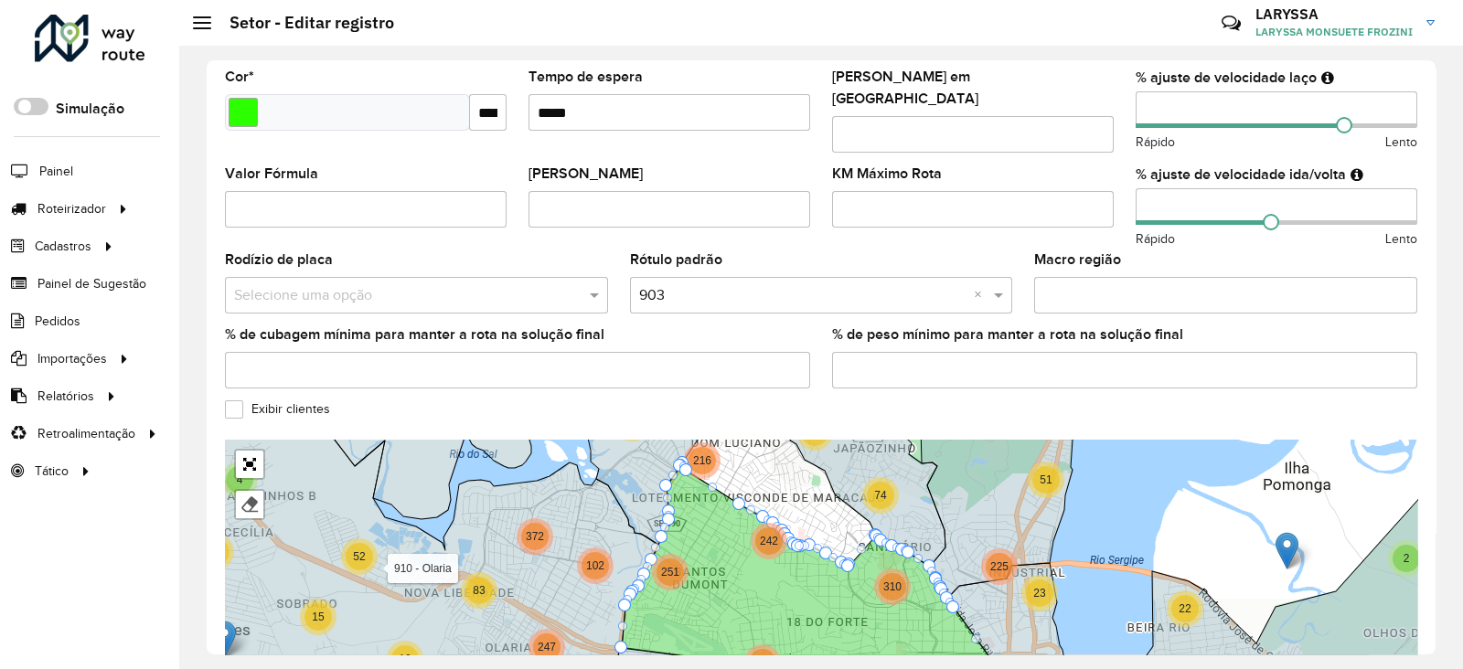
click at [234, 404] on label "Exibir clientes" at bounding box center [277, 409] width 105 height 19
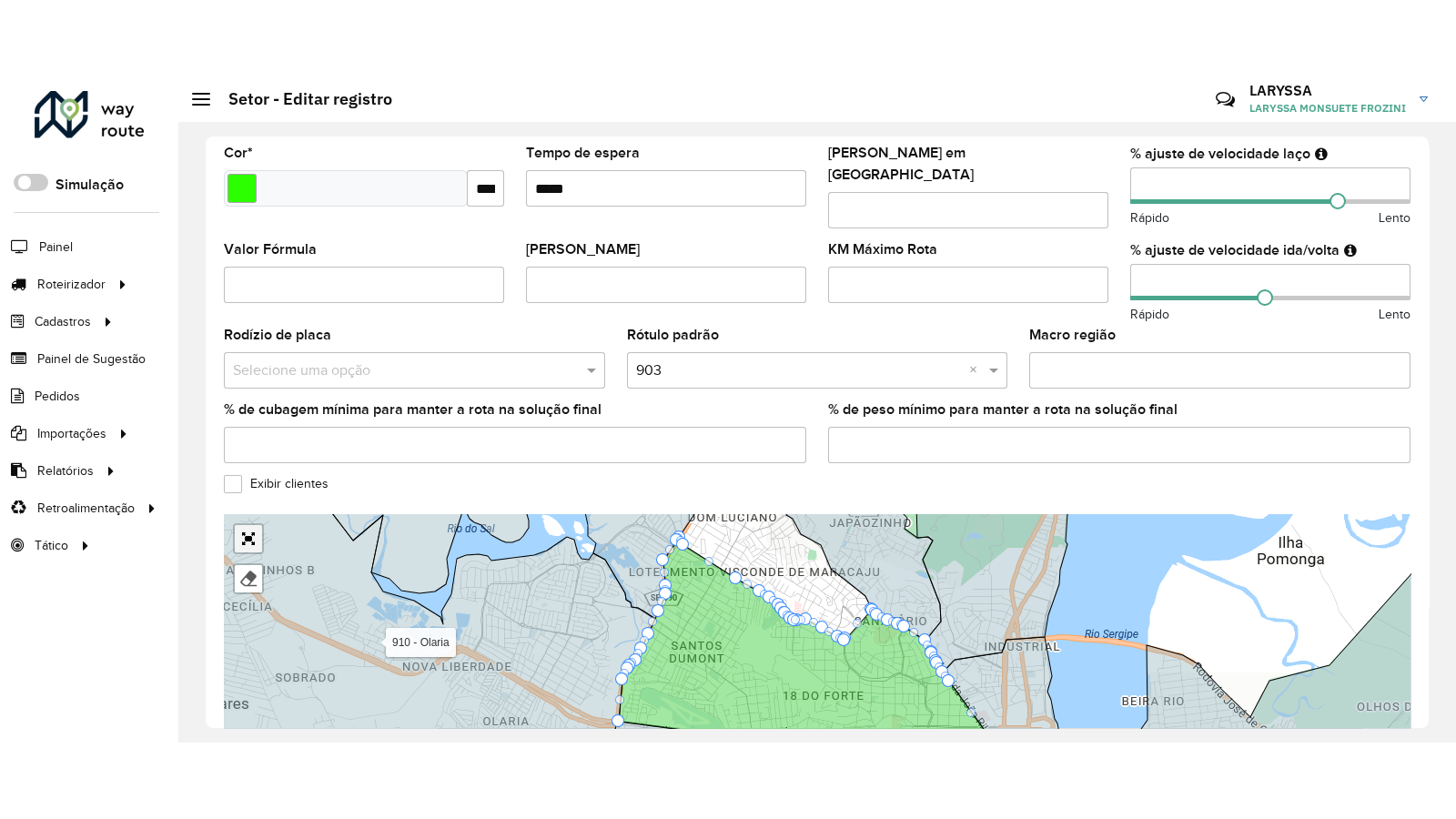
scroll to position [504, 0]
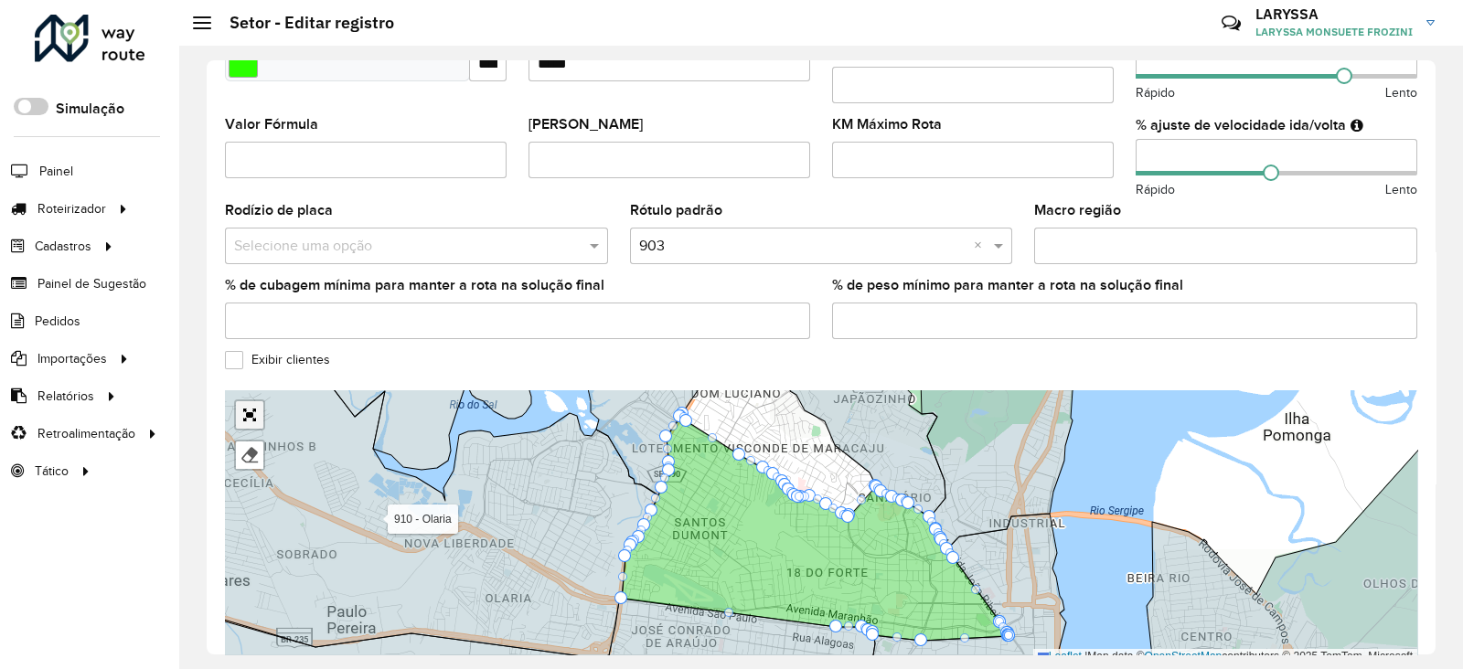
click at [238, 453] on div "Finalizar" at bounding box center [245, 431] width 40 height 80
click at [250, 411] on link "Abrir mapa em tela cheia" at bounding box center [249, 414] width 27 height 27
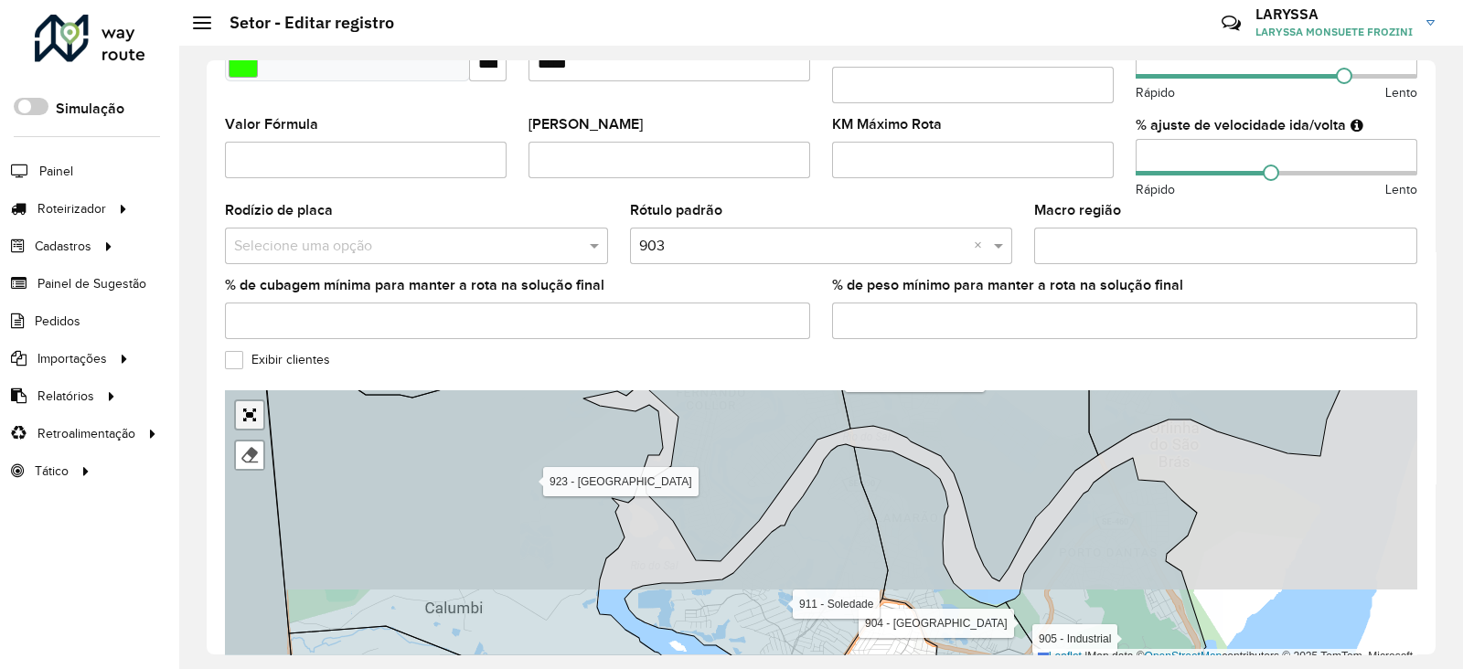
scroll to position [144, 0]
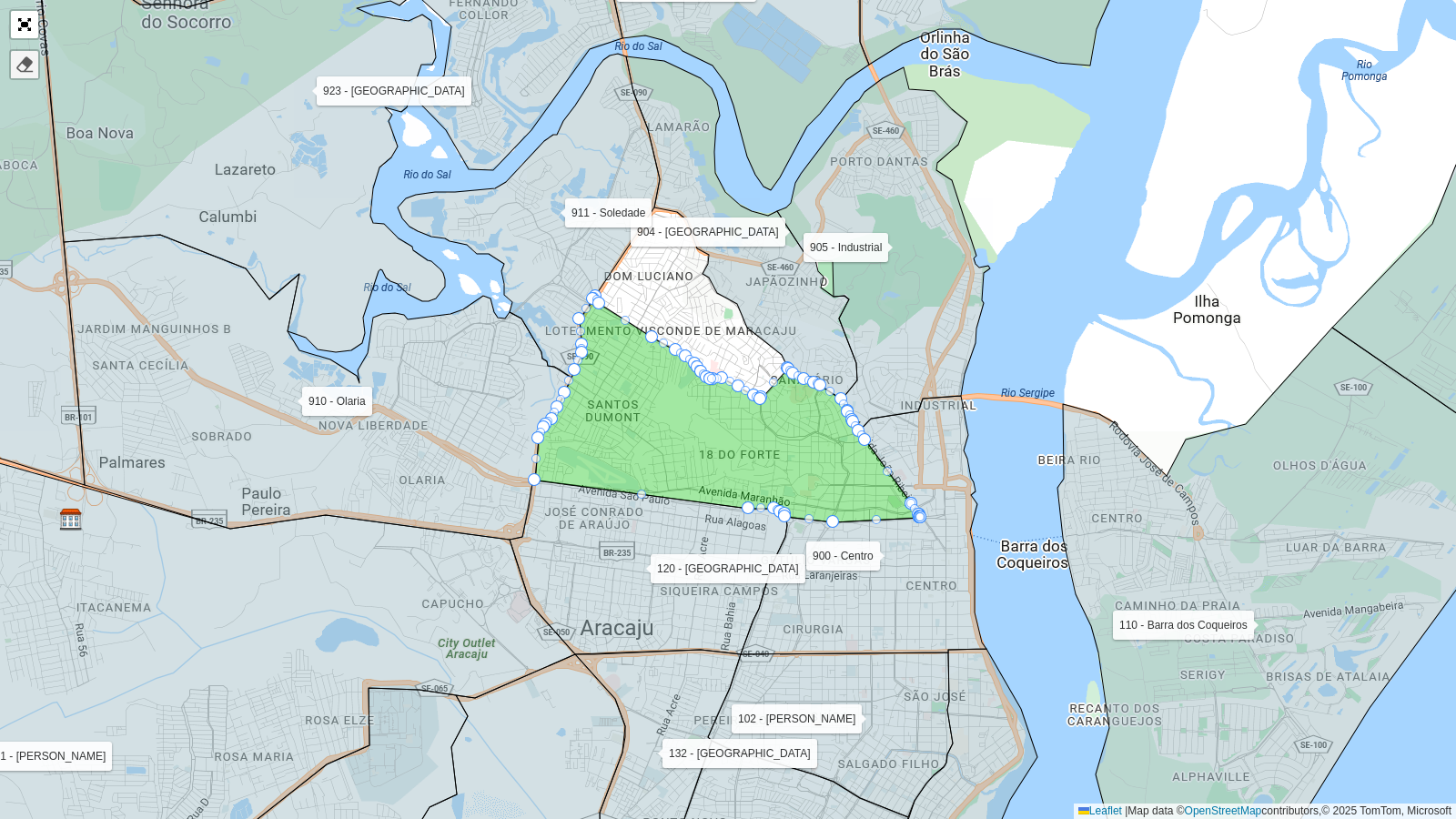
click at [27, 65] on div at bounding box center [25, 65] width 18 height 18
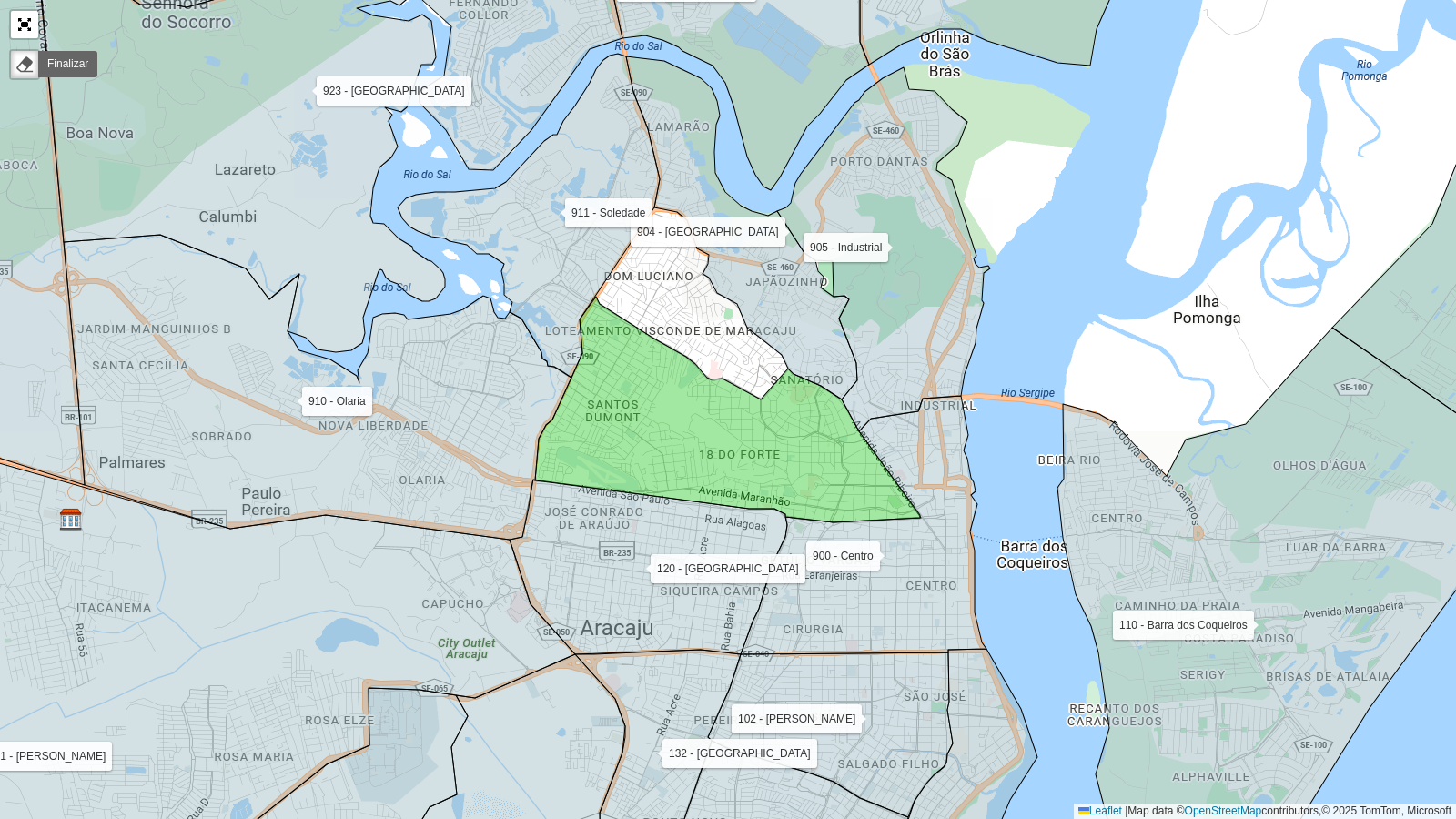
click at [655, 387] on icon at bounding box center [728, 409] width 385 height 226
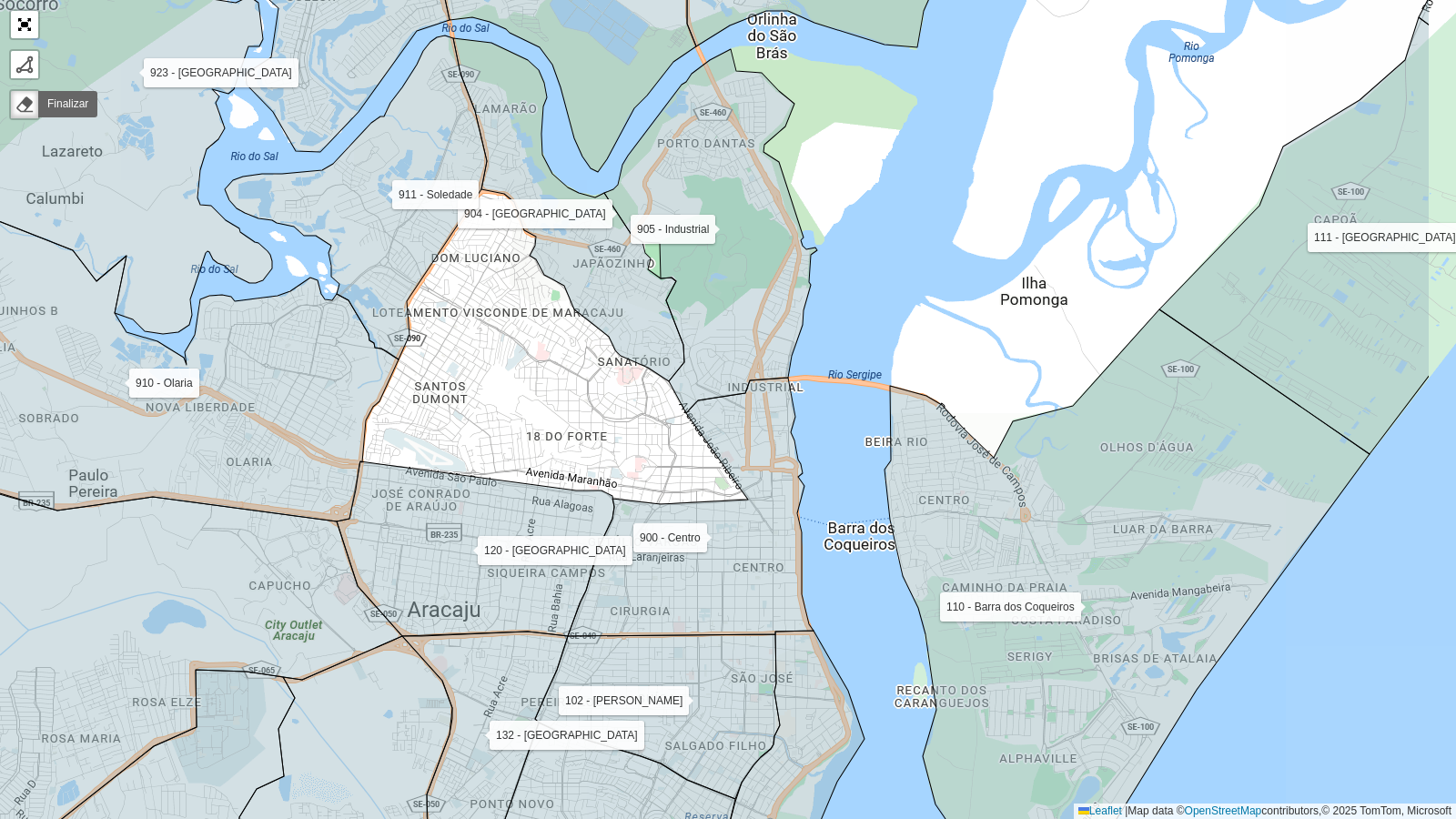
drag, startPoint x: 454, startPoint y: 332, endPoint x: 350, endPoint y: 327, distance: 104.1
click at [350, 327] on icon at bounding box center [144, 369] width 508 height 305
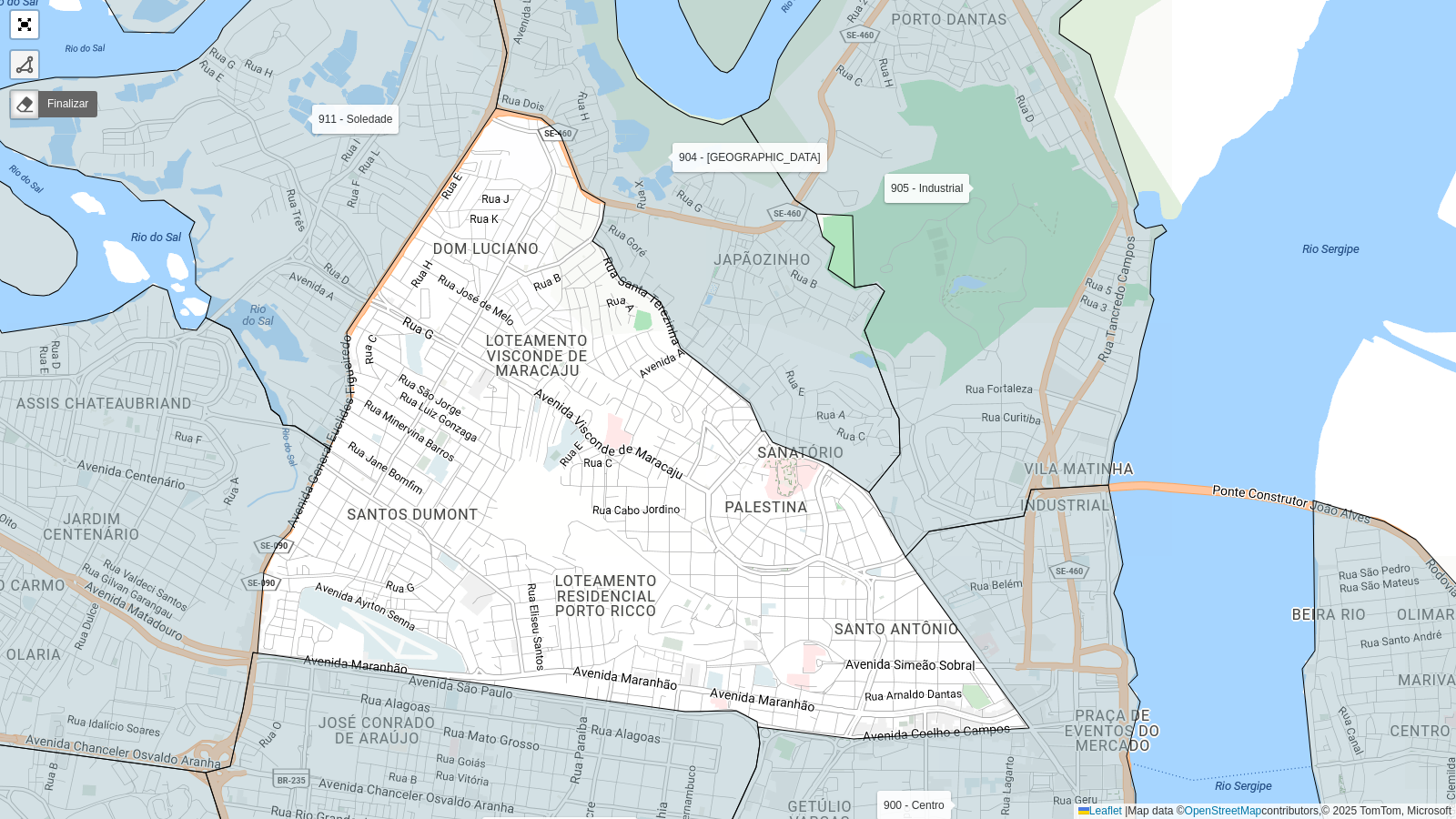
click at [19, 65] on div at bounding box center [25, 65] width 18 height 18
click at [261, 655] on icon at bounding box center [483, 777] width 554 height 250
click at [276, 575] on div "102 - Salgado Filho 103 - Jardins 110 - [GEOGRAPHIC_DATA] 111 - [GEOGRAPHIC_DAT…" at bounding box center [728, 409] width 1456 height 819
click at [292, 537] on div "102 - Salgado Filho 103 - Jardins 110 - [GEOGRAPHIC_DATA] 111 - [GEOGRAPHIC_DAT…" at bounding box center [728, 409] width 1456 height 819
click at [357, 400] on div "102 - Salgado Filho 103 - Jardins 110 - [GEOGRAPHIC_DATA] 111 - [GEOGRAPHIC_DAT…" at bounding box center [728, 409] width 1456 height 819
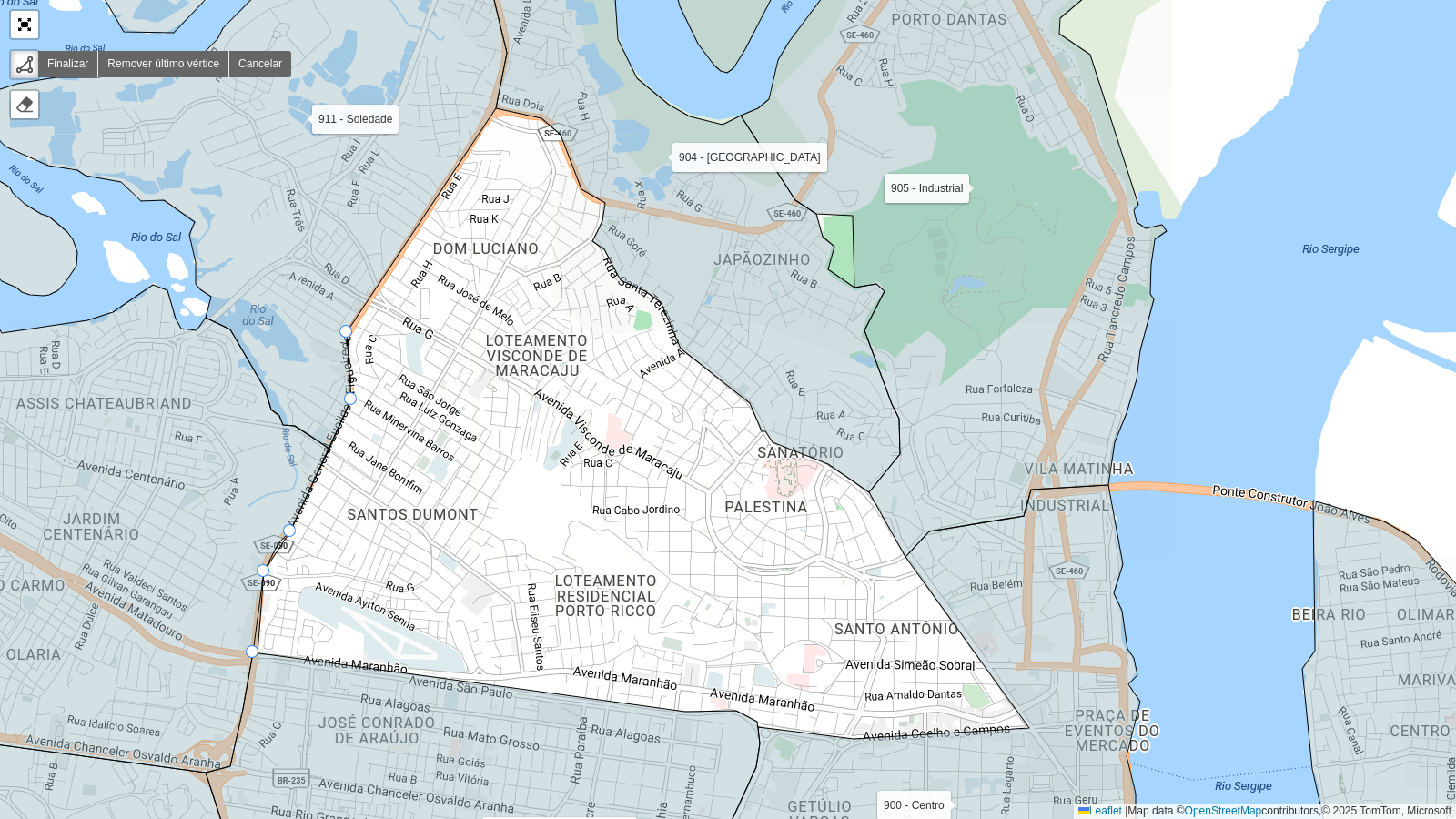
click at [350, 336] on div "102 - Salgado Filho 103 - Jardins 110 - [GEOGRAPHIC_DATA] 111 - [GEOGRAPHIC_DAT…" at bounding box center [728, 409] width 1456 height 819
click at [506, 111] on div "102 - Salgado Filho 103 - Jardins 110 - [GEOGRAPHIC_DATA] 111 - [GEOGRAPHIC_DAT…" at bounding box center [728, 409] width 1456 height 819
click at [543, 118] on icon at bounding box center [684, 205] width 431 height 575
click at [561, 135] on icon at bounding box center [684, 205] width 431 height 575
click at [583, 189] on icon at bounding box center [684, 205] width 431 height 575
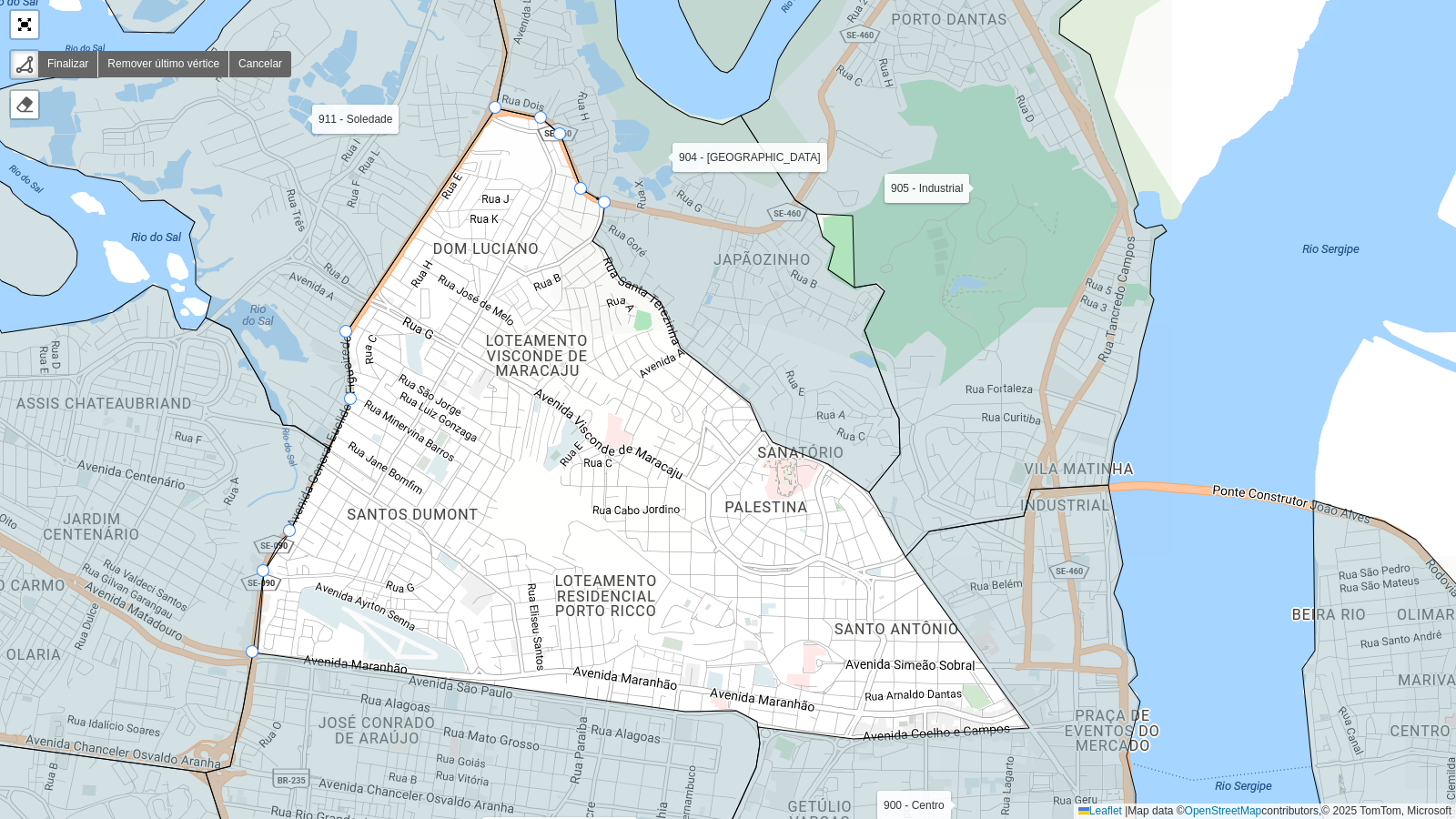
click at [608, 199] on icon at bounding box center [684, 205] width 431 height 575
click at [609, 215] on icon at bounding box center [684, 205] width 431 height 575
click at [600, 235] on icon at bounding box center [684, 205] width 431 height 575
click at [606, 248] on icon at bounding box center [684, 205] width 431 height 575
click at [622, 279] on icon at bounding box center [684, 205] width 431 height 575
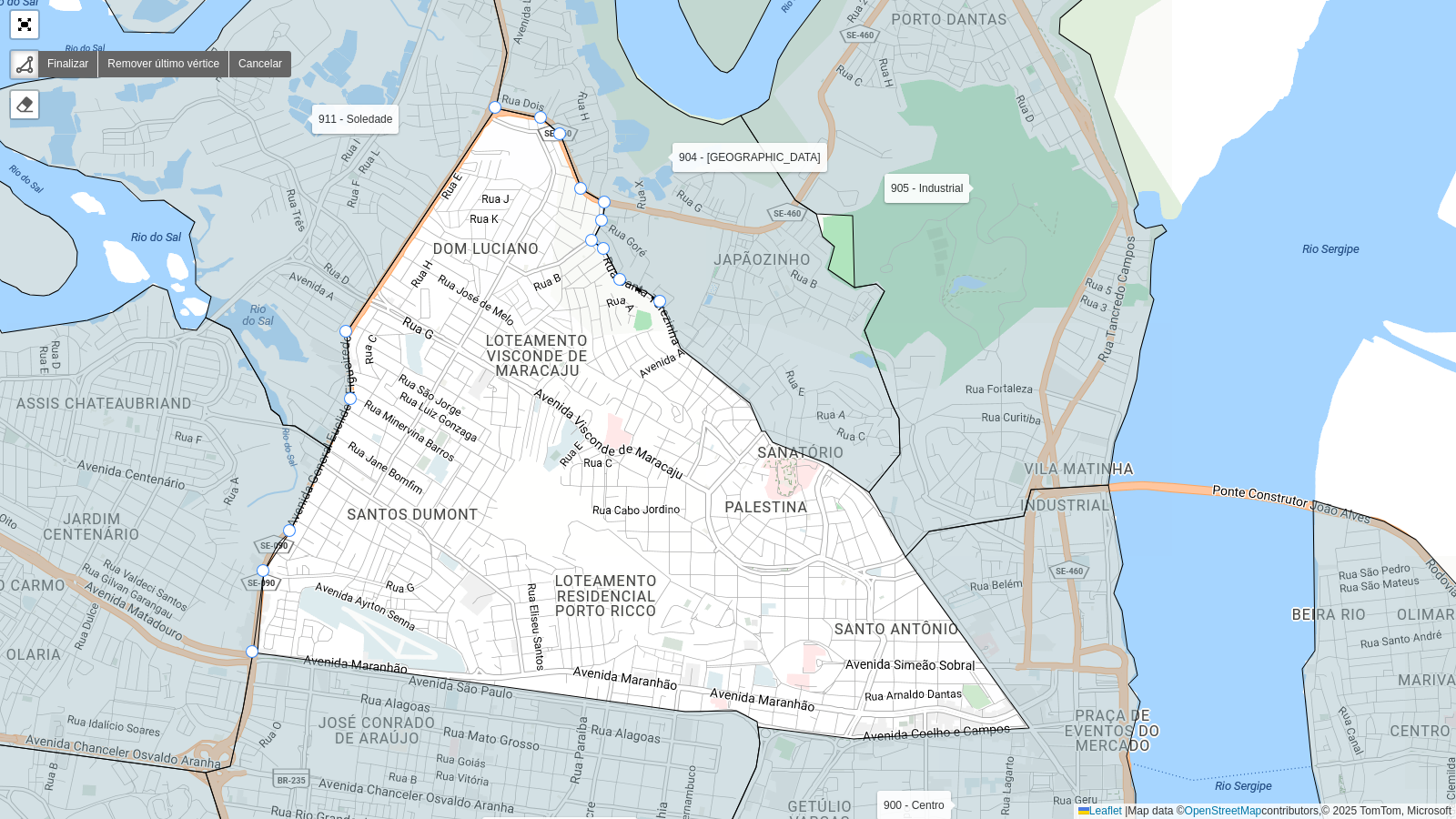
click at [655, 296] on icon at bounding box center [684, 205] width 431 height 575
click at [669, 343] on div "102 - Salgado Filho 103 - Jardins 110 - [GEOGRAPHIC_DATA] 111 - [GEOGRAPHIC_DAT…" at bounding box center [728, 409] width 1456 height 819
click at [741, 410] on div "102 - Salgado Filho 103 - Jardins 110 - [GEOGRAPHIC_DATA] 111 - [GEOGRAPHIC_DAT…" at bounding box center [728, 409] width 1456 height 819
click at [754, 439] on div "102 - Salgado Filho 103 - Jardins 110 - [GEOGRAPHIC_DATA] 111 - [GEOGRAPHIC_DAT…" at bounding box center [728, 409] width 1456 height 819
click at [862, 492] on div "102 - Salgado Filho 103 - Jardins 110 - [GEOGRAPHIC_DATA] 111 - [GEOGRAPHIC_DAT…" at bounding box center [728, 409] width 1456 height 819
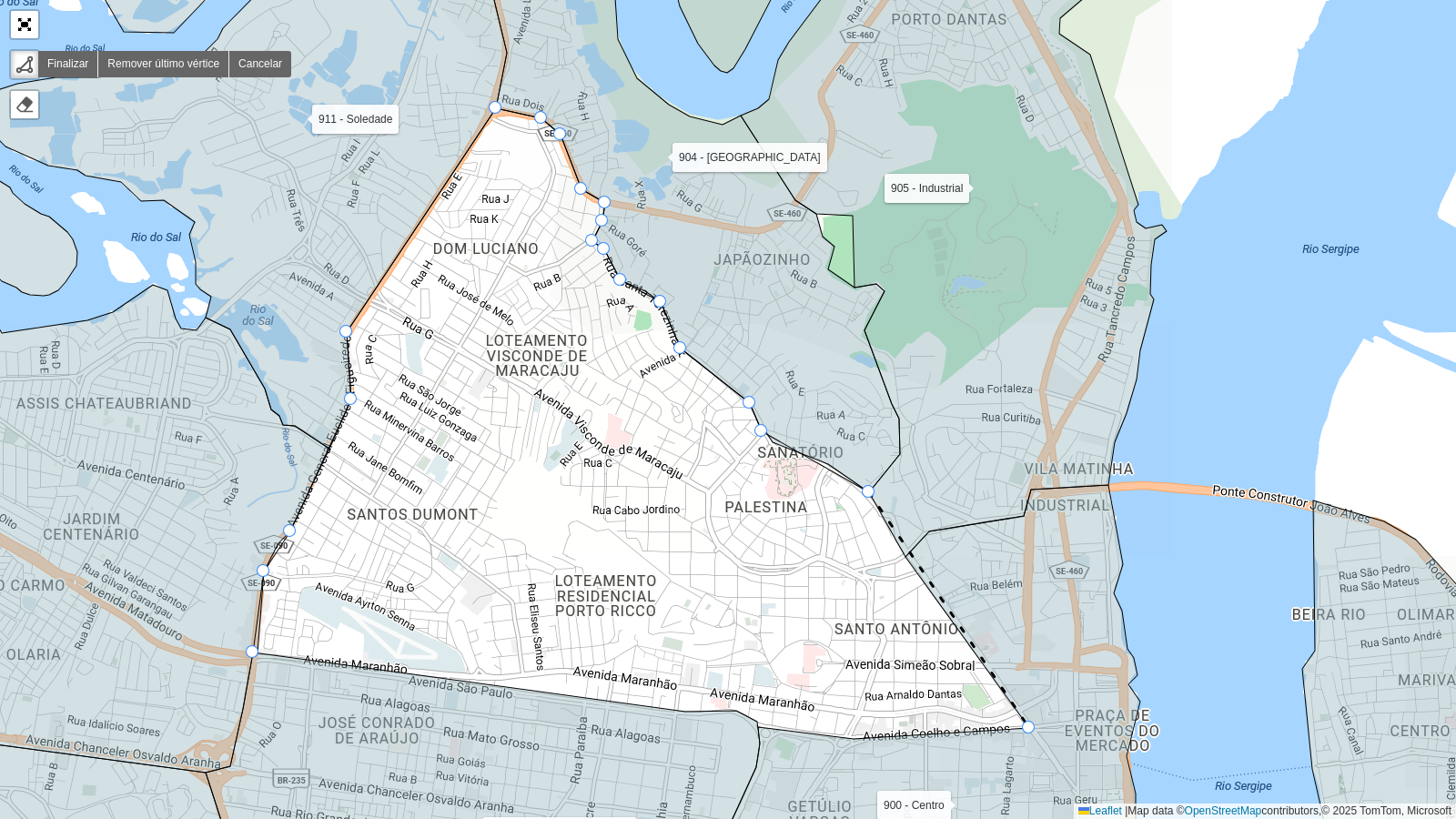
click at [1028, 666] on icon at bounding box center [924, 693] width 432 height 417
click at [860, 666] on icon at bounding box center [924, 693] width 432 height 417
click at [763, 666] on icon at bounding box center [924, 693] width 432 height 417
click at [730, 666] on icon at bounding box center [483, 777] width 554 height 250
click at [254, 651] on div at bounding box center [252, 651] width 13 height 13
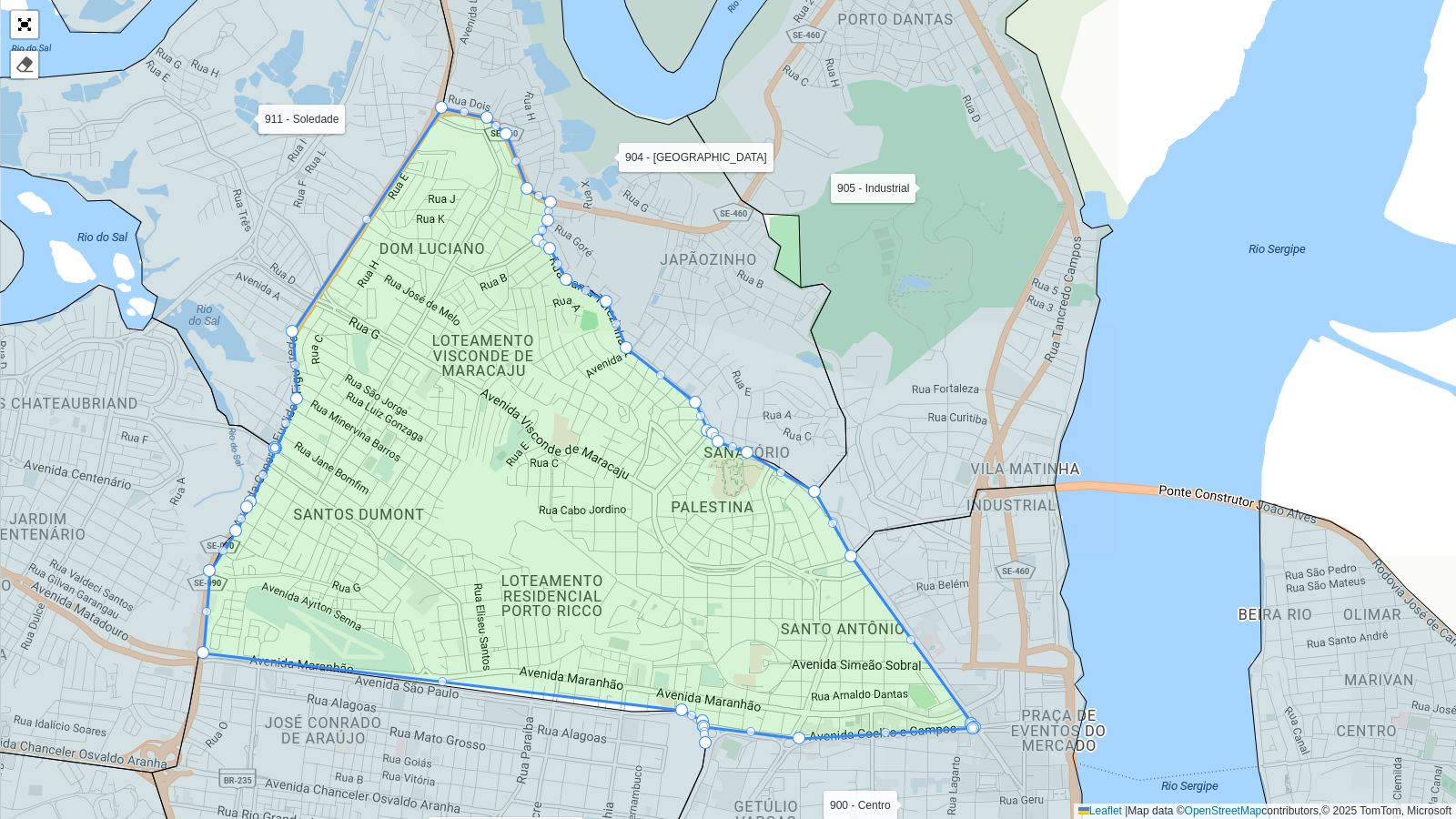
drag, startPoint x: 698, startPoint y: 769, endPoint x: 642, endPoint y: 770, distance: 56.0
click at [642, 666] on icon at bounding box center [429, 777] width 554 height 250
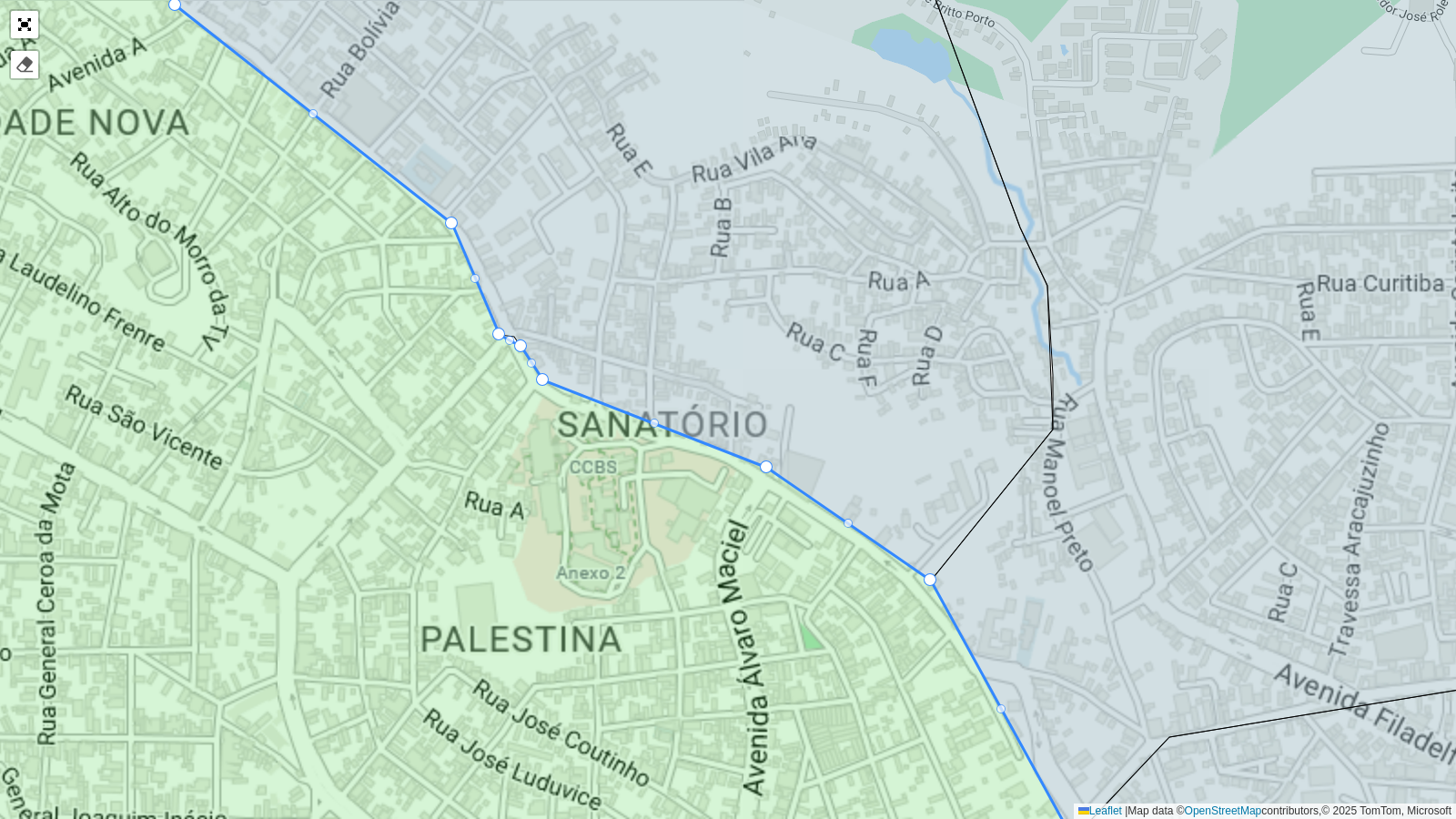
drag, startPoint x: 656, startPoint y: 421, endPoint x: 772, endPoint y: 456, distance: 121.2
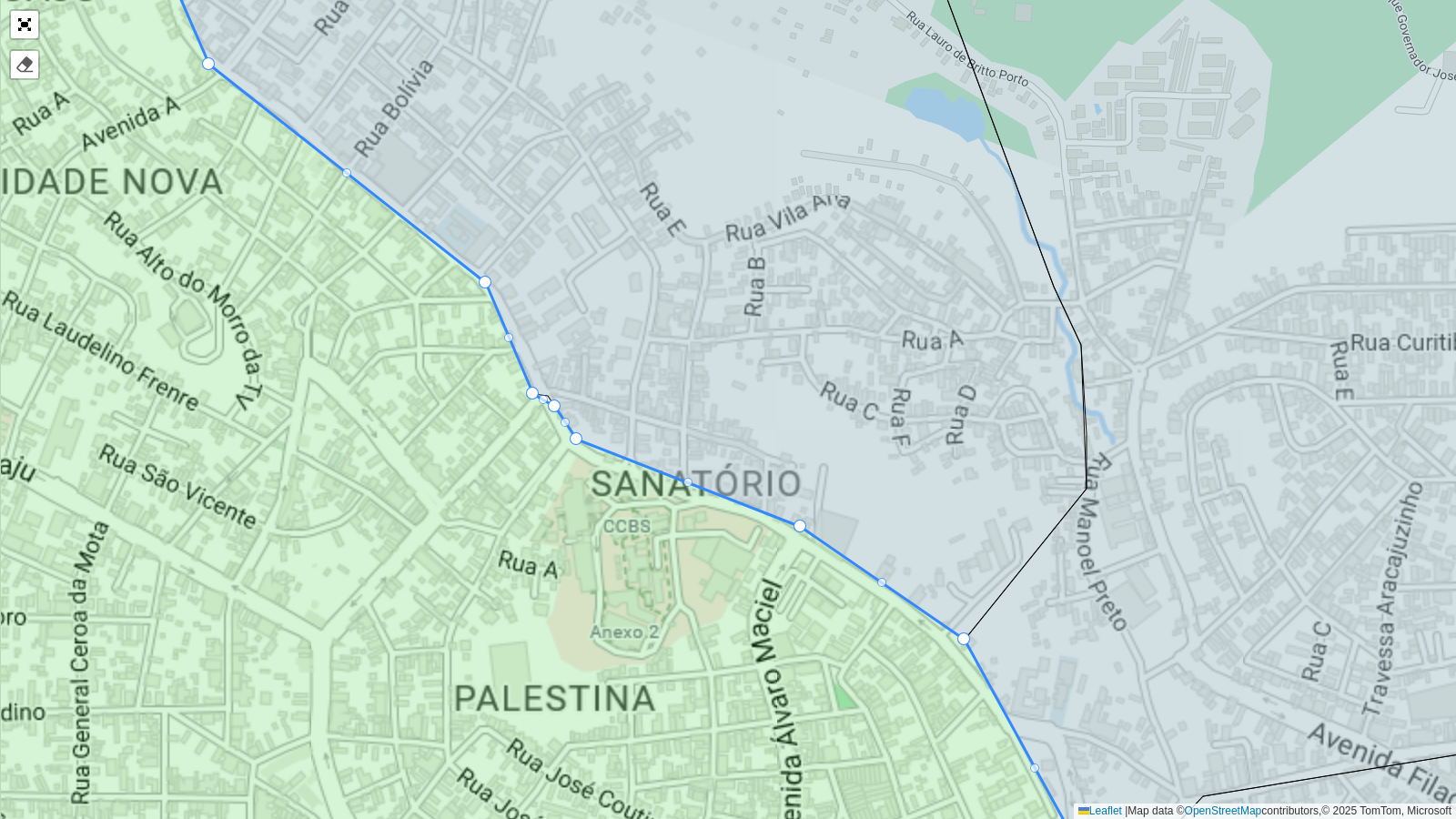
drag, startPoint x: 467, startPoint y: 441, endPoint x: 530, endPoint y: 546, distance: 122.4
click at [530, 546] on icon at bounding box center [520, 468] width 1268 height 988
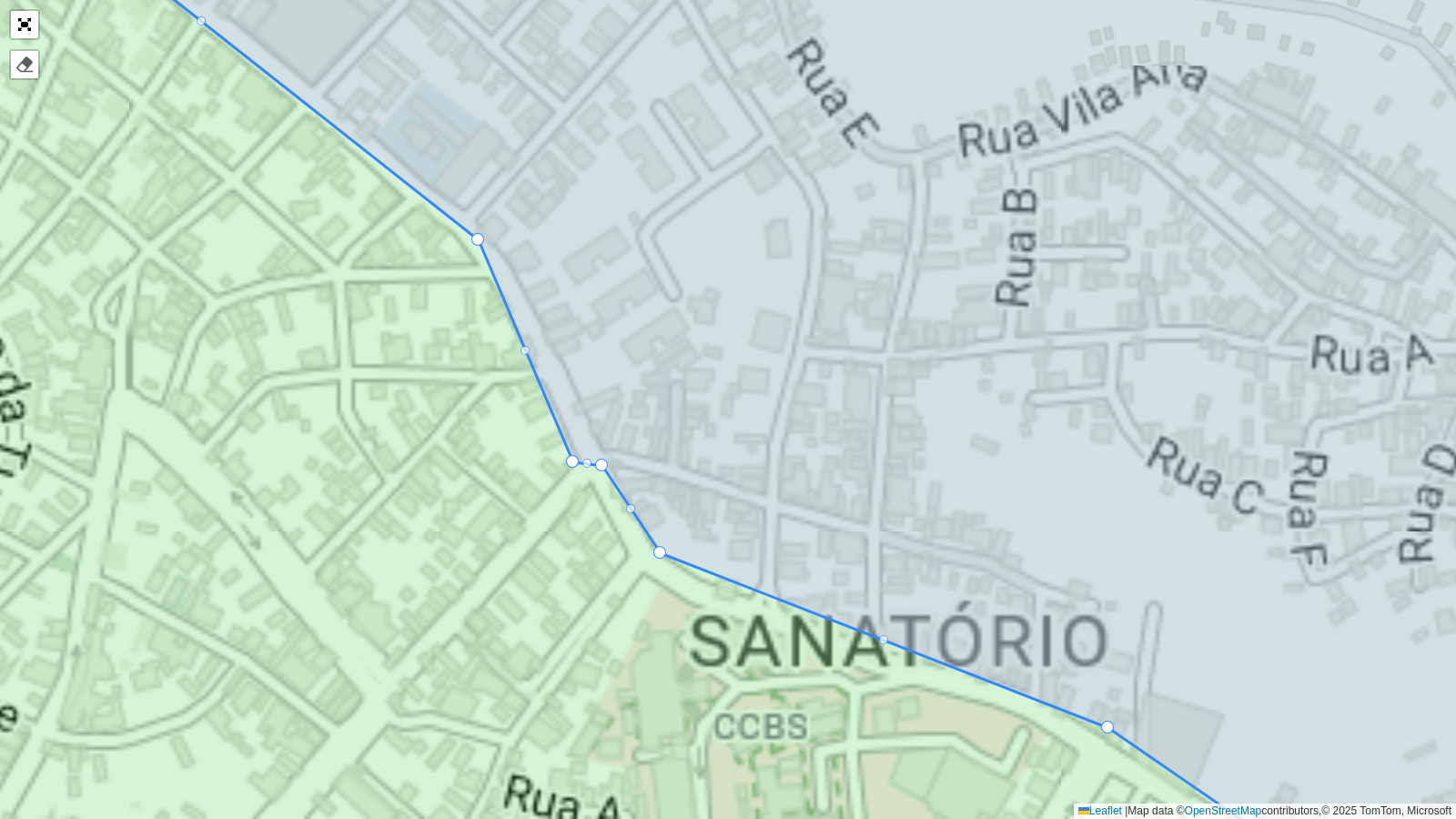
drag, startPoint x: 612, startPoint y: 485, endPoint x: 605, endPoint y: 466, distance: 20.2
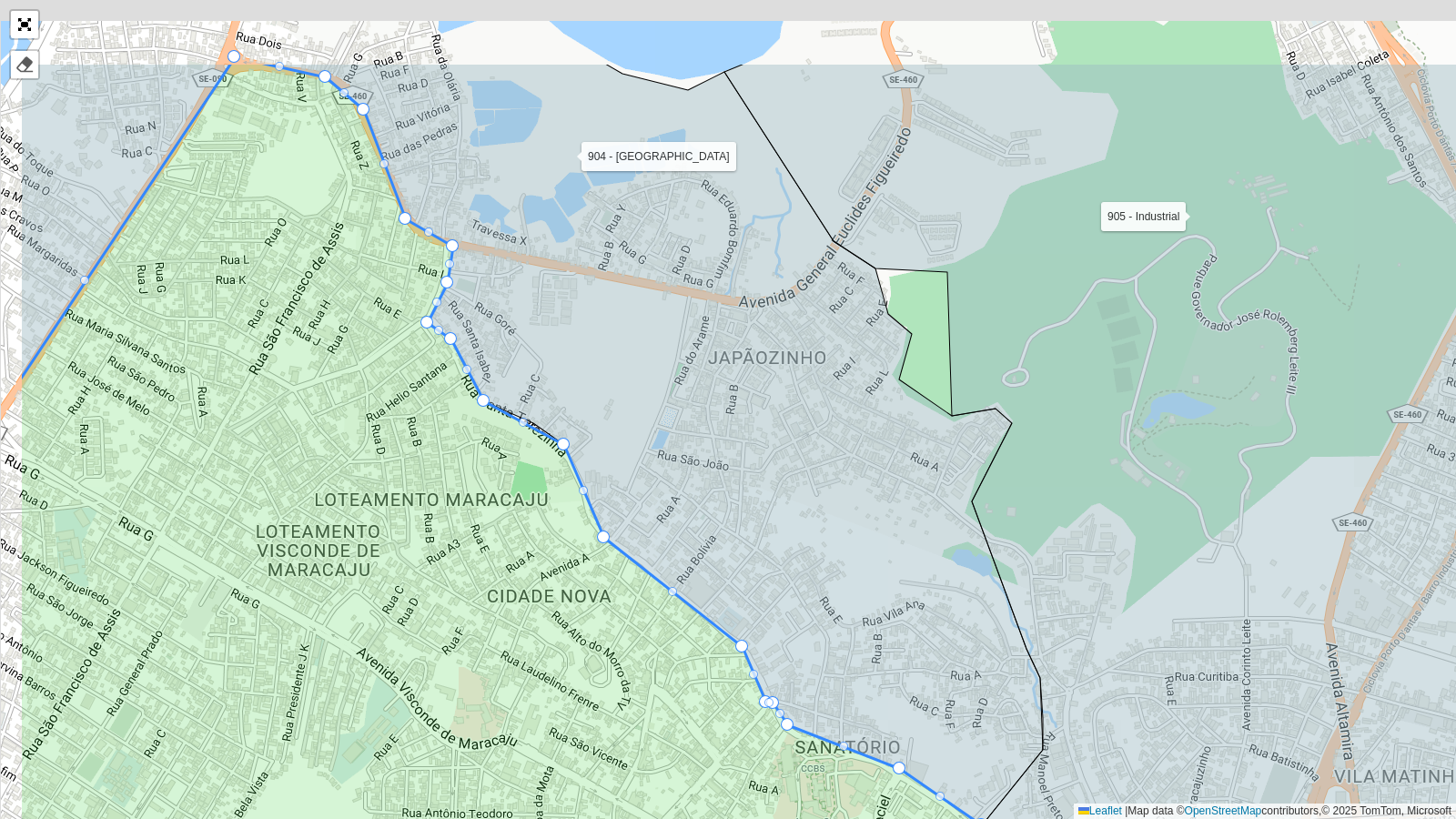
drag, startPoint x: 378, startPoint y: 426, endPoint x: 547, endPoint y: 503, distance: 185.7
click at [569, 593] on icon at bounding box center [570, 555] width 1103 height 988
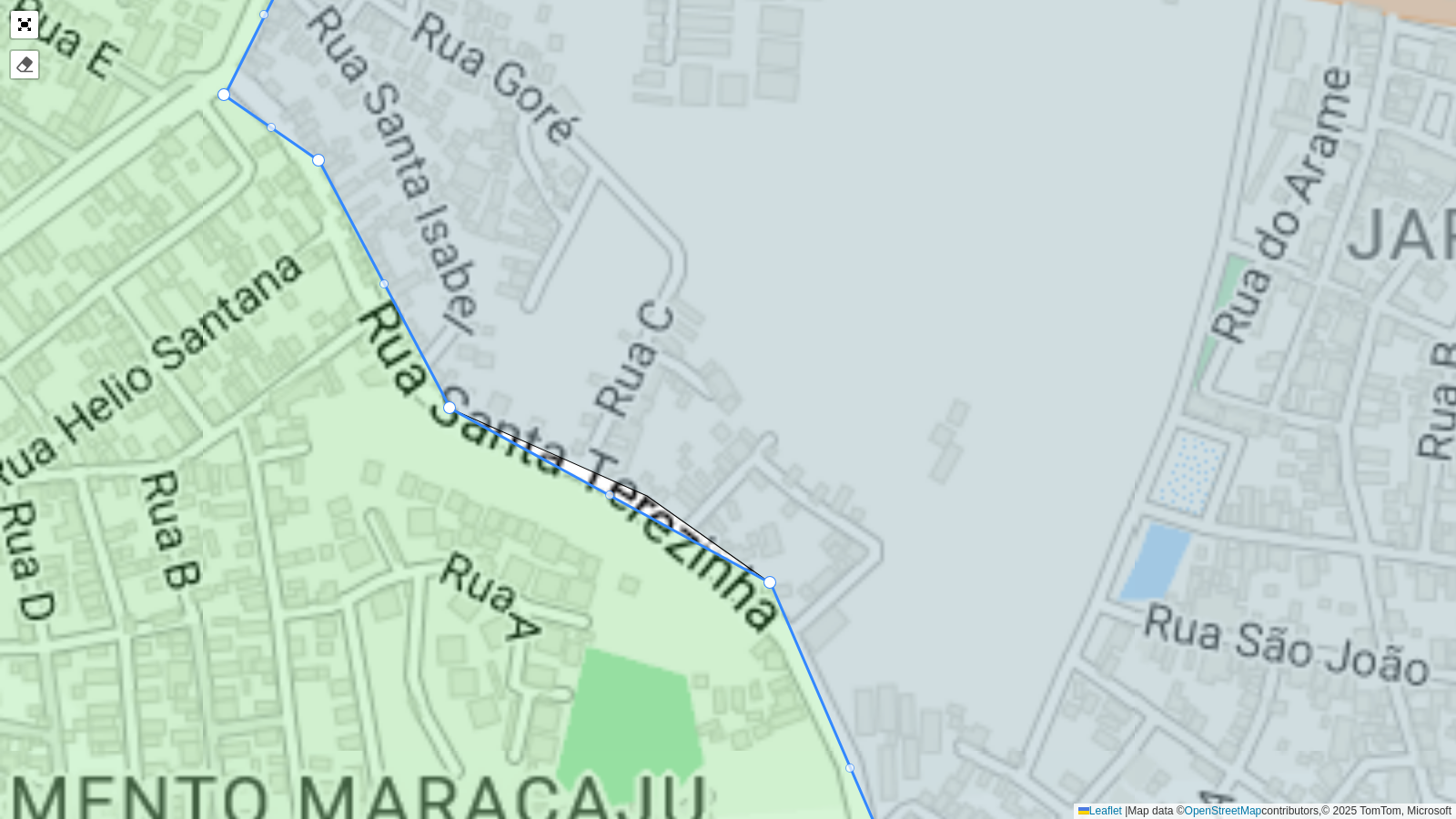
click at [610, 496] on div at bounding box center [609, 495] width 9 height 9
drag, startPoint x: 610, startPoint y: 496, endPoint x: 637, endPoint y: 495, distance: 27.0
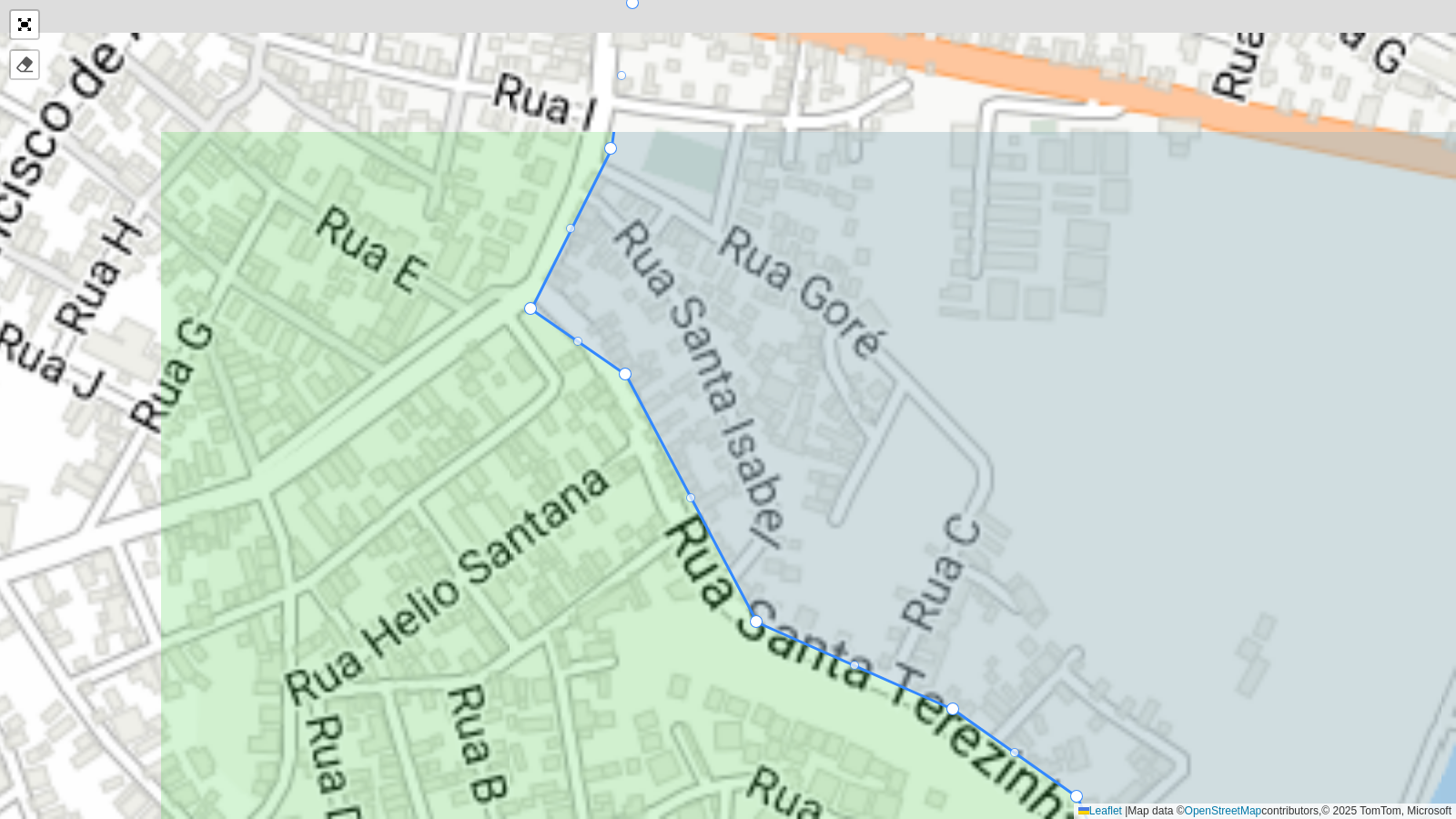
drag, startPoint x: 698, startPoint y: 700, endPoint x: 983, endPoint y: 810, distance: 305.5
click at [978, 666] on icon at bounding box center [687, 623] width 1058 height 988
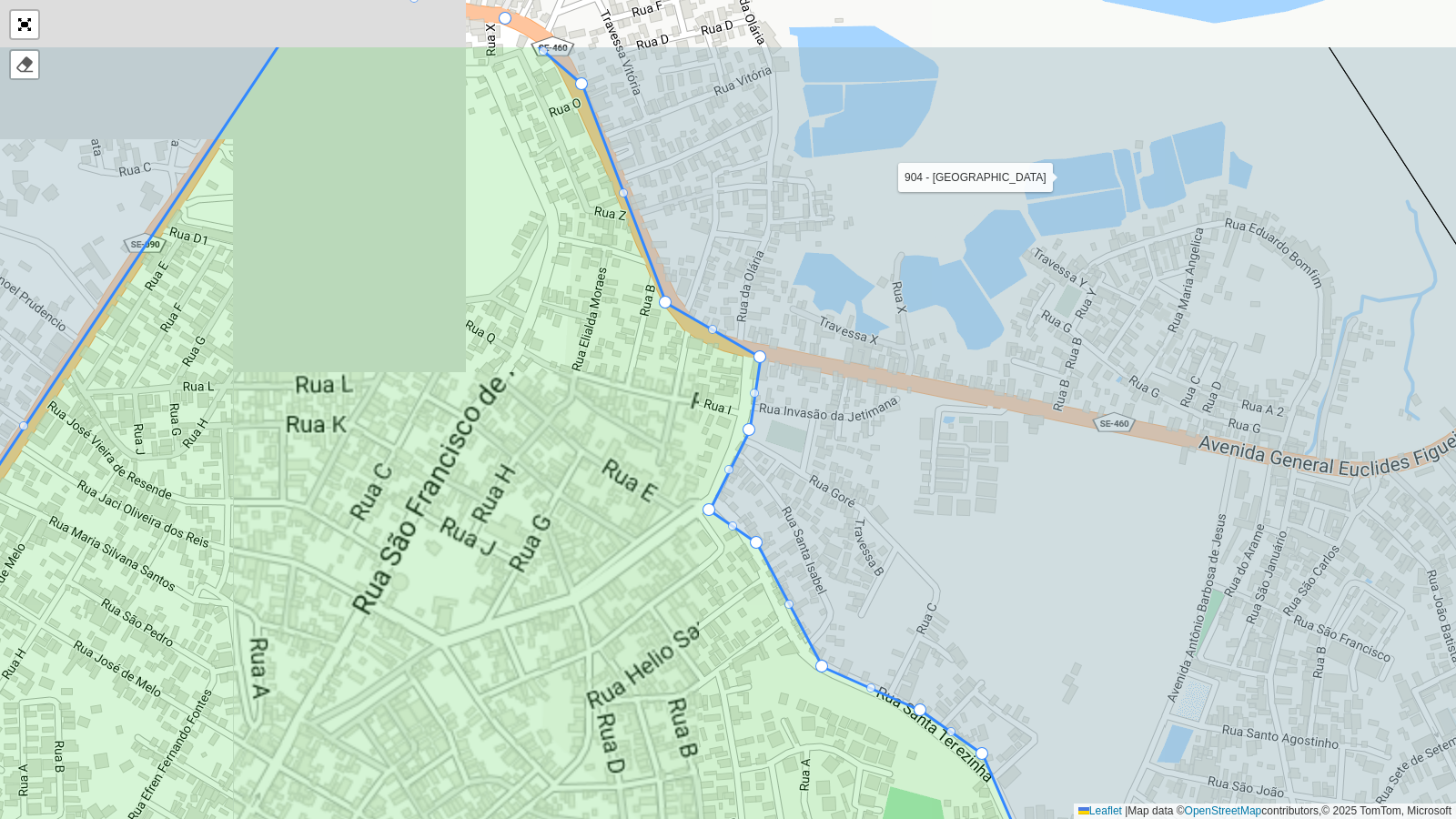
drag, startPoint x: 610, startPoint y: 237, endPoint x: 625, endPoint y: 370, distance: 133.8
click at [625, 370] on icon at bounding box center [523, 538] width 1315 height 988
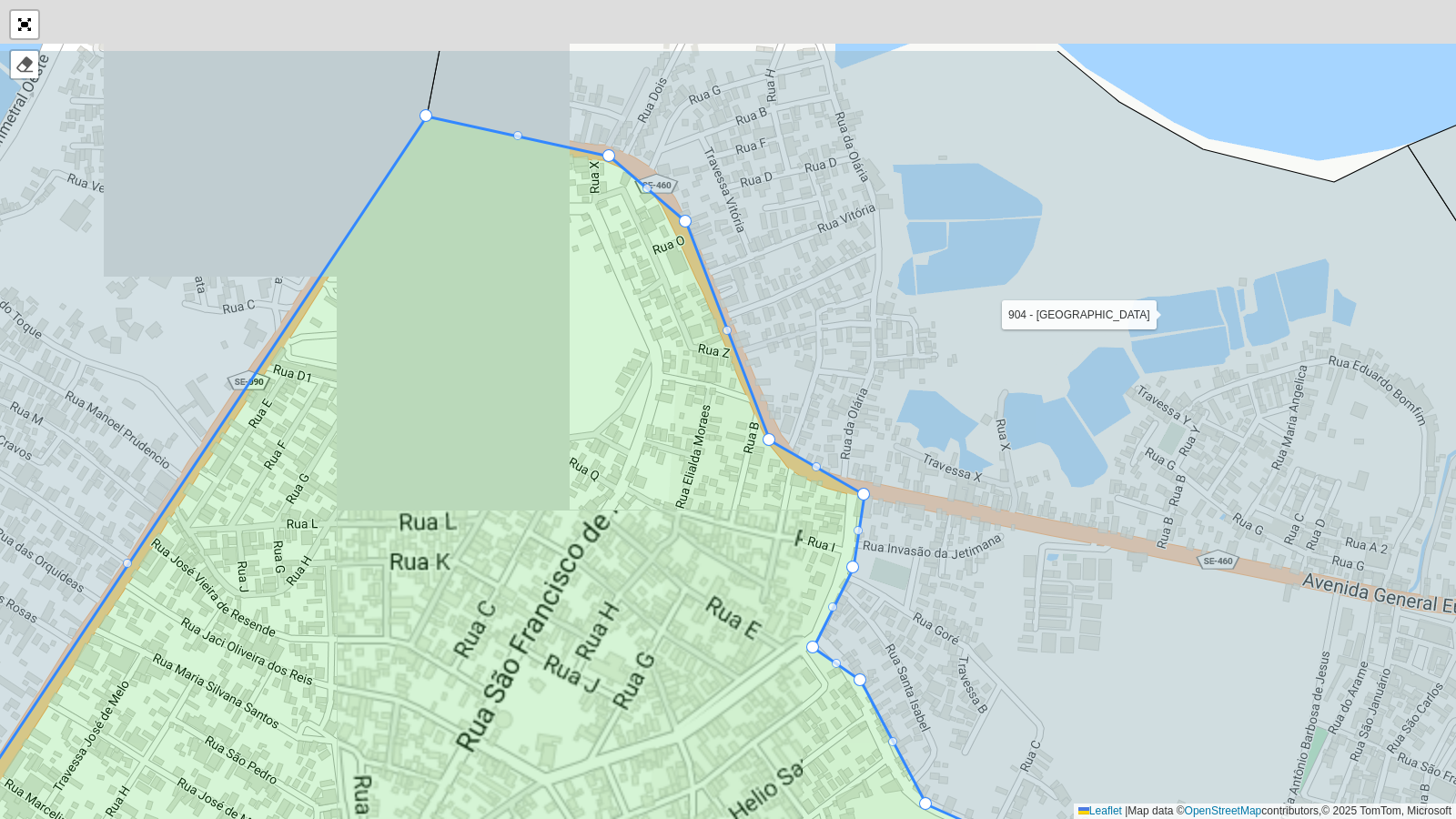
drag, startPoint x: 493, startPoint y: 182, endPoint x: 596, endPoint y: 314, distance: 167.4
click at [596, 314] on icon at bounding box center [551, 576] width 1195 height 921
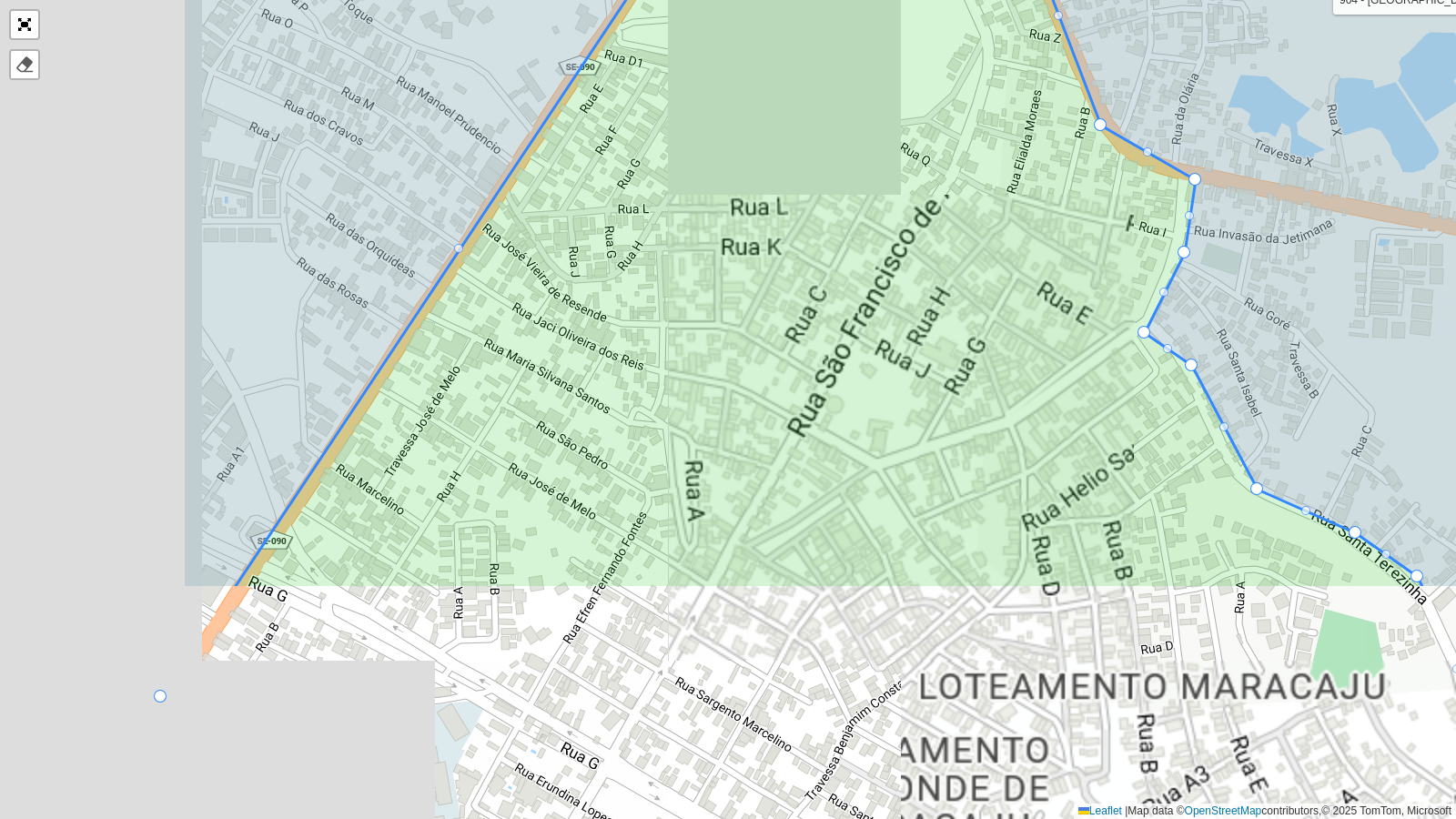
drag, startPoint x: 506, startPoint y: 390, endPoint x: 836, endPoint y: 76, distance: 455.5
click at [836, 76] on icon at bounding box center [828, 195] width 1189 height 787
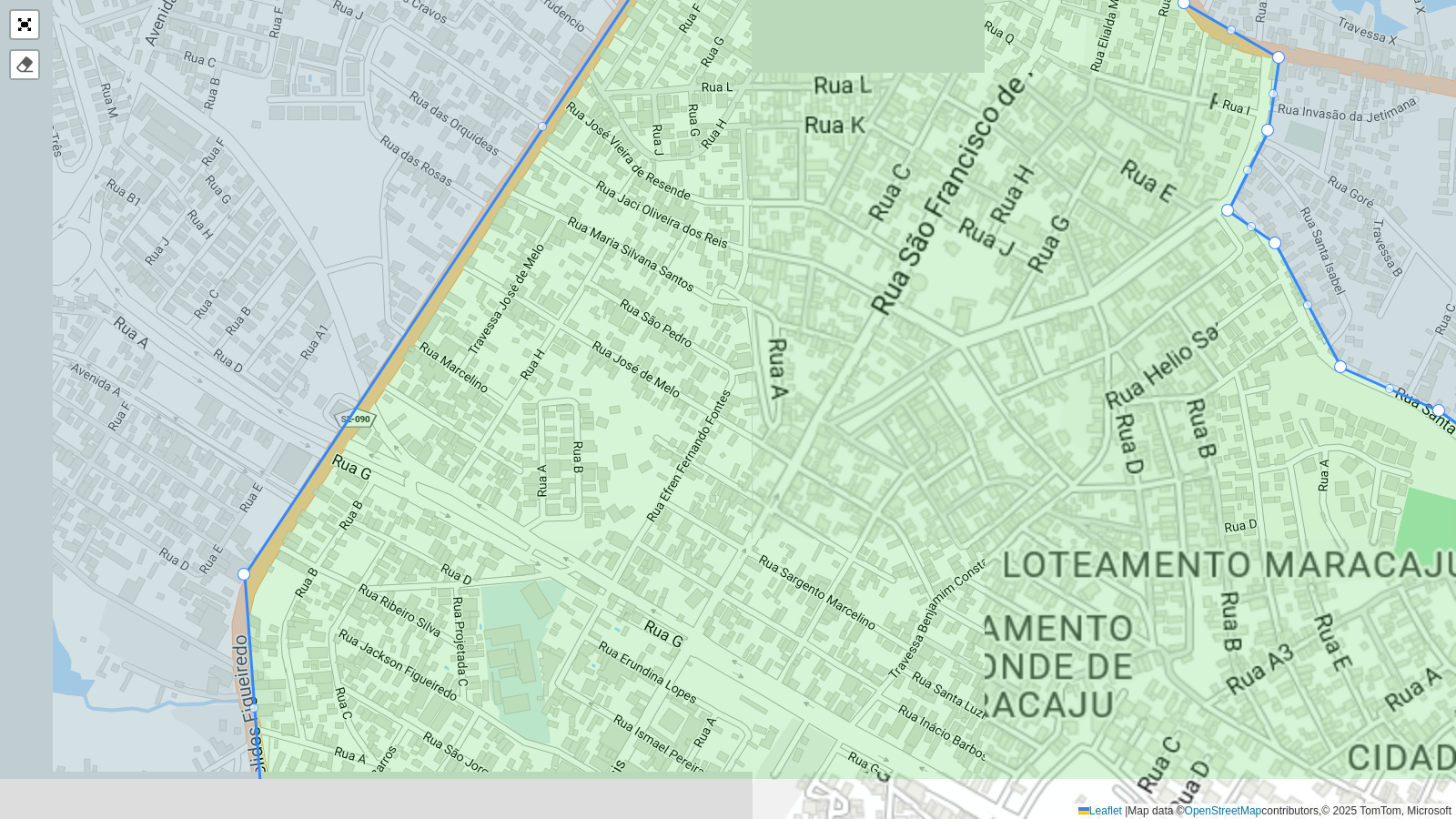
drag, startPoint x: 669, startPoint y: 410, endPoint x: 871, endPoint y: 155, distance: 325.3
click at [871, 155] on icon at bounding box center [966, 287] width 1443 height 988
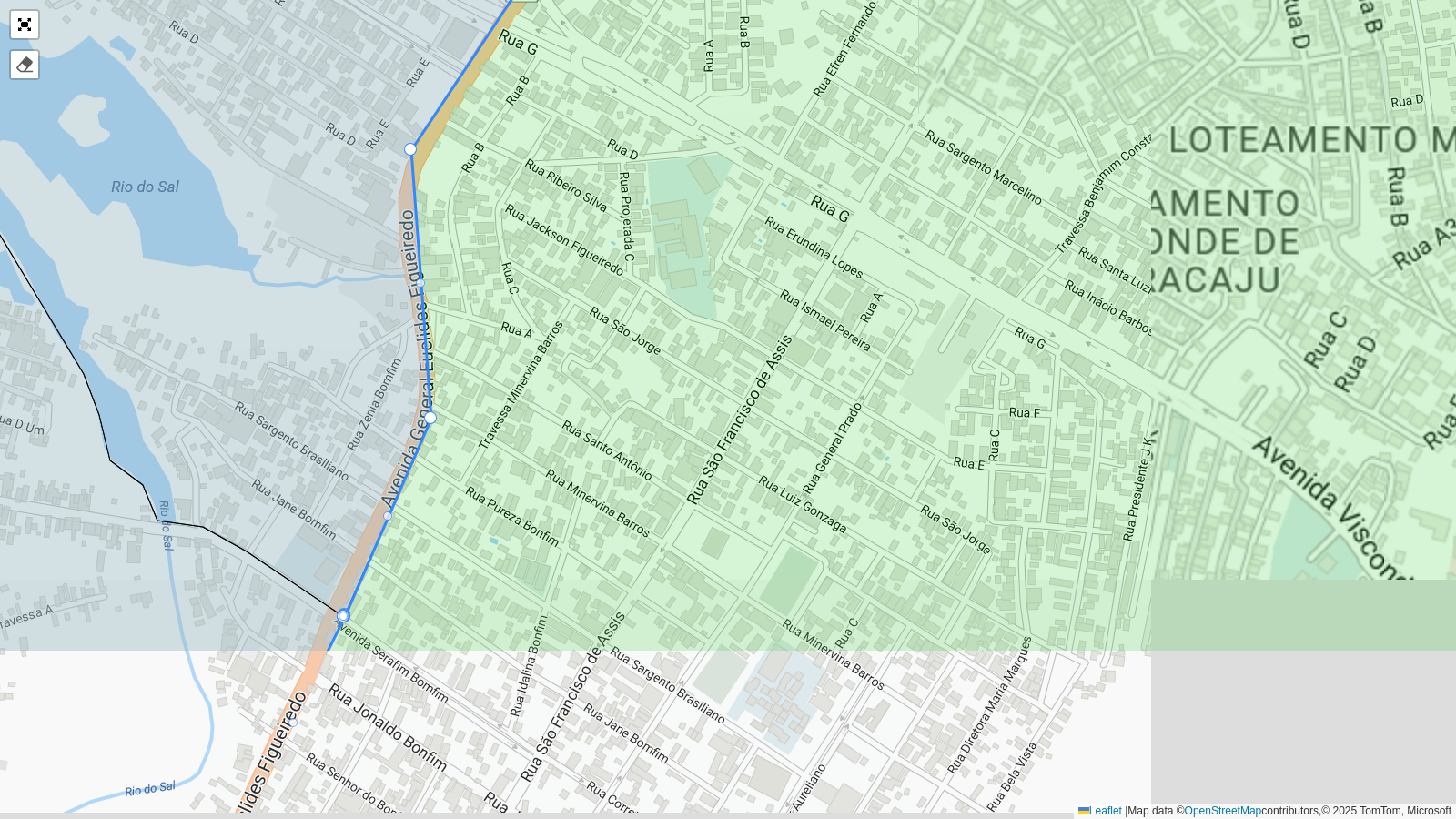
drag, startPoint x: 685, startPoint y: 501, endPoint x: 706, endPoint y: 250, distance: 251.9
click at [706, 250] on icon at bounding box center [975, 158] width 1299 height 988
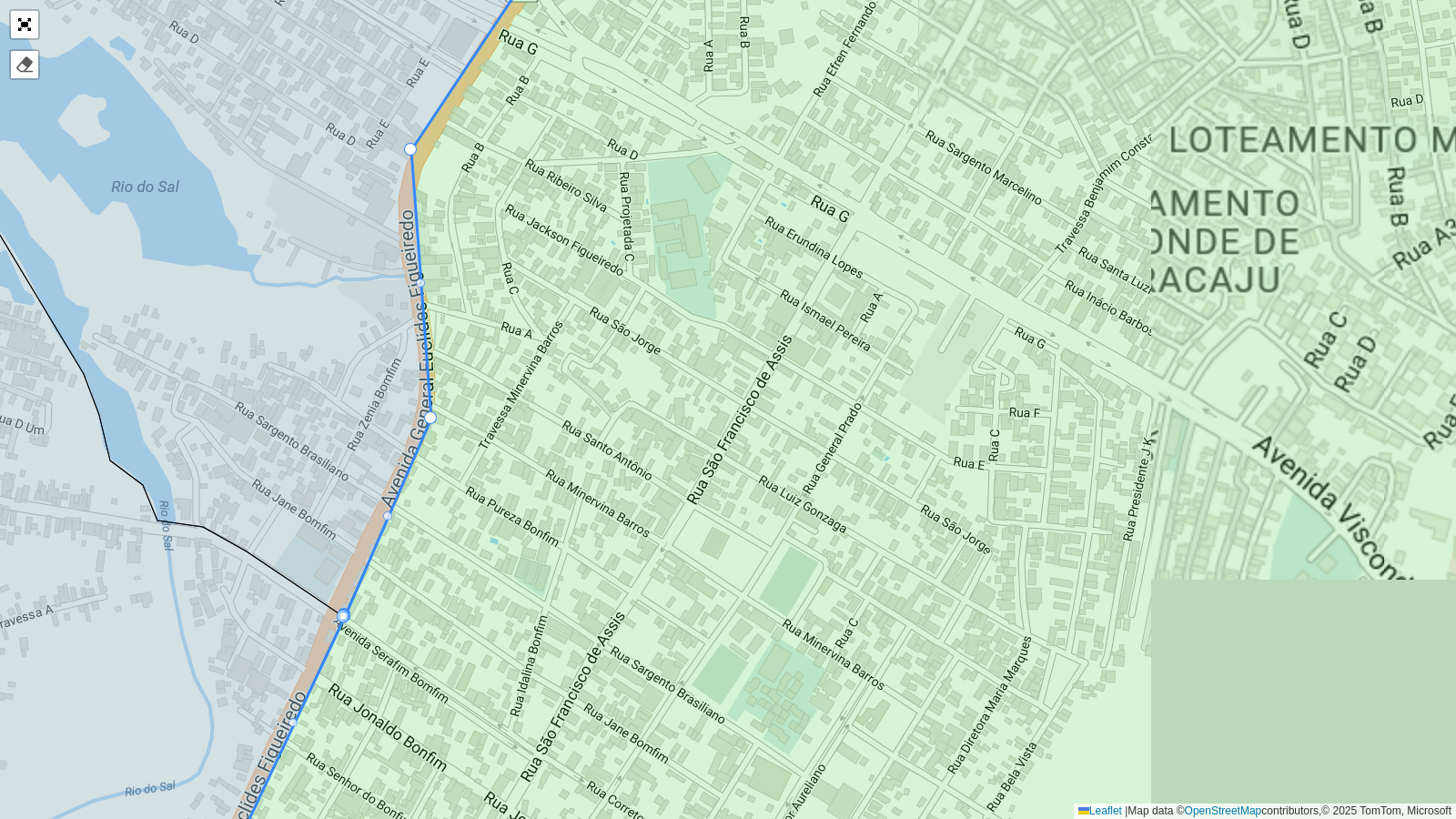
drag, startPoint x: 580, startPoint y: 528, endPoint x: 687, endPoint y: 181, distance: 363.1
click at [687, 181] on icon at bounding box center [907, 409] width 1395 height 988
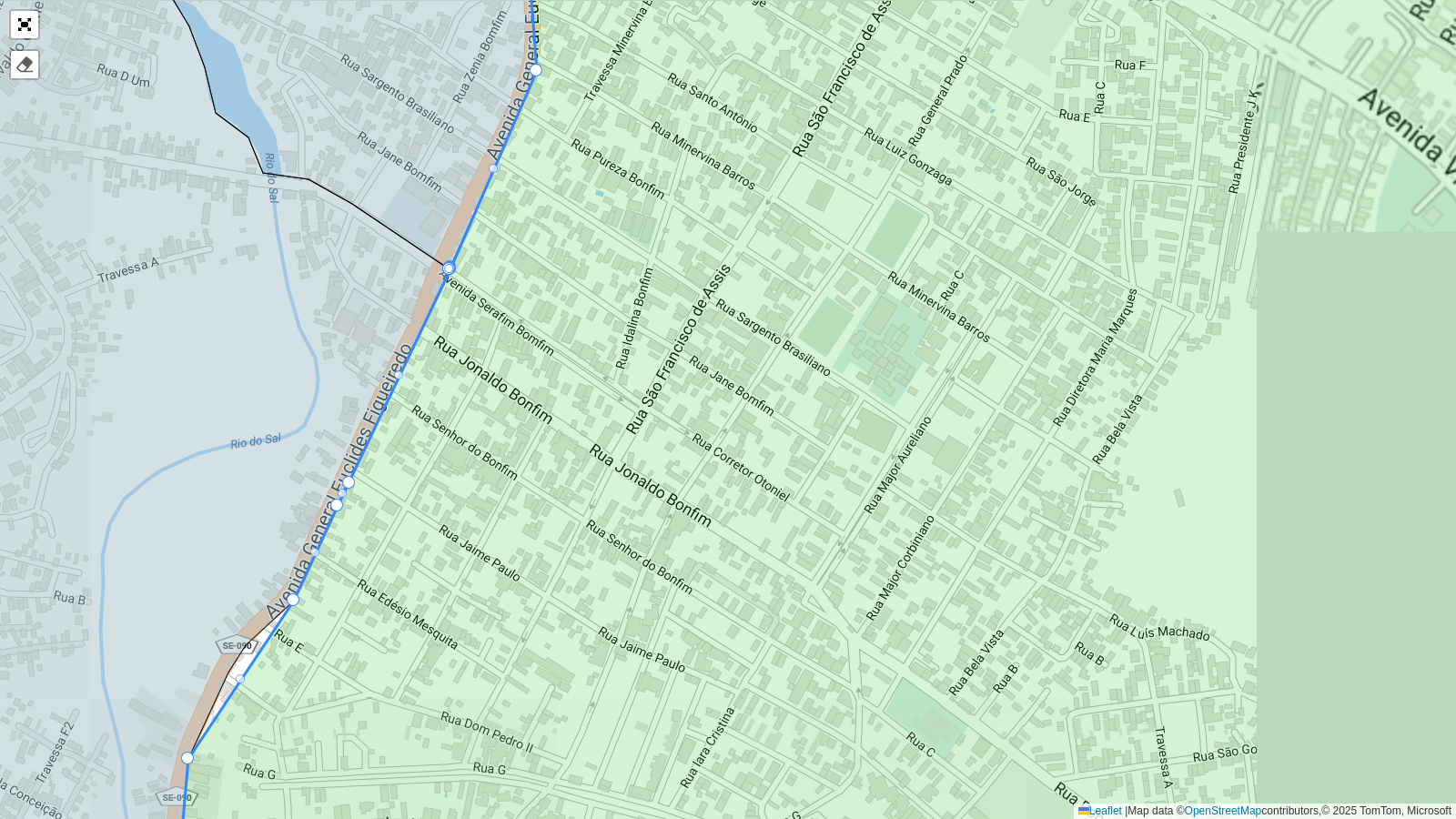
drag, startPoint x: 651, startPoint y: 327, endPoint x: 712, endPoint y: 177, distance: 161.9
click at [712, 177] on icon at bounding box center [891, 409] width 1429 height 988
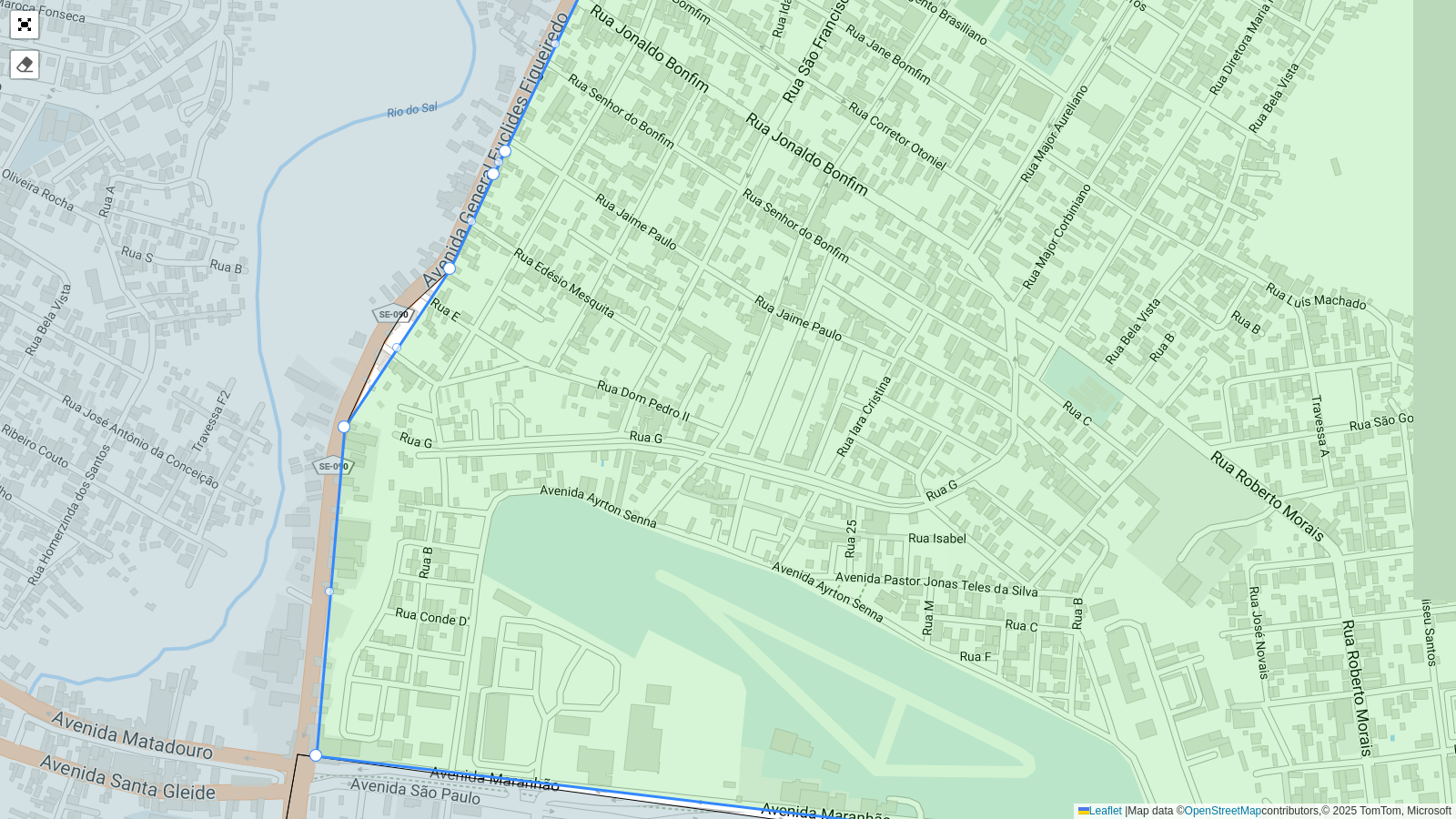
click at [396, 344] on div at bounding box center [396, 347] width 9 height 9
drag, startPoint x: 394, startPoint y: 350, endPoint x: 391, endPoint y: 323, distance: 27.2
click at [373, 368] on div at bounding box center [371, 370] width 9 height 9
drag, startPoint x: 373, startPoint y: 368, endPoint x: 376, endPoint y: 346, distance: 22.2
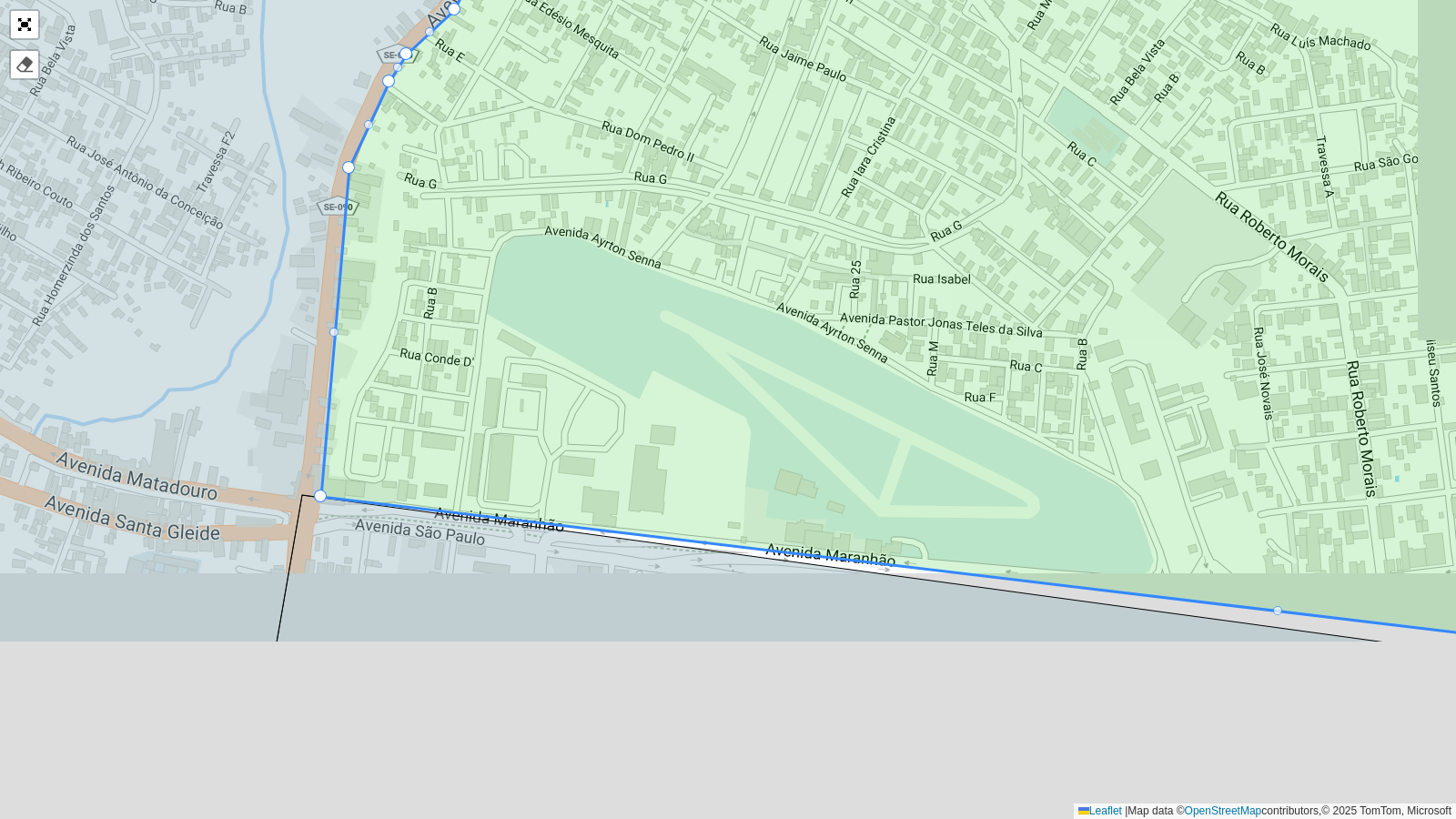
drag, startPoint x: 437, startPoint y: 506, endPoint x: 439, endPoint y: 255, distance: 251.0
click at [437, 249] on icon at bounding box center [965, 149] width 1288 height 988
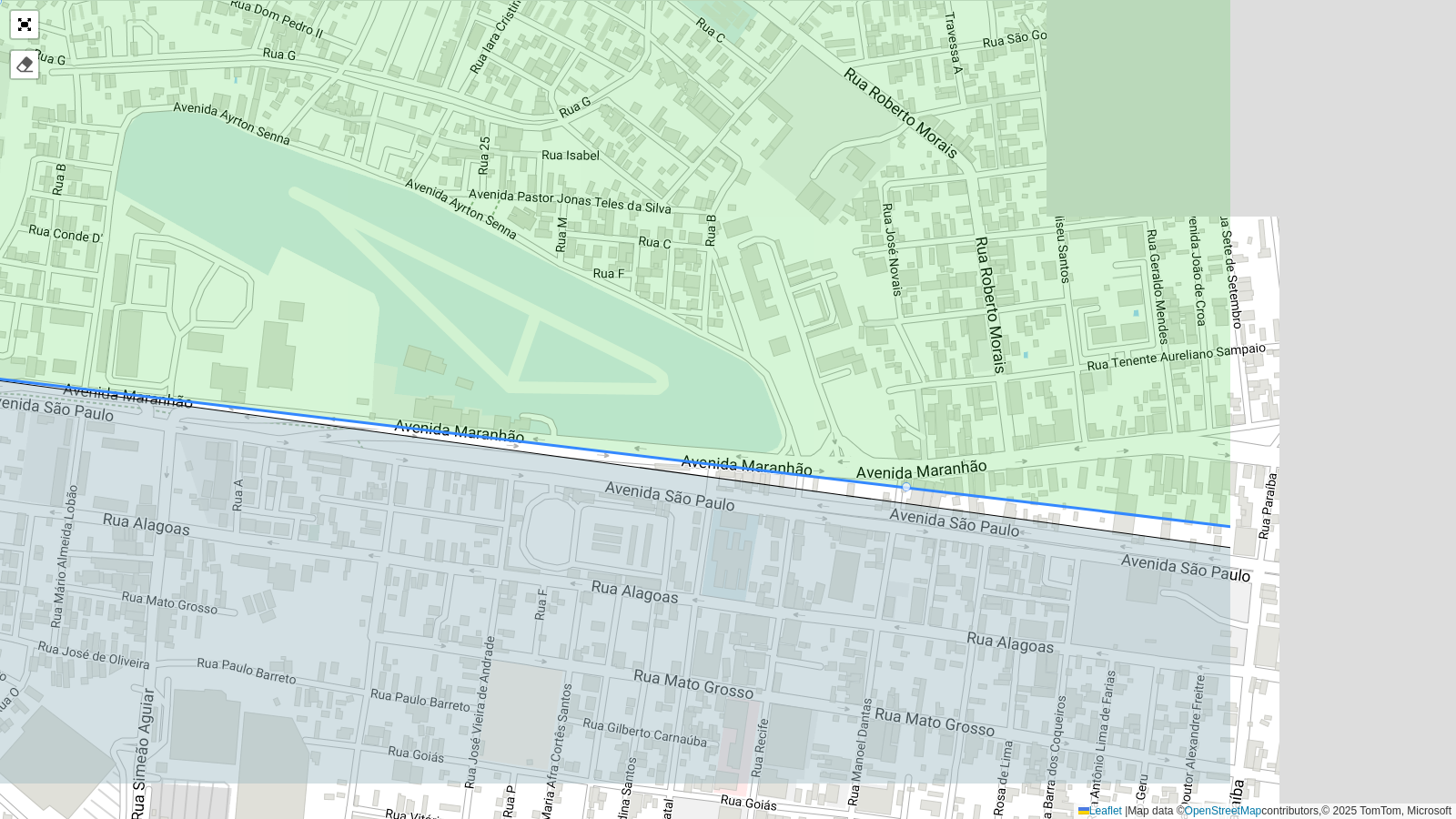
drag, startPoint x: 885, startPoint y: 454, endPoint x: 501, endPoint y: 333, distance: 402.6
click at [501, 333] on icon at bounding box center [591, 162] width 1283 height 729
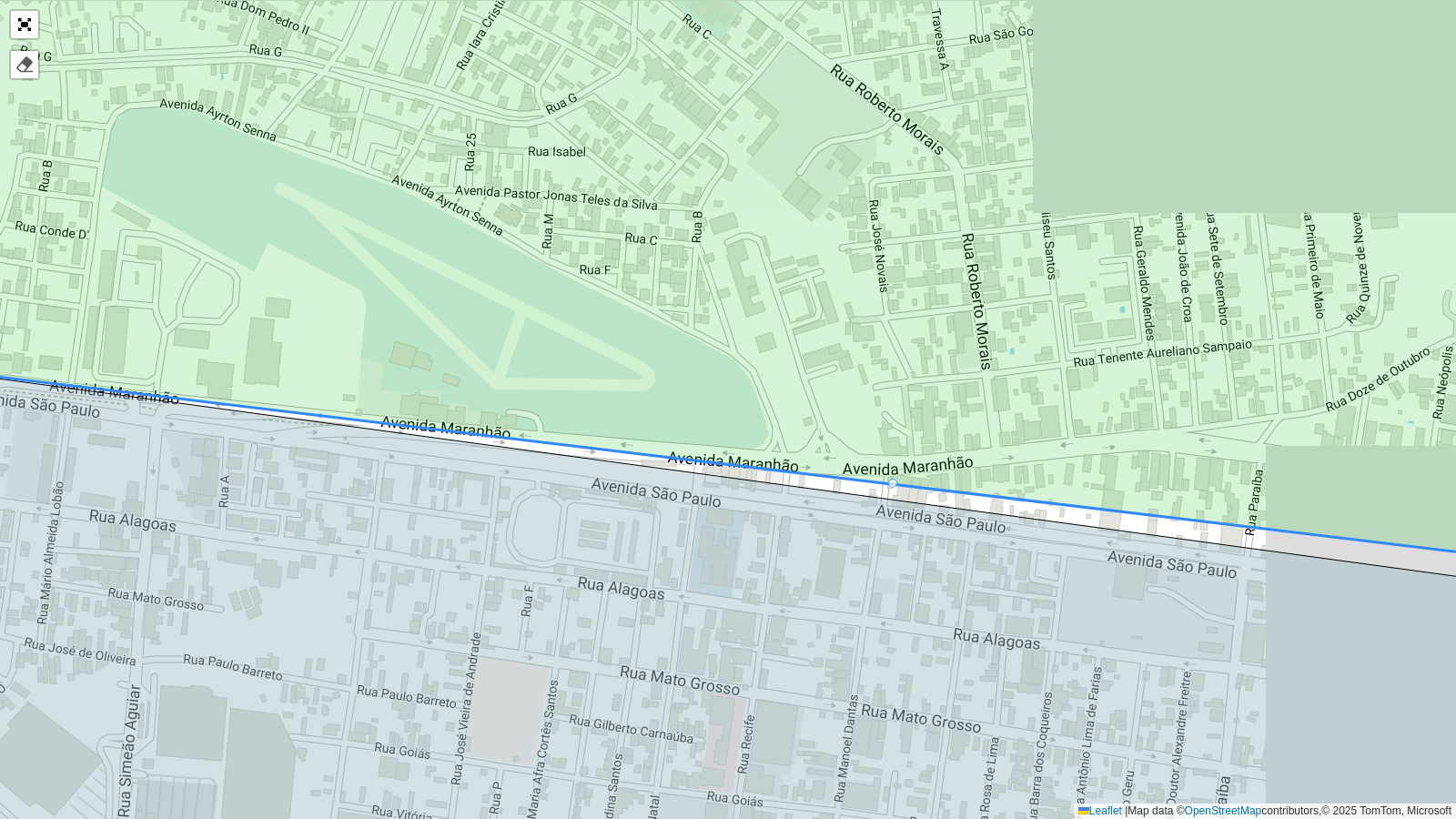
click at [891, 484] on div at bounding box center [893, 483] width 9 height 9
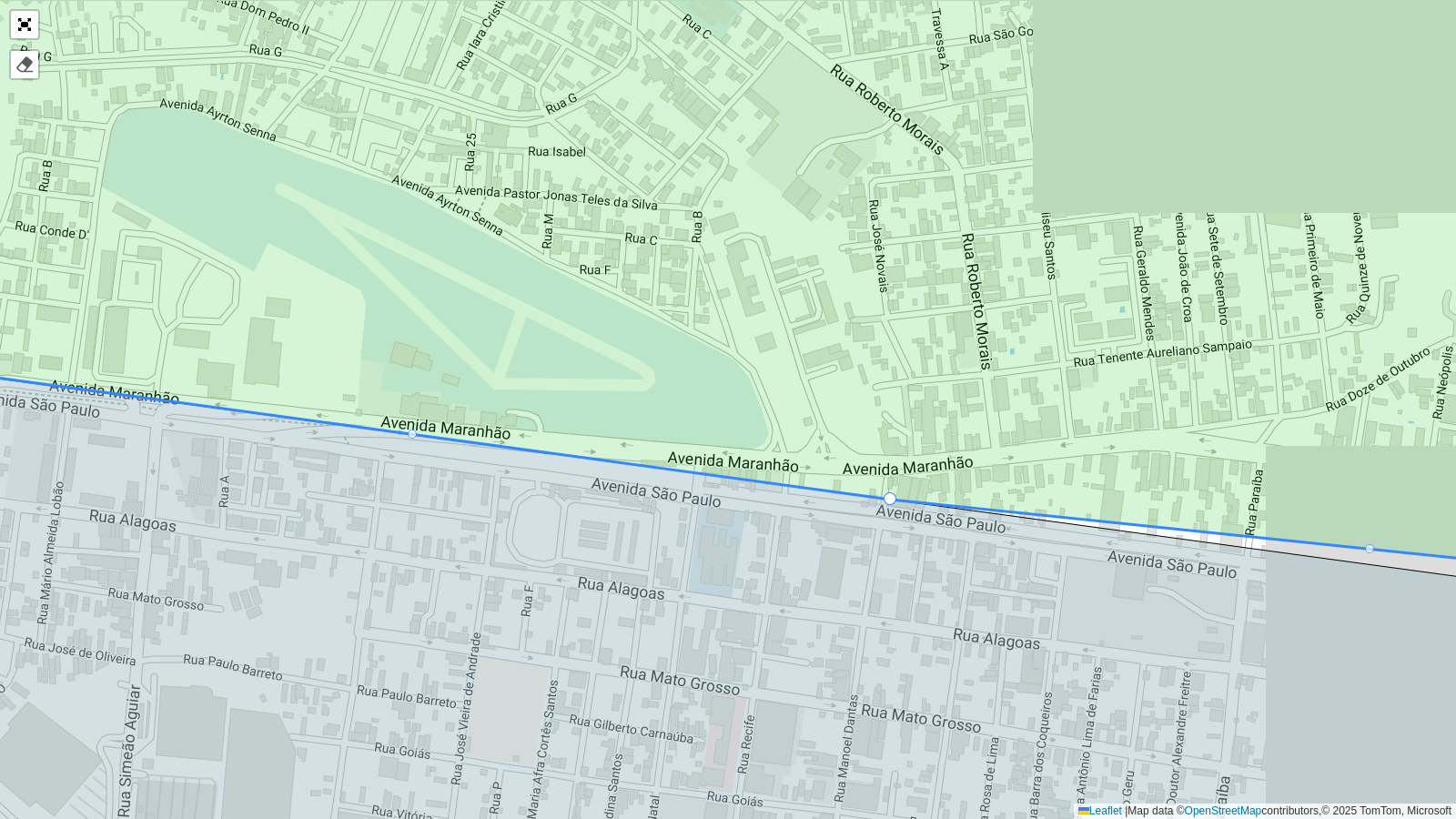
drag, startPoint x: 891, startPoint y: 484, endPoint x: 889, endPoint y: 497, distance: 13.2
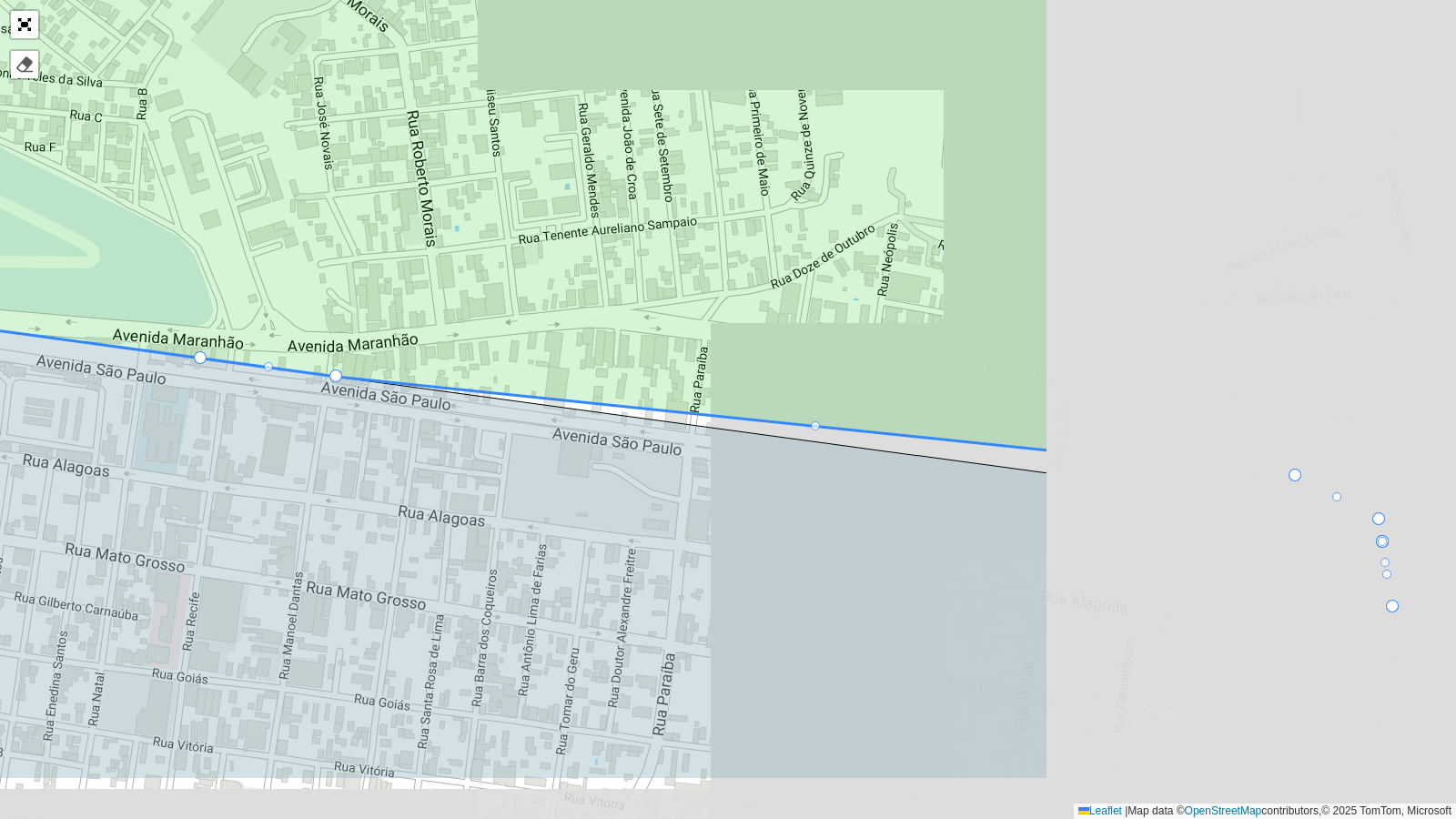
drag, startPoint x: 993, startPoint y: 587, endPoint x: 431, endPoint y: 462, distance: 575.7
click at [433, 464] on icon at bounding box center [173, 512] width 1750 height 534
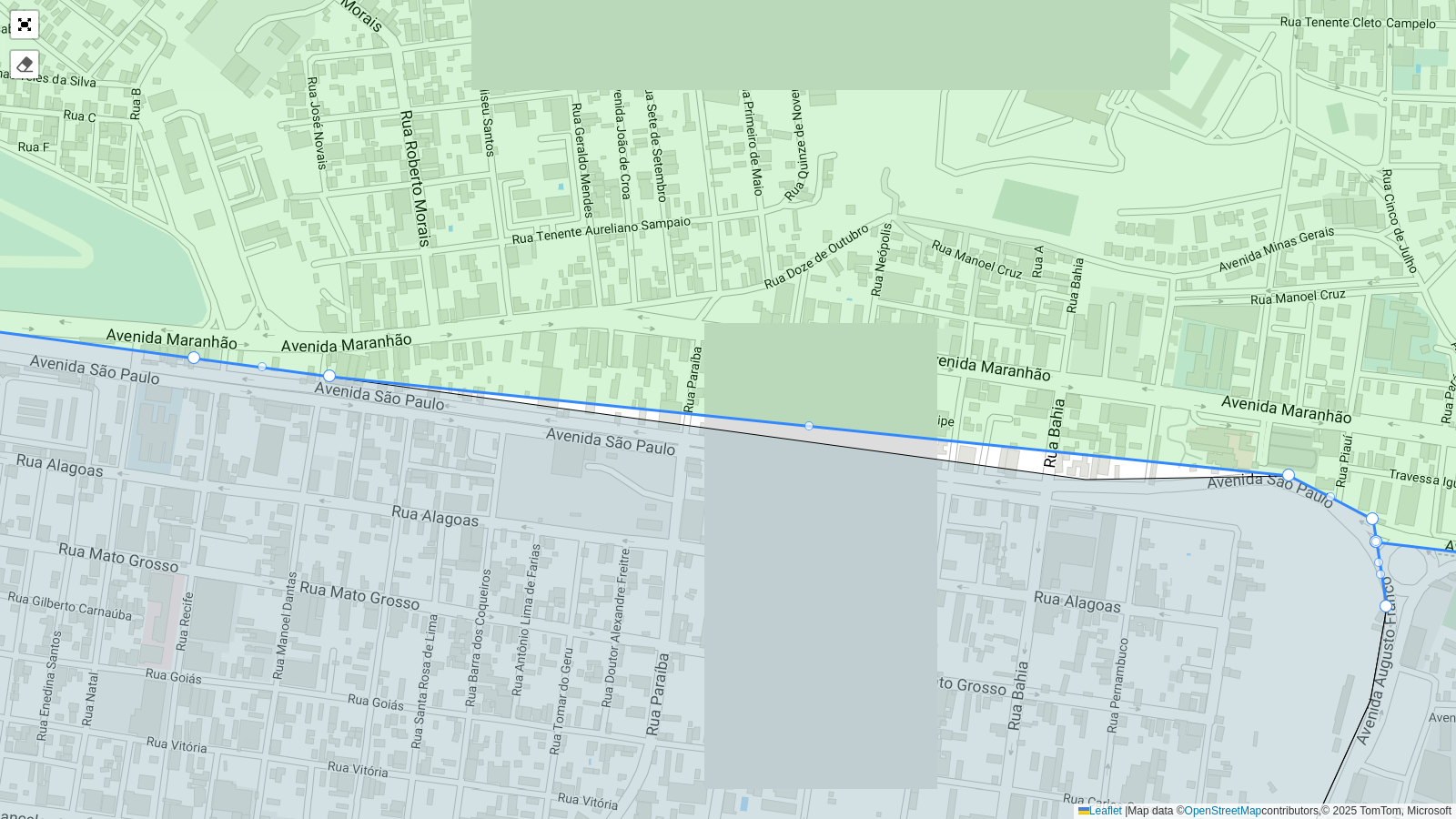
click at [806, 423] on div at bounding box center [808, 425] width 9 height 9
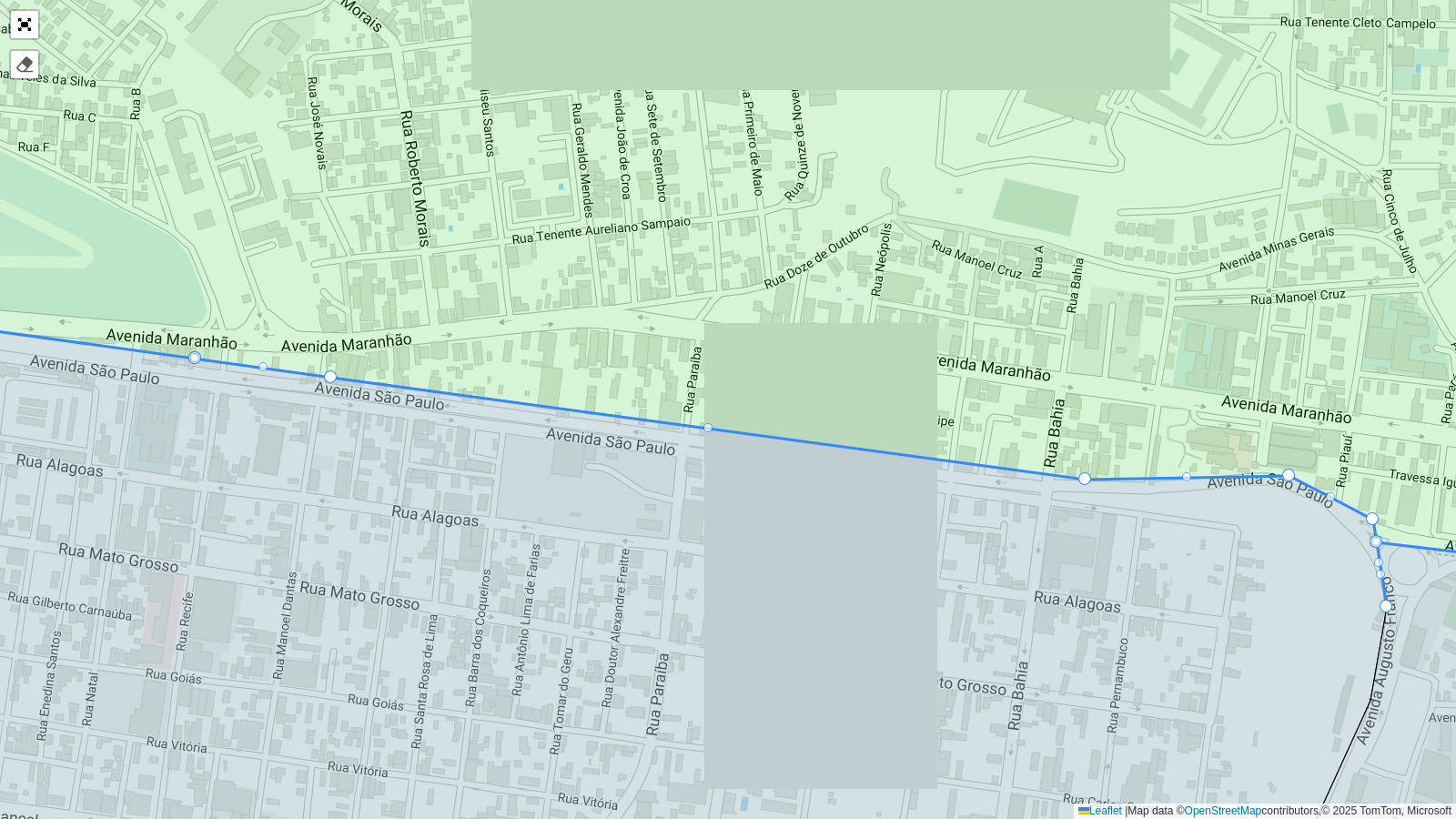
drag, startPoint x: 806, startPoint y: 423, endPoint x: 1084, endPoint y: 477, distance: 283.2
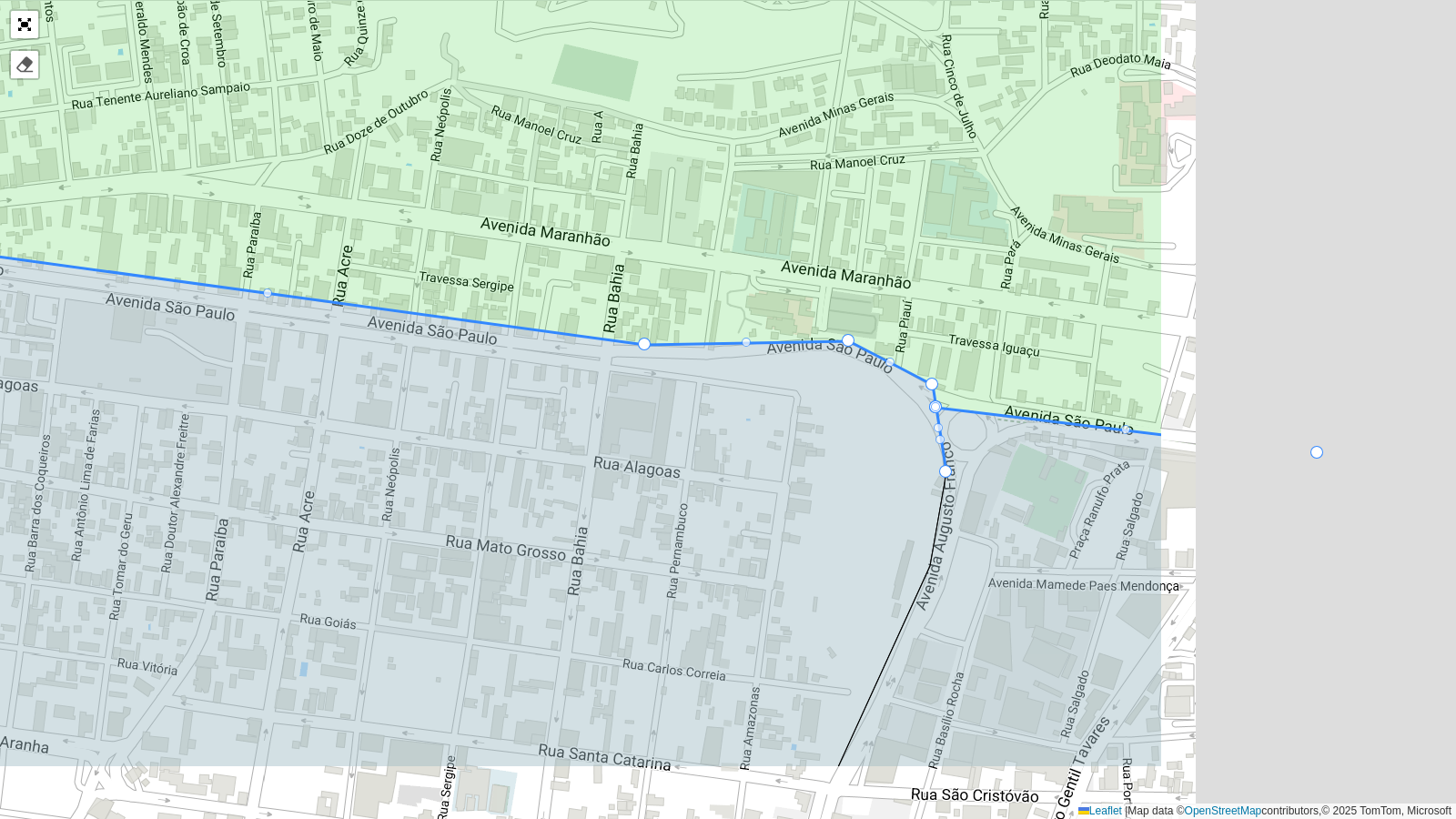
drag, startPoint x: 1170, startPoint y: 627, endPoint x: 685, endPoint y: 493, distance: 503.2
click at [685, 493] on icon at bounding box center [179, 472] width 1534 height 590
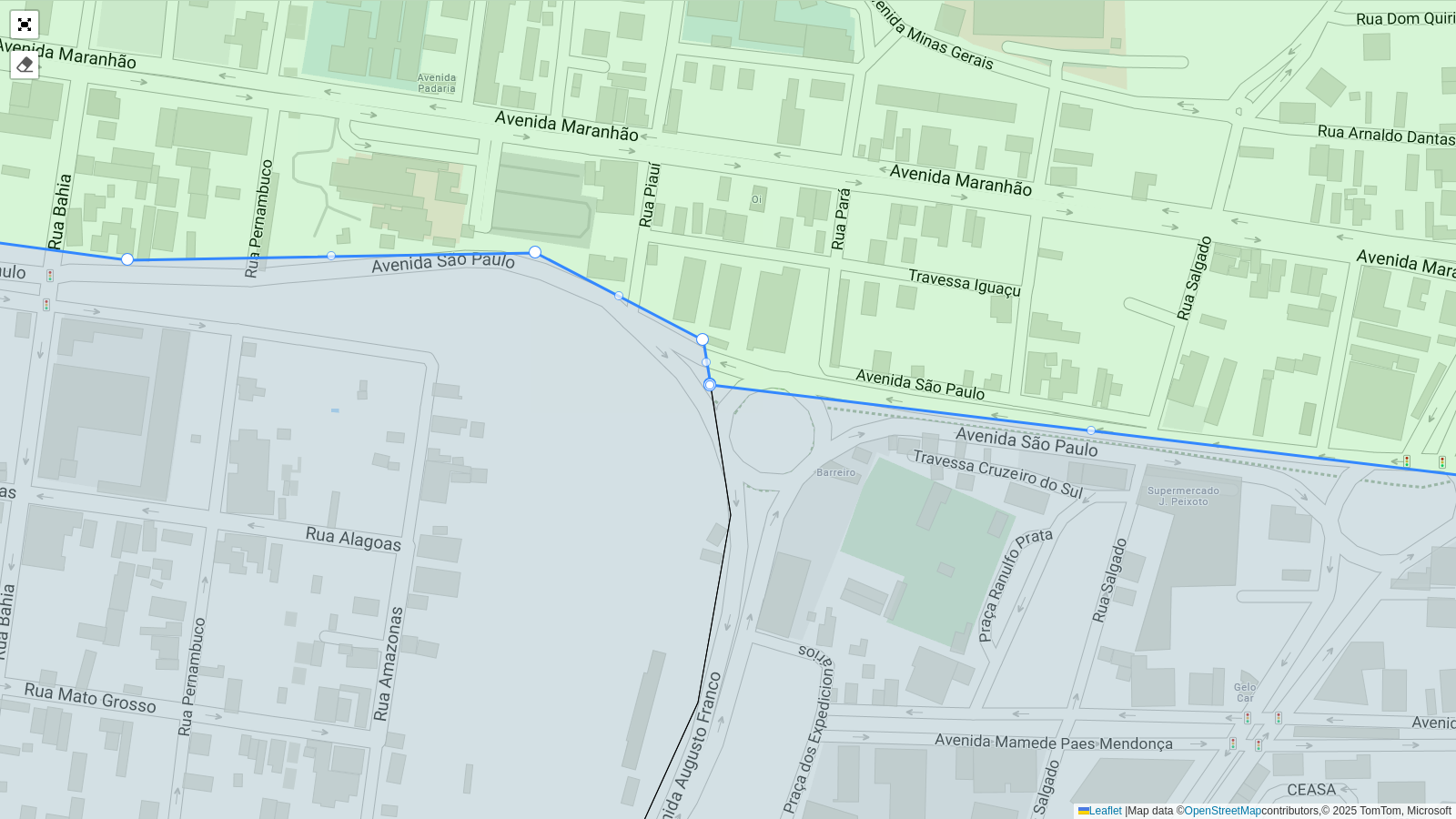
drag, startPoint x: 724, startPoint y: 515, endPoint x: 706, endPoint y: 387, distance: 129.3
click at [25, 21] on link "Abrir mapa em tela cheia" at bounding box center [24, 24] width 27 height 27
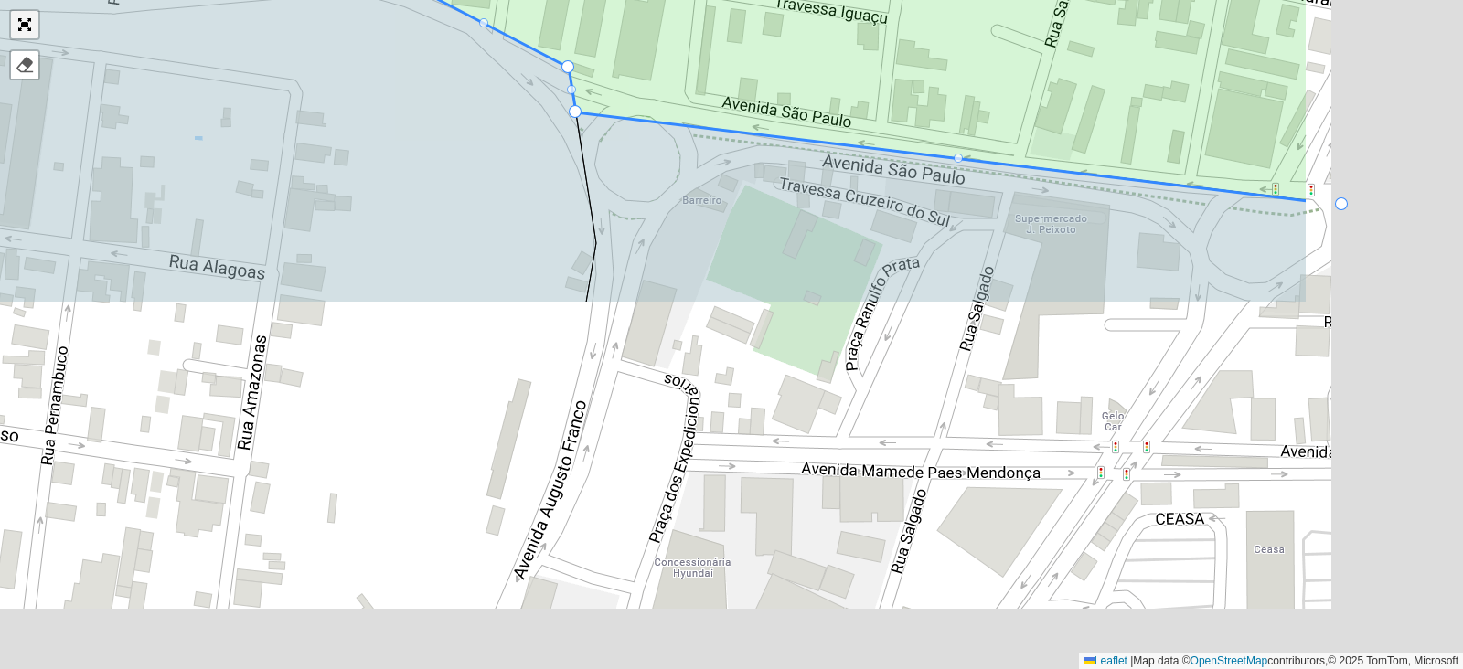
scroll to position [588, 0]
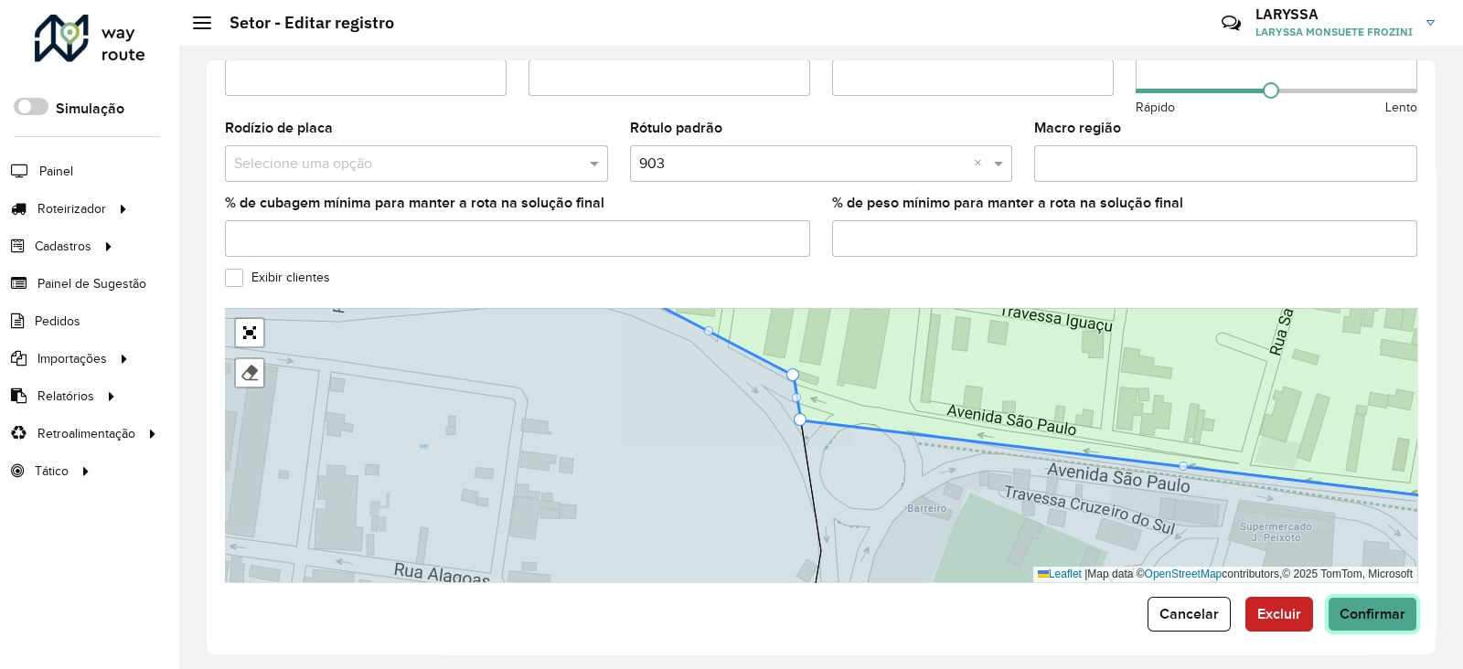
click at [1375, 606] on span "Confirmar" at bounding box center [1373, 614] width 66 height 16
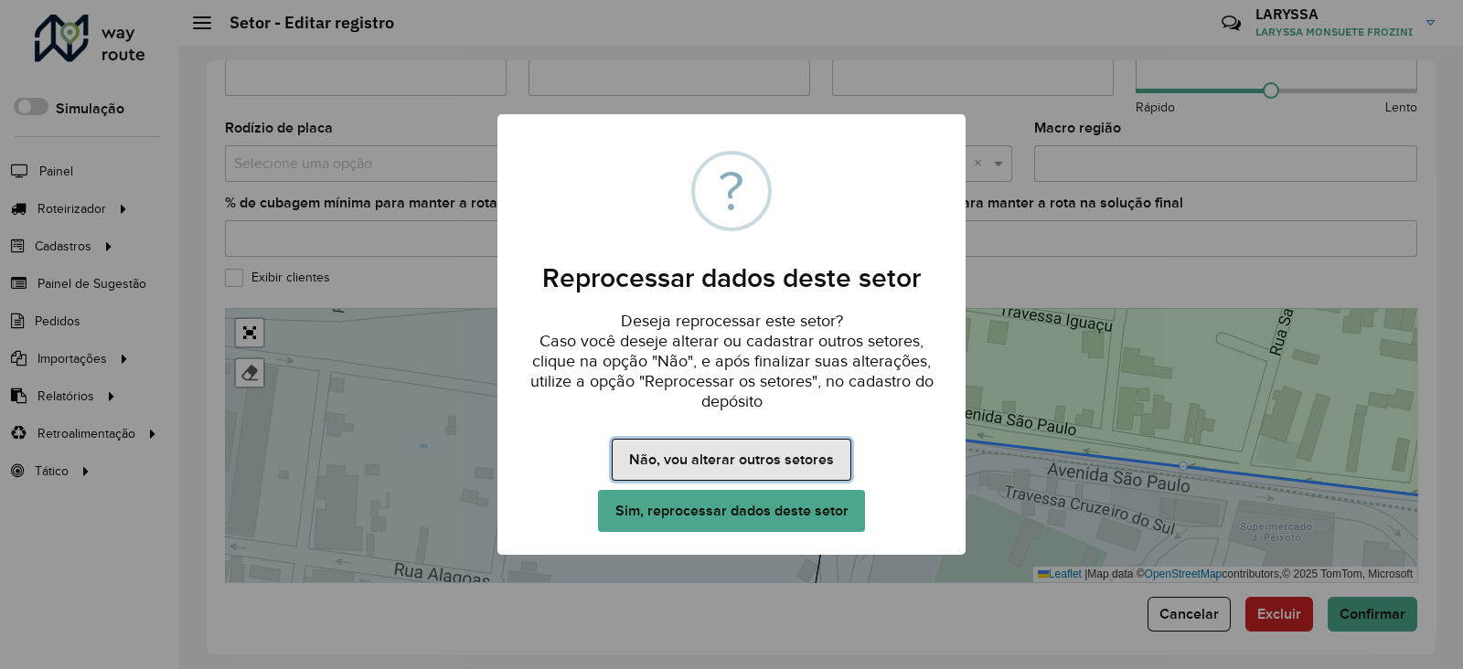
click at [722, 455] on button "Não, vou alterar outros setores" at bounding box center [731, 460] width 239 height 42
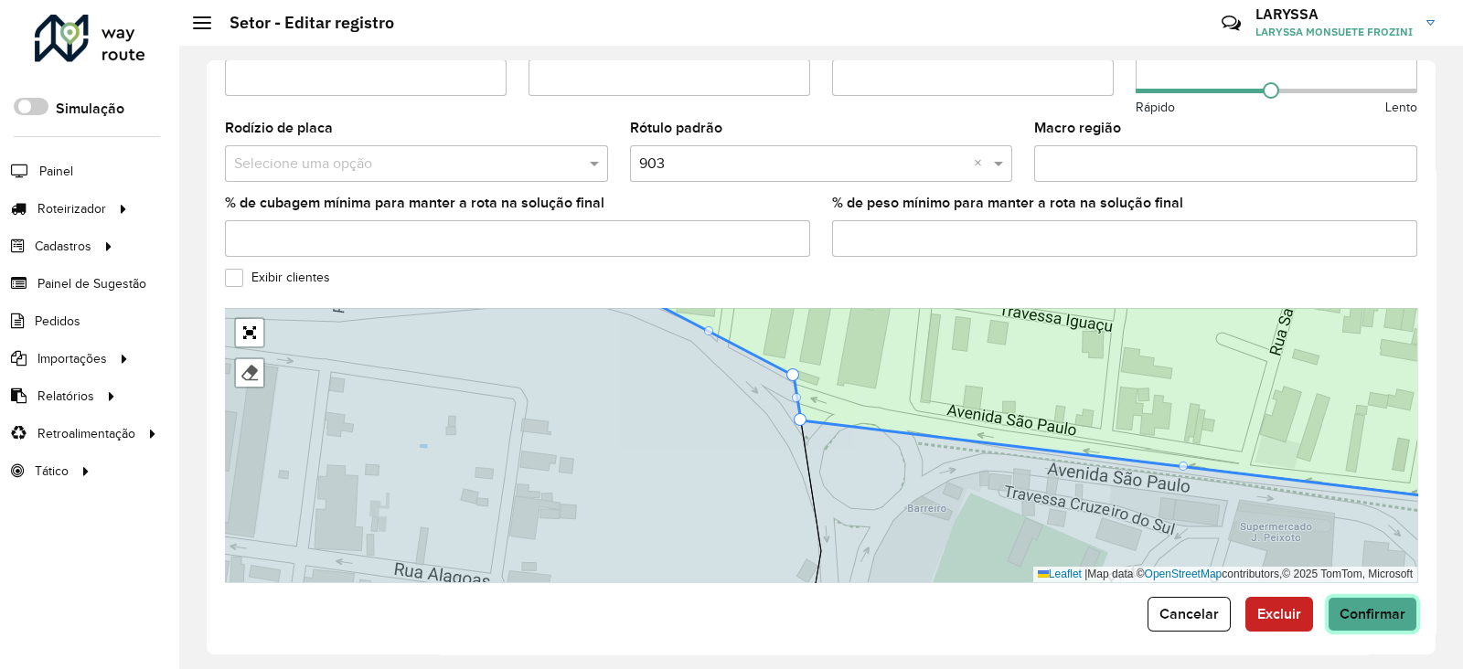
click at [1386, 606] on span "Confirmar" at bounding box center [1373, 614] width 66 height 16
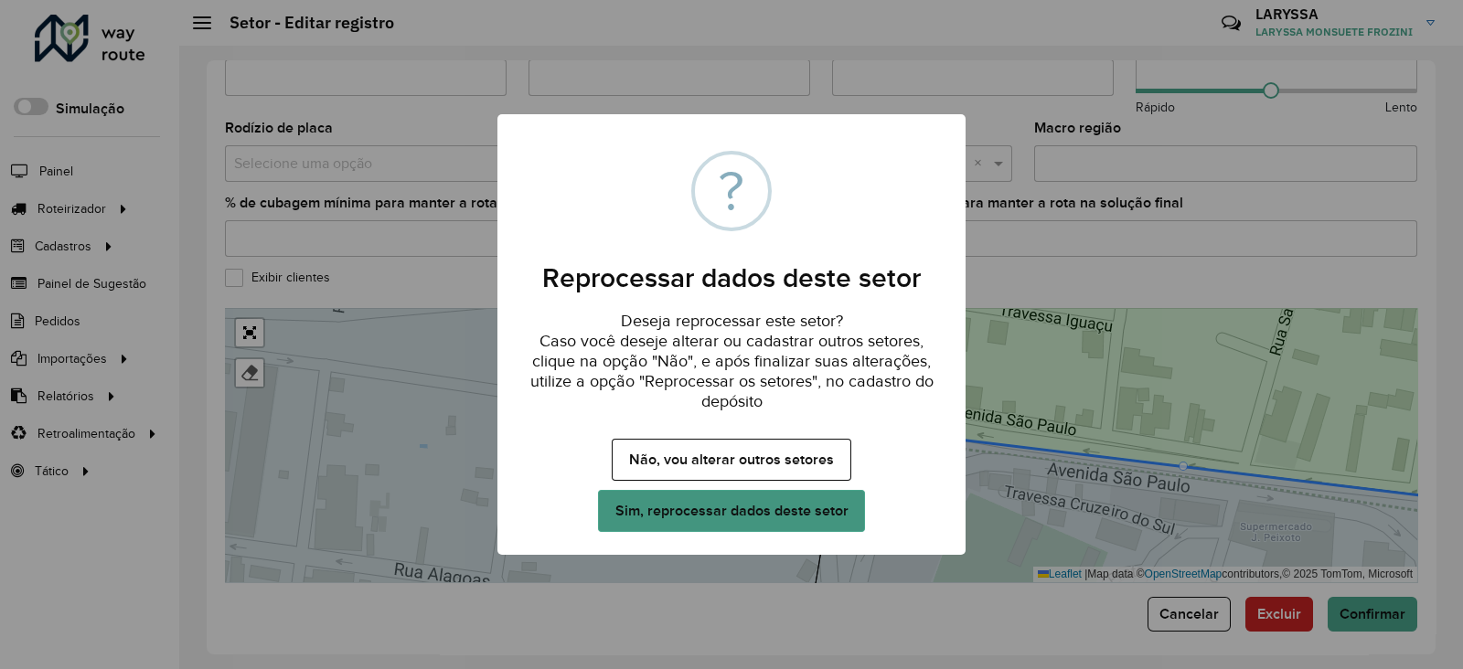
click at [667, 502] on button "Sim, reprocessar dados deste setor" at bounding box center [731, 511] width 267 height 42
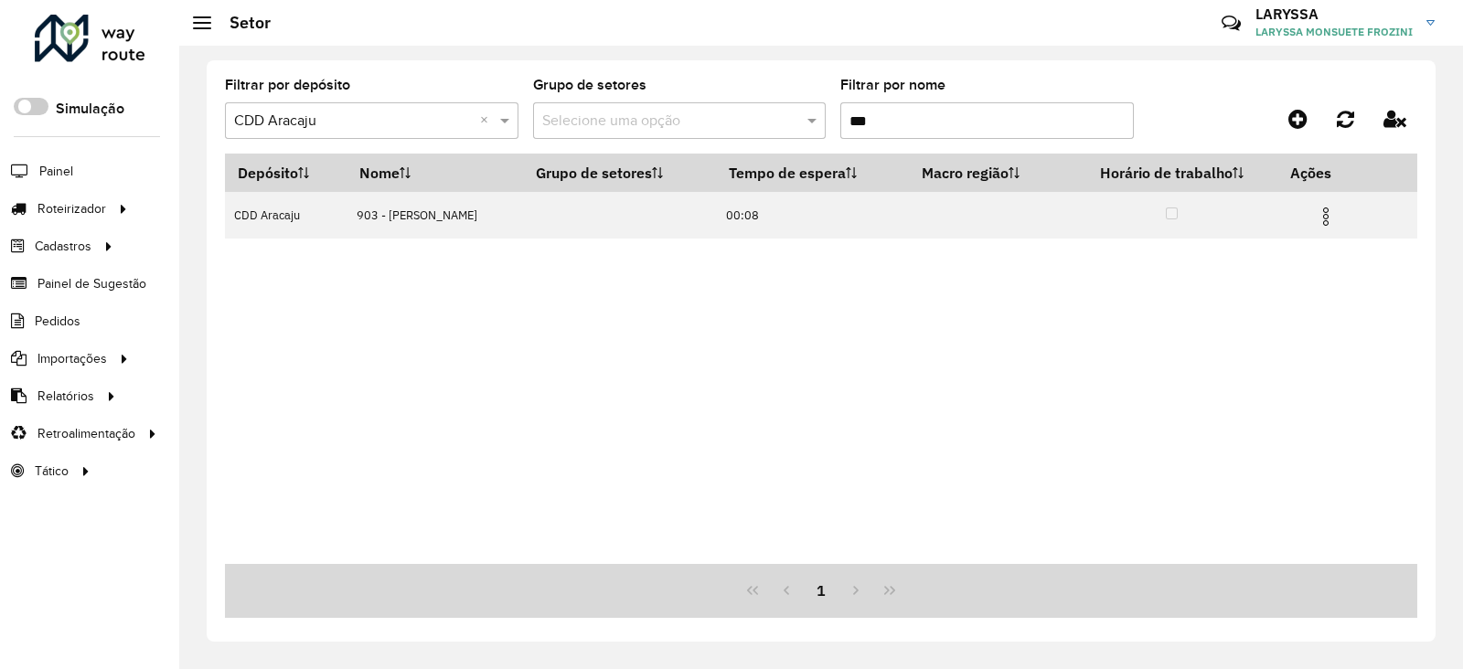
click at [967, 123] on input "***" at bounding box center [987, 120] width 294 height 37
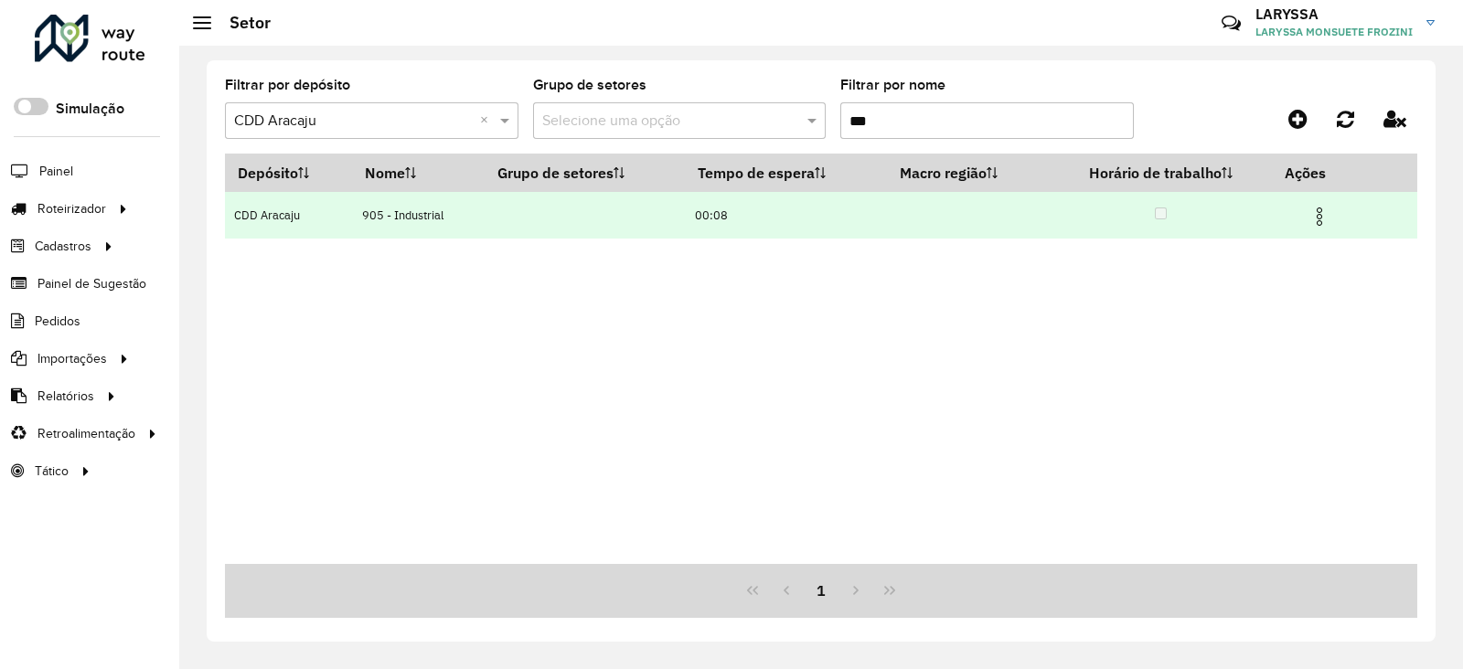
type input "***"
click at [1322, 216] on img at bounding box center [1320, 217] width 22 height 22
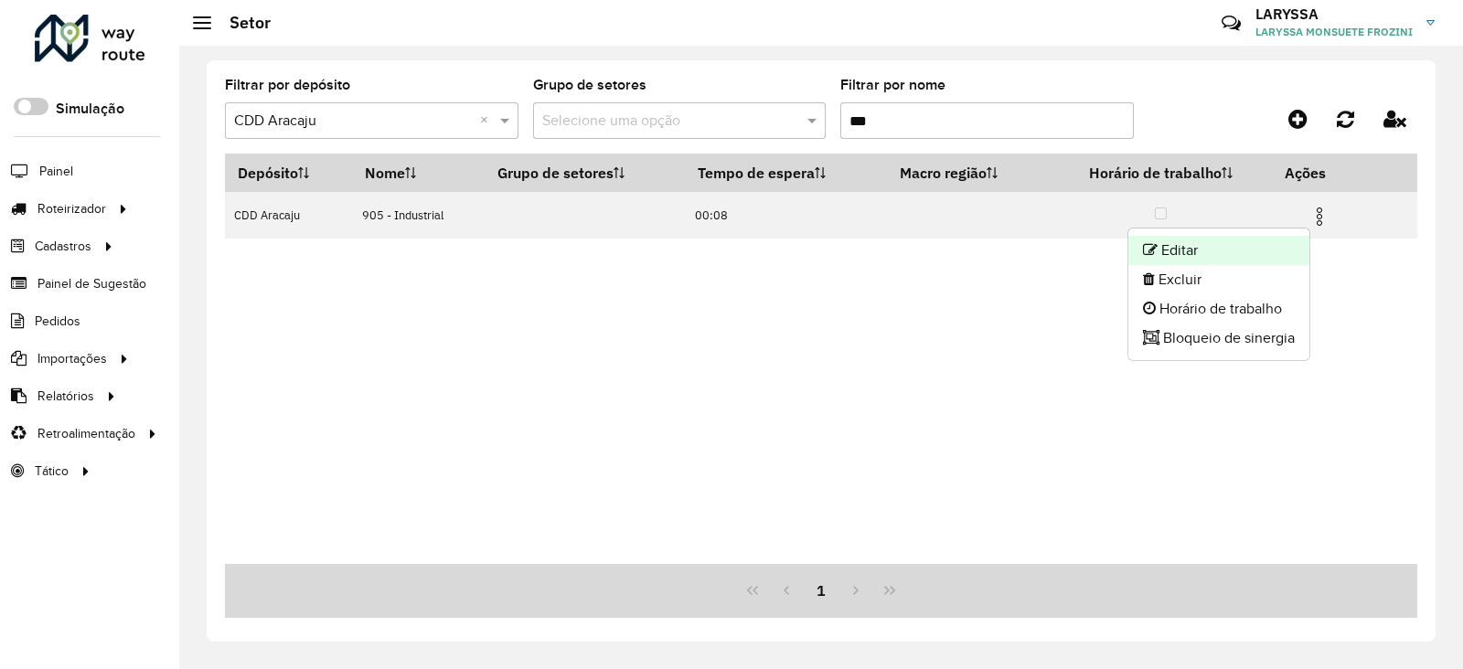
click at [1242, 247] on li "Editar" at bounding box center [1219, 250] width 181 height 29
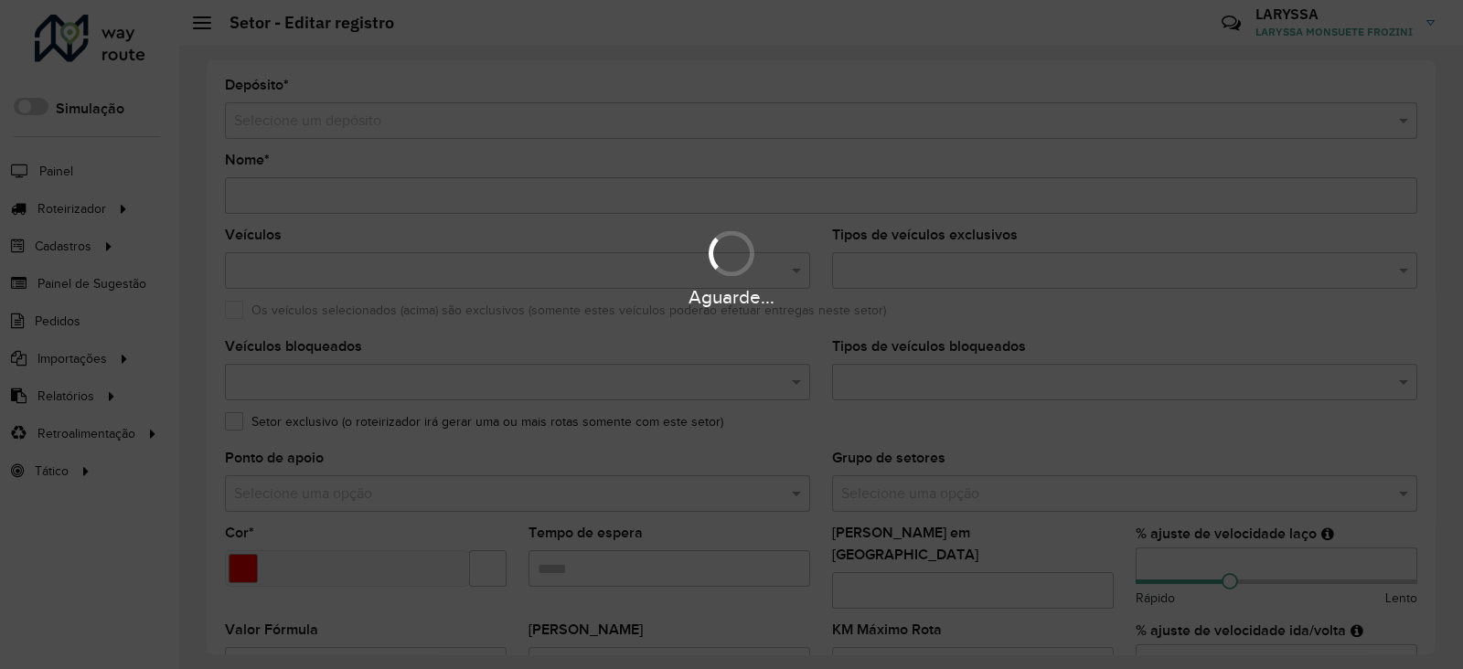
type input "**********"
type input "*******"
type input "*****"
type input "***"
type input "**"
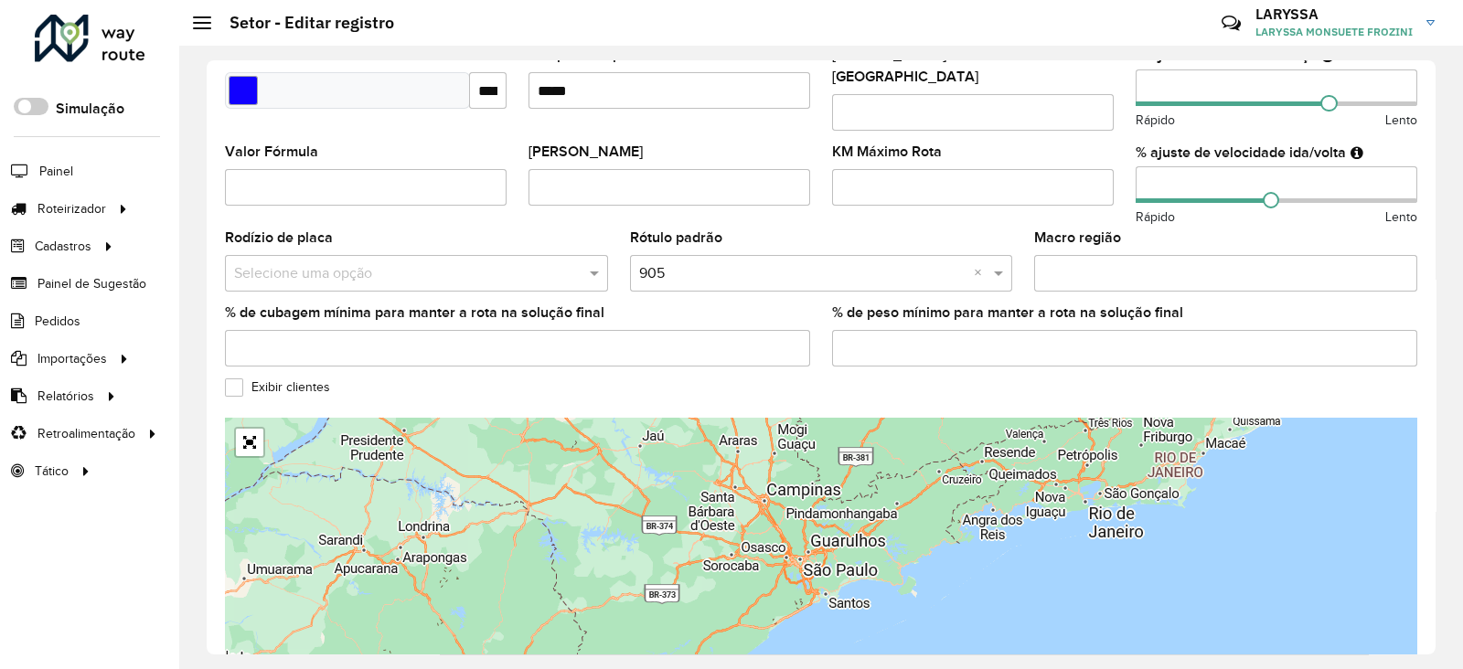
scroll to position [588, 0]
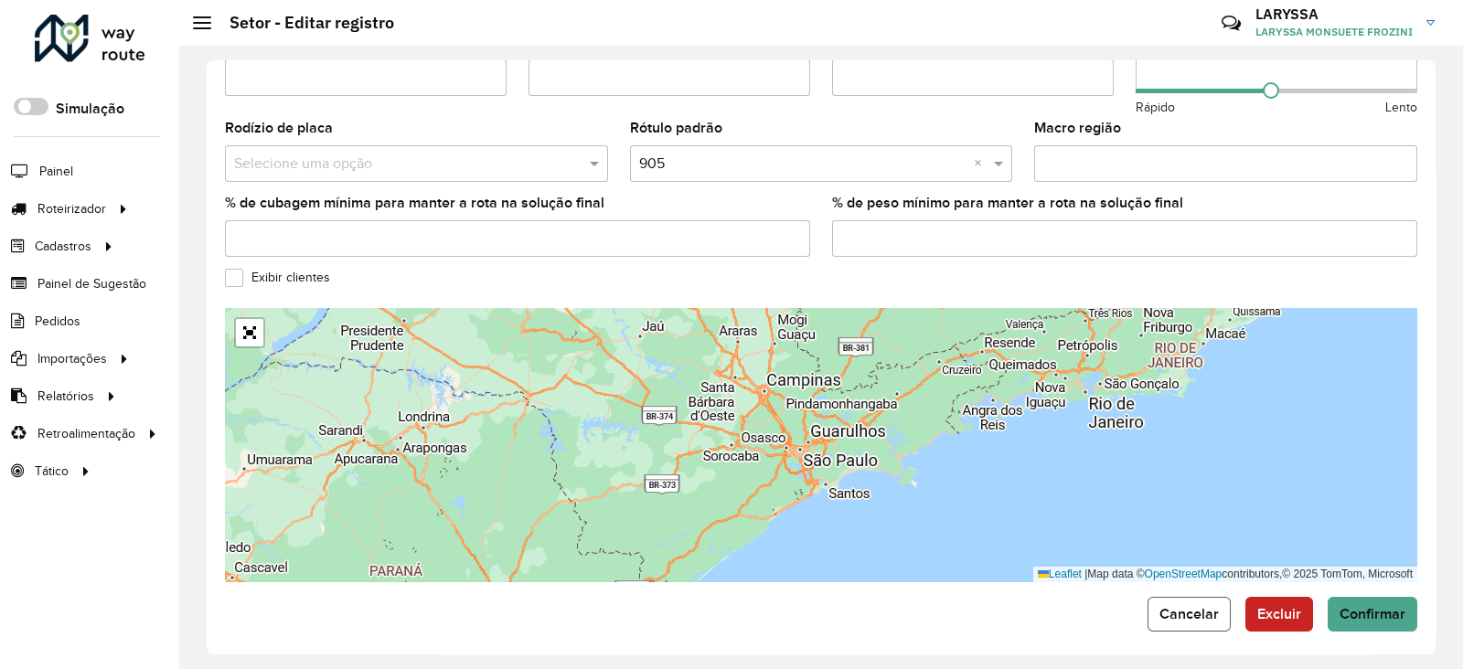
click at [1188, 606] on span "Cancelar" at bounding box center [1189, 614] width 59 height 16
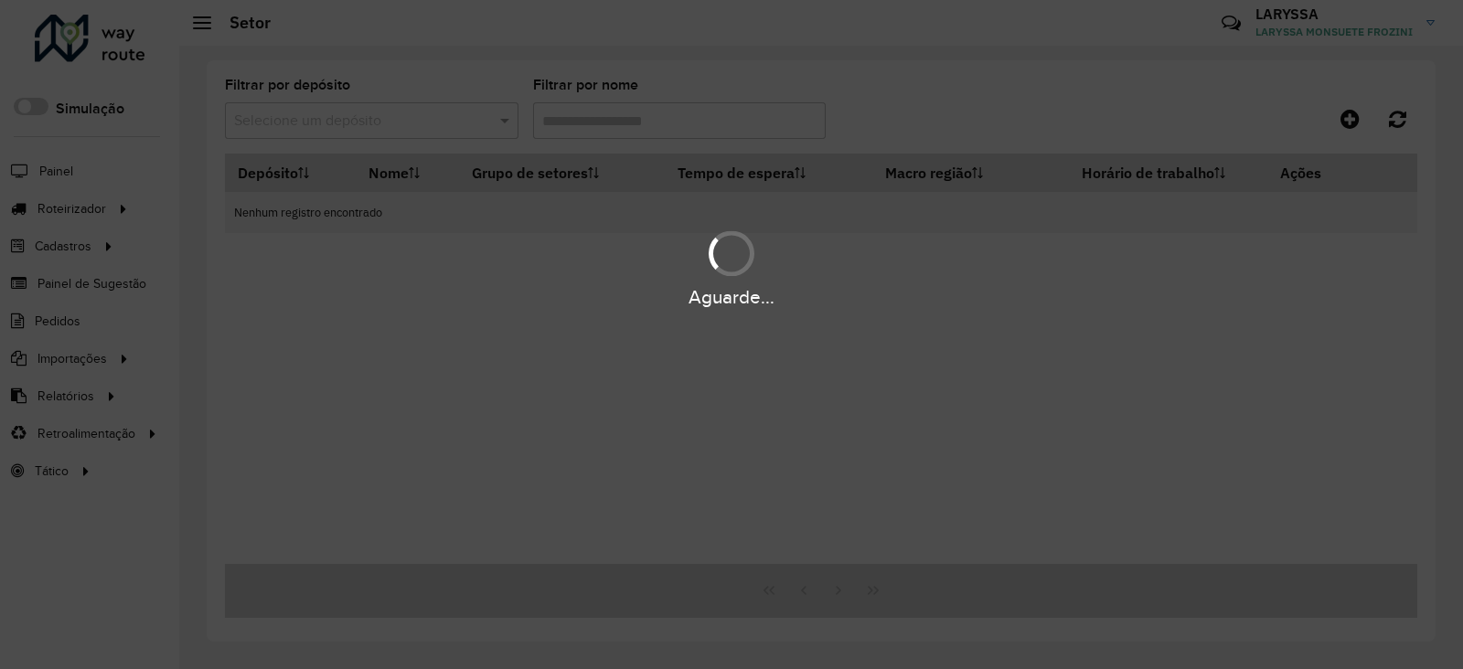
type input "***"
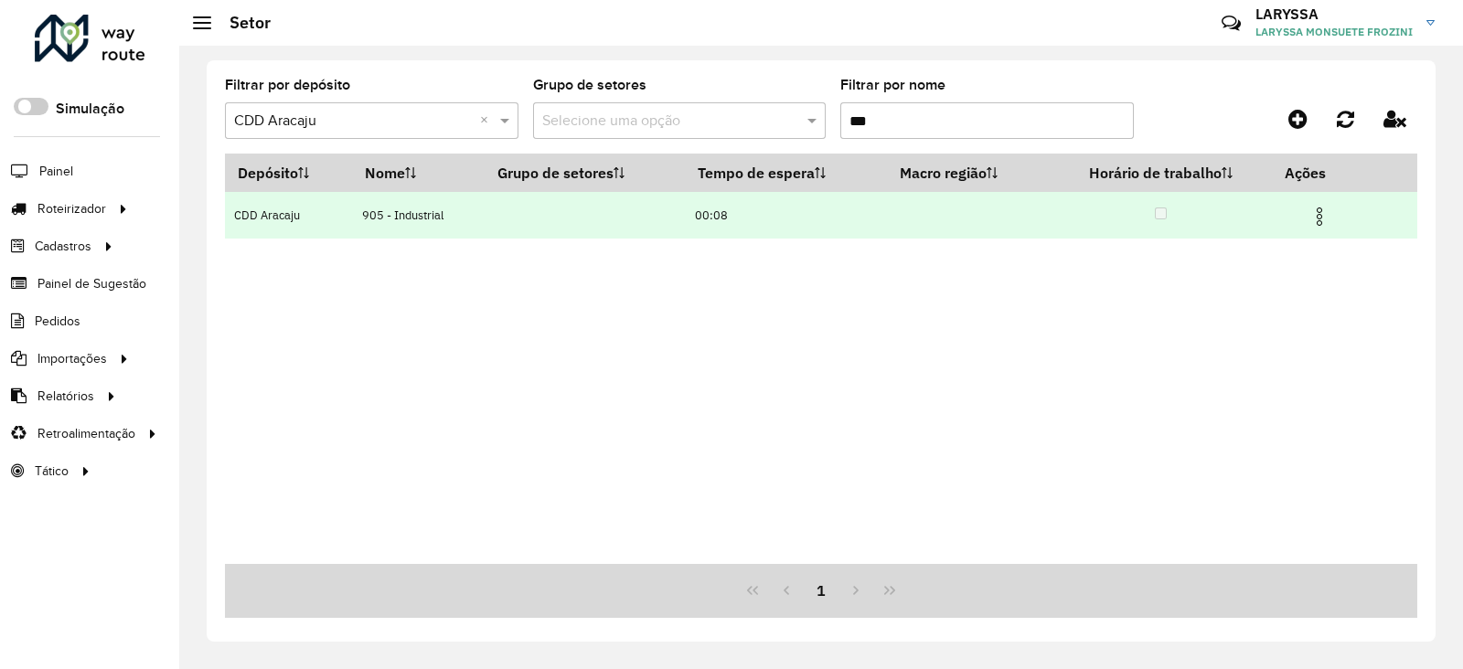
click at [1320, 225] on img at bounding box center [1320, 217] width 22 height 22
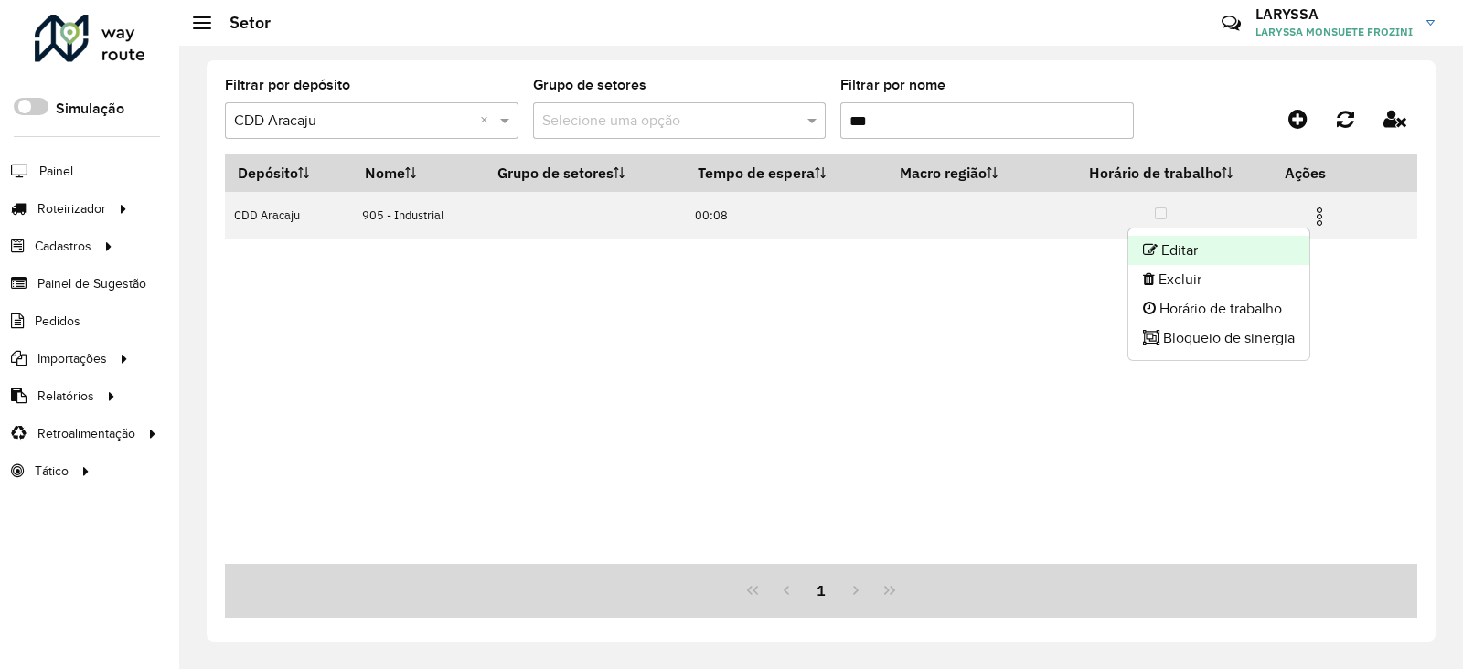
click at [1283, 261] on li "Editar" at bounding box center [1219, 250] width 181 height 29
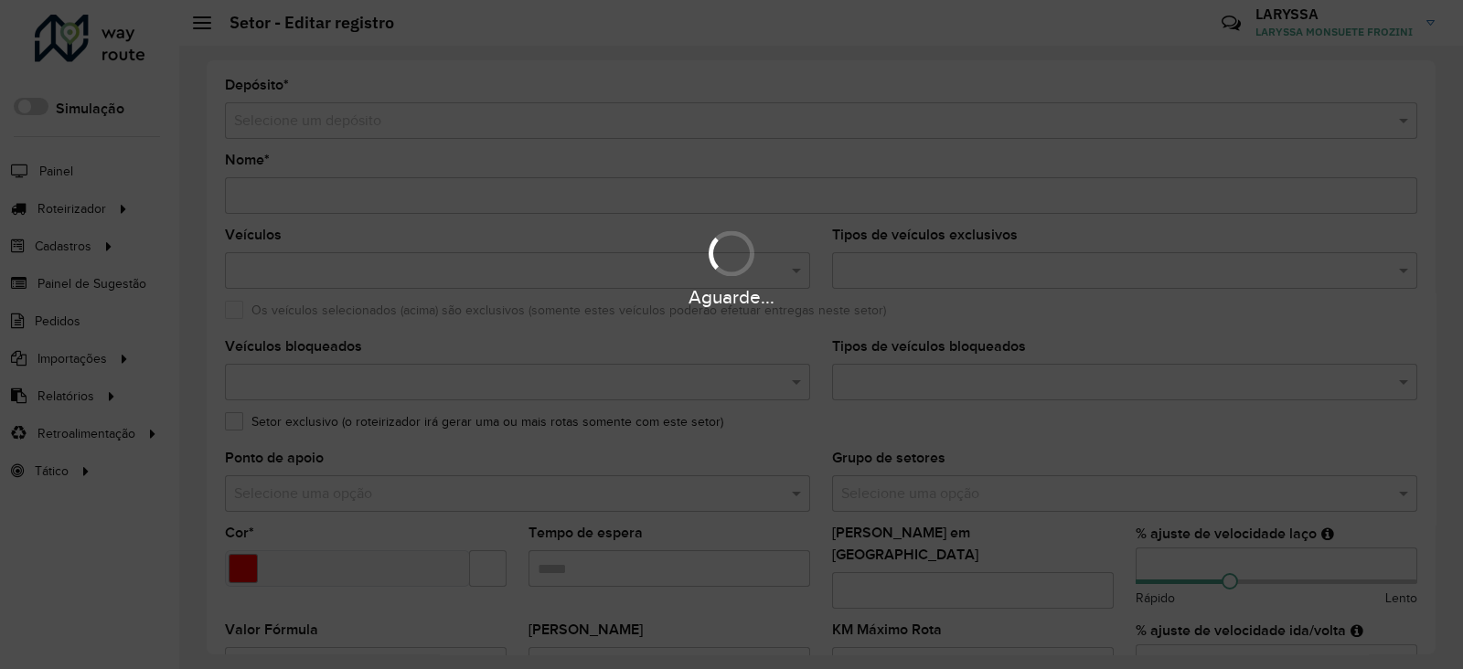
type input "**********"
type input "*******"
type input "*****"
type input "***"
type input "**"
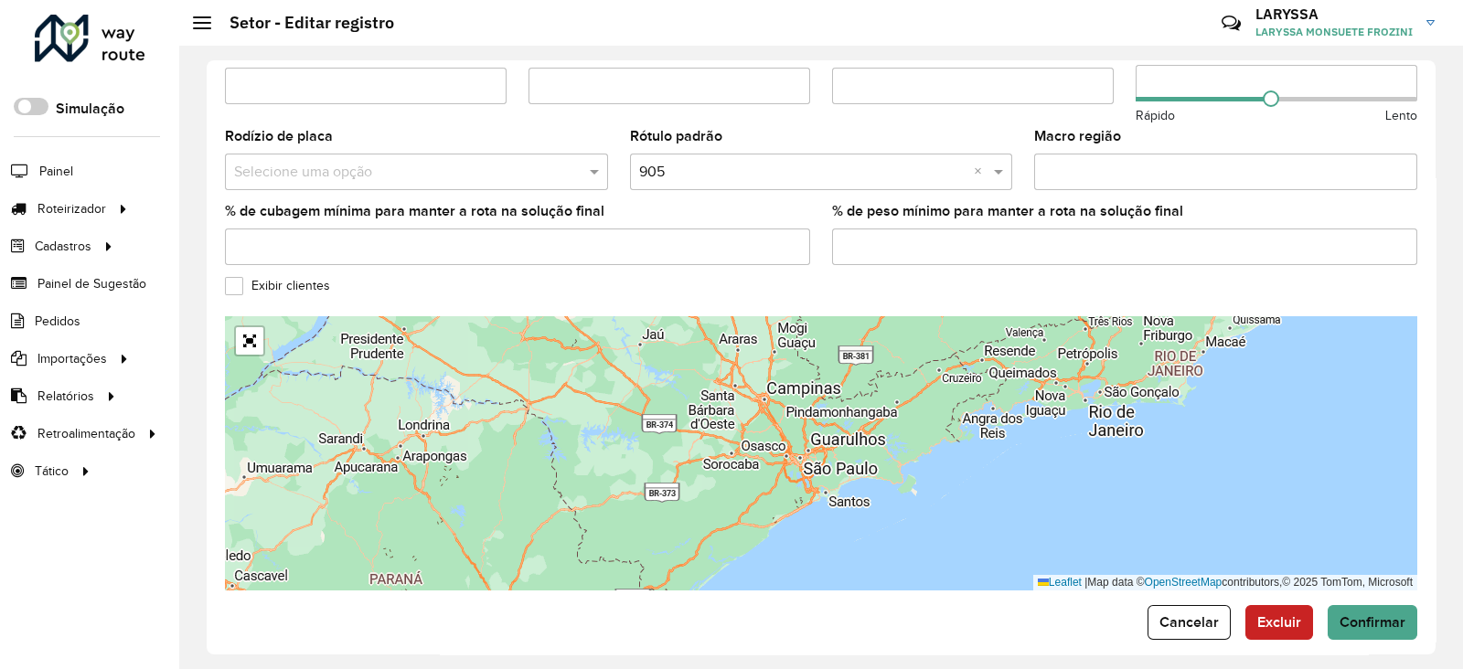
scroll to position [588, 0]
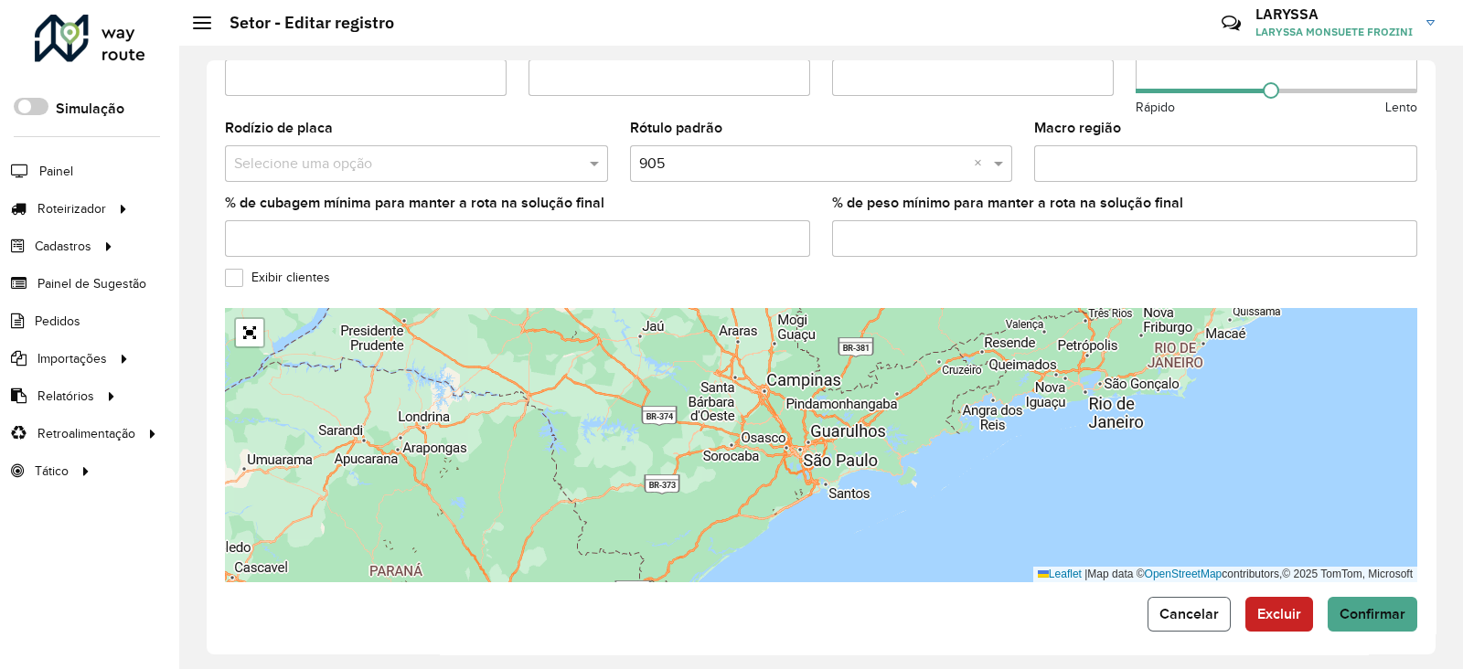
click at [1193, 606] on span "Cancelar" at bounding box center [1189, 614] width 59 height 16
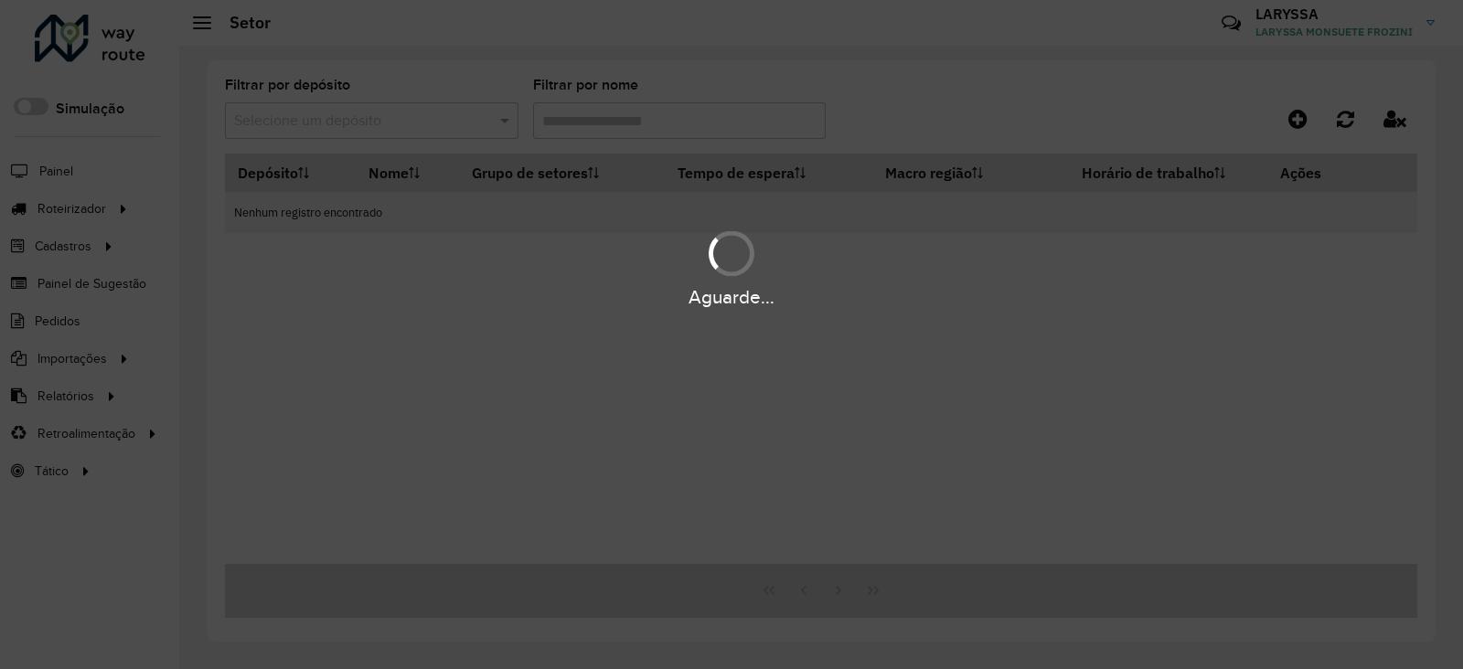
type input "***"
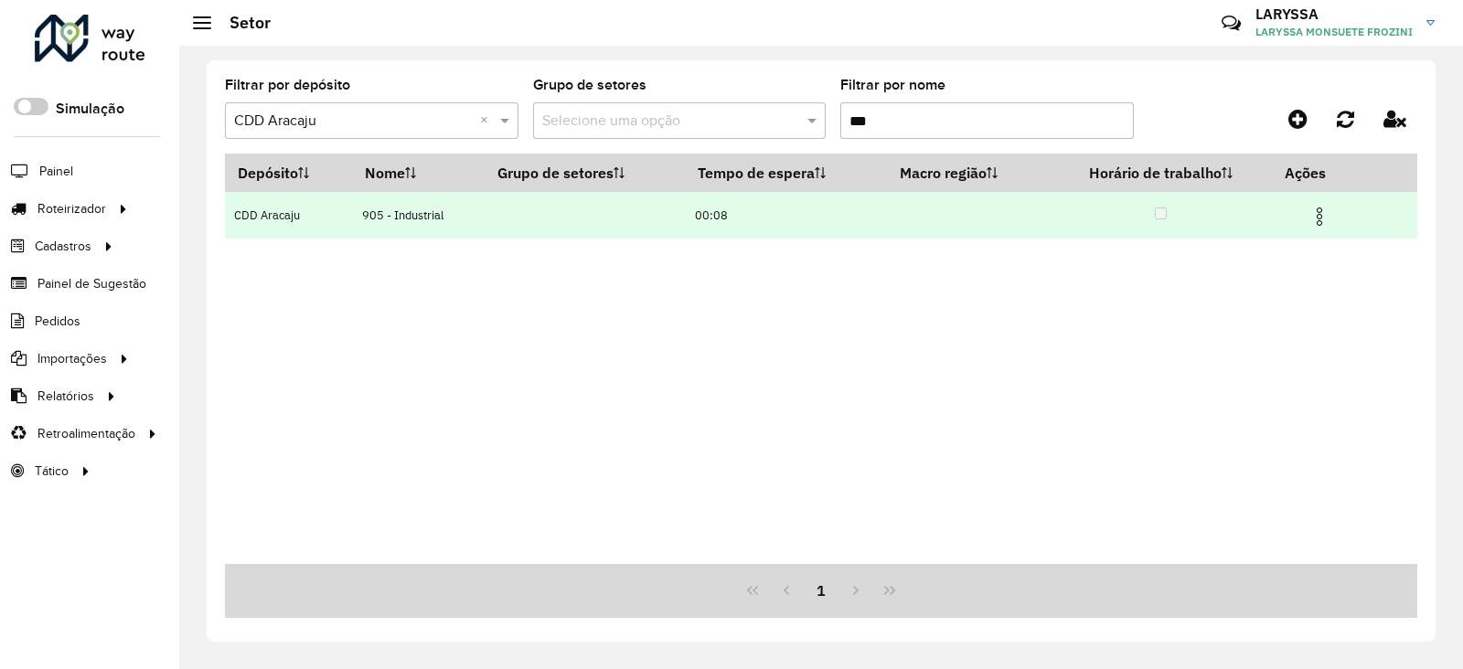
click at [1326, 219] on img at bounding box center [1320, 217] width 22 height 22
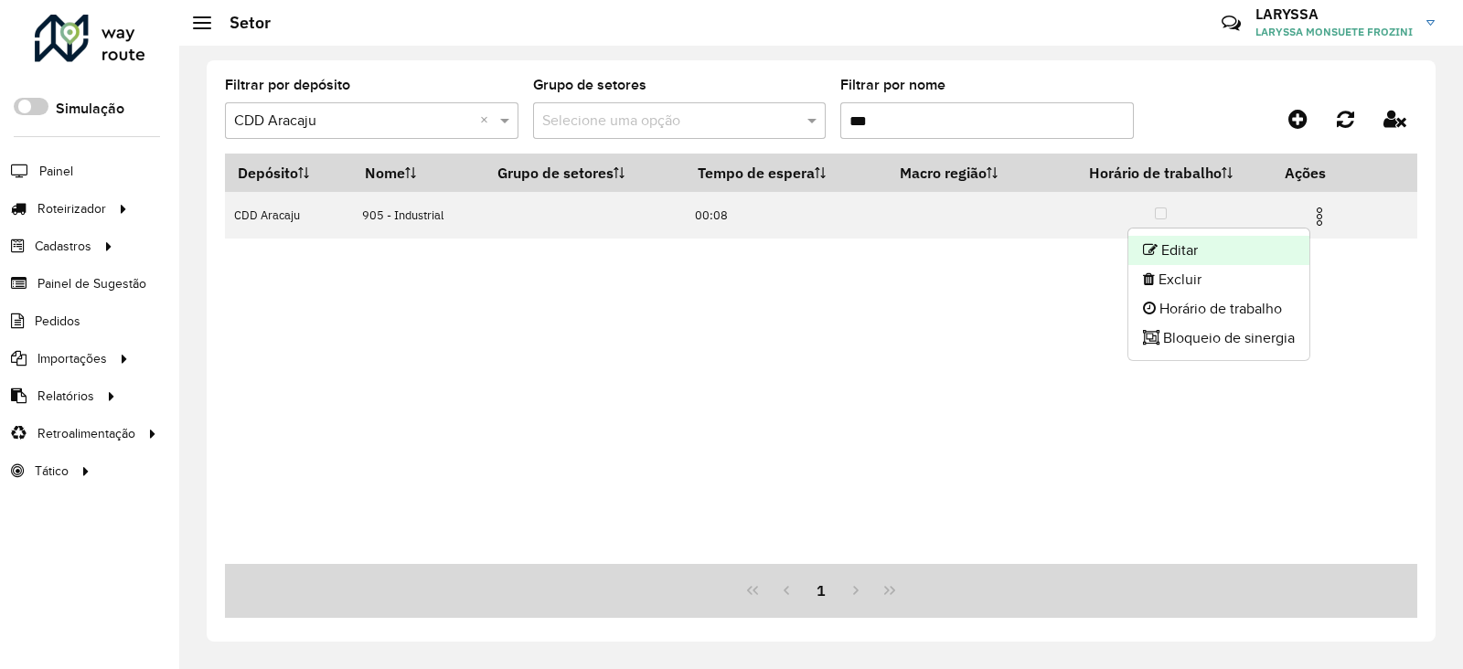
click at [1250, 242] on li "Editar" at bounding box center [1219, 250] width 181 height 29
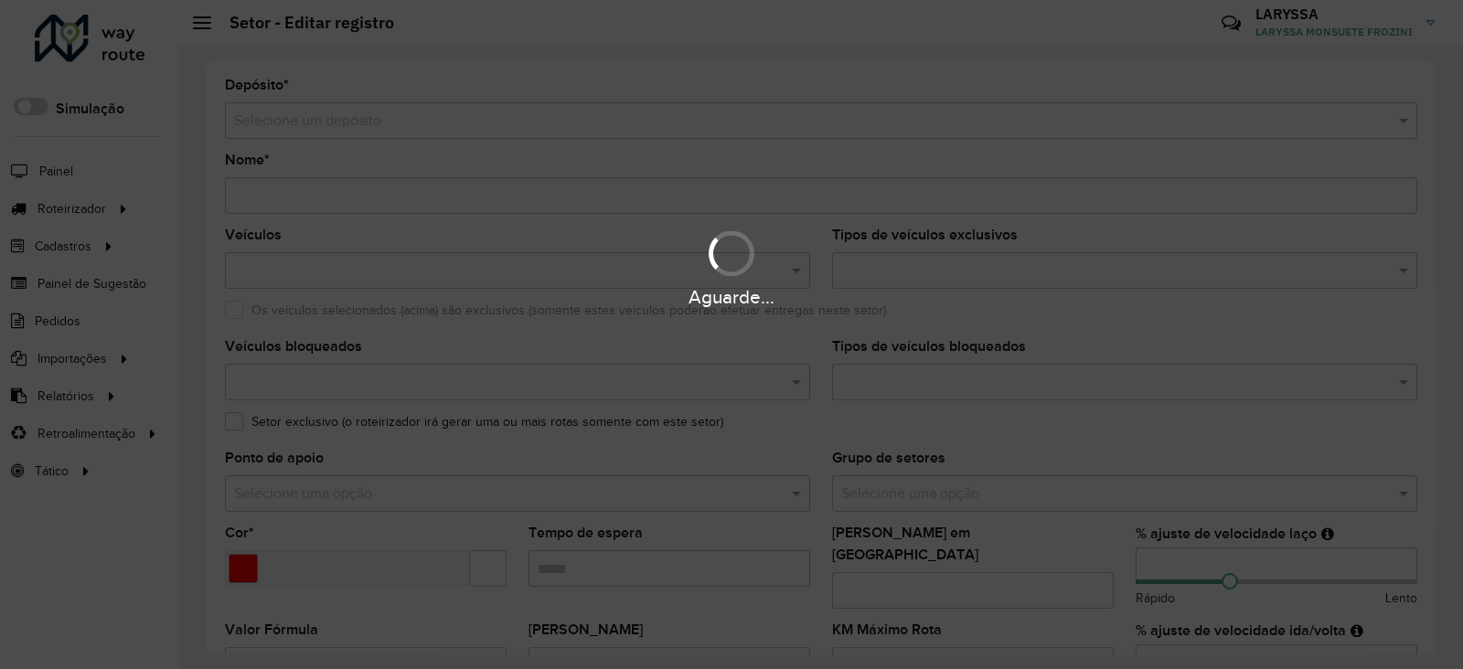
type input "**********"
type input "*******"
type input "*****"
type input "***"
type input "**"
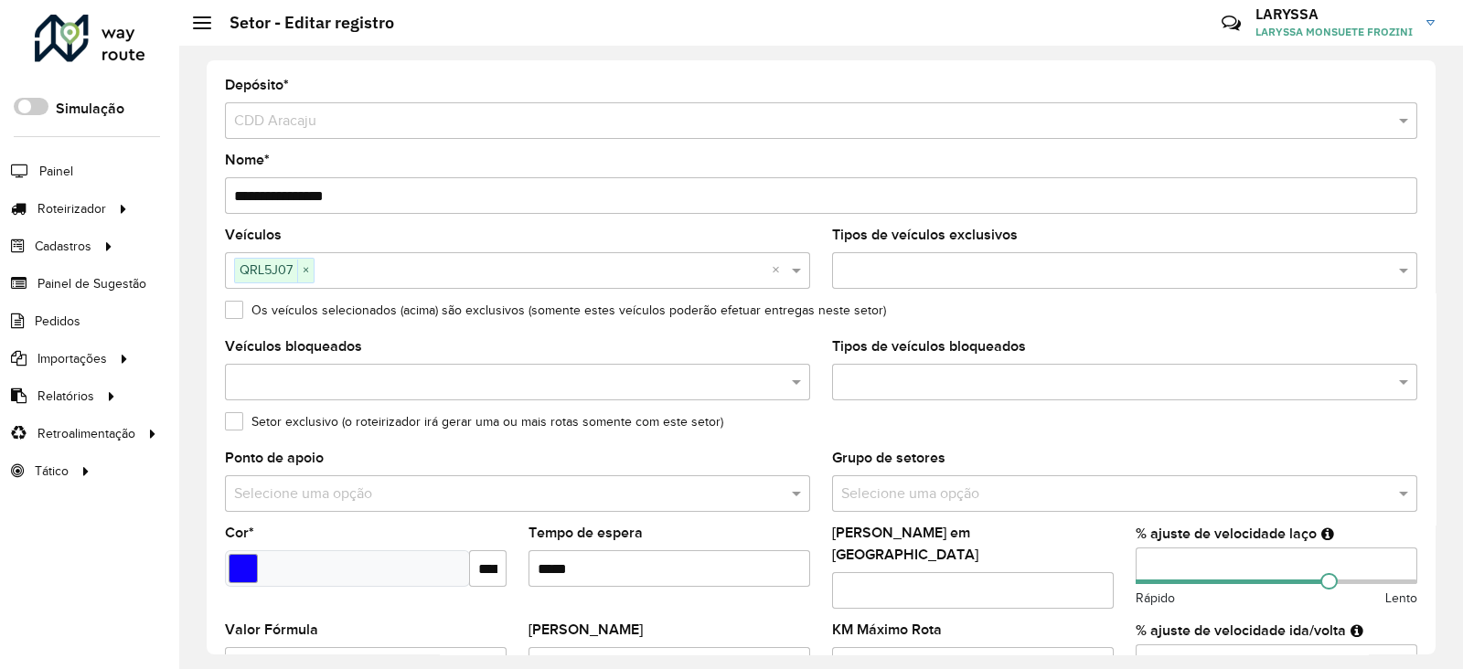
scroll to position [456, 0]
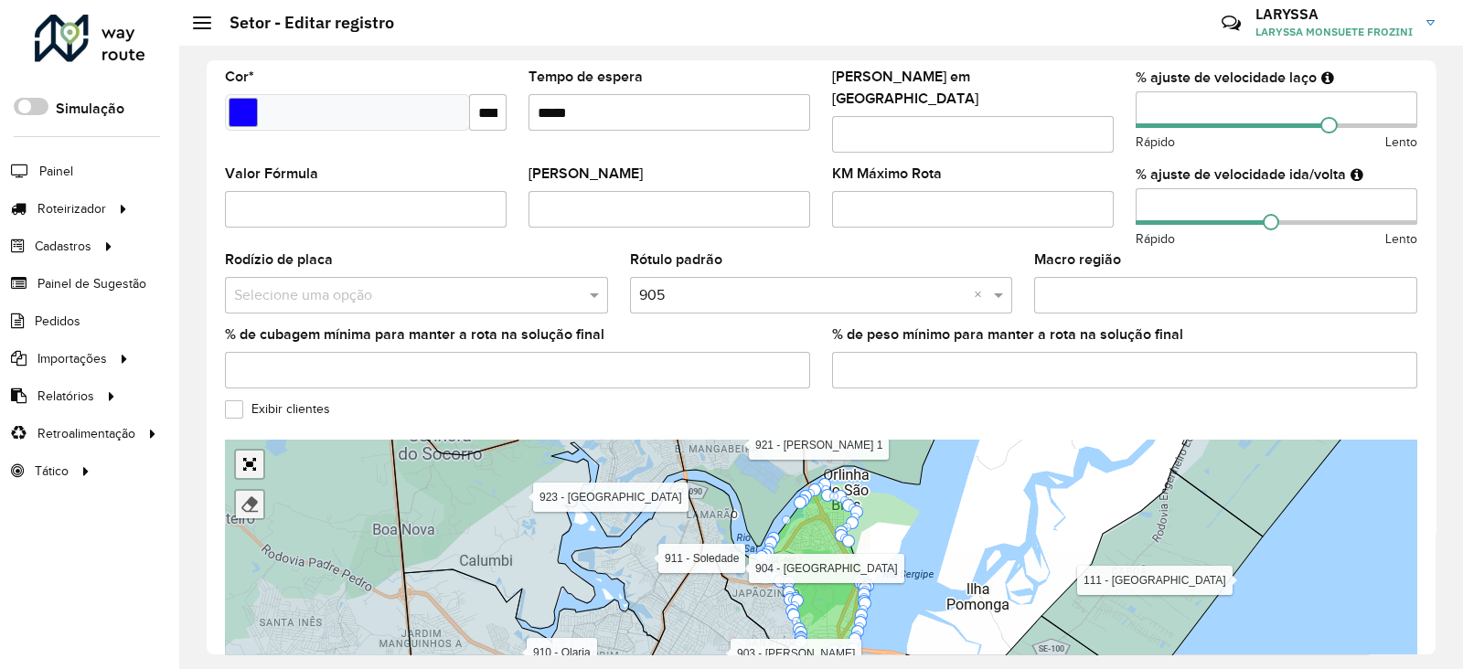
click at [251, 445] on div "Finalizar" at bounding box center [245, 480] width 40 height 80
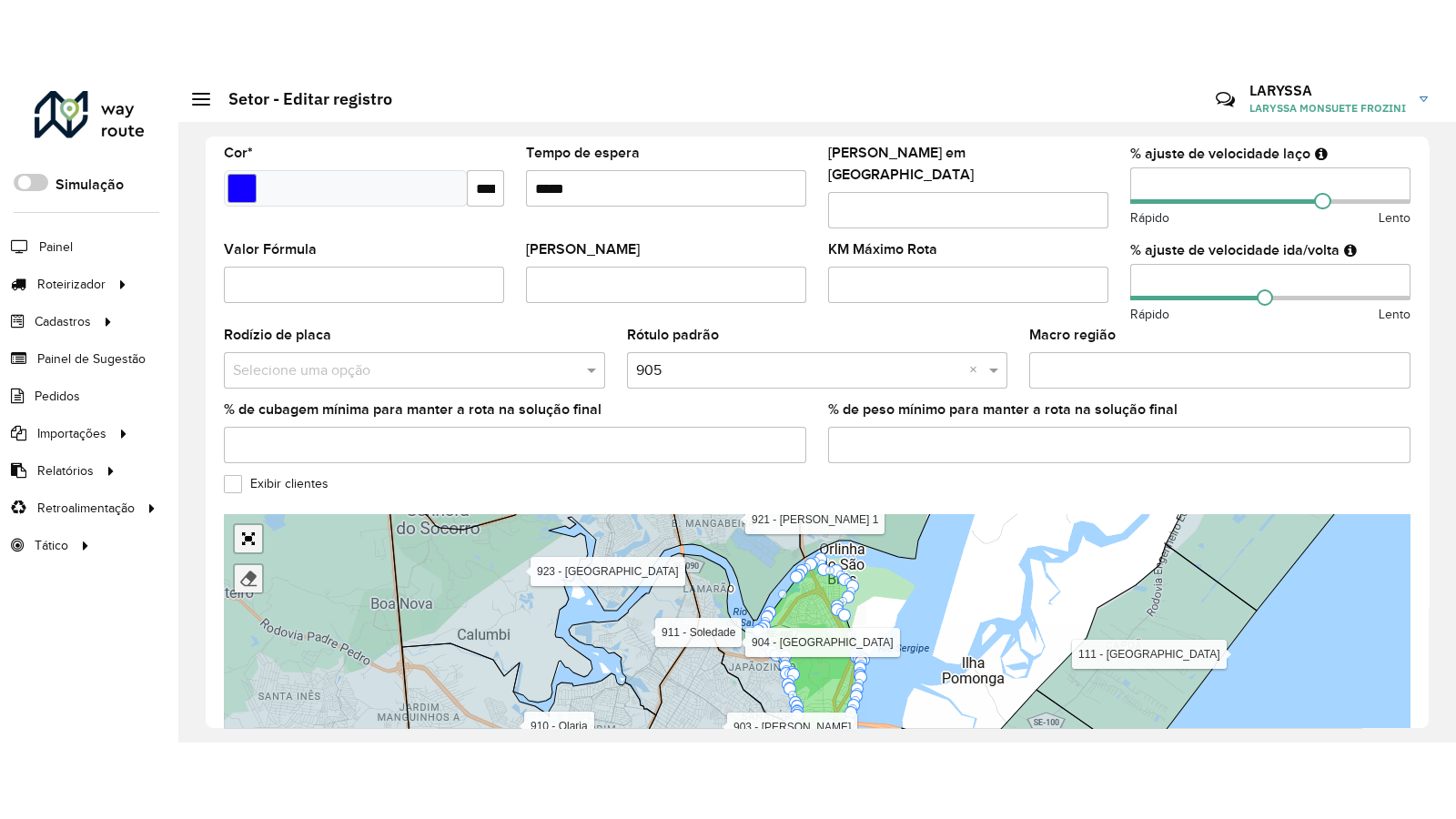
scroll to position [504, 0]
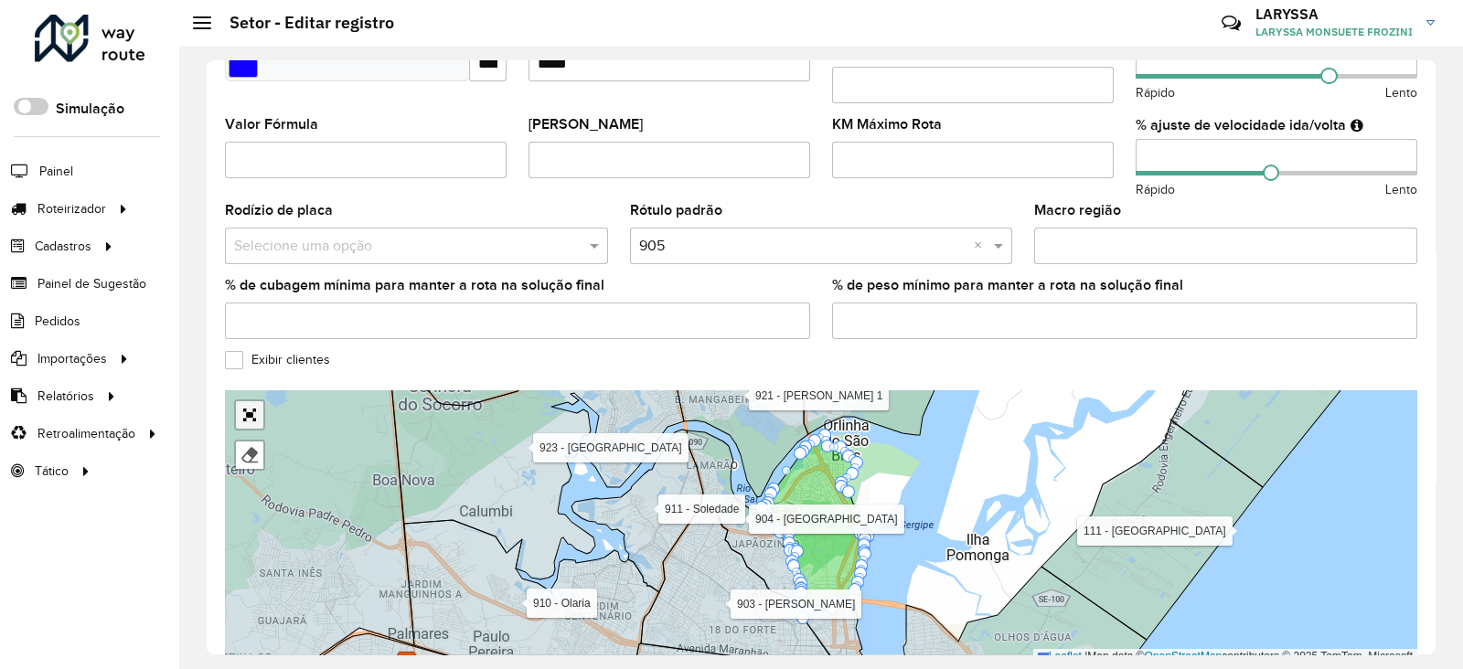
click at [248, 401] on link "Abrir mapa em tela cheia" at bounding box center [249, 414] width 27 height 27
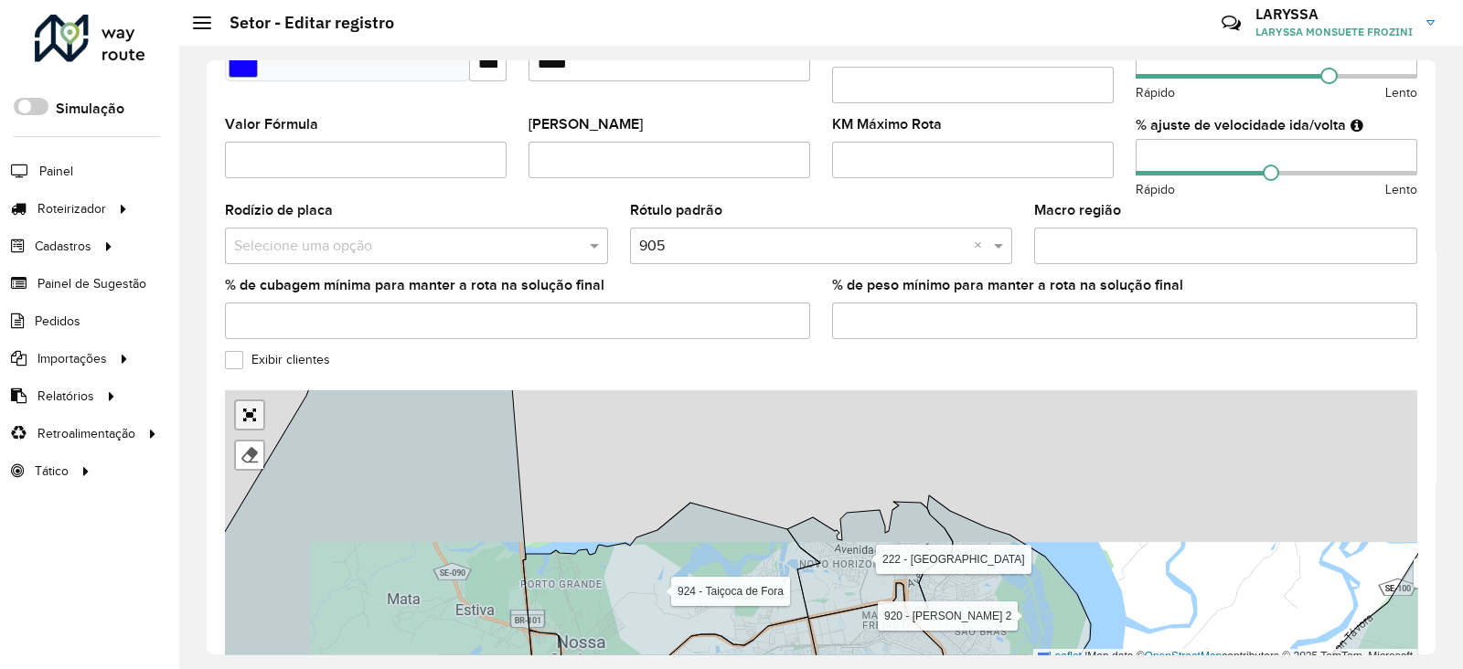
scroll to position [144, 0]
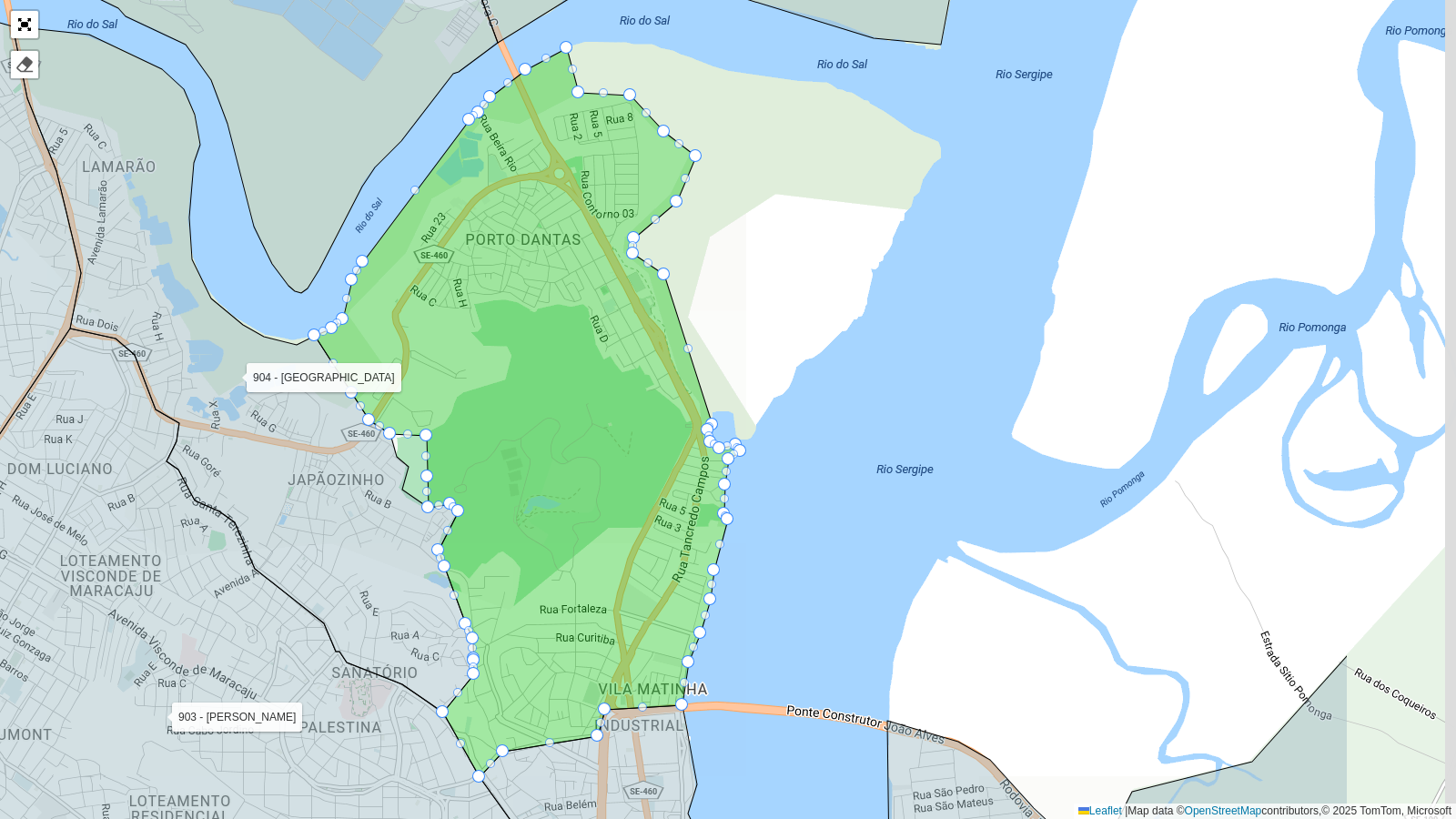
drag, startPoint x: 702, startPoint y: 391, endPoint x: 444, endPoint y: 349, distance: 261.4
click at [444, 349] on icon at bounding box center [527, 412] width 426 height 729
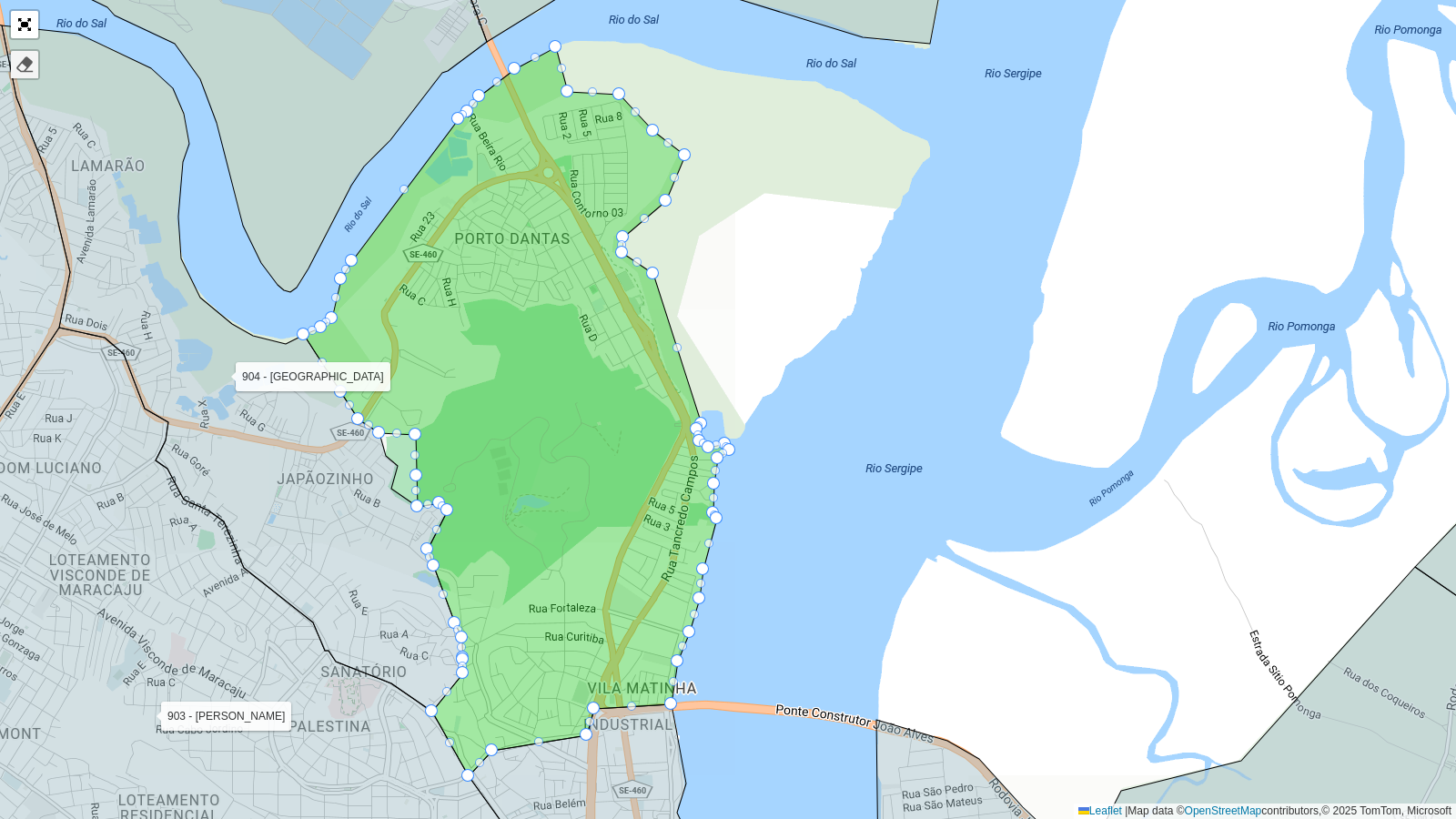
click at [18, 60] on div at bounding box center [25, 65] width 18 height 18
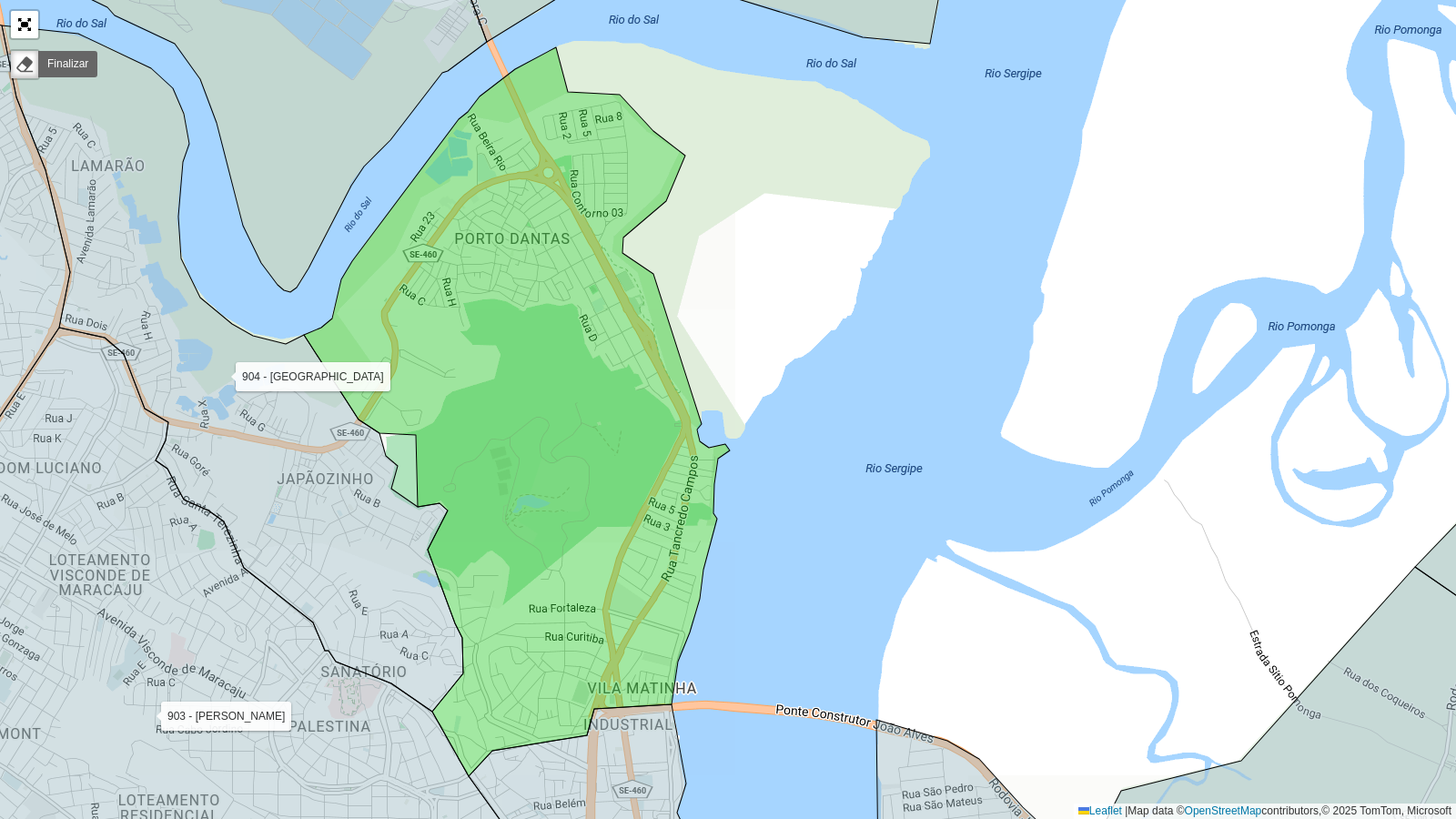
click at [478, 348] on icon at bounding box center [517, 412] width 426 height 729
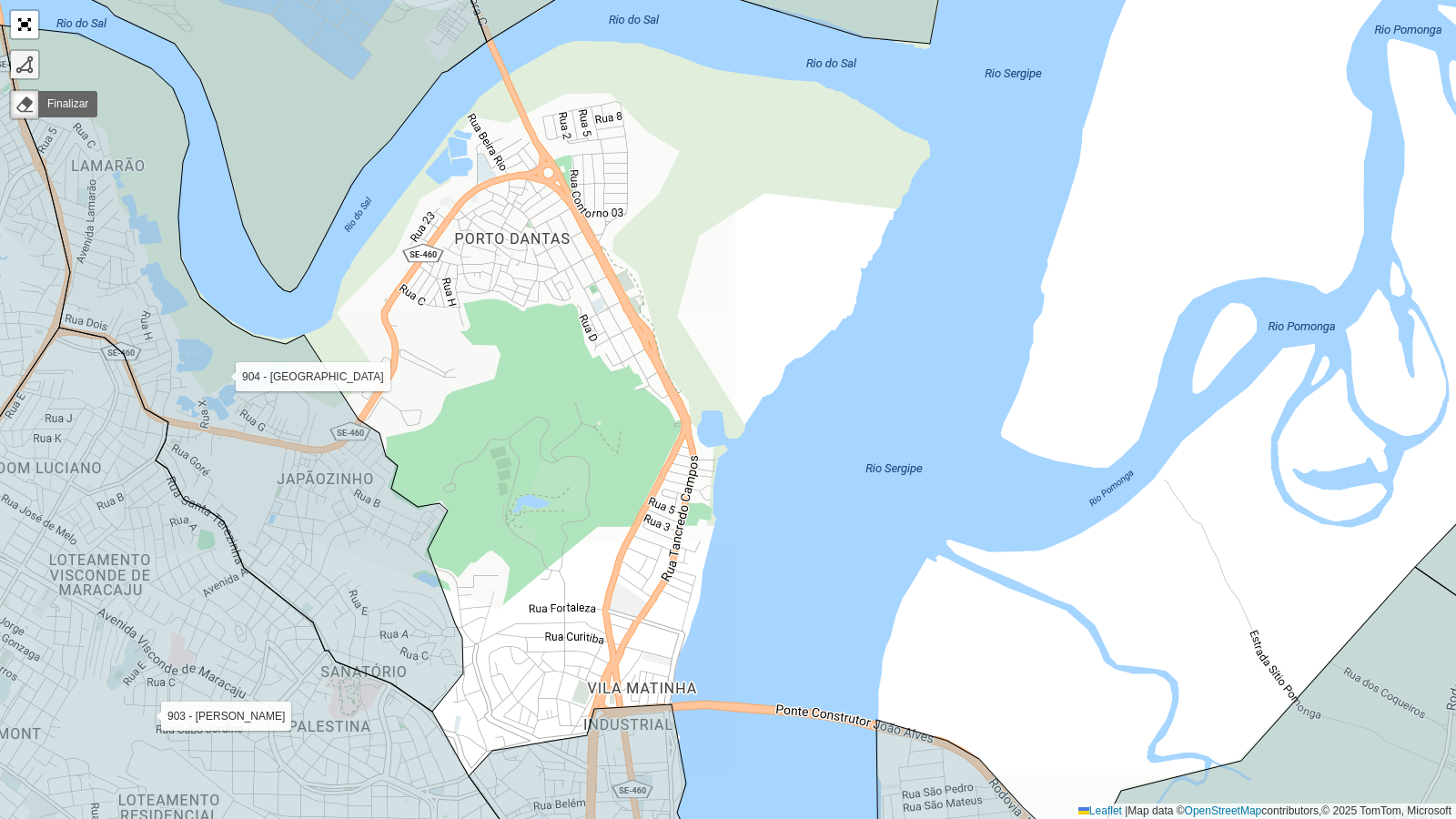
click at [23, 66] on div at bounding box center [25, 65] width 18 height 18
click at [472, 666] on icon at bounding box center [584, 803] width 232 height 197
click at [486, 666] on div "102 - Salgado Filho 103 - Jardins 110 - [GEOGRAPHIC_DATA] 111 - [GEOGRAPHIC_DAT…" at bounding box center [728, 409] width 1456 height 819
click at [582, 666] on icon at bounding box center [584, 803] width 232 height 197
click at [587, 666] on div "102 - Salgado Filho 103 - Jardins 110 - [GEOGRAPHIC_DATA] 111 - [GEOGRAPHIC_DAT…" at bounding box center [728, 409] width 1456 height 819
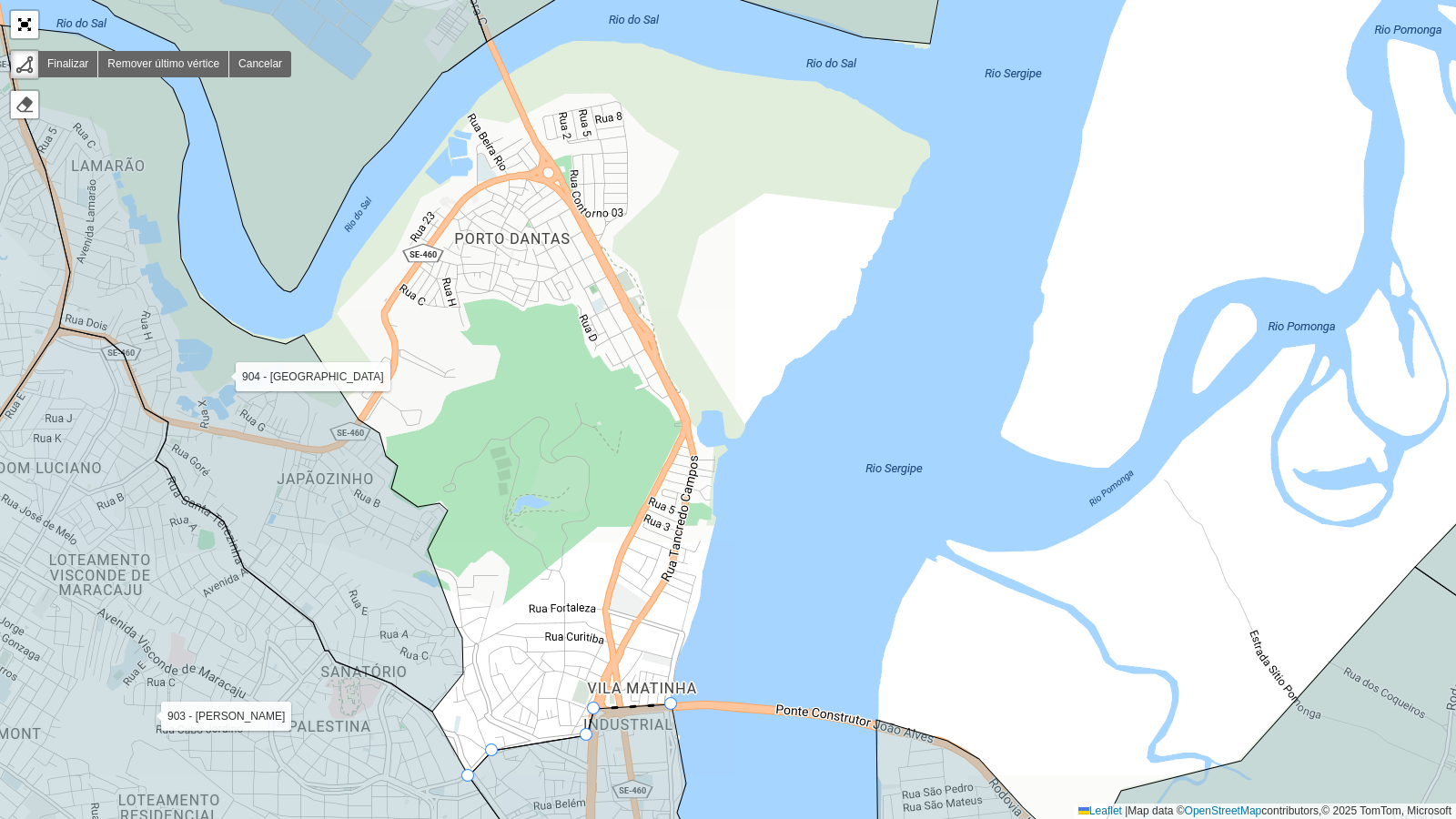
click at [665, 666] on icon at bounding box center [584, 803] width 232 height 197
click at [683, 655] on div "102 - Salgado Filho 103 - Jardins 110 - [GEOGRAPHIC_DATA] 111 - [GEOGRAPHIC_DAT…" at bounding box center [728, 409] width 1456 height 819
click at [694, 623] on div "102 - Salgado Filho 103 - Jardins 110 - [GEOGRAPHIC_DATA] 111 - [GEOGRAPHIC_DAT…" at bounding box center [728, 409] width 1456 height 819
click at [702, 596] on div "102 - Salgado Filho 103 - Jardins 110 - [GEOGRAPHIC_DATA] 111 - [GEOGRAPHIC_DAT…" at bounding box center [728, 409] width 1456 height 819
click at [701, 574] on icon at bounding box center [701, 585] width 1 height 22
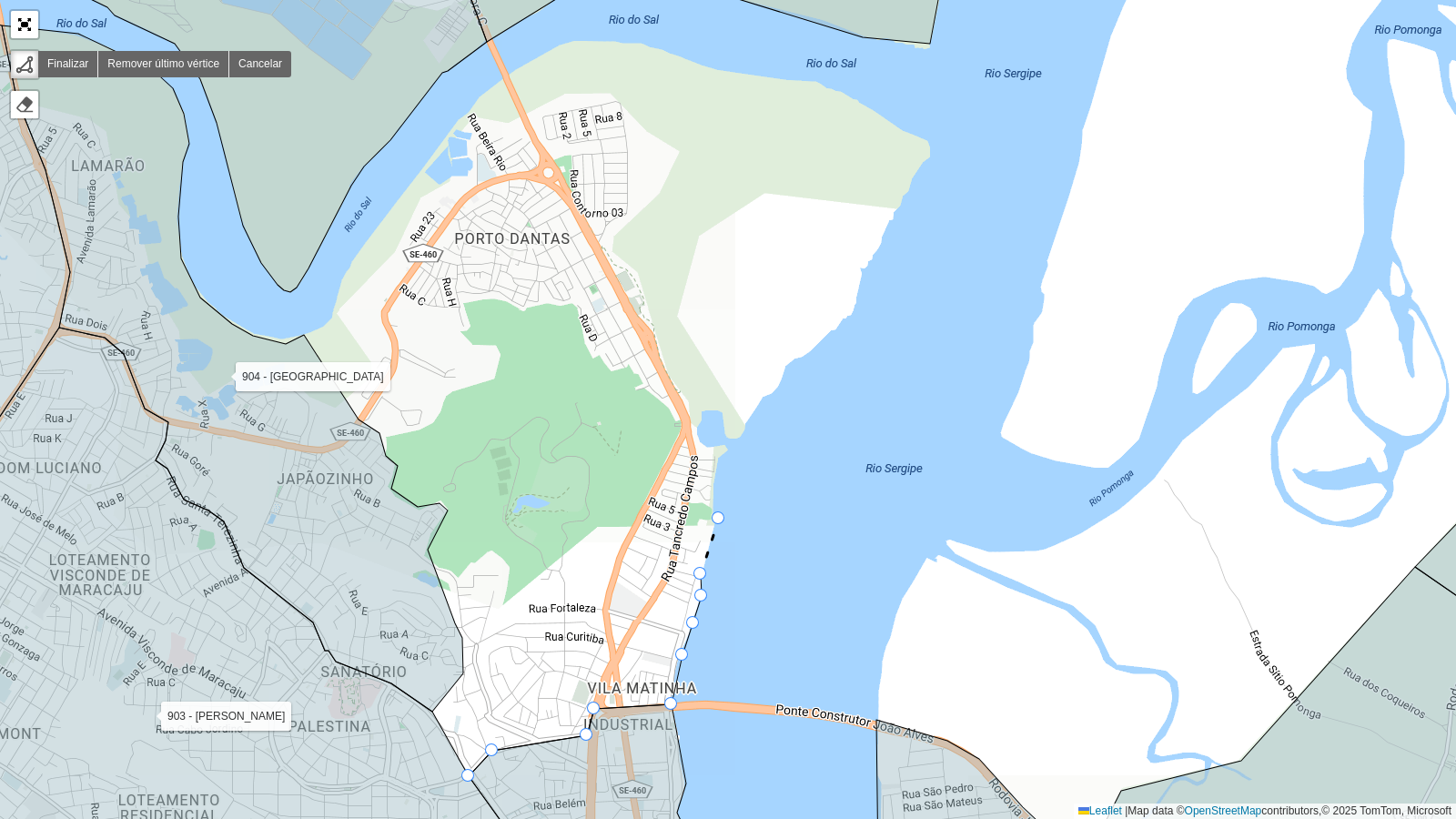
click at [719, 518] on icon at bounding box center [710, 546] width 18 height 56
click at [714, 514] on div at bounding box center [718, 517] width 13 height 13
click at [718, 463] on icon at bounding box center [719, 491] width 2 height 57
click at [728, 454] on div "102 - Salgado Filho 103 - Jardins 110 - [GEOGRAPHIC_DATA] 111 - [GEOGRAPHIC_DAT…" at bounding box center [728, 409] width 1456 height 819
click at [722, 443] on div "102 - Salgado Filho 103 - Jardins 110 - [GEOGRAPHIC_DATA] 111 - [GEOGRAPHIC_DAT…" at bounding box center [728, 409] width 1456 height 819
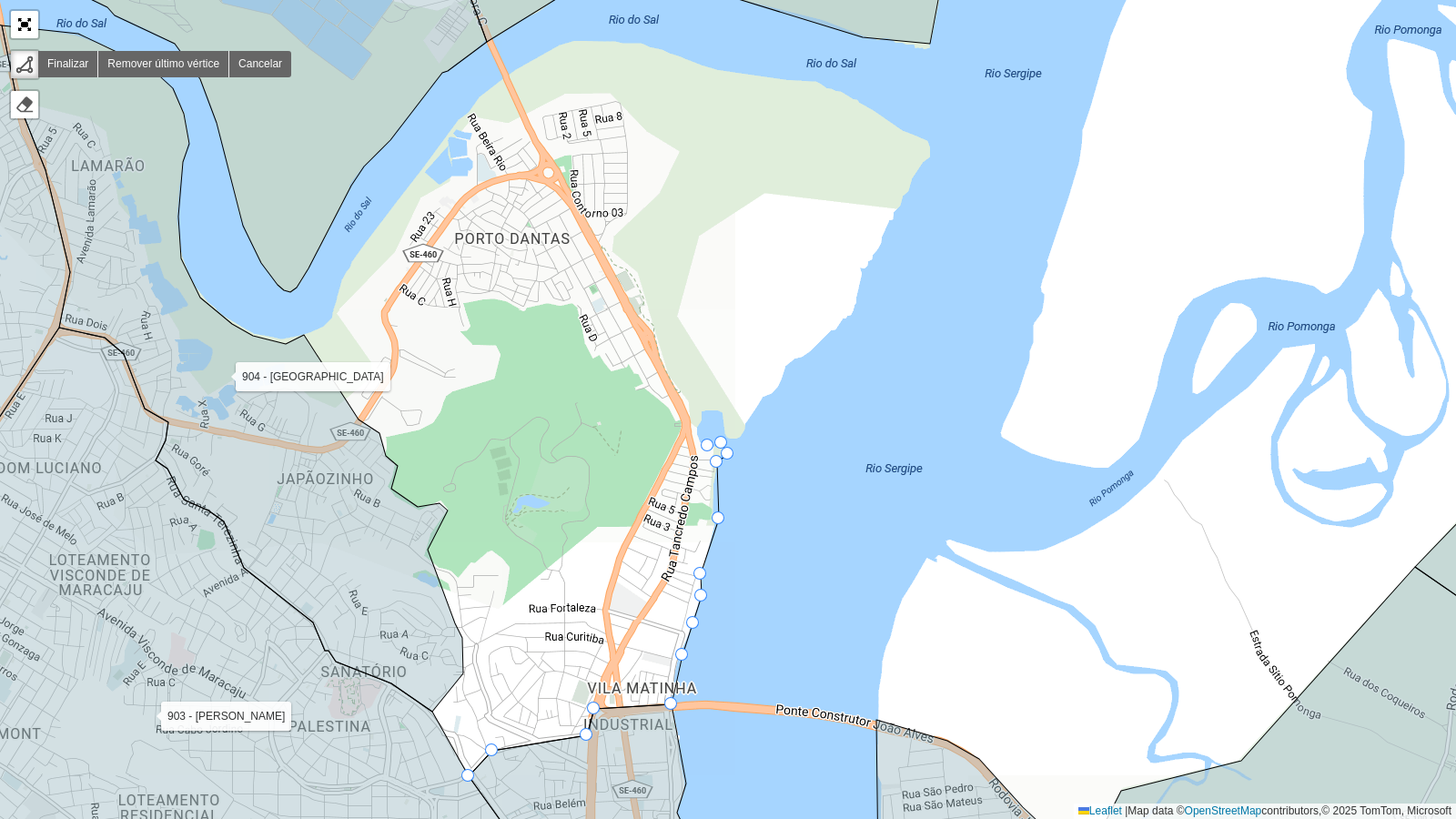
click at [708, 446] on div "102 - Salgado Filho 103 - Jardins 110 - [GEOGRAPHIC_DATA] 111 - [GEOGRAPHIC_DAT…" at bounding box center [728, 409] width 1456 height 819
click at [700, 442] on div "102 - Salgado Filho 103 - Jardins 110 - [GEOGRAPHIC_DATA] 111 - [GEOGRAPHIC_DAT…" at bounding box center [728, 409] width 1456 height 819
click at [697, 430] on div "102 - Salgado Filho 103 - Jardins 110 - [GEOGRAPHIC_DATA] 111 - [GEOGRAPHIC_DAT…" at bounding box center [728, 409] width 1456 height 819
click at [697, 408] on icon at bounding box center [697, 419] width 0 height 22
click at [677, 368] on div "102 - Salgado Filho 103 - Jardins 110 - [GEOGRAPHIC_DATA] 111 - [GEOGRAPHIC_DAT…" at bounding box center [728, 409] width 1456 height 819
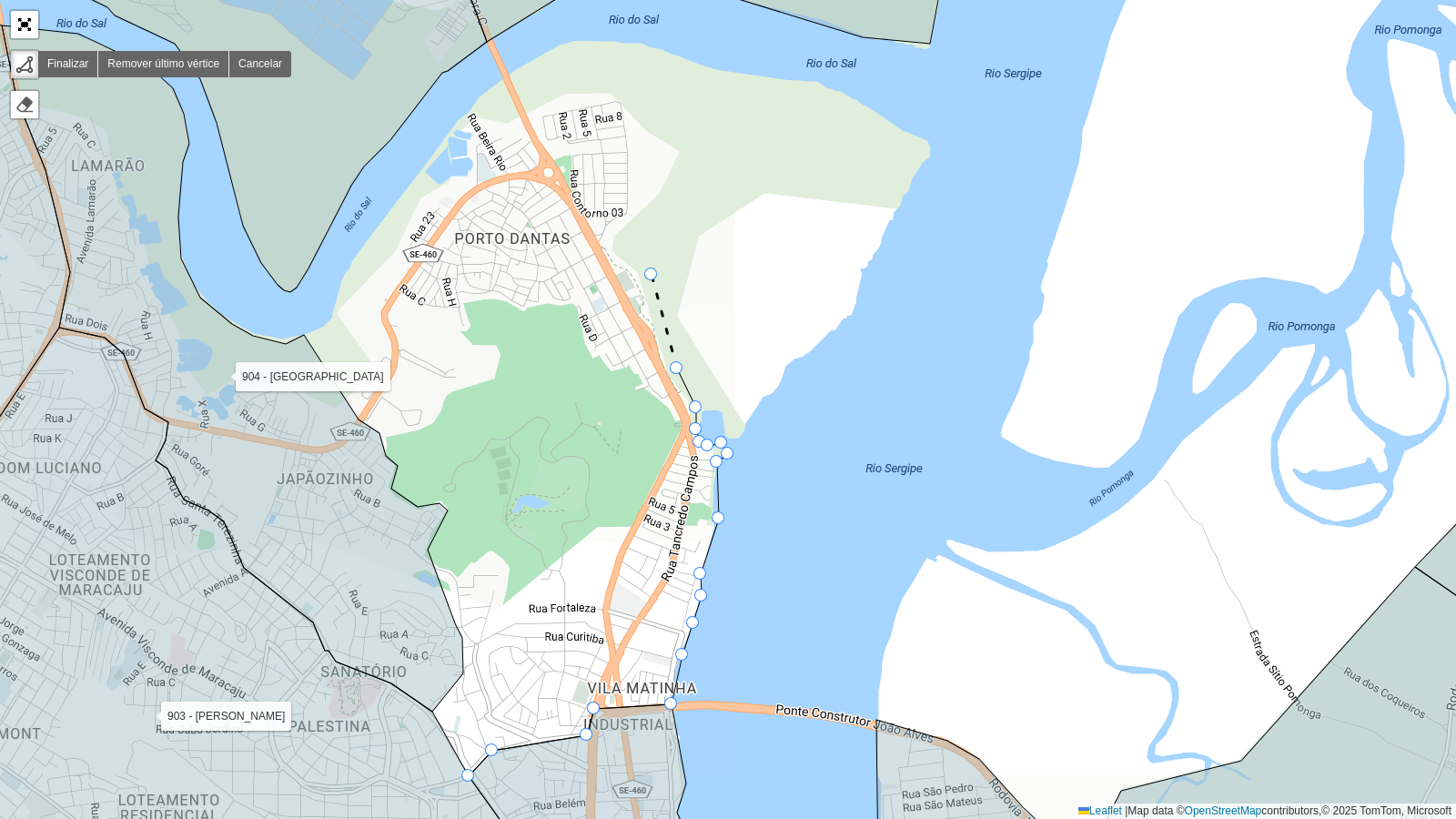
click at [652, 275] on icon at bounding box center [665, 321] width 26 height 94
click at [622, 252] on icon at bounding box center [637, 263] width 30 height 23
click at [623, 242] on div "102 - Salgado Filho 103 - Jardins 110 - [GEOGRAPHIC_DATA] 111 - [GEOGRAPHIC_DAT…" at bounding box center [728, 409] width 1456 height 819
click at [664, 202] on icon at bounding box center [643, 222] width 40 height 40
click at [686, 159] on div "102 - Salgado Filho 103 - Jardins 110 - [GEOGRAPHIC_DATA] 111 - [GEOGRAPHIC_DAT…" at bounding box center [728, 409] width 1456 height 819
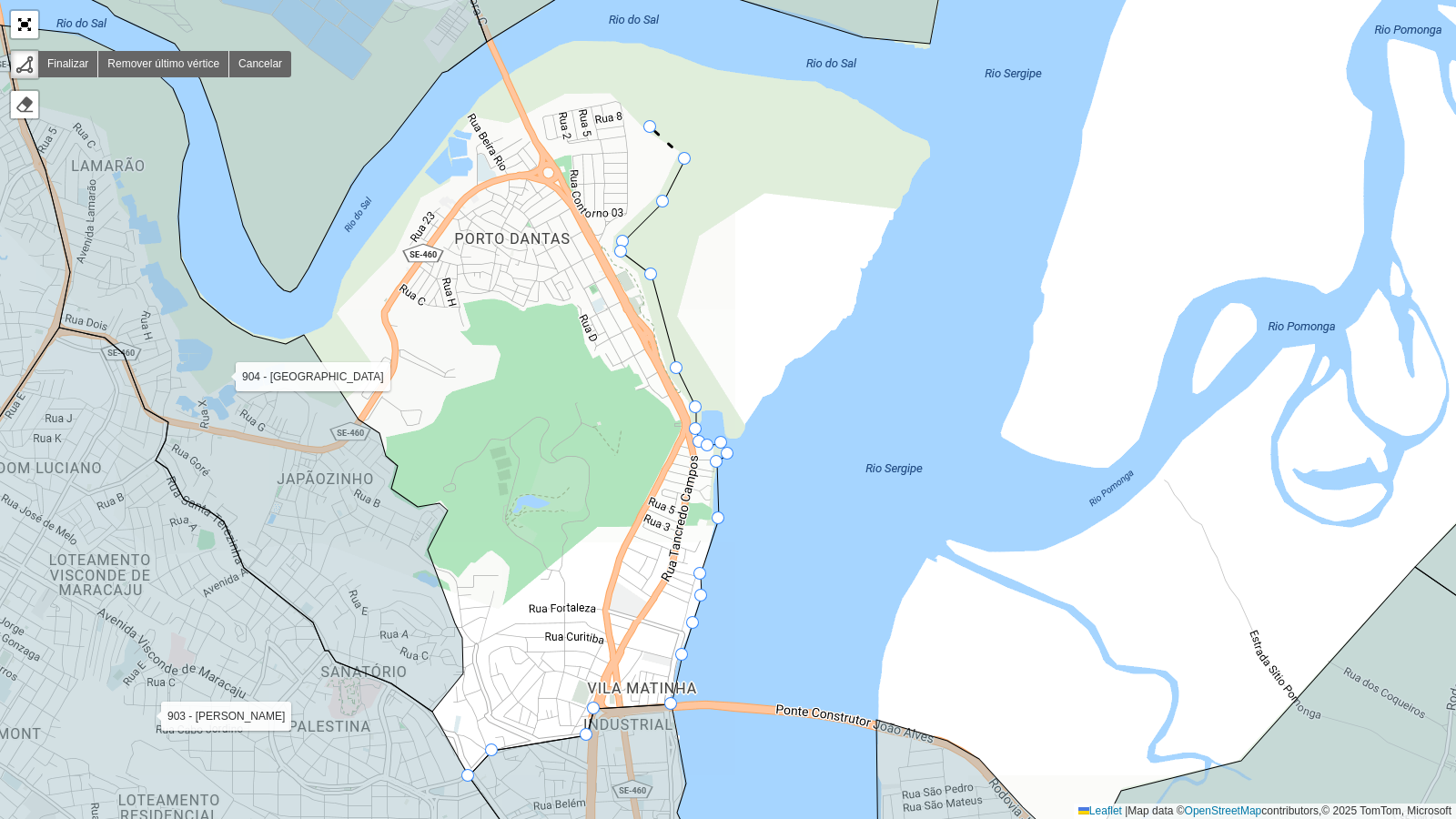
click at [651, 127] on div "102 - Salgado Filho 103 - Jardins 110 - [GEOGRAPHIC_DATA] 111 - [GEOGRAPHIC_DAT…" at bounding box center [728, 409] width 1456 height 819
click at [615, 90] on div "102 - Salgado Filho 103 - Jardins 110 - [GEOGRAPHIC_DATA] 111 - [GEOGRAPHIC_DAT…" at bounding box center [728, 409] width 1456 height 819
click at [569, 91] on div "102 - Salgado Filho 103 - Jardins 110 - [GEOGRAPHIC_DATA] 111 - [GEOGRAPHIC_DAT…" at bounding box center [728, 409] width 1456 height 819
click at [532, 109] on icon at bounding box center [550, 100] width 37 height 19
click at [513, 120] on icon at bounding box center [522, 114] width 20 height 11
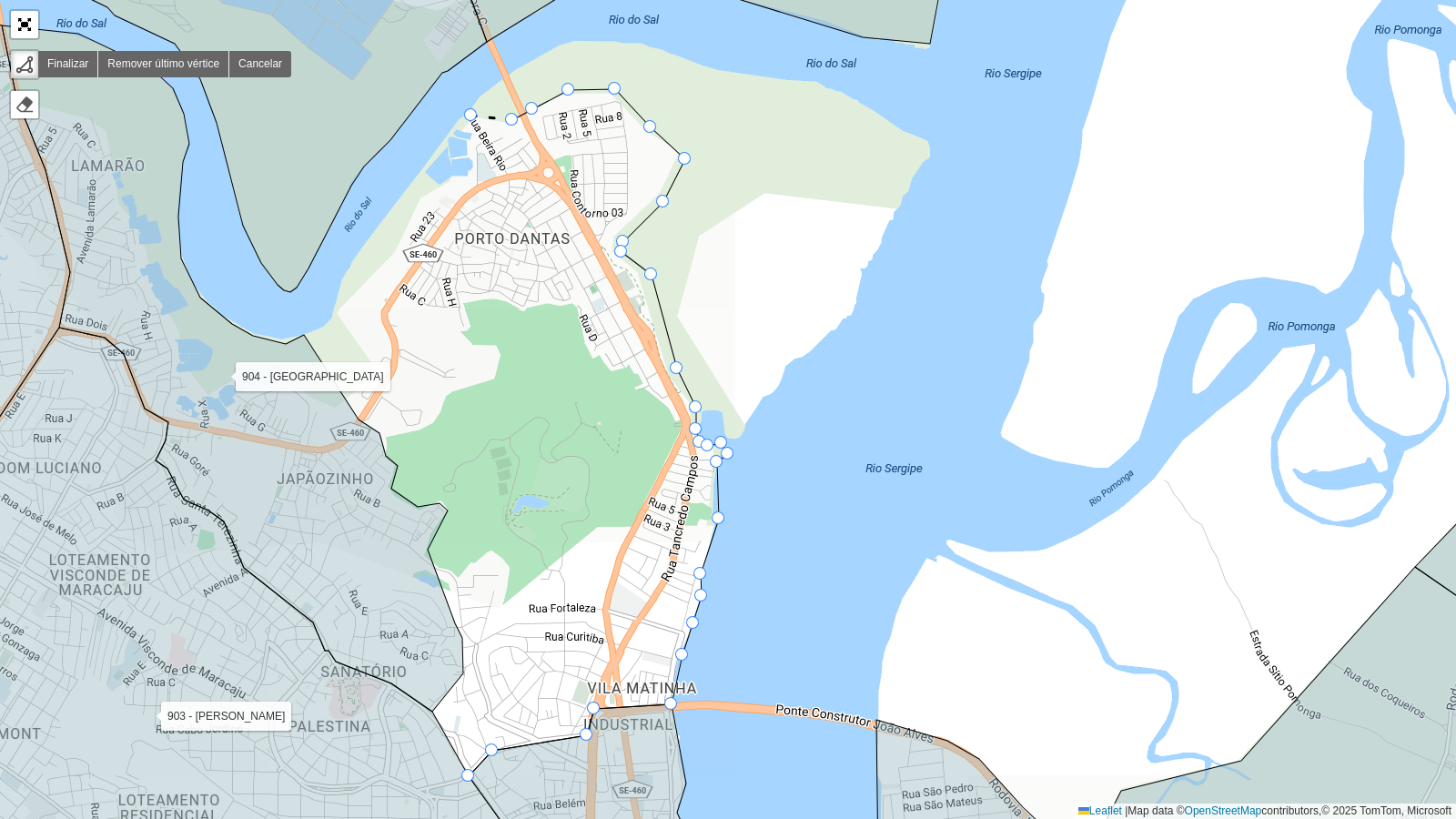
click at [472, 115] on icon at bounding box center [492, 117] width 41 height 5
click at [470, 127] on div "102 - Salgado Filho 103 - Jardins 110 - [GEOGRAPHIC_DATA] 111 - [GEOGRAPHIC_DAT…" at bounding box center [728, 409] width 1456 height 819
click at [475, 132] on div "102 - Salgado Filho 103 - Jardins 110 - [GEOGRAPHIC_DATA] 111 - [GEOGRAPHIC_DAT…" at bounding box center [728, 409] width 1456 height 819
click at [473, 138] on div "102 - Salgado Filho 103 - Jardins 110 - [GEOGRAPHIC_DATA] 111 - [GEOGRAPHIC_DAT…" at bounding box center [728, 409] width 1456 height 819
click at [465, 138] on div at bounding box center [471, 137] width 13 height 13
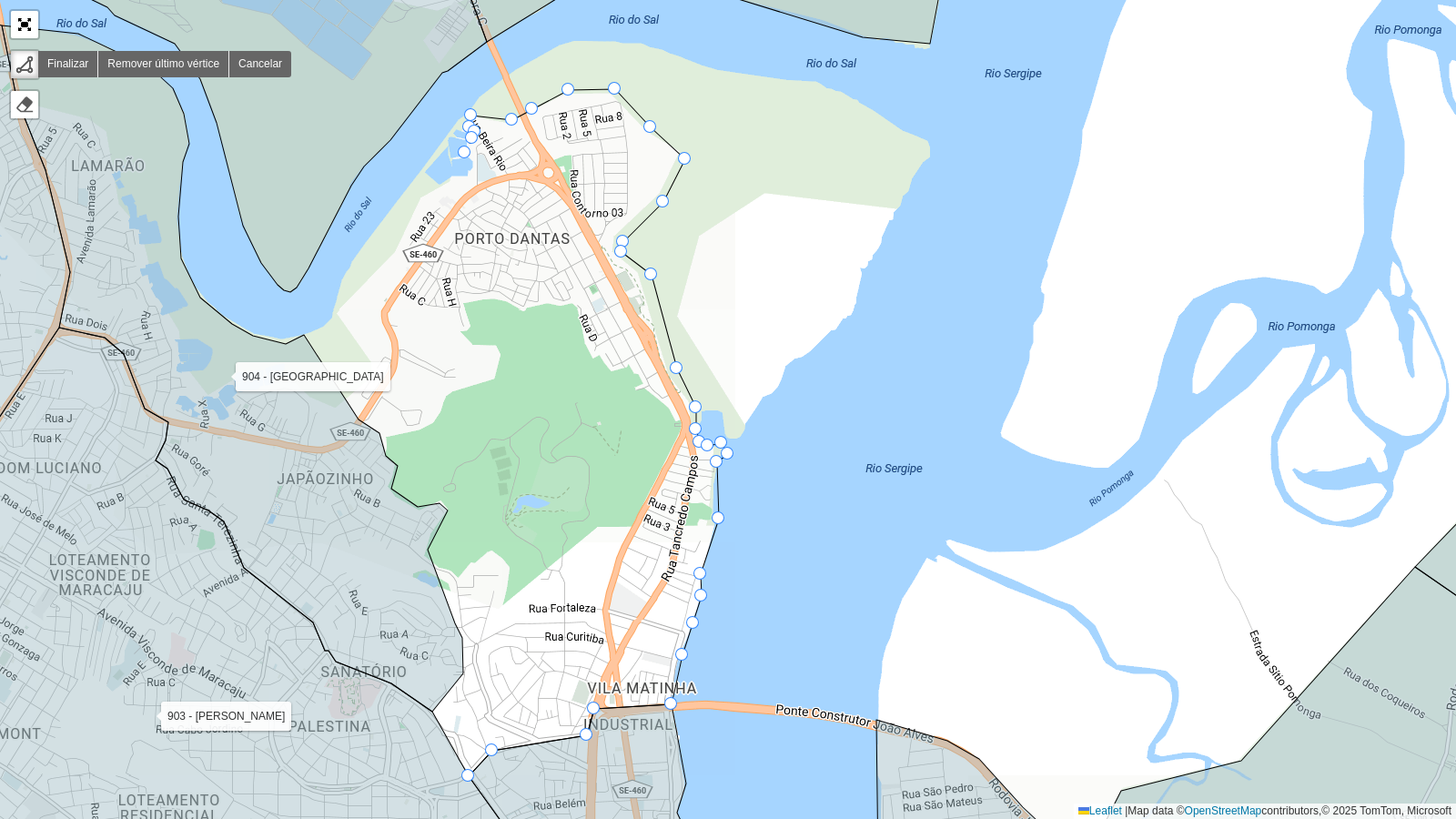
click at [465, 153] on div "102 - Salgado Filho 103 - Jardins 110 - [GEOGRAPHIC_DATA] 111 - [GEOGRAPHIC_DAT…" at bounding box center [728, 409] width 1456 height 819
click at [475, 161] on div "102 - Salgado Filho 103 - Jardins 110 - [GEOGRAPHIC_DATA] 111 - [GEOGRAPHIC_DAT…" at bounding box center [728, 409] width 1456 height 819
click at [474, 170] on div "102 - Salgado Filho 103 - Jardins 110 - [GEOGRAPHIC_DATA] 111 - [GEOGRAPHIC_DAT…" at bounding box center [728, 409] width 1456 height 819
click at [470, 176] on div "102 - Salgado Filho 103 - Jardins 110 - [GEOGRAPHIC_DATA] 111 - [GEOGRAPHIC_DAT…" at bounding box center [728, 409] width 1456 height 819
click at [453, 173] on div "102 - Salgado Filho 103 - Jardins 110 - [GEOGRAPHIC_DATA] 111 - [GEOGRAPHIC_DAT…" at bounding box center [728, 409] width 1456 height 819
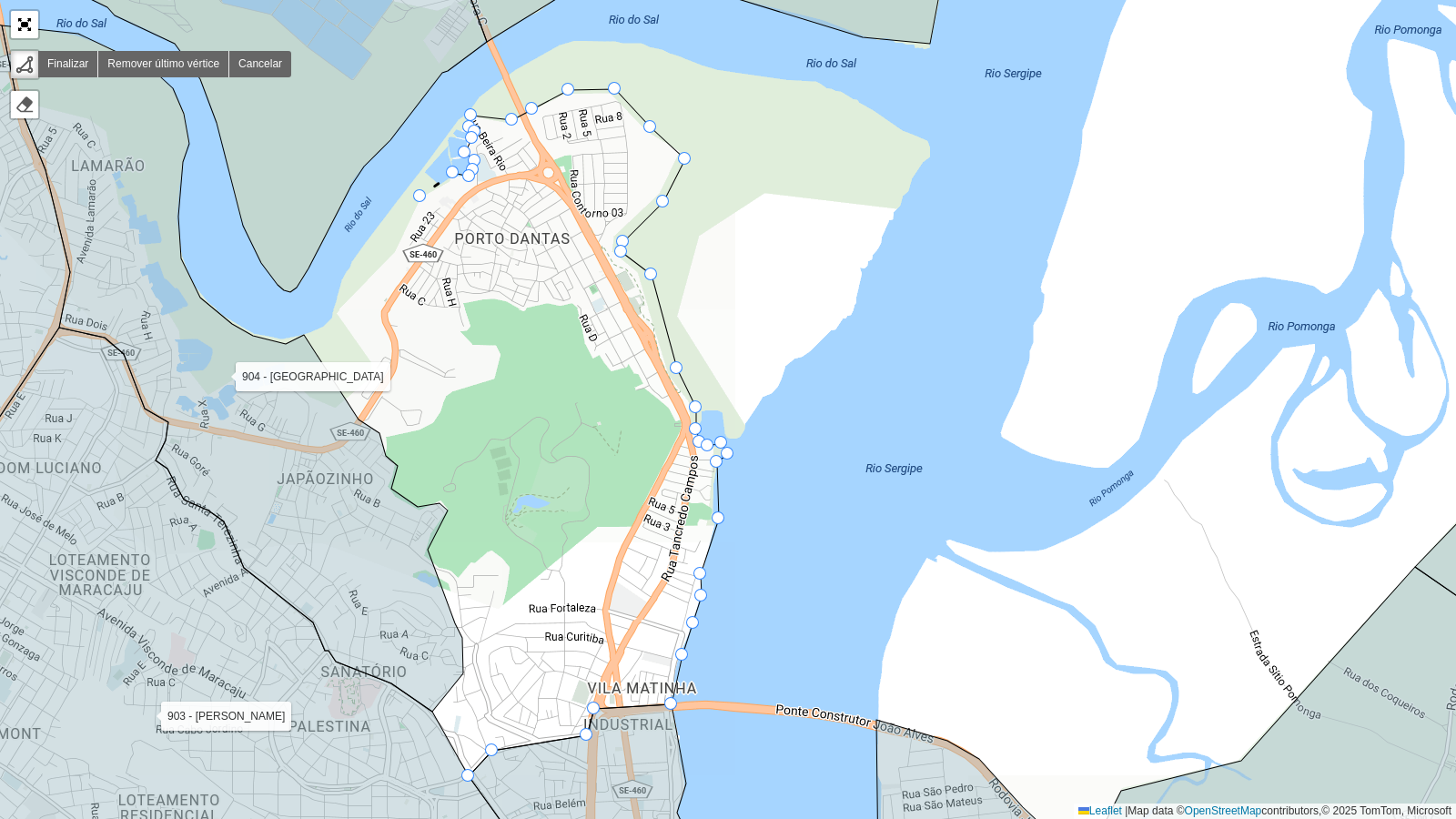
click at [421, 197] on icon at bounding box center [437, 185] width 33 height 24
click at [393, 257] on div "102 - Salgado Filho 103 - Jardins 110 - [GEOGRAPHIC_DATA] 111 - [GEOGRAPHIC_DAT…" at bounding box center [728, 409] width 1456 height 819
click at [335, 313] on div "102 - Salgado Filho 103 - Jardins 110 - [GEOGRAPHIC_DATA] 111 - [GEOGRAPHIC_DAT…" at bounding box center [728, 409] width 1456 height 819
click at [369, 366] on div "102 - Salgado Filho 103 - Jardins 110 - [GEOGRAPHIC_DATA] 111 - [GEOGRAPHIC_DAT…" at bounding box center [728, 409] width 1456 height 819
click at [350, 402] on div "102 - Salgado Filho 103 - Jardins 110 - [GEOGRAPHIC_DATA] 111 - [GEOGRAPHIC_DAT…" at bounding box center [728, 409] width 1456 height 819
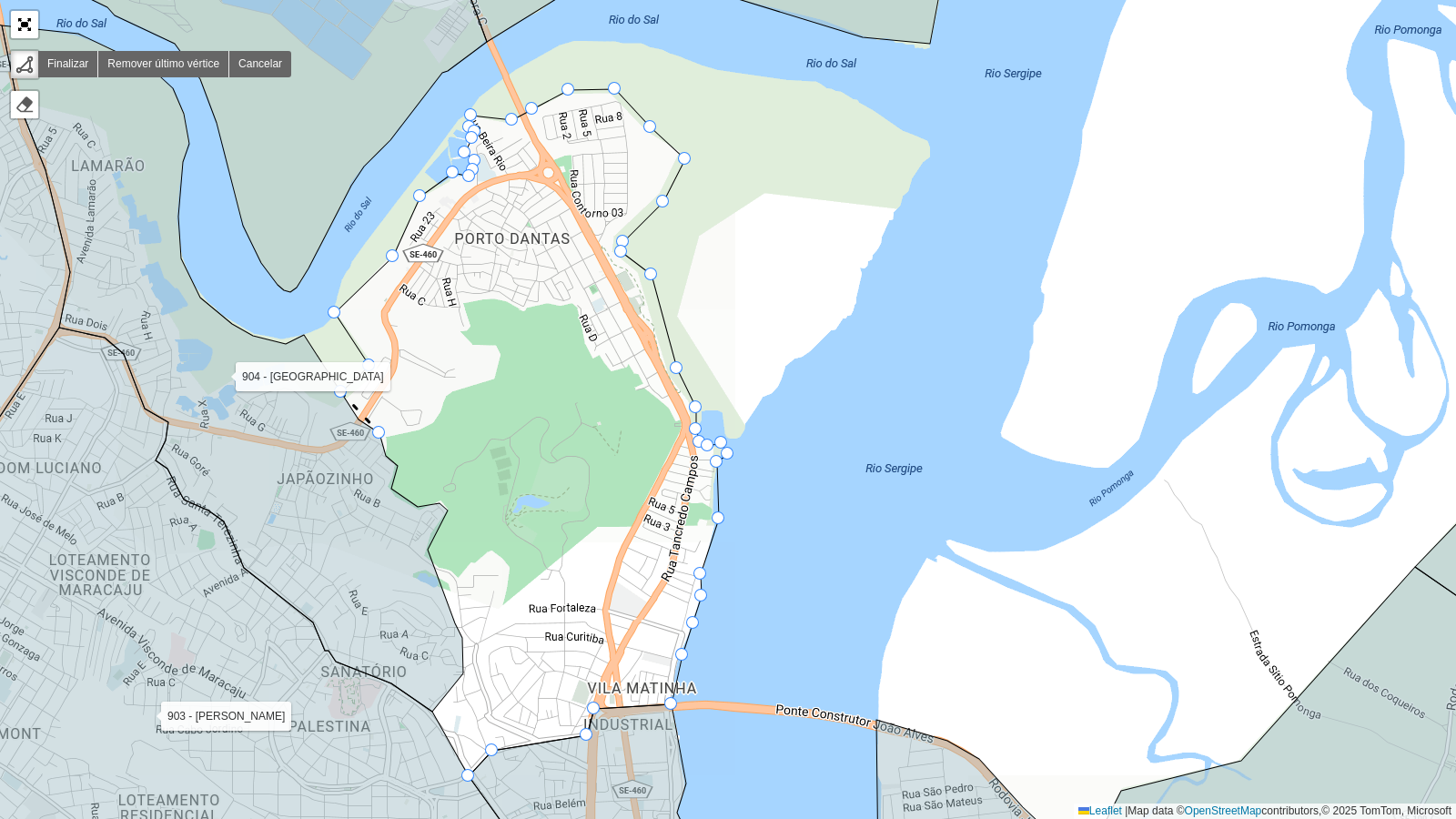
click at [370, 429] on icon at bounding box center [233, 369] width 462 height 687
click at [387, 436] on div "102 - Salgado Filho 103 - Jardins 110 - [GEOGRAPHIC_DATA] 111 - [GEOGRAPHIC_DAT…" at bounding box center [728, 409] width 1456 height 819
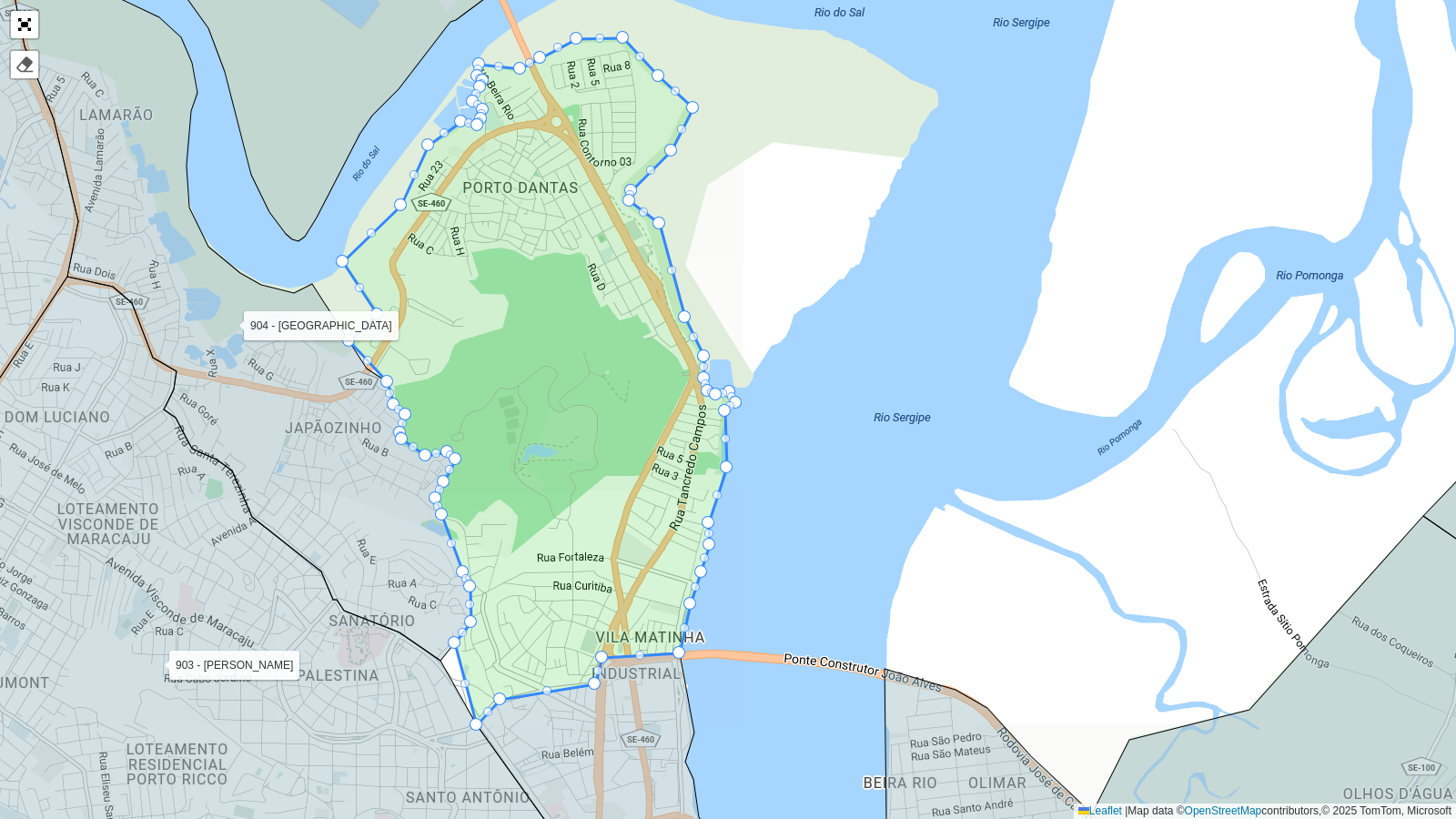
drag, startPoint x: 465, startPoint y: 451, endPoint x: 474, endPoint y: 399, distance: 52.8
click at [474, 399] on icon at bounding box center [539, 381] width 393 height 687
click at [26, 59] on div at bounding box center [25, 65] width 18 height 18
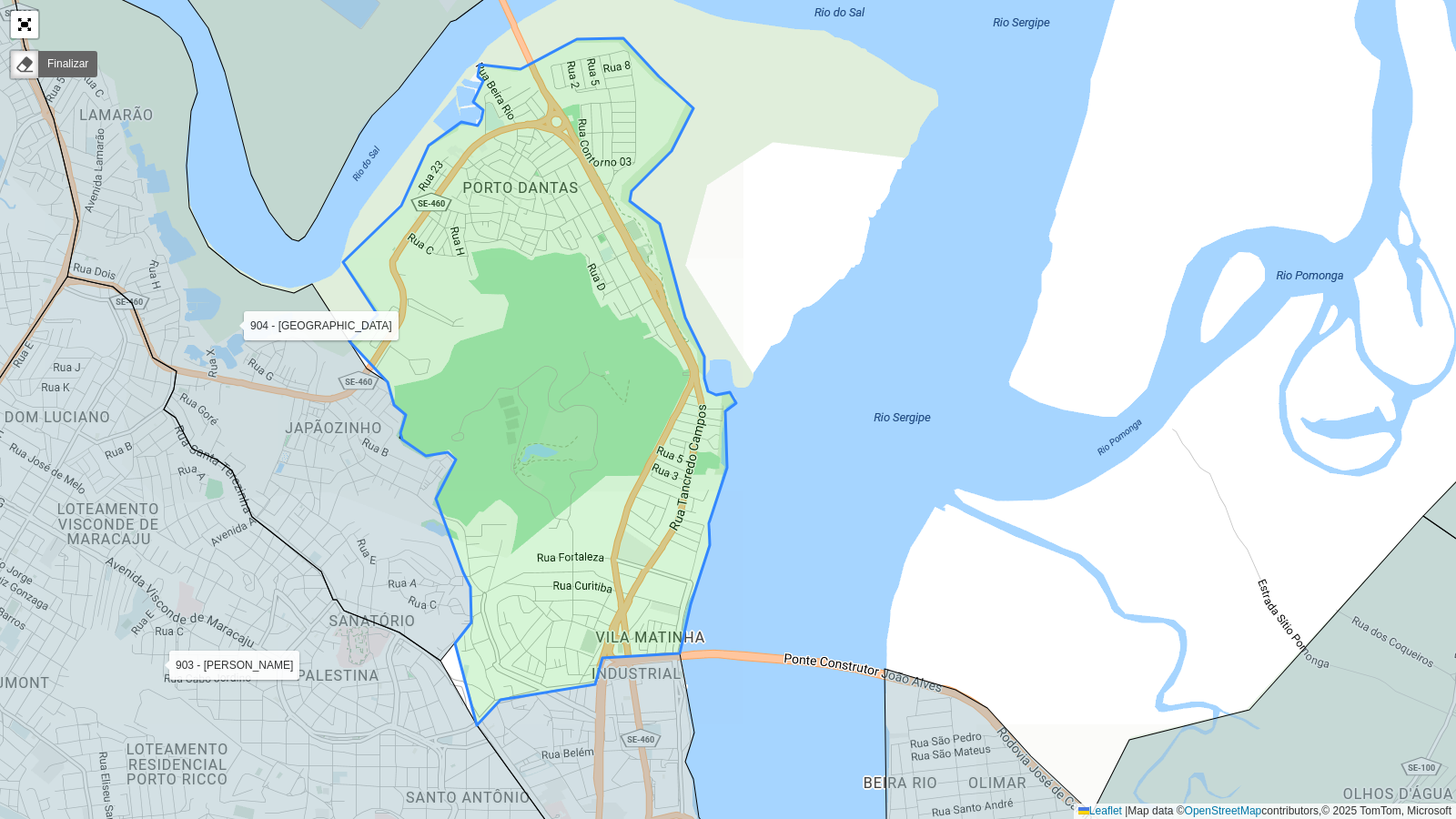
click at [555, 277] on icon at bounding box center [539, 381] width 393 height 687
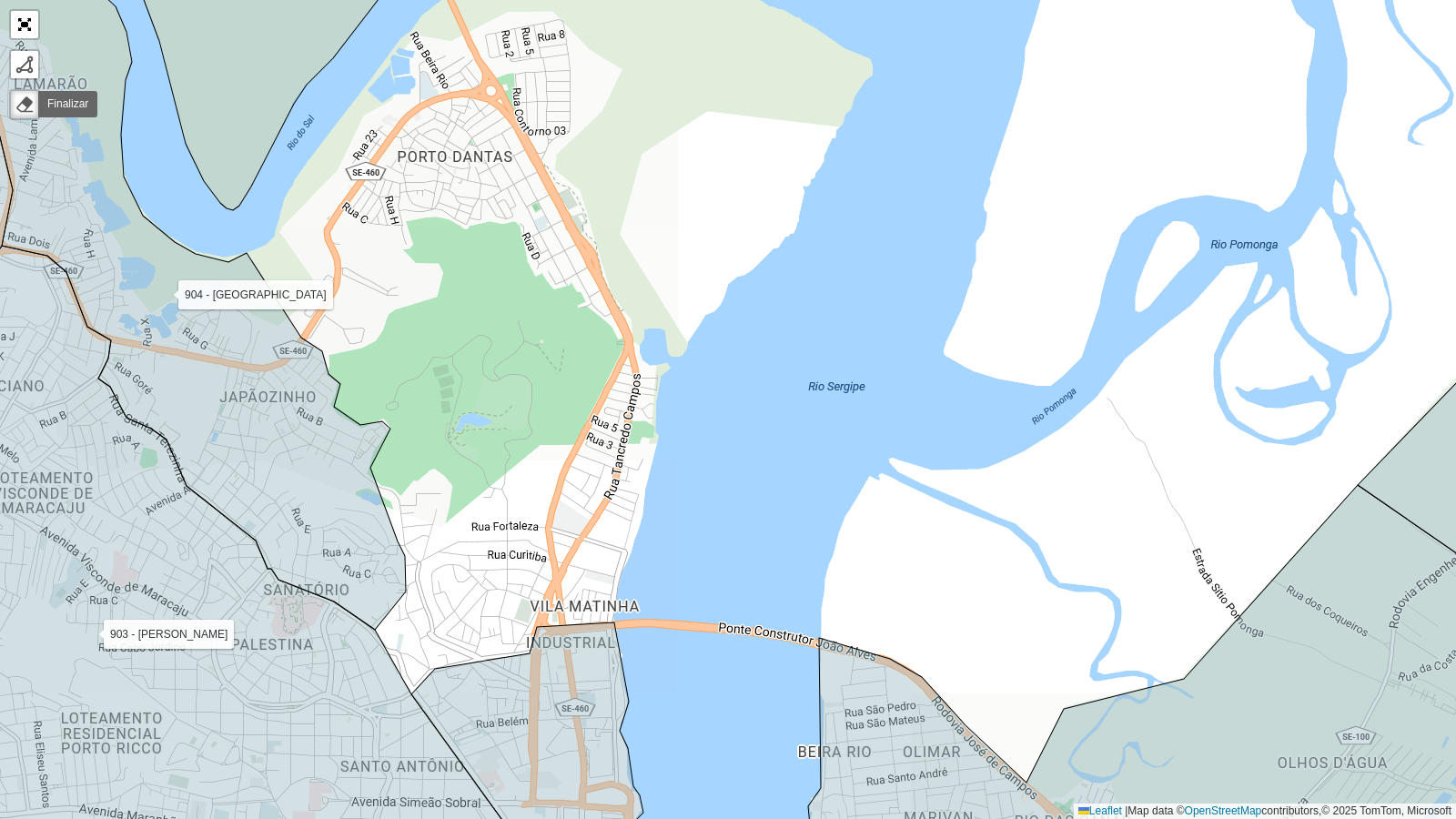
drag, startPoint x: 534, startPoint y: 322, endPoint x: 467, endPoint y: 292, distance: 73.4
click at [467, 292] on div "102 - Salgado Filho 103 - Jardins 110 - [GEOGRAPHIC_DATA] 111 - [GEOGRAPHIC_DAT…" at bounding box center [728, 409] width 1456 height 819
click at [27, 65] on div at bounding box center [25, 65] width 18 height 18
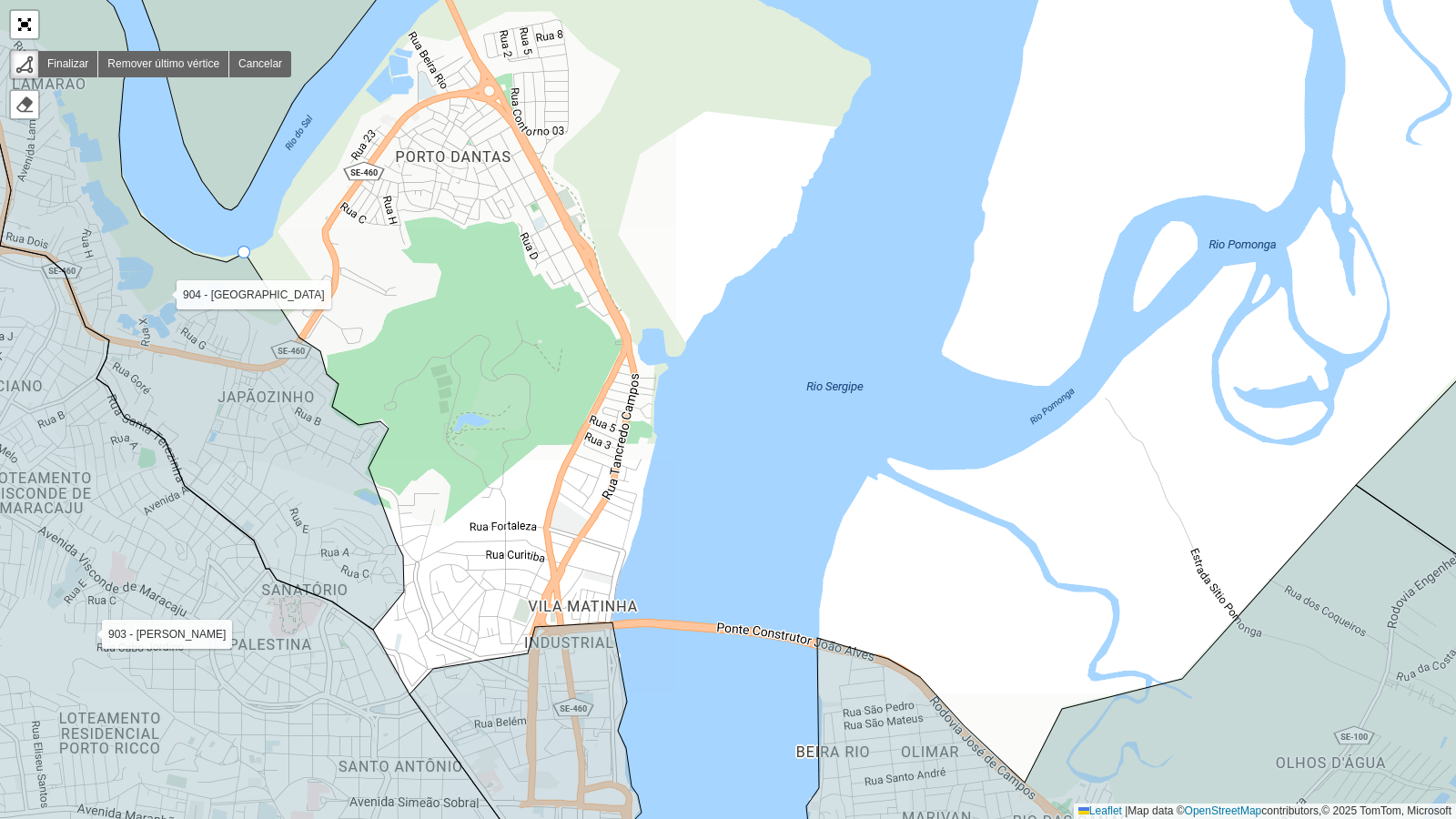
click at [253, 259] on div "102 - Salgado Filho 103 - Jardins 110 - [GEOGRAPHIC_DATA] 111 - [GEOGRAPHIC_DAT…" at bounding box center [728, 409] width 1456 height 819
click at [28, 105] on div at bounding box center [25, 104] width 18 height 18
click at [25, 60] on div at bounding box center [25, 65] width 18 height 18
click at [290, 314] on div "102 - Salgado Filho 103 - Jardins 110 - [GEOGRAPHIC_DATA] 111 - [GEOGRAPHIC_DAT…" at bounding box center [728, 409] width 1456 height 819
click at [309, 296] on div "102 - Salgado Filho 103 - Jardins 110 - [GEOGRAPHIC_DATA] 111 - [GEOGRAPHIC_DAT…" at bounding box center [728, 409] width 1456 height 819
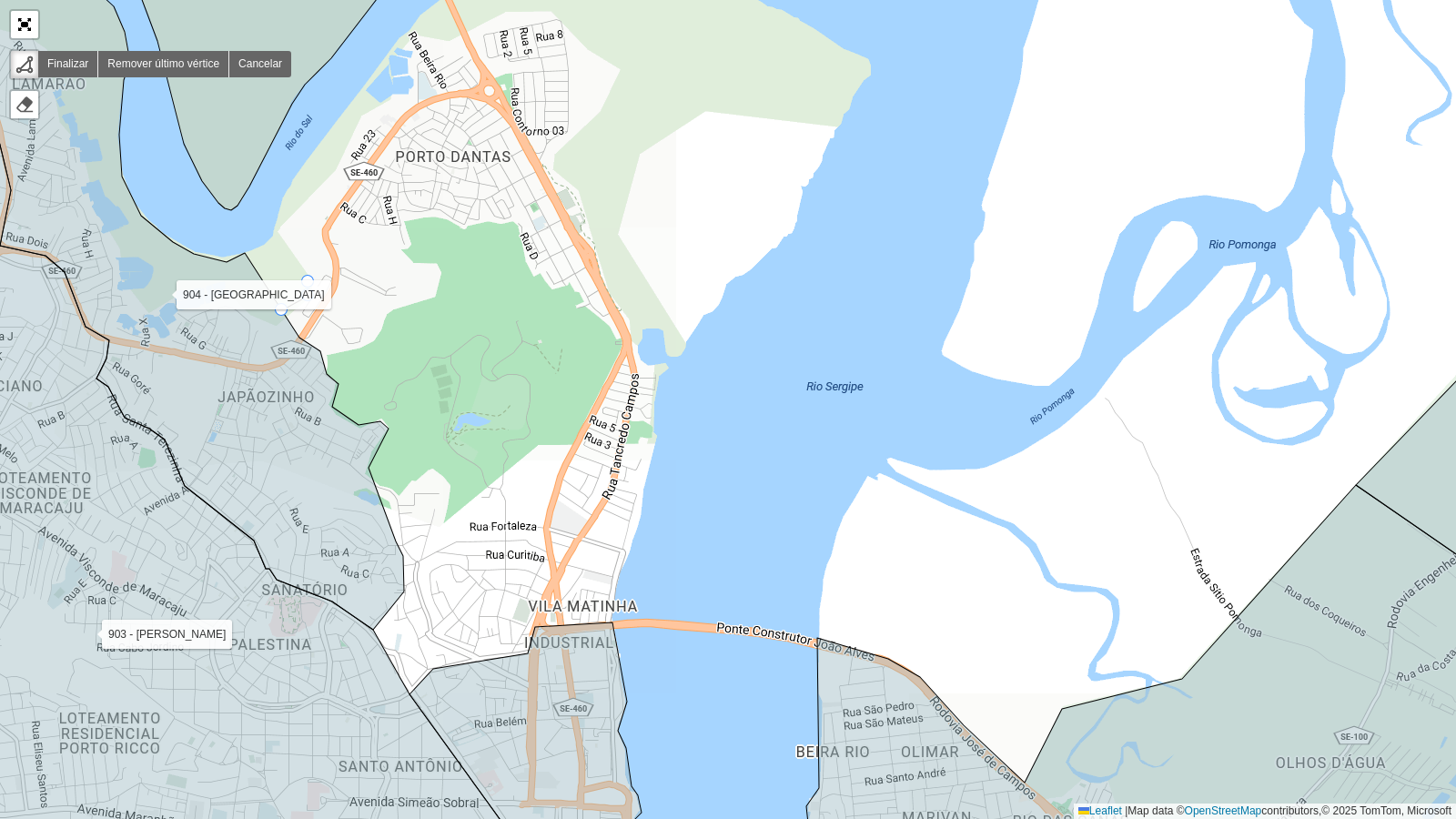
click at [309, 283] on div "102 - Salgado Filho 103 - Jardins 110 - [GEOGRAPHIC_DATA] 111 - [GEOGRAPHIC_DAT…" at bounding box center [728, 409] width 1456 height 819
click at [278, 232] on icon at bounding box center [293, 257] width 31 height 50
click at [337, 168] on div "102 - Salgado Filho 103 - Jardins 110 - [GEOGRAPHIC_DATA] 111 - [GEOGRAPHIC_DAT…" at bounding box center [728, 409] width 1456 height 819
click at [364, 109] on div "102 - Salgado Filho 103 - Jardins 110 - [GEOGRAPHIC_DATA] 111 - [GEOGRAPHIC_DAT…" at bounding box center [728, 409] width 1456 height 819
click at [394, 92] on div "102 - Salgado Filho 103 - Jardins 110 - [GEOGRAPHIC_DATA] 111 - [GEOGRAPHIC_DAT…" at bounding box center [728, 409] width 1456 height 819
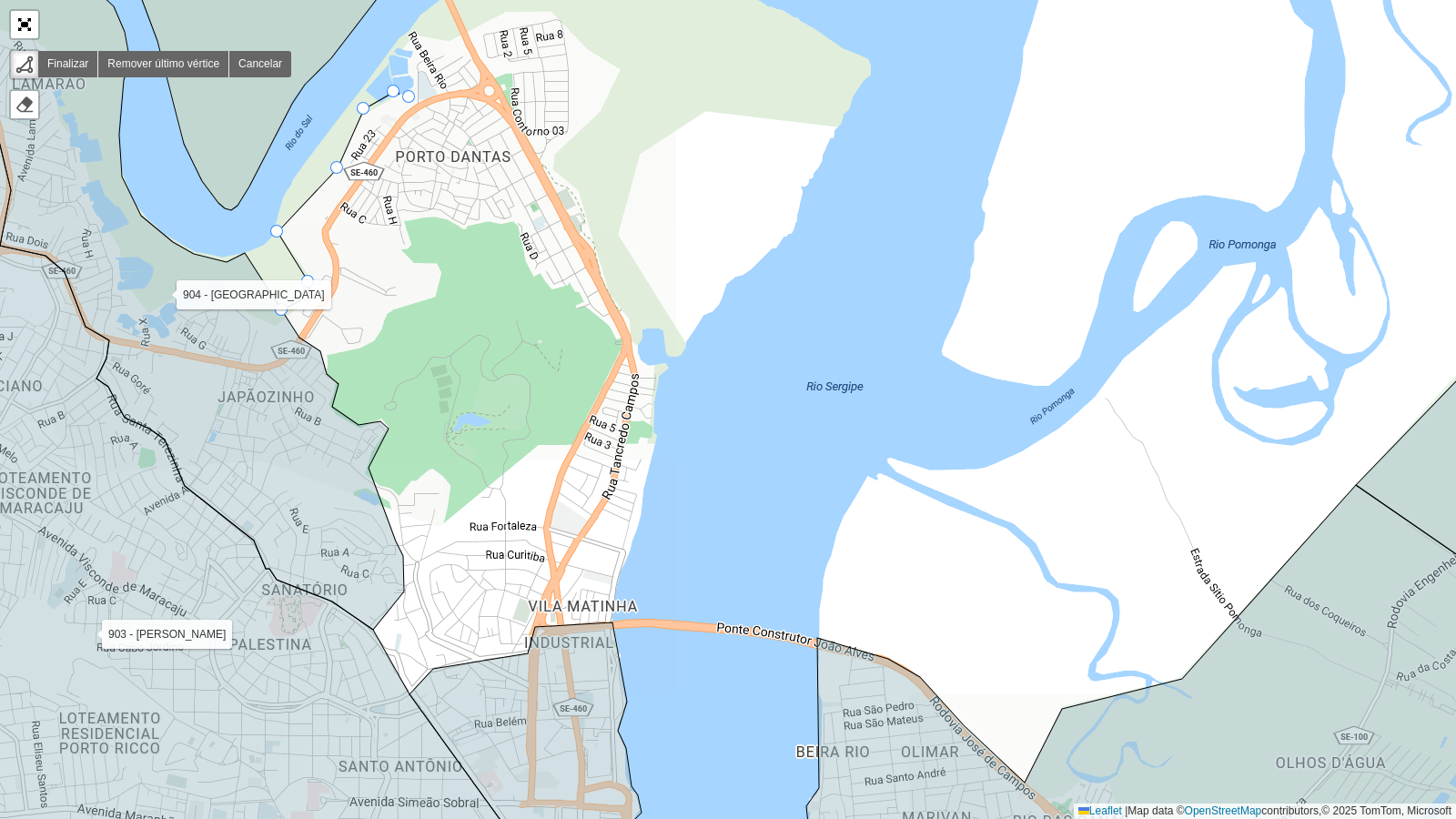
click at [410, 98] on div "102 - Salgado Filho 103 - Jardins 110 - [GEOGRAPHIC_DATA] 111 - [GEOGRAPHIC_DAT…" at bounding box center [728, 409] width 1456 height 819
click at [419, 80] on icon at bounding box center [414, 88] width 9 height 17
click at [405, 70] on div "102 - Salgado Filho 103 - Jardins 110 - [GEOGRAPHIC_DATA] 111 - [GEOGRAPHIC_DAT…" at bounding box center [728, 409] width 1456 height 819
click at [404, 55] on div "102 - Salgado Filho 103 - Jardins 110 - [GEOGRAPHIC_DATA] 111 - [GEOGRAPHIC_DAT…" at bounding box center [728, 409] width 1456 height 819
click at [410, 39] on div "102 - Salgado Filho 103 - Jardins 110 - [GEOGRAPHIC_DATA] 111 - [GEOGRAPHIC_DAT…" at bounding box center [728, 409] width 1456 height 819
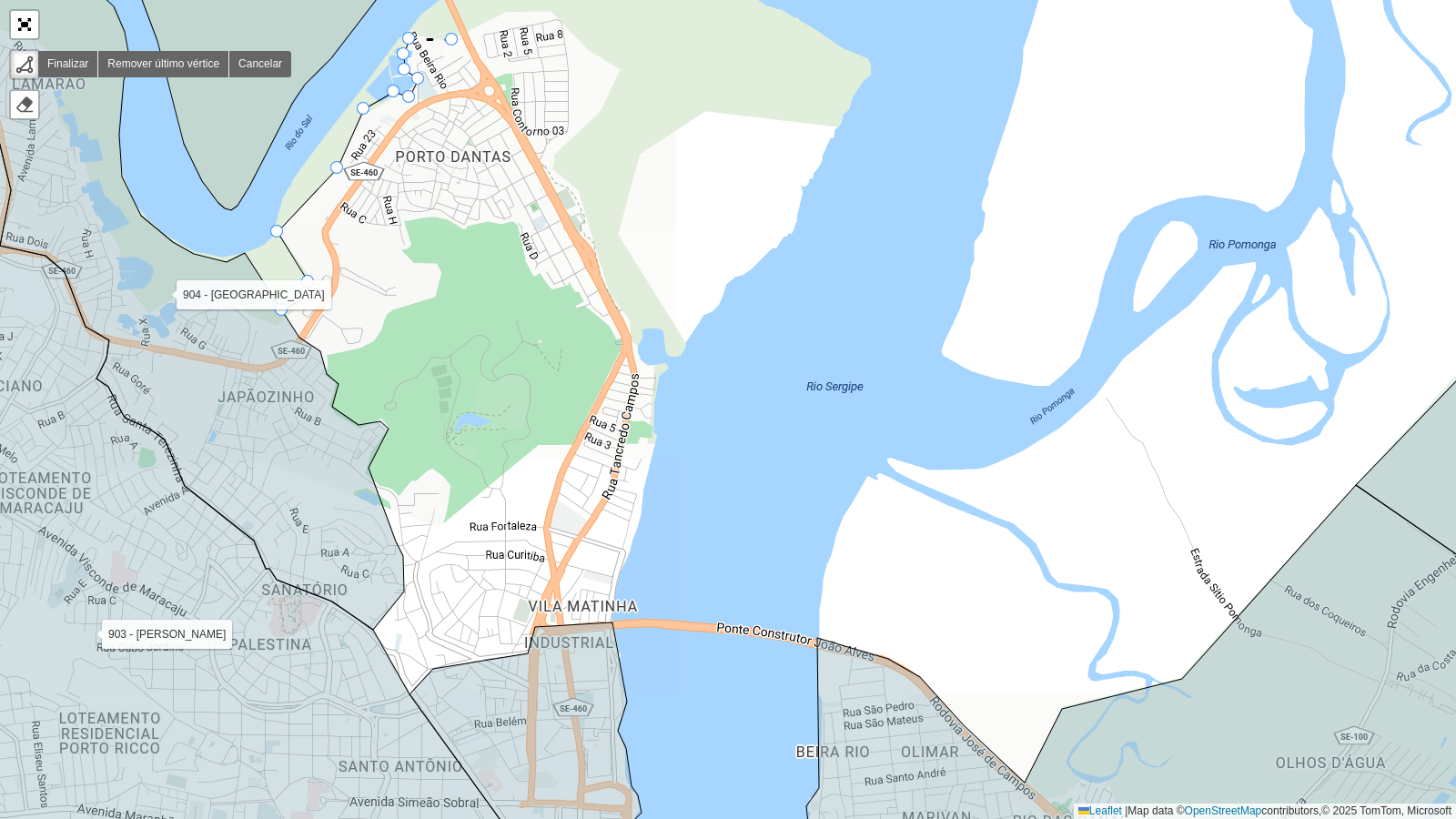
click at [453, 40] on div "102 - Salgado Filho 103 - Jardins 110 - [GEOGRAPHIC_DATA] 111 - [GEOGRAPHIC_DAT…" at bounding box center [728, 409] width 1456 height 819
click at [506, 9] on div "102 - Salgado Filho 103 - Jardins 110 - [GEOGRAPHIC_DATA] 111 - [GEOGRAPHIC_DAT…" at bounding box center [728, 409] width 1456 height 819
click at [550, 9] on div "102 - Salgado Filho 103 - Jardins 110 - [GEOGRAPHIC_DATA] 111 - [GEOGRAPHIC_DAT…" at bounding box center [728, 409] width 1456 height 819
click at [587, 46] on div "102 - Salgado Filho 103 - Jardins 110 - [GEOGRAPHIC_DATA] 111 - [GEOGRAPHIC_DAT…" at bounding box center [728, 409] width 1456 height 819
click at [628, 72] on div "102 - Salgado Filho 103 - Jardins 110 - [GEOGRAPHIC_DATA] 111 - [GEOGRAPHIC_DAT…" at bounding box center [728, 409] width 1456 height 819
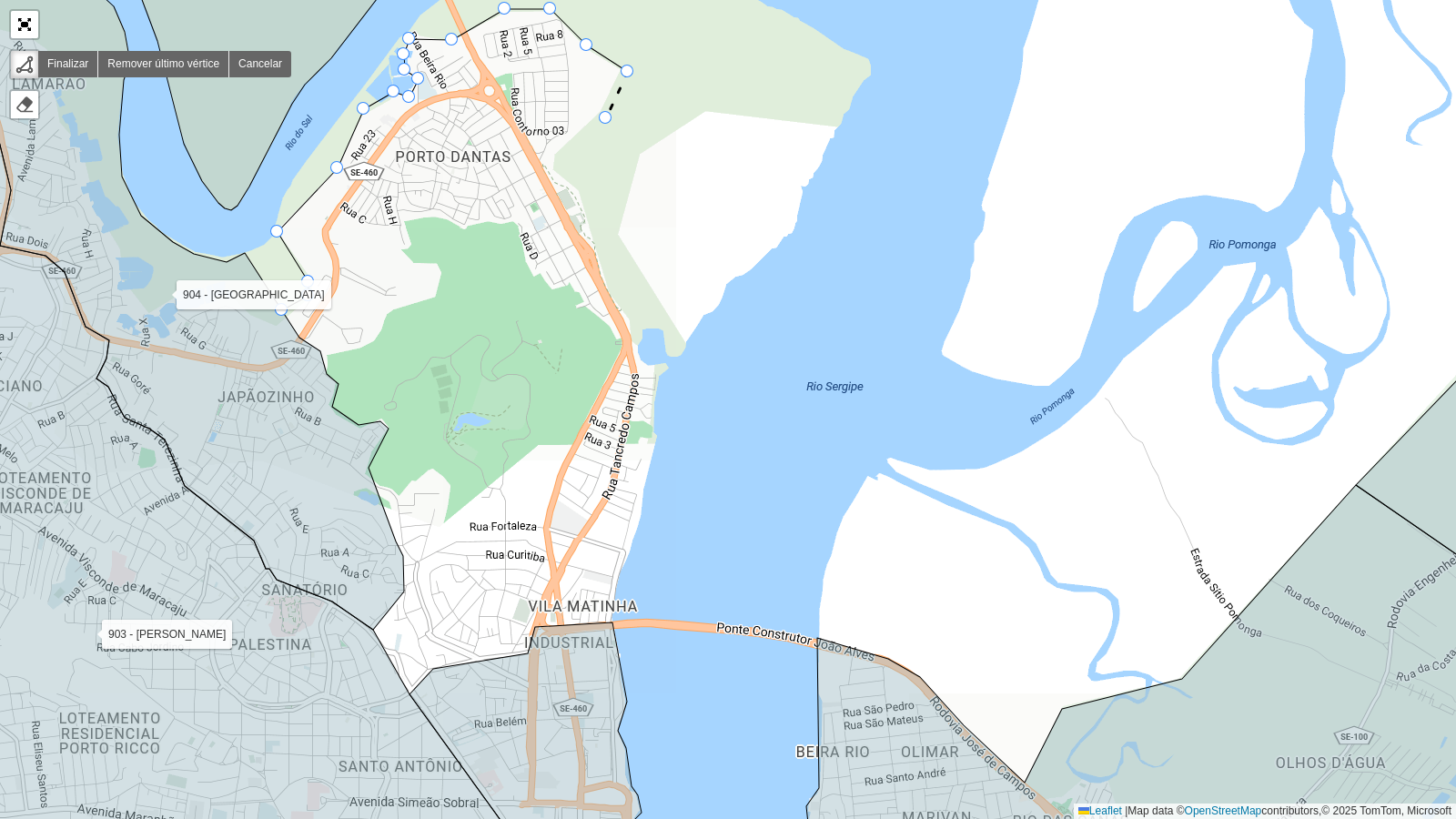
click at [606, 118] on div "102 - Salgado Filho 103 - Jardins 110 - [GEOGRAPHIC_DATA] 111 - [GEOGRAPHIC_DAT…" at bounding box center [728, 409] width 1456 height 819
click at [559, 157] on div "102 - Salgado Filho 103 - Jardins 110 - [GEOGRAPHIC_DATA] 111 - [GEOGRAPHIC_DAT…" at bounding box center [728, 409] width 1456 height 819
click at [559, 176] on div "102 - Salgado Filho 103 - Jardins 110 - [GEOGRAPHIC_DATA] 111 - [GEOGRAPHIC_DAT…" at bounding box center [728, 409] width 1456 height 819
click at [587, 188] on div "102 - Salgado Filho 103 - Jardins 110 - [GEOGRAPHIC_DATA] 111 - [GEOGRAPHIC_DAT…" at bounding box center [728, 409] width 1456 height 819
click at [608, 287] on div "102 - Salgado Filho 103 - Jardins 110 - [GEOGRAPHIC_DATA] 111 - [GEOGRAPHIC_DAT…" at bounding box center [728, 409] width 1456 height 819
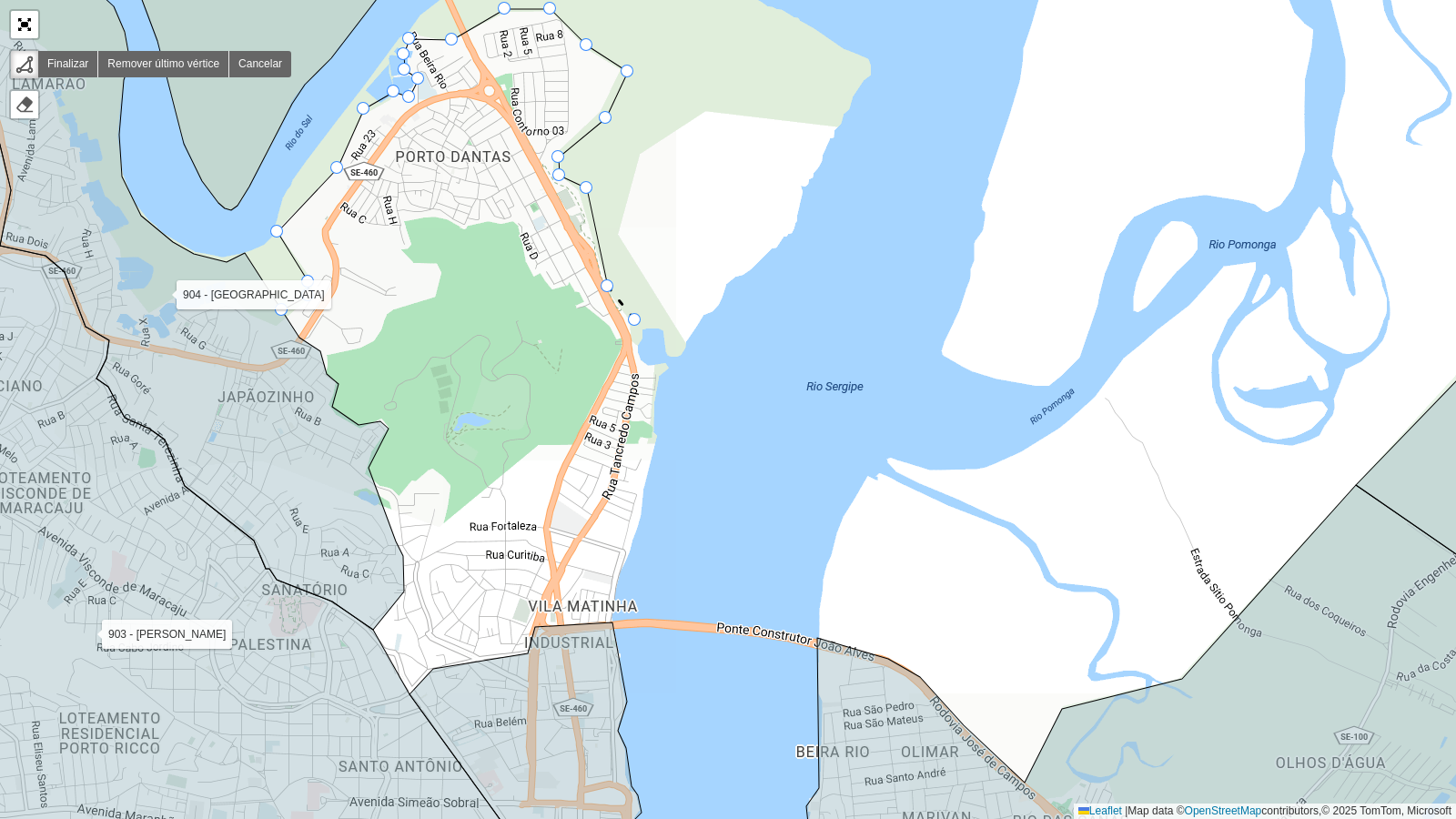
click at [635, 320] on div "102 - Salgado Filho 103 - Jardins 110 - [GEOGRAPHIC_DATA] 111 - [GEOGRAPHIC_DAT…" at bounding box center [728, 409] width 1456 height 819
click at [641, 341] on icon at bounding box center [637, 330] width 5 height 21
click at [642, 358] on div "102 - Salgado Filho 103 - Jardins 110 - [GEOGRAPHIC_DATA] 111 - [GEOGRAPHIC_DAT…" at bounding box center [728, 409] width 1456 height 819
click at [649, 365] on div "102 - Salgado Filho 103 - Jardins 110 - [GEOGRAPHIC_DATA] 111 - [GEOGRAPHIC_DAT…" at bounding box center [728, 409] width 1456 height 819
click at [665, 360] on div "102 - Salgado Filho 103 - Jardins 110 - [GEOGRAPHIC_DATA] 111 - [GEOGRAPHIC_DAT…" at bounding box center [728, 409] width 1456 height 819
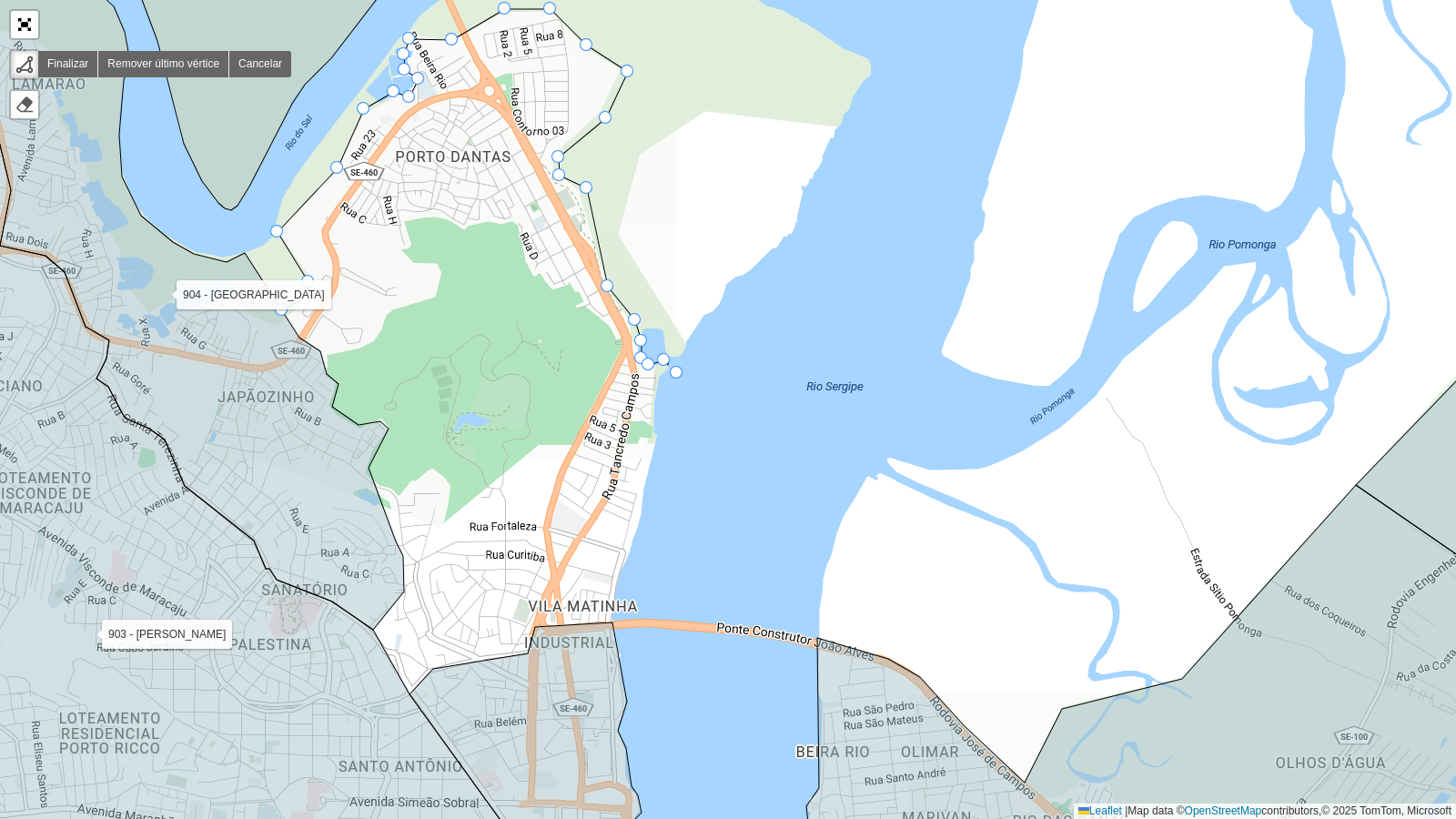
click at [677, 373] on div "102 - Salgado Filho 103 - Jardins 110 - [GEOGRAPHIC_DATA] 111 - [GEOGRAPHIC_DAT…" at bounding box center [728, 409] width 1456 height 819
click at [661, 380] on div "102 - Salgado Filho 103 - Jardins 110 - [GEOGRAPHIC_DATA] 111 - [GEOGRAPHIC_DAT…" at bounding box center [728, 409] width 1456 height 819
click at [660, 438] on icon at bounding box center [659, 409] width 4 height 58
click at [645, 490] on div "102 - Salgado Filho 103 - Jardins 110 - [GEOGRAPHIC_DATA] 111 - [GEOGRAPHIC_DAT…" at bounding box center [728, 409] width 1456 height 819
click at [643, 518] on div "102 - Salgado Filho 103 - Jardins 110 - [GEOGRAPHIC_DATA] 111 - [GEOGRAPHIC_DAT…" at bounding box center [728, 409] width 1456 height 819
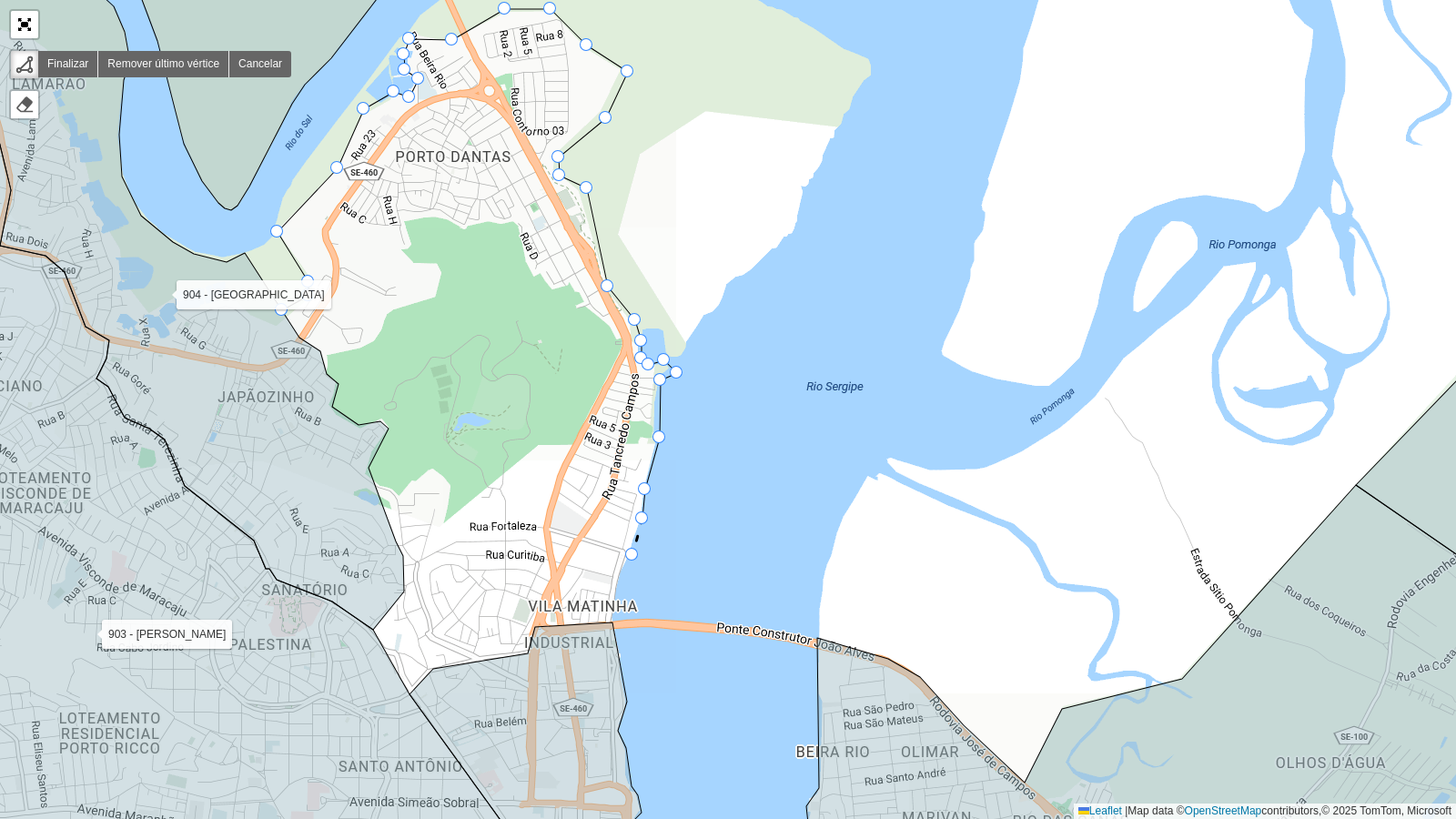
click at [633, 555] on icon at bounding box center [638, 536] width 10 height 37
click at [621, 582] on div "102 - Salgado Filho 103 - Jardins 110 - [GEOGRAPHIC_DATA] 111 - [GEOGRAPHIC_DAT…" at bounding box center [728, 409] width 1456 height 819
click at [612, 620] on icon at bounding box center [616, 602] width 8 height 40
click at [543, 628] on icon at bounding box center [453, 762] width 384 height 280
click at [527, 655] on icon at bounding box center [453, 762] width 384 height 280
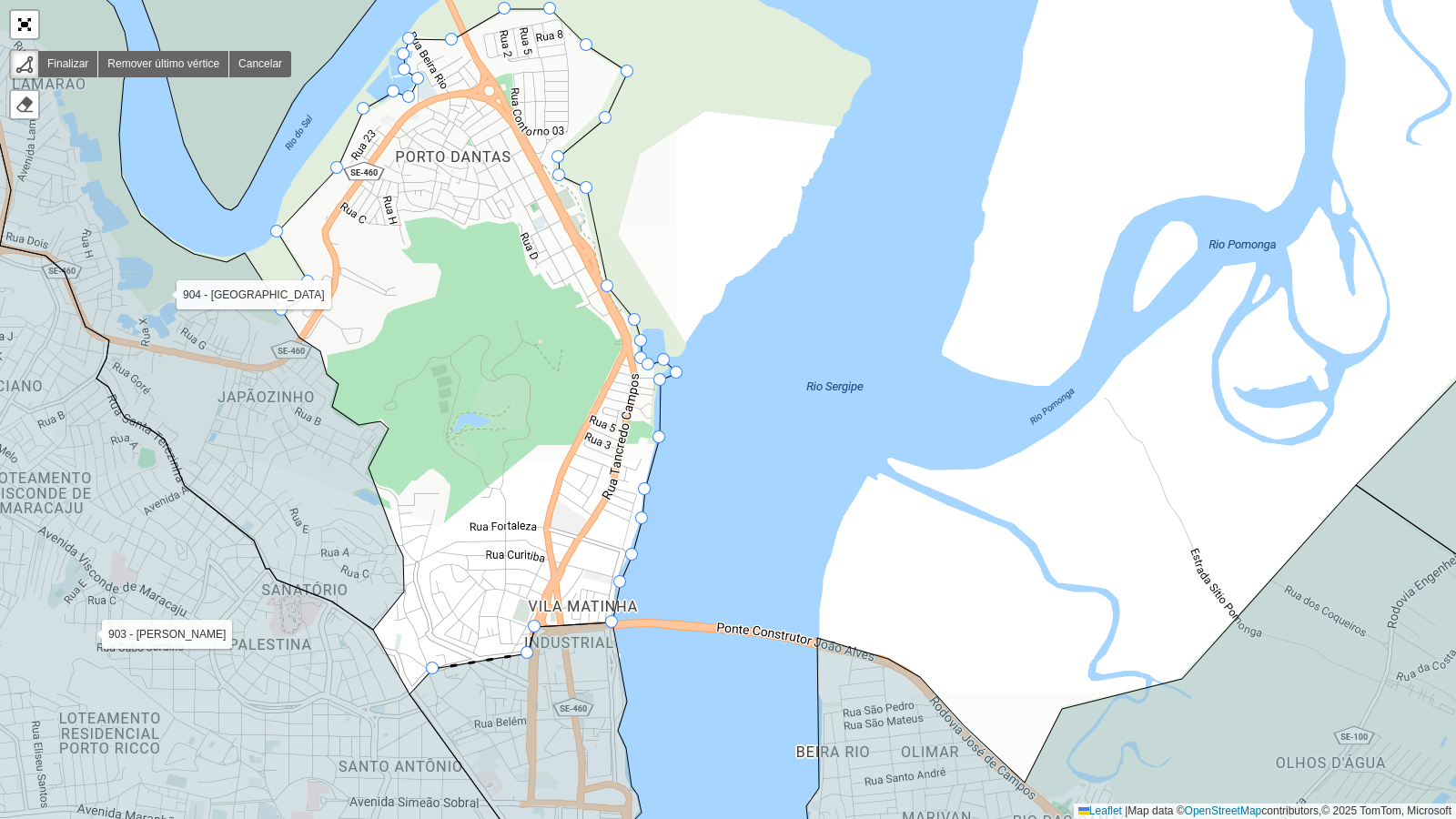
click at [430, 666] on div "102 - Salgado Filho 103 - Jardins 110 - [GEOGRAPHIC_DATA] 111 - [GEOGRAPHIC_DAT…" at bounding box center [728, 409] width 1456 height 819
click at [407, 666] on icon at bounding box center [193, 561] width 680 height 631
click at [378, 636] on div "102 - Salgado Filho 103 - Jardins 110 - [GEOGRAPHIC_DATA] 111 - [GEOGRAPHIC_DAT…" at bounding box center [728, 409] width 1456 height 819
click at [410, 600] on div "102 - Salgado Filho 103 - Jardins 110 - [GEOGRAPHIC_DATA] 111 - [GEOGRAPHIC_DAT…" at bounding box center [728, 409] width 1456 height 819
click at [410, 563] on div "102 - Salgado Filho 103 - Jardins 110 - [GEOGRAPHIC_DATA] 111 - [GEOGRAPHIC_DAT…" at bounding box center [728, 409] width 1456 height 819
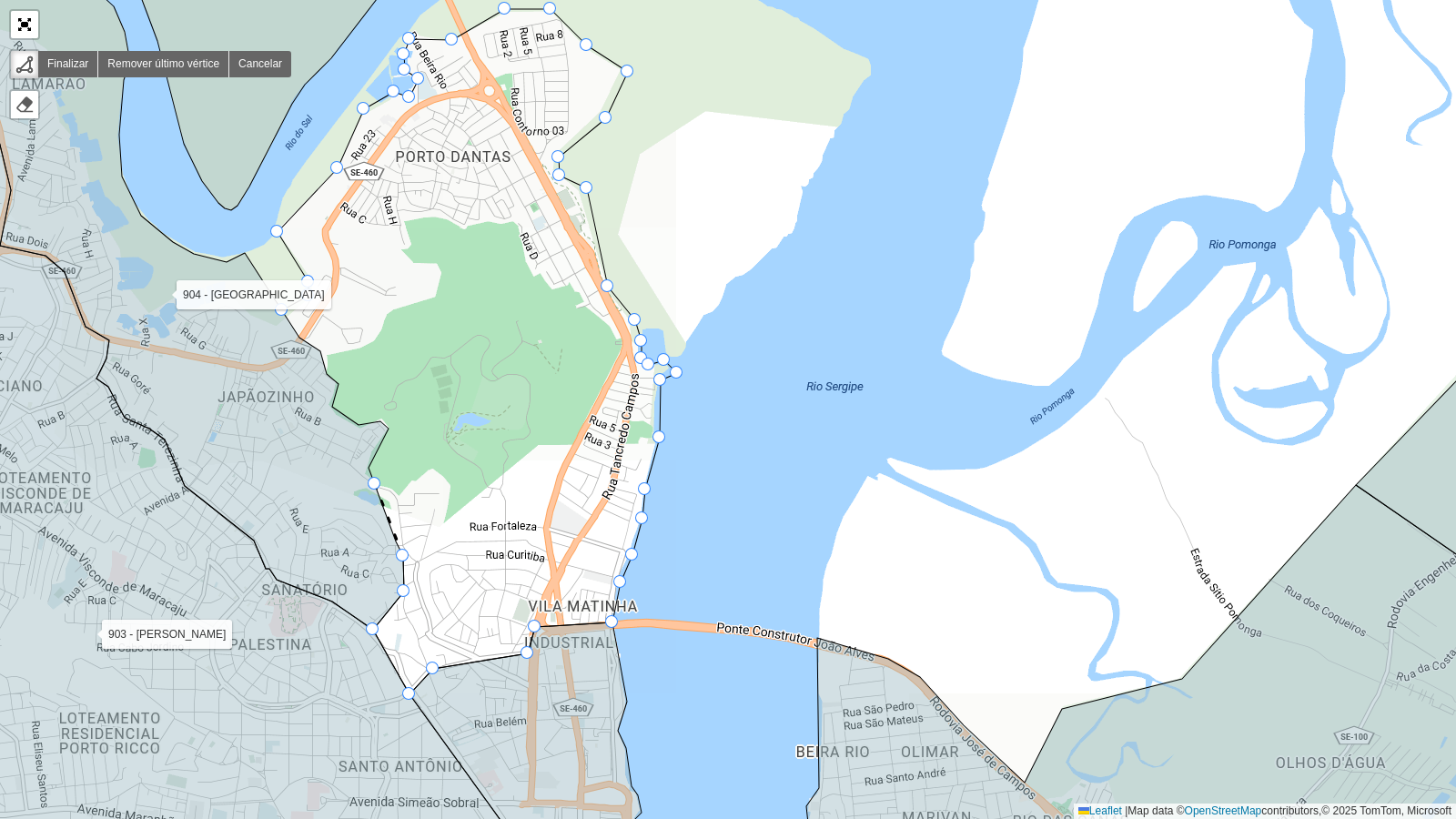
click at [378, 490] on div "102 - Salgado Filho 103 - Jardins 110 - [GEOGRAPHIC_DATA] 111 - [GEOGRAPHIC_DAT…" at bounding box center [728, 409] width 1456 height 819
click at [403, 495] on div "102 - Salgado Filho 103 - Jardins 110 - [GEOGRAPHIC_DATA] 111 - [GEOGRAPHIC_DAT…" at bounding box center [728, 409] width 1456 height 819
click at [414, 482] on div "102 - Salgado Filho 103 - Jardins 110 - [GEOGRAPHIC_DATA] 111 - [GEOGRAPHIC_DAT…" at bounding box center [728, 409] width 1456 height 819
click at [432, 469] on icon at bounding box center [423, 475] width 18 height 13
click at [453, 483] on div "102 - Salgado Filho 103 - Jardins 110 - [GEOGRAPHIC_DATA] 111 - [GEOGRAPHIC_DAT…" at bounding box center [728, 409] width 1456 height 819
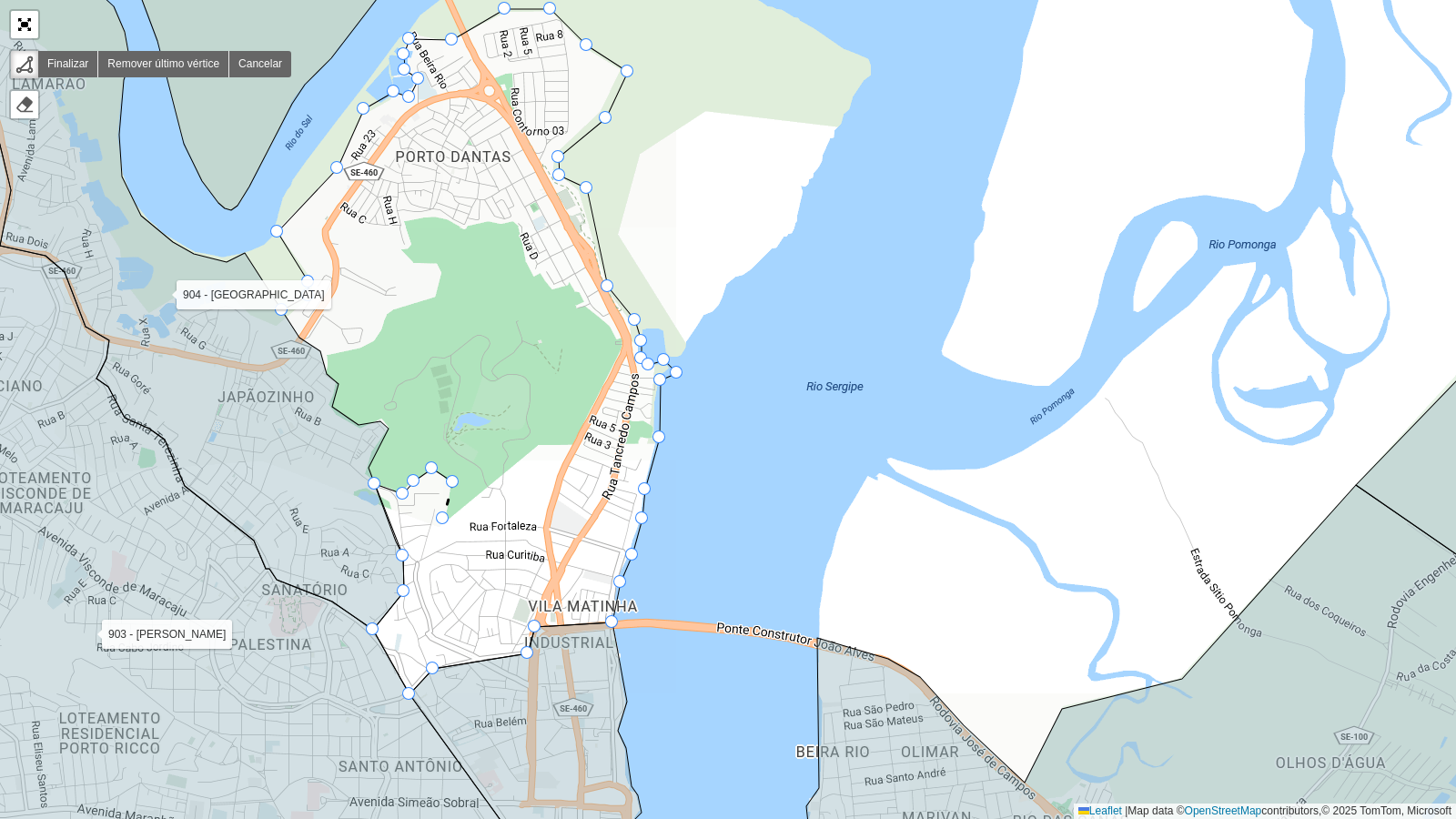
click at [443, 518] on icon at bounding box center [448, 501] width 10 height 37
click at [533, 446] on div "102 - Salgado Filho 103 - Jardins 110 - [GEOGRAPHIC_DATA] 111 - [GEOGRAPHIC_DAT…" at bounding box center [728, 409] width 1456 height 819
click at [570, 445] on icon at bounding box center [551, 445] width 37 height 1
click at [619, 346] on icon at bounding box center [594, 395] width 48 height 99
click at [605, 325] on div "102 - Salgado Filho 103 - Jardins 110 - [GEOGRAPHIC_DATA] 111 - [GEOGRAPHIC_DAT…" at bounding box center [728, 409] width 1456 height 819
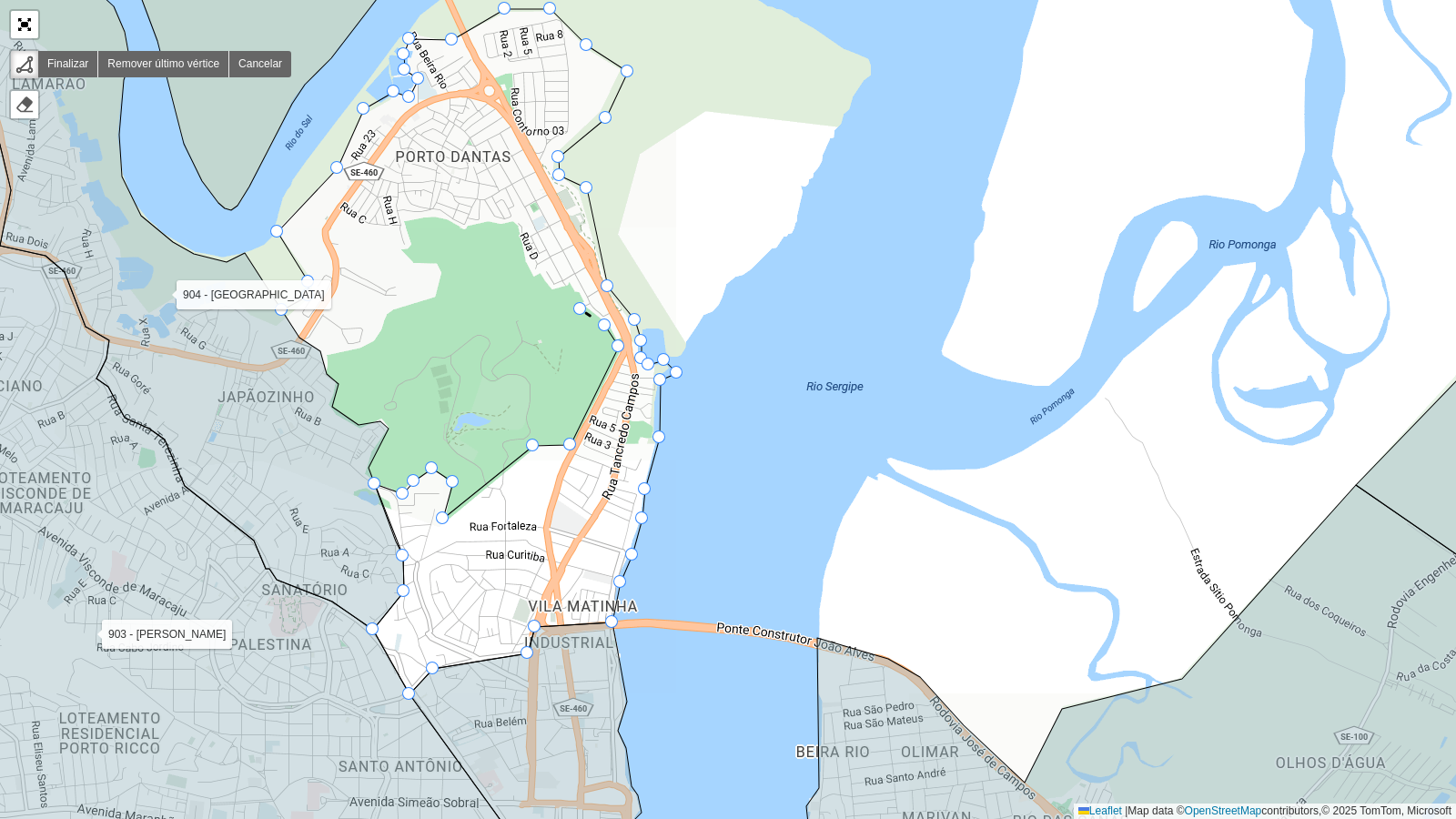
click at [580, 309] on div "102 - Salgado Filho 103 - Jardins 110 - [GEOGRAPHIC_DATA] 111 - [GEOGRAPHIC_DAT…" at bounding box center [728, 409] width 1456 height 819
click at [570, 283] on div "102 - Salgado Filho 103 - Jardins 110 - [GEOGRAPHIC_DATA] 111 - [GEOGRAPHIC_DAT…" at bounding box center [728, 409] width 1456 height 819
click at [553, 290] on icon at bounding box center [561, 286] width 17 height 6
click at [539, 277] on icon at bounding box center [546, 283] width 14 height 13
click at [531, 283] on div "102 - Salgado Filho 103 - Jardins 110 - [GEOGRAPHIC_DATA] 111 - [GEOGRAPHIC_DAT…" at bounding box center [728, 409] width 1456 height 819
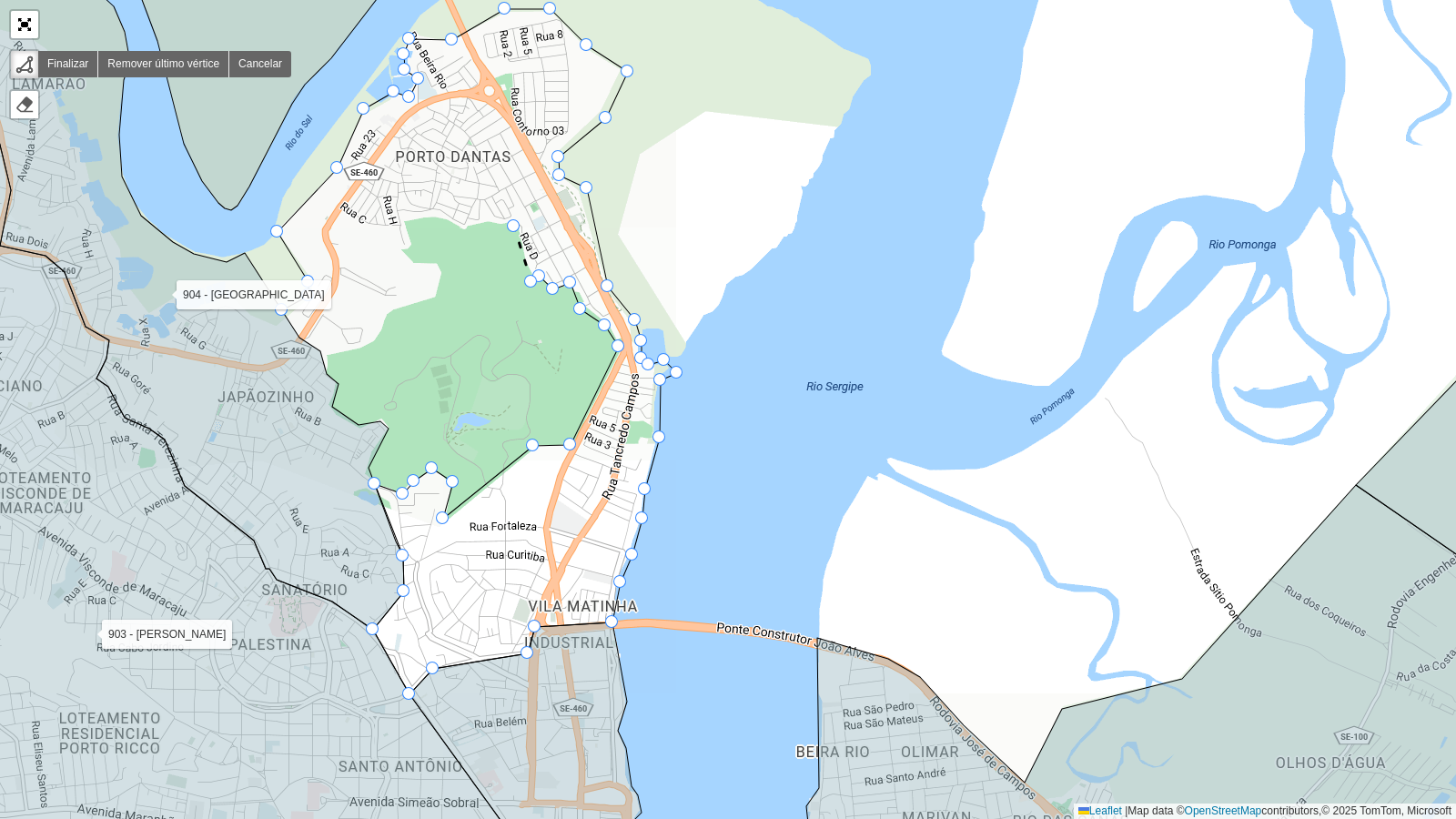
click at [515, 227] on icon at bounding box center [522, 255] width 17 height 56
click at [490, 224] on div "102 - Salgado Filho 103 - Jardins 110 - [GEOGRAPHIC_DATA] 111 - [GEOGRAPHIC_DAT…" at bounding box center [728, 409] width 1456 height 819
click at [465, 231] on div "102 - Salgado Filho 103 - Jardins 110 - [GEOGRAPHIC_DATA] 111 - [GEOGRAPHIC_DAT…" at bounding box center [728, 409] width 1456 height 819
click at [434, 219] on div "102 - Salgado Filho 103 - Jardins 110 - [GEOGRAPHIC_DATA] 111 - [GEOGRAPHIC_DAT…" at bounding box center [728, 409] width 1456 height 819
click at [405, 222] on div "102 - Salgado Filho 103 - Jardins 110 - [GEOGRAPHIC_DATA] 111 - [GEOGRAPHIC_DAT…" at bounding box center [728, 409] width 1456 height 819
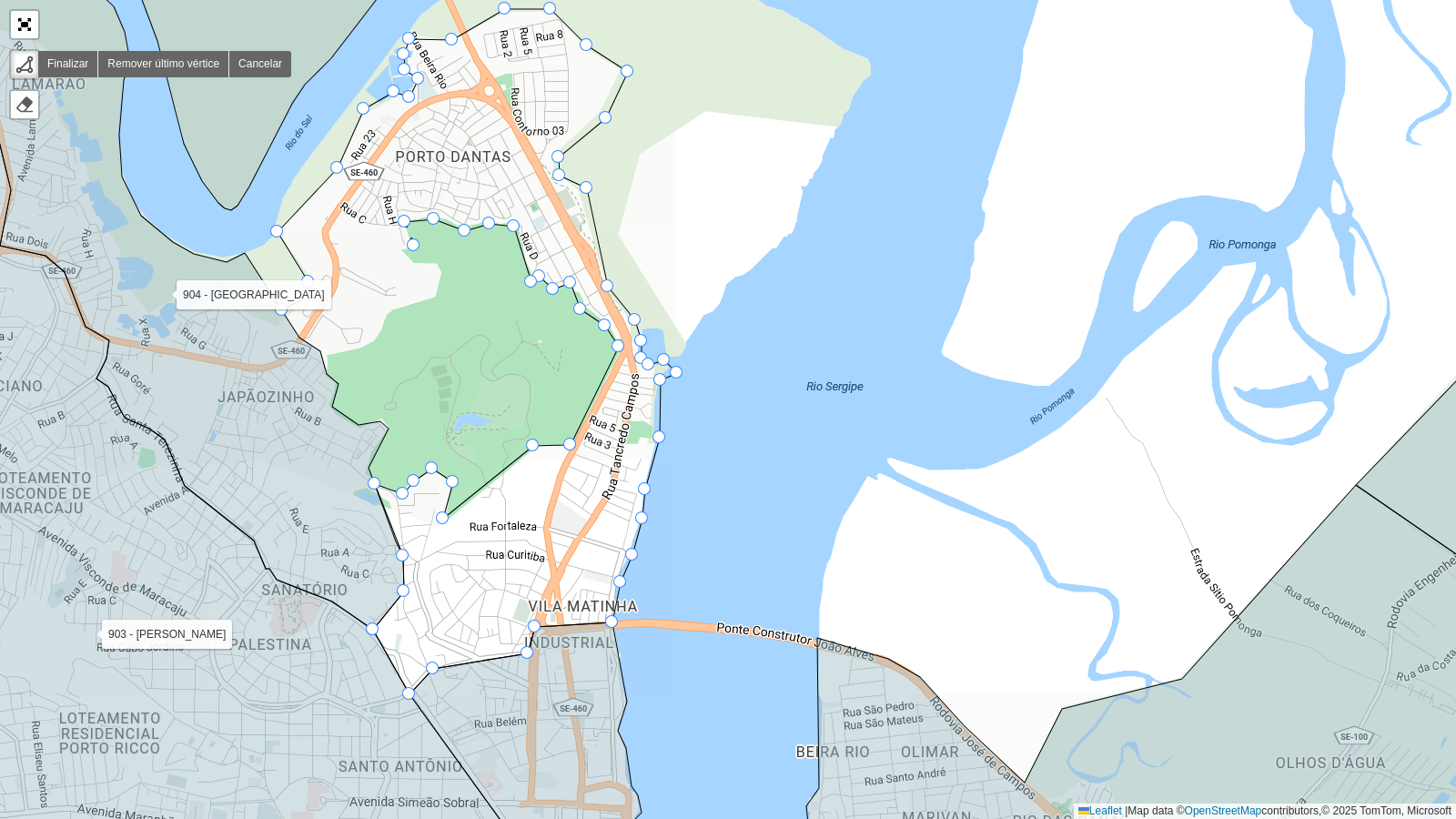
click at [414, 246] on div "102 - Salgado Filho 103 - Jardins 110 - [GEOGRAPHIC_DATA] 111 - [GEOGRAPHIC_DAT…" at bounding box center [728, 409] width 1456 height 819
click at [406, 251] on div "102 - Salgado Filho 103 - Jardins 110 - [GEOGRAPHIC_DATA] 111 - [GEOGRAPHIC_DAT…" at bounding box center [728, 409] width 1456 height 819
click at [418, 266] on icon at bounding box center [412, 258] width 12 height 15
click at [438, 260] on icon at bounding box center [428, 263] width 20 height 6
click at [446, 271] on div "102 - Salgado Filho 103 - Jardins 110 - [GEOGRAPHIC_DATA] 111 - [GEOGRAPHIC_DAT…" at bounding box center [728, 409] width 1456 height 819
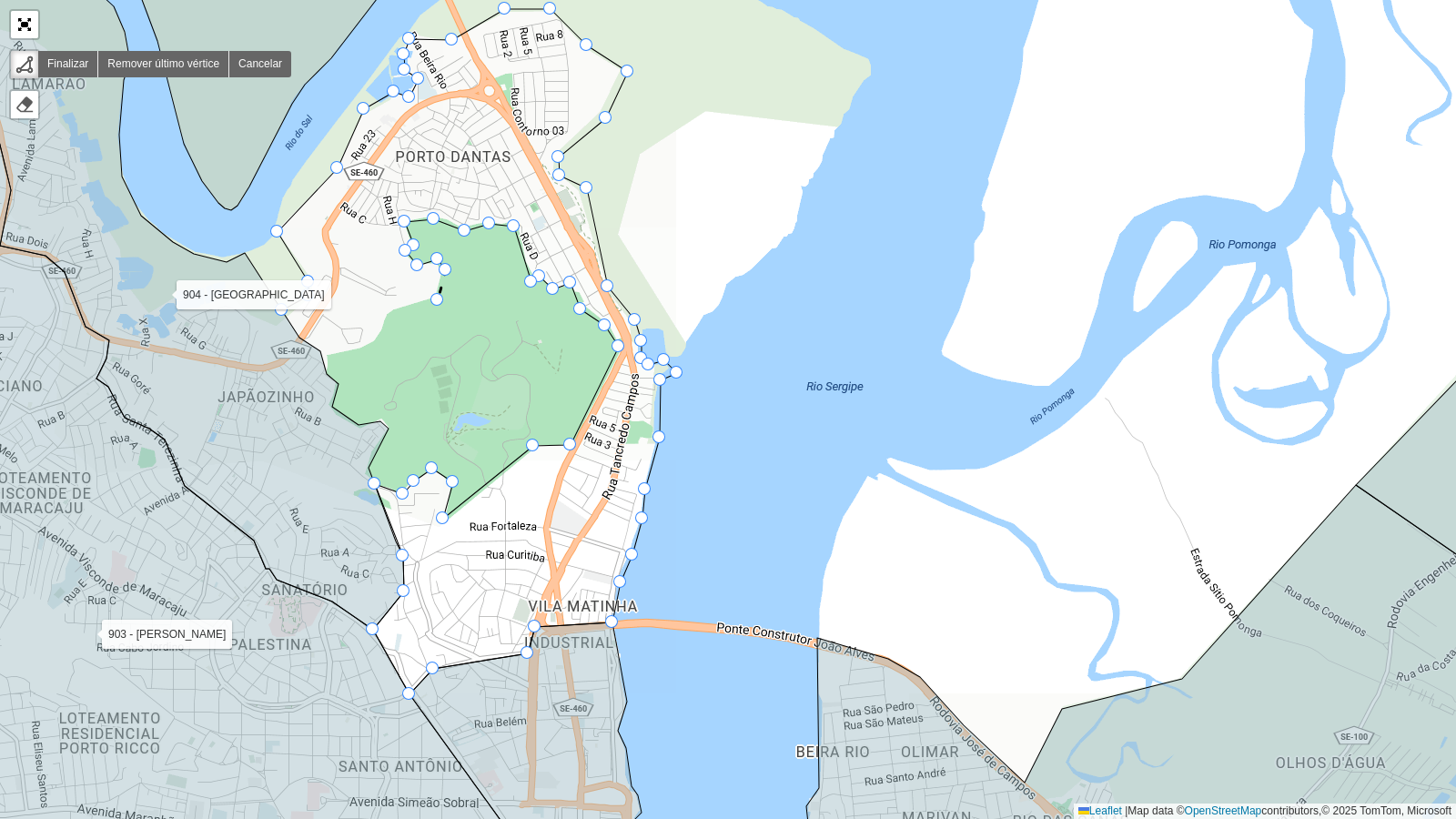
click at [438, 301] on div "102 - Salgado Filho 103 - Jardins 110 - [GEOGRAPHIC_DATA] 111 - [GEOGRAPHIC_DAT…" at bounding box center [728, 409] width 1456 height 819
click at [394, 307] on div "102 - Salgado Filho 103 - Jardins 110 - [GEOGRAPHIC_DATA] 111 - [GEOGRAPHIC_DAT…" at bounding box center [728, 409] width 1456 height 819
click at [388, 319] on div "102 - Salgado Filho 103 - Jardins 110 - [GEOGRAPHIC_DATA] 111 - [GEOGRAPHIC_DAT…" at bounding box center [728, 409] width 1456 height 819
click at [385, 341] on icon at bounding box center [386, 330] width 3 height 22
click at [341, 356] on div "102 - Salgado Filho 103 - Jardins 110 - [GEOGRAPHIC_DATA] 111 - [GEOGRAPHIC_DAT…" at bounding box center [728, 409] width 1456 height 819
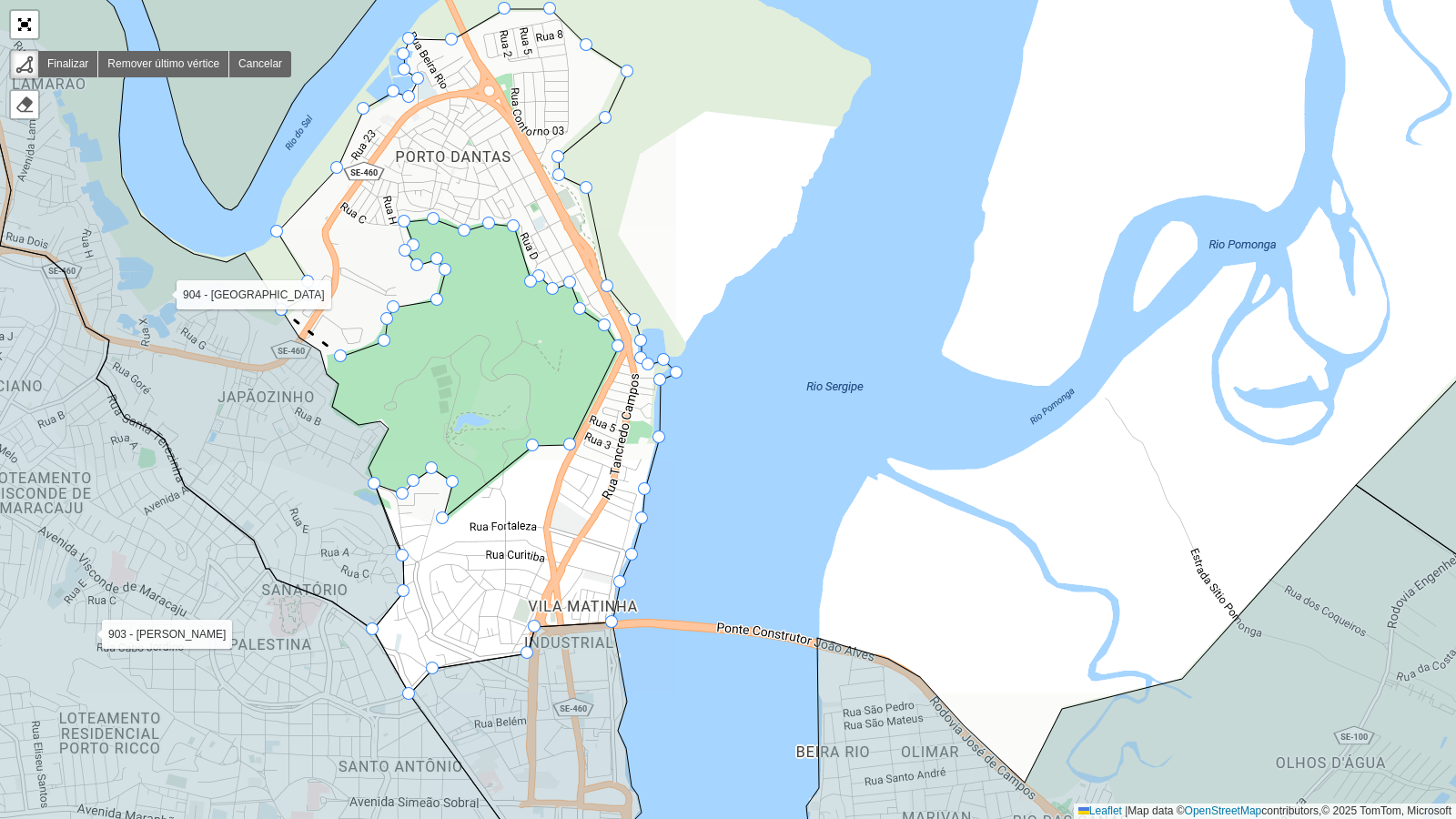
click at [281, 307] on div at bounding box center [281, 309] width 13 height 13
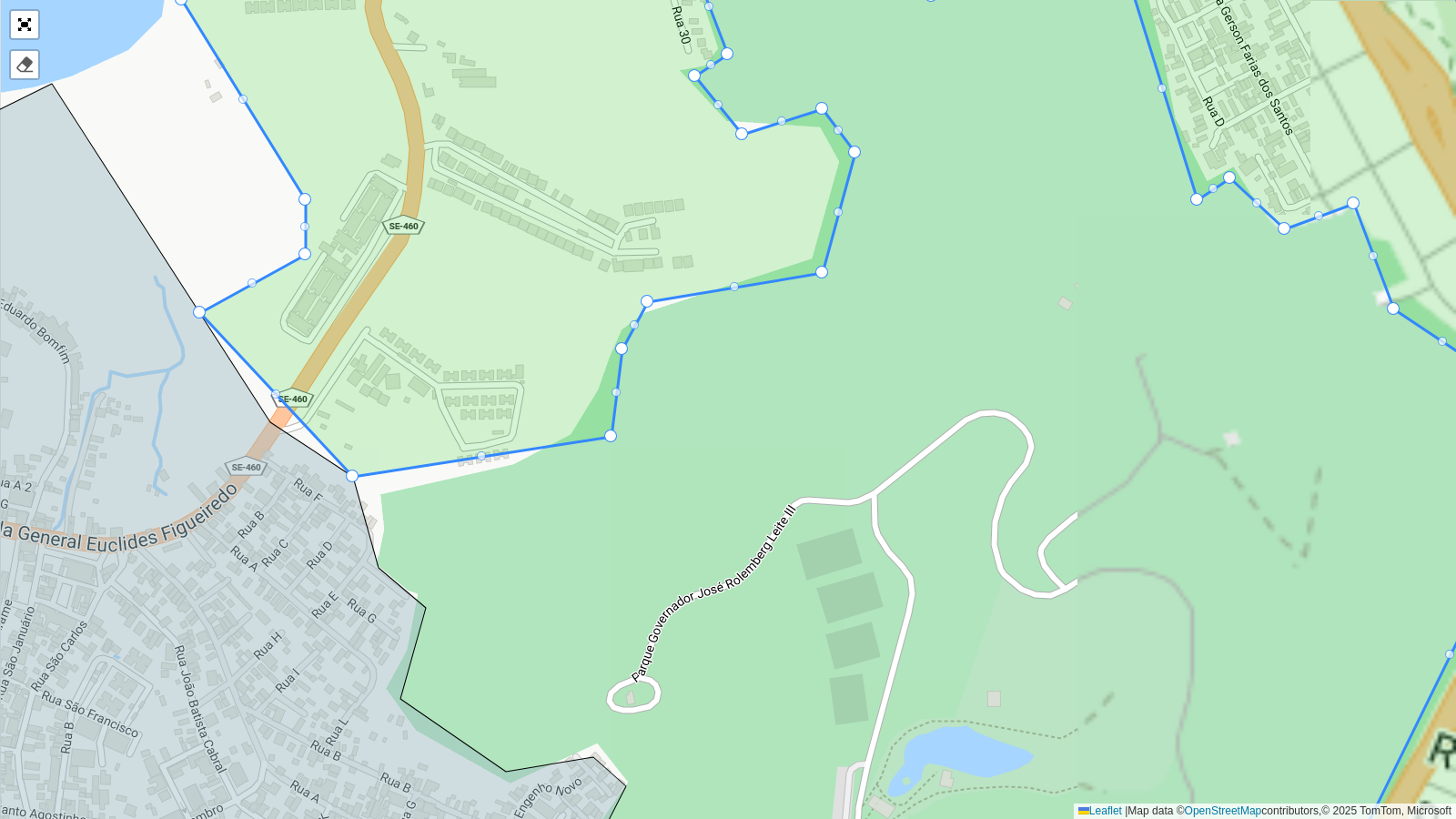
drag, startPoint x: 437, startPoint y: 498, endPoint x: 364, endPoint y: 489, distance: 73.6
click at [278, 390] on div at bounding box center [276, 393] width 9 height 9
click at [273, 394] on div at bounding box center [276, 393] width 9 height 9
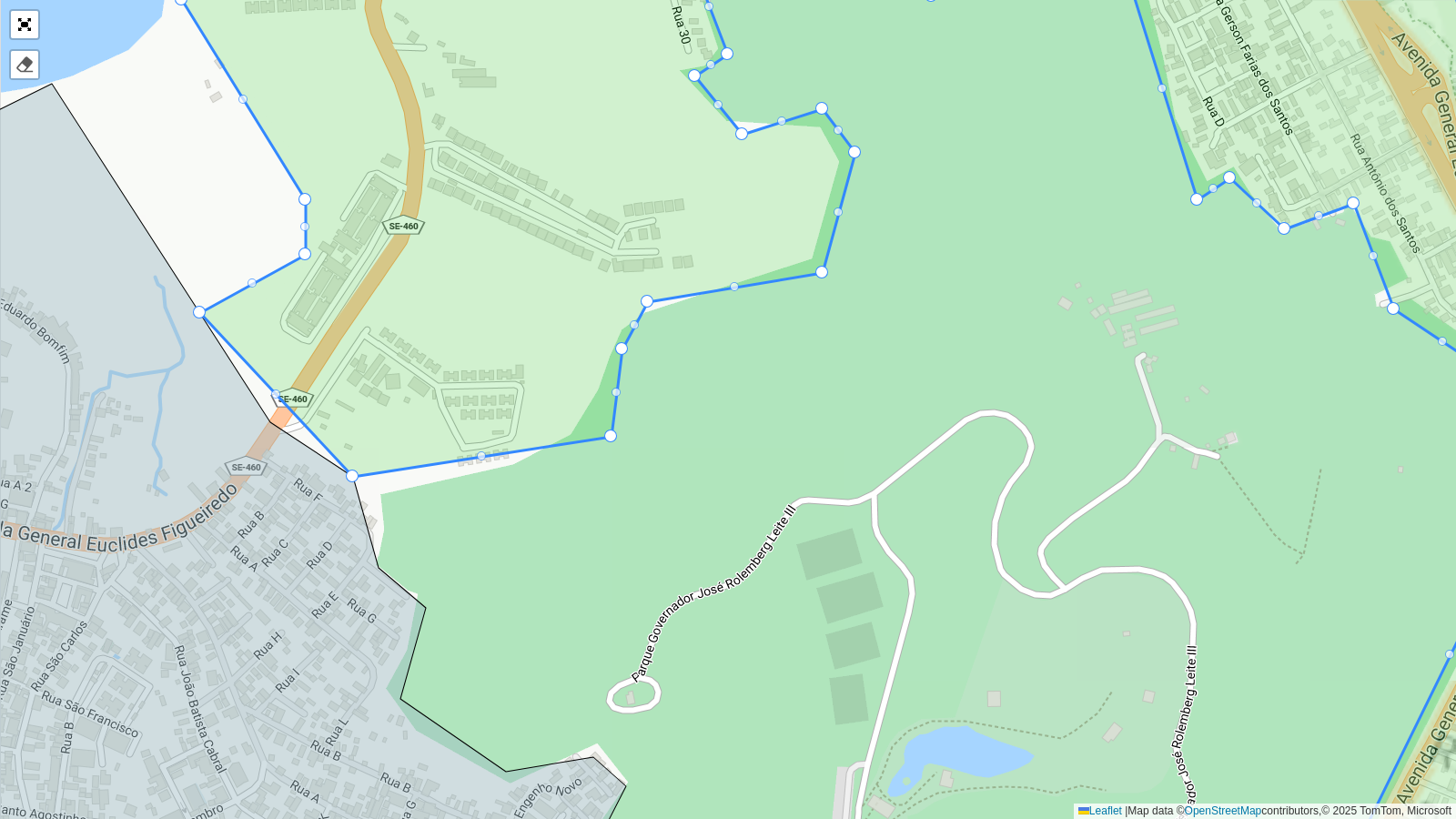
click at [275, 394] on div at bounding box center [276, 393] width 9 height 9
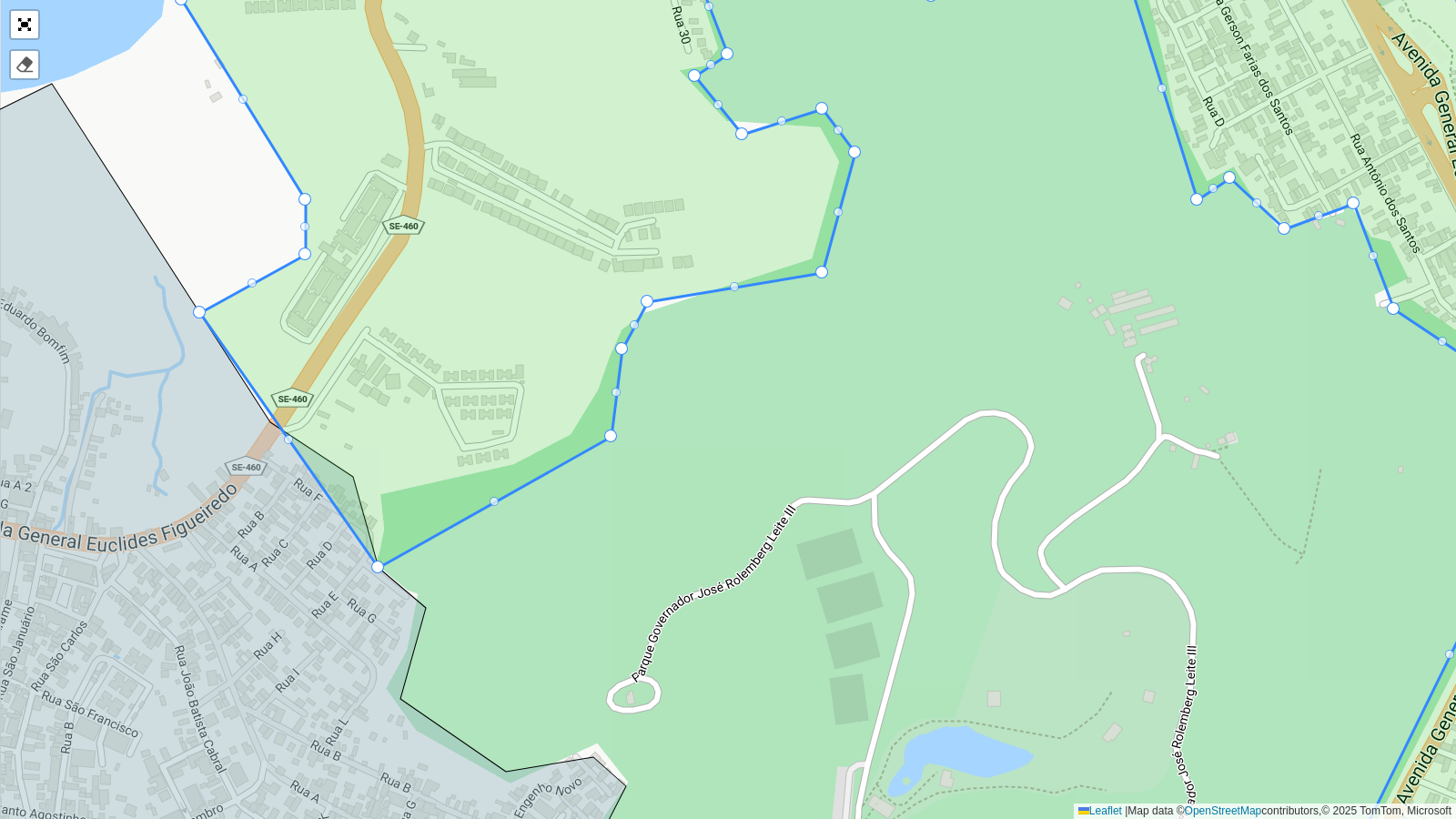
drag, startPoint x: 351, startPoint y: 474, endPoint x: 387, endPoint y: 555, distance: 88.6
click at [487, 498] on icon at bounding box center [893, 409] width 1422 height 988
click at [494, 500] on div at bounding box center [494, 501] width 9 height 9
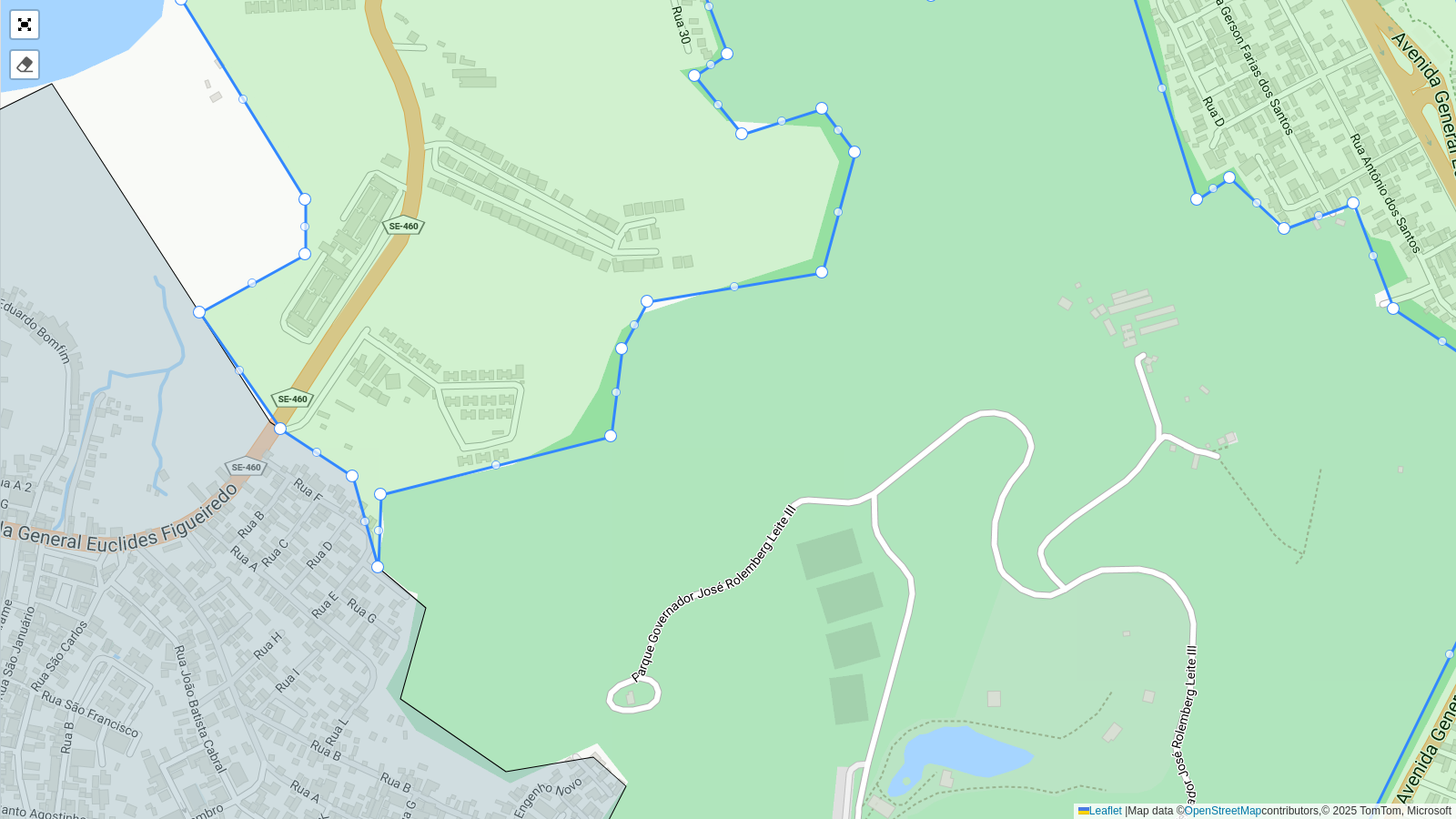
drag, startPoint x: 494, startPoint y: 500, endPoint x: 379, endPoint y: 493, distance: 115.2
drag, startPoint x: 608, startPoint y: 437, endPoint x: 567, endPoint y: 437, distance: 41.0
click at [471, 460] on icon at bounding box center [893, 409] width 1422 height 988
click at [475, 464] on div at bounding box center [475, 465] width 9 height 9
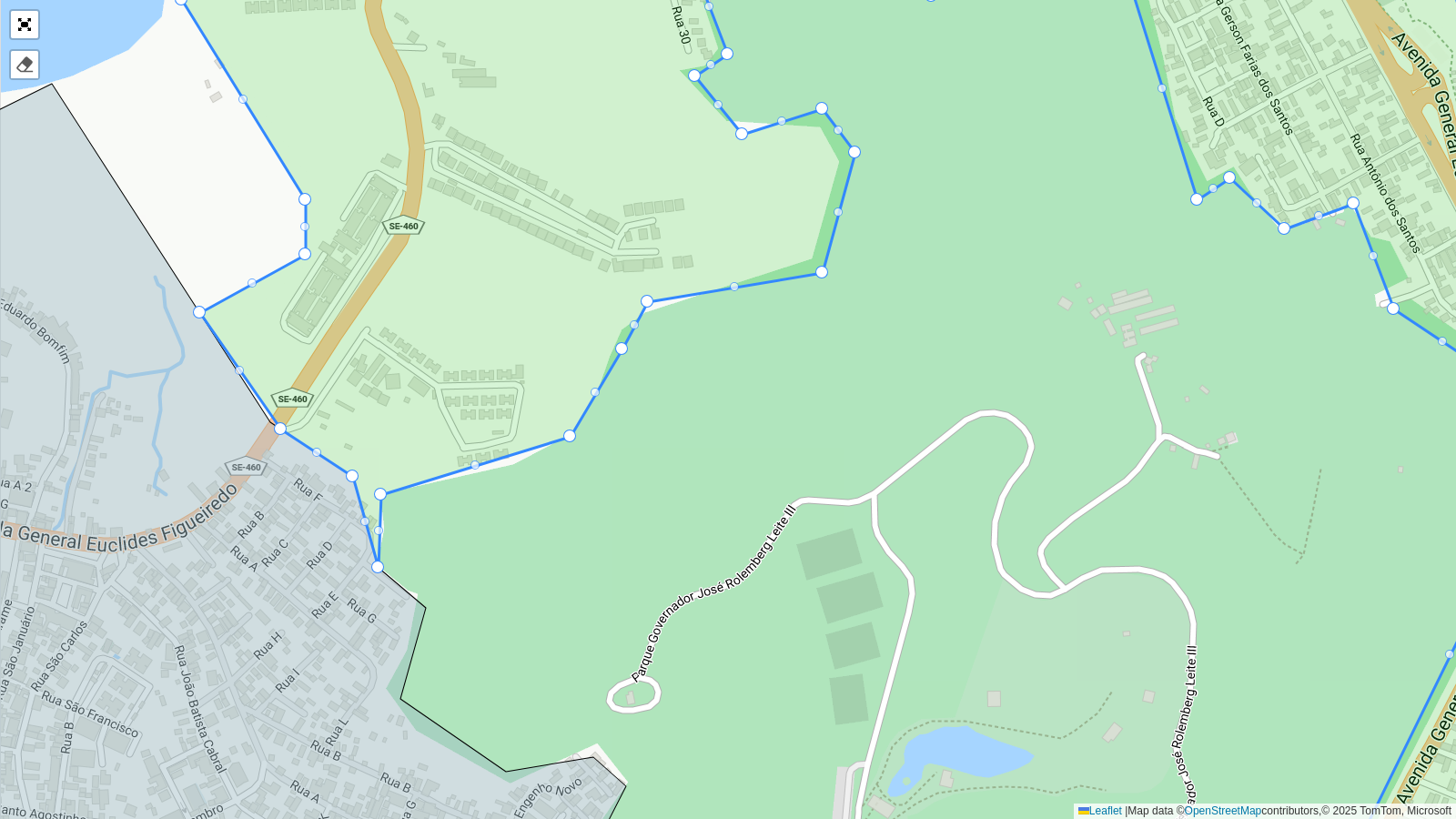
click at [475, 464] on div at bounding box center [475, 465] width 9 height 9
drag, startPoint x: 569, startPoint y: 439, endPoint x: 520, endPoint y: 463, distance: 54.6
click at [569, 400] on div at bounding box center [570, 403] width 9 height 9
drag, startPoint x: 569, startPoint y: 400, endPoint x: 570, endPoint y: 433, distance: 33.0
drag, startPoint x: 282, startPoint y: 427, endPoint x: 272, endPoint y: 422, distance: 11.2
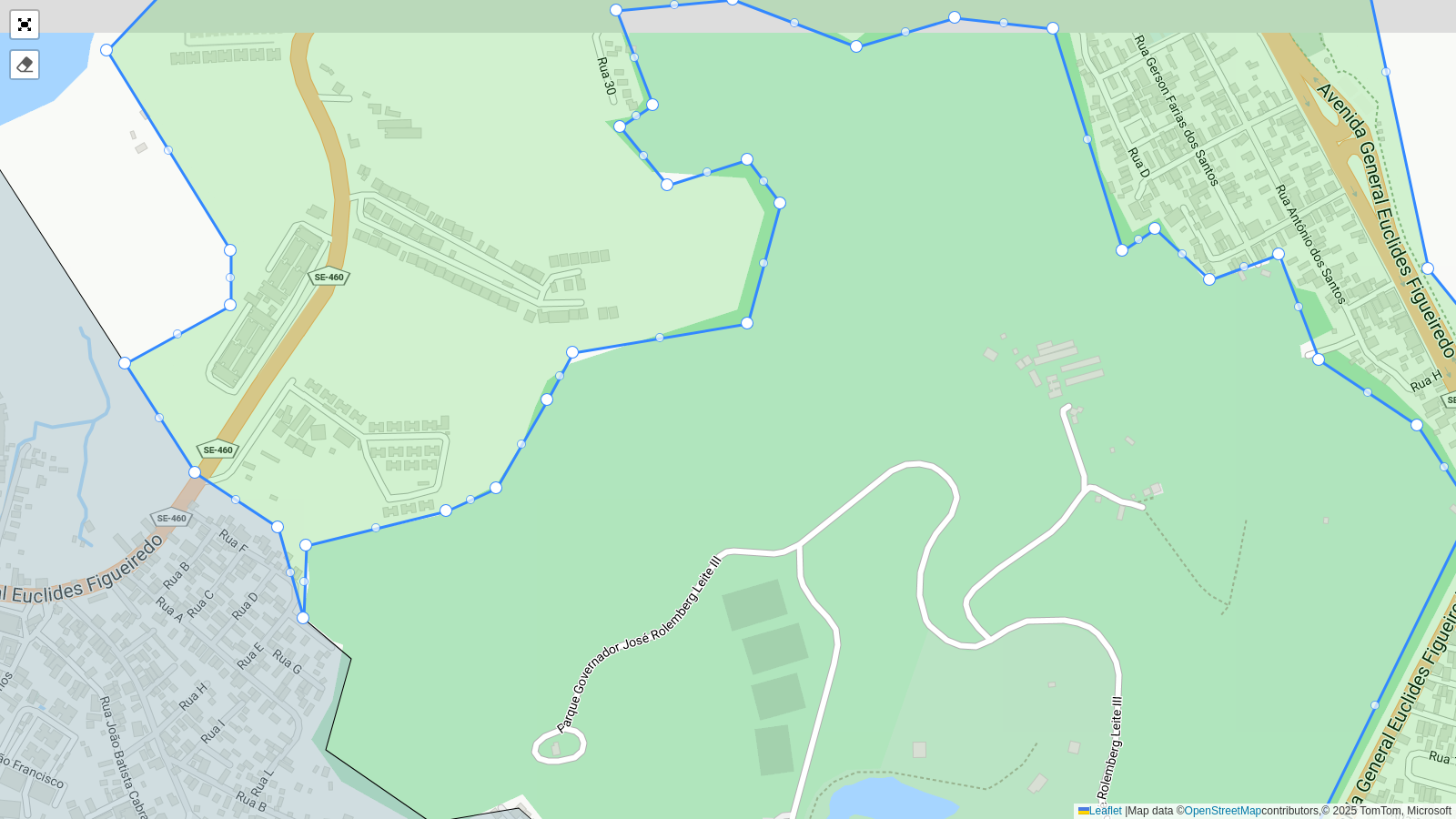
drag, startPoint x: 655, startPoint y: 474, endPoint x: 562, endPoint y: 551, distance: 120.7
click at [562, 551] on div "102 - Salgado Filho 103 - Jardins 110 - [GEOGRAPHIC_DATA] 111 - [GEOGRAPHIC_DAT…" at bounding box center [728, 409] width 1456 height 819
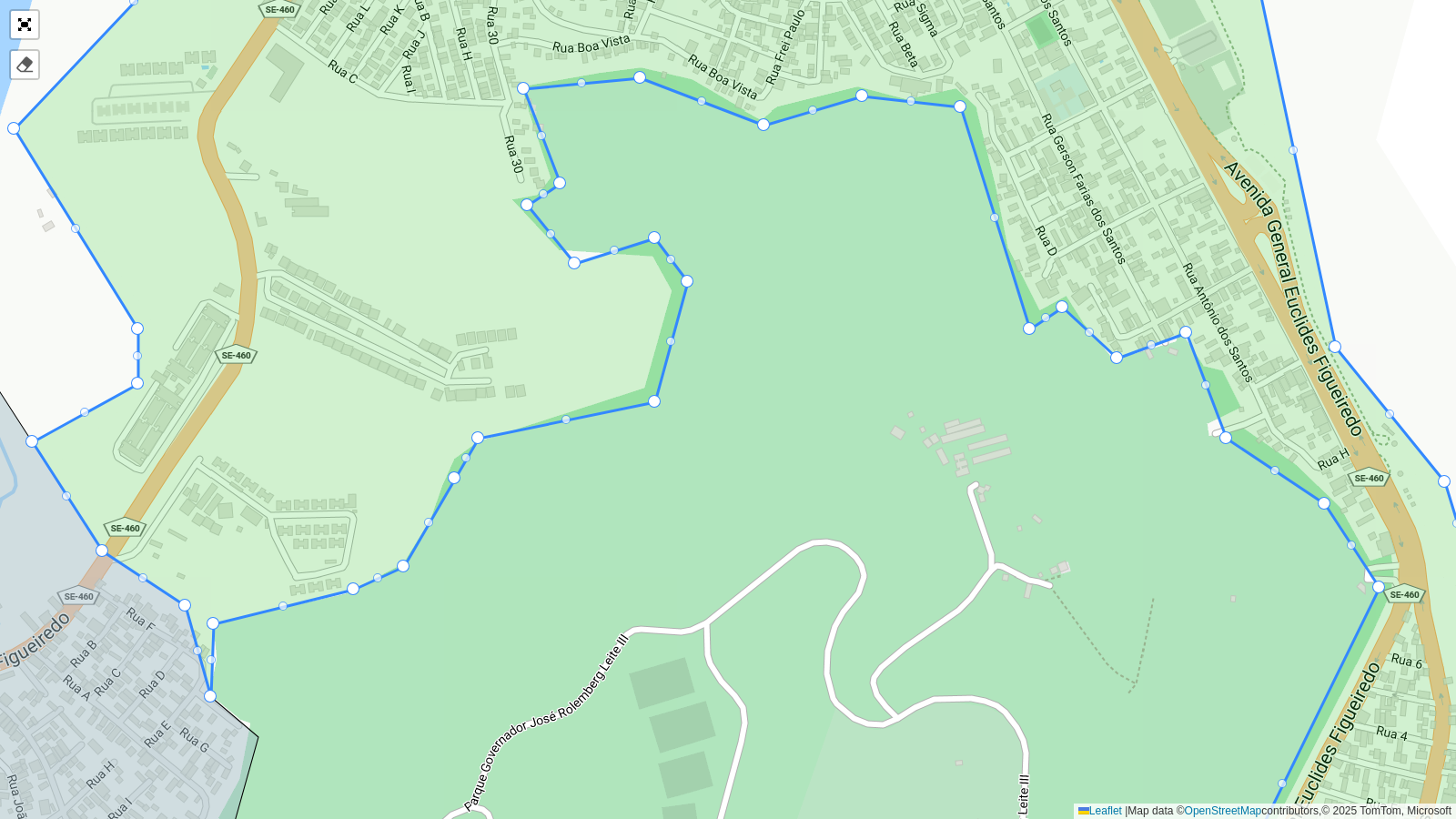
click at [451, 477] on div at bounding box center [454, 478] width 13 height 13
drag, startPoint x: 451, startPoint y: 477, endPoint x: 451, endPoint y: 455, distance: 22.0
drag, startPoint x: 651, startPoint y: 396, endPoint x: 636, endPoint y: 382, distance: 20.5
drag, startPoint x: 684, startPoint y: 283, endPoint x: 666, endPoint y: 300, distance: 24.8
drag, startPoint x: 653, startPoint y: 238, endPoint x: 655, endPoint y: 254, distance: 16.1
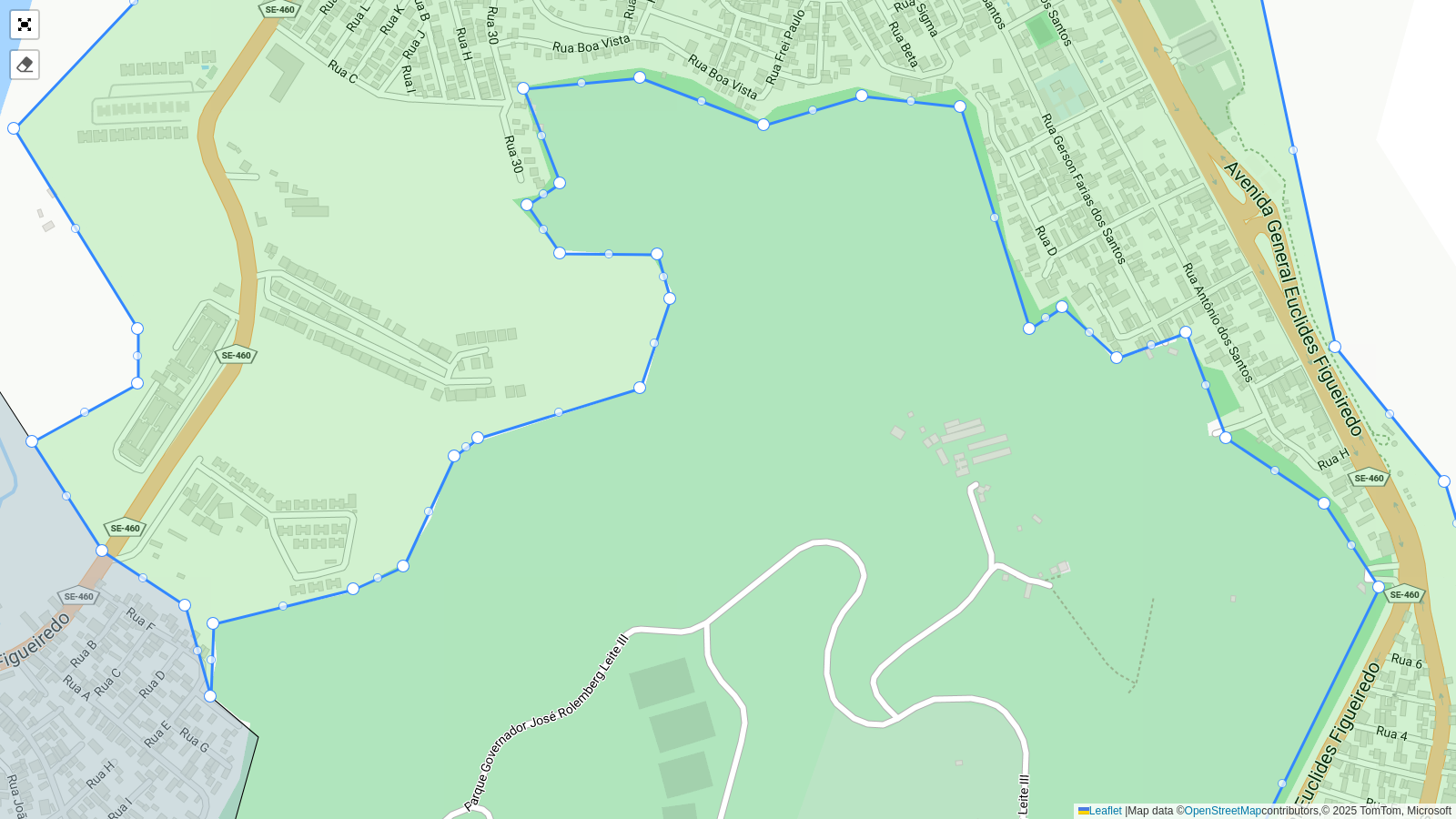
drag, startPoint x: 574, startPoint y: 258, endPoint x: 559, endPoint y: 247, distance: 18.6
drag, startPoint x: 521, startPoint y: 204, endPoint x: 509, endPoint y: 198, distance: 13.4
click at [535, 191] on div at bounding box center [534, 189] width 9 height 9
click at [538, 133] on div at bounding box center [538, 132] width 9 height 9
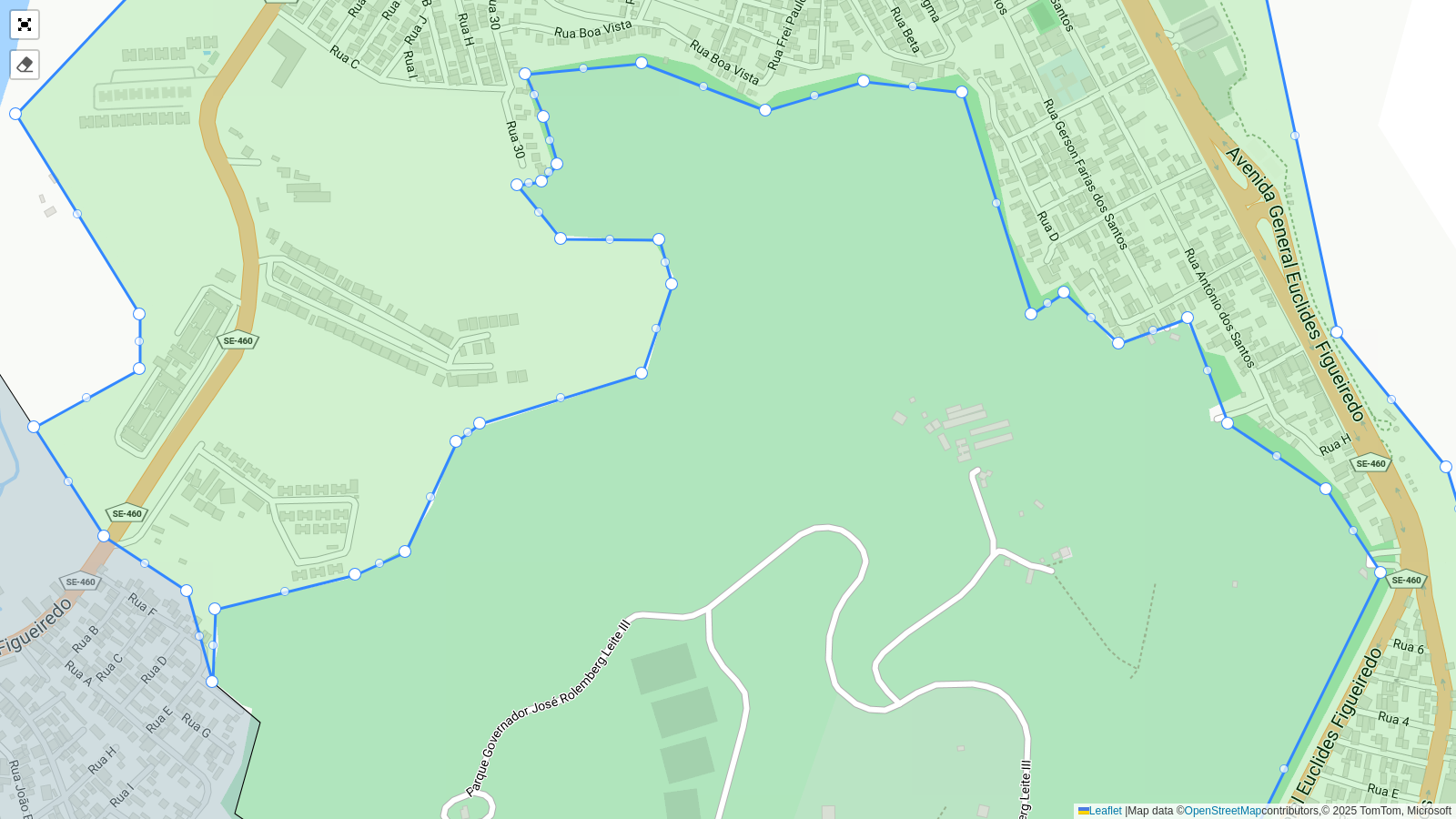
drag, startPoint x: 640, startPoint y: 85, endPoint x: 629, endPoint y: 104, distance: 22.0
click at [637, 82] on div "102 - Salgado Filho 103 - Jardins 110 - [GEOGRAPHIC_DATA] 111 - [GEOGRAPHIC_DAT…" at bounding box center [728, 409] width 1456 height 819
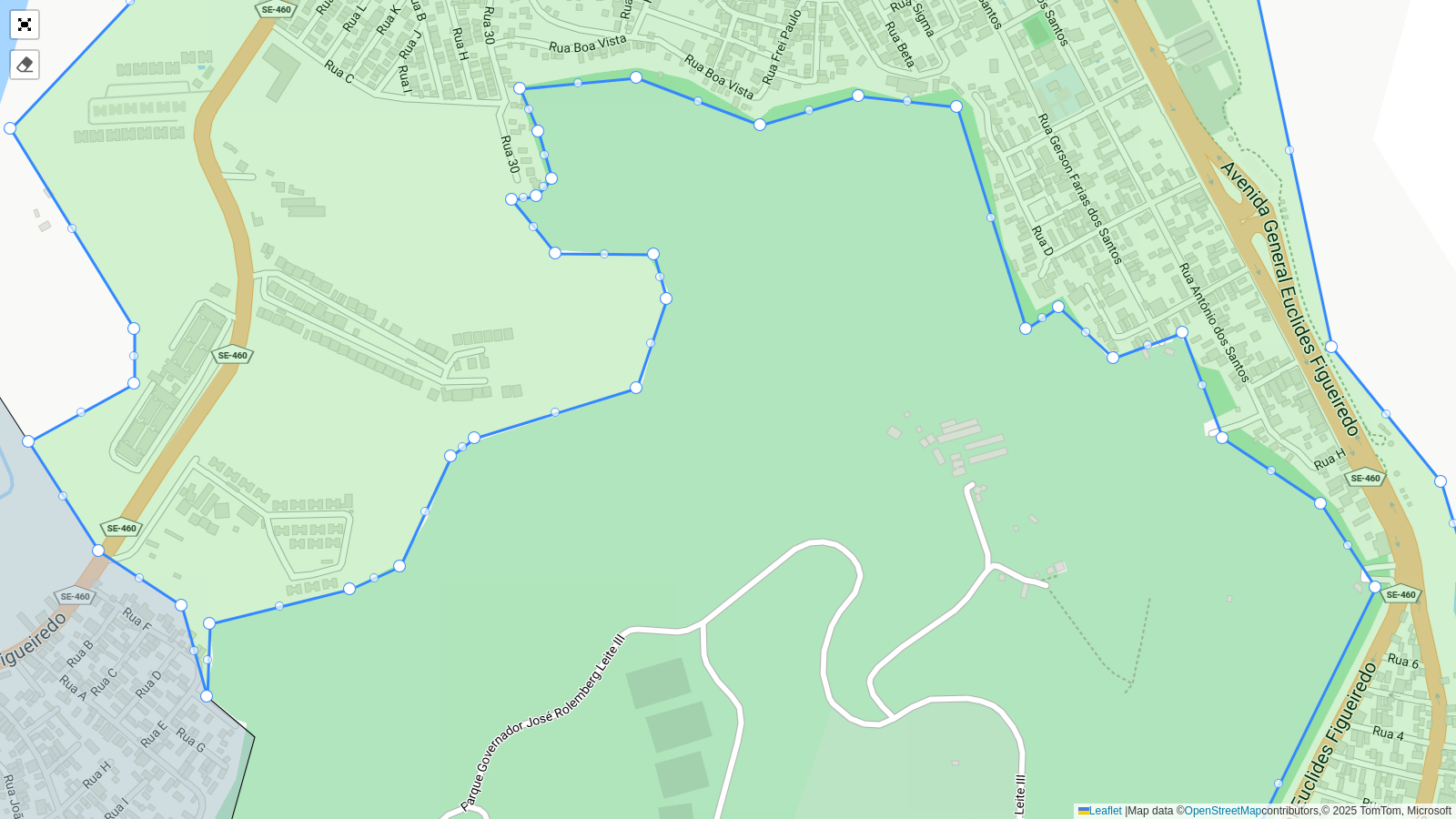
drag, startPoint x: 627, startPoint y: 113, endPoint x: 602, endPoint y: 170, distance: 62.2
click at [602, 170] on div "102 - Salgado Filho 103 - Jardins 110 - [GEOGRAPHIC_DATA] 111 - [GEOGRAPHIC_DAT…" at bounding box center [728, 409] width 1456 height 819
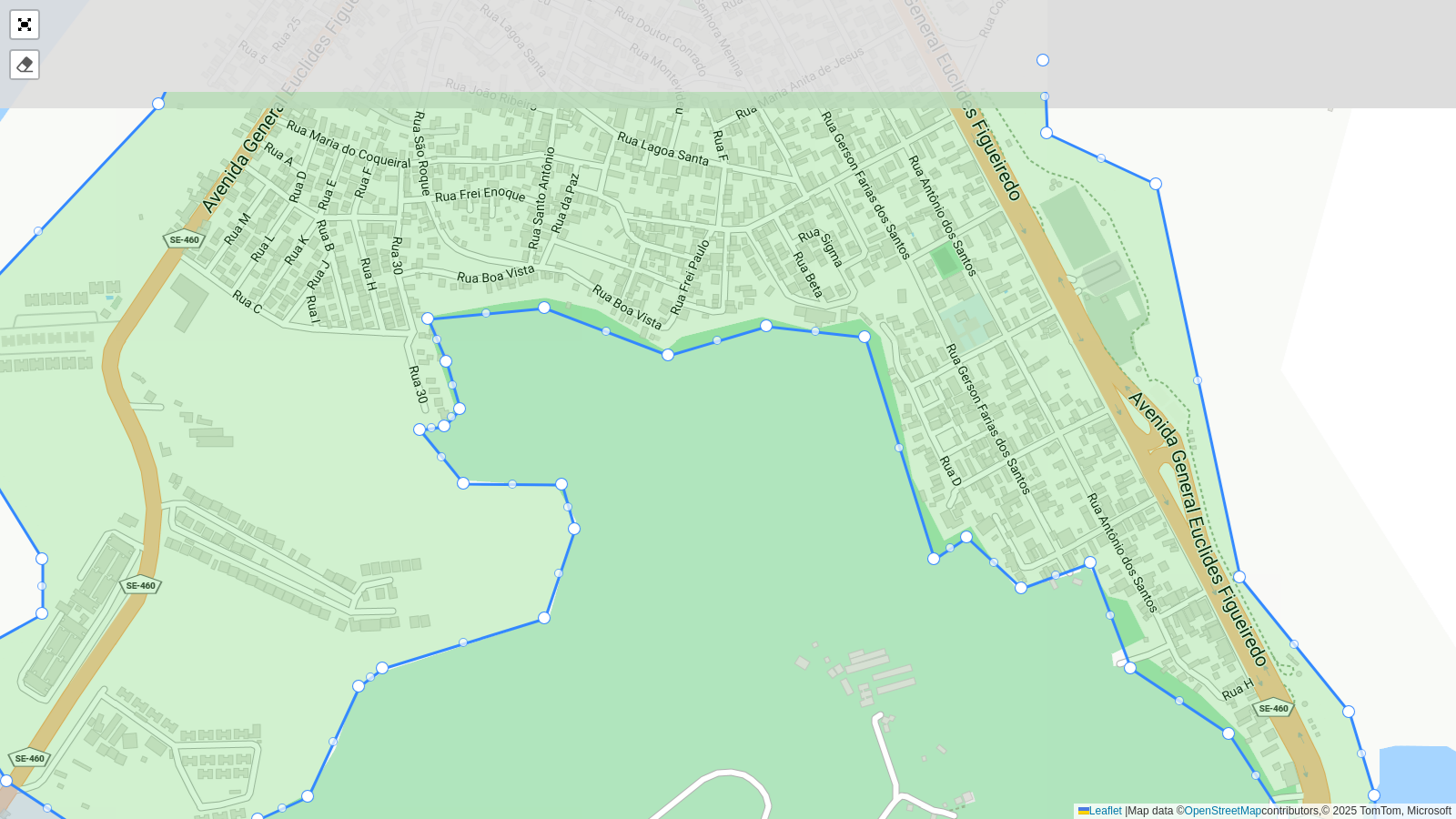
drag, startPoint x: 601, startPoint y: 191, endPoint x: 537, endPoint y: 347, distance: 168.6
click at [537, 347] on div "102 - Salgado Filho 103 - Jardins 110 - [GEOGRAPHIC_DATA] 111 - [GEOGRAPHIC_DAT…" at bounding box center [728, 409] width 1456 height 819
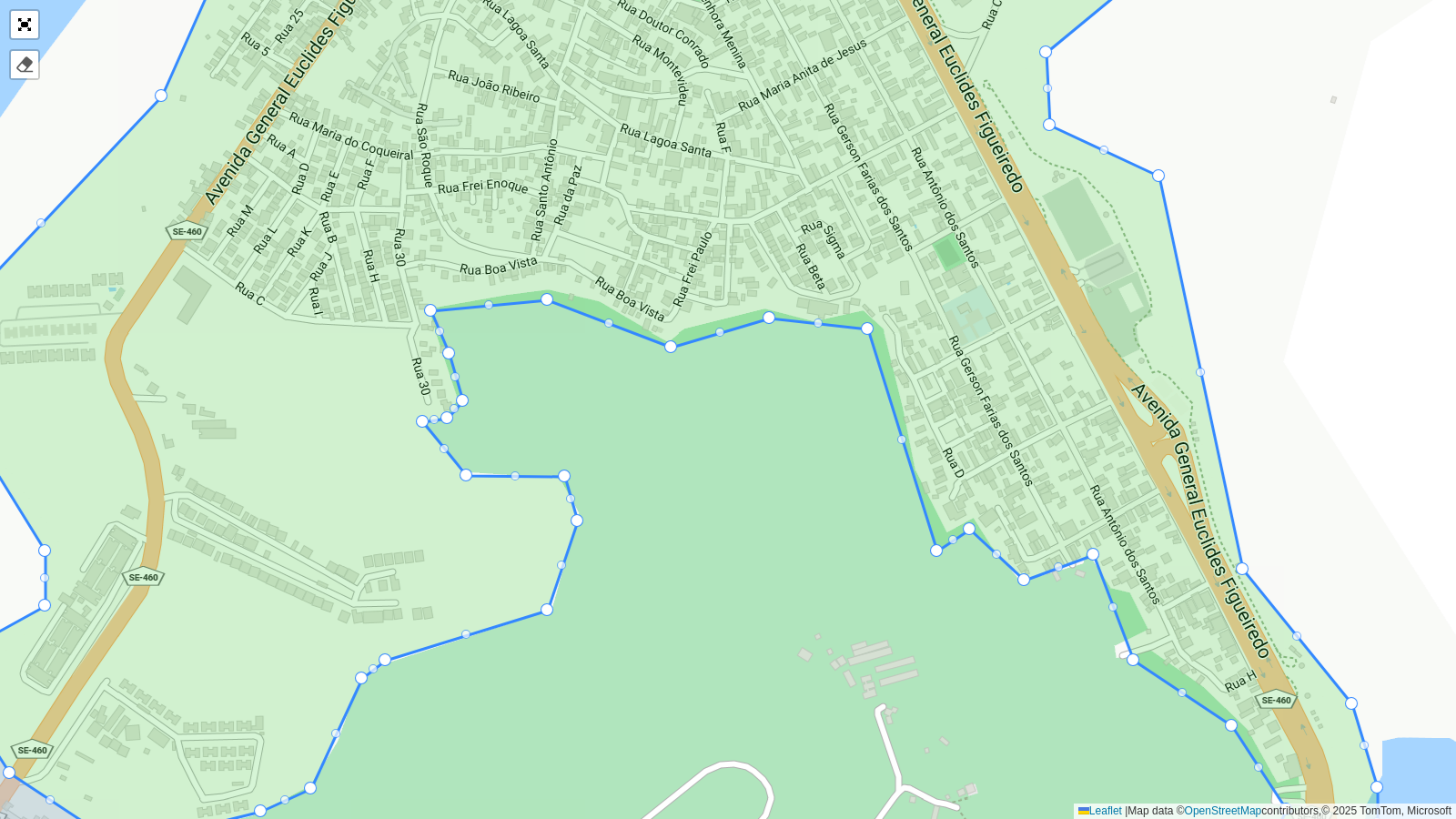
drag, startPoint x: 537, startPoint y: 301, endPoint x: 541, endPoint y: 292, distance: 9.8
click at [541, 292] on icon at bounding box center [710, 400] width 1577 height 988
drag, startPoint x: 546, startPoint y: 294, endPoint x: 548, endPoint y: 281, distance: 13.2
click at [609, 312] on div at bounding box center [609, 316] width 9 height 9
drag, startPoint x: 609, startPoint y: 312, endPoint x: 596, endPoint y: 296, distance: 20.6
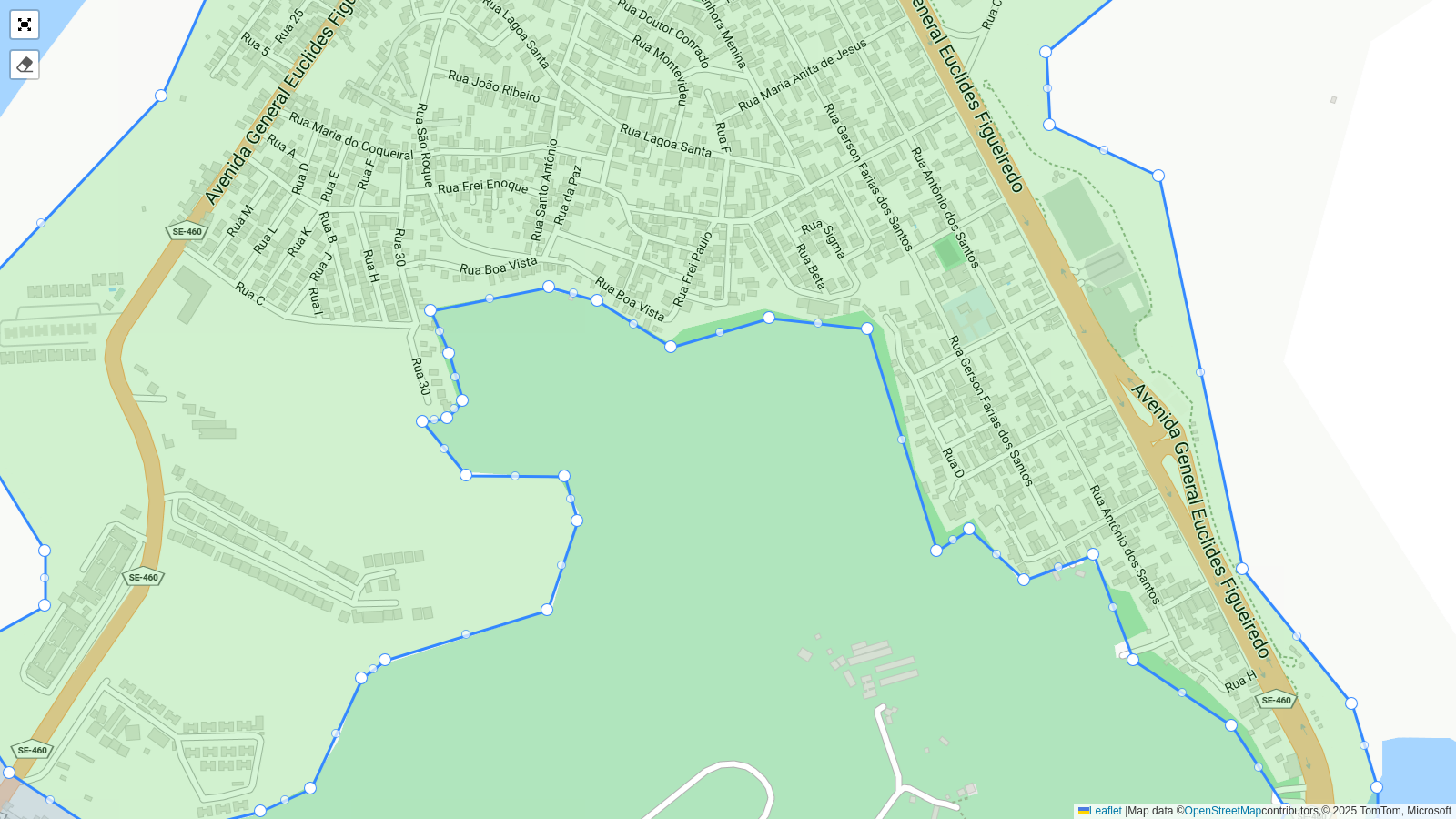
click at [720, 328] on div at bounding box center [720, 331] width 9 height 9
drag, startPoint x: 720, startPoint y: 328, endPoint x: 687, endPoint y: 324, distance: 33.2
click at [764, 307] on icon at bounding box center [715, 409] width 1586 height 988
drag, startPoint x: 768, startPoint y: 313, endPoint x: 762, endPoint y: 304, distance: 10.8
click at [861, 327] on div at bounding box center [867, 328] width 13 height 13
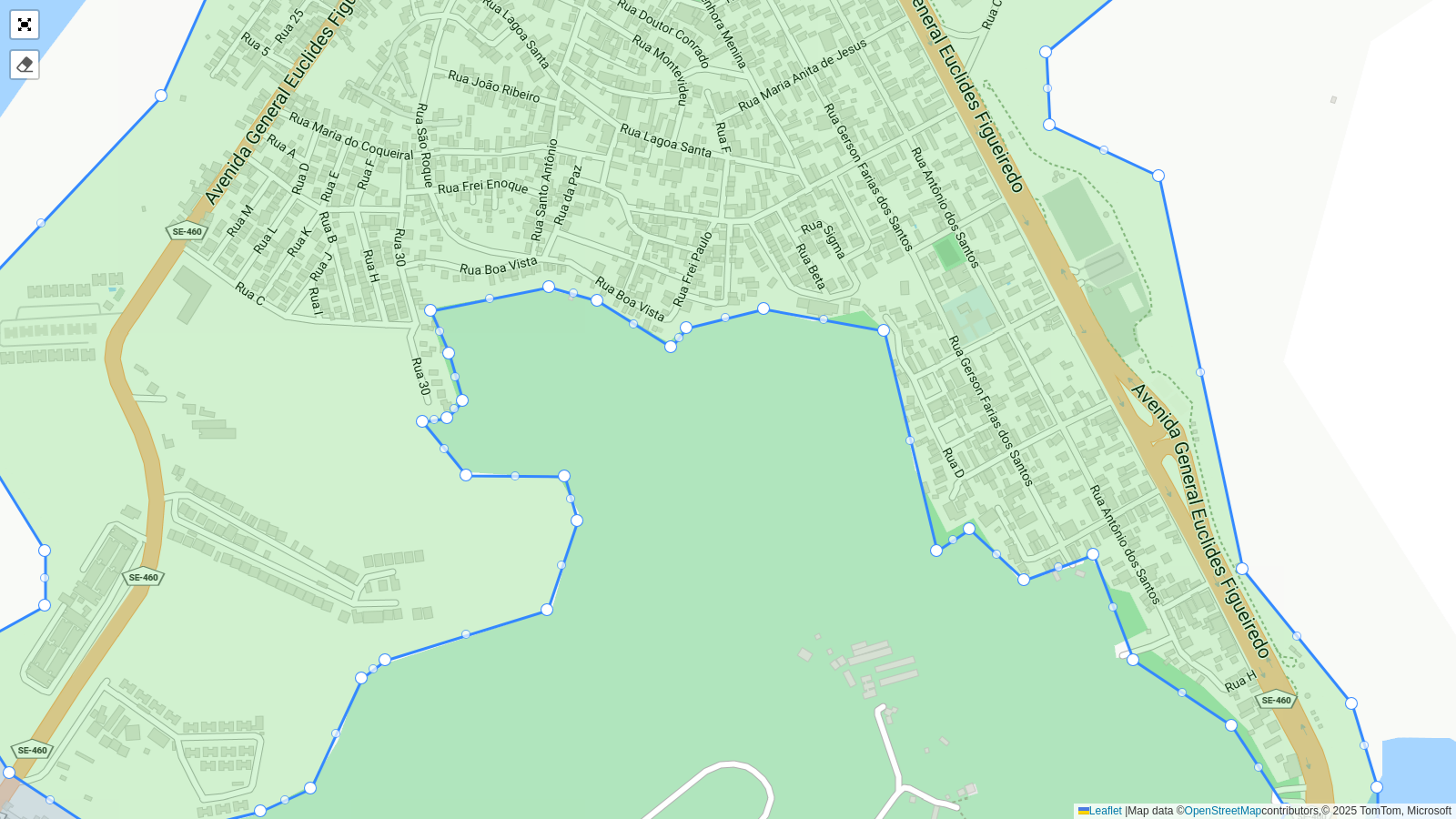
drag, startPoint x: 864, startPoint y: 325, endPoint x: 880, endPoint y: 327, distance: 16.1
click at [823, 323] on div at bounding box center [823, 318] width 9 height 9
drag, startPoint x: 823, startPoint y: 316, endPoint x: 866, endPoint y: 307, distance: 43.9
click at [814, 307] on div at bounding box center [815, 308] width 9 height 9
drag, startPoint x: 816, startPoint y: 307, endPoint x: 814, endPoint y: 320, distance: 13.2
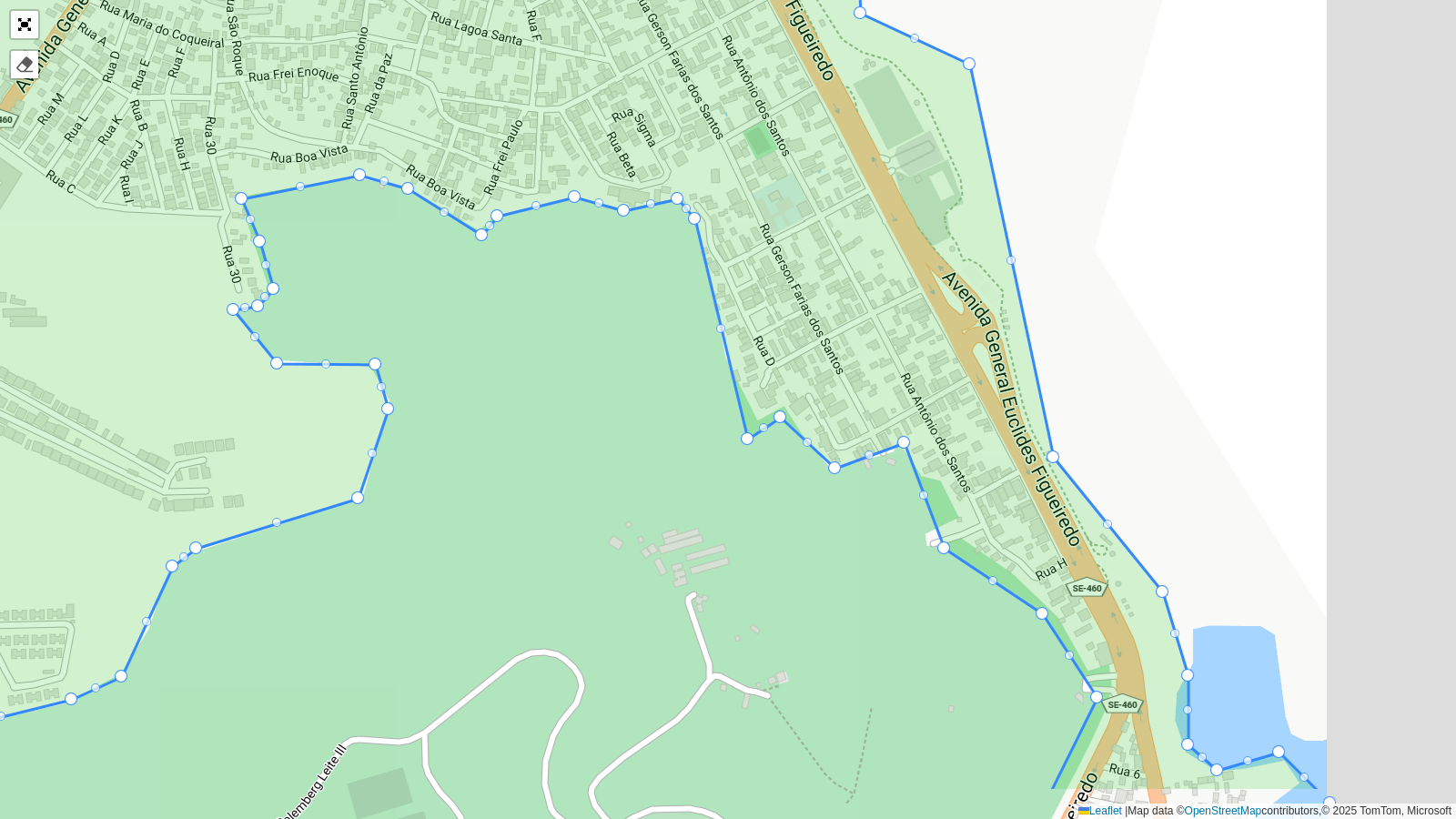
drag, startPoint x: 876, startPoint y: 527, endPoint x: 644, endPoint y: 416, distance: 257.2
click at [644, 416] on div "102 - Salgado Filho 103 - Jardins 110 - [GEOGRAPHIC_DATA] 111 - [GEOGRAPHIC_DAT…" at bounding box center [728, 409] width 1456 height 819
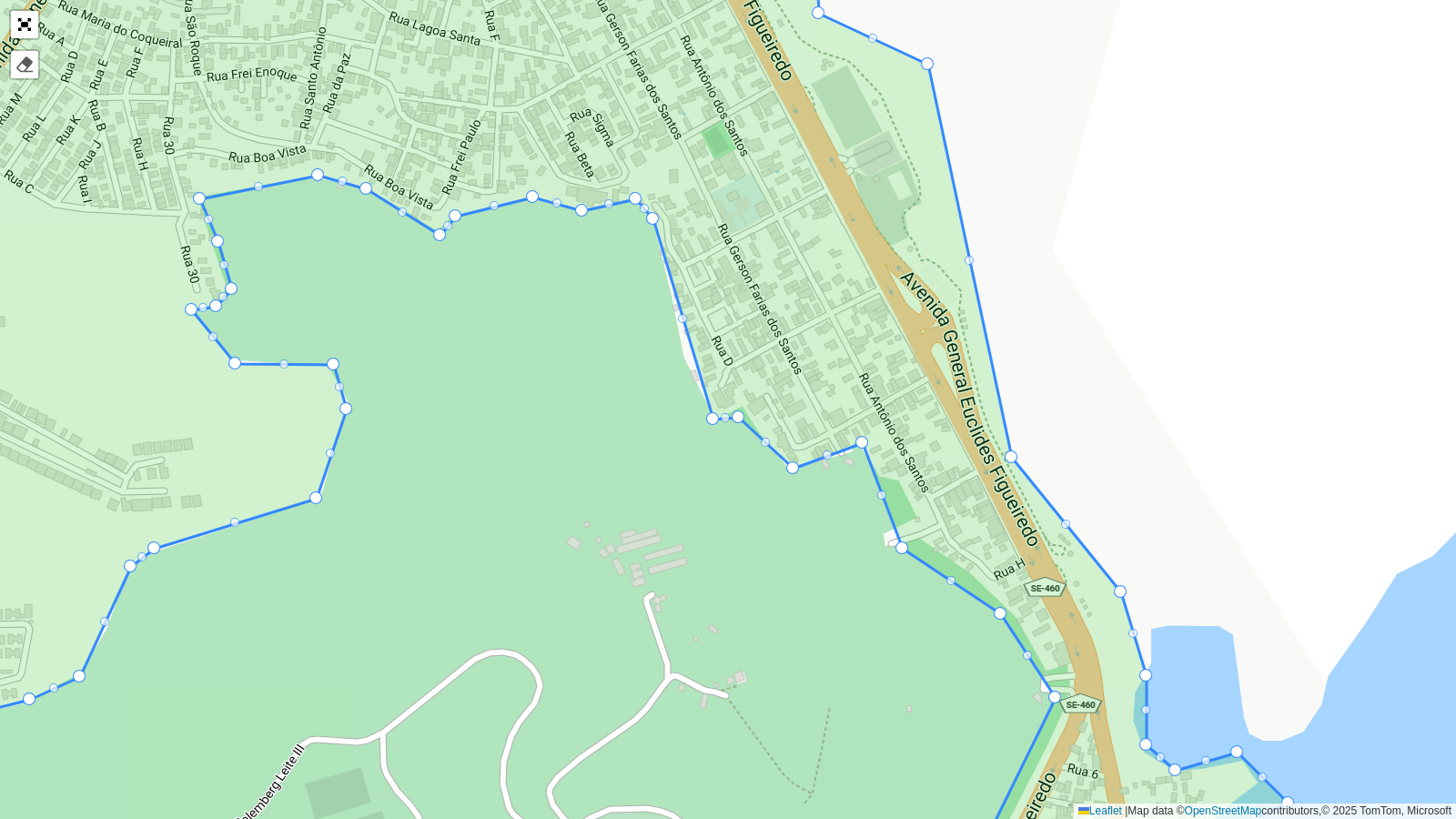
drag, startPoint x: 704, startPoint y: 435, endPoint x: 711, endPoint y: 414, distance: 22.1
click at [682, 309] on icon at bounding box center [570, 409] width 1437 height 988
click at [678, 315] on div at bounding box center [682, 318] width 9 height 9
click at [682, 319] on div at bounding box center [682, 318] width 9 height 9
drag, startPoint x: 710, startPoint y: 421, endPoint x: 682, endPoint y: 361, distance: 66.2
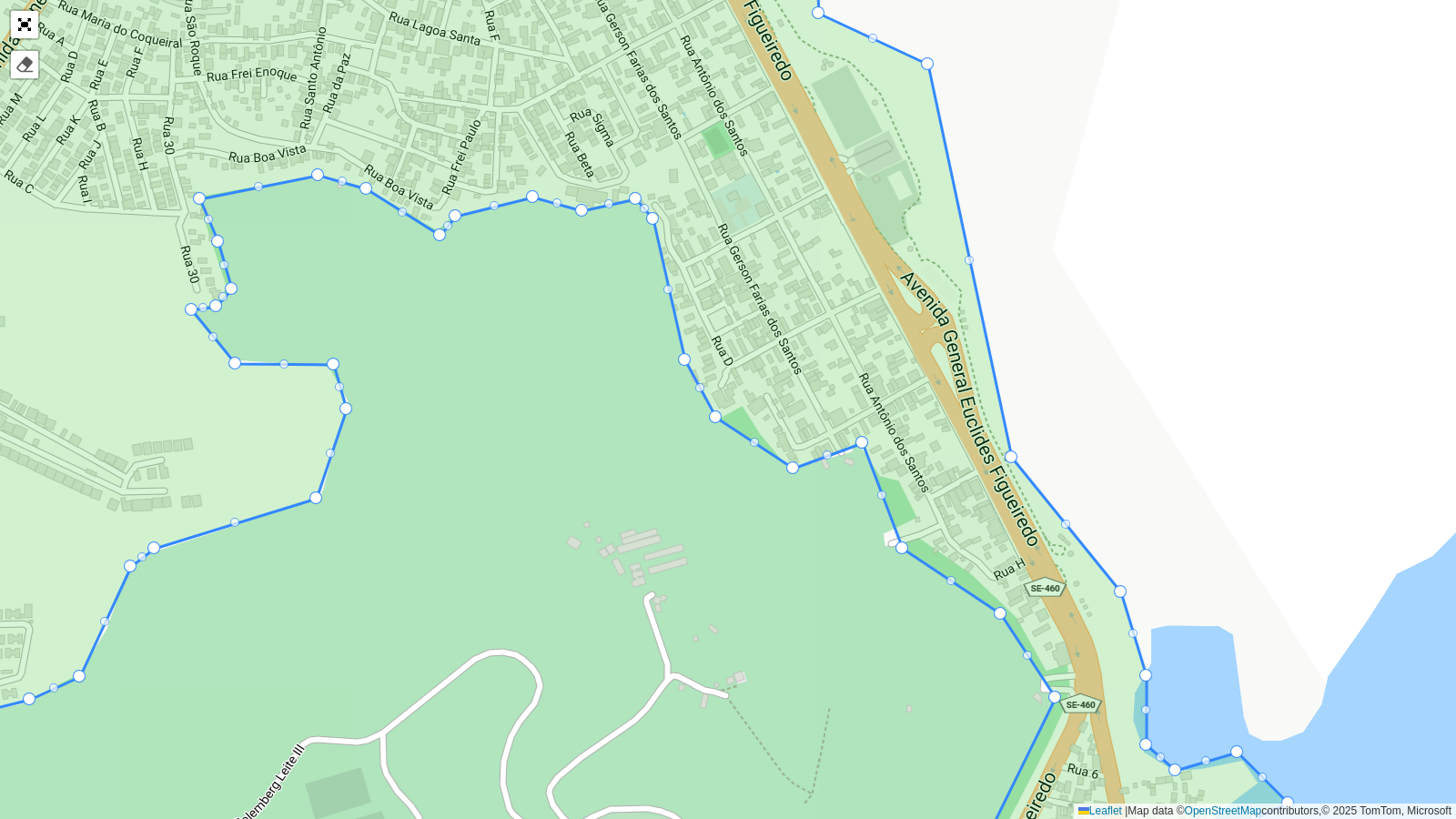
drag, startPoint x: 740, startPoint y: 419, endPoint x: 718, endPoint y: 419, distance: 22.0
click at [750, 441] on div at bounding box center [753, 442] width 9 height 9
click at [752, 441] on div at bounding box center [753, 442] width 9 height 9
drag, startPoint x: 794, startPoint y: 463, endPoint x: 740, endPoint y: 403, distance: 80.7
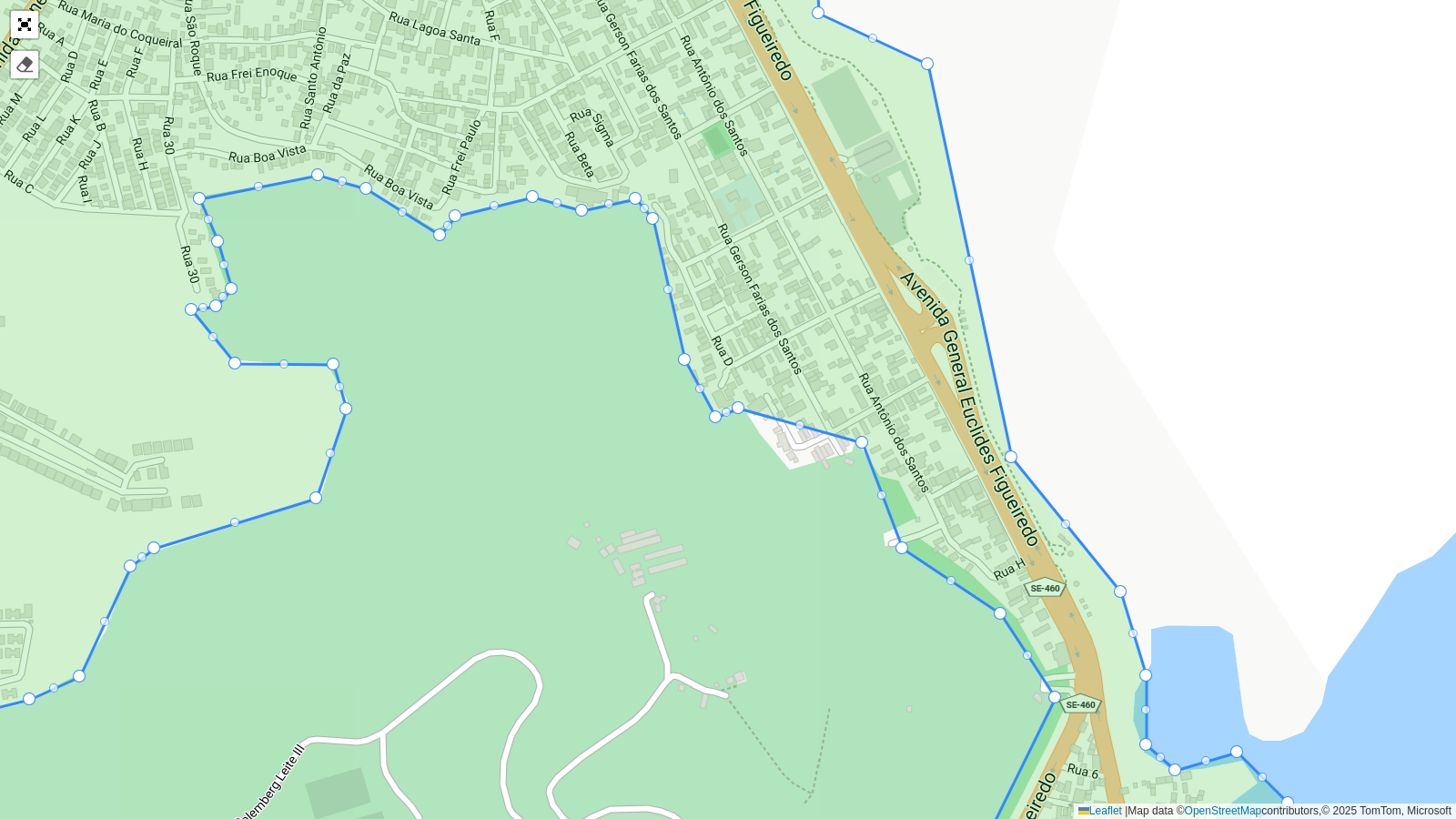
click at [800, 423] on div at bounding box center [799, 425] width 9 height 9
drag, startPoint x: 800, startPoint y: 423, endPoint x: 790, endPoint y: 470, distance: 48.1
drag, startPoint x: 901, startPoint y: 545, endPoint x: 883, endPoint y: 542, distance: 18.2
click at [874, 497] on div at bounding box center [872, 498] width 9 height 9
drag, startPoint x: 873, startPoint y: 497, endPoint x: 883, endPoint y: 531, distance: 35.4
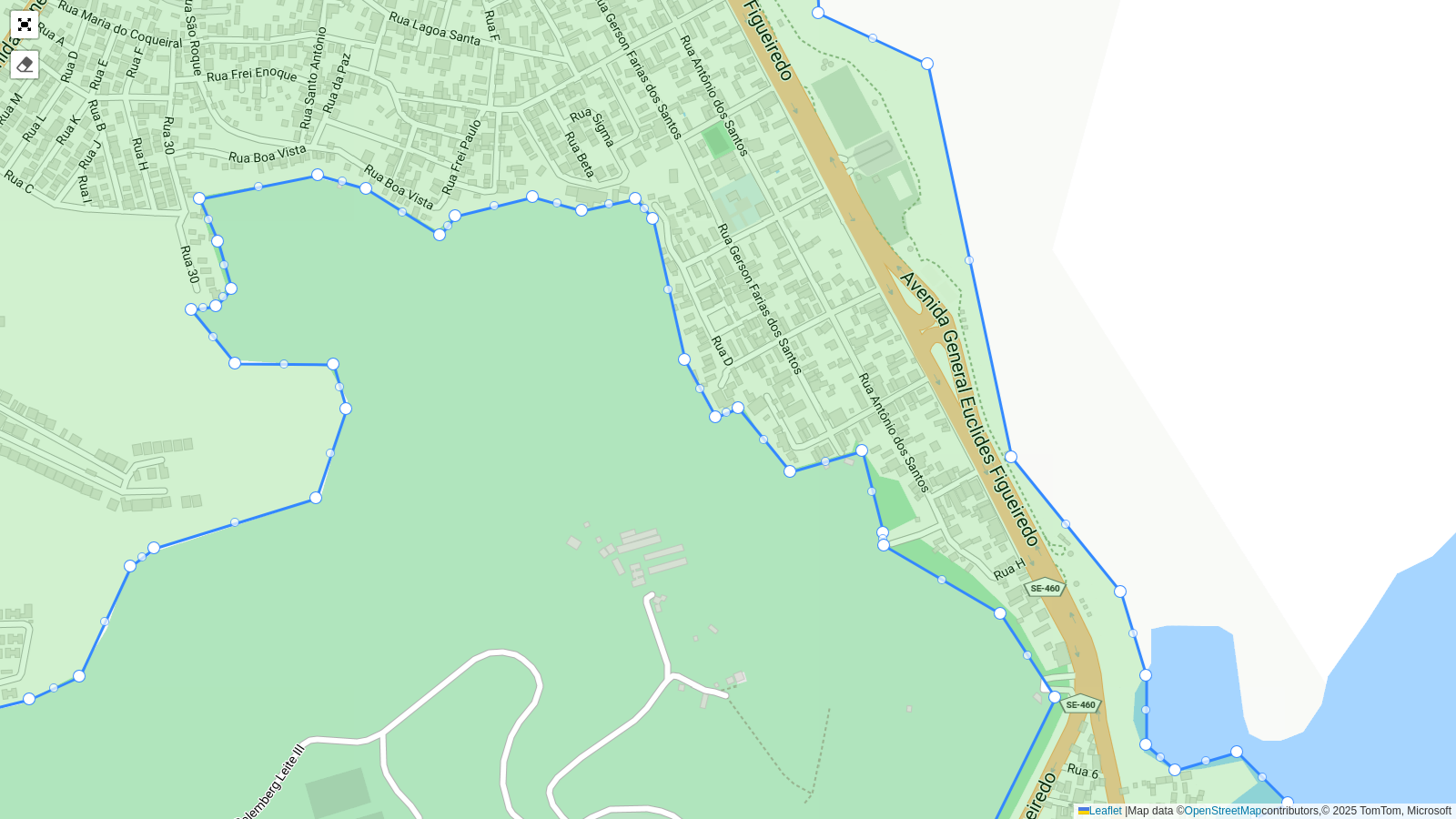
click at [868, 490] on div at bounding box center [872, 491] width 9 height 9
drag, startPoint x: 868, startPoint y: 490, endPoint x: 919, endPoint y: 516, distance: 57.2
click at [892, 487] on div at bounding box center [892, 484] width 9 height 9
drag, startPoint x: 892, startPoint y: 487, endPoint x: 901, endPoint y: 482, distance: 10.3
click at [884, 472] on div "102 - Salgado Filho 103 - Jardins 110 - [GEOGRAPHIC_DATA] 111 - [GEOGRAPHIC_DAT…" at bounding box center [728, 409] width 1456 height 819
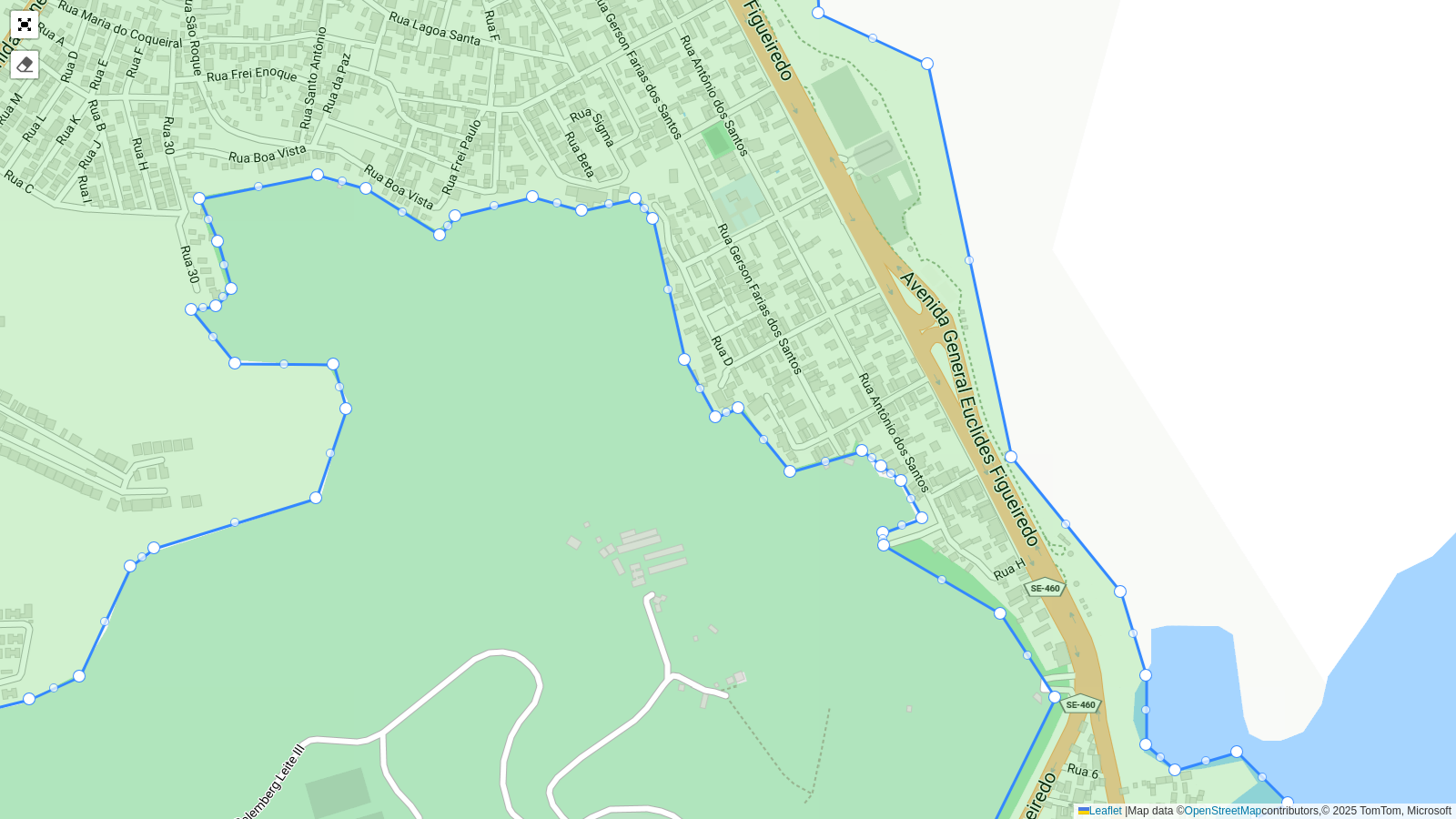
drag, startPoint x: 883, startPoint y: 467, endPoint x: 883, endPoint y: 478, distance: 11.0
drag, startPoint x: 880, startPoint y: 464, endPoint x: 875, endPoint y: 481, distance: 17.7
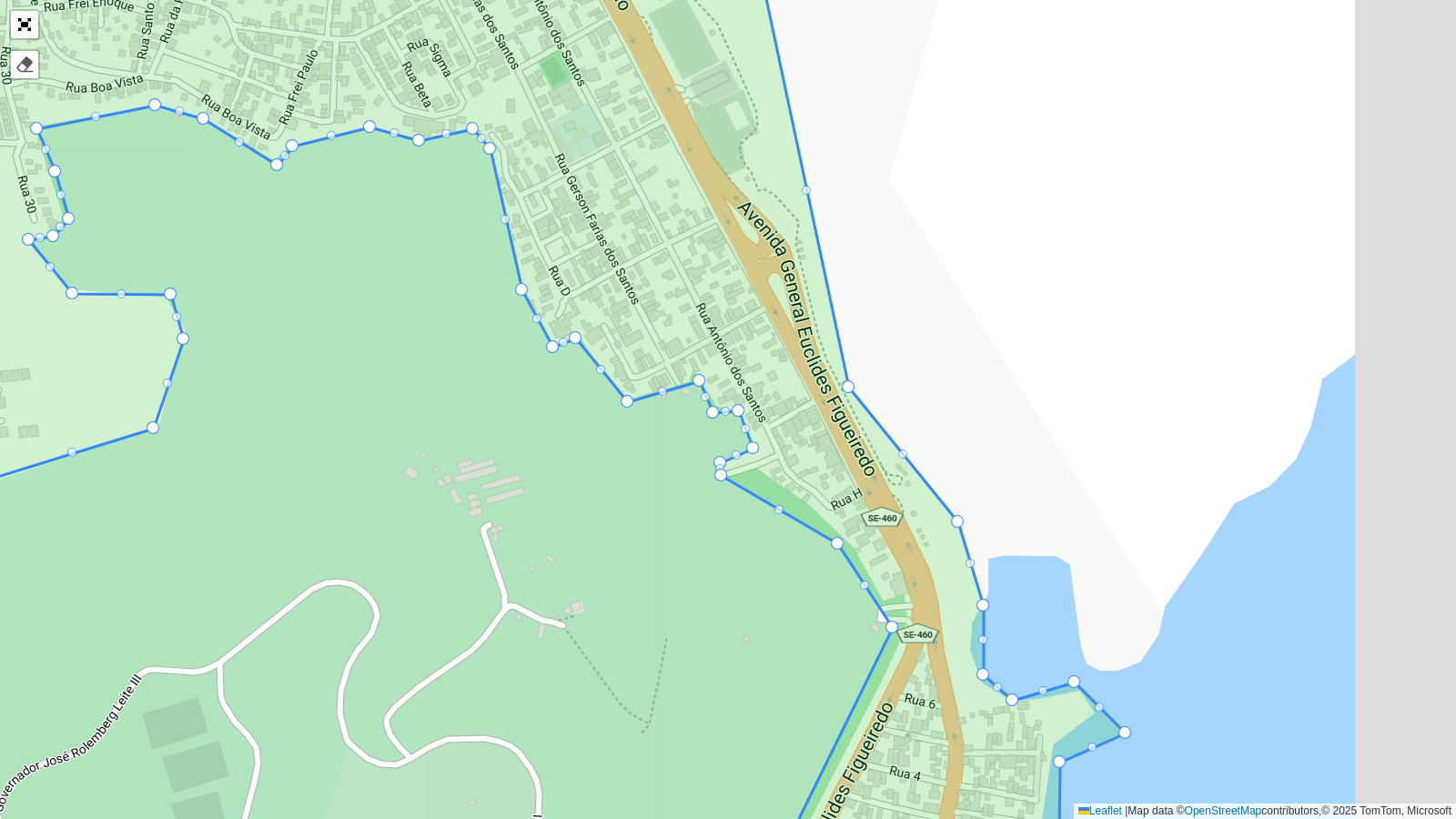
drag, startPoint x: 959, startPoint y: 646, endPoint x: 720, endPoint y: 550, distance: 257.6
click at [720, 550] on div "102 - Salgado Filho 103 - Jardins 110 - [GEOGRAPHIC_DATA] 111 - [GEOGRAPHIC_DAT…" at bounding box center [728, 409] width 1456 height 819
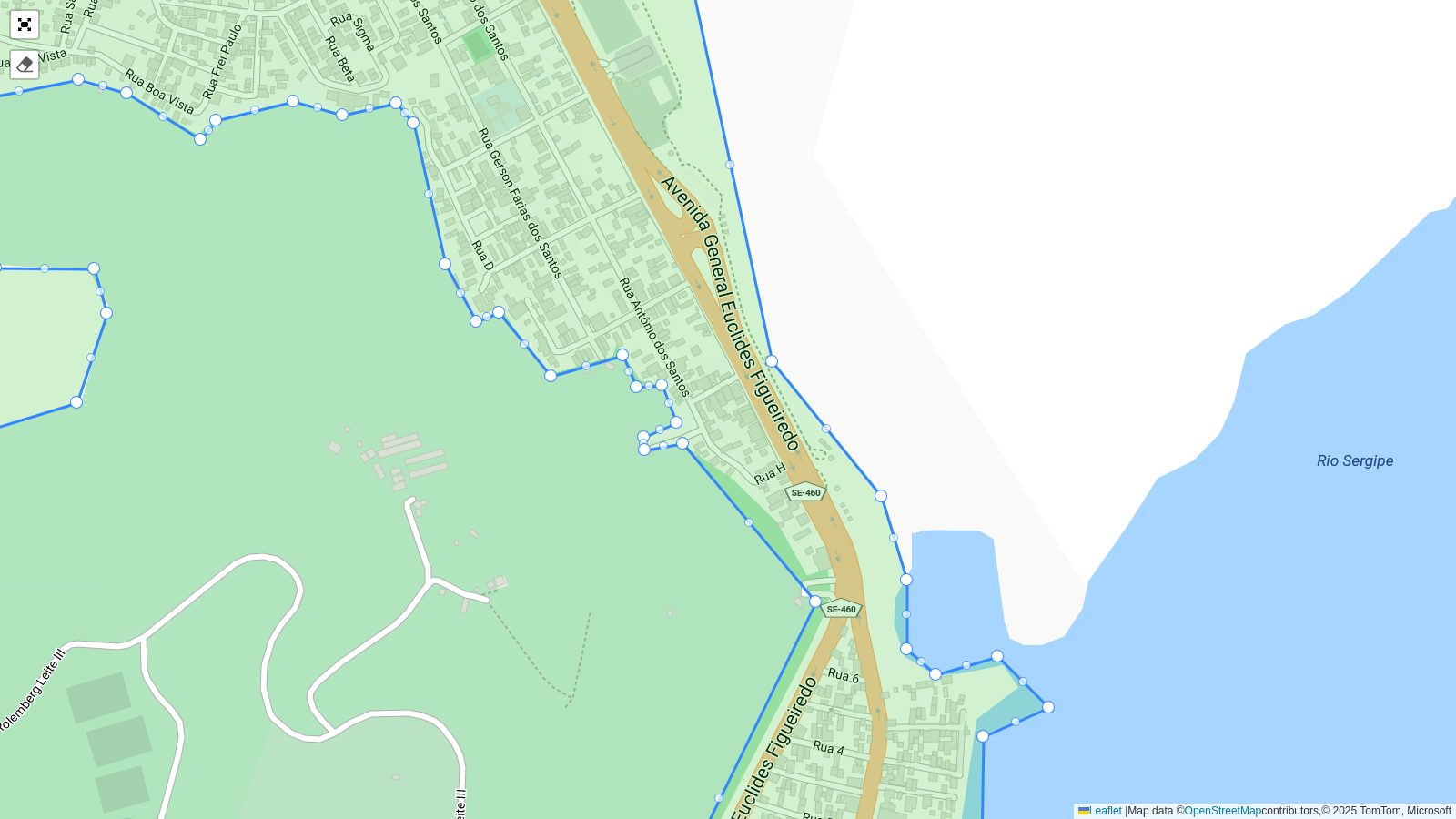
drag, startPoint x: 760, startPoint y: 516, endPoint x: 682, endPoint y: 442, distance: 107.5
click at [747, 517] on div at bounding box center [748, 521] width 9 height 9
drag, startPoint x: 752, startPoint y: 520, endPoint x: 778, endPoint y: 517, distance: 26.2
click at [728, 482] on div at bounding box center [728, 481] width 9 height 9
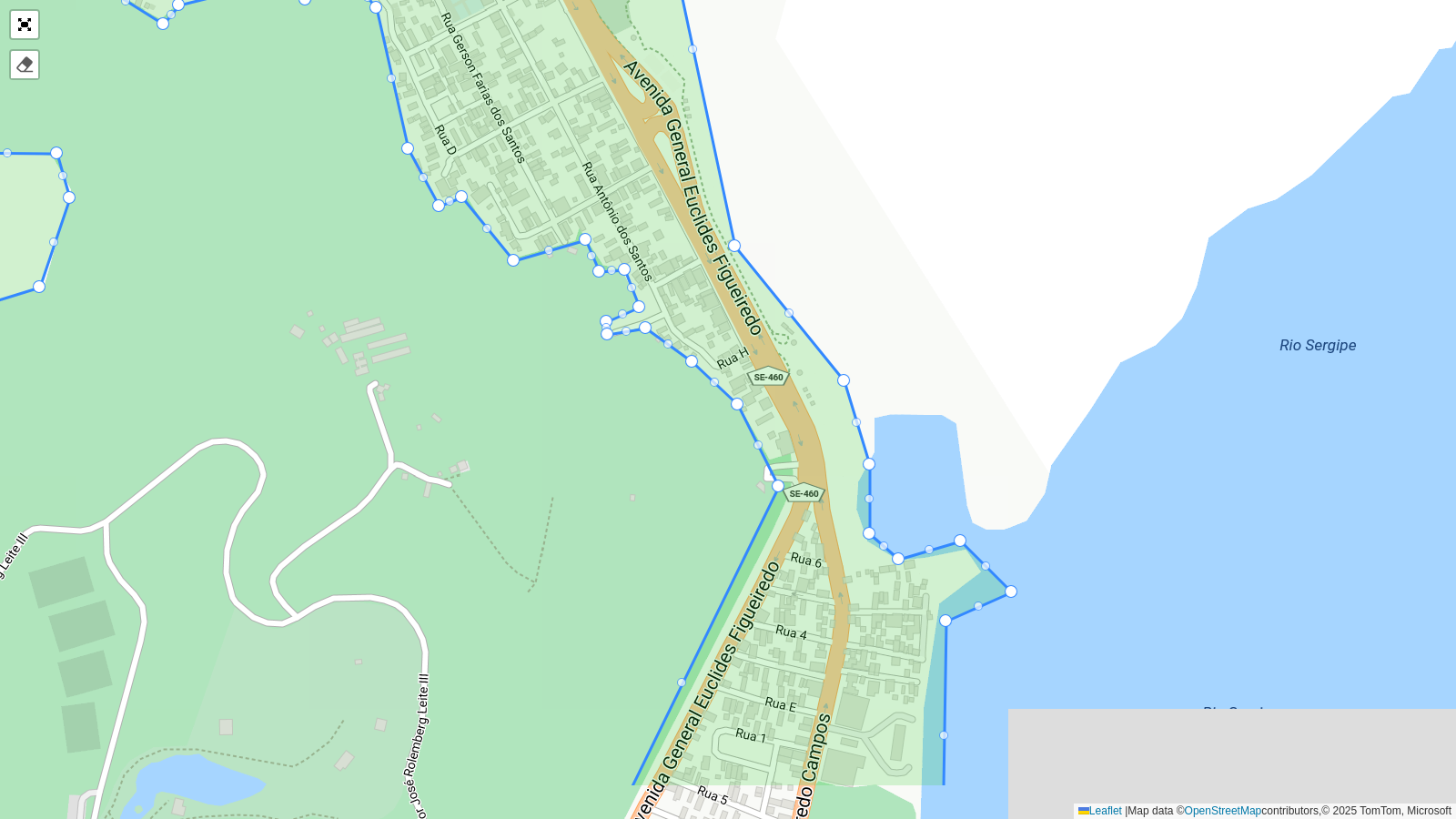
drag, startPoint x: 746, startPoint y: 585, endPoint x: 699, endPoint y: 469, distance: 125.2
click at [699, 469] on div "102 - Salgado Filho 103 - Jardins 110 - [GEOGRAPHIC_DATA] 111 - [GEOGRAPHIC_DAT…" at bounding box center [728, 409] width 1456 height 819
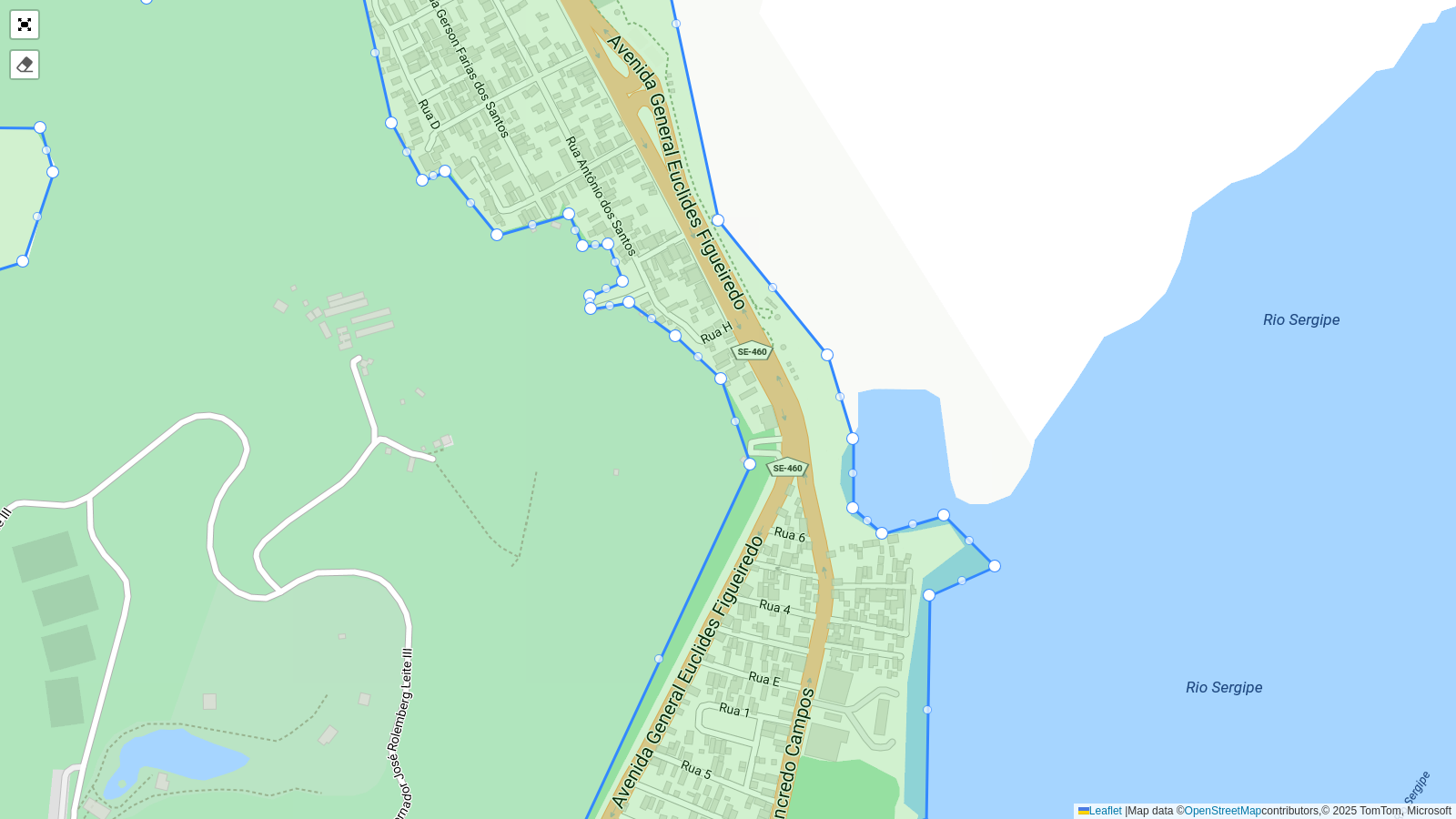
drag, startPoint x: 758, startPoint y: 458, endPoint x: 746, endPoint y: 461, distance: 12.4
click at [660, 660] on div at bounding box center [659, 659] width 9 height 9
drag, startPoint x: 660, startPoint y: 660, endPoint x: 766, endPoint y: 483, distance: 206.3
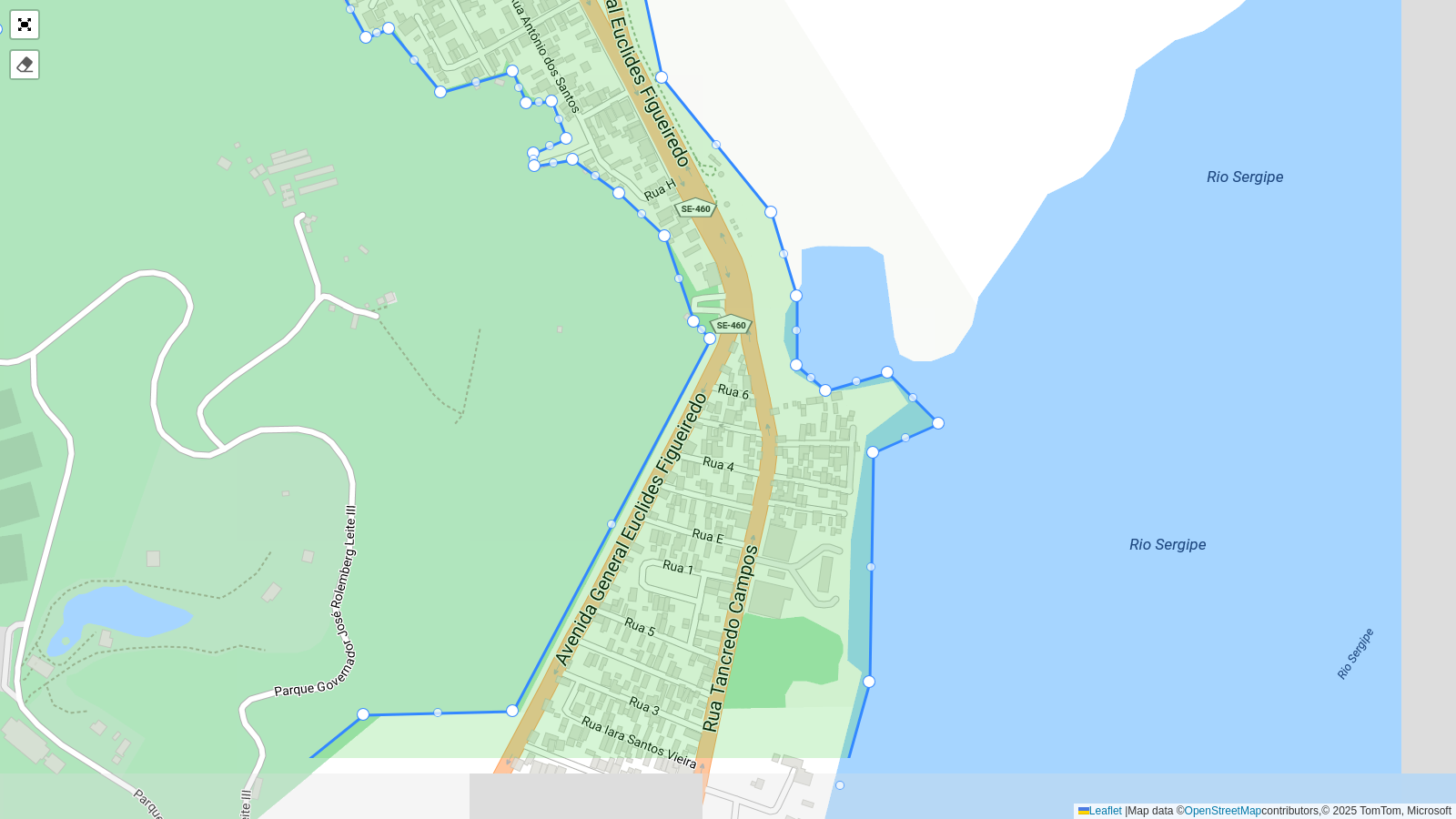
drag, startPoint x: 789, startPoint y: 712, endPoint x: 665, endPoint y: 557, distance: 198.5
click at [665, 557] on icon at bounding box center [367, 266] width 1144 height 988
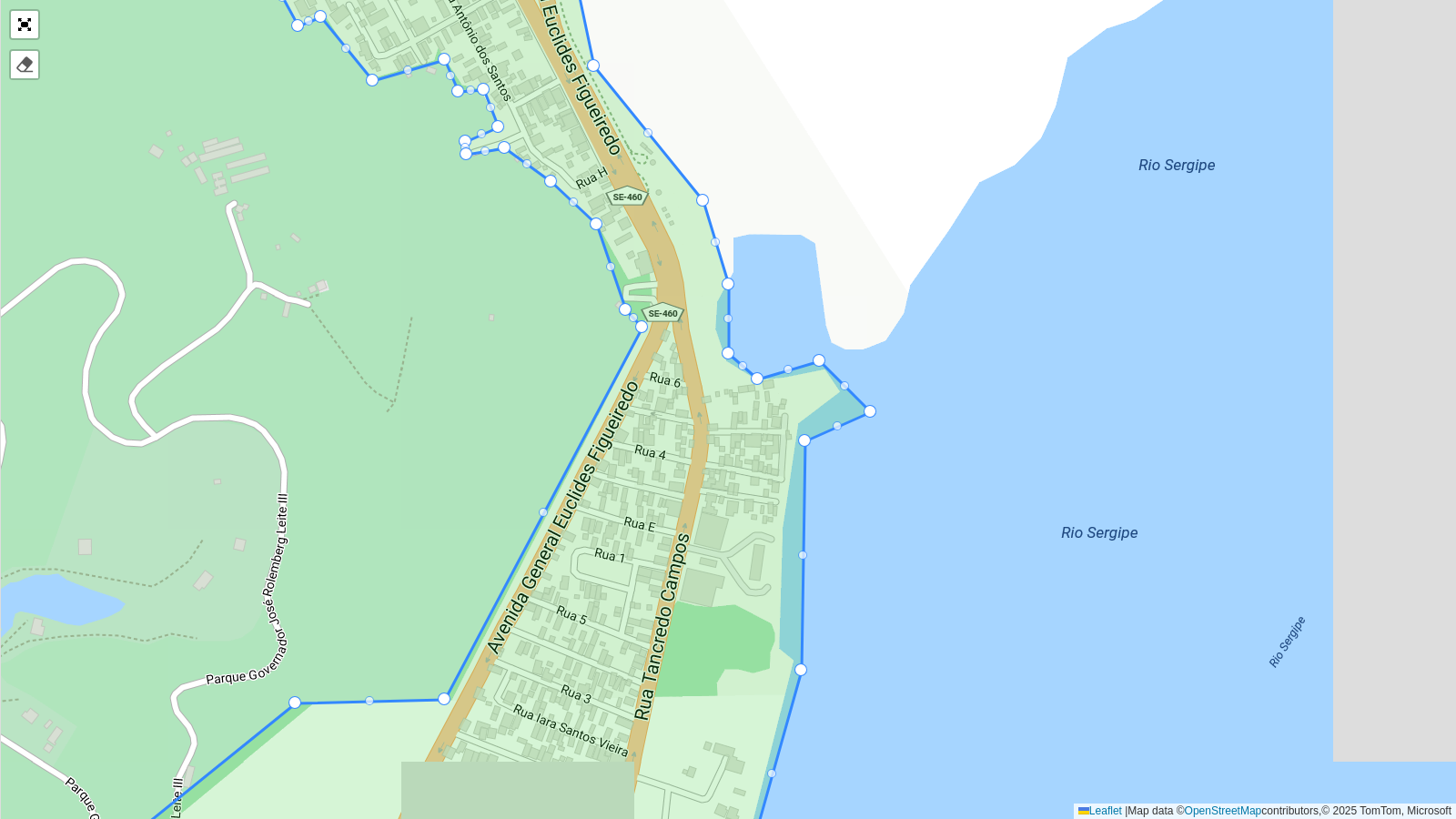
click at [724, 317] on div at bounding box center [728, 318] width 9 height 9
click at [730, 319] on div at bounding box center [728, 318] width 9 height 9
click at [728, 317] on div at bounding box center [728, 318] width 9 height 9
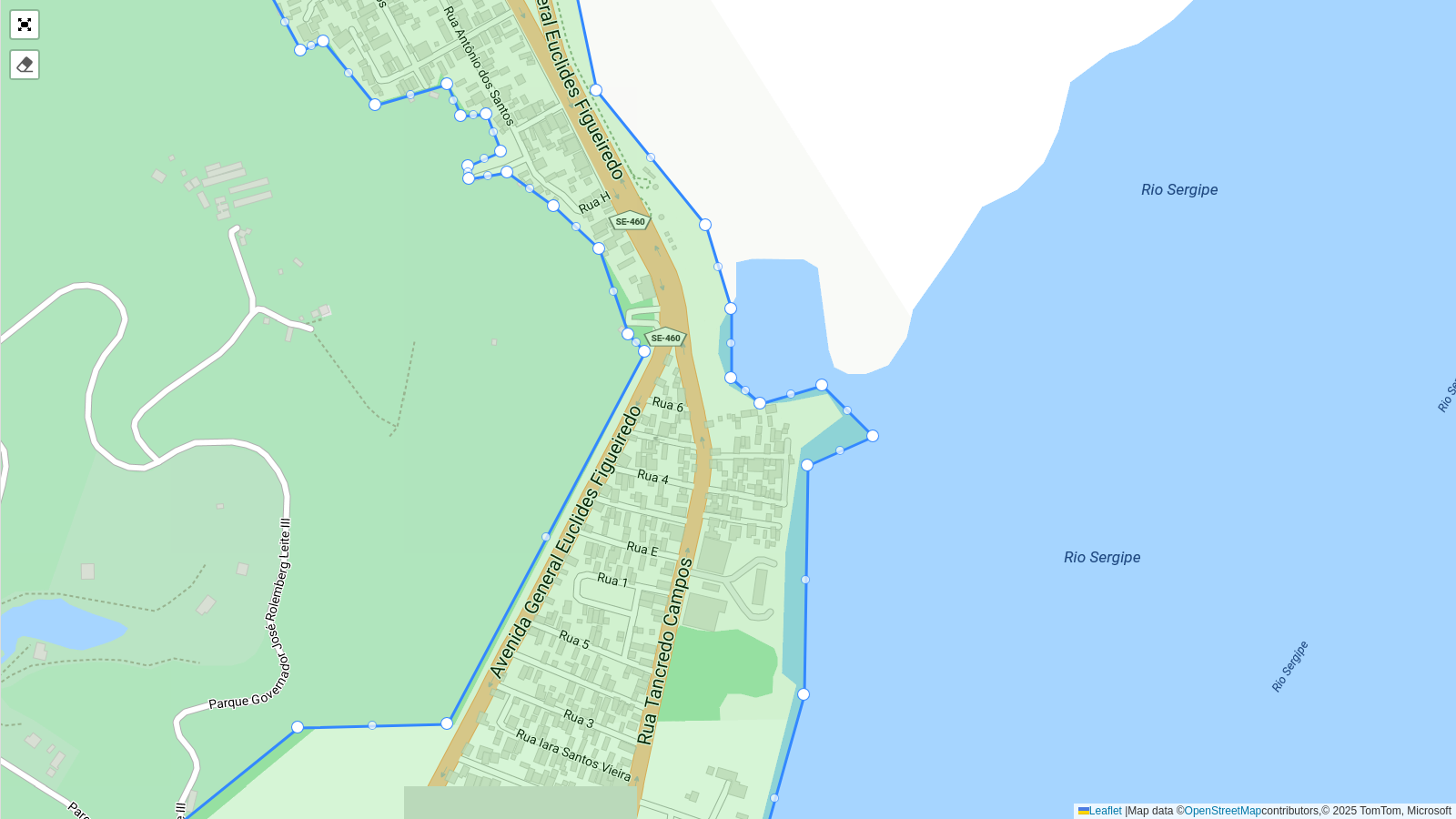
drag, startPoint x: 724, startPoint y: 276, endPoint x: 725, endPoint y: 301, distance: 25.0
click at [725, 301] on icon at bounding box center [364, 434] width 1019 height 988
click at [729, 314] on div at bounding box center [728, 309] width 13 height 13
drag, startPoint x: 732, startPoint y: 307, endPoint x: 720, endPoint y: 326, distance: 22.5
drag, startPoint x: 724, startPoint y: 376, endPoint x: 713, endPoint y: 356, distance: 22.8
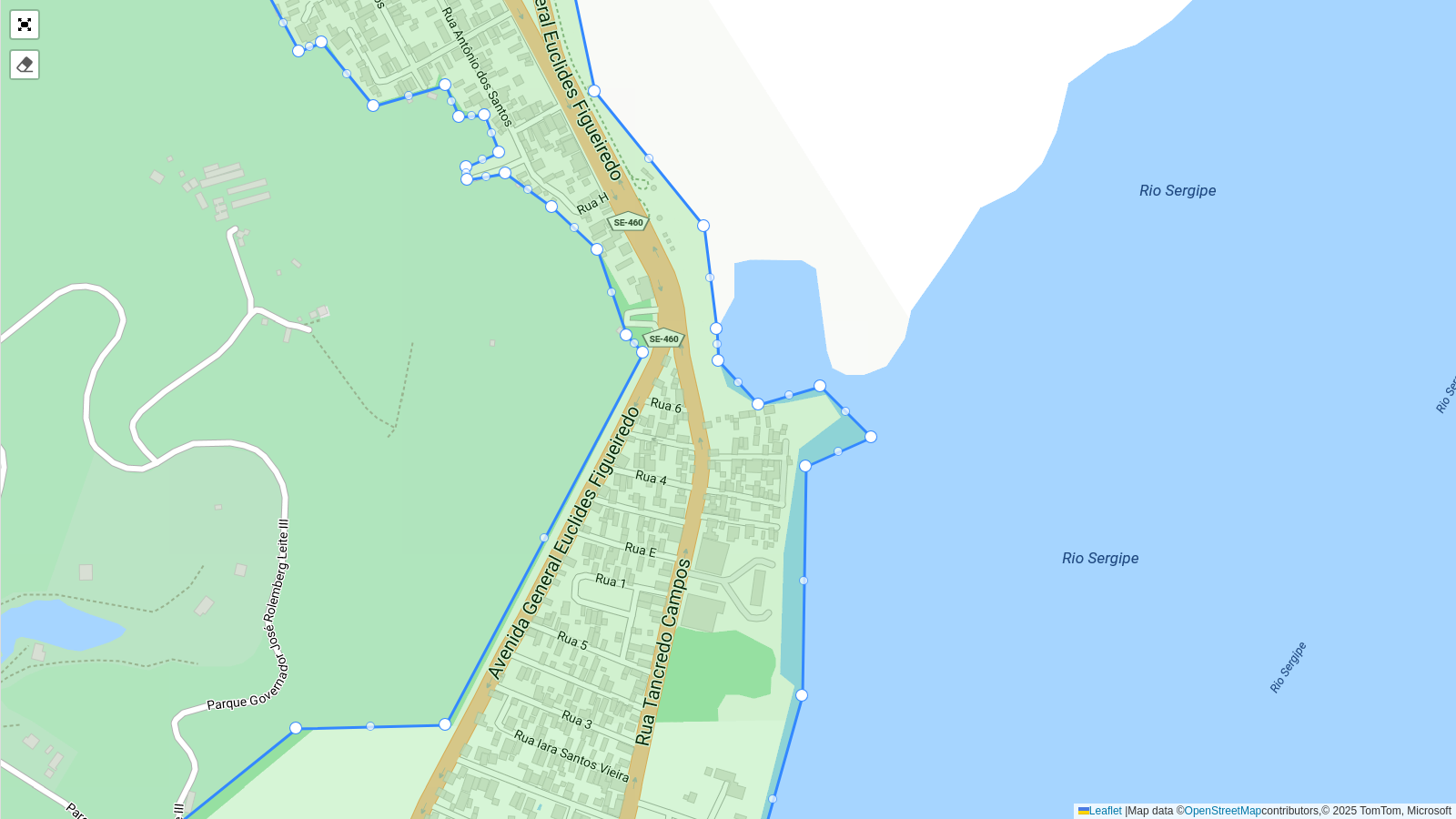
click at [739, 381] on div at bounding box center [737, 382] width 9 height 9
drag, startPoint x: 754, startPoint y: 402, endPoint x: 728, endPoint y: 389, distance: 29.1
click at [777, 384] on div at bounding box center [776, 388] width 9 height 9
drag, startPoint x: 778, startPoint y: 388, endPoint x: 764, endPoint y: 406, distance: 22.8
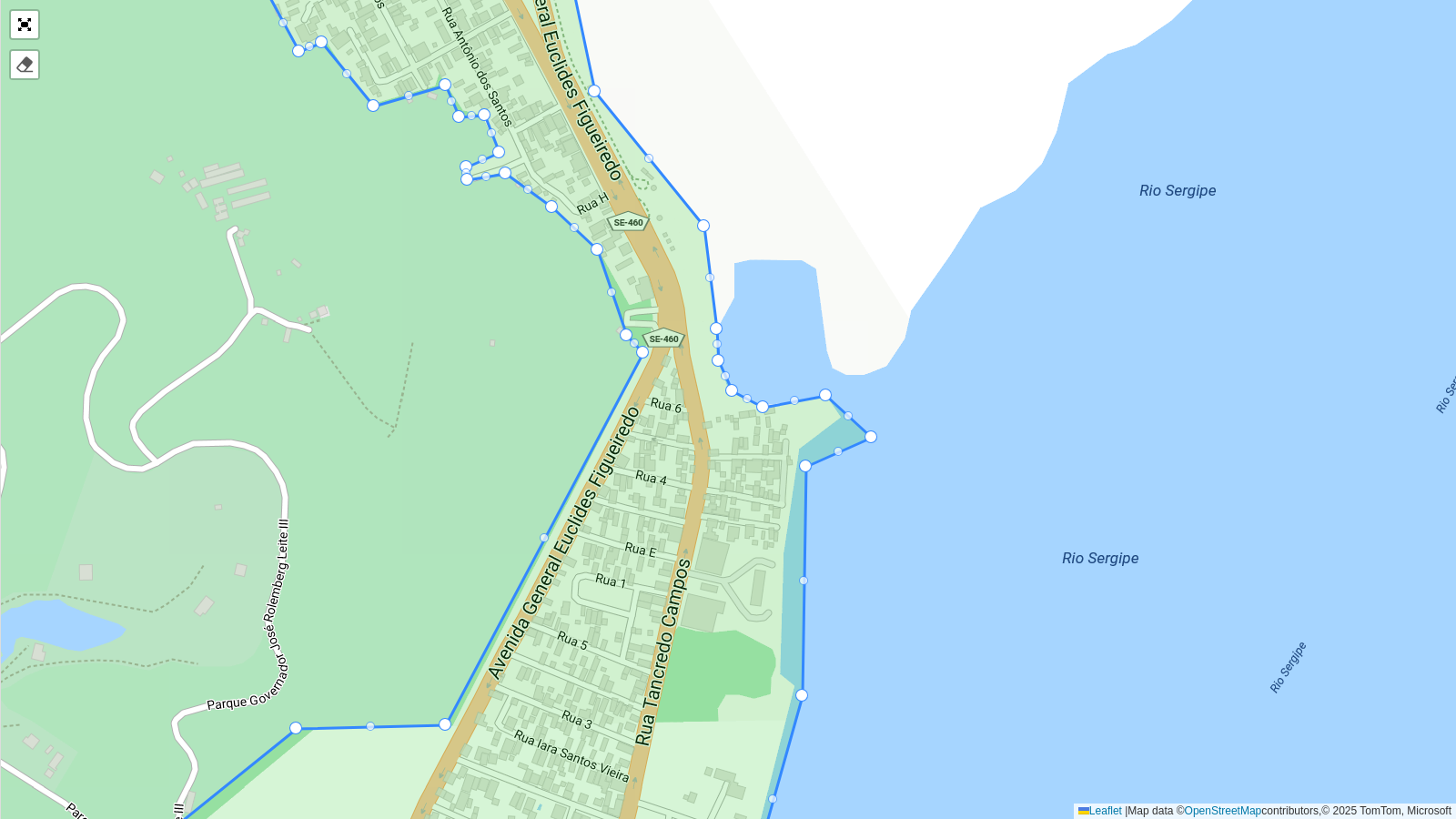
drag, startPoint x: 823, startPoint y: 384, endPoint x: 825, endPoint y: 393, distance: 9.2
drag, startPoint x: 869, startPoint y: 433, endPoint x: 837, endPoint y: 417, distance: 35.8
drag, startPoint x: 807, startPoint y: 466, endPoint x: 803, endPoint y: 449, distance: 17.5
click at [804, 576] on div "102 - Salgado Filho 103 - Jardins 110 - [GEOGRAPHIC_DATA] 111 - [GEOGRAPHIC_DAT…" at bounding box center [728, 409] width 1456 height 819
click at [797, 569] on div at bounding box center [800, 571] width 9 height 9
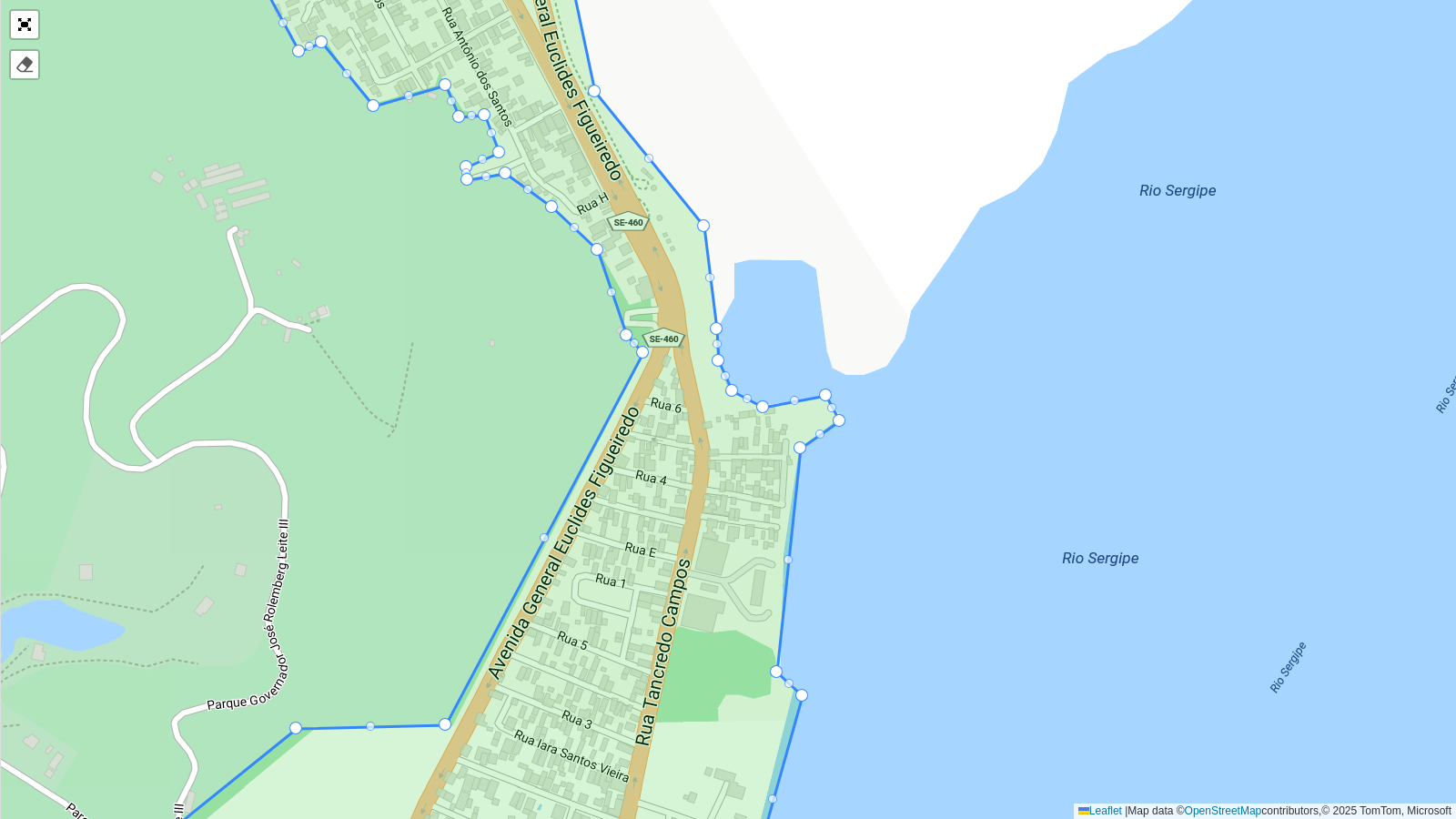
drag, startPoint x: 798, startPoint y: 569, endPoint x: 774, endPoint y: 670, distance: 103.8
click at [790, 564] on div "102 - Salgado Filho 103 - Jardins 110 - [GEOGRAPHIC_DATA] 111 - [GEOGRAPHIC_DAT…" at bounding box center [728, 409] width 1456 height 819
click at [791, 559] on div at bounding box center [787, 559] width 9 height 9
drag, startPoint x: 791, startPoint y: 559, endPoint x: 786, endPoint y: 550, distance: 10.3
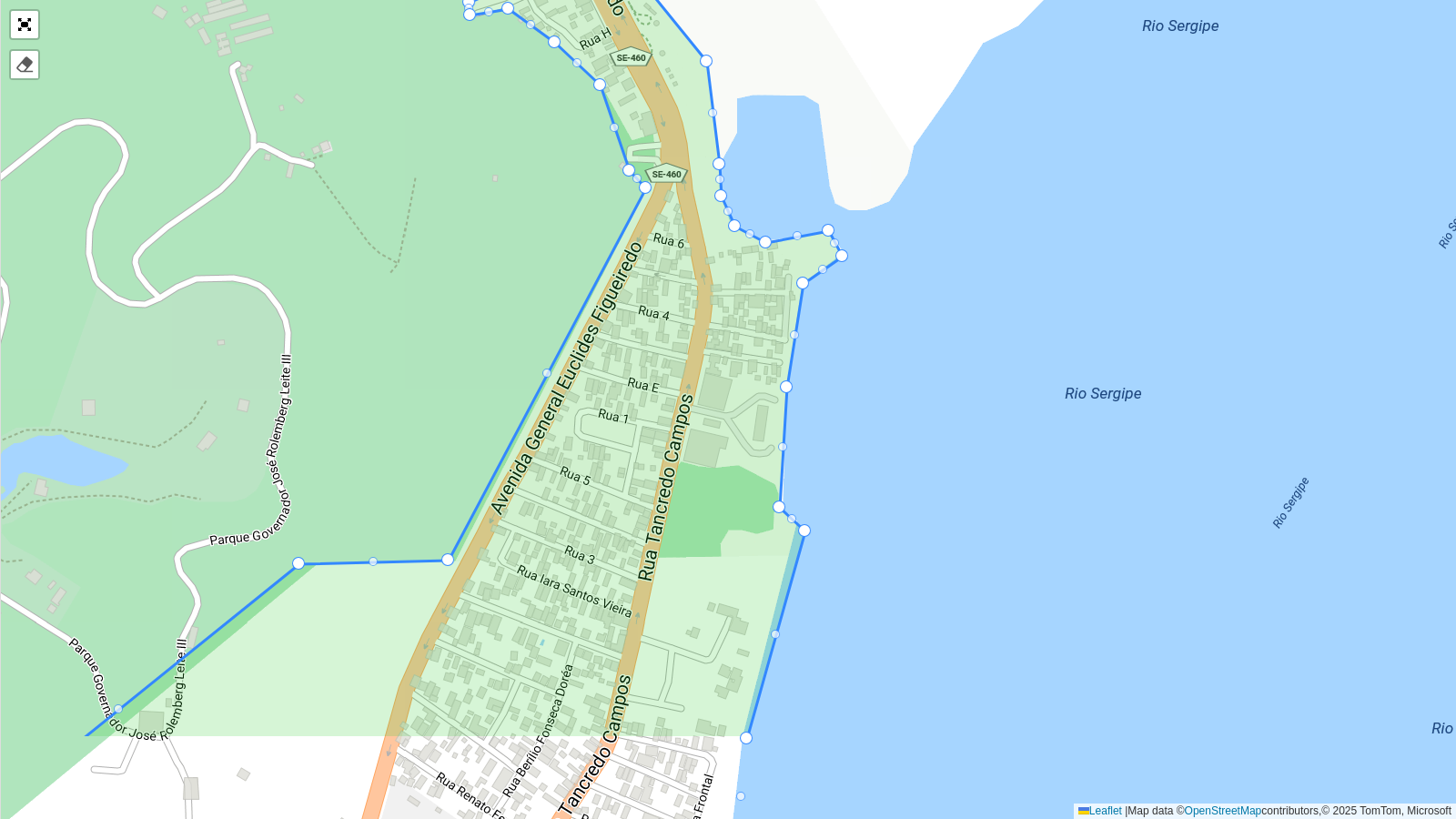
drag, startPoint x: 812, startPoint y: 620, endPoint x: 819, endPoint y: 346, distance: 274.1
click at [819, 346] on div "102 - Salgado Filho 103 - Jardins 110 - [GEOGRAPHIC_DATA] 111 - [GEOGRAPHIC_DAT…" at bounding box center [728, 409] width 1456 height 819
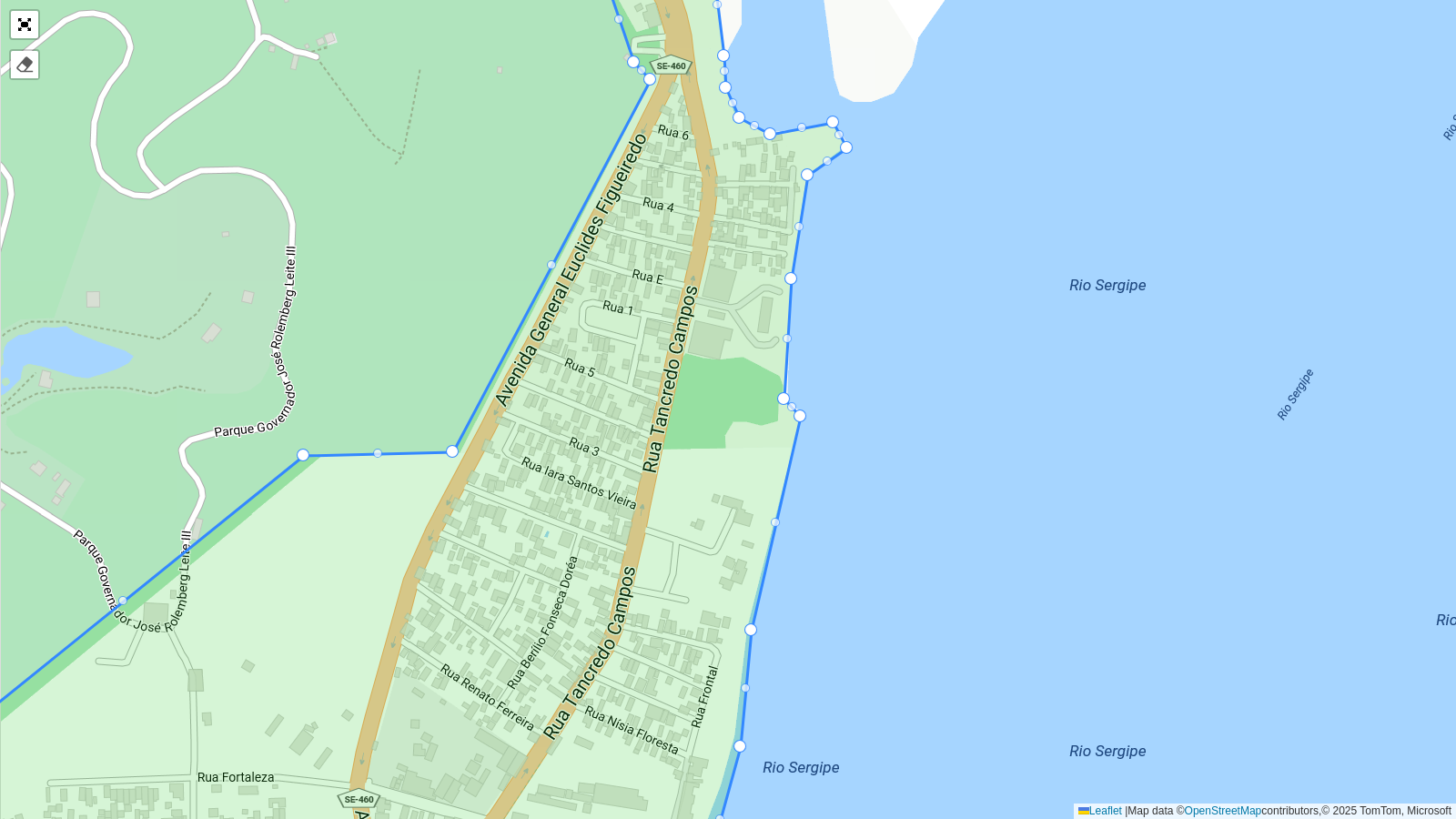
drag, startPoint x: 808, startPoint y: 422, endPoint x: 799, endPoint y: 416, distance: 10.8
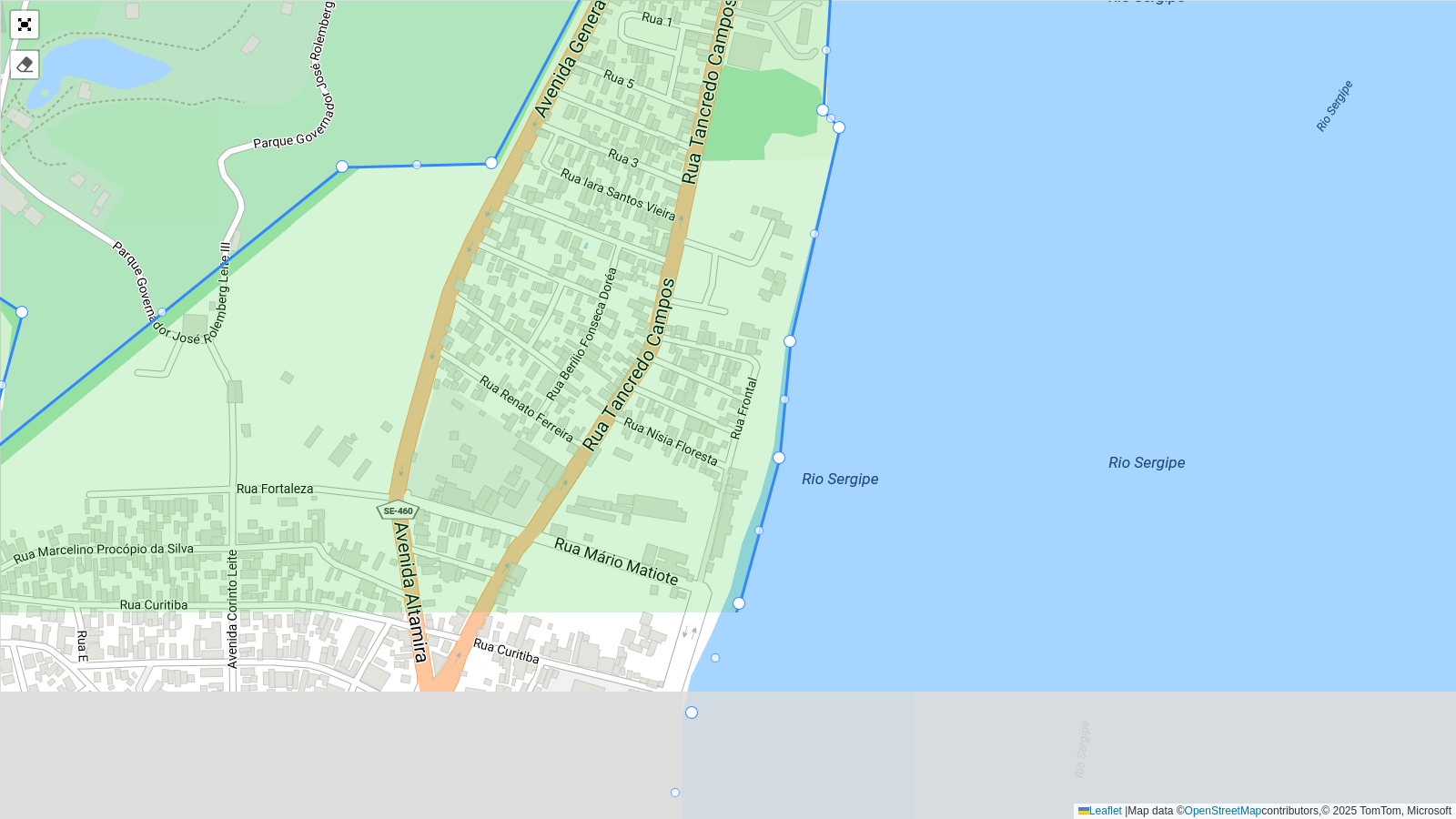
drag, startPoint x: 859, startPoint y: 584, endPoint x: 896, endPoint y: 323, distance: 263.6
click at [896, 323] on div "102 - Salgado Filho 103 - Jardins 110 - [GEOGRAPHIC_DATA] 111 - [GEOGRAPHIC_DAT…" at bounding box center [728, 409] width 1456 height 819
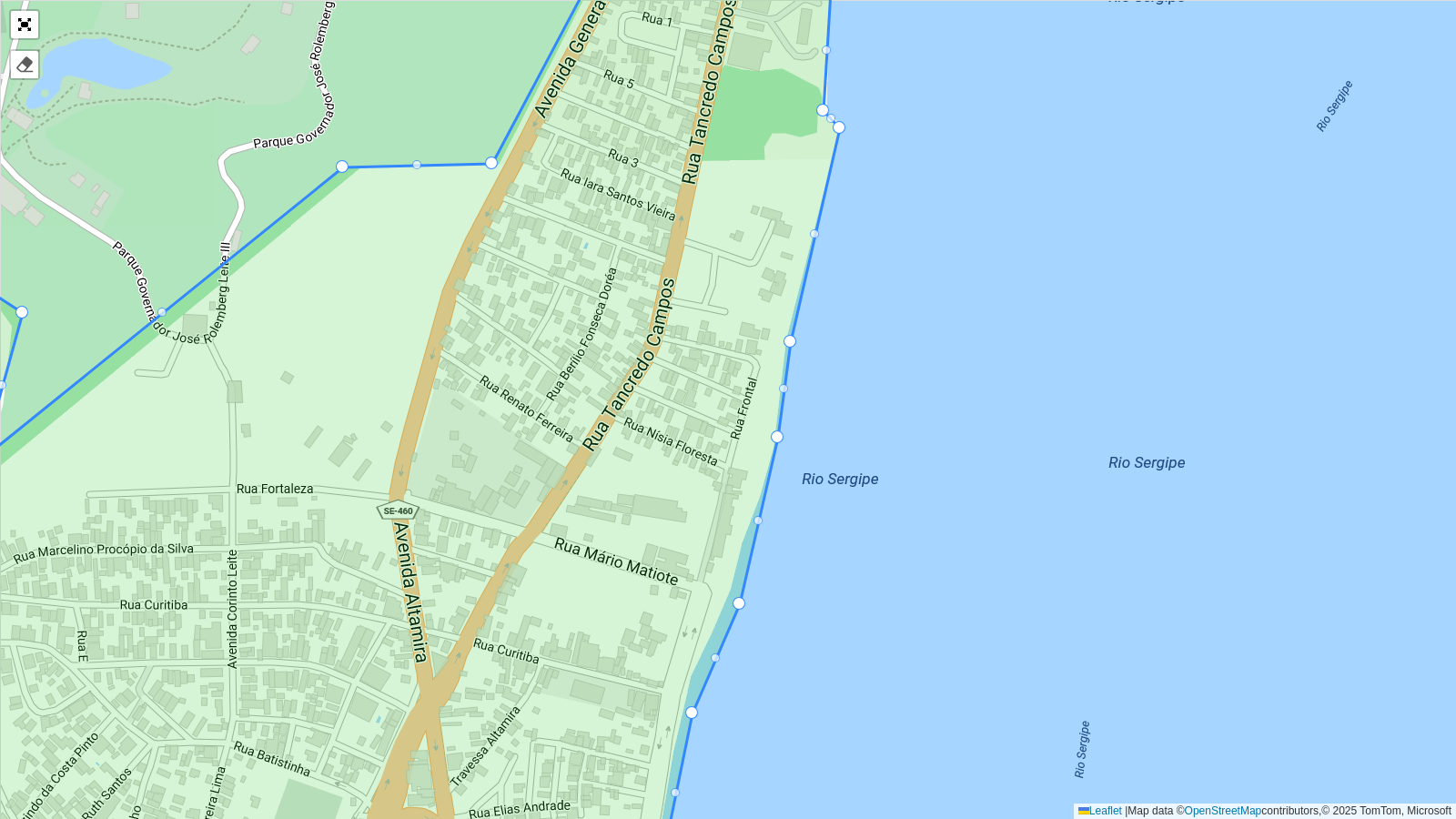
drag, startPoint x: 774, startPoint y: 455, endPoint x: 772, endPoint y: 434, distance: 21.1
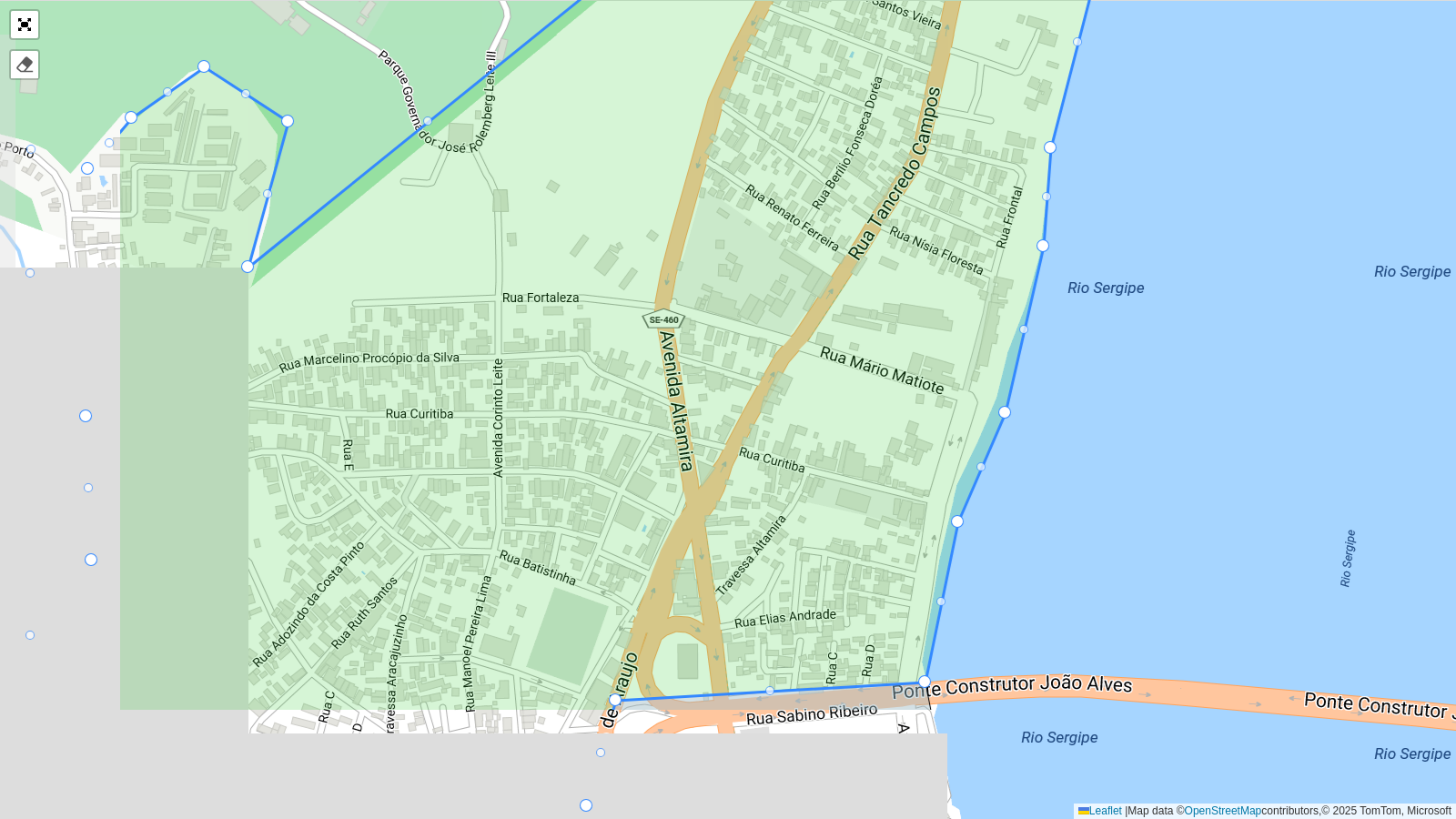
drag, startPoint x: 881, startPoint y: 466, endPoint x: 1146, endPoint y: 275, distance: 326.7
click at [1146, 275] on div "102 - Salgado Filho 103 - Jardins 110 - [GEOGRAPHIC_DATA] 111 - [GEOGRAPHIC_DAT…" at bounding box center [728, 409] width 1456 height 819
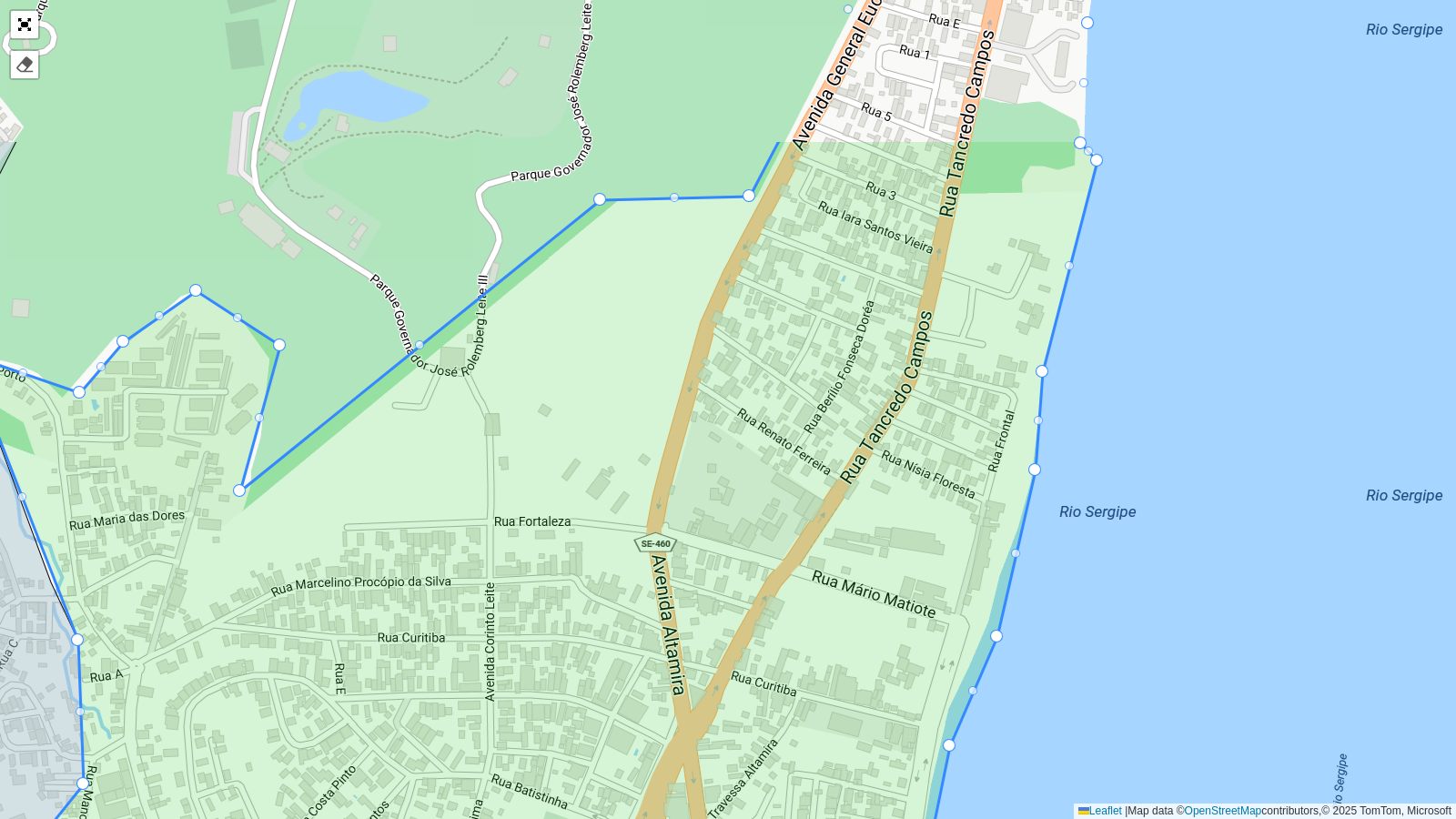
drag, startPoint x: 512, startPoint y: 446, endPoint x: 527, endPoint y: 547, distance: 102.1
click at [527, 547] on icon at bounding box center [529, 633] width 1136 height 988
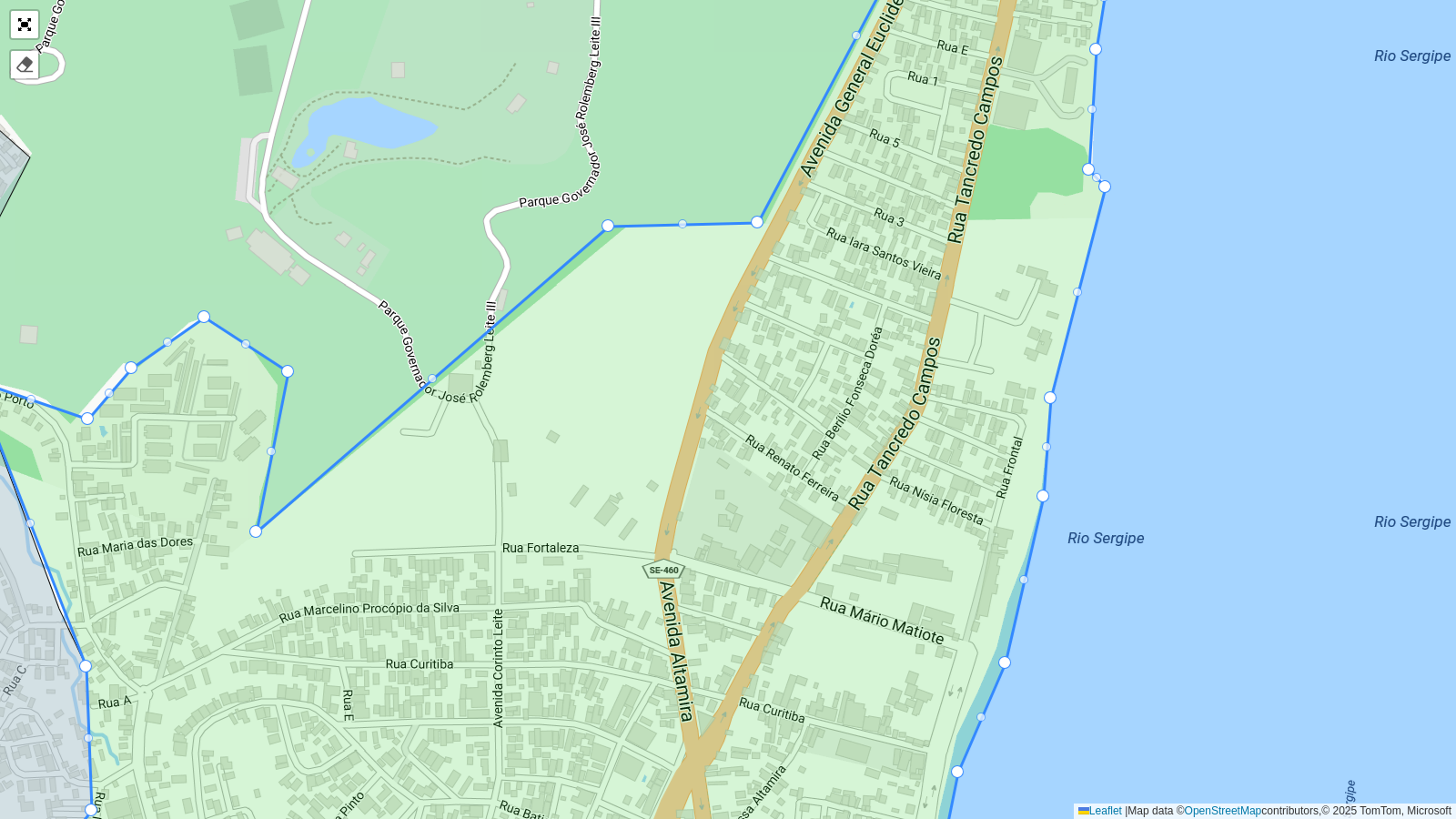
drag, startPoint x: 247, startPoint y: 513, endPoint x: 255, endPoint y: 527, distance: 16.1
drag, startPoint x: 605, startPoint y: 226, endPoint x: 622, endPoint y: 227, distance: 17.0
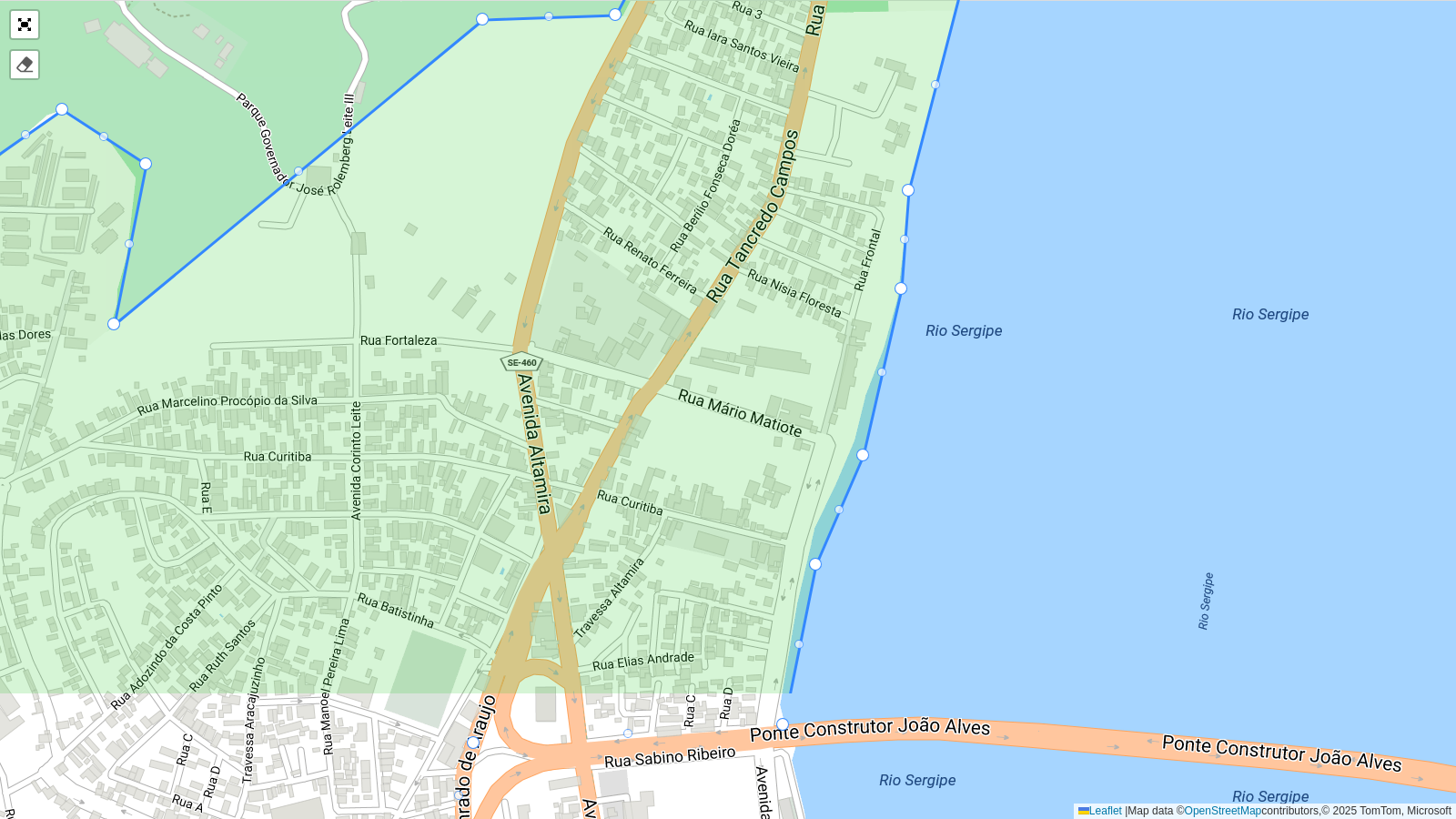
drag, startPoint x: 872, startPoint y: 602, endPoint x: 692, endPoint y: 312, distance: 341.3
click at [692, 312] on icon at bounding box center [421, 201] width 1177 height 988
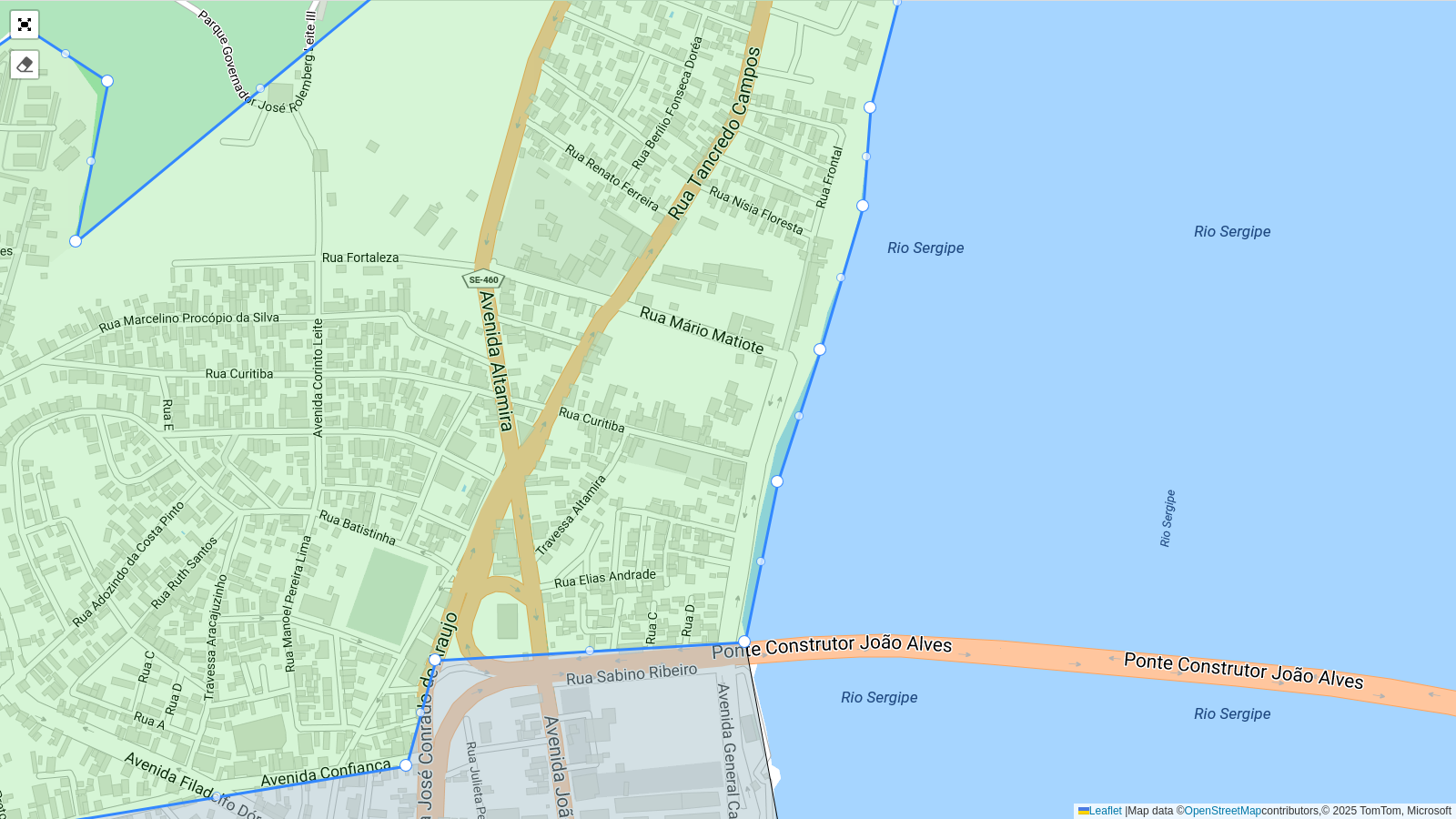
drag, startPoint x: 826, startPoint y: 372, endPoint x: 822, endPoint y: 349, distance: 23.3
drag, startPoint x: 776, startPoint y: 483, endPoint x: 773, endPoint y: 441, distance: 42.1
click at [763, 540] on div "102 - Salgado Filho 103 - Jardins 110 - [GEOGRAPHIC_DATA] 111 - [GEOGRAPHIC_DAT…" at bounding box center [728, 409] width 1456 height 819
click at [761, 541] on div at bounding box center [758, 540] width 9 height 9
drag, startPoint x: 760, startPoint y: 540, endPoint x: 741, endPoint y: 618, distance: 80.3
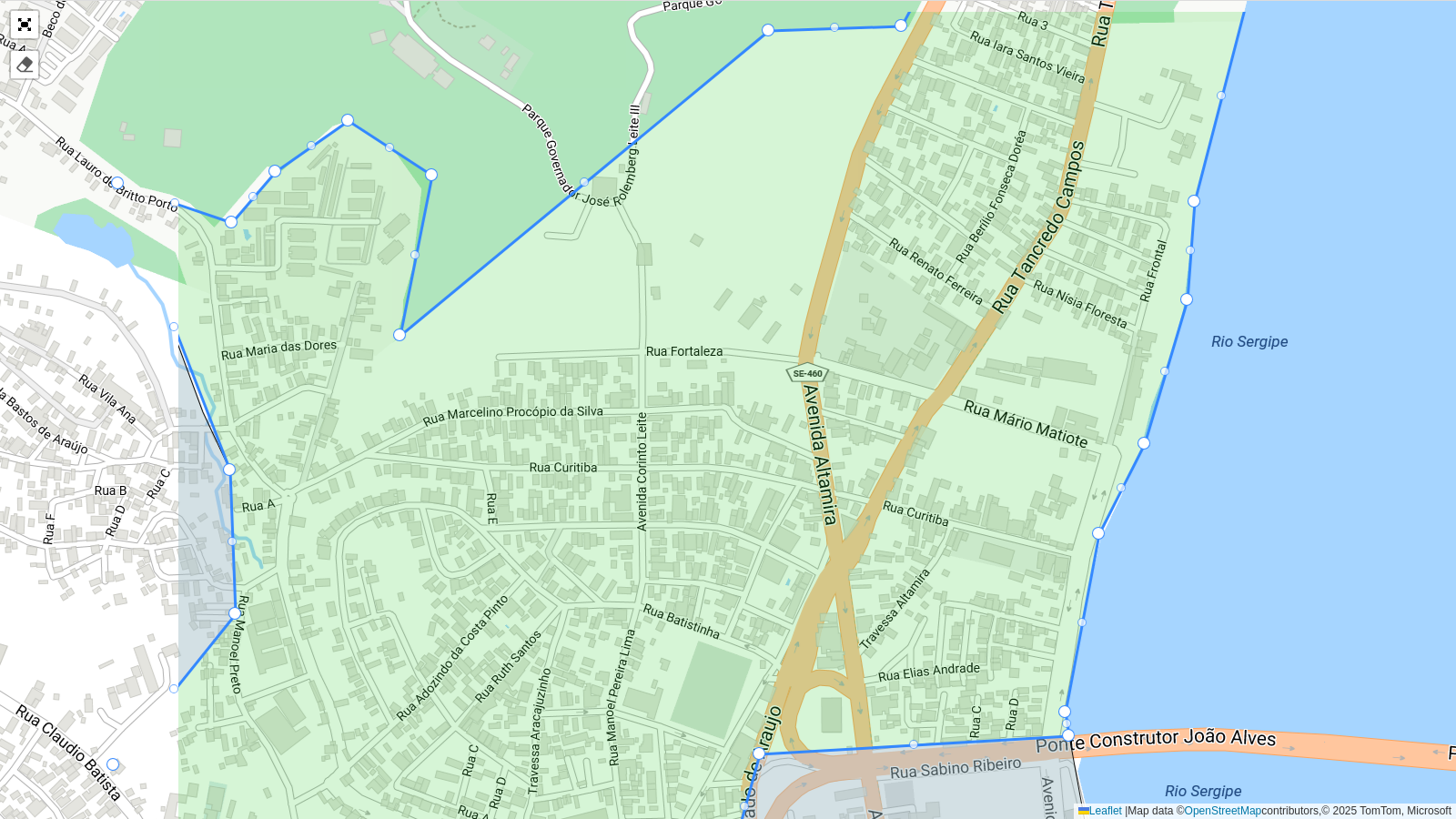
drag, startPoint x: 537, startPoint y: 548, endPoint x: 861, endPoint y: 642, distance: 337.4
click at [861, 642] on icon at bounding box center [711, 503] width 1070 height 988
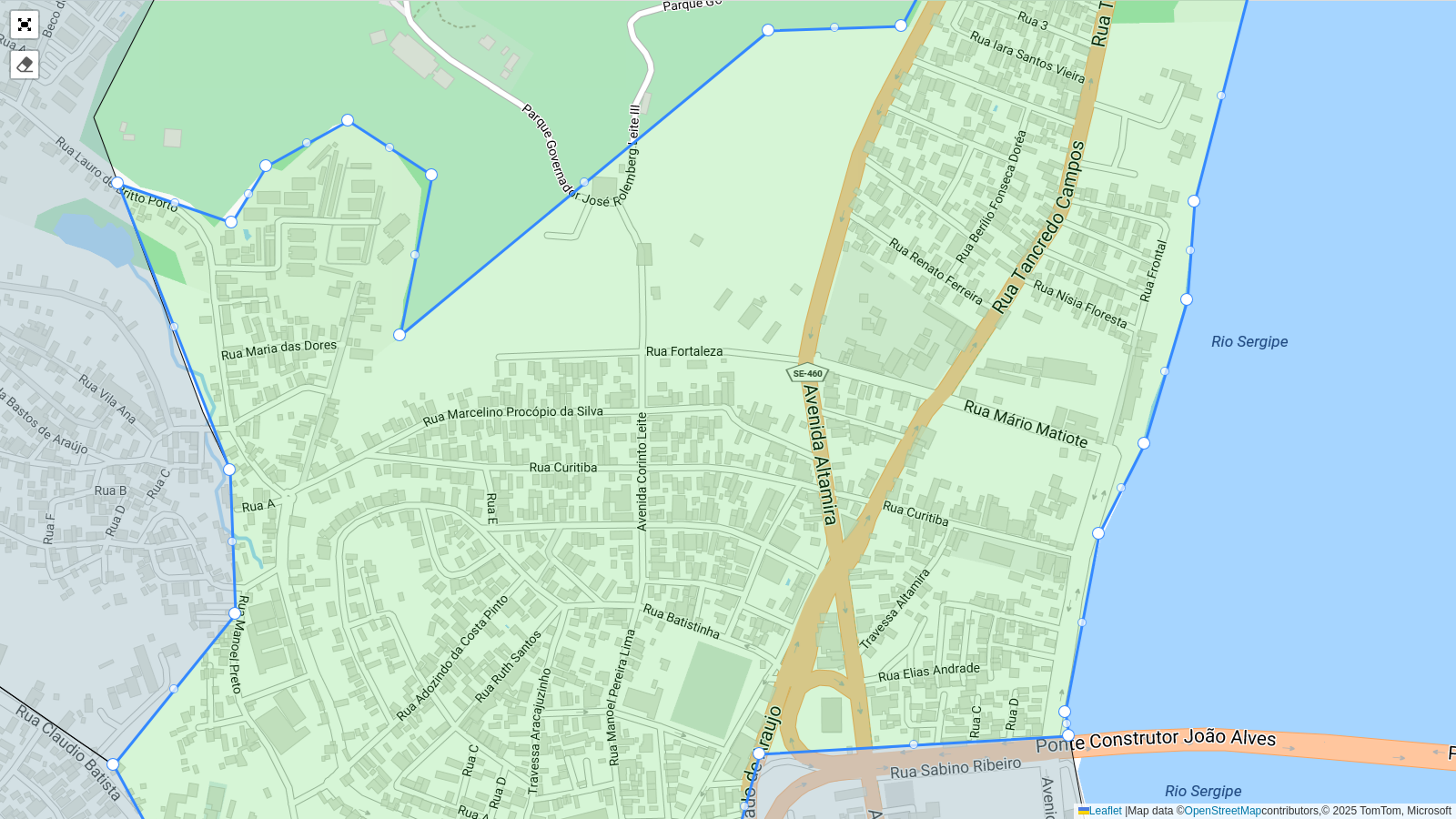
drag, startPoint x: 273, startPoint y: 169, endPoint x: 263, endPoint y: 164, distance: 11.2
drag, startPoint x: 230, startPoint y: 225, endPoint x: 209, endPoint y: 226, distance: 21.0
click at [165, 203] on div at bounding box center [163, 202] width 9 height 9
drag, startPoint x: 163, startPoint y: 203, endPoint x: 183, endPoint y: 196, distance: 21.2
drag, startPoint x: 114, startPoint y: 180, endPoint x: 114, endPoint y: 166, distance: 14.0
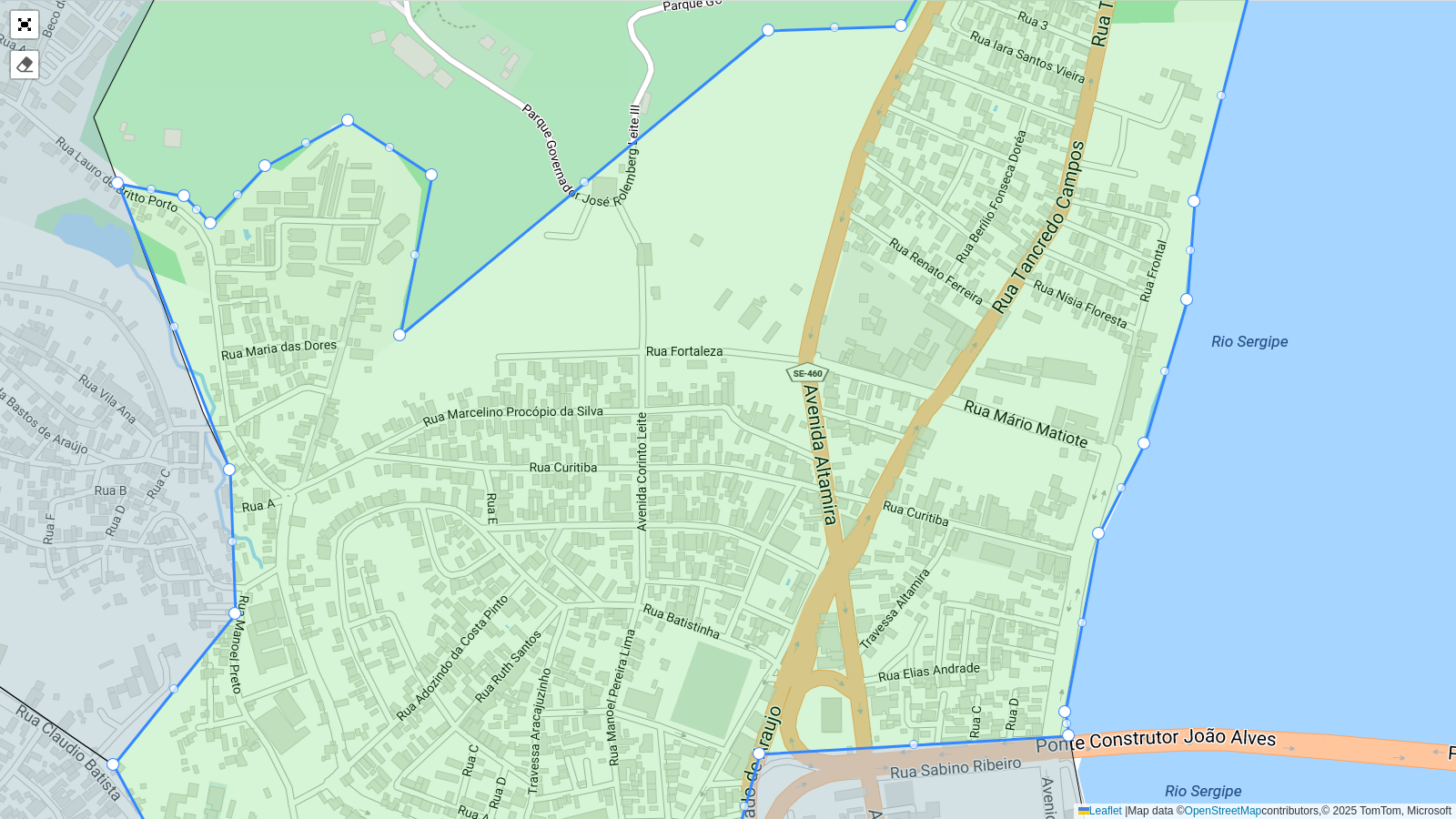
click at [304, 143] on div at bounding box center [306, 142] width 9 height 9
drag, startPoint x: 304, startPoint y: 143, endPoint x: 283, endPoint y: 165, distance: 30.4
drag, startPoint x: 338, startPoint y: 116, endPoint x: 346, endPoint y: 109, distance: 10.6
drag, startPoint x: 430, startPoint y: 173, endPoint x: 422, endPoint y: 186, distance: 15.3
click at [384, 143] on div "102 - Salgado Filho 103 - Jardins 110 - [GEOGRAPHIC_DATA] 111 - [GEOGRAPHIC_DAT…" at bounding box center [728, 409] width 1456 height 819
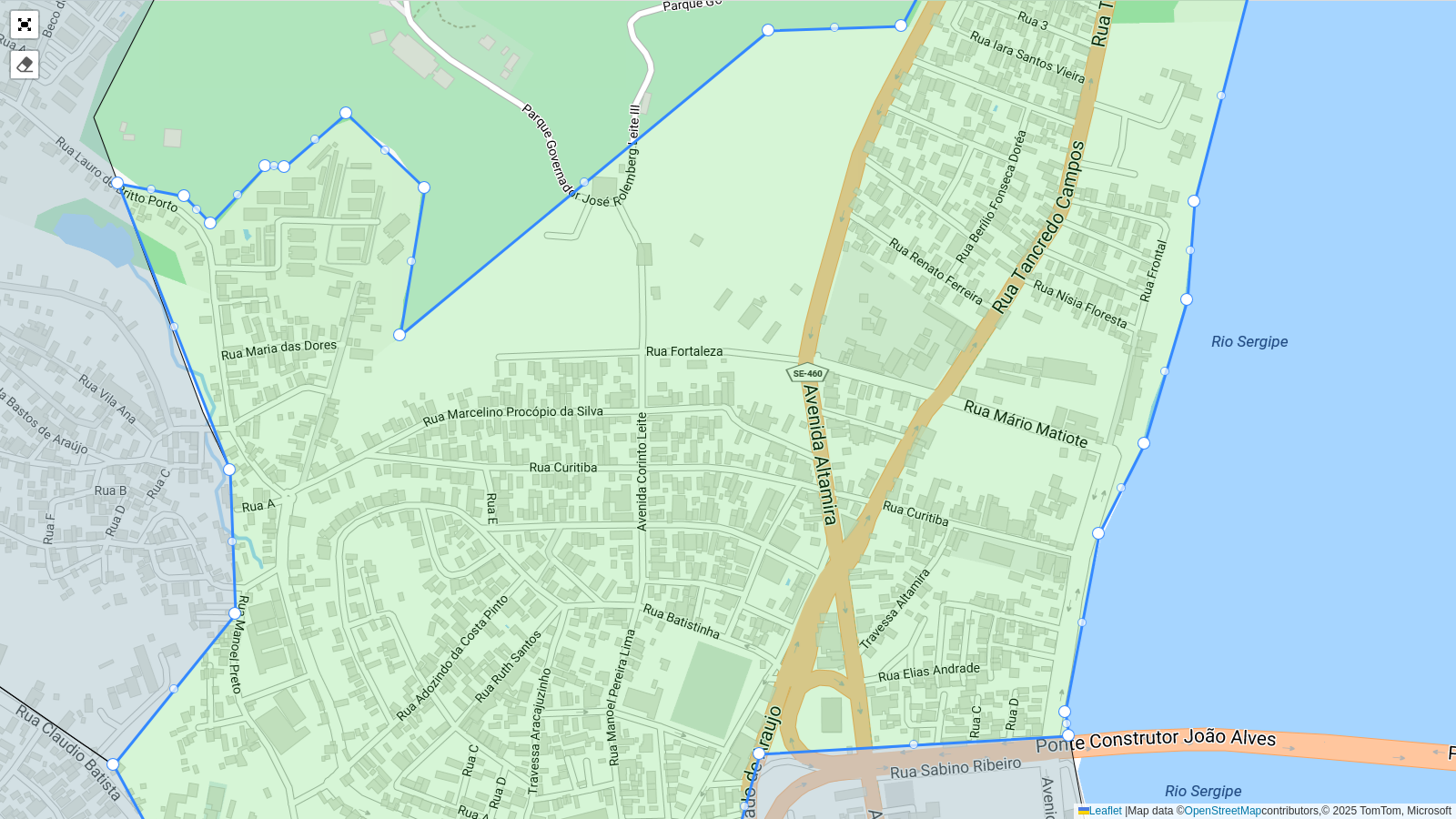
click at [384, 150] on div at bounding box center [384, 149] width 9 height 9
drag, startPoint x: 384, startPoint y: 150, endPoint x: 394, endPoint y: 153, distance: 10.4
drag, startPoint x: 421, startPoint y: 184, endPoint x: 396, endPoint y: 149, distance: 43.0
click at [396, 233] on icon at bounding box center [681, 409] width 1136 height 988
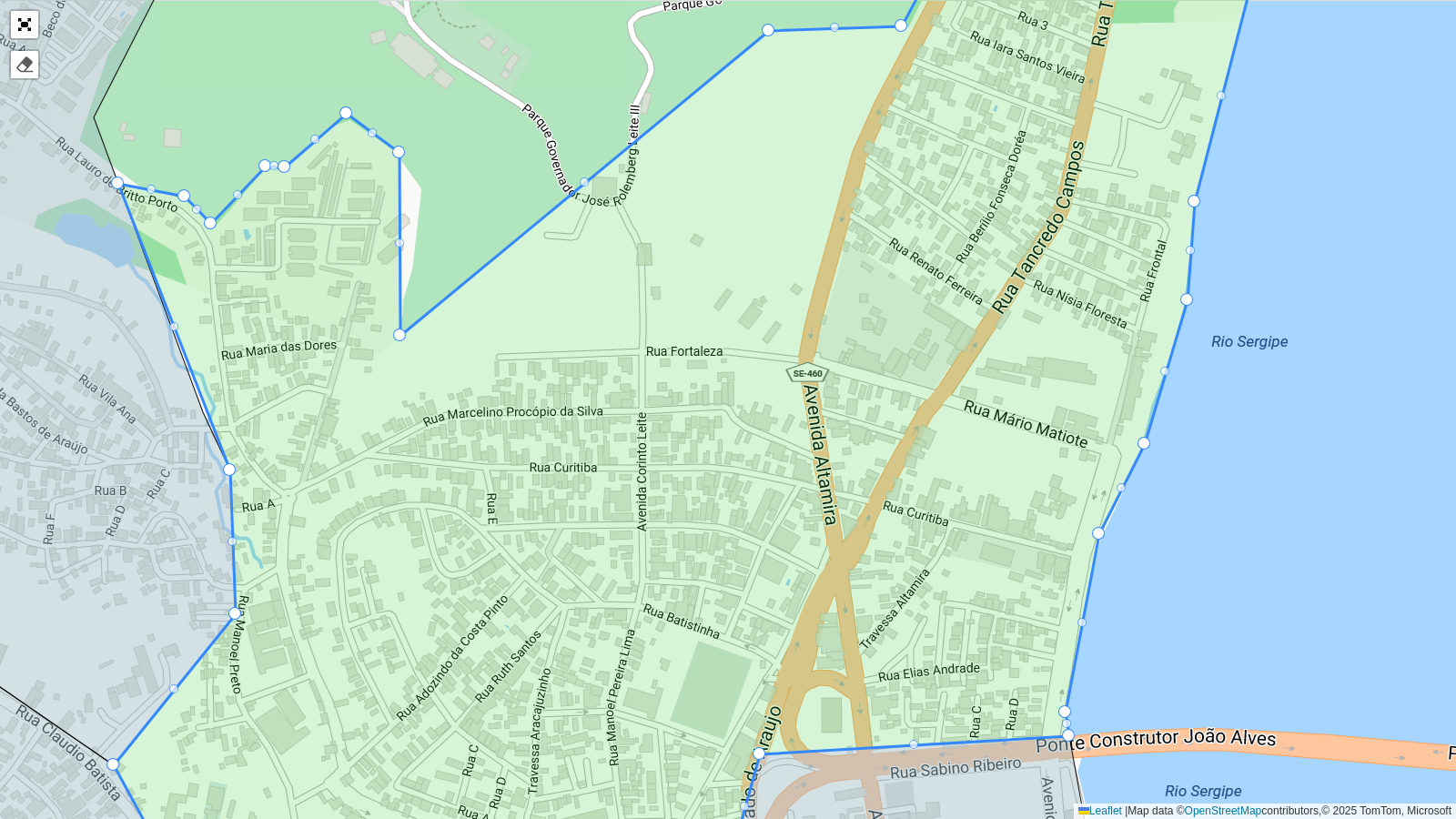
click at [399, 240] on div at bounding box center [399, 243] width 9 height 9
drag, startPoint x: 399, startPoint y: 241, endPoint x: 420, endPoint y: 188, distance: 57.0
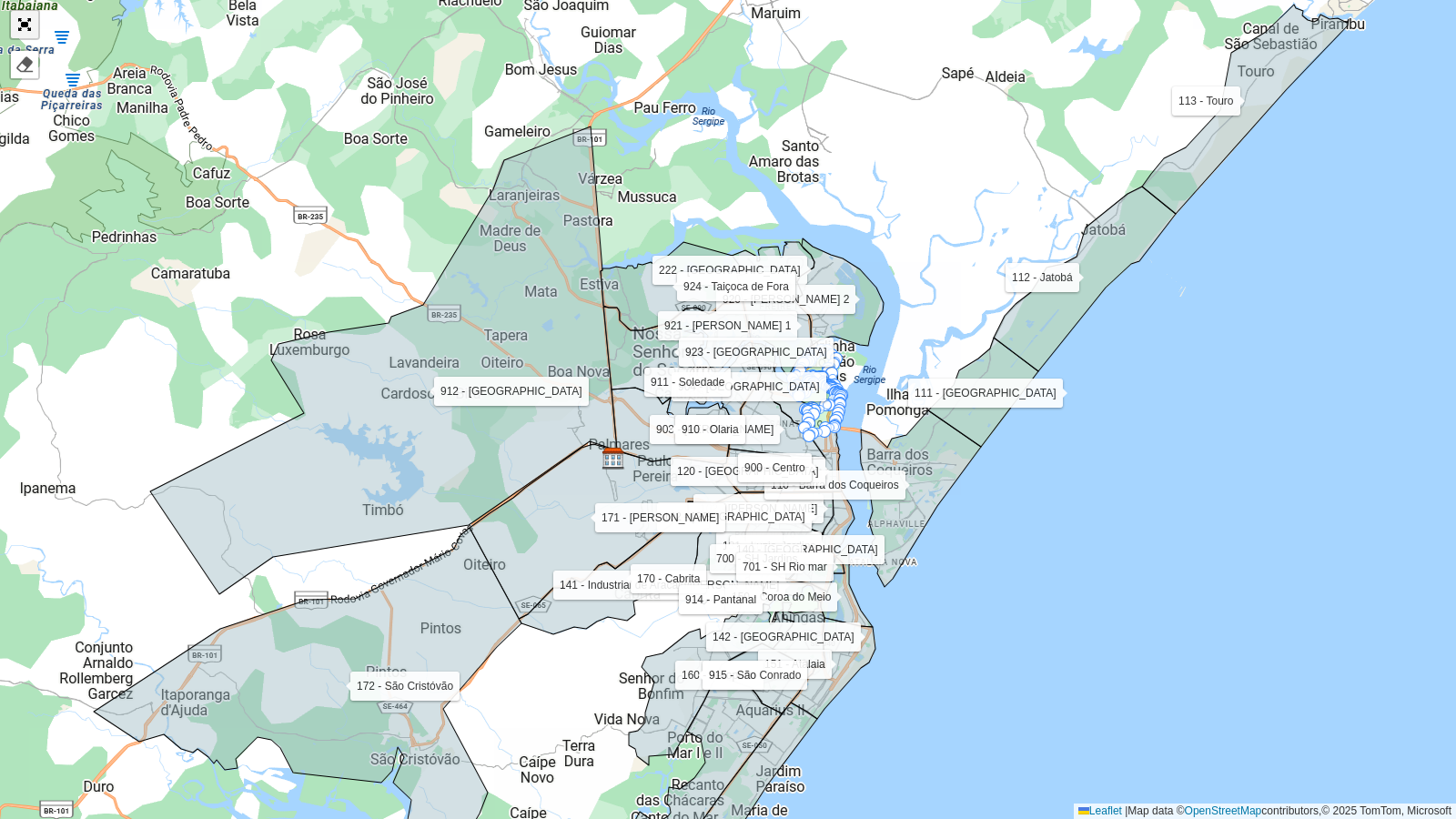
click at [27, 26] on link "Abrir mapa em tela cheia" at bounding box center [24, 24] width 27 height 27
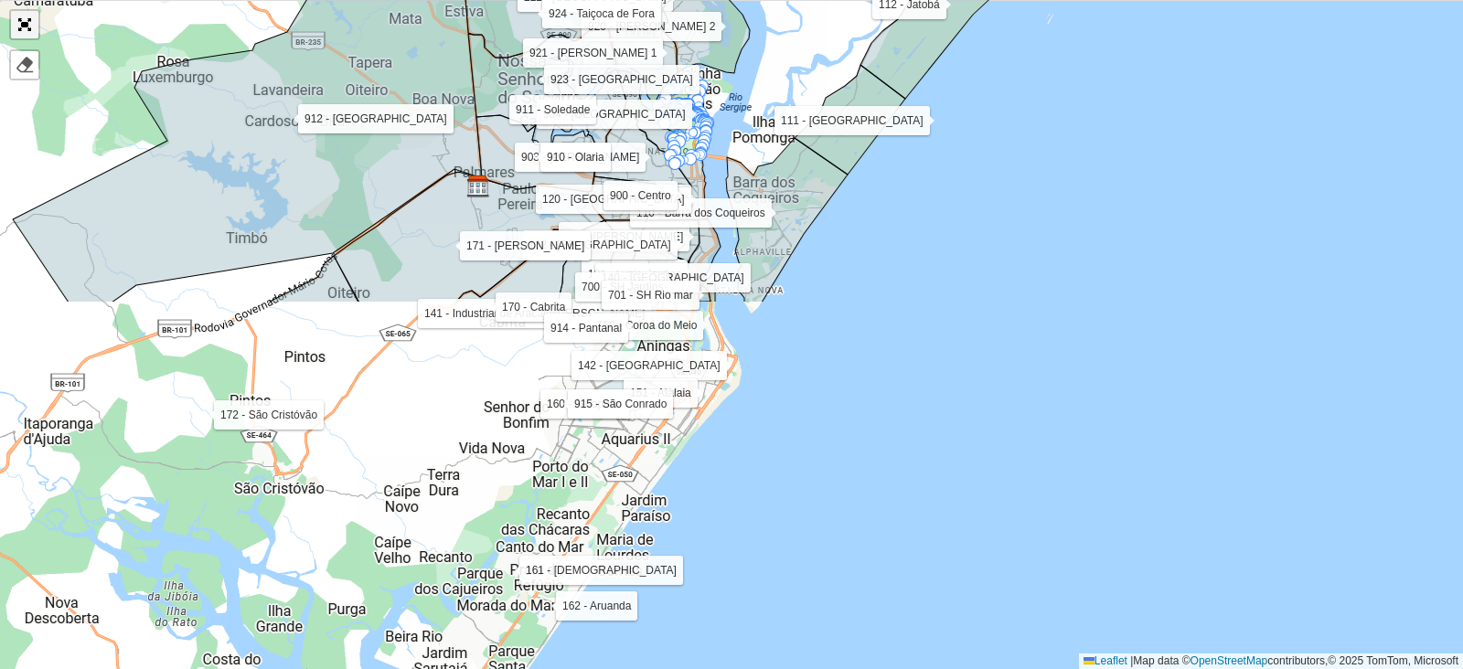
scroll to position [588, 0]
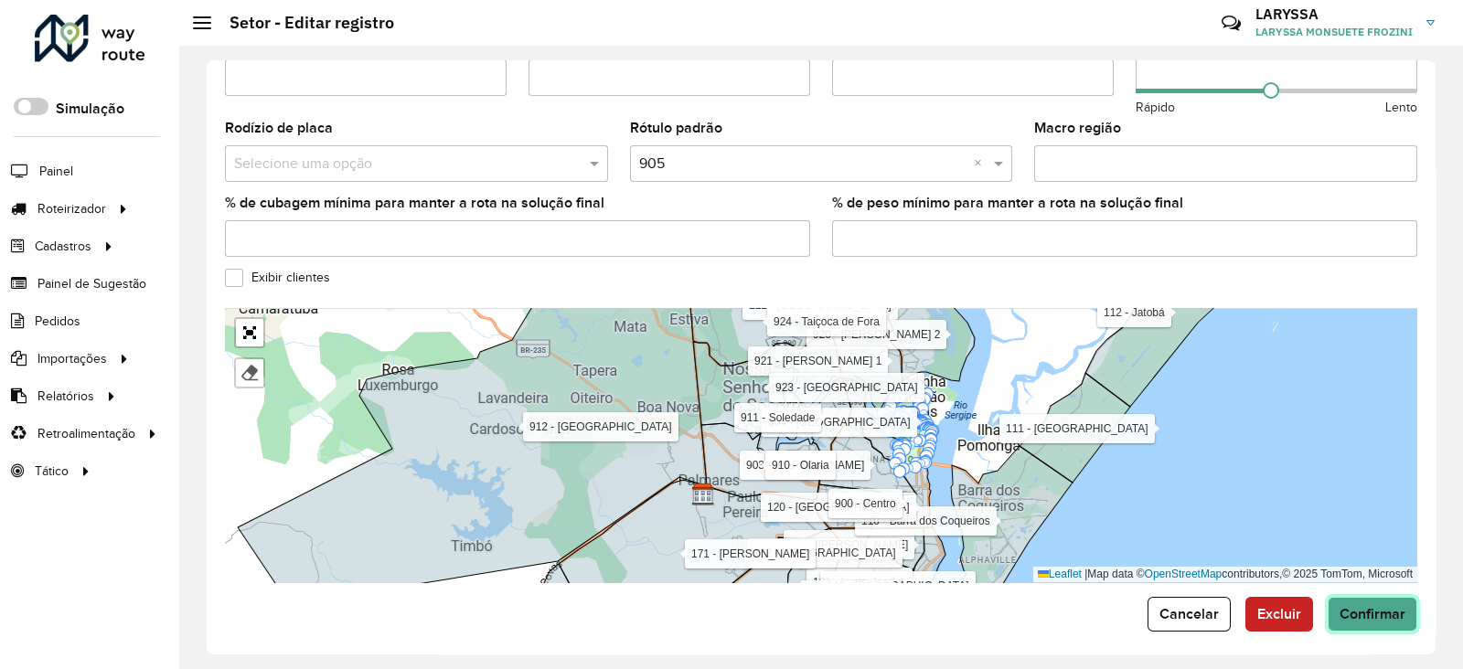
click at [1397, 607] on span "Confirmar" at bounding box center [1373, 614] width 66 height 16
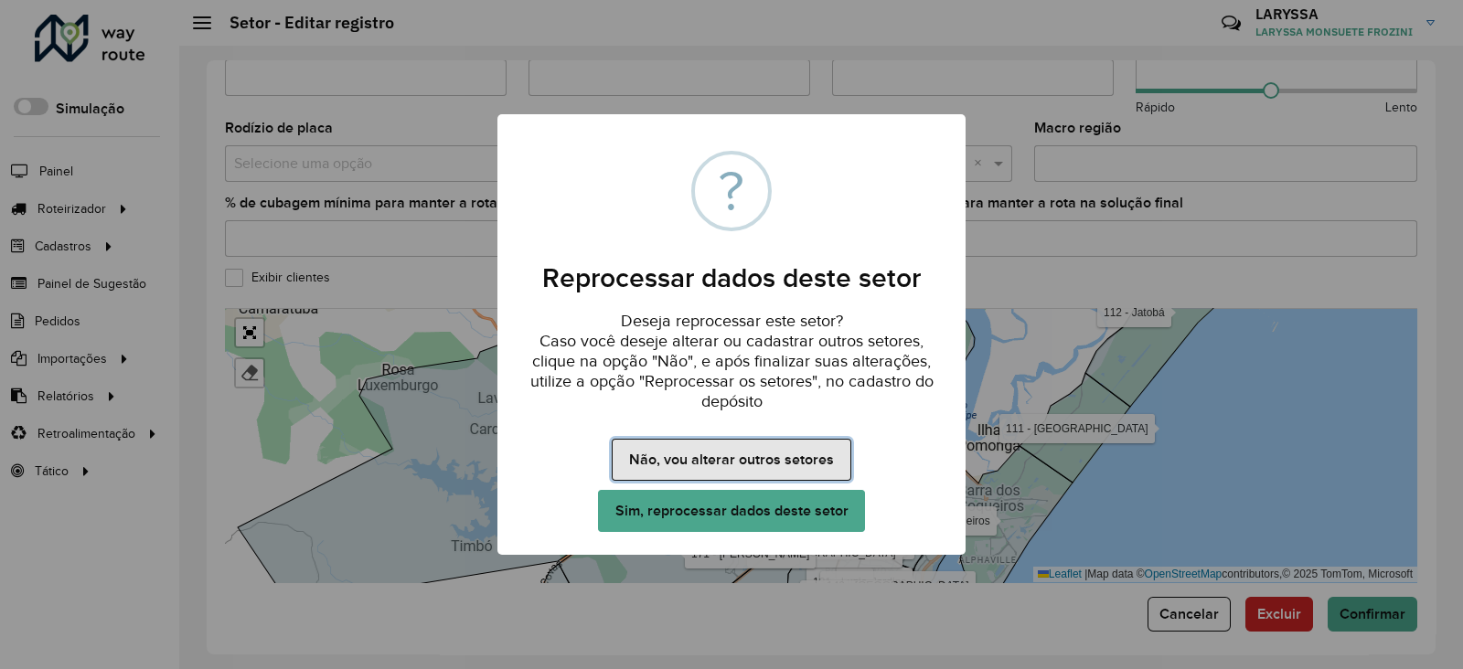
click at [715, 460] on button "Não, vou alterar outros setores" at bounding box center [731, 460] width 239 height 42
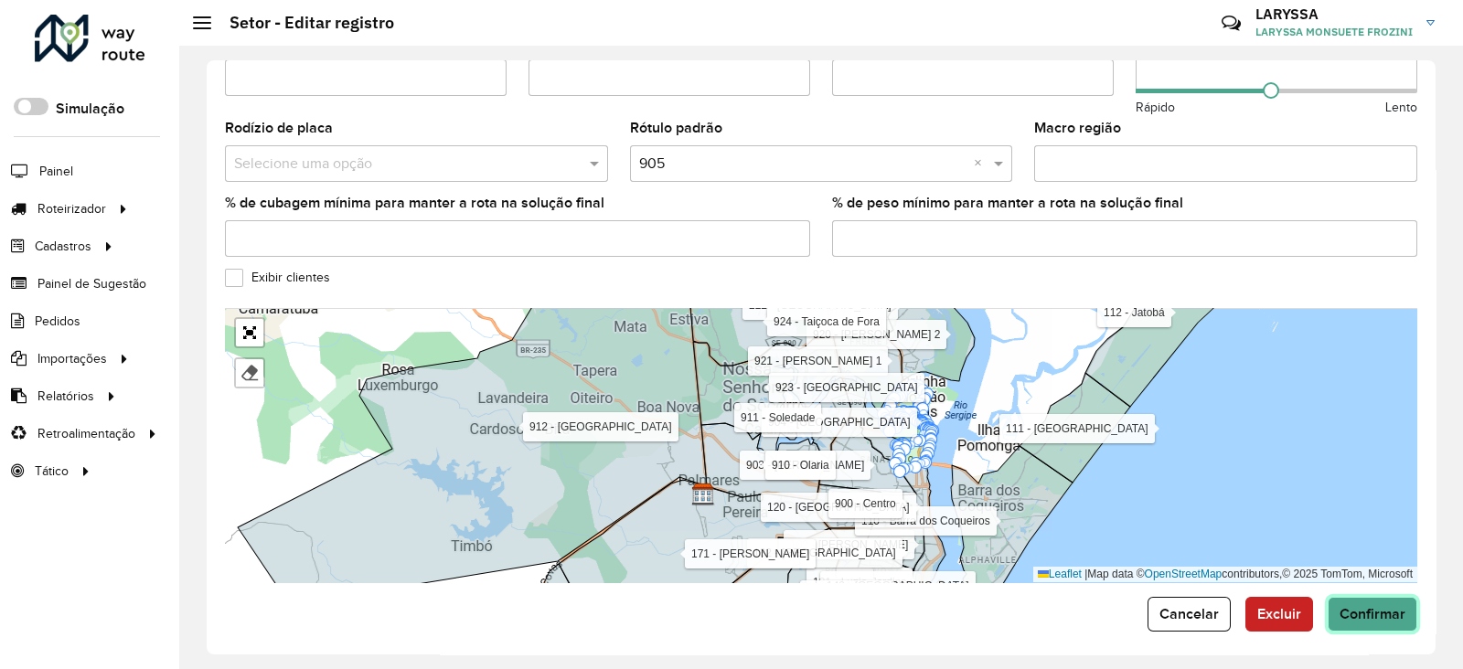
click at [1368, 606] on span "Confirmar" at bounding box center [1373, 614] width 66 height 16
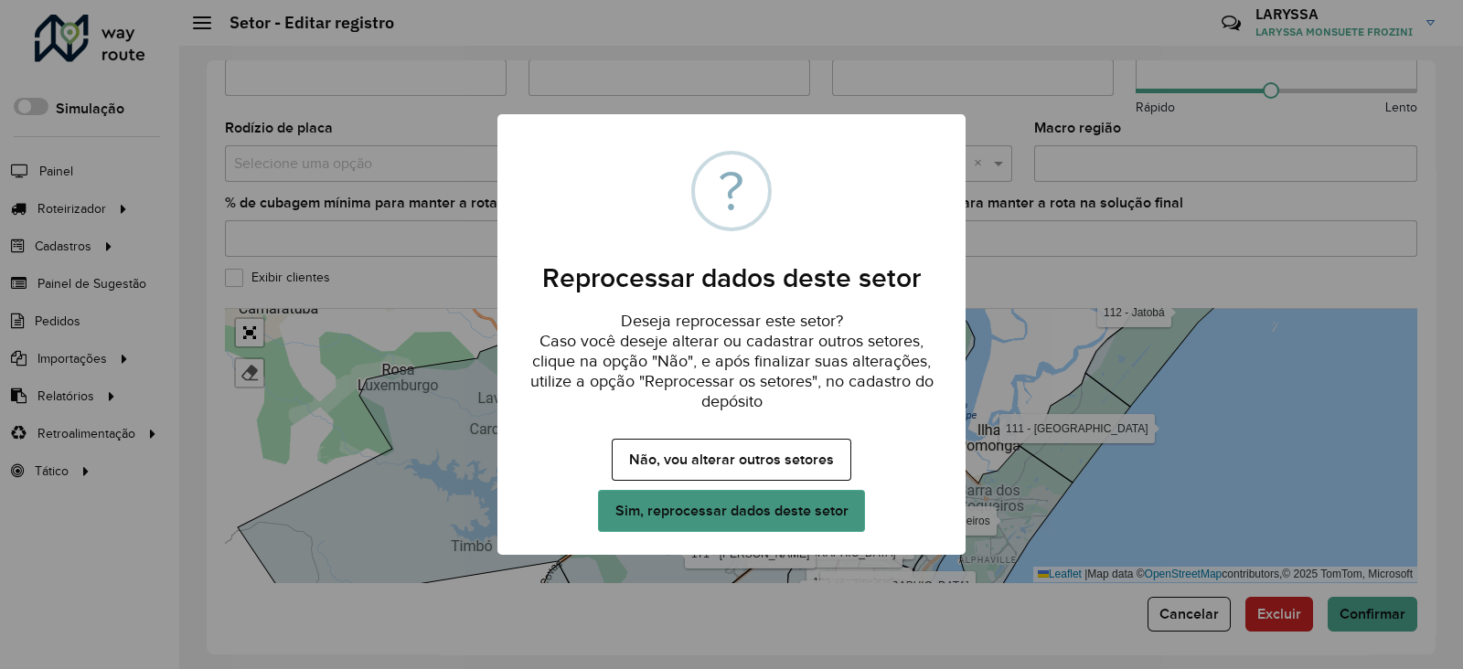
click at [679, 509] on button "Sim, reprocessar dados deste setor" at bounding box center [731, 511] width 267 height 42
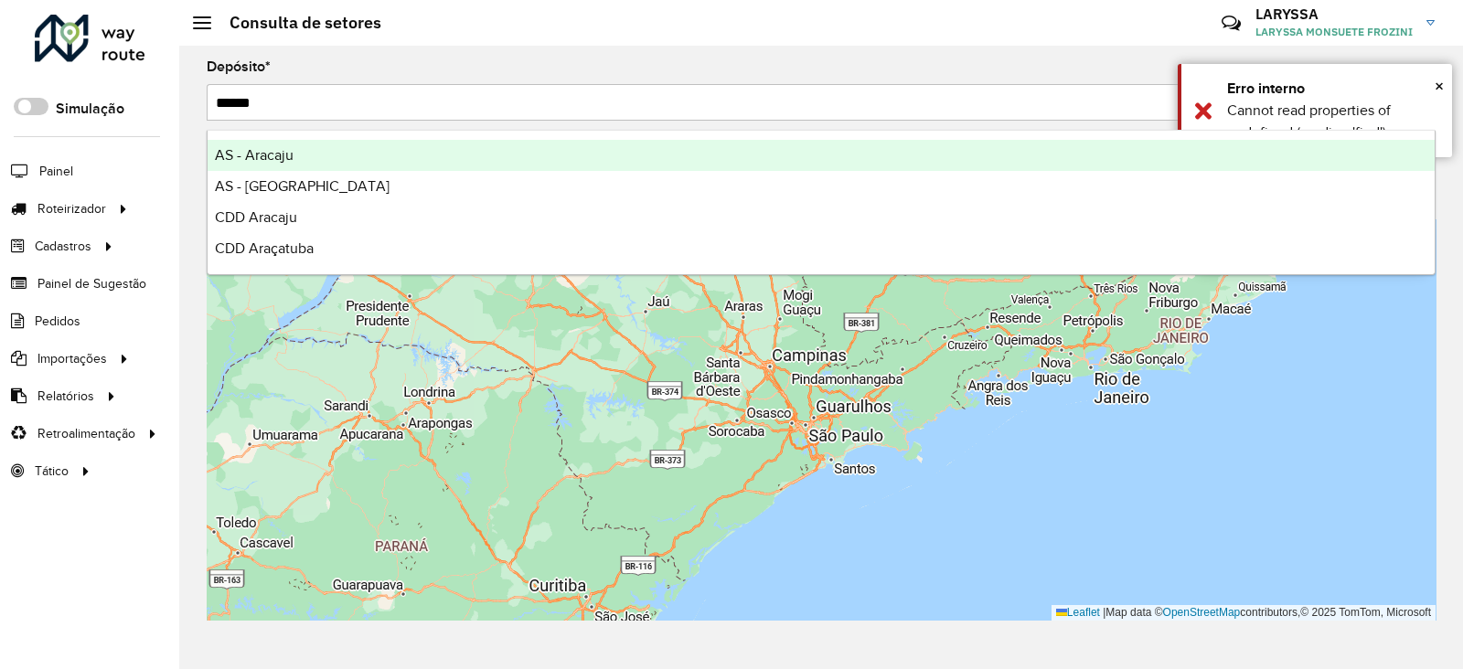
type input "*******"
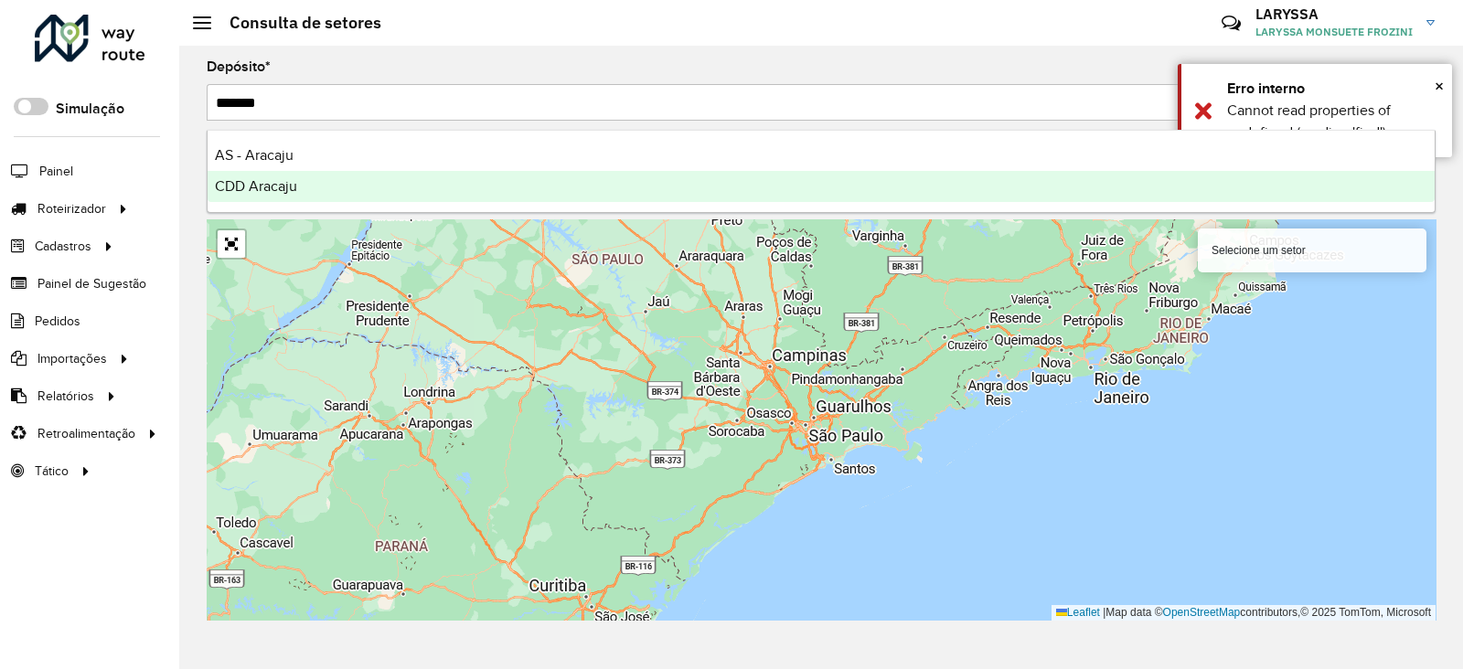
click at [357, 189] on div "CDD Aracaju" at bounding box center [821, 186] width 1227 height 31
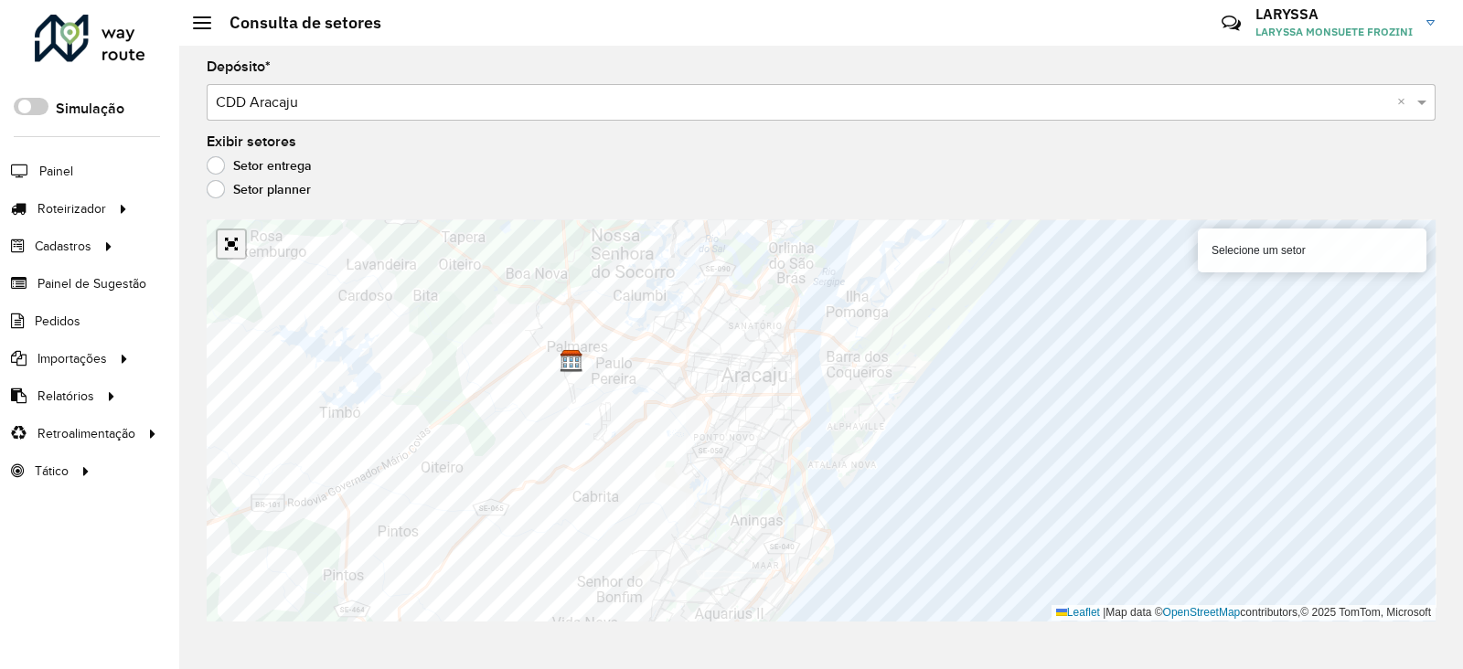
click at [230, 243] on link "Abrir mapa em tela cheia" at bounding box center [231, 243] width 27 height 27
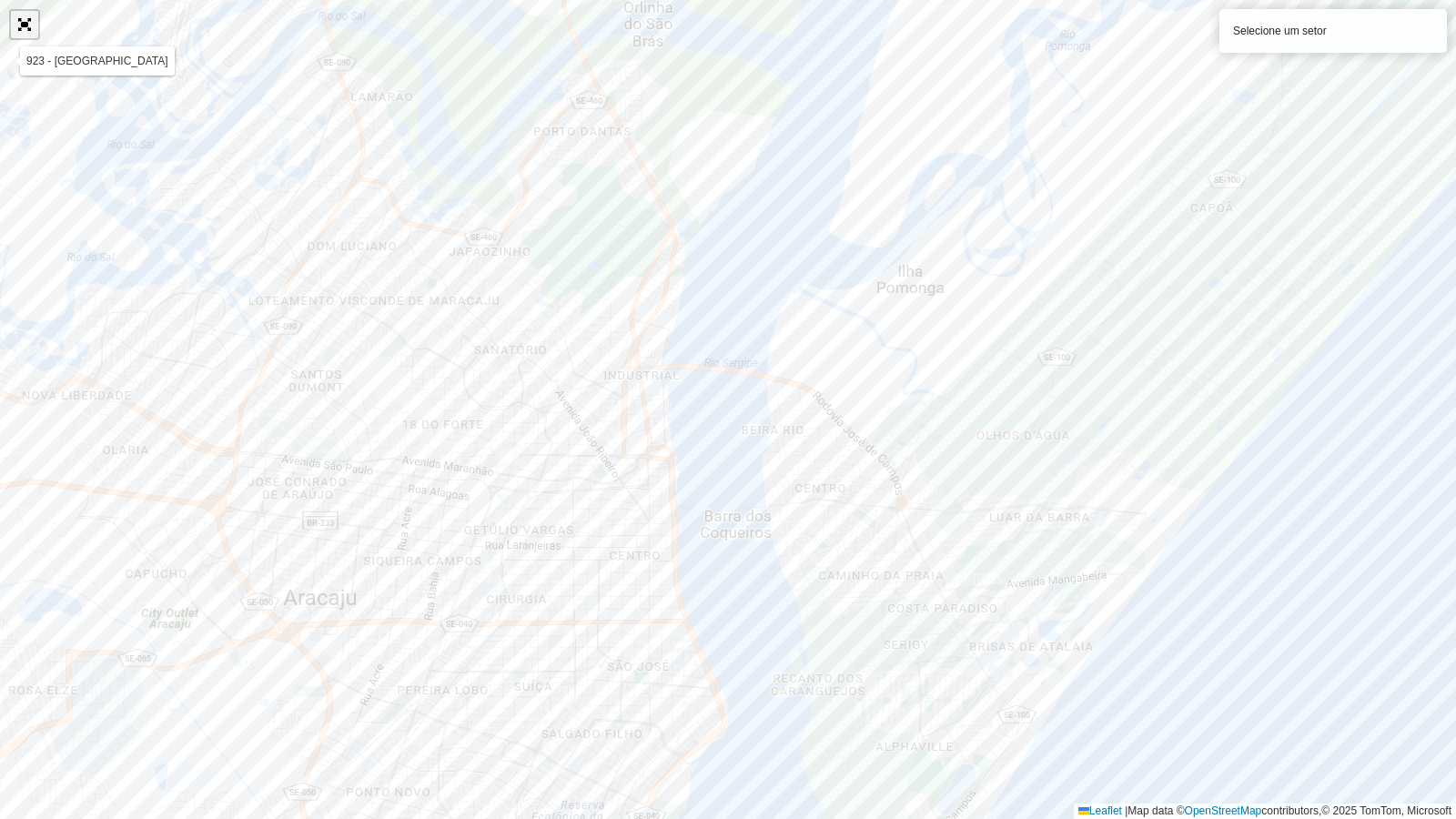
click at [21, 28] on link "Abrir mapa em tela cheia" at bounding box center [24, 24] width 27 height 27
